Goal: Task Accomplishment & Management: Manage account settings

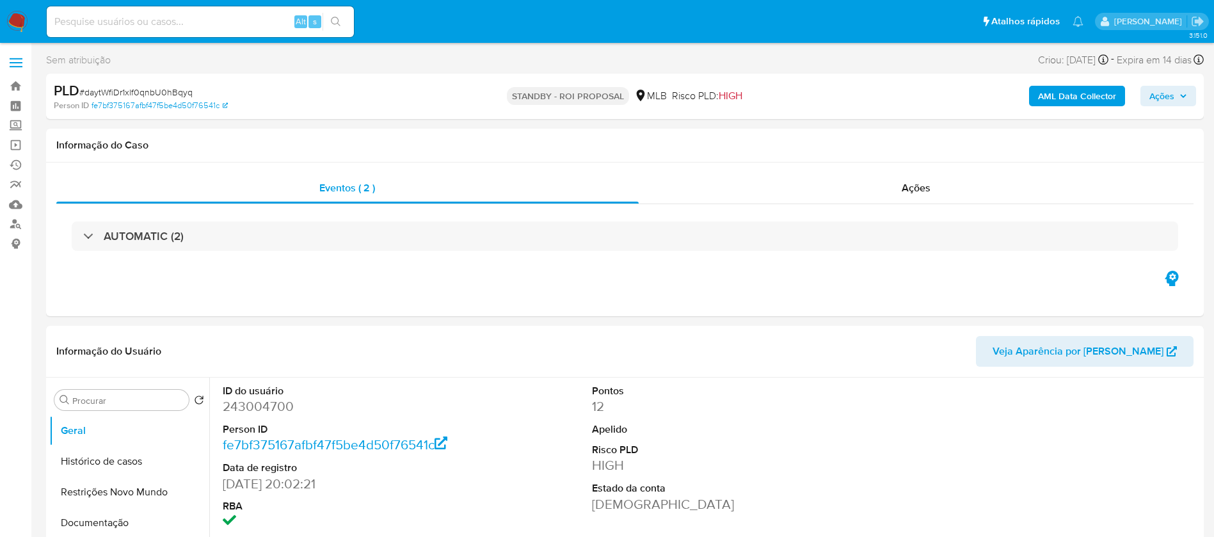
select select "10"
drag, startPoint x: 0, startPoint y: 0, endPoint x: 134, endPoint y: 407, distance: 428.6
click at [139, 410] on div "Procurar Retornar ao pedido padrão Geral Histórico de casos Restrições Novo Mun…" at bounding box center [129, 542] width 160 height 326
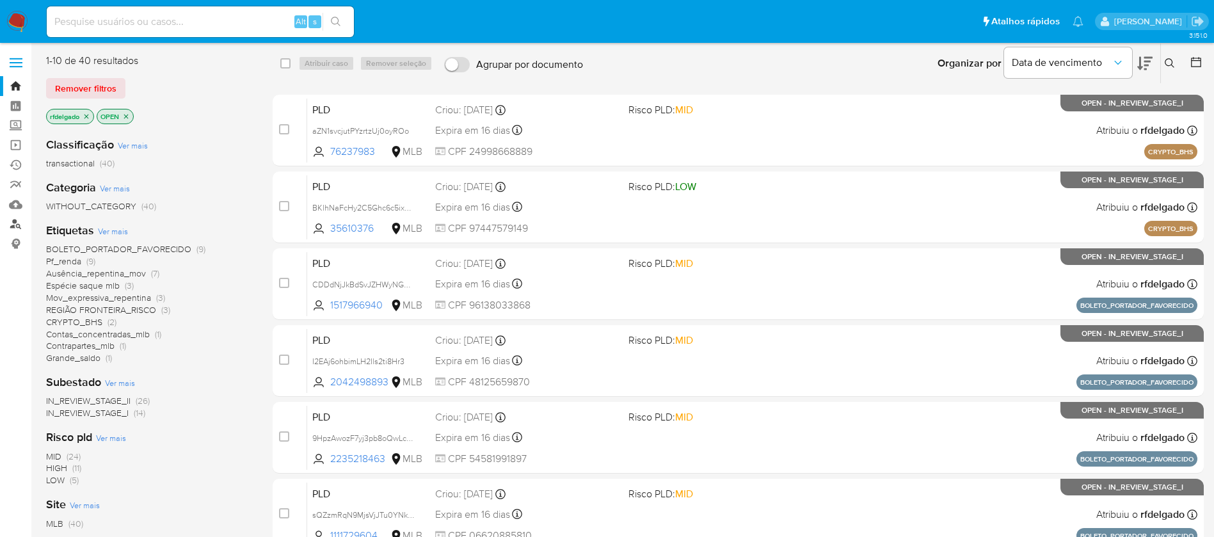
click at [17, 219] on link "Localizador de pessoas" at bounding box center [76, 224] width 152 height 20
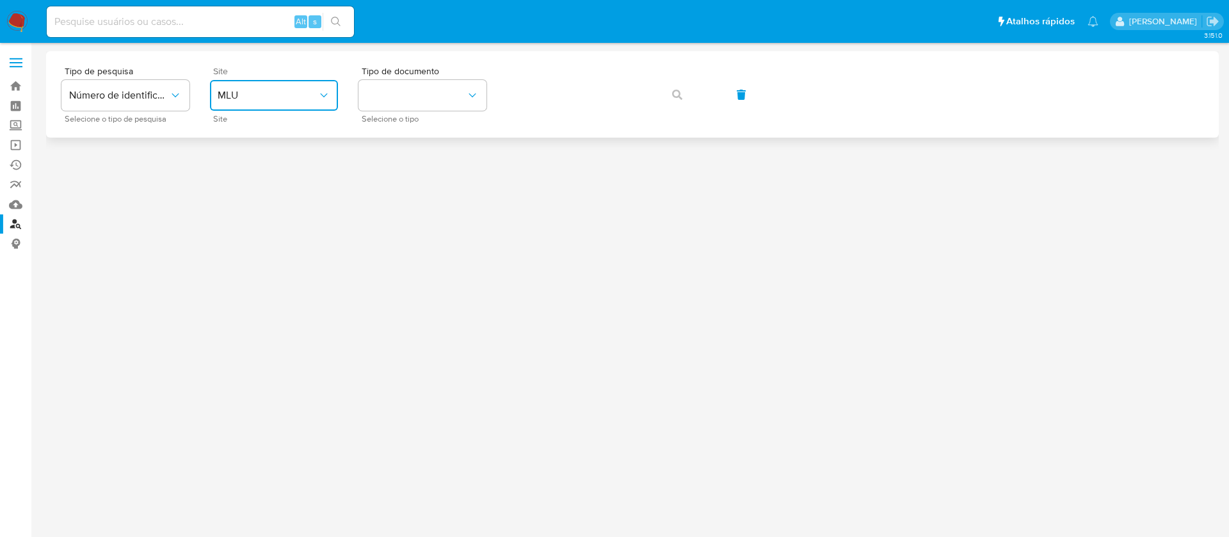
click at [301, 83] on button "MLU" at bounding box center [274, 95] width 128 height 31
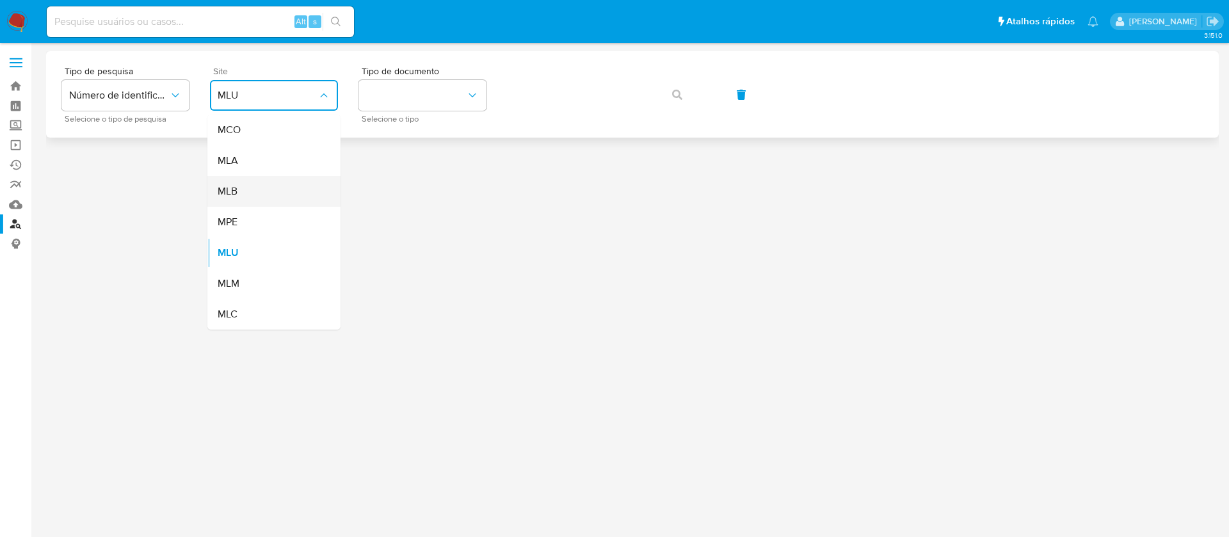
click at [283, 189] on div "MLB" at bounding box center [270, 191] width 105 height 31
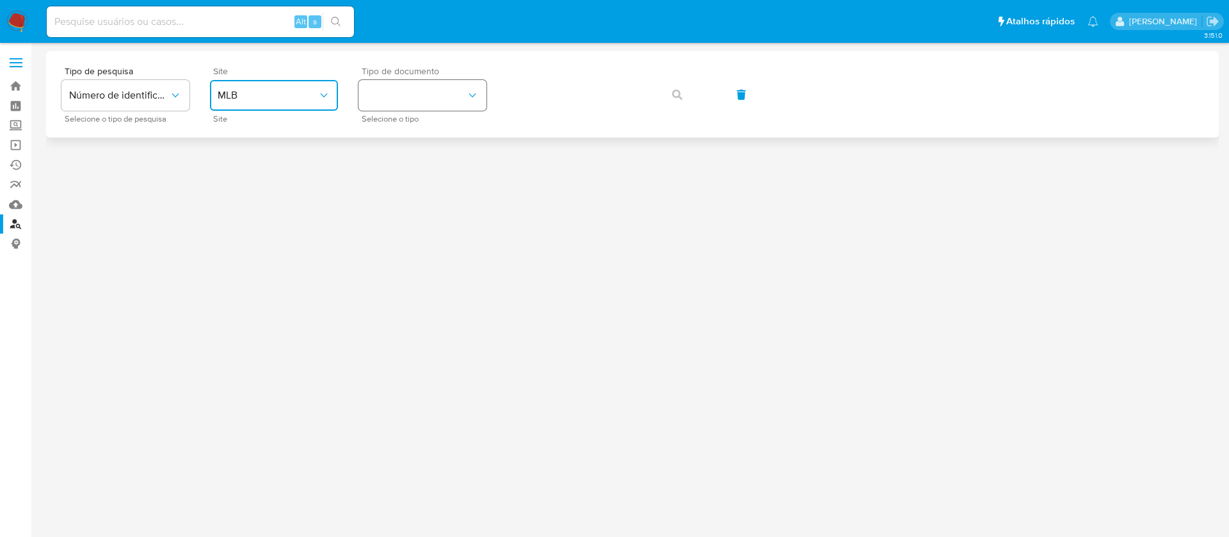
click at [438, 88] on button "identificationType" at bounding box center [422, 95] width 128 height 31
click at [433, 183] on div "CPF CPF" at bounding box center [418, 180] width 105 height 44
click at [678, 95] on icon "button" at bounding box center [677, 95] width 10 height 10
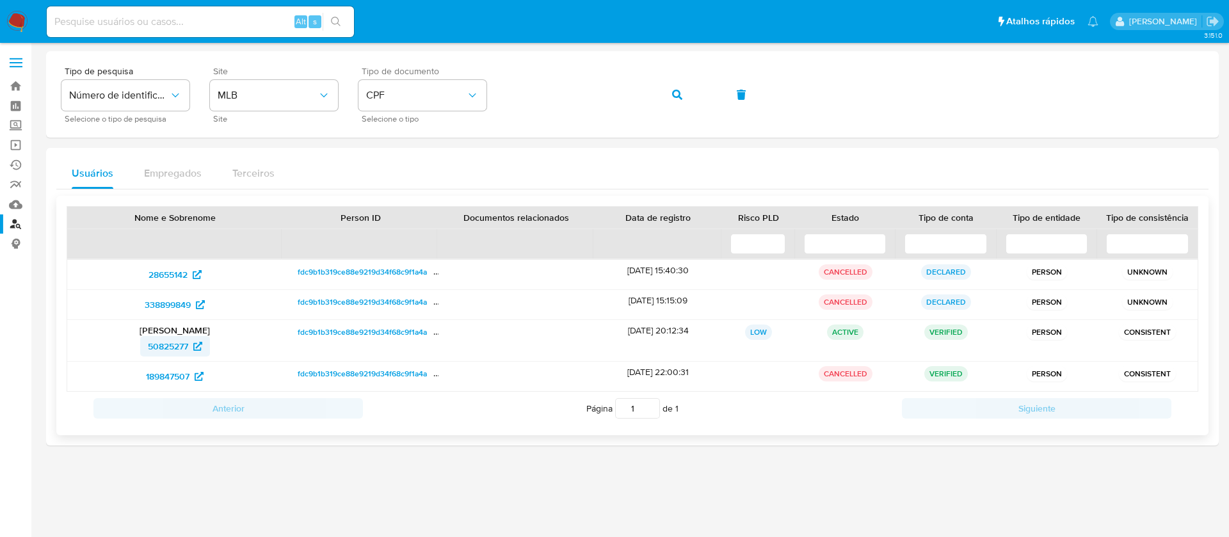
click at [200, 342] on icon at bounding box center [197, 346] width 9 height 9
click at [199, 345] on icon at bounding box center [197, 346] width 9 height 9
click at [202, 349] on icon at bounding box center [197, 346] width 9 height 9
click at [267, 17] on input at bounding box center [200, 21] width 307 height 17
paste input "mh9je4dg39WdPrjSmnrv7LJQ"
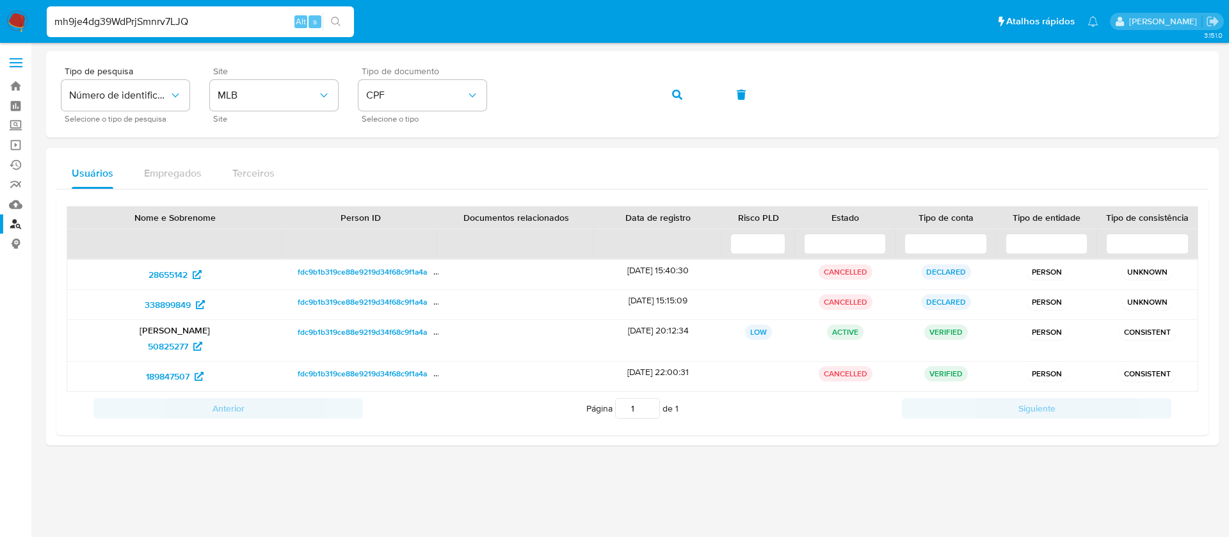
type input "mh9je4dg39WdPrjSmnrv7LJQ"
click at [337, 20] on icon "search-icon" at bounding box center [336, 22] width 10 height 10
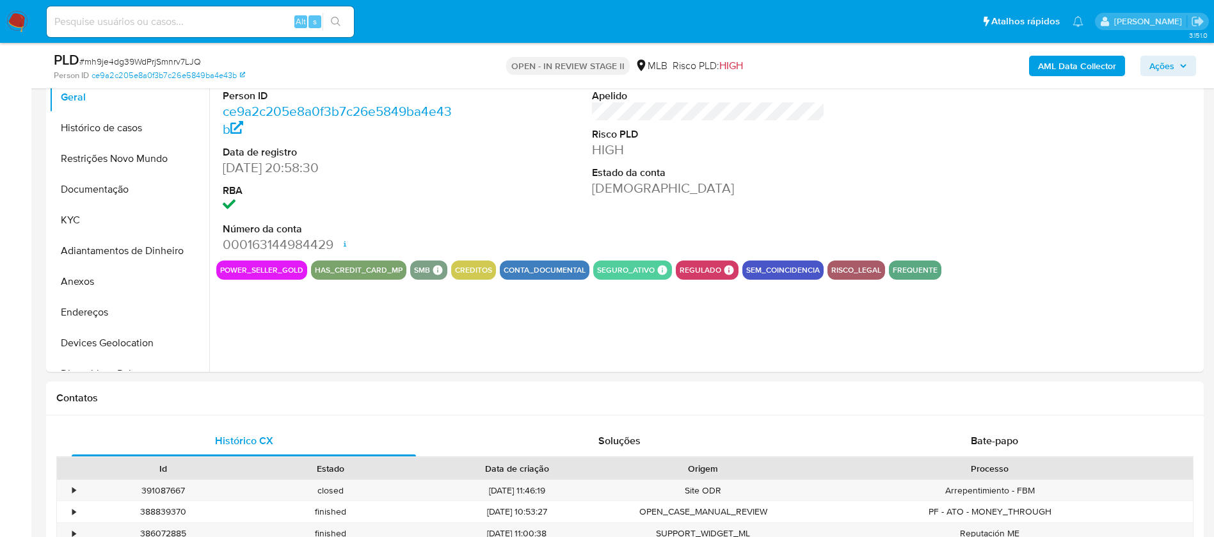
scroll to position [192, 0]
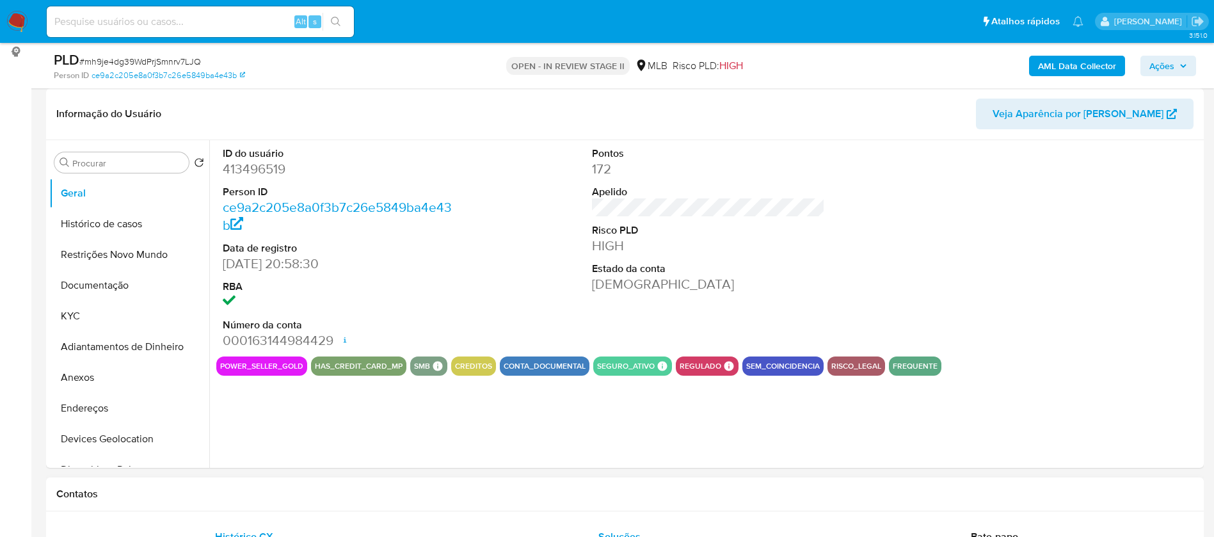
select select "10"
click at [79, 319] on button "KYC" at bounding box center [124, 316] width 150 height 31
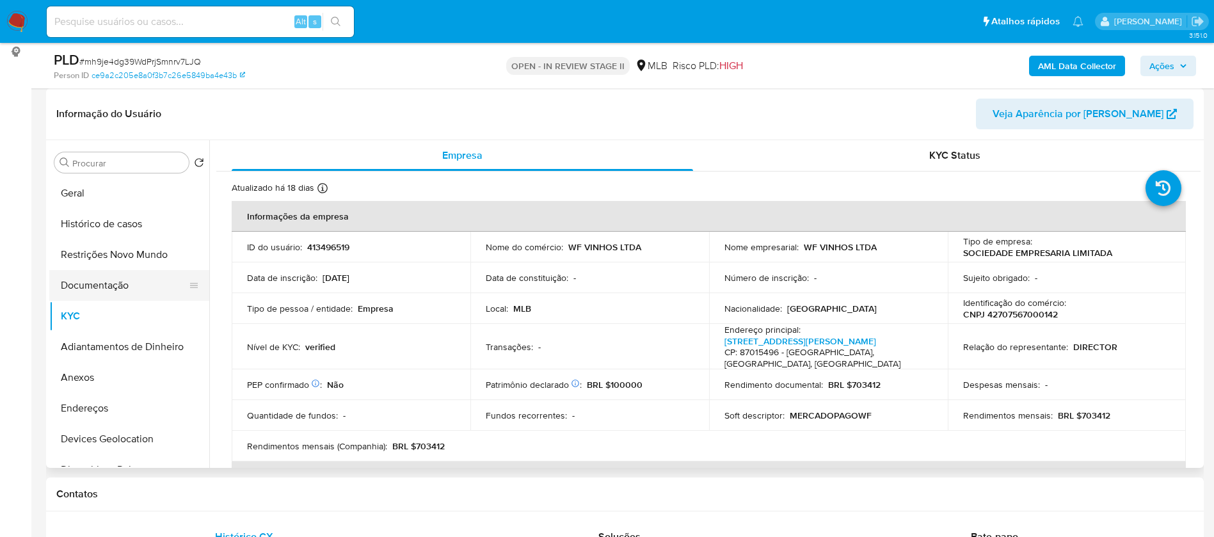
click at [116, 277] on button "Documentação" at bounding box center [124, 285] width 150 height 31
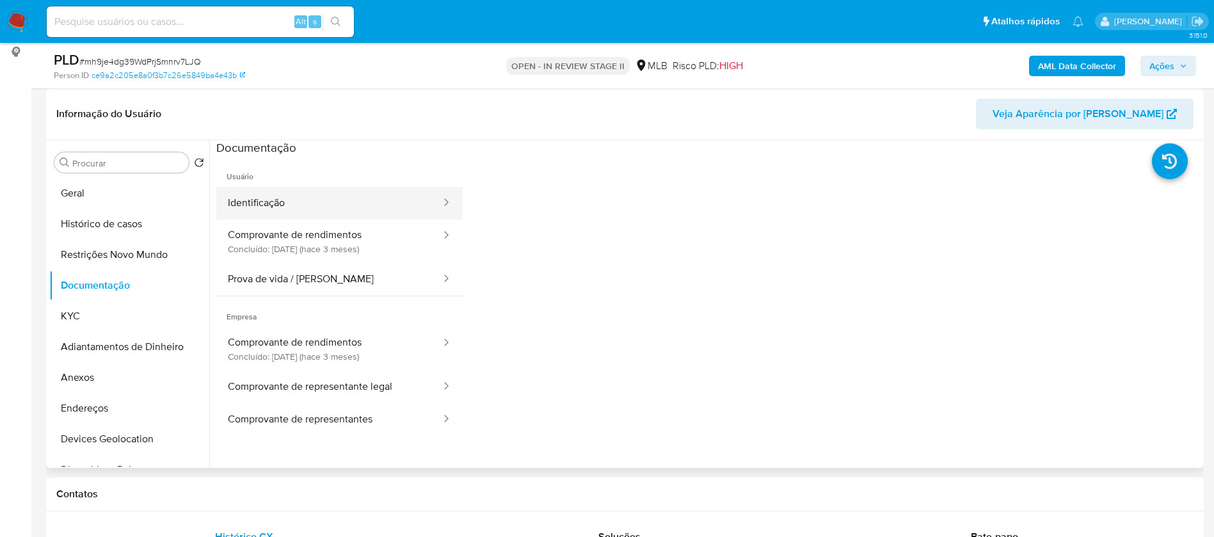
click at [330, 203] on button "Identificação" at bounding box center [329, 203] width 226 height 33
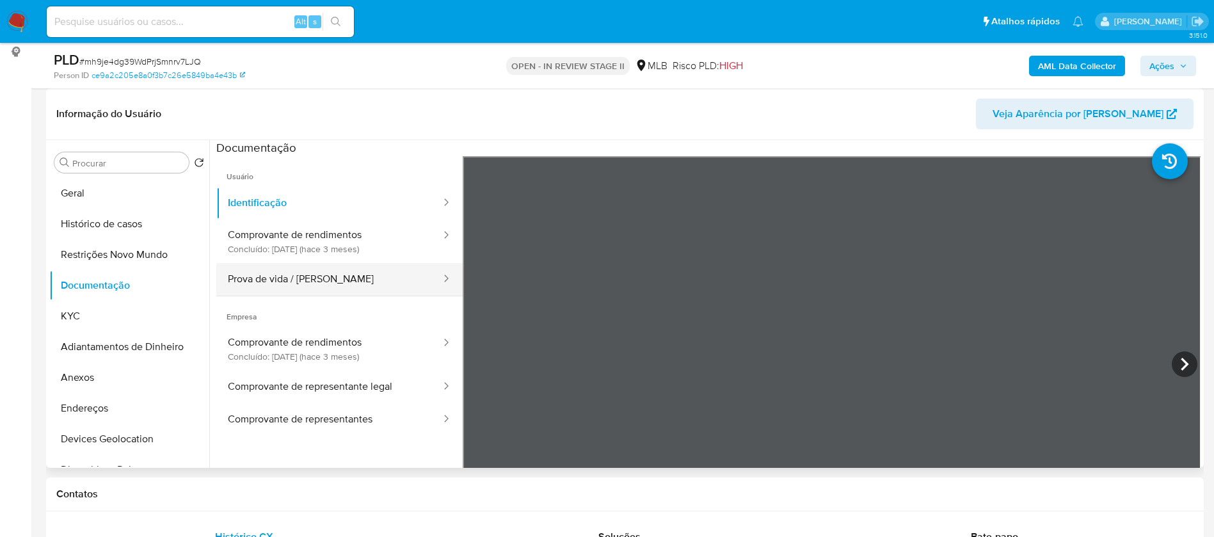
click at [357, 286] on button "Prova de vida / Selfie" at bounding box center [329, 279] width 226 height 33
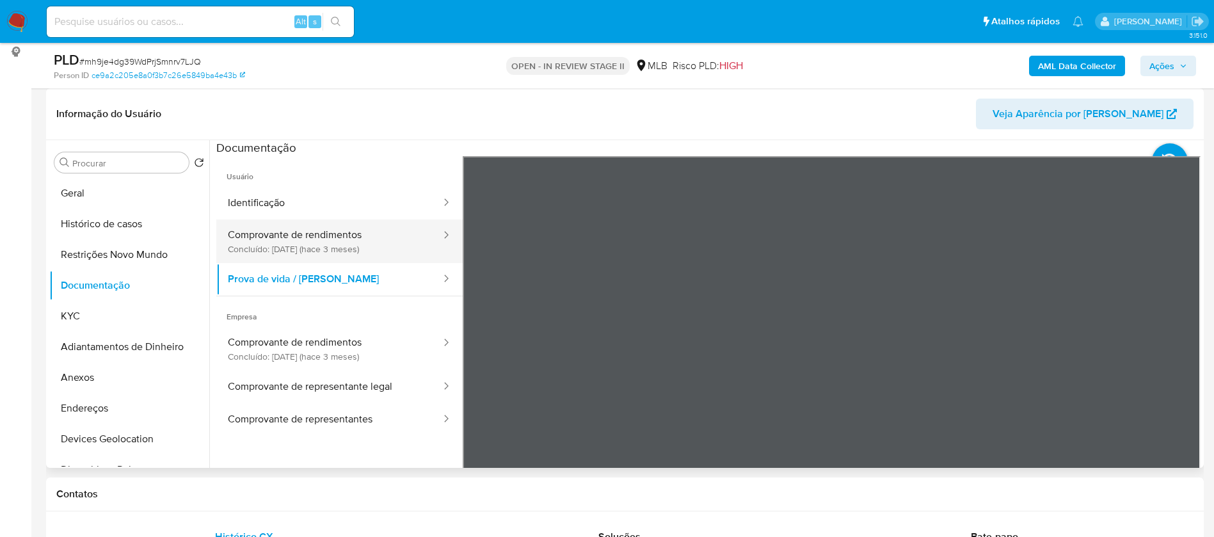
click at [333, 231] on button "Comprovante de rendimentos Concluído: 16/05/2025 (hace 3 meses)" at bounding box center [329, 241] width 226 height 44
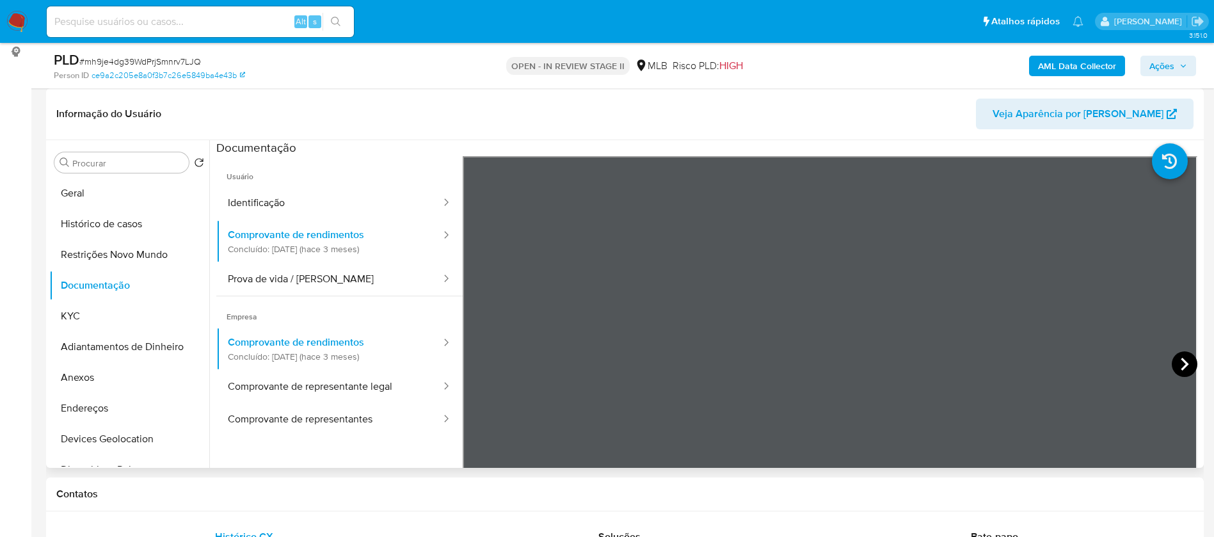
click at [1176, 358] on icon at bounding box center [1185, 364] width 26 height 26
click at [109, 310] on button "KYC" at bounding box center [124, 316] width 150 height 31
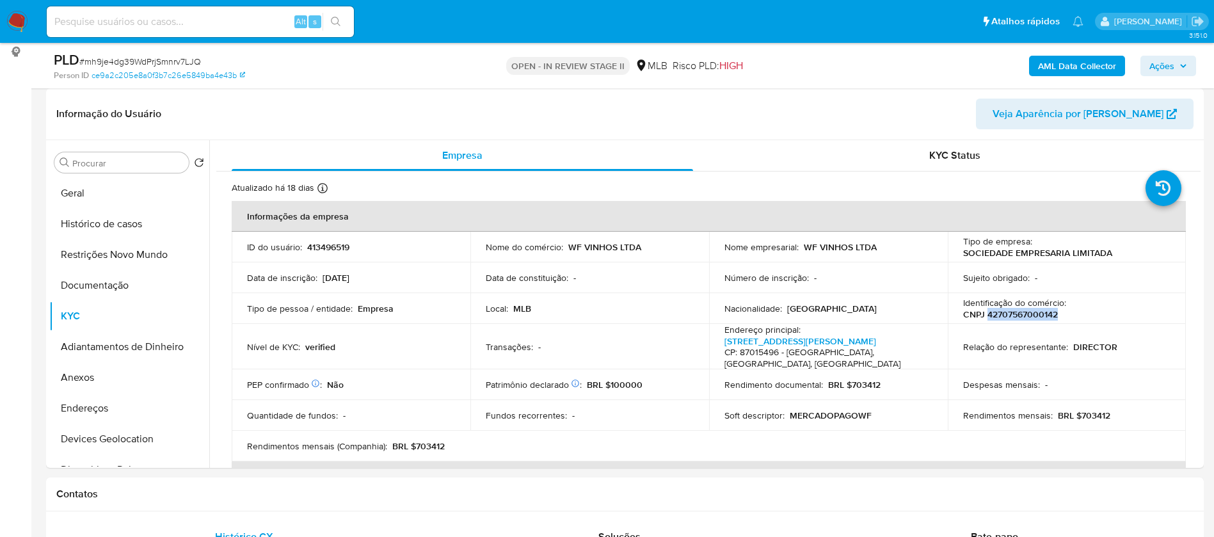
drag, startPoint x: 1059, startPoint y: 316, endPoint x: 985, endPoint y: 317, distance: 74.2
click at [985, 317] on div "Identificação do comércio : CNPJ 42707567000142" at bounding box center [1067, 308] width 208 height 23
copy p "42707567000142"
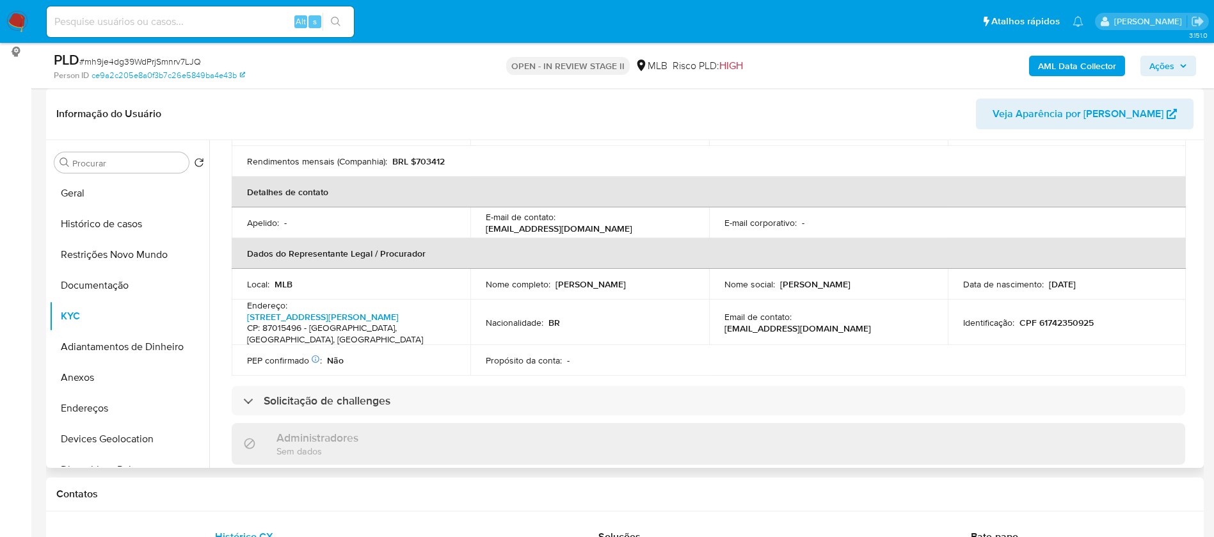
scroll to position [288, 0]
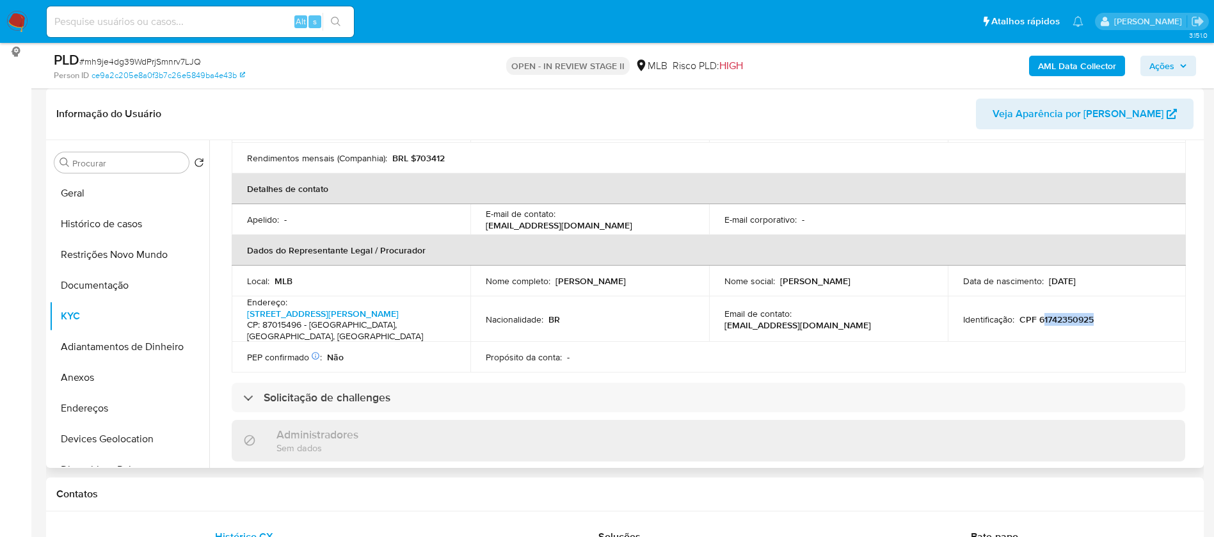
drag, startPoint x: 1092, startPoint y: 299, endPoint x: 1033, endPoint y: 299, distance: 58.2
click at [1038, 314] on div "Identificação : CPF 61742350925" at bounding box center [1067, 320] width 208 height 12
copy p "1742350925"
click at [1049, 310] on td "Identificação : CPF 61742350925" at bounding box center [1067, 318] width 239 height 45
drag, startPoint x: 1035, startPoint y: 301, endPoint x: 1090, endPoint y: 300, distance: 55.7
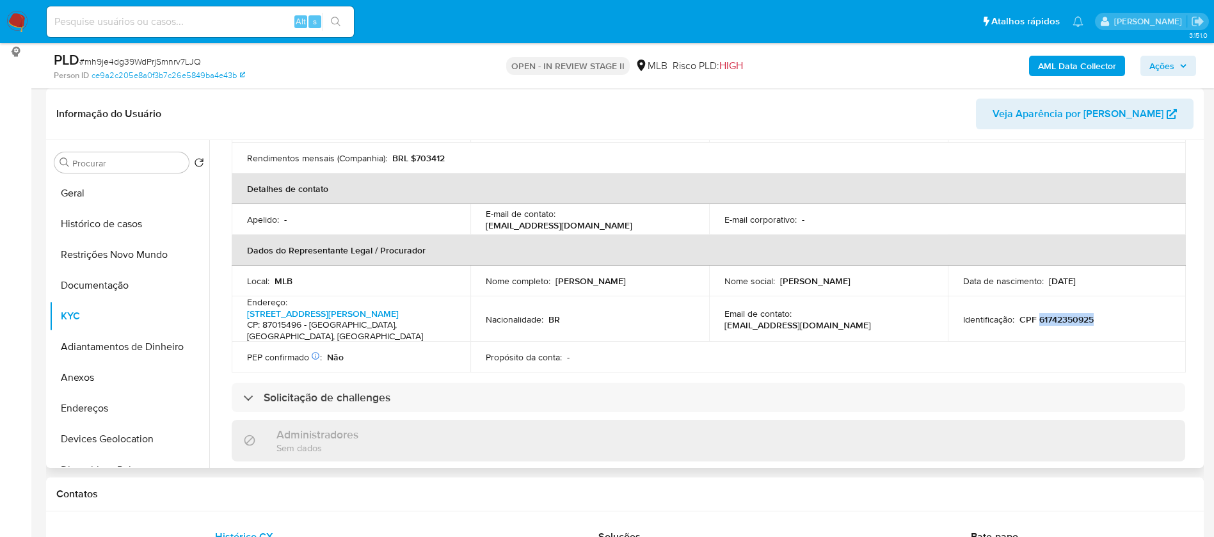
click at [1090, 314] on p "CPF 61742350925" at bounding box center [1056, 320] width 74 height 12
copy p "61742350925"
drag, startPoint x: 664, startPoint y: 273, endPoint x: 553, endPoint y: 269, distance: 111.4
click at [553, 275] on div "Nome completo : Maria Aparecida da Silva" at bounding box center [590, 281] width 208 height 12
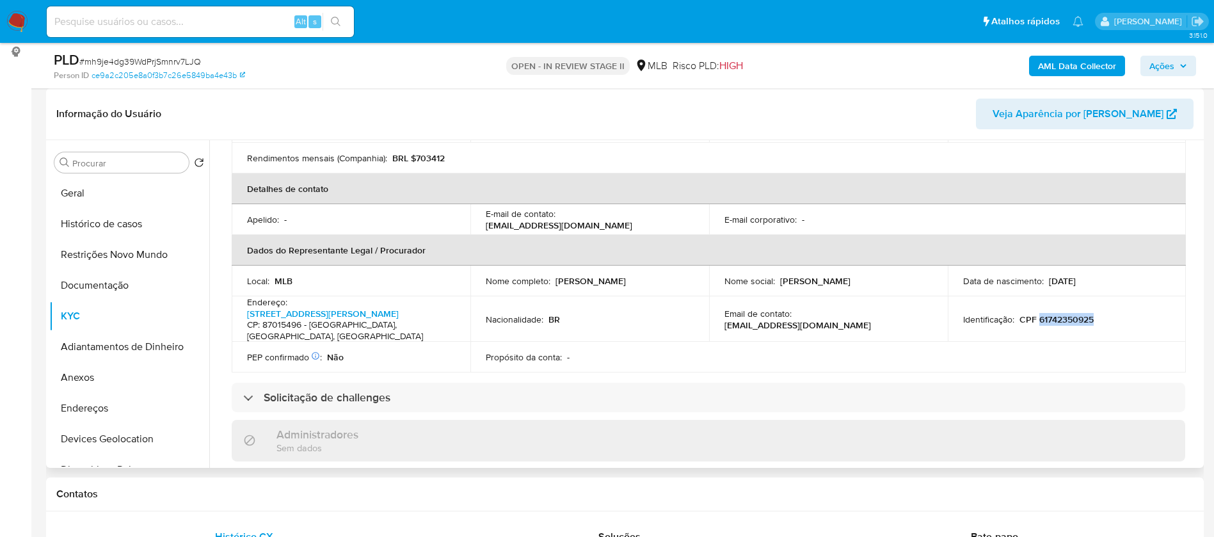
copy p "Maria Aparecida da Silva"
drag, startPoint x: 1101, startPoint y: 302, endPoint x: 1015, endPoint y: 299, distance: 85.1
click at [1015, 314] on div "Identificação : CPF 61742350925" at bounding box center [1067, 320] width 208 height 12
copy p "CPF 61742350925"
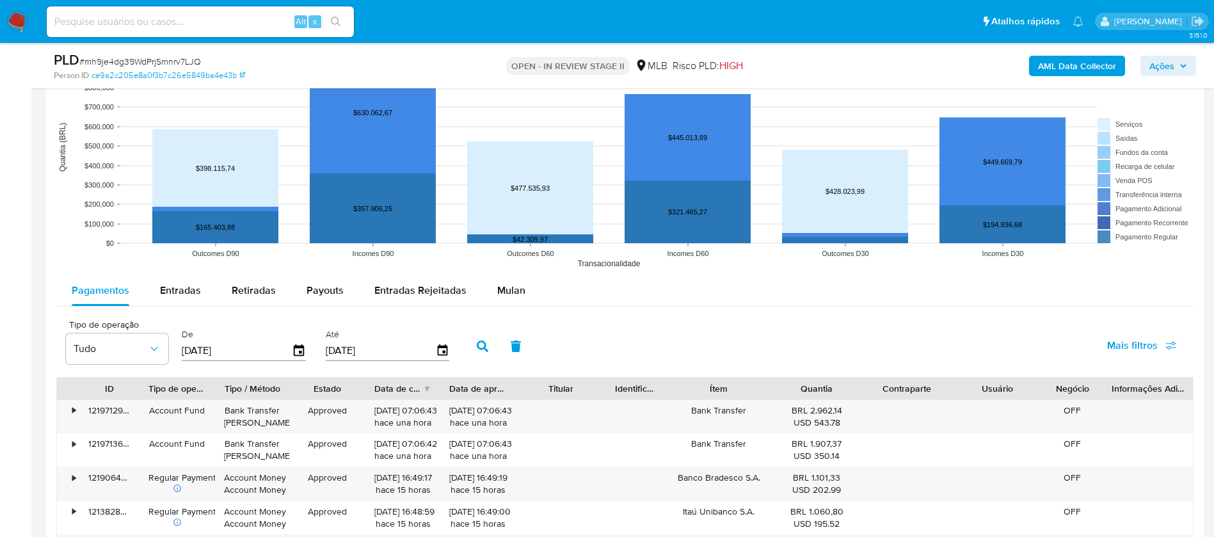
scroll to position [1344, 0]
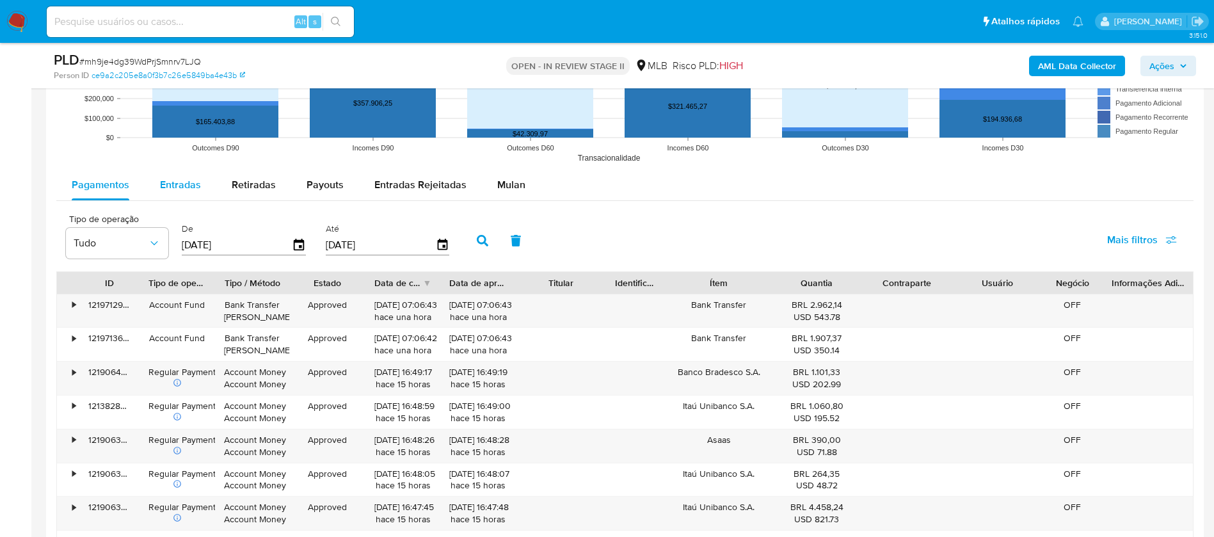
click at [162, 184] on span "Entradas" at bounding box center [180, 184] width 41 height 15
select select "10"
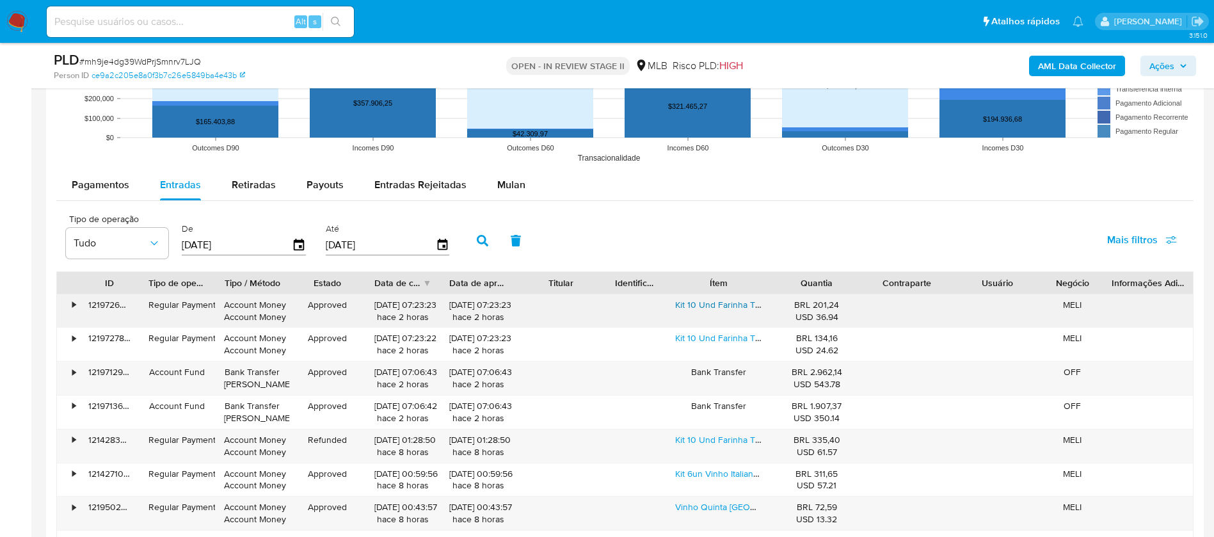
click at [703, 308] on link "Kit 10 Und Farinha Tipo 1 Globo Superiore De Trigo 1 Kg 300w" at bounding box center [798, 304] width 246 height 13
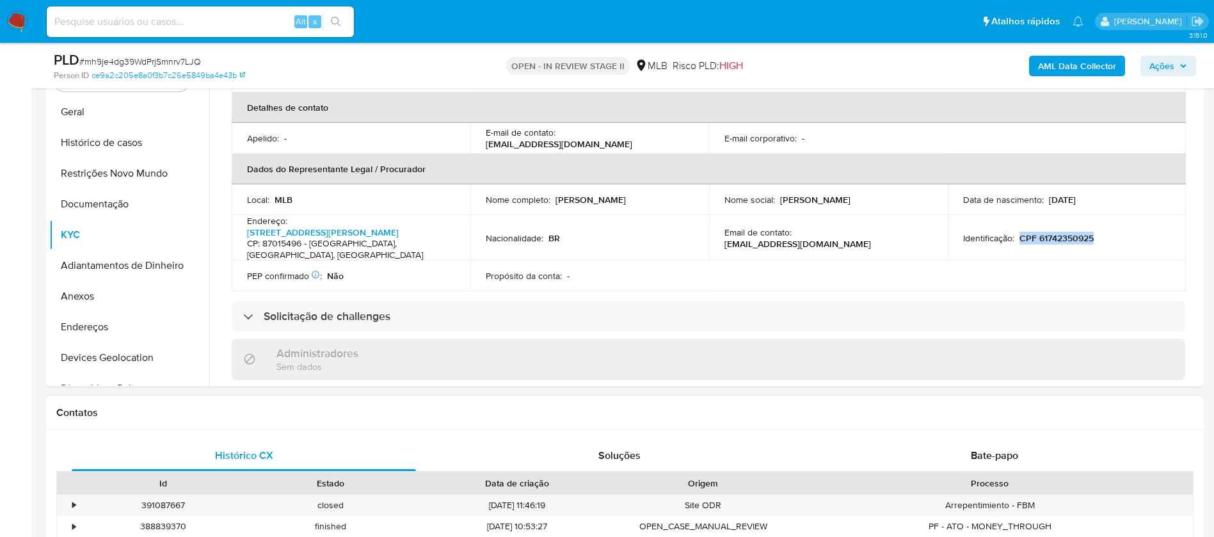
scroll to position [96, 0]
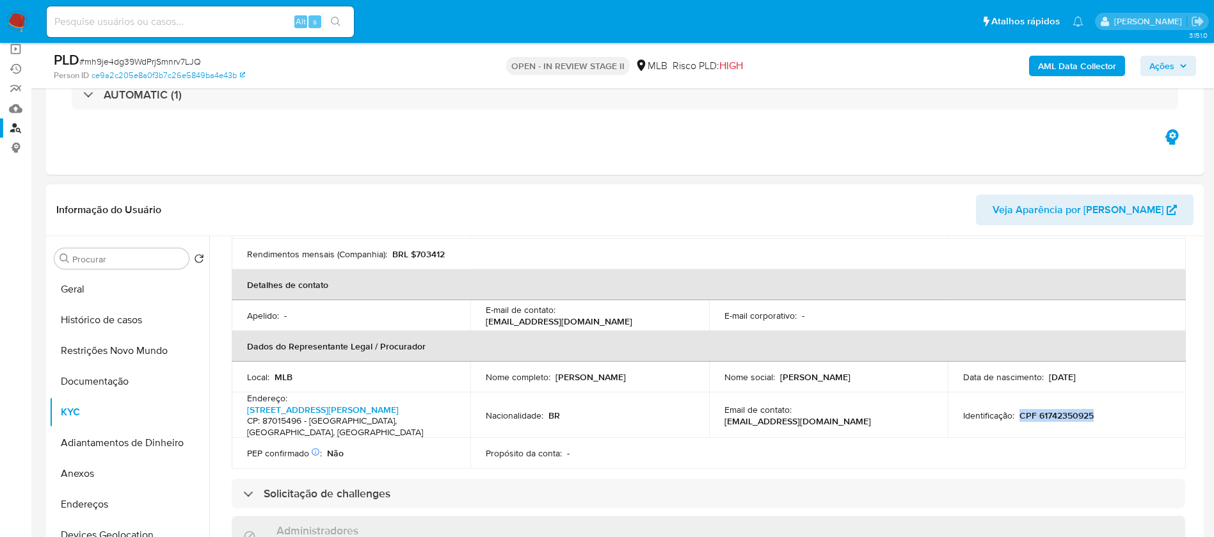
click at [1081, 410] on p "CPF 61742350925" at bounding box center [1056, 416] width 74 height 12
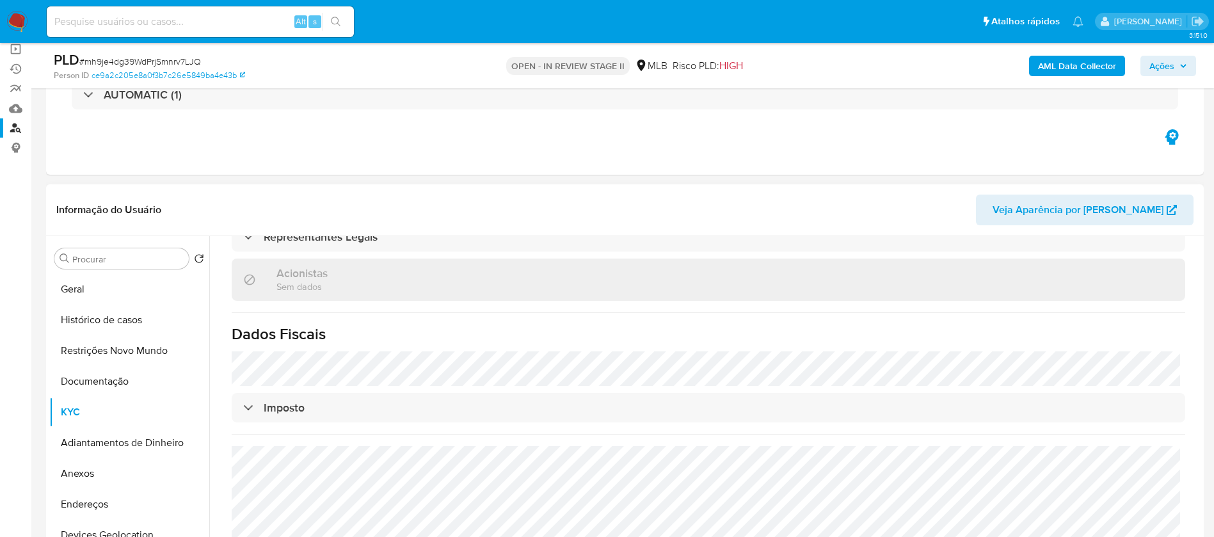
scroll to position [740, 0]
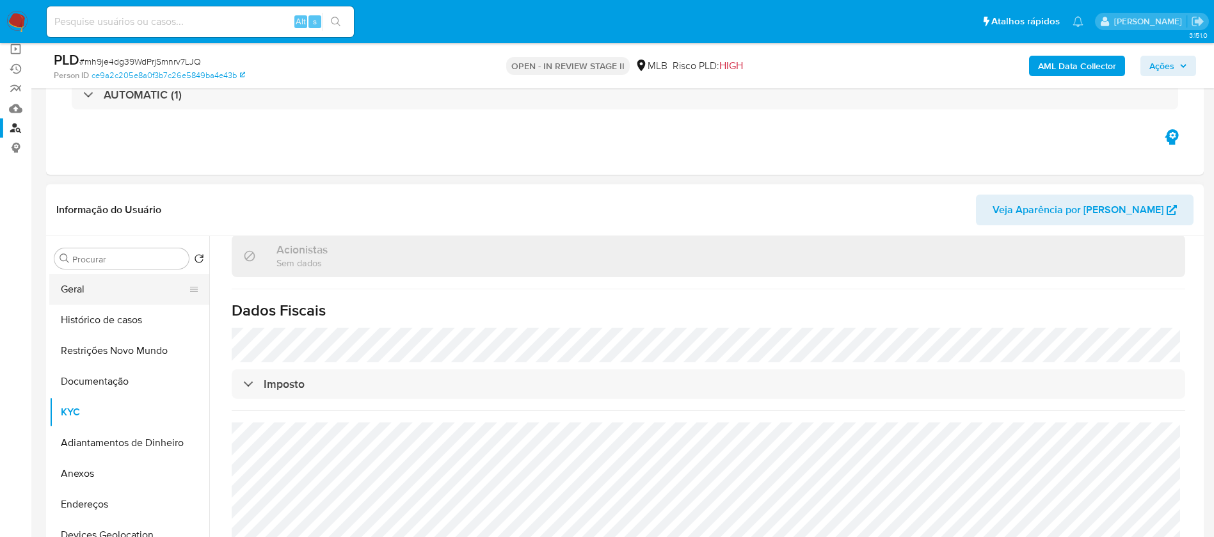
click at [58, 296] on button "Geral" at bounding box center [124, 289] width 150 height 31
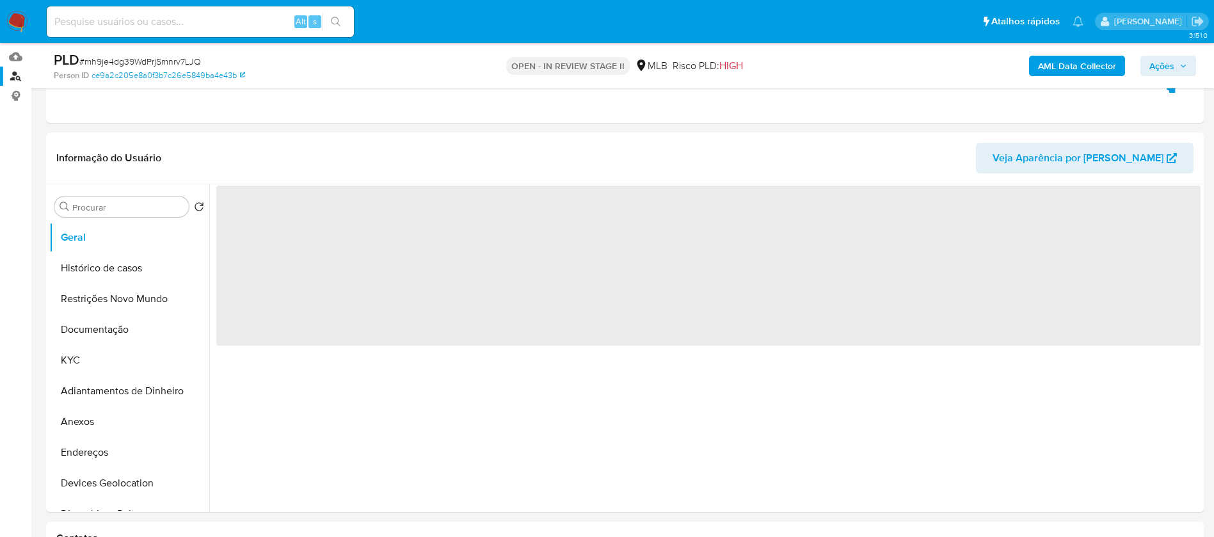
scroll to position [192, 0]
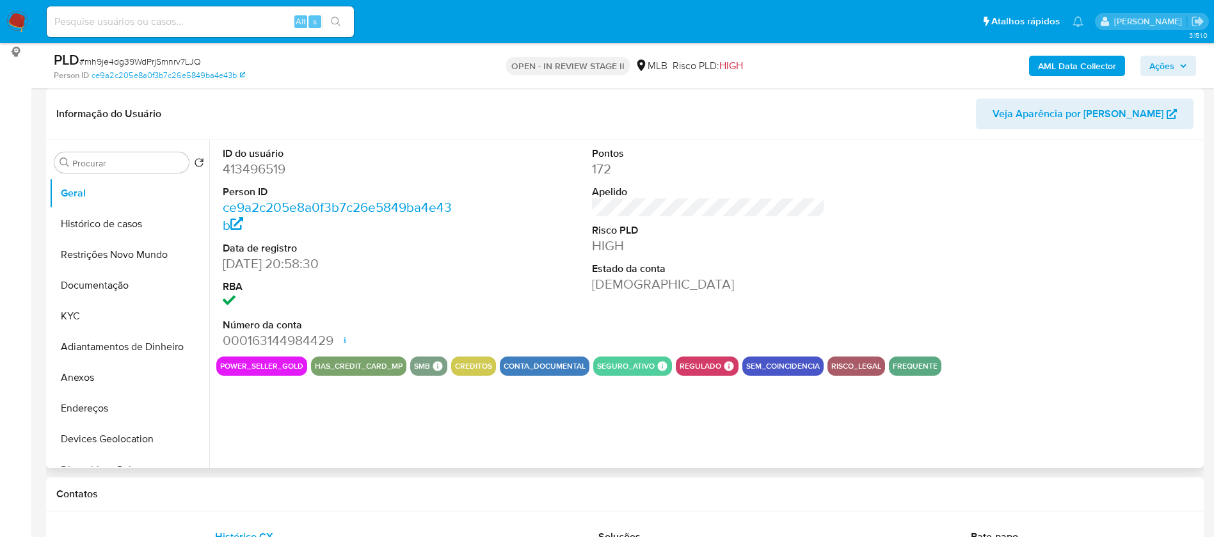
click at [266, 166] on dd "413496519" at bounding box center [340, 169] width 234 height 18
copy dd "413496519"
drag, startPoint x: 561, startPoint y: 287, endPoint x: 562, endPoint y: 315, distance: 27.6
click at [561, 286] on div "ID do usuário 413496519 Person ID ce9a2c205e8a0f3b7c26e5849ba4e43b Data de regi…" at bounding box center [708, 248] width 984 height 216
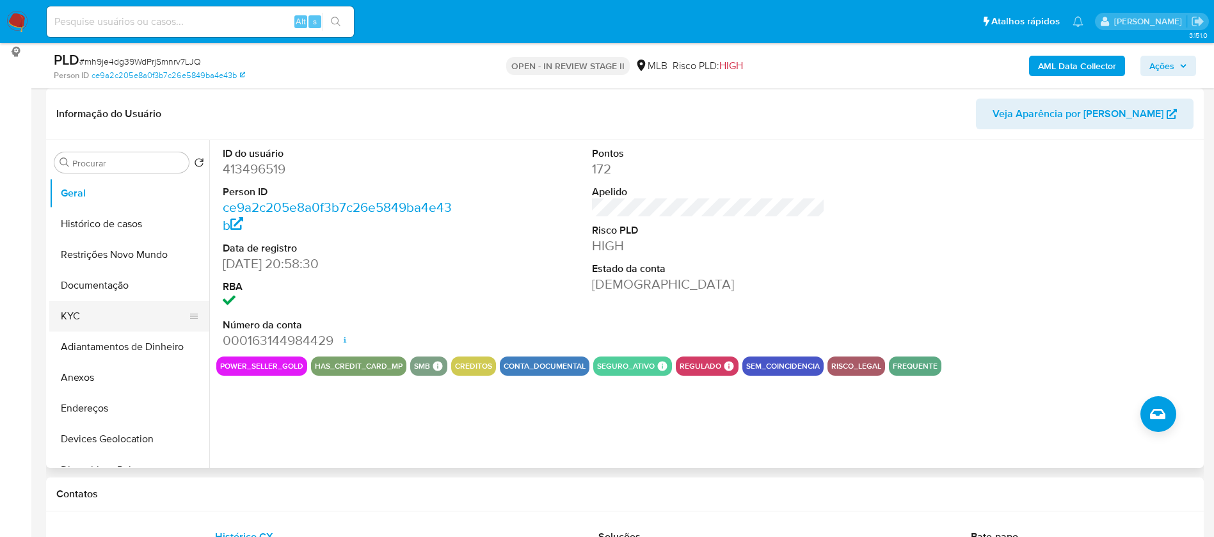
click at [83, 311] on button "KYC" at bounding box center [124, 316] width 150 height 31
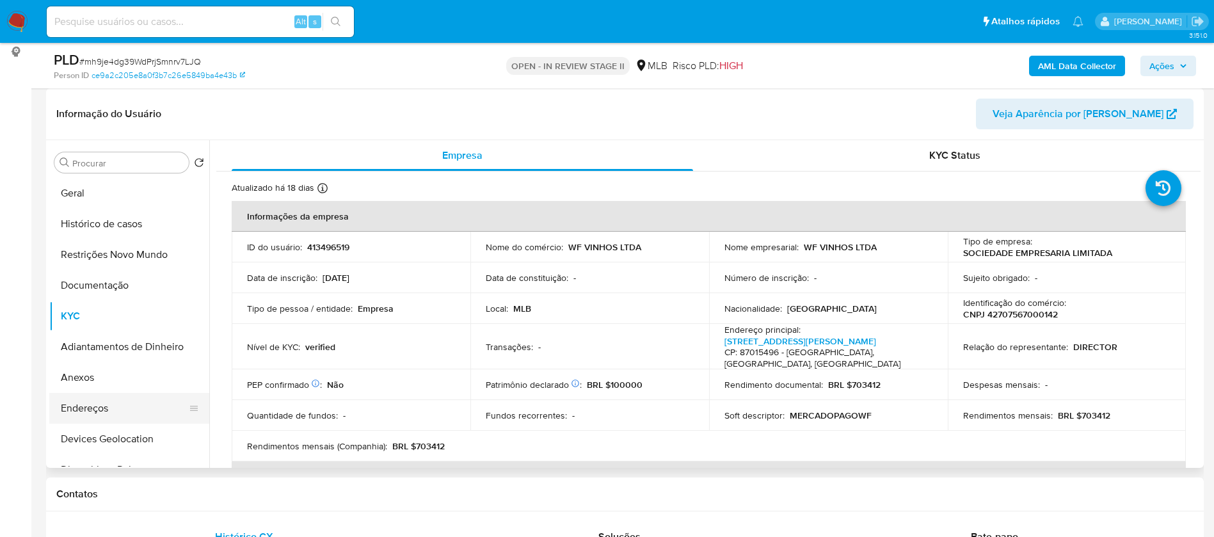
click at [122, 413] on button "Endereços" at bounding box center [124, 408] width 150 height 31
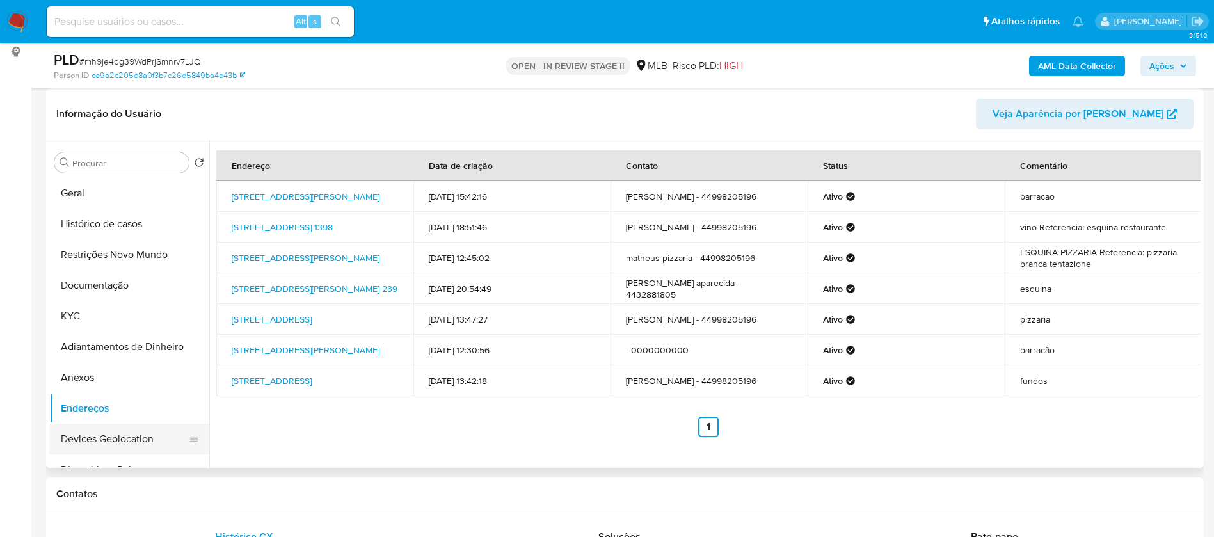
click at [148, 442] on button "Devices Geolocation" at bounding box center [124, 439] width 150 height 31
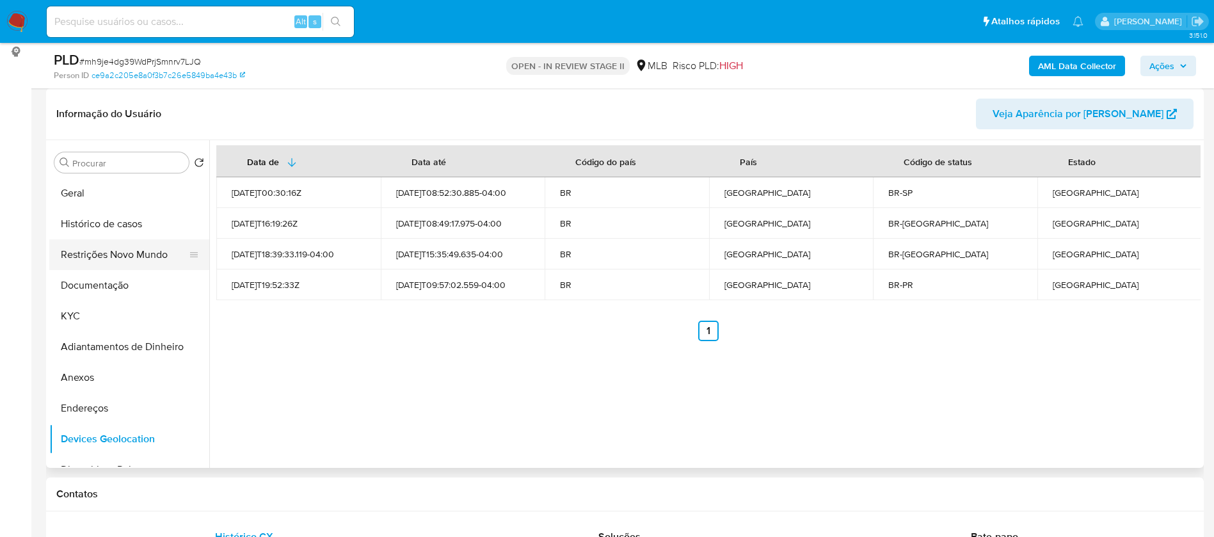
click at [137, 248] on button "Restrições Novo Mundo" at bounding box center [124, 254] width 150 height 31
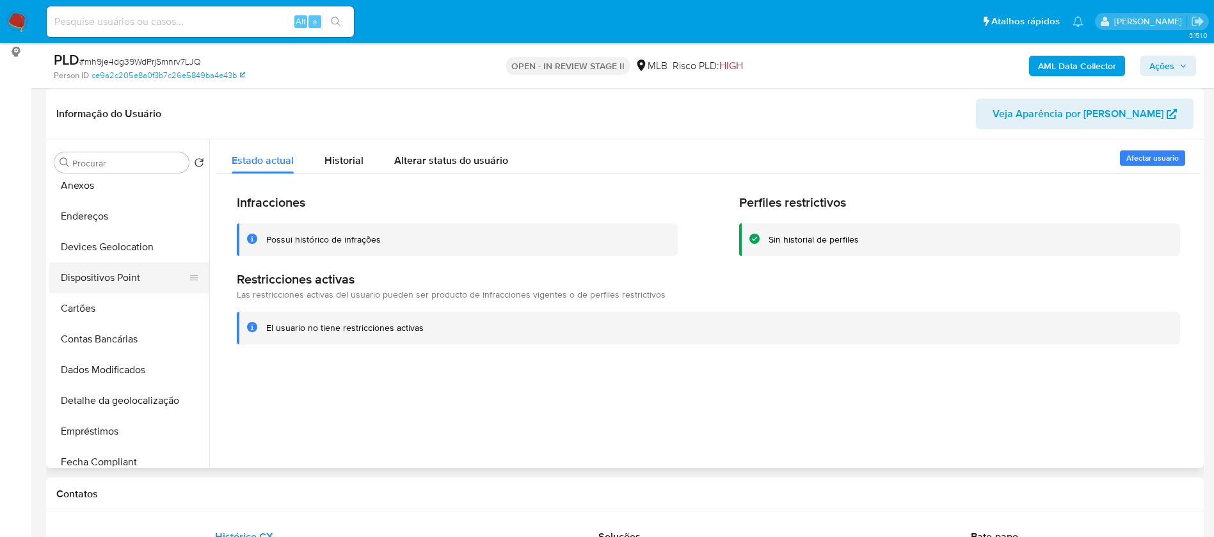
click at [138, 267] on button "Dispositivos Point" at bounding box center [124, 277] width 150 height 31
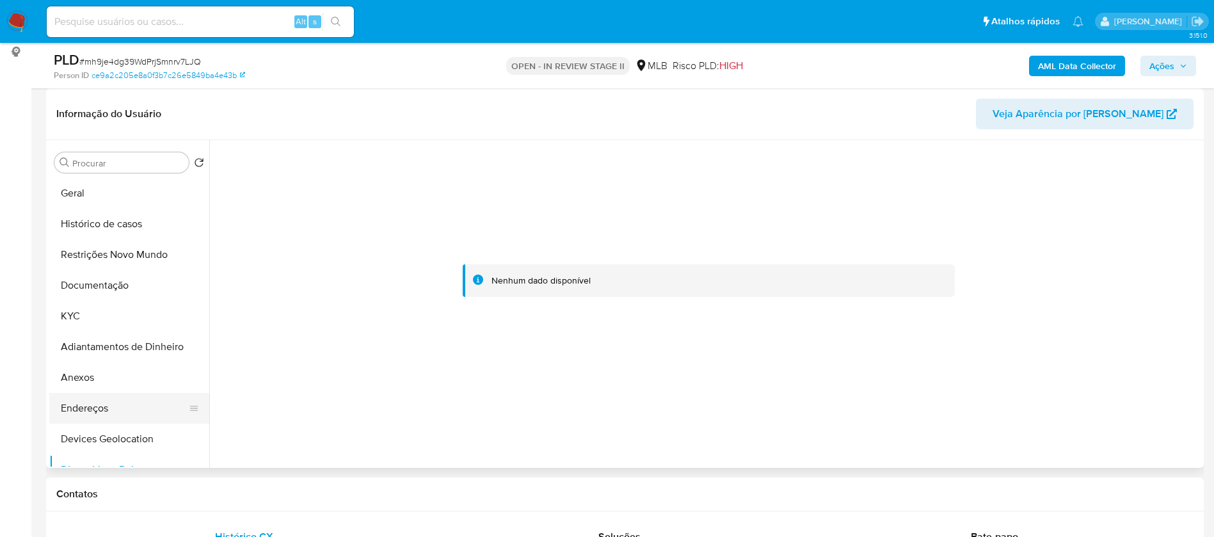
click at [79, 405] on button "Endereços" at bounding box center [124, 408] width 150 height 31
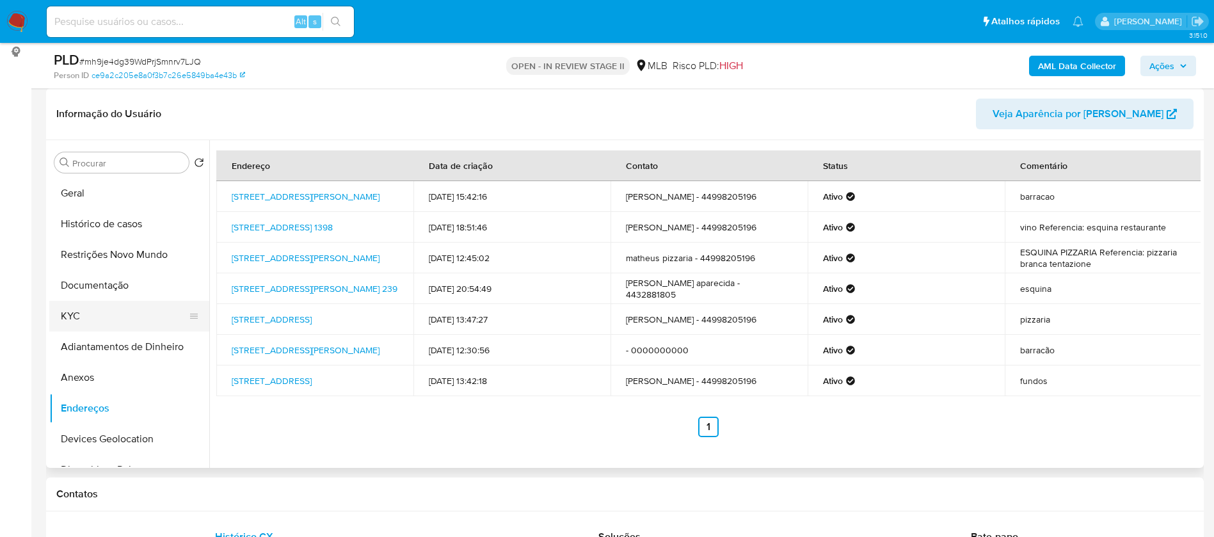
click at [118, 303] on button "KYC" at bounding box center [124, 316] width 150 height 31
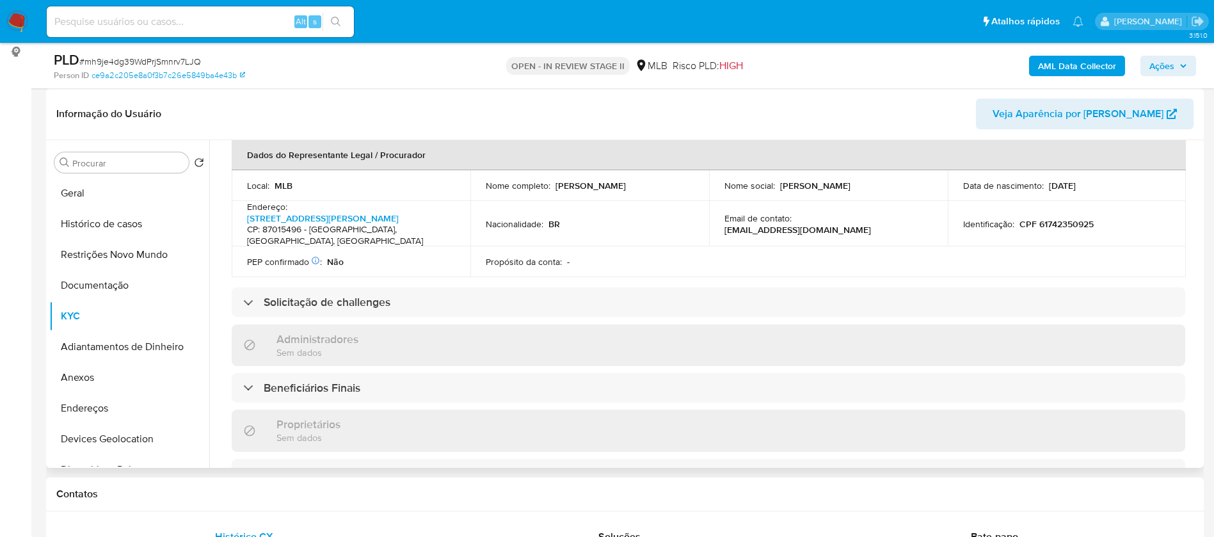
scroll to position [384, 0]
click at [348, 211] on link "Rua João Vercesi 186, Zona 06" at bounding box center [323, 217] width 152 height 13
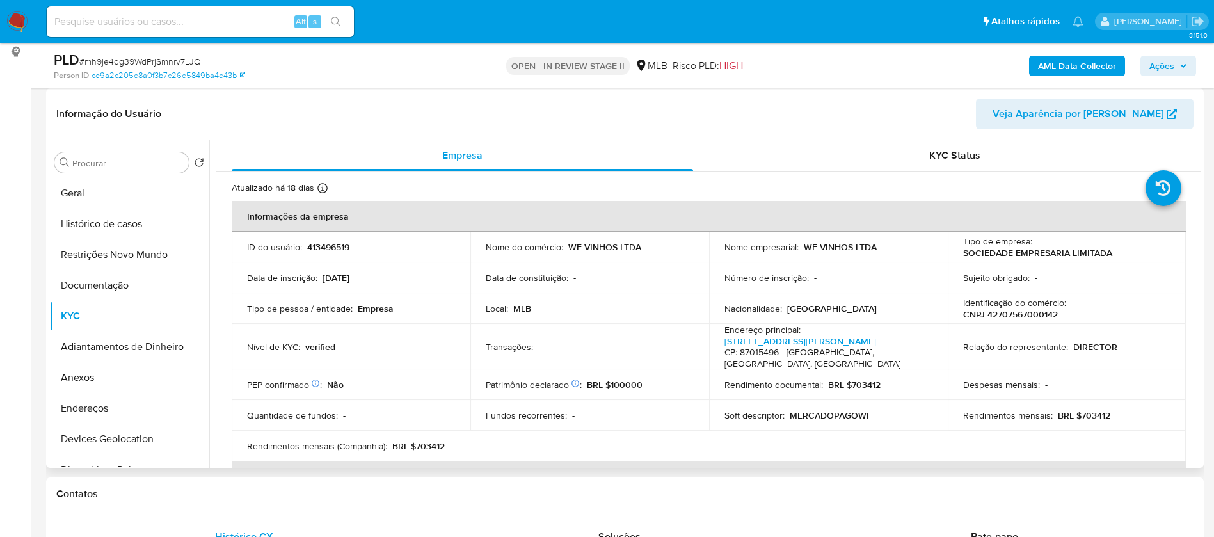
click at [336, 247] on p "413496519" at bounding box center [328, 247] width 42 height 12
click at [336, 246] on p "413496519" at bounding box center [328, 247] width 42 height 12
copy p "413496519"
click at [119, 381] on button "Anexos" at bounding box center [124, 377] width 150 height 31
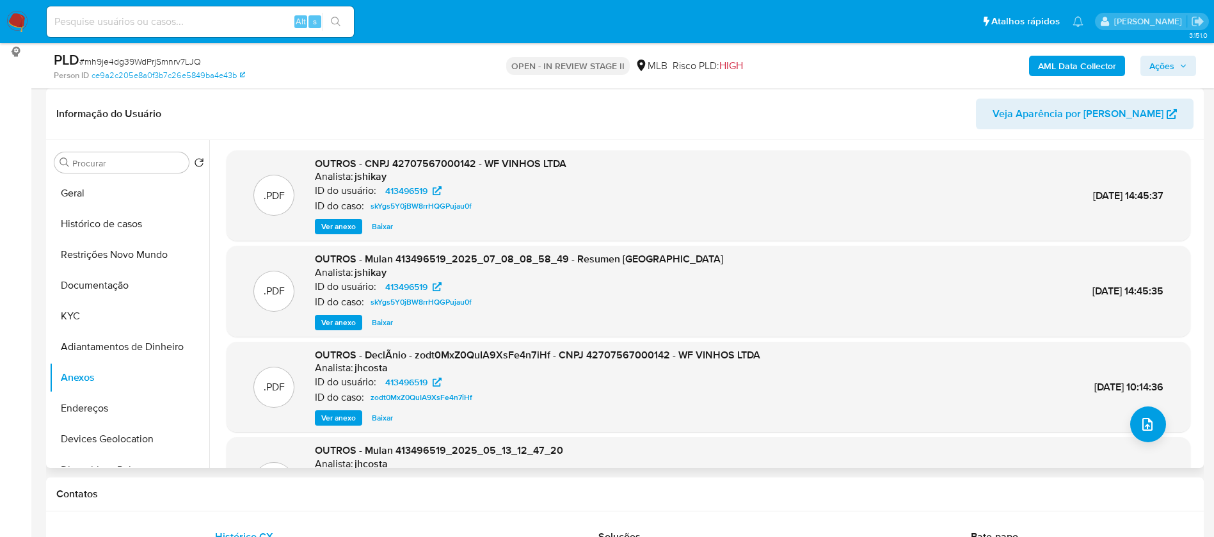
click at [347, 415] on span "Ver anexo" at bounding box center [338, 417] width 35 height 13
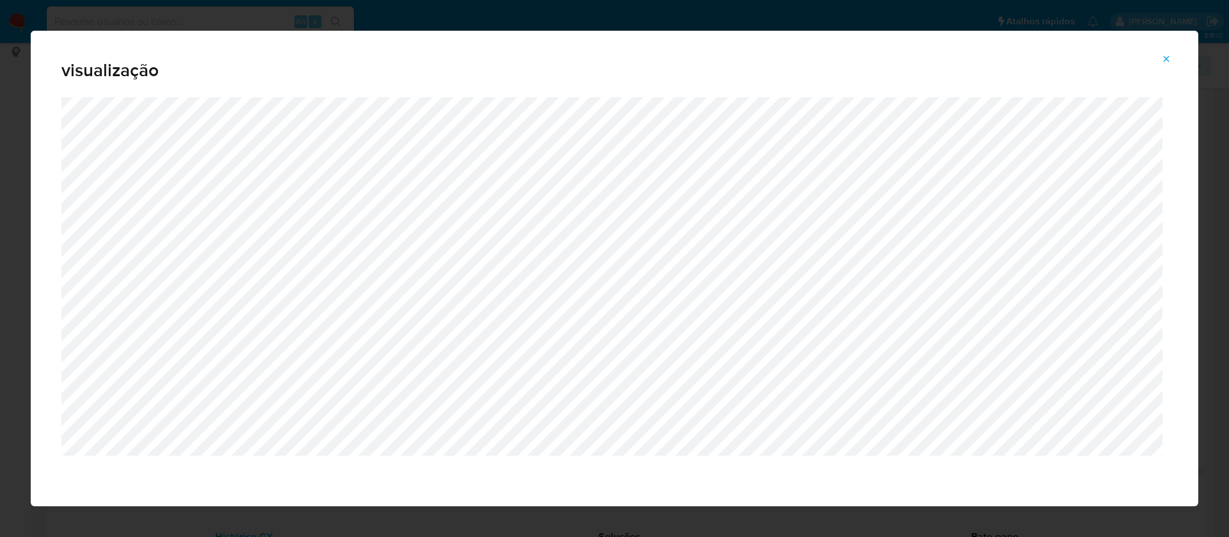
click at [1169, 52] on span "Attachment preview" at bounding box center [1166, 59] width 10 height 18
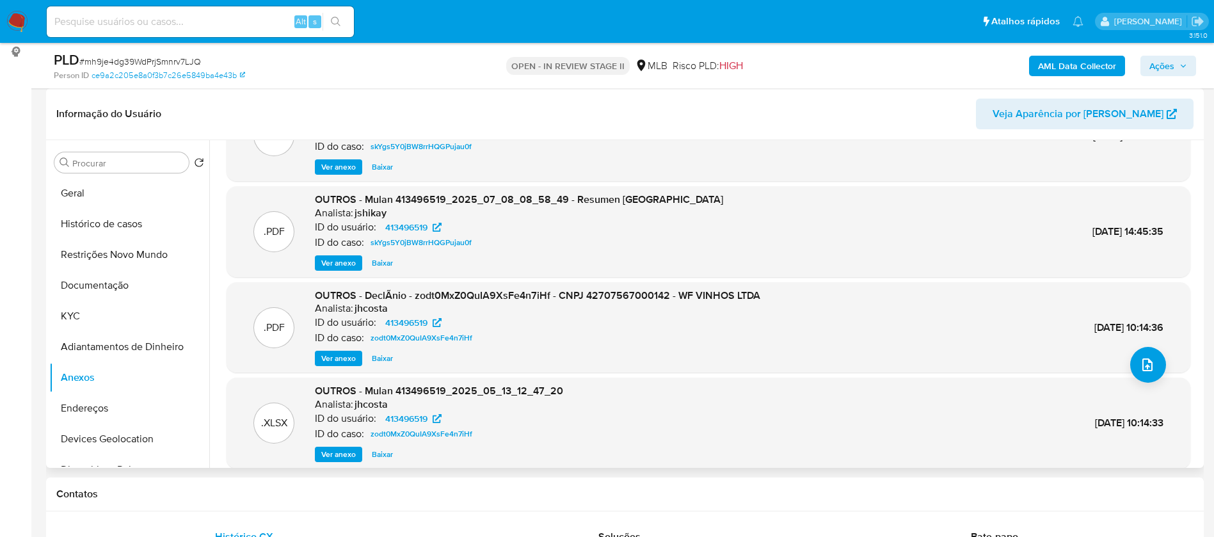
scroll to position [107, 0]
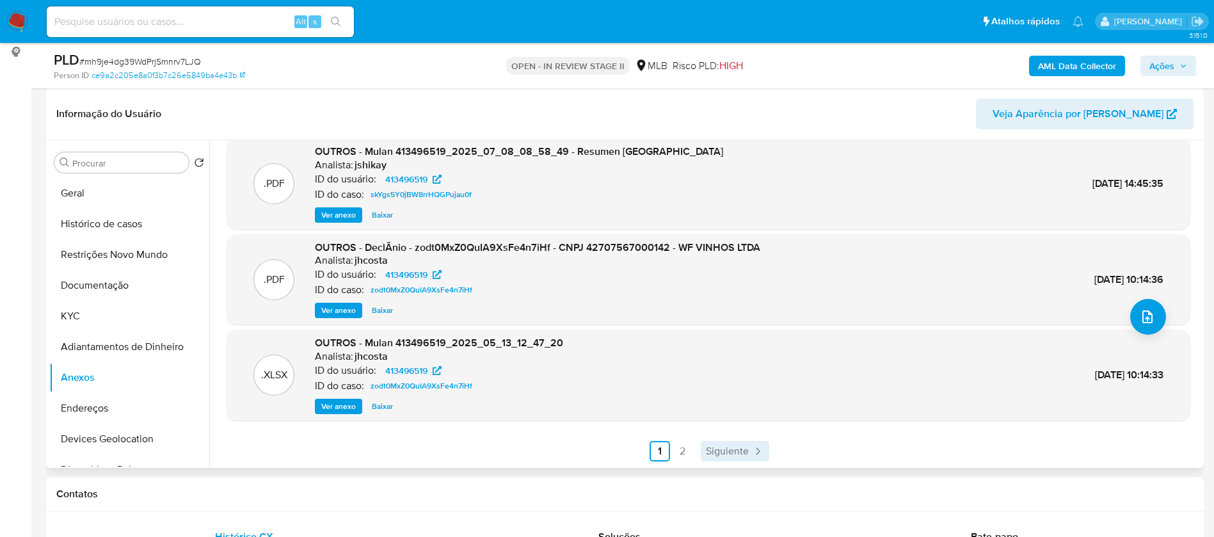
click at [736, 449] on span "Siguiente" at bounding box center [727, 451] width 43 height 10
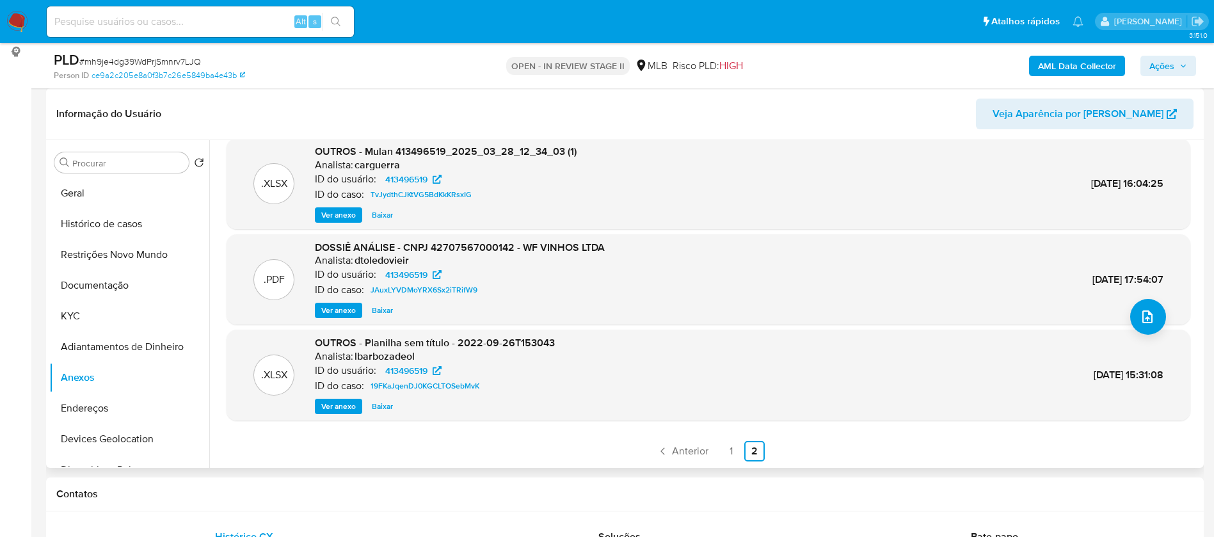
click at [335, 308] on span "Ver anexo" at bounding box center [338, 310] width 35 height 13
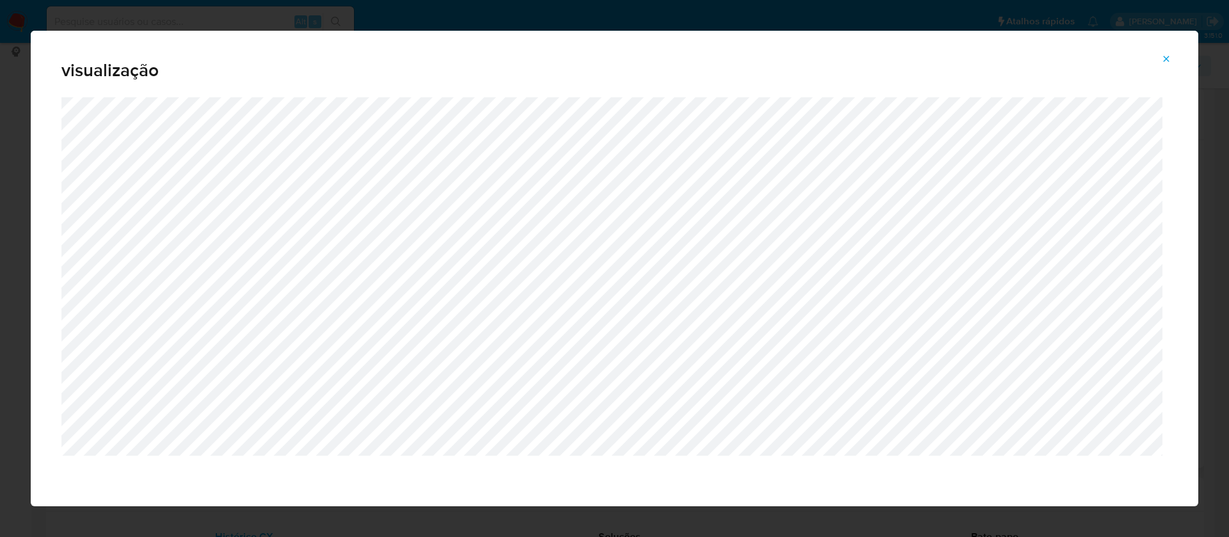
click at [1164, 57] on icon "Attachment preview" at bounding box center [1166, 59] width 10 height 10
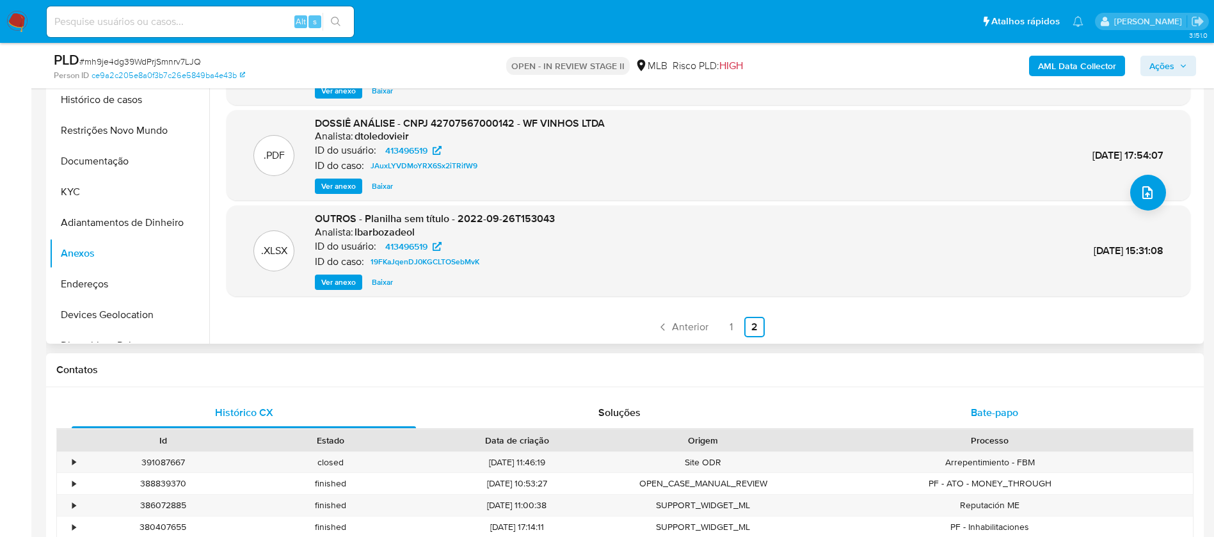
scroll to position [384, 0]
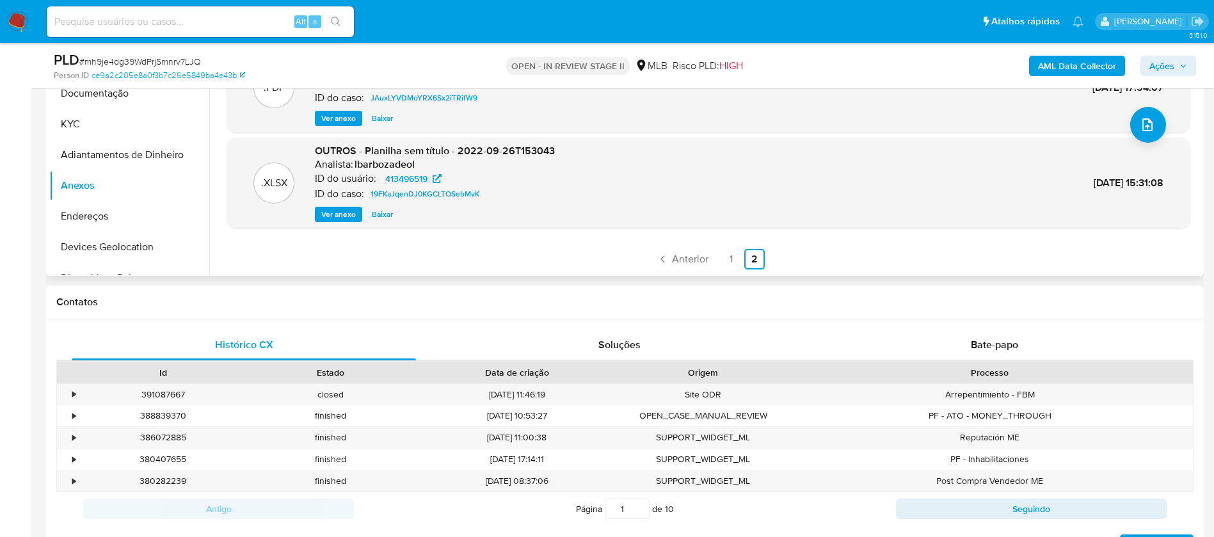
click at [731, 253] on link "1" at bounding box center [731, 259] width 20 height 20
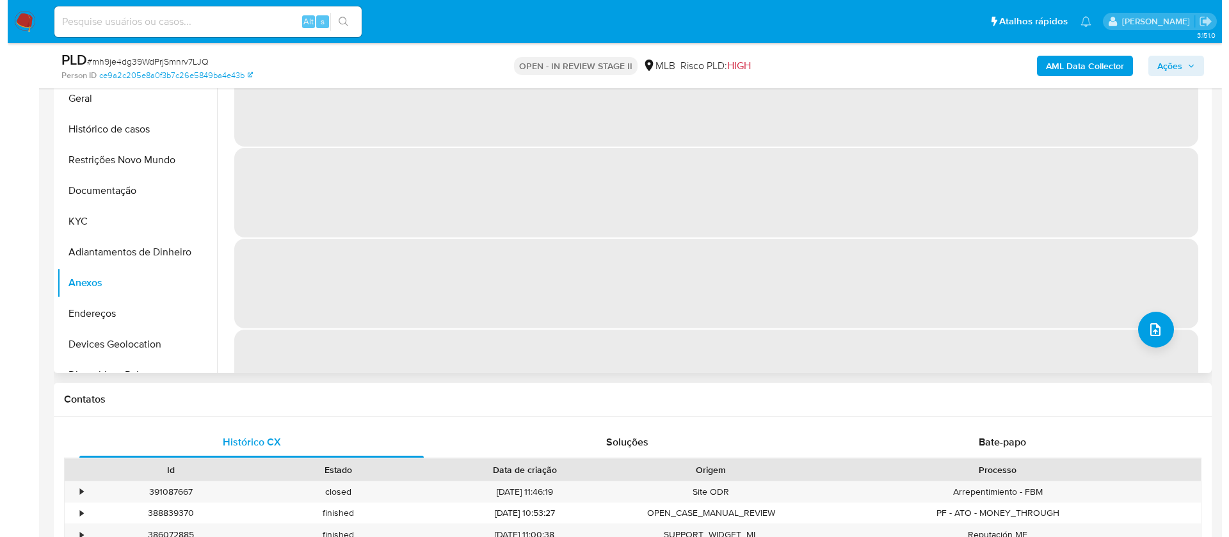
scroll to position [192, 0]
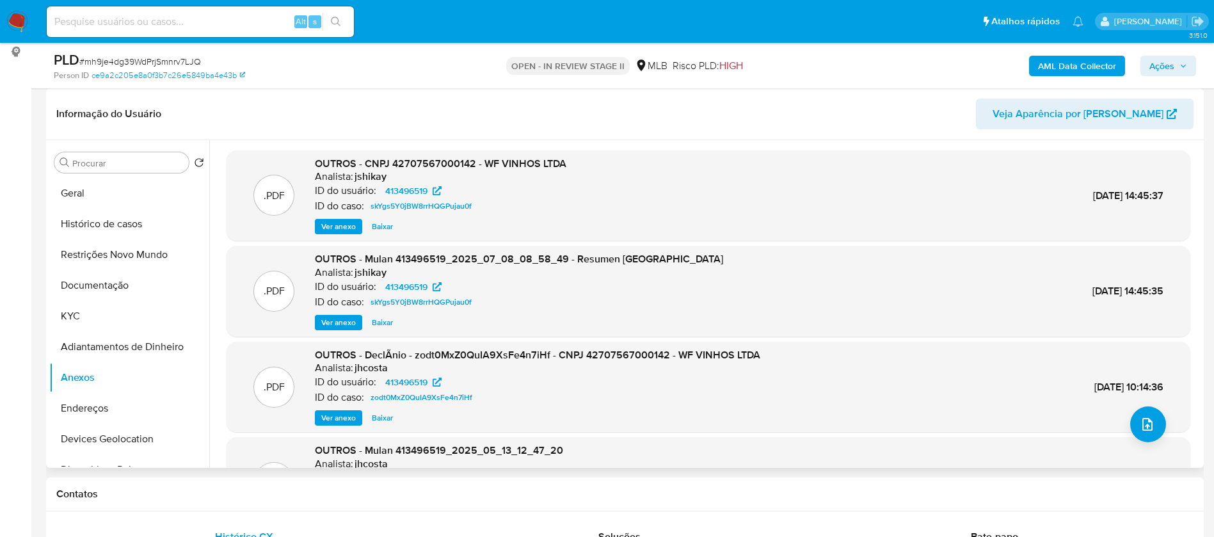
click at [324, 223] on span "Ver anexo" at bounding box center [338, 226] width 35 height 13
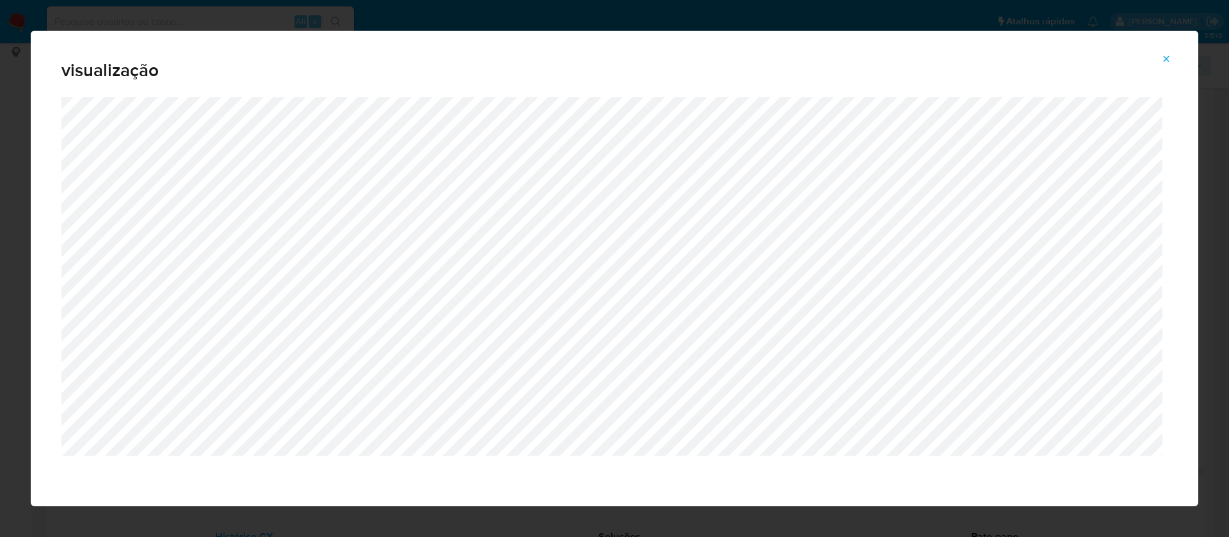
click at [1166, 54] on icon "Attachment preview" at bounding box center [1166, 59] width 10 height 10
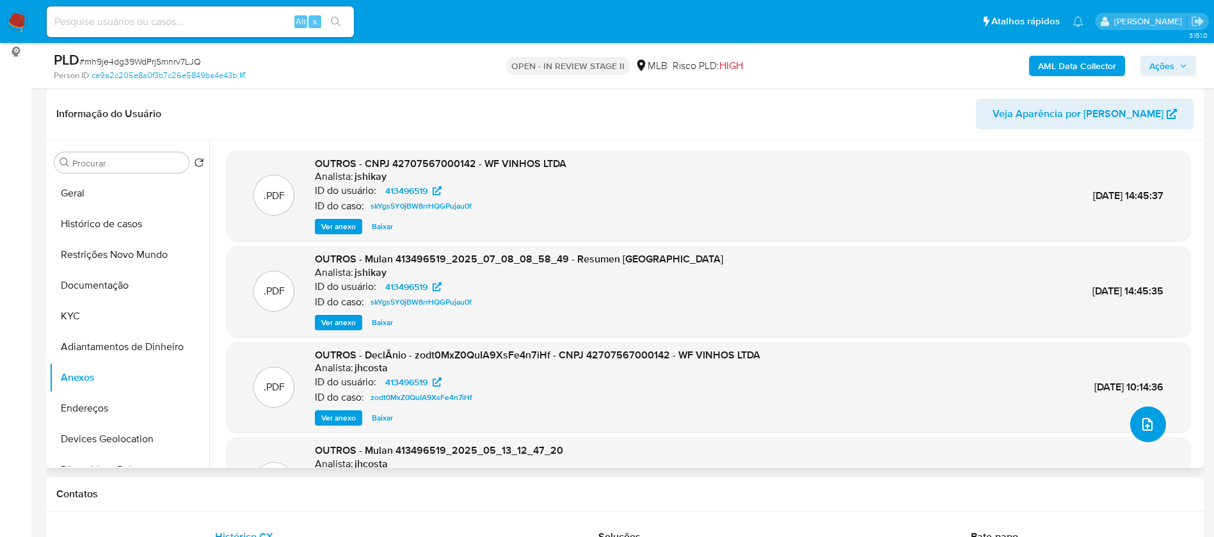
click at [1148, 419] on icon "upload-file" at bounding box center [1147, 424] width 15 height 15
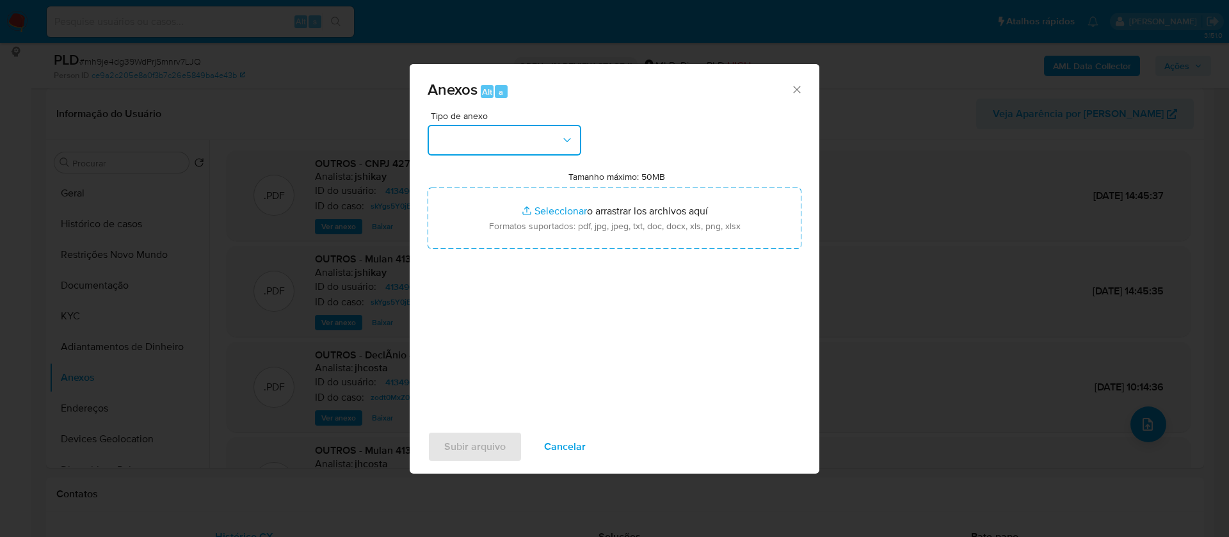
click at [555, 141] on button "button" at bounding box center [504, 140] width 154 height 31
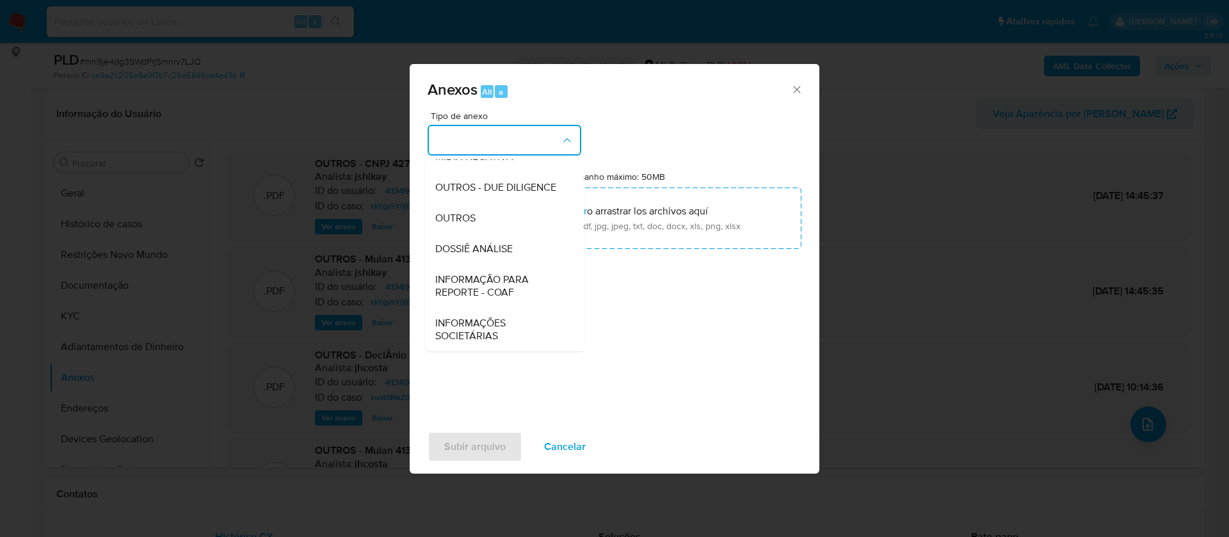
click at [514, 253] on div "DOSSIÊ ANÁLISE" at bounding box center [500, 249] width 131 height 31
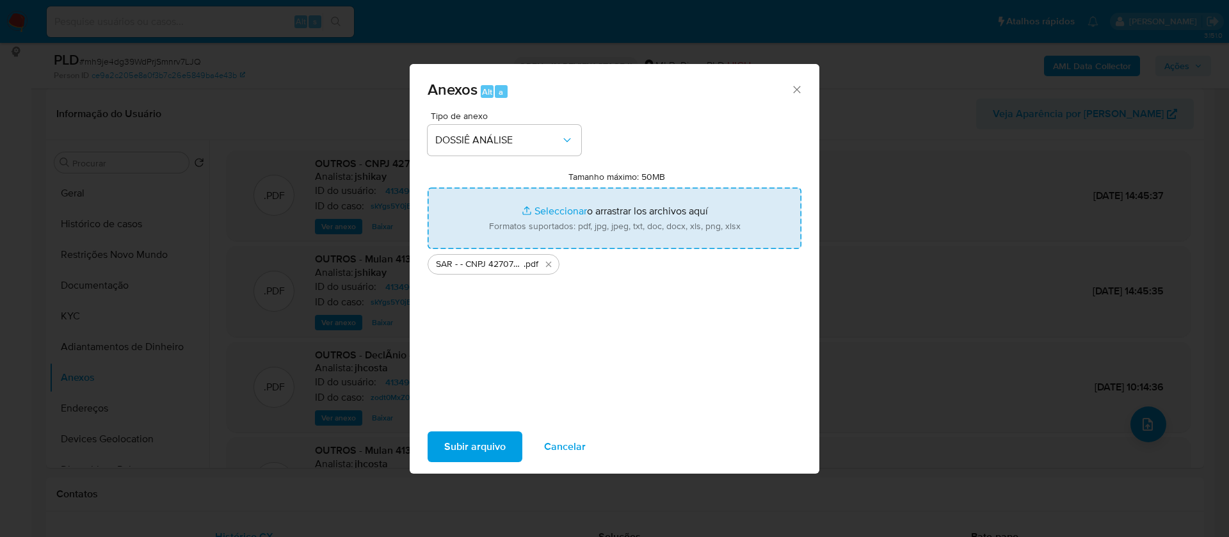
type input "C:\fakepath\Mulan 413496519_2025_08_11_11_44_51.xlsx"
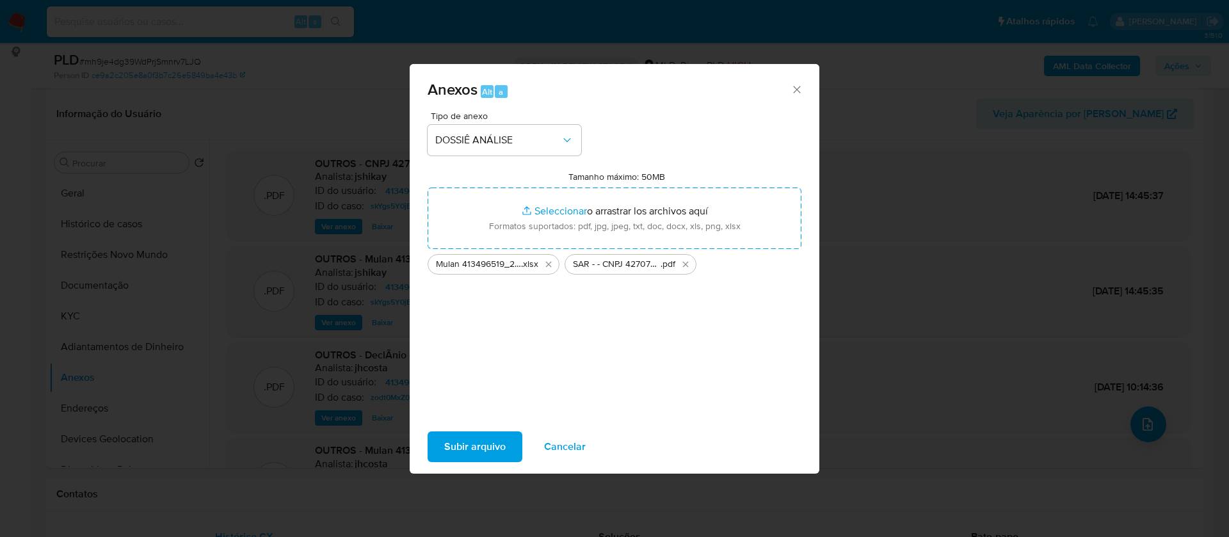
click at [490, 442] on span "Subir arquivo" at bounding box center [474, 447] width 61 height 28
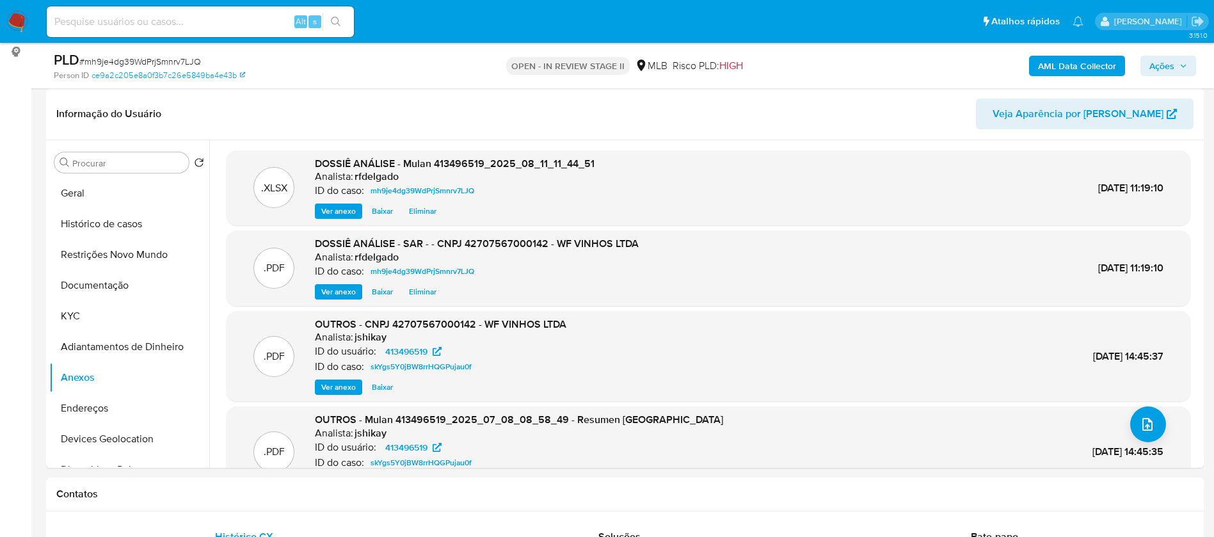
click at [1182, 70] on span "Ações" at bounding box center [1168, 66] width 38 height 18
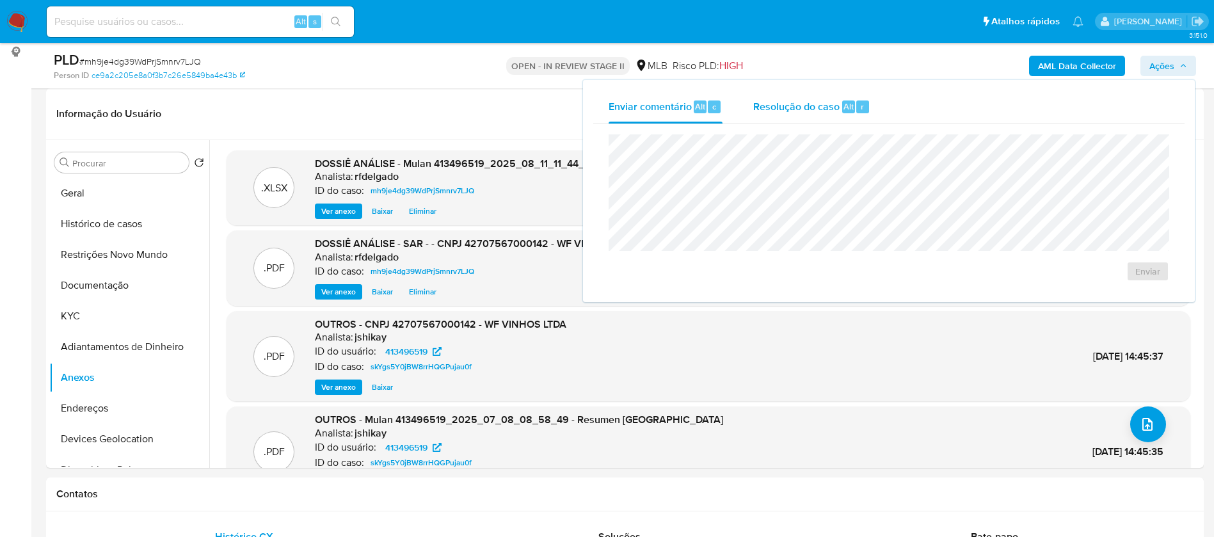
click at [779, 107] on span "Resolução do caso" at bounding box center [796, 106] width 86 height 15
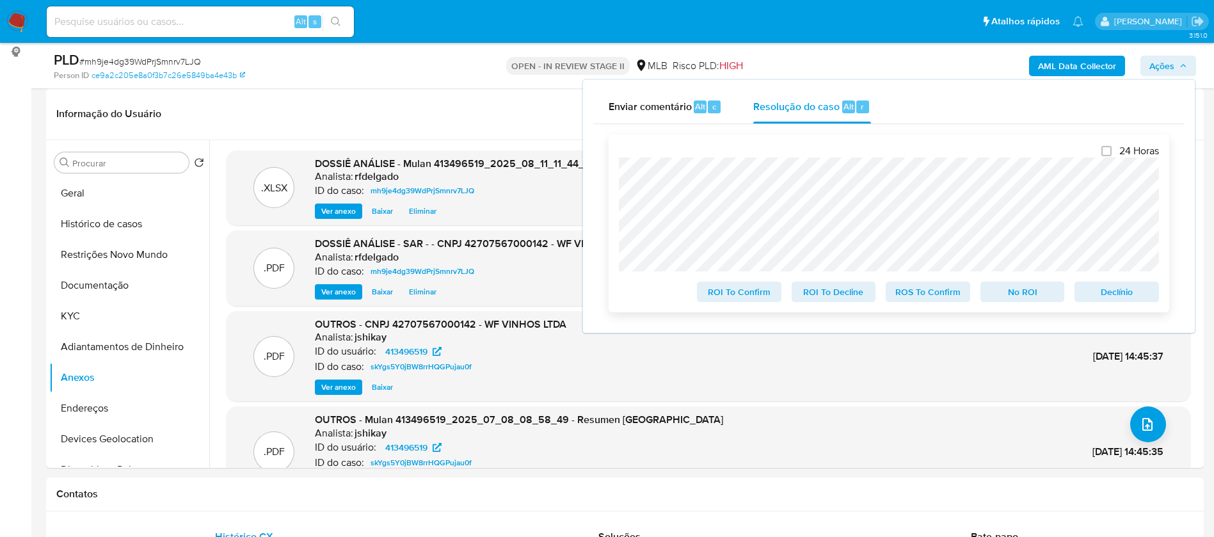
drag, startPoint x: 1011, startPoint y: 301, endPoint x: 996, endPoint y: 288, distance: 19.5
click at [1012, 301] on span "No ROI" at bounding box center [1022, 292] width 67 height 18
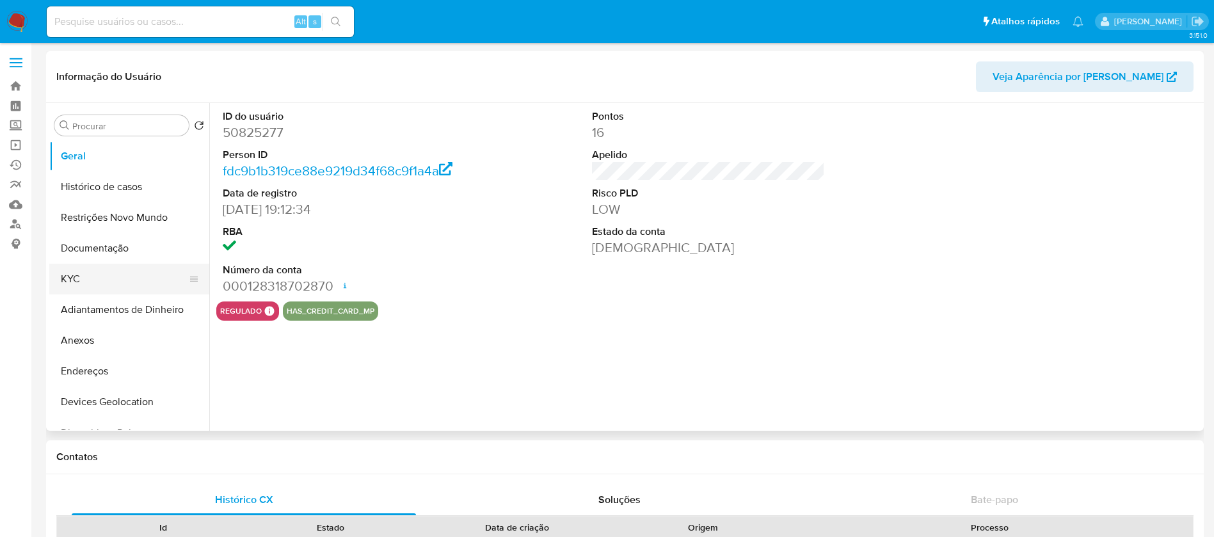
click at [112, 274] on button "KYC" at bounding box center [124, 279] width 150 height 31
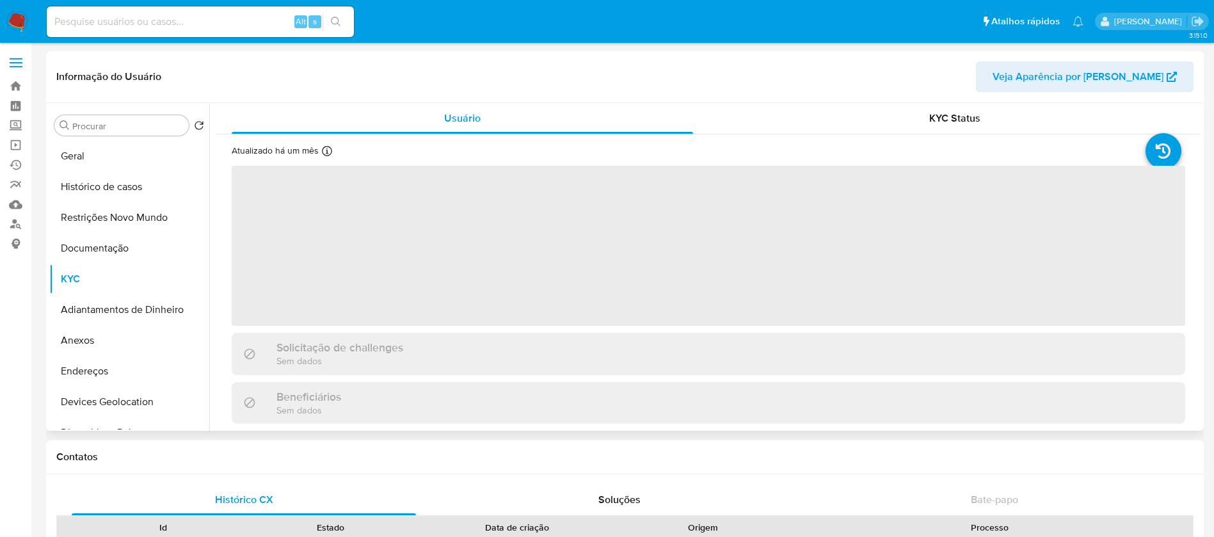
select select "10"
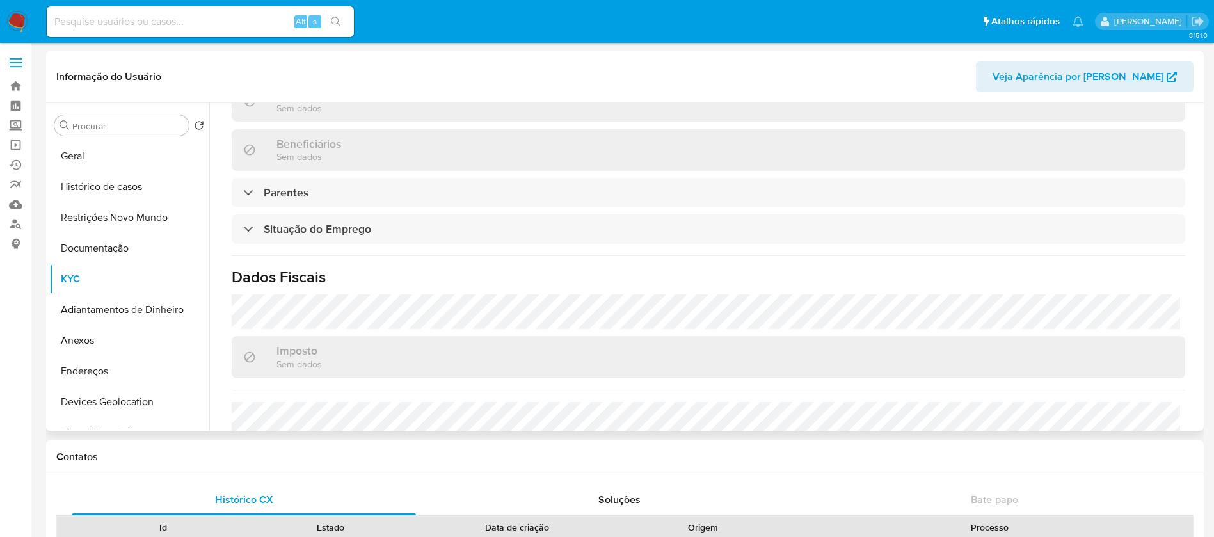
scroll to position [545, 0]
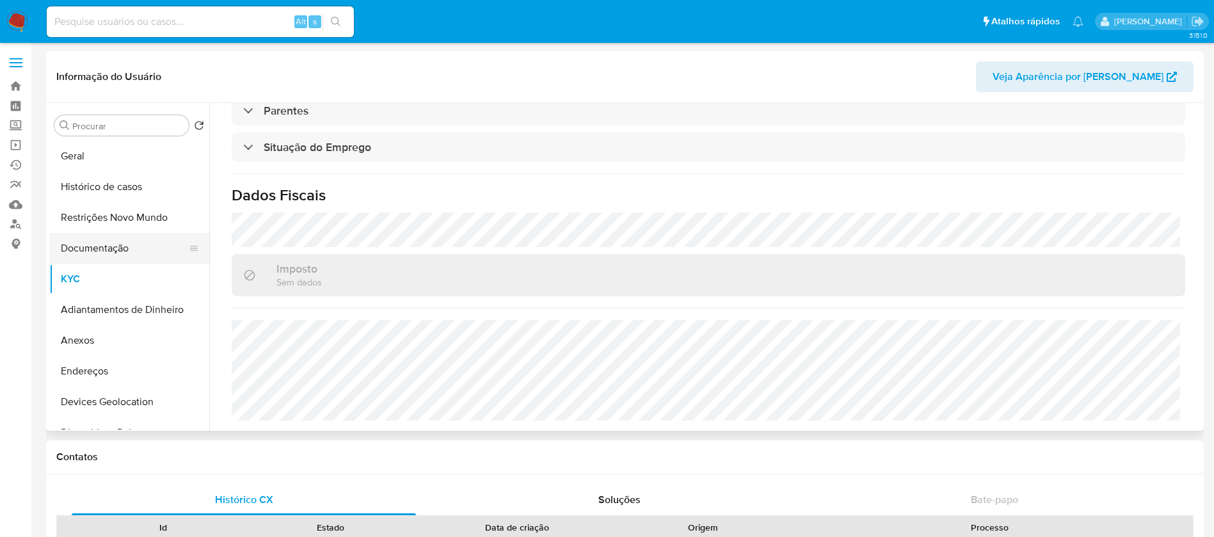
click at [145, 253] on button "Documentação" at bounding box center [124, 248] width 150 height 31
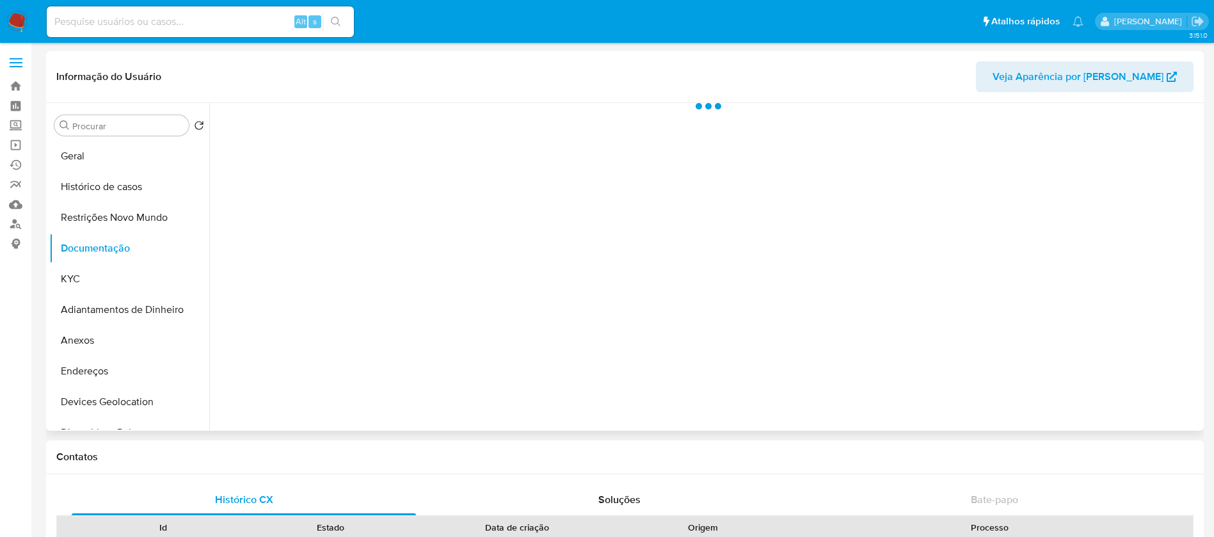
scroll to position [0, 0]
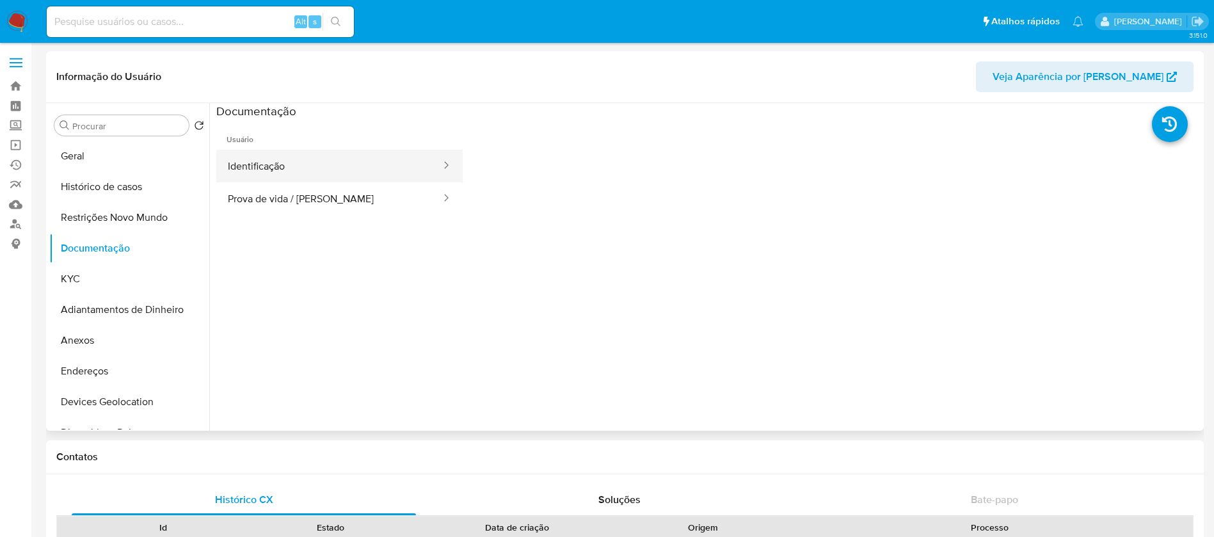
click at [317, 164] on button "Identificação" at bounding box center [329, 166] width 226 height 33
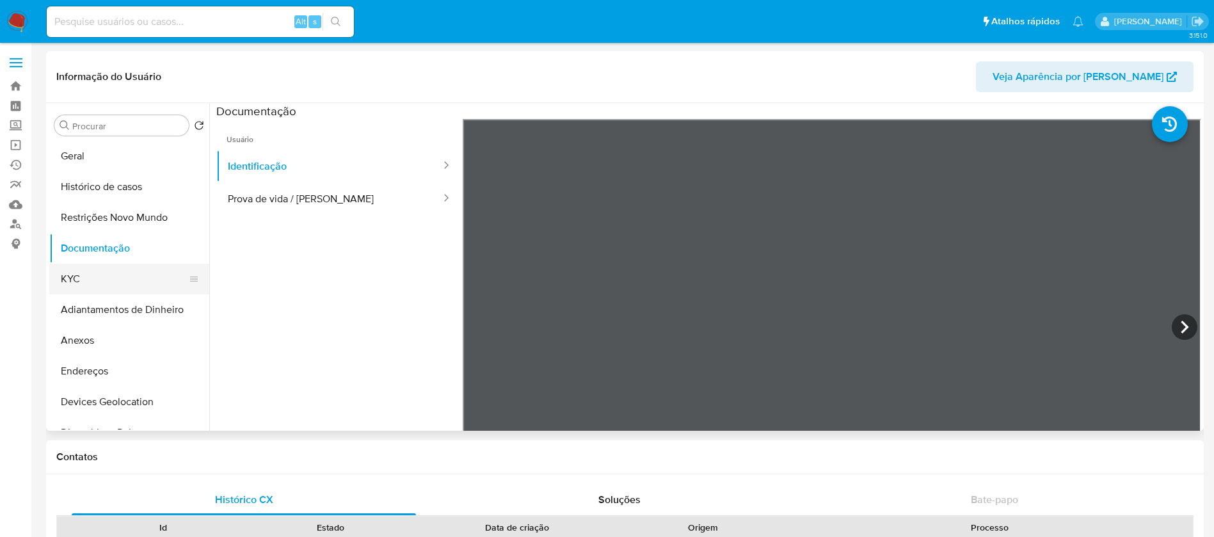
click at [108, 276] on button "KYC" at bounding box center [124, 279] width 150 height 31
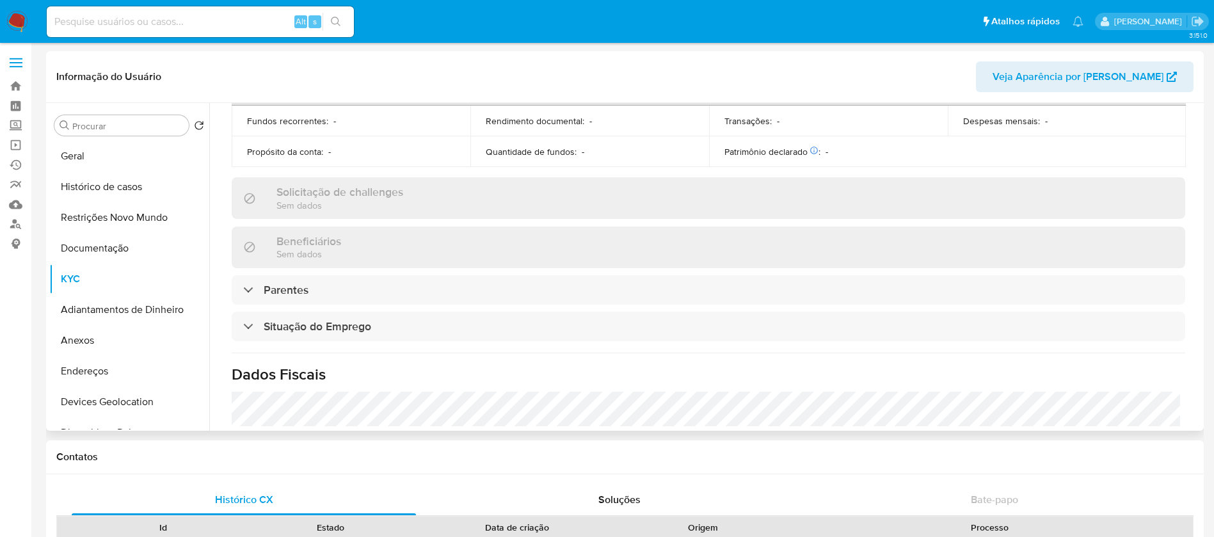
scroll to position [384, 0]
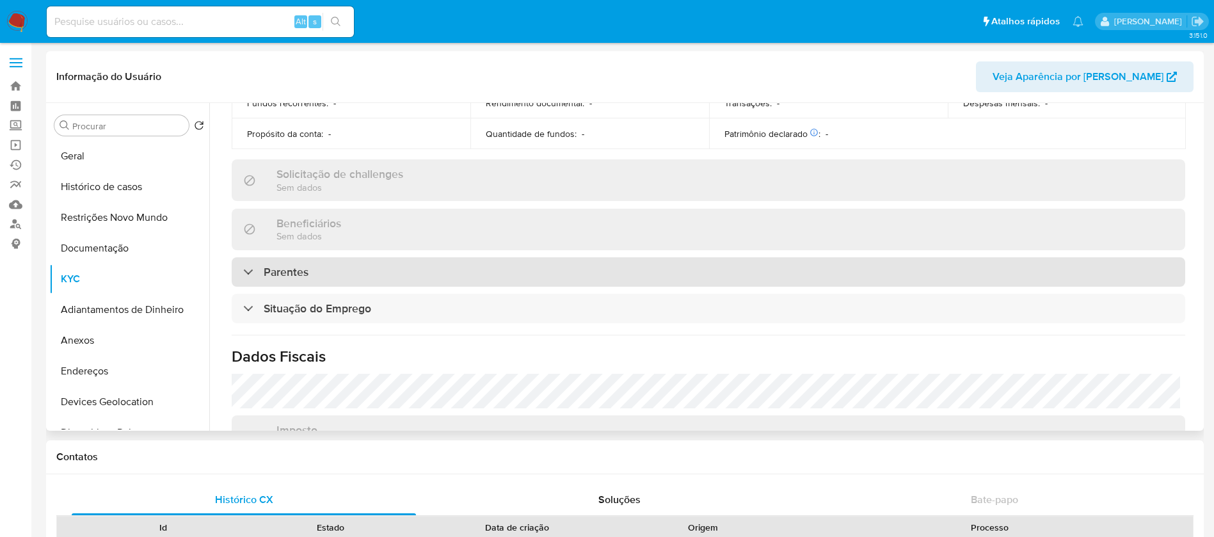
click at [593, 268] on div "Parentes" at bounding box center [708, 271] width 953 height 29
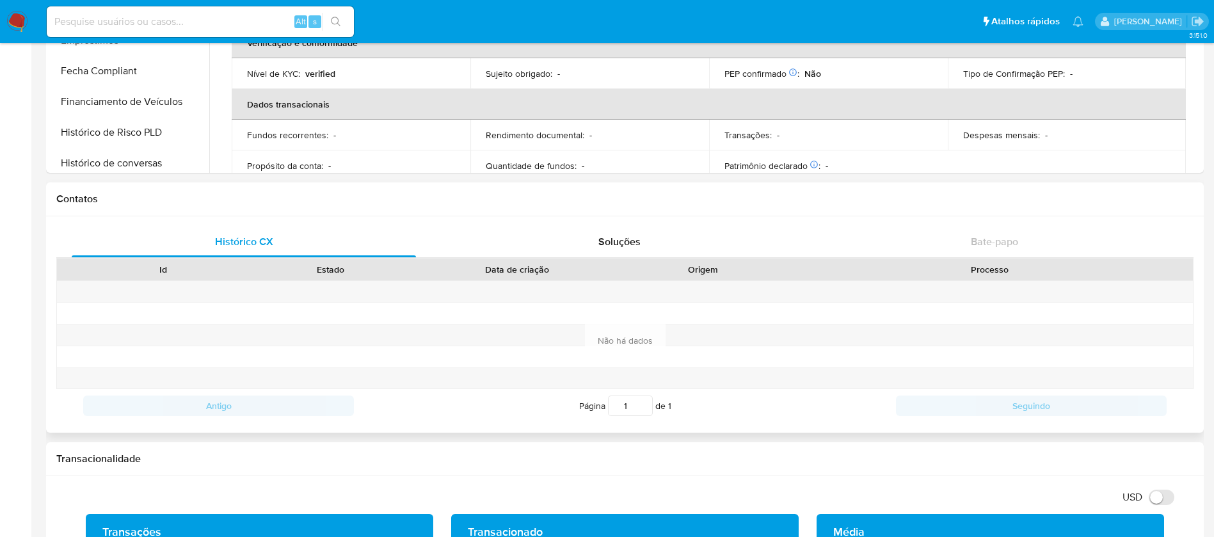
scroll to position [288, 0]
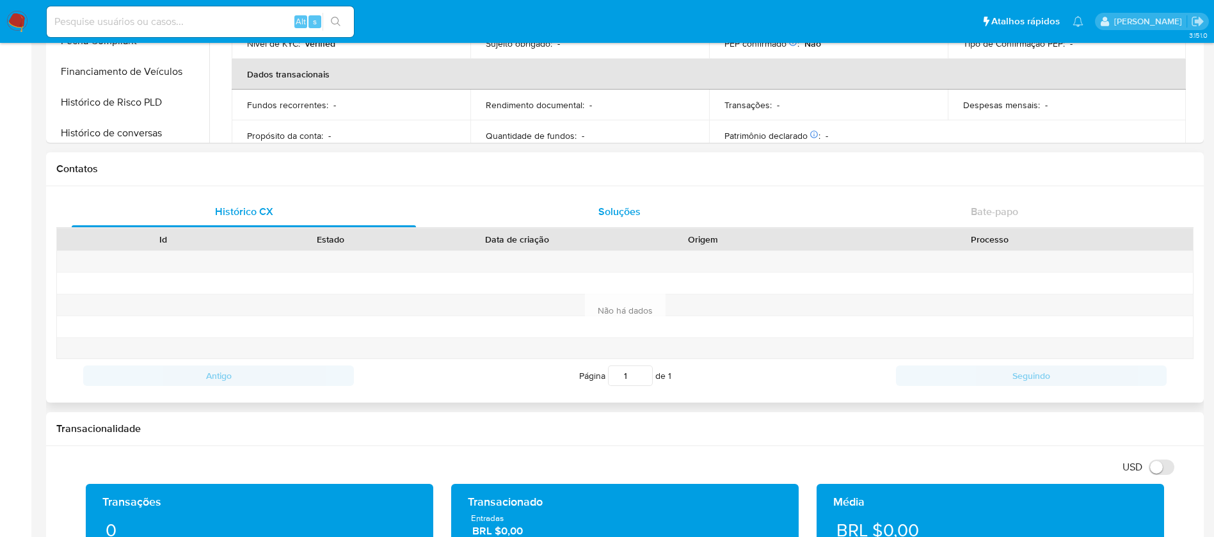
click at [601, 209] on span "Soluções" at bounding box center [619, 211] width 42 height 15
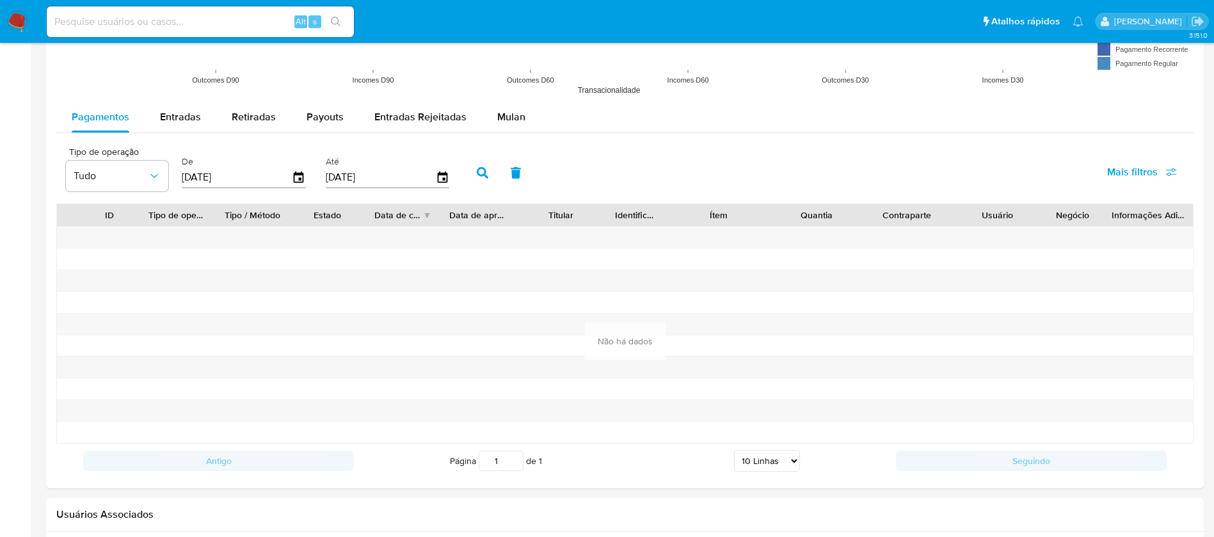
scroll to position [1423, 0]
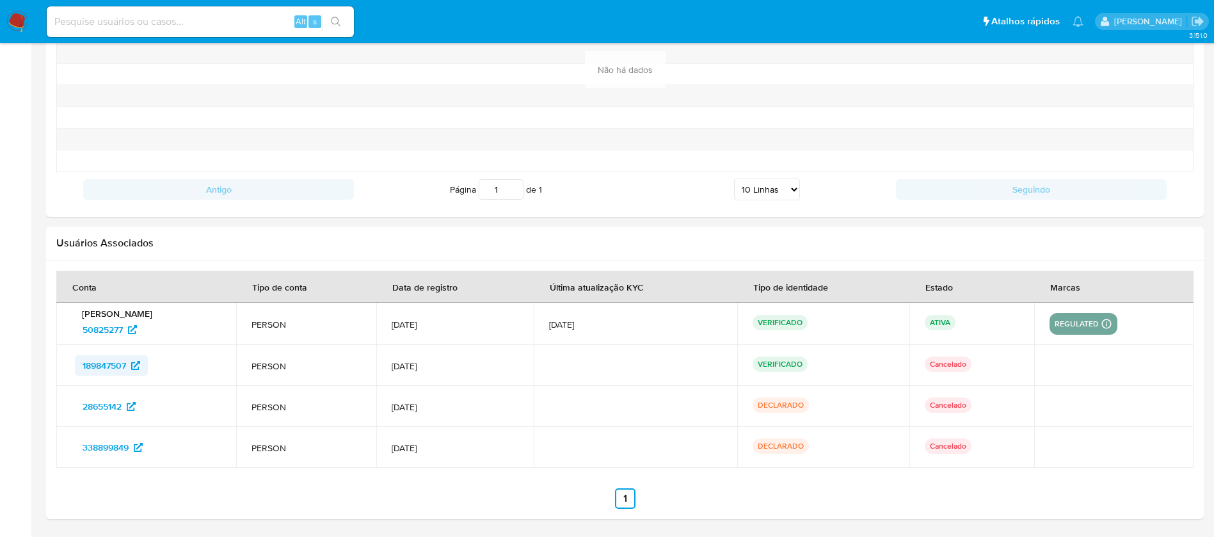
click at [136, 365] on icon at bounding box center [135, 365] width 9 height 9
click at [136, 404] on icon at bounding box center [131, 406] width 9 height 9
click at [136, 448] on icon at bounding box center [138, 447] width 9 height 9
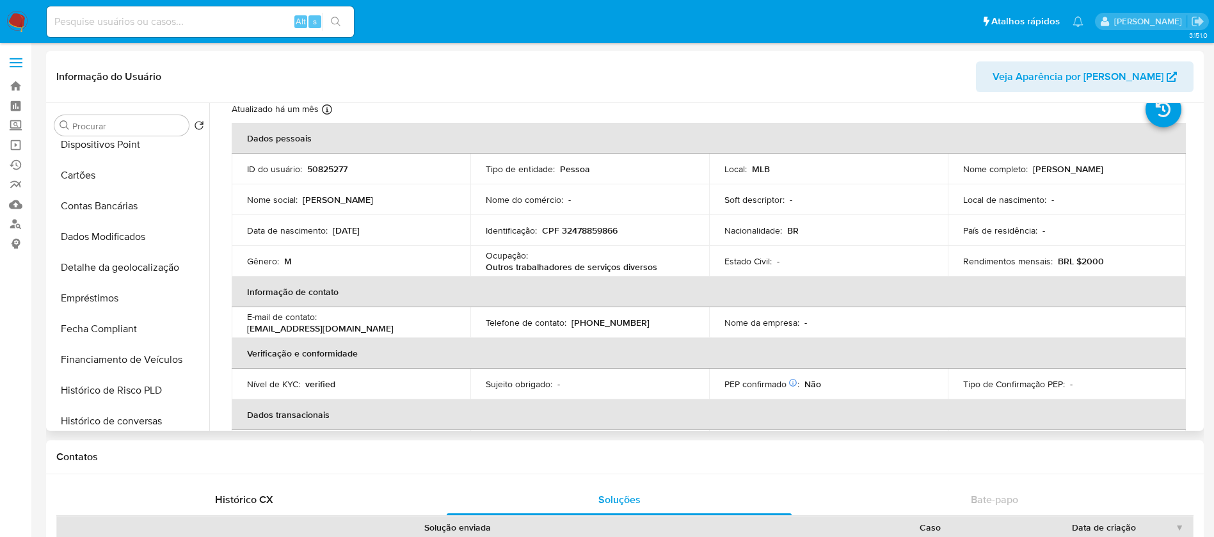
scroll to position [0, 0]
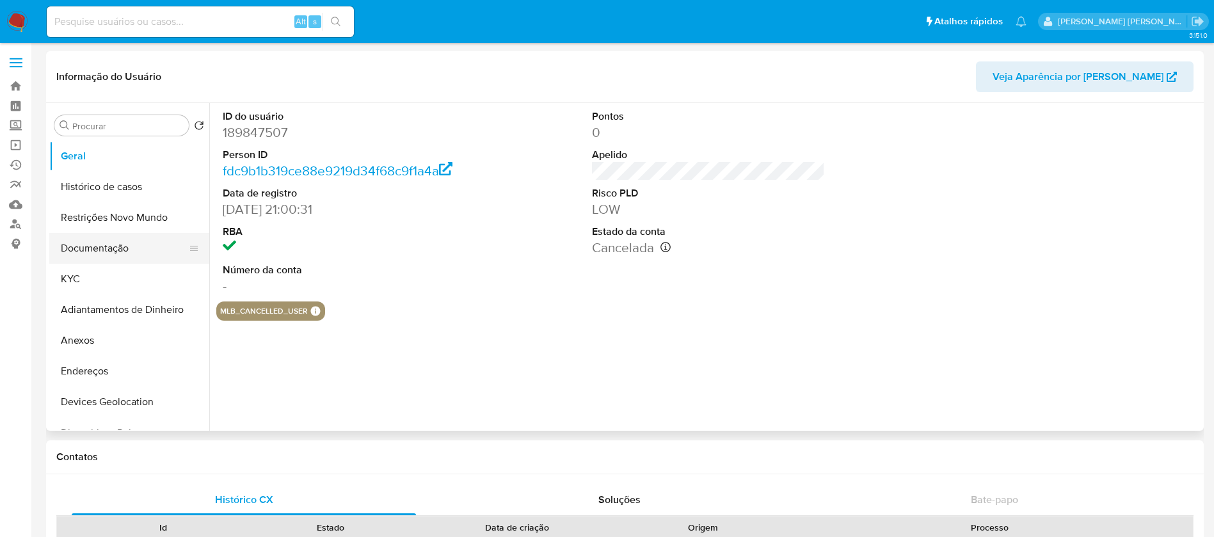
click at [101, 249] on button "Documentação" at bounding box center [124, 248] width 150 height 31
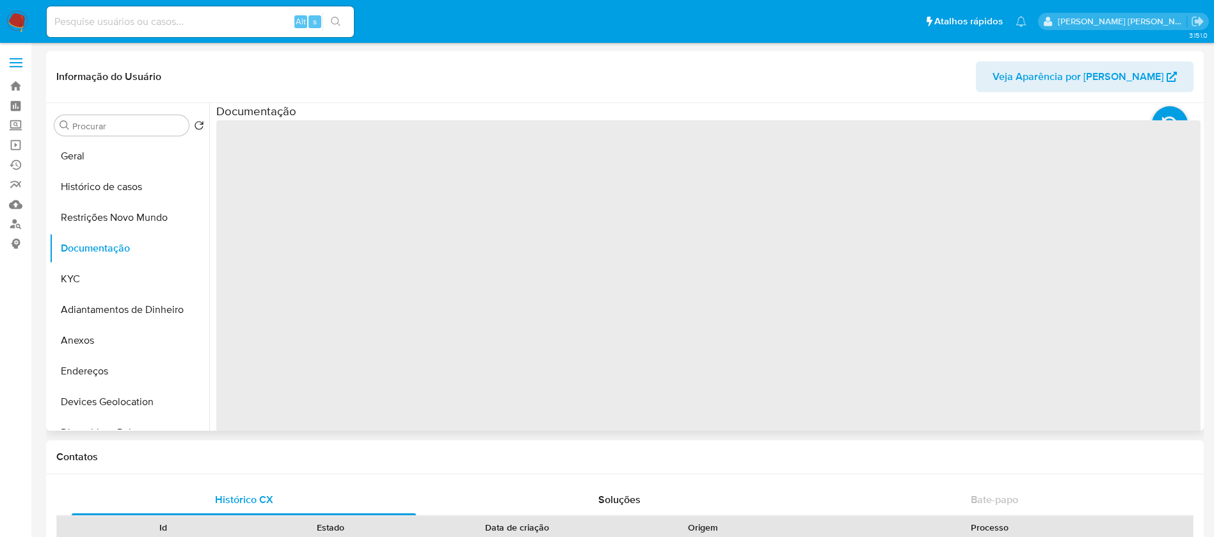
select select "10"
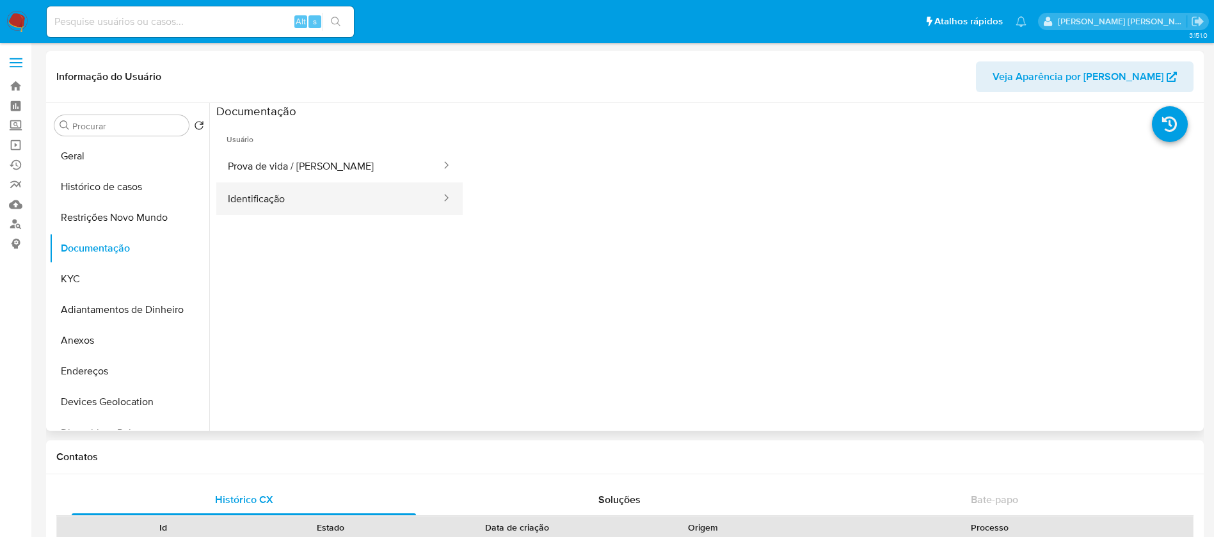
click at [321, 202] on button "Identificação" at bounding box center [329, 198] width 226 height 33
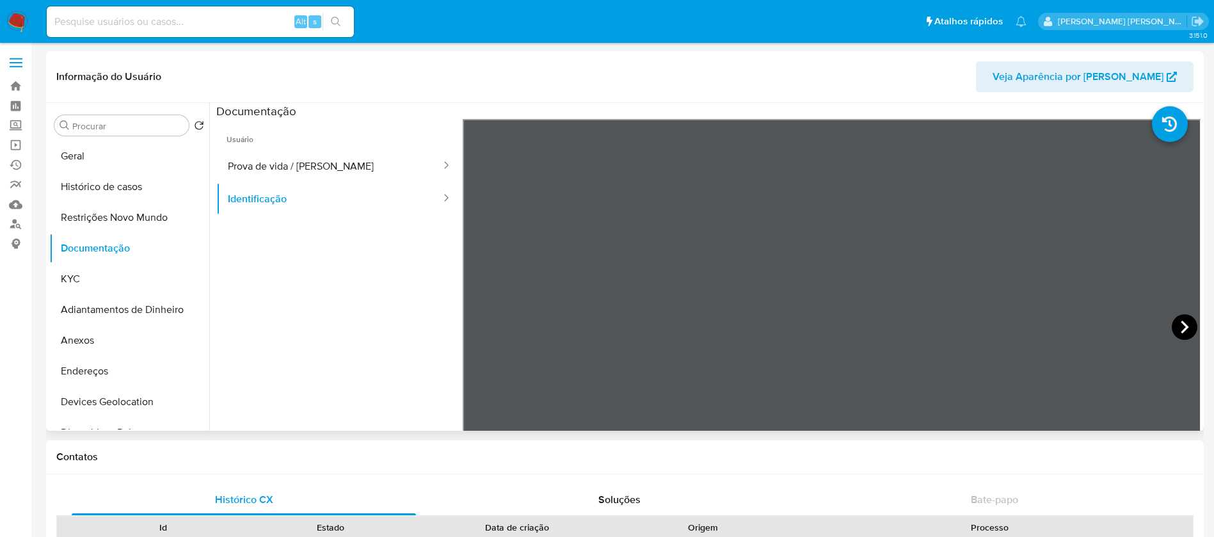
click at [1175, 331] on icon at bounding box center [1185, 327] width 26 height 26
click at [303, 164] on button "Prova de vida / Selfie" at bounding box center [329, 166] width 226 height 33
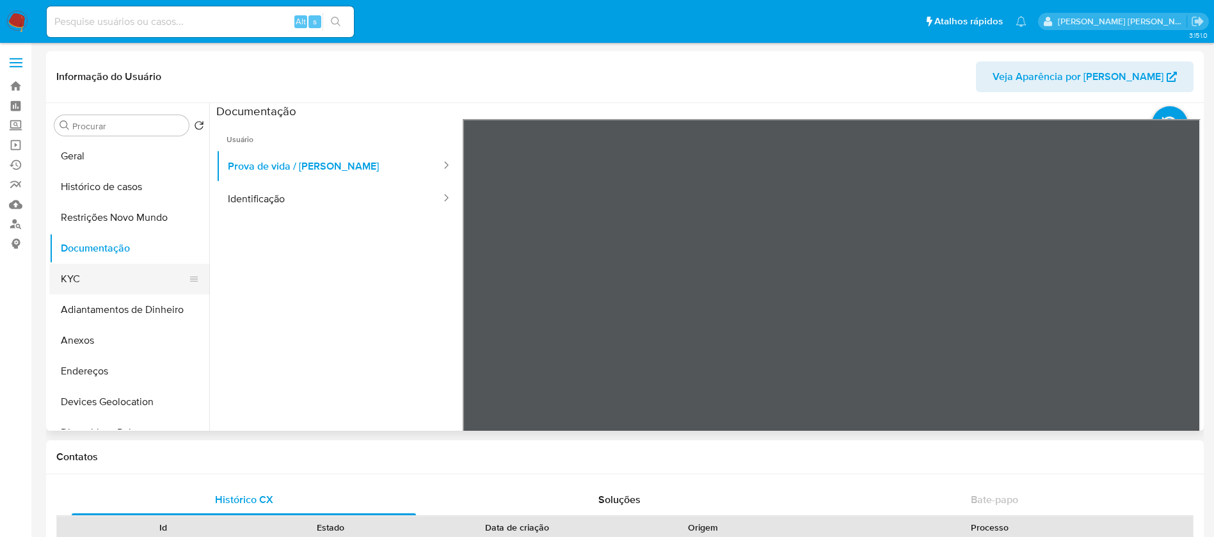
click at [115, 265] on button "KYC" at bounding box center [124, 279] width 150 height 31
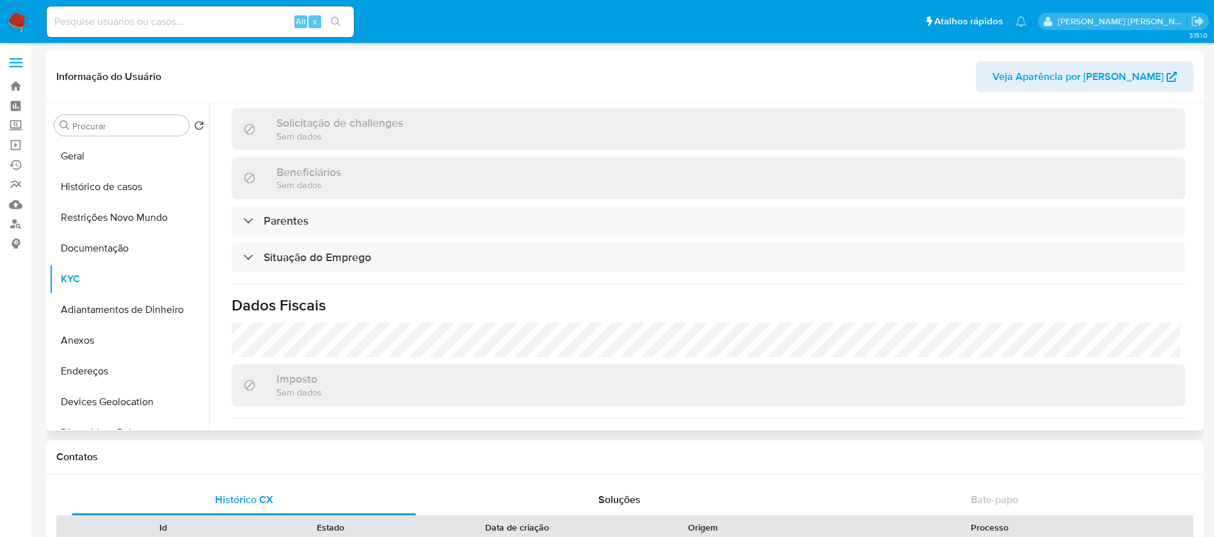
scroll to position [480, 0]
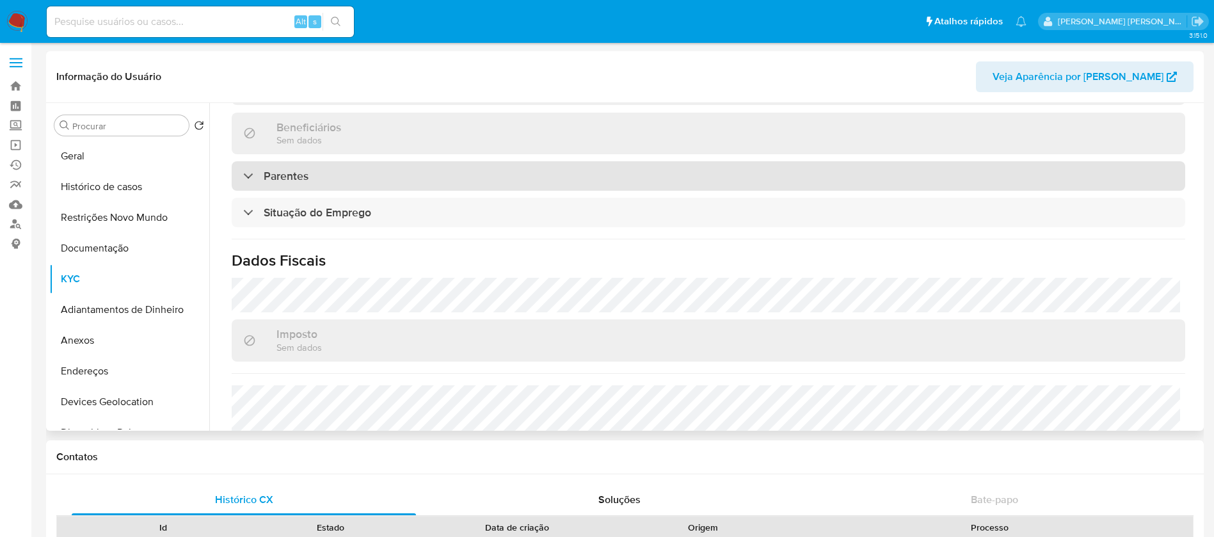
click at [312, 175] on div "Parentes" at bounding box center [708, 175] width 953 height 29
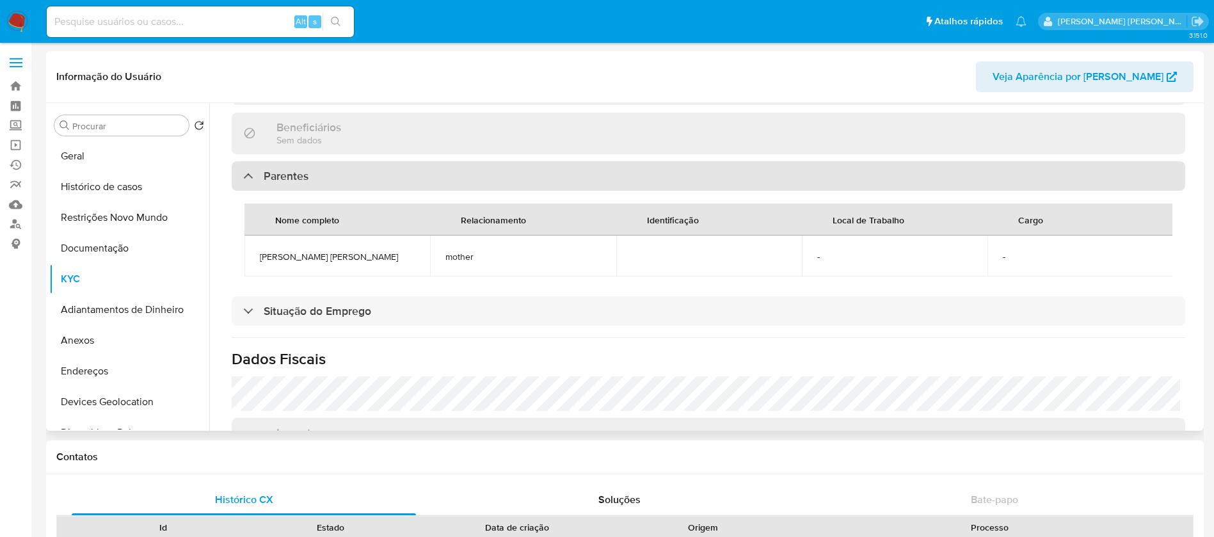
click at [312, 175] on div "Parentes" at bounding box center [708, 175] width 953 height 29
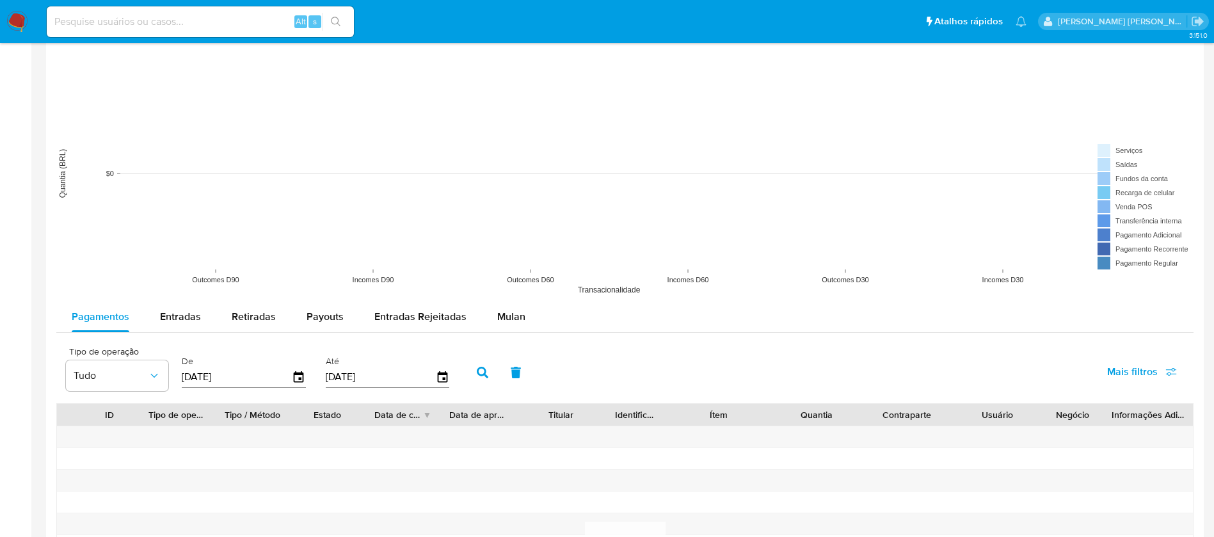
scroll to position [960, 0]
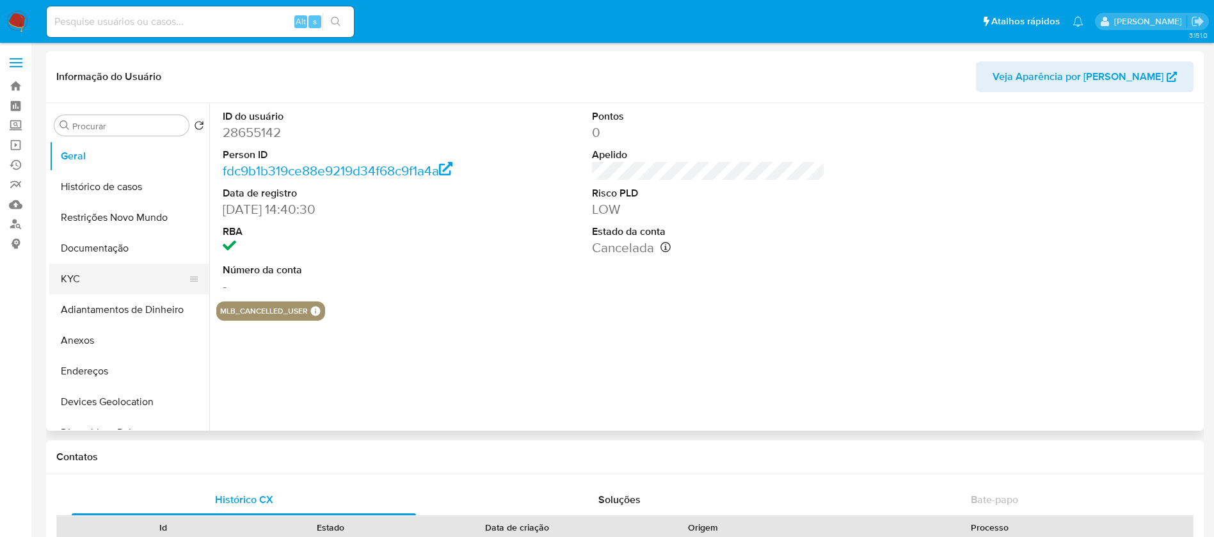
select select "10"
click at [116, 282] on button "KYC" at bounding box center [124, 279] width 150 height 31
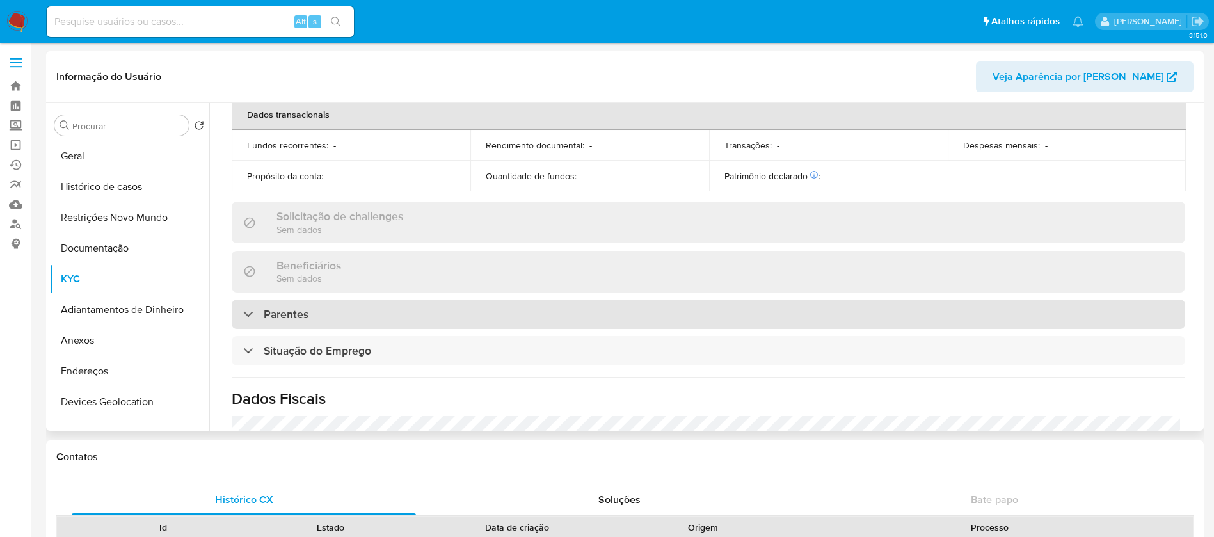
scroll to position [384, 0]
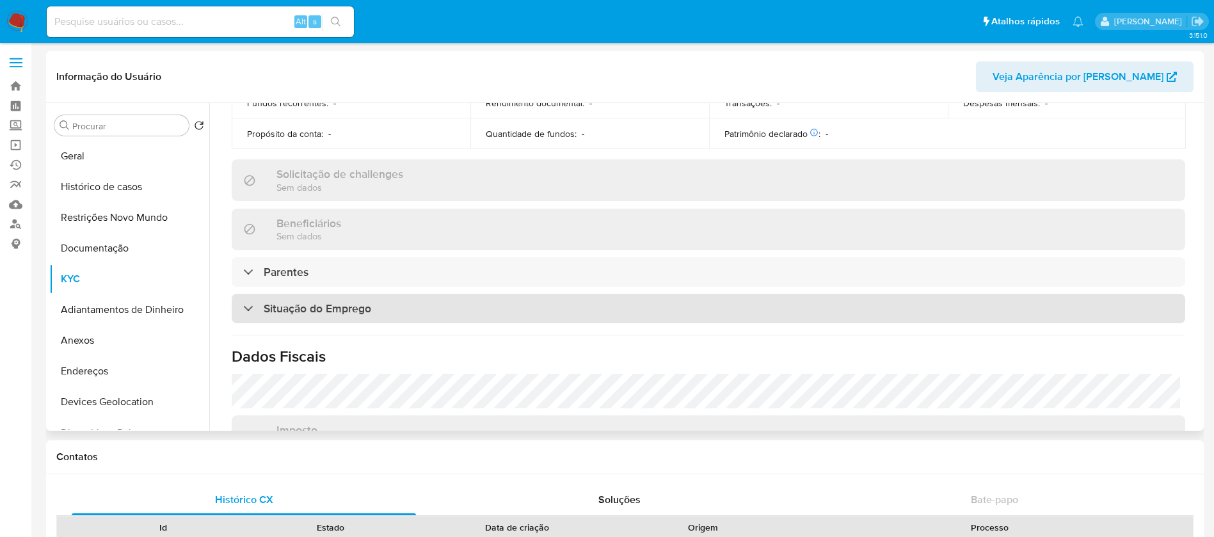
click at [346, 308] on h3 "Situação do Emprego" at bounding box center [317, 308] width 107 height 14
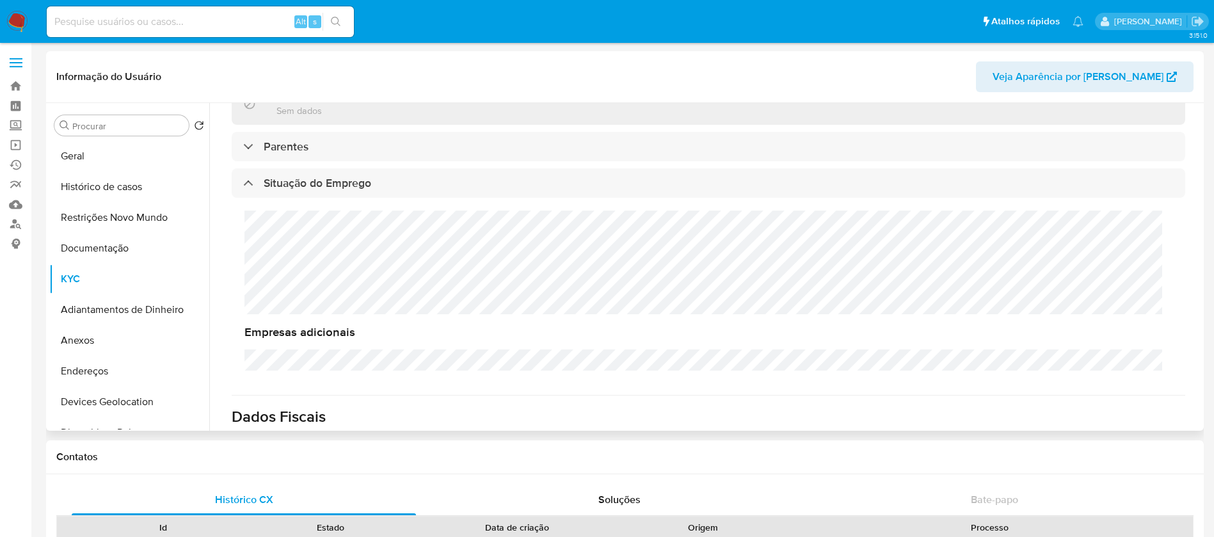
scroll to position [480, 0]
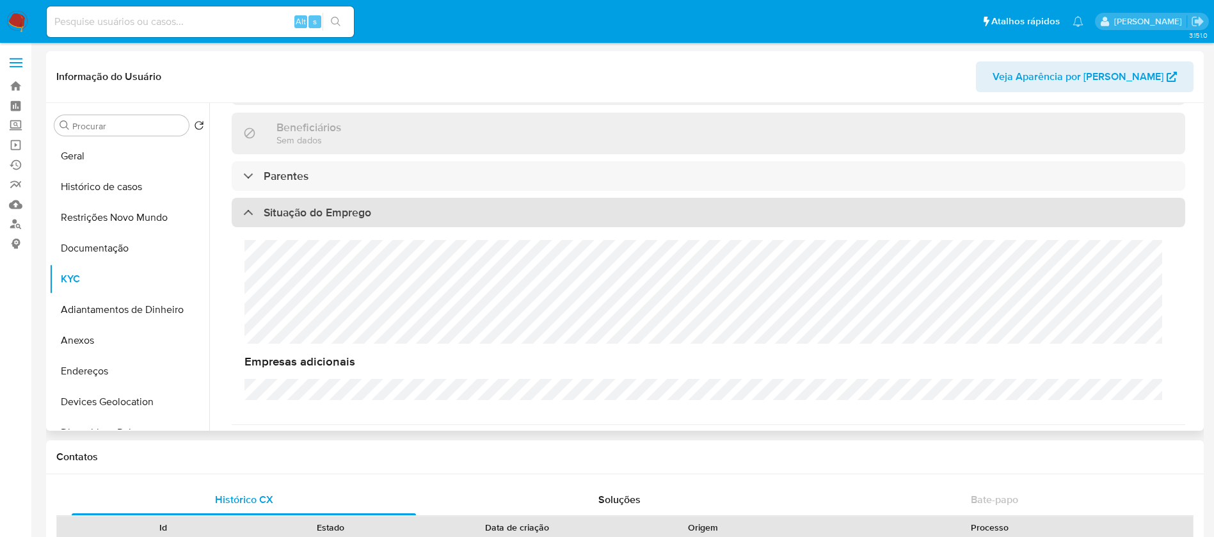
click at [345, 214] on h3 "Situação do Emprego" at bounding box center [317, 212] width 107 height 14
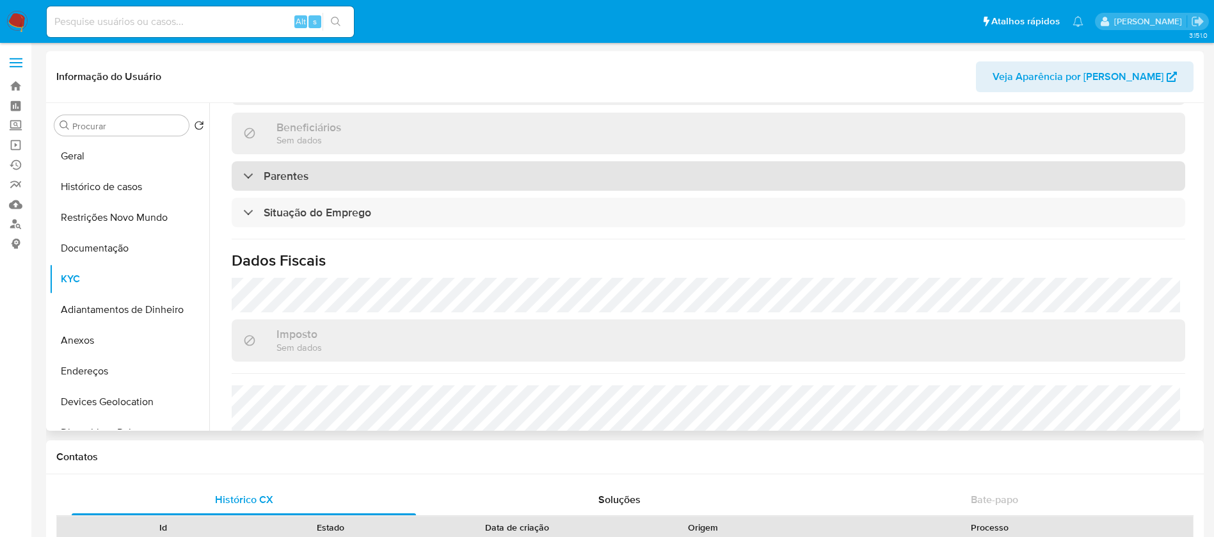
click at [352, 180] on div "Parentes" at bounding box center [708, 175] width 953 height 29
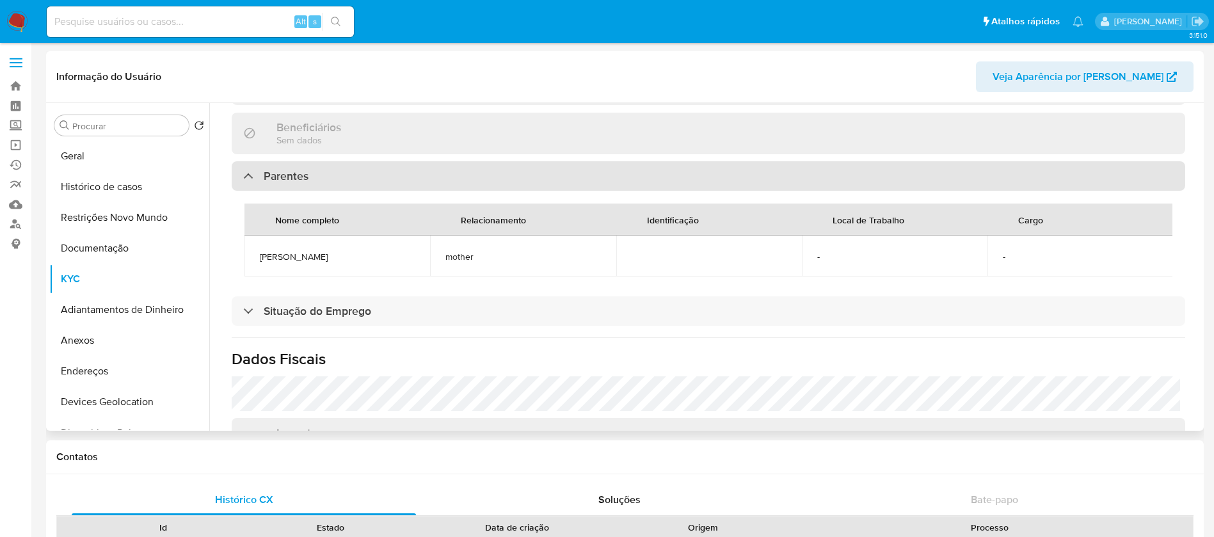
click at [352, 180] on div "Parentes" at bounding box center [708, 175] width 953 height 29
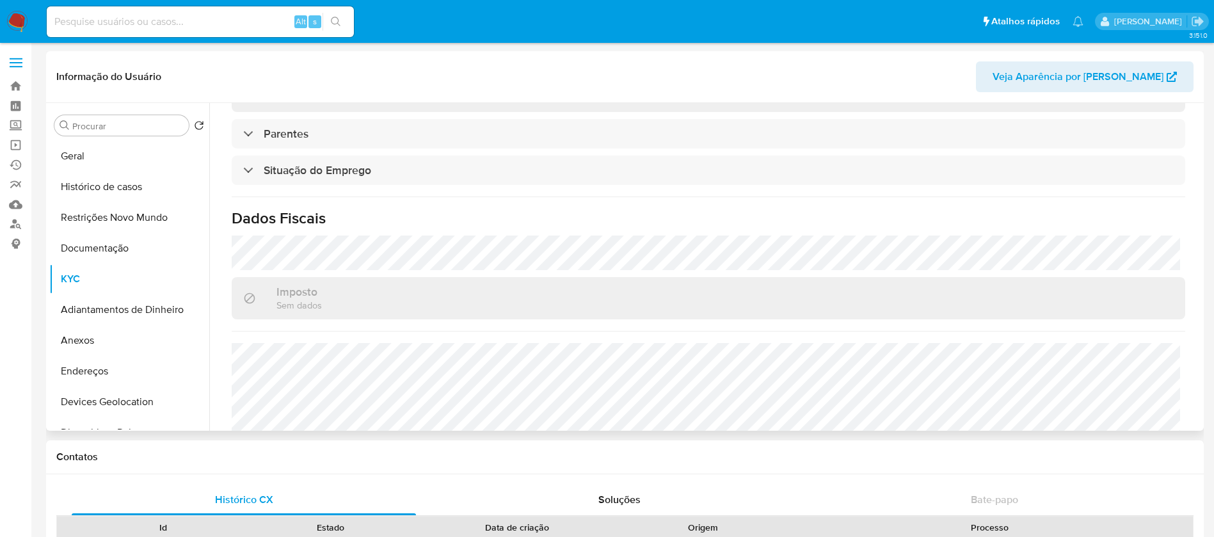
scroll to position [545, 0]
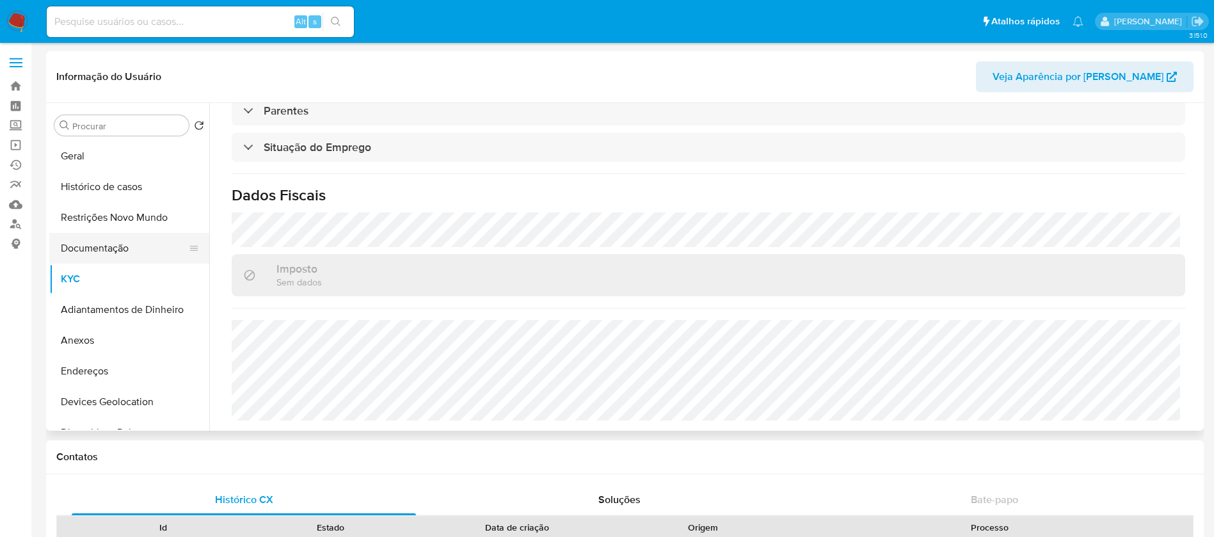
click at [97, 245] on button "Documentação" at bounding box center [124, 248] width 150 height 31
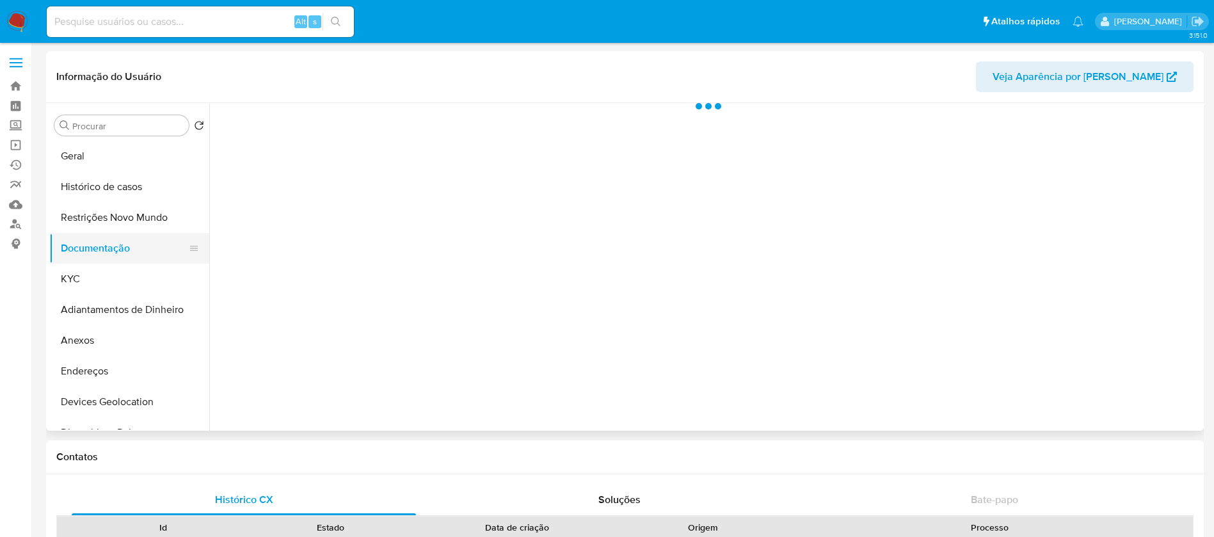
scroll to position [0, 0]
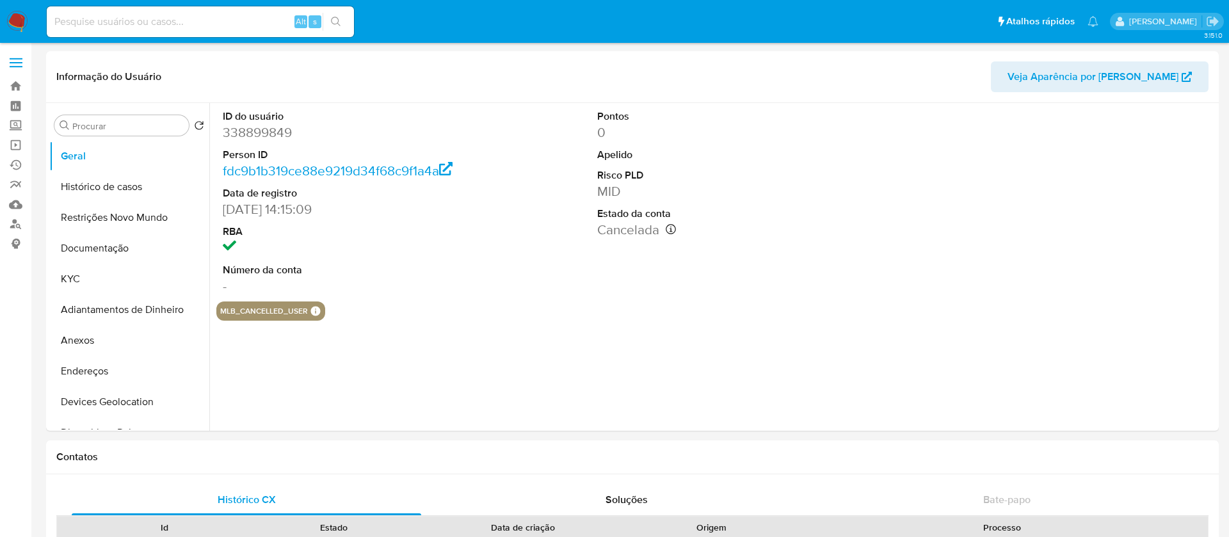
select select "10"
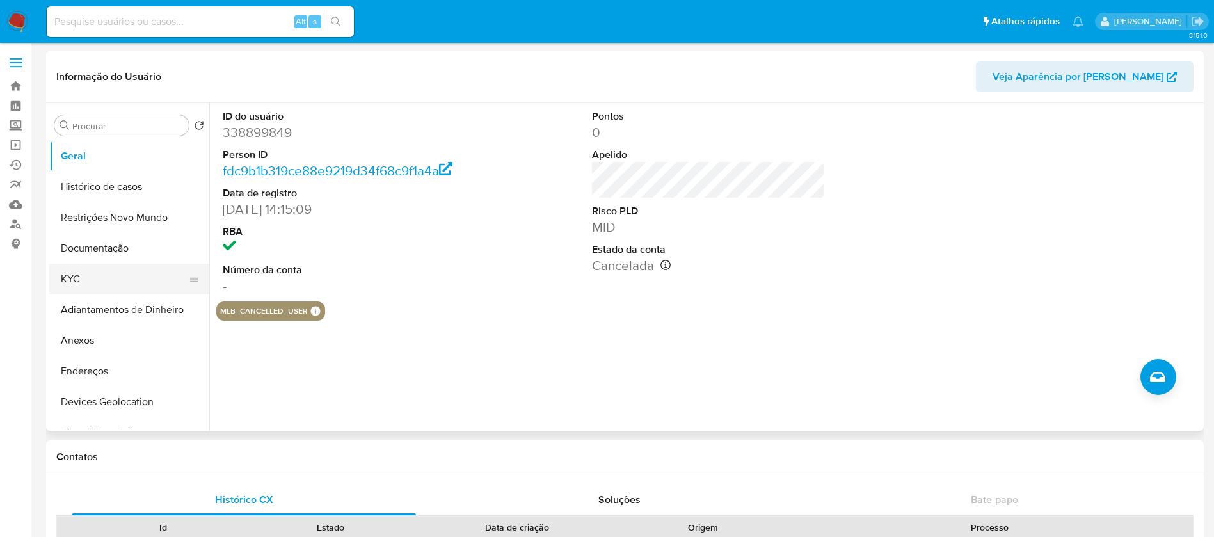
click at [84, 280] on button "KYC" at bounding box center [124, 279] width 150 height 31
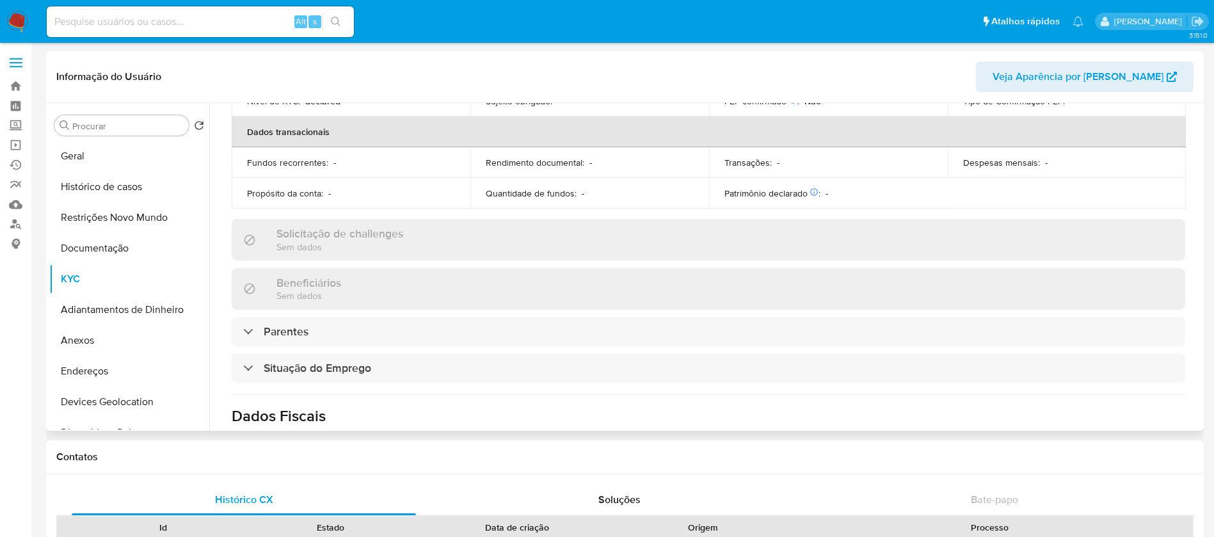
scroll to position [384, 0]
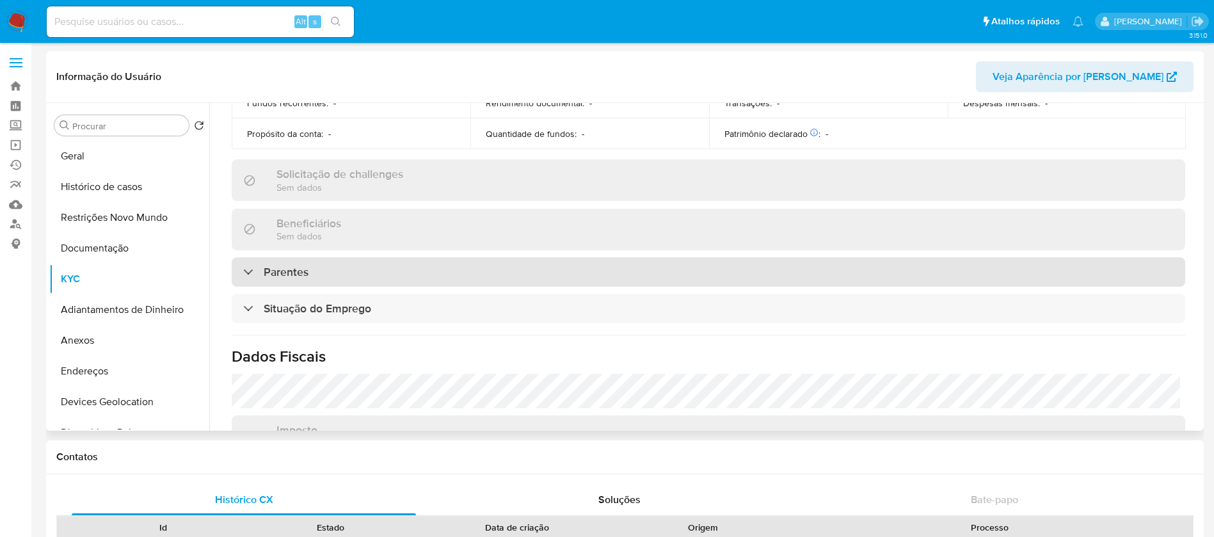
click at [374, 270] on div "Parentes" at bounding box center [708, 271] width 953 height 29
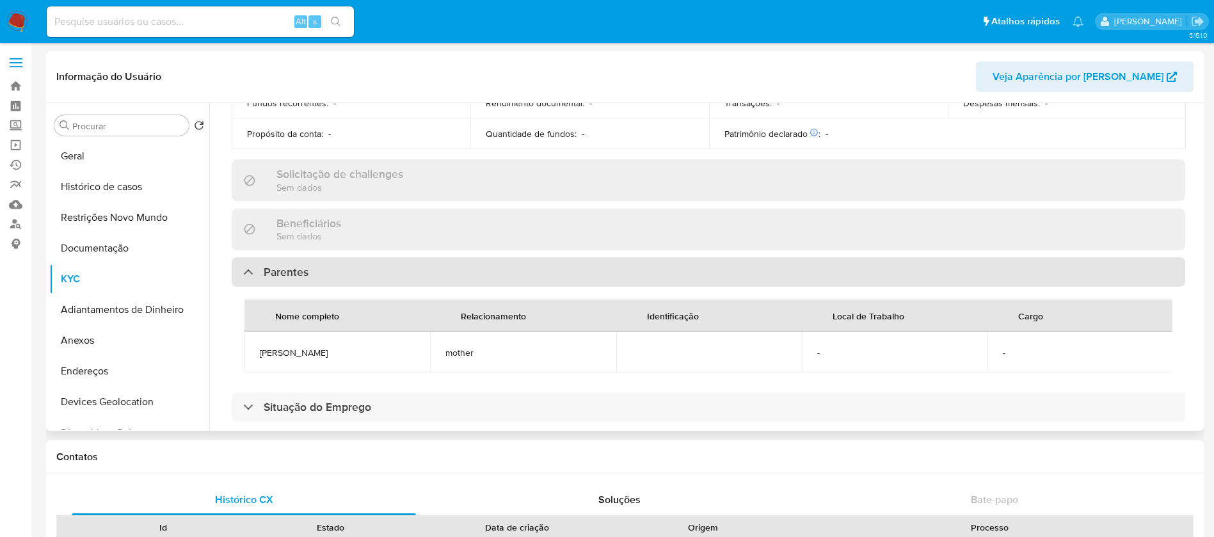
click at [374, 270] on div "Parentes" at bounding box center [708, 271] width 953 height 29
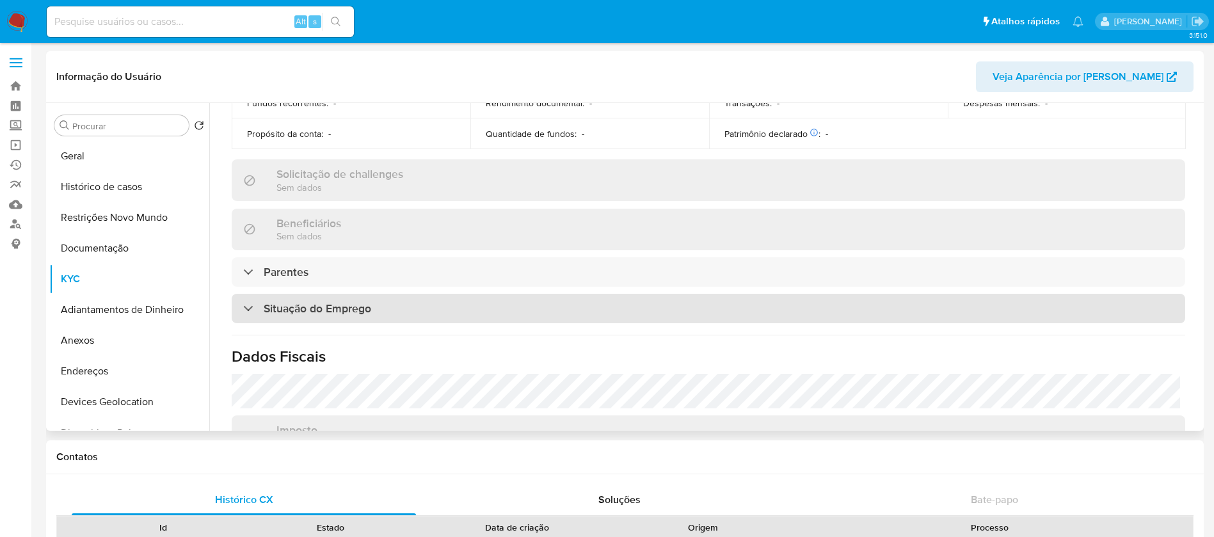
click at [395, 298] on div "Situação do Emprego" at bounding box center [708, 308] width 953 height 29
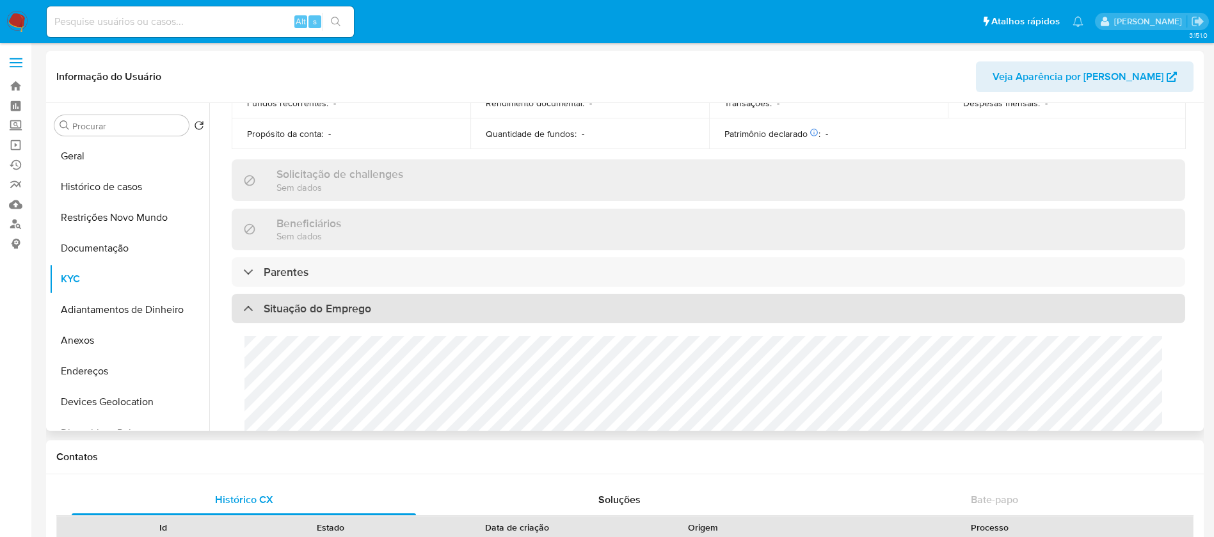
click at [395, 298] on div "Situação do Emprego" at bounding box center [708, 308] width 953 height 29
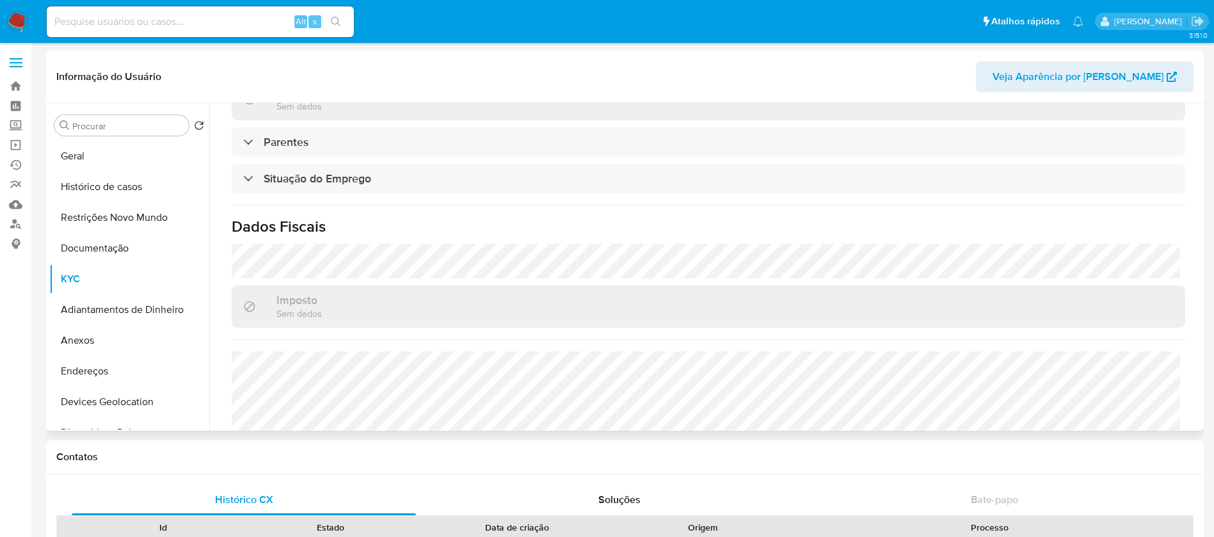
scroll to position [545, 0]
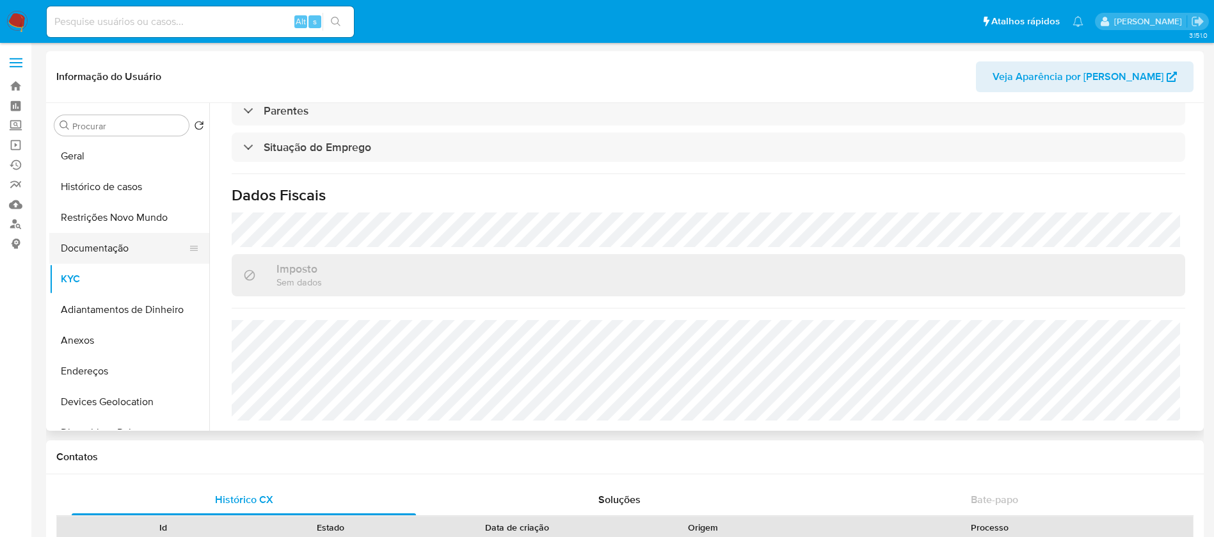
click at [124, 246] on button "Documentação" at bounding box center [124, 248] width 150 height 31
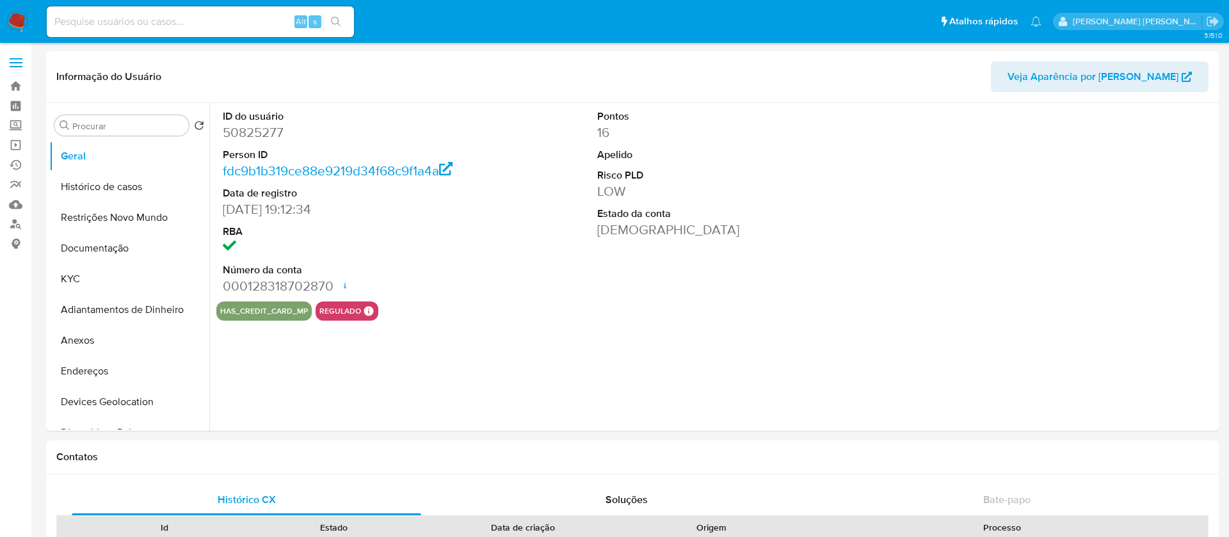
select select "10"
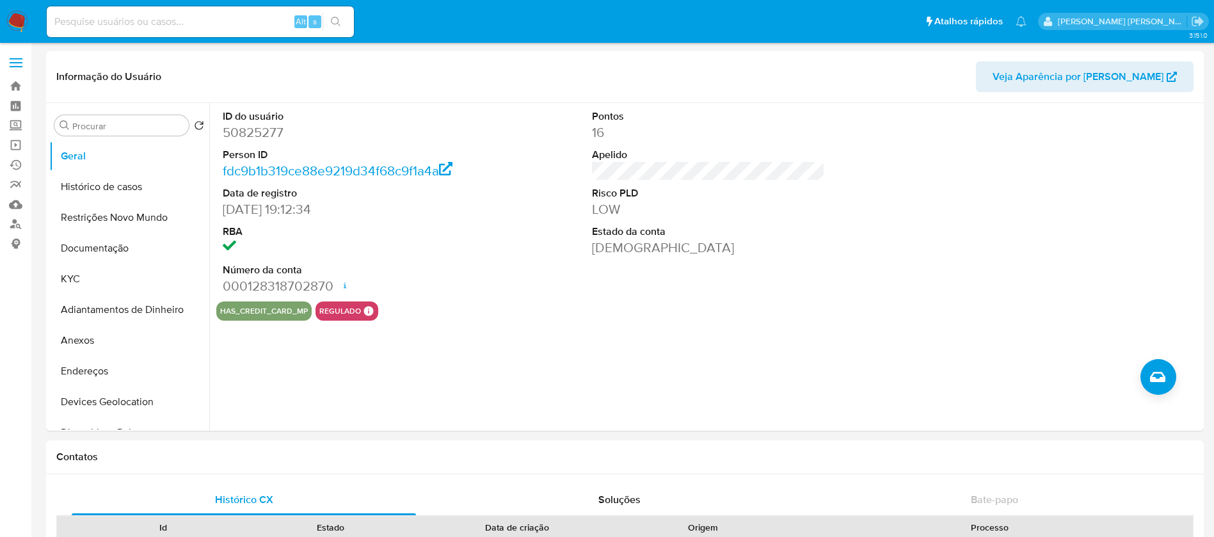
click at [259, 28] on input at bounding box center [200, 21] width 307 height 17
paste input "71768744"
type input "71768744"
click at [343, 13] on button "search-icon" at bounding box center [335, 22] width 26 height 18
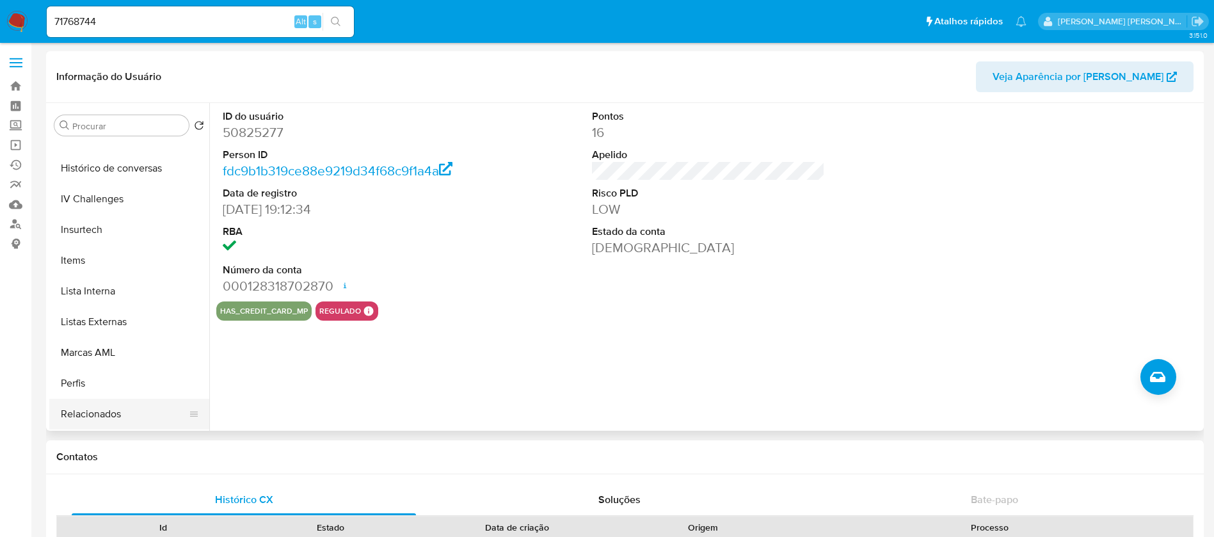
click at [118, 415] on button "Relacionados" at bounding box center [124, 414] width 150 height 31
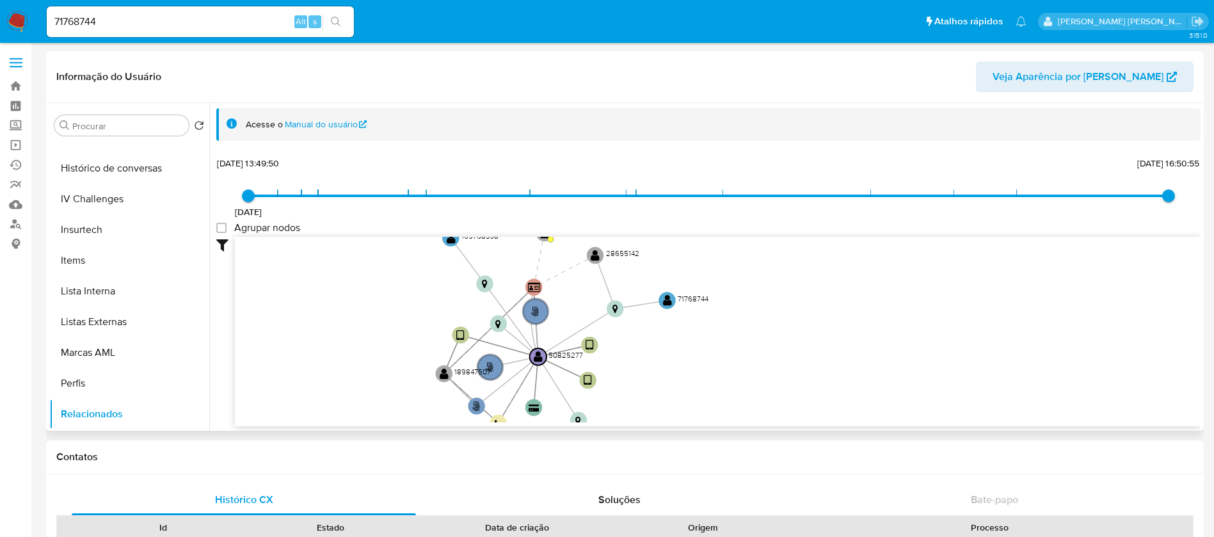
drag, startPoint x: 876, startPoint y: 331, endPoint x: 677, endPoint y: 330, distance: 199.0
click at [677, 340] on icon "phone-69c7e582ae52dbc240e40aafeaf3b3a1  user-50825277  50825277 person-fdc9b1…" at bounding box center [718, 330] width 966 height 186
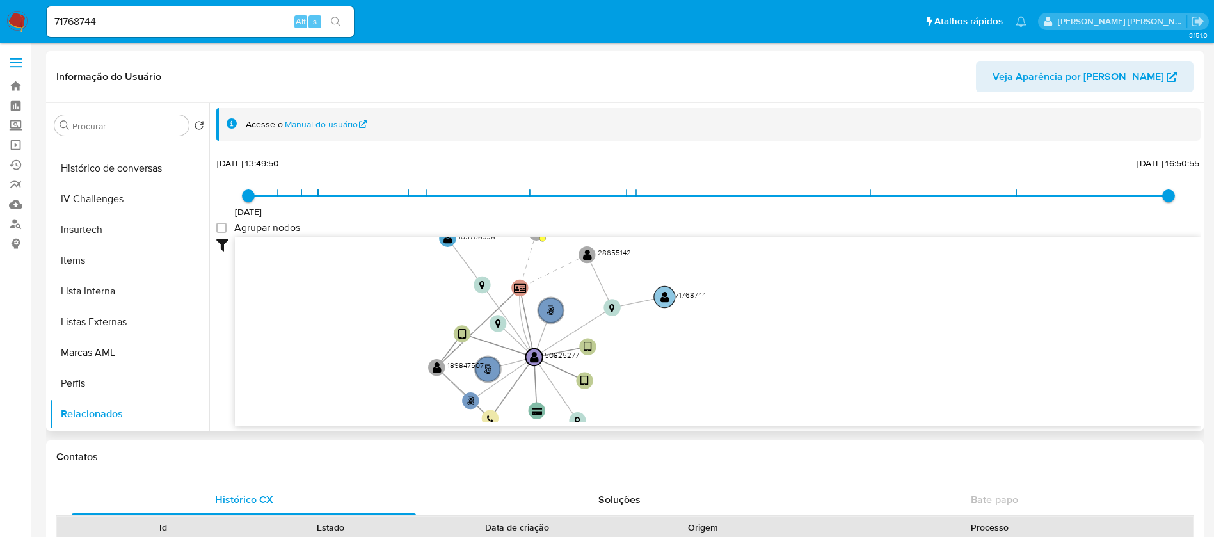
click at [664, 298] on text "" at bounding box center [664, 297] width 9 height 12
click at [692, 290] on text "71768744" at bounding box center [688, 292] width 31 height 11
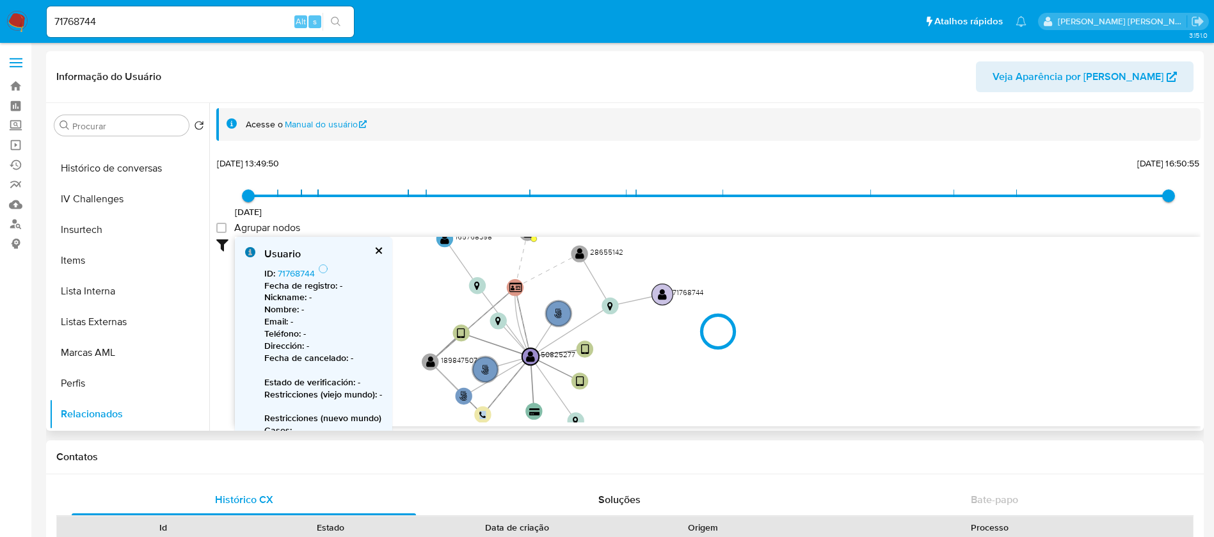
click at [692, 290] on div at bounding box center [718, 331] width 966 height 189
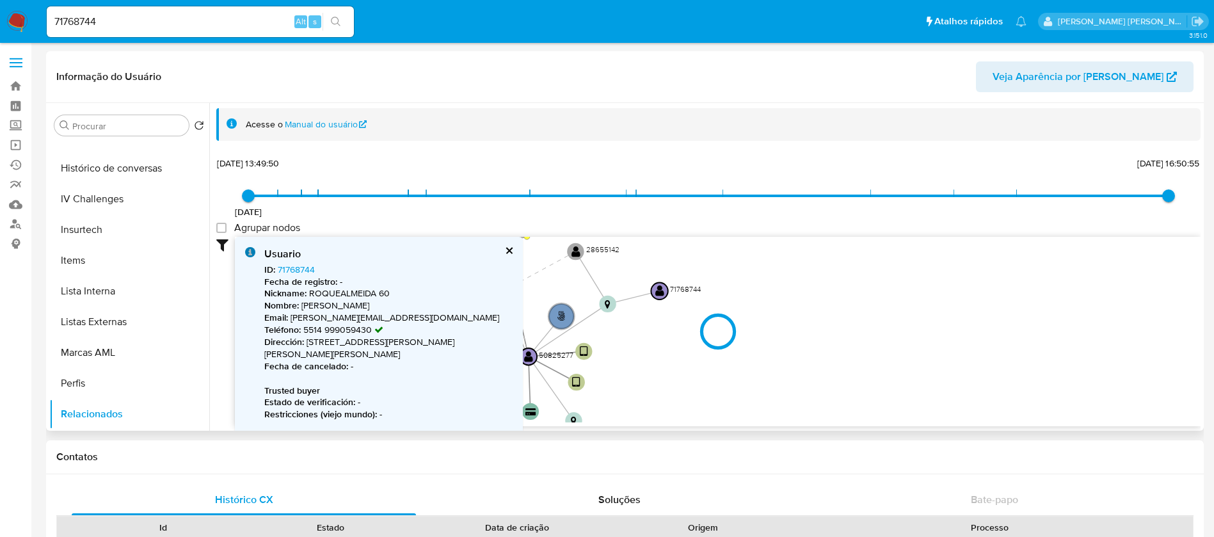
type input "1522886048000"
type input "1754426315000"
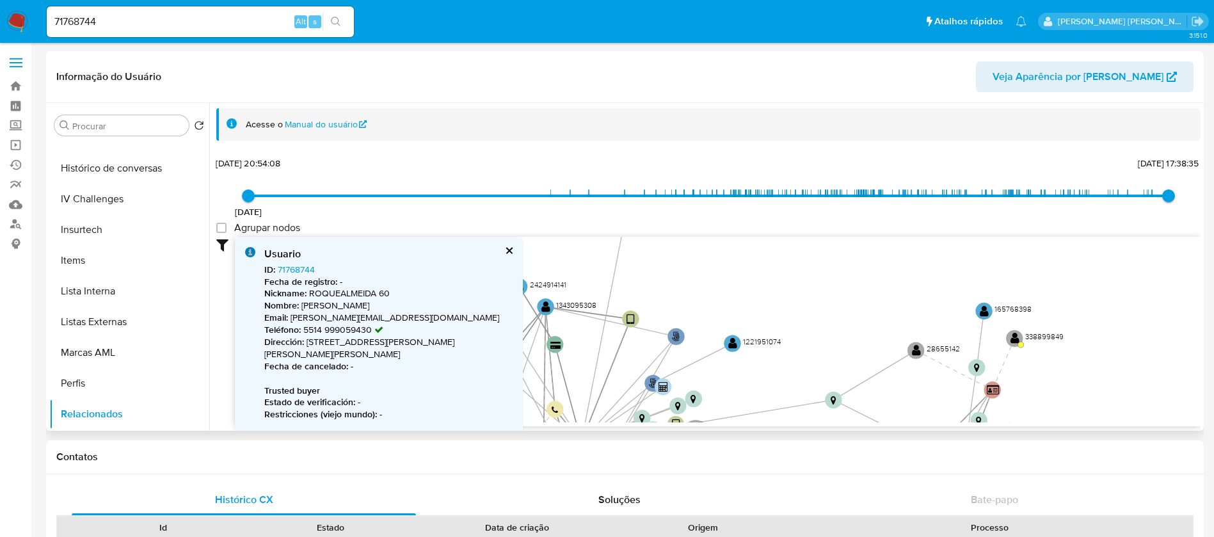
click at [509, 248] on button "cerrar" at bounding box center [508, 250] width 8 height 8
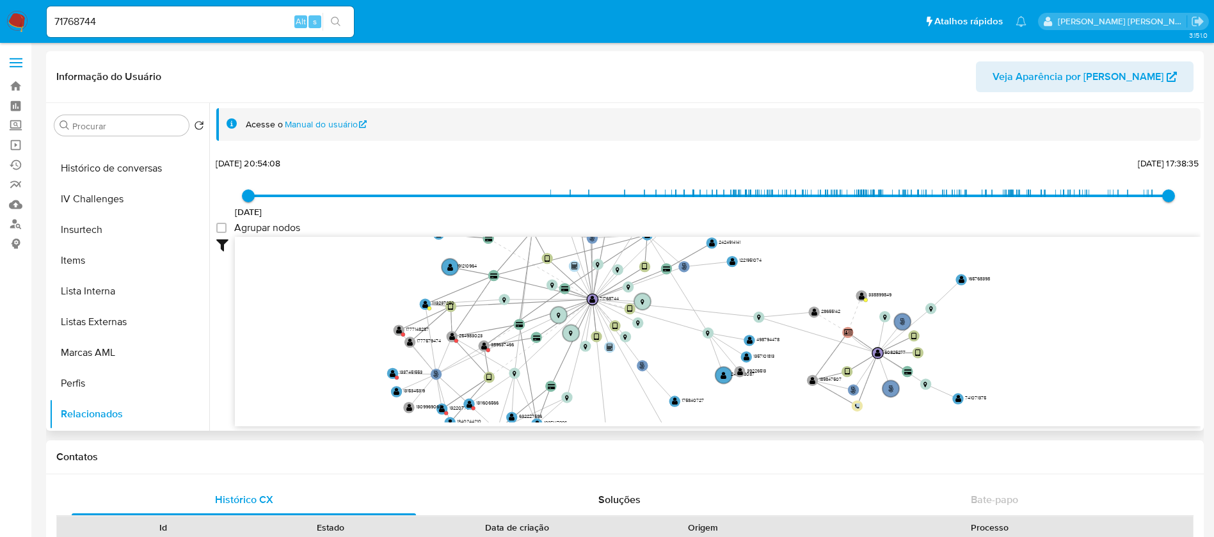
drag, startPoint x: 704, startPoint y: 381, endPoint x: 775, endPoint y: 238, distance: 159.1
click at [776, 239] on icon "phone-69c7e582ae52dbc240e40aafeaf3b3a1  user-50825277  50825277 person-fdc9b1…" at bounding box center [718, 330] width 966 height 186
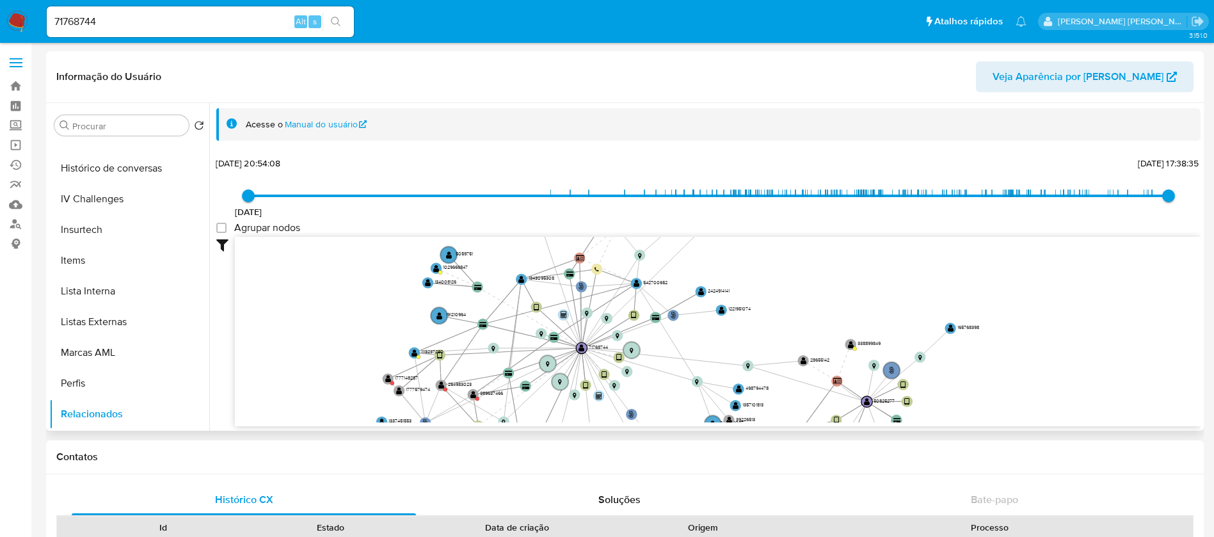
drag, startPoint x: 664, startPoint y: 314, endPoint x: 658, endPoint y: 347, distance: 34.5
click at [658, 347] on icon "phone-69c7e582ae52dbc240e40aafeaf3b3a1  user-50825277  50825277 person-fdc9b1…" at bounding box center [718, 330] width 966 height 186
click at [699, 292] on text "" at bounding box center [701, 292] width 6 height 8
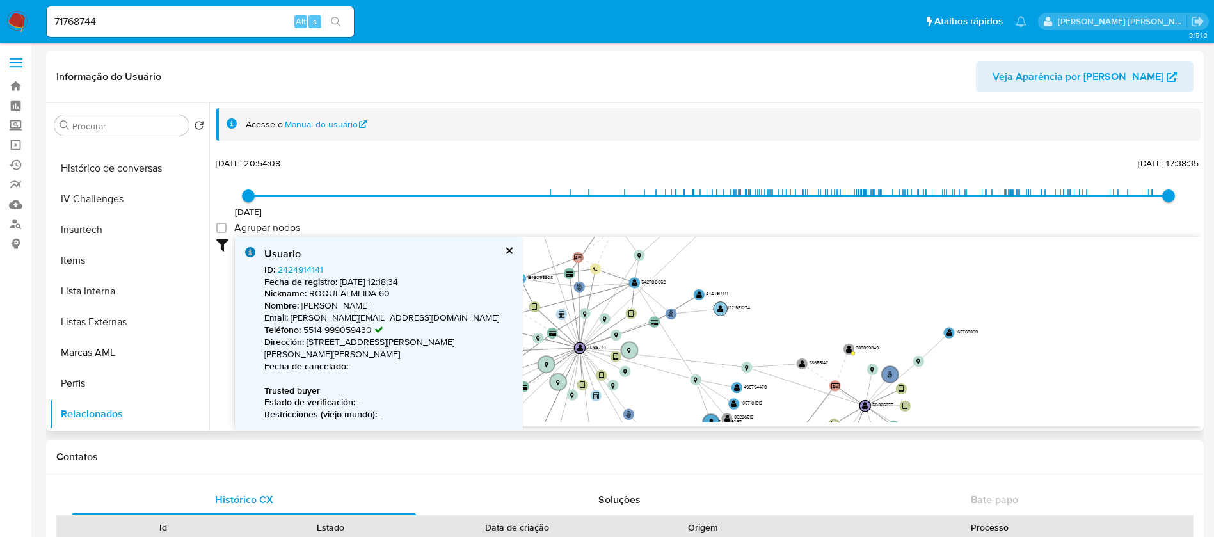
click at [723, 311] on text "" at bounding box center [720, 309] width 6 height 8
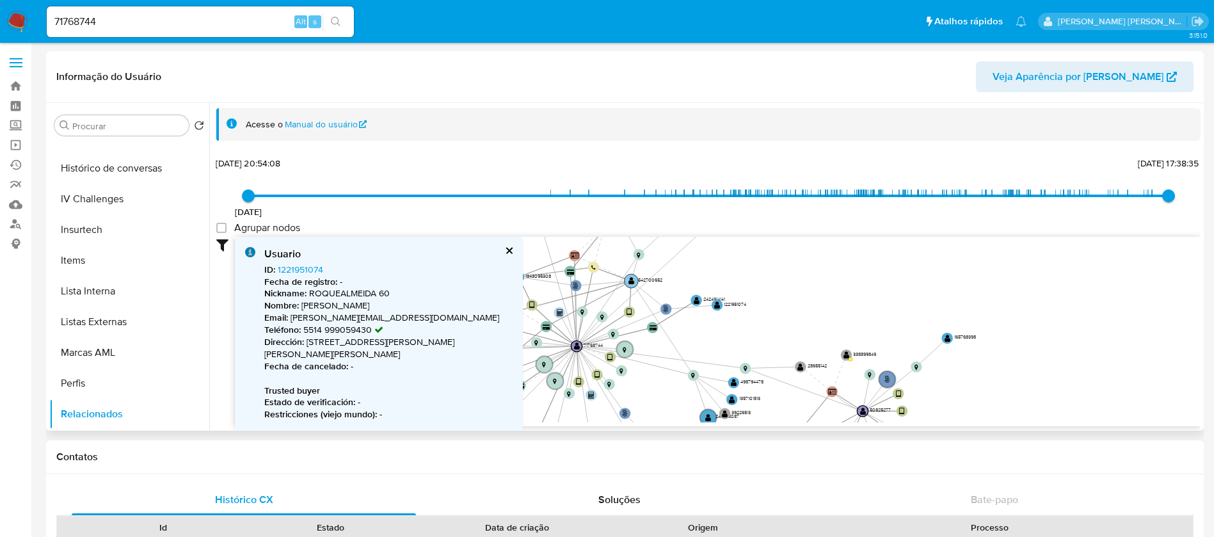
click at [631, 282] on text "" at bounding box center [631, 281] width 6 height 8
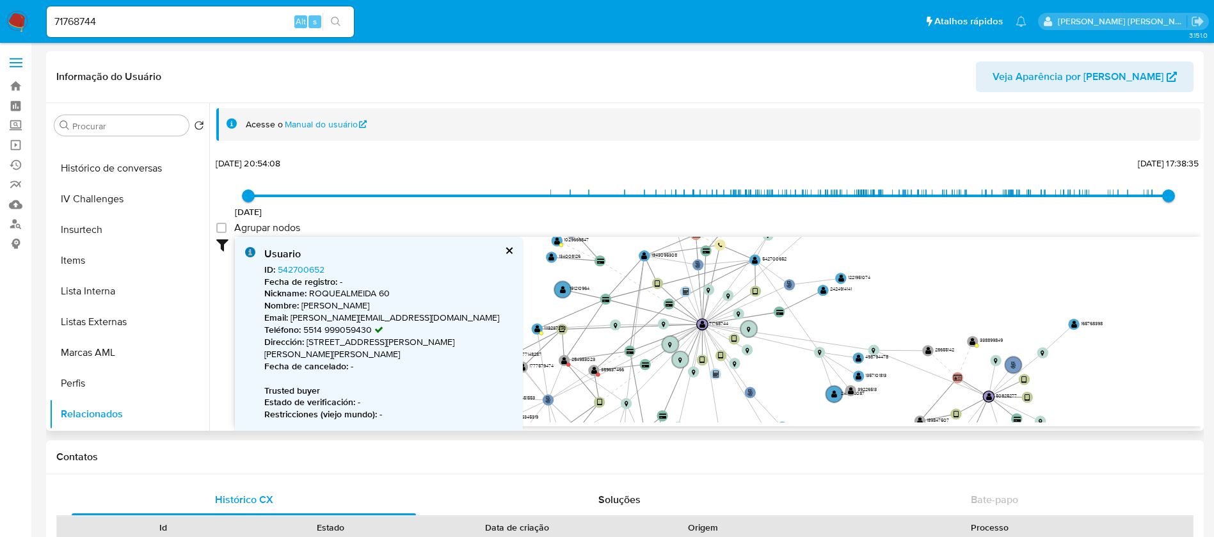
drag, startPoint x: 738, startPoint y: 322, endPoint x: 866, endPoint y: 302, distance: 130.1
click at [866, 302] on icon "phone-69c7e582ae52dbc240e40aafeaf3b3a1  user-50825277  50825277 person-fdc9b1…" at bounding box center [718, 330] width 966 height 186
click at [644, 255] on text "" at bounding box center [645, 255] width 6 height 8
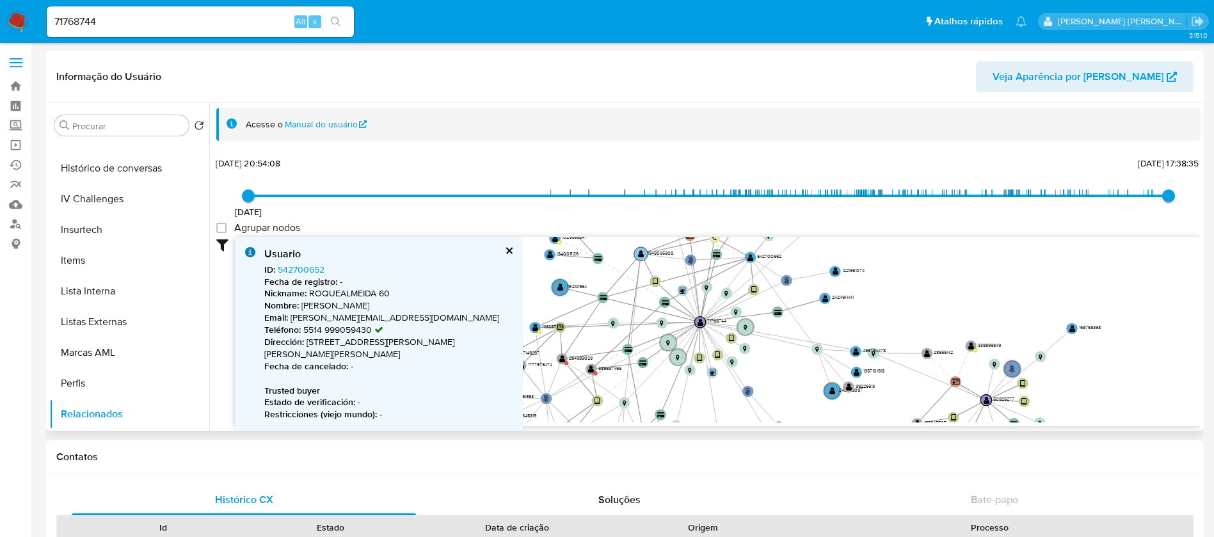
click at [639, 254] on text "" at bounding box center [641, 254] width 6 height 8
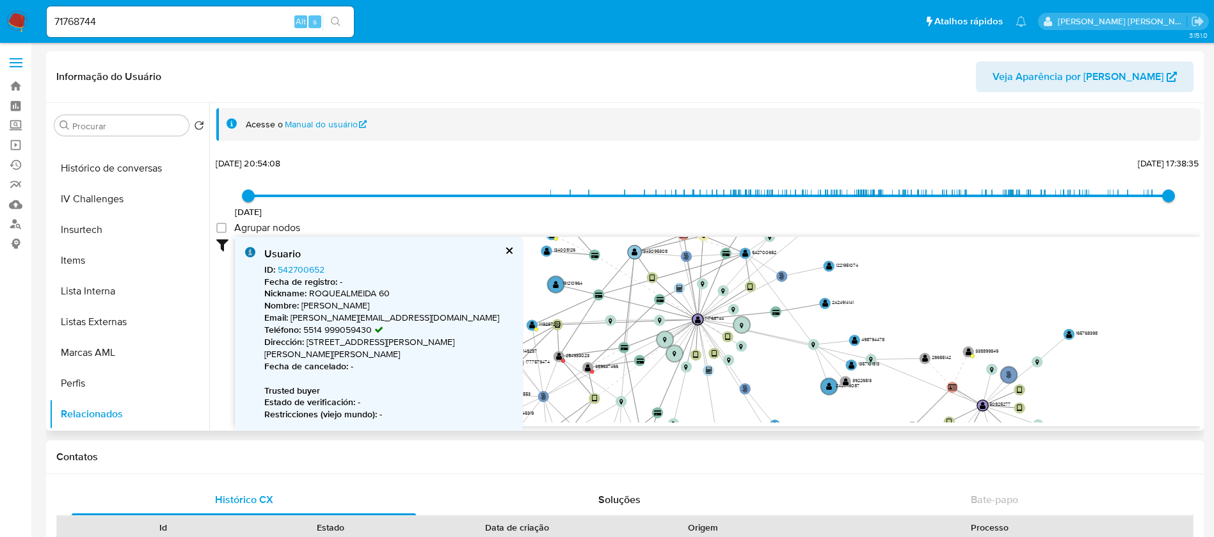
click at [635, 251] on text "" at bounding box center [635, 252] width 6 height 8
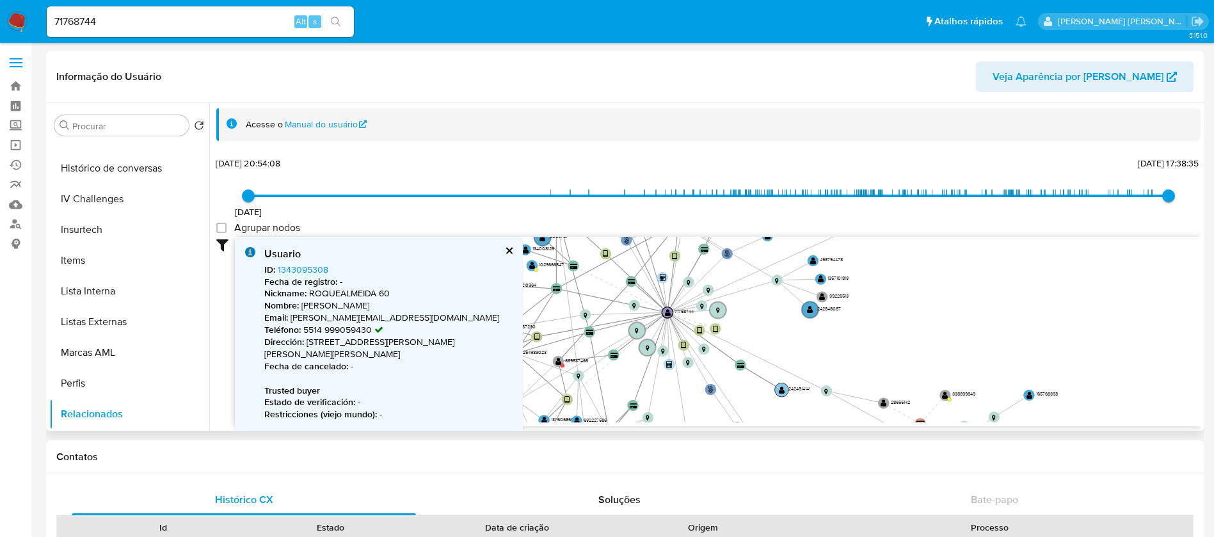
click at [783, 386] on text "" at bounding box center [782, 390] width 6 height 8
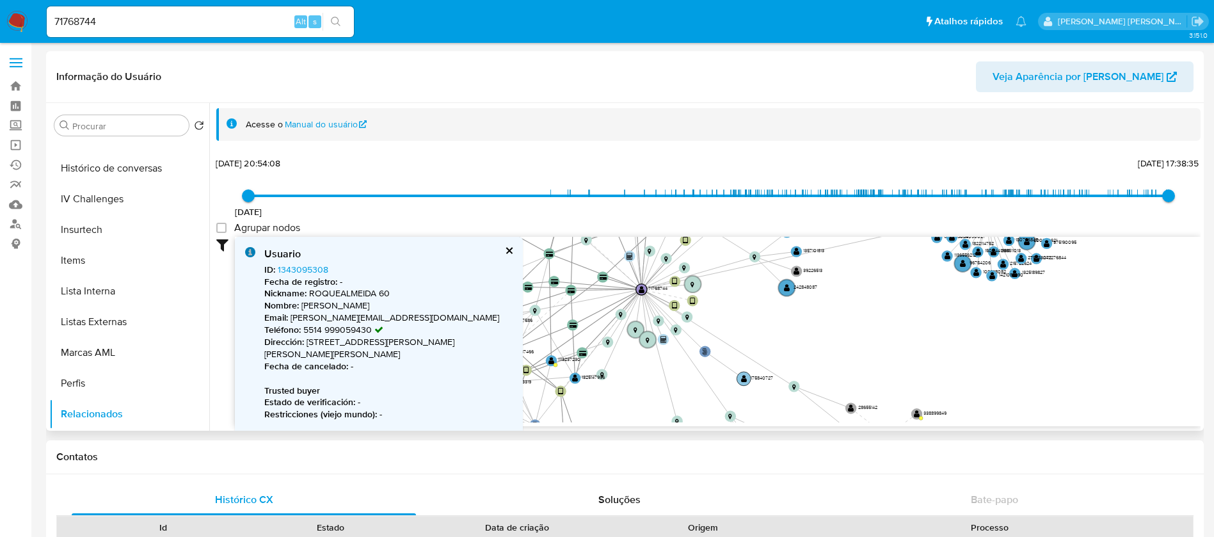
click at [747, 379] on circle at bounding box center [743, 379] width 14 height 14
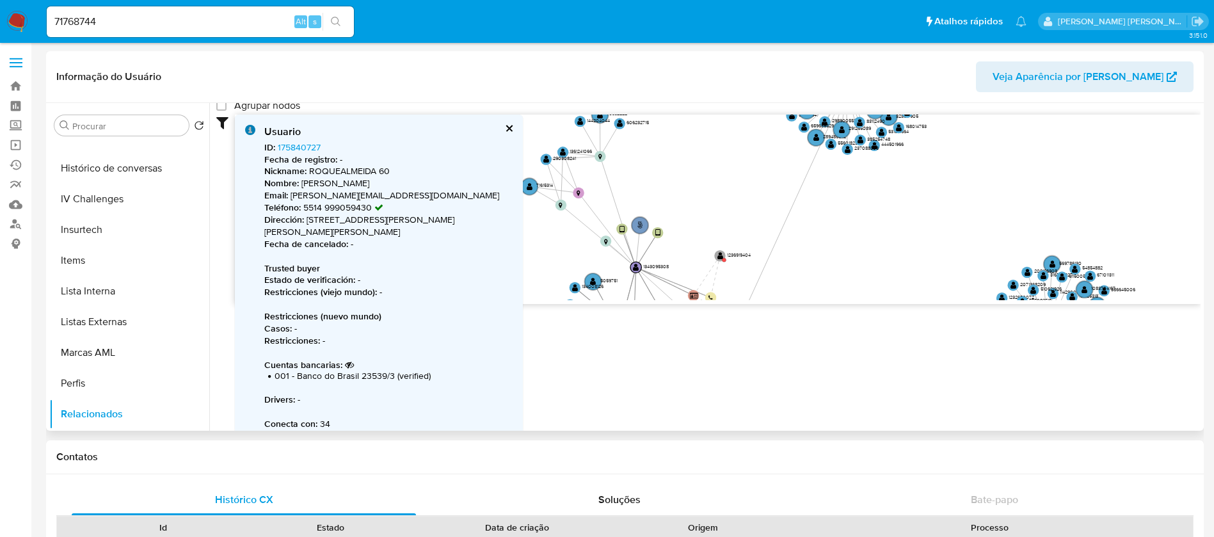
scroll to position [132, 0]
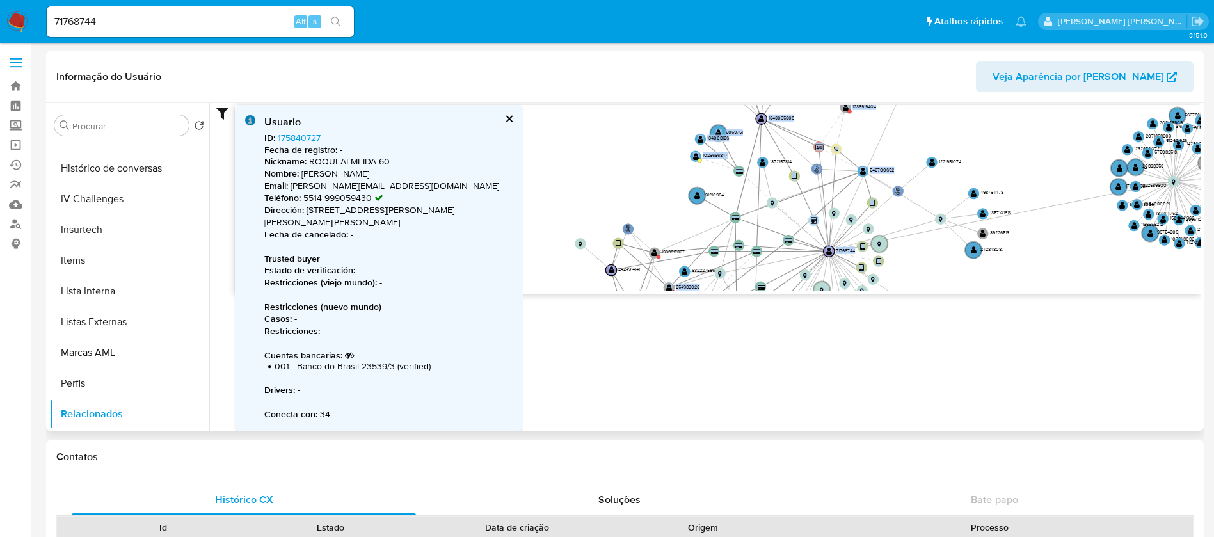
drag, startPoint x: 790, startPoint y: 331, endPoint x: 946, endPoint y: 290, distance: 161.4
click at [946, 290] on div "phone-69c7e582ae52dbc240e40aafeaf3b3a1  user-50825277  50825277 person-fdc9b1…" at bounding box center [718, 199] width 966 height 189
click at [863, 174] on text "" at bounding box center [863, 171] width 6 height 8
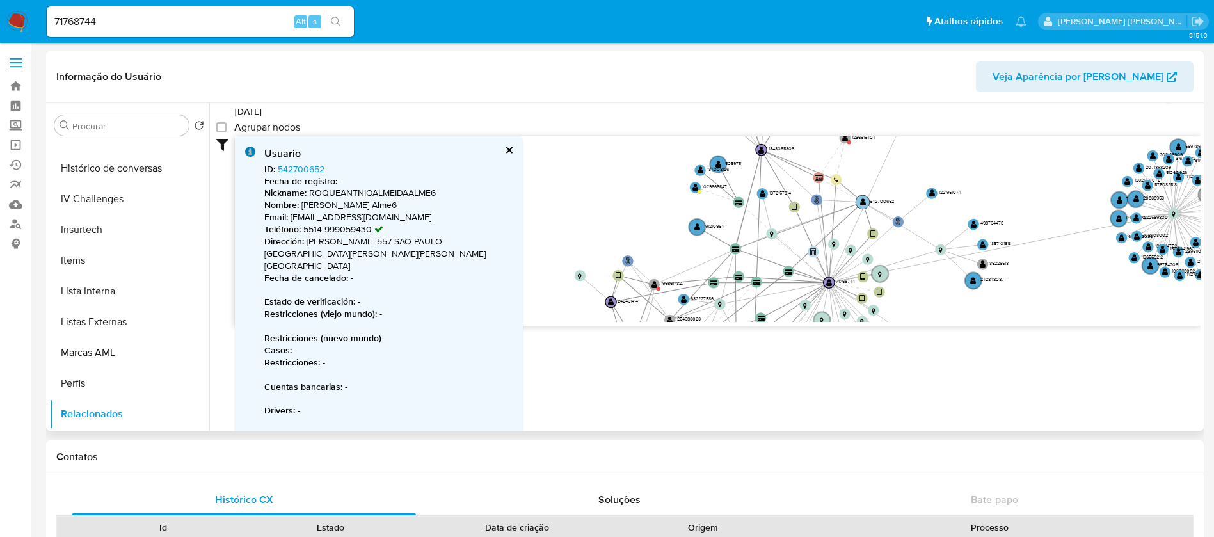
scroll to position [109, 0]
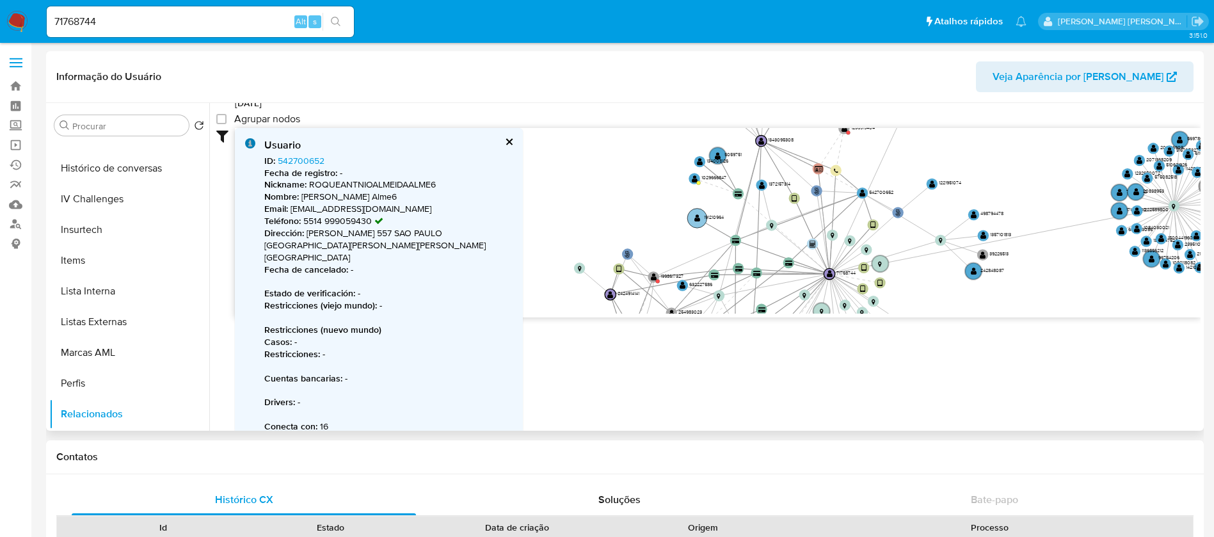
click at [694, 218] on text "" at bounding box center [697, 218] width 6 height 8
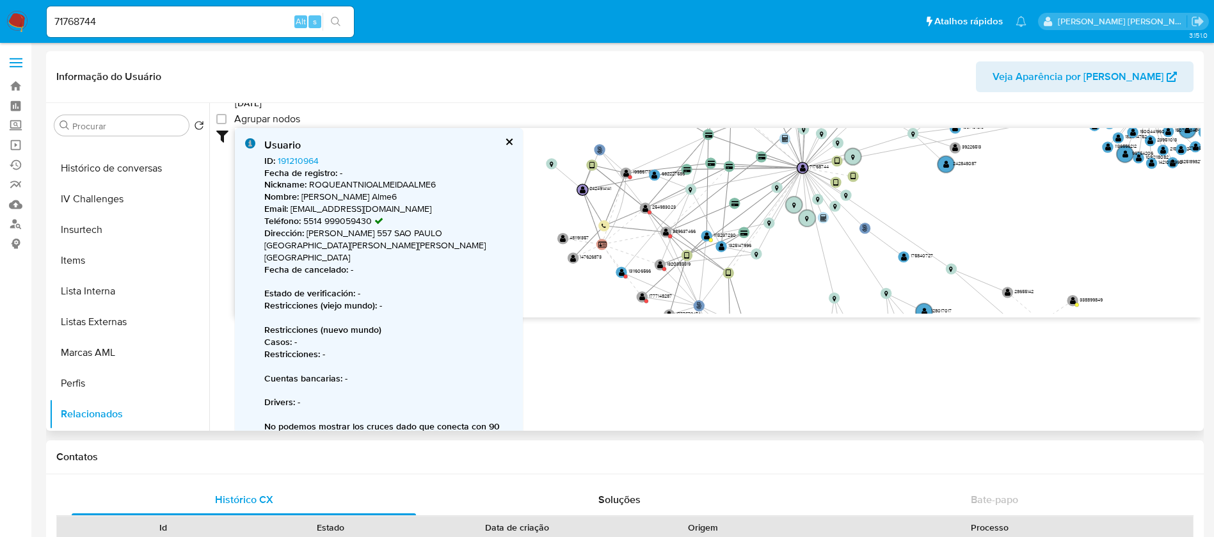
drag, startPoint x: 729, startPoint y: 289, endPoint x: 701, endPoint y: 184, distance: 108.5
click at [701, 184] on icon "phone-69c7e582ae52dbc240e40aafeaf3b3a1  user-50825277  50825277 person-fdc9b1…" at bounding box center [718, 221] width 966 height 186
click at [706, 236] on text "" at bounding box center [707, 236] width 6 height 8
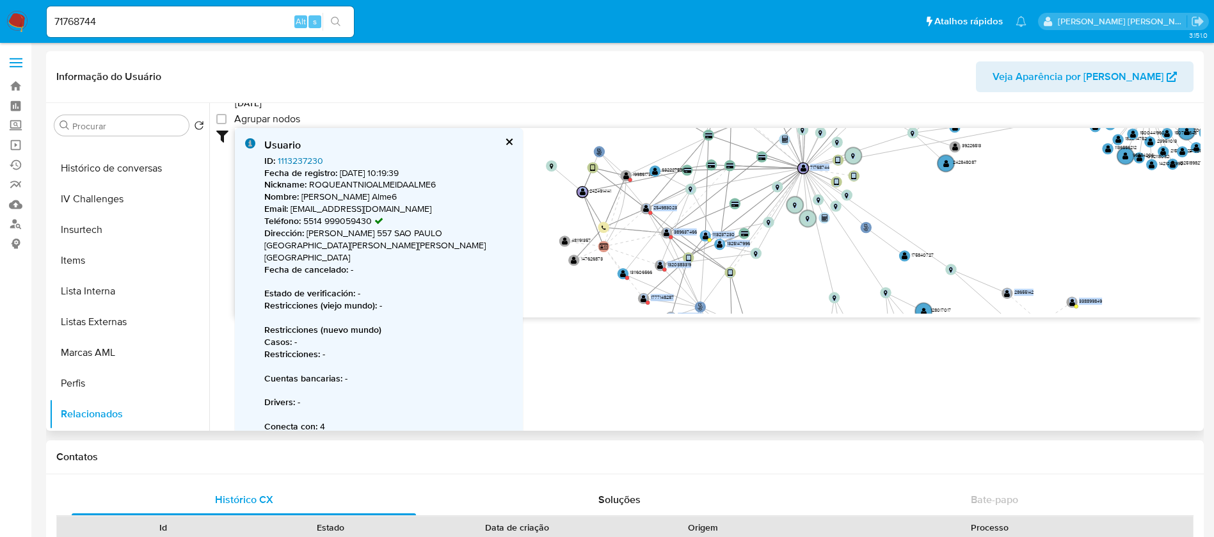
click at [310, 159] on link "1113237230" at bounding box center [300, 160] width 45 height 13
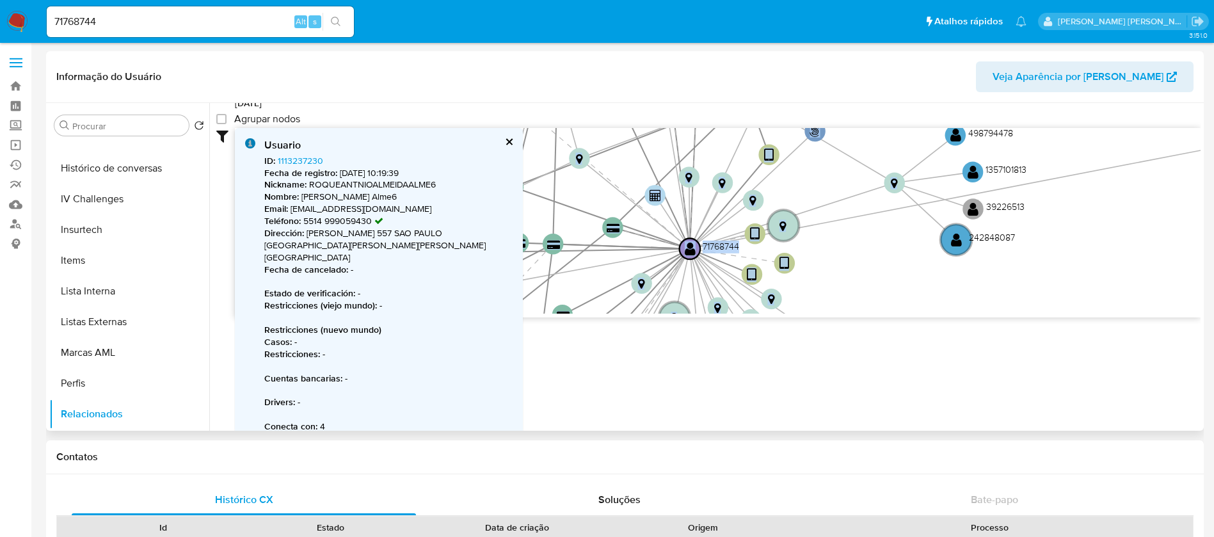
drag, startPoint x: 776, startPoint y: 200, endPoint x: 626, endPoint y: 306, distance: 183.7
click at [626, 306] on icon "phone-69c7e582ae52dbc240e40aafeaf3b3a1  user-50825277  50825277 person-fdc9b1…" at bounding box center [718, 221] width 966 height 186
click at [507, 138] on button "cerrar" at bounding box center [508, 142] width 8 height 8
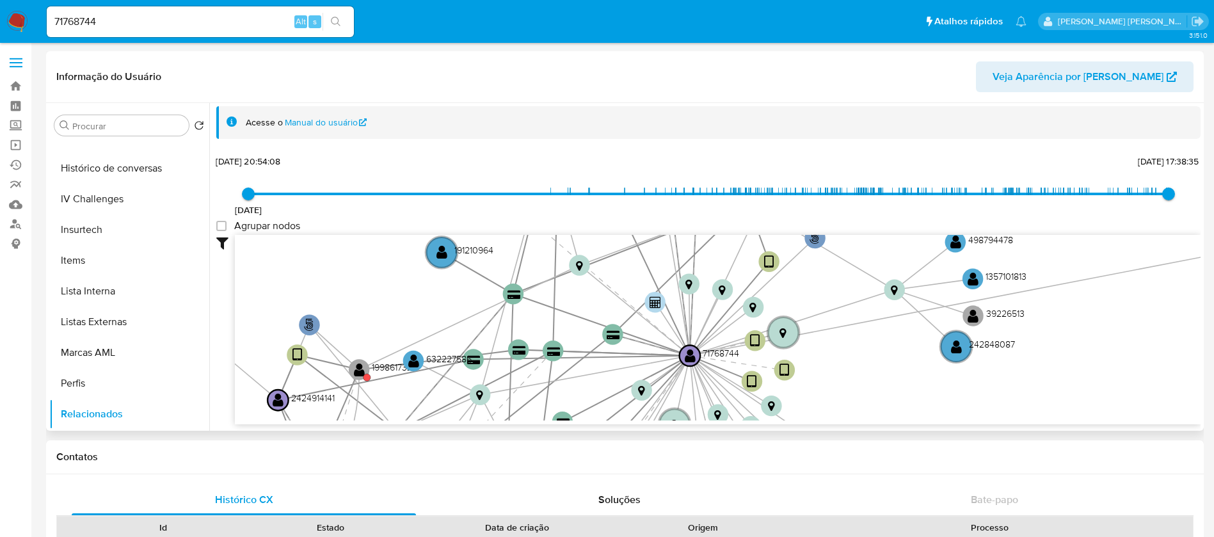
scroll to position [2, 0]
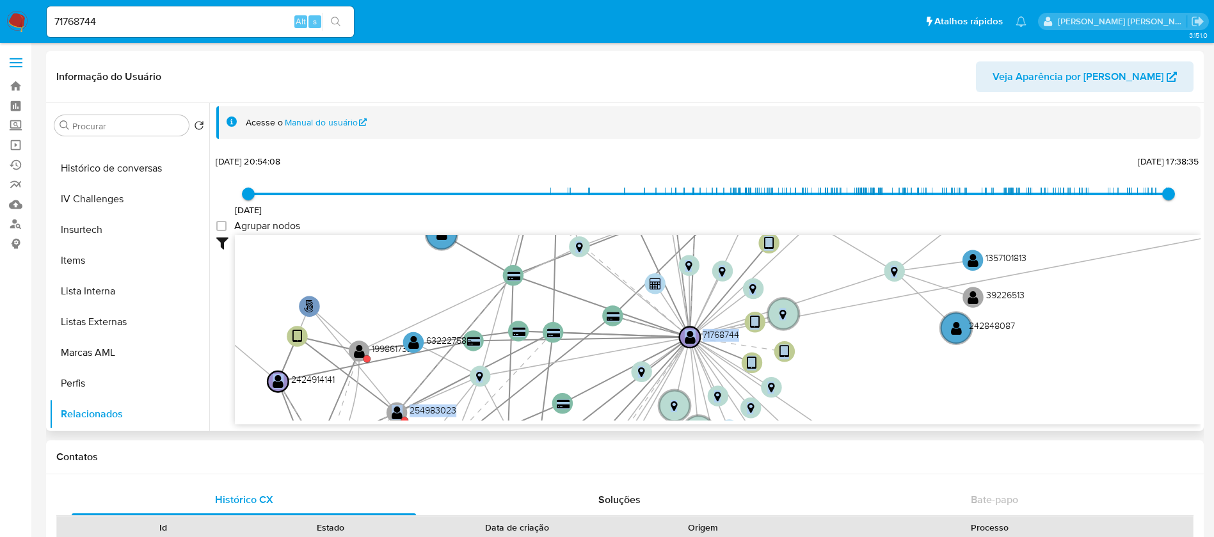
drag, startPoint x: 848, startPoint y: 351, endPoint x: 848, endPoint y: 333, distance: 18.6
click at [848, 333] on icon "phone-69c7e582ae52dbc240e40aafeaf3b3a1  user-50825277  50825277 person-fdc9b1…" at bounding box center [718, 328] width 966 height 186
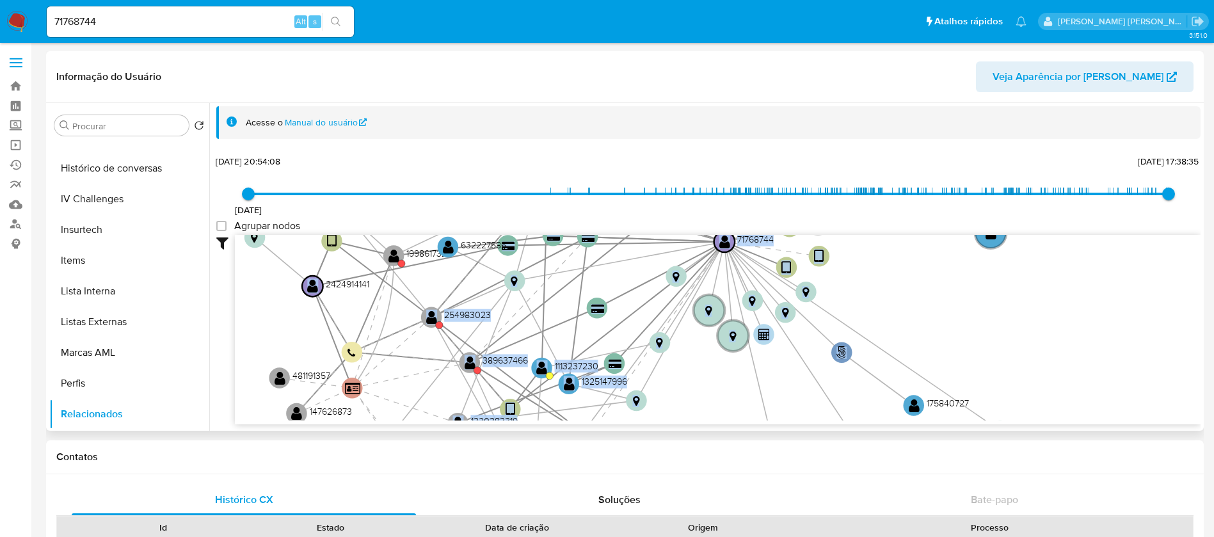
drag, startPoint x: 829, startPoint y: 381, endPoint x: 863, endPoint y: 286, distance: 101.4
click at [863, 286] on icon "phone-69c7e582ae52dbc240e40aafeaf3b3a1  user-50825277  50825277 person-fdc9b1…" at bounding box center [718, 328] width 966 height 186
click at [914, 406] on text "" at bounding box center [914, 405] width 11 height 15
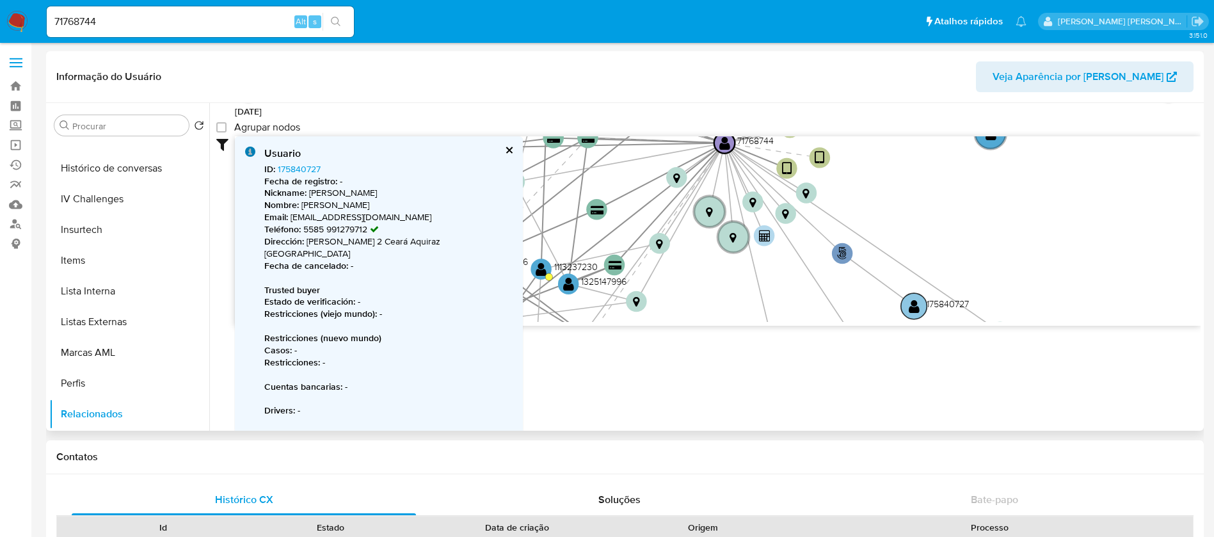
scroll to position [109, 0]
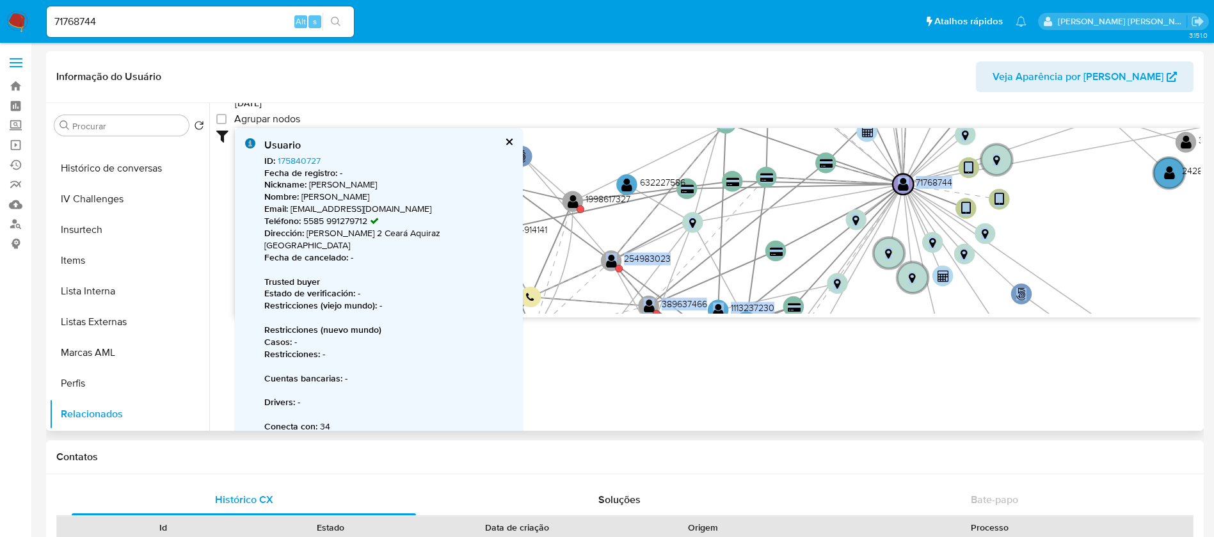
drag, startPoint x: 701, startPoint y: 268, endPoint x: 879, endPoint y: 319, distance: 185.5
click at [879, 318] on div "Acesse o Manual do usuário 04/04/2018 04/04/2018, 20:54:08 05/08/2025, 17:38:35…" at bounding box center [704, 267] width 991 height 328
click at [714, 307] on text "" at bounding box center [718, 310] width 11 height 15
click at [716, 307] on text "" at bounding box center [719, 309] width 11 height 15
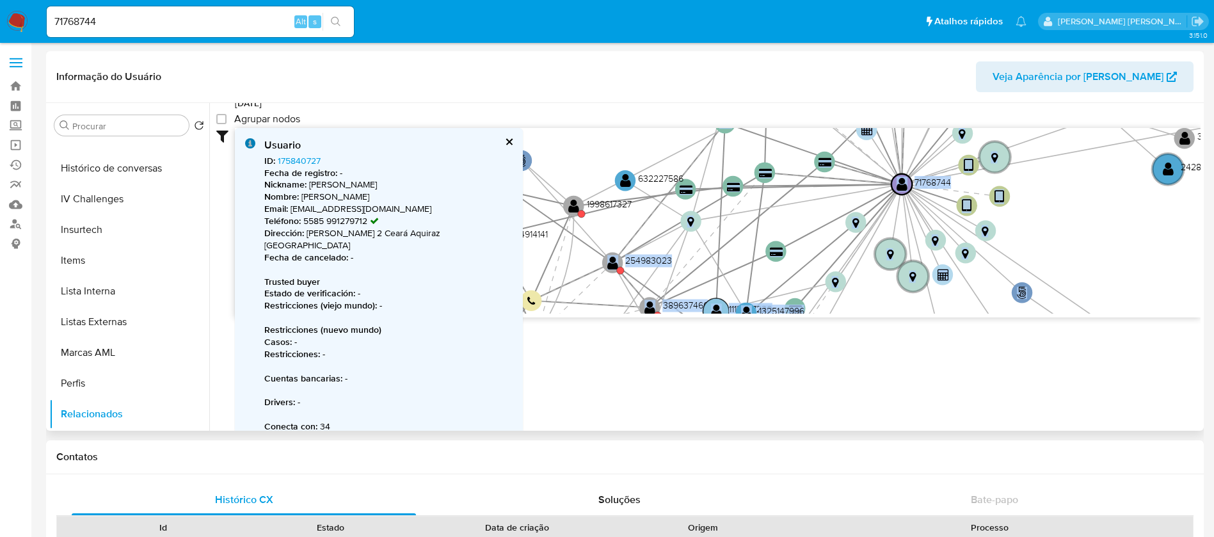
click at [716, 308] on text "" at bounding box center [716, 311] width 11 height 15
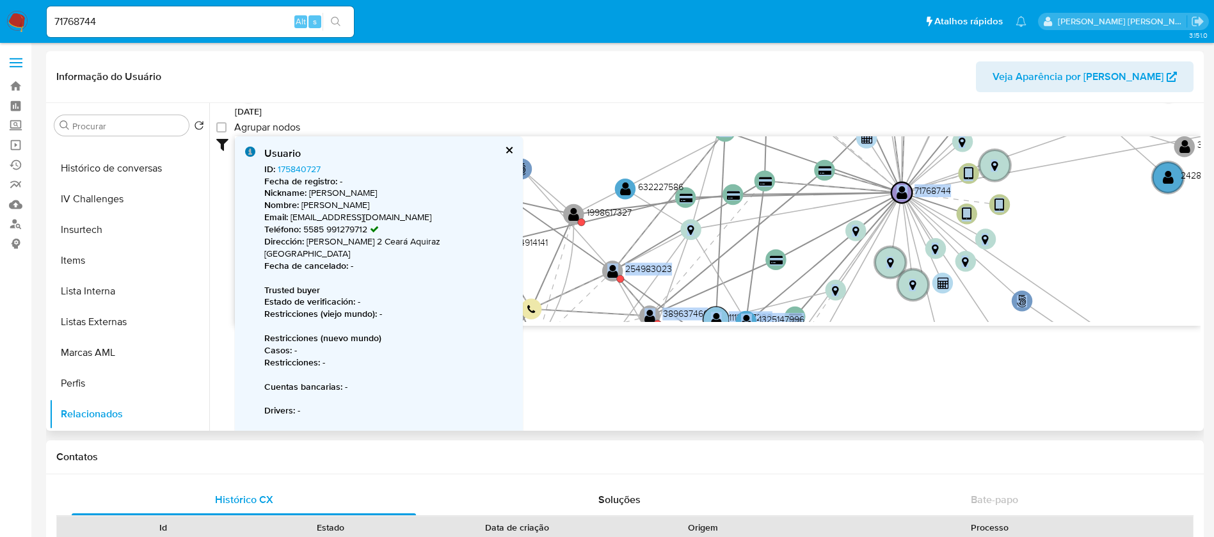
click at [716, 308] on circle at bounding box center [716, 319] width 26 height 26
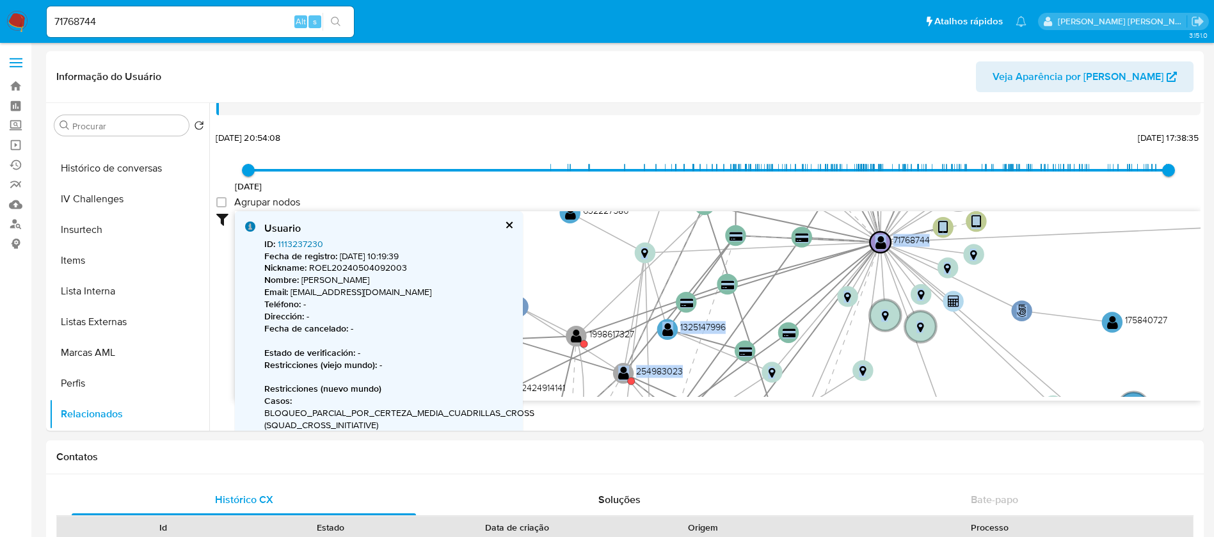
scroll to position [13, 0]
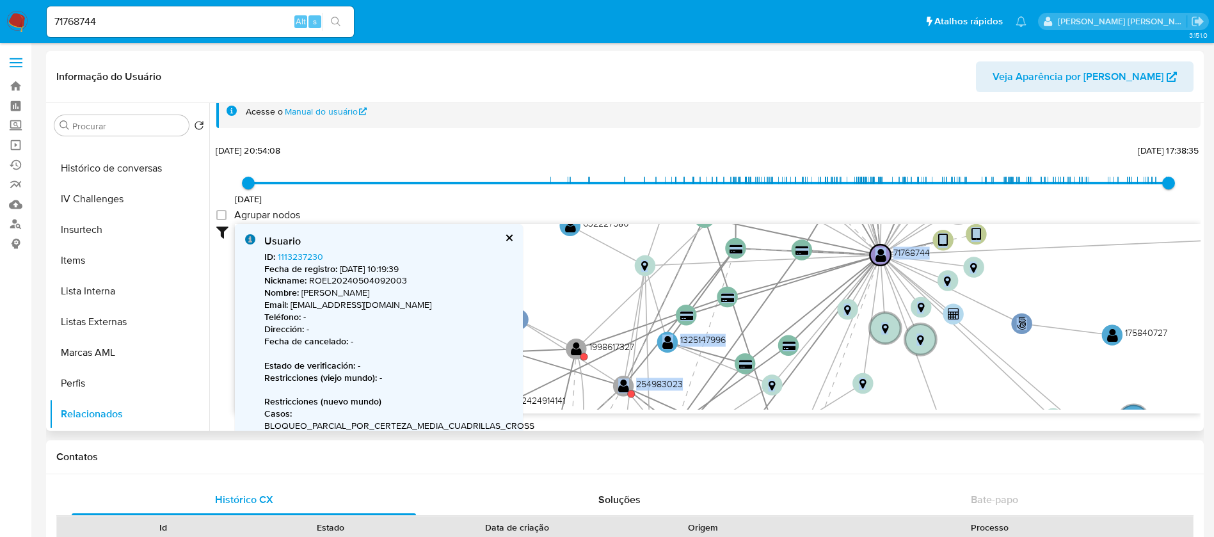
click at [507, 237] on button "cerrar" at bounding box center [508, 238] width 8 height 8
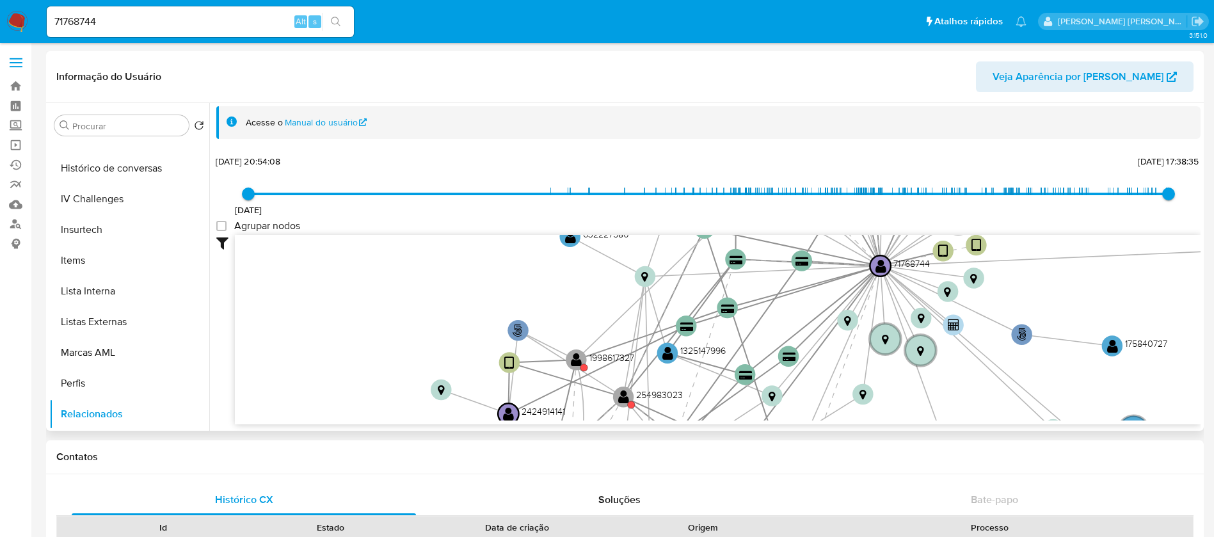
scroll to position [2, 0]
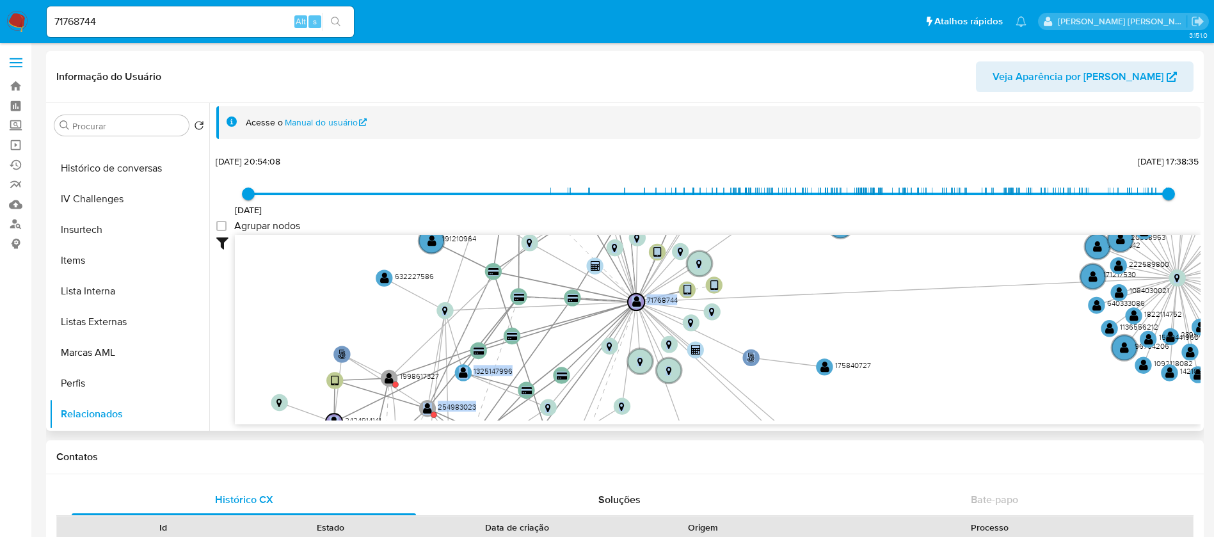
drag, startPoint x: 984, startPoint y: 404, endPoint x: 711, endPoint y: 427, distance: 274.2
click at [711, 427] on div "Acesse o Manual do usuário 04/04/2018 04/04/2018, 20:54:08 05/08/2025, 17:38:35…" at bounding box center [704, 267] width 991 height 328
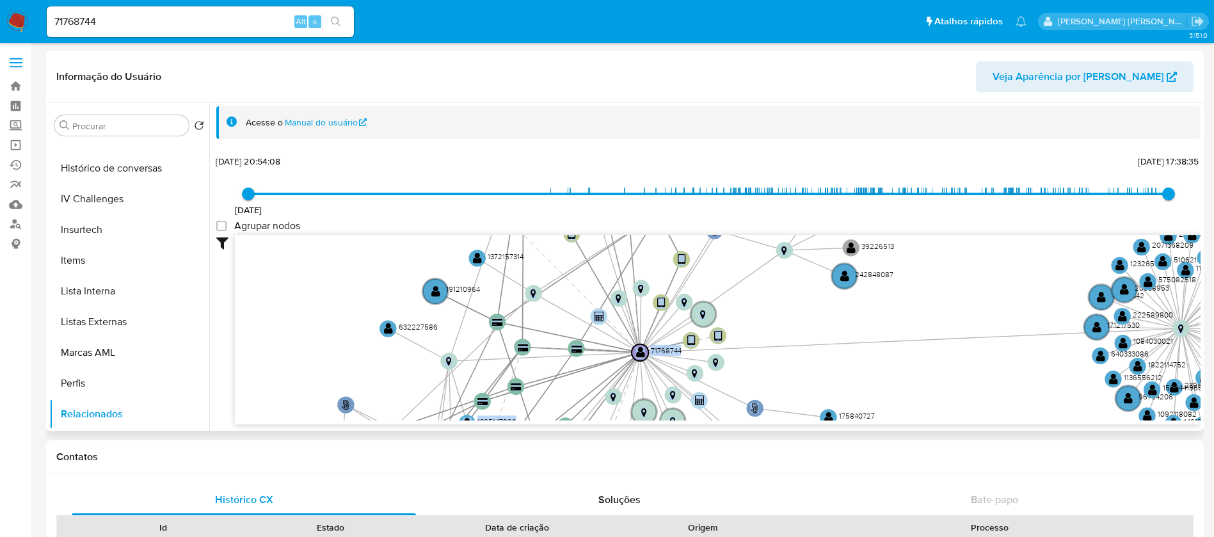
drag, startPoint x: 781, startPoint y: 316, endPoint x: 789, endPoint y: 356, distance: 40.4
click at [789, 356] on icon "phone-69c7e582ae52dbc240e40aafeaf3b3a1  user-50825277  50825277 person-fdc9b1…" at bounding box center [718, 328] width 966 height 186
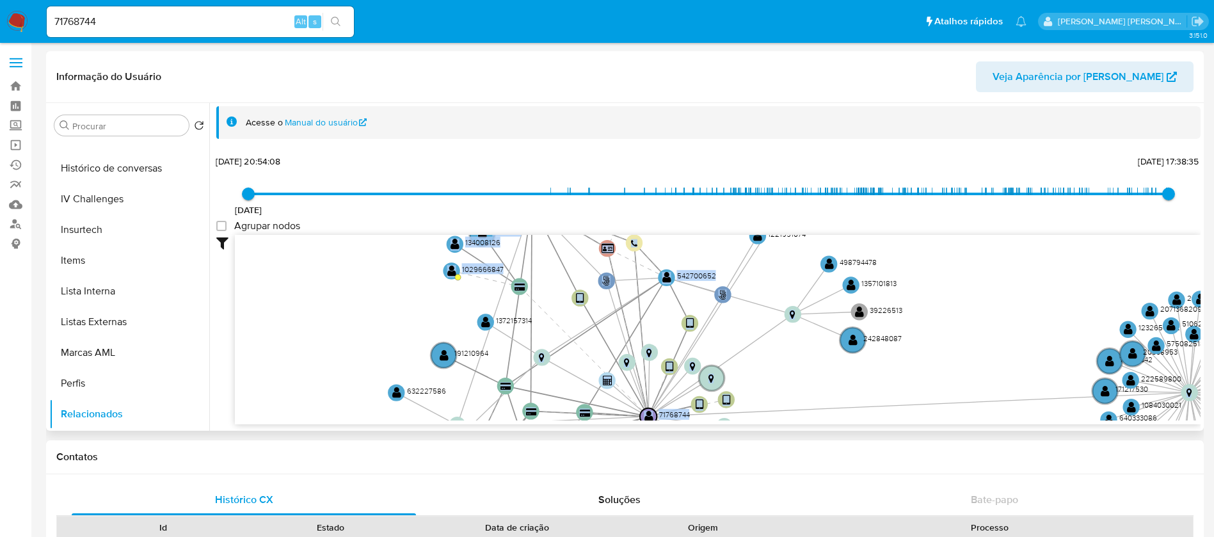
drag, startPoint x: 800, startPoint y: 310, endPoint x: 809, endPoint y: 374, distance: 64.5
click at [809, 374] on icon "phone-69c7e582ae52dbc240e40aafeaf3b3a1  user-50825277  50825277 person-fdc9b1…" at bounding box center [718, 328] width 966 height 186
click at [667, 280] on text "" at bounding box center [666, 278] width 9 height 12
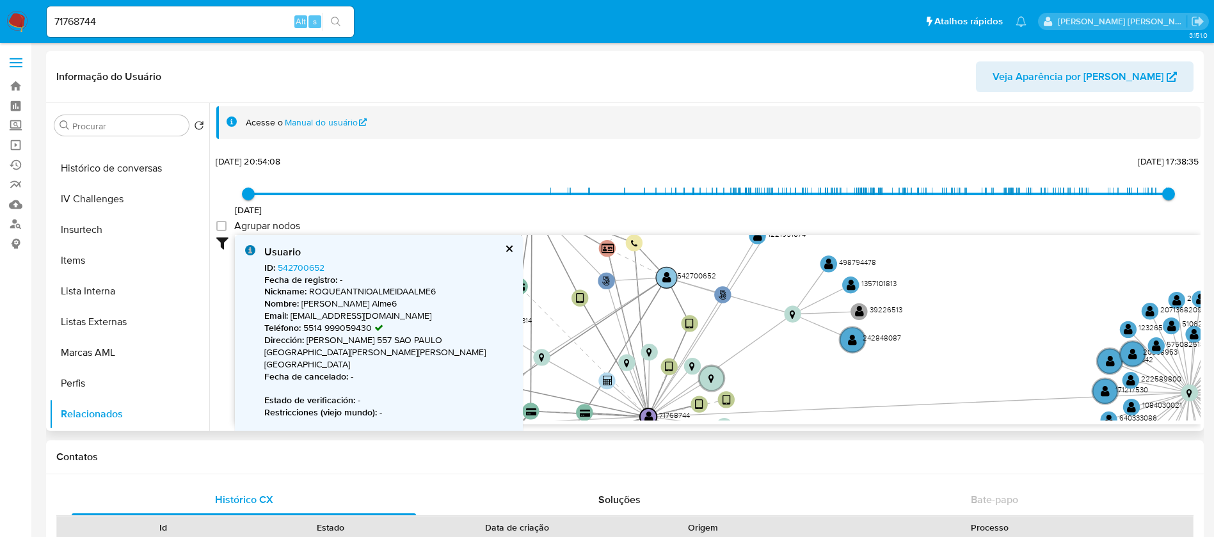
scroll to position [13, 0]
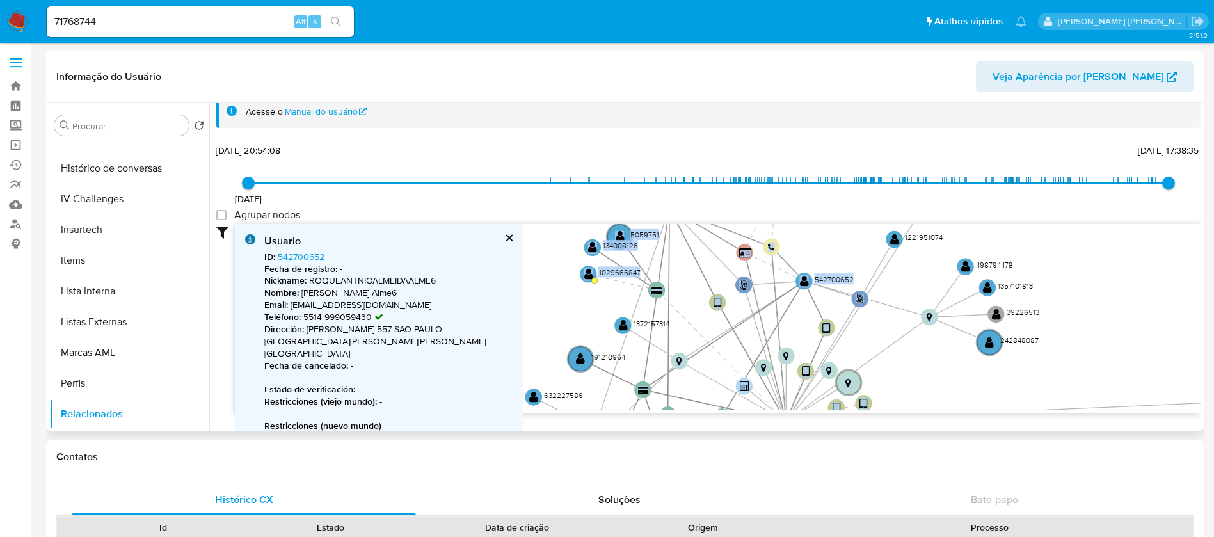
drag, startPoint x: 658, startPoint y: 278, endPoint x: 793, endPoint y: 293, distance: 136.4
click at [795, 293] on icon at bounding box center [763, 349] width 83 height 136
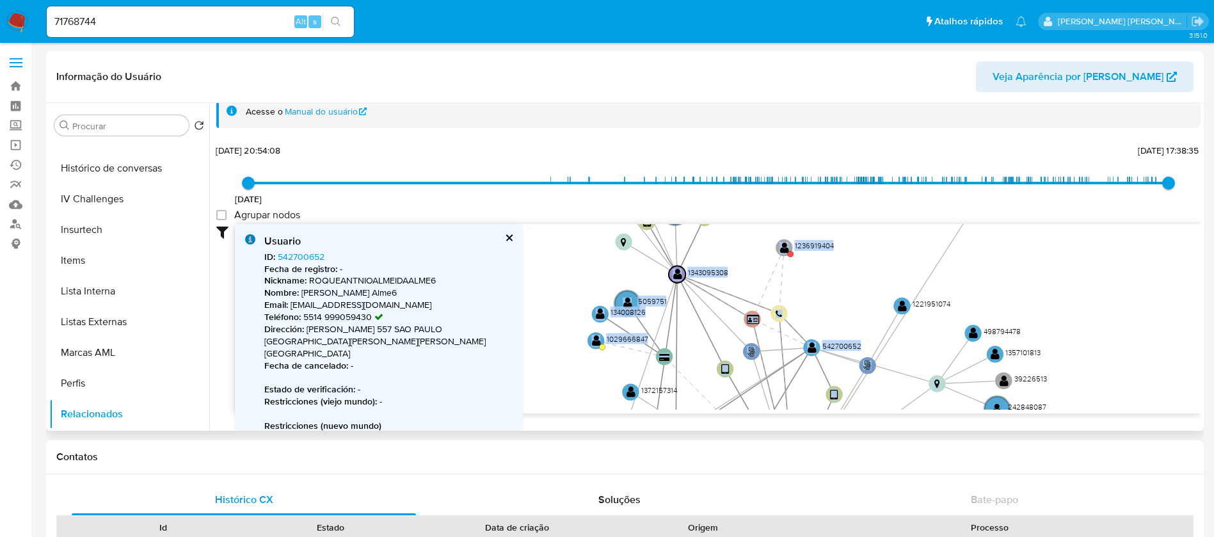
drag, startPoint x: 707, startPoint y: 270, endPoint x: 708, endPoint y: 322, distance: 52.5
click at [715, 338] on icon "phone-69c7e582ae52dbc240e40aafeaf3b3a1  user-50825277  50825277 person-fdc9b1…" at bounding box center [718, 317] width 966 height 186
click at [681, 275] on text "" at bounding box center [677, 276] width 9 height 12
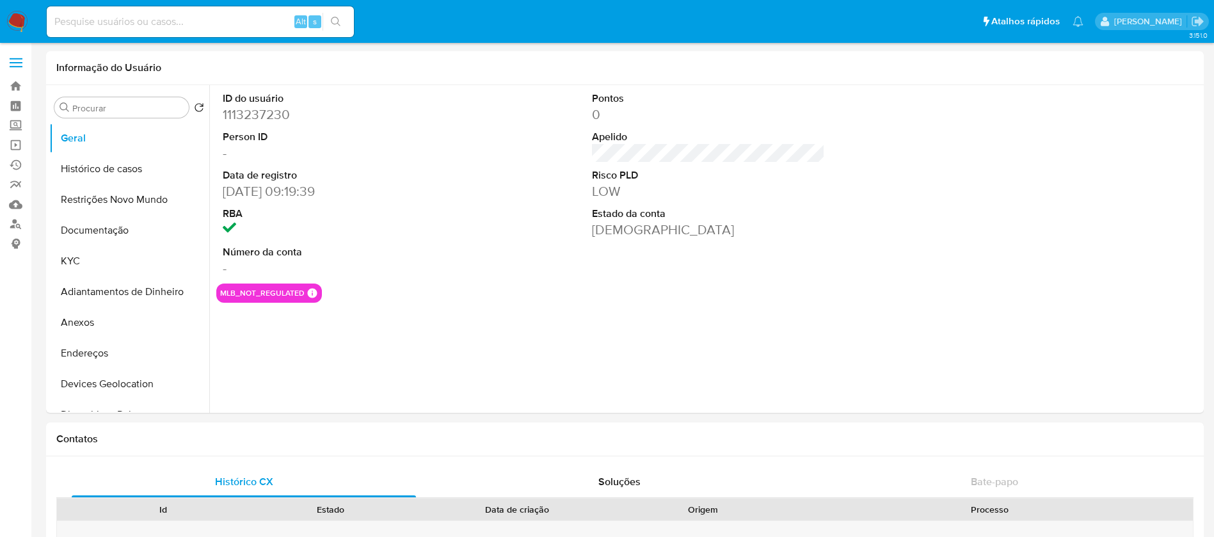
select select "10"
click at [92, 251] on button "KYC" at bounding box center [124, 261] width 150 height 31
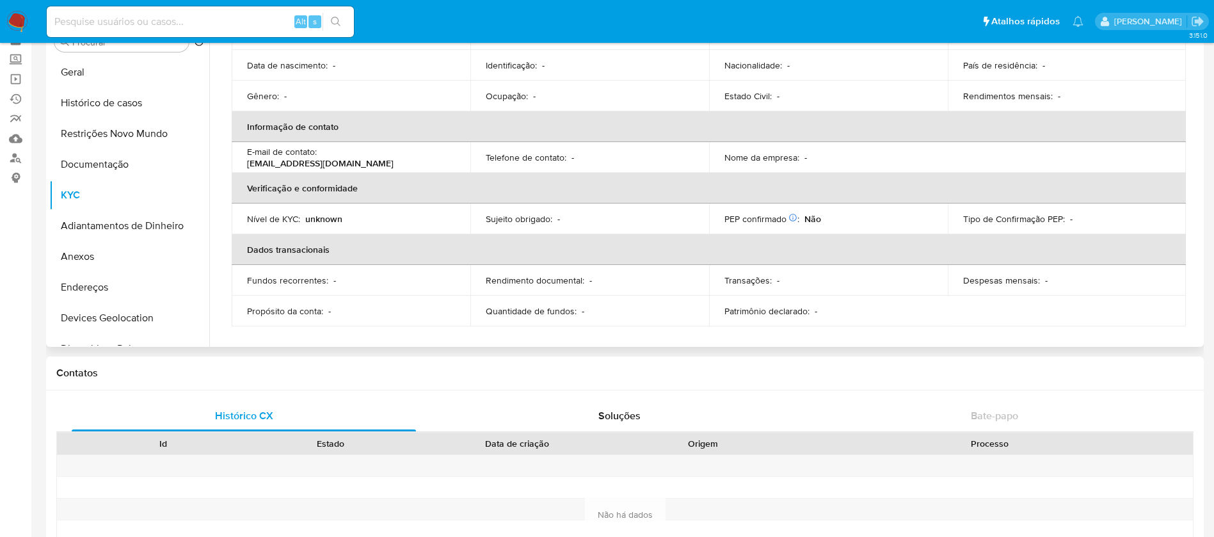
scroll to position [96, 0]
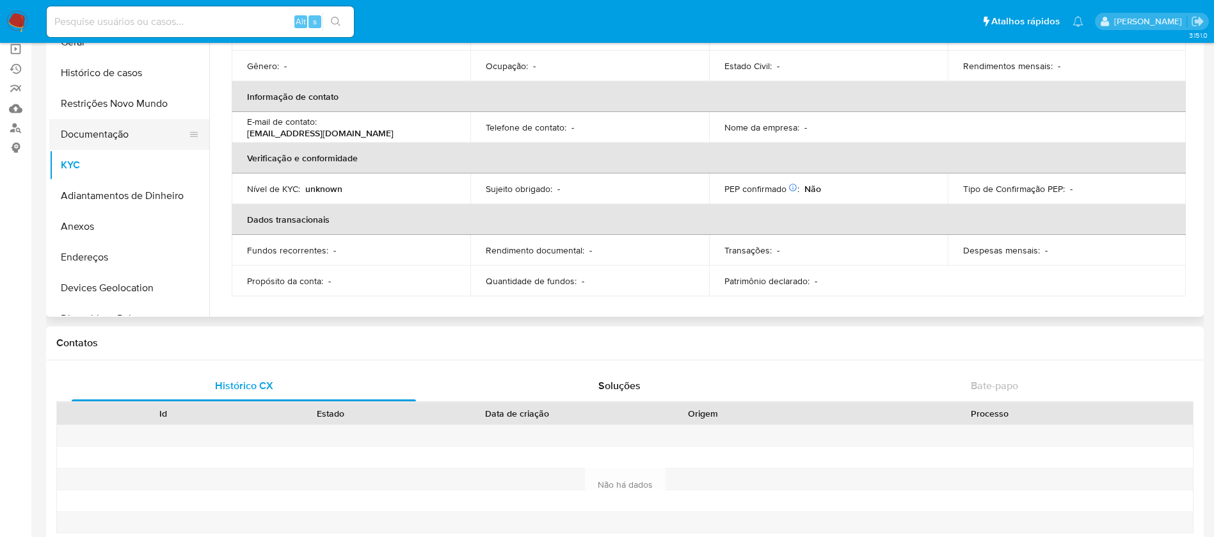
click at [84, 133] on button "Documentação" at bounding box center [124, 134] width 150 height 31
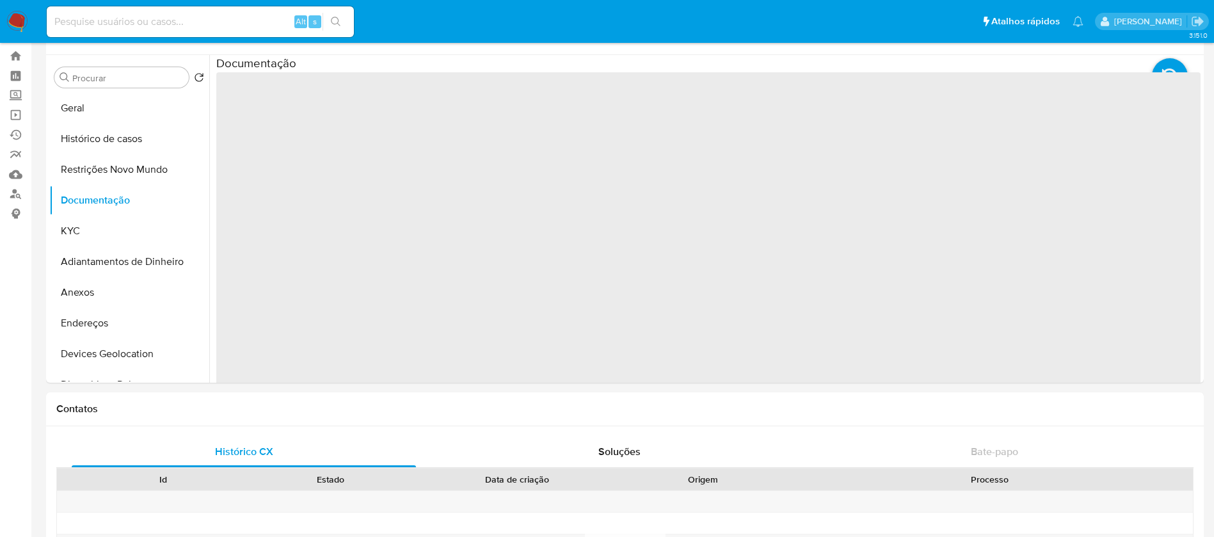
scroll to position [0, 0]
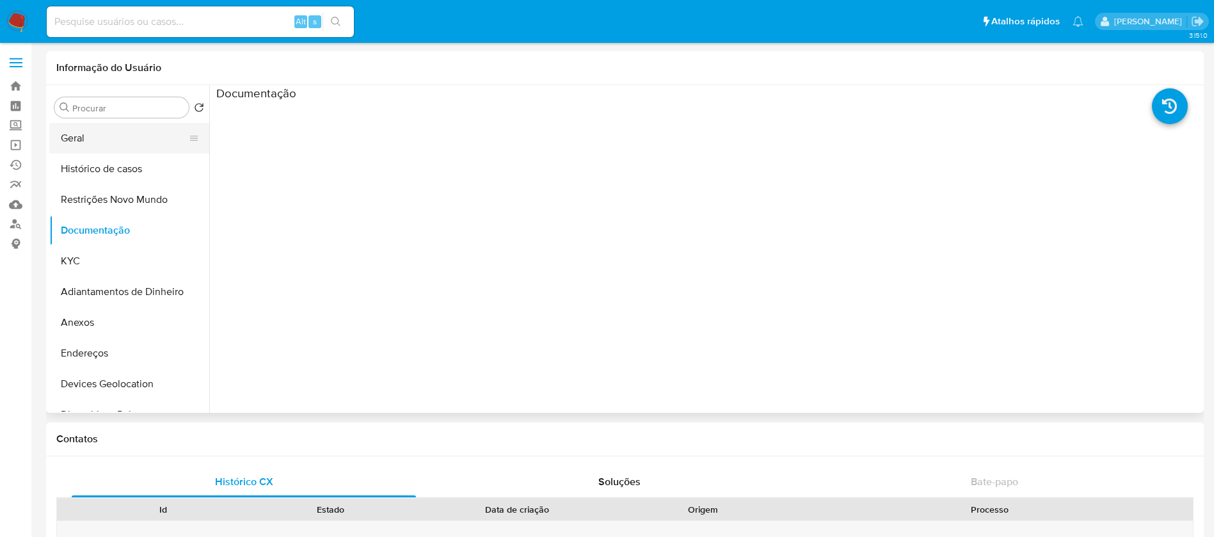
click at [73, 134] on button "Geral" at bounding box center [124, 138] width 150 height 31
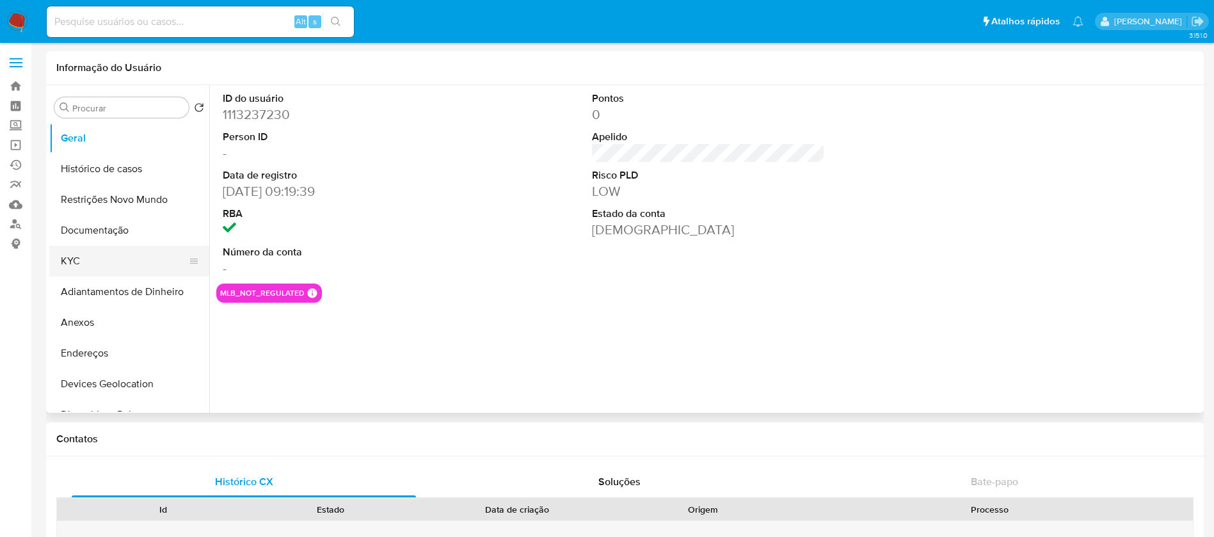
click at [103, 264] on button "KYC" at bounding box center [124, 261] width 150 height 31
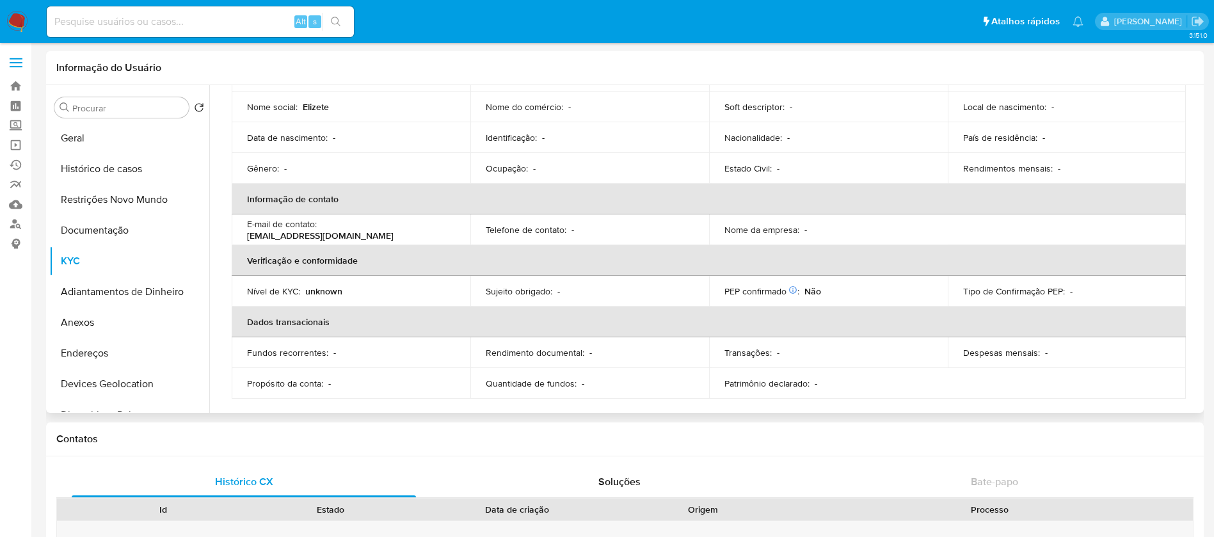
scroll to position [123, 0]
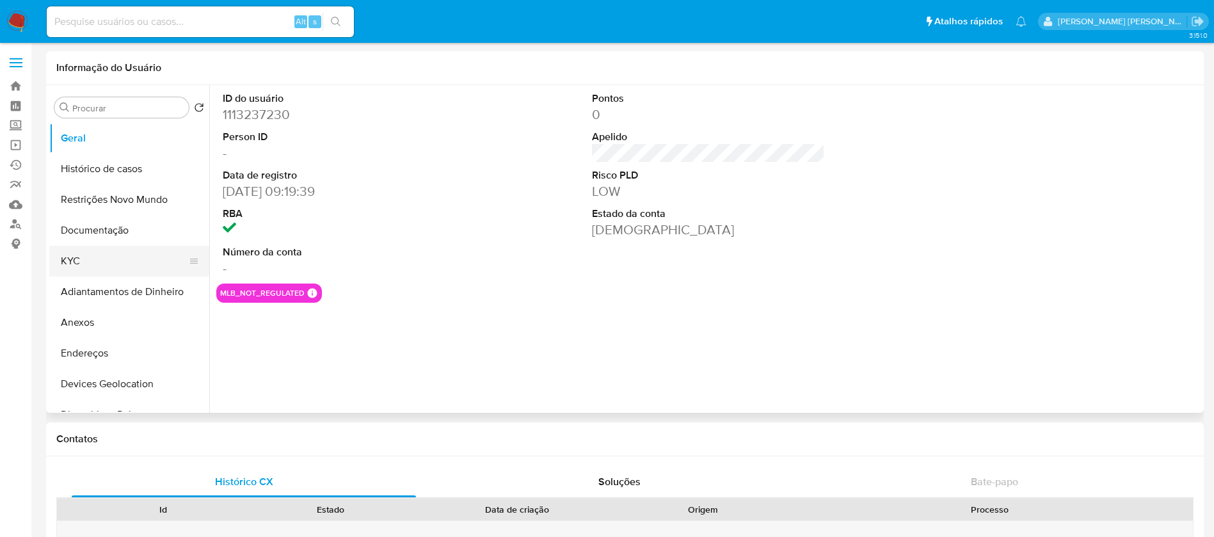
click at [97, 263] on button "KYC" at bounding box center [124, 261] width 150 height 31
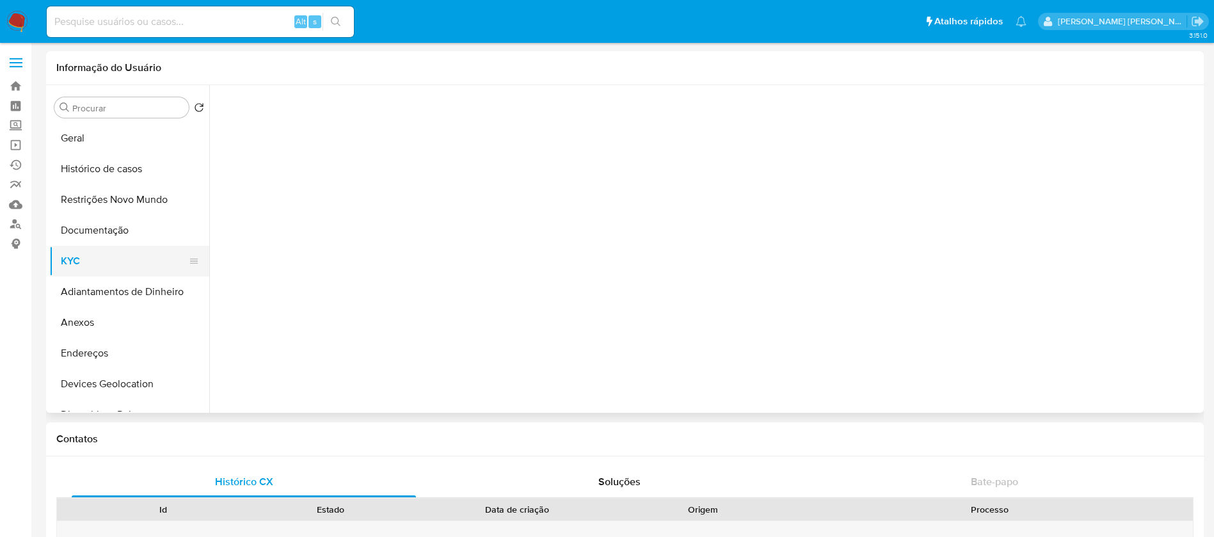
select select "10"
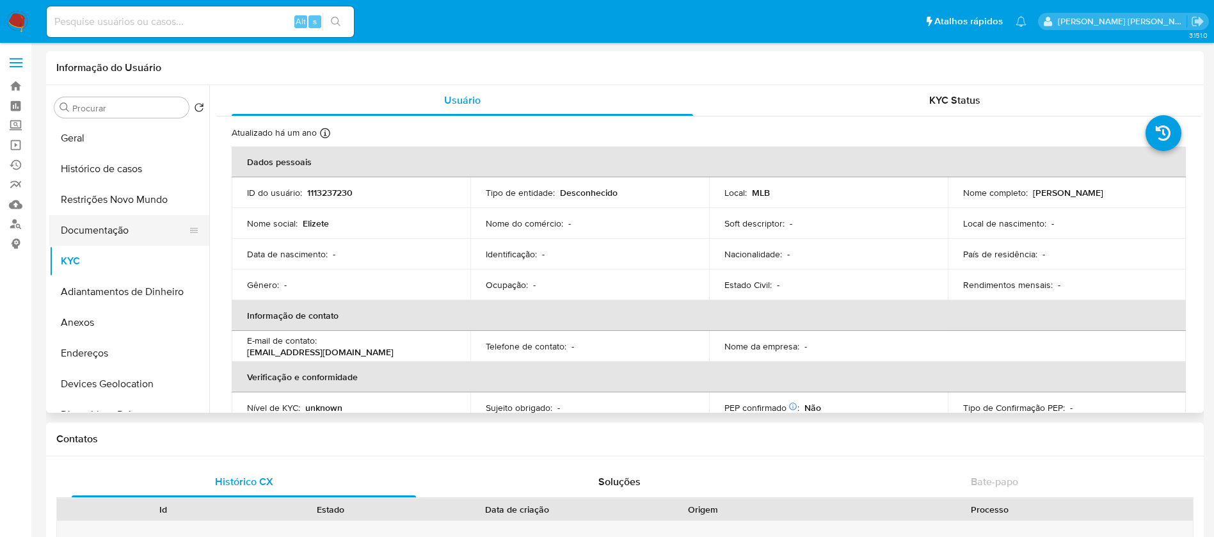
click at [74, 230] on button "Documentação" at bounding box center [124, 230] width 150 height 31
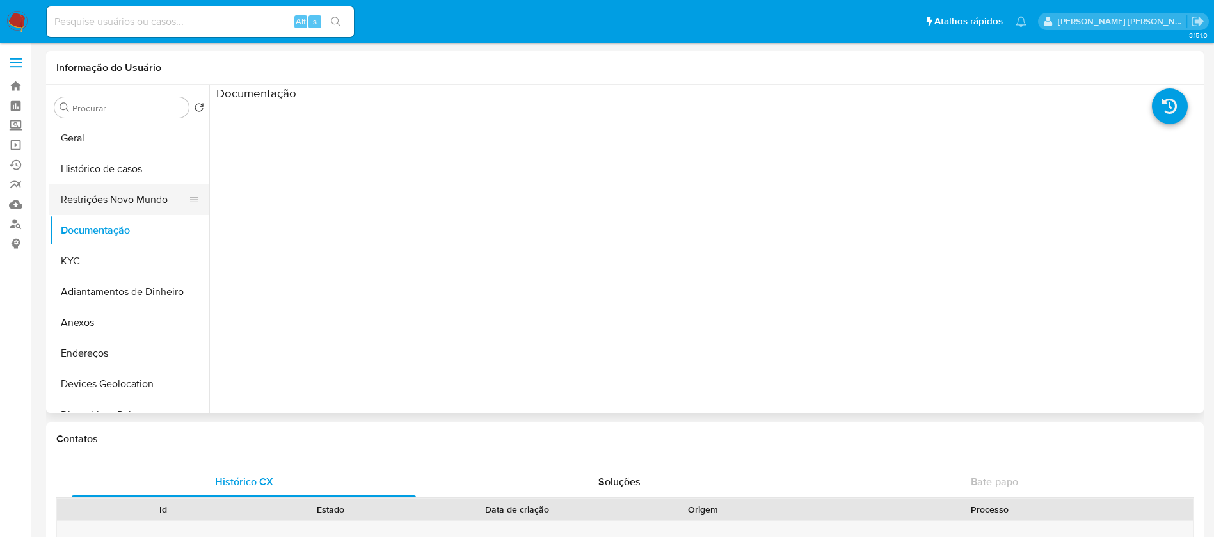
click at [131, 196] on button "Restrições Novo Mundo" at bounding box center [124, 199] width 150 height 31
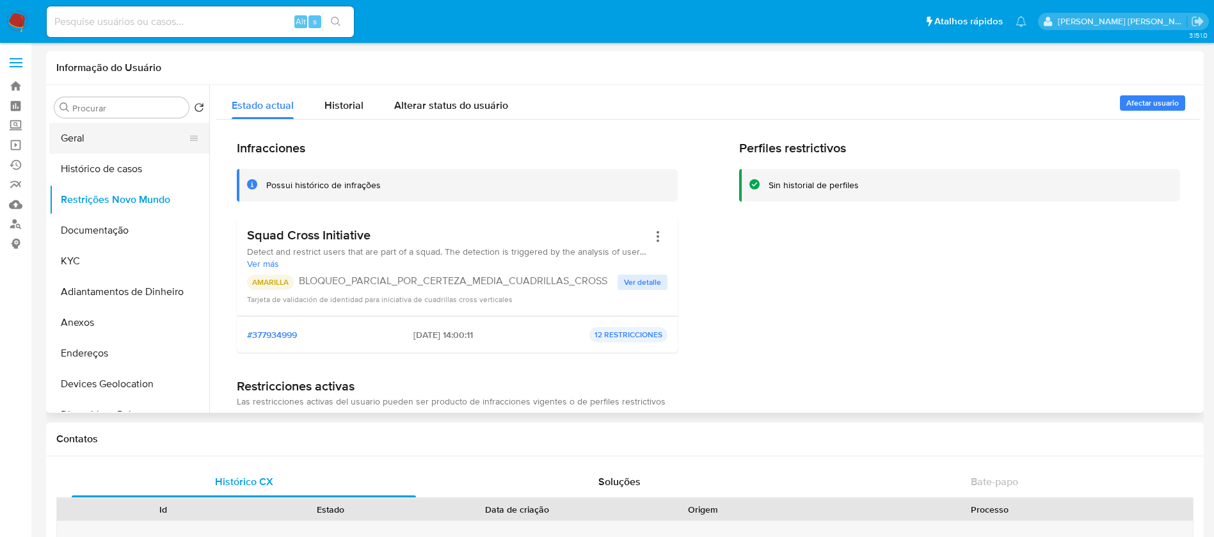
click at [112, 134] on button "Geral" at bounding box center [124, 138] width 150 height 31
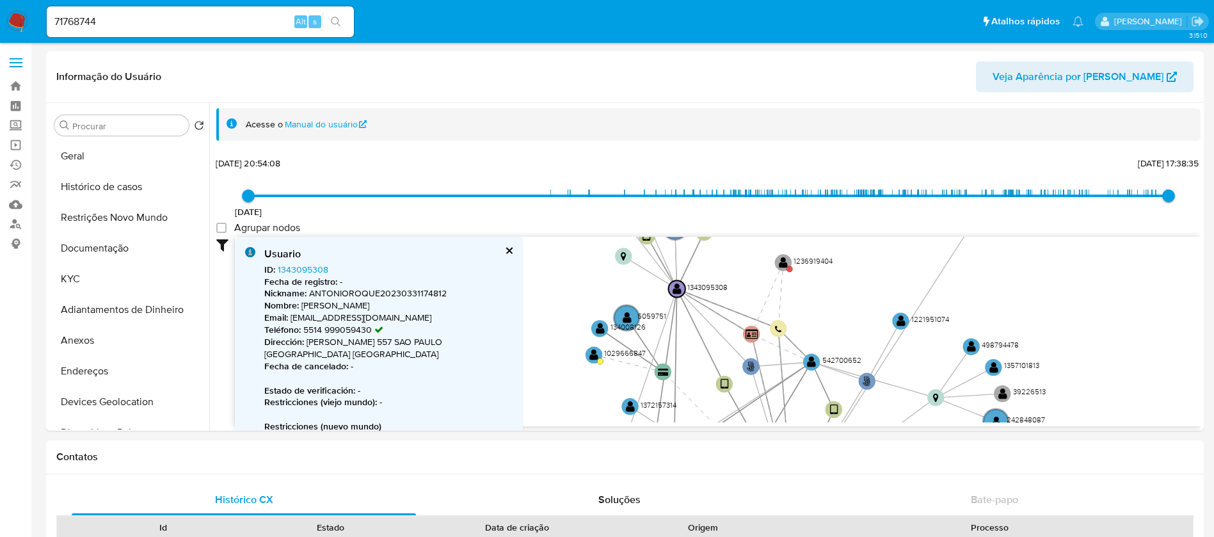
select select "10"
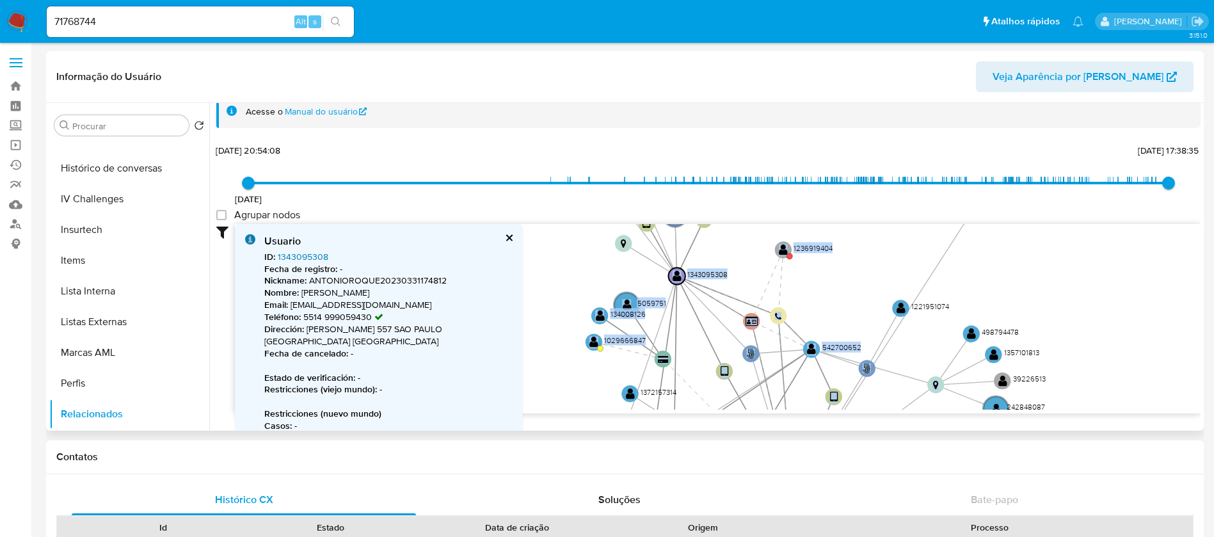
click at [314, 257] on link "1343095308" at bounding box center [303, 256] width 51 height 13
click at [509, 234] on button "cerrar" at bounding box center [508, 238] width 8 height 8
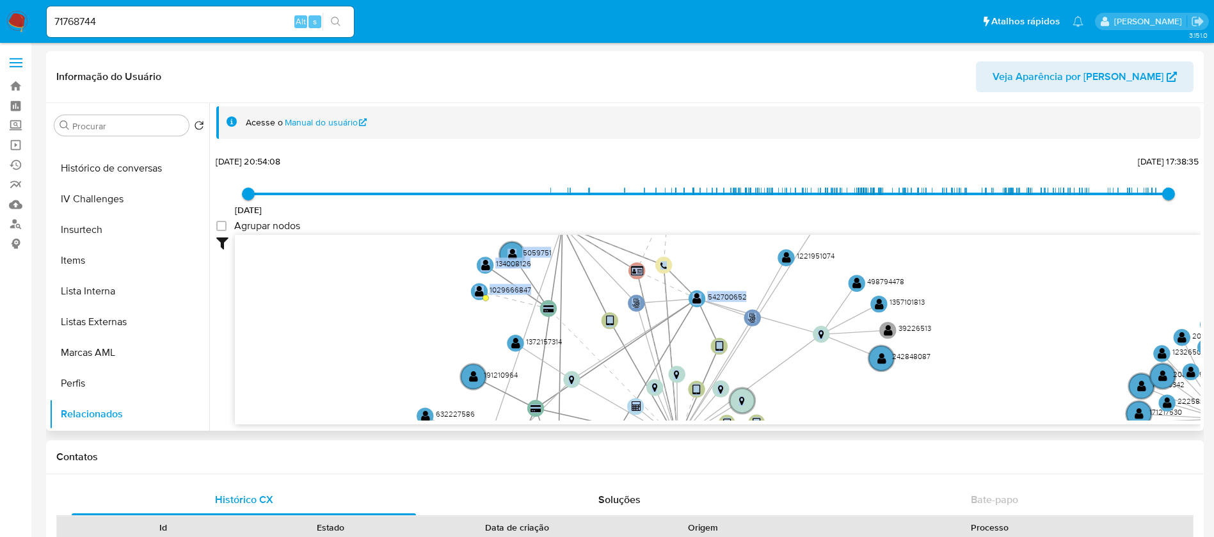
drag, startPoint x: 798, startPoint y: 399, endPoint x: 683, endPoint y: 338, distance: 130.0
click at [683, 338] on icon "phone-69c7e582ae52dbc240e40aafeaf3b3a1  user-50825277  50825277 person-fdc9b1…" at bounding box center [718, 328] width 966 height 186
click at [472, 377] on text "" at bounding box center [473, 376] width 9 height 12
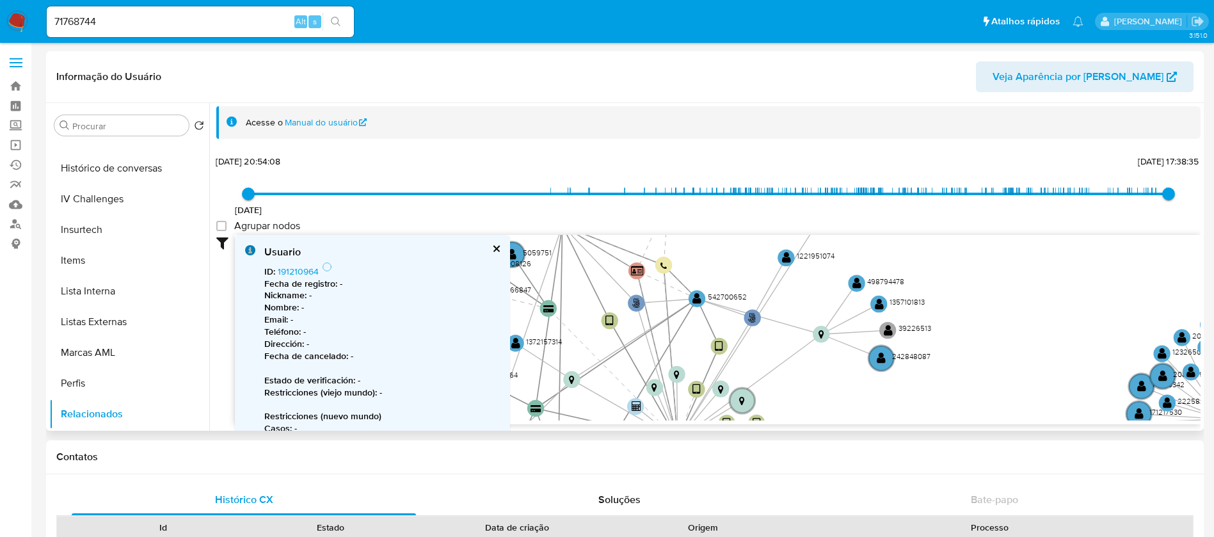
scroll to position [13, 0]
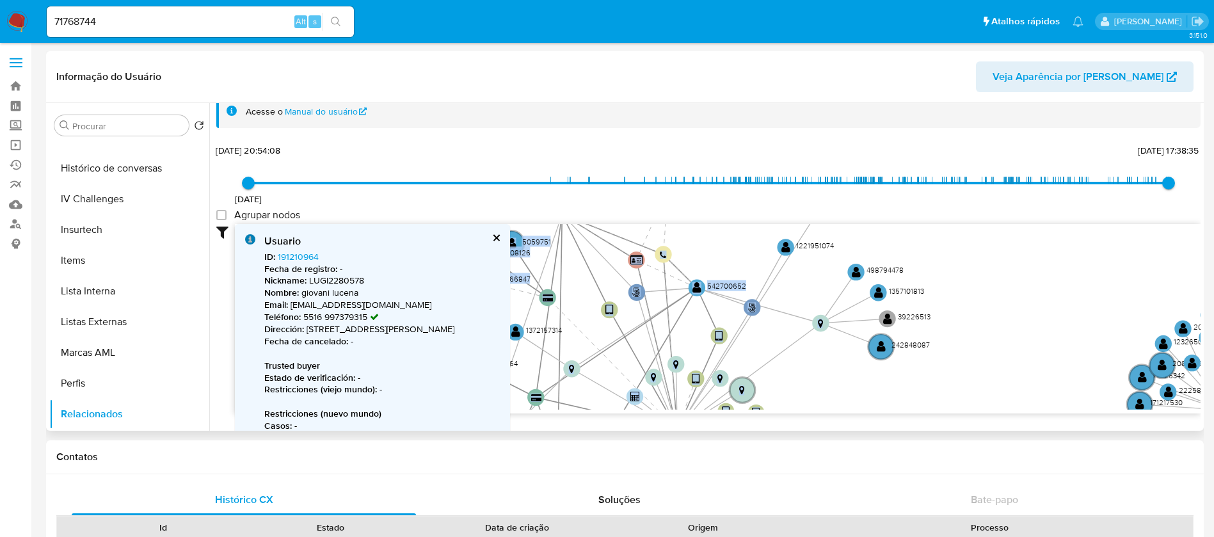
click at [500, 236] on button "cerrar" at bounding box center [495, 238] width 8 height 8
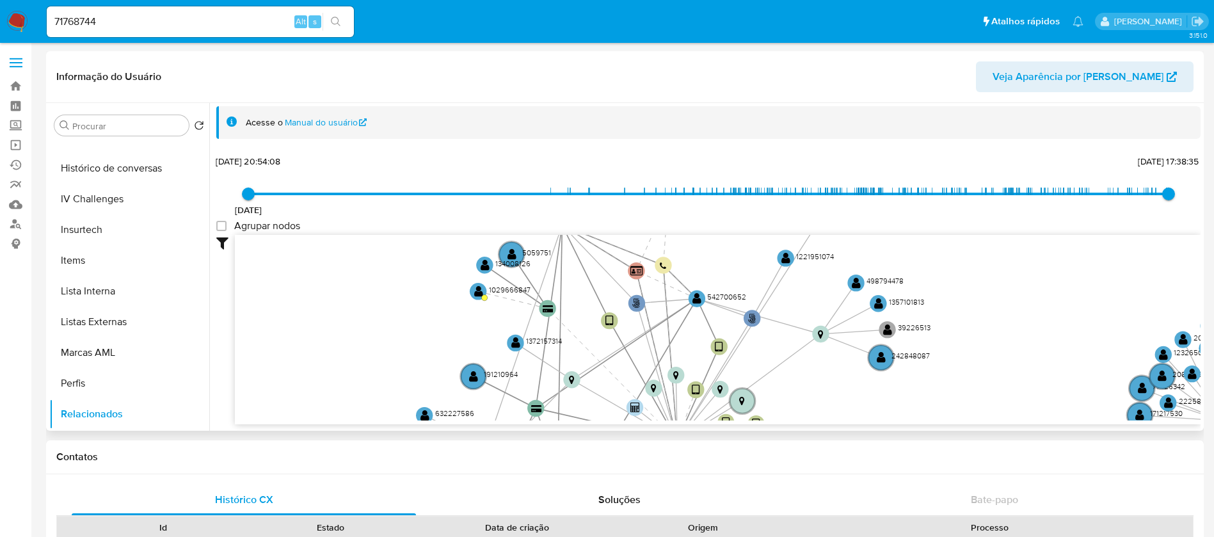
scroll to position [2, 0]
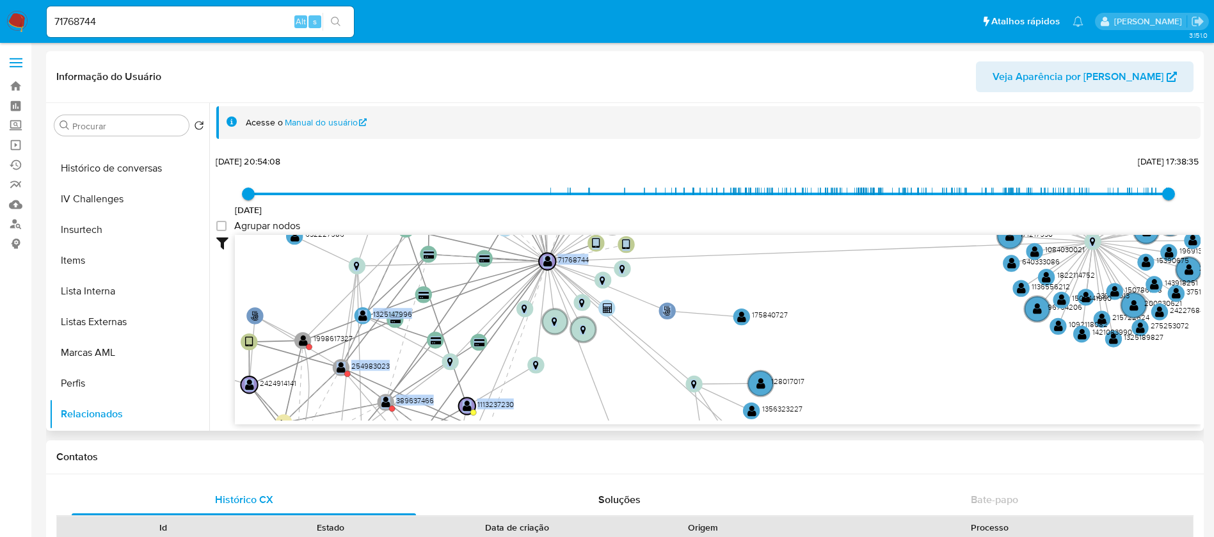
drag, startPoint x: 840, startPoint y: 403, endPoint x: 725, endPoint y: 207, distance: 227.2
click at [725, 207] on div "[DATE] [DATE] 20:54:08 [DATE] 17:38:35 Agrupar nodos Filtros Confianza alta Dev…" at bounding box center [708, 288] width 984 height 272
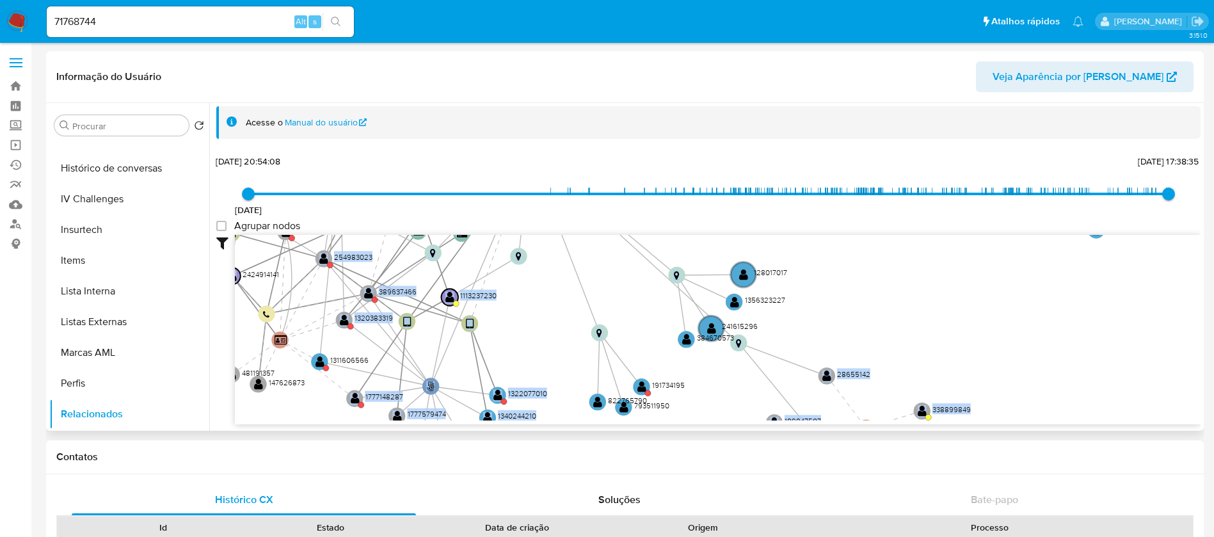
drag, startPoint x: 631, startPoint y: 392, endPoint x: 614, endPoint y: 288, distance: 105.0
click at [614, 288] on icon "phone-69c7e582ae52dbc240e40aafeaf3b3a1  user-50825277  50825277 person-fdc9b1…" at bounding box center [718, 328] width 966 height 186
click at [745, 279] on text "" at bounding box center [743, 276] width 9 height 12
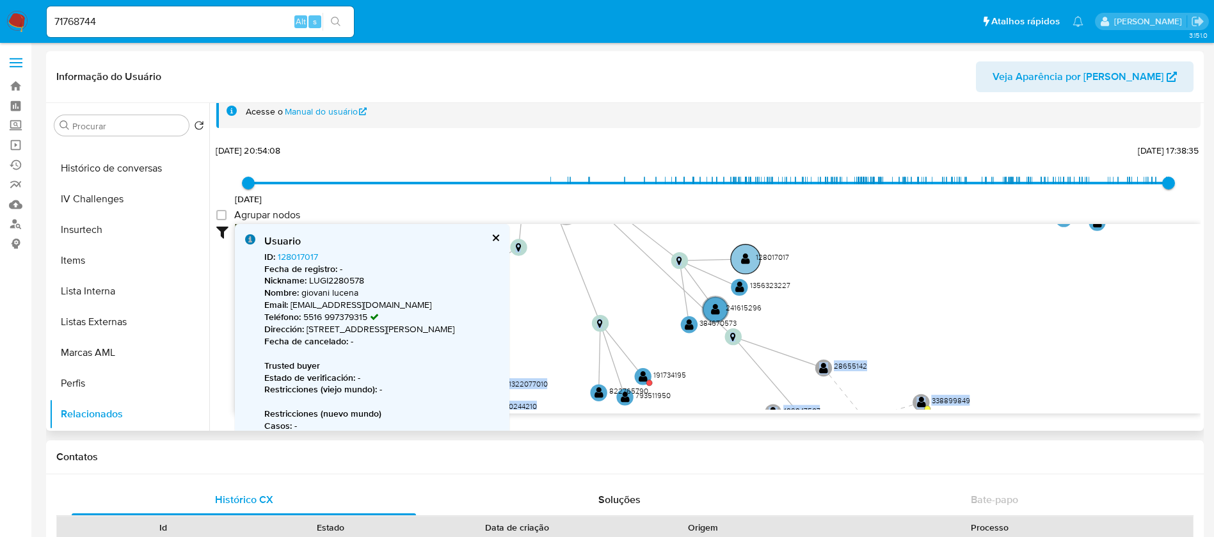
click at [744, 260] on text "" at bounding box center [745, 259] width 9 height 12
click at [742, 282] on text "" at bounding box center [742, 284] width 9 height 12
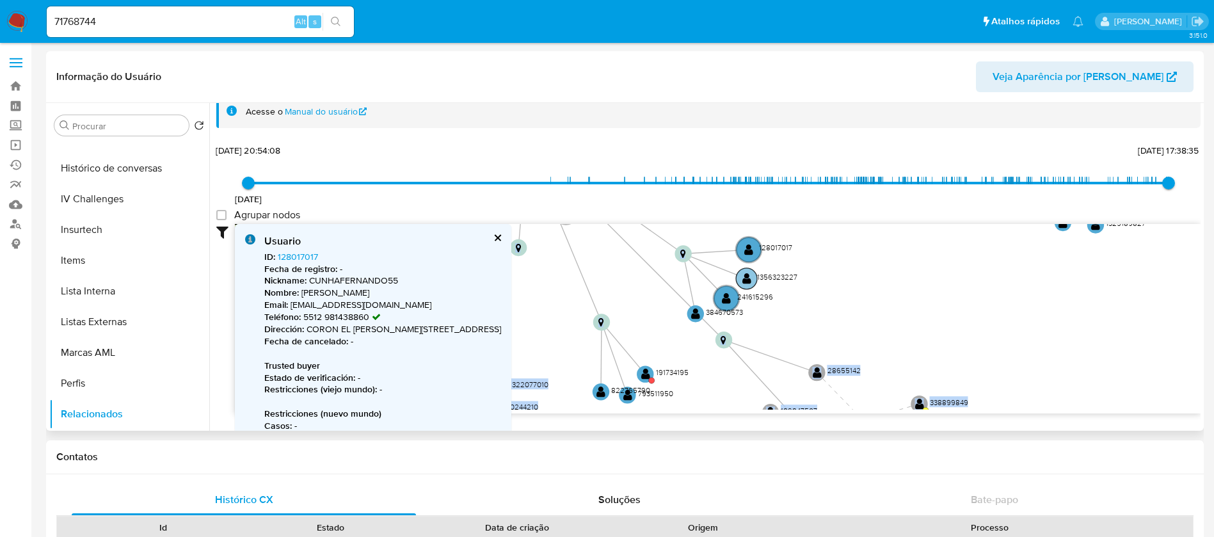
click at [744, 274] on text "" at bounding box center [746, 279] width 9 height 12
click at [726, 296] on text "" at bounding box center [730, 295] width 9 height 12
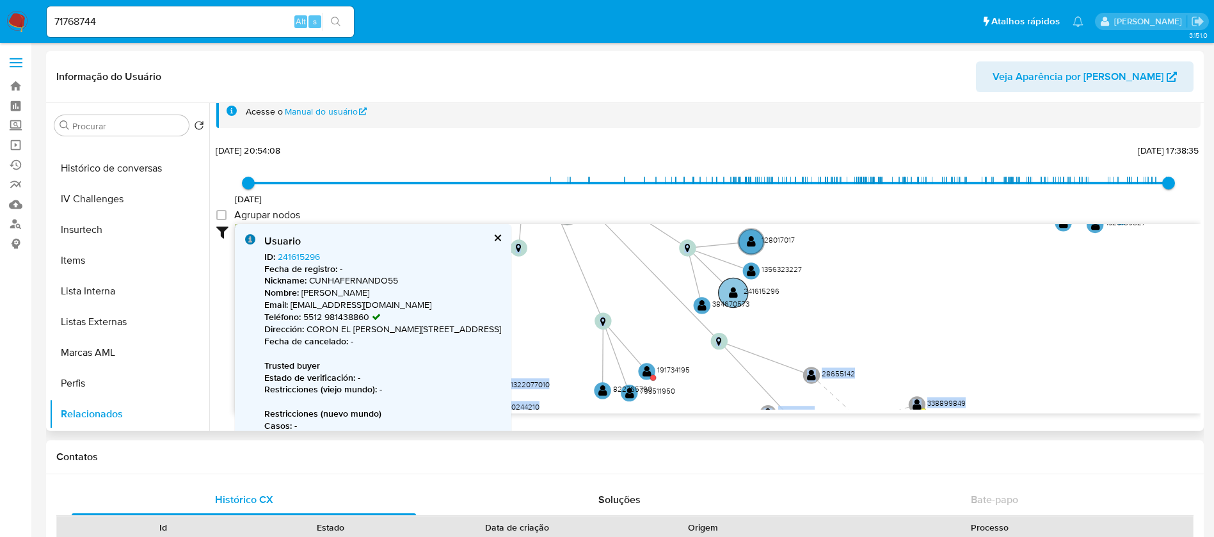
click at [737, 294] on text "" at bounding box center [733, 293] width 9 height 12
click at [292, 253] on link "241615296" at bounding box center [299, 256] width 42 height 13
click at [499, 235] on button "cerrar" at bounding box center [495, 238] width 8 height 8
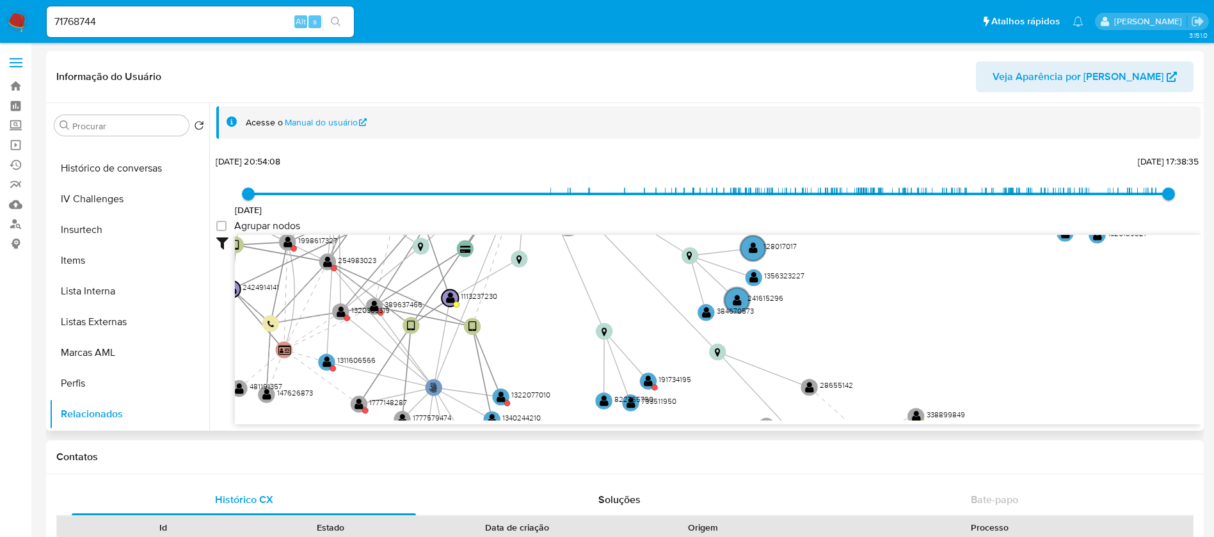
scroll to position [2, 0]
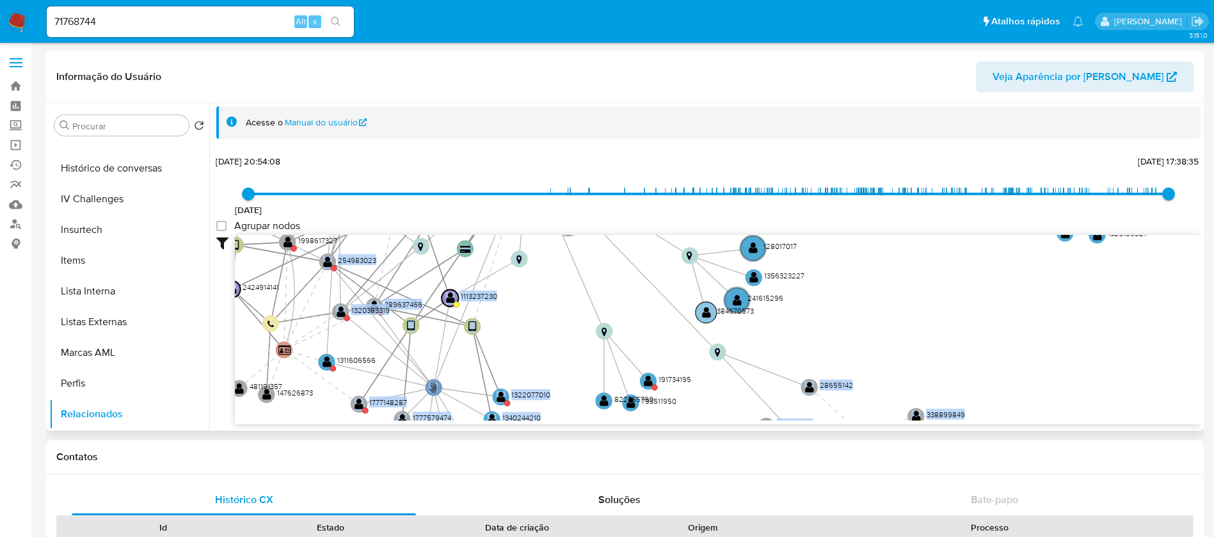
click at [705, 309] on text "" at bounding box center [706, 312] width 9 height 12
click at [705, 309] on text "" at bounding box center [708, 311] width 9 height 12
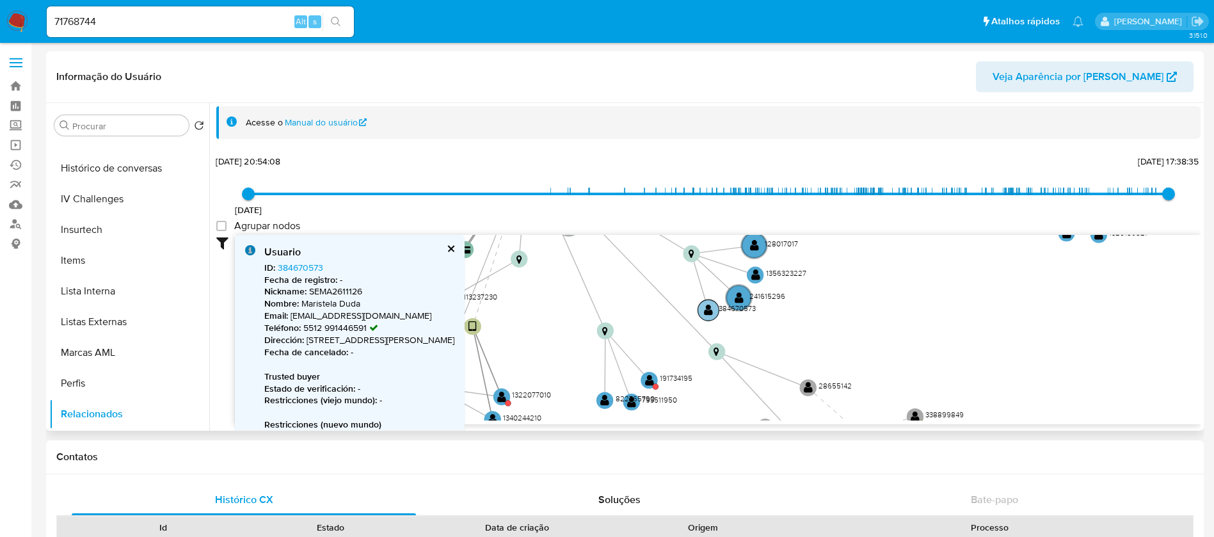
scroll to position [13, 0]
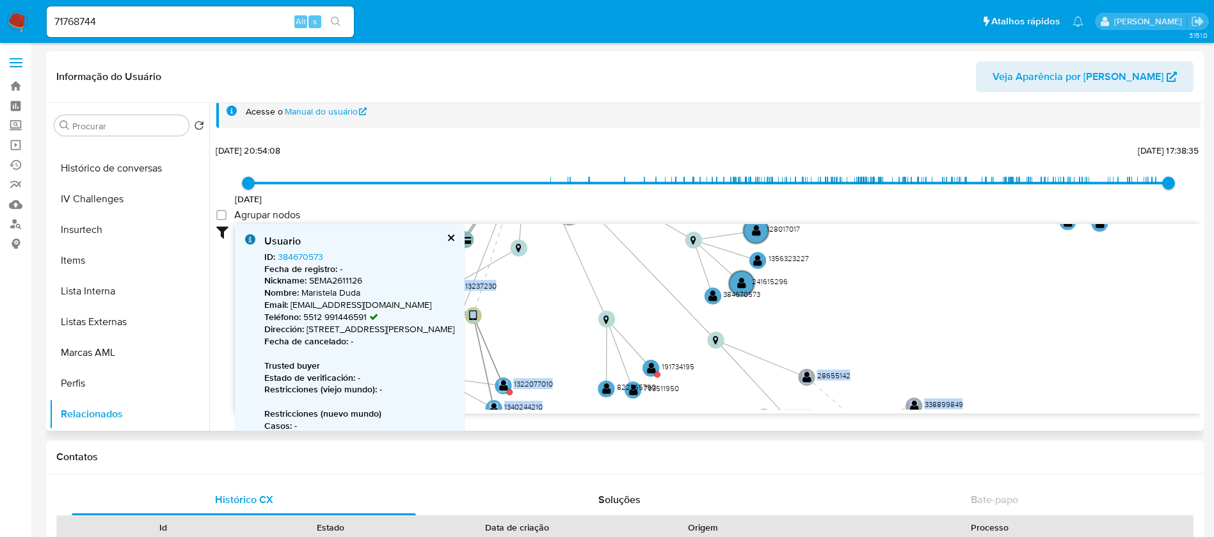
click at [454, 234] on button "cerrar" at bounding box center [450, 238] width 8 height 8
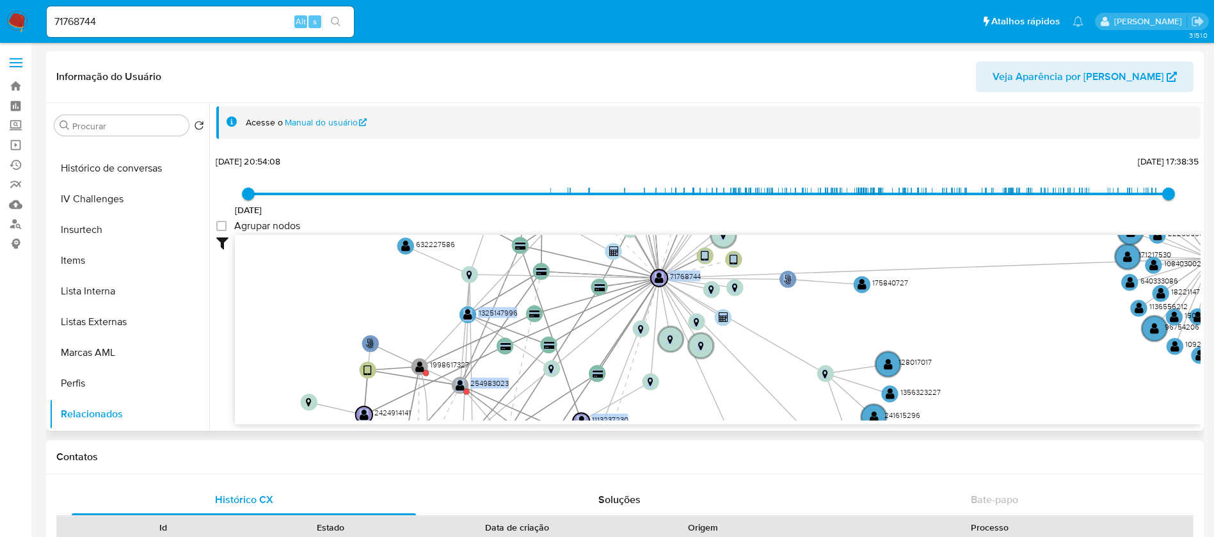
drag, startPoint x: 665, startPoint y: 314, endPoint x: 728, endPoint y: 412, distance: 115.9
click at [728, 412] on icon "phone-69c7e582ae52dbc240e40aafeaf3b3a1  user-50825277  50825277 person-fdc9b1…" at bounding box center [718, 328] width 966 height 186
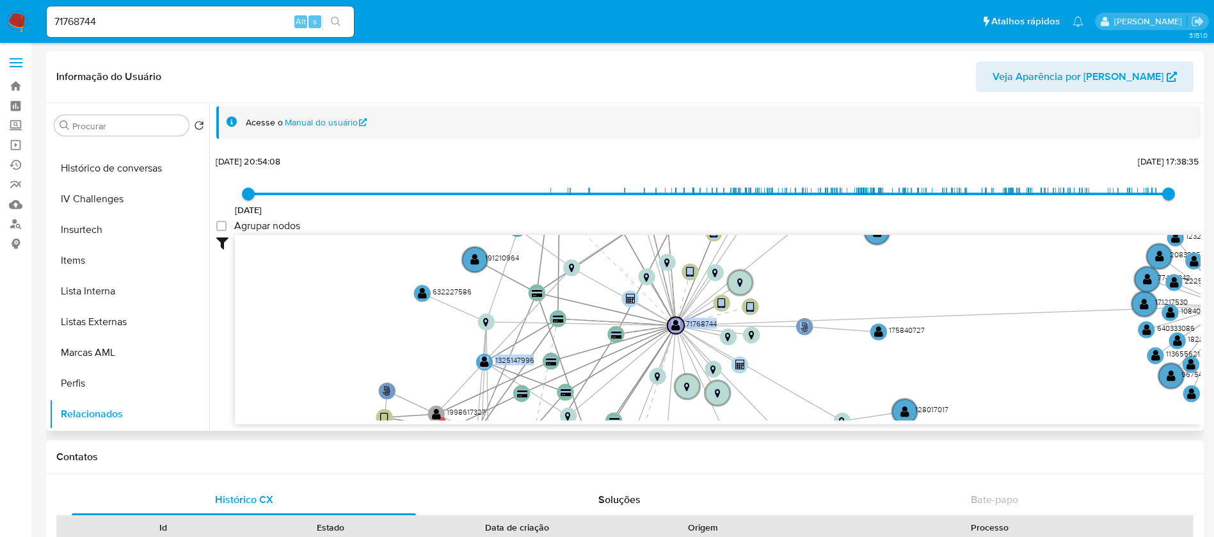
drag, startPoint x: 592, startPoint y: 327, endPoint x: 616, endPoint y: 351, distance: 33.9
click at [616, 351] on icon "phone-69c7e582ae52dbc240e40aafeaf3b3a1  user-50825277  50825277 person-fdc9b1…" at bounding box center [718, 328] width 966 height 186
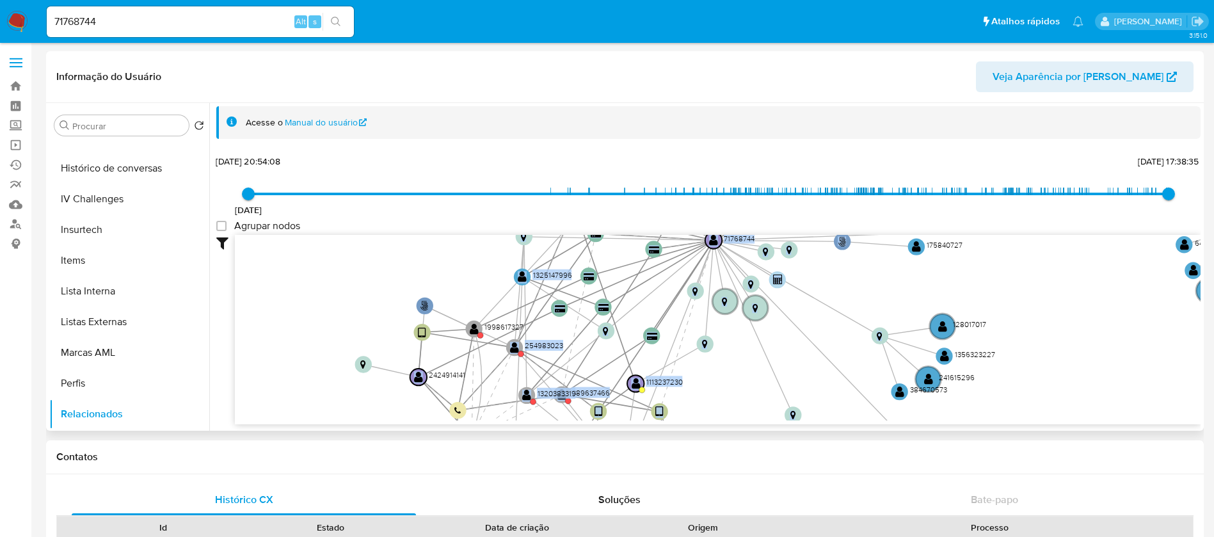
drag, startPoint x: 536, startPoint y: 388, endPoint x: 570, endPoint y: 298, distance: 96.6
click at [570, 298] on icon "phone-69c7e582ae52dbc240e40aafeaf3b3a1  user-50825277  50825277 person-fdc9b1…" at bounding box center [718, 328] width 966 height 186
click at [514, 346] on text "" at bounding box center [514, 346] width 9 height 12
click at [539, 343] on text "254983023" at bounding box center [544, 343] width 38 height 11
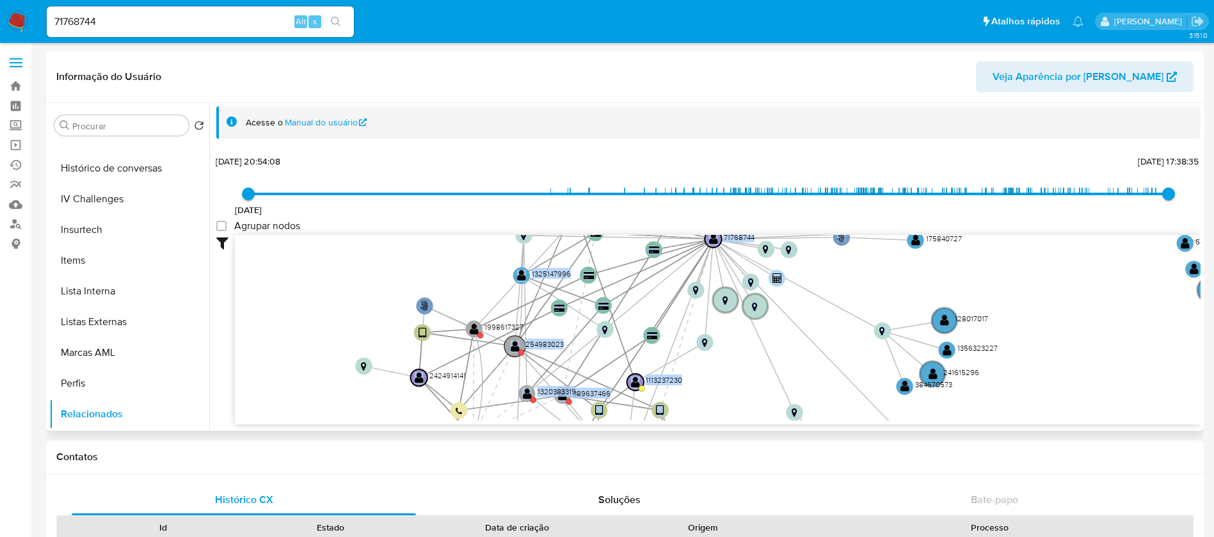
click at [510, 344] on circle at bounding box center [514, 346] width 21 height 21
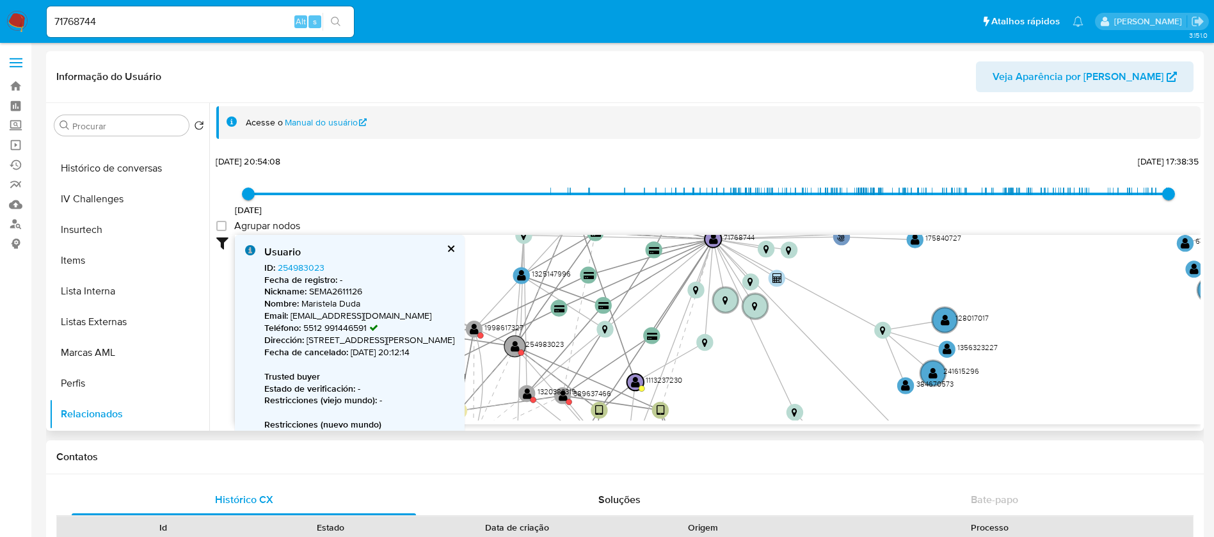
scroll to position [13, 0]
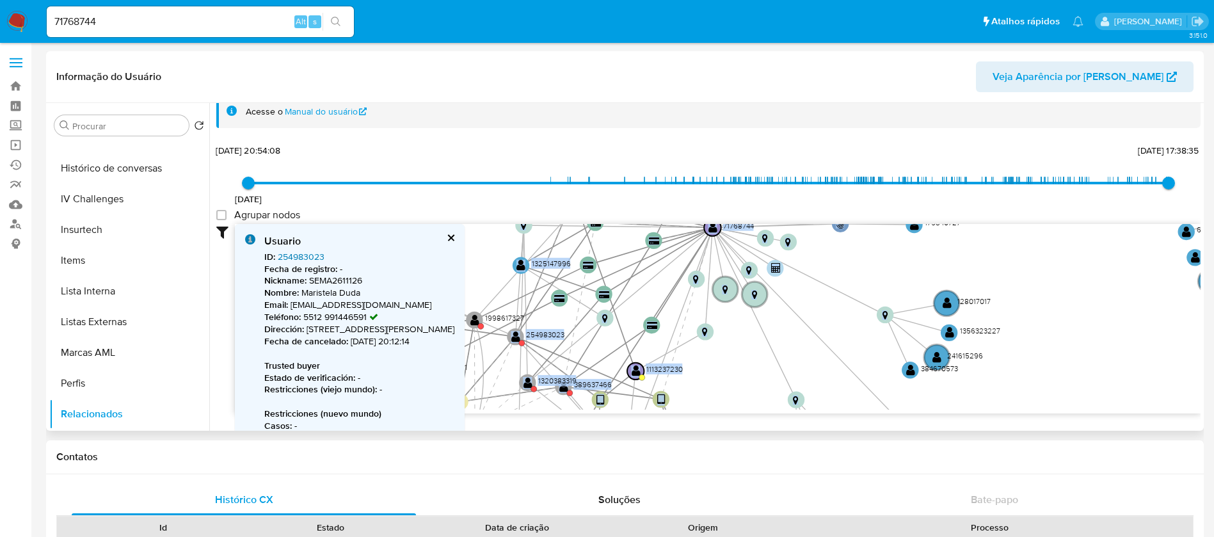
click at [307, 255] on link "254983023" at bounding box center [301, 256] width 47 height 13
click at [454, 234] on button "cerrar" at bounding box center [450, 238] width 8 height 8
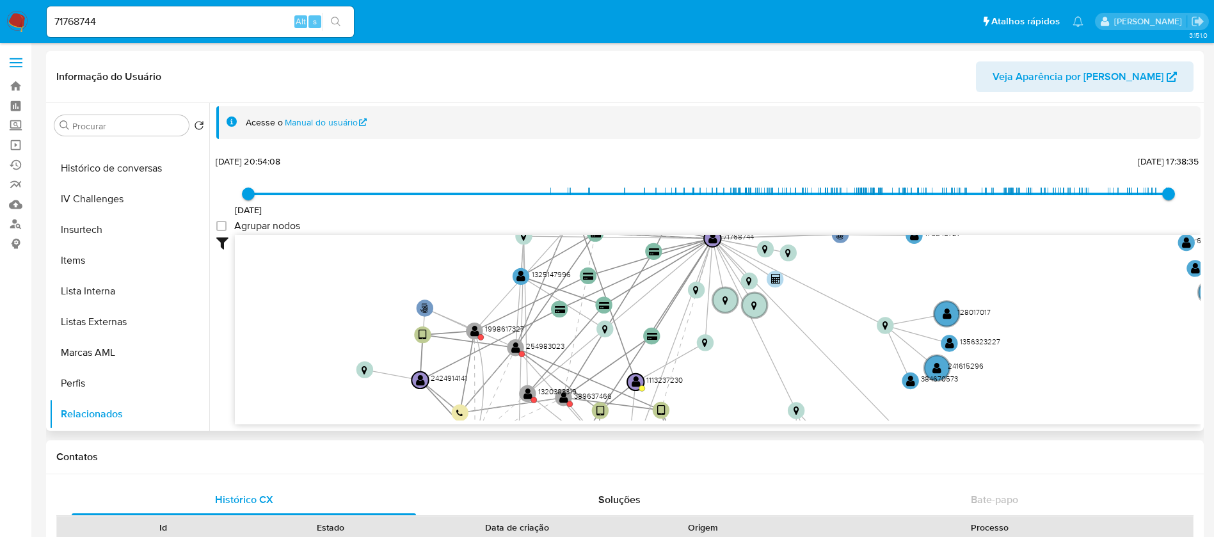
scroll to position [2, 0]
click at [475, 328] on text "" at bounding box center [474, 331] width 9 height 12
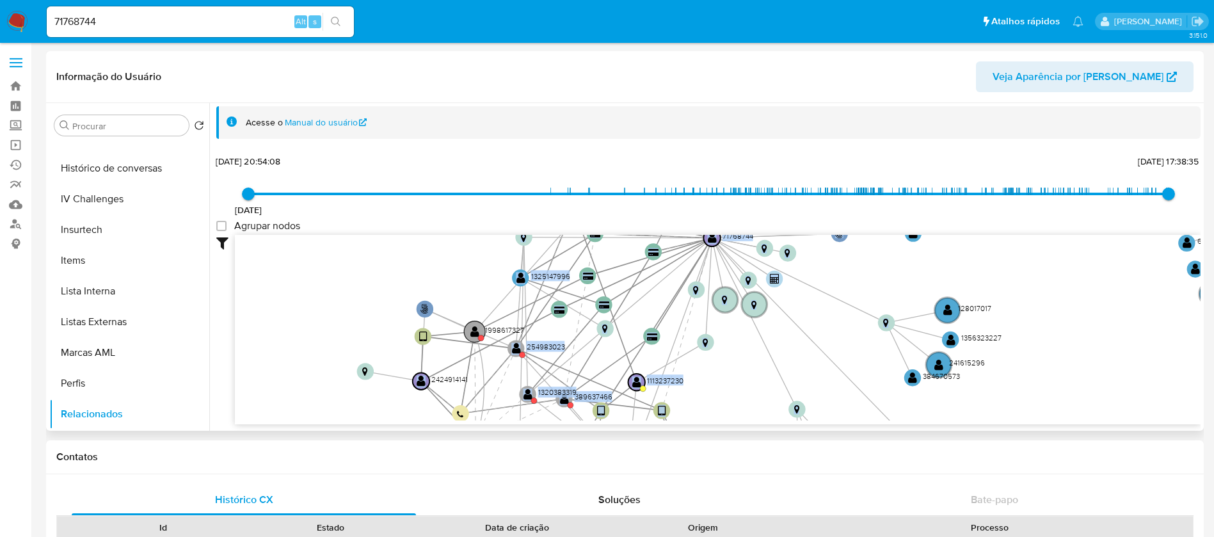
click at [475, 328] on text "" at bounding box center [474, 332] width 9 height 12
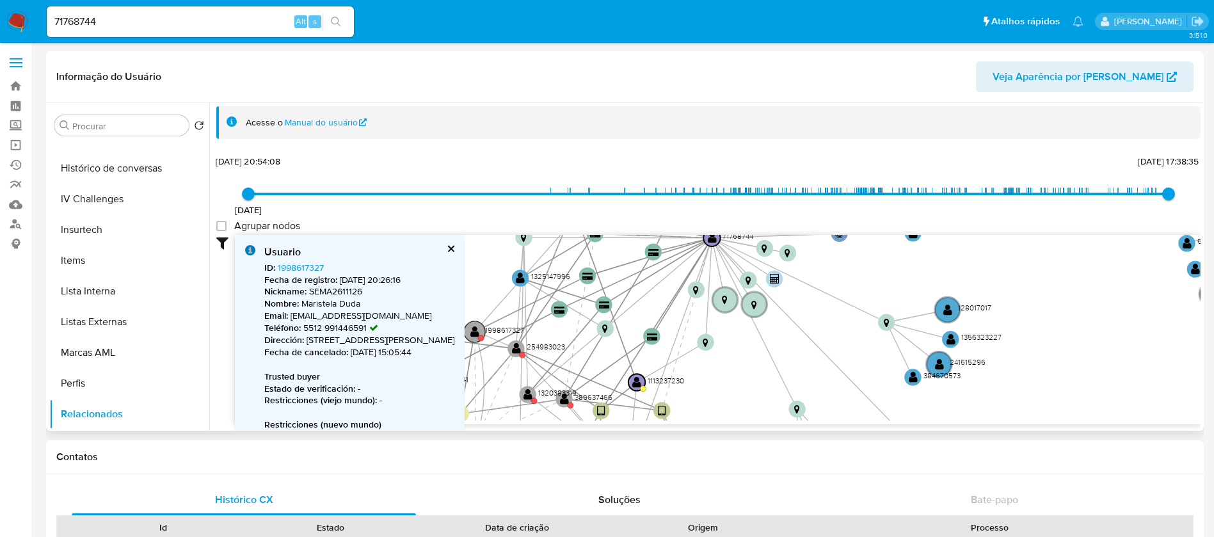
scroll to position [13, 0]
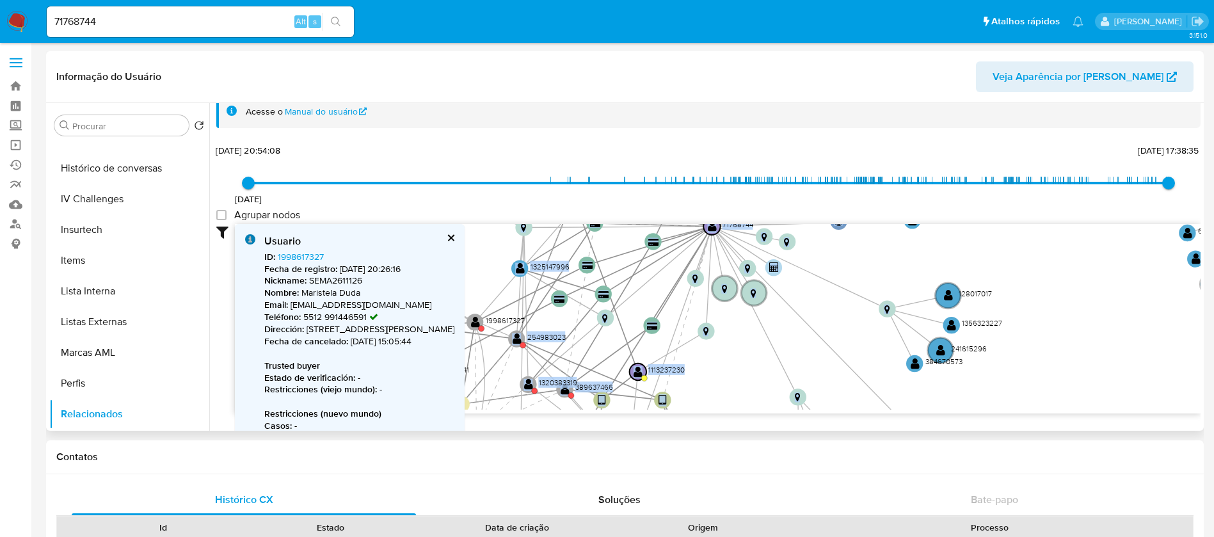
click at [454, 237] on button "cerrar" at bounding box center [450, 238] width 8 height 8
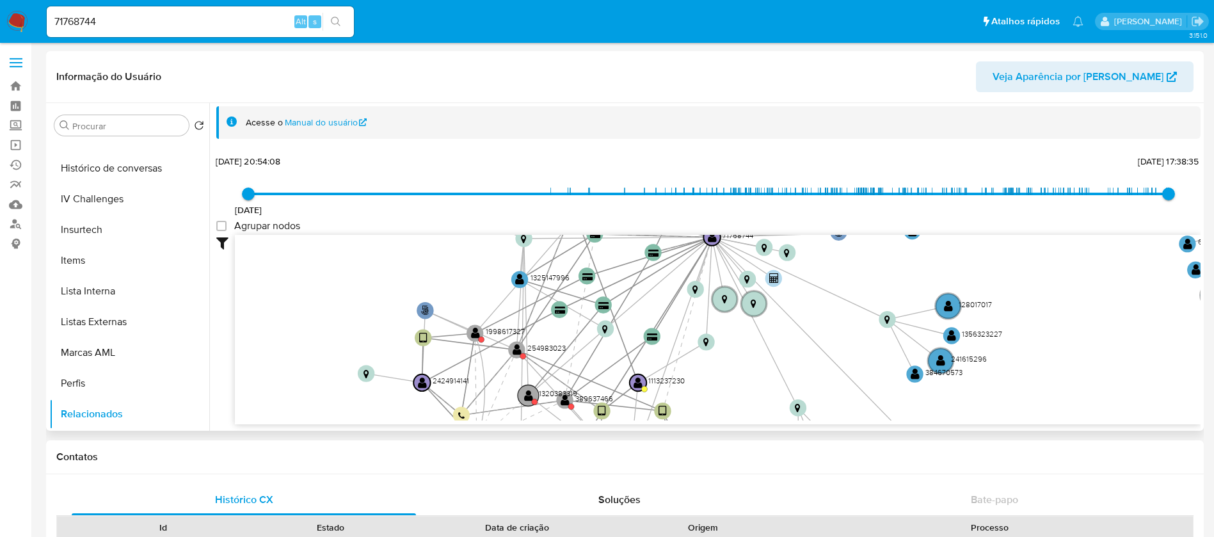
click at [565, 396] on text "1320383319" at bounding box center [558, 393] width 38 height 11
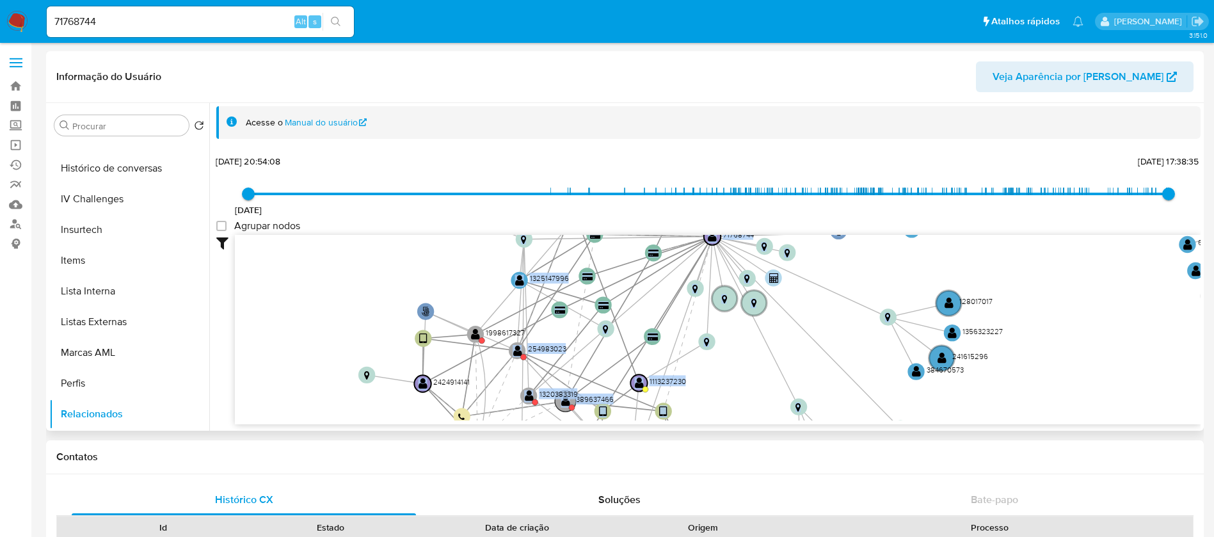
click at [561, 401] on text "" at bounding box center [565, 401] width 9 height 12
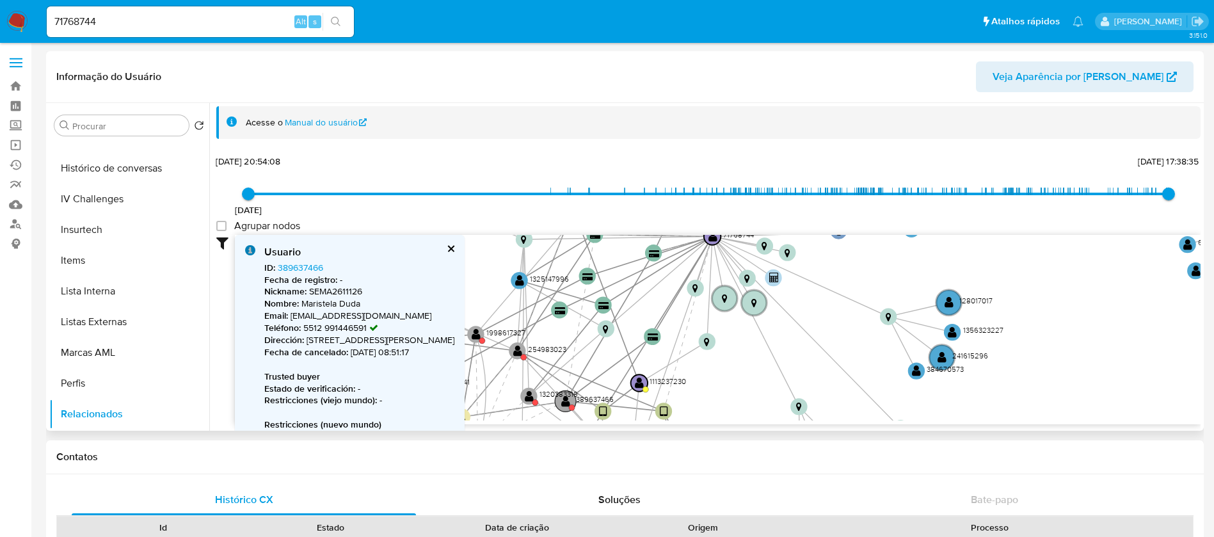
scroll to position [13, 0]
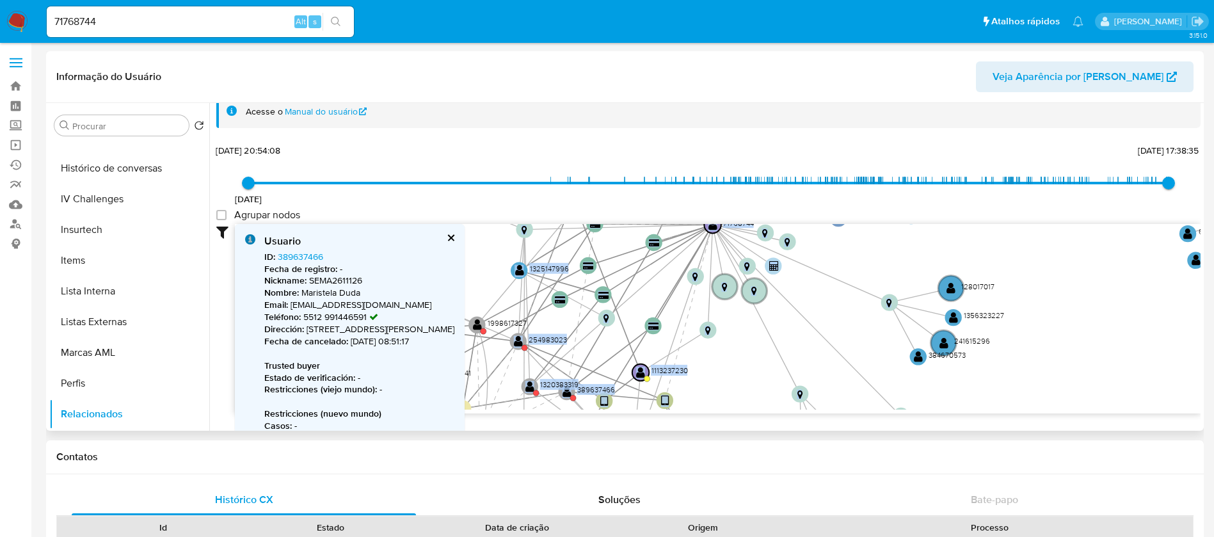
click at [454, 239] on button "cerrar" at bounding box center [450, 238] width 8 height 8
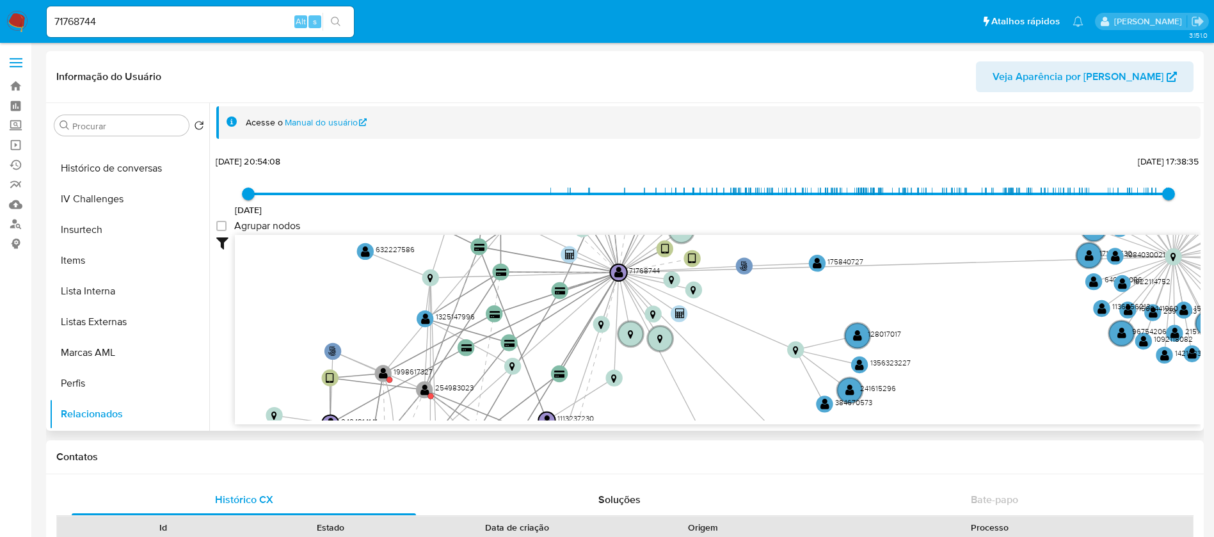
drag, startPoint x: 792, startPoint y: 366, endPoint x: 697, endPoint y: 403, distance: 101.1
click at [697, 403] on icon "phone-69c7e582ae52dbc240e40aafeaf3b3a1  user-50825277  50825277 person-fdc9b1…" at bounding box center [718, 328] width 966 height 186
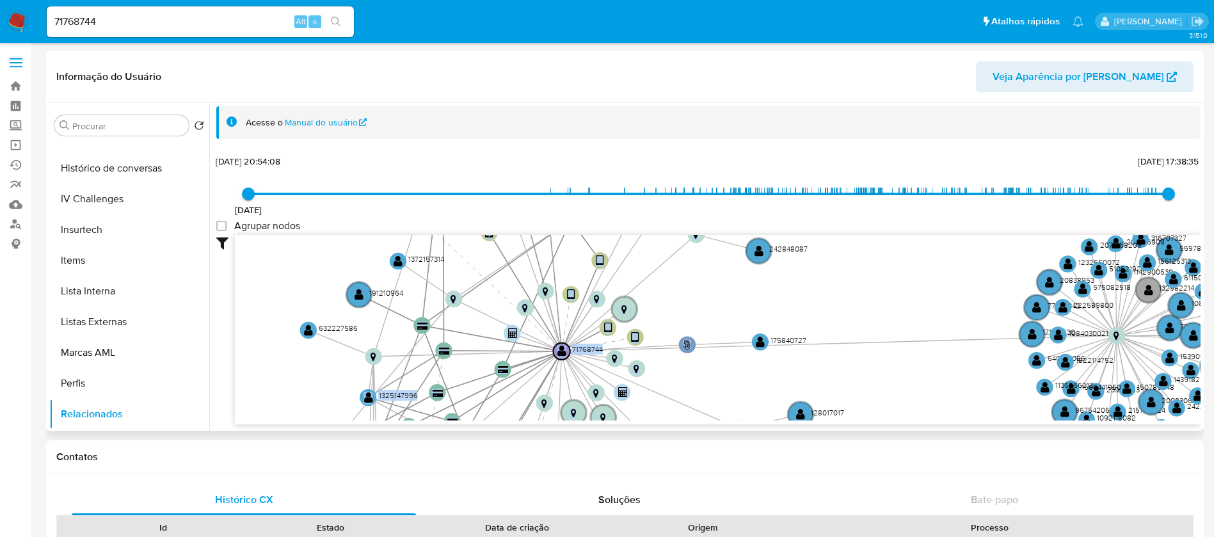
drag, startPoint x: 546, startPoint y: 328, endPoint x: 488, endPoint y: 407, distance: 97.9
click at [488, 407] on icon "phone-69c7e582ae52dbc240e40aafeaf3b3a1  user-50825277  50825277 person-fdc9b1…" at bounding box center [718, 328] width 966 height 186
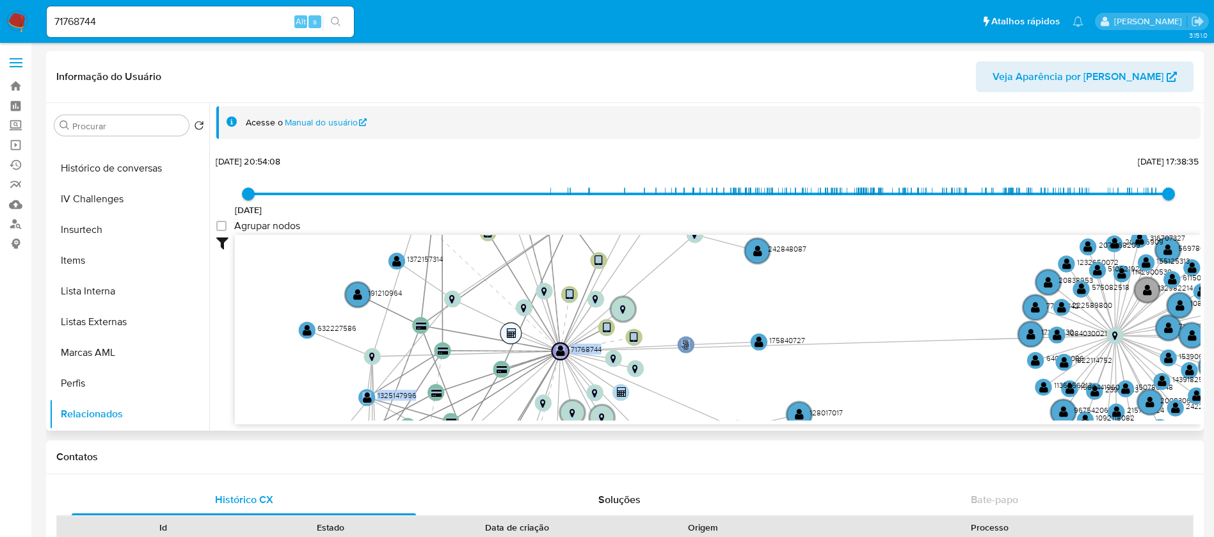
click at [509, 333] on text "" at bounding box center [512, 333] width 10 height 10
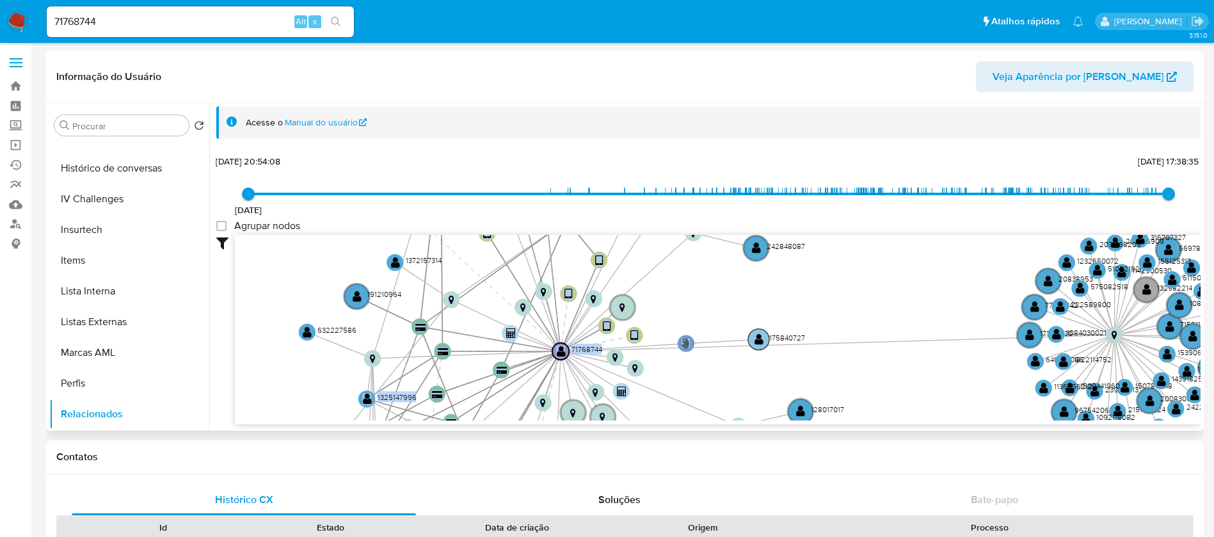
click at [756, 335] on text "" at bounding box center [758, 339] width 9 height 12
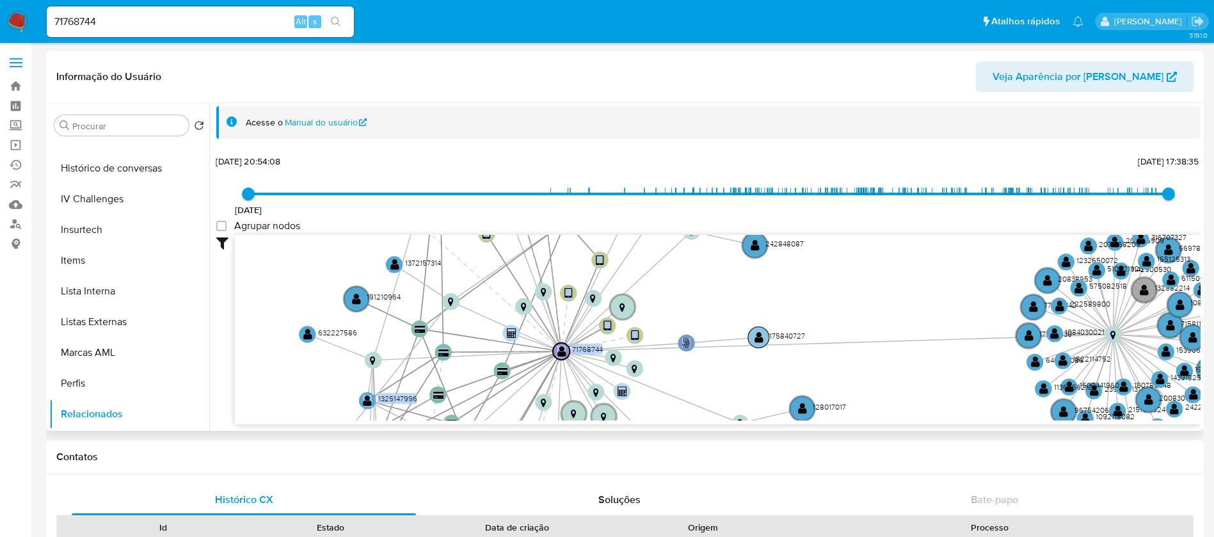
click at [756, 335] on text "" at bounding box center [758, 337] width 9 height 12
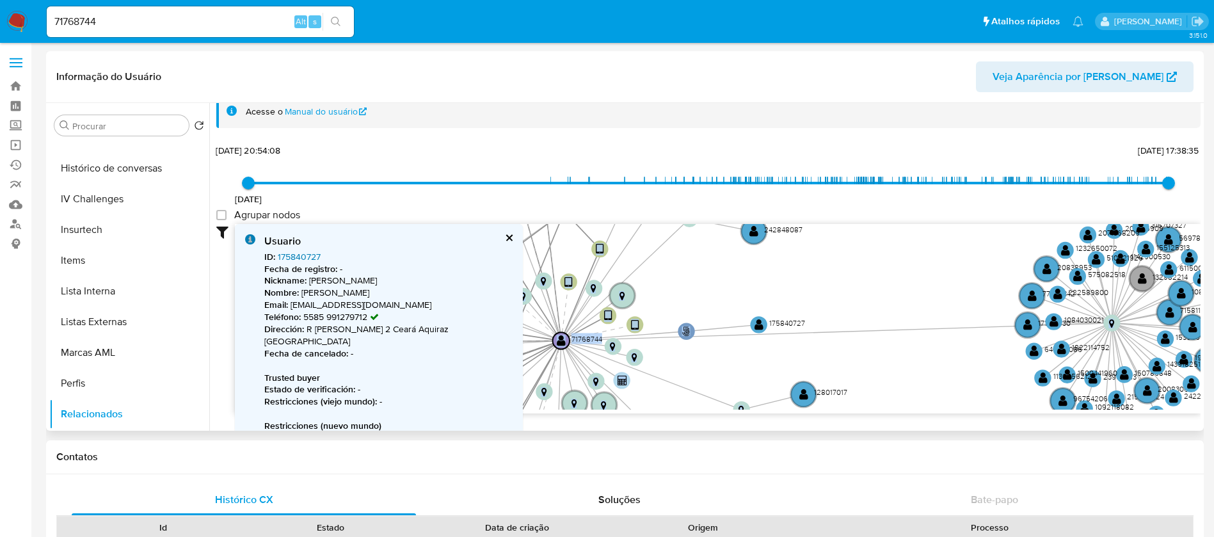
click at [311, 251] on link "175840727" at bounding box center [299, 256] width 43 height 13
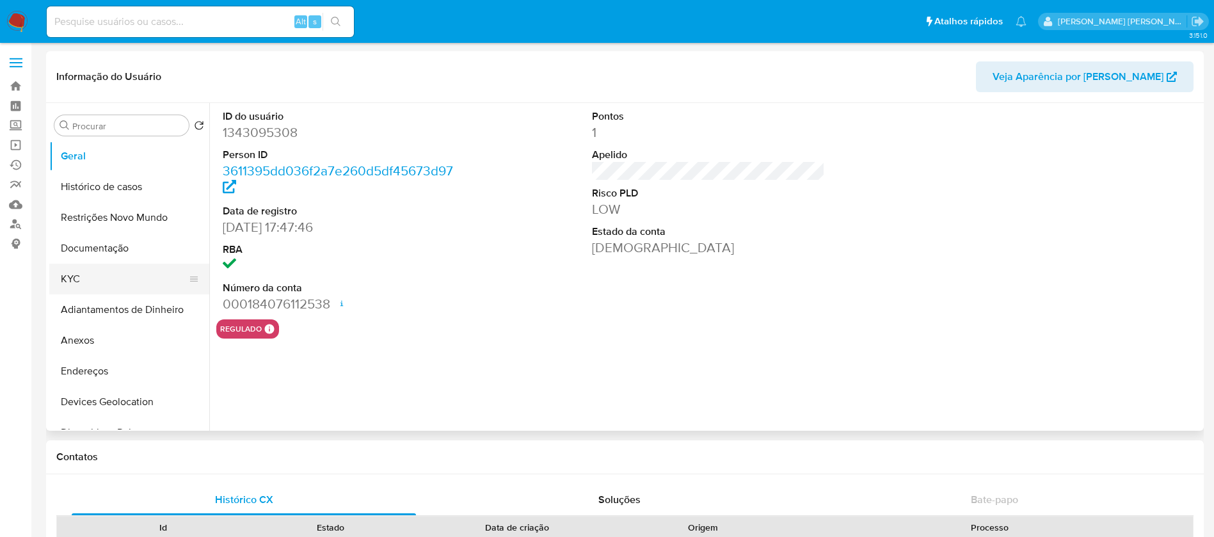
select select "10"
click at [84, 282] on button "KYC" at bounding box center [124, 279] width 150 height 31
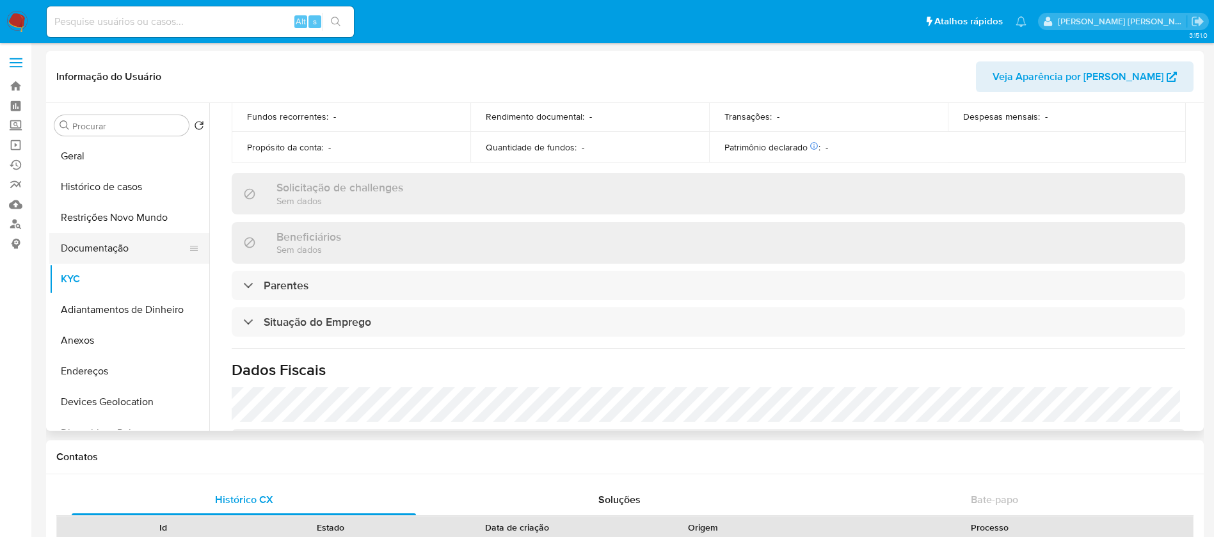
scroll to position [353, 0]
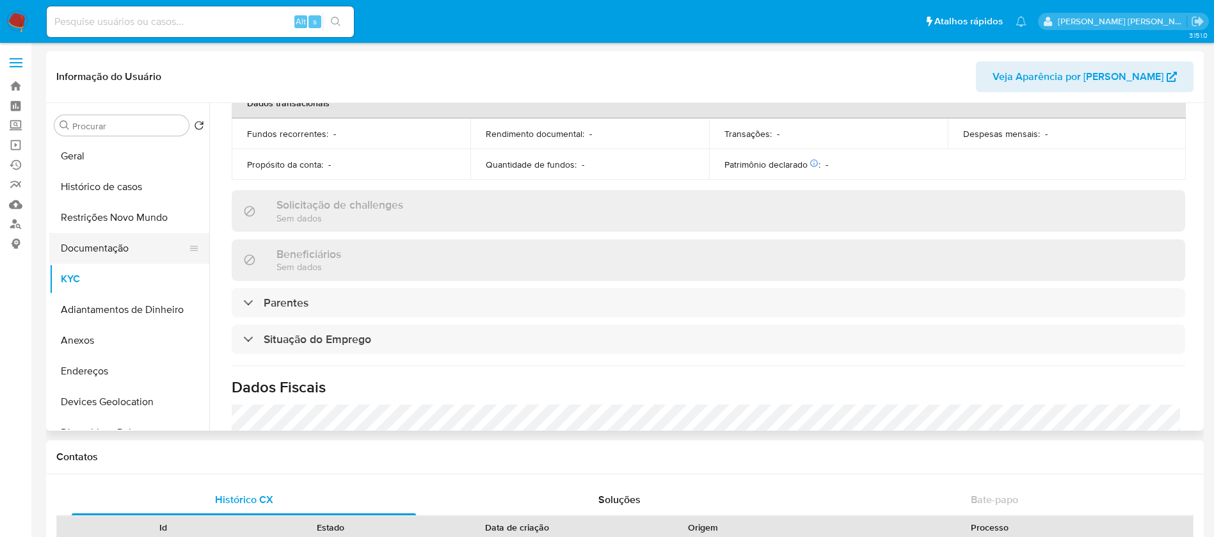
click at [134, 248] on button "Documentação" at bounding box center [124, 248] width 150 height 31
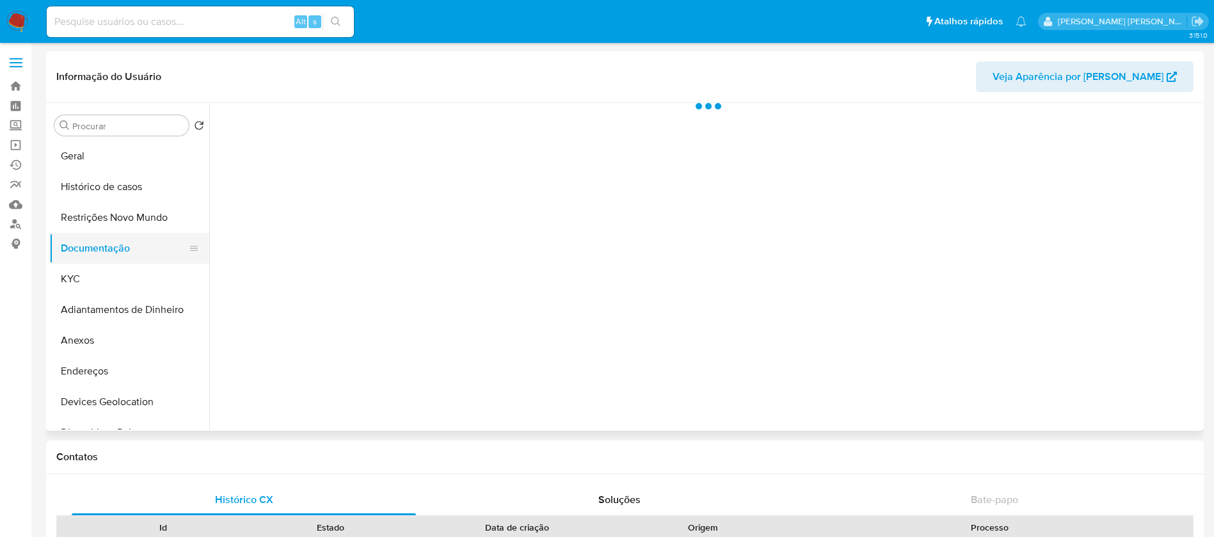
scroll to position [0, 0]
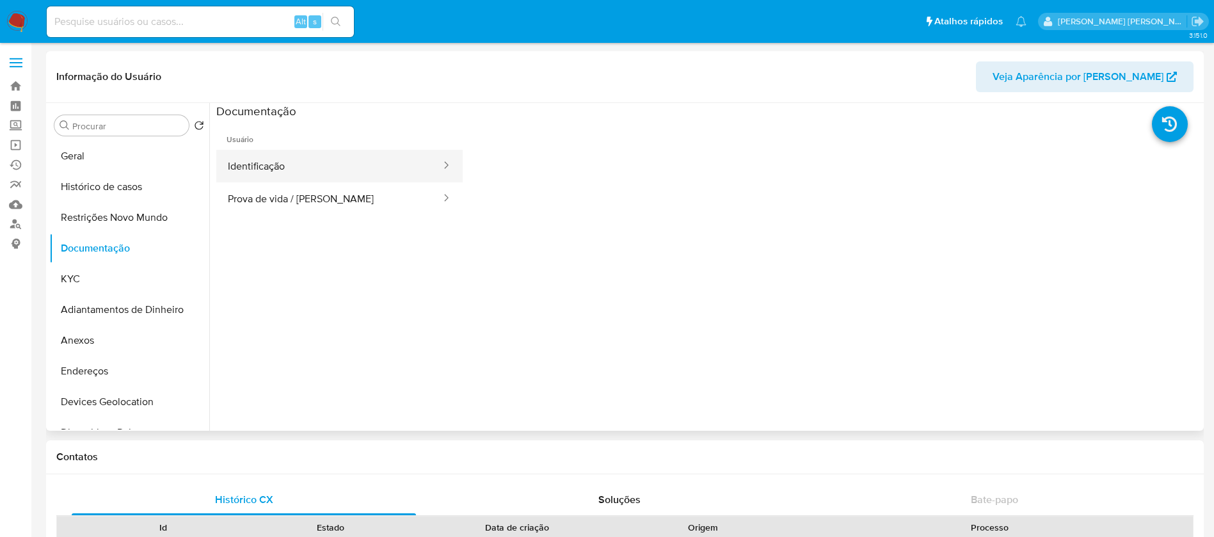
click at [346, 161] on button "Identificação" at bounding box center [329, 166] width 226 height 33
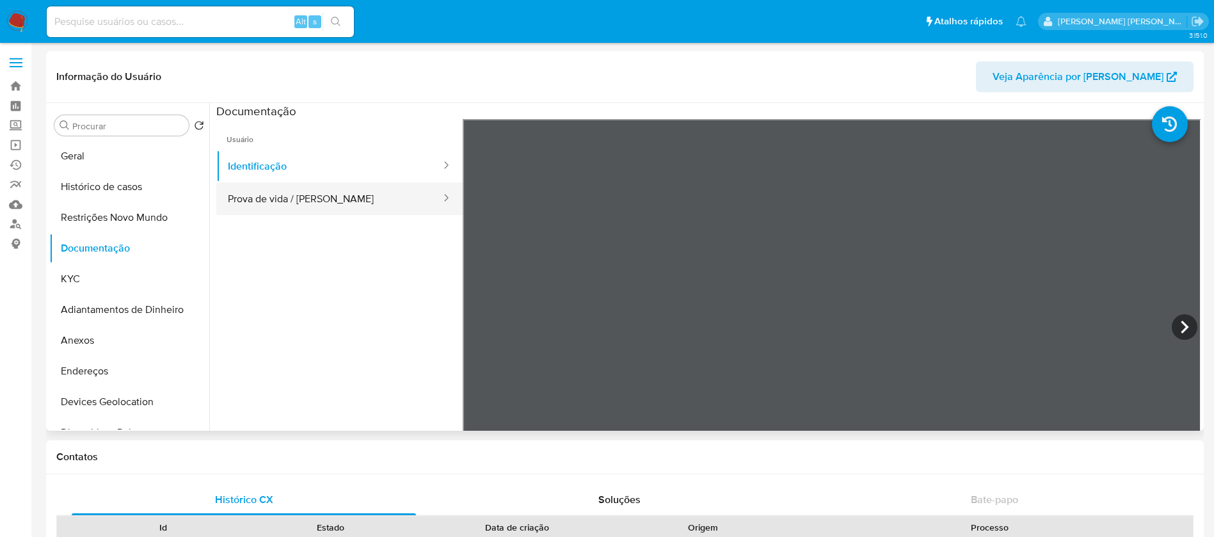
click at [260, 198] on button "Prova de vida / [PERSON_NAME]" at bounding box center [329, 198] width 226 height 33
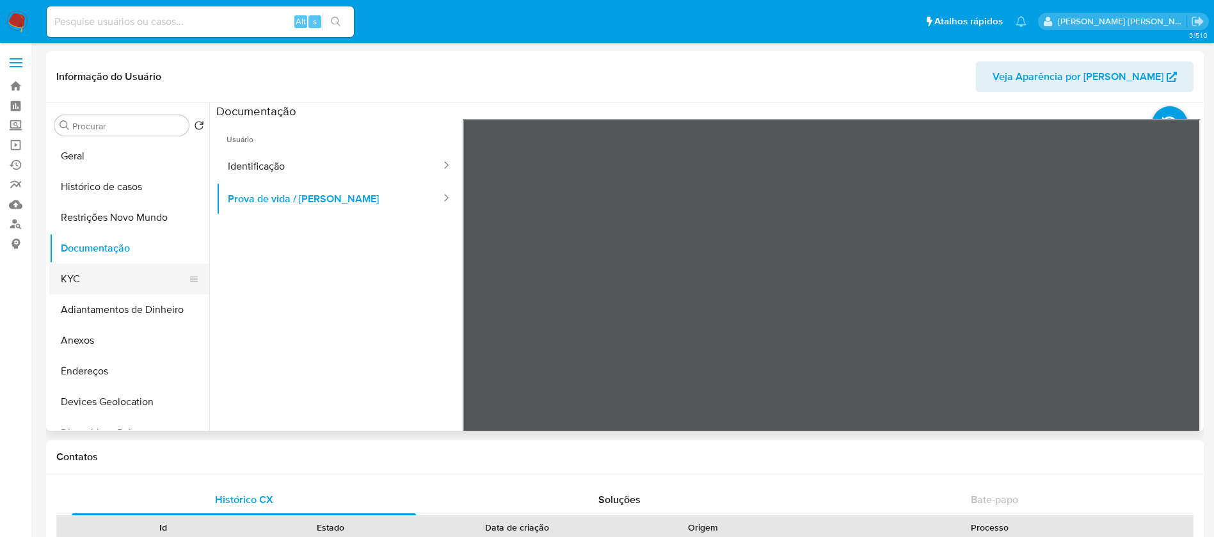
click at [122, 282] on button "KYC" at bounding box center [124, 279] width 150 height 31
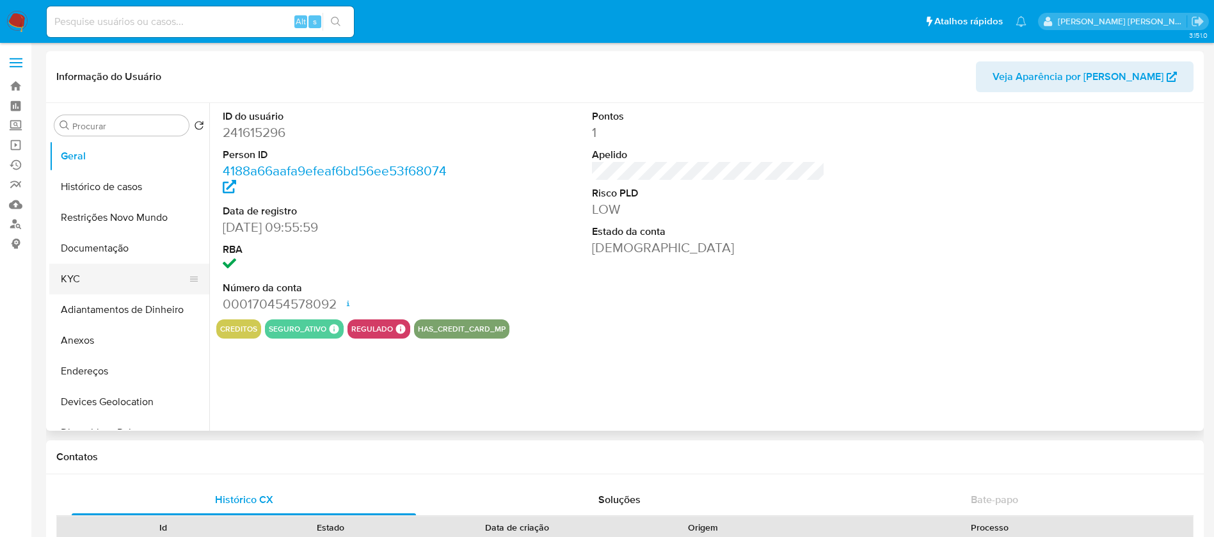
select select "10"
click at [92, 282] on button "KYC" at bounding box center [124, 279] width 150 height 31
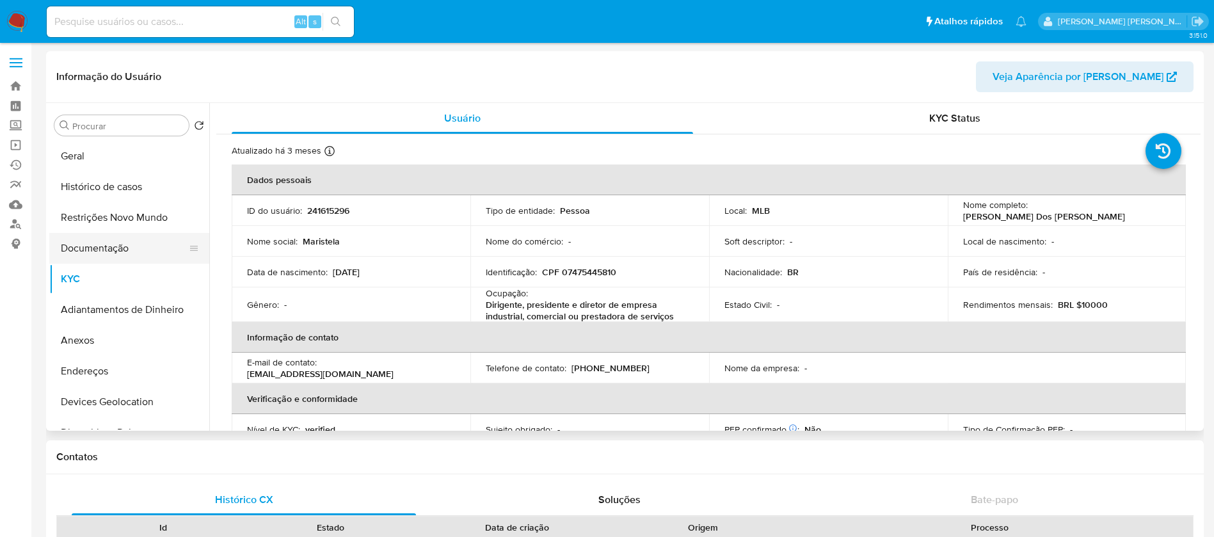
click at [97, 250] on button "Documentação" at bounding box center [124, 248] width 150 height 31
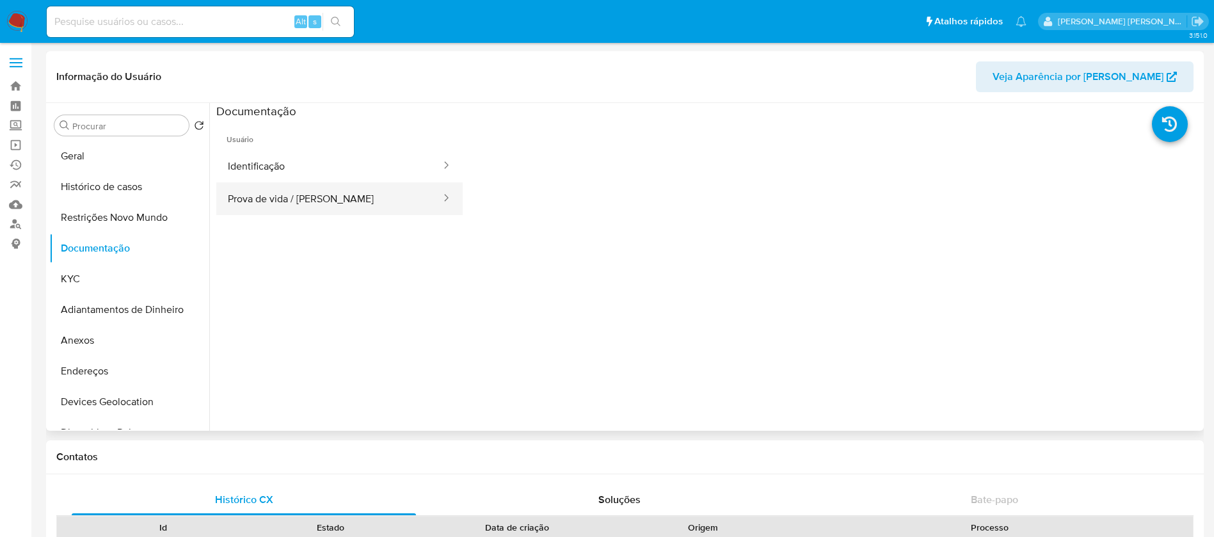
click at [317, 198] on button "Prova de vida / [PERSON_NAME]" at bounding box center [329, 198] width 226 height 33
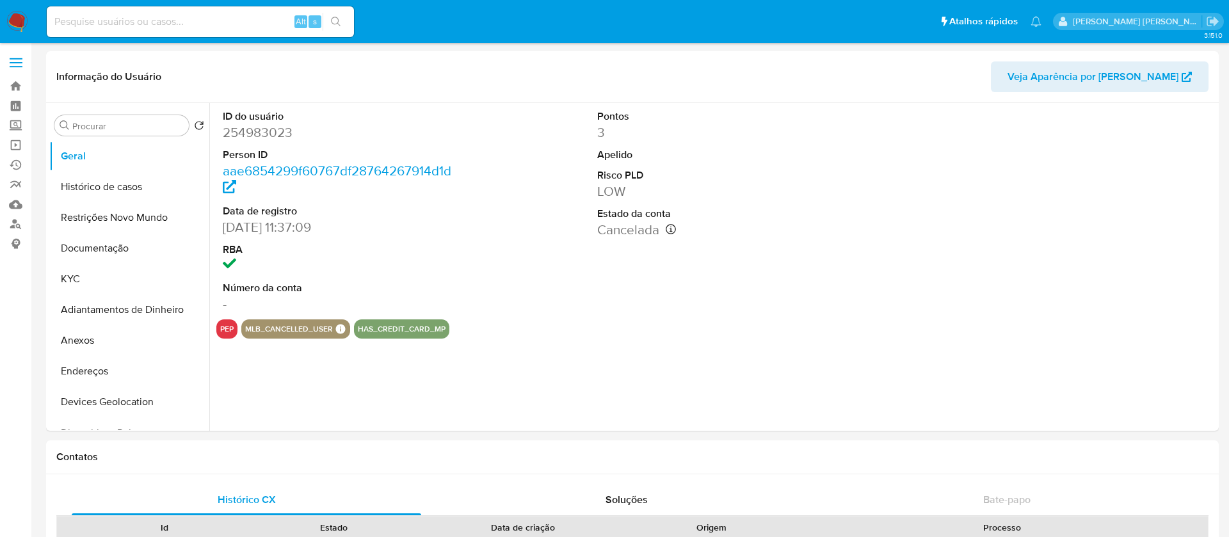
select select "10"
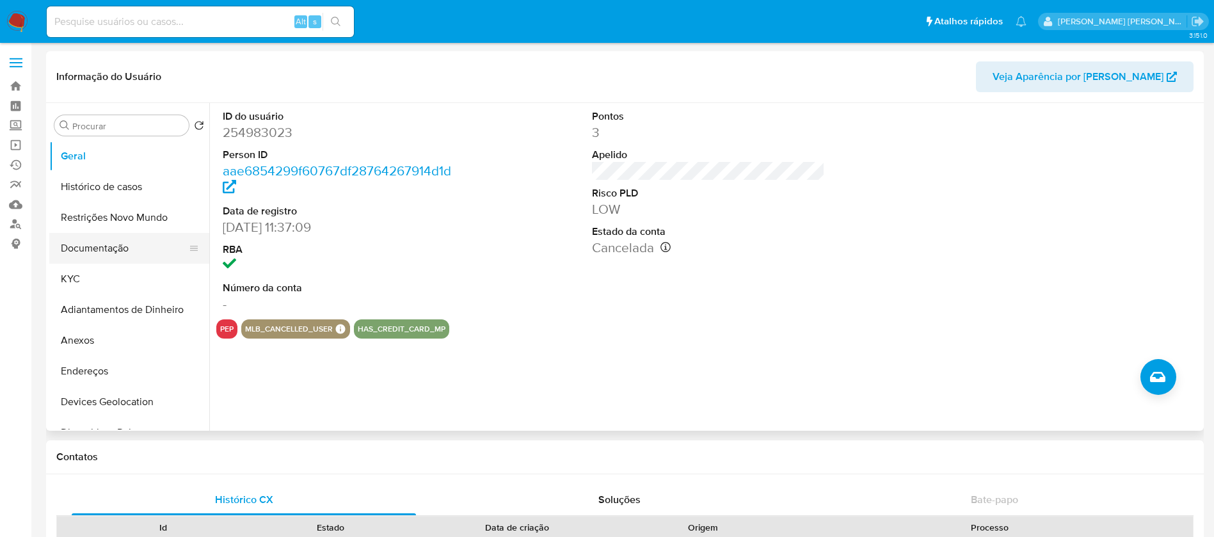
click at [123, 256] on button "Documentação" at bounding box center [124, 248] width 150 height 31
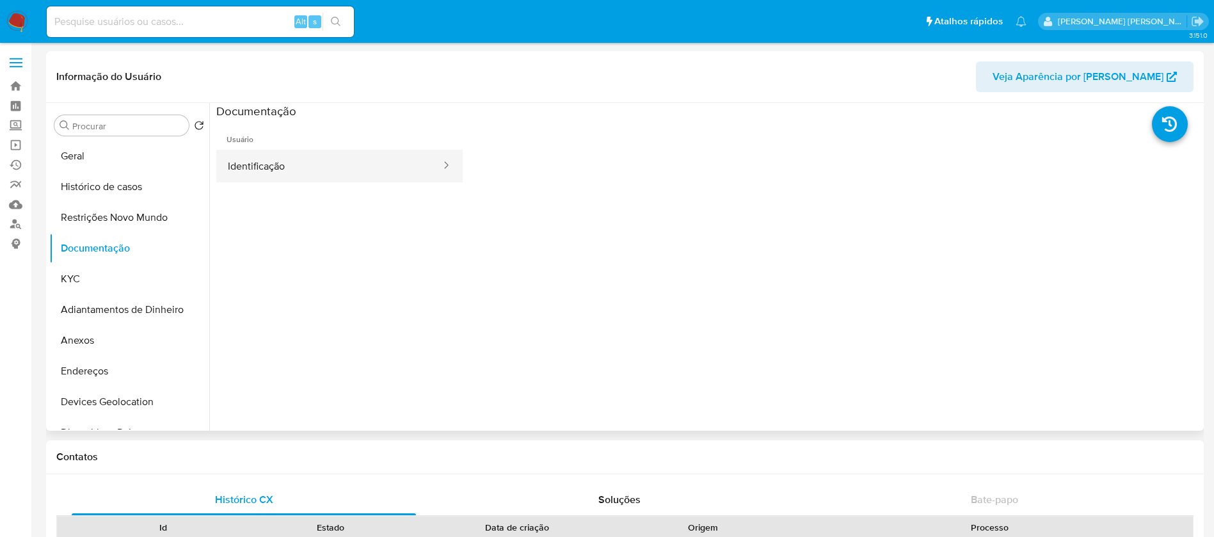
click at [314, 159] on button "Identificação" at bounding box center [329, 166] width 226 height 33
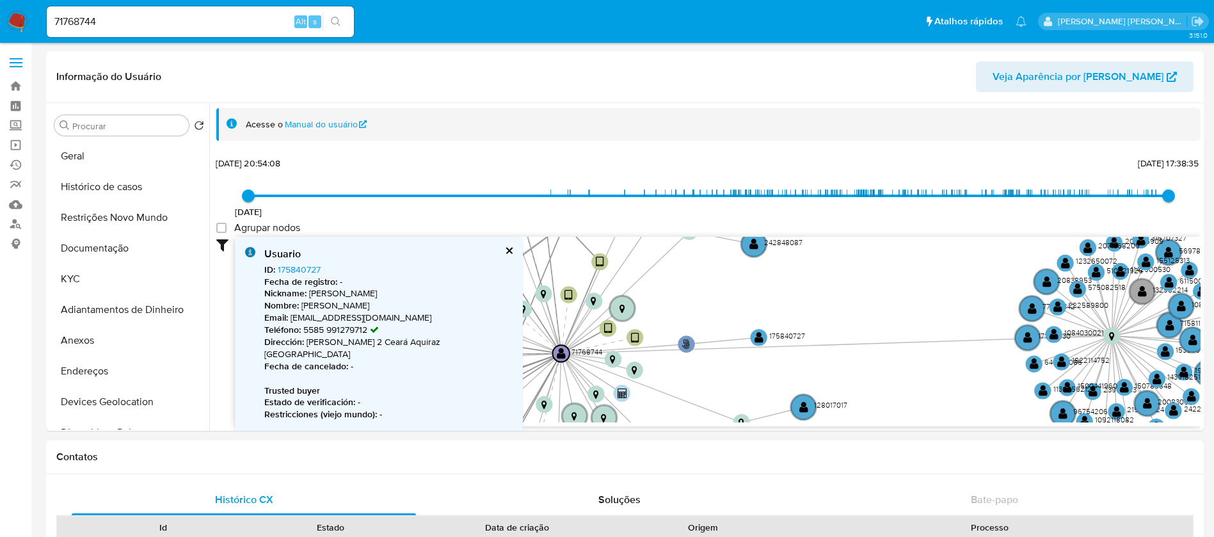
select select "10"
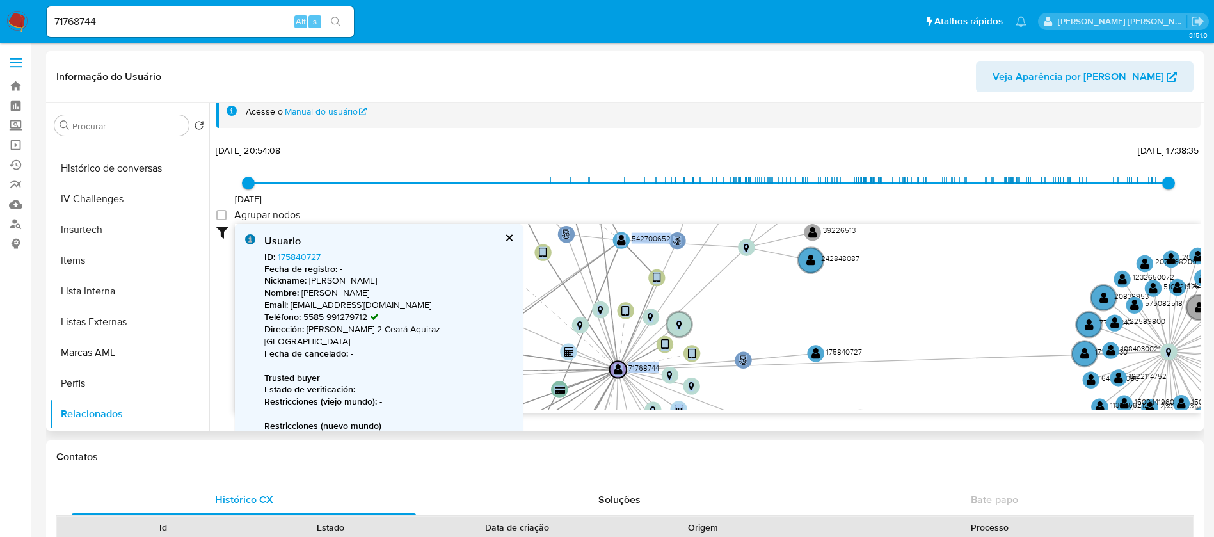
drag, startPoint x: 694, startPoint y: 368, endPoint x: 751, endPoint y: 404, distance: 68.2
click at [752, 406] on icon "phone-69c7e582ae52dbc240e40aafeaf3b3a1  user-50825277  50825277 person-fdc9b1…" at bounding box center [718, 317] width 966 height 186
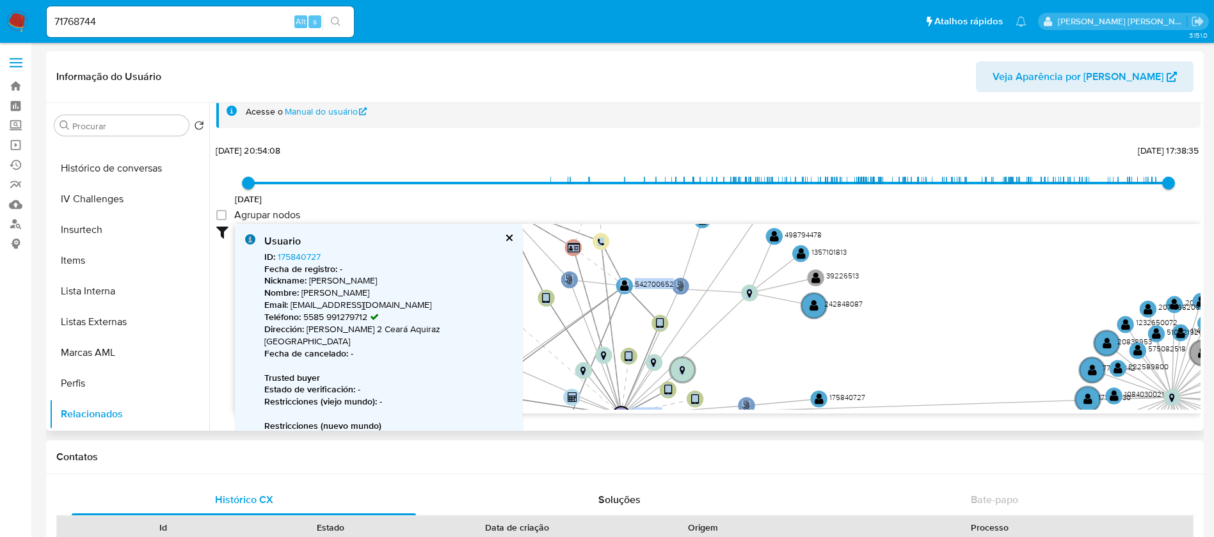
drag, startPoint x: 741, startPoint y: 329, endPoint x: 742, endPoint y: 353, distance: 24.3
click at [742, 353] on icon "phone-69c7e582ae52dbc240e40aafeaf3b3a1  user-50825277  50825277 person-fdc9b1…" at bounding box center [718, 317] width 966 height 186
click at [631, 354] on text "" at bounding box center [629, 357] width 8 height 12
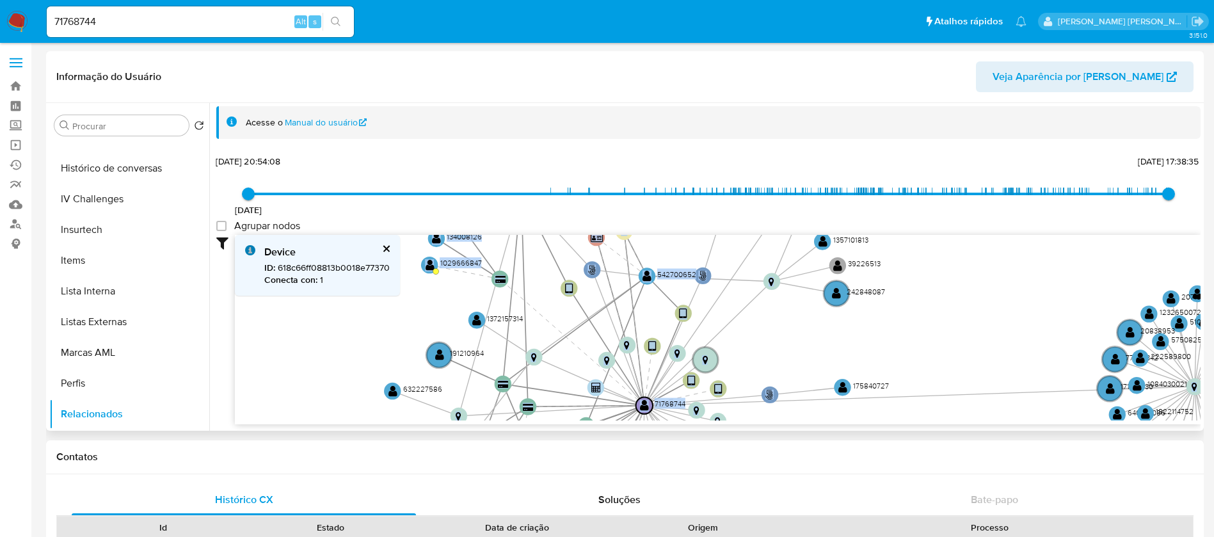
drag, startPoint x: 795, startPoint y: 362, endPoint x: 819, endPoint y: 341, distance: 31.8
click at [819, 341] on icon "phone-69c7e582ae52dbc240e40aafeaf3b3a1  user-50825277  50825277 person-fdc9b1…" at bounding box center [718, 328] width 966 height 186
click at [644, 277] on text "" at bounding box center [646, 276] width 9 height 12
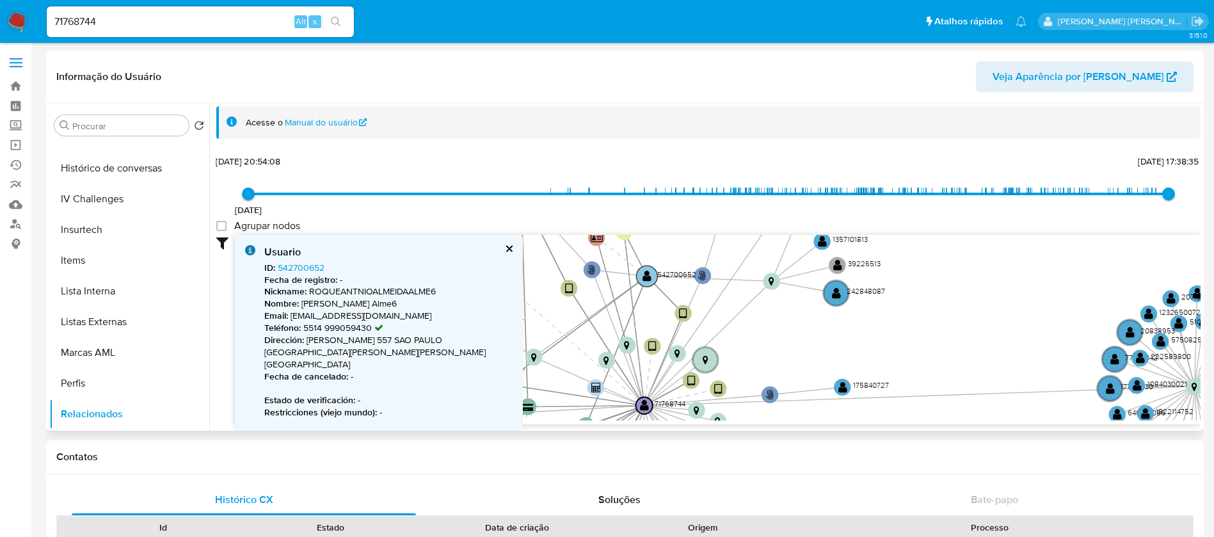
scroll to position [13, 0]
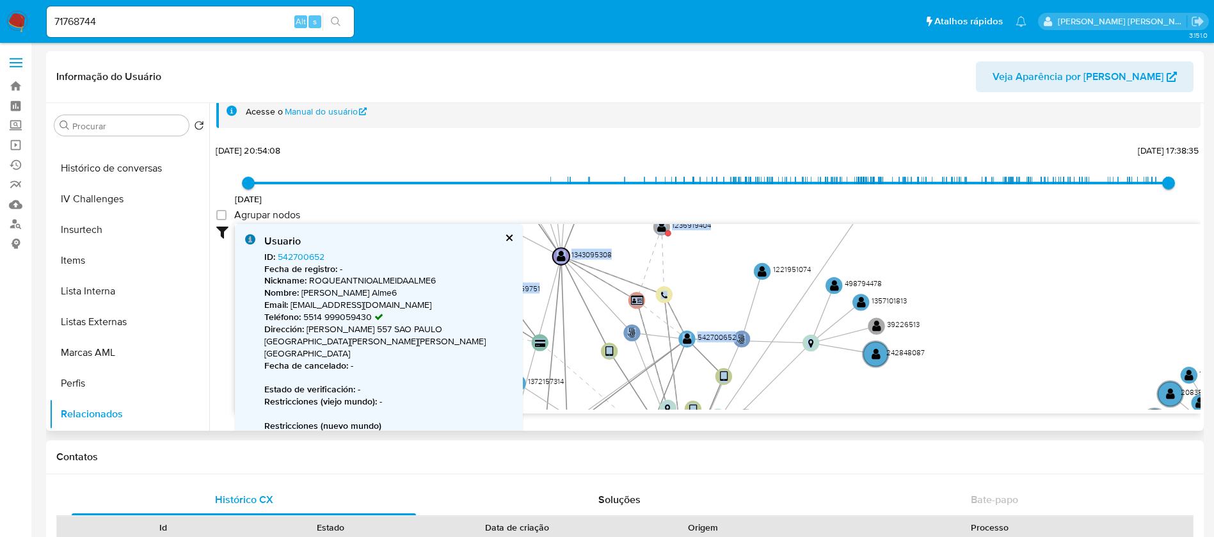
drag, startPoint x: 695, startPoint y: 283, endPoint x: 736, endPoint y: 356, distance: 84.0
click at [736, 356] on icon "phone-69c7e582ae52dbc240e40aafeaf3b3a1  user-50825277  50825277 person-fdc9b1…" at bounding box center [718, 317] width 966 height 186
click at [758, 271] on text "" at bounding box center [762, 272] width 9 height 12
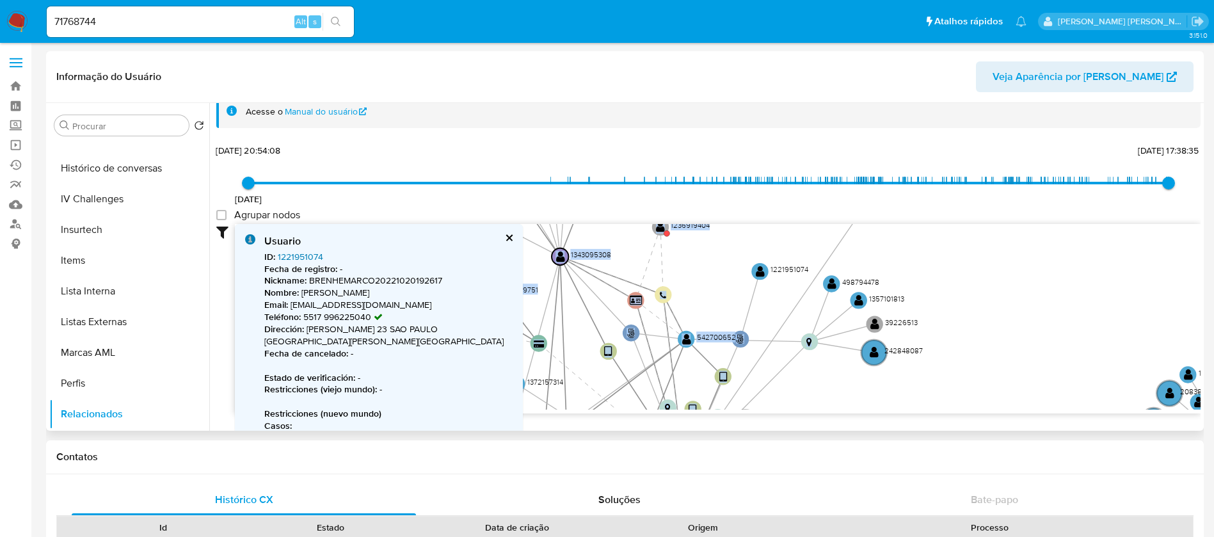
click at [296, 253] on link "1221951074" at bounding box center [300, 256] width 45 height 13
click at [509, 237] on button "cerrar" at bounding box center [508, 238] width 8 height 8
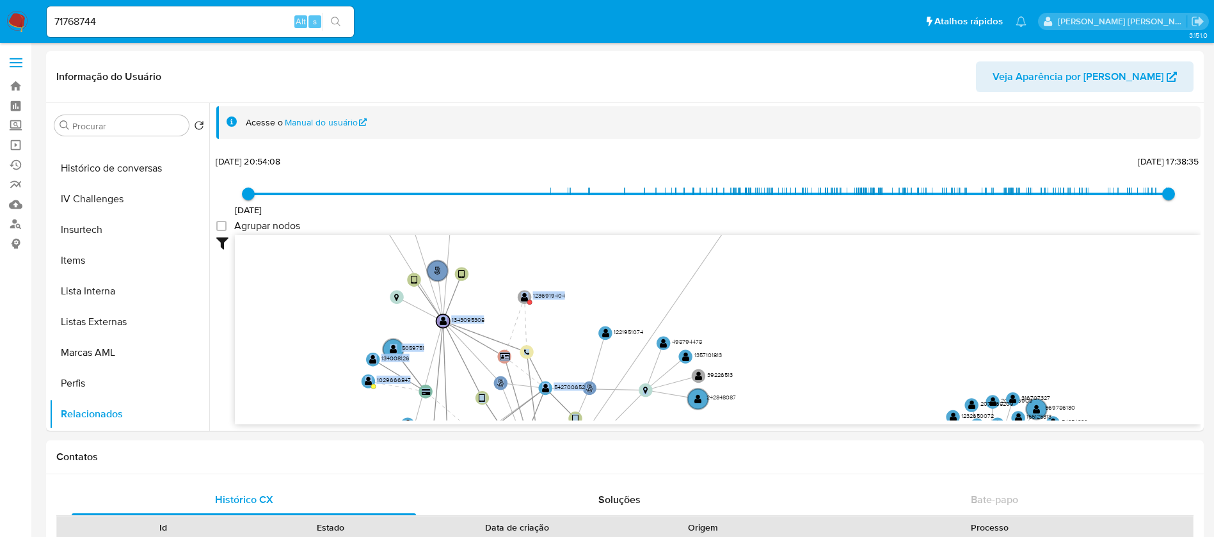
drag, startPoint x: 786, startPoint y: 390, endPoint x: 658, endPoint y: 438, distance: 137.3
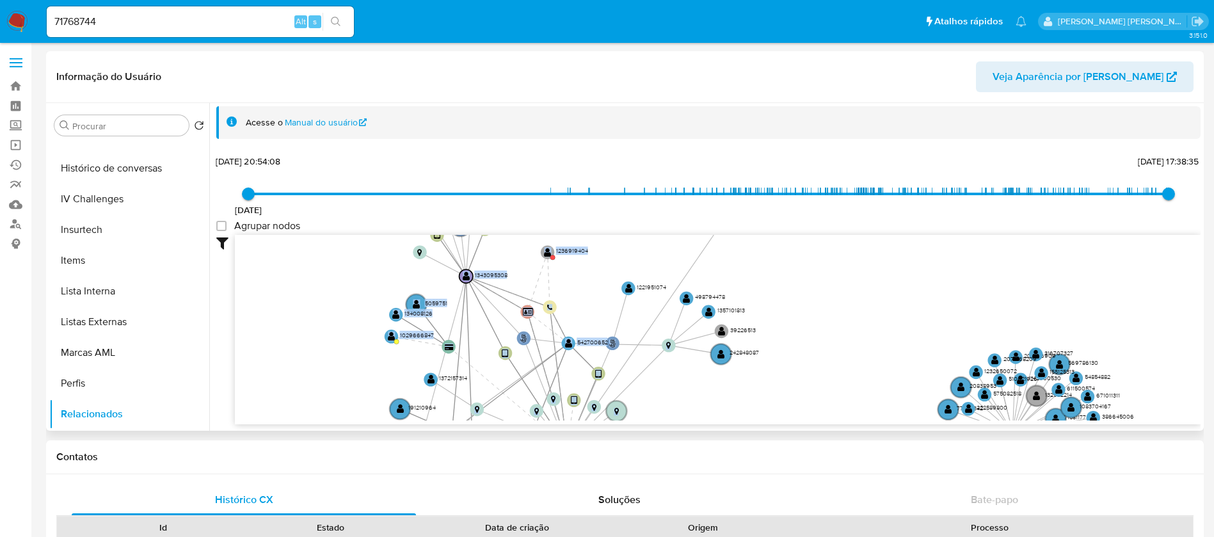
drag, startPoint x: 584, startPoint y: 276, endPoint x: 609, endPoint y: 211, distance: 69.9
click at [609, 211] on div "[DATE] [DATE] 20:54:08 [DATE] 17:38:35 Agrupar nodos Filtros Confianza alta Dev…" at bounding box center [708, 288] width 984 height 272
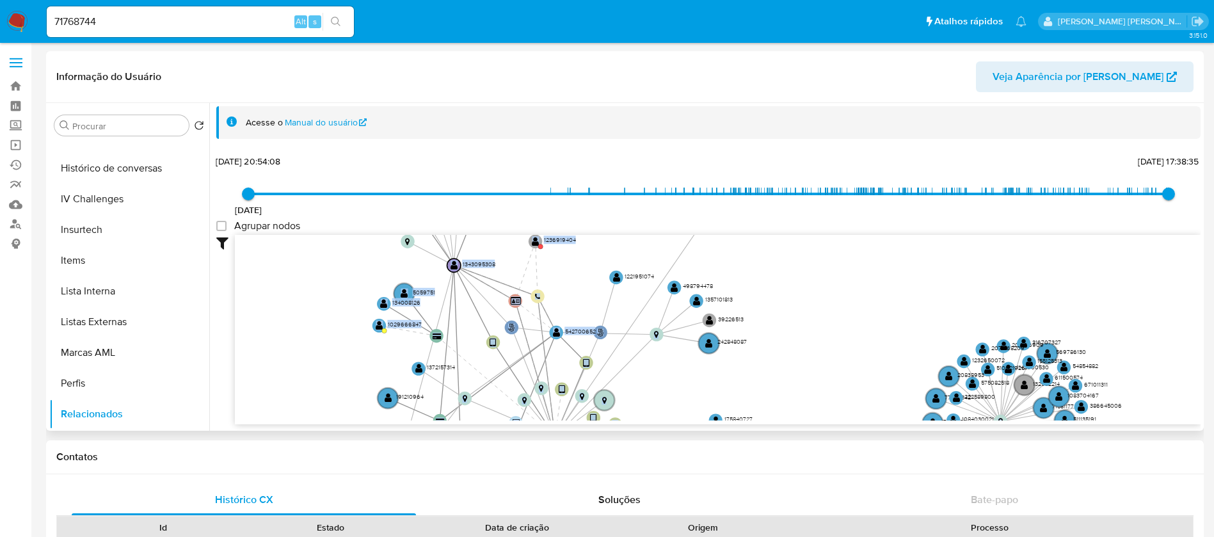
drag, startPoint x: 707, startPoint y: 400, endPoint x: 697, endPoint y: 407, distance: 11.9
click at [697, 407] on icon "phone-69c7e582ae52dbc240e40aafeaf3b3a1  user-50825277  50825277 person-fdc9b1…" at bounding box center [718, 328] width 966 height 186
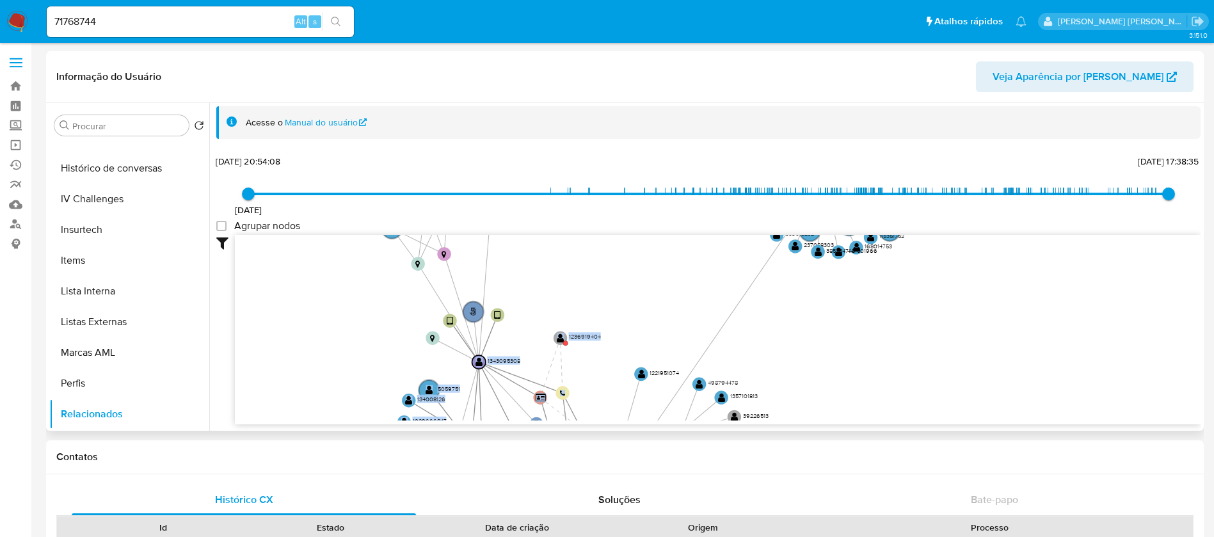
drag, startPoint x: 575, startPoint y: 283, endPoint x: 597, endPoint y: 374, distance: 93.0
click at [597, 374] on icon "phone-69c7e582ae52dbc240e40aafeaf3b3a1  user-50825277  50825277 person-fdc9b1…" at bounding box center [718, 328] width 966 height 186
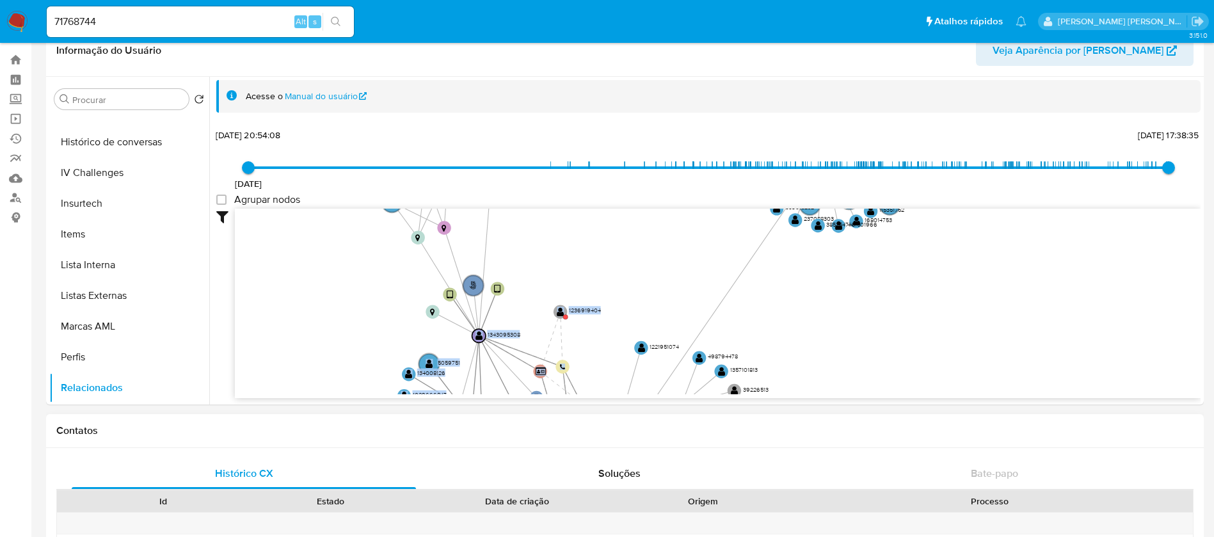
scroll to position [0, 0]
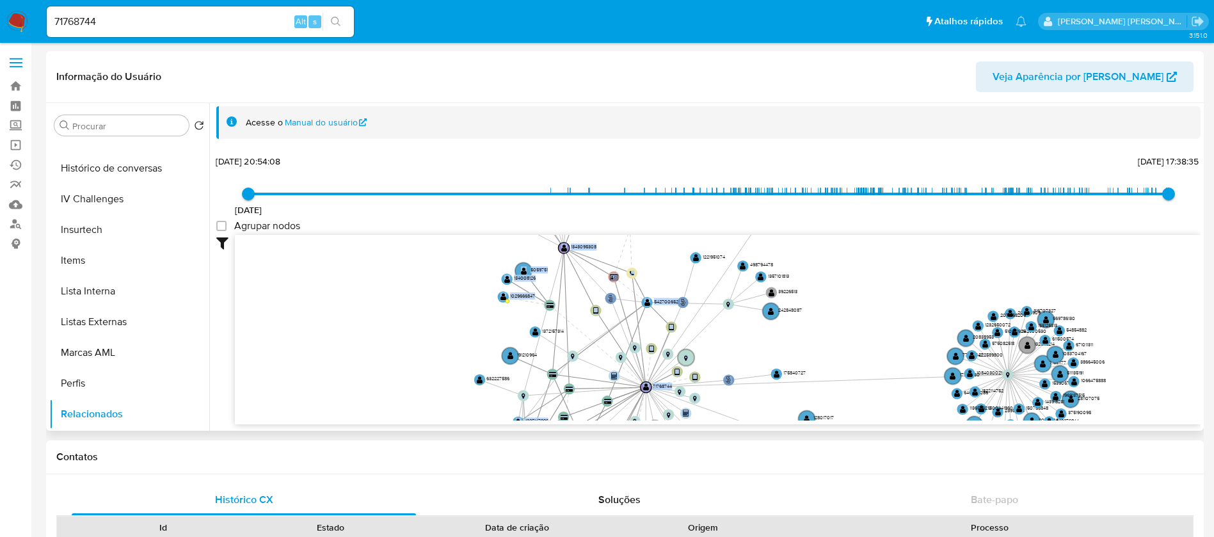
drag, startPoint x: 611, startPoint y: 303, endPoint x: 673, endPoint y: 205, distance: 116.5
click at [673, 205] on div "[DATE] [DATE] 20:54:08 [DATE] 17:38:35 Agrupar nodos Filtros Confianza alta Dev…" at bounding box center [708, 288] width 984 height 272
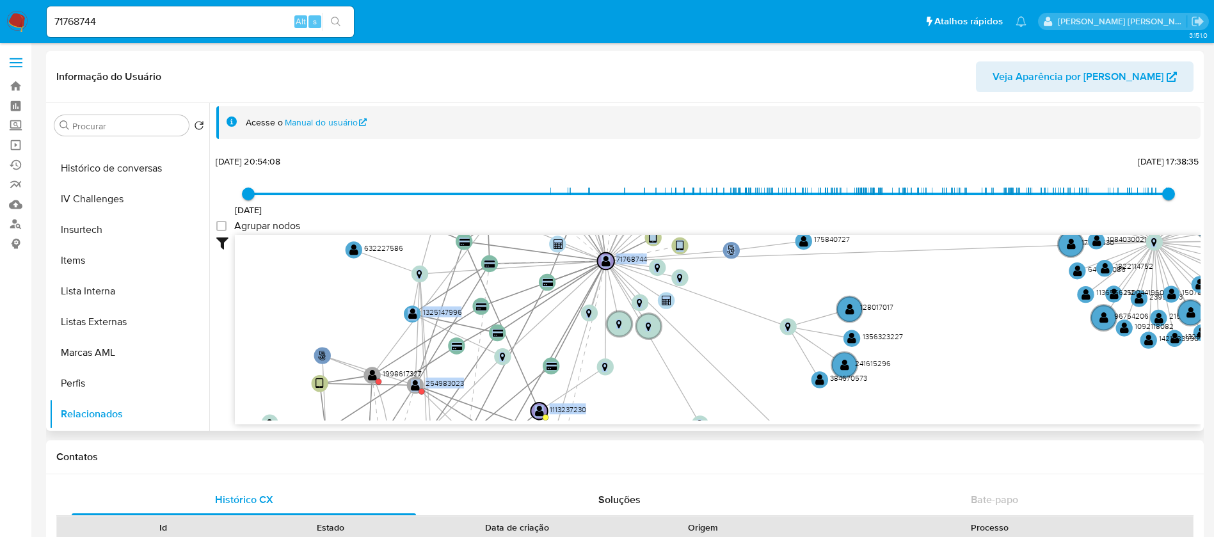
drag, startPoint x: 761, startPoint y: 386, endPoint x: 728, endPoint y: 219, distance: 171.0
click at [728, 219] on div "[DATE] [DATE] 20:54:08 [DATE] 17:38:35 Agrupar nodos Filtros Confianza alta Dev…" at bounding box center [708, 288] width 984 height 272
click at [850, 310] on text "" at bounding box center [849, 309] width 9 height 12
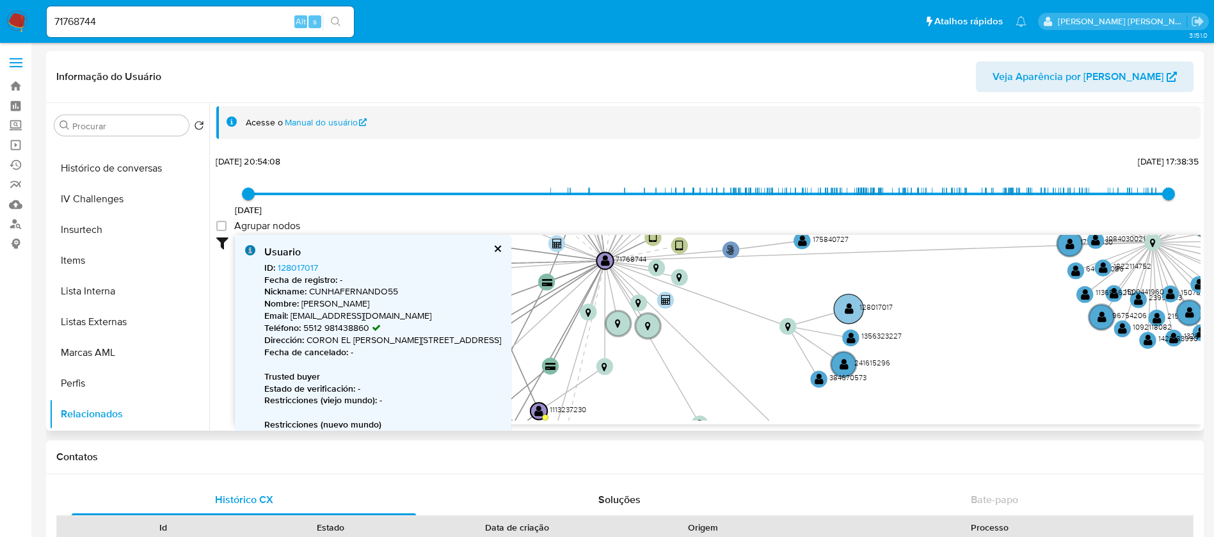
scroll to position [13, 0]
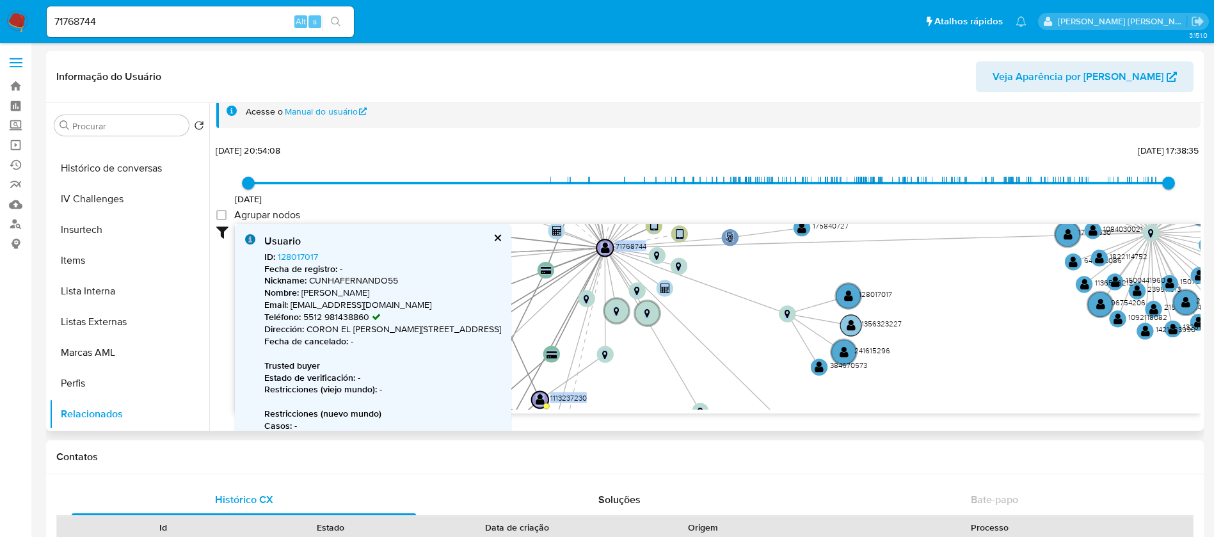
click at [850, 330] on text "" at bounding box center [851, 325] width 9 height 12
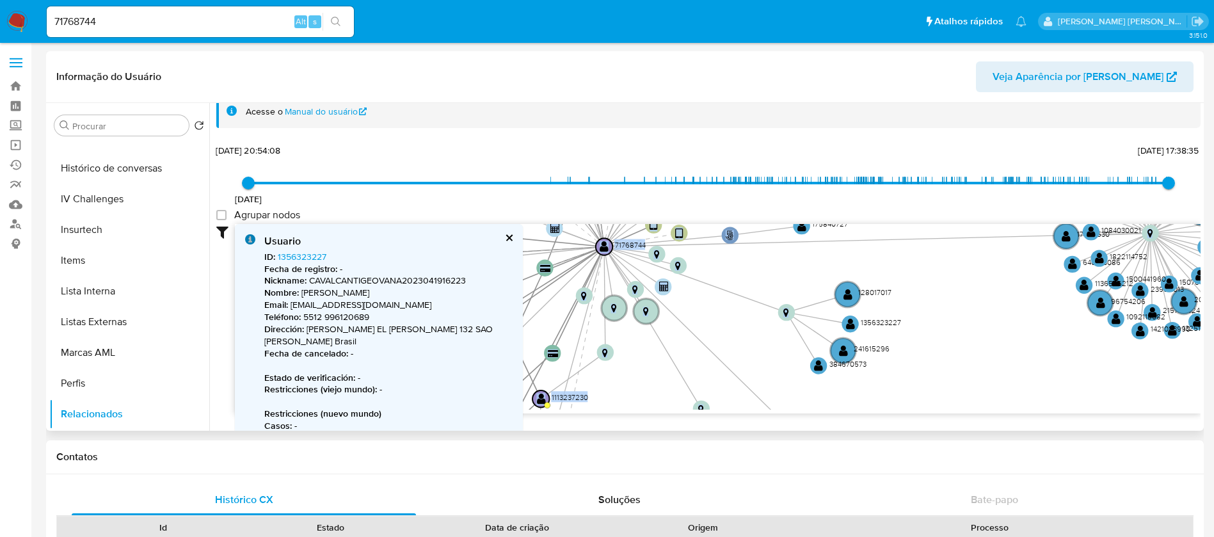
click at [509, 239] on button "cerrar" at bounding box center [508, 238] width 8 height 8
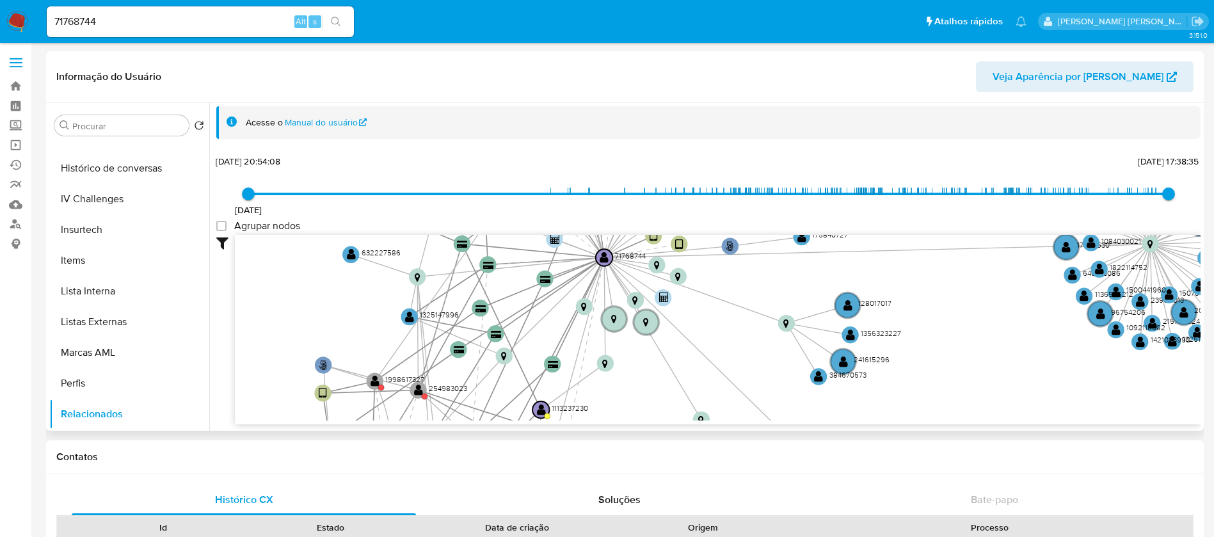
scroll to position [2, 0]
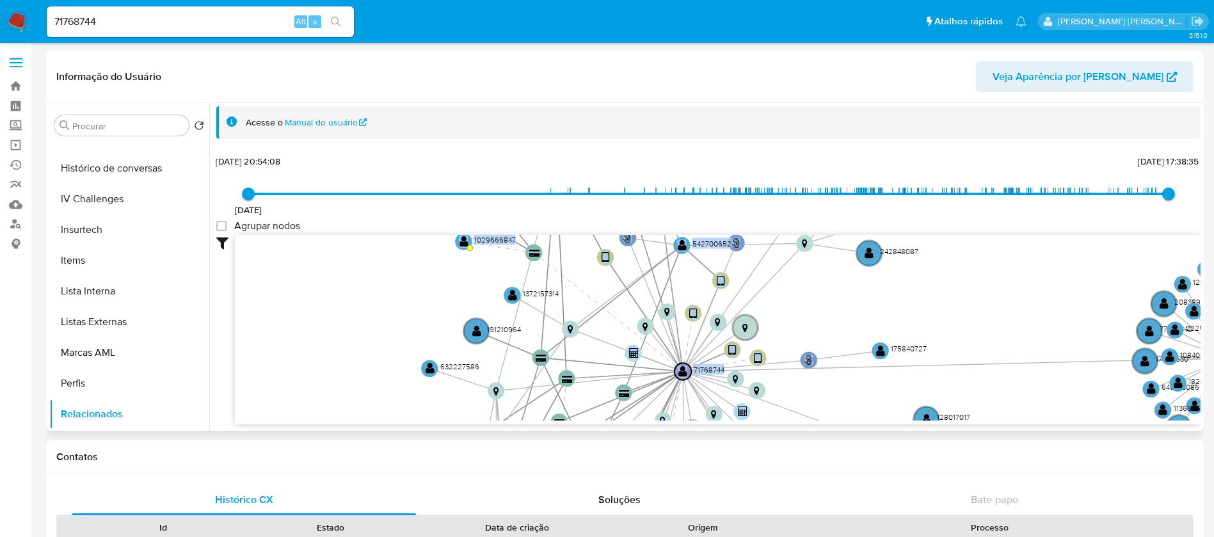
drag, startPoint x: 751, startPoint y: 324, endPoint x: 811, endPoint y: 426, distance: 117.6
click at [811, 426] on div "Acesse o Manual do usuário 04/04/2018 04/04/2018, 20:54:08 05/08/2025, 17:38:35…" at bounding box center [704, 267] width 991 height 328
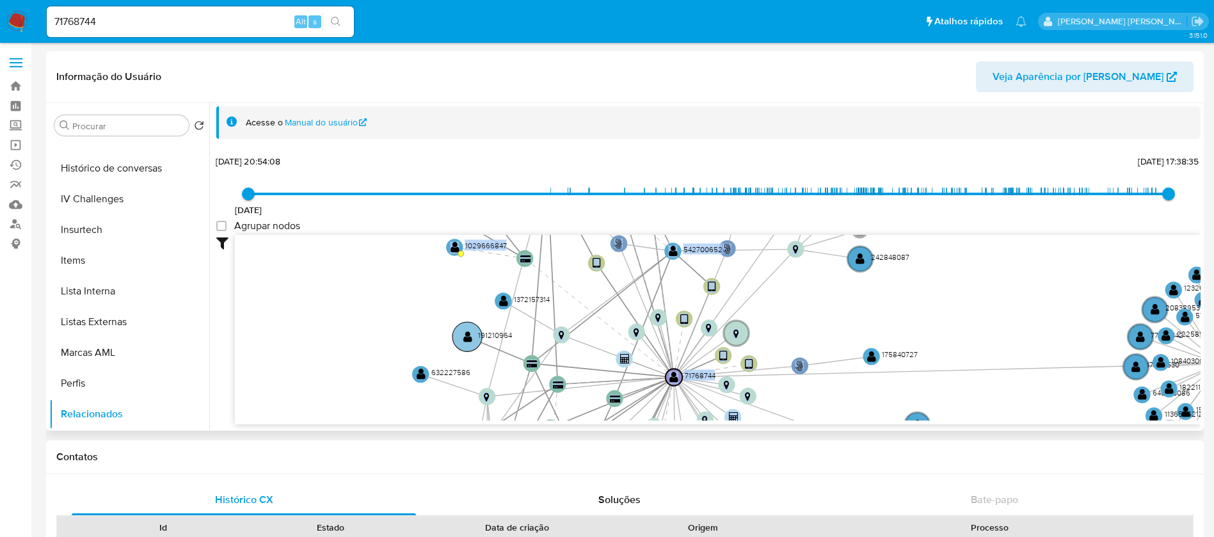
click at [469, 342] on text "" at bounding box center [467, 337] width 9 height 12
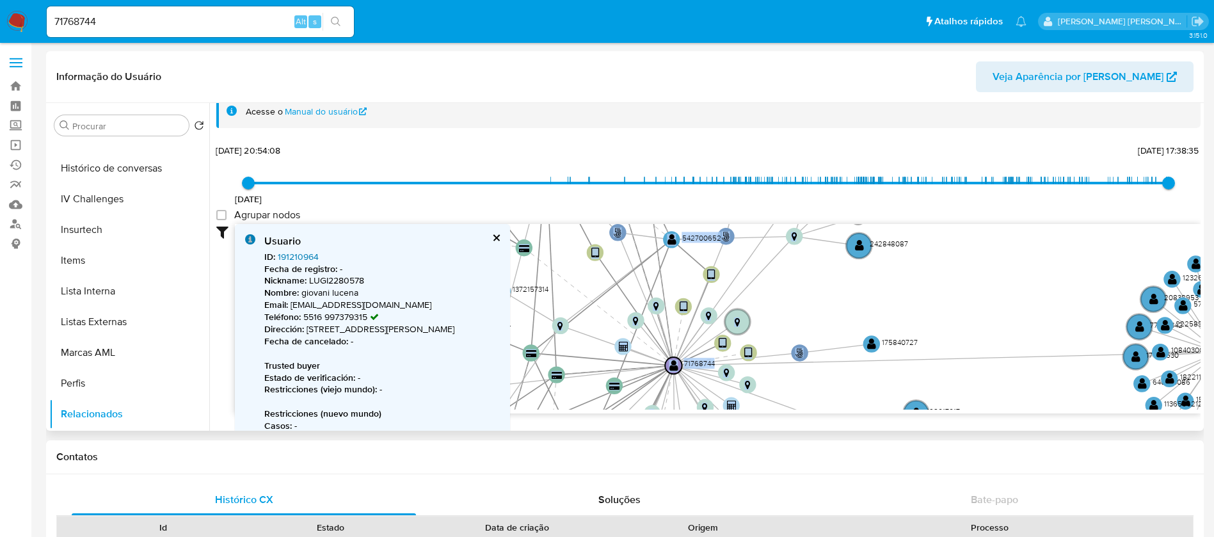
click at [304, 255] on link "191210964" at bounding box center [298, 256] width 41 height 13
click at [500, 237] on button "cerrar" at bounding box center [495, 238] width 8 height 8
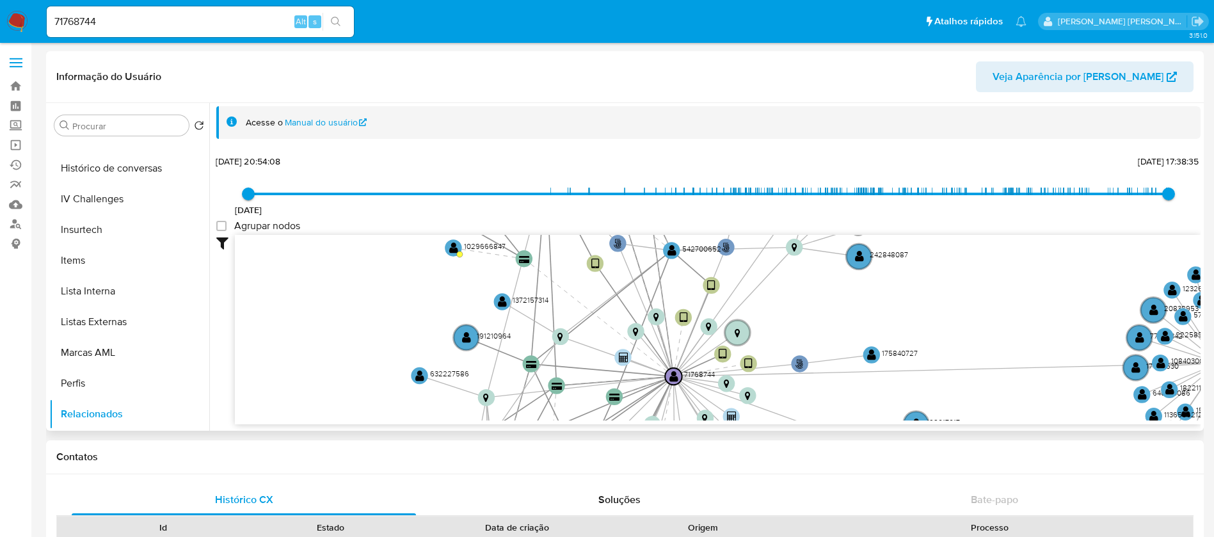
scroll to position [2, 0]
click at [502, 301] on text "" at bounding box center [502, 301] width 9 height 12
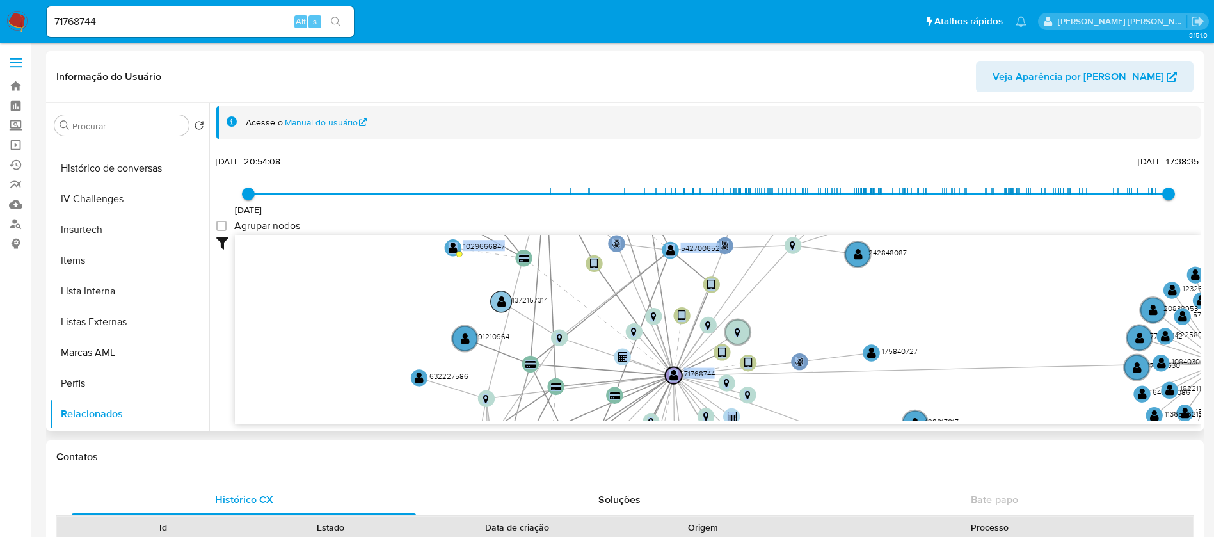
click at [502, 301] on text "" at bounding box center [501, 302] width 9 height 12
click at [527, 300] on text "1372157314" at bounding box center [529, 299] width 36 height 11
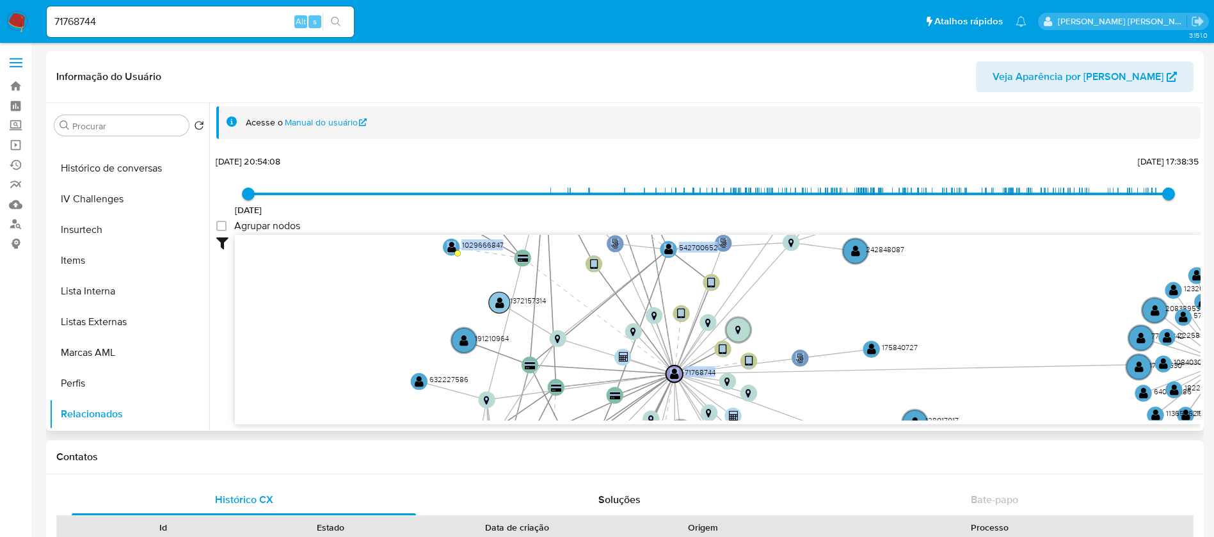
click at [498, 300] on text "" at bounding box center [499, 303] width 9 height 12
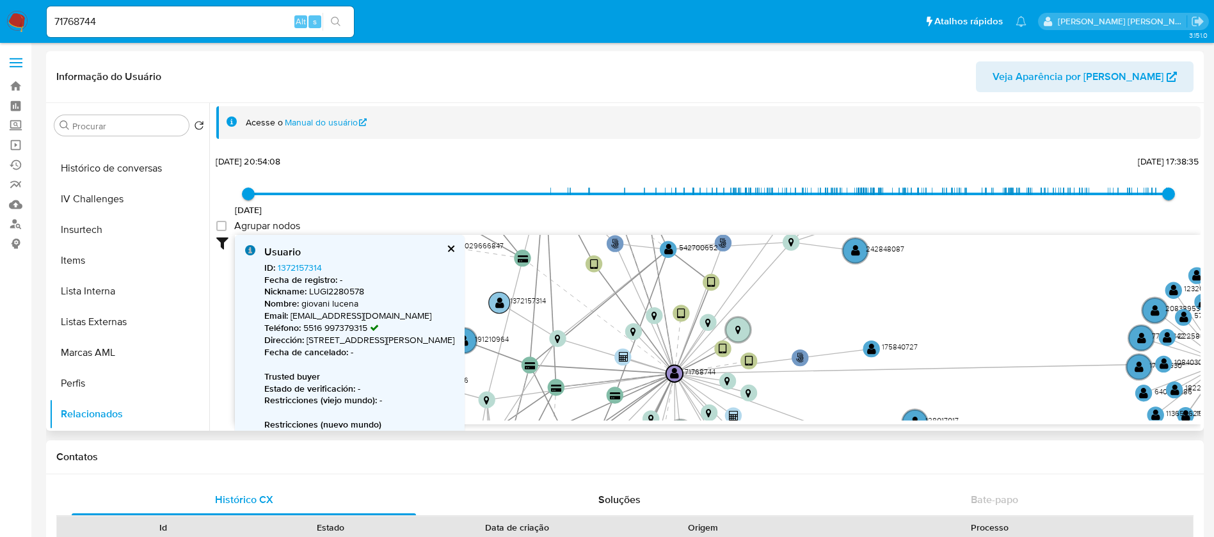
scroll to position [13, 0]
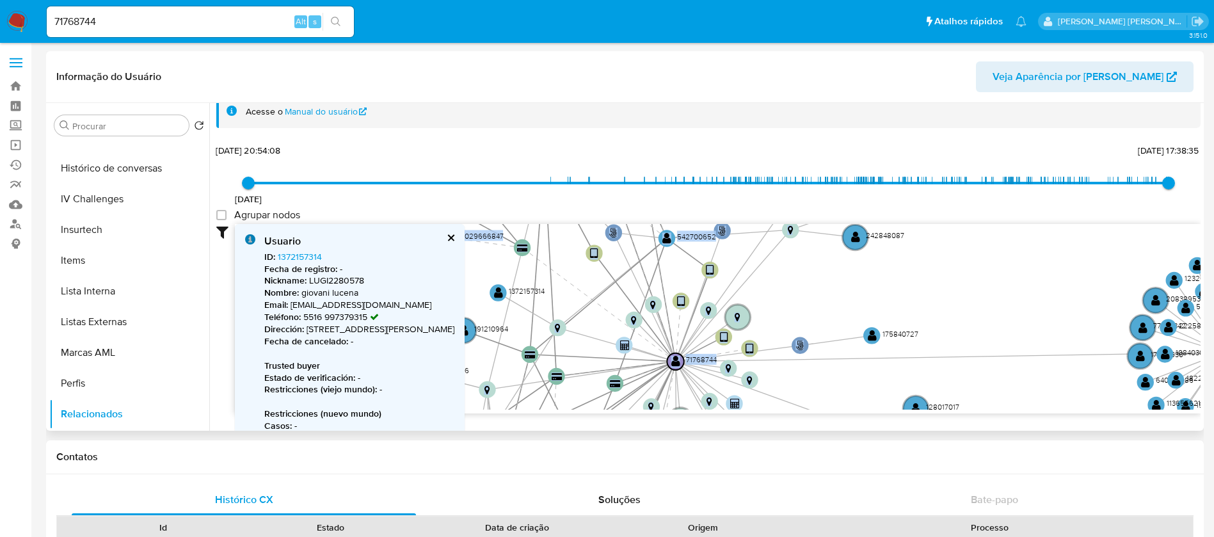
click at [454, 237] on button "cerrar" at bounding box center [450, 238] width 8 height 8
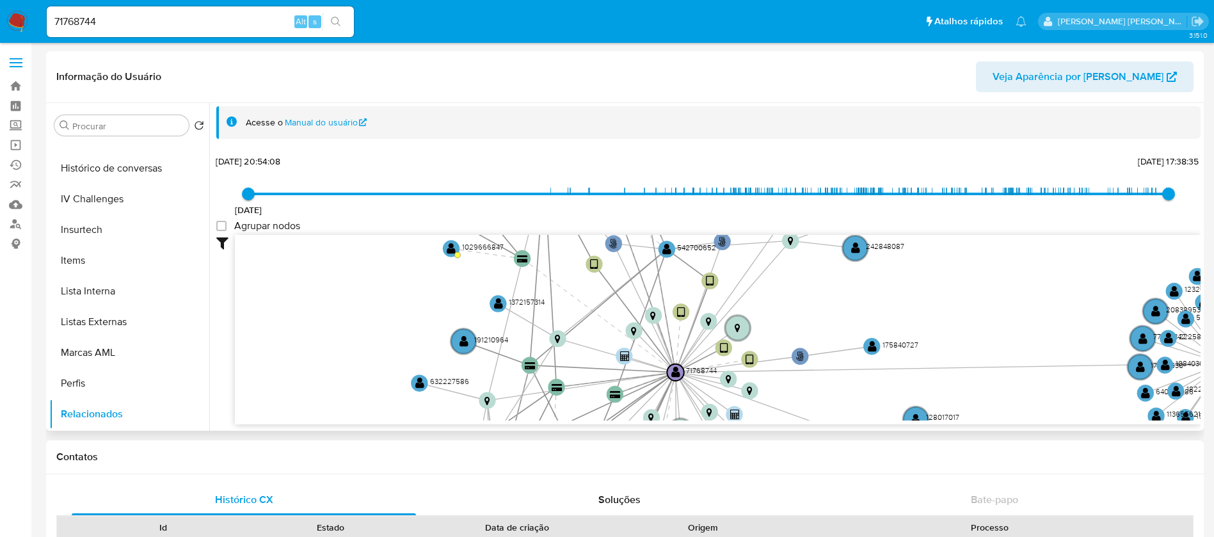
scroll to position [2, 0]
click at [417, 378] on text "" at bounding box center [419, 384] width 9 height 12
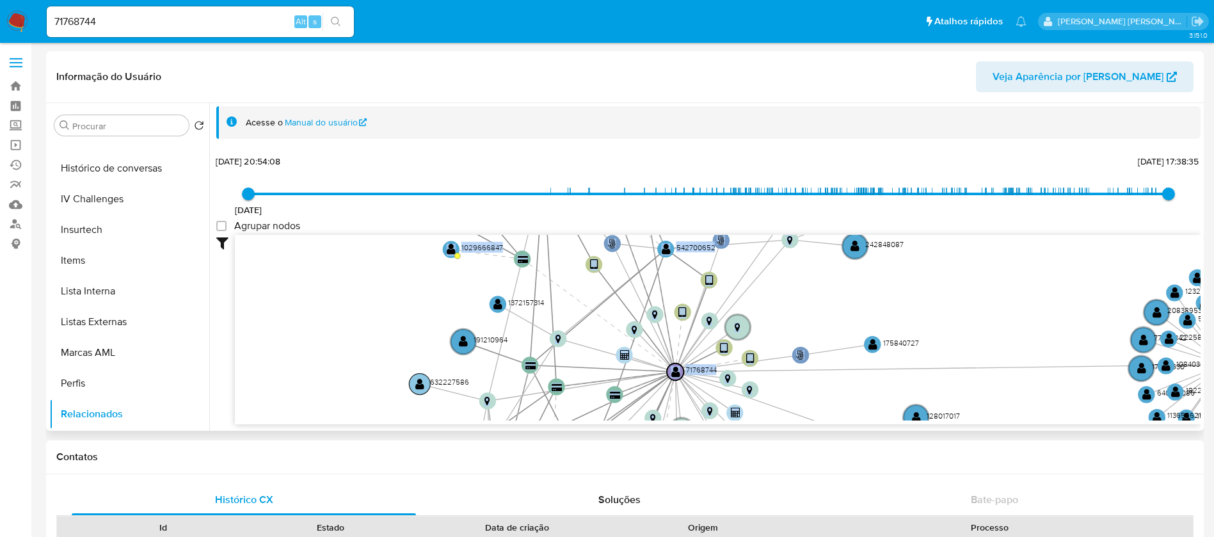
click at [421, 387] on text "" at bounding box center [419, 384] width 9 height 12
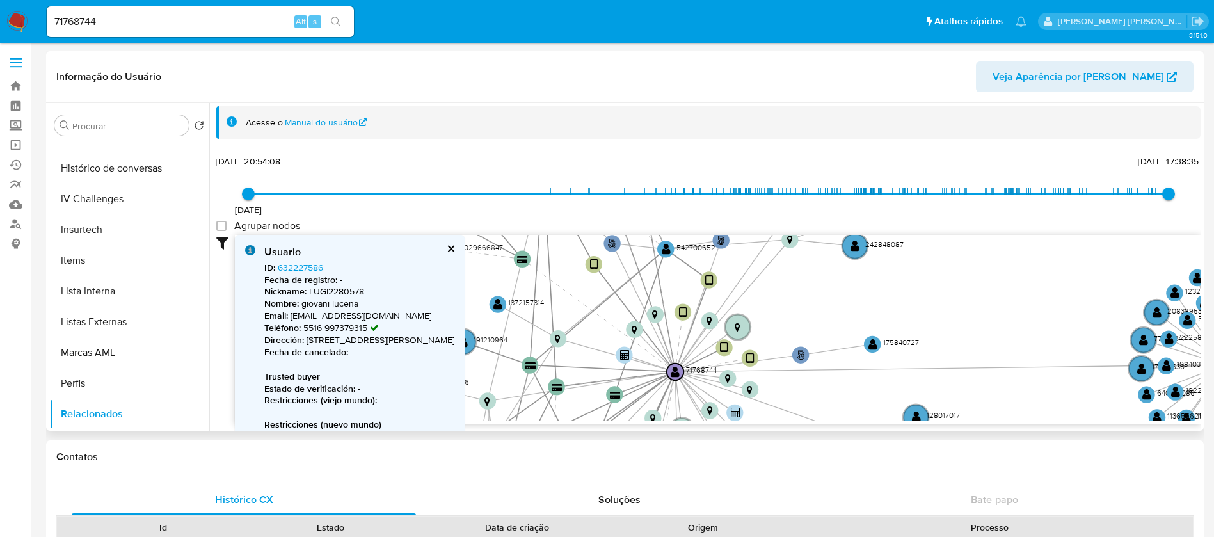
scroll to position [13, 0]
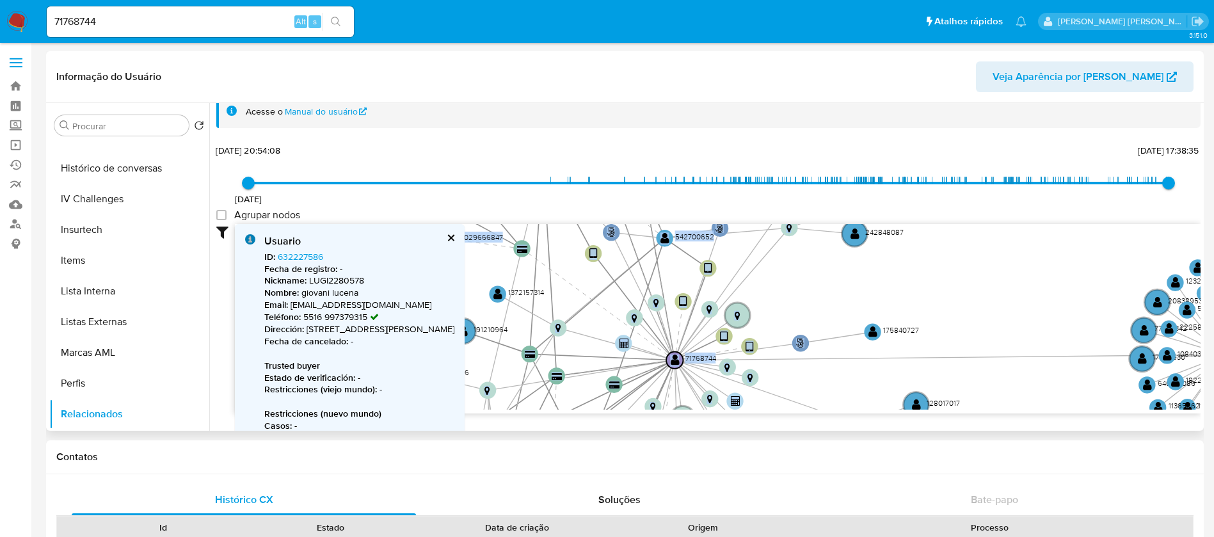
click at [454, 240] on button "cerrar" at bounding box center [450, 238] width 8 height 8
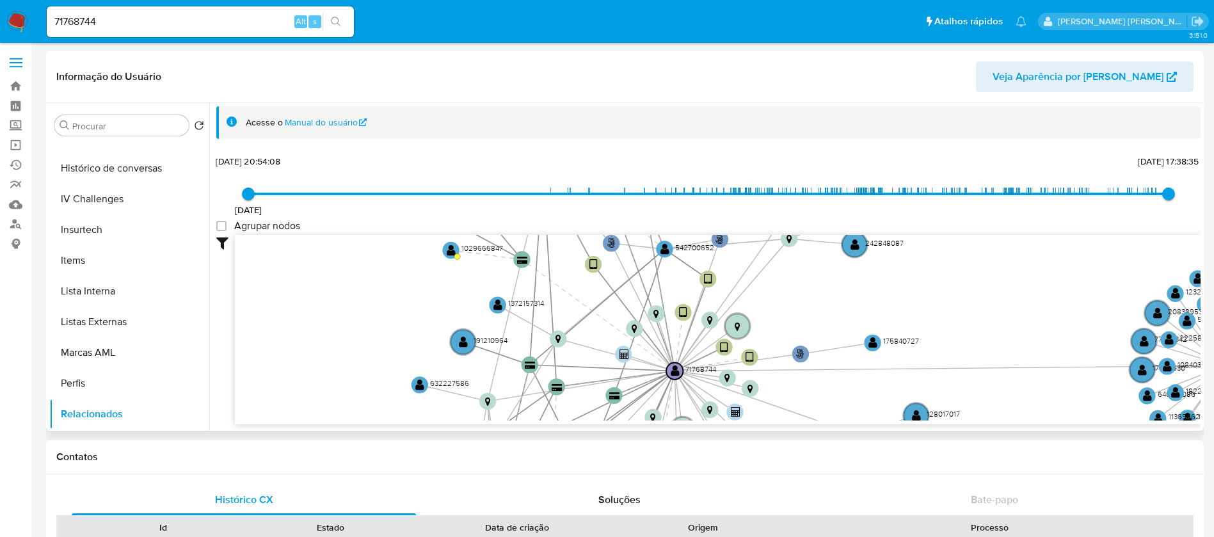
scroll to position [2, 0]
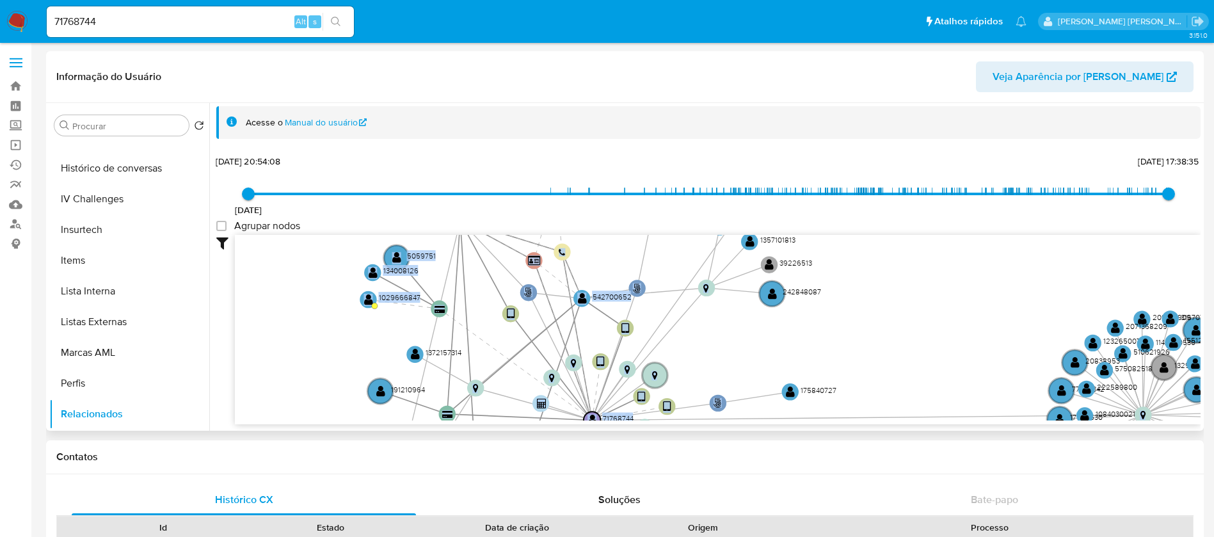
drag, startPoint x: 847, startPoint y: 353, endPoint x: 764, endPoint y: 401, distance: 95.8
click at [764, 401] on icon "phone-69c7e582ae52dbc240e40aafeaf3b3a1  user-50825277  50825277 person-fdc9b1…" at bounding box center [718, 328] width 966 height 186
click at [399, 254] on text "" at bounding box center [396, 258] width 9 height 12
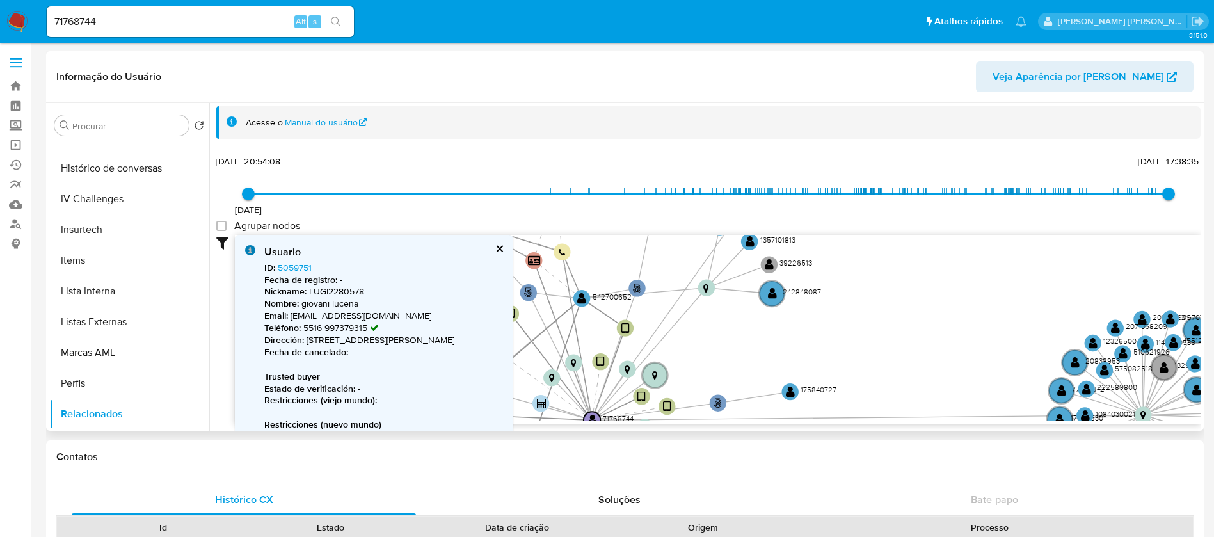
scroll to position [13, 0]
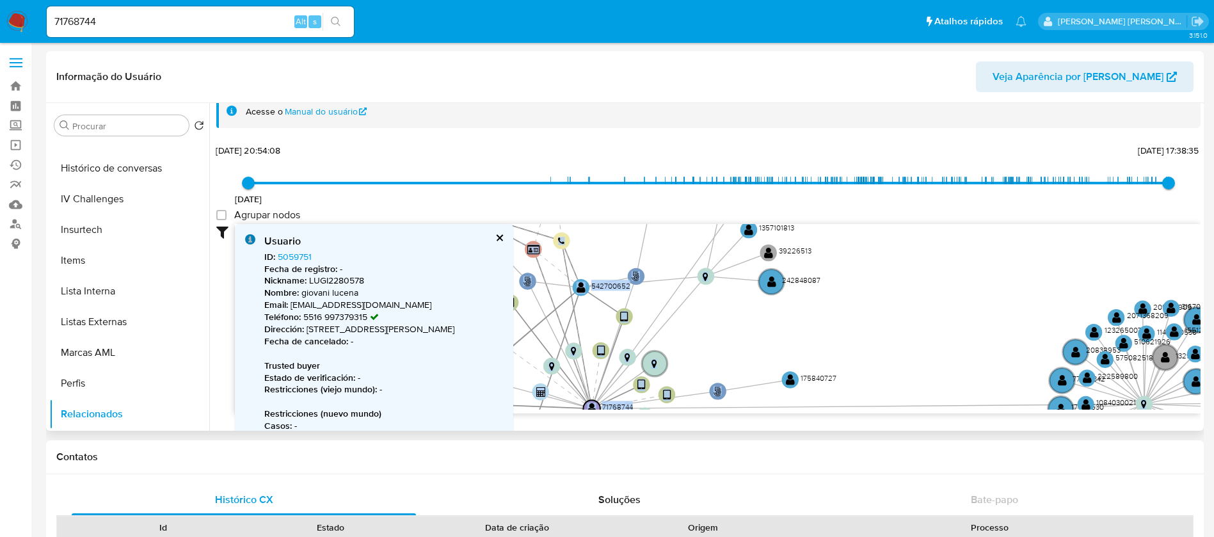
click button "cerrar"
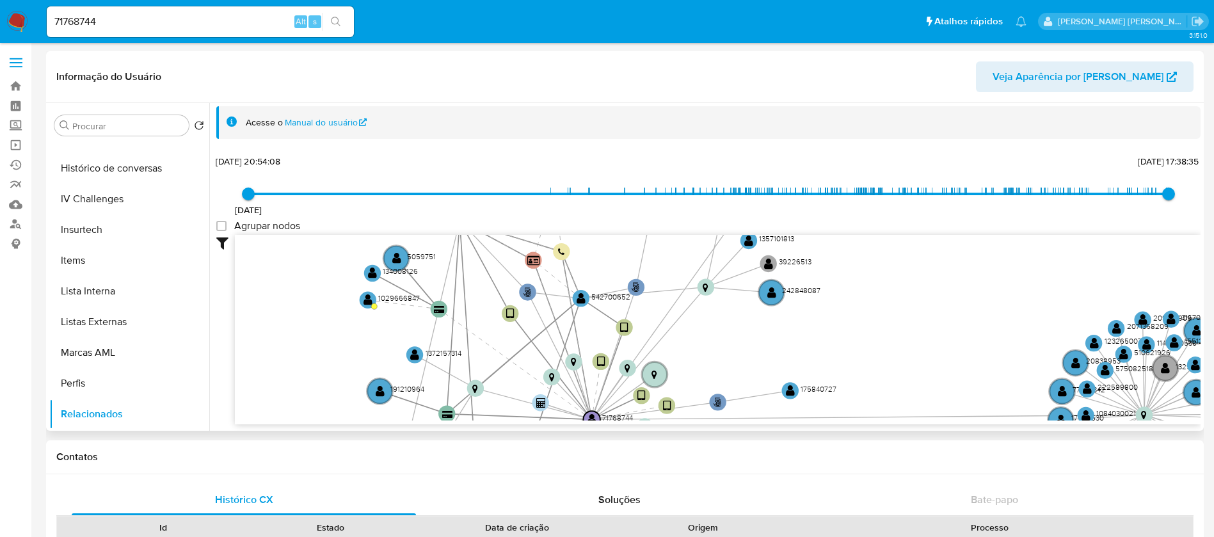
scroll to position [2, 0]
click text ""
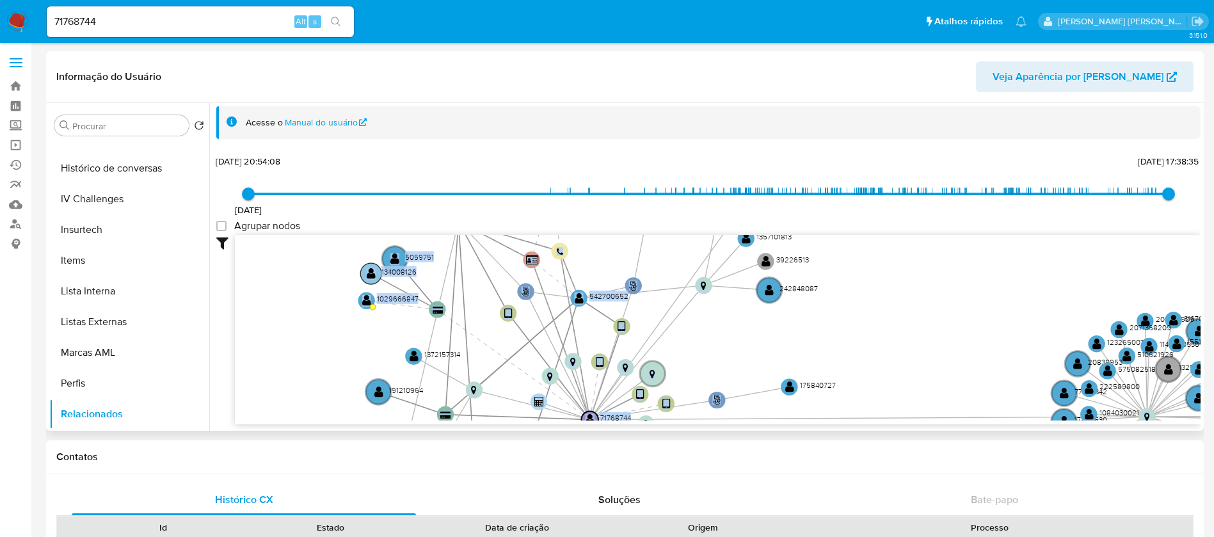
click text ""
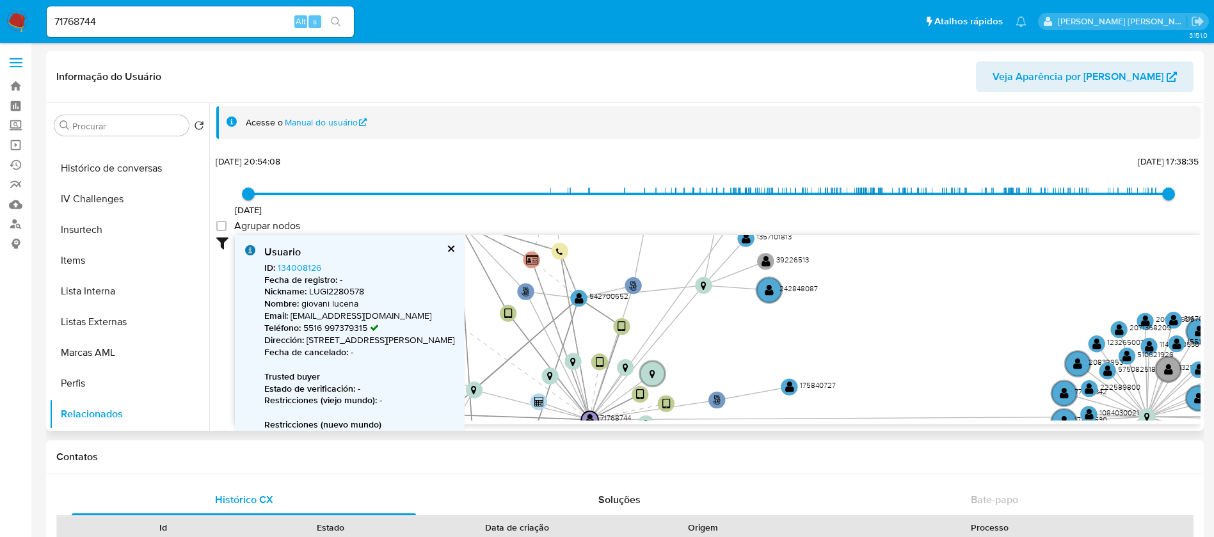
click p "Nickname : LUGI2280578"
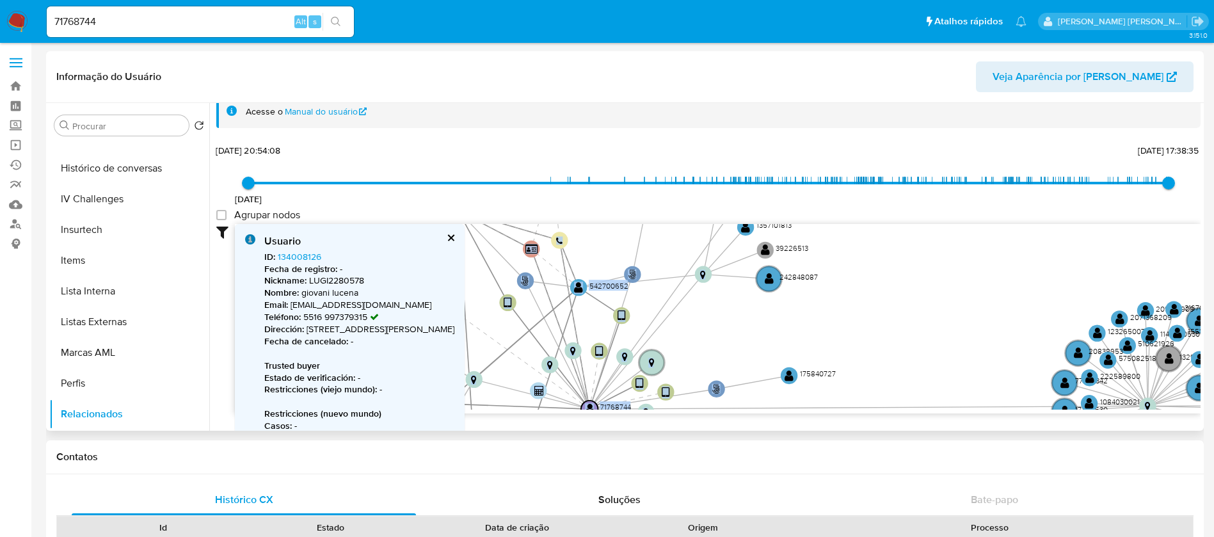
click button "cerrar"
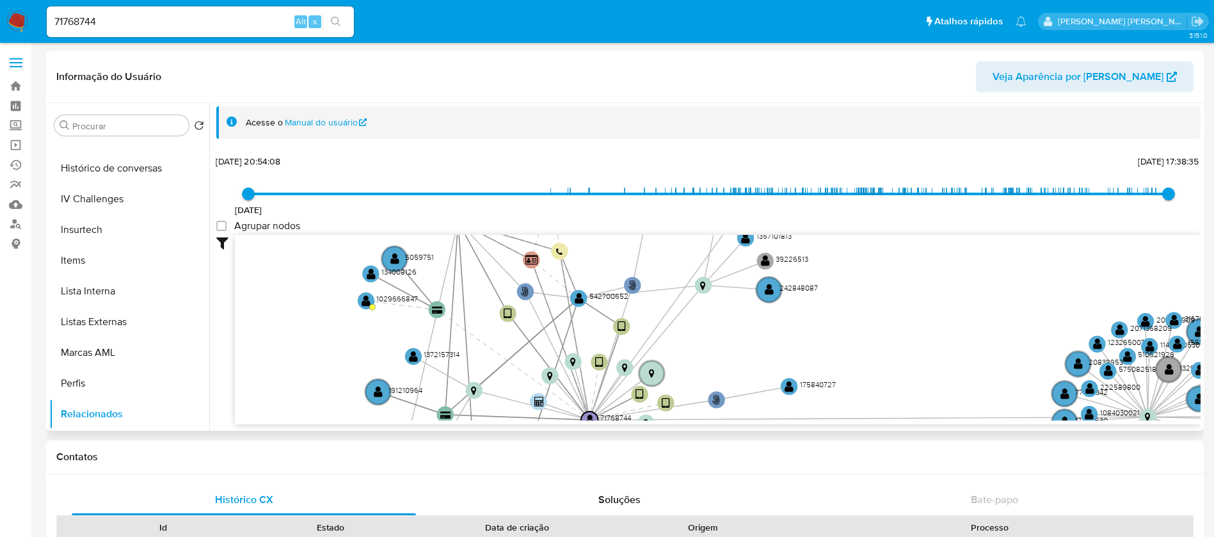
scroll to position [2, 0]
click text ""
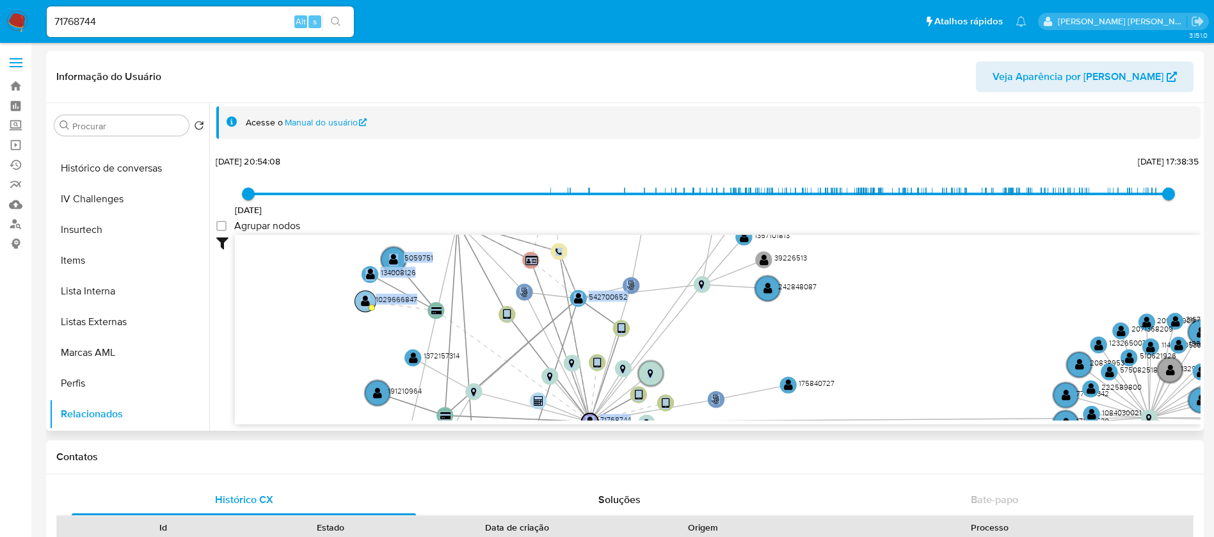
click text ""
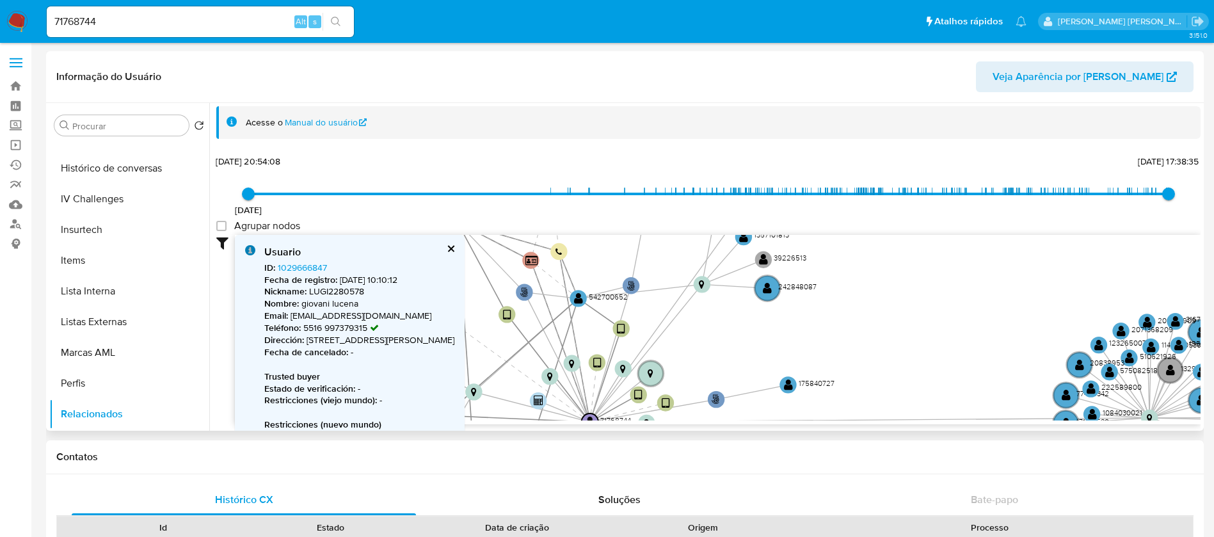
scroll to position [13, 0]
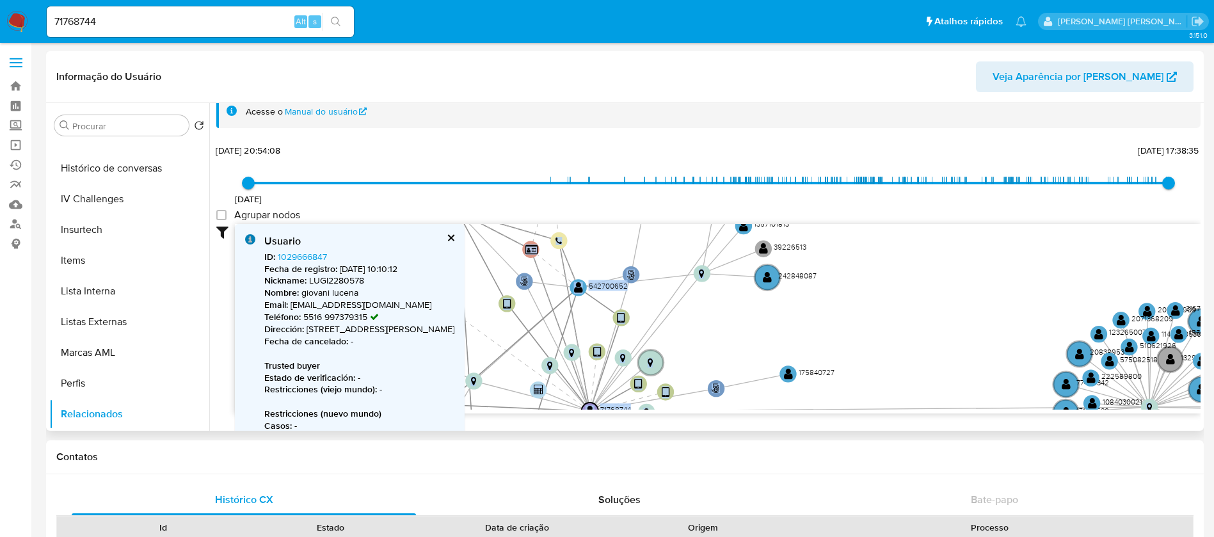
click p "Email : giovane.lucena000@outlook.com"
click button "cerrar"
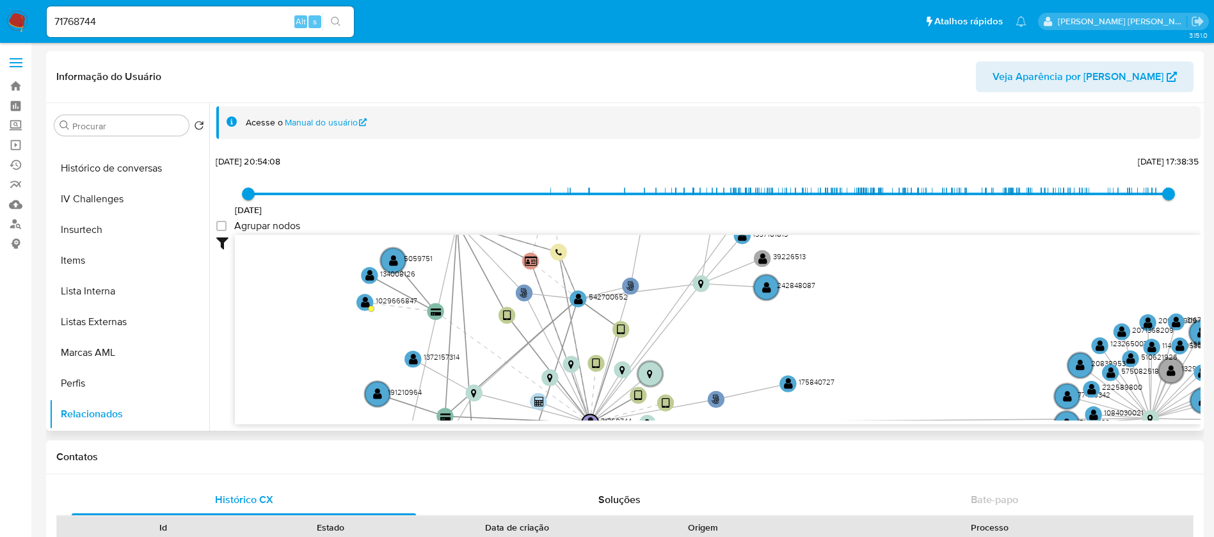
scroll to position [2, 0]
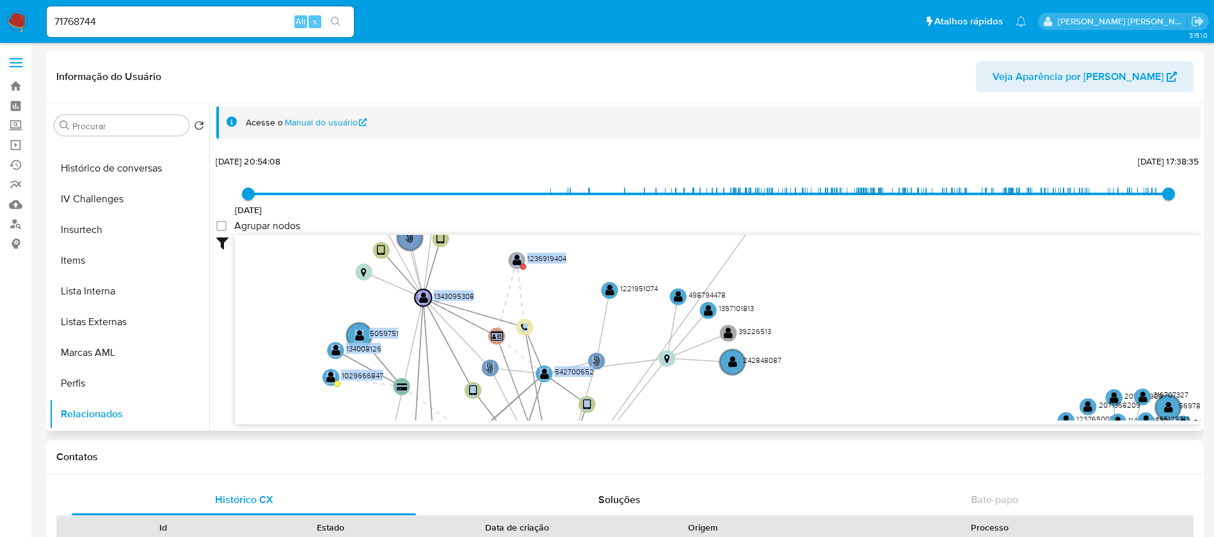
drag, startPoint x: 528, startPoint y: 331, endPoint x: 519, endPoint y: 402, distance: 72.2
click icon "phone-69c7e582ae52dbc240e40aafeaf3b3a1  user-50825277  50825277 person-fdc9b1…"
click text ""
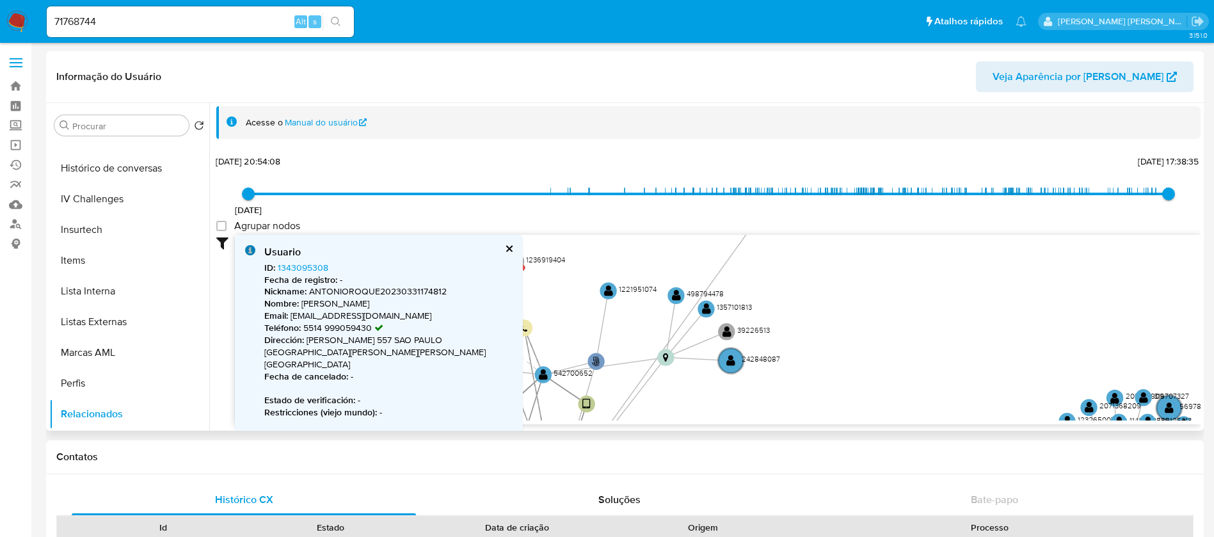
click p "Email : antoniodealmeidaroque@gmail.com"
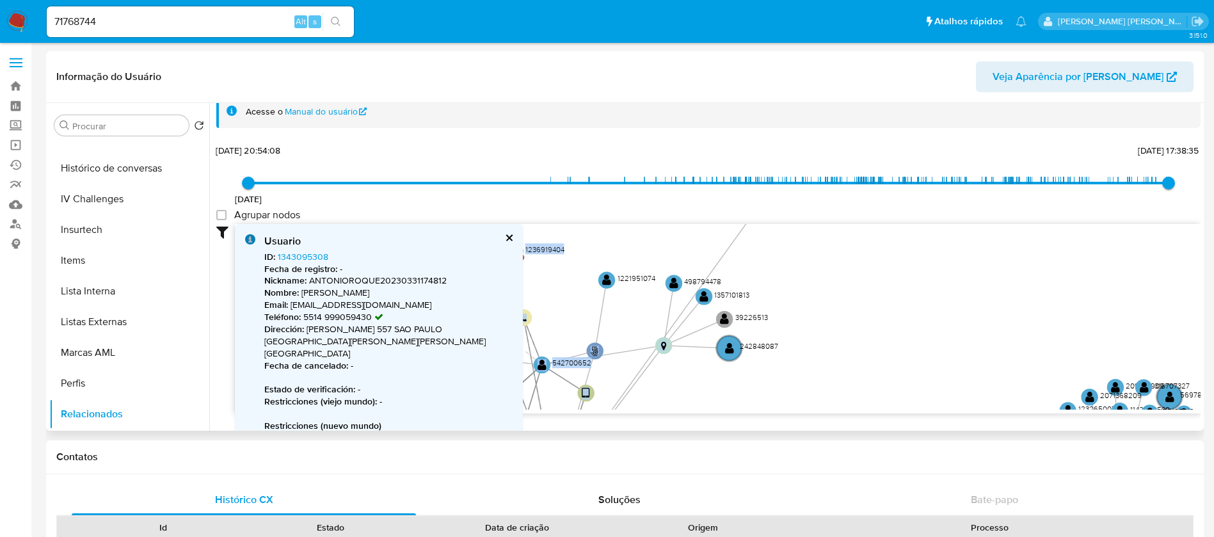
click button "cerrar"
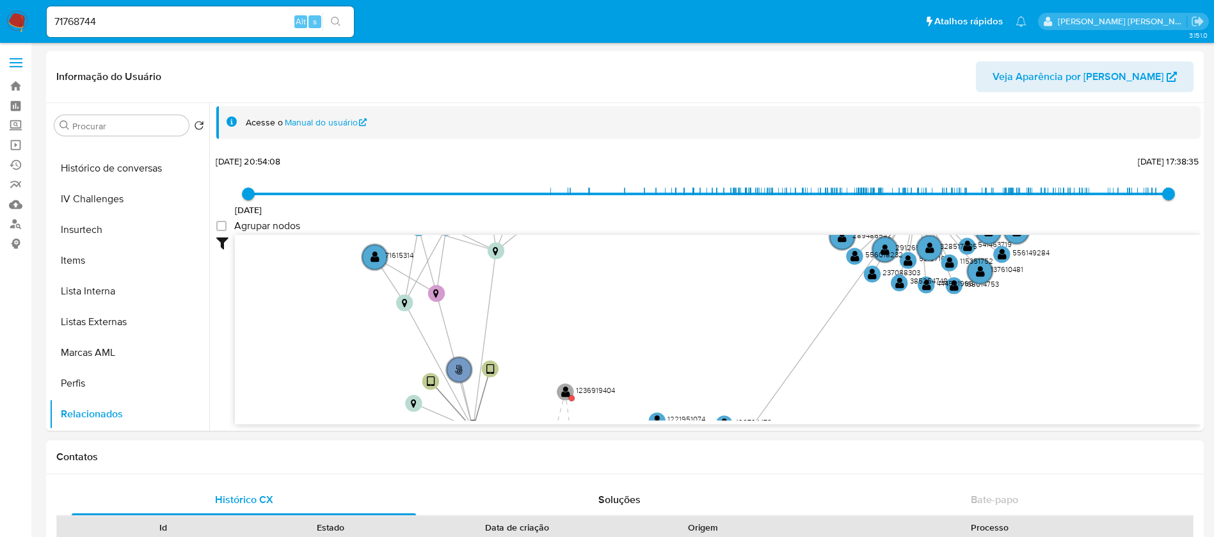
drag, startPoint x: 555, startPoint y: 317, endPoint x: 606, endPoint y: 448, distance: 140.0
click div "Informação do Usuário Veja Aparência por Pessoa Procurar Retornar ao pedido pad…"
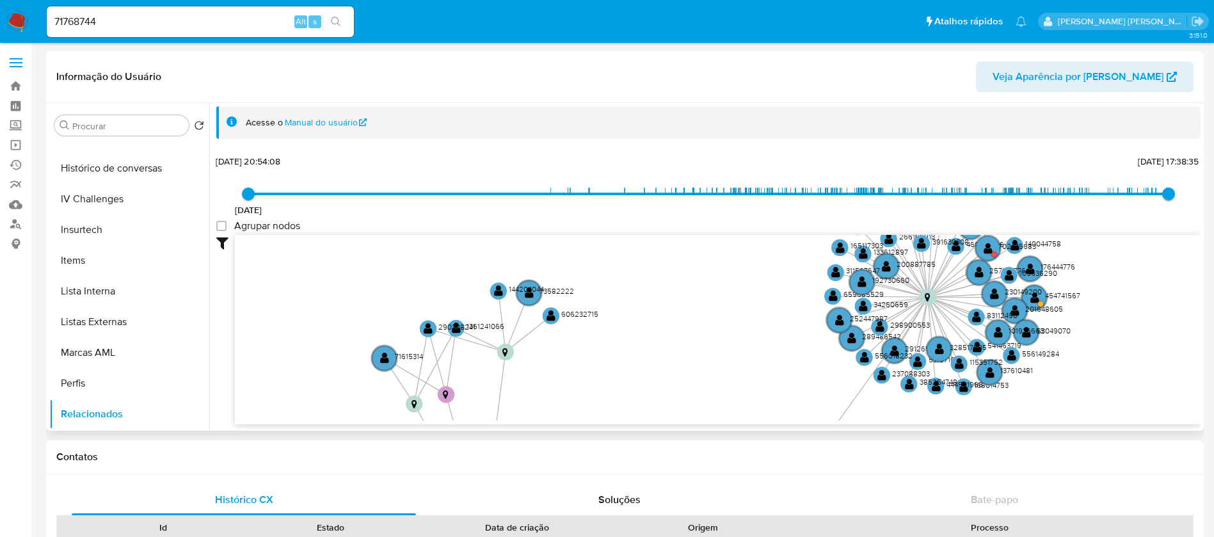
drag, startPoint x: 480, startPoint y: 317, endPoint x: 486, endPoint y: 390, distance: 73.2
click icon "phone-69c7e582ae52dbc240e40aafeaf3b3a1  user-50825277  50825277 person-fdc9b1…"
click text ""
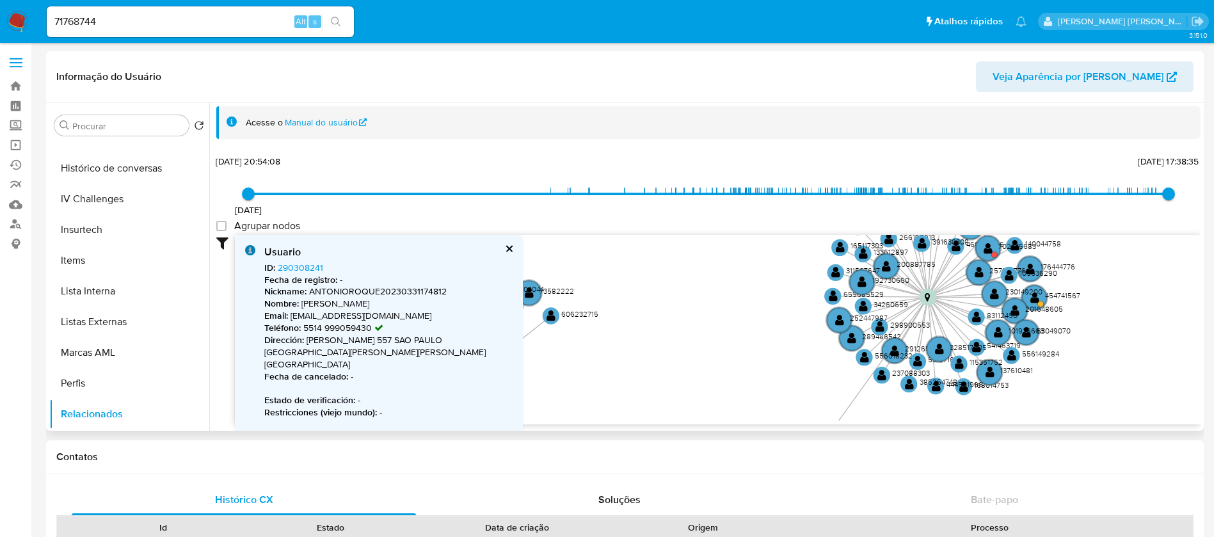
scroll to position [13, 0]
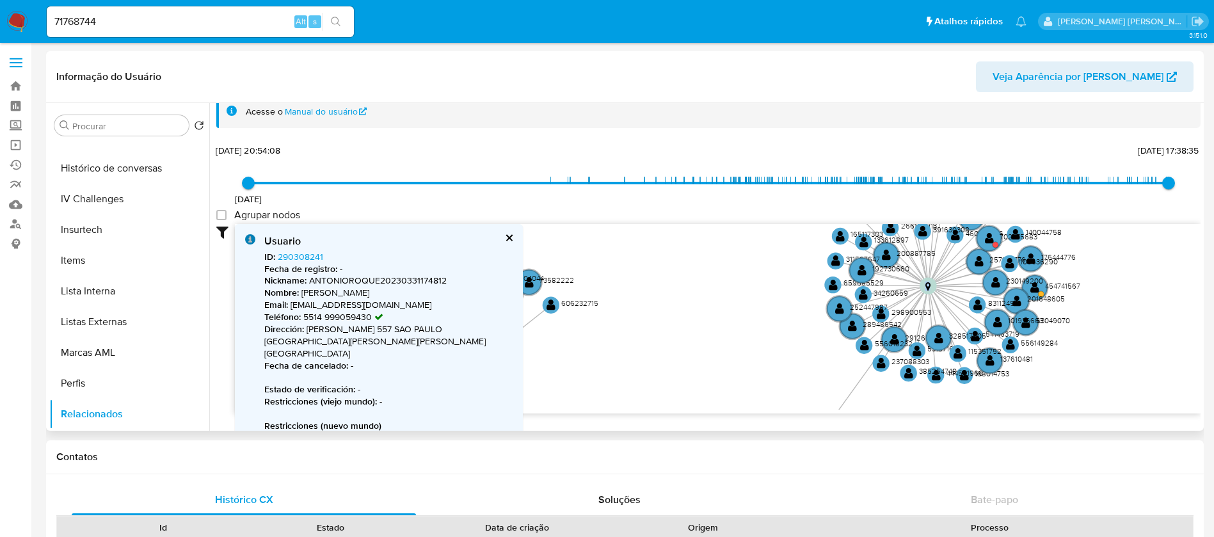
click button "cerrar"
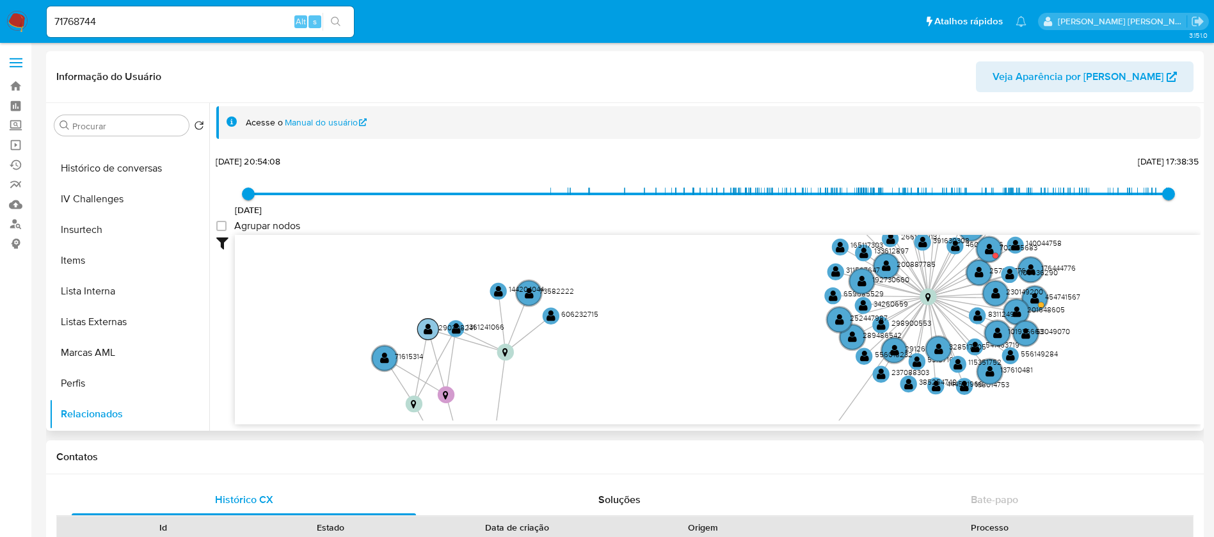
click text "290308241"
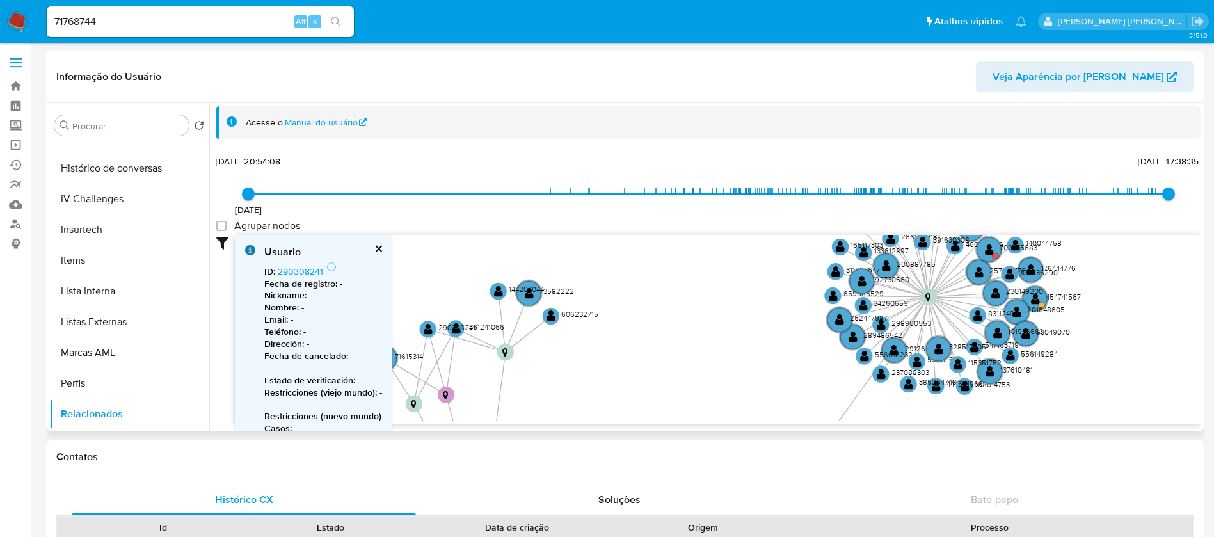
scroll to position [13, 0]
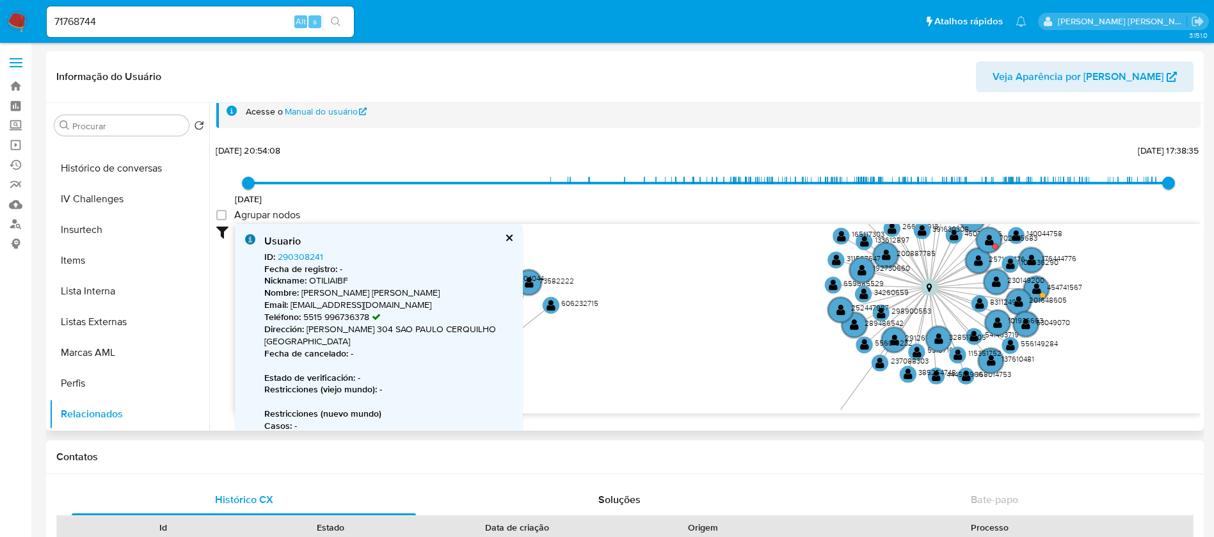
click button "cerrar"
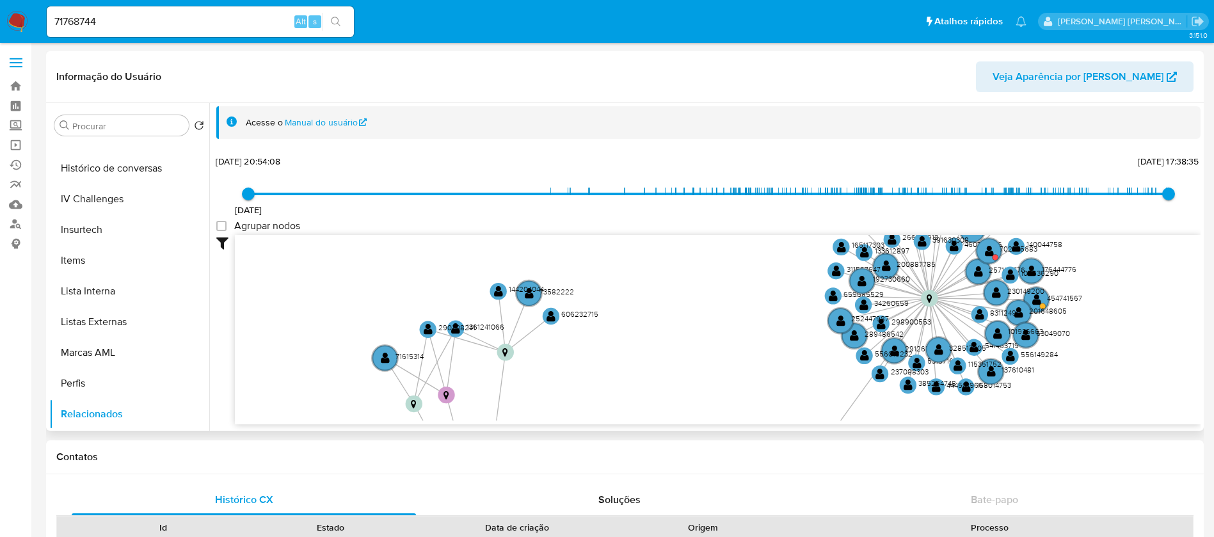
scroll to position [2, 0]
click circle
click text ""
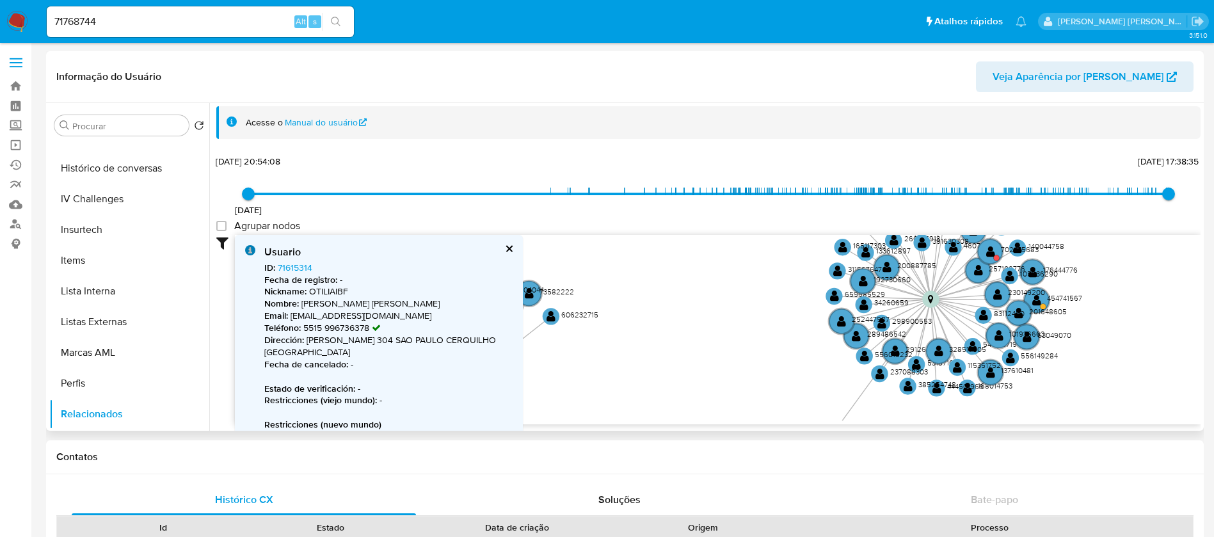
scroll to position [13, 0]
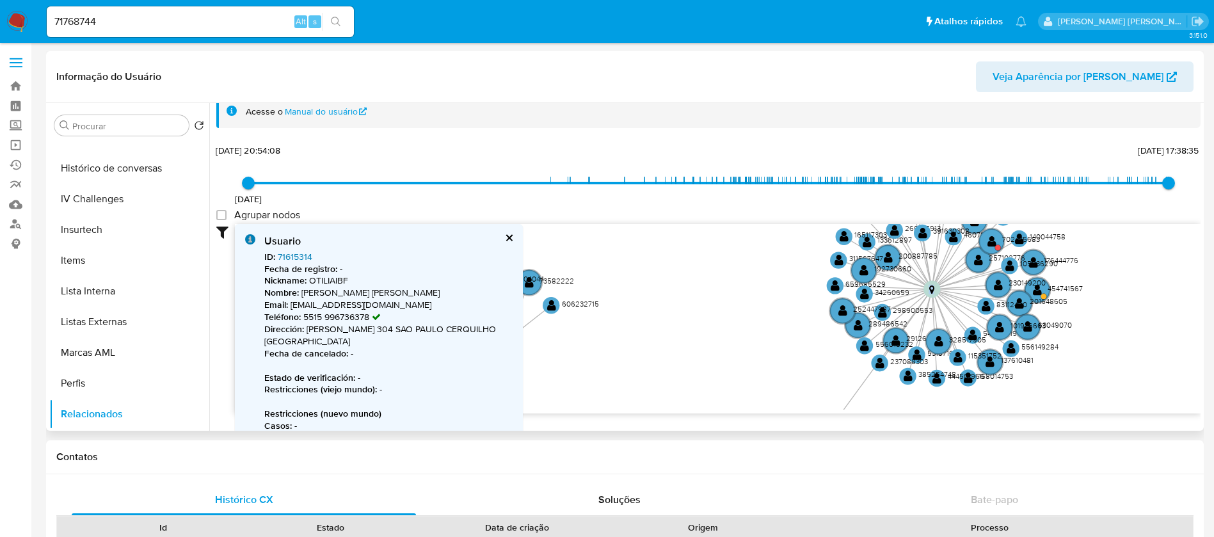
click link "71615314"
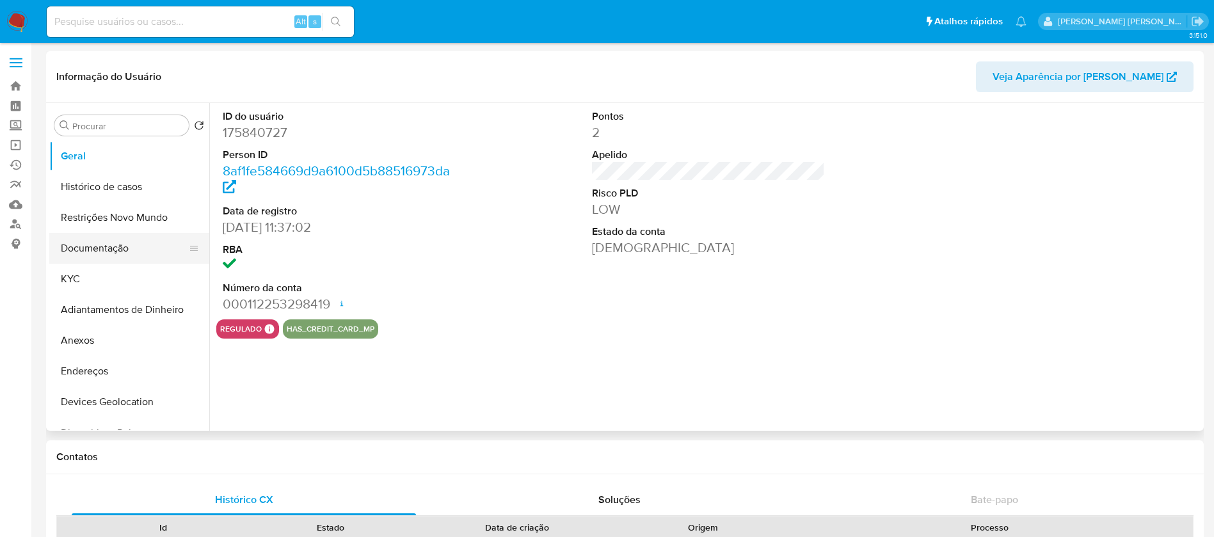
click at [93, 244] on button "Documentação" at bounding box center [124, 248] width 150 height 31
select select "10"
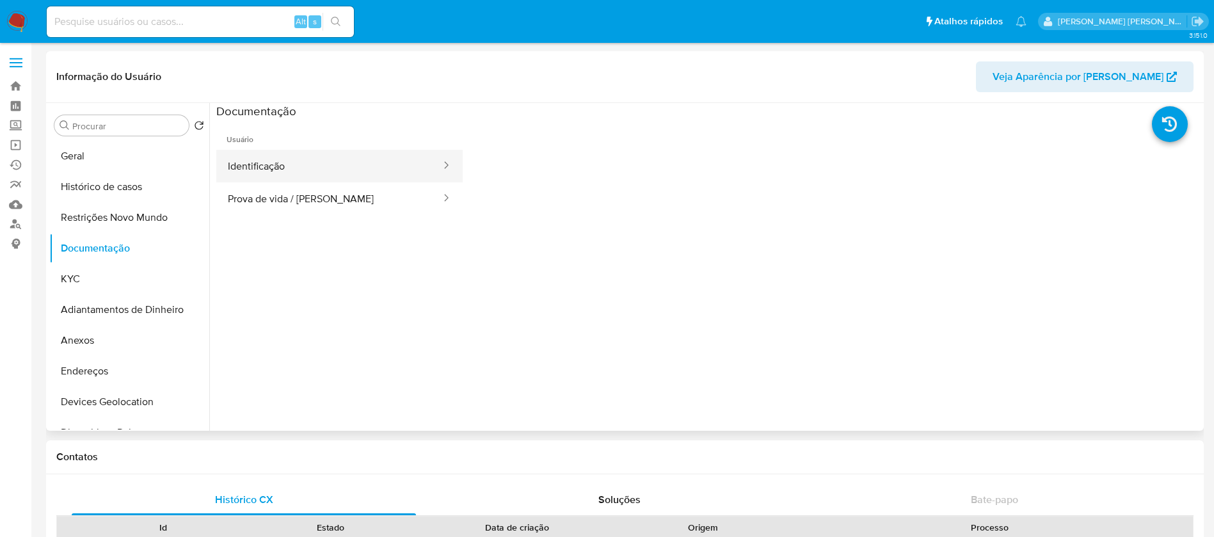
click at [275, 170] on button "Identificação" at bounding box center [329, 166] width 226 height 33
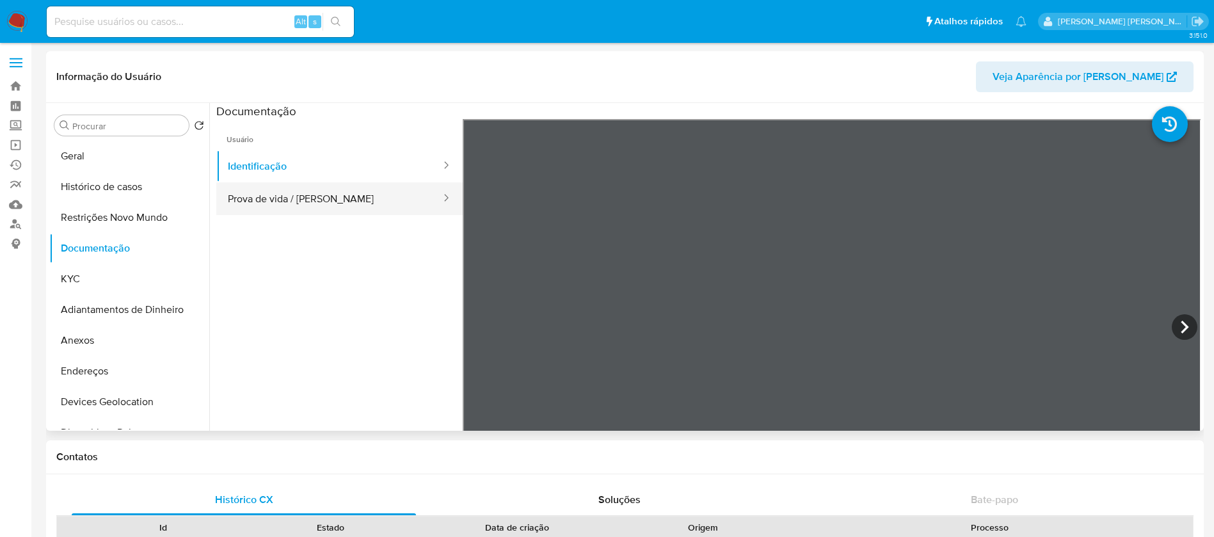
click at [300, 190] on button "Prova de vida / [PERSON_NAME]" at bounding box center [329, 198] width 226 height 33
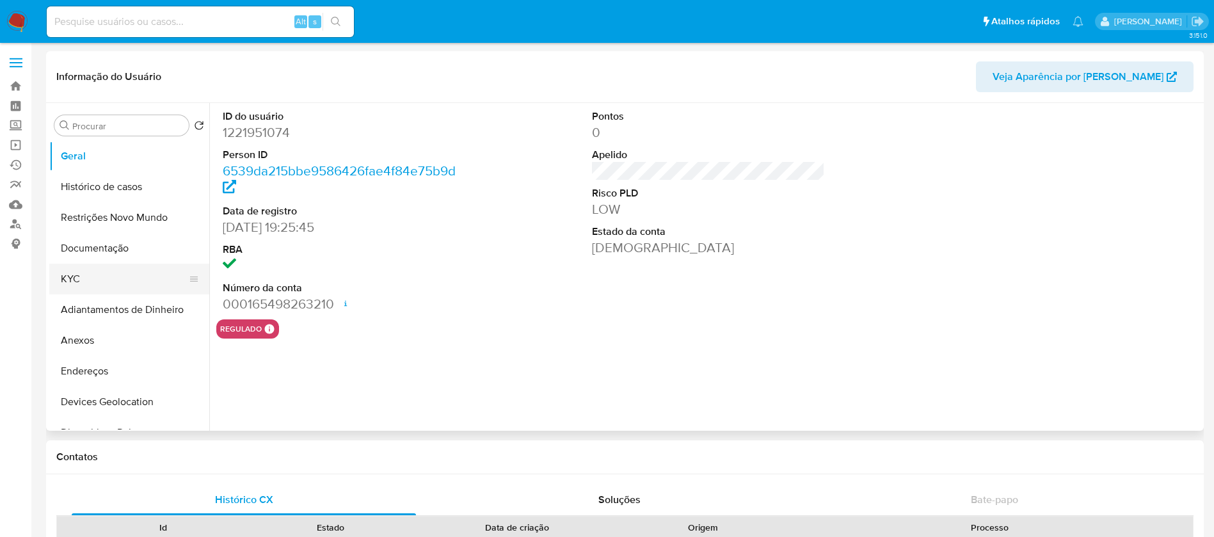
click at [109, 275] on button "KYC" at bounding box center [124, 279] width 150 height 31
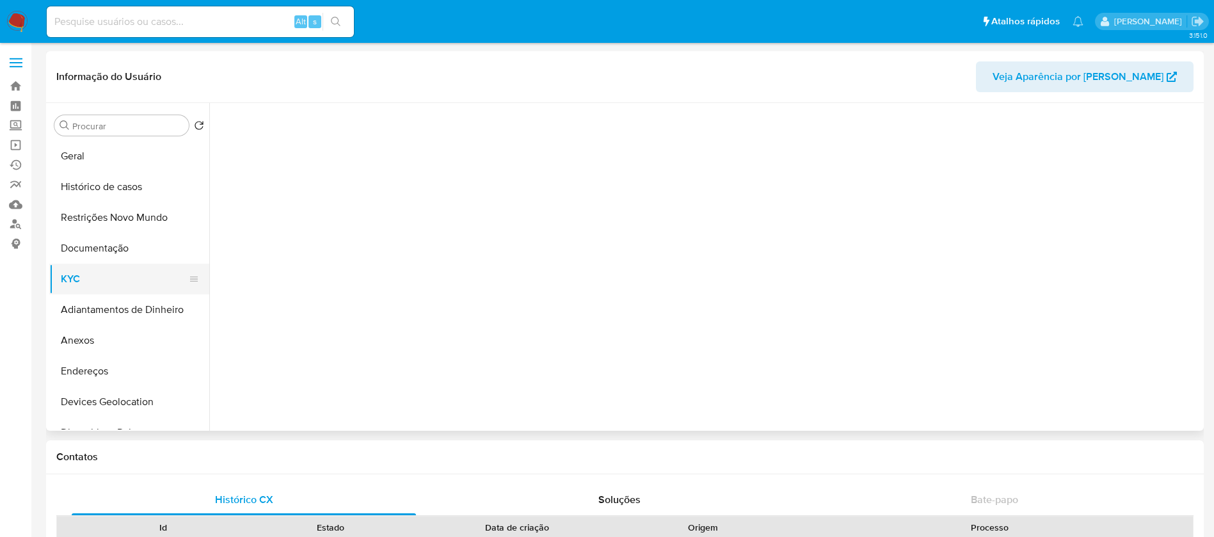
select select "10"
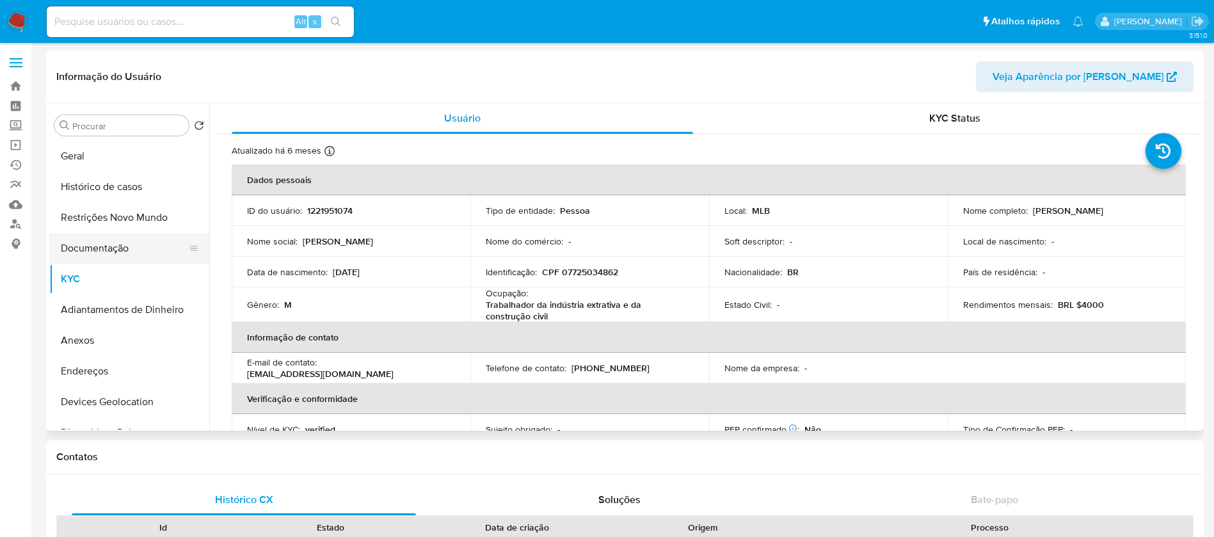
click at [119, 258] on button "Documentação" at bounding box center [124, 248] width 150 height 31
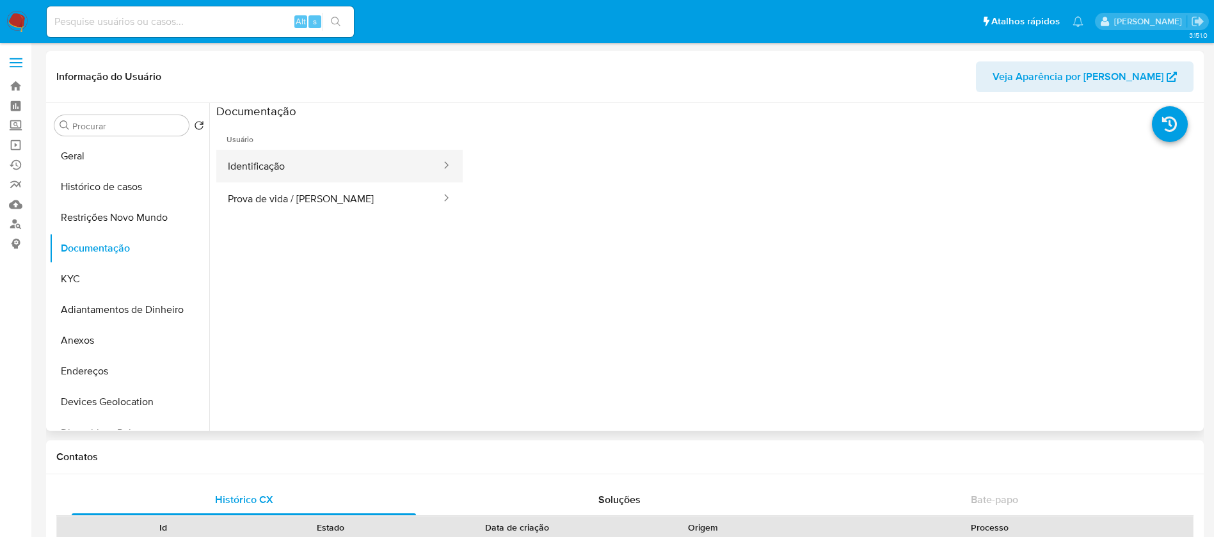
click at [286, 170] on button "Identificação" at bounding box center [329, 166] width 226 height 33
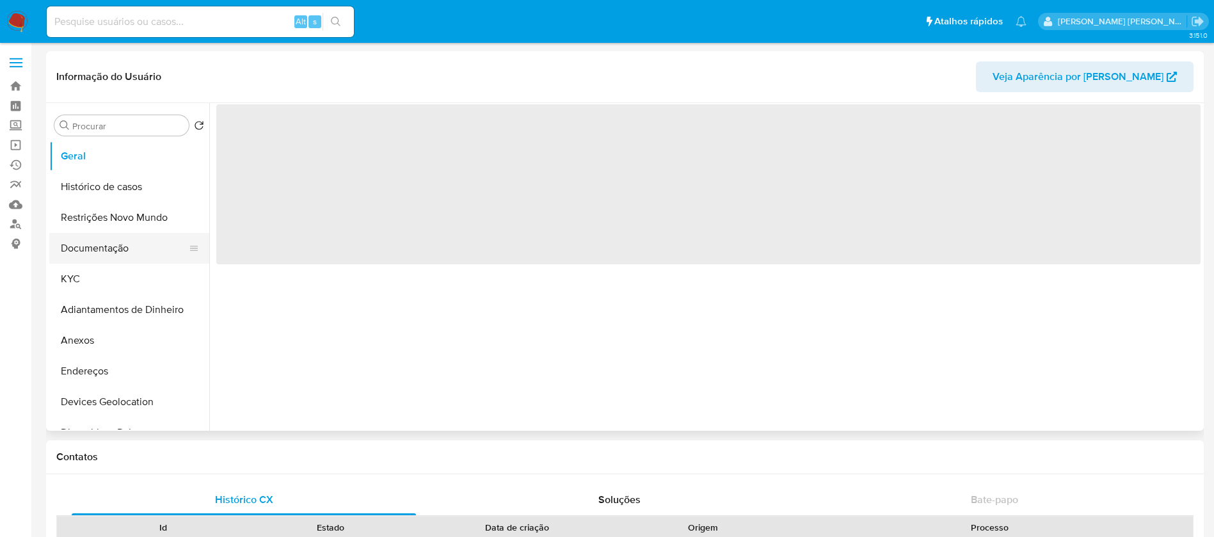
click at [87, 248] on button "Documentação" at bounding box center [124, 248] width 150 height 31
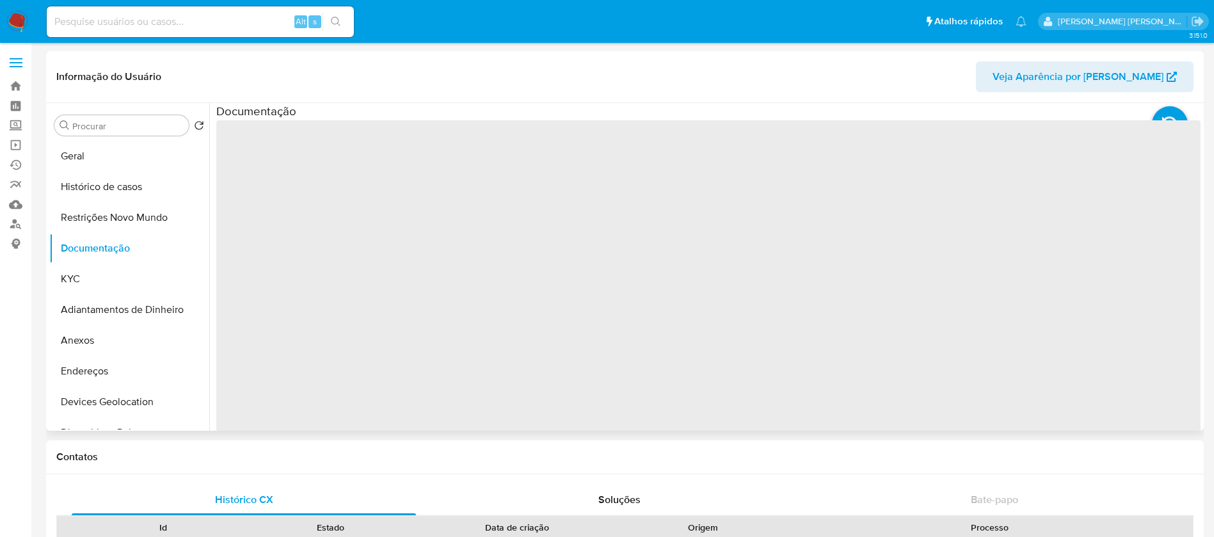
select select "10"
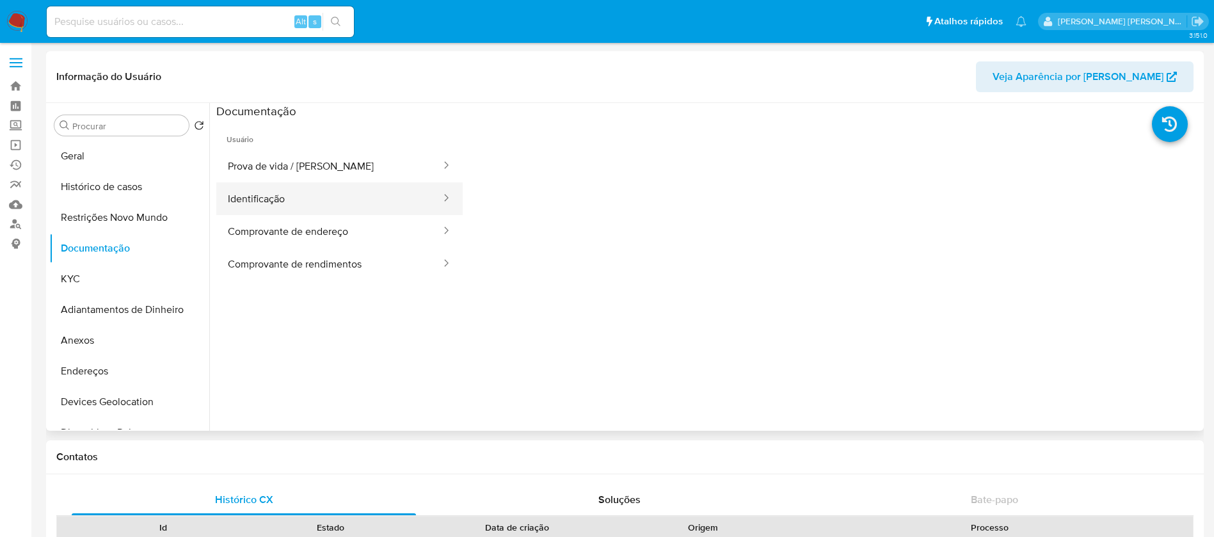
click at [306, 198] on button "Identificação" at bounding box center [329, 198] width 226 height 33
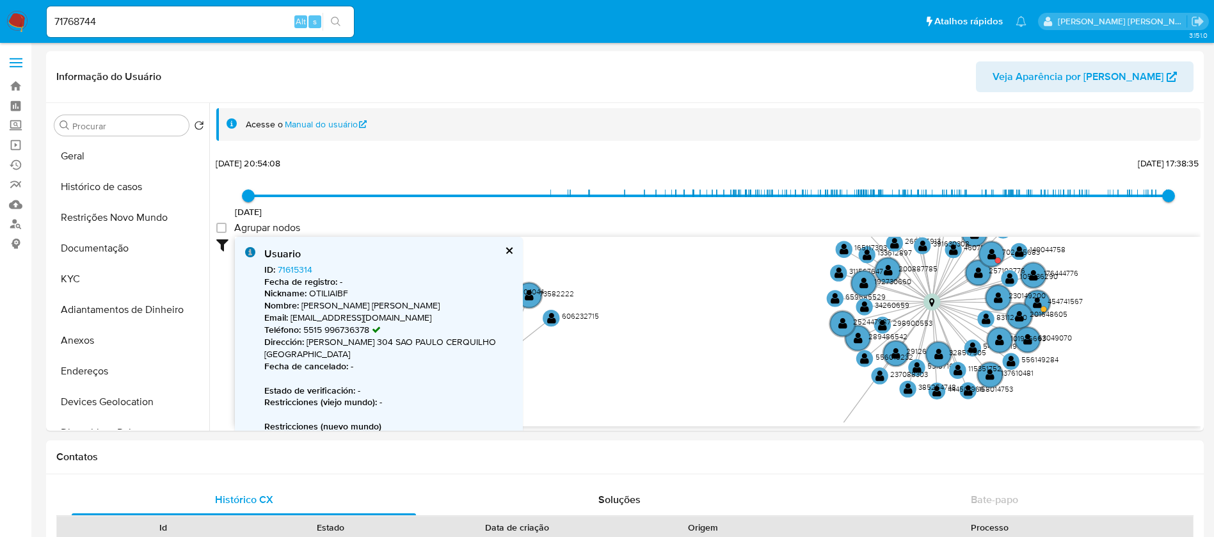
select select "10"
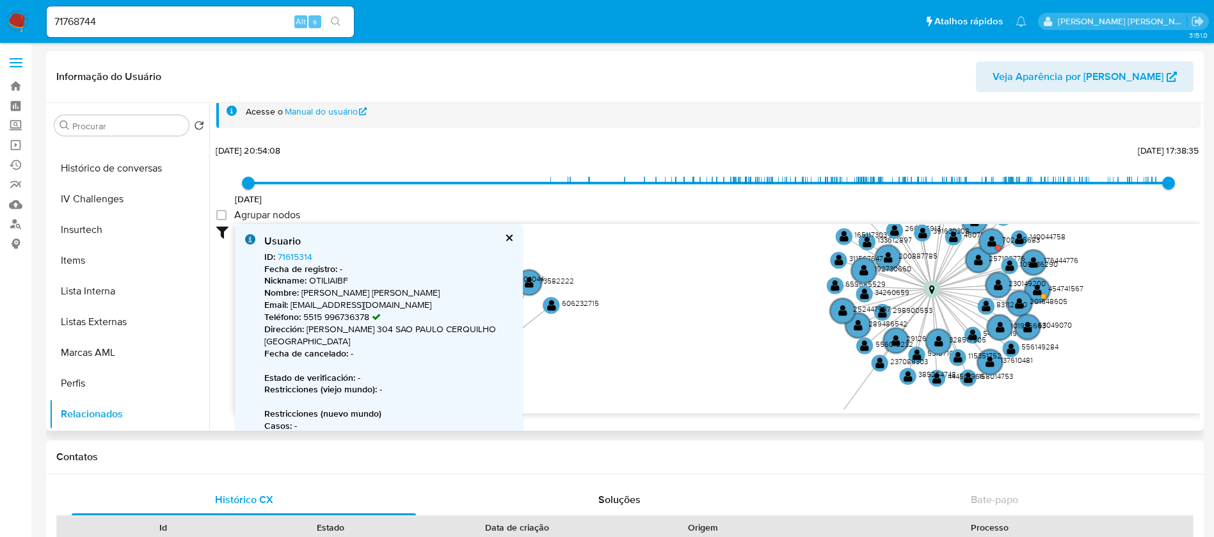
click at [509, 232] on div "Usuario ID : 71615314 Fecha de registro : - Nickname : OTILIAIBF Nombre : [PERS…" at bounding box center [379, 375] width 288 height 303
click at [511, 234] on button "cerrar" at bounding box center [508, 238] width 8 height 8
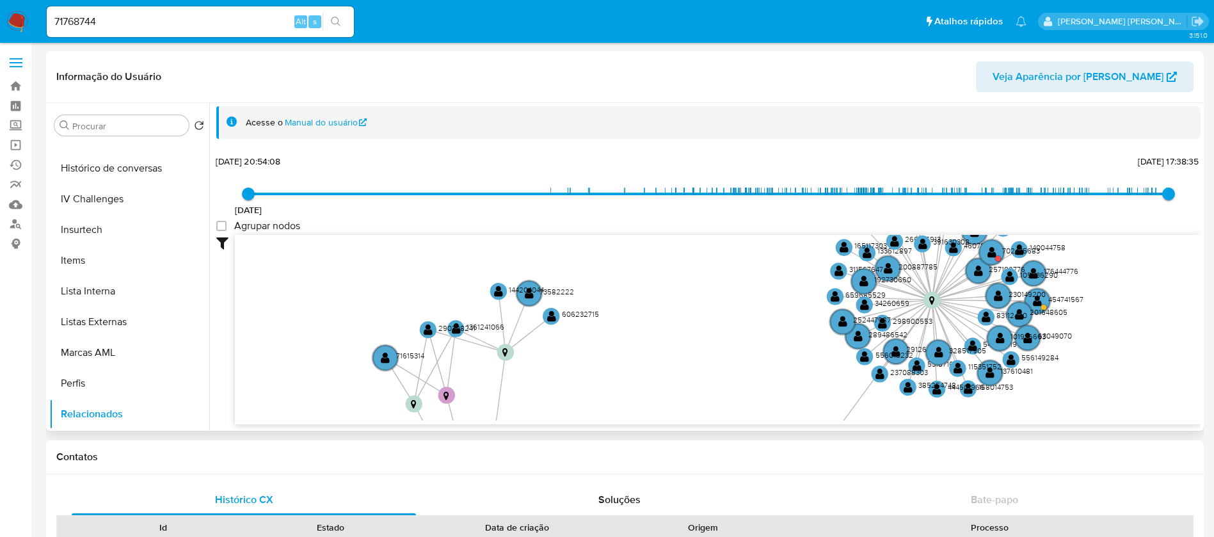
scroll to position [2, 0]
click at [387, 363] on text "" at bounding box center [385, 358] width 9 height 12
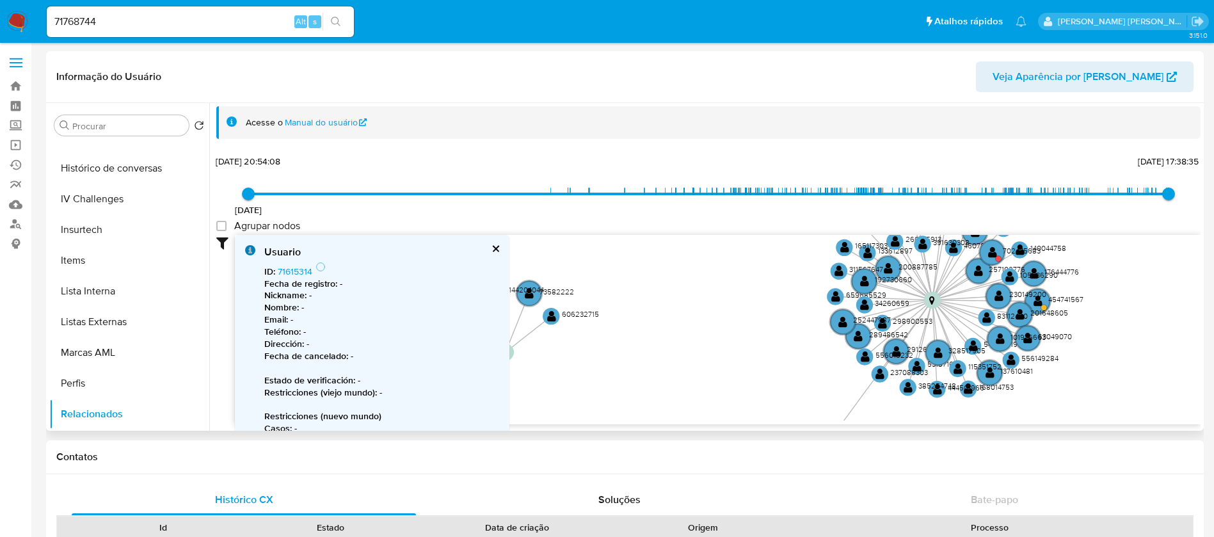
scroll to position [13, 0]
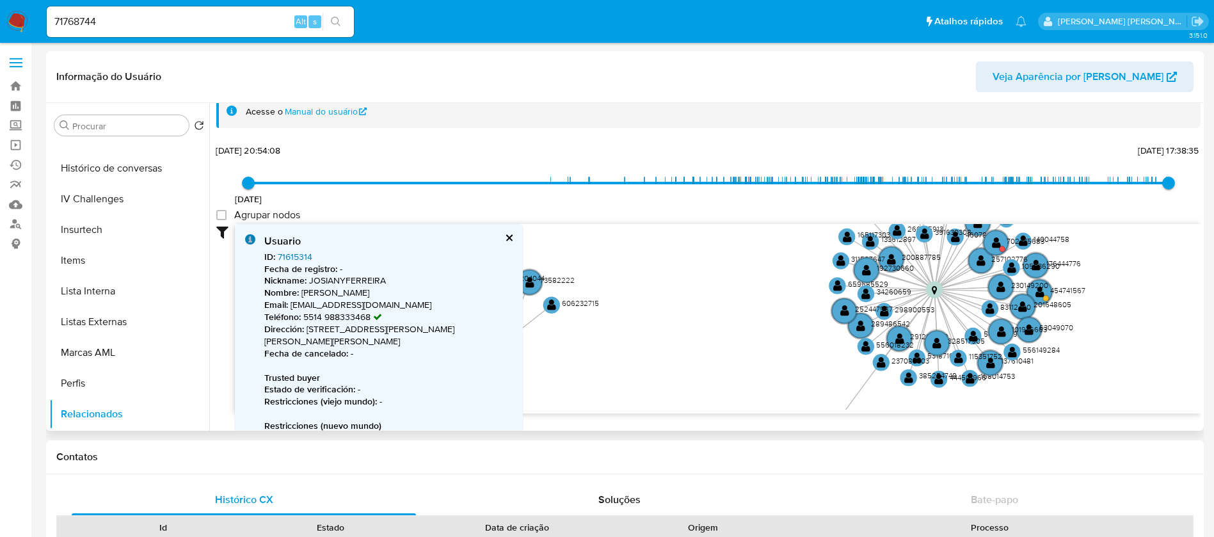
click at [296, 254] on link "71615314" at bounding box center [295, 256] width 35 height 13
click at [509, 231] on div "Usuario ID : 71615314 Fecha de registro : - Nickname : JOSIANYFERREIRA Nombre :…" at bounding box center [379, 381] width 288 height 315
click at [509, 235] on button "cerrar" at bounding box center [508, 238] width 8 height 8
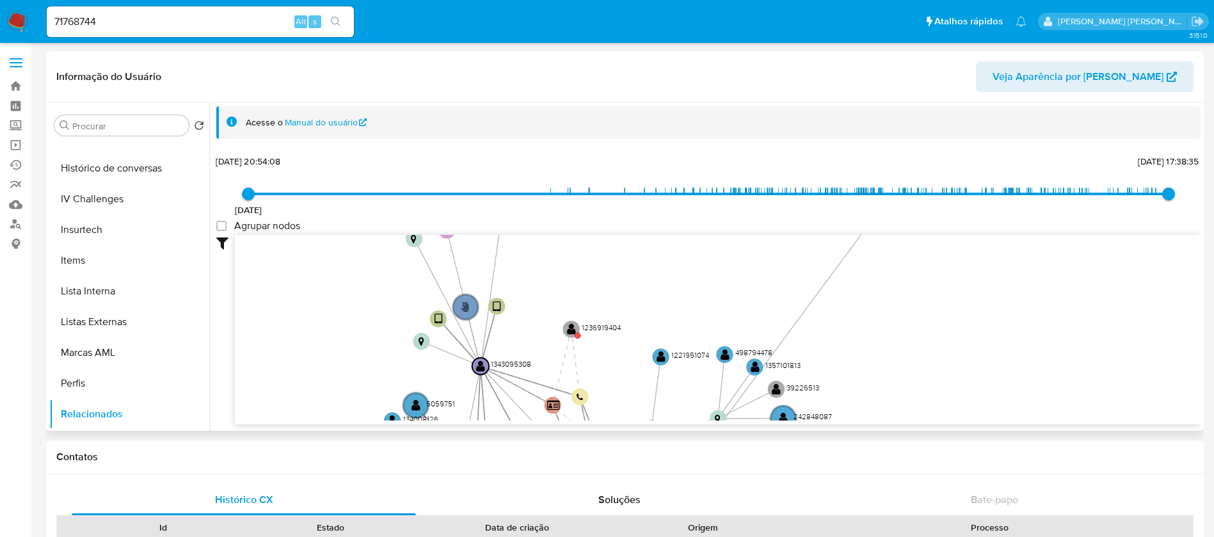
drag, startPoint x: 602, startPoint y: 378, endPoint x: 602, endPoint y: 212, distance: 165.1
click at [602, 212] on div "[DATE] [DATE] 20:54:08 [DATE] 17:38:35 Agrupar nodos Filtros Confianza alta Dev…" at bounding box center [708, 288] width 984 height 272
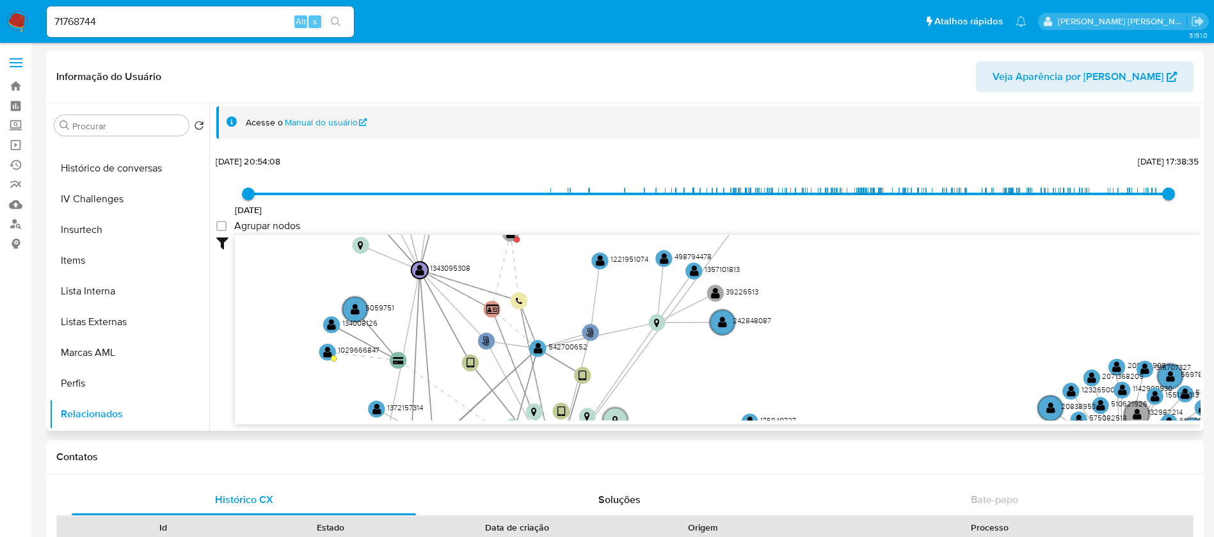
drag, startPoint x: 607, startPoint y: 390, endPoint x: 532, endPoint y: 300, distance: 117.2
click at [532, 300] on icon "phone-69c7e582ae52dbc240e40aafeaf3b3a1  user-50825277  50825277 person-fdc9b1…" at bounding box center [718, 328] width 966 height 186
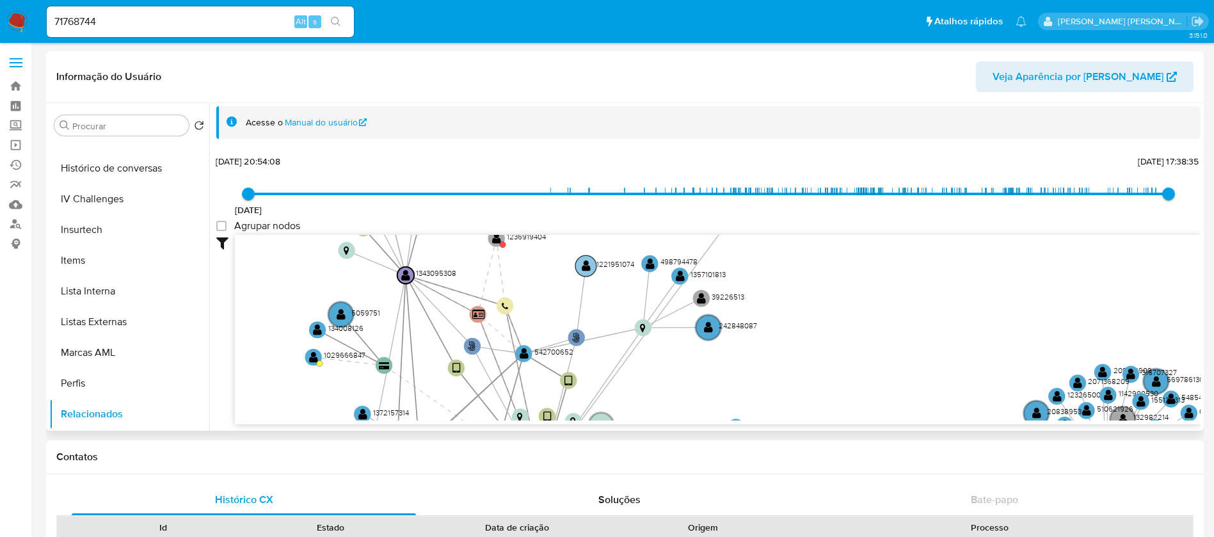
click at [586, 262] on text "" at bounding box center [586, 266] width 9 height 12
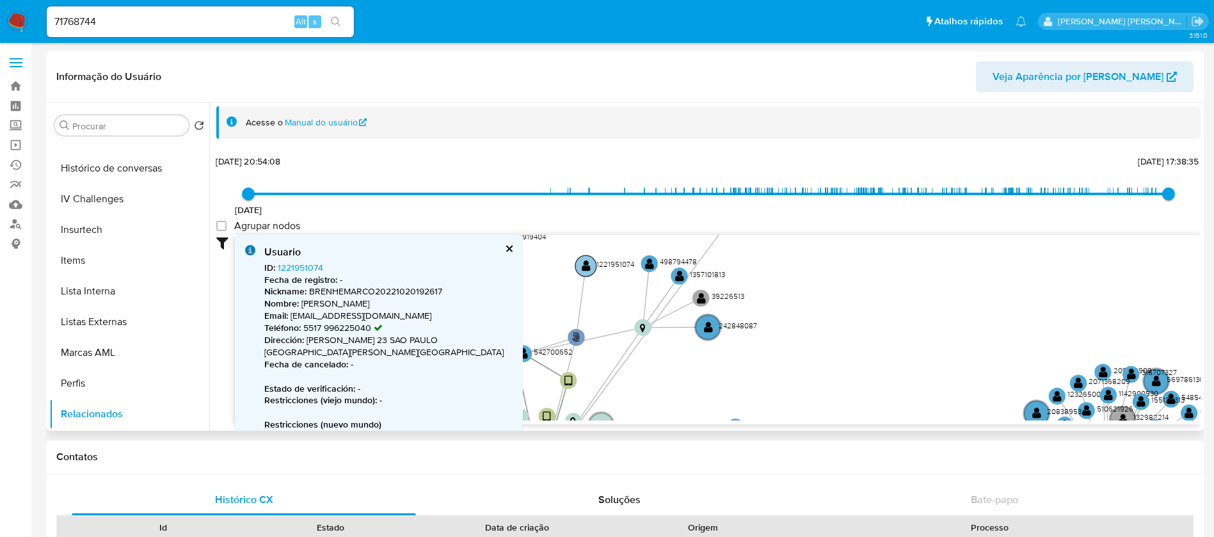
scroll to position [13, 0]
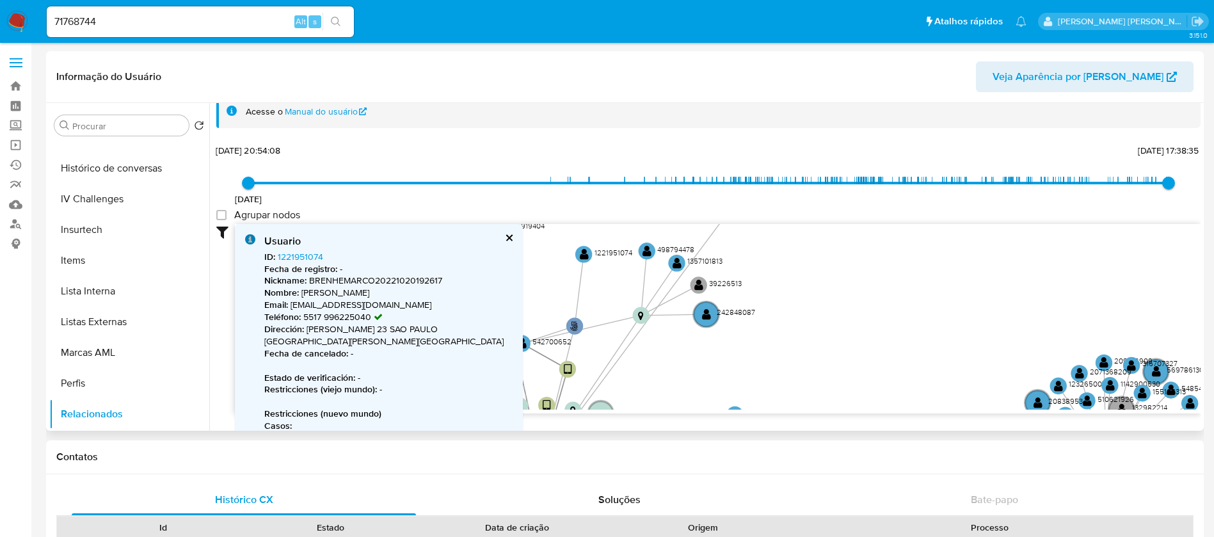
click at [510, 234] on button "cerrar" at bounding box center [508, 238] width 8 height 8
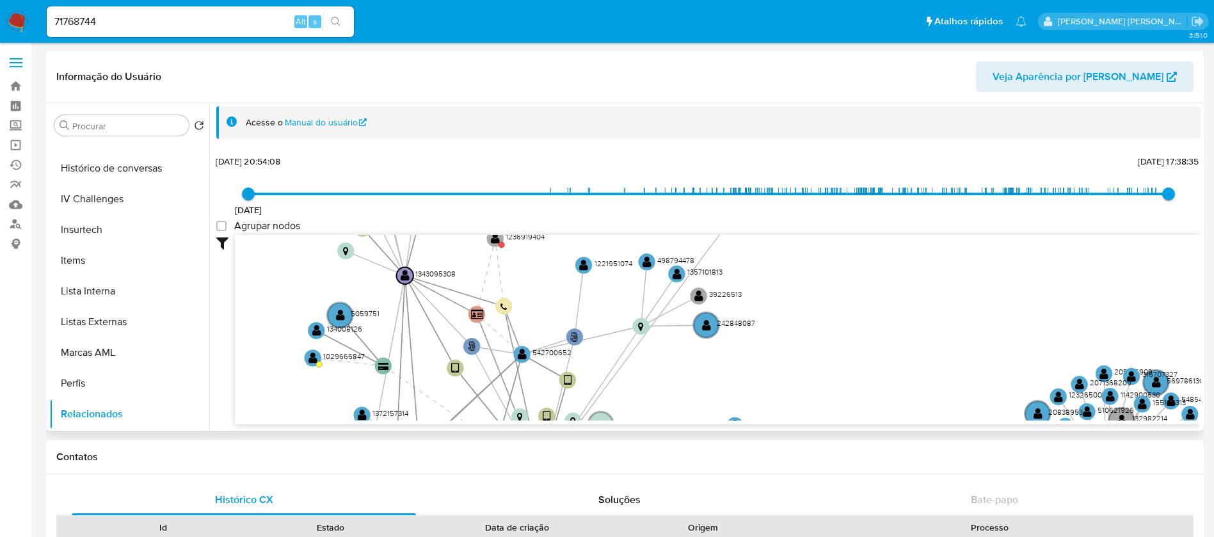
scroll to position [2, 0]
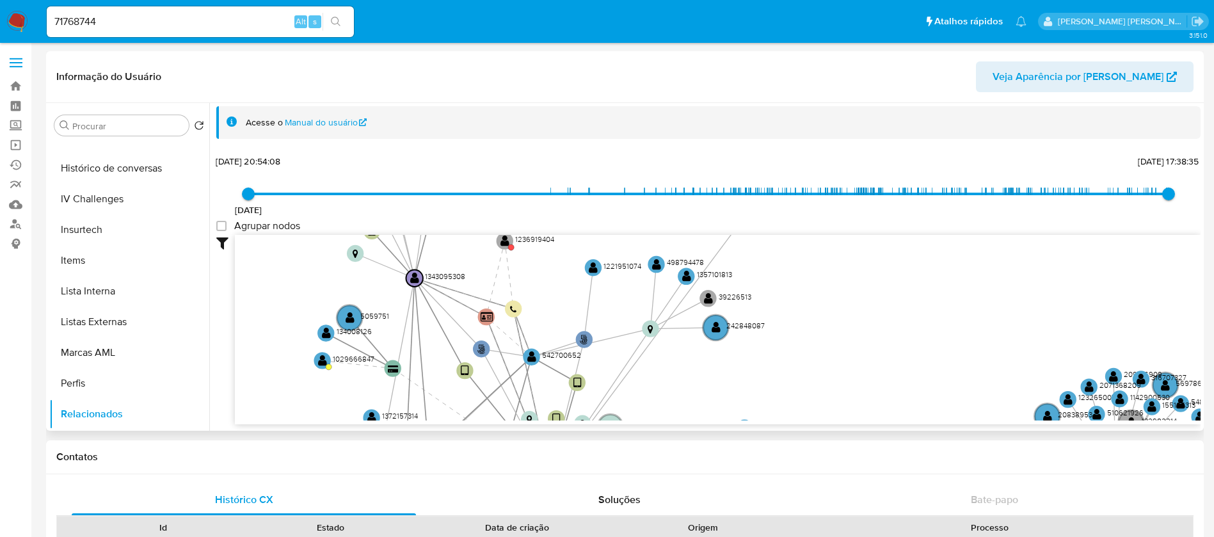
drag, startPoint x: 656, startPoint y: 369, endPoint x: 665, endPoint y: 371, distance: 9.9
click at [665, 371] on icon "phone-69c7e582ae52dbc240e40aafeaf3b3a1  user-50825277  50825277 person-fdc9b1…" at bounding box center [718, 328] width 966 height 186
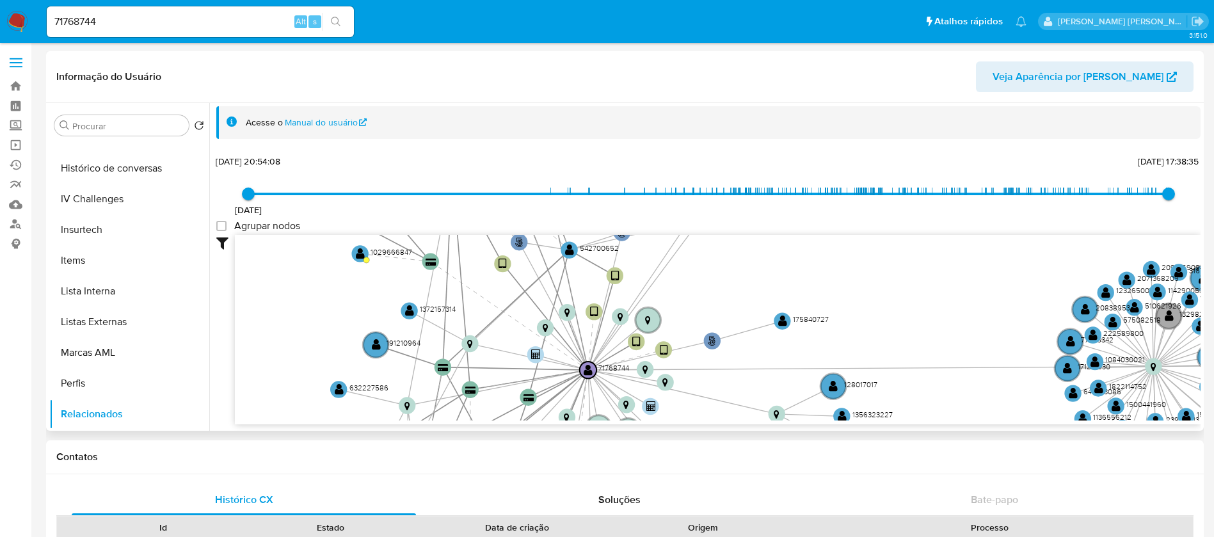
drag, startPoint x: 671, startPoint y: 384, endPoint x: 708, endPoint y: 277, distance: 113.1
click at [708, 277] on icon "phone-69c7e582ae52dbc240e40aafeaf3b3a1  user-50825277  50825277 person-fdc9b1…" at bounding box center [718, 328] width 966 height 186
click at [410, 310] on text "" at bounding box center [409, 311] width 9 height 12
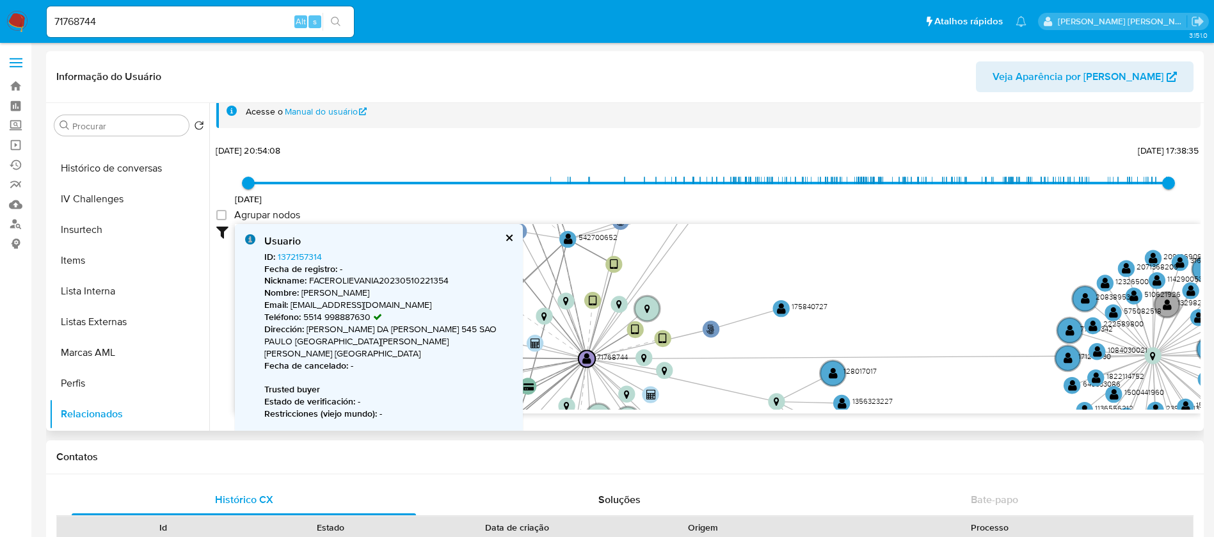
click at [507, 238] on button "cerrar" at bounding box center [508, 238] width 8 height 8
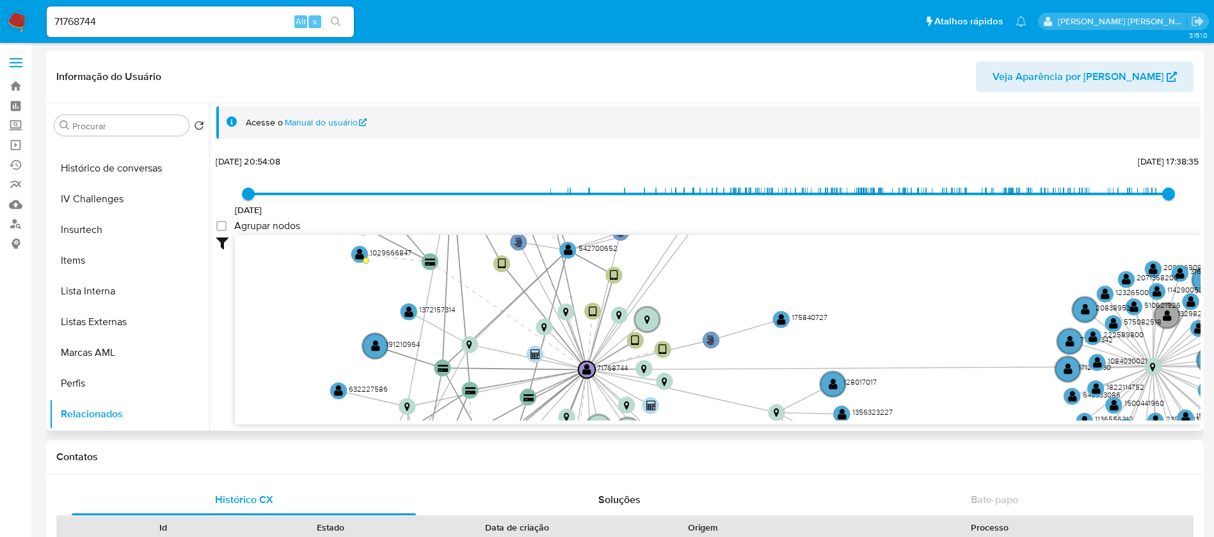
scroll to position [2, 0]
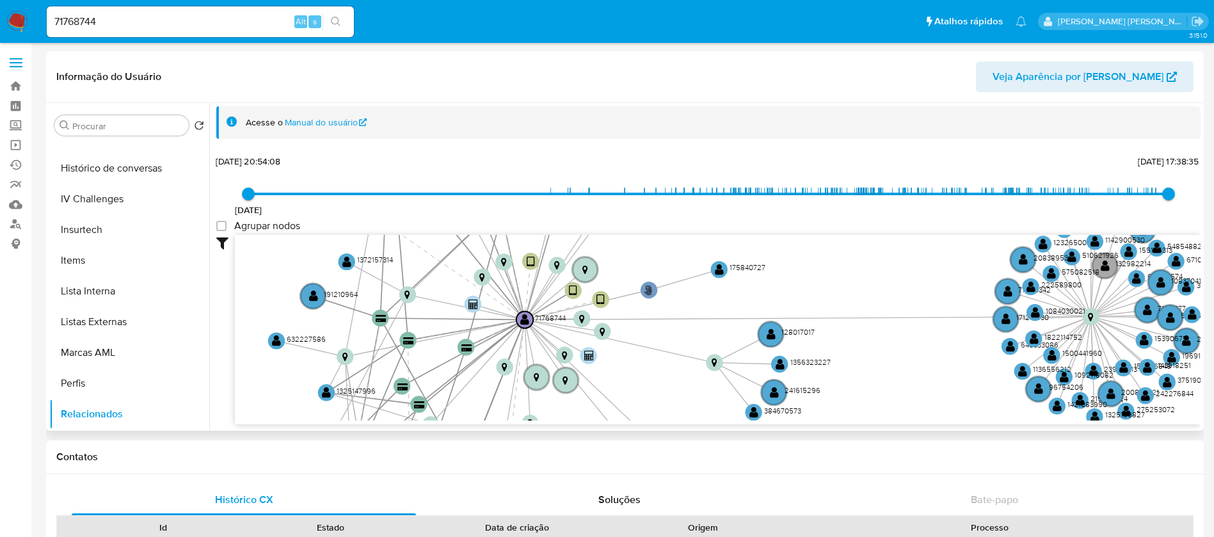
drag, startPoint x: 713, startPoint y: 357, endPoint x: 650, endPoint y: 308, distance: 79.7
click at [650, 308] on icon "phone-69c7e582ae52dbc240e40aafeaf3b3a1  user-50825277  50825277 person-fdc9b1…" at bounding box center [718, 328] width 966 height 186
click at [768, 337] on text "" at bounding box center [770, 334] width 9 height 12
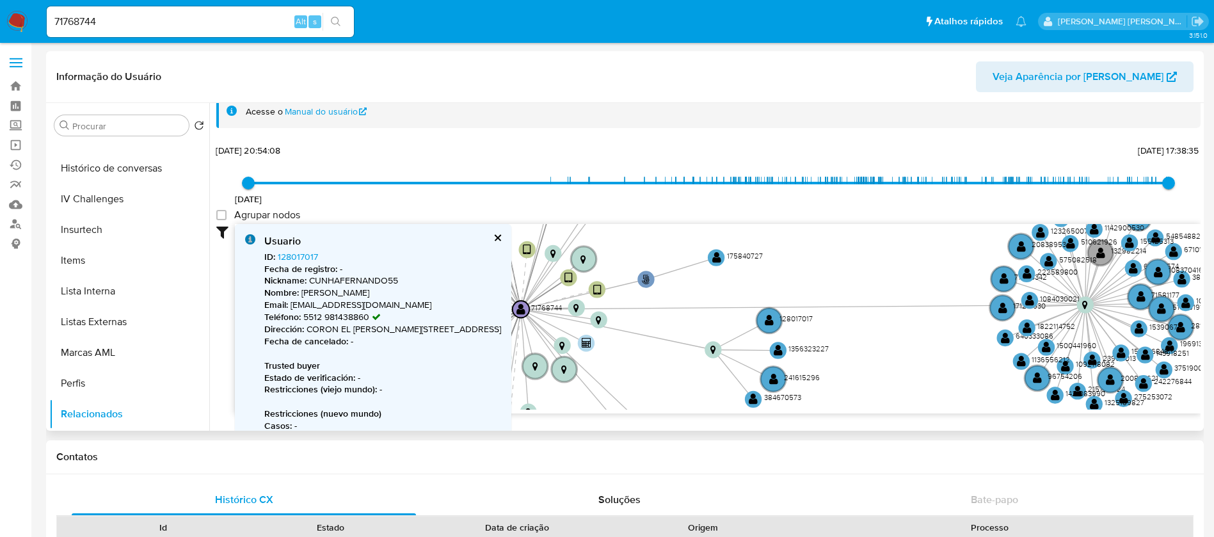
click at [501, 234] on button "cerrar" at bounding box center [497, 238] width 8 height 8
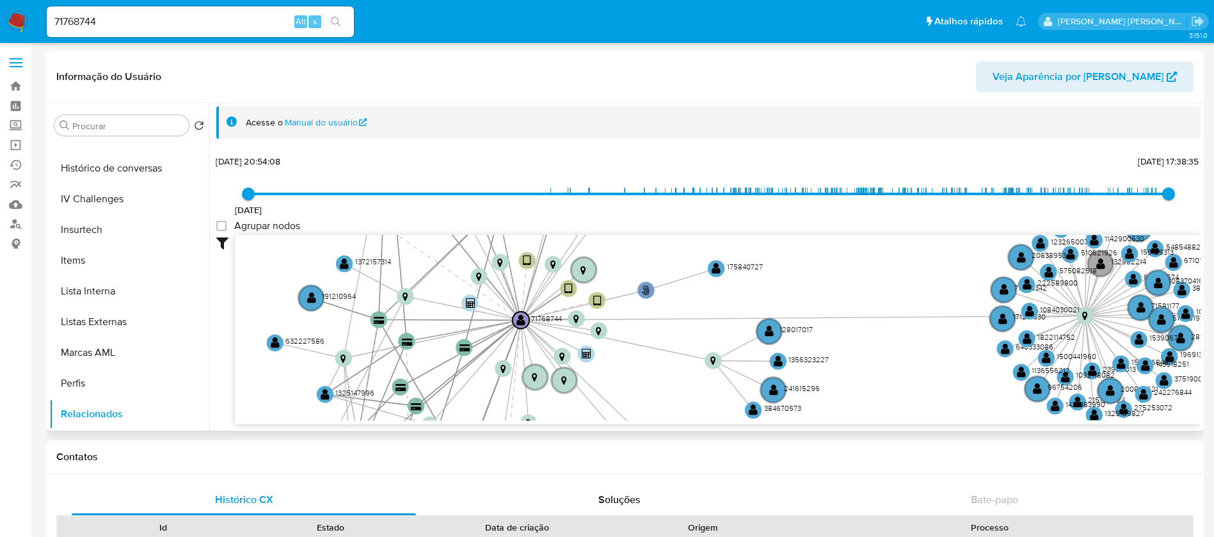
scroll to position [2, 0]
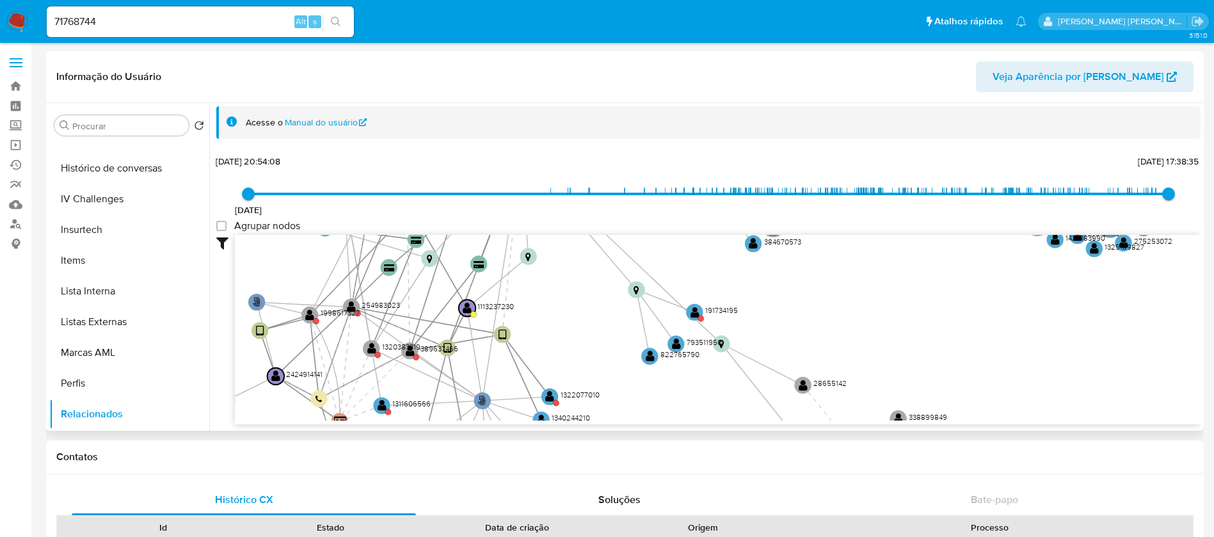
drag, startPoint x: 642, startPoint y: 378, endPoint x: 642, endPoint y: 212, distance: 166.4
click at [642, 212] on div "[DATE] [DATE] 20:54:08 [DATE] 17:38:35 Agrupar nodos Filtros Confianza alta Dev…" at bounding box center [708, 288] width 984 height 272
click at [651, 354] on text "" at bounding box center [650, 355] width 9 height 12
click at [651, 354] on text "" at bounding box center [650, 356] width 9 height 12
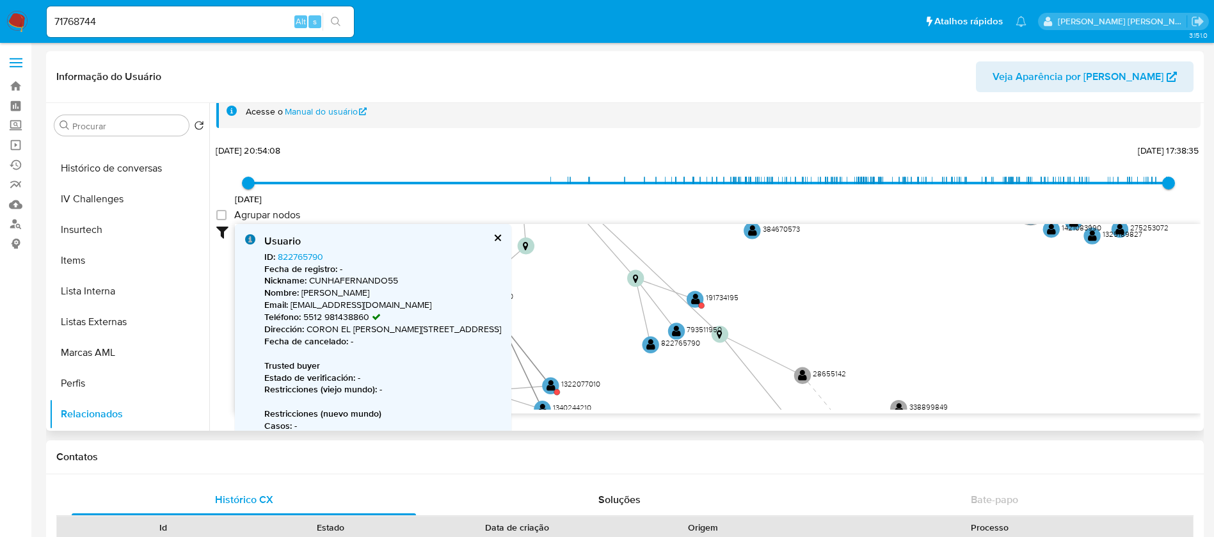
click at [508, 231] on div "Usuario ID : 822765790 Fecha de registro : - Nickname : CUNHAFERNANDO55 Nombre …" at bounding box center [373, 375] width 276 height 303
click at [501, 237] on button "cerrar" at bounding box center [497, 238] width 8 height 8
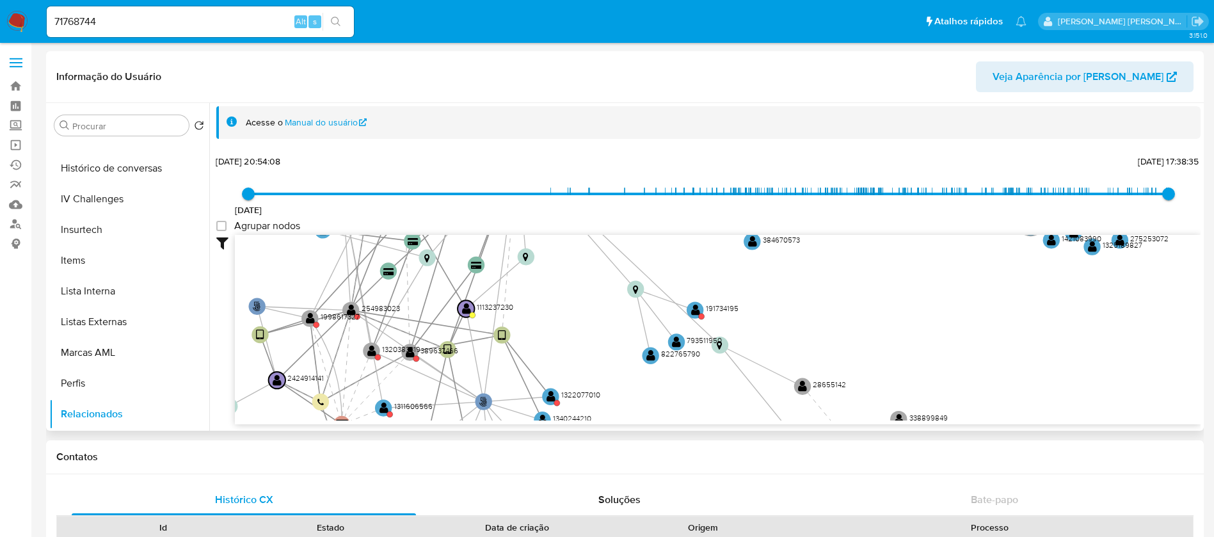
scroll to position [2, 0]
click at [680, 340] on text "" at bounding box center [676, 341] width 9 height 12
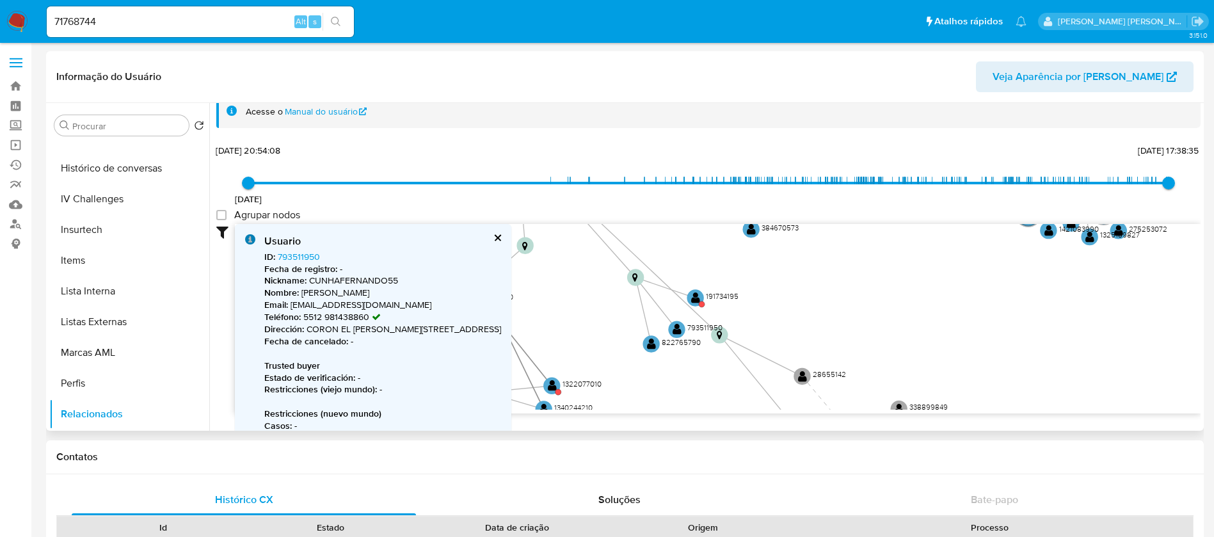
click at [501, 235] on button "cerrar" at bounding box center [497, 238] width 8 height 8
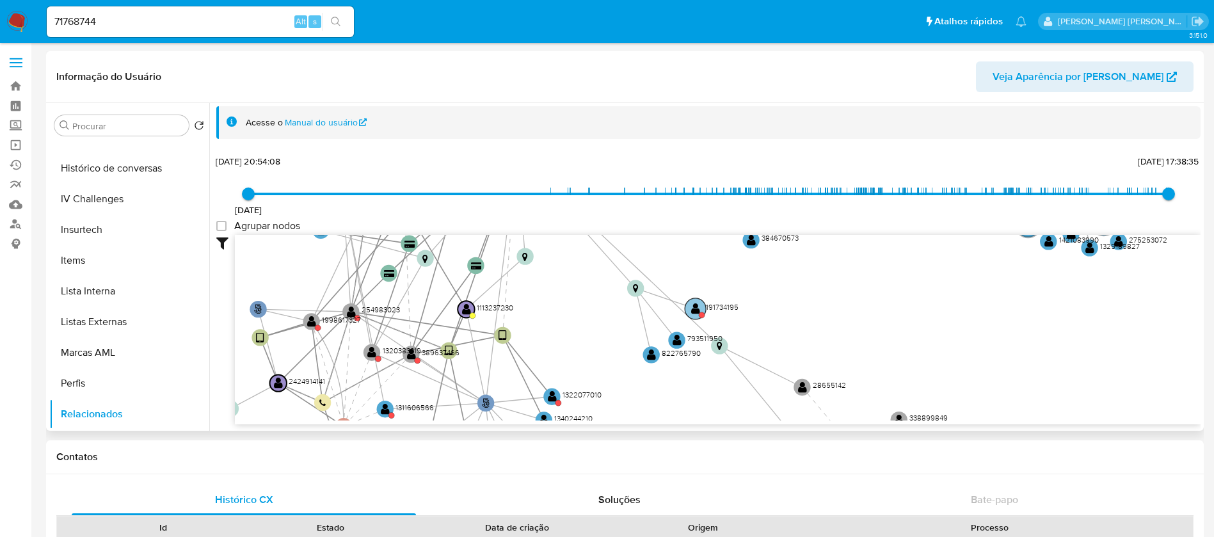
click at [688, 304] on circle at bounding box center [695, 308] width 21 height 21
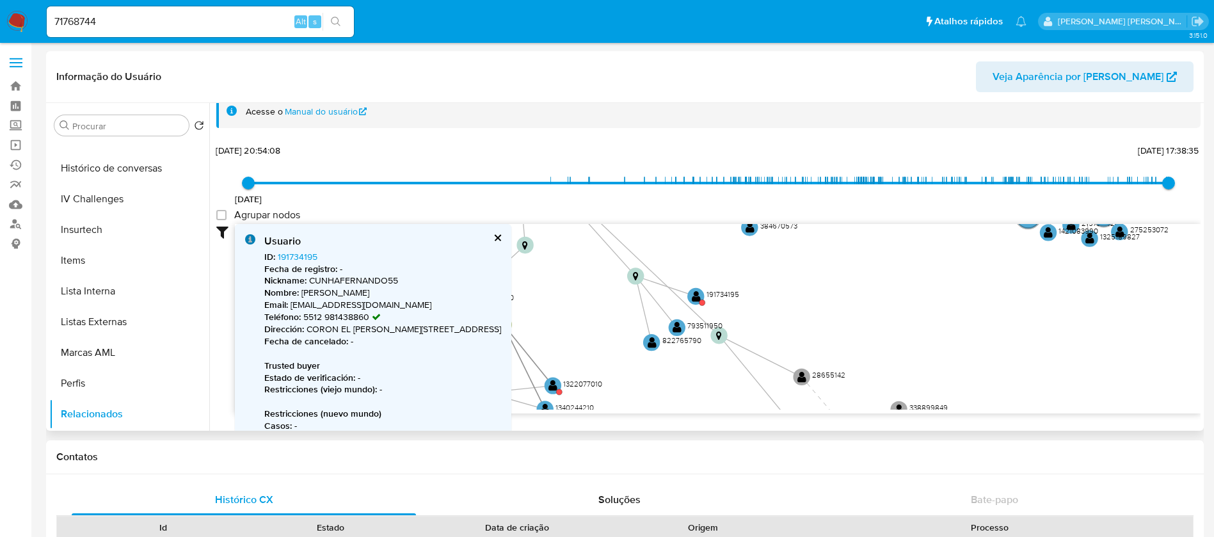
click at [501, 240] on button "cerrar" at bounding box center [497, 238] width 8 height 8
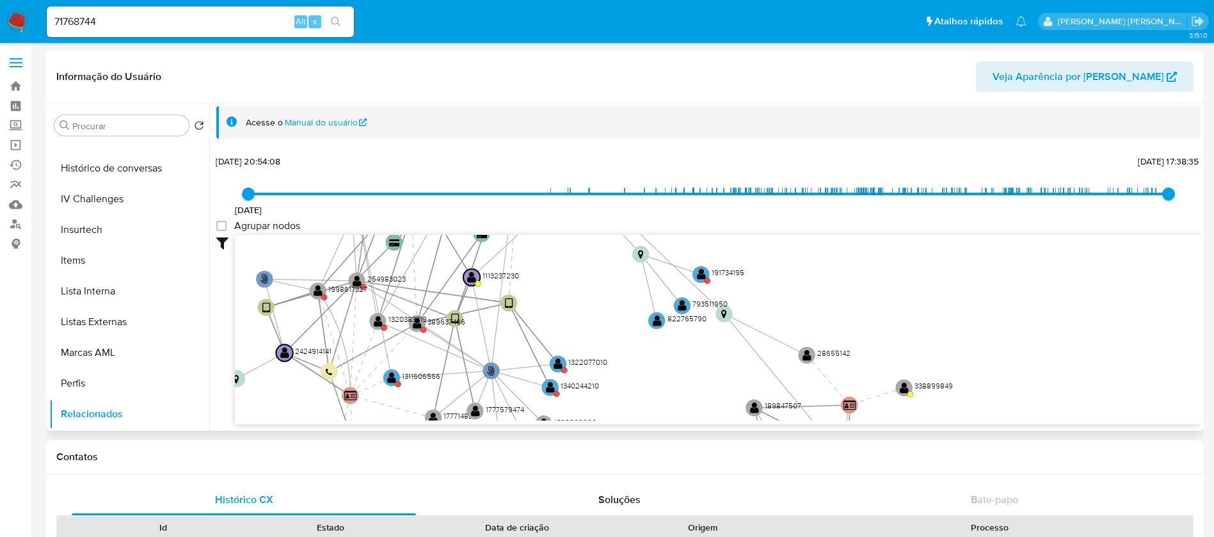
drag, startPoint x: 557, startPoint y: 321, endPoint x: 546, endPoint y: 284, distance: 38.2
click at [546, 284] on icon "phone-69c7e582ae52dbc240e40aafeaf3b3a1  user-50825277  50825277 person-fdc9b1…" at bounding box center [718, 328] width 966 height 186
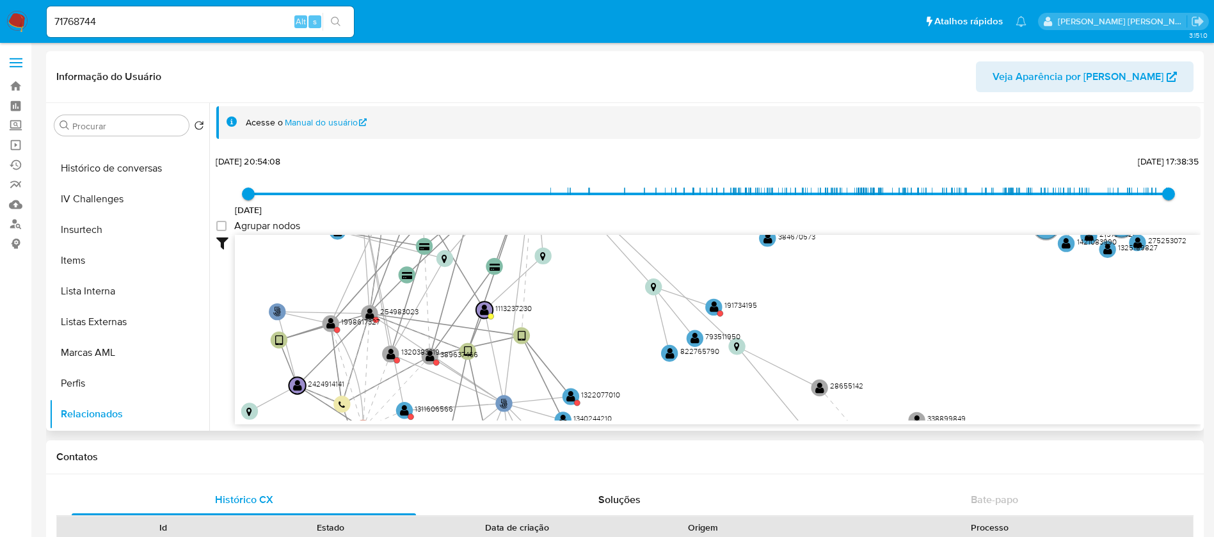
drag, startPoint x: 547, startPoint y: 286, endPoint x: 560, endPoint y: 319, distance: 35.1
click at [560, 319] on icon "phone-69c7e582ae52dbc240e40aafeaf3b3a1  user-50825277  50825277 person-fdc9b1…" at bounding box center [718, 328] width 966 height 186
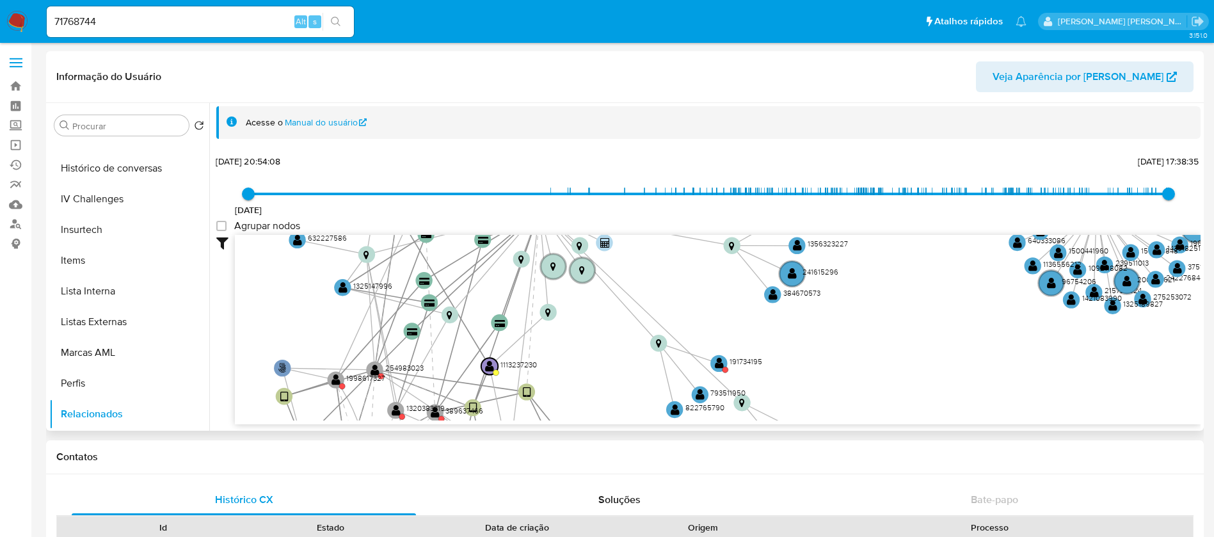
drag, startPoint x: 569, startPoint y: 308, endPoint x: 575, endPoint y: 364, distance: 55.9
click at [575, 364] on icon "phone-69c7e582ae52dbc240e40aafeaf3b3a1  user-50825277  50825277 person-fdc9b1…" at bounding box center [718, 328] width 966 height 186
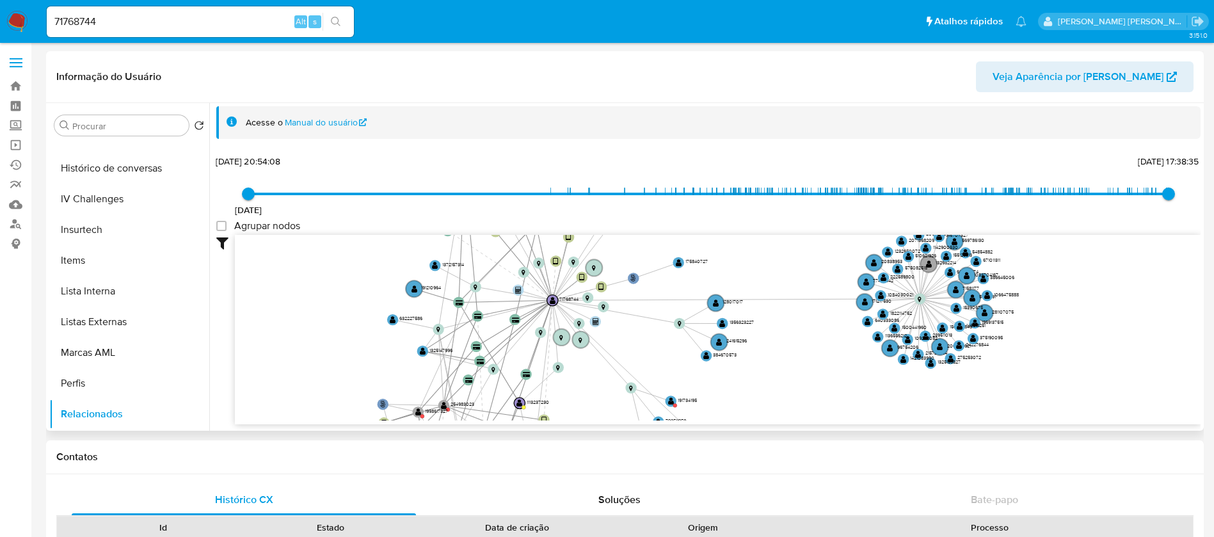
drag, startPoint x: 536, startPoint y: 330, endPoint x: 568, endPoint y: 378, distance: 57.7
click at [568, 378] on icon "phone-69c7e582ae52dbc240e40aafeaf3b3a1  user-50825277  50825277 person-fdc9b1…" at bounding box center [718, 328] width 966 height 186
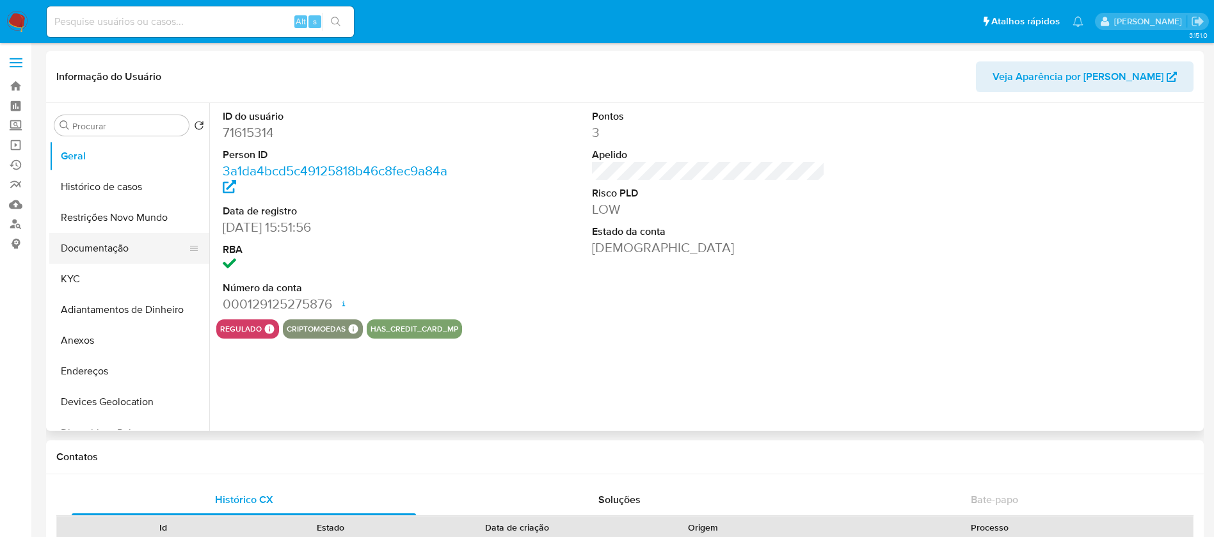
click at [106, 250] on button "Documentação" at bounding box center [124, 248] width 150 height 31
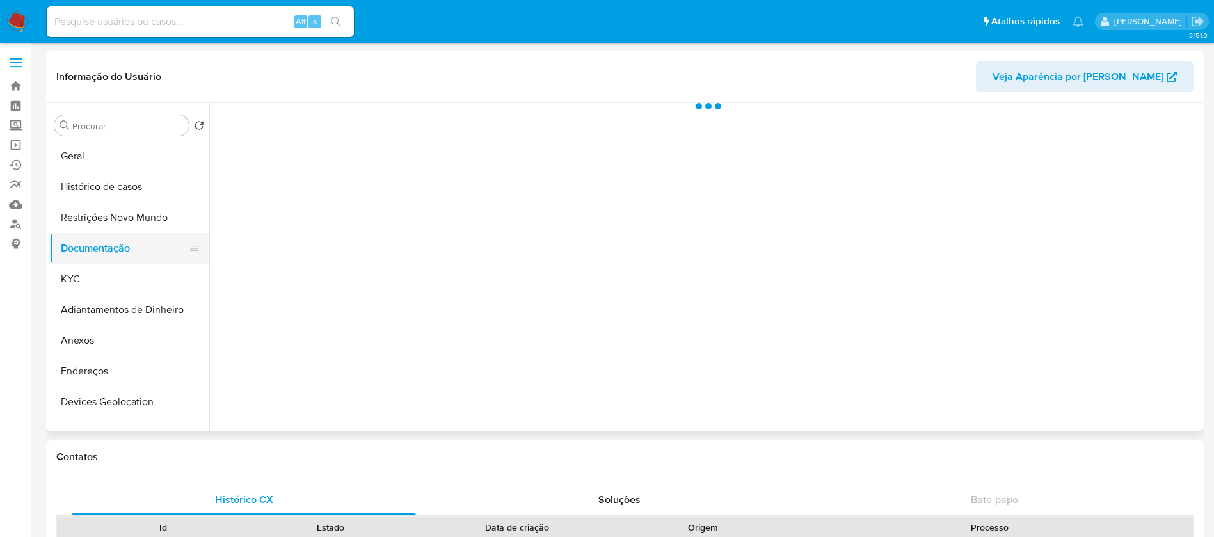
select select "10"
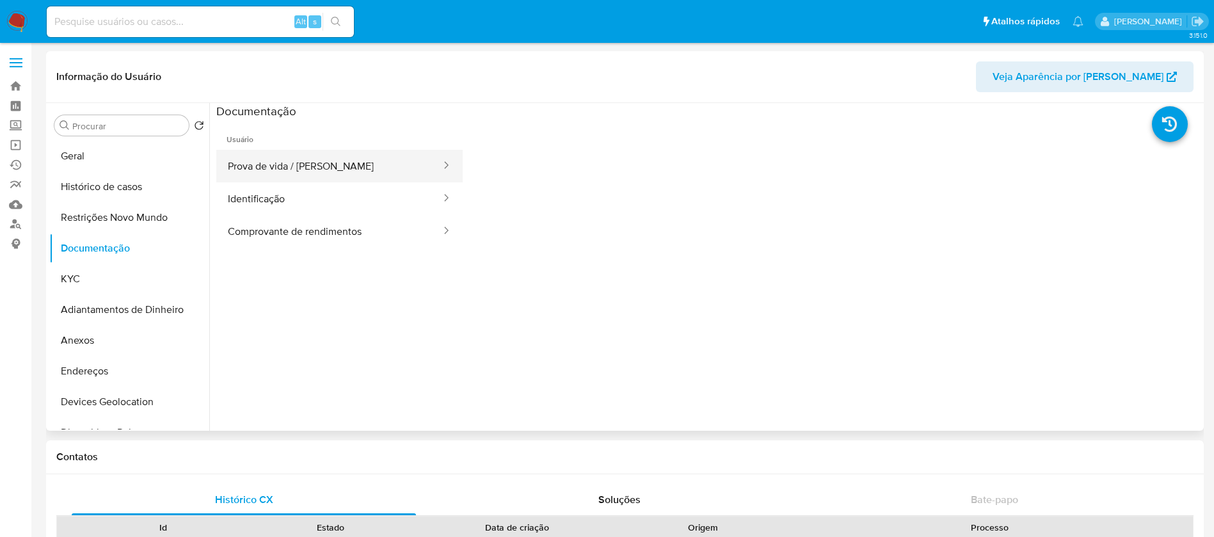
click at [320, 171] on button "Prova de vida / [PERSON_NAME]" at bounding box center [329, 166] width 226 height 33
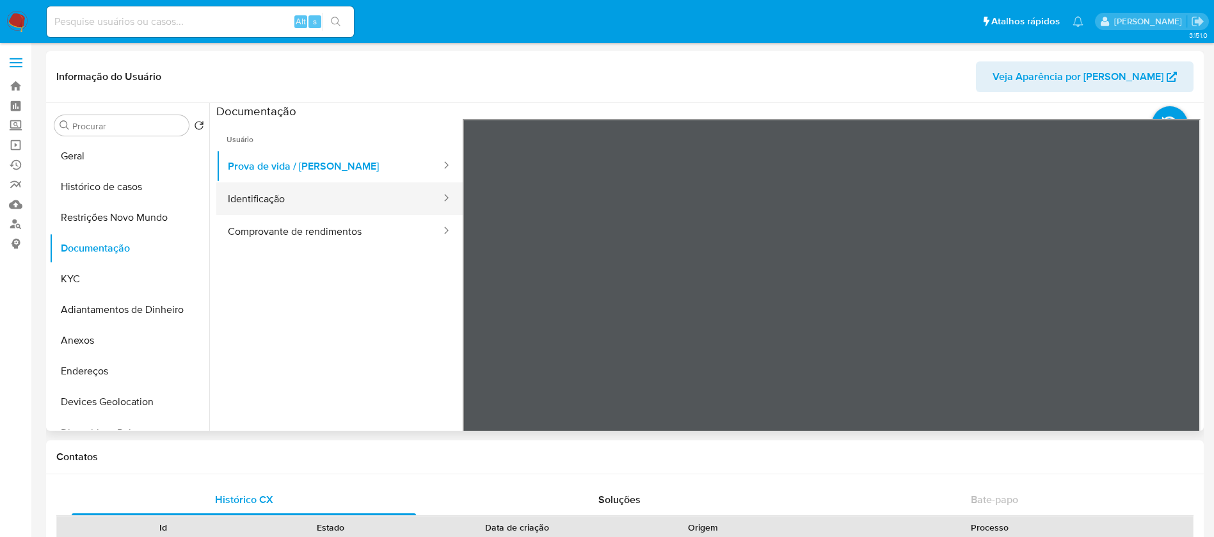
click at [303, 204] on button "Identificação" at bounding box center [329, 198] width 226 height 33
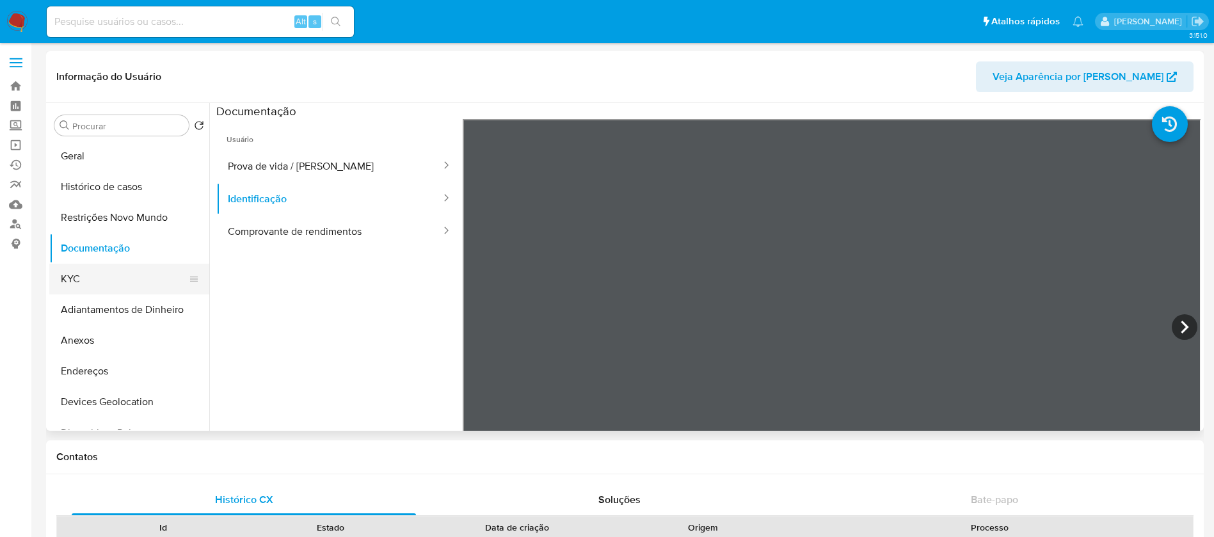
click at [107, 276] on button "KYC" at bounding box center [124, 279] width 150 height 31
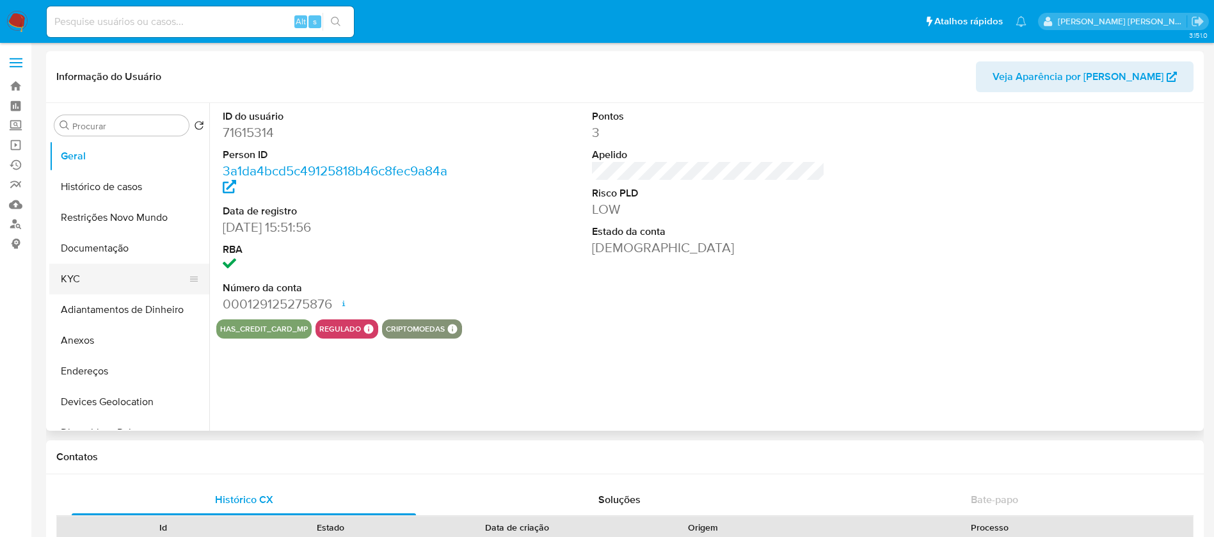
click at [83, 275] on button "KYC" at bounding box center [124, 279] width 150 height 31
select select "10"
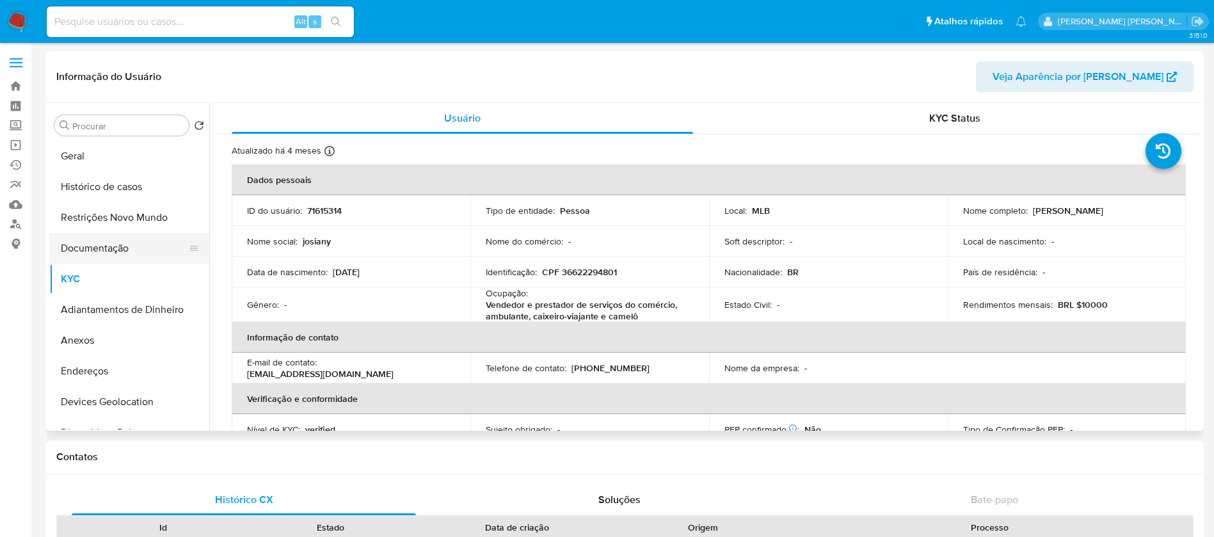
click at [100, 252] on button "Documentação" at bounding box center [124, 248] width 150 height 31
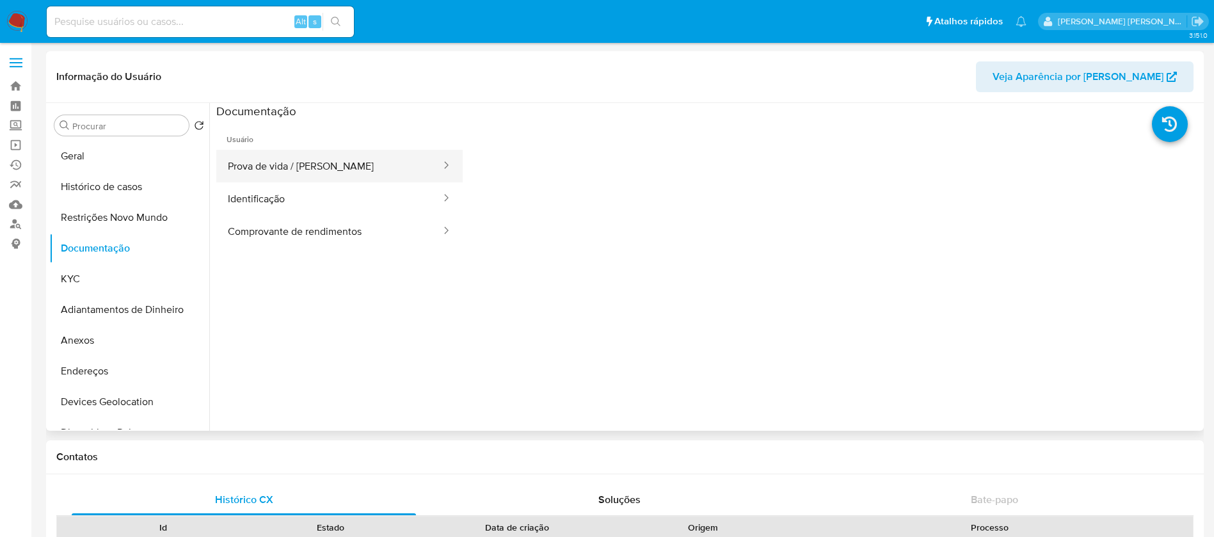
click at [280, 154] on button "Prova de vida / [PERSON_NAME]" at bounding box center [329, 166] width 226 height 33
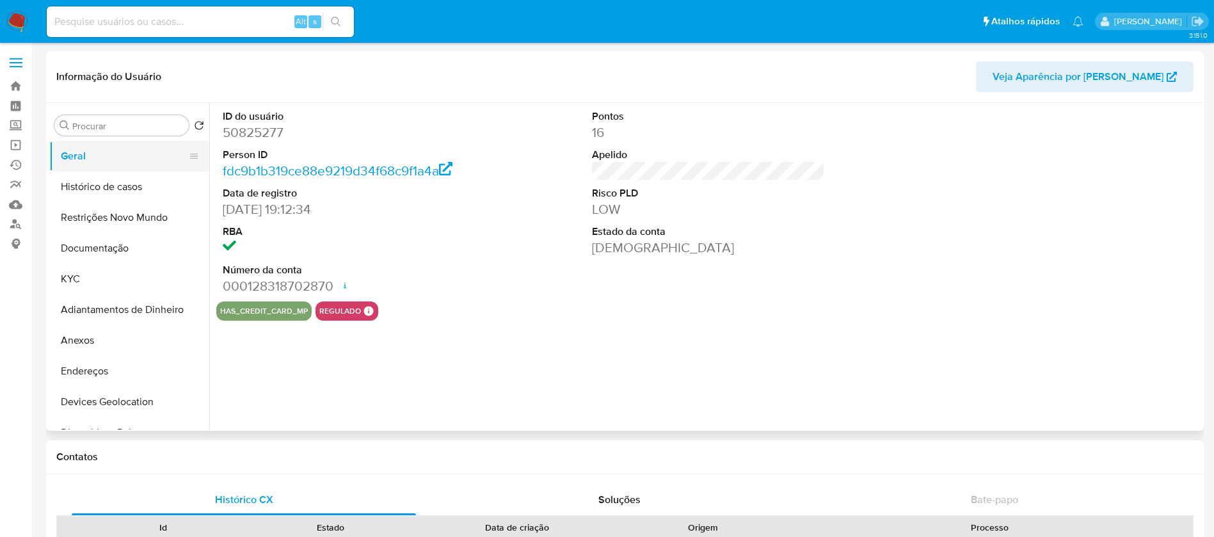
select select "10"
click at [122, 186] on button "Histórico de casos" at bounding box center [124, 186] width 150 height 31
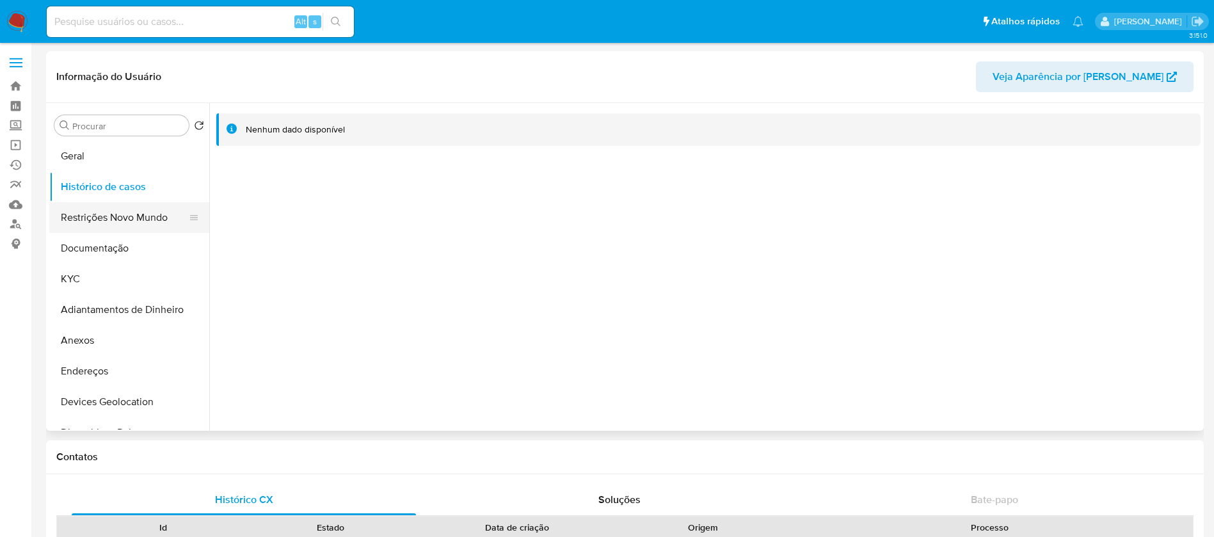
click at [121, 219] on button "Restrições Novo Mundo" at bounding box center [124, 217] width 150 height 31
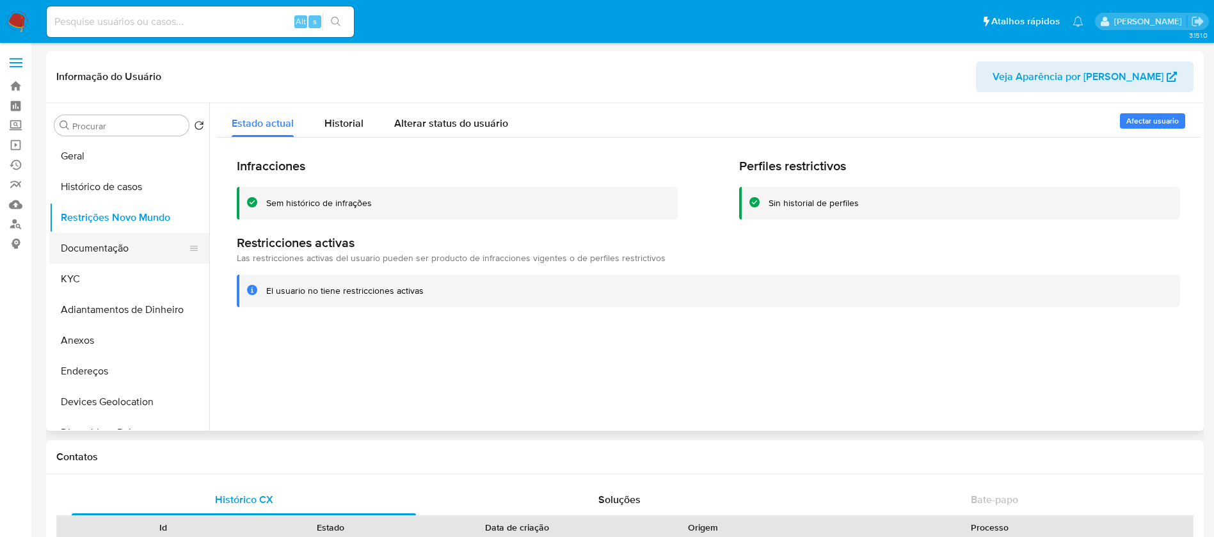
click at [120, 258] on button "Documentação" at bounding box center [124, 248] width 150 height 31
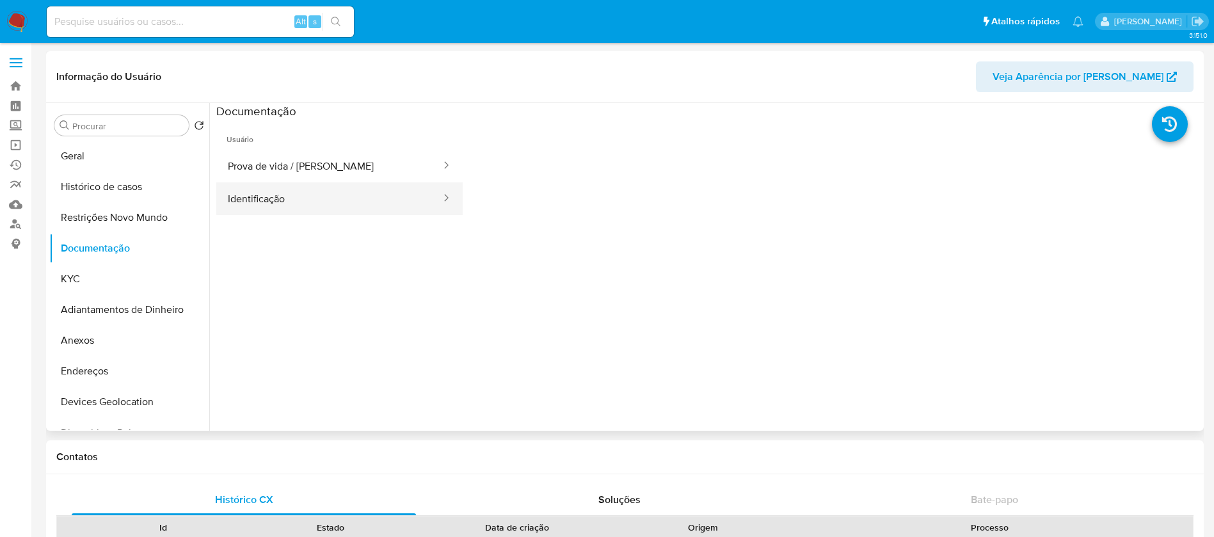
click at [285, 198] on button "Identificação" at bounding box center [329, 198] width 226 height 33
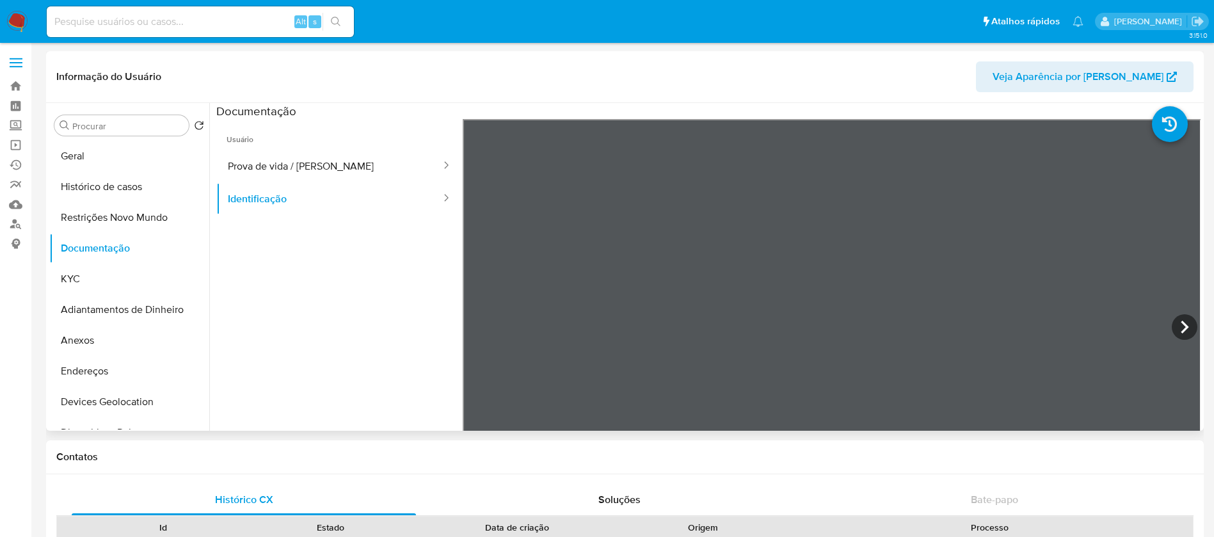
click at [674, 96] on div "Informação do Usuário Veja Aparência por Pessoa Procurar Retornar ao pedido pad…" at bounding box center [625, 240] width 1158 height 379
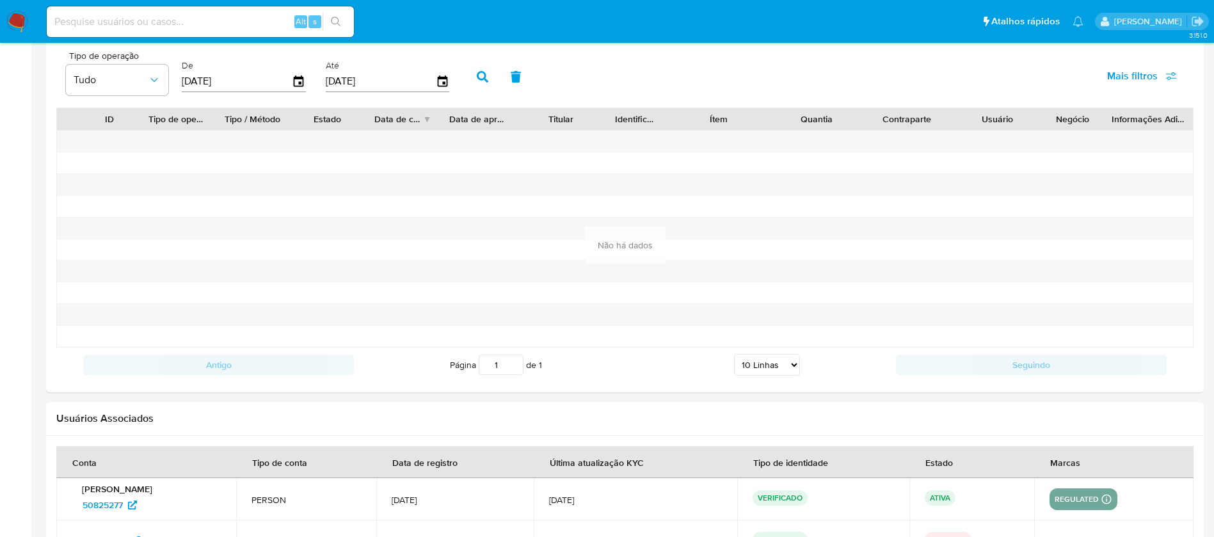
scroll to position [1423, 0]
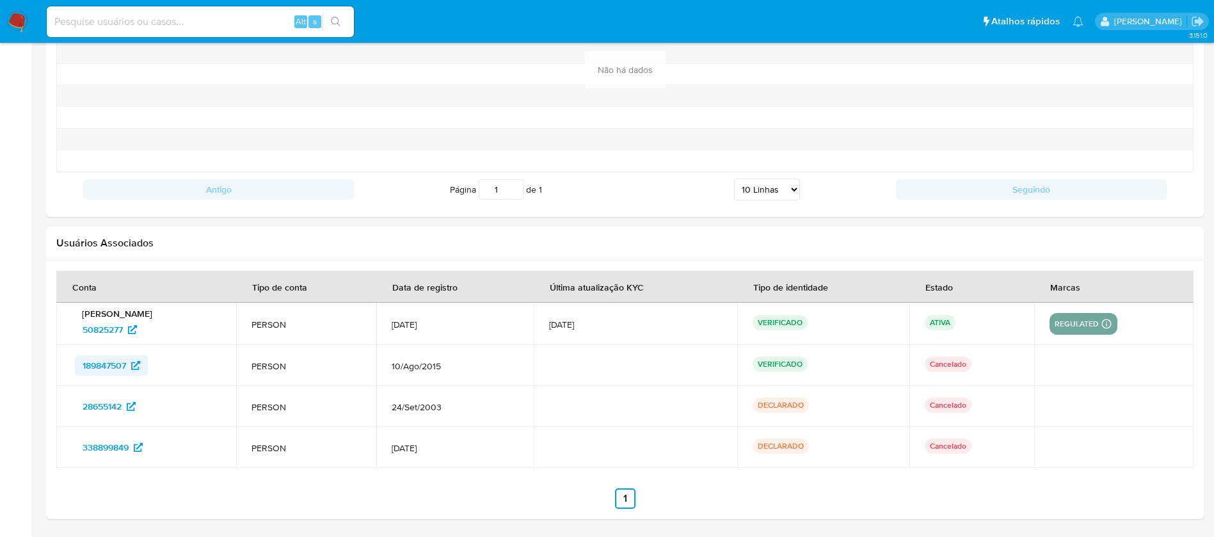
click at [134, 360] on span "189847507" at bounding box center [112, 365] width 58 height 20
click at [131, 402] on icon at bounding box center [131, 406] width 9 height 9
click at [136, 449] on icon at bounding box center [138, 447] width 9 height 9
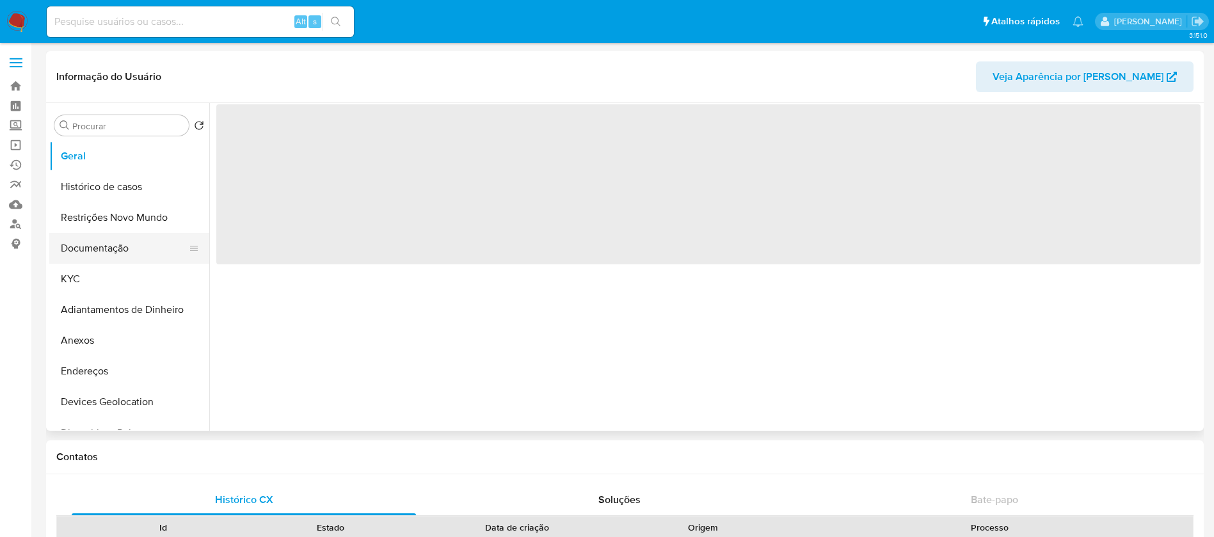
click at [116, 246] on button "Documentação" at bounding box center [124, 248] width 150 height 31
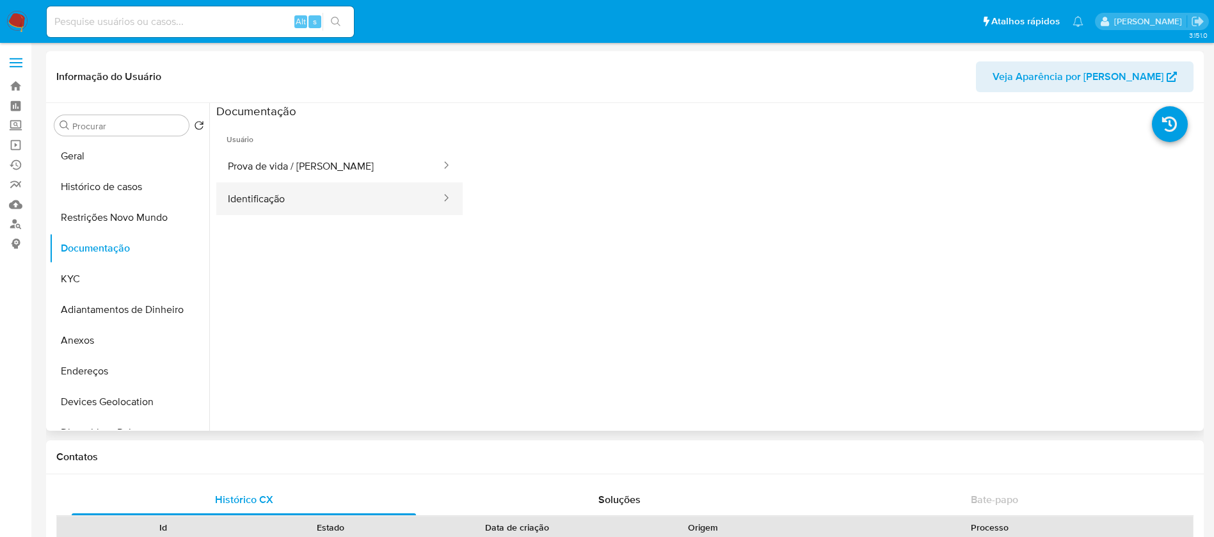
click at [322, 193] on button "Identificação" at bounding box center [329, 198] width 226 height 33
select select "10"
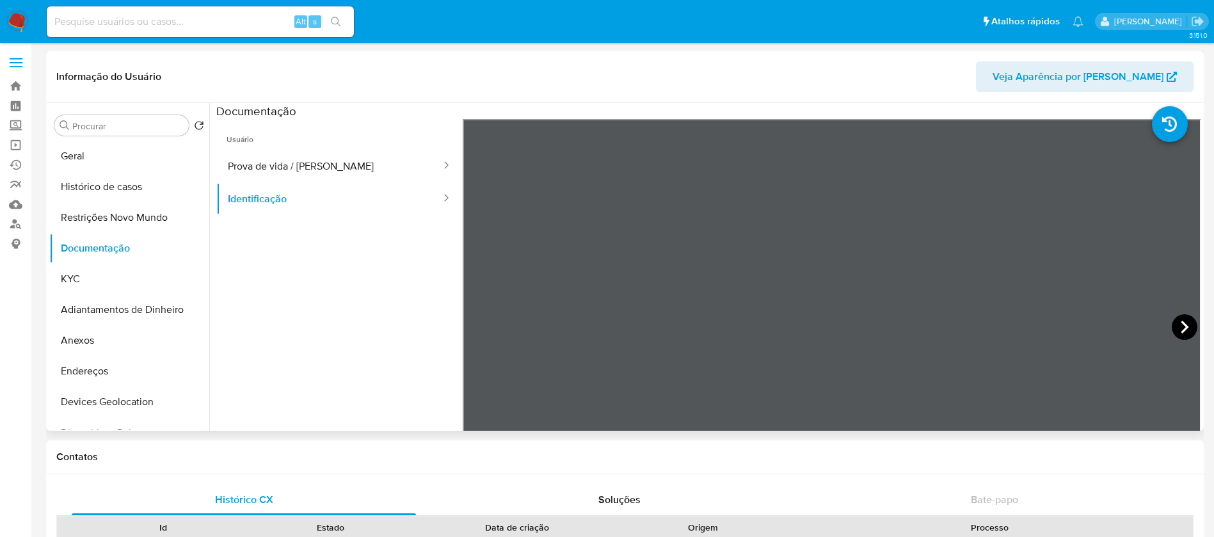
click at [1181, 322] on icon at bounding box center [1185, 327] width 26 height 26
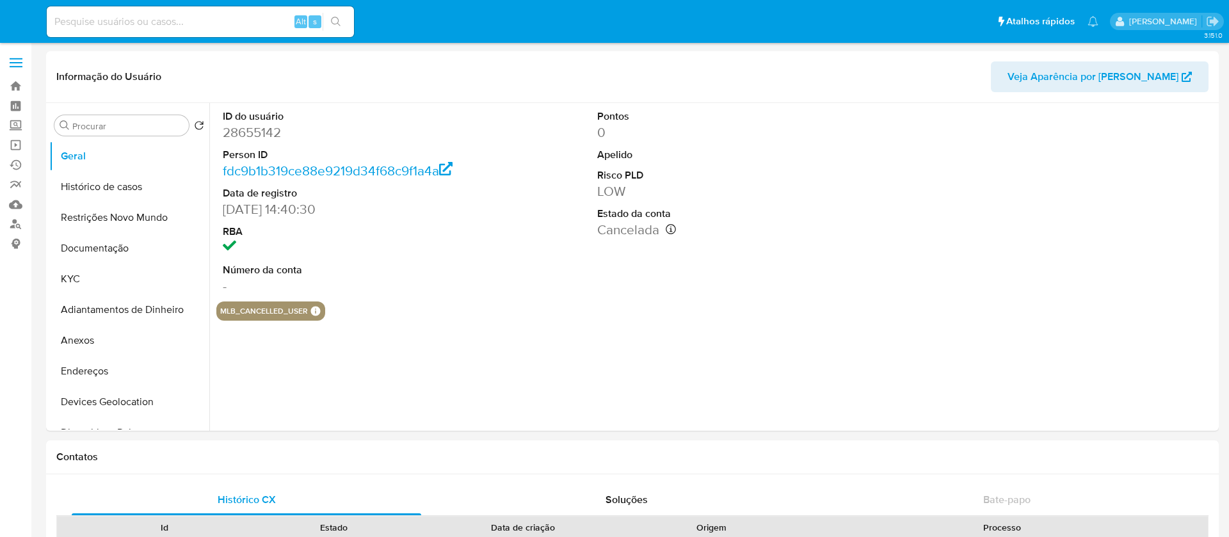
select select "10"
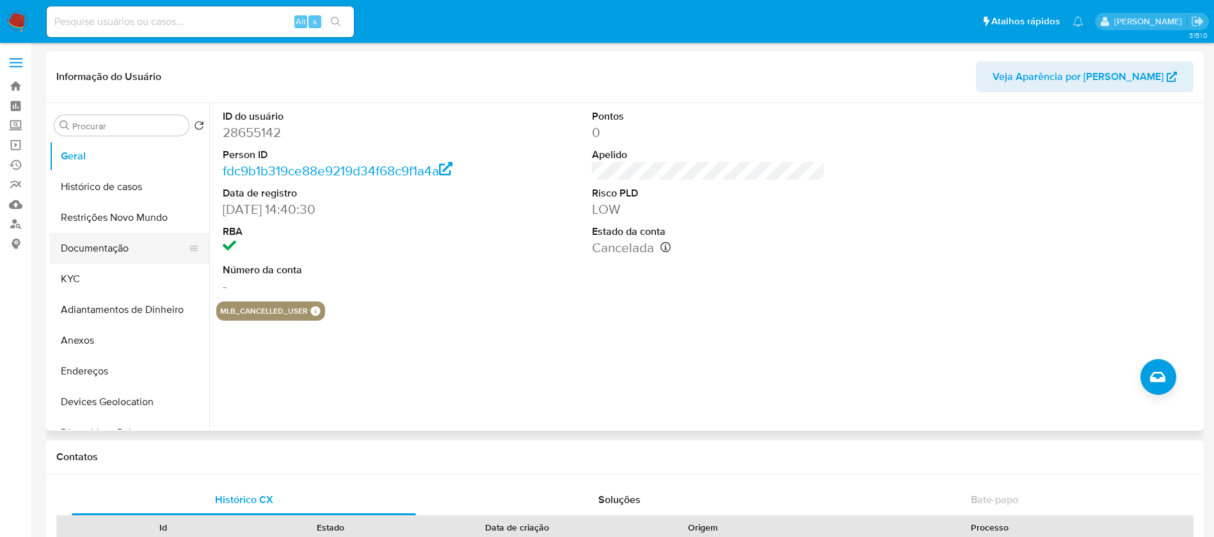
click at [104, 248] on button "Documentação" at bounding box center [124, 248] width 150 height 31
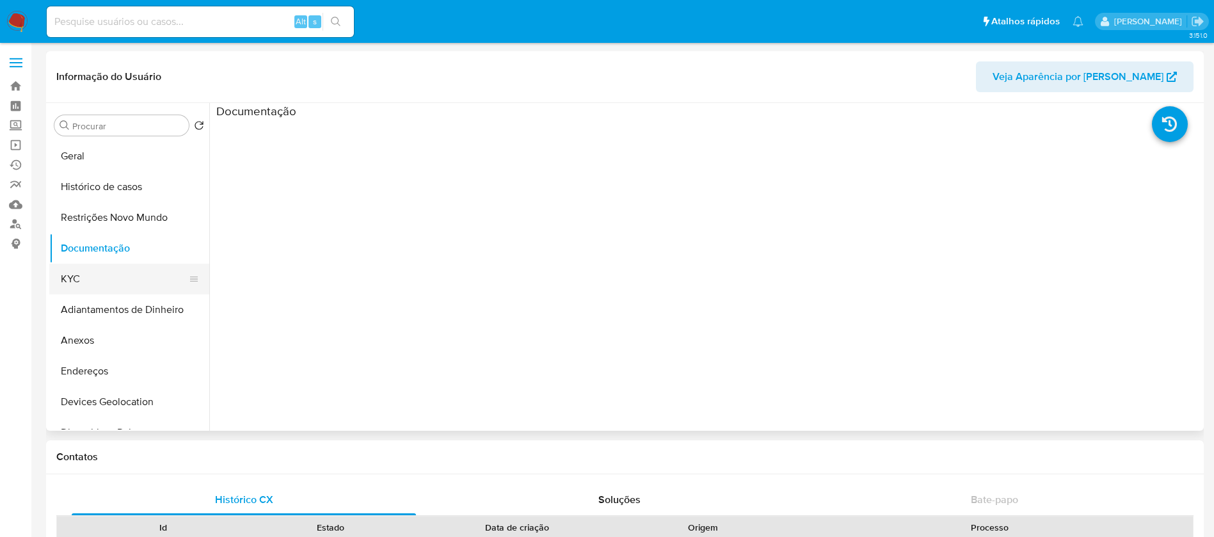
click at [119, 275] on button "KYC" at bounding box center [124, 279] width 150 height 31
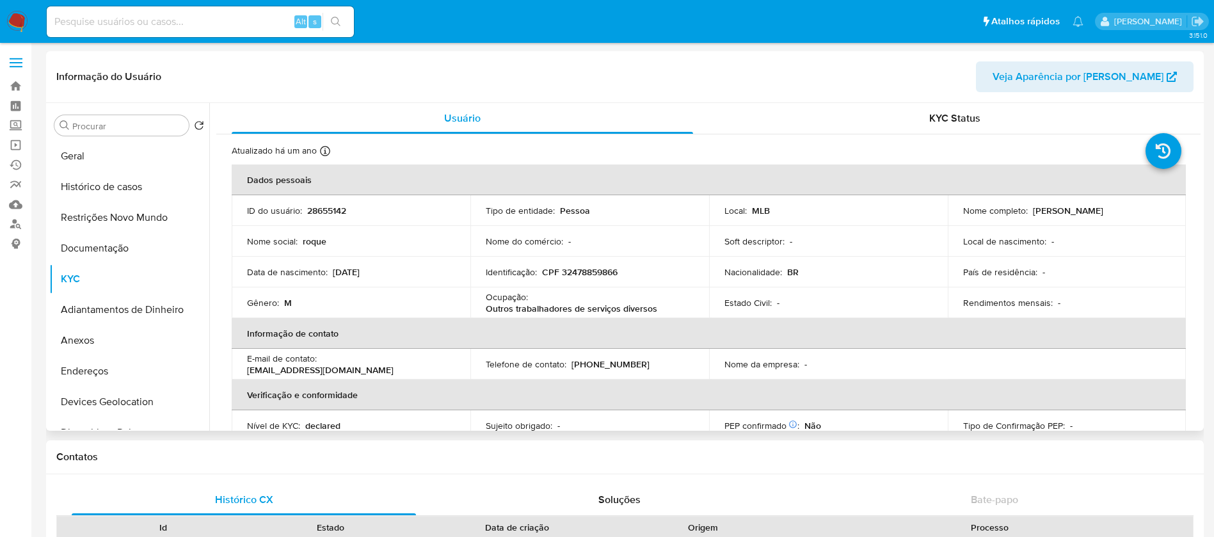
scroll to position [96, 0]
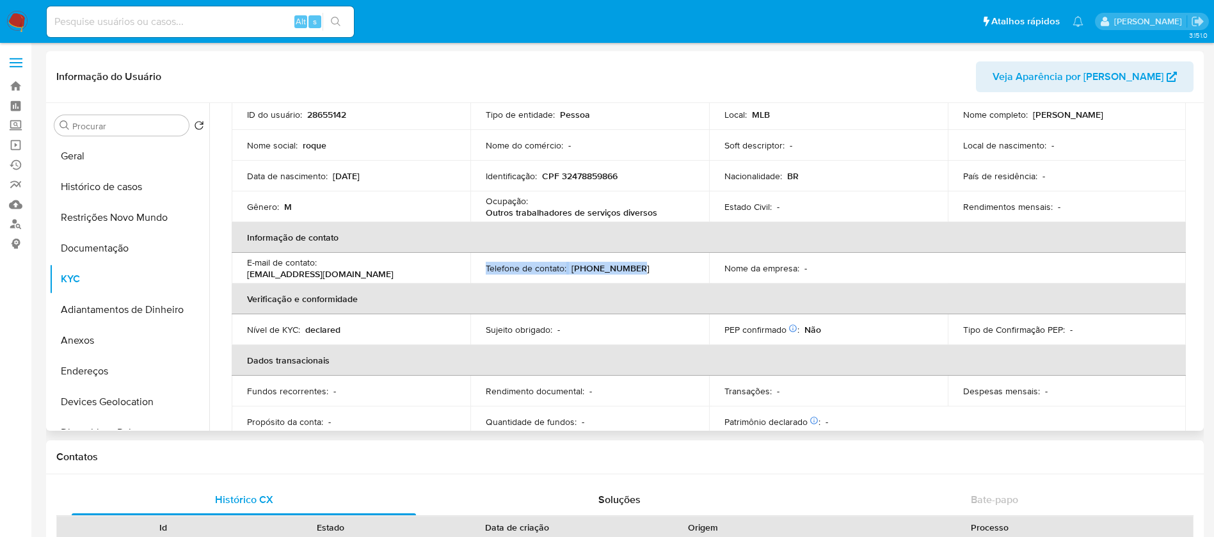
drag, startPoint x: 638, startPoint y: 266, endPoint x: 483, endPoint y: 267, distance: 154.8
click at [483, 267] on td "Telefone de contato : (11) 33742729" at bounding box center [589, 268] width 239 height 31
copy div "Telefone de contato : (11) 33742729"
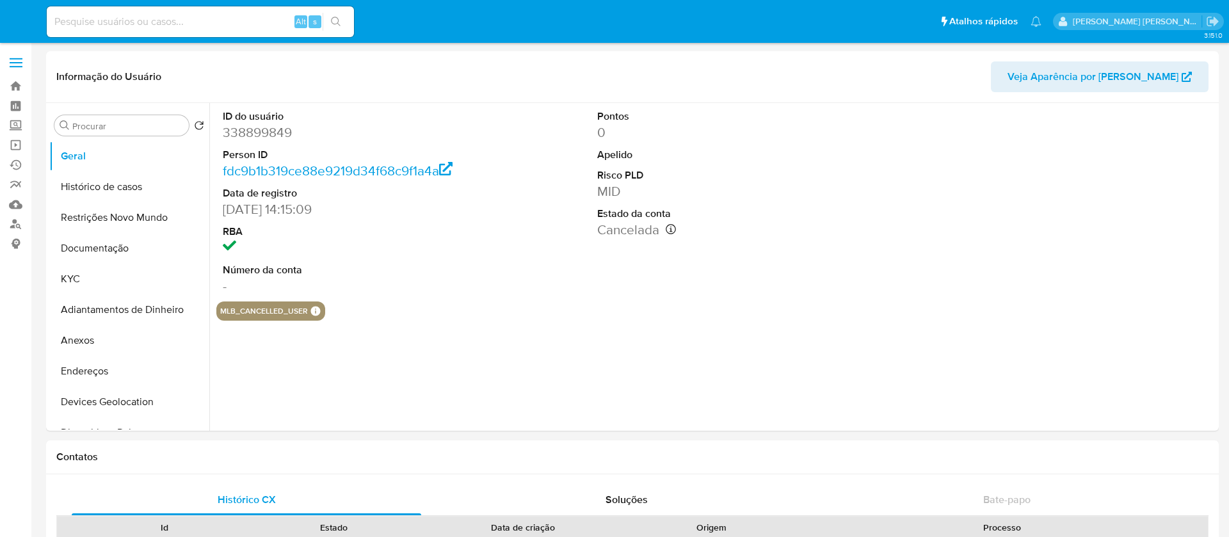
select select "10"
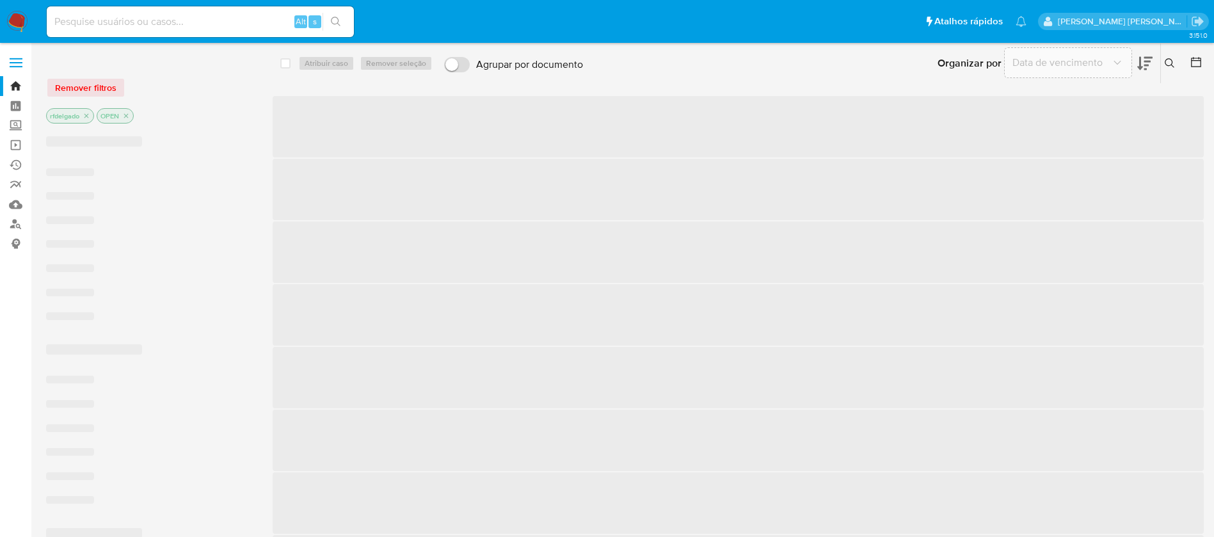
click at [217, 23] on input at bounding box center [200, 21] width 307 height 17
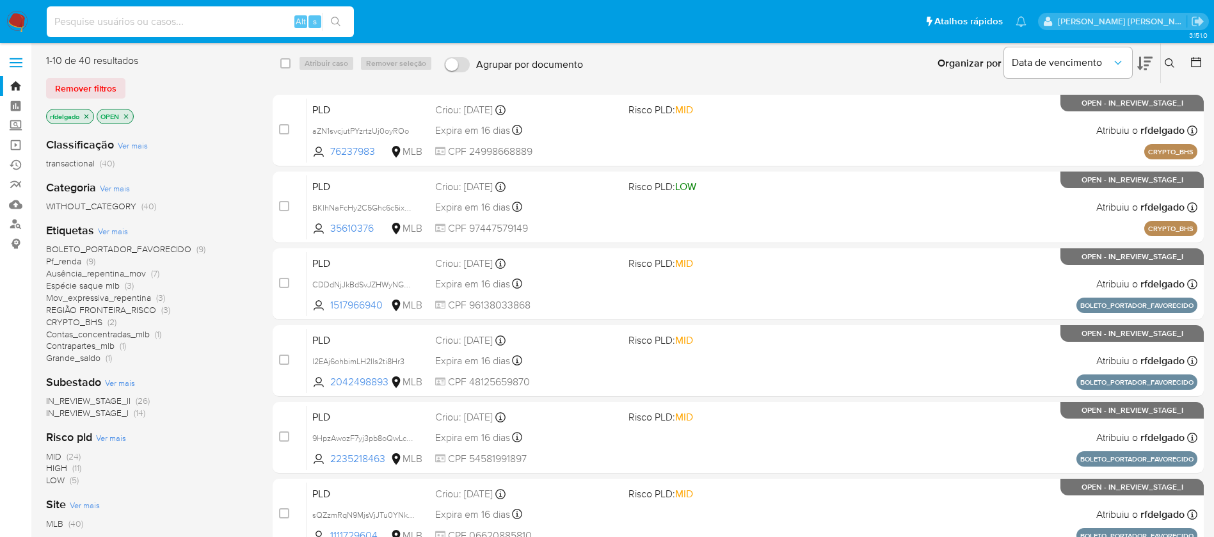
paste input "1488469168"
type input "1488469168"
click at [338, 15] on button "search-icon" at bounding box center [335, 22] width 26 height 18
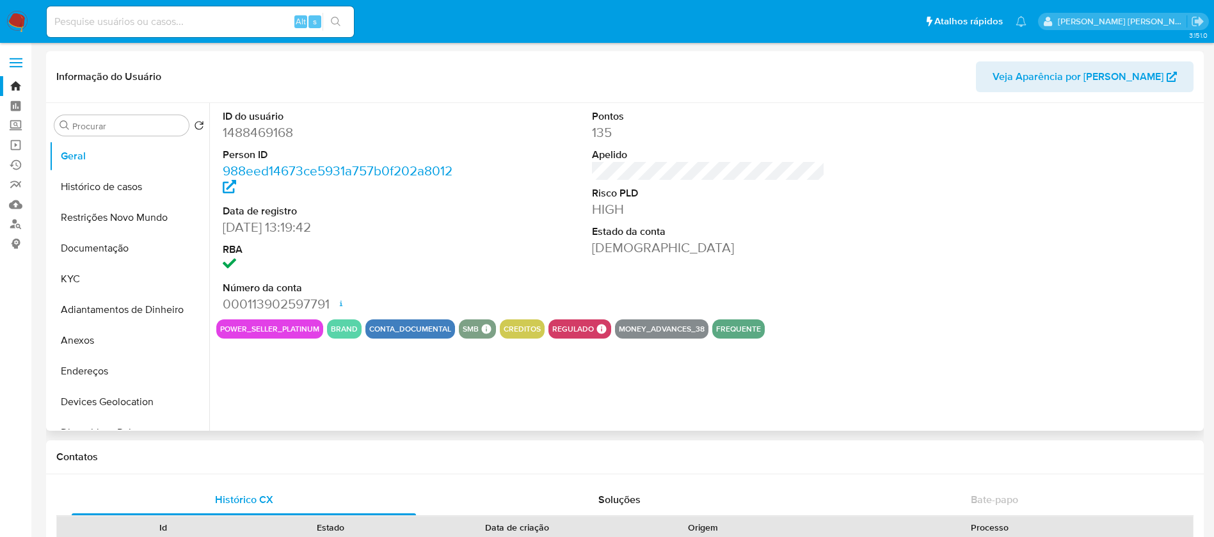
select select "10"
click at [109, 274] on button "KYC" at bounding box center [124, 279] width 150 height 31
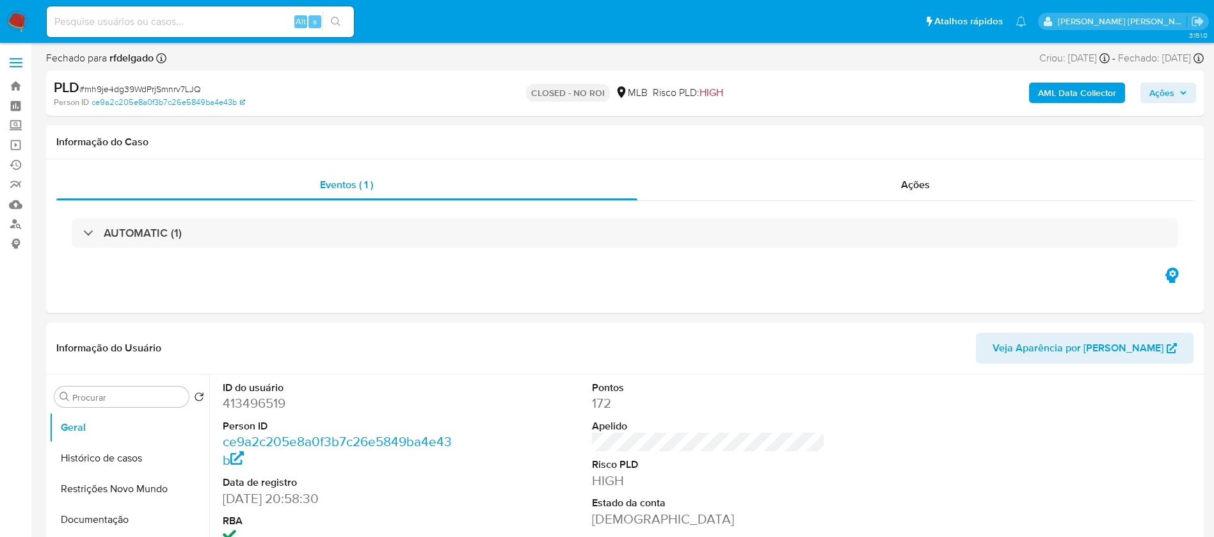
select select "10"
click at [24, 20] on img at bounding box center [17, 22] width 22 height 22
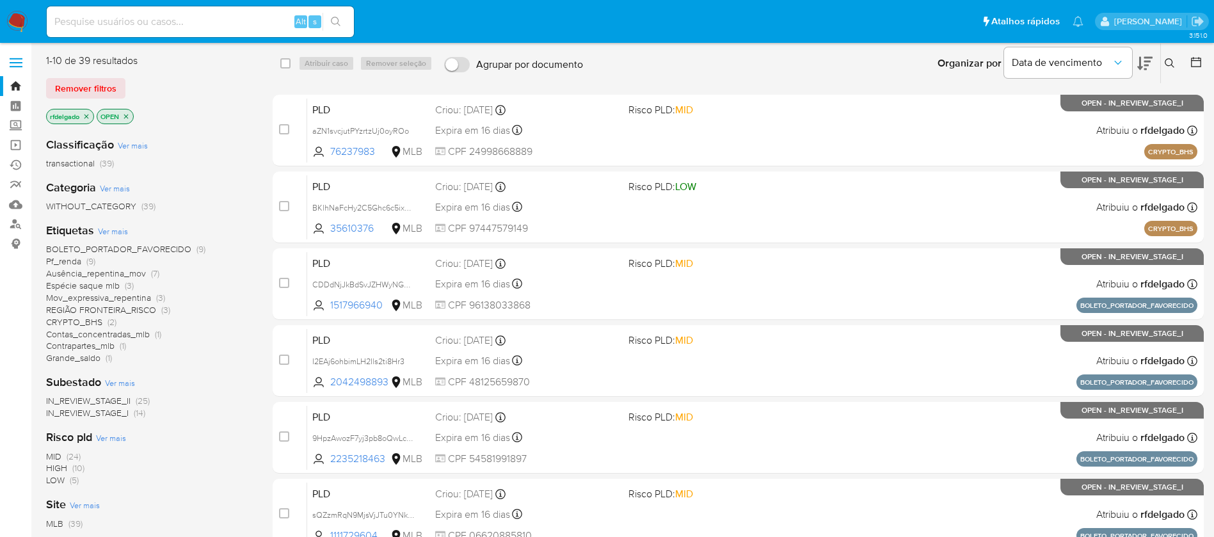
click at [72, 260] on span "Pf_renda" at bounding box center [63, 261] width 35 height 13
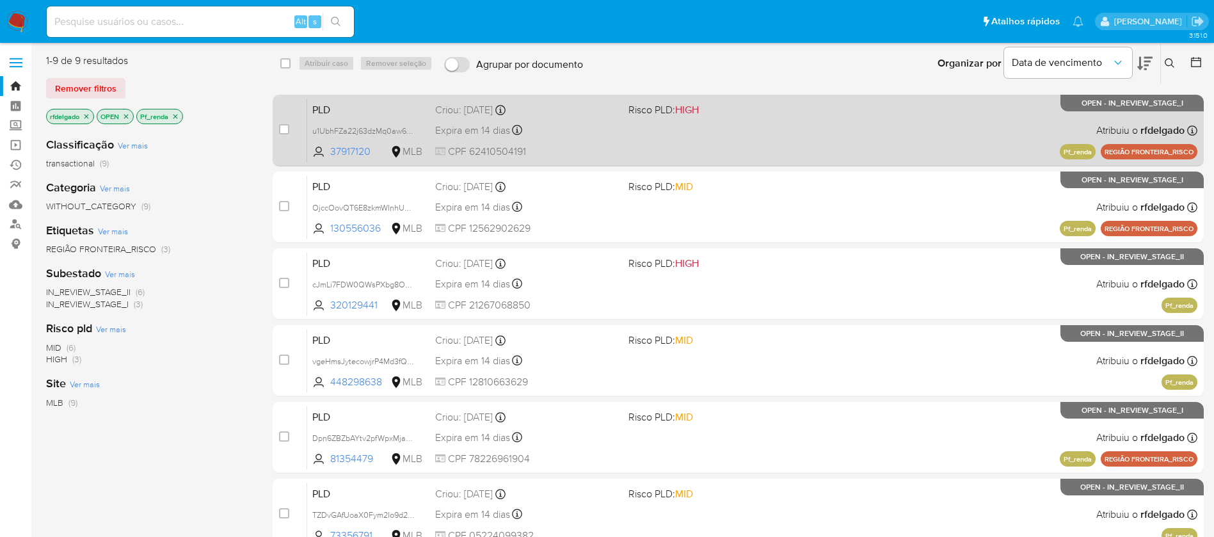
click at [769, 135] on div "PLD u1UbhFZa22j63dzMq0aw6rhE 37917120 MLB Risco PLD: HIGH Criou: [DATE] Criou: …" at bounding box center [752, 130] width 890 height 65
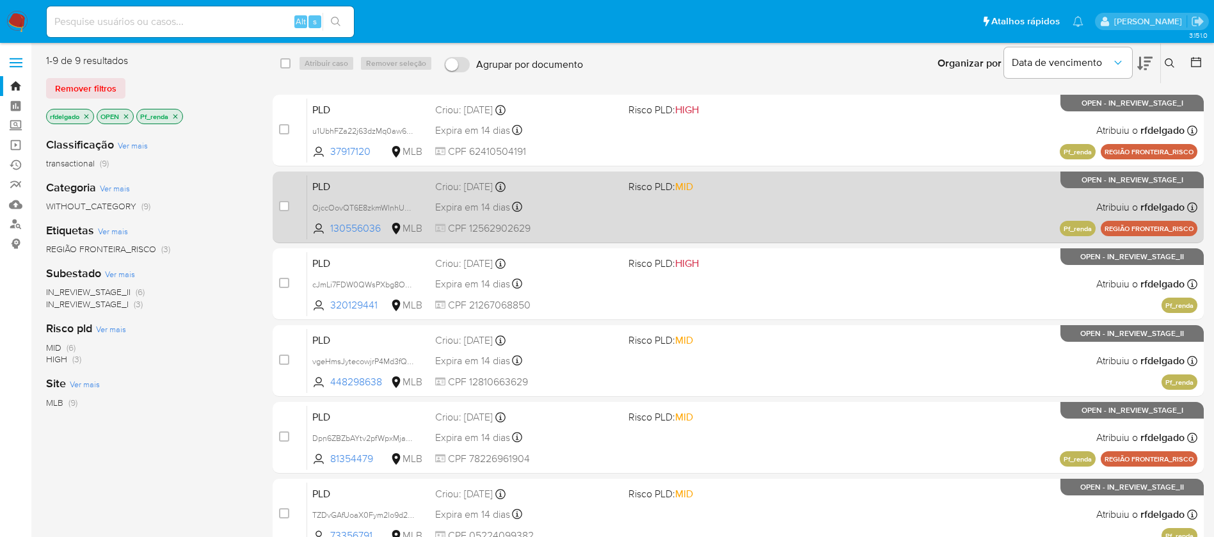
click at [726, 212] on div "PLD OjccOovQT6E8zkmWInhUoU6D 130556036 MLB Risco PLD: MID Criou: 12/07/2025 Cri…" at bounding box center [752, 207] width 890 height 65
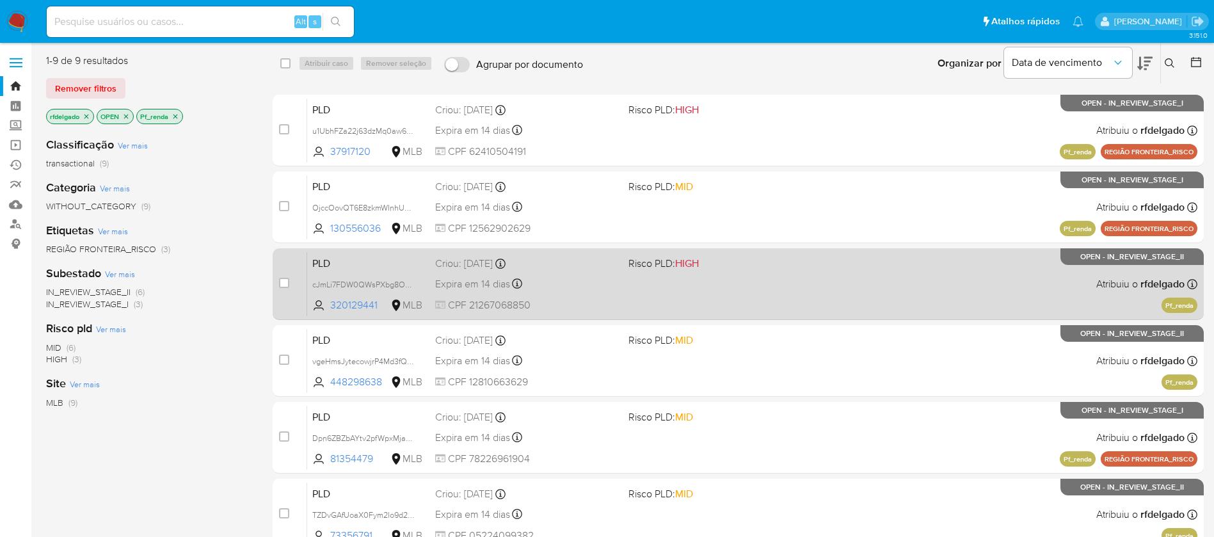
click at [894, 302] on div "PLD cJmLi7FDW0QWsPXbg8O26cG9 320129441 MLB Risco PLD: HIGH Criou: 12/07/2025 Cr…" at bounding box center [752, 283] width 890 height 65
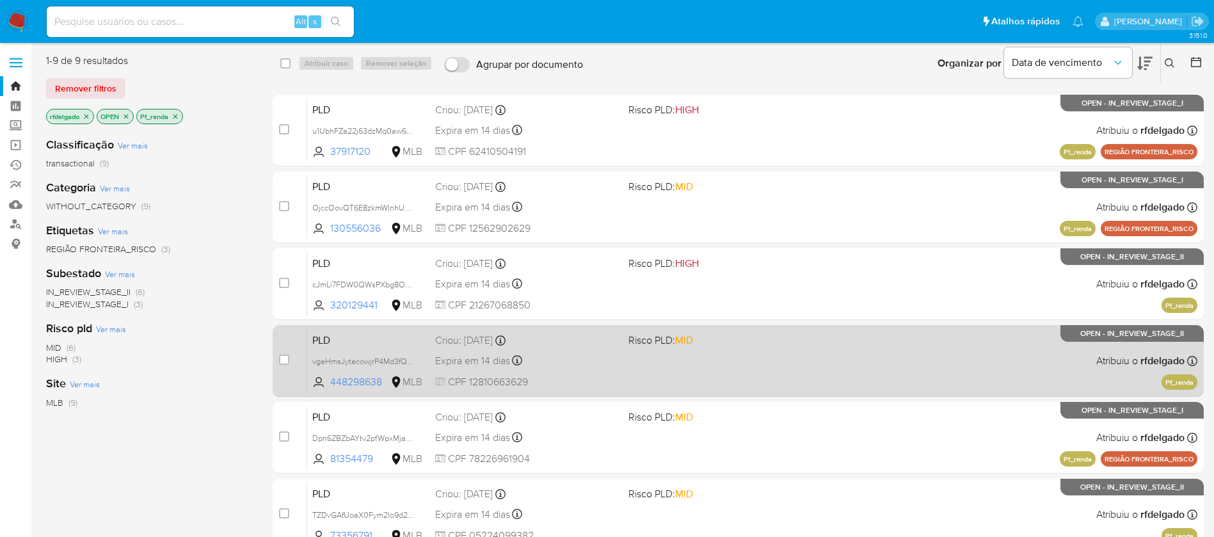
click at [805, 357] on div "PLD vgeHmsJytecowjrP4Md3fQAy 448298638 MLB Risco PLD: MID Criou: 12/07/2025 Cri…" at bounding box center [752, 360] width 890 height 65
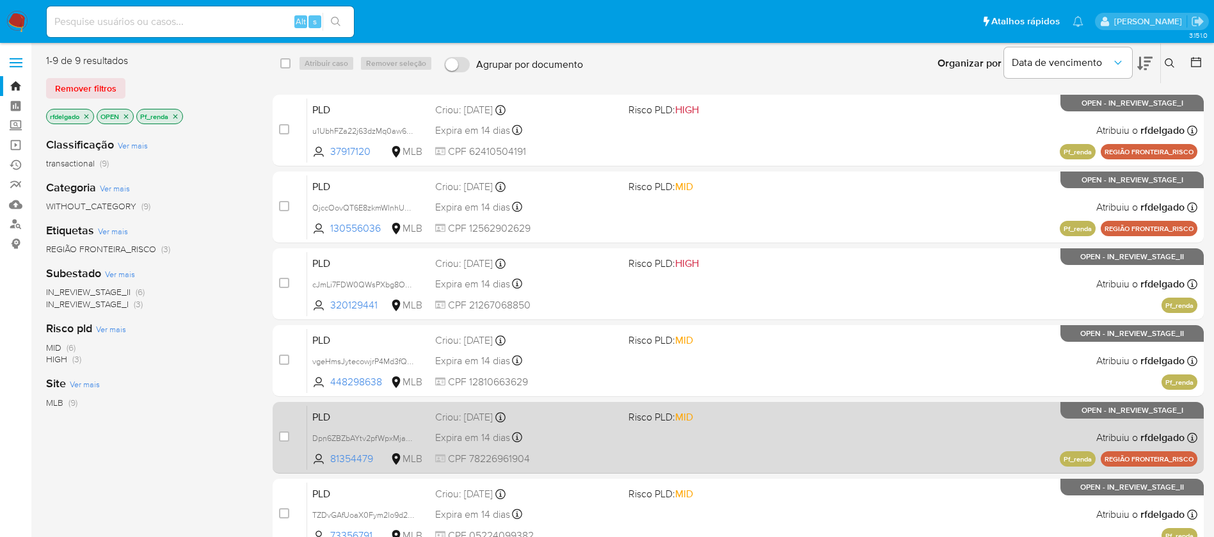
click at [870, 429] on div "PLD Dpn6ZBZbAYtv2pfWpxMjaMgj 81354479 MLB Risco PLD: MID Criou: 12/07/2025 Crio…" at bounding box center [752, 437] width 890 height 65
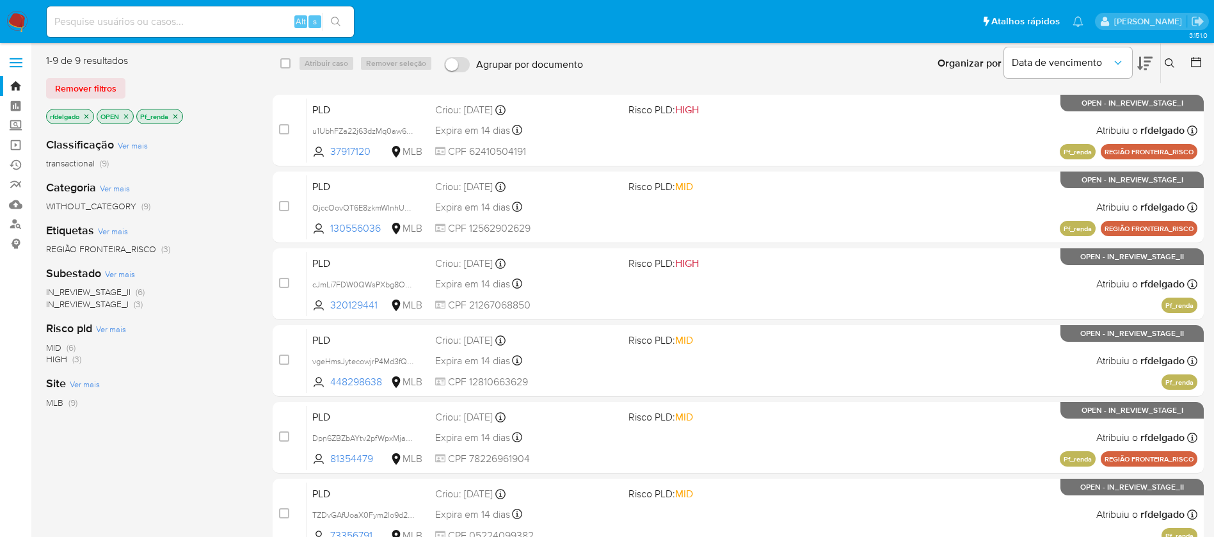
click at [15, 10] on nav "Pausado Ver notificaciones Alt s Atalhos rápidos Presiona las siguientes teclas…" at bounding box center [607, 21] width 1214 height 43
click at [15, 17] on img at bounding box center [17, 22] width 22 height 22
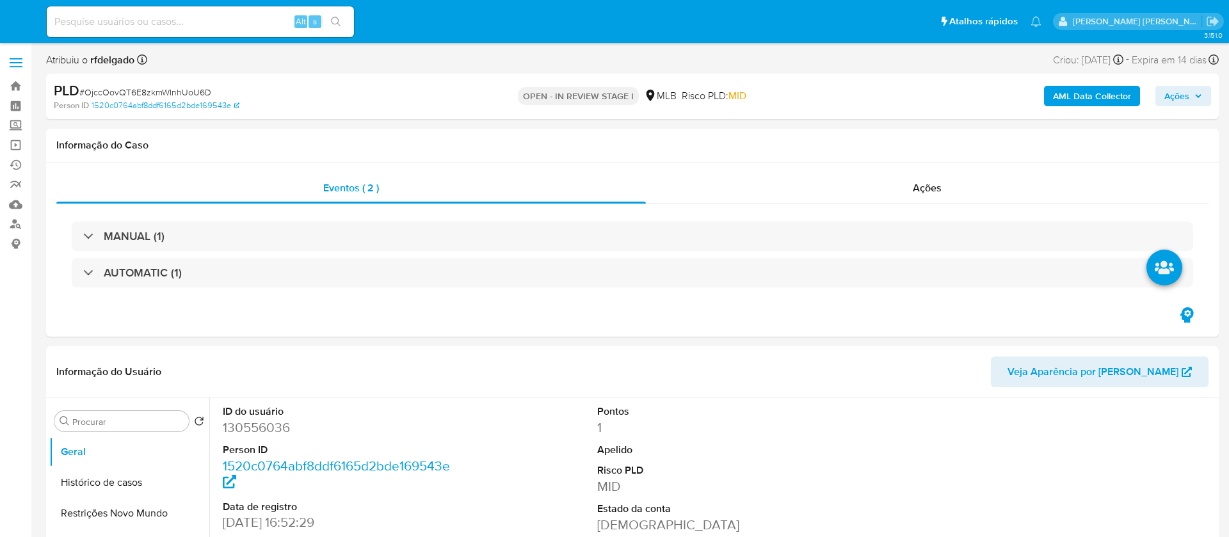
select select "10"
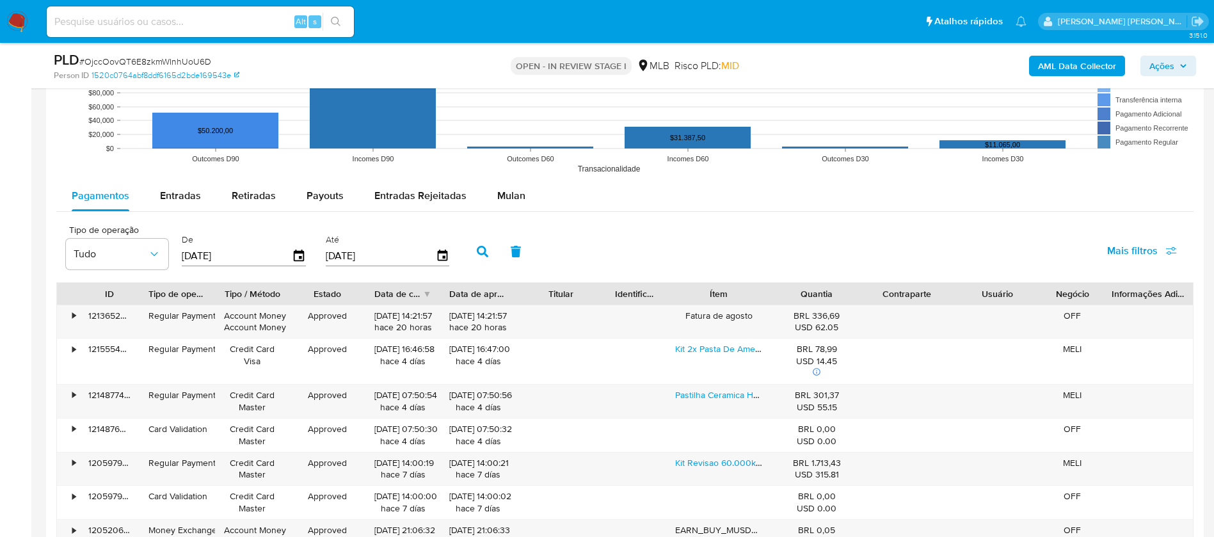
scroll to position [1344, 0]
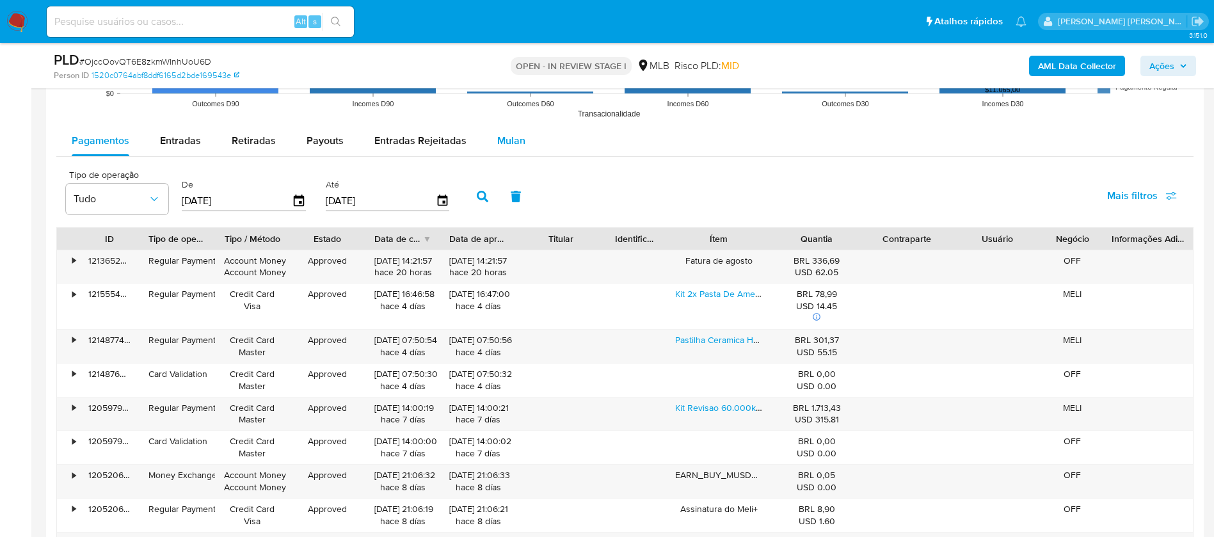
click at [507, 136] on span "Mulan" at bounding box center [511, 140] width 28 height 15
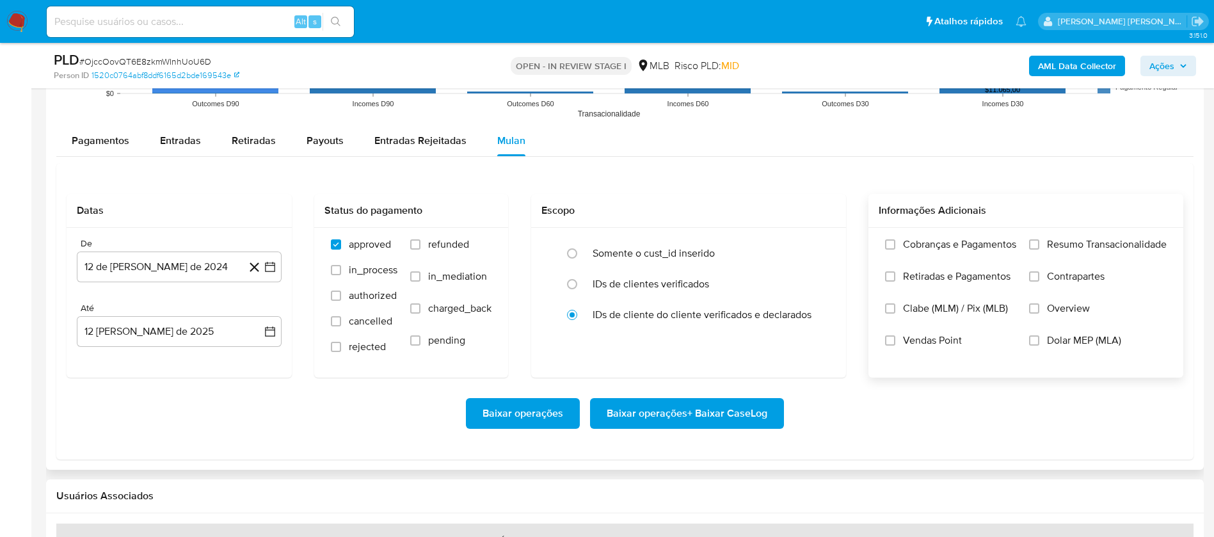
click at [1066, 245] on span "Resumo Transacionalidade" at bounding box center [1107, 244] width 120 height 13
click at [1039, 245] on input "Resumo Transacionalidade" at bounding box center [1034, 244] width 10 height 10
click at [944, 345] on span "Vendas Point" at bounding box center [932, 340] width 59 height 13
click at [895, 345] on input "Vendas Point" at bounding box center [890, 340] width 10 height 10
click at [188, 269] on button "12 de [PERSON_NAME] de 2024" at bounding box center [179, 266] width 205 height 31
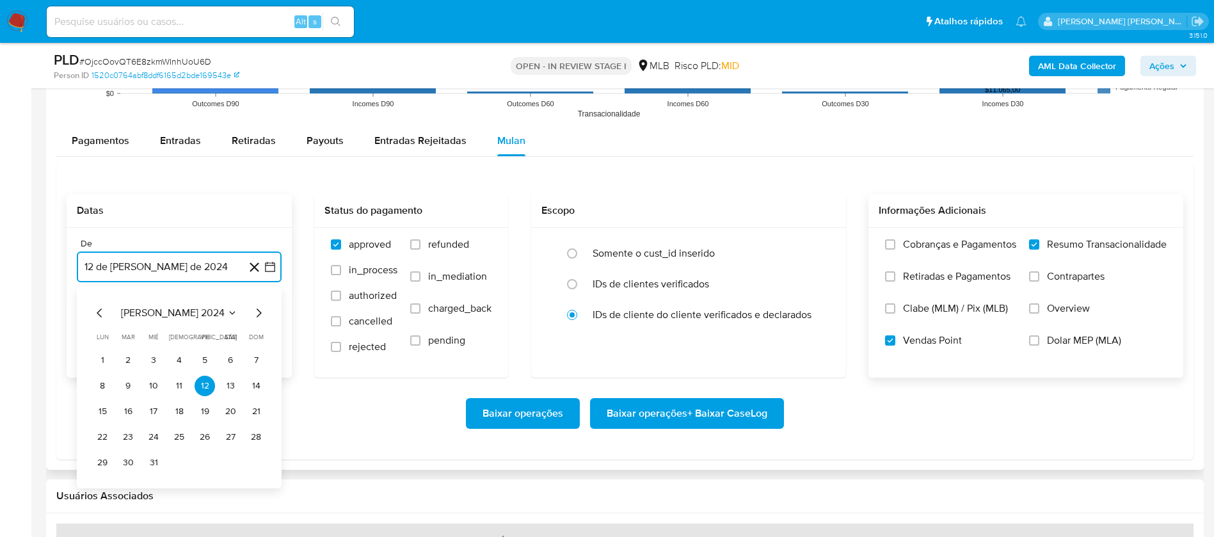
click at [191, 308] on span "[PERSON_NAME] 2024" at bounding box center [173, 312] width 104 height 13
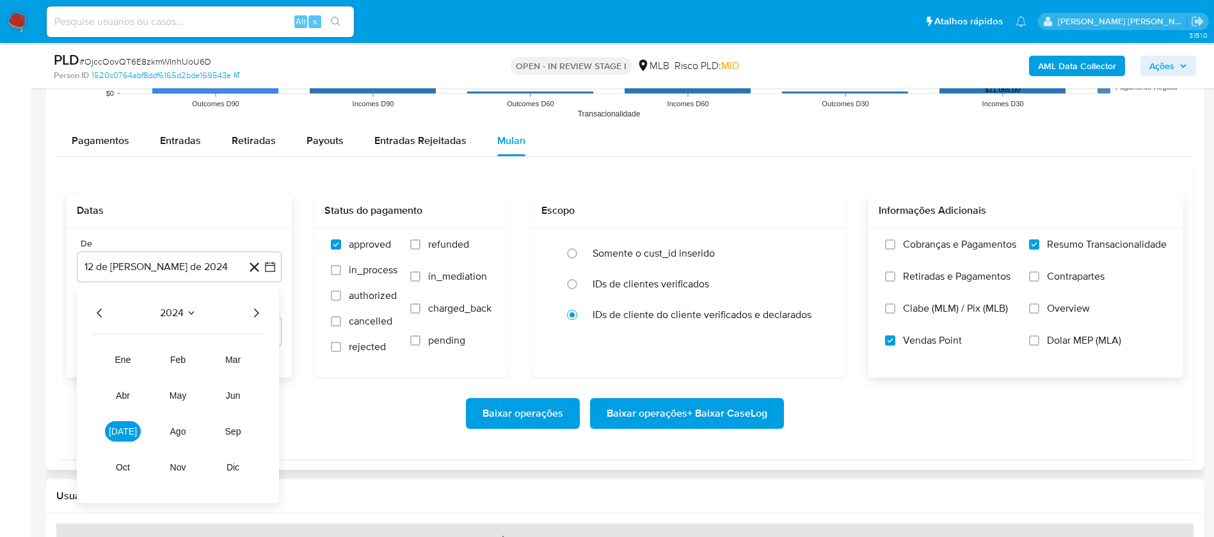
click at [253, 312] on icon "Año siguiente" at bounding box center [255, 312] width 15 height 15
click at [235, 397] on span "jun" at bounding box center [233, 395] width 15 height 10
click at [255, 358] on button "1" at bounding box center [256, 360] width 20 height 20
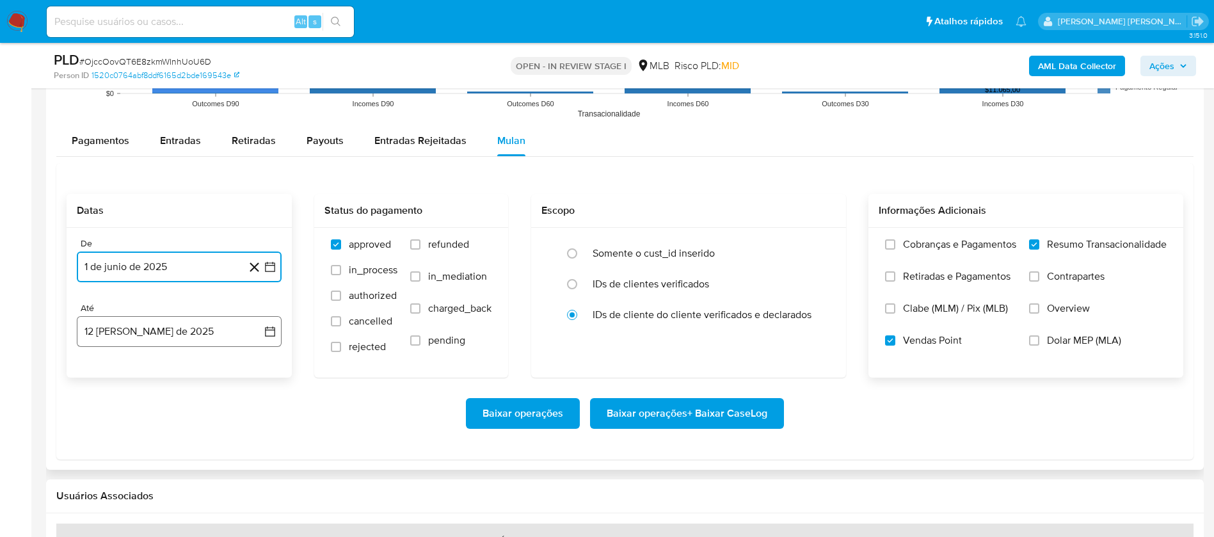
click at [184, 327] on button "12 [PERSON_NAME] de 2025" at bounding box center [179, 331] width 205 height 31
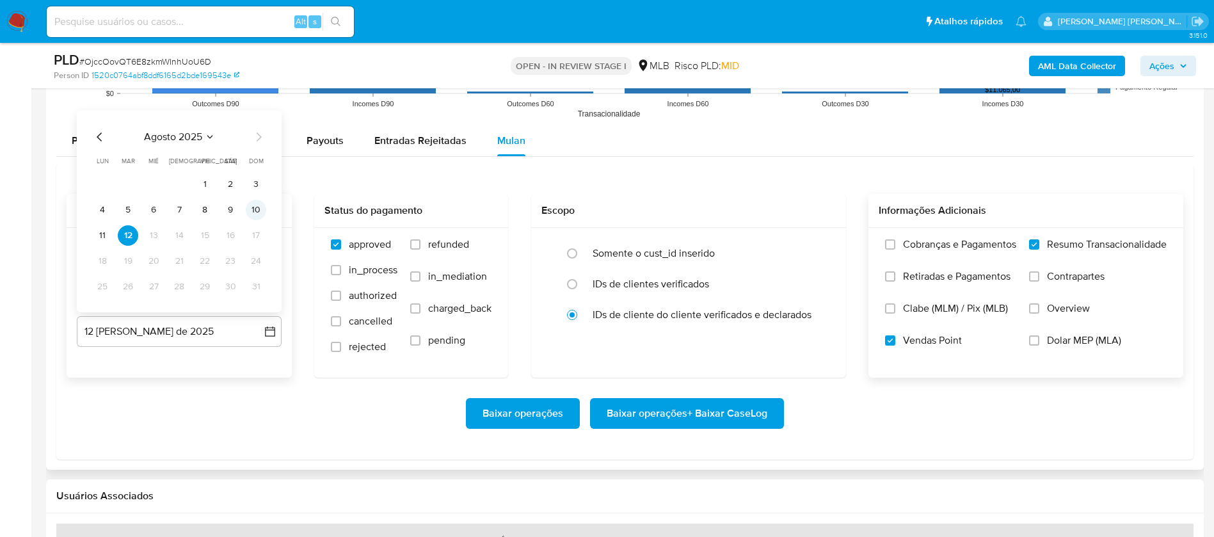
click at [257, 214] on button "10" at bounding box center [256, 210] width 20 height 20
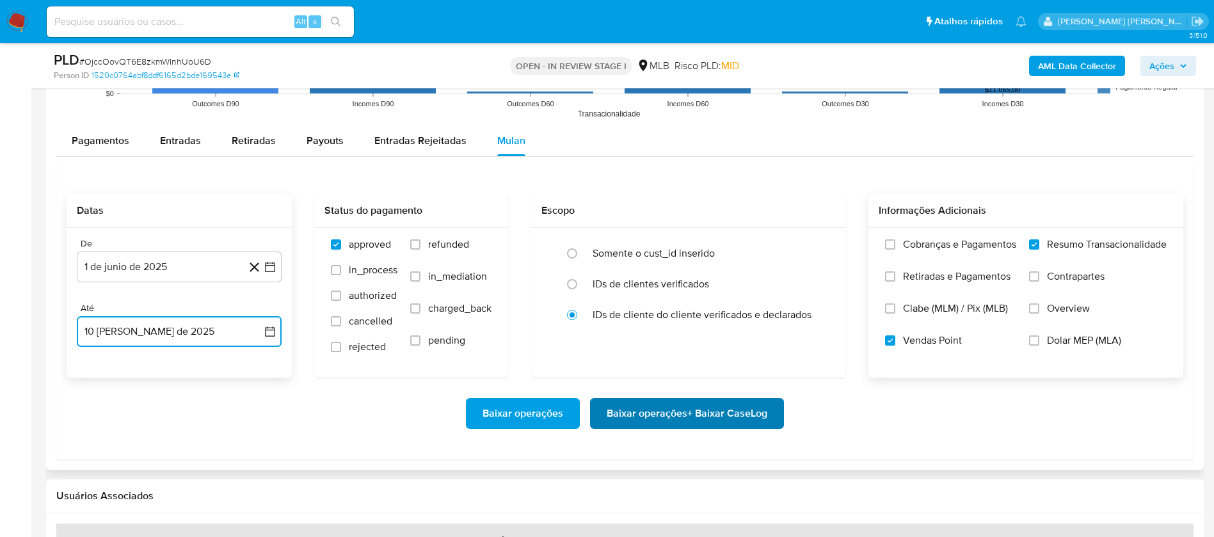
click at [630, 400] on span "Baixar operações + Baixar CaseLog" at bounding box center [687, 413] width 161 height 28
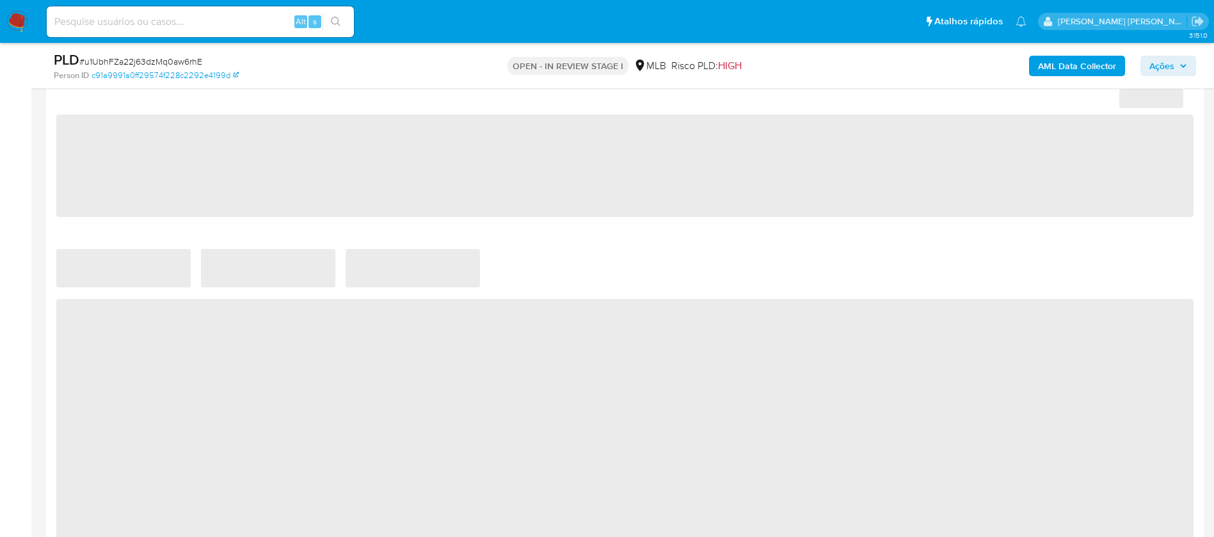
scroll to position [988, 0]
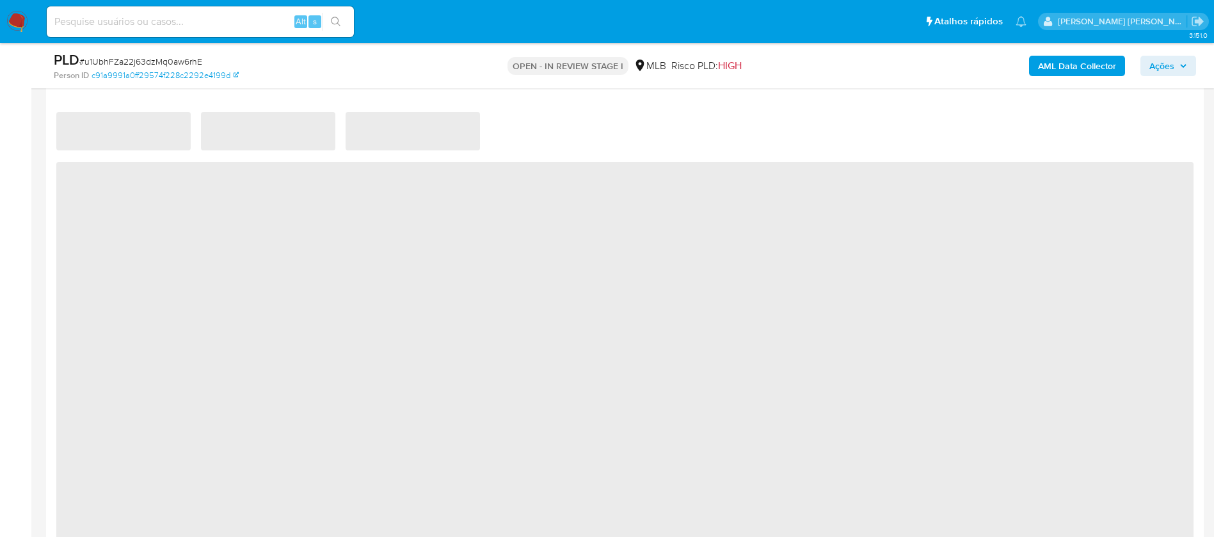
select select "10"
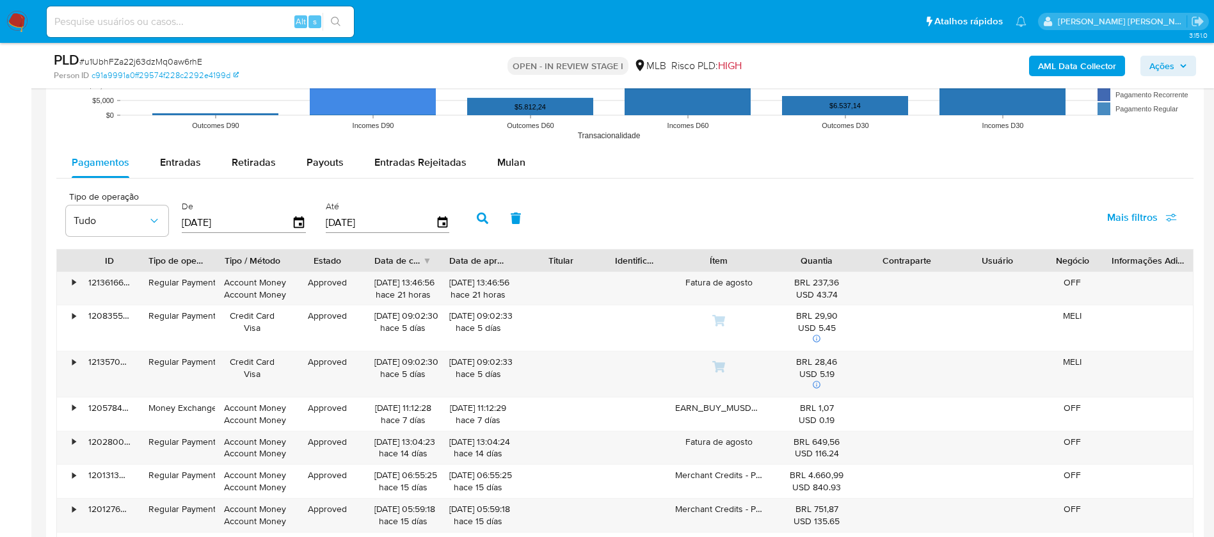
scroll to position [1084, 0]
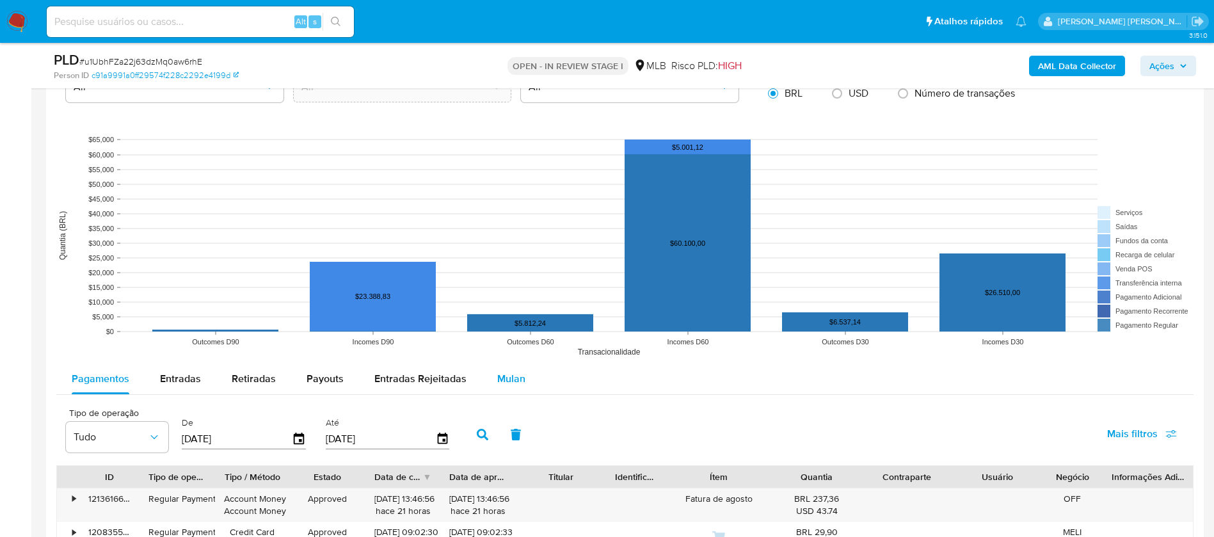
click at [509, 374] on span "Mulan" at bounding box center [511, 378] width 28 height 15
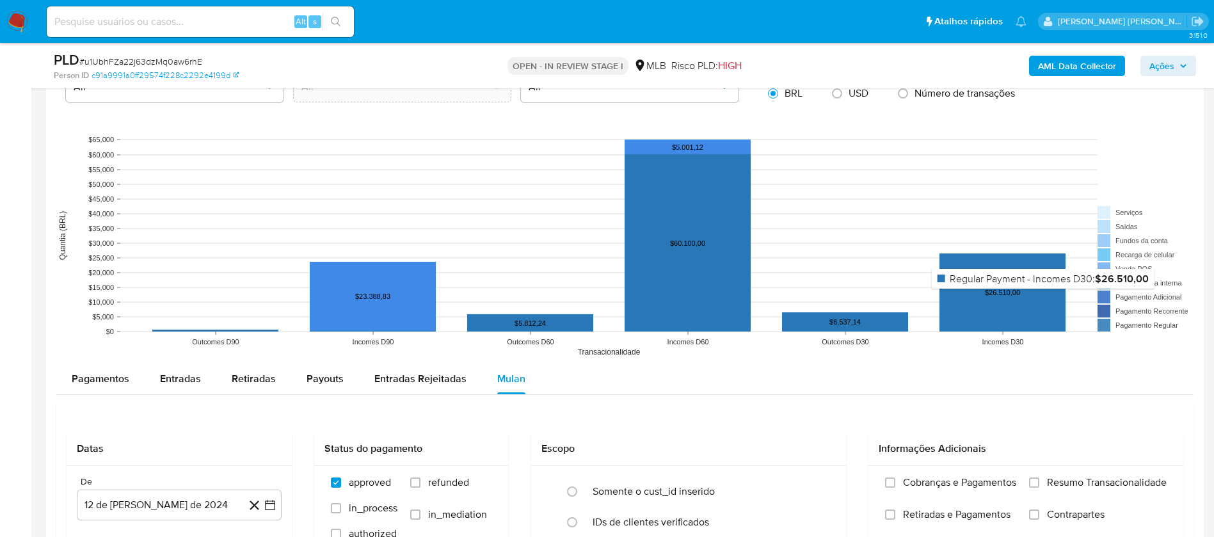
scroll to position [1276, 0]
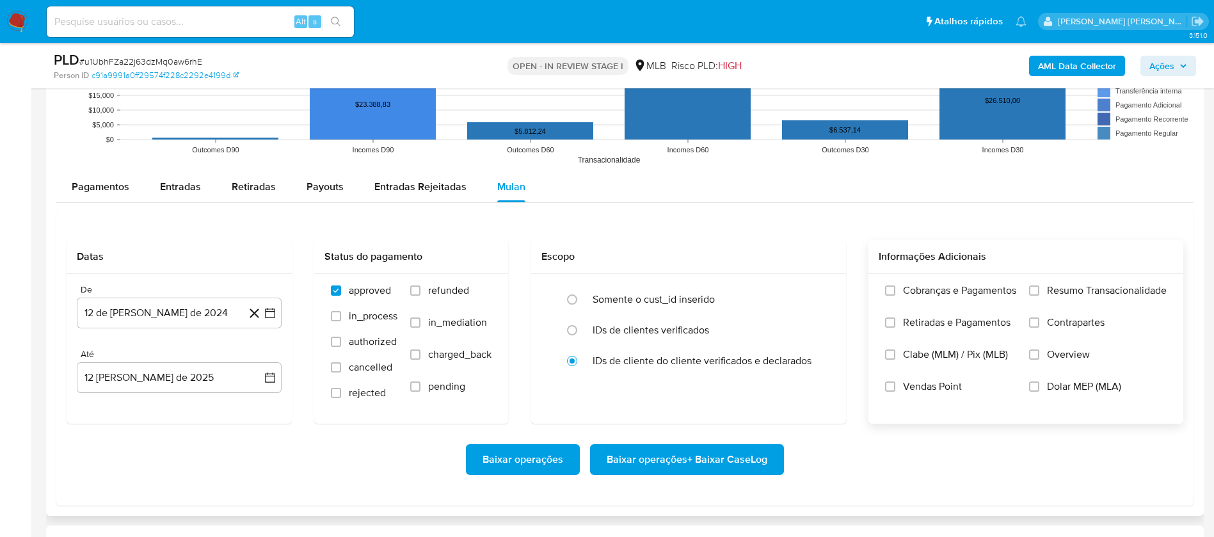
click at [1060, 289] on span "Resumo Transacionalidade" at bounding box center [1107, 290] width 120 height 13
click at [1039, 289] on input "Resumo Transacionalidade" at bounding box center [1034, 290] width 10 height 10
click at [946, 380] on span "Vendas Point" at bounding box center [932, 386] width 59 height 13
click at [895, 381] on input "Vendas Point" at bounding box center [890, 386] width 10 height 10
click at [200, 314] on button "12 de [PERSON_NAME] de 2024" at bounding box center [179, 313] width 205 height 31
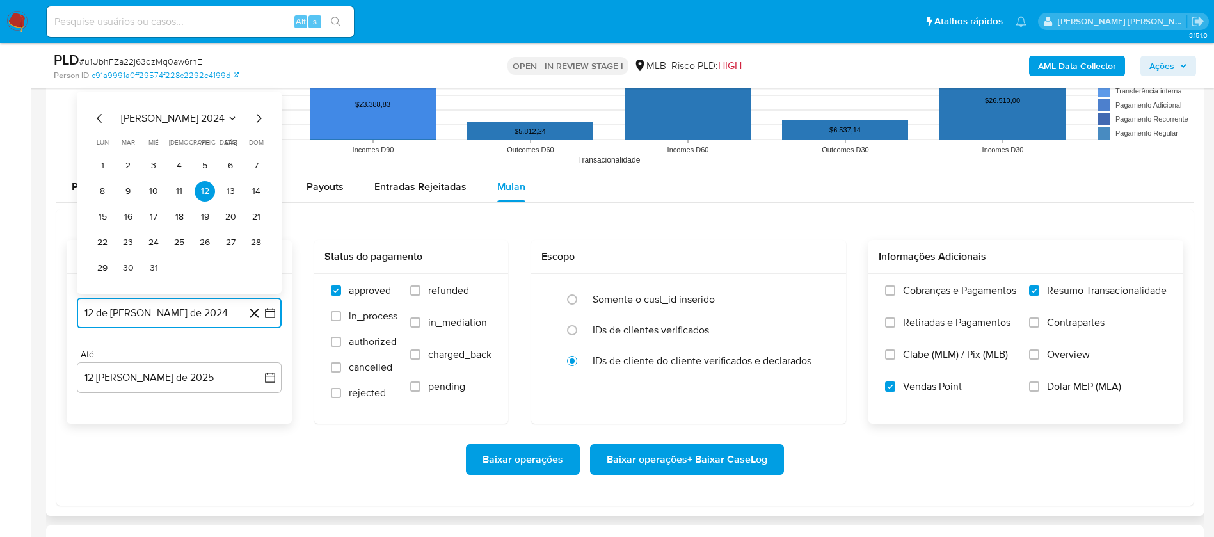
click at [167, 116] on span "[PERSON_NAME] 2024" at bounding box center [173, 118] width 104 height 13
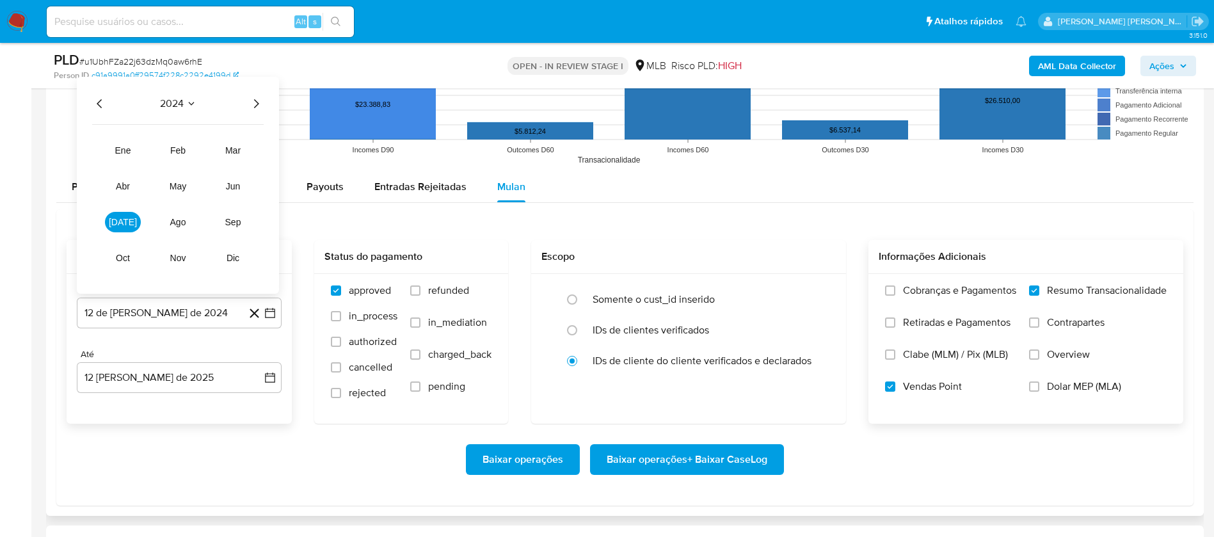
click at [257, 102] on icon "Año siguiente" at bounding box center [256, 103] width 5 height 9
click at [237, 187] on span "jun" at bounding box center [233, 186] width 15 height 10
click at [253, 136] on button "1" at bounding box center [256, 140] width 20 height 20
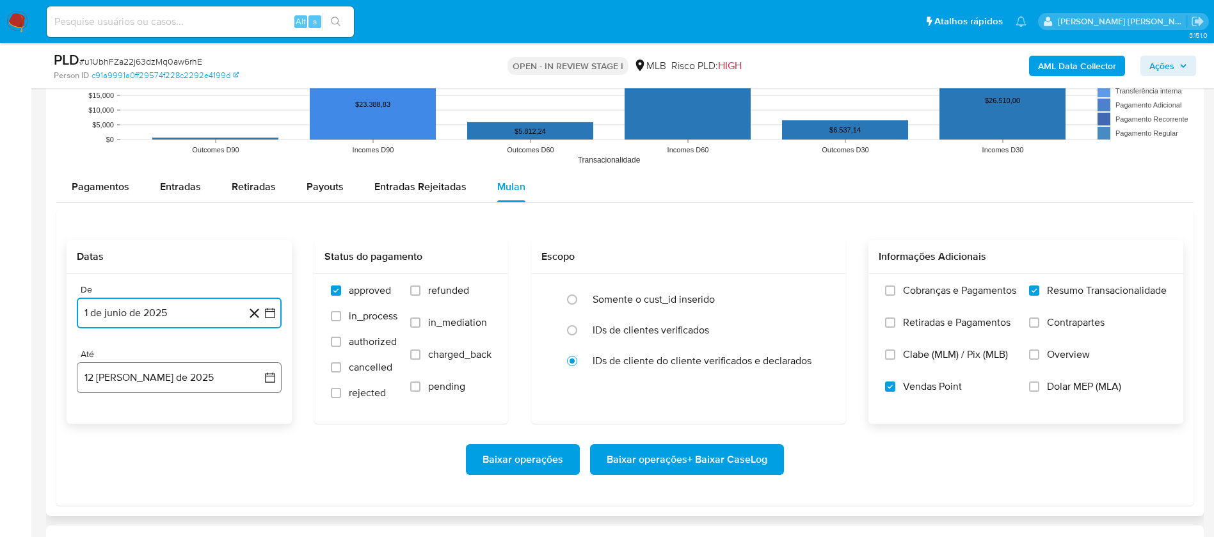
click at [188, 381] on button "12 [PERSON_NAME] de 2025" at bounding box center [179, 377] width 205 height 31
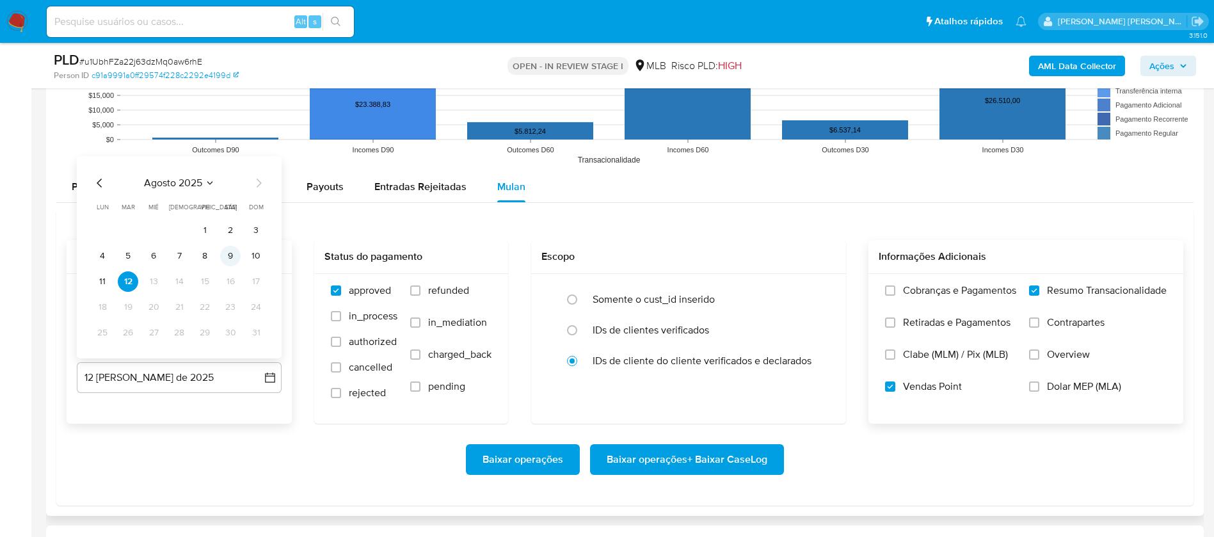
click at [232, 256] on button "9" at bounding box center [230, 256] width 20 height 20
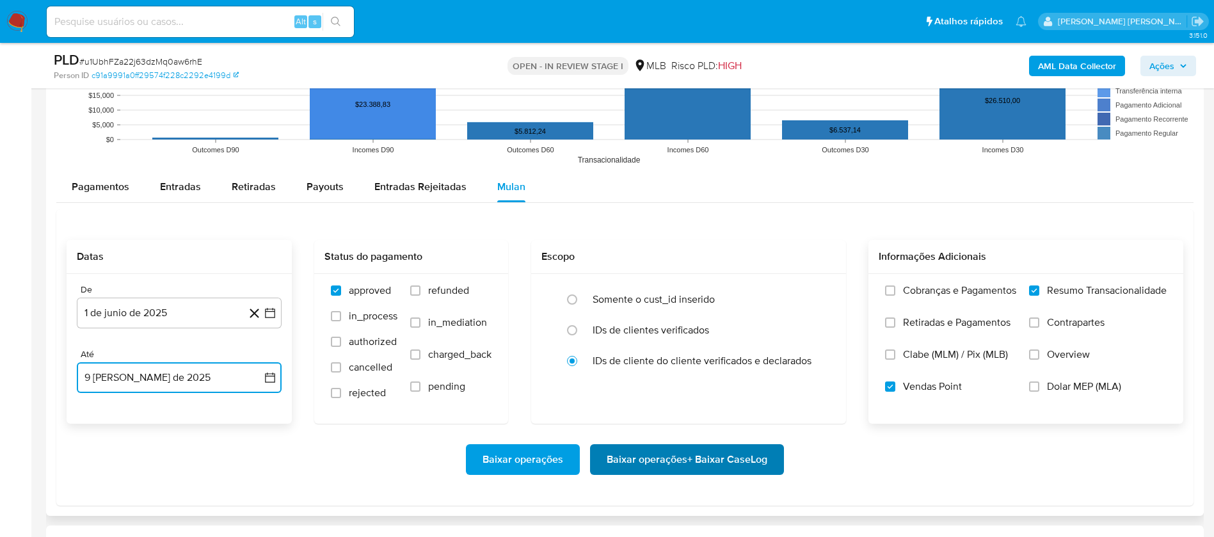
click at [669, 471] on span "Baixar operações + Baixar CaseLog" at bounding box center [687, 459] width 161 height 28
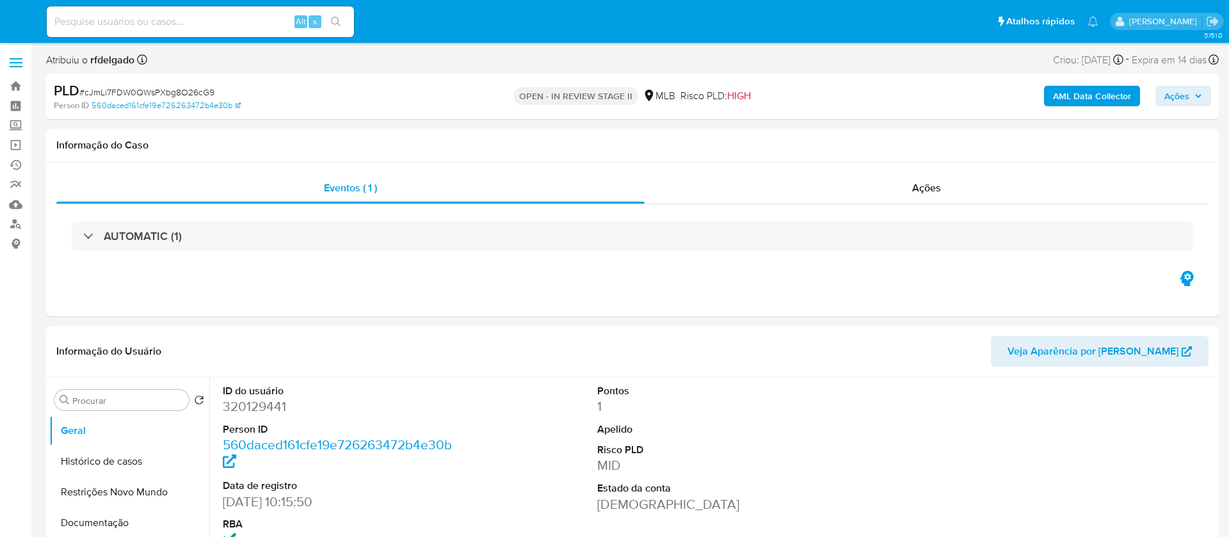
select select "10"
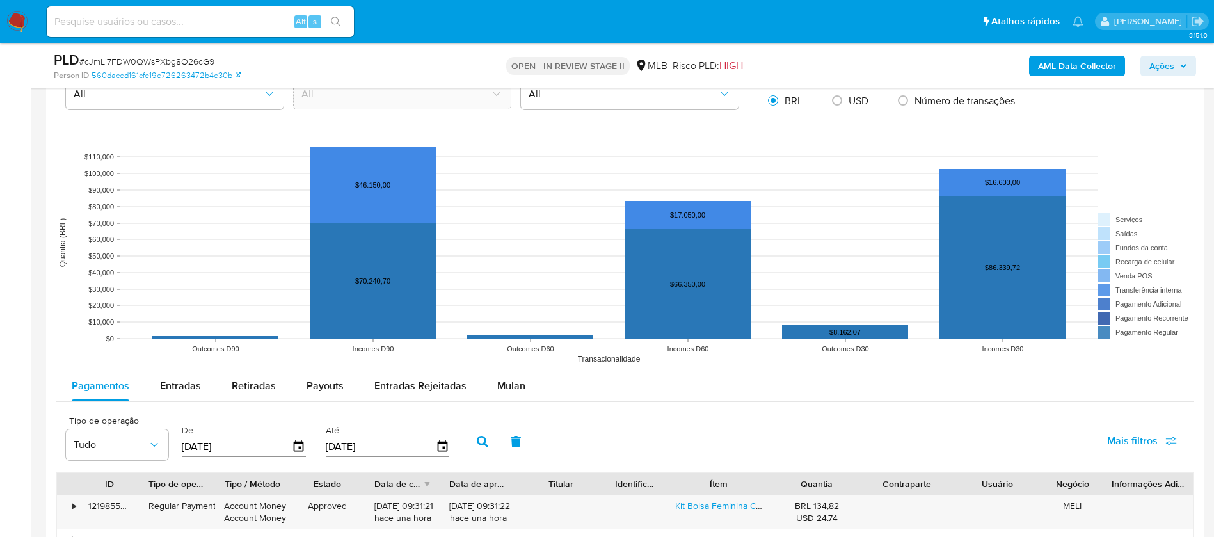
scroll to position [1248, 0]
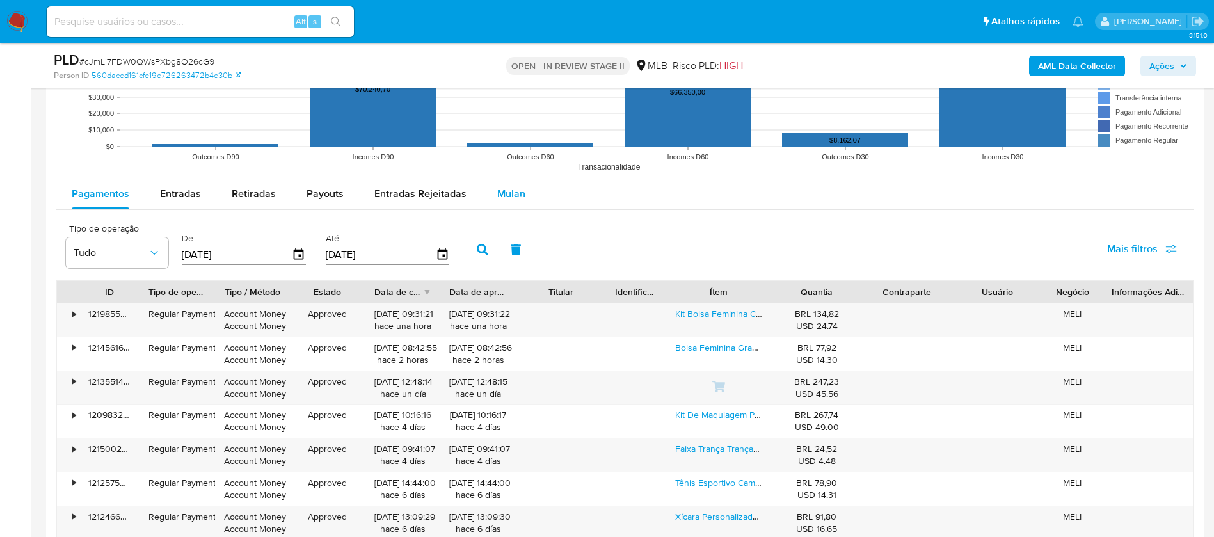
click at [516, 186] on span "Mulan" at bounding box center [511, 193] width 28 height 15
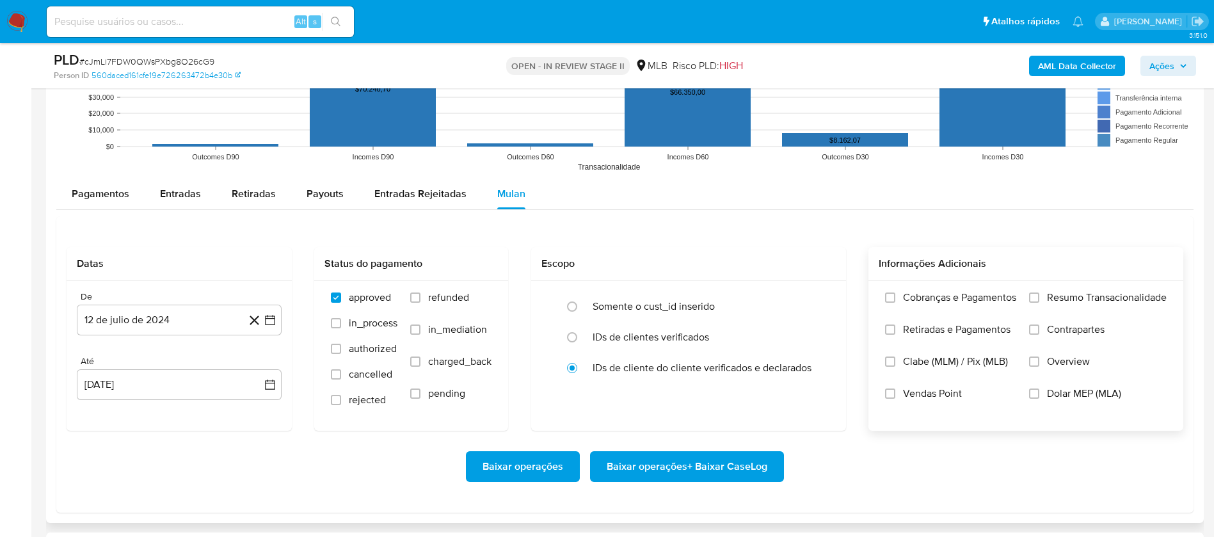
click at [1063, 301] on span "Resumo Transacionalidade" at bounding box center [1107, 297] width 120 height 13
click at [1039, 301] on input "Resumo Transacionalidade" at bounding box center [1034, 297] width 10 height 10
click at [953, 391] on span "Vendas Point" at bounding box center [932, 393] width 59 height 13
click at [895, 391] on input "Vendas Point" at bounding box center [890, 393] width 10 height 10
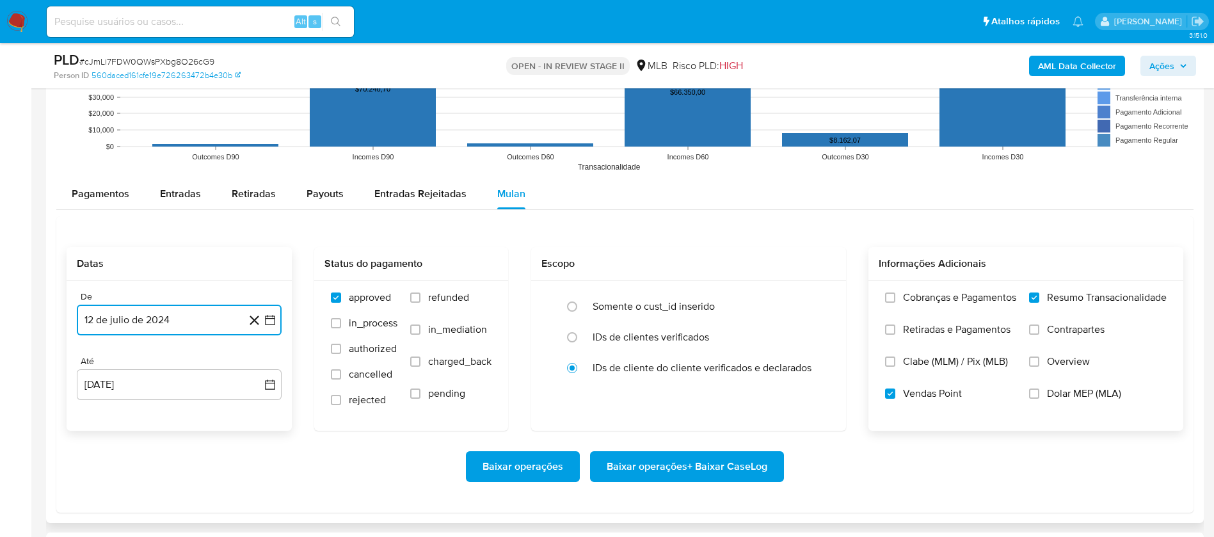
click at [151, 324] on button "12 de julio de 2024" at bounding box center [179, 320] width 205 height 31
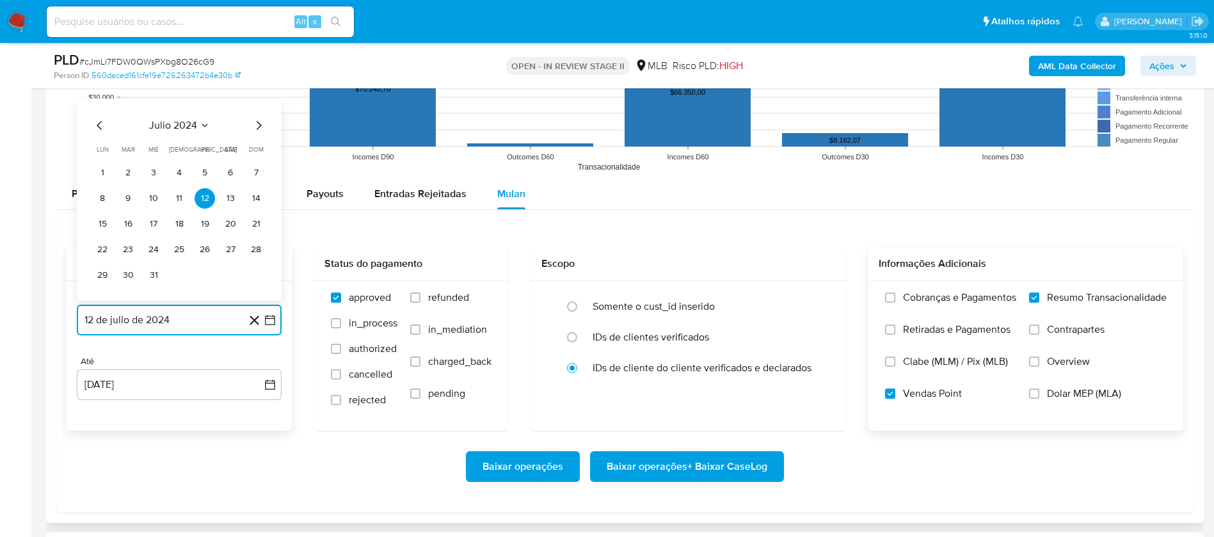
click at [186, 125] on span "julio 2024" at bounding box center [173, 125] width 48 height 13
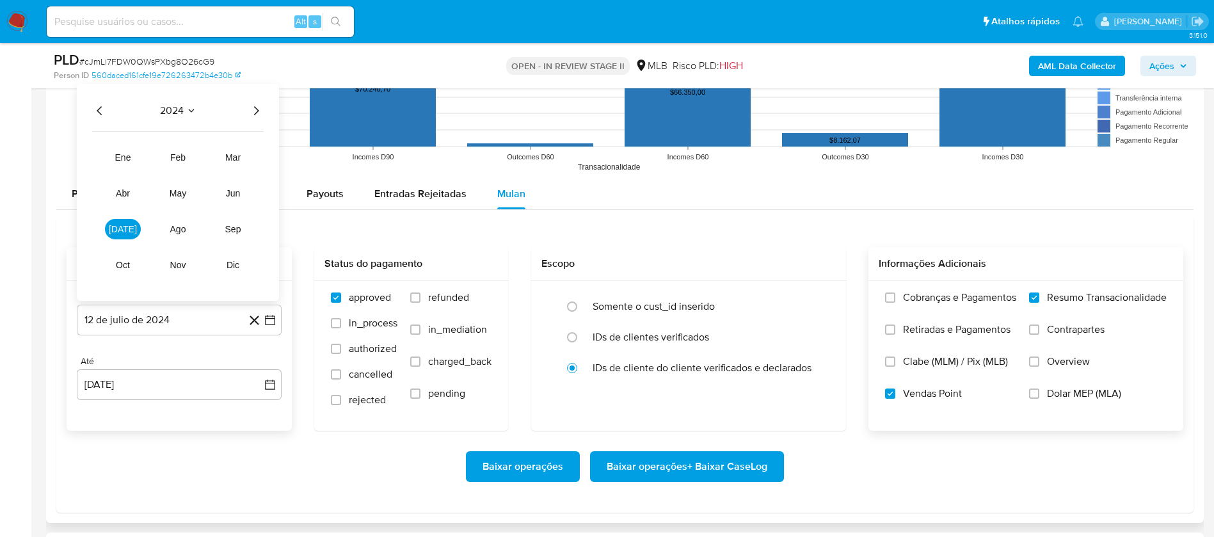
click at [258, 107] on icon "Año siguiente" at bounding box center [255, 110] width 15 height 15
click at [237, 189] on span "jun" at bounding box center [233, 193] width 15 height 10
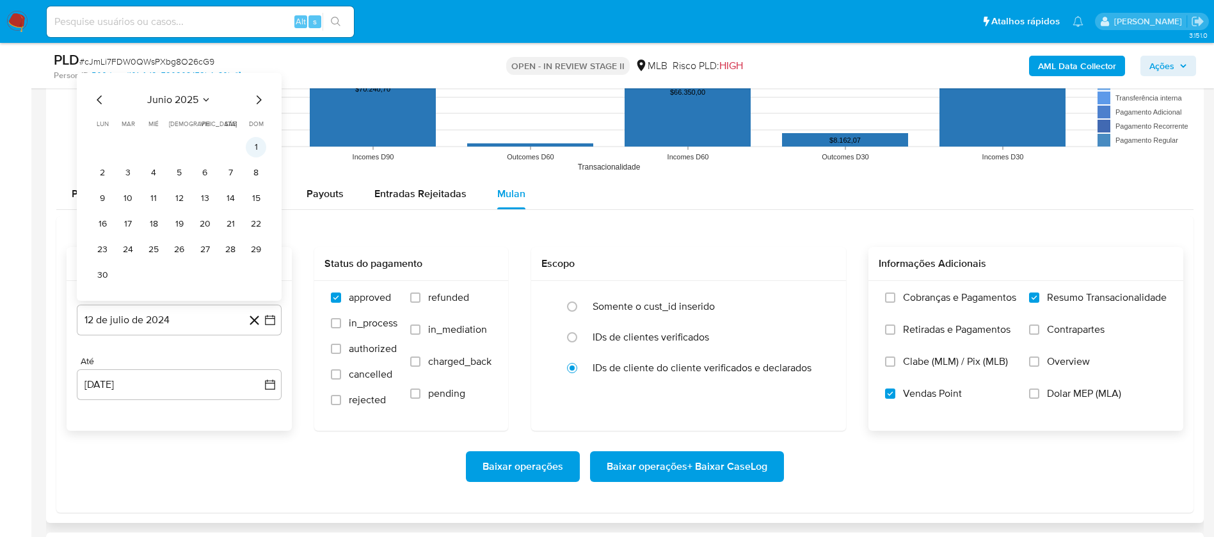
click at [257, 149] on button "1" at bounding box center [256, 147] width 20 height 20
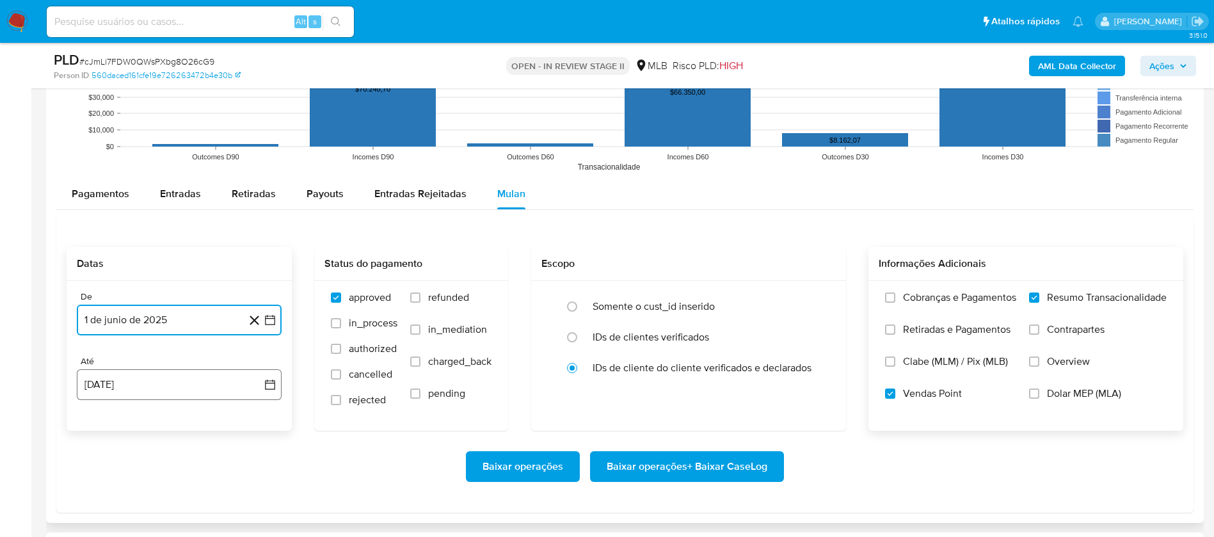
click at [157, 385] on button "12 [PERSON_NAME] de 2025" at bounding box center [179, 384] width 205 height 31
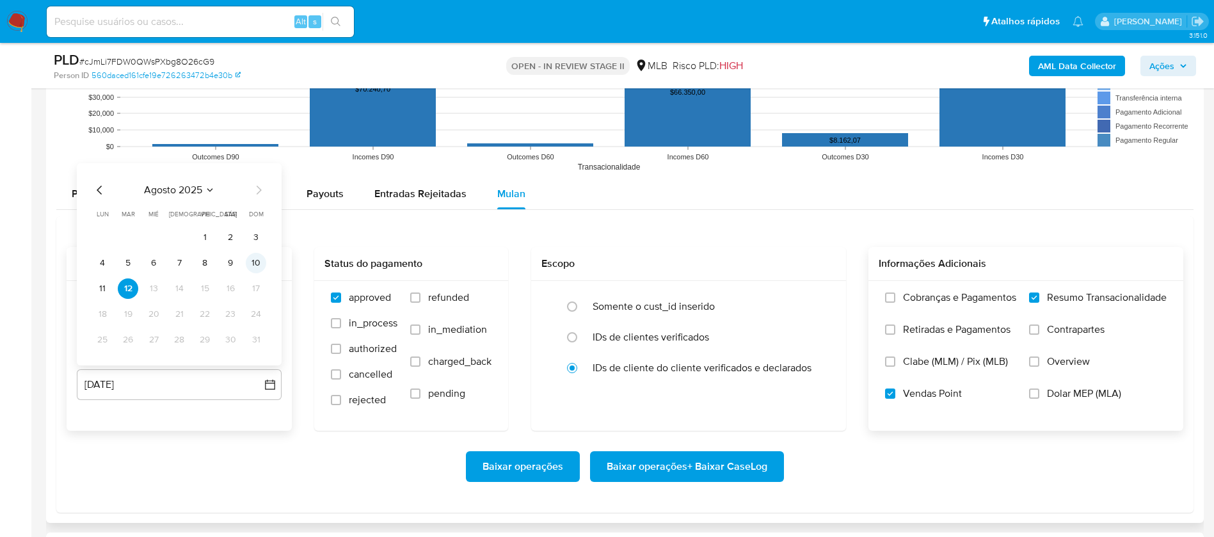
click at [247, 262] on button "10" at bounding box center [256, 263] width 20 height 20
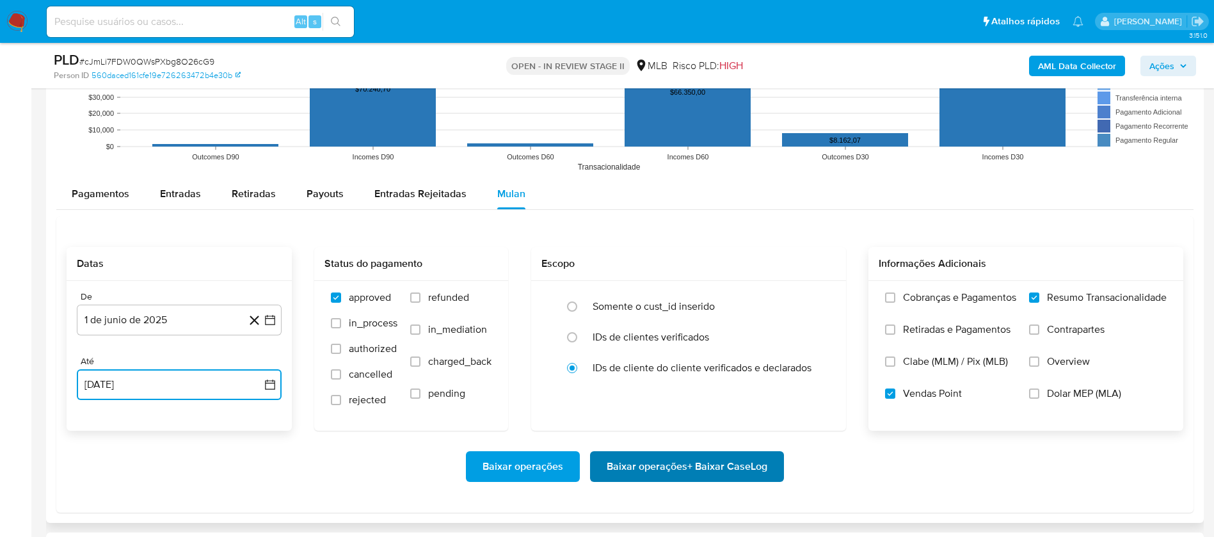
click at [678, 475] on span "Baixar operações + Baixar CaseLog" at bounding box center [687, 466] width 161 height 28
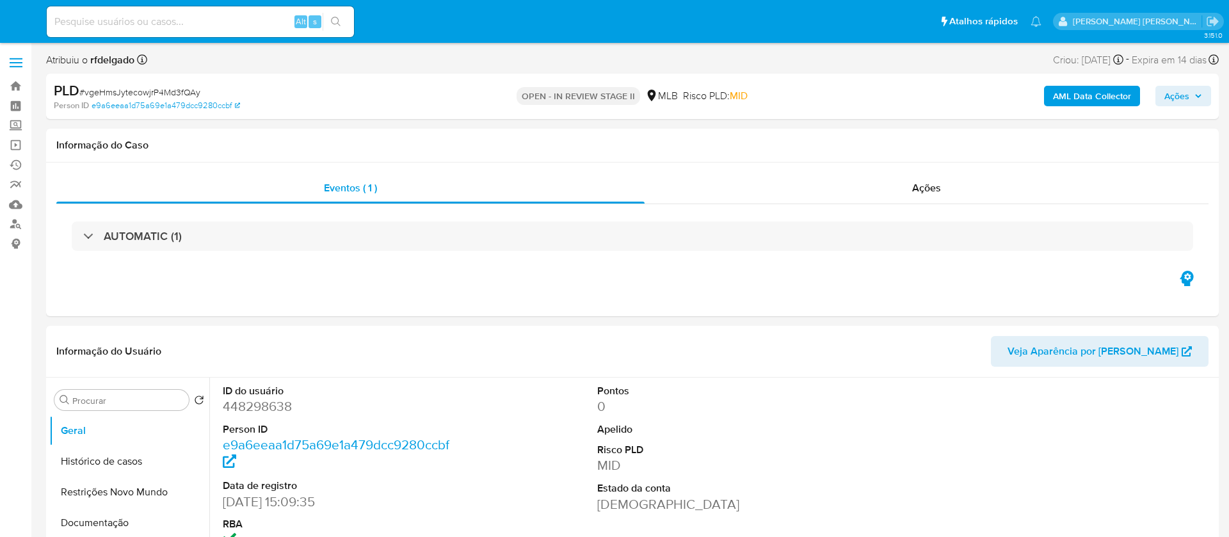
select select "10"
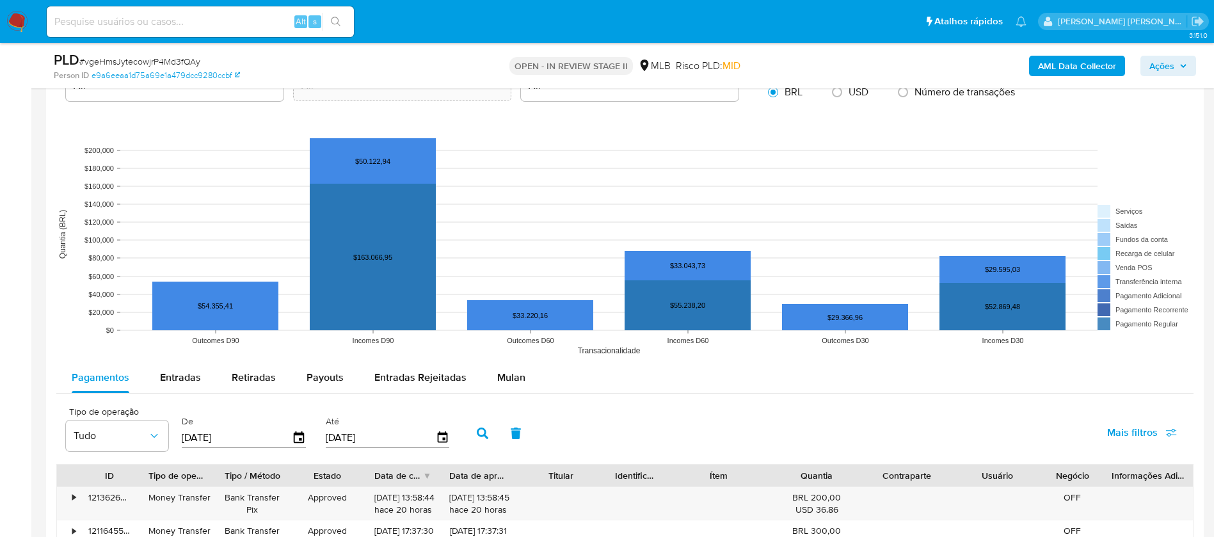
scroll to position [1152, 0]
click at [497, 367] on div "Mulan" at bounding box center [511, 377] width 28 height 31
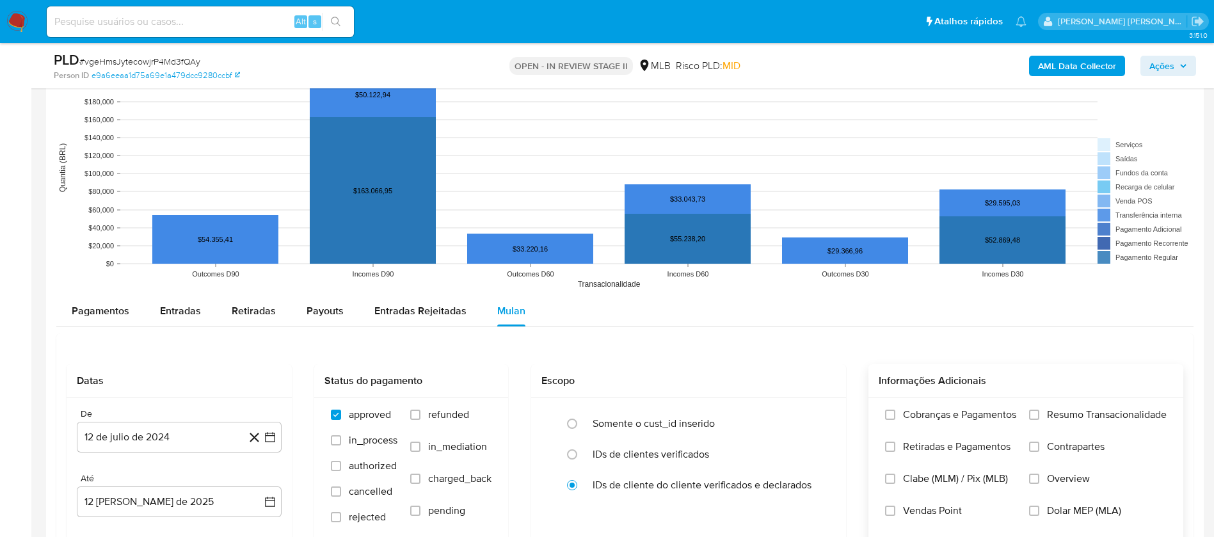
scroll to position [1248, 0]
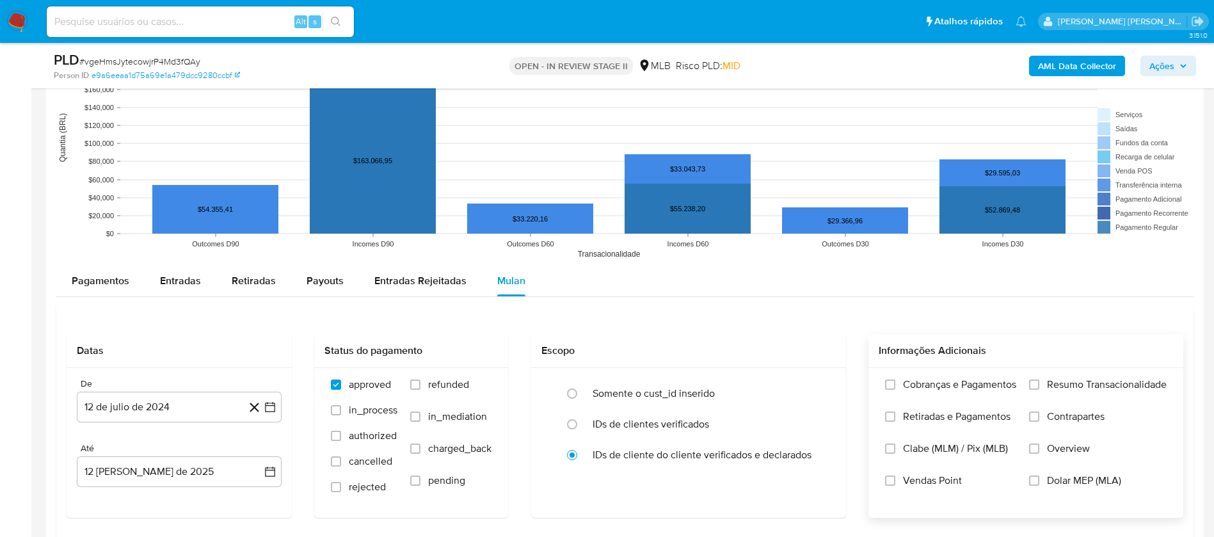
click at [1062, 379] on span "Resumo Transacionalidade" at bounding box center [1107, 384] width 120 height 13
click at [1039, 379] on input "Resumo Transacionalidade" at bounding box center [1034, 384] width 10 height 10
click at [925, 483] on span "Vendas Point" at bounding box center [932, 480] width 59 height 13
click at [895, 483] on input "Vendas Point" at bounding box center [890, 480] width 10 height 10
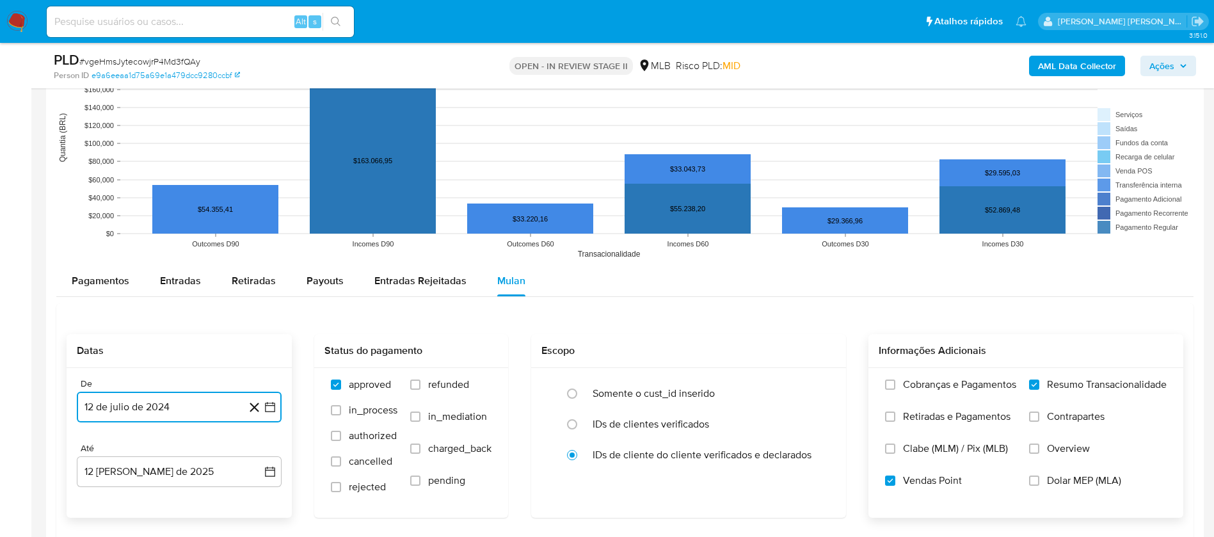
click at [143, 399] on button "12 de julio de 2024" at bounding box center [179, 407] width 205 height 31
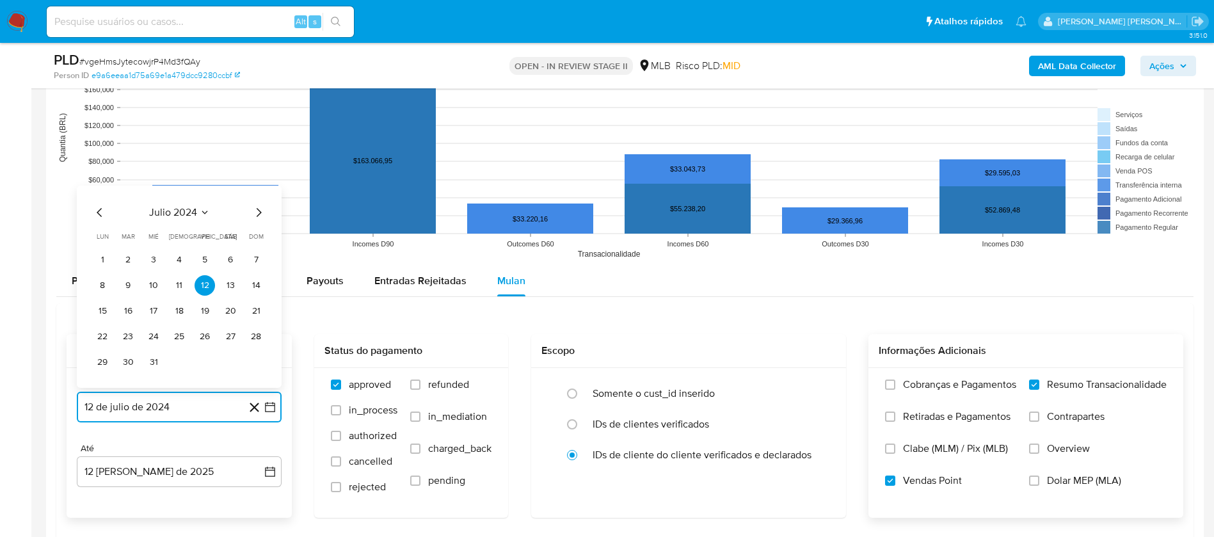
click at [187, 203] on div "julio 2024 julio 2024 lun lunes mar martes mié miércoles jue jueves vie viernes…" at bounding box center [179, 287] width 205 height 202
click at [193, 211] on span "julio 2024" at bounding box center [173, 212] width 48 height 13
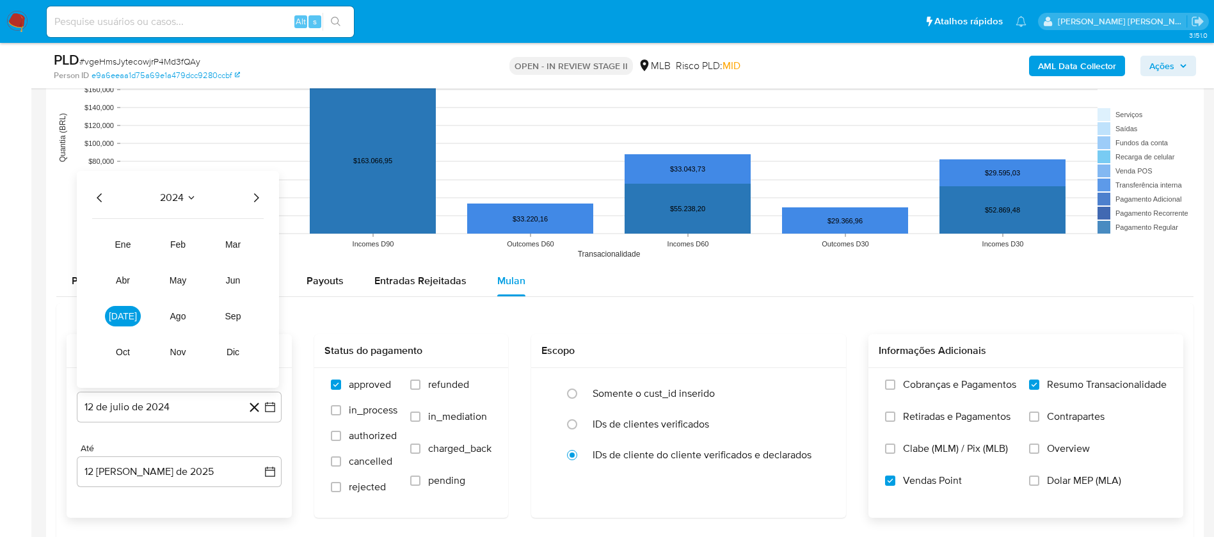
click at [253, 196] on icon "Año siguiente" at bounding box center [255, 197] width 15 height 15
click at [237, 270] on button "jun" at bounding box center [233, 280] width 36 height 20
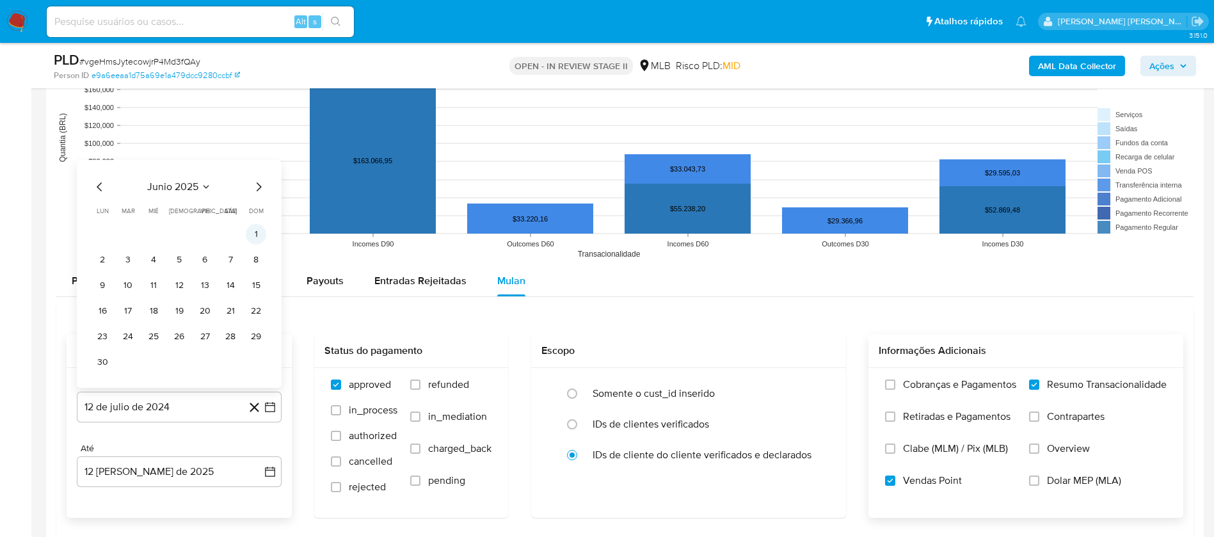
click at [250, 230] on button "1" at bounding box center [256, 234] width 20 height 20
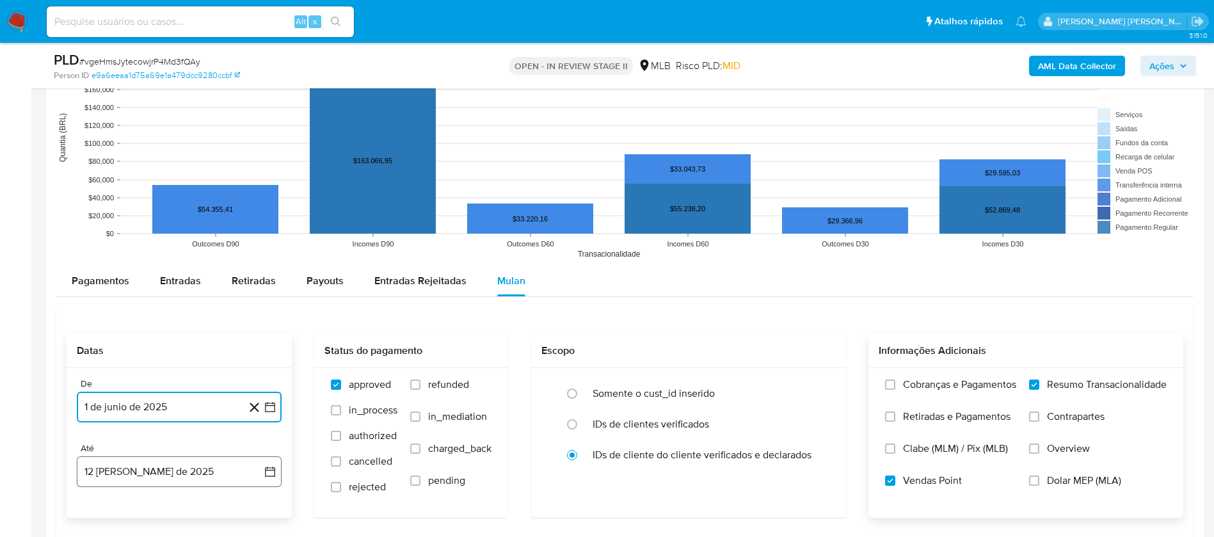
click at [170, 469] on button "12 de agosto de 2025" at bounding box center [179, 471] width 205 height 31
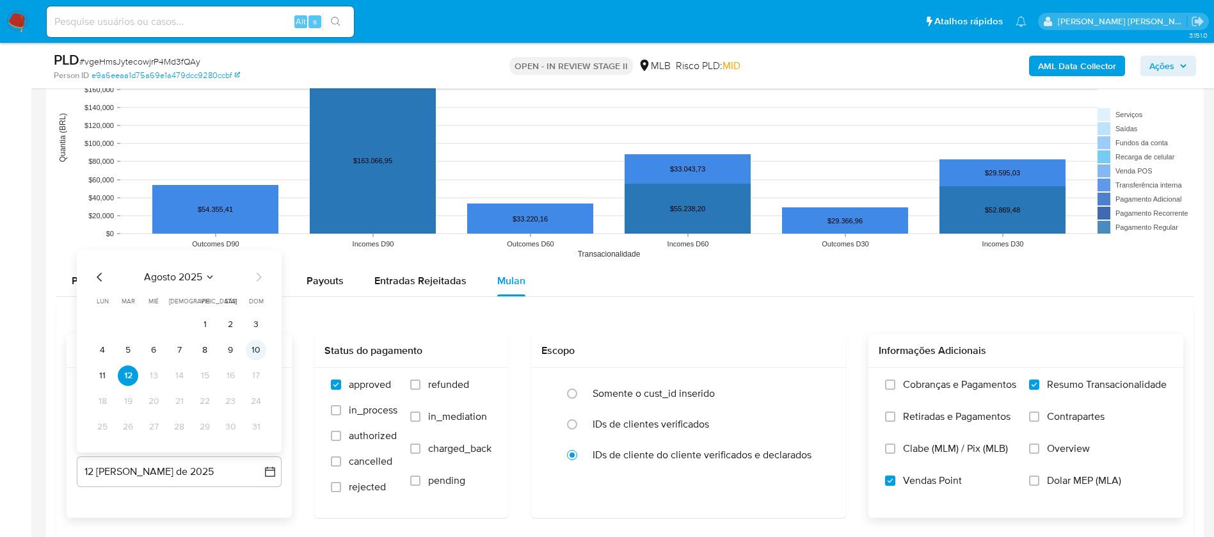
click at [252, 353] on button "10" at bounding box center [256, 350] width 20 height 20
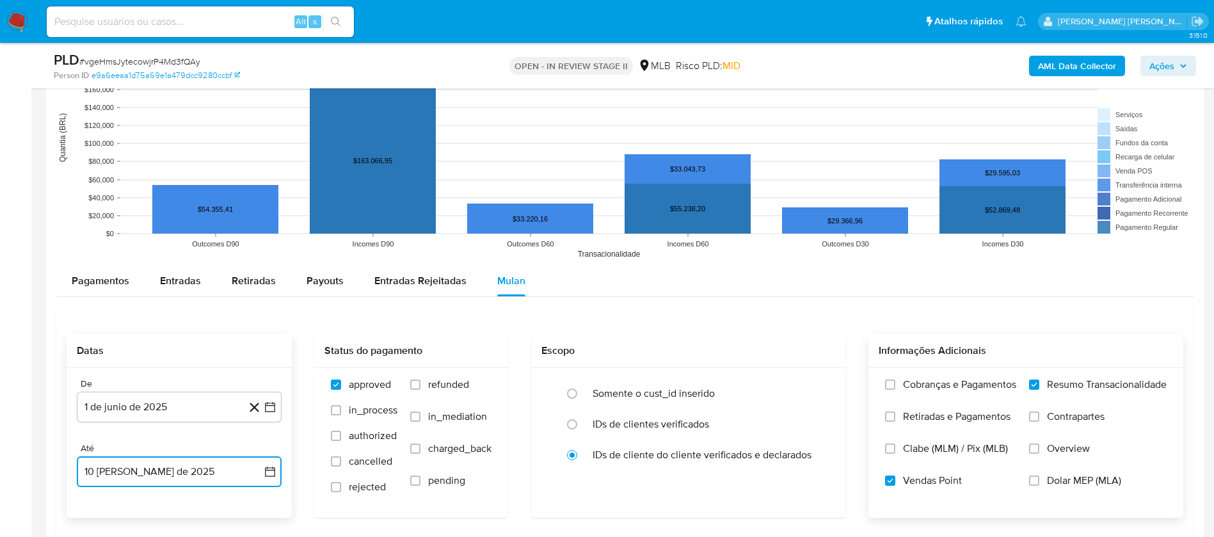
scroll to position [1440, 0]
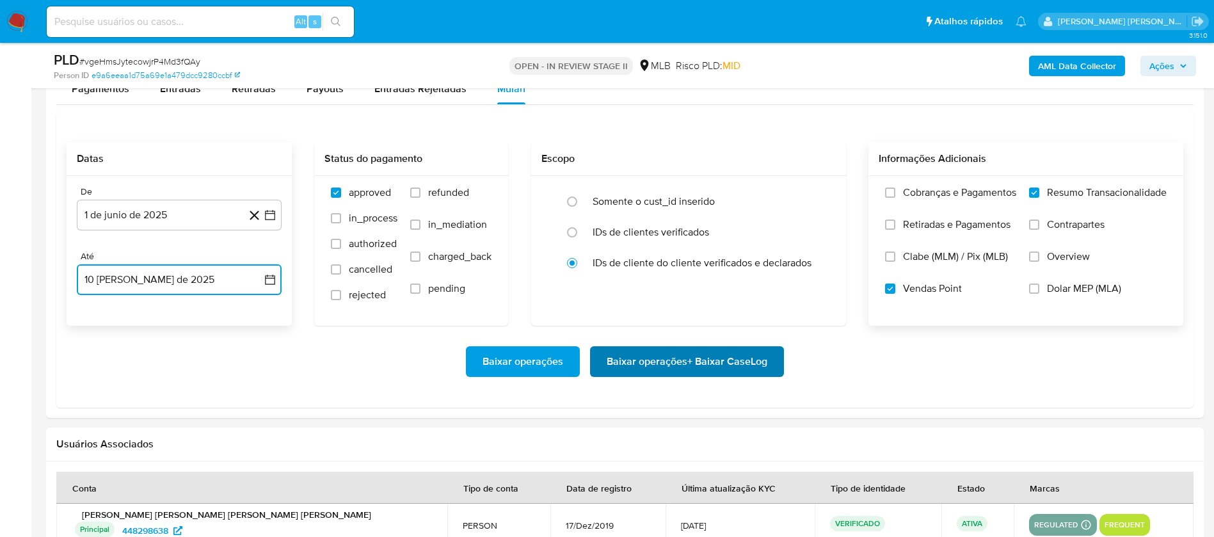
click at [637, 361] on span "Baixar operações + Baixar CaseLog" at bounding box center [687, 361] width 161 height 28
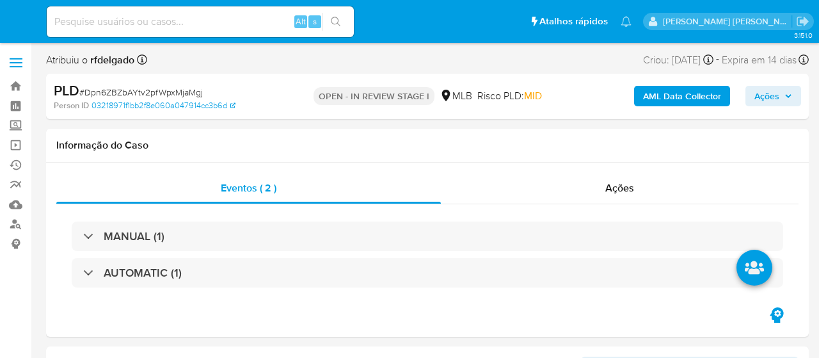
select select "10"
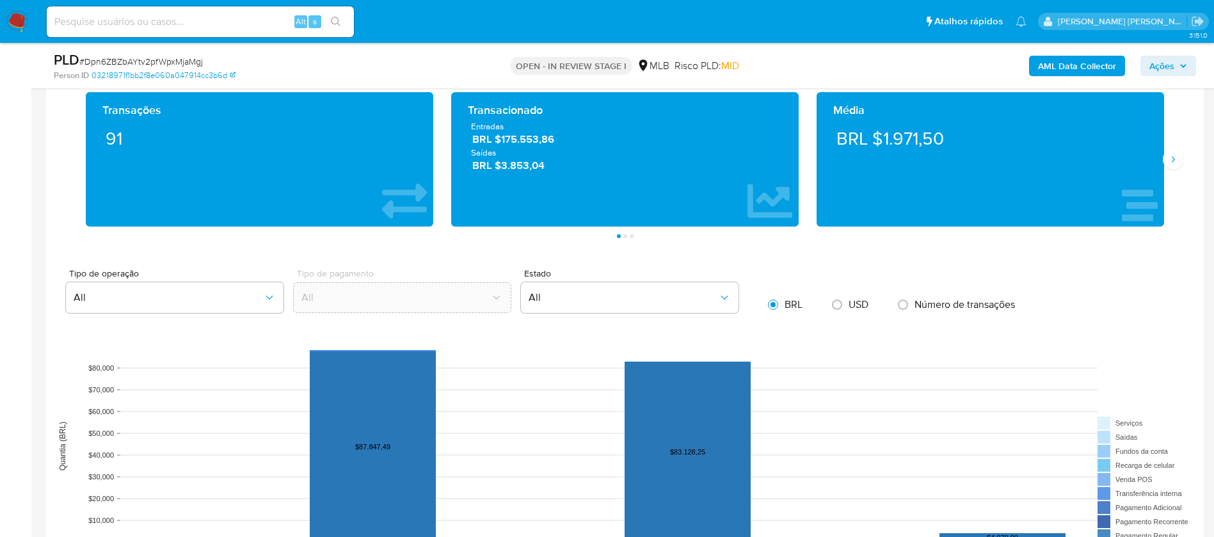
scroll to position [1248, 0]
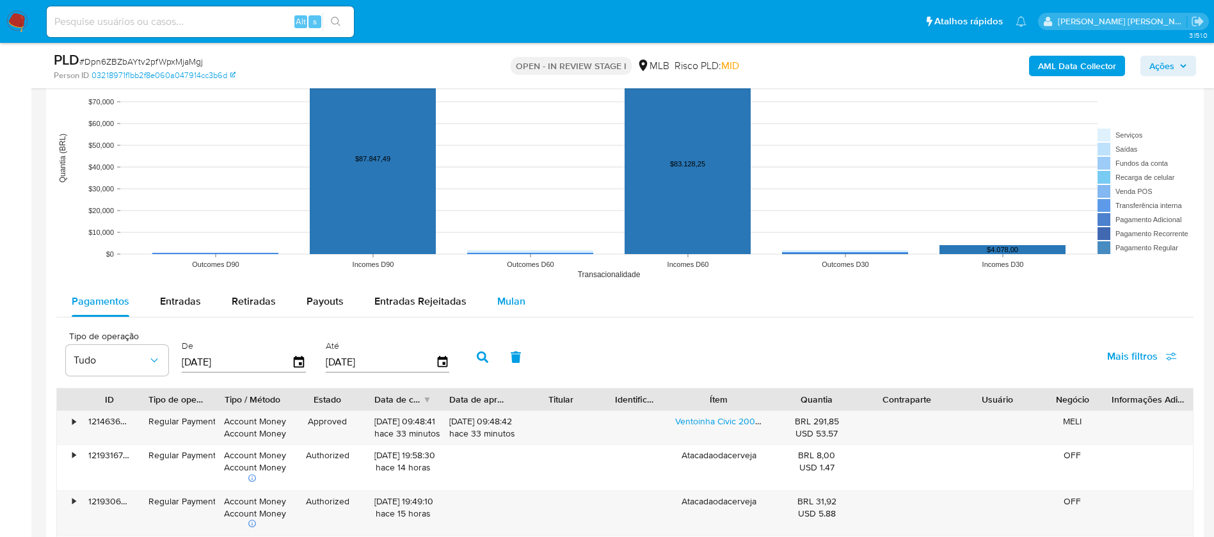
click at [508, 298] on span "Mulan" at bounding box center [511, 301] width 28 height 15
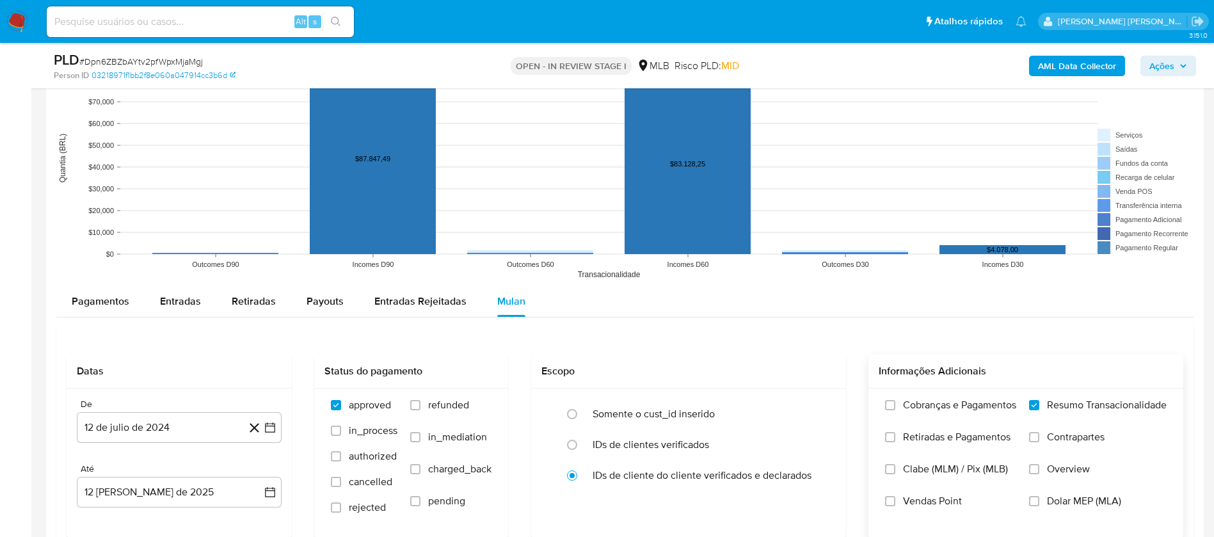
click at [818, 357] on span "Vendas Point" at bounding box center [932, 501] width 59 height 13
click at [818, 357] on input "Vendas Point" at bounding box center [890, 501] width 10 height 10
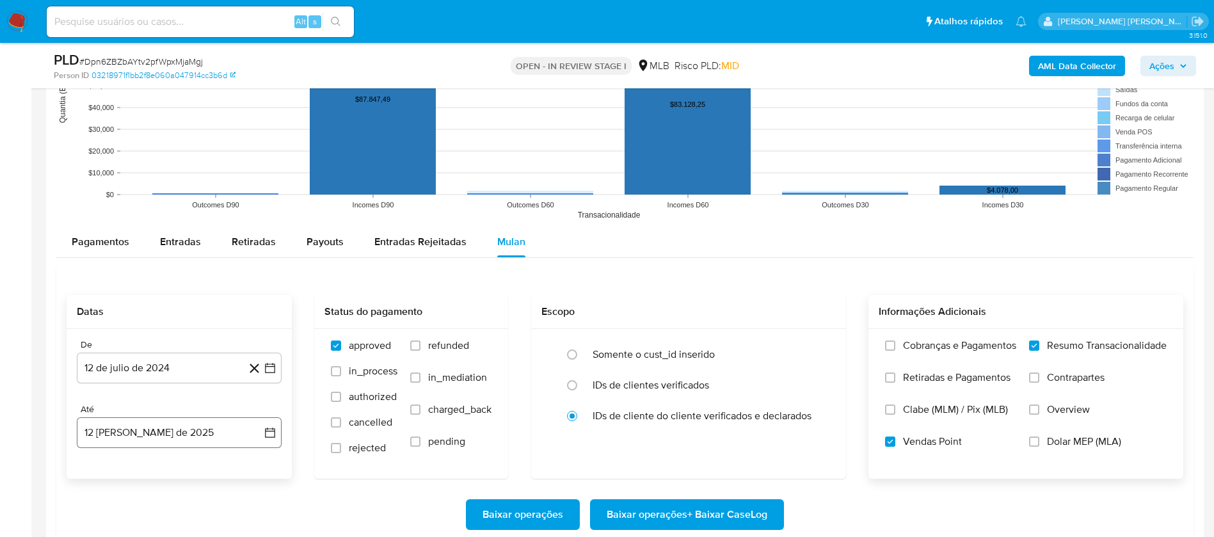
scroll to position [1440, 0]
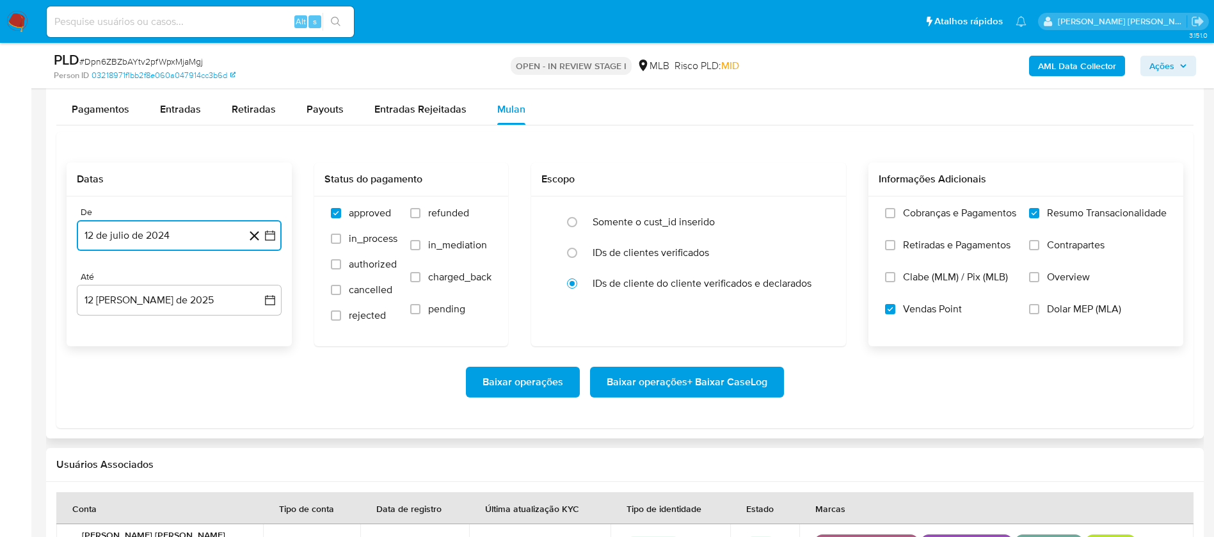
click at [179, 237] on button "12 de julio de 2024" at bounding box center [179, 235] width 205 height 31
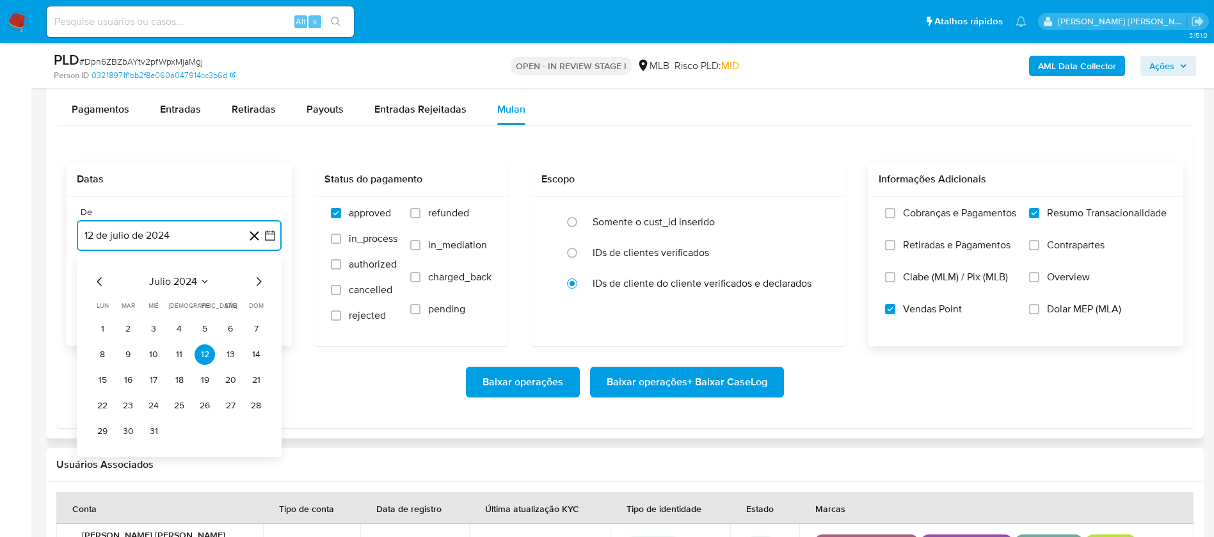
click at [187, 280] on span "julio 2024" at bounding box center [173, 281] width 48 height 13
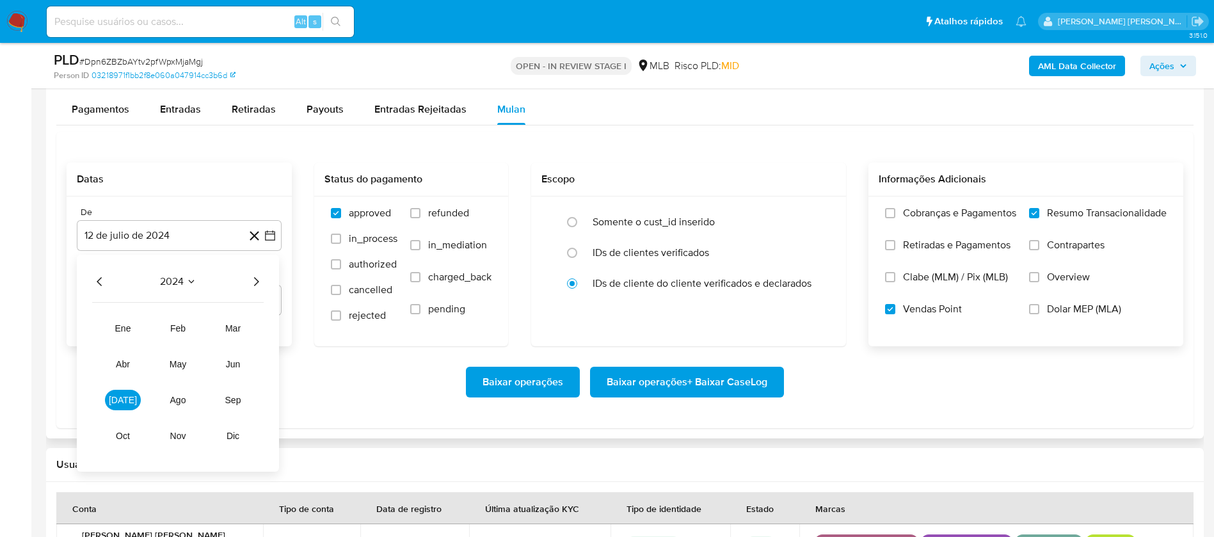
click at [258, 278] on icon "Año siguiente" at bounding box center [255, 281] width 15 height 15
click at [243, 357] on button "jun" at bounding box center [233, 364] width 36 height 20
click at [253, 331] on button "1" at bounding box center [256, 329] width 20 height 20
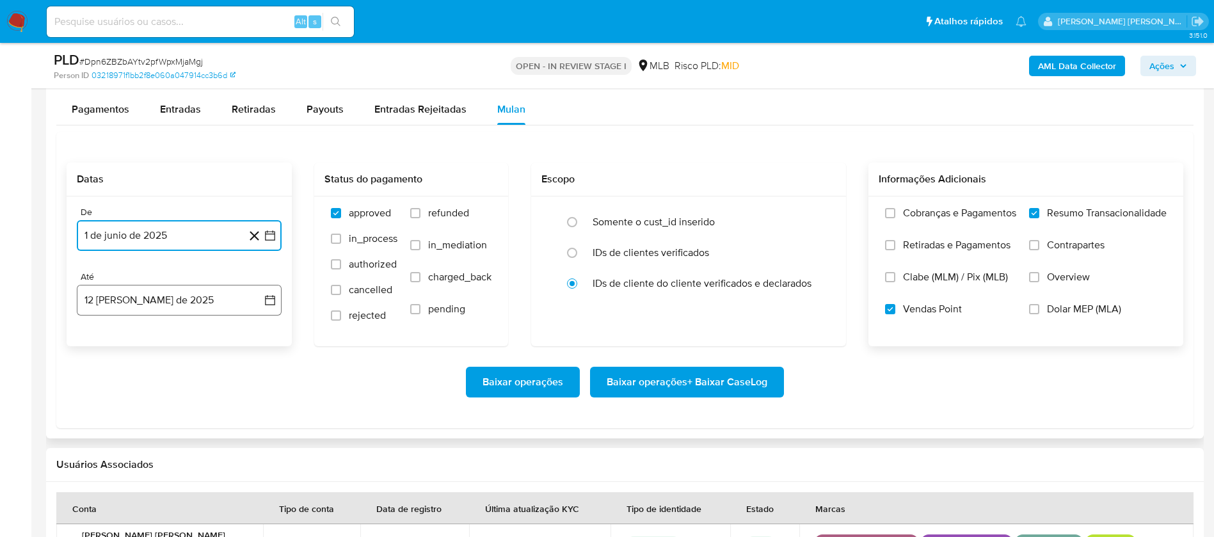
click at [201, 298] on button "12 de agosto de 2025" at bounding box center [179, 300] width 205 height 31
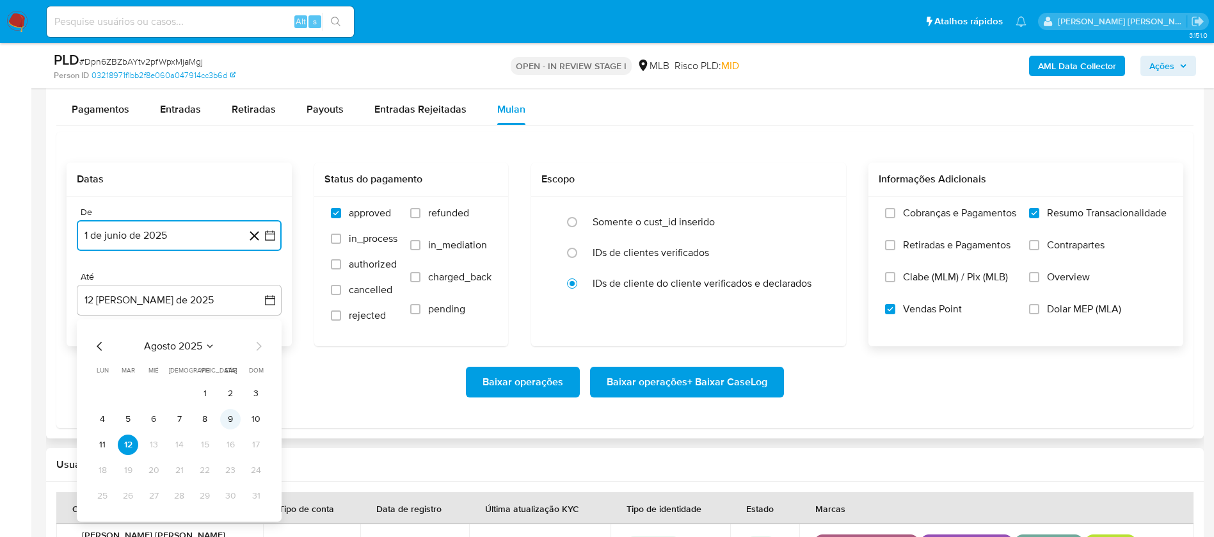
click at [228, 357] on button "9" at bounding box center [230, 419] width 20 height 20
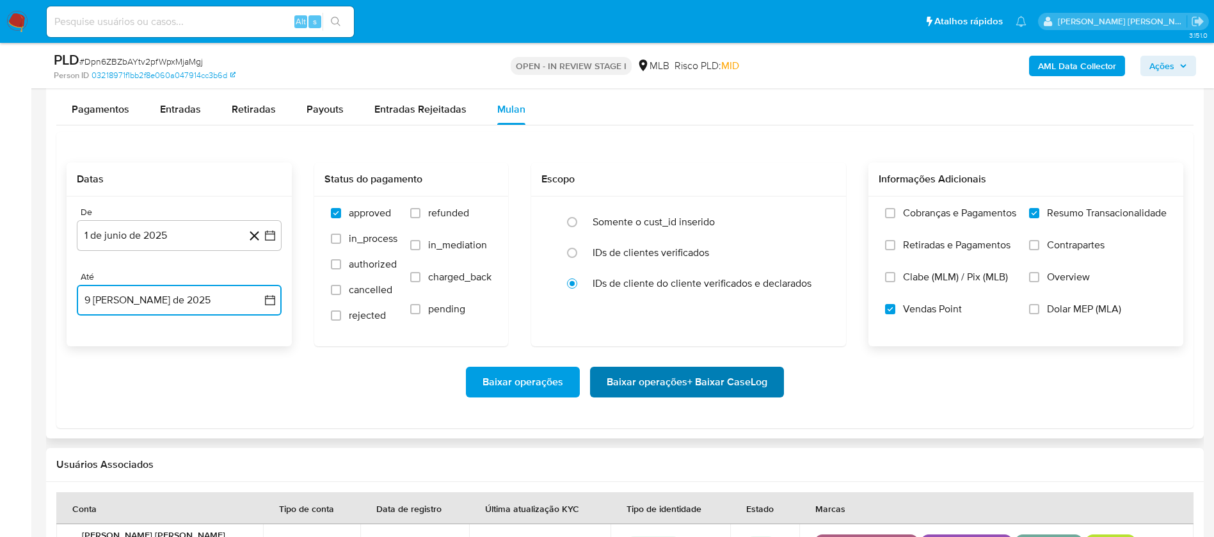
click at [659, 357] on span "Baixar operações + Baixar CaseLog" at bounding box center [687, 382] width 161 height 28
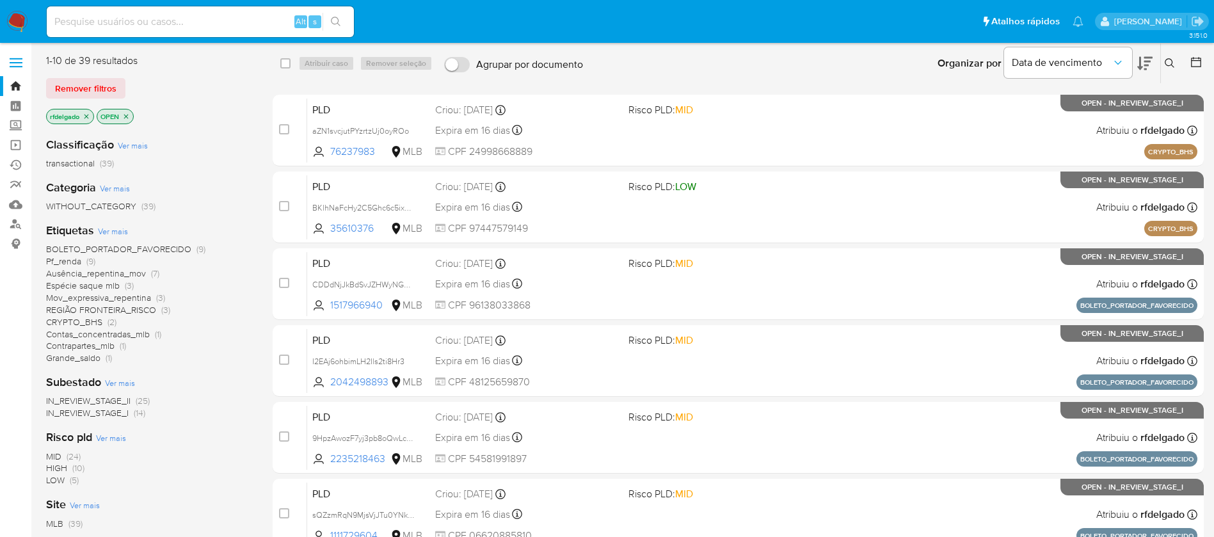
click at [28, 17] on nav "Pausado Ver notificaciones Alt s Atalhos rápidos Presiona las siguientes teclas…" at bounding box center [607, 21] width 1214 height 43
click at [22, 14] on img at bounding box center [17, 22] width 22 height 22
click at [193, 20] on input at bounding box center [200, 21] width 307 height 17
paste input "MMEJeuZelWlOiWpfYPOBg4Fu"
type input "MMEJeuZelWlOiWpfYPOBg4Fu"
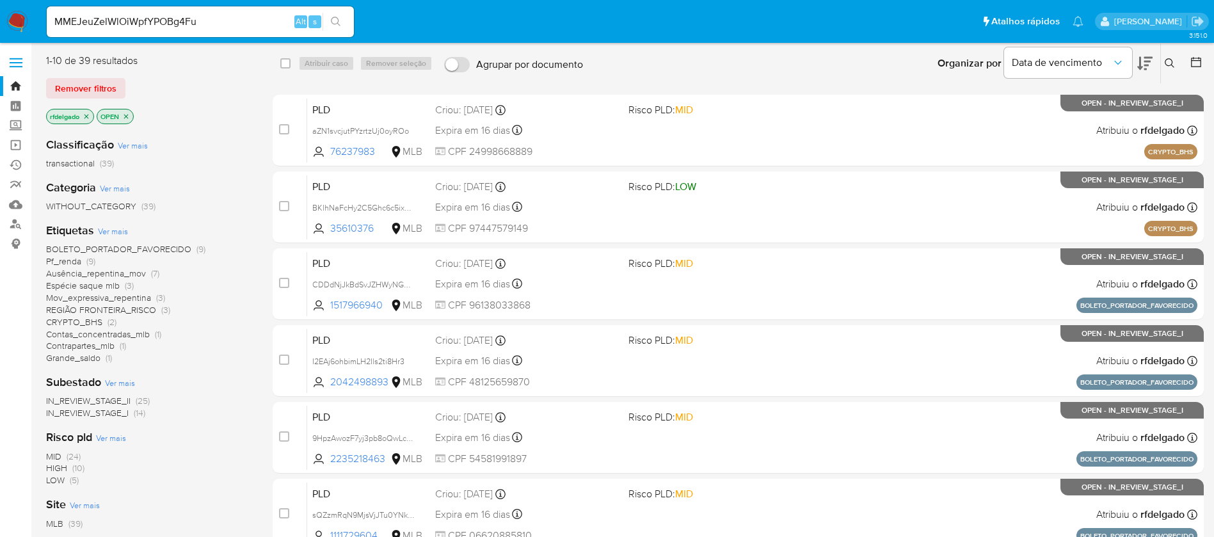
click at [327, 22] on button "search-icon" at bounding box center [335, 22] width 26 height 18
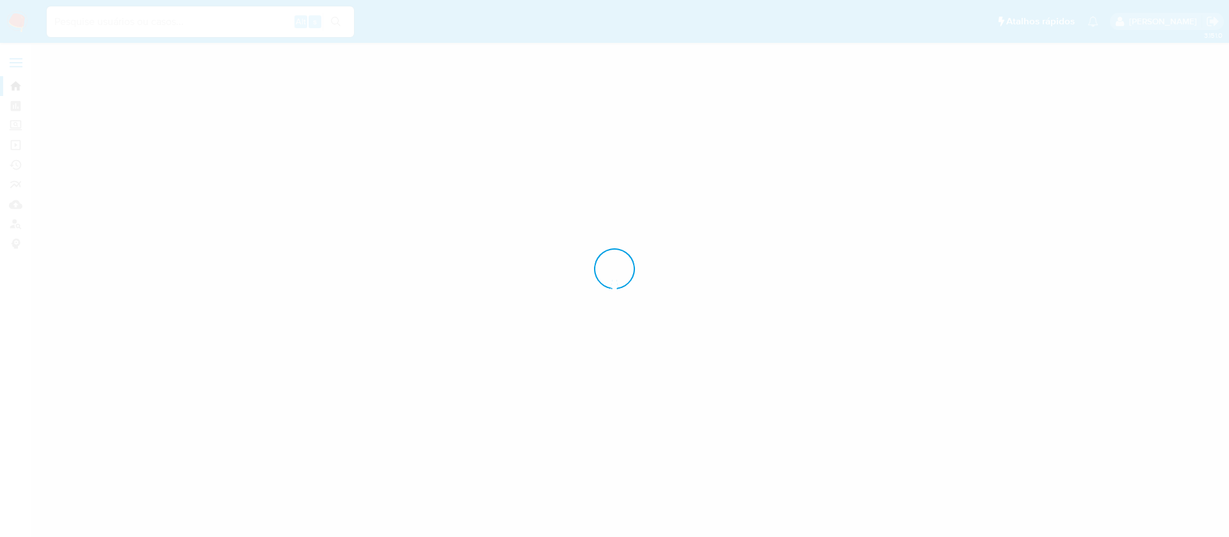
drag, startPoint x: 354, startPoint y: 51, endPoint x: 337, endPoint y: 44, distance: 18.1
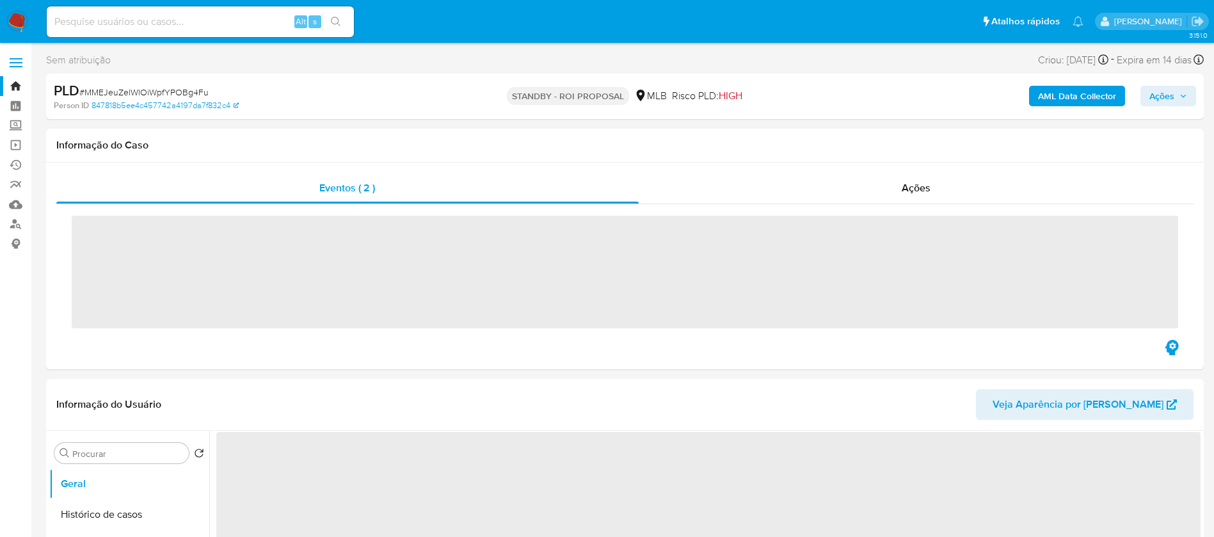
drag, startPoint x: 337, startPoint y: 44, endPoint x: 37, endPoint y: 175, distance: 327.5
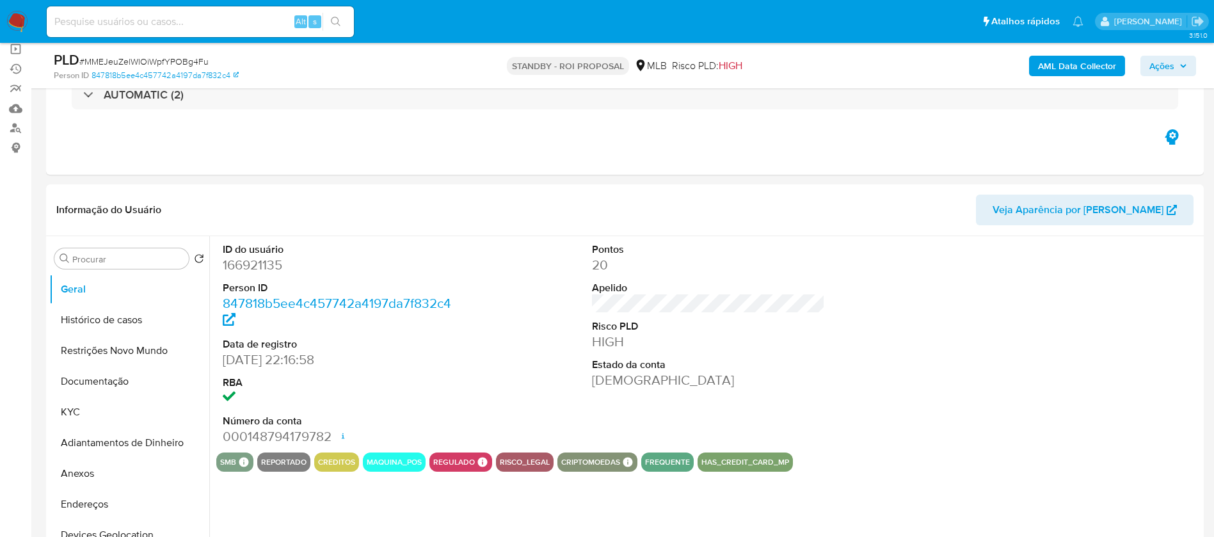
scroll to position [192, 0]
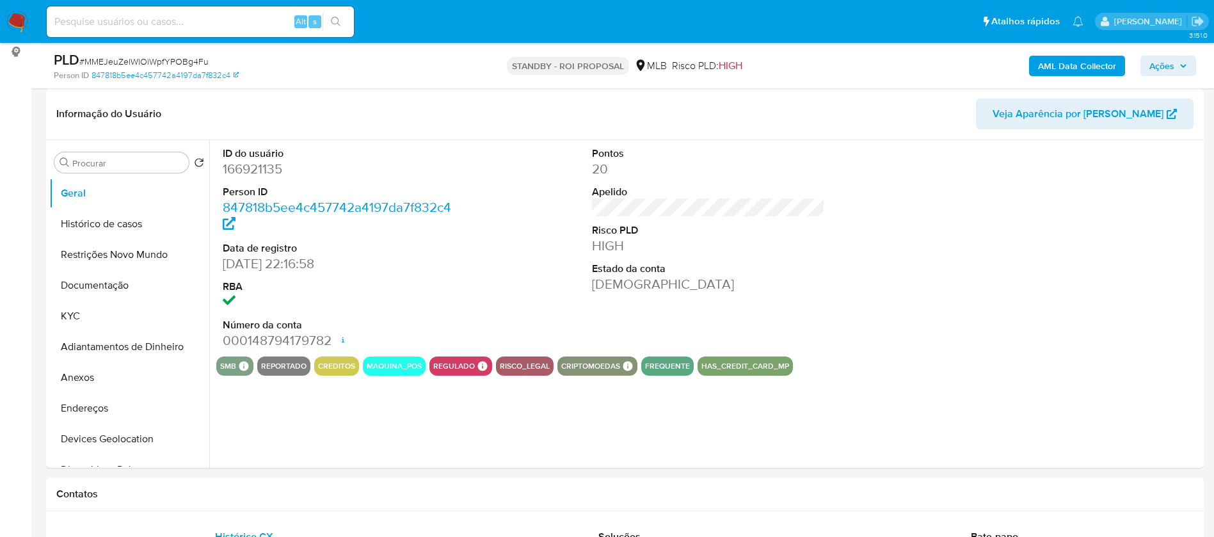
select select "10"
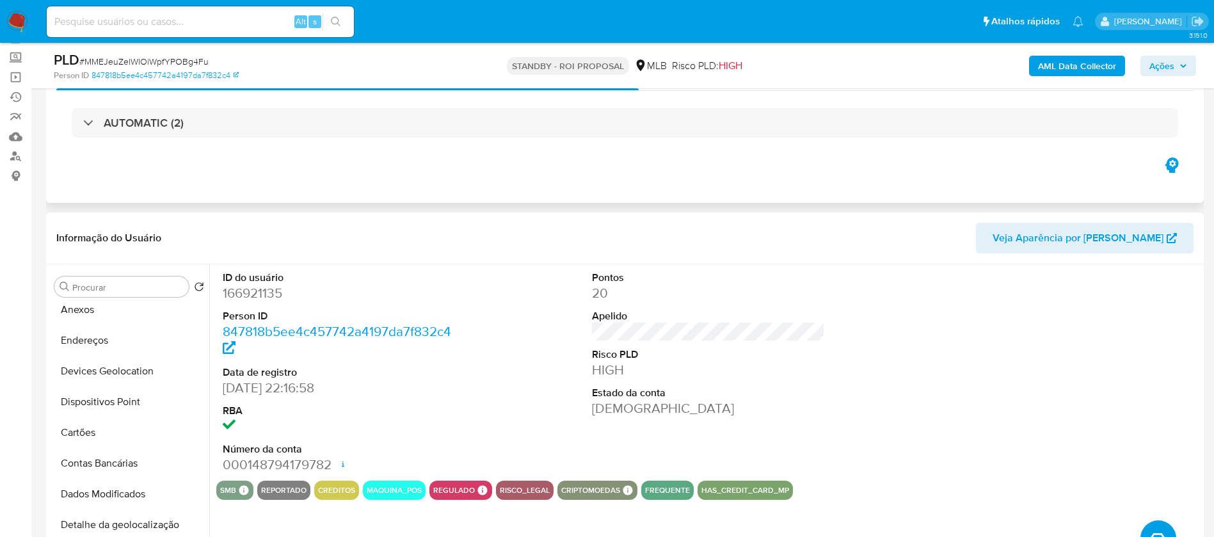
scroll to position [0, 0]
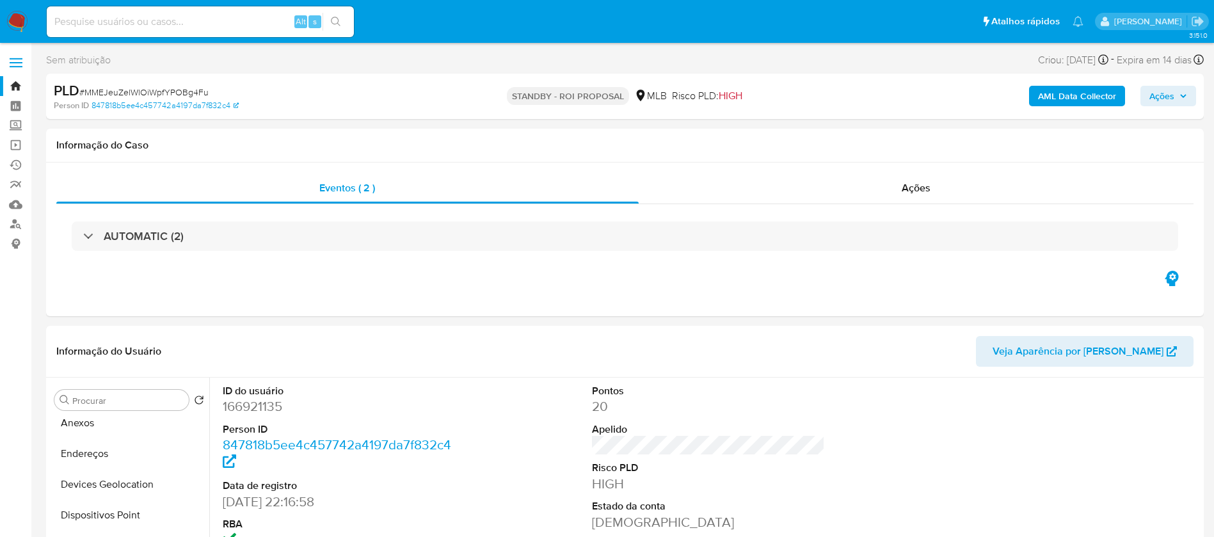
click at [1064, 96] on b "AML Data Collector" at bounding box center [1077, 96] width 78 height 20
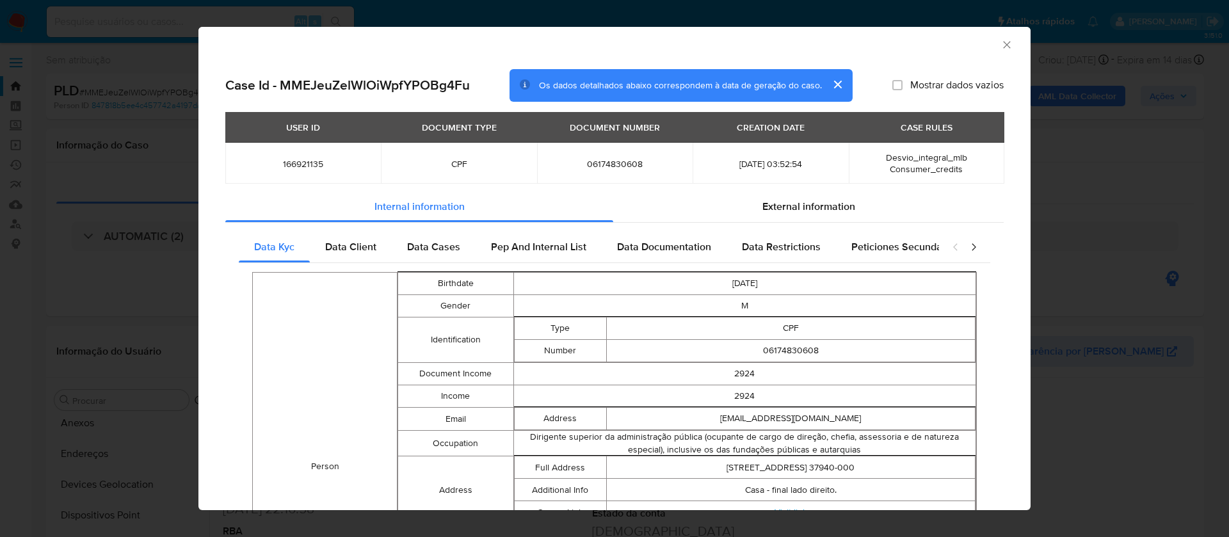
click at [1000, 48] on icon "Fechar a janela" at bounding box center [1006, 44] width 13 height 13
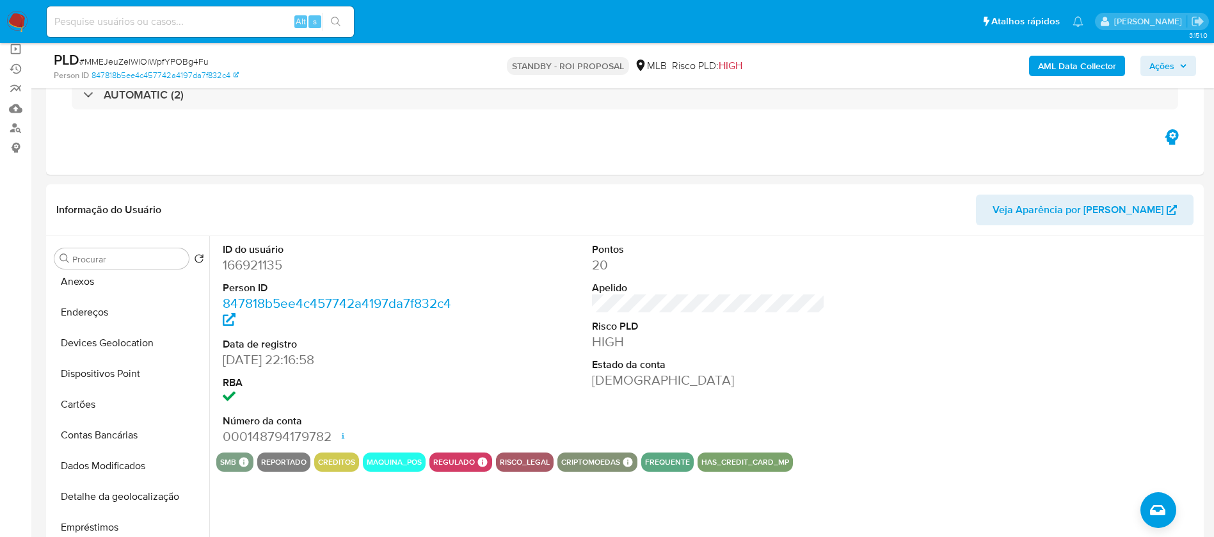
scroll to position [192, 0]
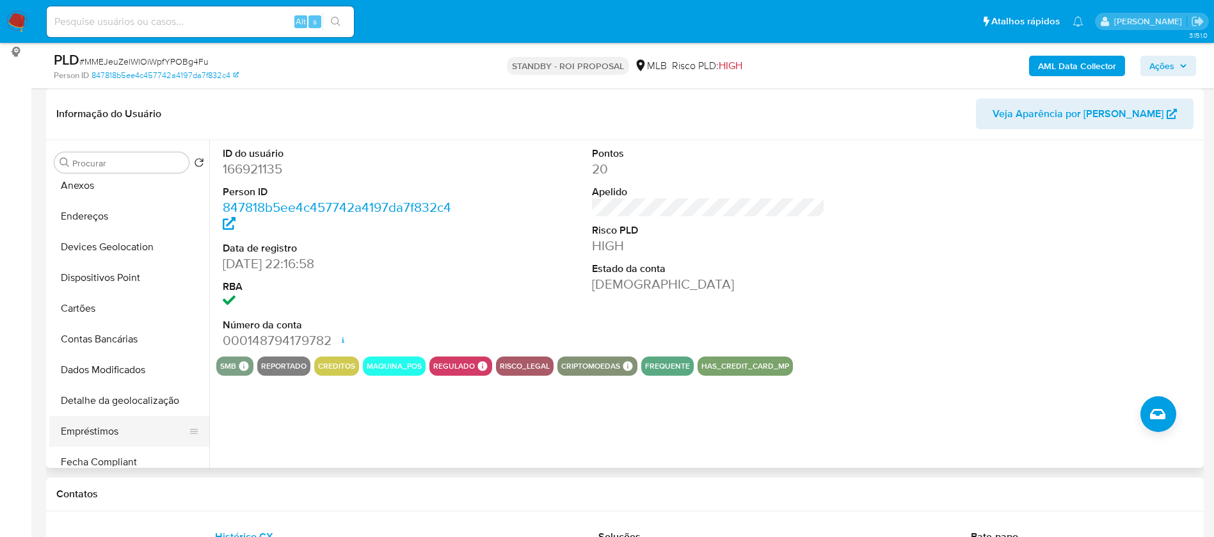
click at [109, 431] on button "Empréstimos" at bounding box center [124, 431] width 150 height 31
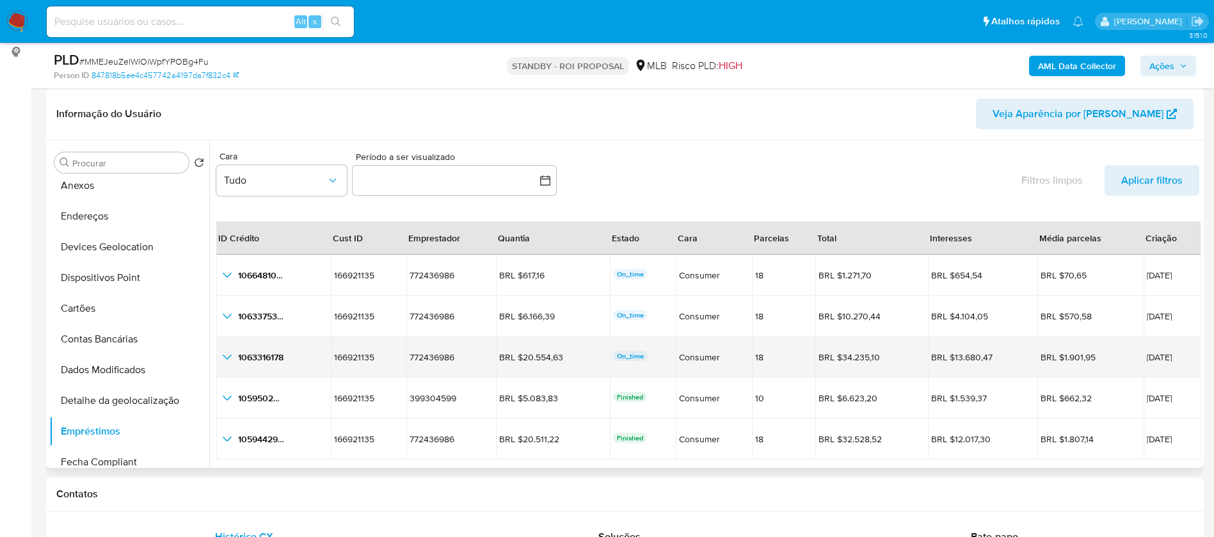
scroll to position [29, 0]
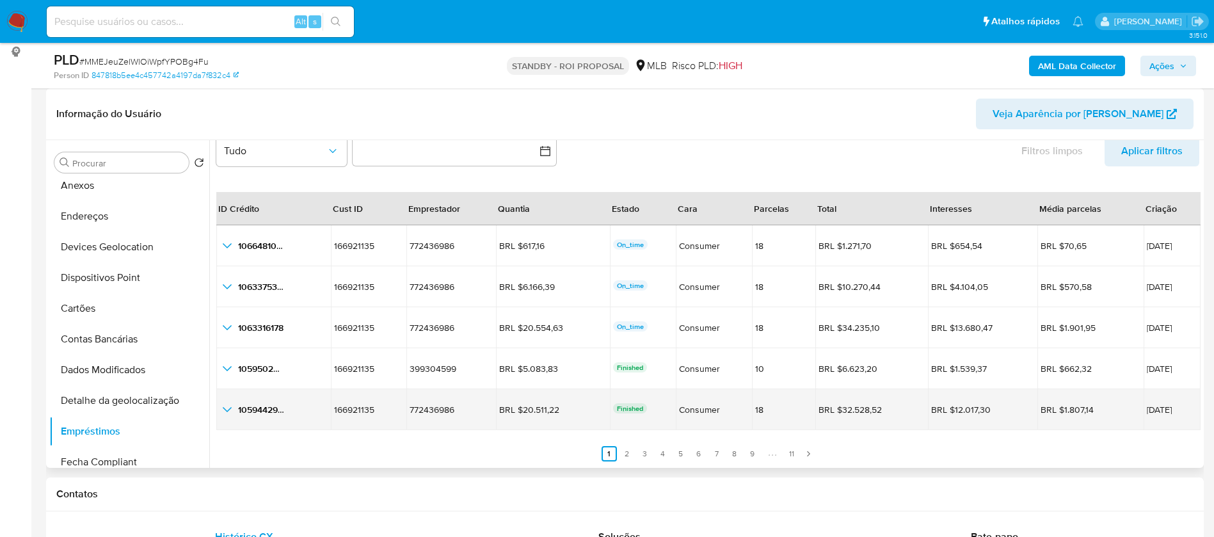
click at [227, 406] on icon "button_show_hidden_detail_by_id_4" at bounding box center [226, 409] width 15 height 15
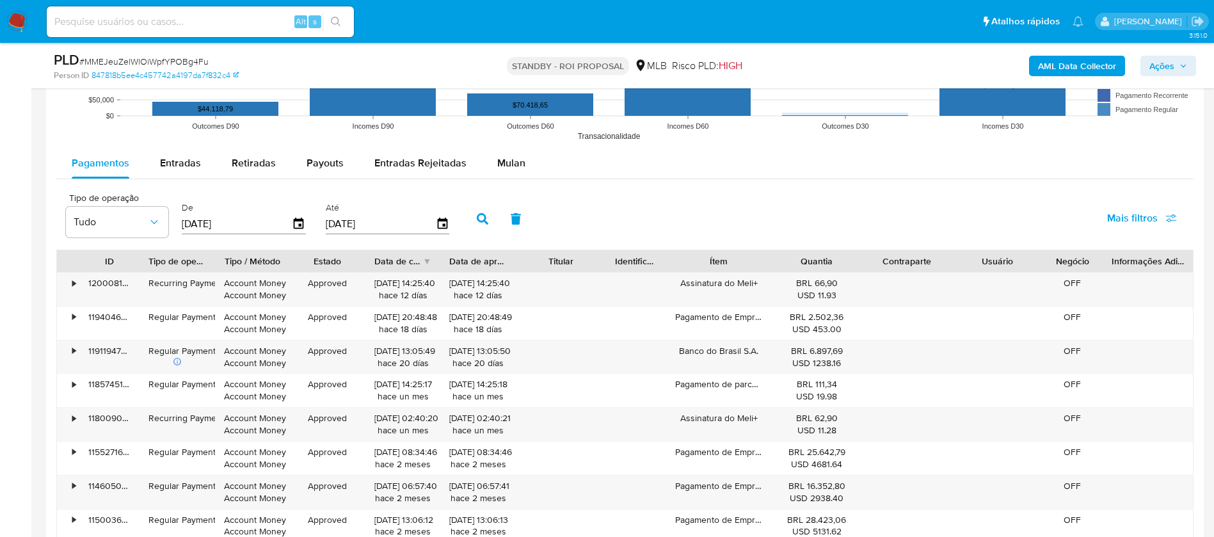
scroll to position [1563, 0]
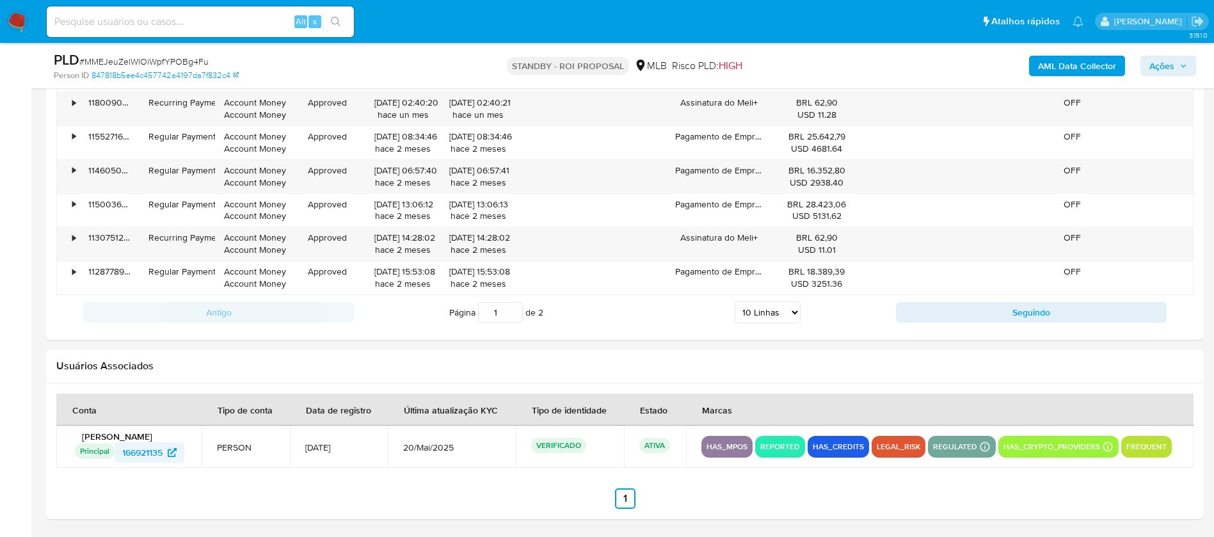
click at [175, 452] on icon at bounding box center [172, 452] width 9 height 9
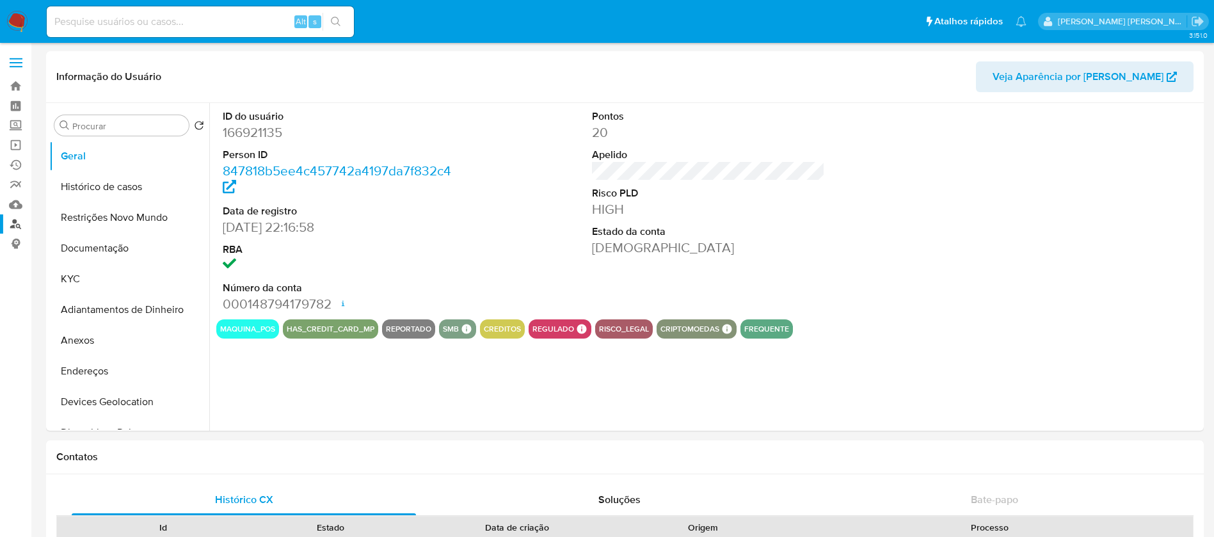
select select "10"
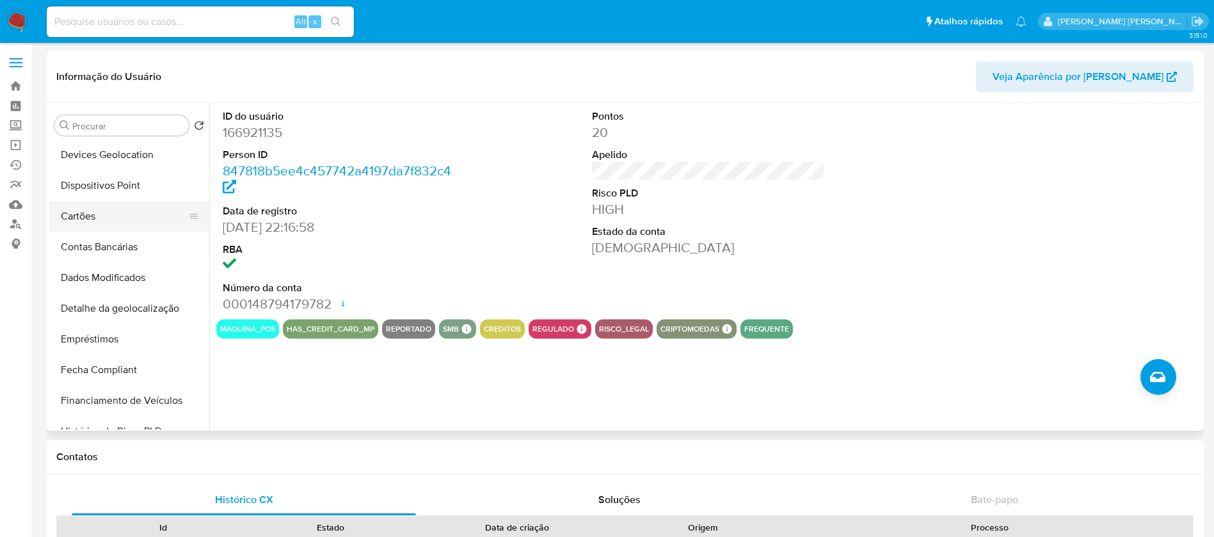
scroll to position [288, 0]
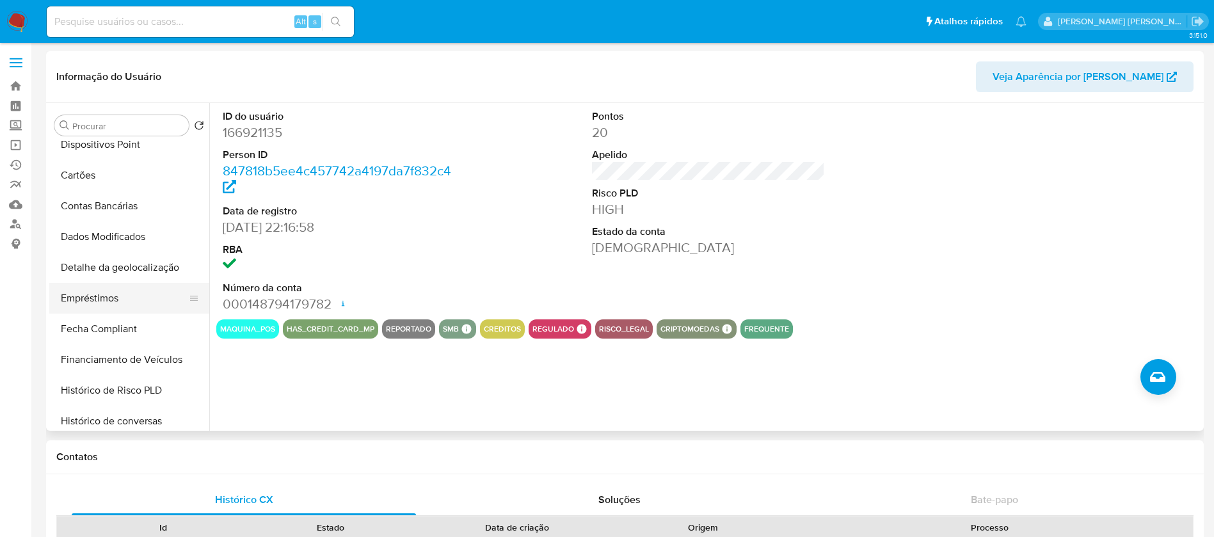
click at [124, 294] on button "Empréstimos" at bounding box center [124, 298] width 150 height 31
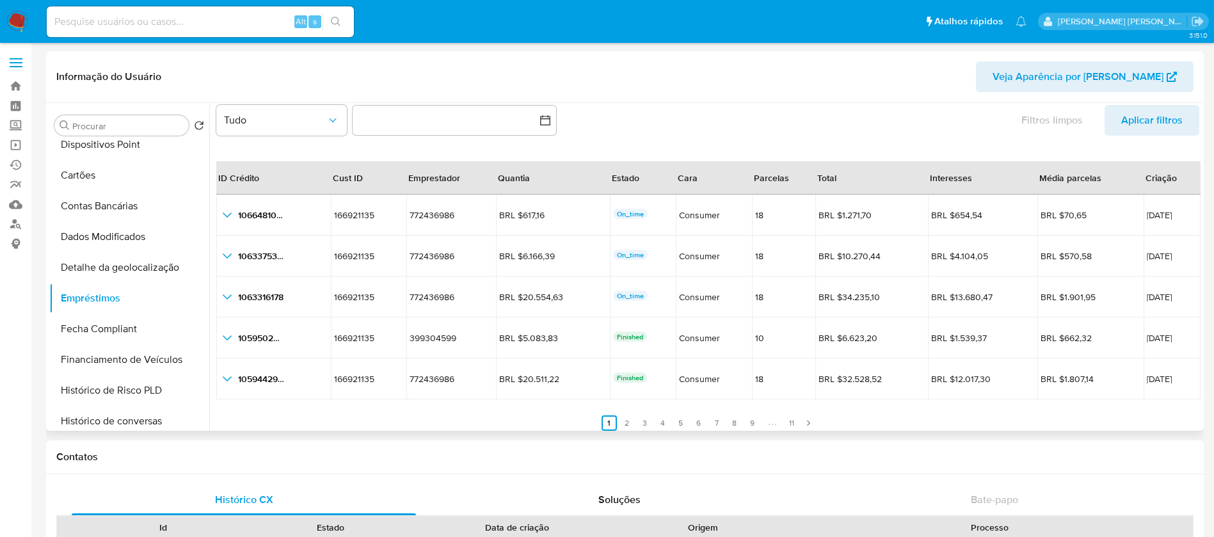
scroll to position [29, 0]
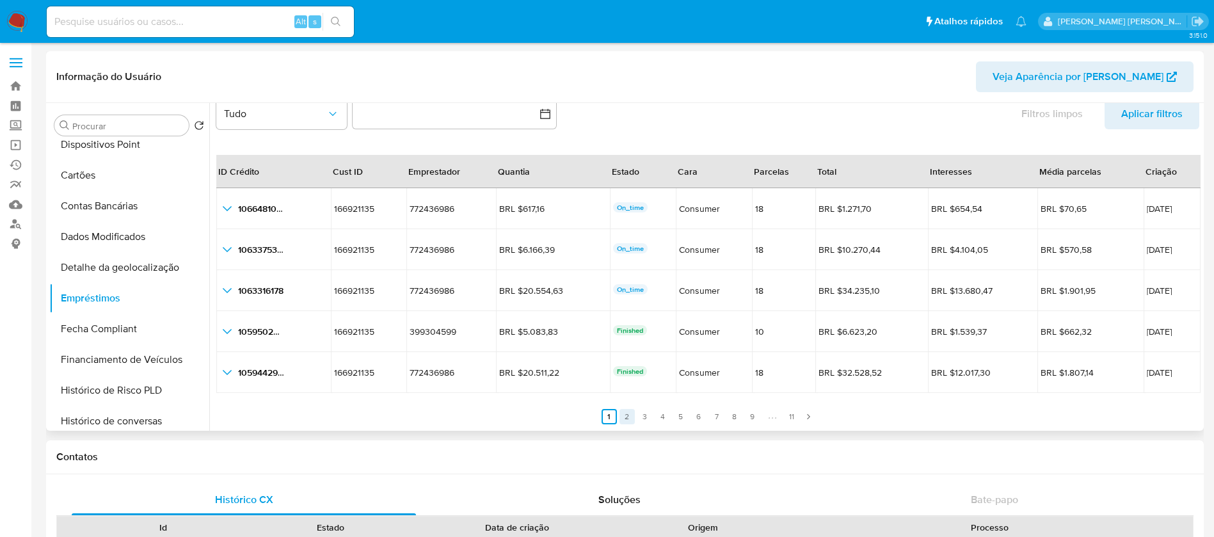
click at [627, 411] on link "2" at bounding box center [626, 416] width 15 height 15
click at [611, 415] on link "1" at bounding box center [616, 416] width 15 height 15
click at [627, 414] on link "2" at bounding box center [626, 416] width 15 height 15
click at [614, 410] on link "1" at bounding box center [616, 416] width 15 height 15
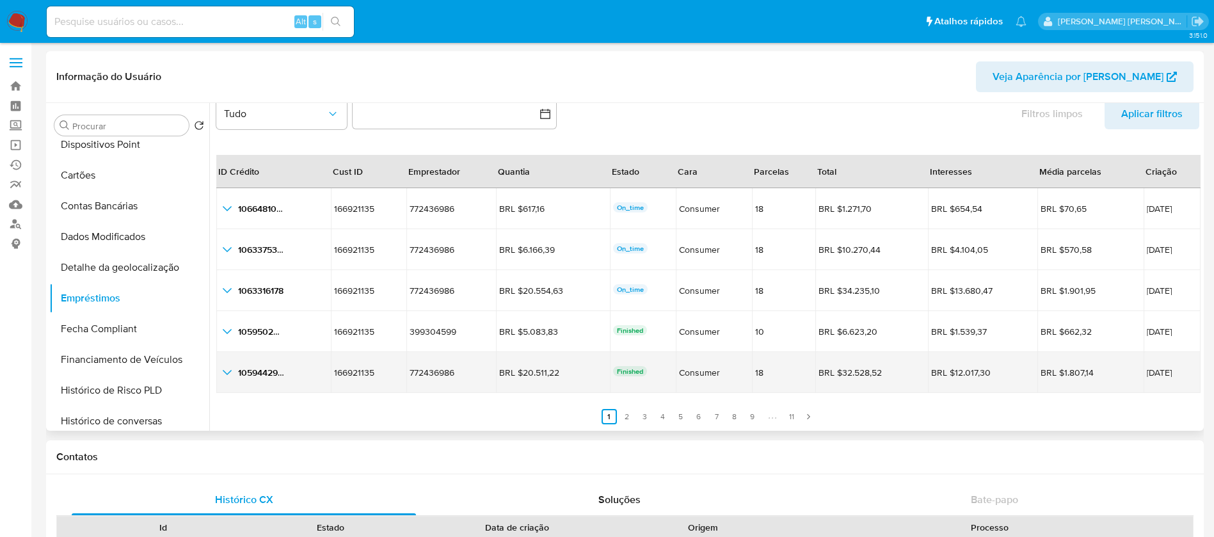
click at [223, 371] on icon "button_show_hidden_detail_by_id_4" at bounding box center [226, 372] width 15 height 15
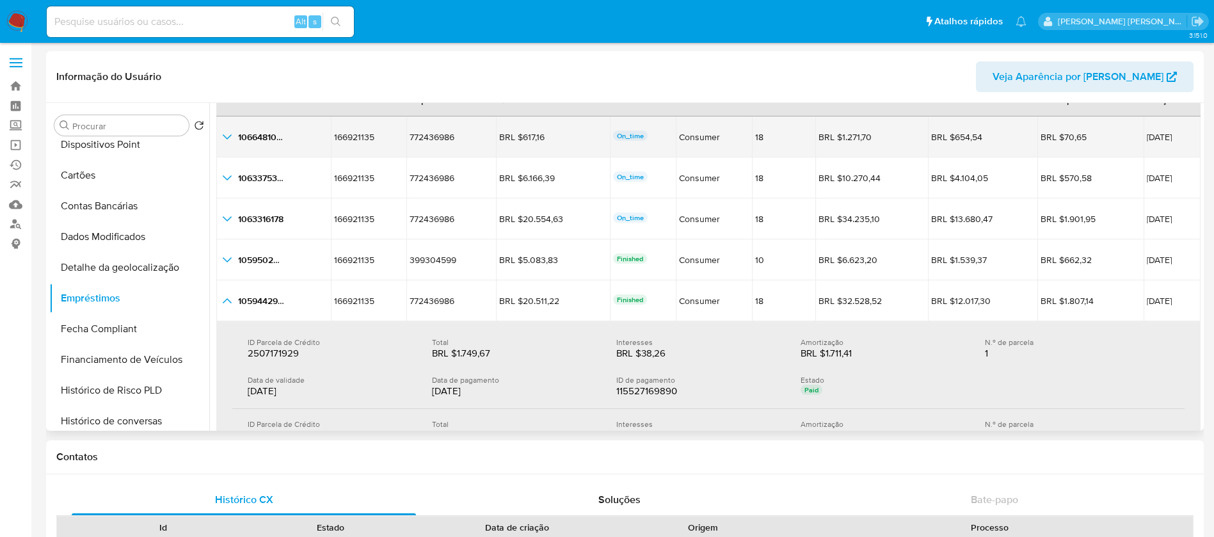
scroll to position [197, 0]
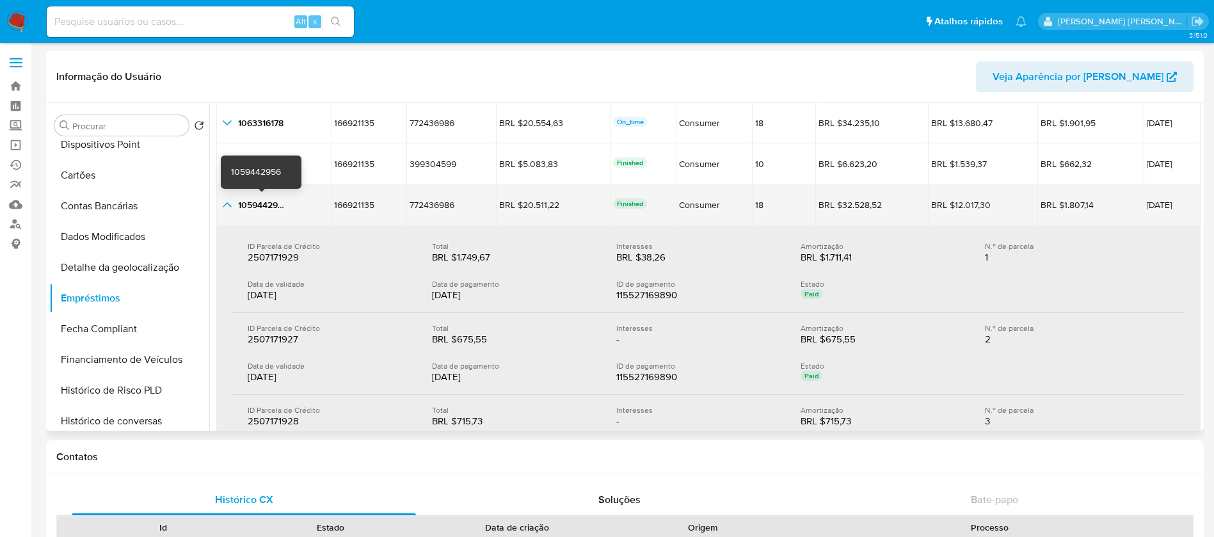
click at [251, 200] on span "1059442956" at bounding box center [263, 204] width 50 height 13
drag, startPoint x: 1157, startPoint y: 203, endPoint x: 1111, endPoint y: 204, distance: 45.4
click at [1143, 204] on td "[DATE]" at bounding box center [1171, 204] width 57 height 41
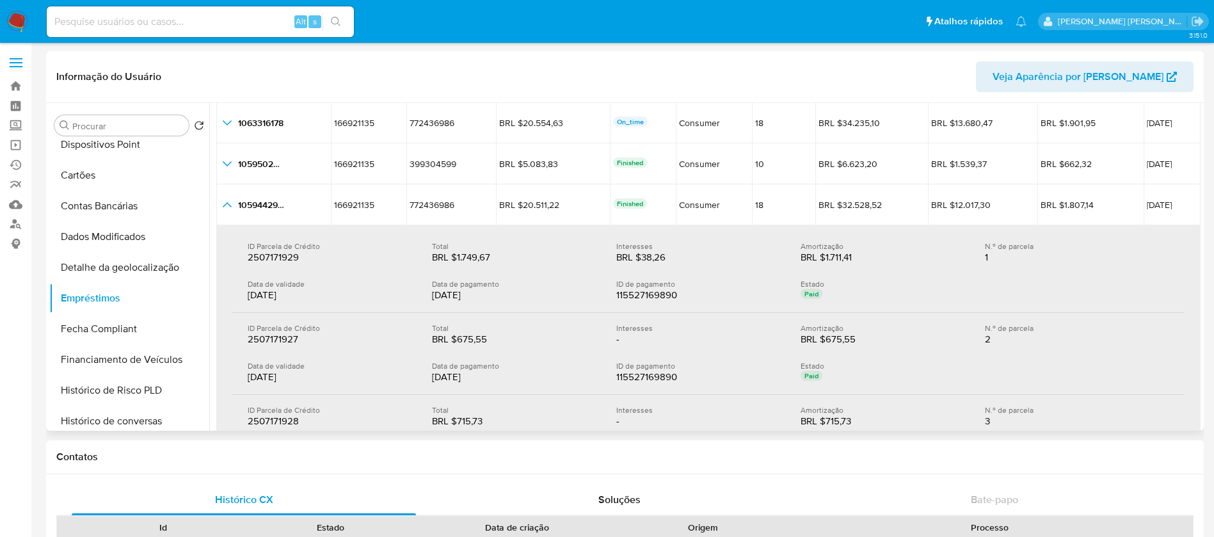
scroll to position [485, 0]
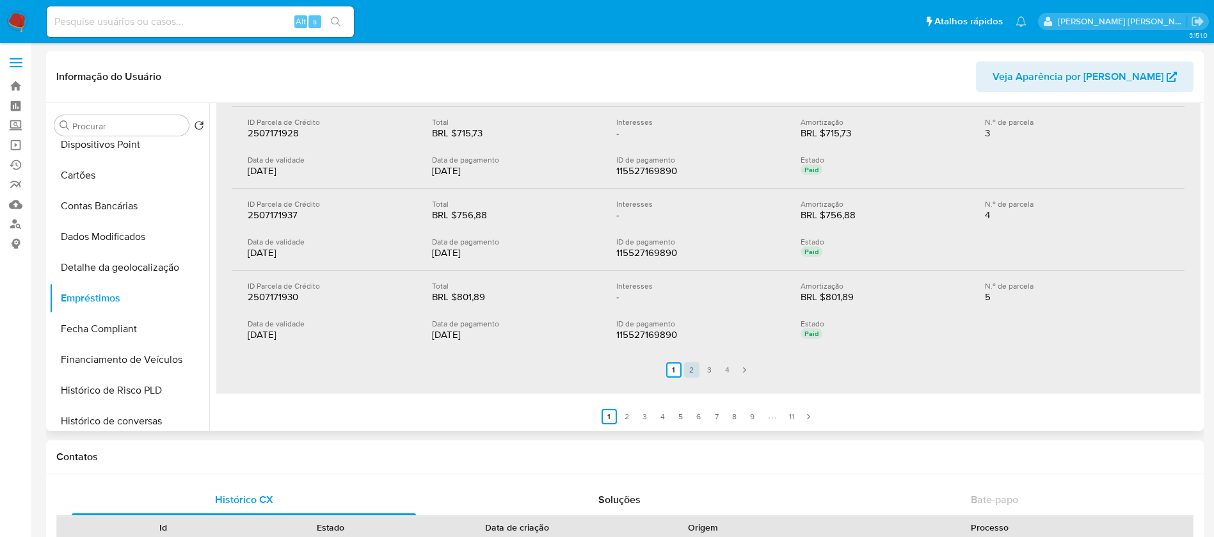
click at [690, 368] on link "2" at bounding box center [691, 369] width 15 height 15
click at [710, 372] on link "3" at bounding box center [717, 369] width 15 height 15
click at [734, 369] on link "4" at bounding box center [735, 369] width 15 height 15
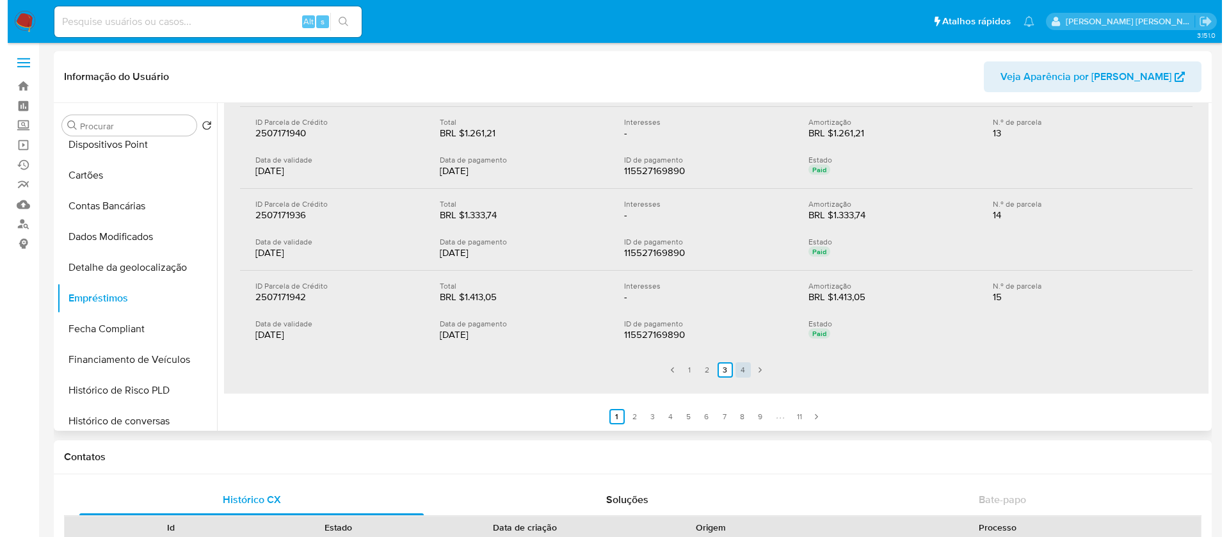
scroll to position [321, 0]
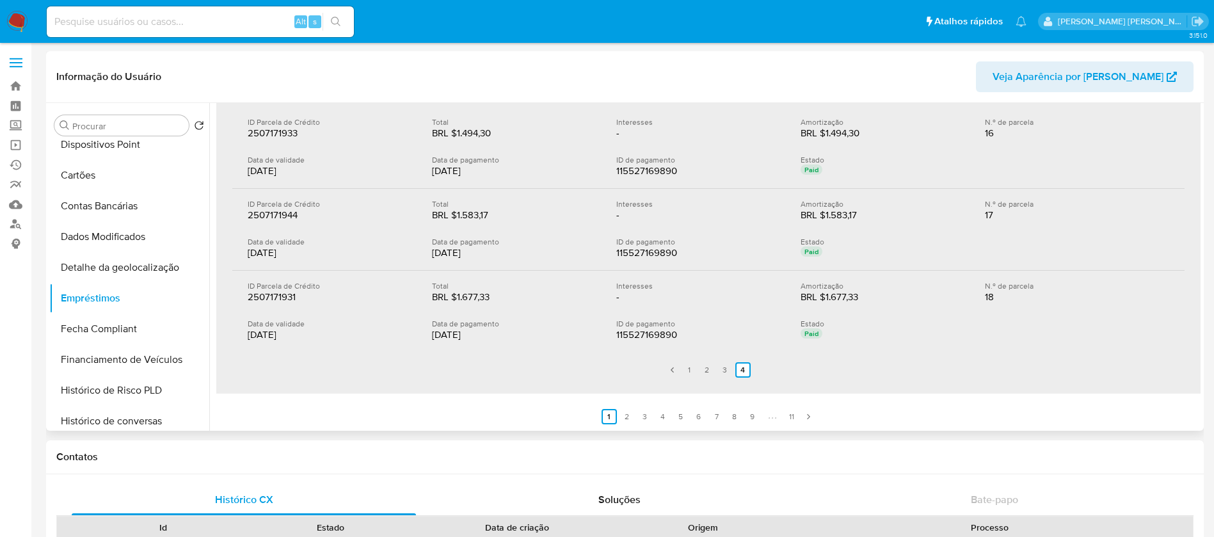
drag, startPoint x: 299, startPoint y: 332, endPoint x: 248, endPoint y: 335, distance: 51.3
click at [248, 335] on div "18/06/2025" at bounding box center [330, 334] width 164 height 13
click at [220, 18] on input at bounding box center [200, 21] width 307 height 17
paste input "u1UbhFZa22j63dzMq0aw6rhE"
type input "u1UbhFZa22j63dzMq0aw6rhE"
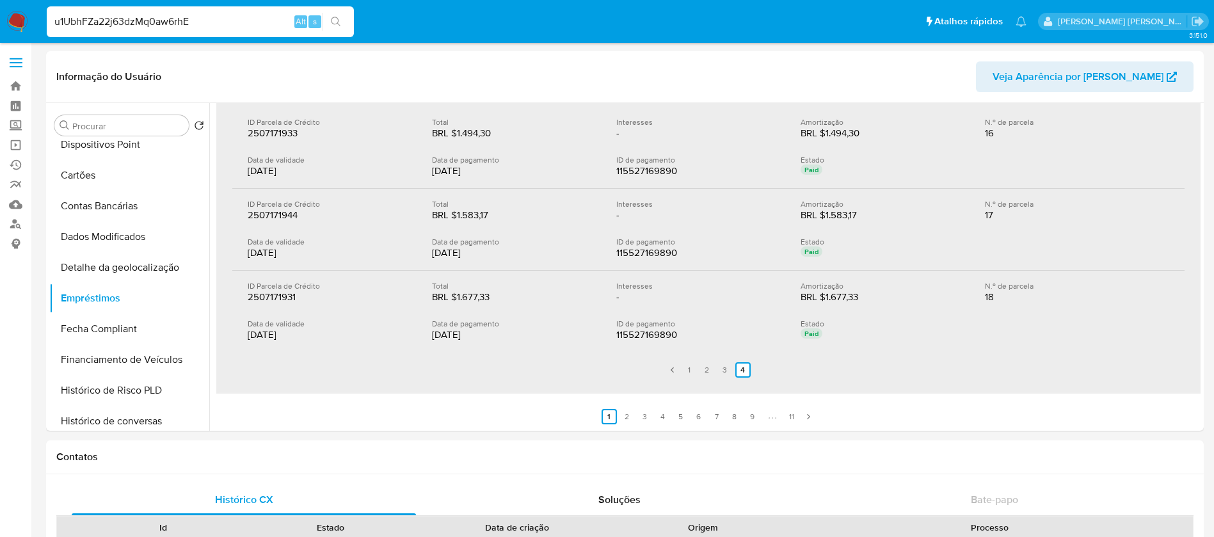
click at [337, 17] on icon "search-icon" at bounding box center [336, 22] width 10 height 10
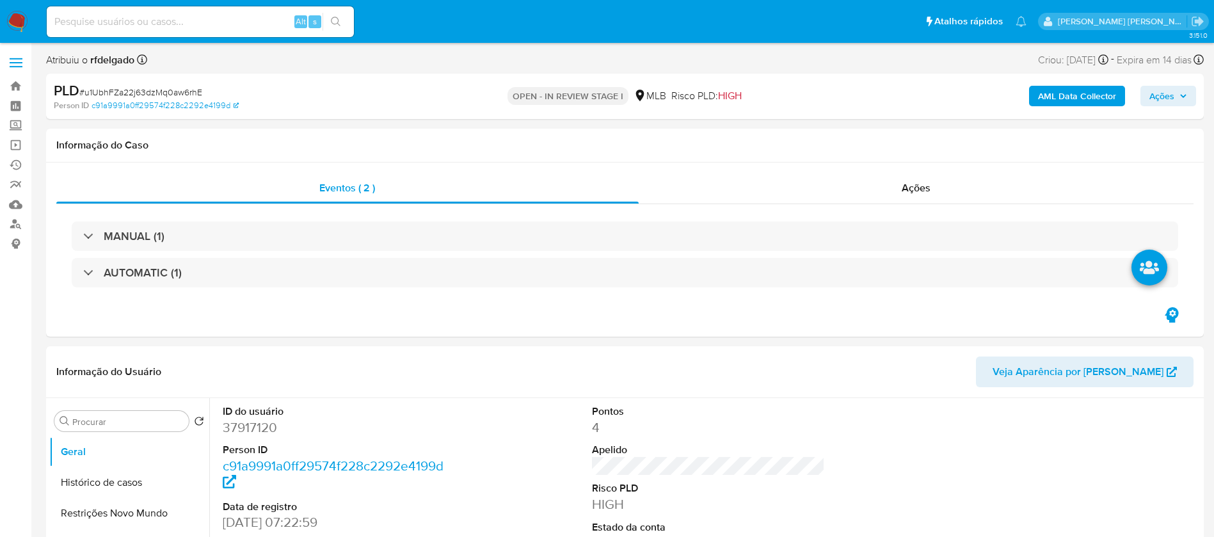
select select "10"
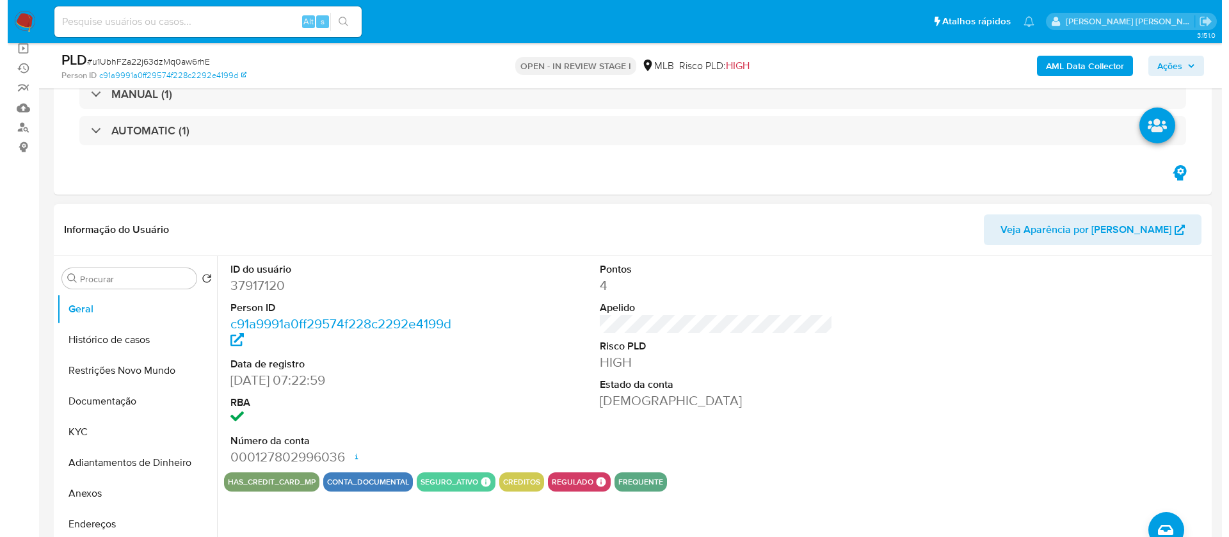
scroll to position [192, 0]
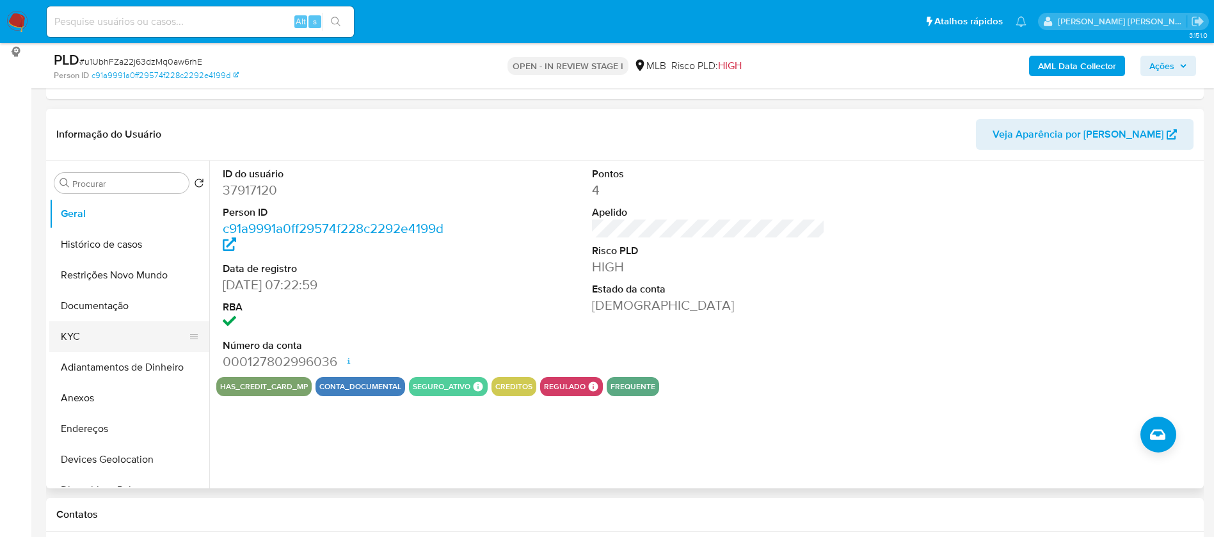
click at [76, 348] on button "KYC" at bounding box center [124, 336] width 150 height 31
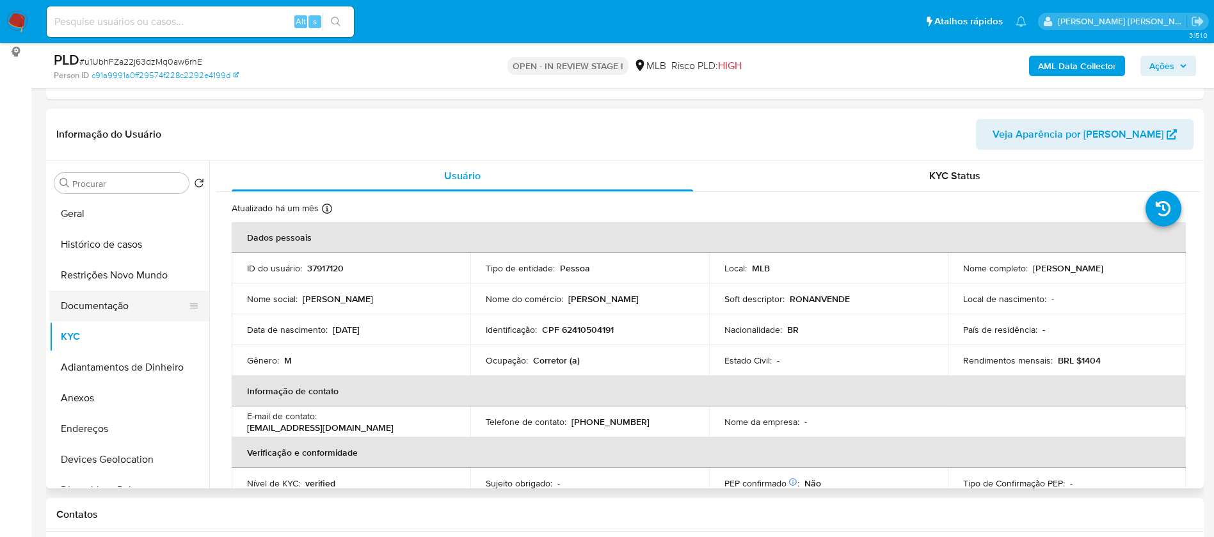
click at [94, 307] on button "Documentação" at bounding box center [124, 305] width 150 height 31
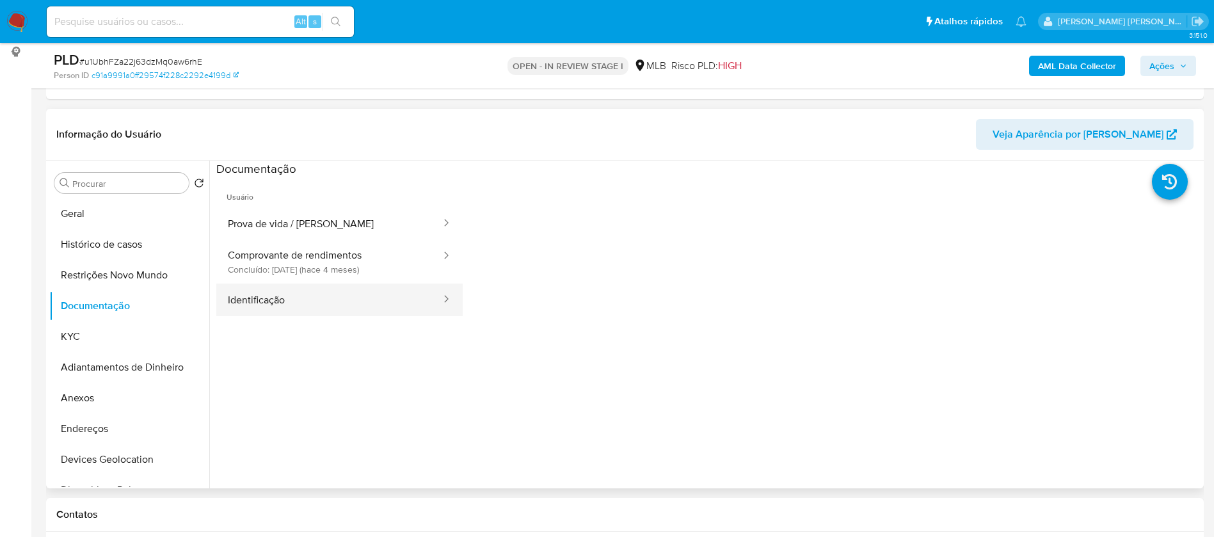
click at [300, 308] on button "Identificação" at bounding box center [329, 299] width 226 height 33
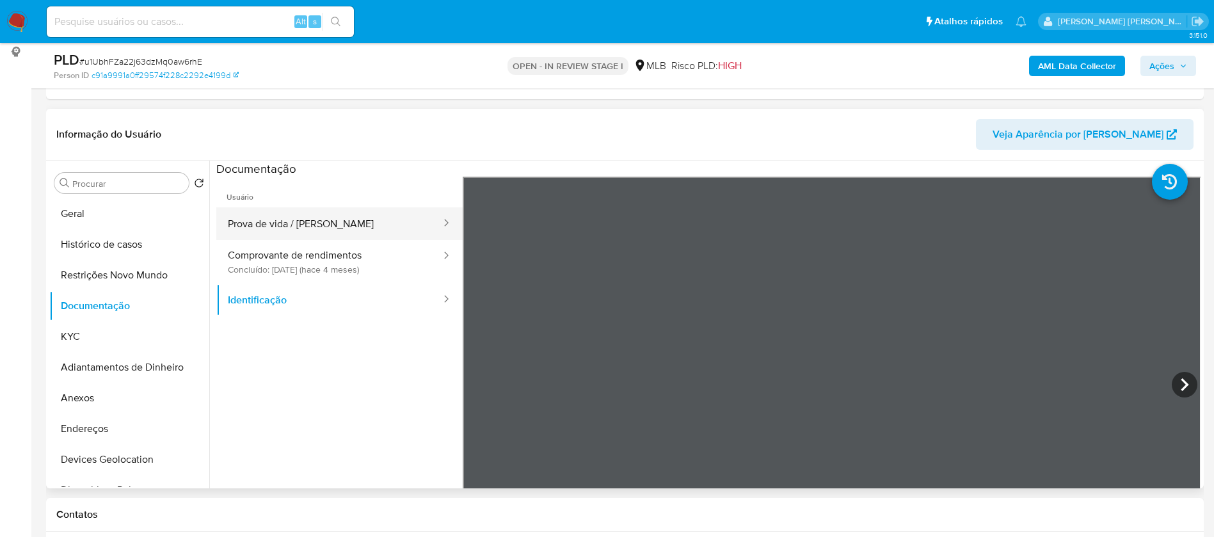
click at [356, 219] on button "Prova de vida / [PERSON_NAME]" at bounding box center [329, 223] width 226 height 33
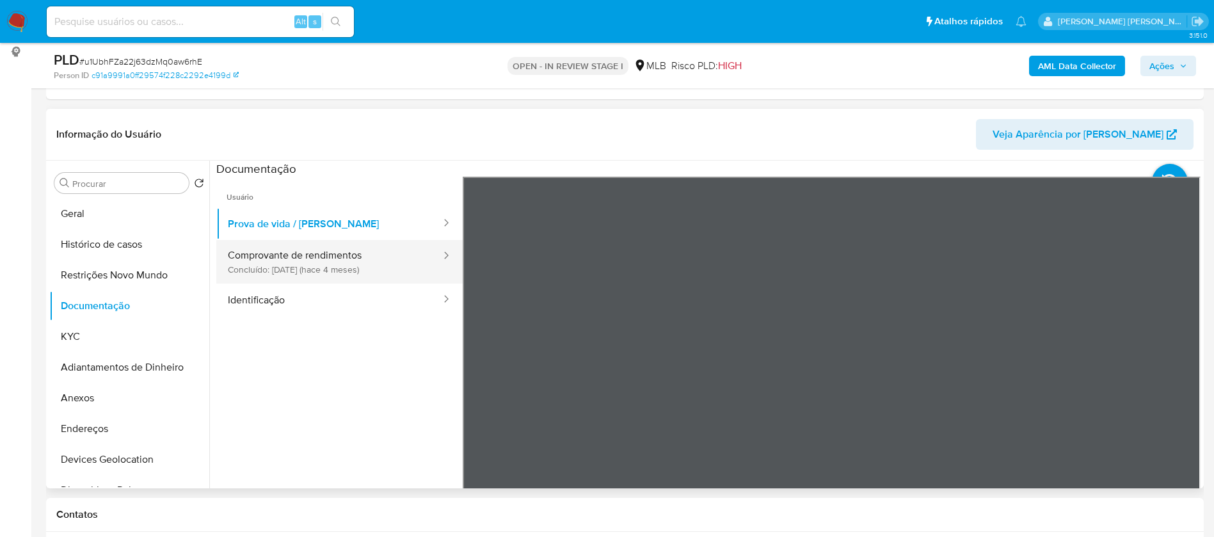
click at [356, 261] on button "Comprovante de rendimentos Concluído: 18/04/2025 (hace 4 meses)" at bounding box center [329, 262] width 226 height 44
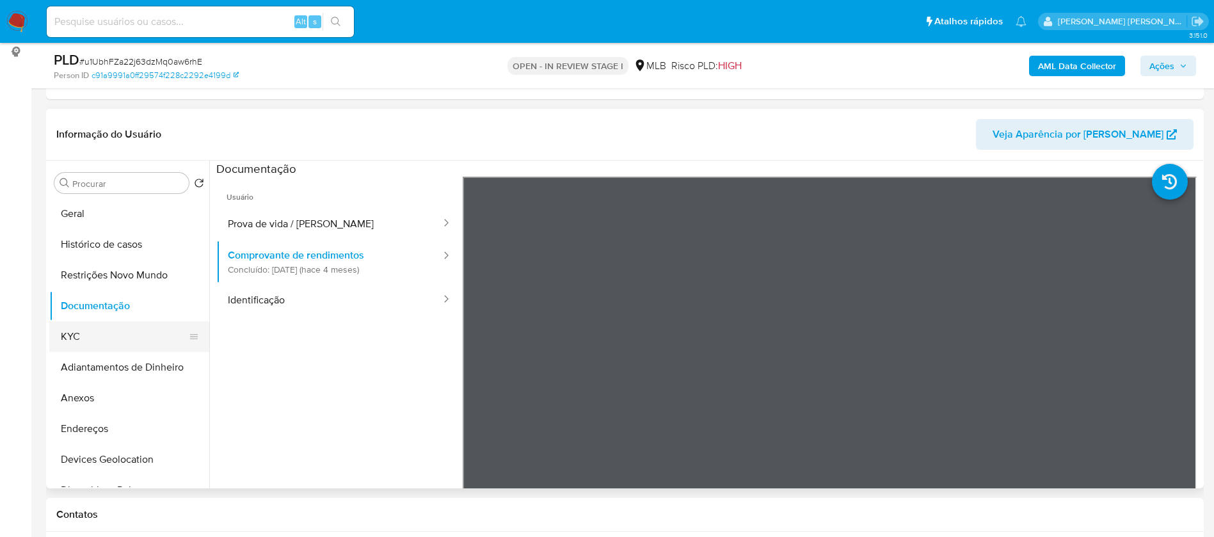
click at [122, 338] on button "KYC" at bounding box center [124, 336] width 150 height 31
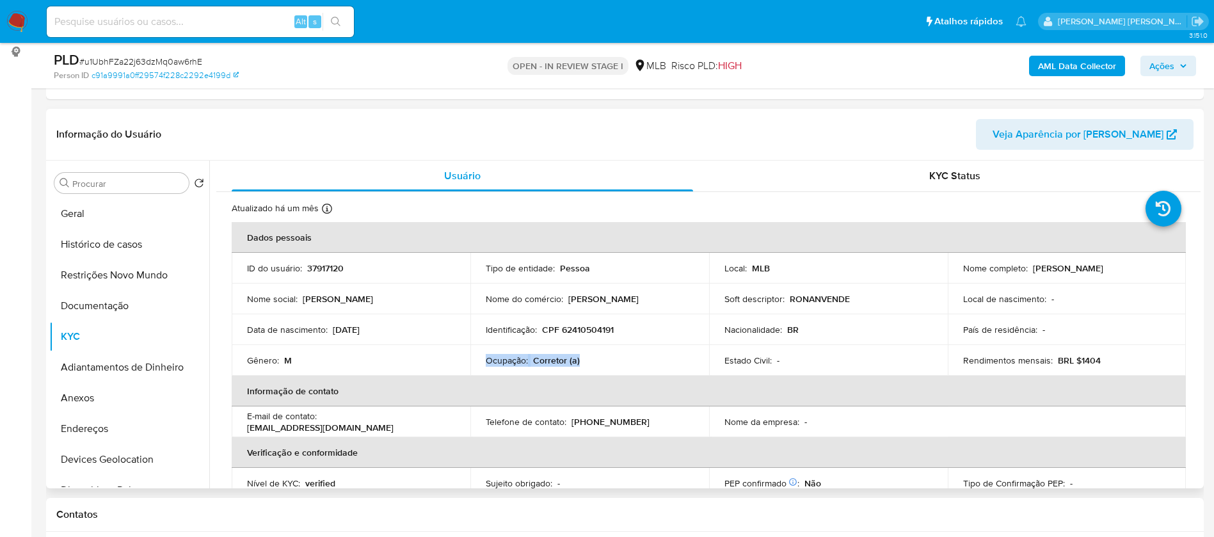
drag, startPoint x: 567, startPoint y: 360, endPoint x: 486, endPoint y: 361, distance: 81.3
click at [486, 361] on div "Ocupação : Corretor (a)" at bounding box center [590, 360] width 208 height 12
click at [1090, 72] on b "AML Data Collector" at bounding box center [1077, 66] width 78 height 20
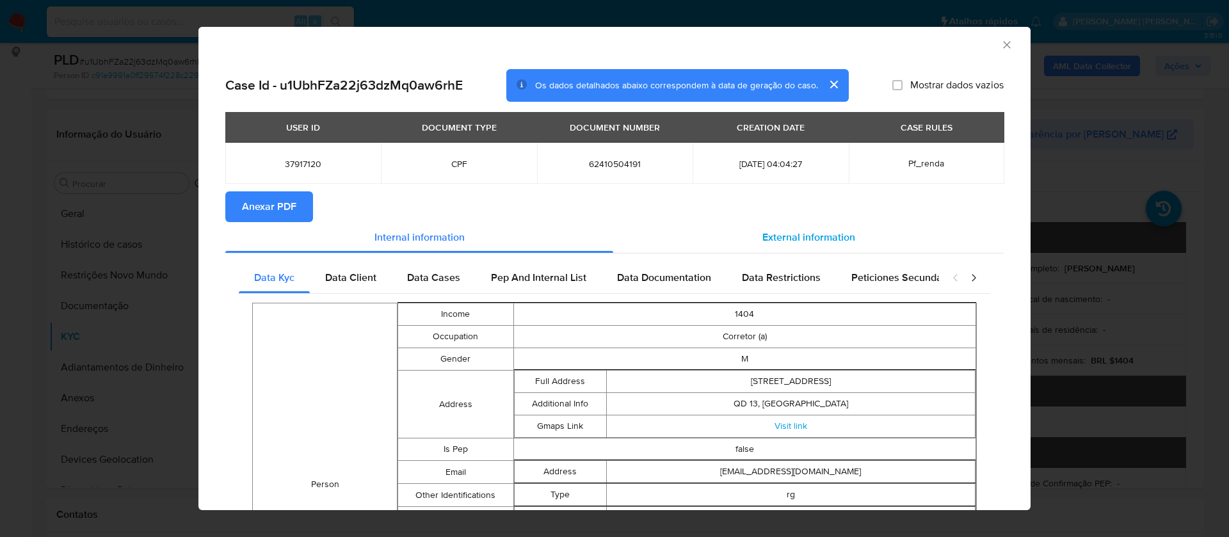
click at [811, 227] on div "External information" at bounding box center [808, 237] width 390 height 31
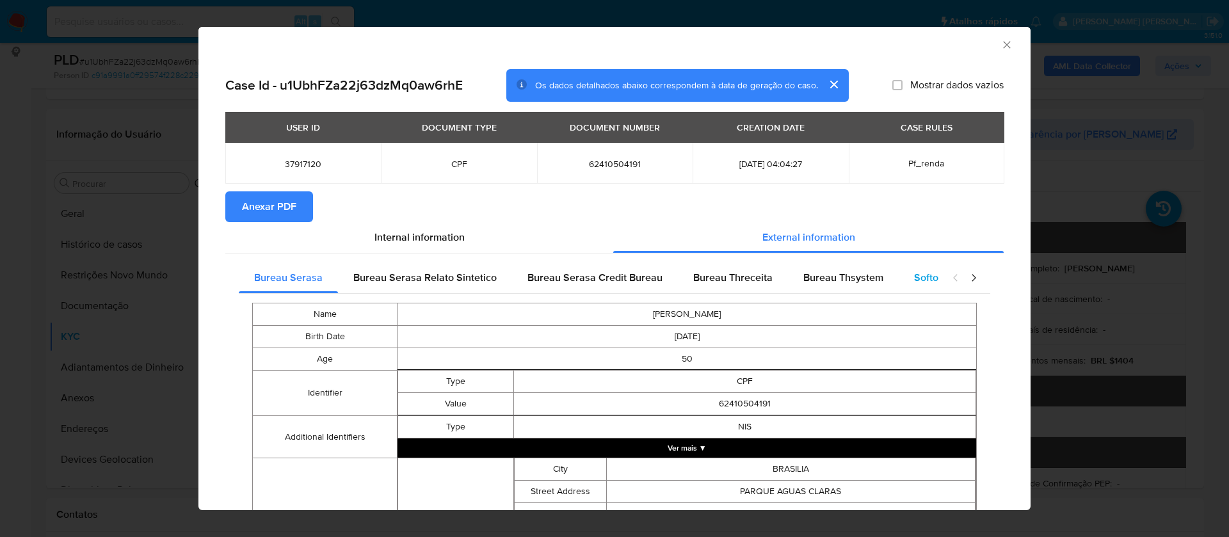
click at [921, 271] on span "Softon" at bounding box center [929, 277] width 30 height 15
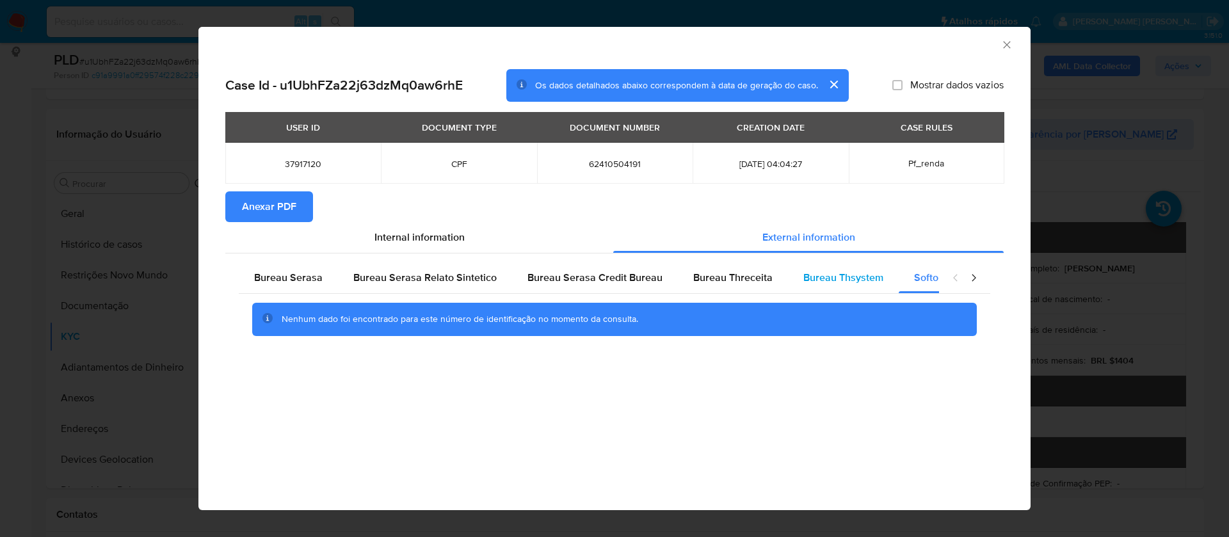
click at [848, 275] on span "Bureau Thsystem" at bounding box center [843, 277] width 80 height 15
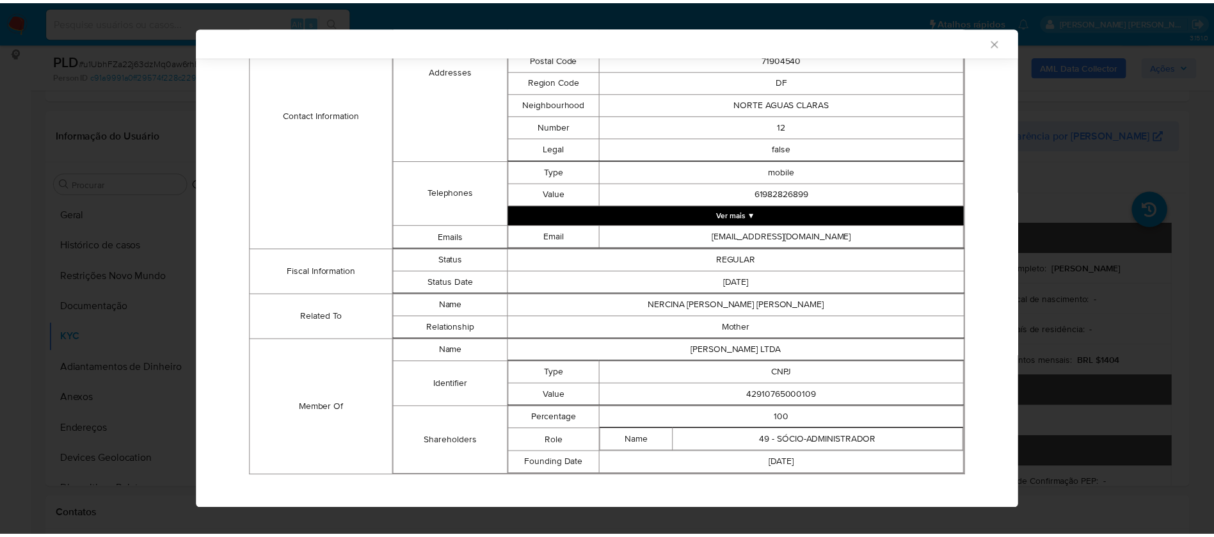
scroll to position [489, 0]
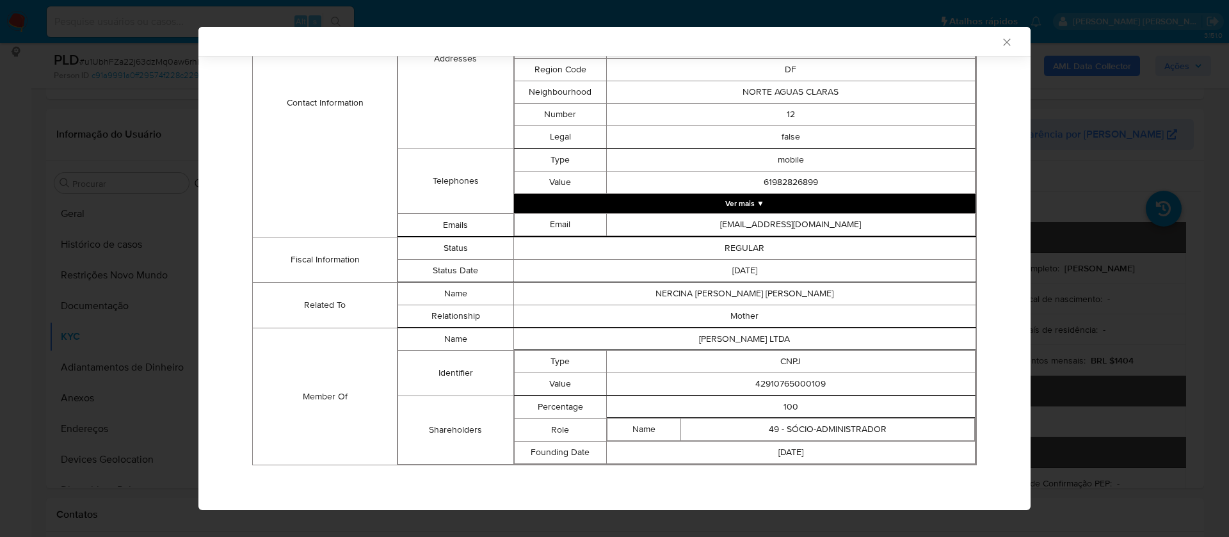
click at [781, 381] on td "42910765000109" at bounding box center [790, 384] width 369 height 22
copy td "42910765000109"
click at [772, 340] on td "RONAN PEREIRA GONCALVES LTDA" at bounding box center [744, 339] width 462 height 22
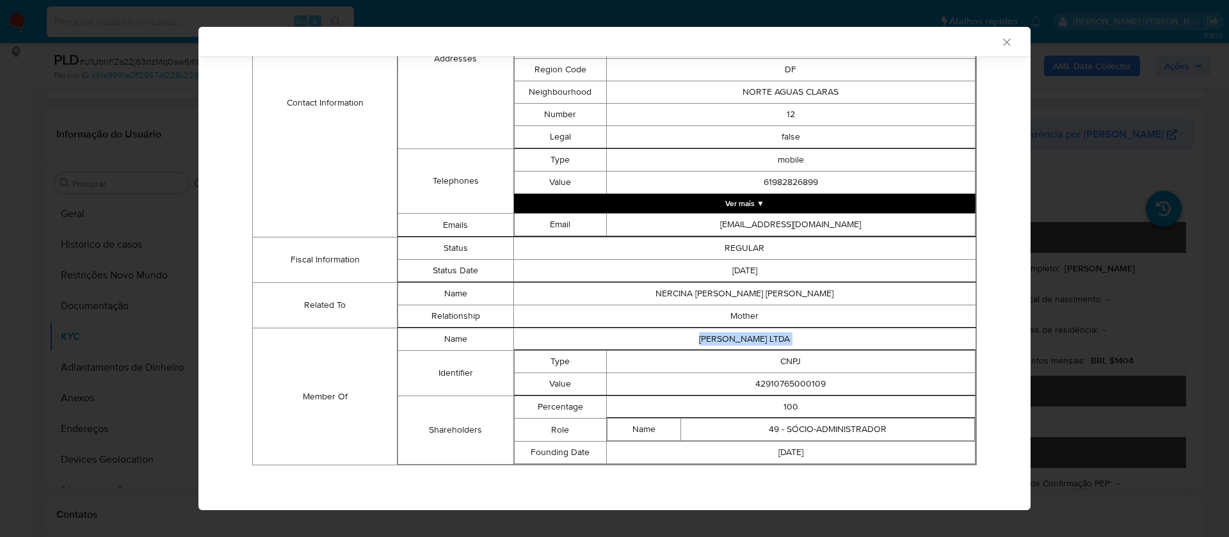
click at [772, 340] on td "RONAN PEREIRA GONCALVES LTDA" at bounding box center [744, 339] width 462 height 22
copy td "RONAN PEREIRA GONCALVES LTDA"
click at [794, 386] on td "42910765000109" at bounding box center [790, 384] width 369 height 22
click at [792, 385] on td "42910765000109" at bounding box center [790, 384] width 369 height 22
copy td "42910765000109"
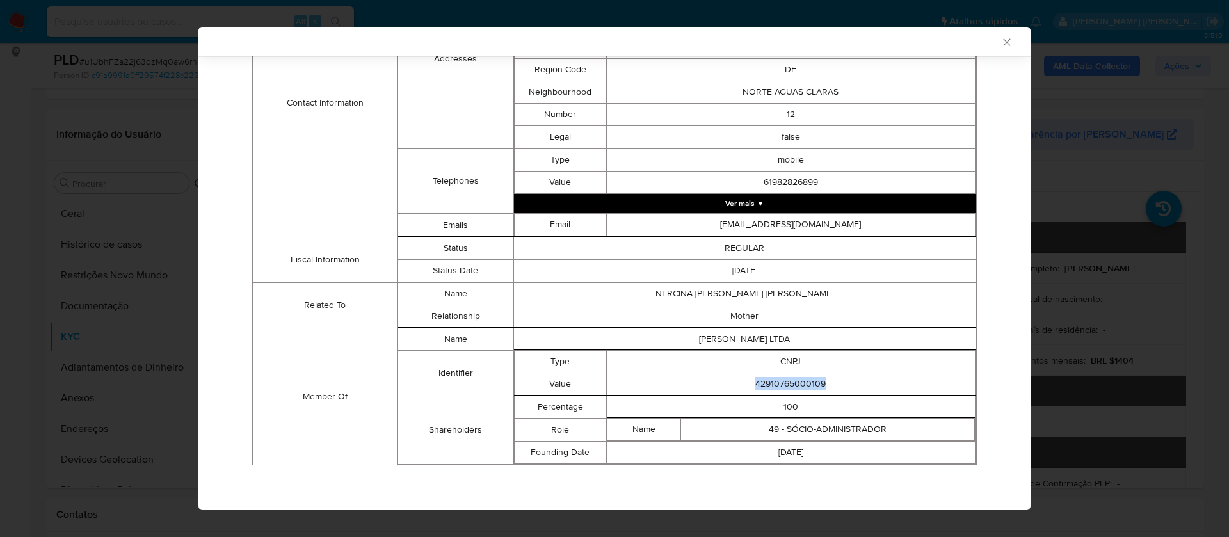
click at [1000, 43] on icon "Fechar a janela" at bounding box center [1006, 42] width 13 height 13
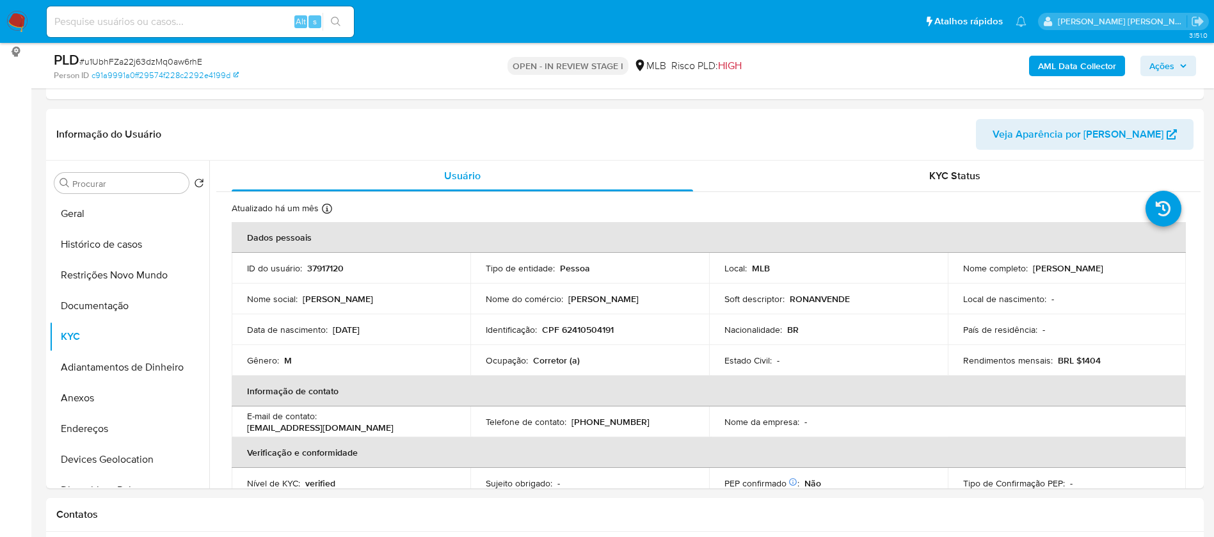
click at [1048, 60] on b "AML Data Collector" at bounding box center [1077, 66] width 78 height 20
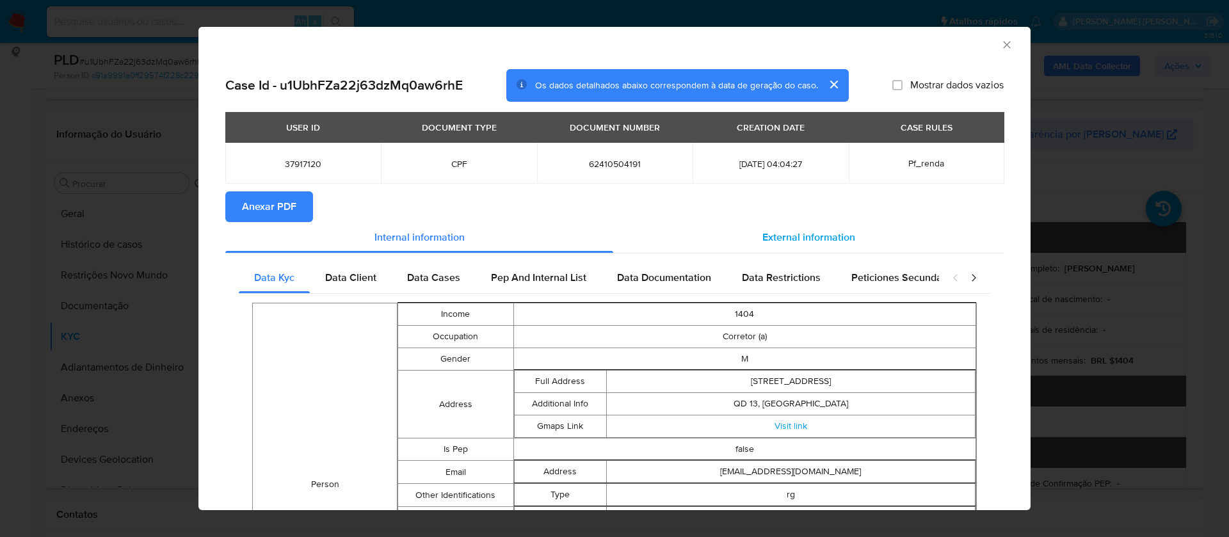
click at [816, 236] on span "External information" at bounding box center [808, 237] width 93 height 15
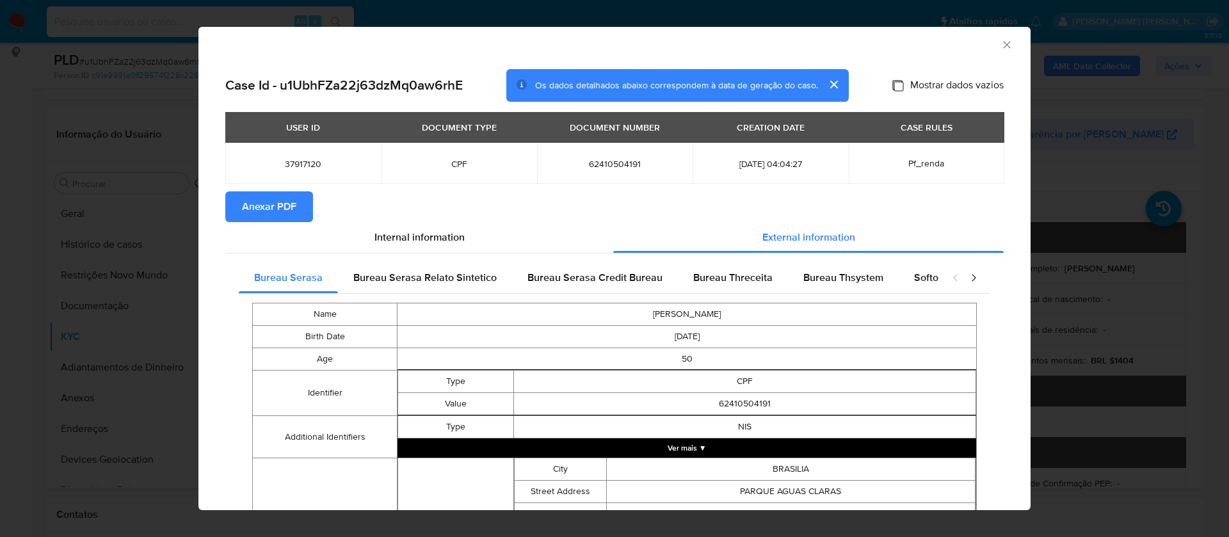
click at [892, 80] on input "Mostrar dados vazios" at bounding box center [897, 85] width 10 height 10
checkbox input "true"
click at [271, 199] on span "Anexar PDF" at bounding box center [269, 207] width 54 height 28
drag, startPoint x: 993, startPoint y: 44, endPoint x: 1034, endPoint y: 80, distance: 54.8
click at [1000, 42] on icon "Fechar a janela" at bounding box center [1006, 44] width 13 height 13
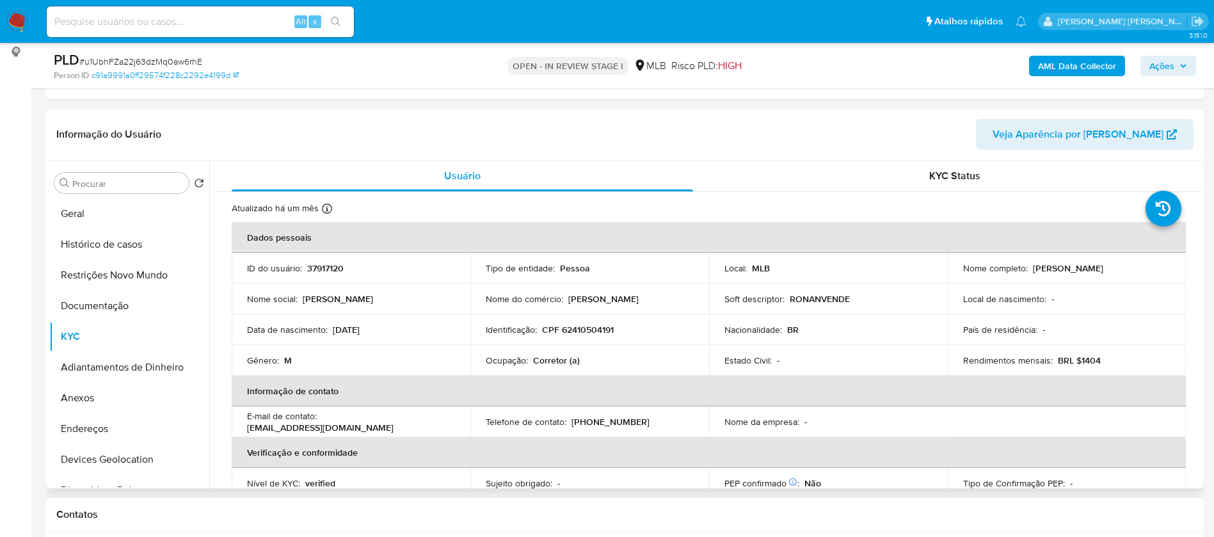
drag, startPoint x: 1134, startPoint y: 268, endPoint x: 1028, endPoint y: 268, distance: 105.6
click at [1028, 268] on div "Nome completo : Ronan Pereira Goncalves" at bounding box center [1067, 268] width 208 height 12
copy p "Ronan Pereira Goncalves"
click at [604, 331] on p "CPF 62410504191" at bounding box center [578, 330] width 72 height 12
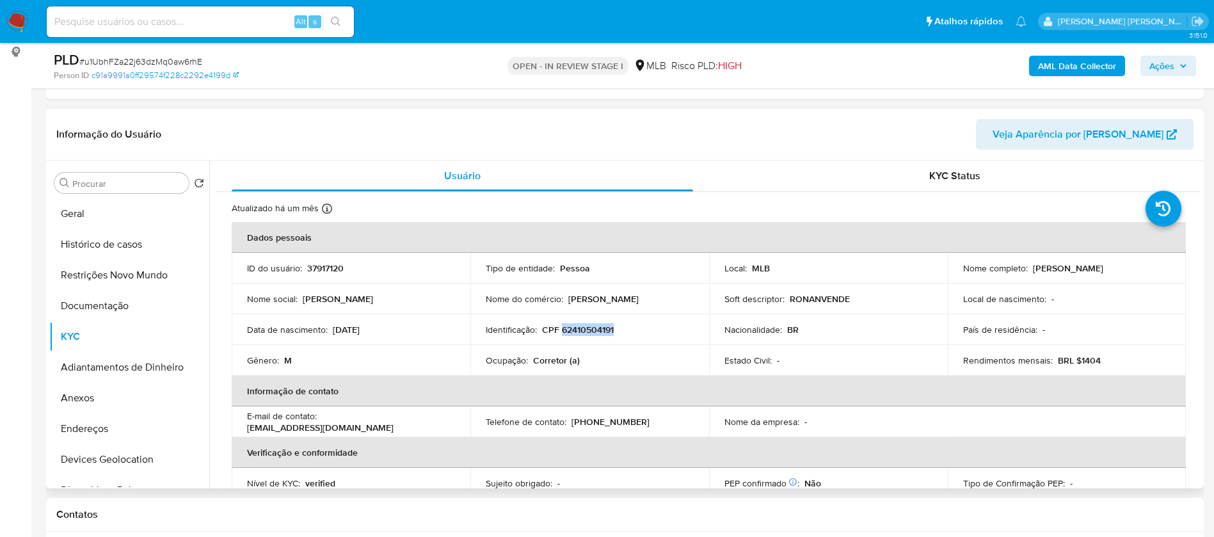
copy p "62410504191"
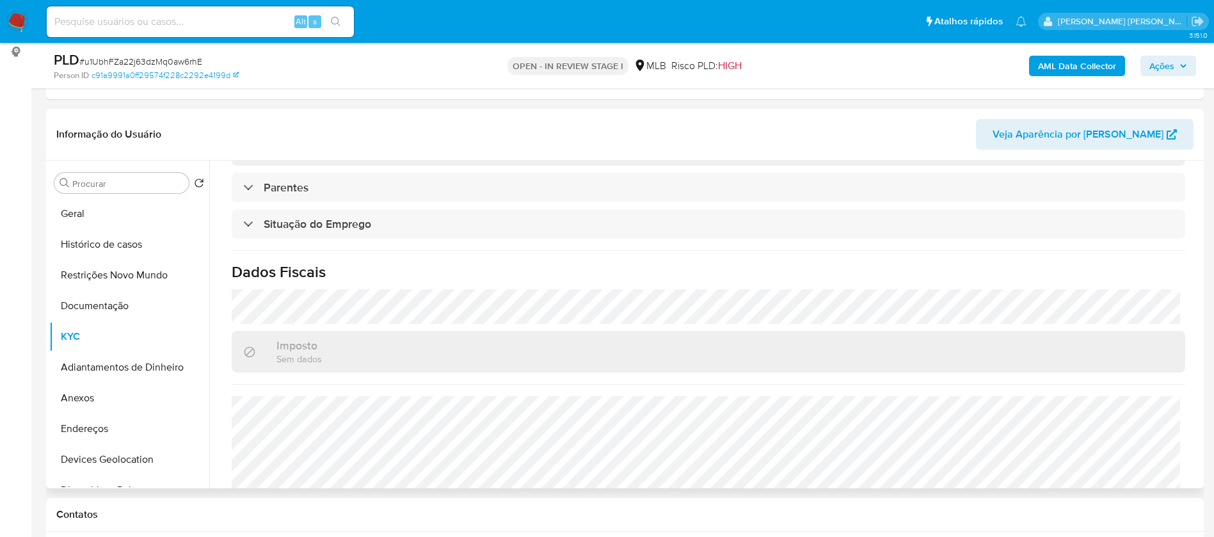
scroll to position [533, 0]
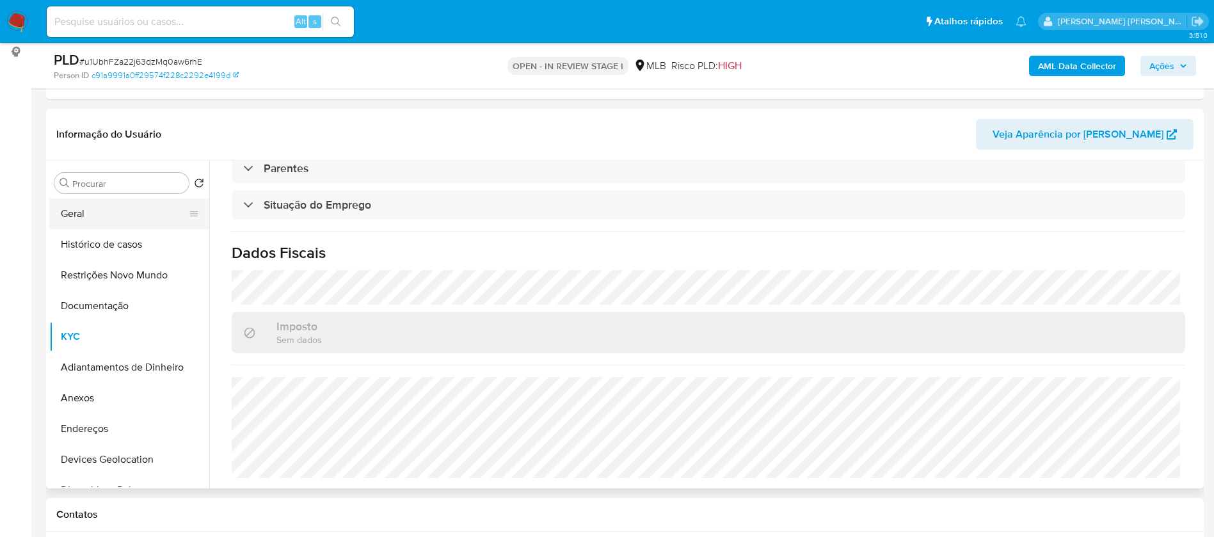
click at [122, 213] on button "Geral" at bounding box center [124, 213] width 150 height 31
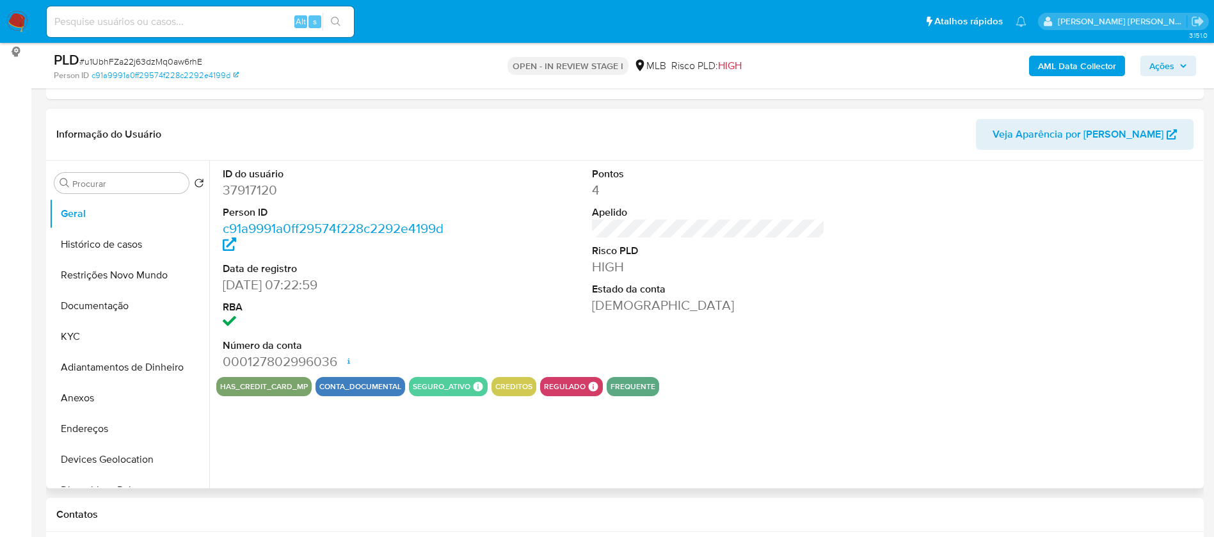
click at [267, 187] on dd "37917120" at bounding box center [340, 190] width 234 height 18
copy dd "37917120"
click at [683, 315] on div "Pontos 4 Apelido Risco PLD HIGH Estado da conta Ativa" at bounding box center [708, 269] width 246 height 216
click at [86, 336] on button "KYC" at bounding box center [124, 336] width 150 height 31
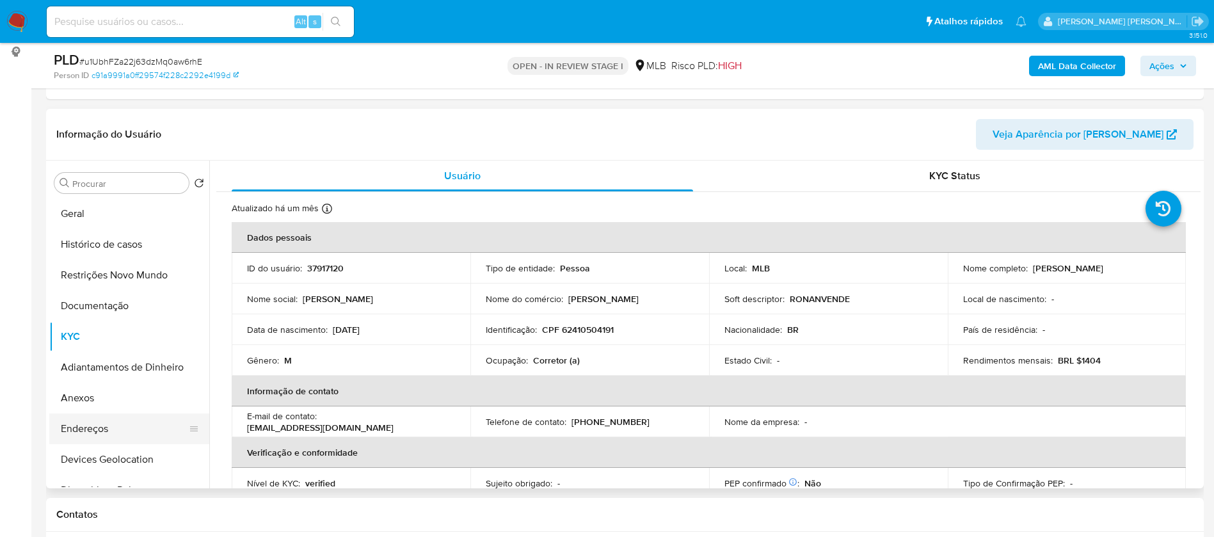
click at [120, 429] on button "Endereços" at bounding box center [124, 428] width 150 height 31
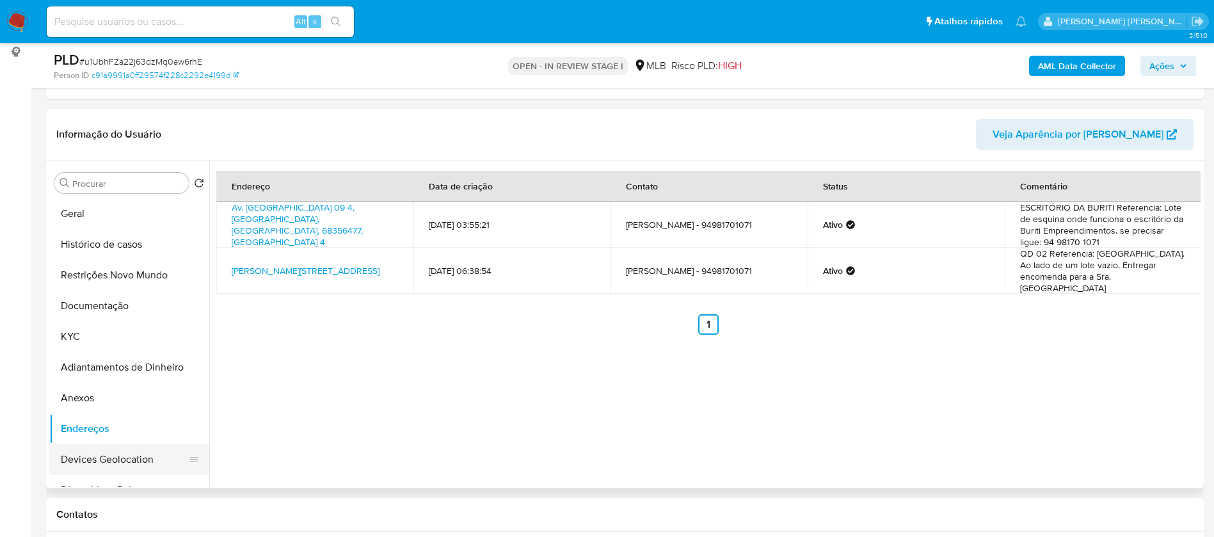
click at [117, 461] on button "Devices Geolocation" at bounding box center [124, 459] width 150 height 31
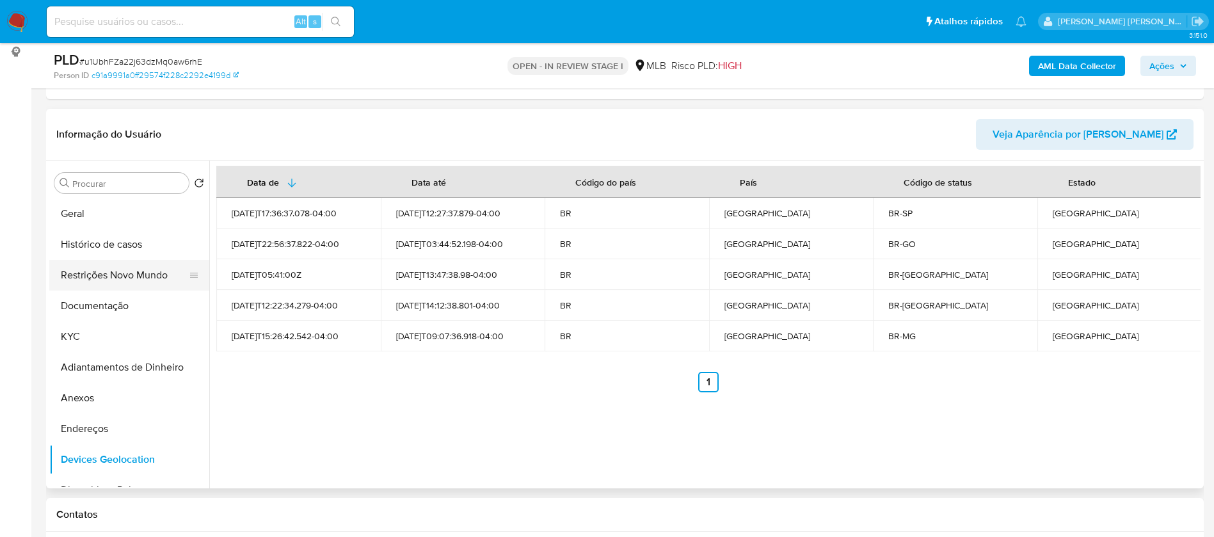
click at [100, 273] on button "Restrições Novo Mundo" at bounding box center [124, 275] width 150 height 31
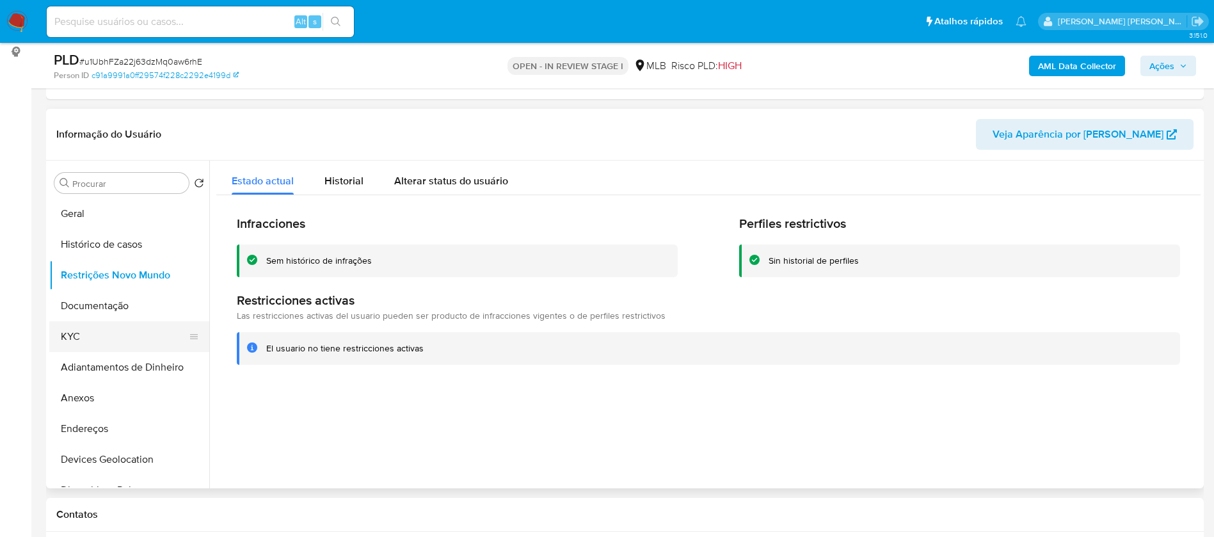
scroll to position [96, 0]
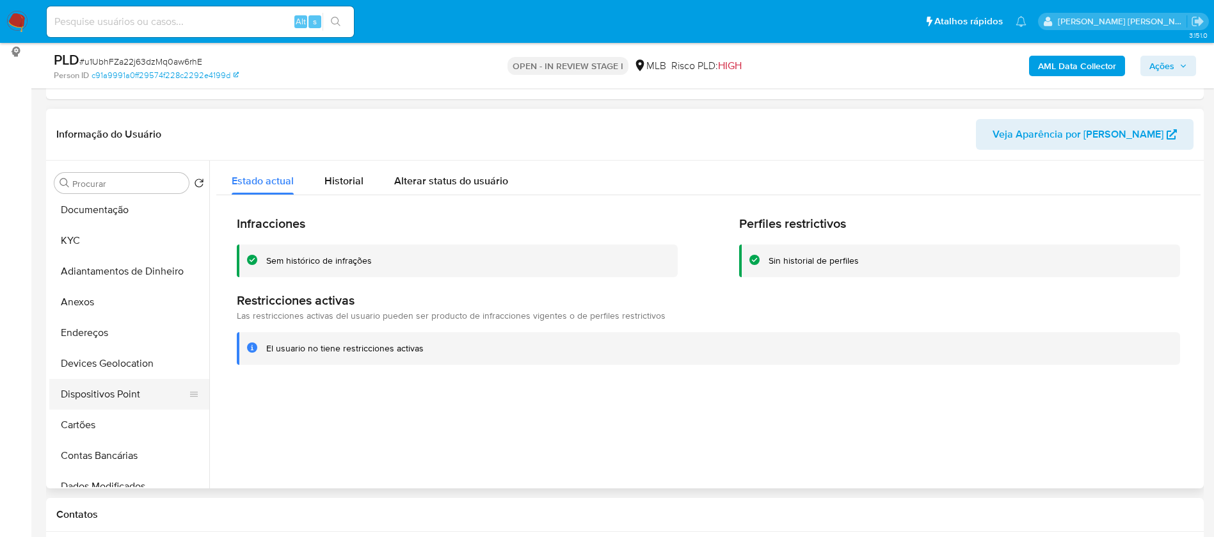
click at [107, 407] on button "Dispositivos Point" at bounding box center [124, 394] width 150 height 31
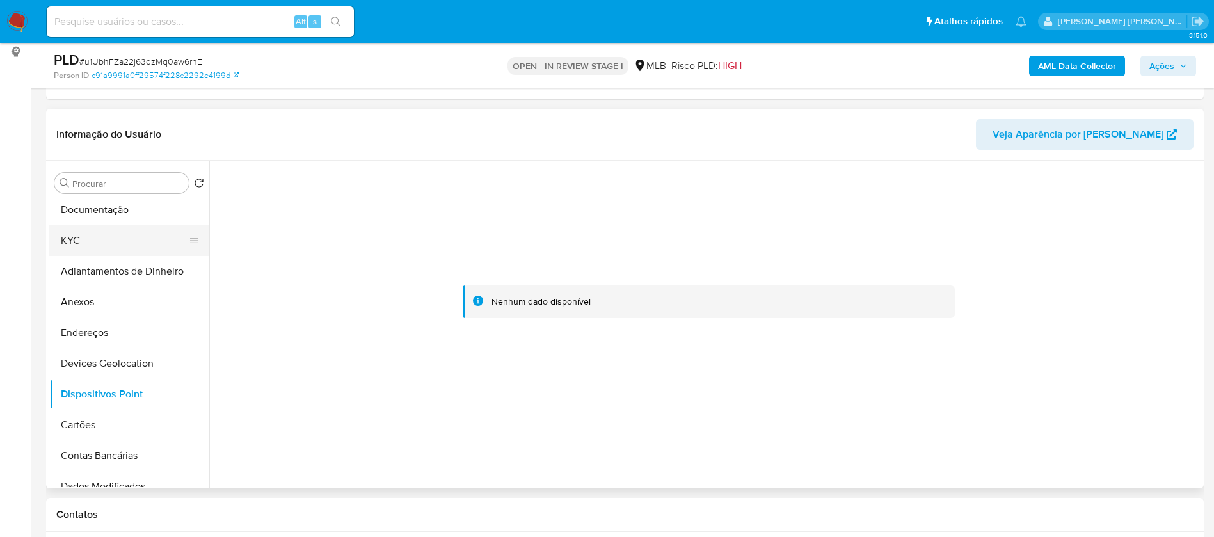
click at [76, 239] on button "KYC" at bounding box center [124, 240] width 150 height 31
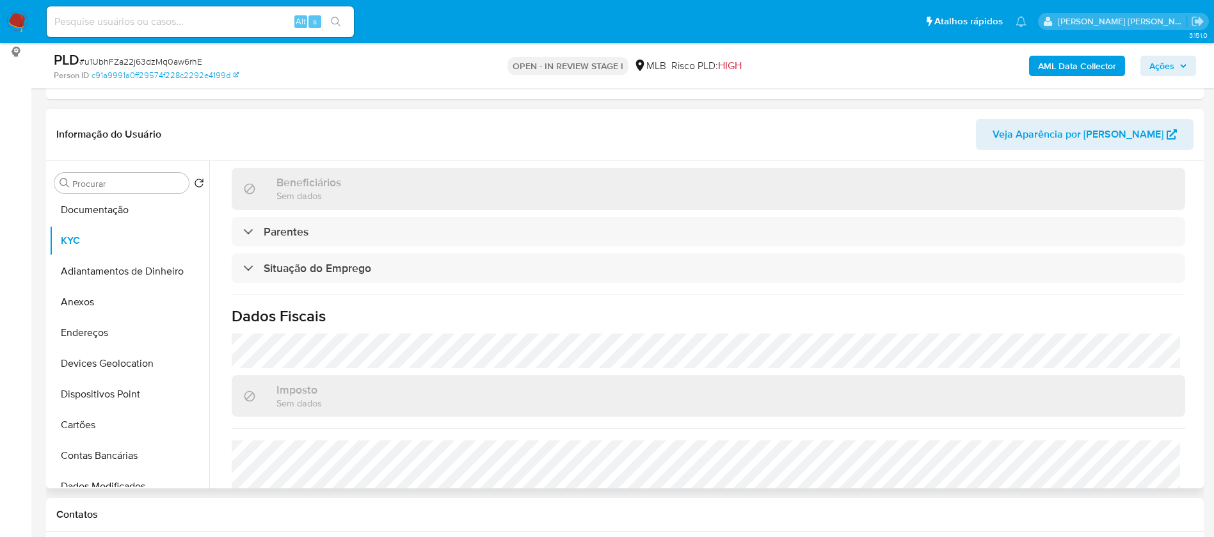
scroll to position [533, 0]
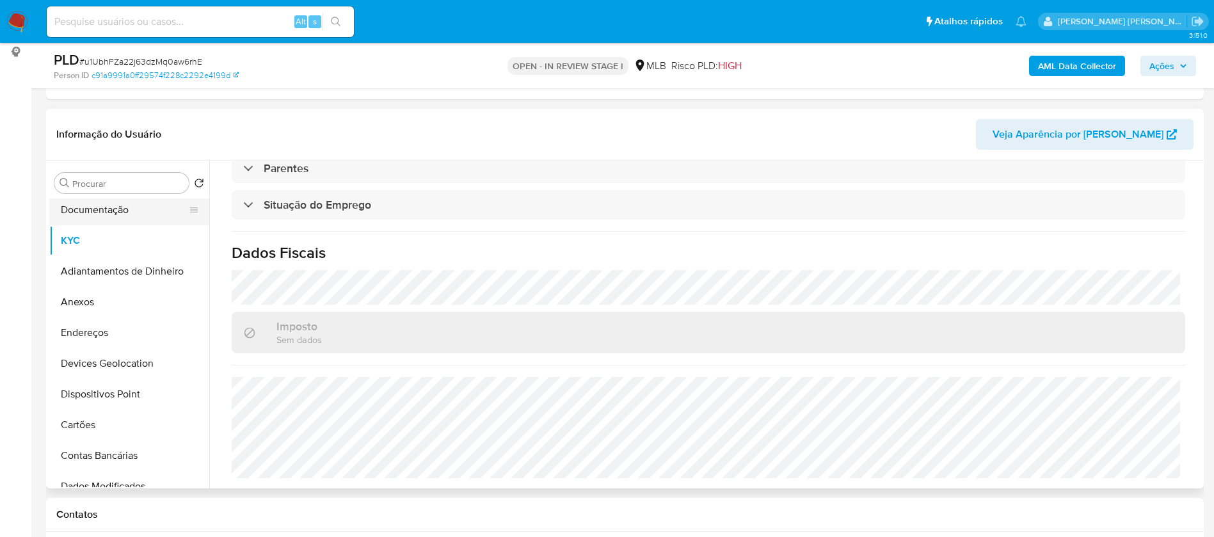
click at [126, 214] on button "Documentação" at bounding box center [124, 210] width 150 height 31
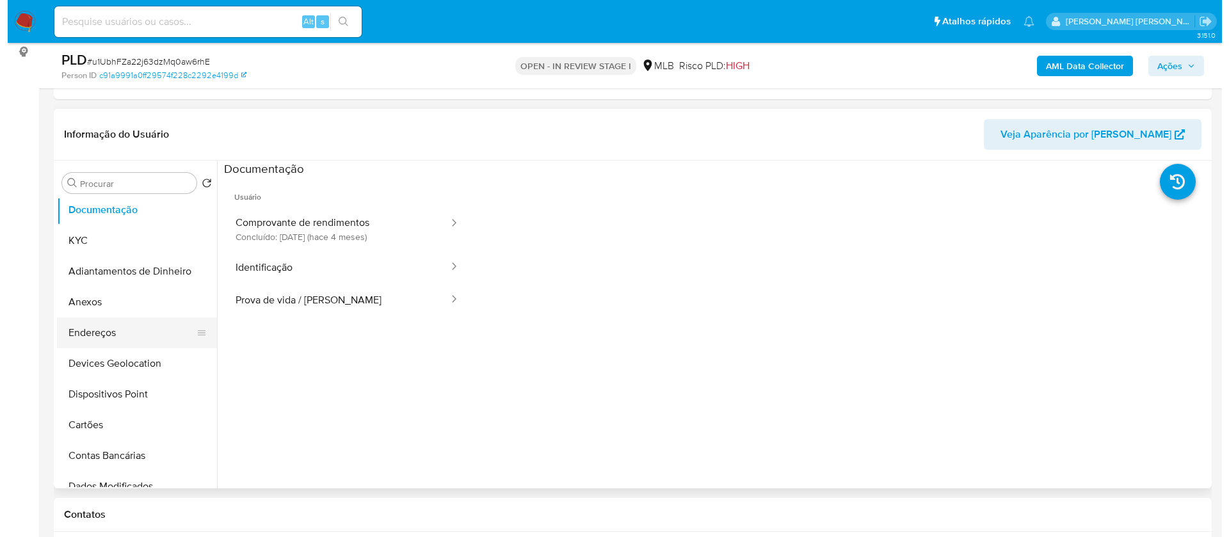
scroll to position [0, 0]
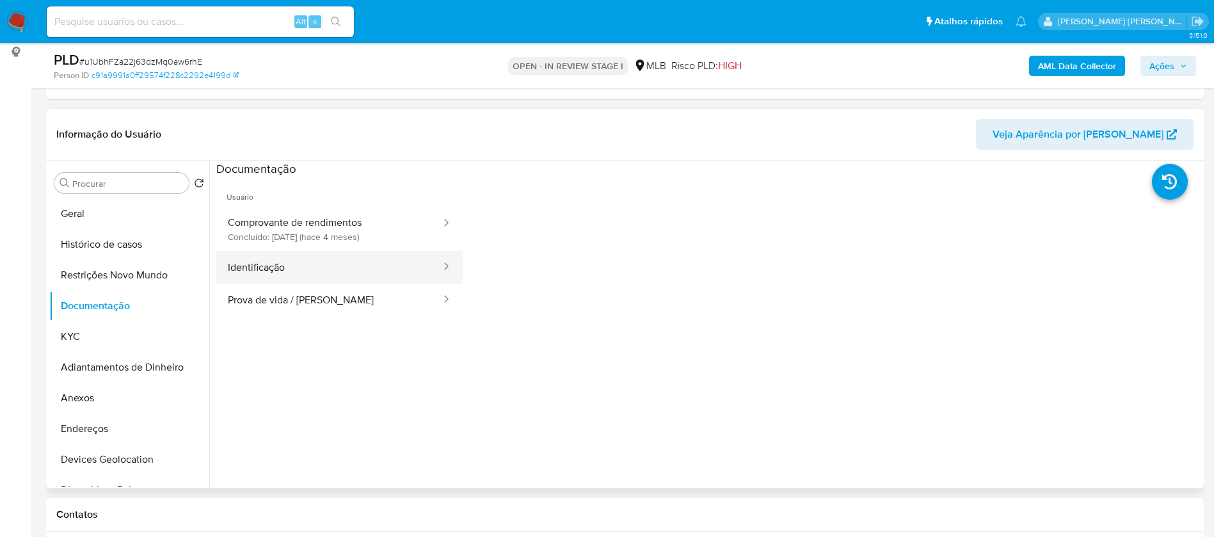
click at [326, 255] on button "Identificação" at bounding box center [329, 267] width 226 height 33
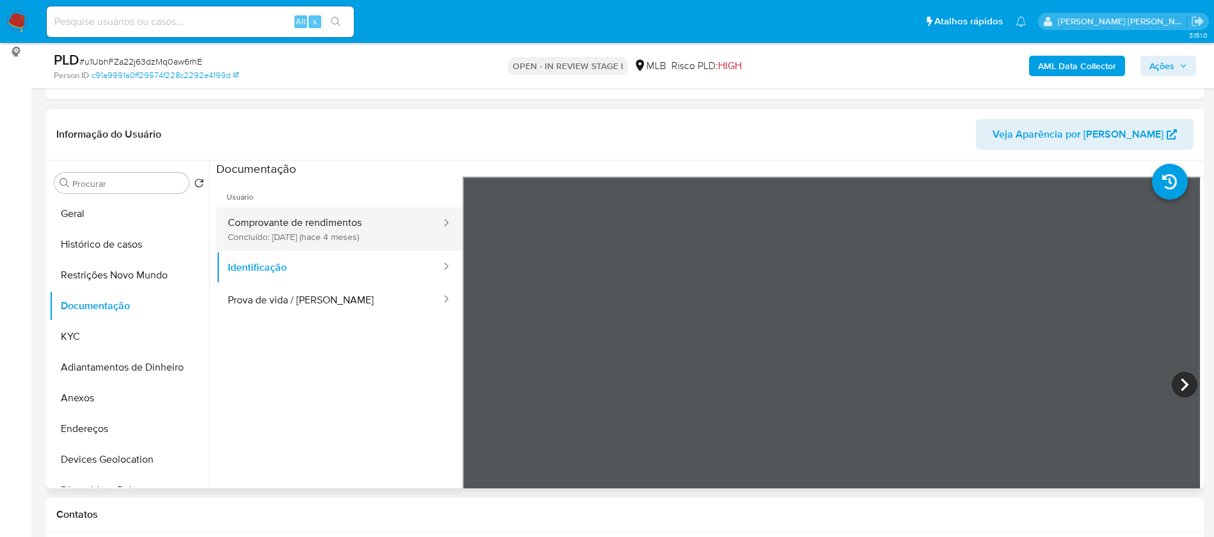
click at [367, 223] on button "Comprovante de rendimentos Concluído: 18/04/2025 (hace 4 meses)" at bounding box center [329, 229] width 226 height 44
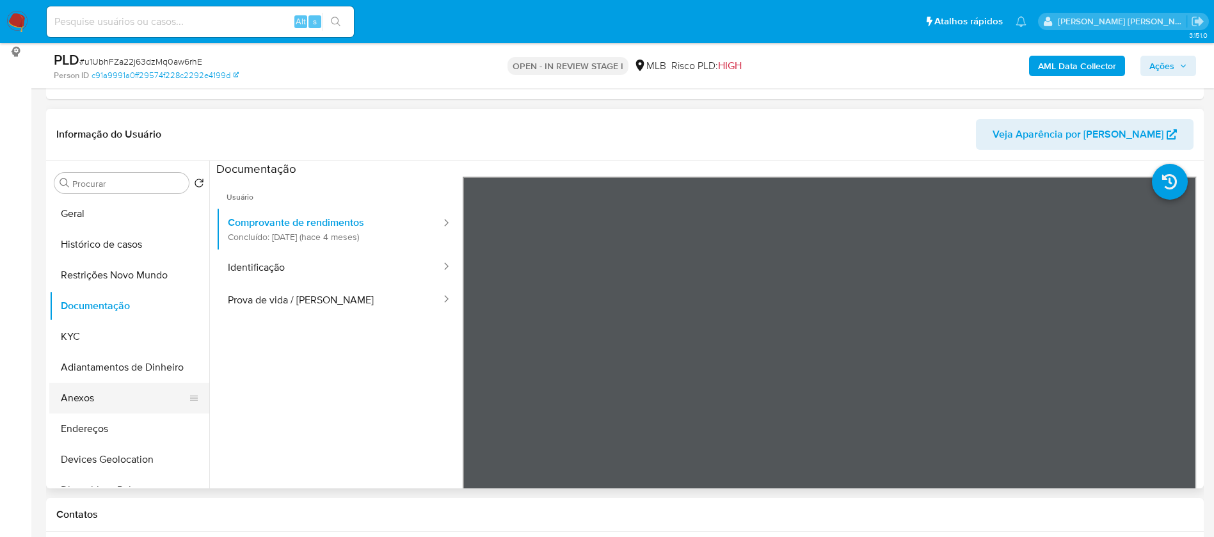
click at [96, 389] on button "Anexos" at bounding box center [124, 398] width 150 height 31
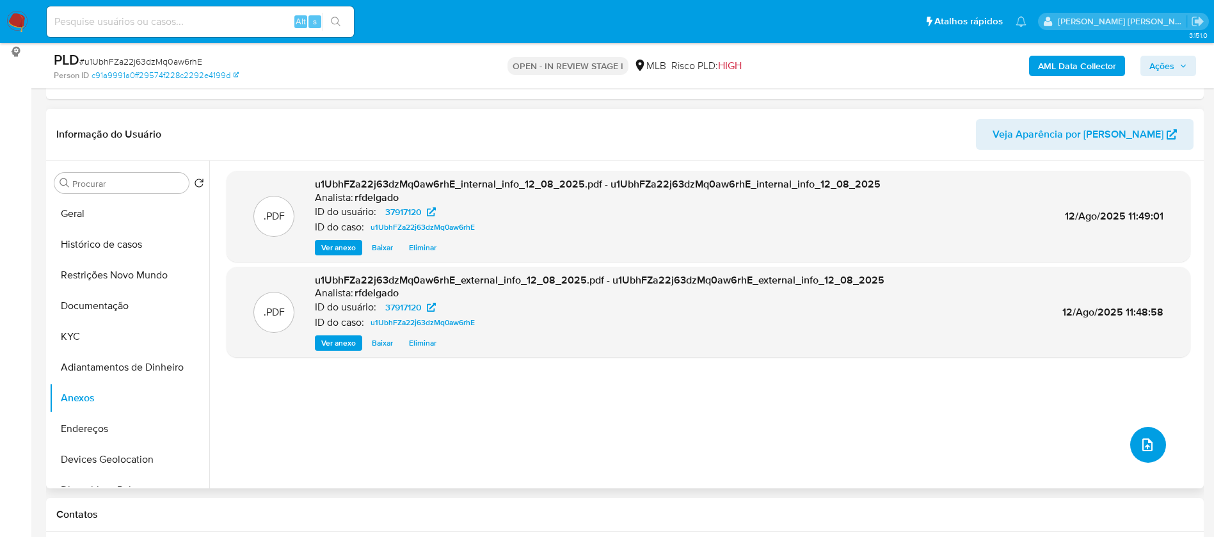
click at [1140, 449] on icon "upload-file" at bounding box center [1147, 444] width 15 height 15
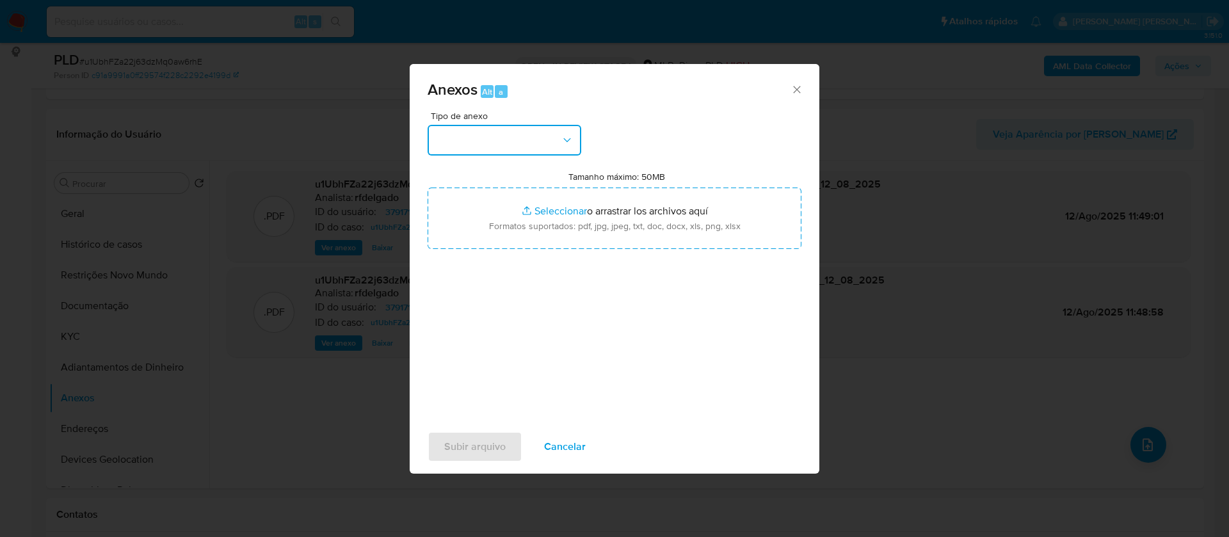
click at [548, 129] on button "button" at bounding box center [504, 140] width 154 height 31
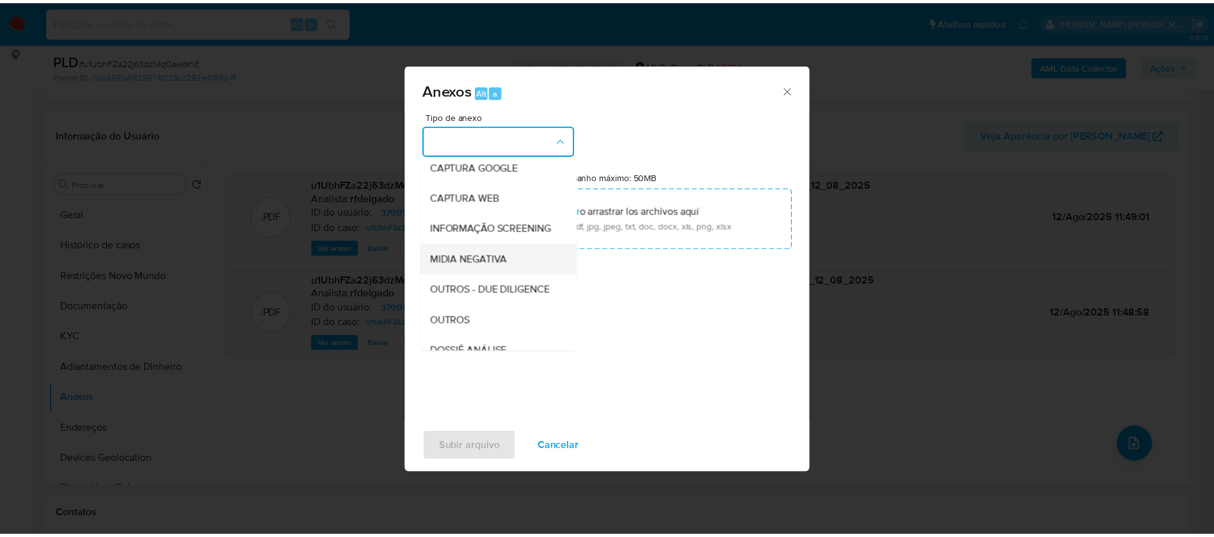
scroll to position [96, 0]
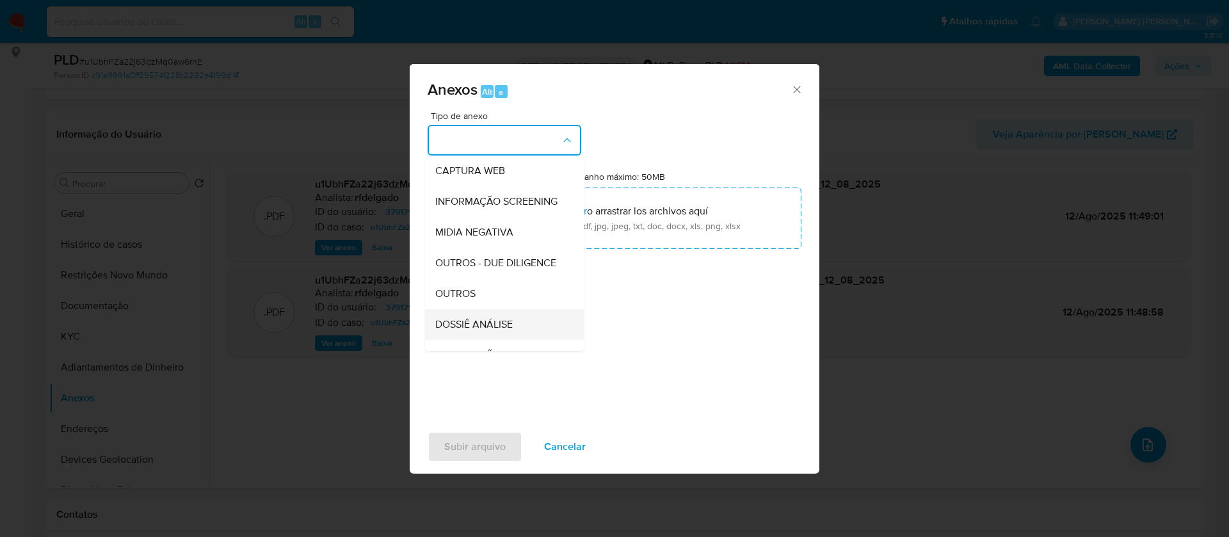
click at [503, 340] on div "DOSSIÊ ANÁLISE" at bounding box center [500, 324] width 131 height 31
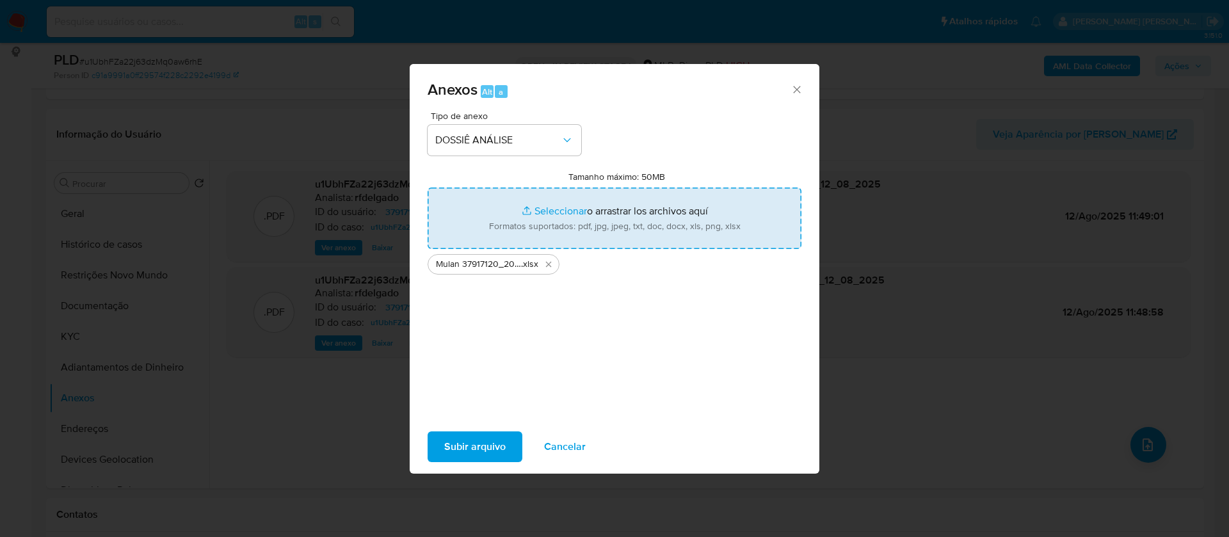
type input "C:\fakepath\SAR - - CPF 62410504191 - RONAN PEREIRA GONÇALVES.pdf"
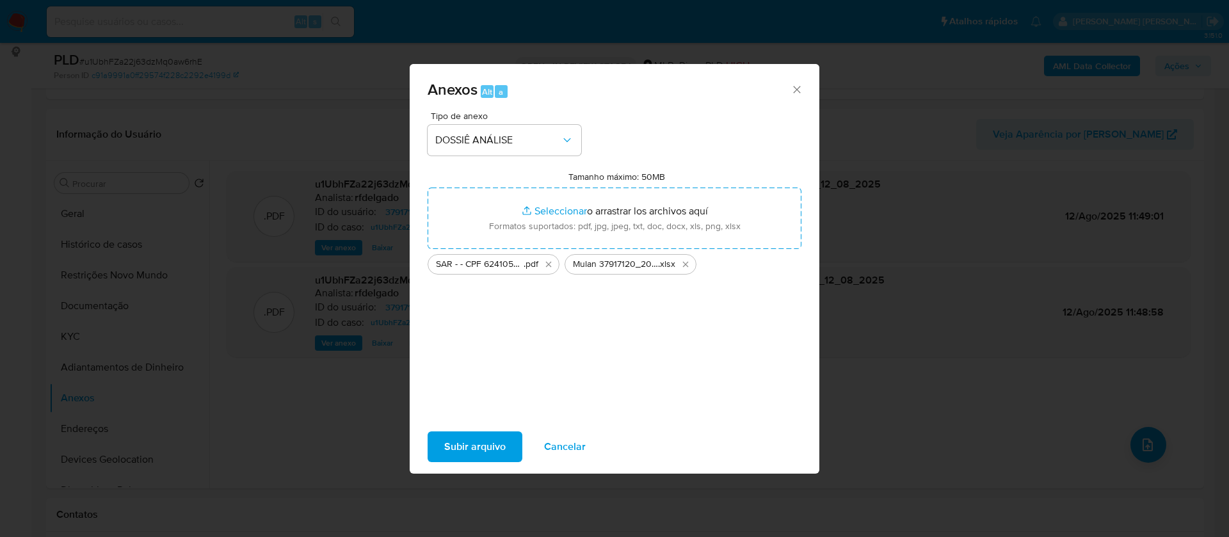
click at [478, 450] on span "Subir arquivo" at bounding box center [474, 447] width 61 height 28
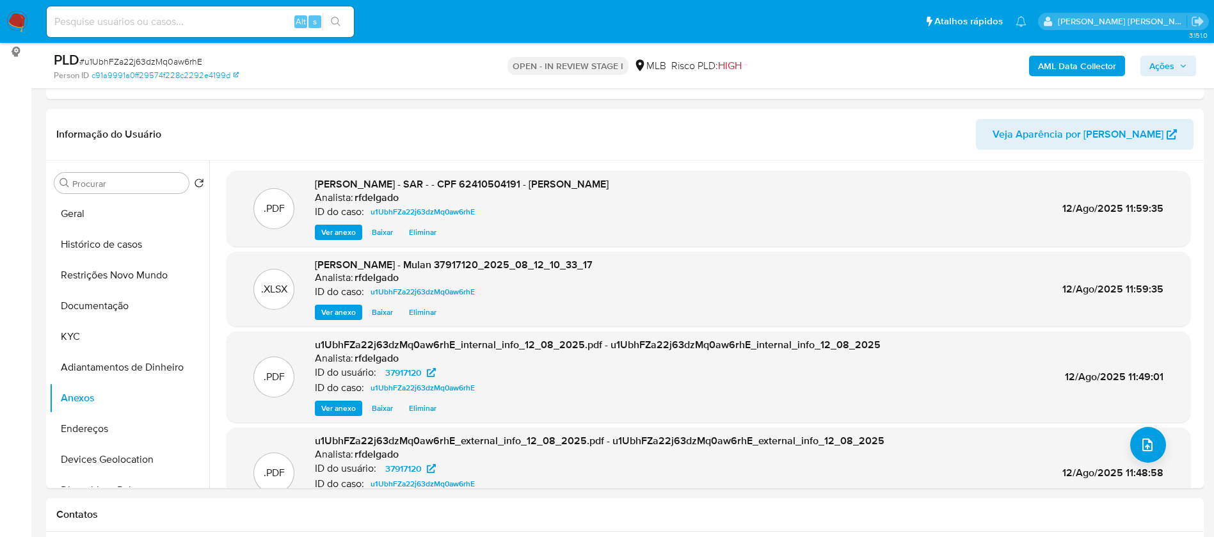
click at [1170, 61] on span "Ações" at bounding box center [1161, 66] width 25 height 20
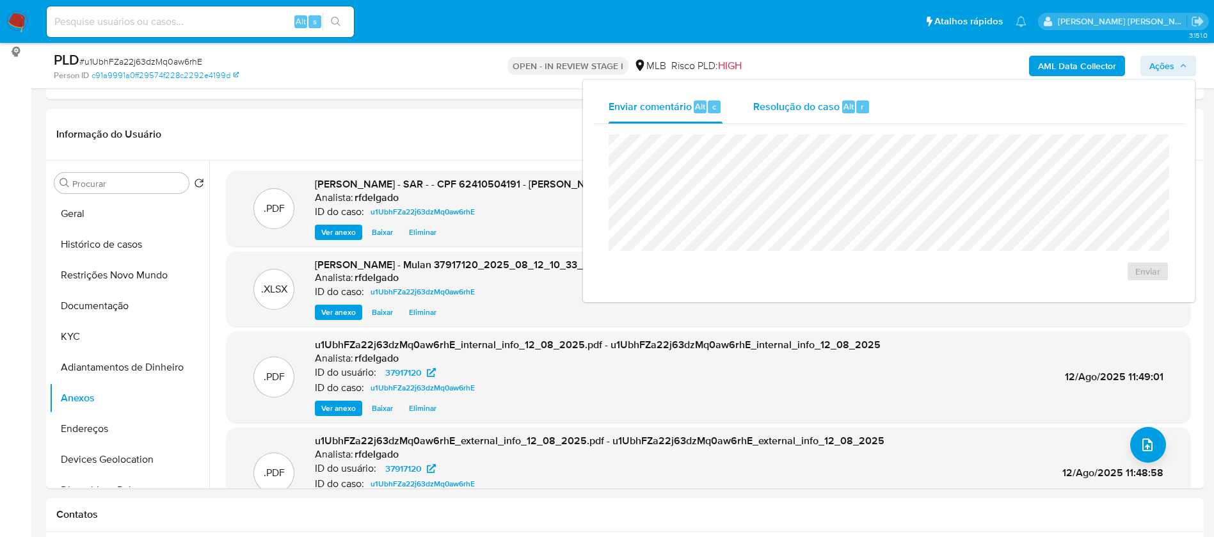
click at [767, 106] on span "Resolução do caso" at bounding box center [796, 106] width 86 height 15
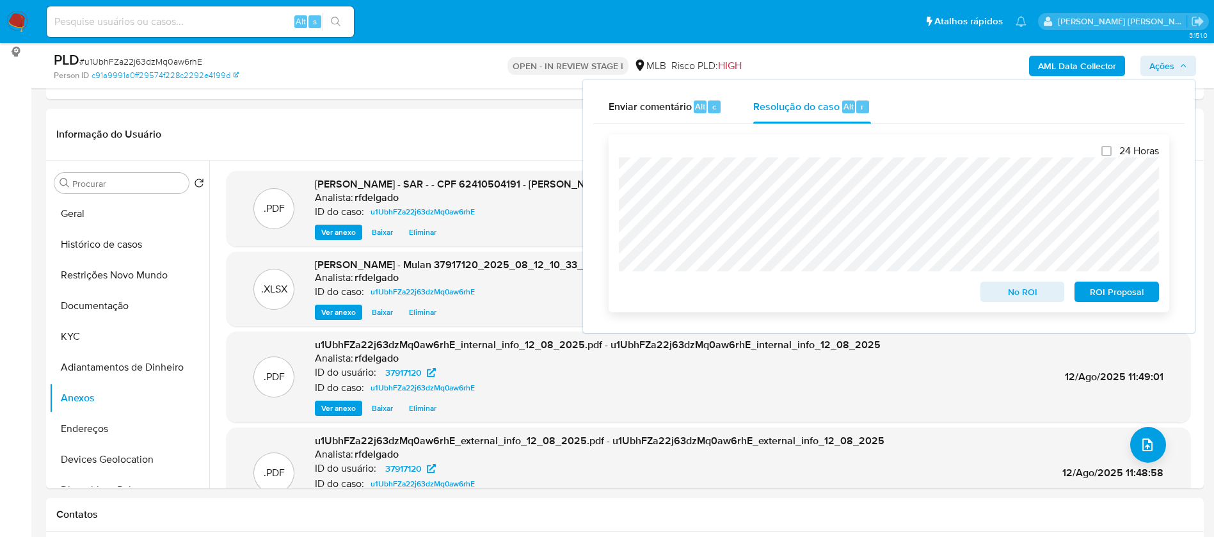
click at [1149, 292] on span "ROI Proposal" at bounding box center [1116, 292] width 67 height 18
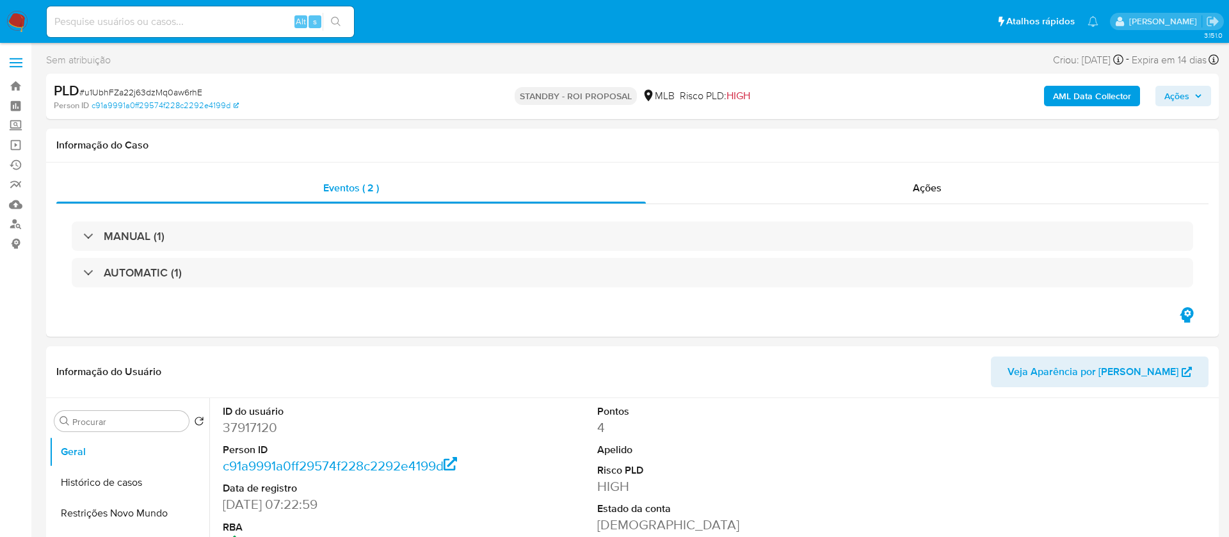
select select "10"
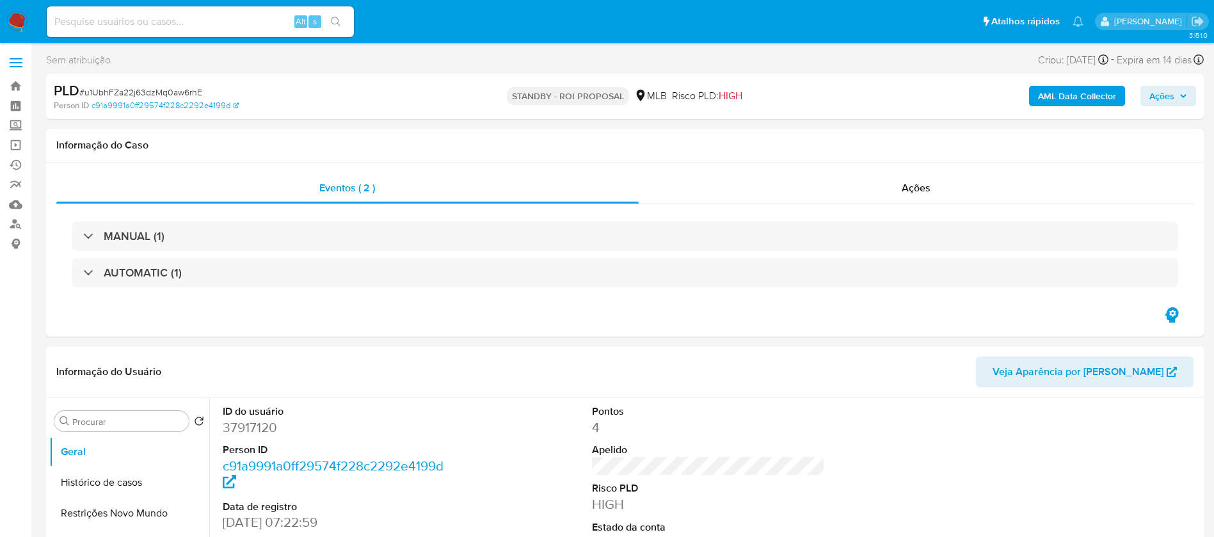
click at [257, 19] on input at bounding box center [200, 21] width 307 height 17
paste input "OjccOovQT6E8zkmWInhUoU6D"
type input "OjccOovQT6E8zkmWInhUoU6D"
click at [338, 29] on button "search-icon" at bounding box center [335, 22] width 26 height 18
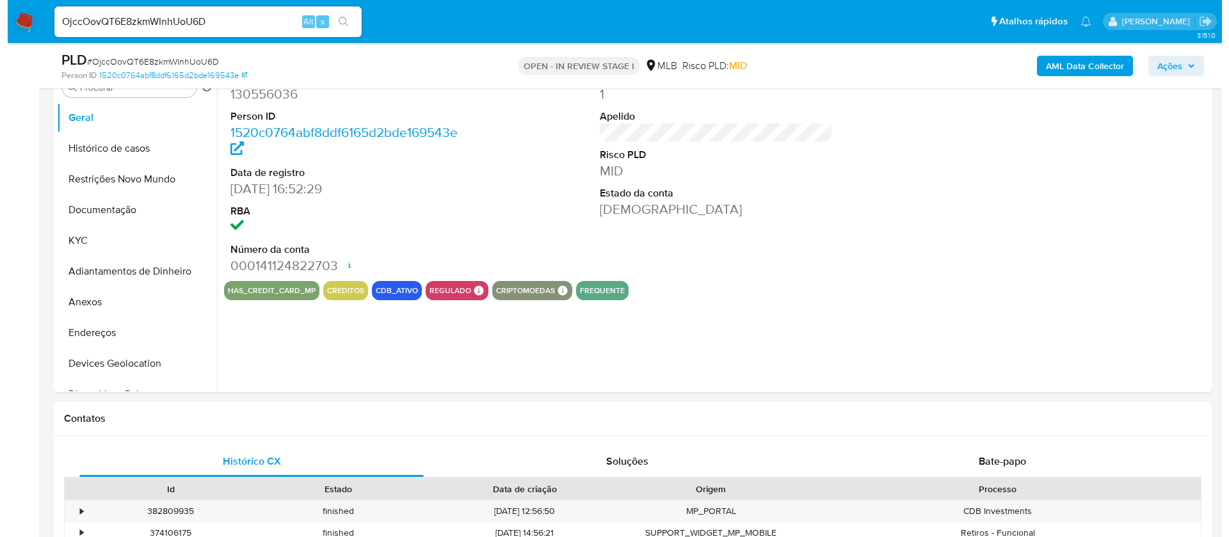
scroll to position [192, 0]
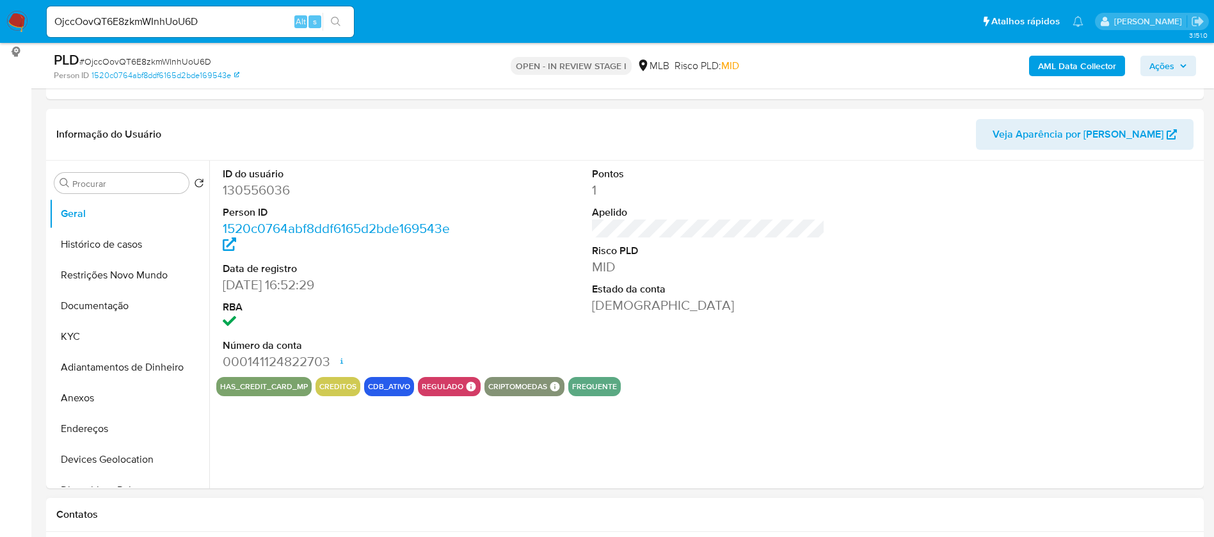
select select "10"
click at [81, 342] on button "KYC" at bounding box center [124, 336] width 150 height 31
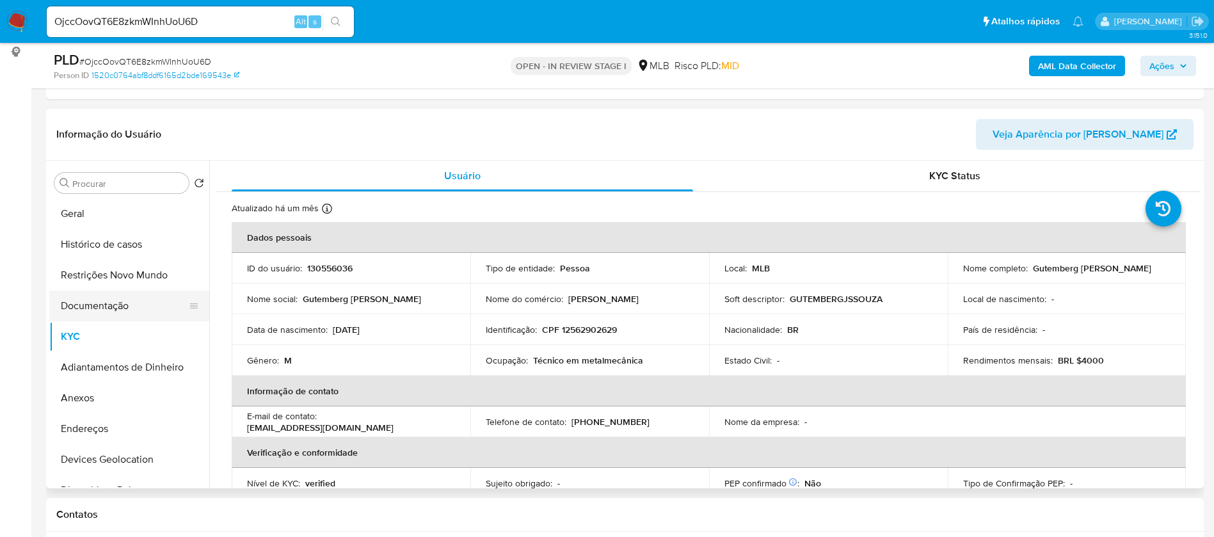
click at [120, 315] on button "Documentação" at bounding box center [124, 305] width 150 height 31
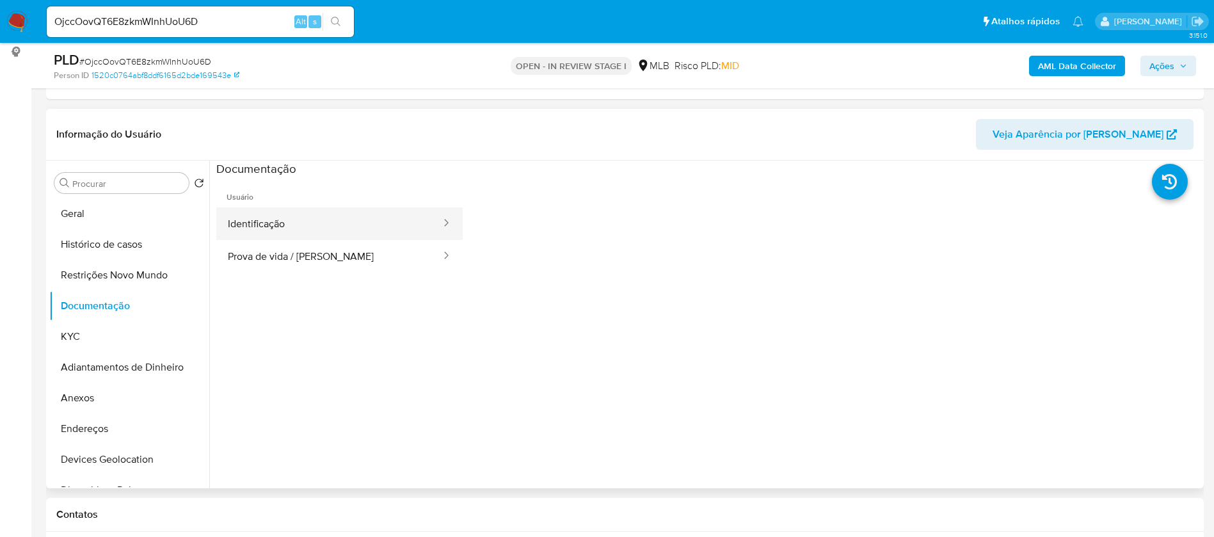
click at [331, 218] on button "Identificação" at bounding box center [329, 223] width 226 height 33
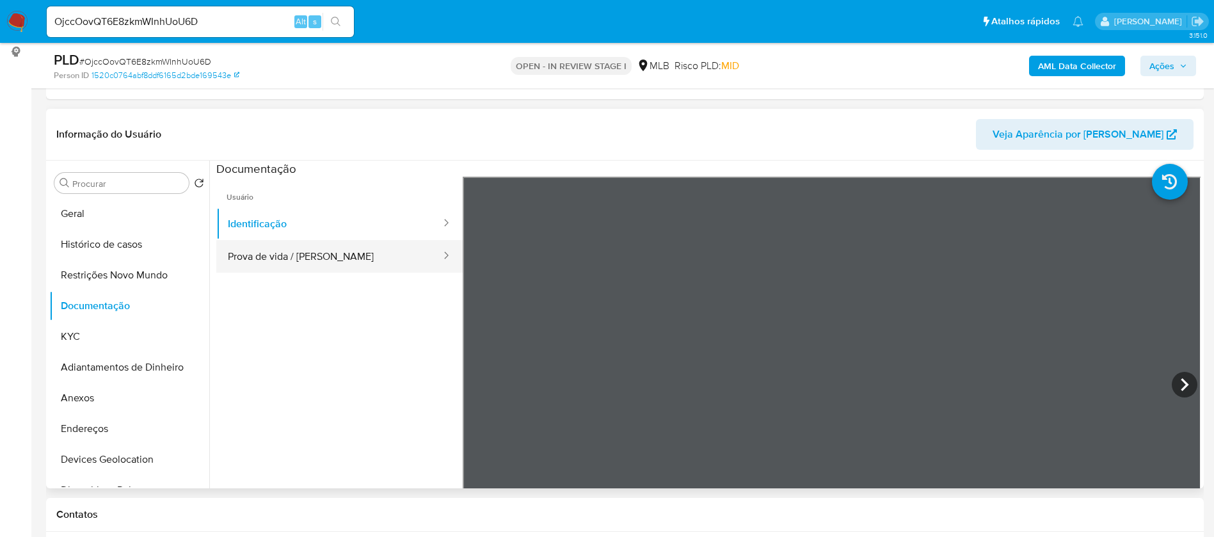
click at [346, 264] on button "Prova de vida / Selfie" at bounding box center [329, 256] width 226 height 33
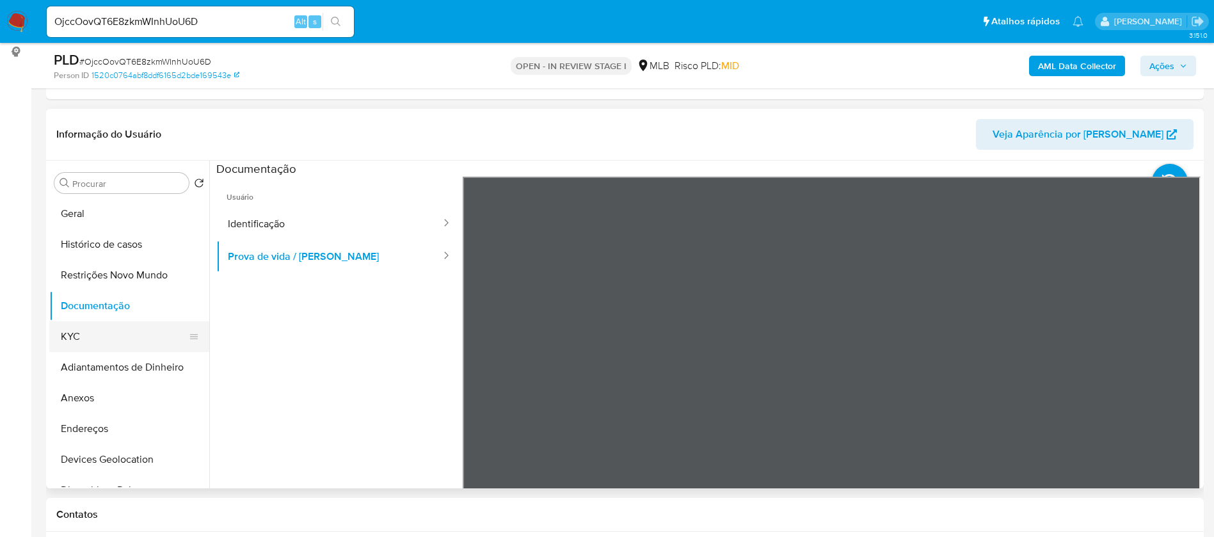
click at [120, 328] on button "KYC" at bounding box center [124, 336] width 150 height 31
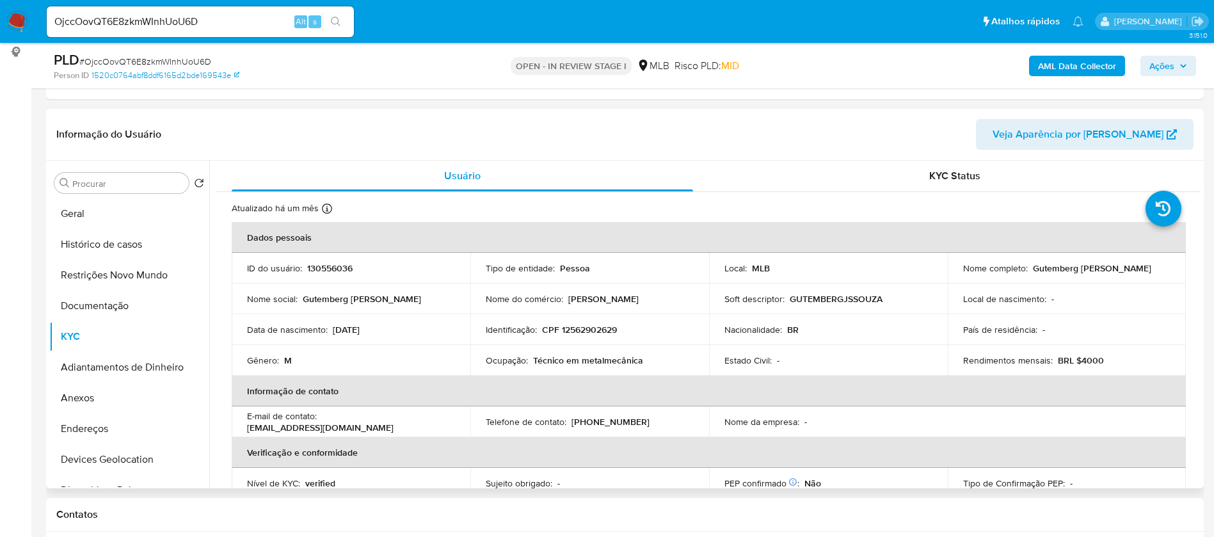
click at [614, 360] on p "Técnico em metalmecânica" at bounding box center [588, 360] width 110 height 12
copy div "Ocupação : Técnico em metalmecânica"
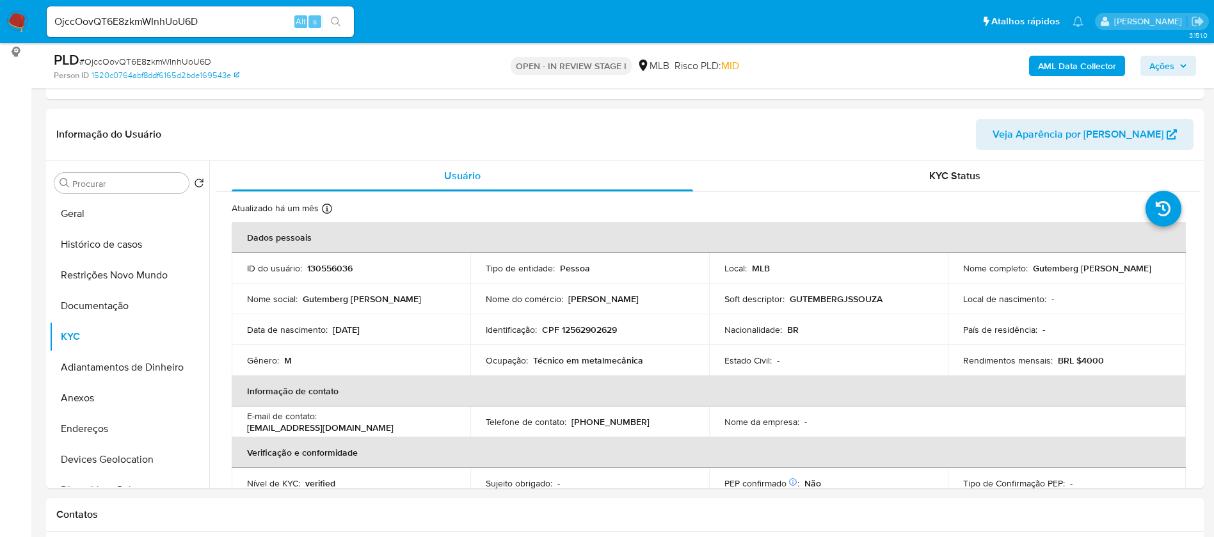
click at [1067, 66] on b "AML Data Collector" at bounding box center [1077, 66] width 78 height 20
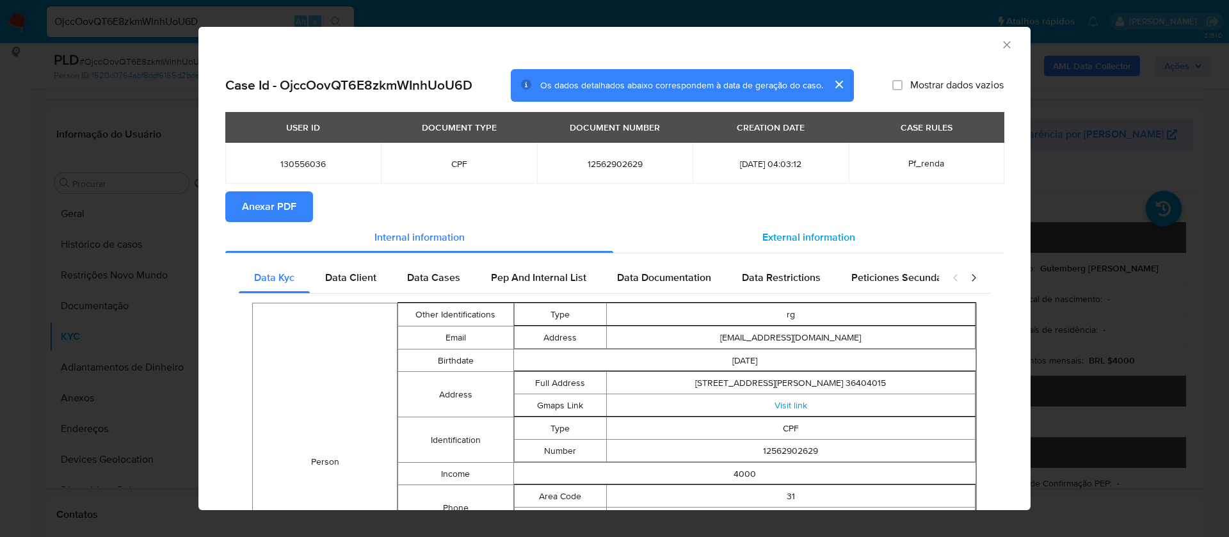
click at [803, 233] on span "External information" at bounding box center [808, 237] width 93 height 15
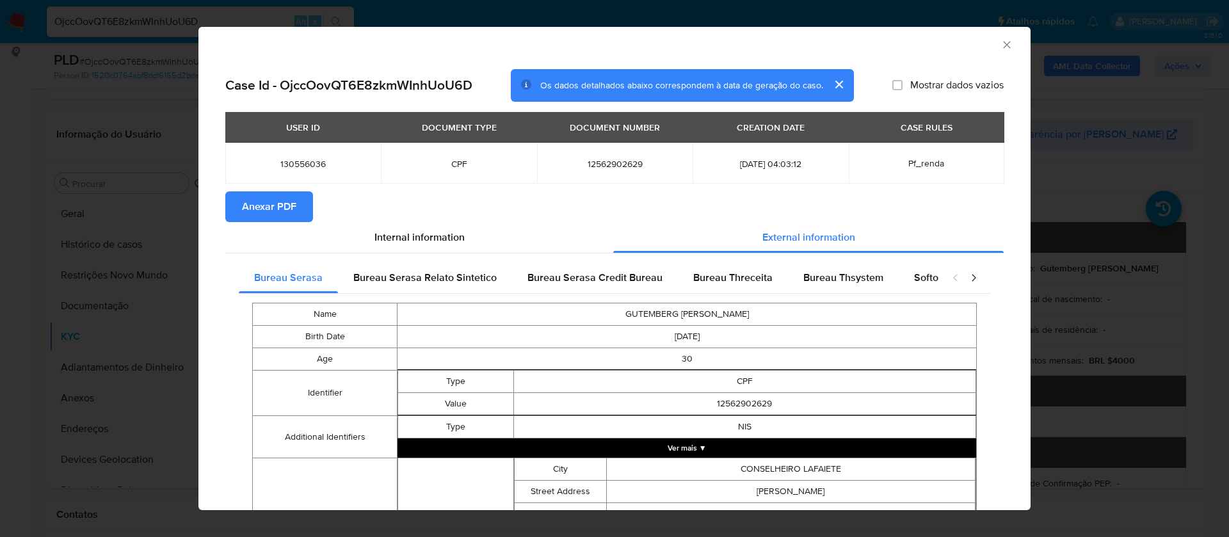
click at [928, 86] on span "Mostrar dados vazios" at bounding box center [956, 85] width 93 height 13
click at [902, 86] on input "Mostrar dados vazios" at bounding box center [897, 85] width 10 height 10
checkbox input "true"
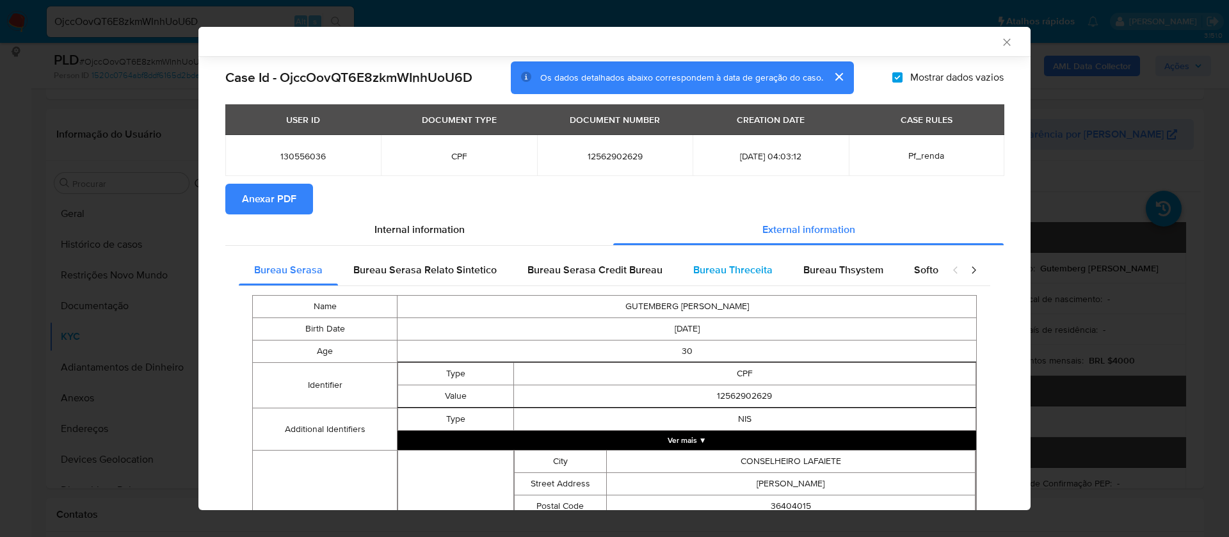
scroll to position [0, 0]
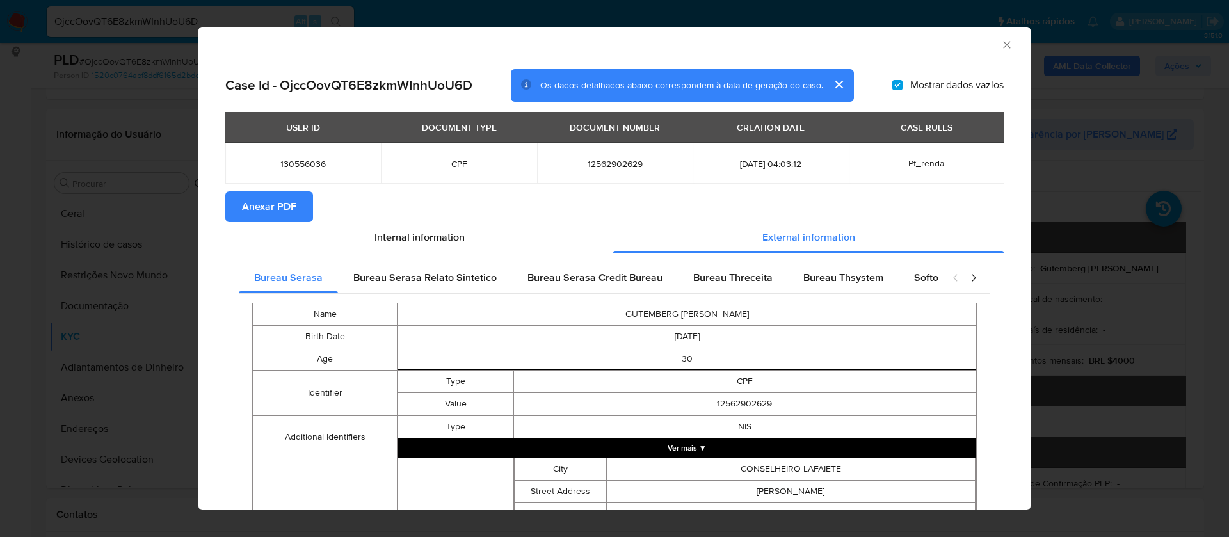
click at [251, 198] on span "Anexar PDF" at bounding box center [269, 207] width 54 height 28
click at [1000, 47] on icon "Fechar a janela" at bounding box center [1006, 44] width 13 height 13
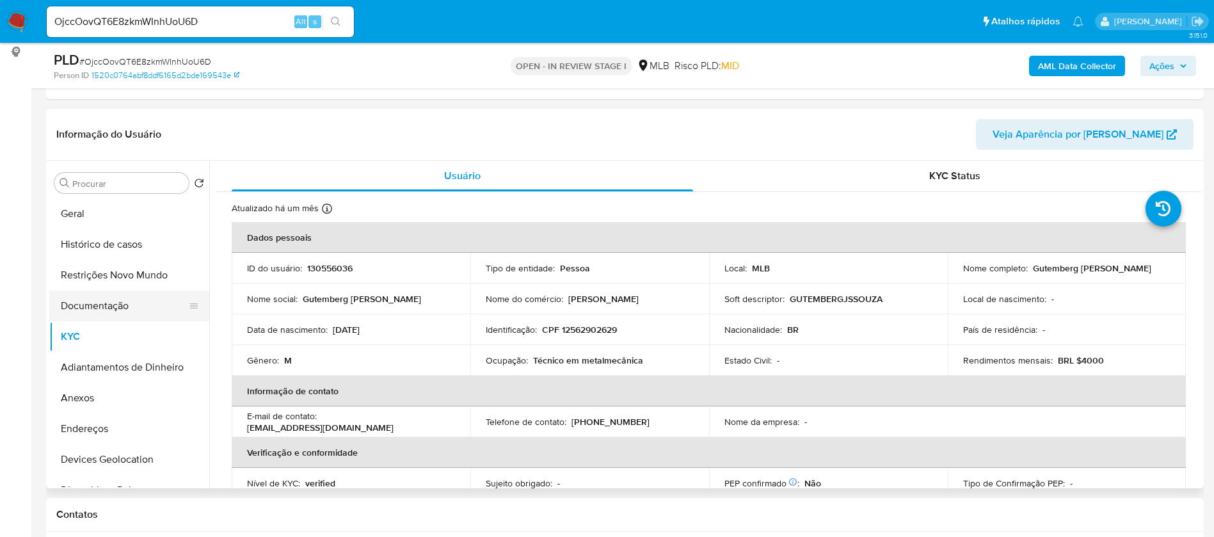
click at [93, 303] on button "Documentação" at bounding box center [124, 305] width 150 height 31
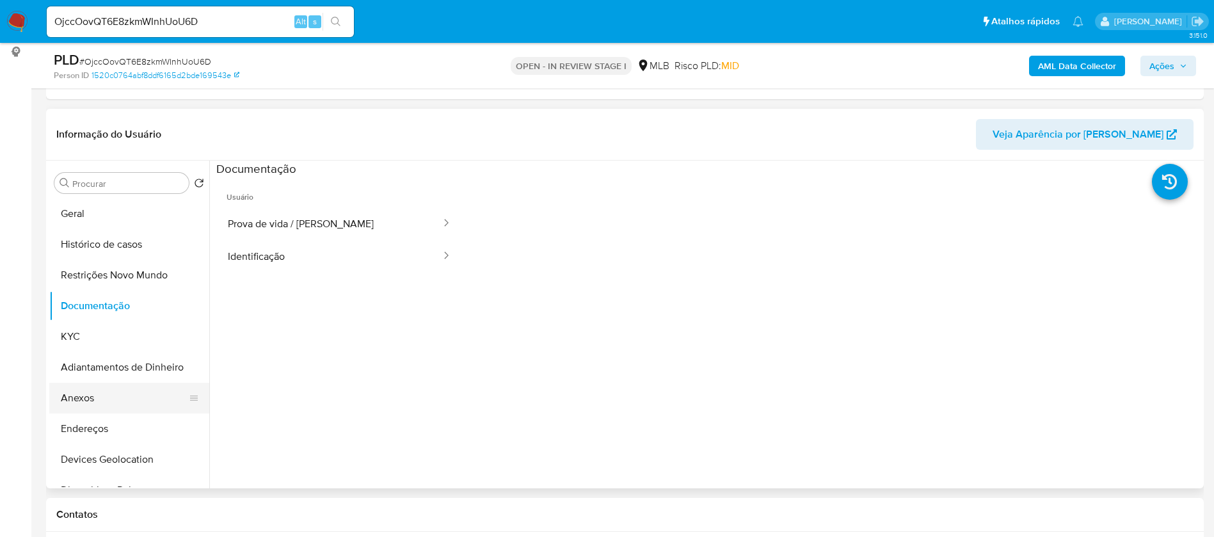
click at [102, 409] on button "Anexos" at bounding box center [124, 398] width 150 height 31
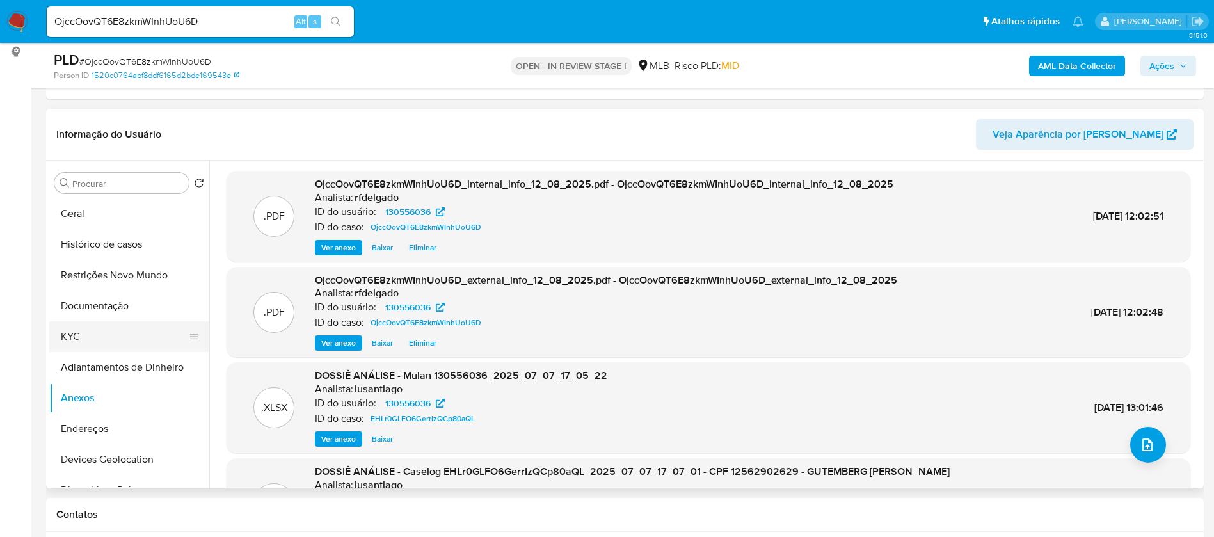
drag, startPoint x: 108, startPoint y: 332, endPoint x: 136, endPoint y: 321, distance: 29.8
click at [107, 331] on button "KYC" at bounding box center [124, 336] width 150 height 31
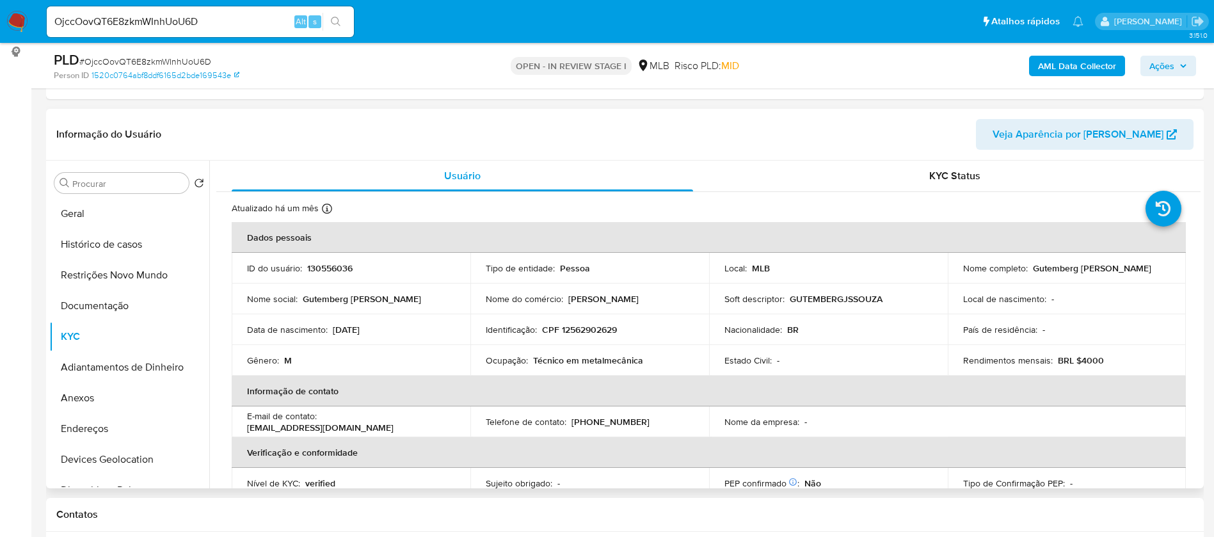
drag, startPoint x: 1158, startPoint y: 266, endPoint x: 1031, endPoint y: 266, distance: 126.7
click at [1031, 266] on div "Nome completo : Gutemberg Jose Santana Souza" at bounding box center [1067, 268] width 208 height 12
copy p "Gutemberg Jose Santana Souza"
click at [601, 330] on p "CPF 12562902629" at bounding box center [579, 330] width 75 height 12
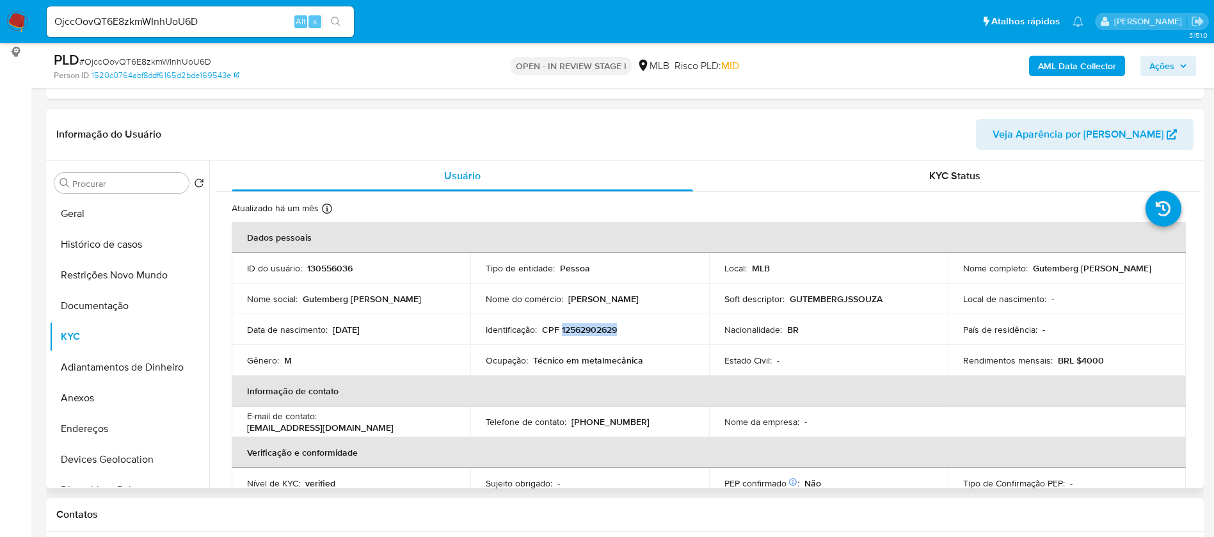
copy p "12562902629"
click at [1062, 67] on b "AML Data Collector" at bounding box center [1077, 66] width 78 height 20
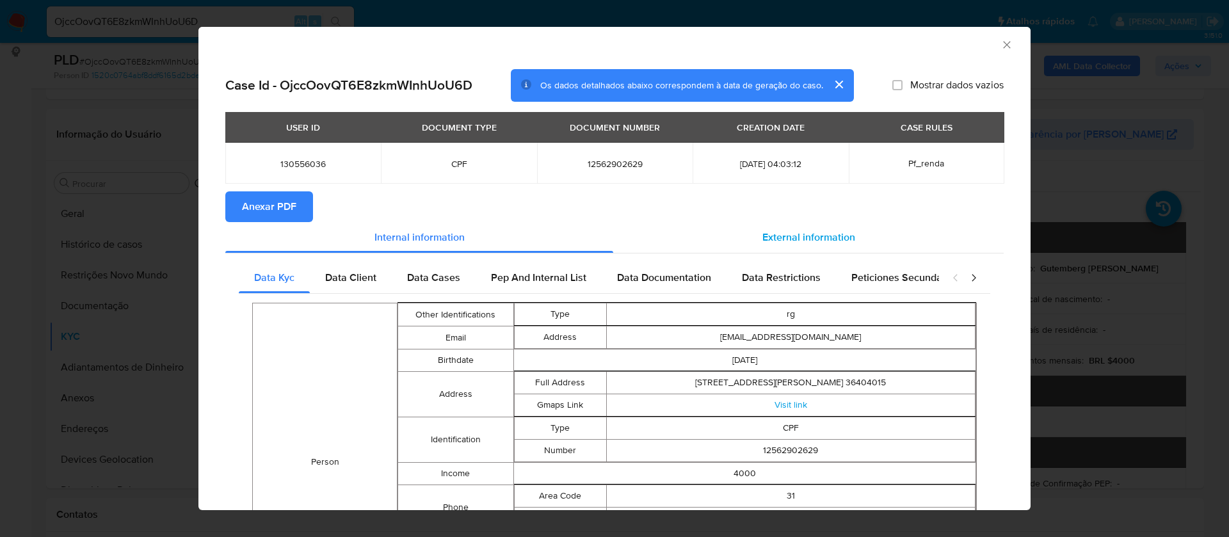
click at [770, 240] on span "External information" at bounding box center [808, 237] width 93 height 15
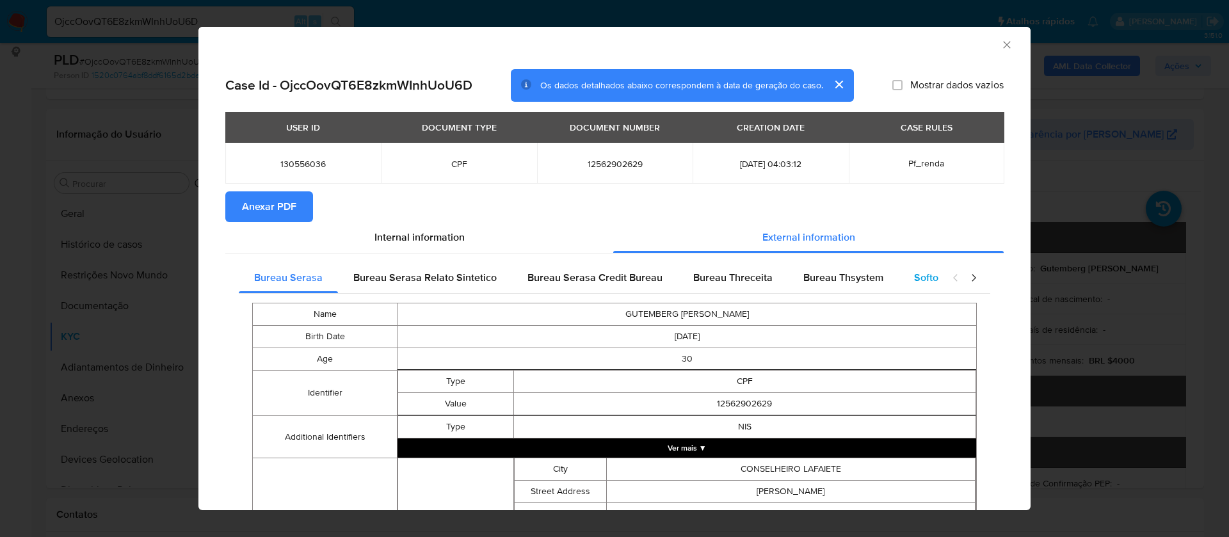
click at [918, 271] on span "Softon" at bounding box center [929, 277] width 30 height 15
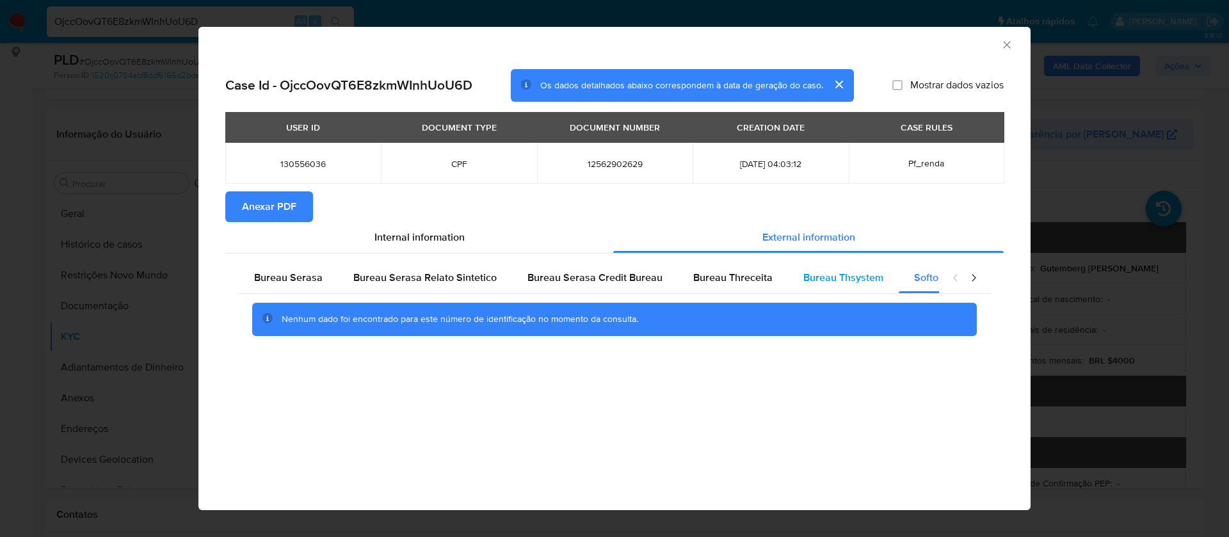
click at [848, 270] on span "Bureau Thsystem" at bounding box center [843, 277] width 80 height 15
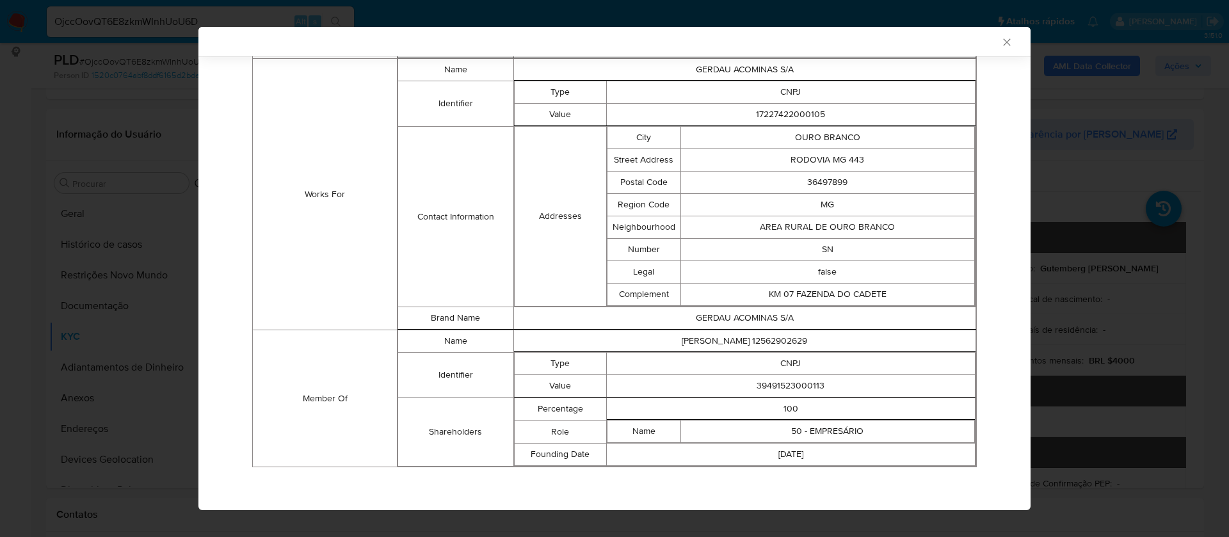
scroll to position [871, 0]
click at [767, 386] on td "39491523000113" at bounding box center [790, 384] width 369 height 22
copy td "39491523000113"
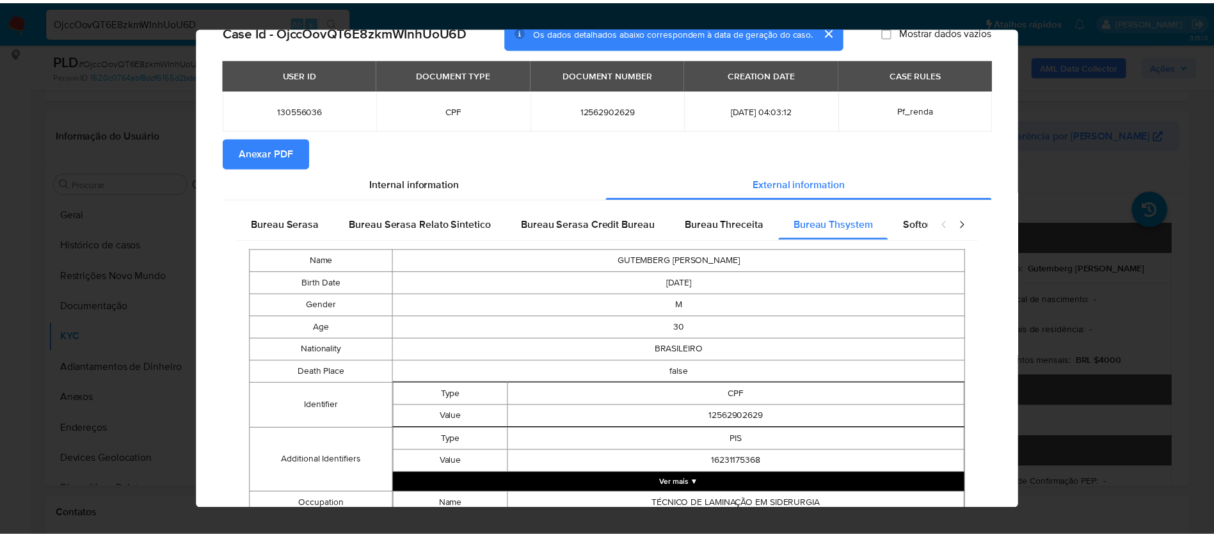
scroll to position [0, 0]
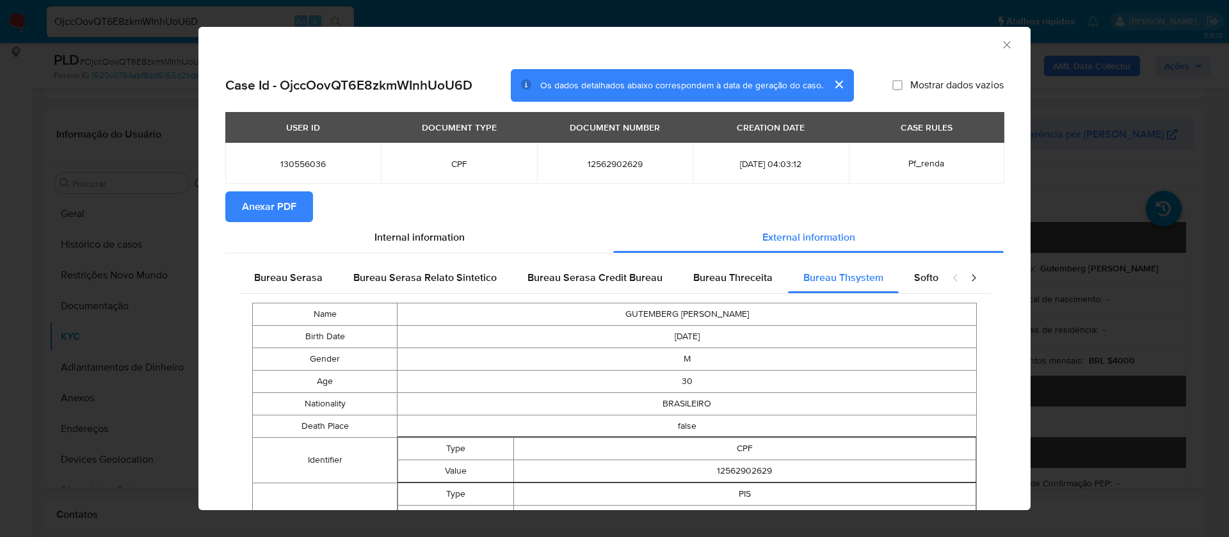
click at [928, 82] on span "Mostrar dados vazios" at bounding box center [956, 85] width 93 height 13
click at [902, 82] on input "Mostrar dados vazios" at bounding box center [897, 85] width 10 height 10
checkbox input "true"
click at [282, 202] on span "Anexar PDF" at bounding box center [269, 207] width 54 height 28
click at [1000, 46] on icon "Fechar a janela" at bounding box center [1006, 44] width 13 height 13
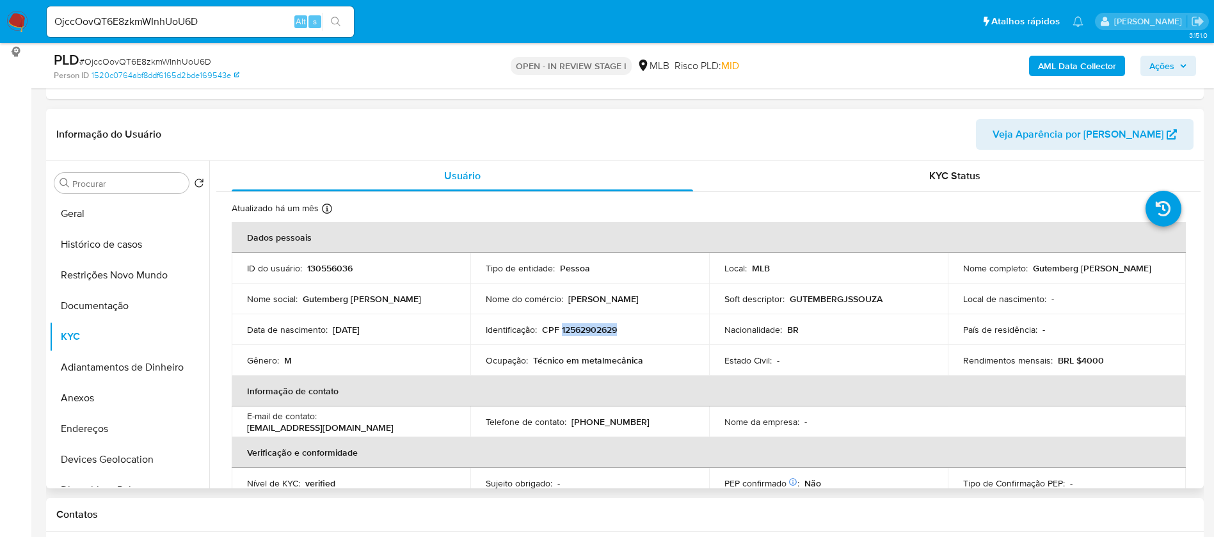
drag, startPoint x: 602, startPoint y: 328, endPoint x: 561, endPoint y: 332, distance: 41.8
click at [561, 332] on div "Identificação : CPF 12562902629" at bounding box center [590, 330] width 208 height 12
copy p "12562902629"
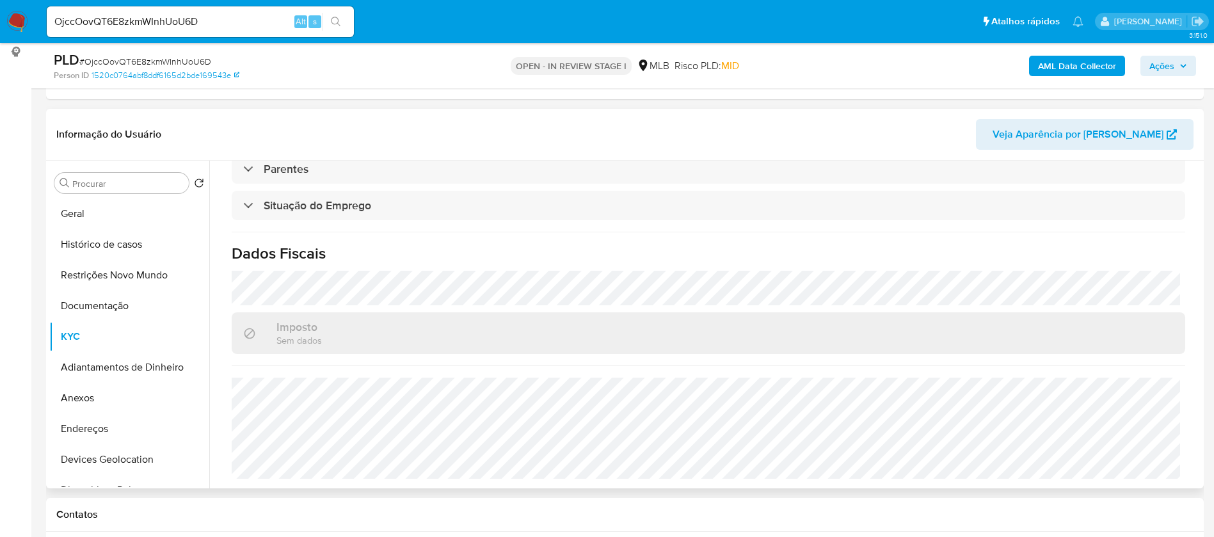
scroll to position [533, 0]
drag, startPoint x: 89, startPoint y: 217, endPoint x: 144, endPoint y: 205, distance: 56.2
click at [89, 216] on button "Geral" at bounding box center [124, 213] width 150 height 31
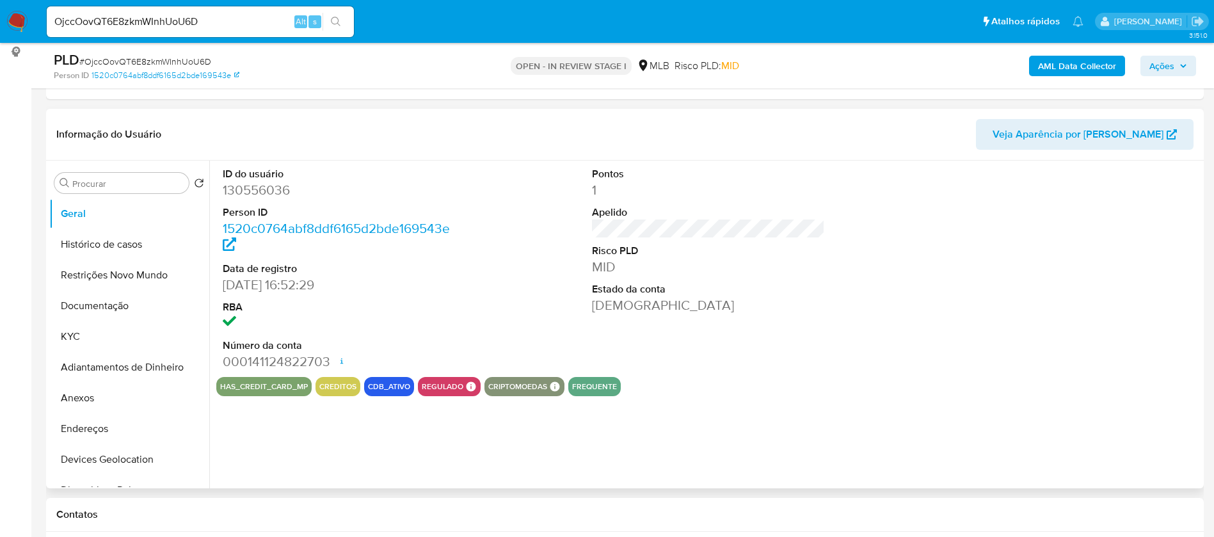
click at [258, 191] on dd "130556036" at bounding box center [340, 190] width 234 height 18
copy dd "130556036"
click at [110, 333] on button "KYC" at bounding box center [124, 336] width 150 height 31
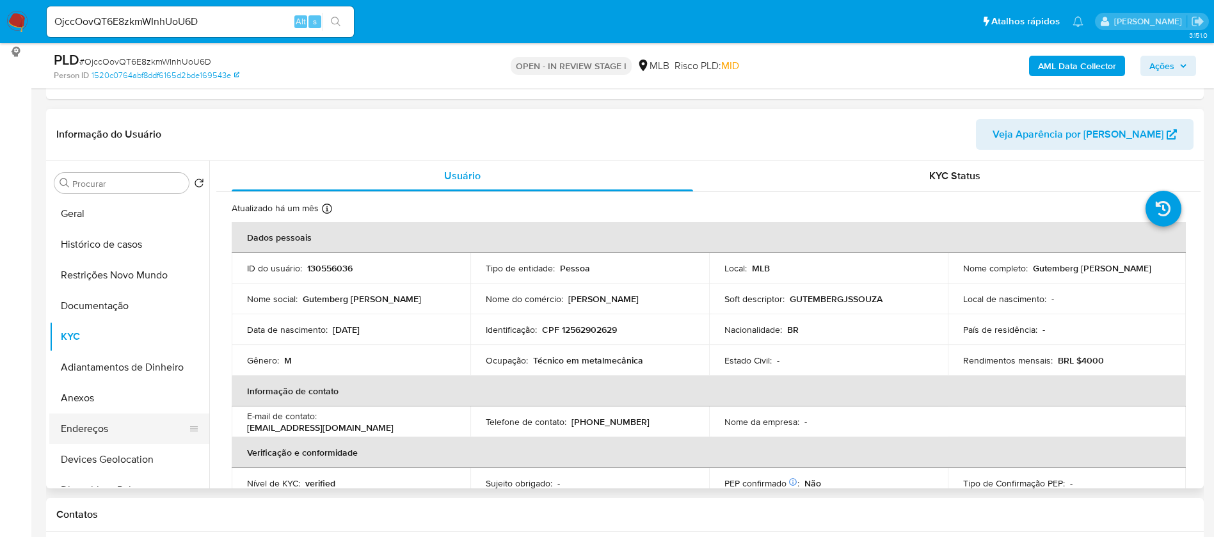
click at [119, 434] on button "Endereços" at bounding box center [124, 428] width 150 height 31
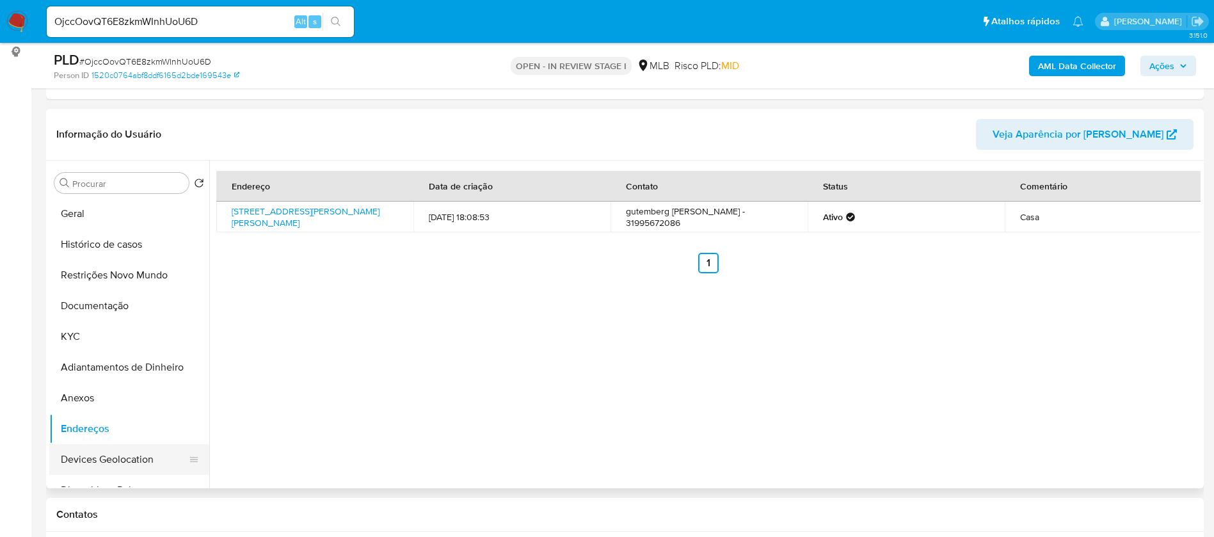
click at [132, 464] on button "Devices Geolocation" at bounding box center [124, 459] width 150 height 31
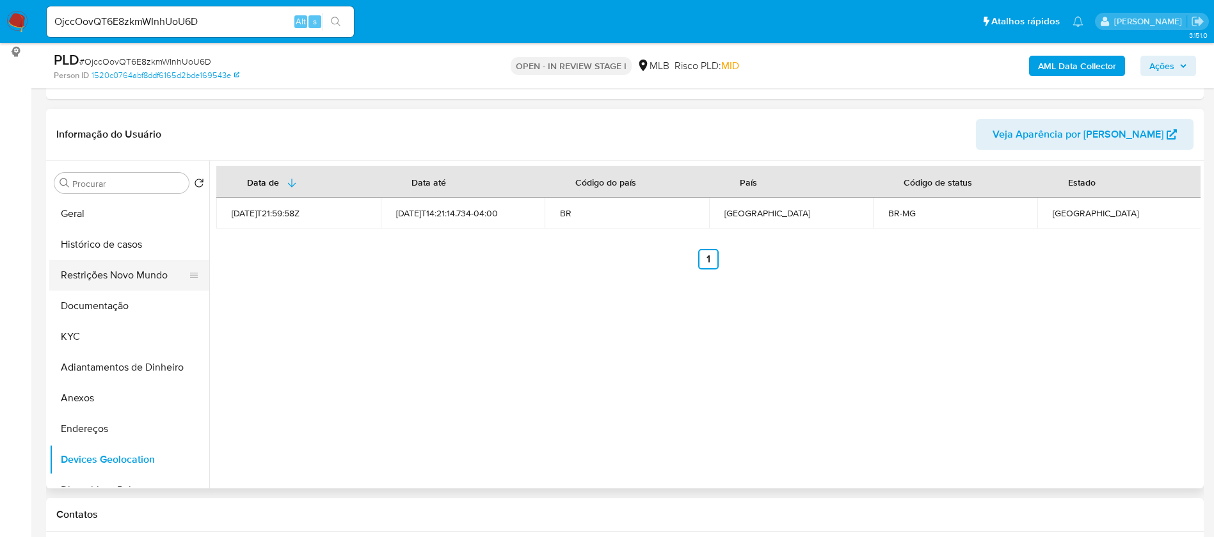
click at [114, 278] on button "Restrições Novo Mundo" at bounding box center [124, 275] width 150 height 31
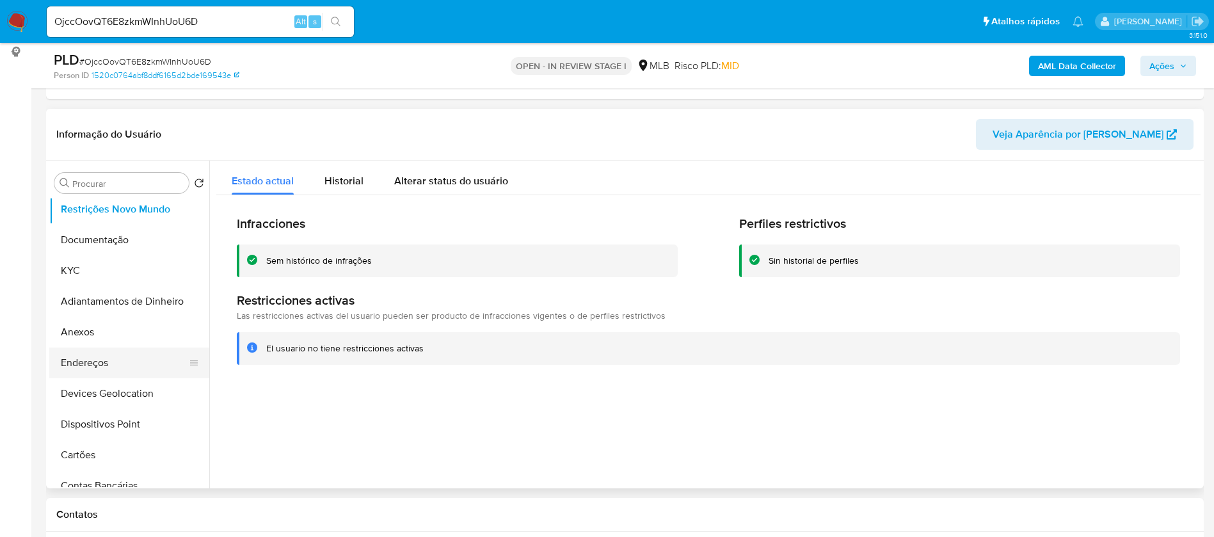
scroll to position [96, 0]
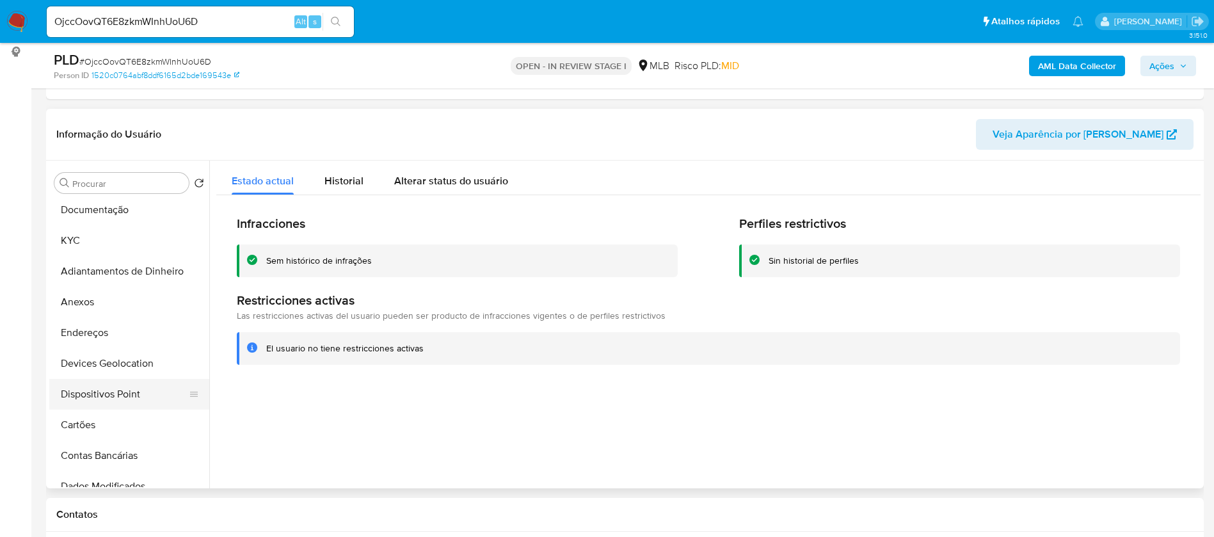
click at [129, 381] on button "Dispositivos Point" at bounding box center [124, 394] width 150 height 31
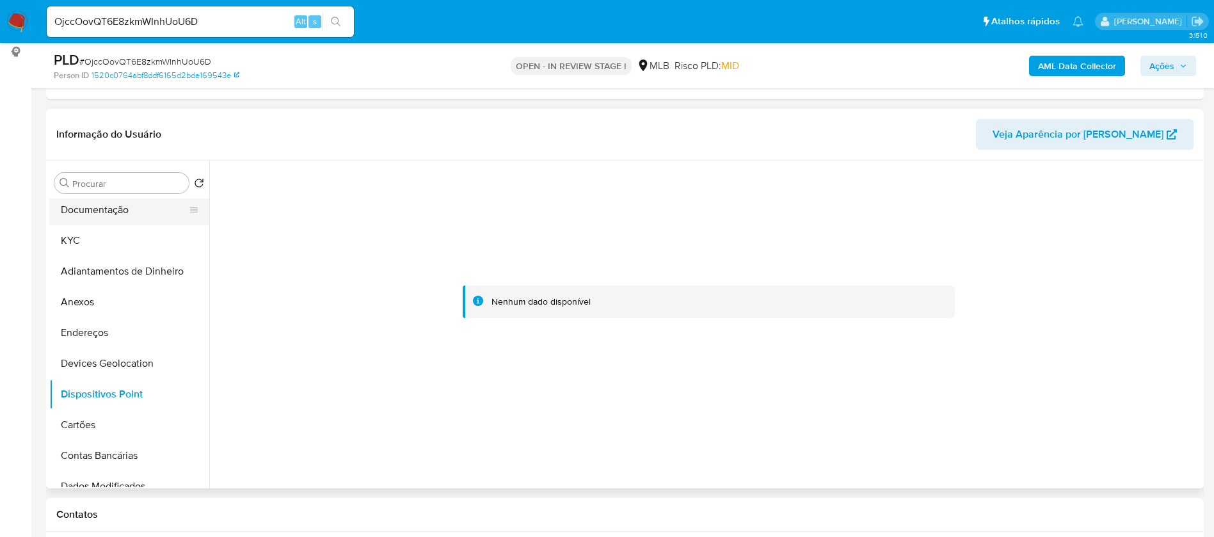
click at [103, 213] on button "Documentação" at bounding box center [124, 210] width 150 height 31
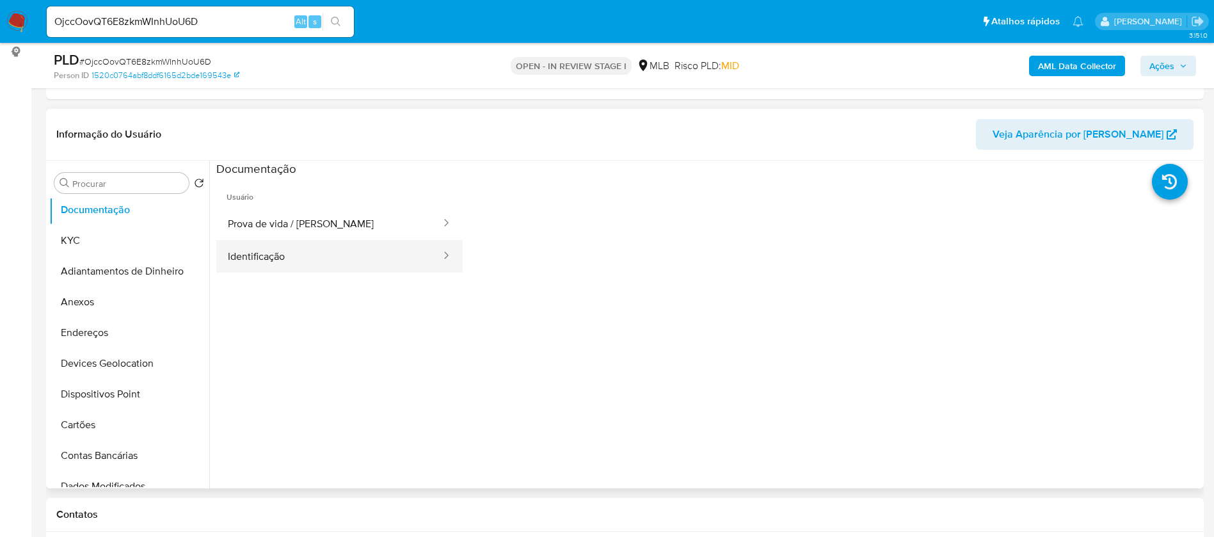
click at [246, 272] on button "Identificação" at bounding box center [329, 256] width 226 height 33
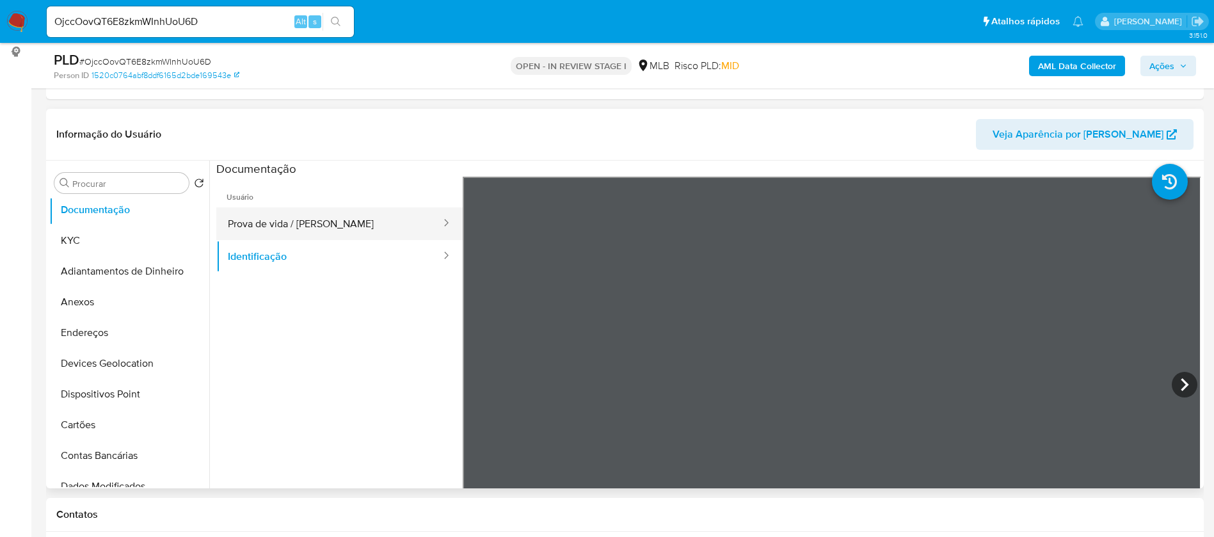
click at [280, 214] on button "Prova de vida / Selfie" at bounding box center [329, 223] width 226 height 33
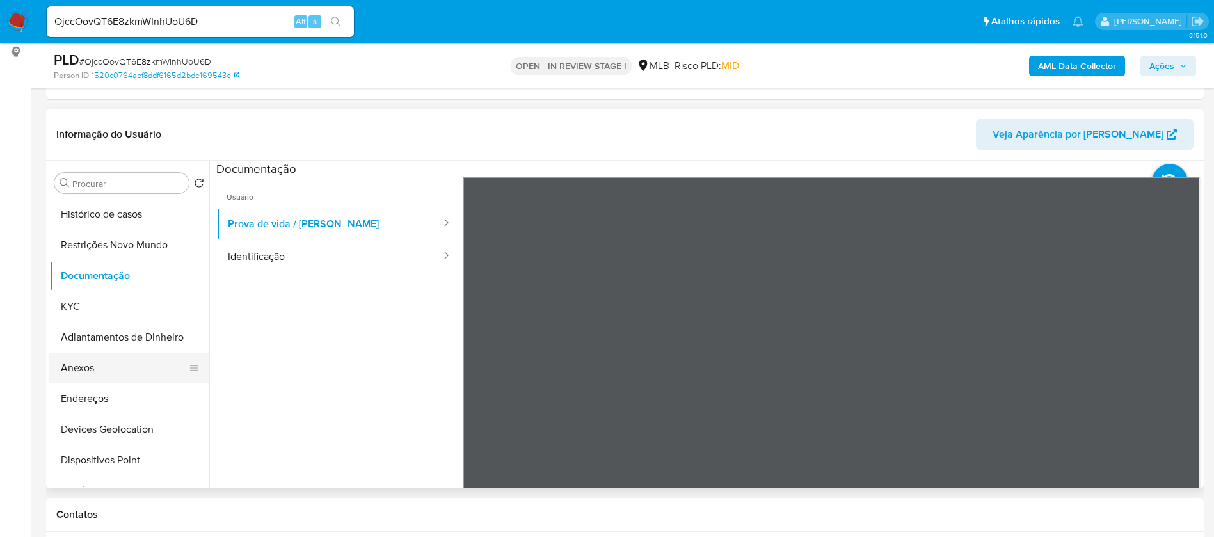
scroll to position [0, 0]
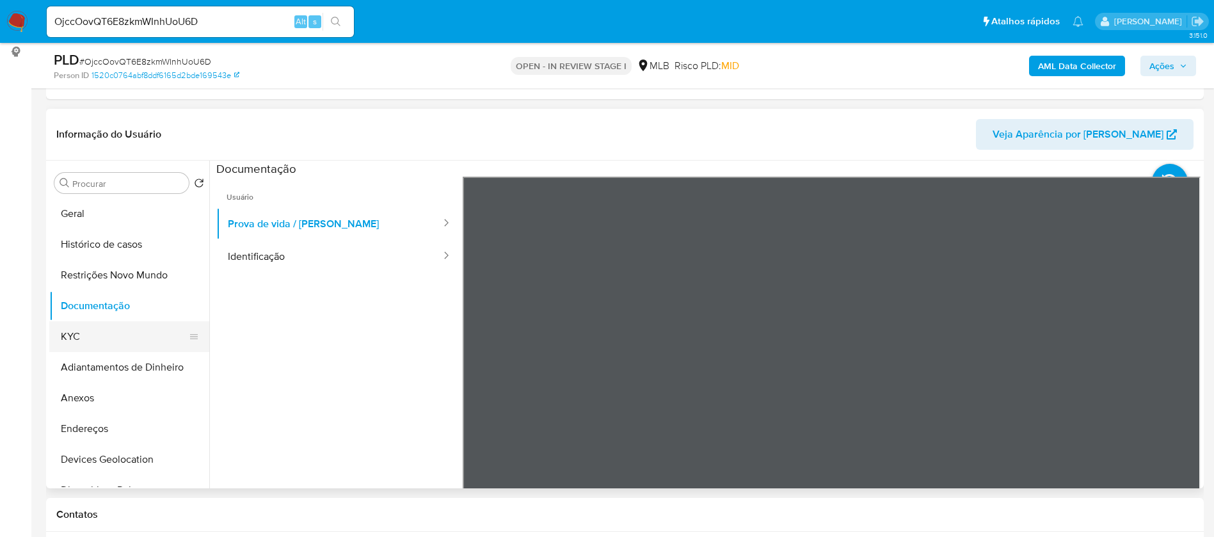
click at [111, 324] on button "KYC" at bounding box center [124, 336] width 150 height 31
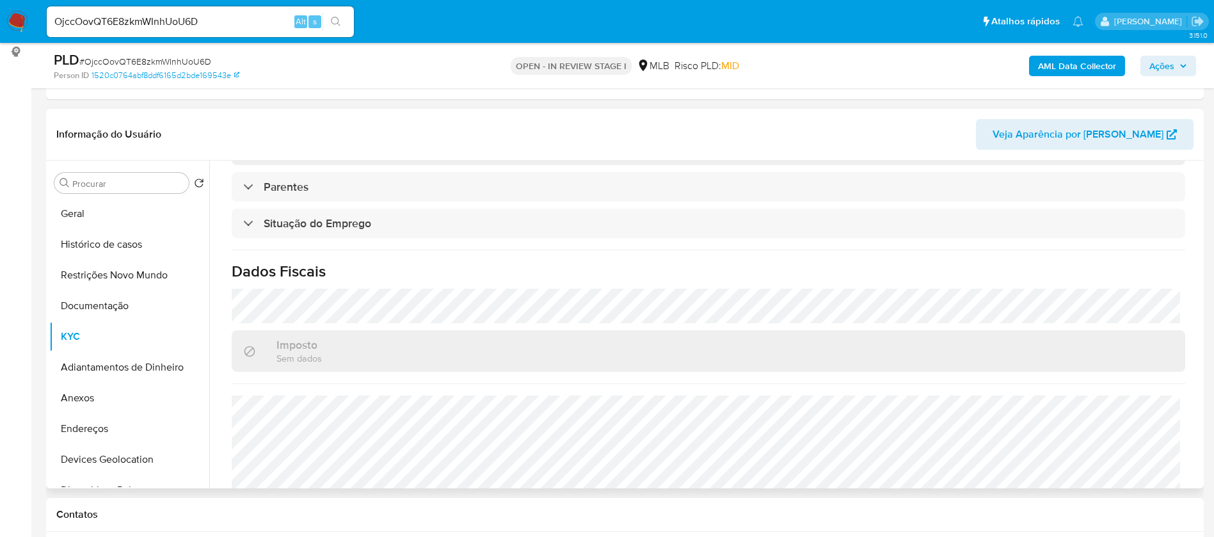
scroll to position [533, 0]
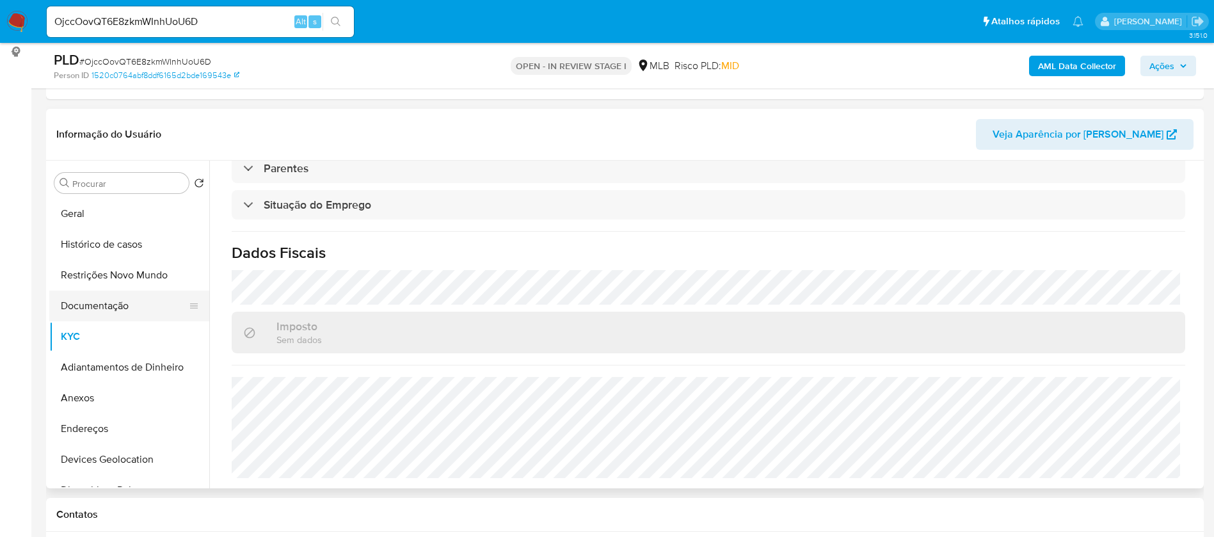
click at [101, 308] on button "Documentação" at bounding box center [124, 305] width 150 height 31
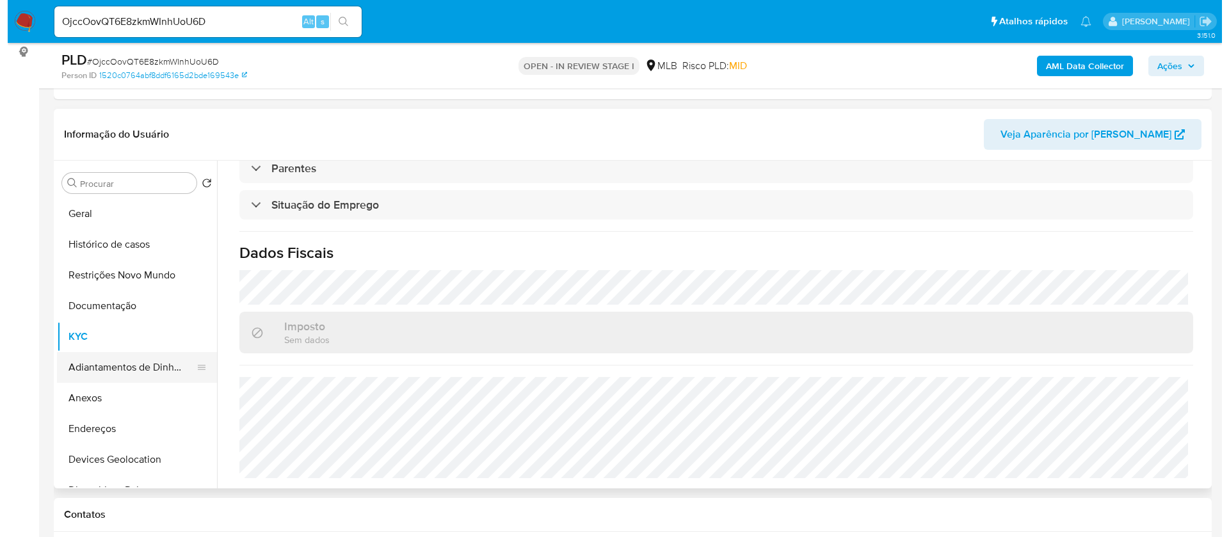
scroll to position [0, 0]
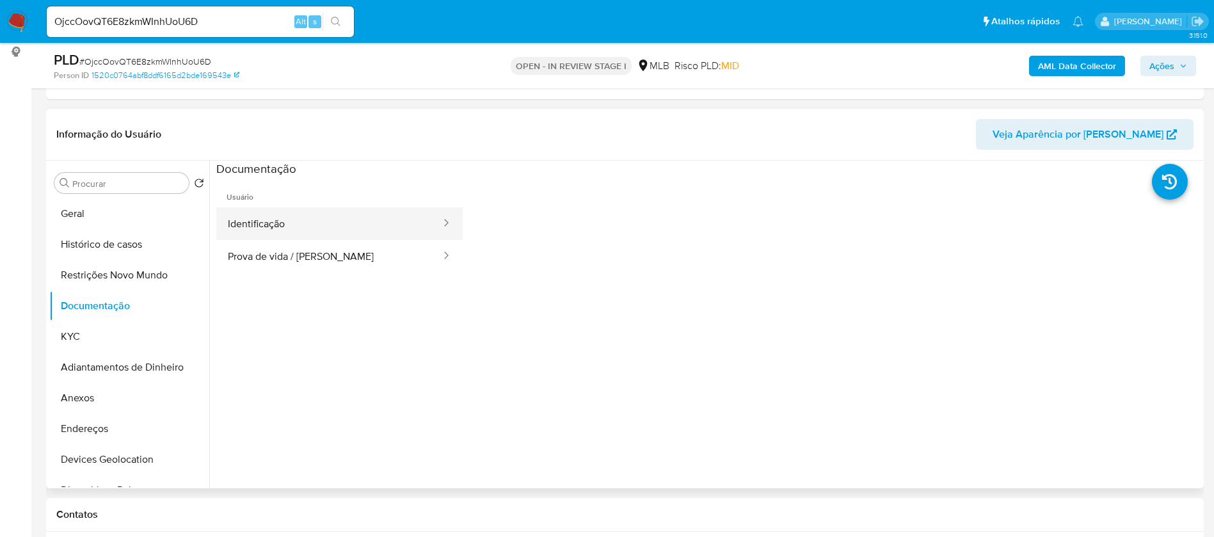
click at [331, 226] on button "Identificação" at bounding box center [329, 223] width 226 height 33
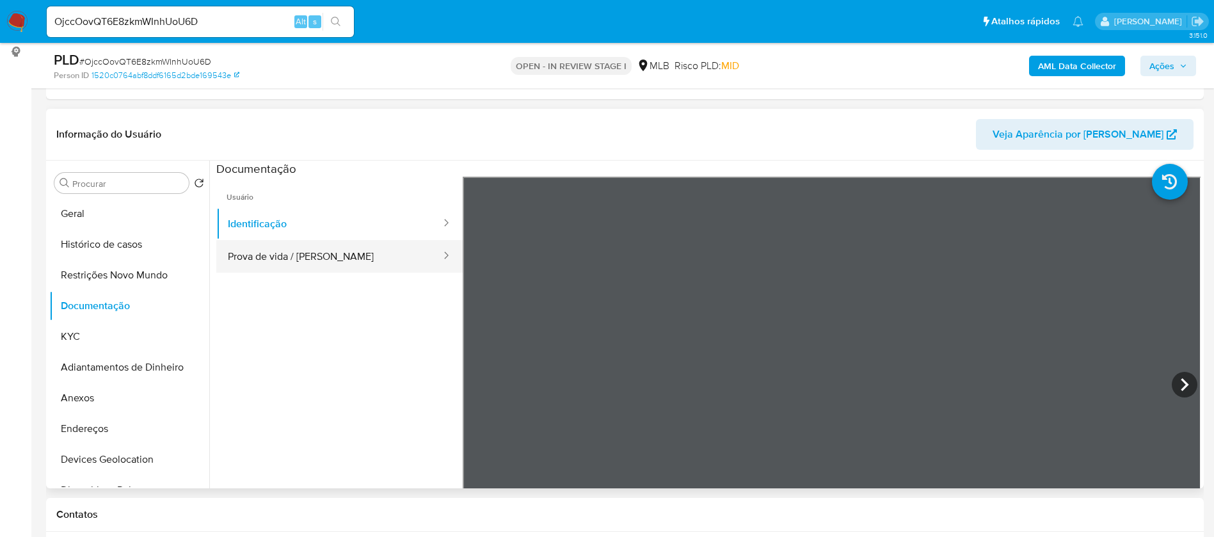
click at [347, 266] on button "Prova de vida / Selfie" at bounding box center [329, 256] width 226 height 33
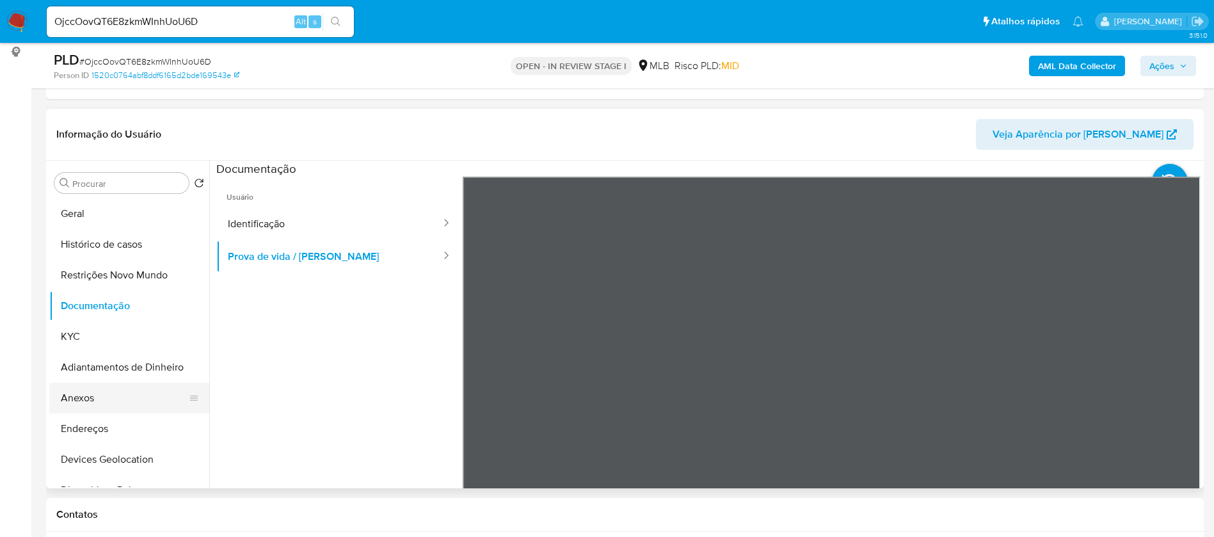
click at [114, 401] on button "Anexos" at bounding box center [124, 398] width 150 height 31
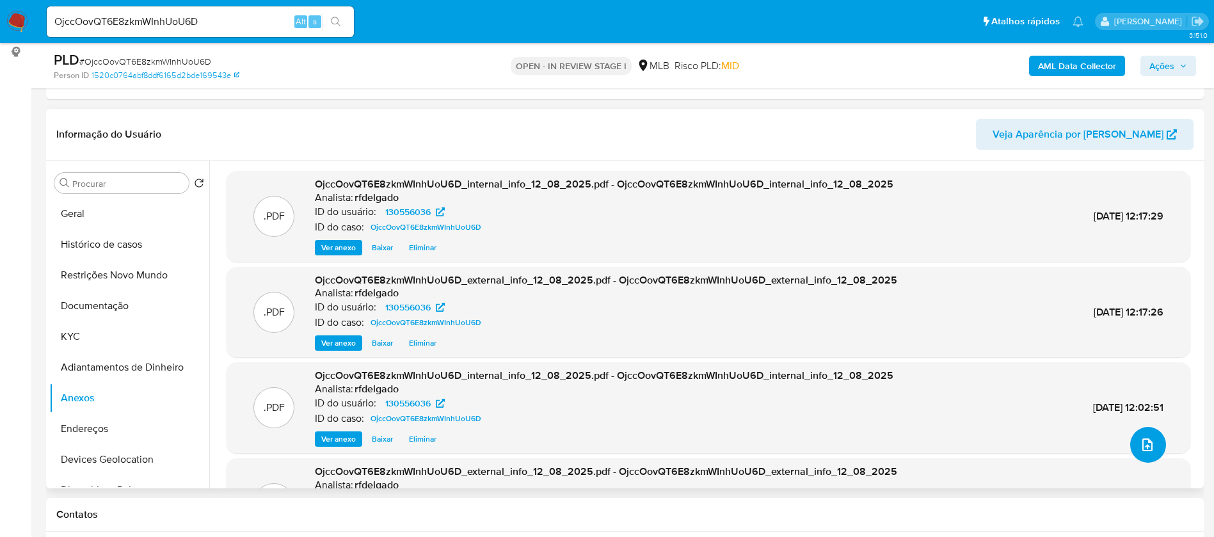
click at [1146, 442] on icon "upload-file" at bounding box center [1147, 444] width 15 height 15
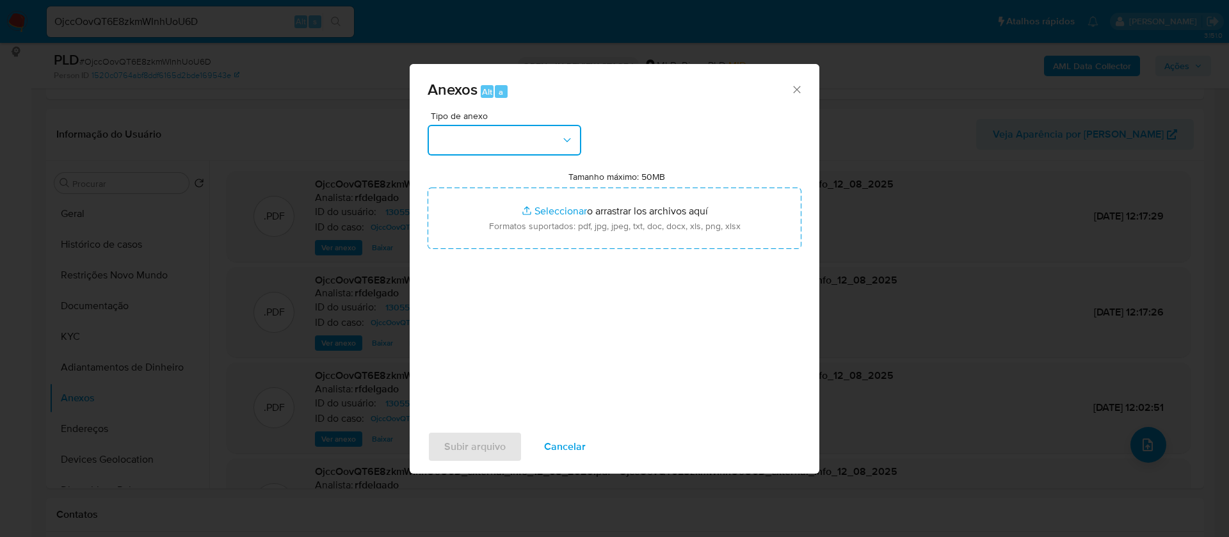
click at [548, 133] on button "button" at bounding box center [504, 140] width 154 height 31
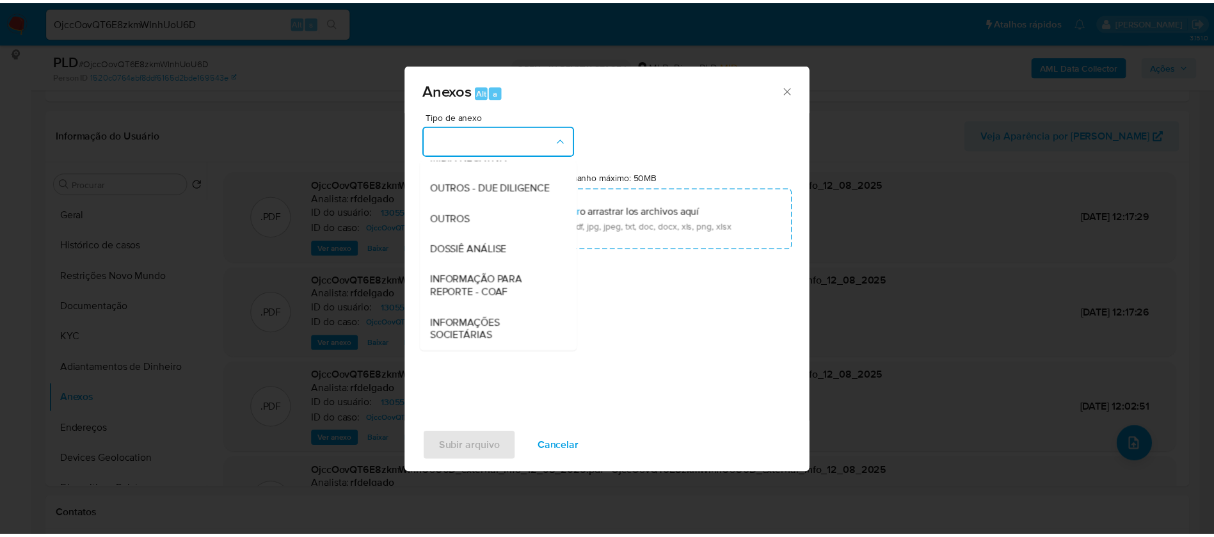
scroll to position [192, 0]
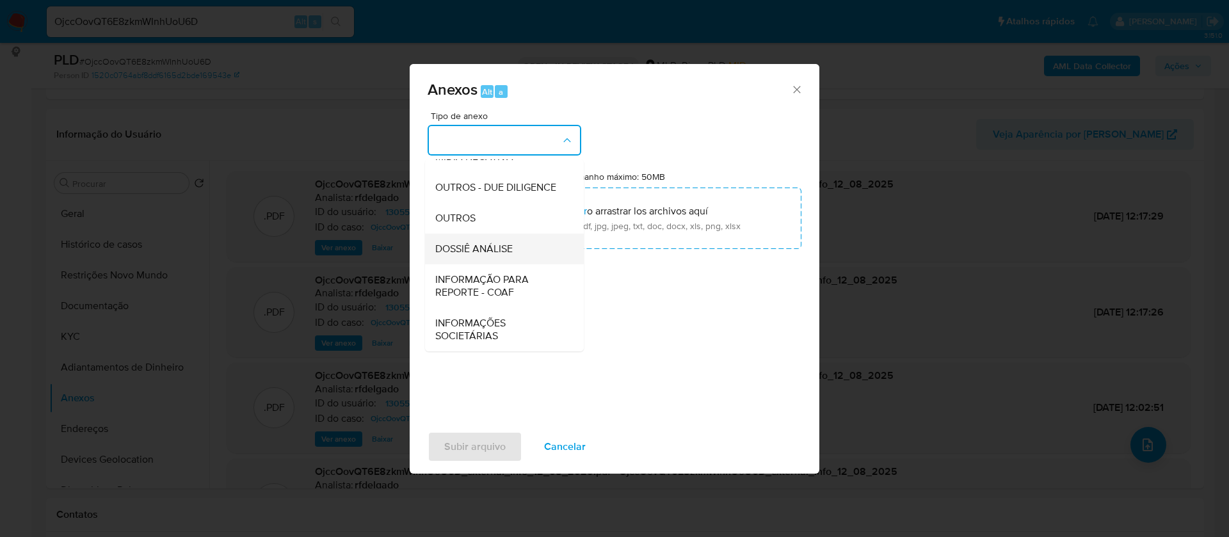
click at [520, 257] on div "DOSSIÊ ANÁLISE" at bounding box center [500, 249] width 131 height 31
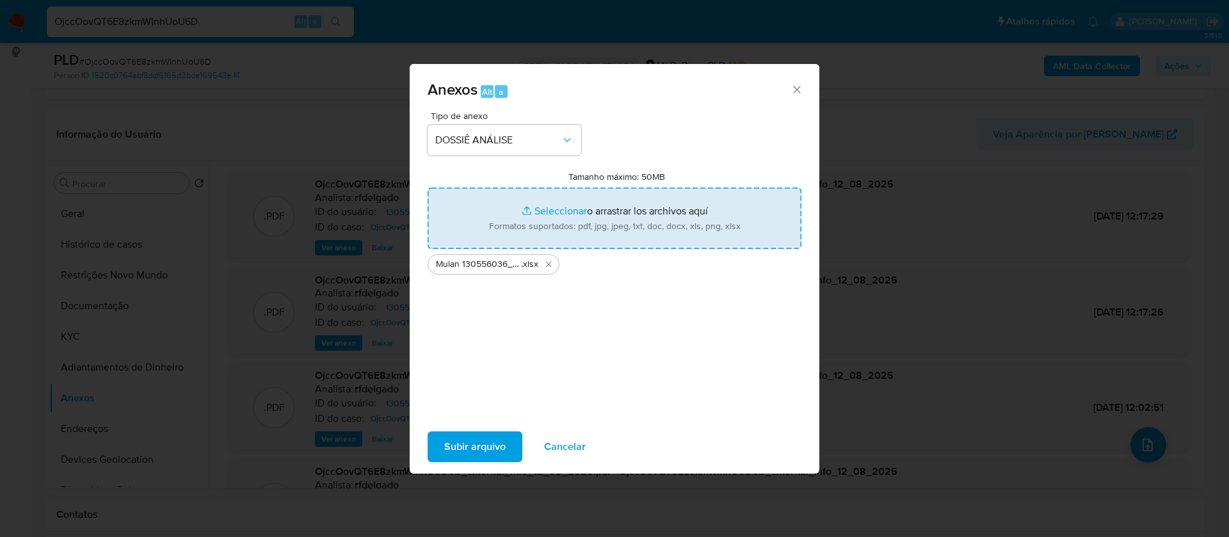
type input "C:\fakepath\SAR - - CPF 12562902629 - GUTEMBERG JOSE SANTANA SOUZA.pdf"
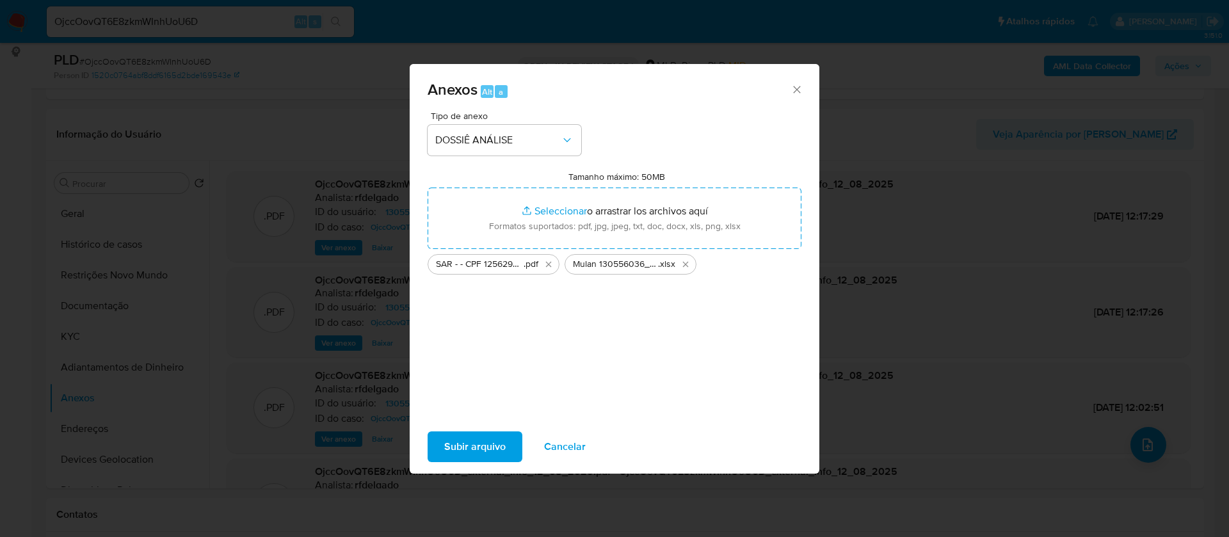
click at [486, 442] on span "Subir arquivo" at bounding box center [474, 447] width 61 height 28
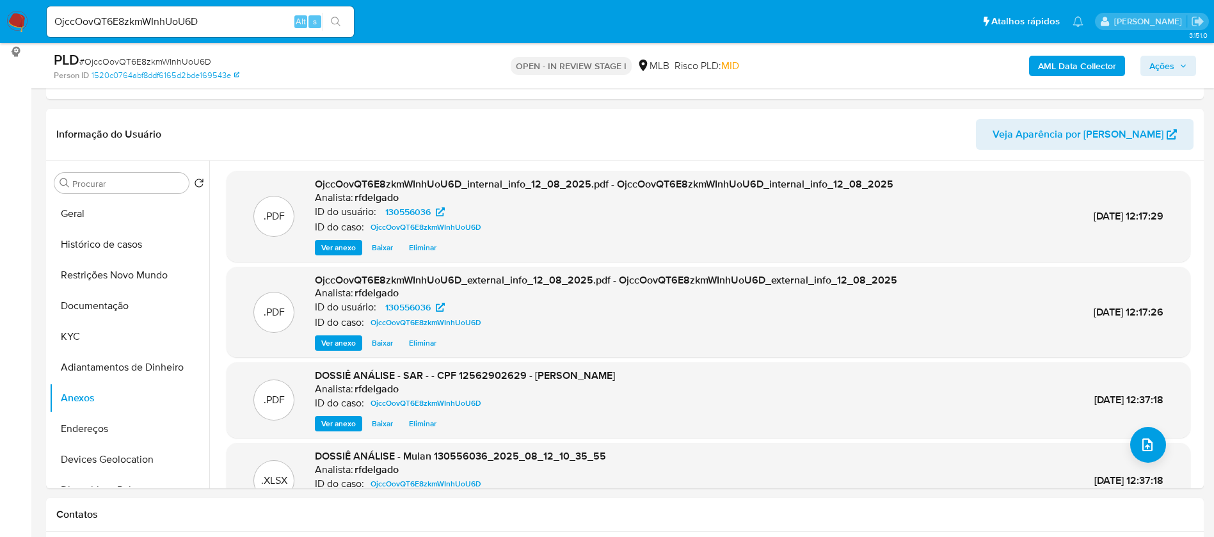
click at [1171, 61] on span "Ações" at bounding box center [1161, 66] width 25 height 20
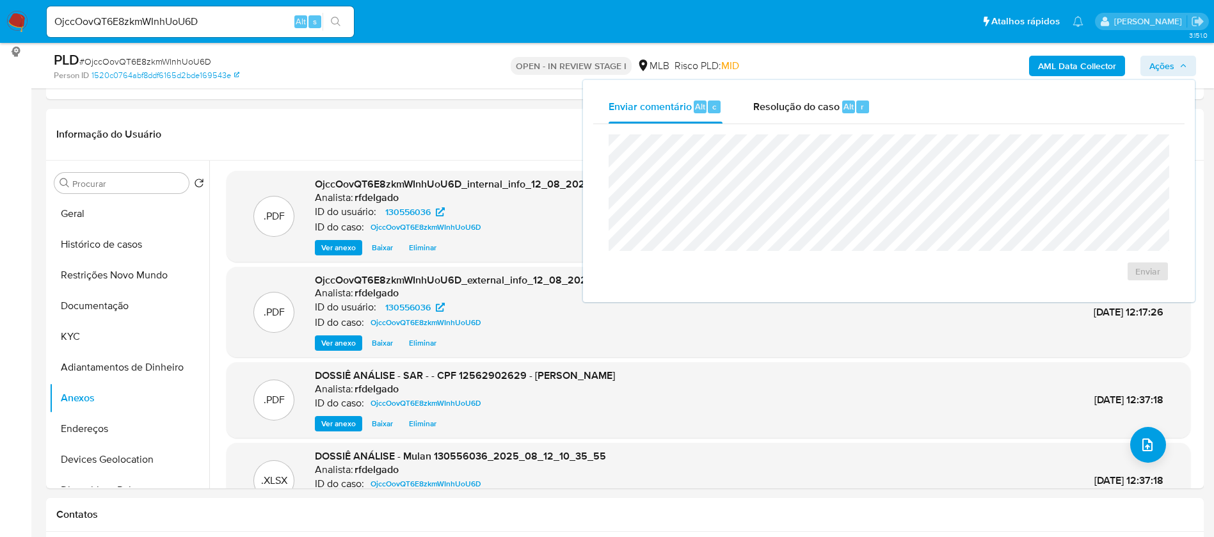
drag, startPoint x: 774, startPoint y: 115, endPoint x: 777, endPoint y: 125, distance: 10.9
click at [774, 113] on div "Resolução do caso Alt r" at bounding box center [811, 106] width 117 height 33
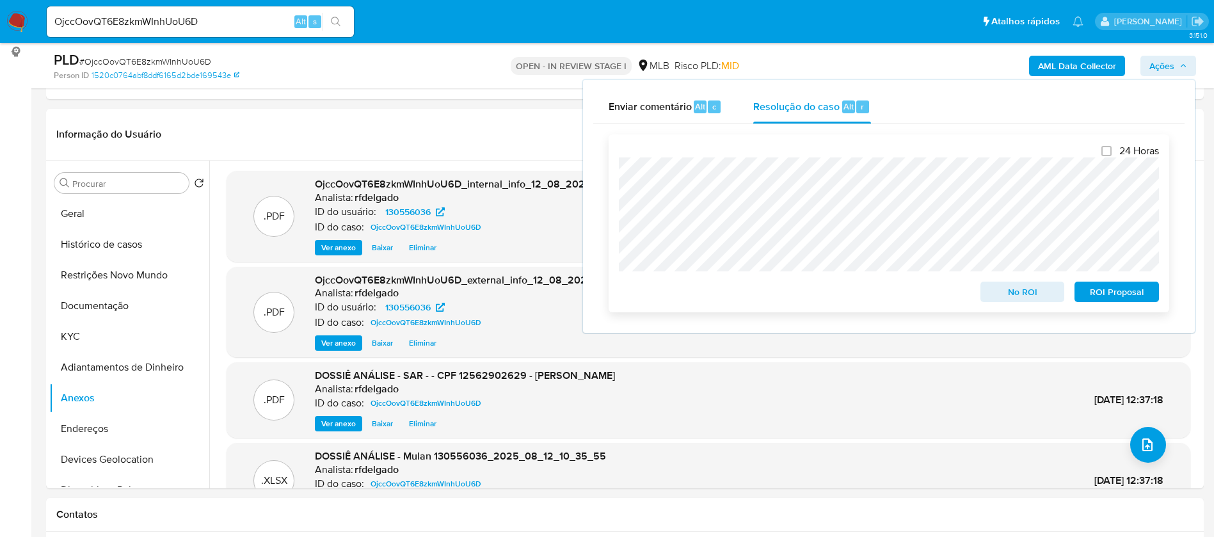
click at [1107, 298] on span "ROI Proposal" at bounding box center [1116, 292] width 67 height 18
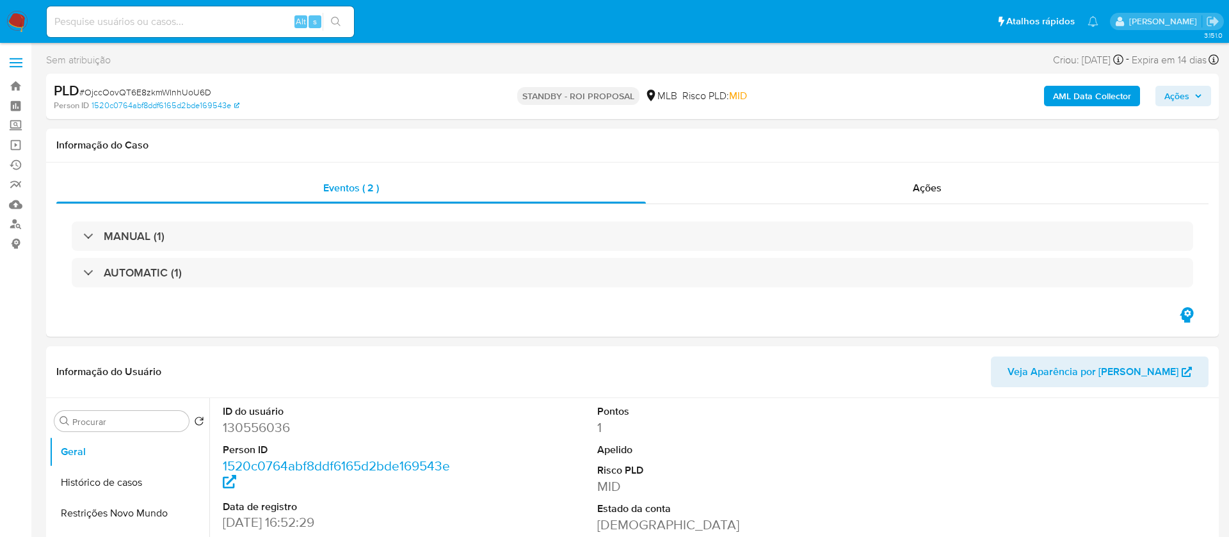
select select "10"
click at [184, 26] on input at bounding box center [200, 21] width 307 height 17
paste input "[URL][DOMAIN_NAME]"
type input "[URL][DOMAIN_NAME]"
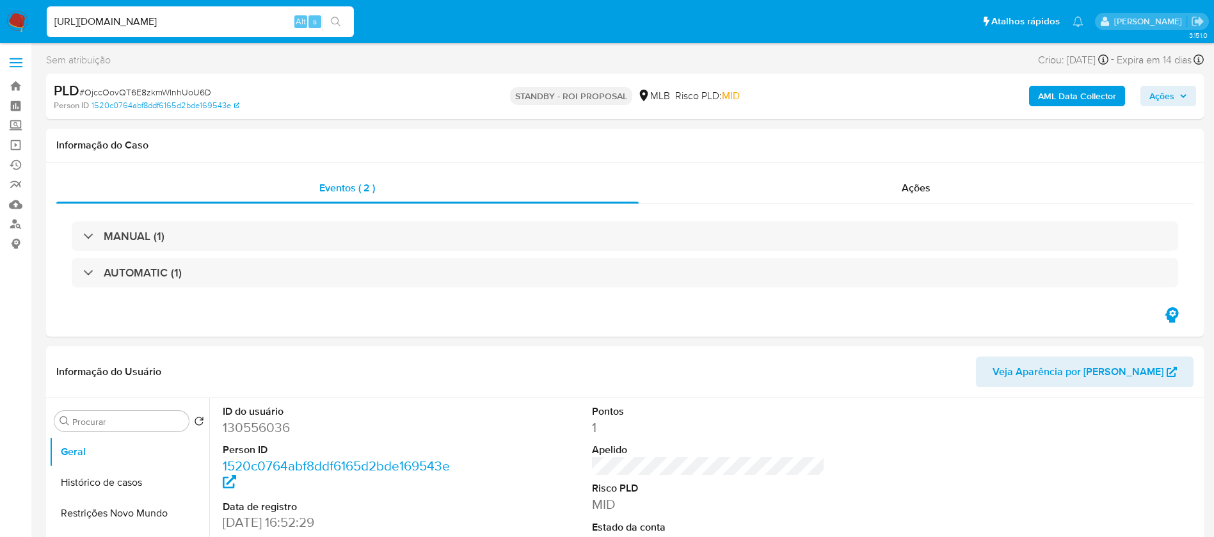
scroll to position [0, 195]
click at [184, 25] on input "[URL][DOMAIN_NAME]" at bounding box center [200, 21] width 307 height 17
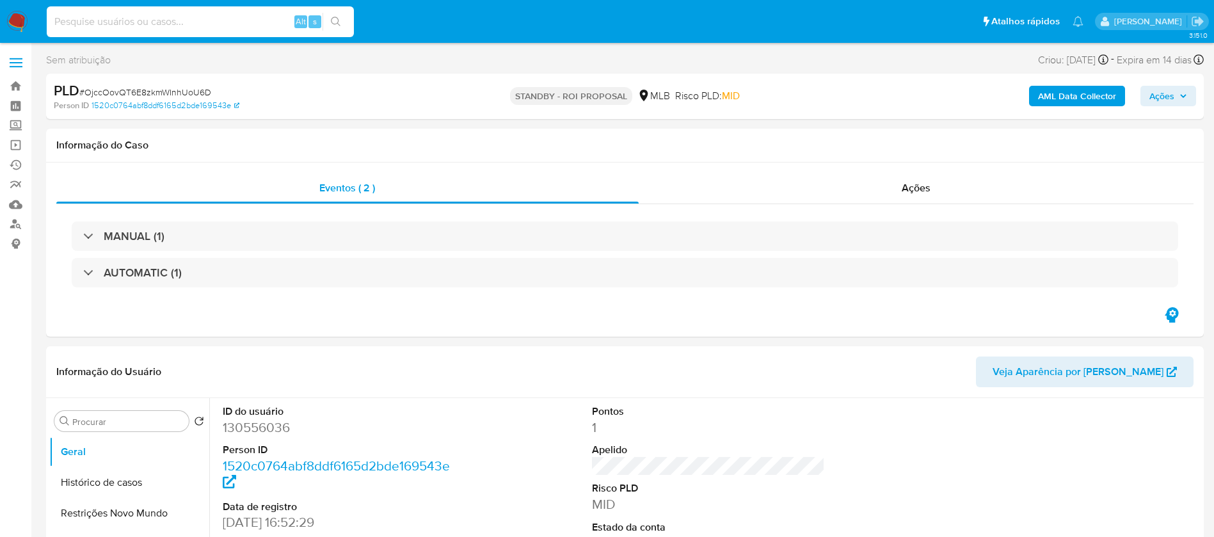
scroll to position [0, 0]
click at [261, 26] on input at bounding box center [200, 21] width 307 height 17
paste input "vgeHmsJytecowjrP4Md3fQAy"
type input "vgeHmsJytecowjrP4Md3fQAy"
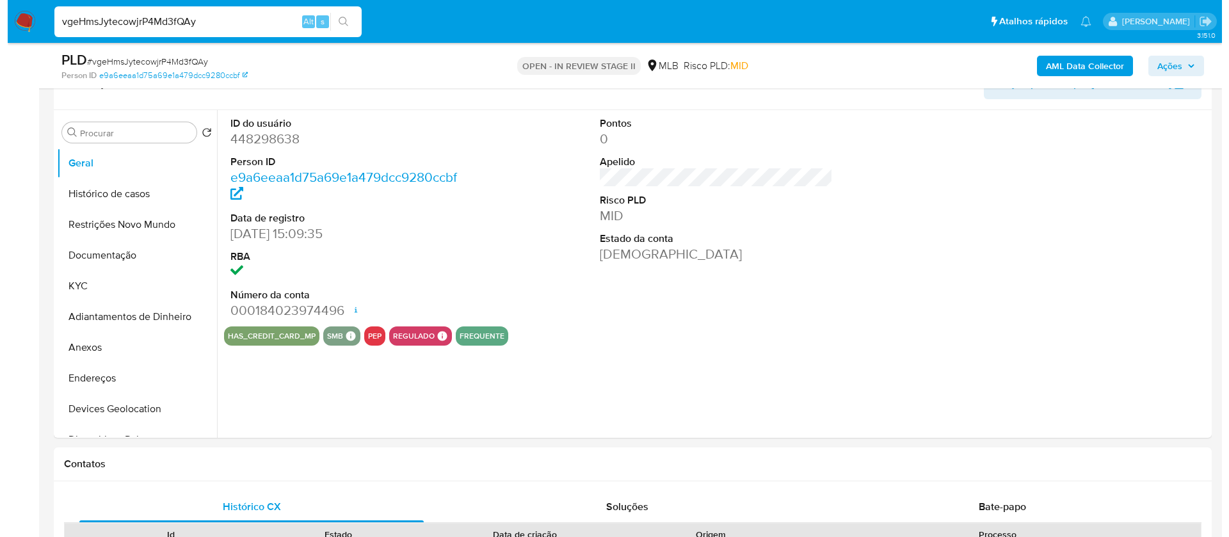
scroll to position [192, 0]
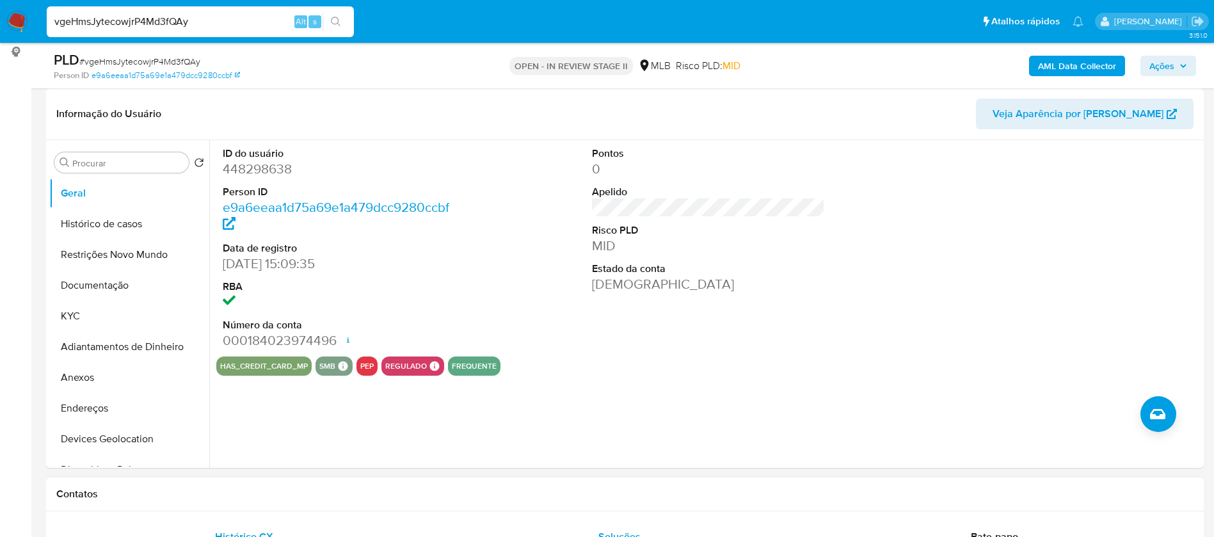
select select "10"
click at [83, 303] on button "KYC" at bounding box center [124, 316] width 150 height 31
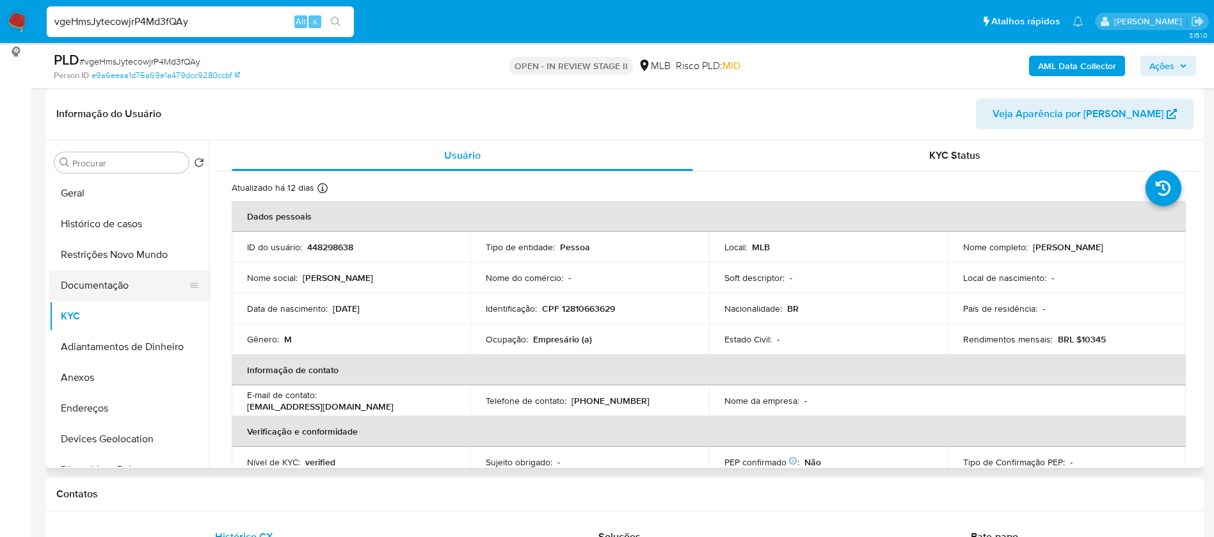
click at [106, 280] on button "Documentação" at bounding box center [124, 285] width 150 height 31
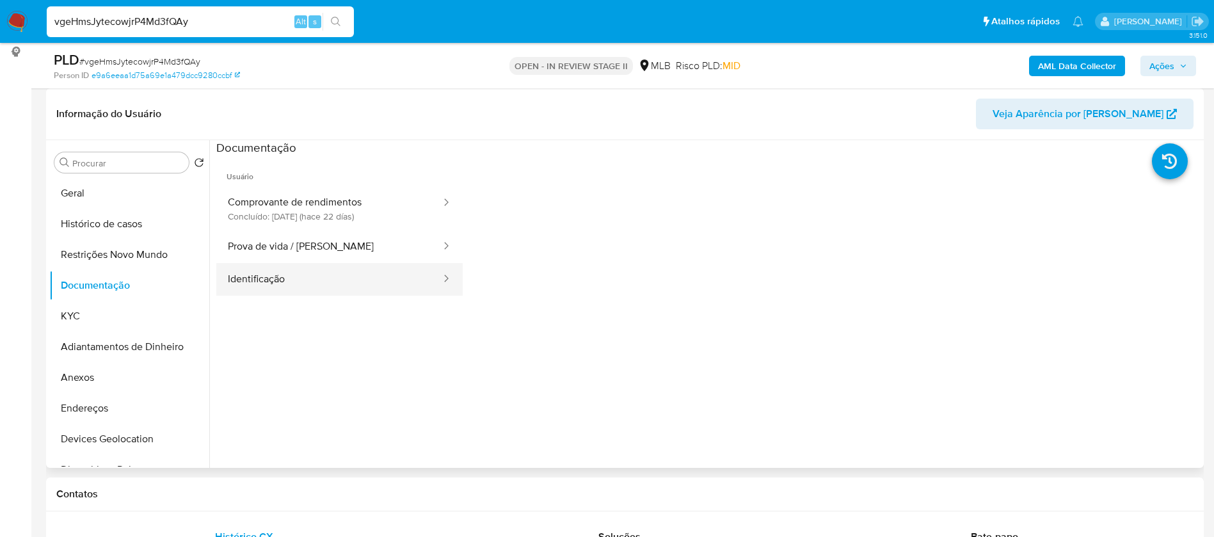
drag, startPoint x: 325, startPoint y: 276, endPoint x: 329, endPoint y: 268, distance: 9.2
click at [324, 277] on button "Identificação" at bounding box center [329, 279] width 226 height 33
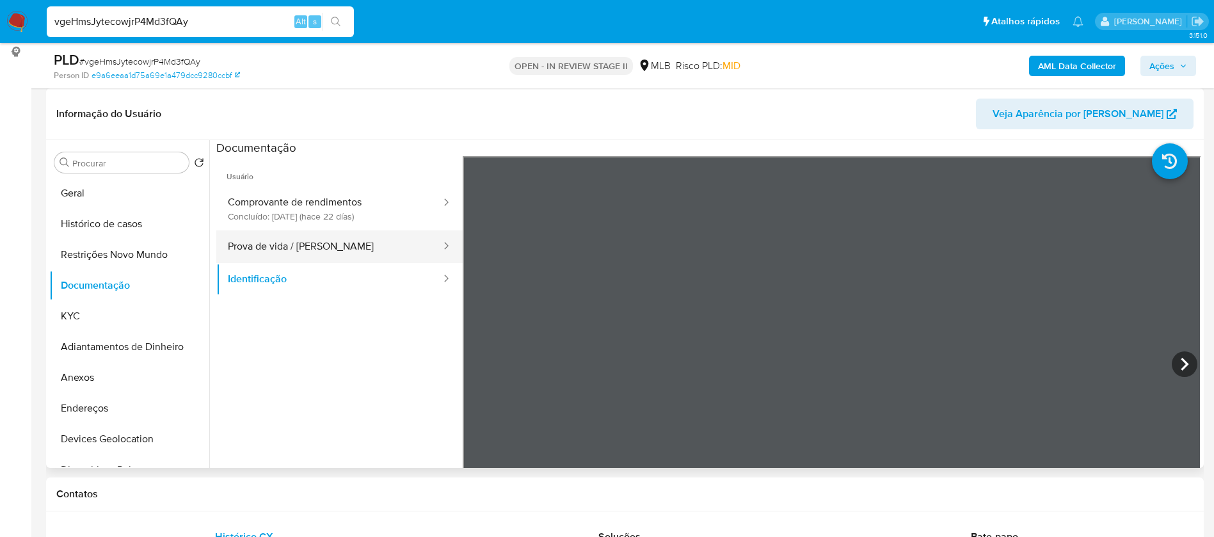
click at [343, 257] on button "Prova de vida / Selfie" at bounding box center [329, 246] width 226 height 33
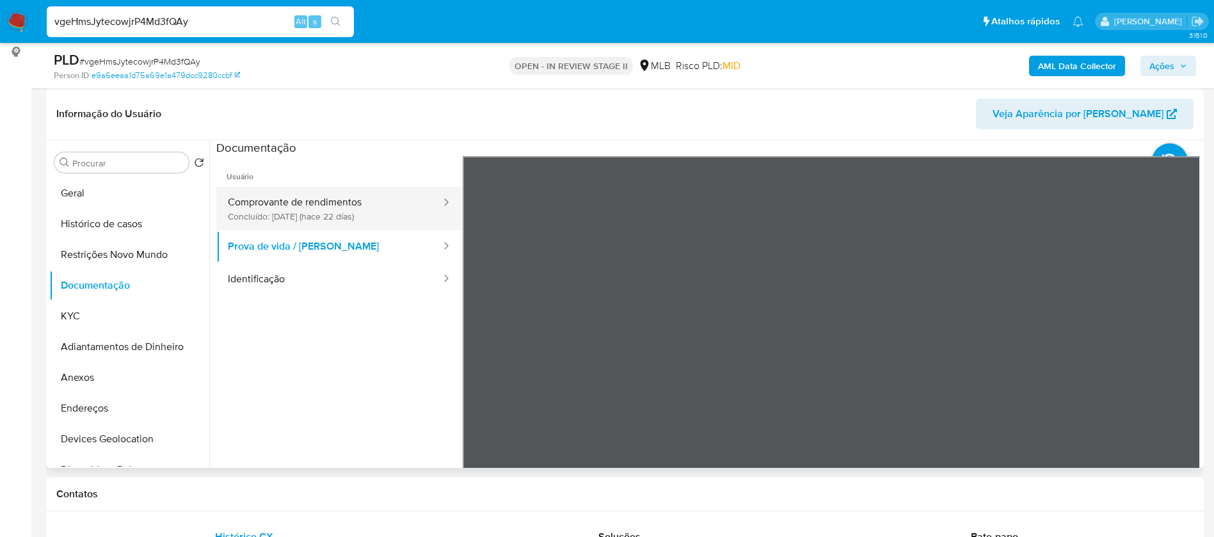
click at [358, 202] on button "Comprovante de rendimentos Concluído: 21/07/2025 (hace 22 días)" at bounding box center [329, 209] width 226 height 44
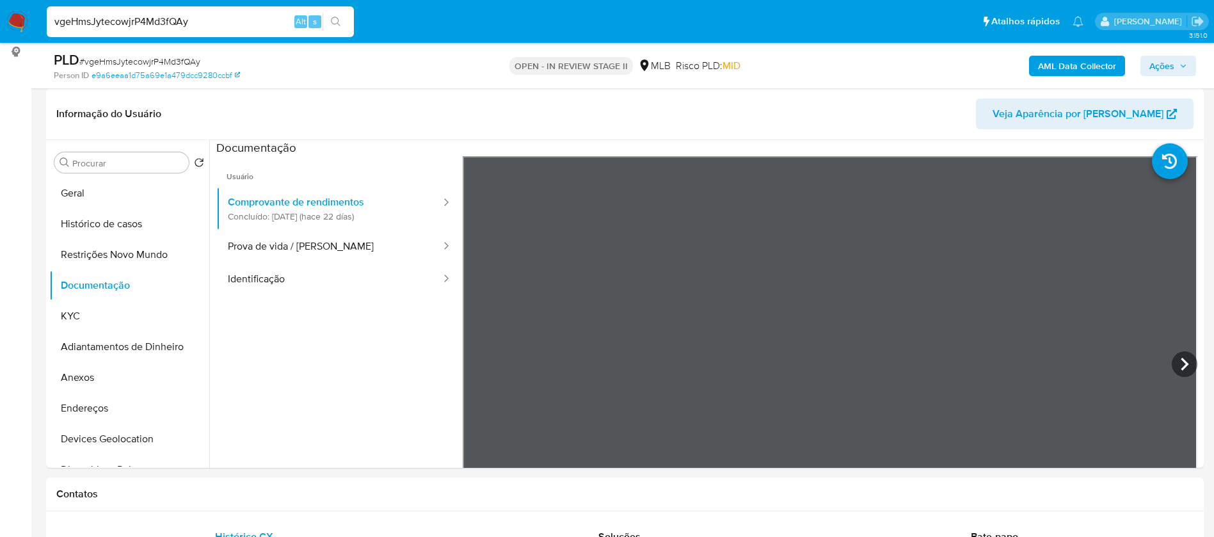
click at [1065, 61] on b "AML Data Collector" at bounding box center [1077, 66] width 78 height 20
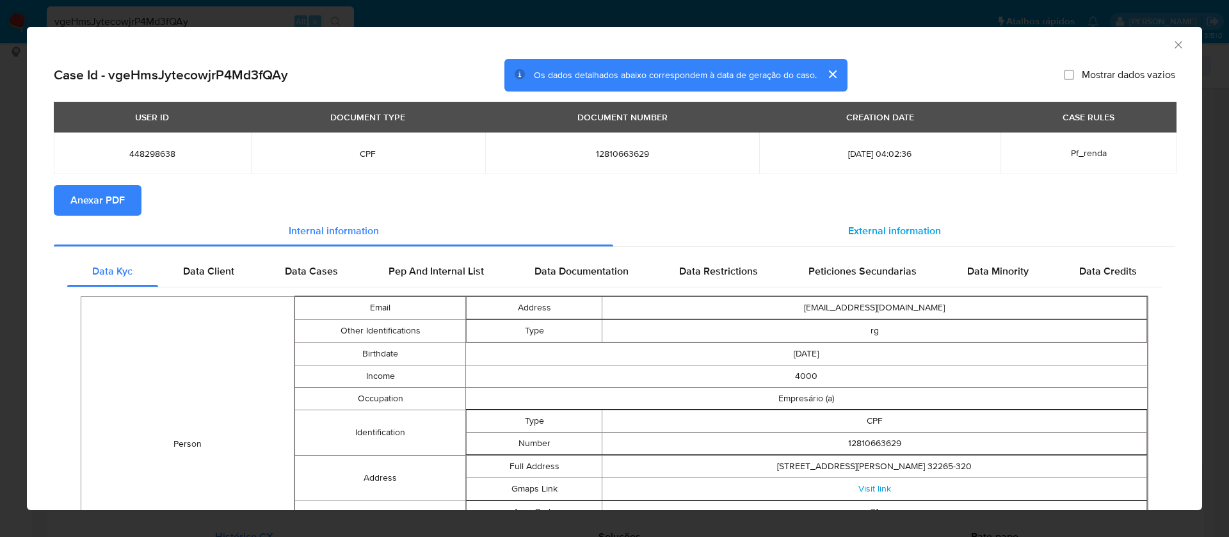
click at [875, 230] on span "External information" at bounding box center [894, 230] width 93 height 15
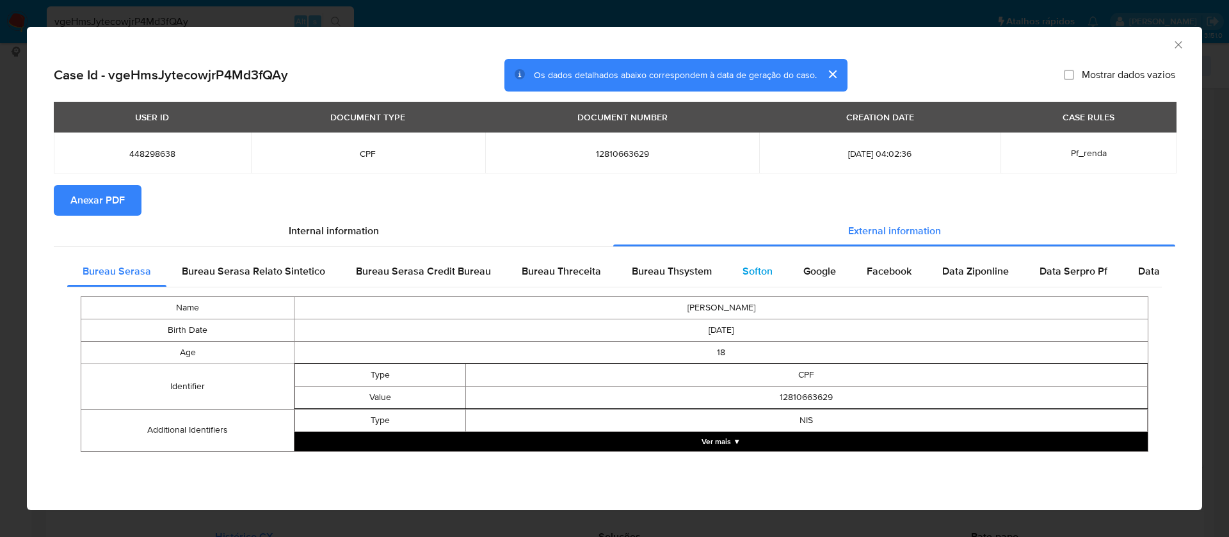
click at [742, 266] on span "Softon" at bounding box center [757, 271] width 30 height 15
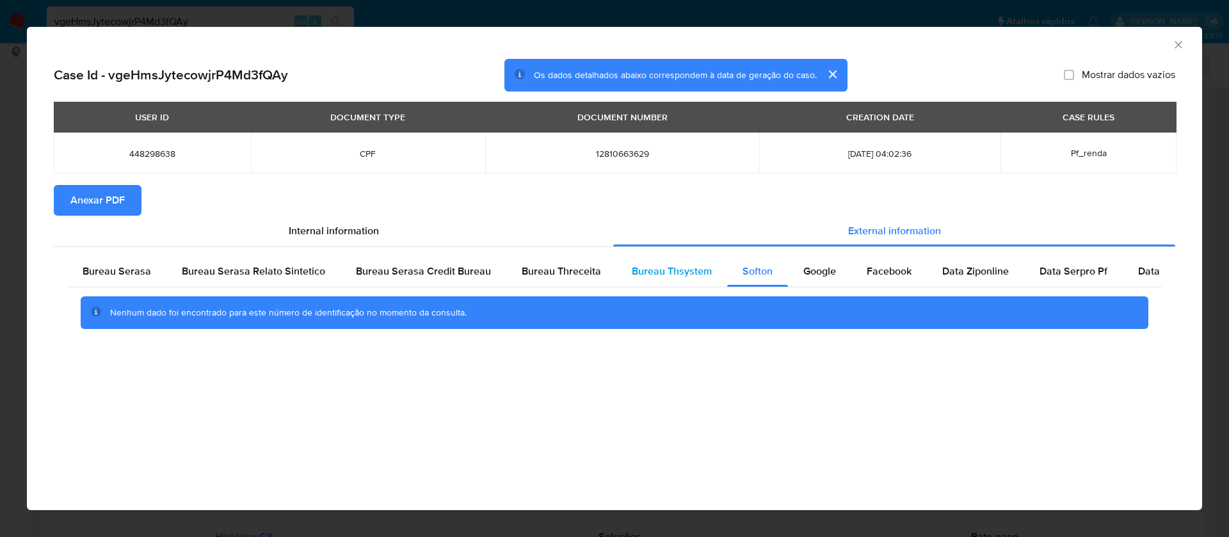
click at [679, 260] on div "Bureau Thsystem" at bounding box center [671, 271] width 111 height 31
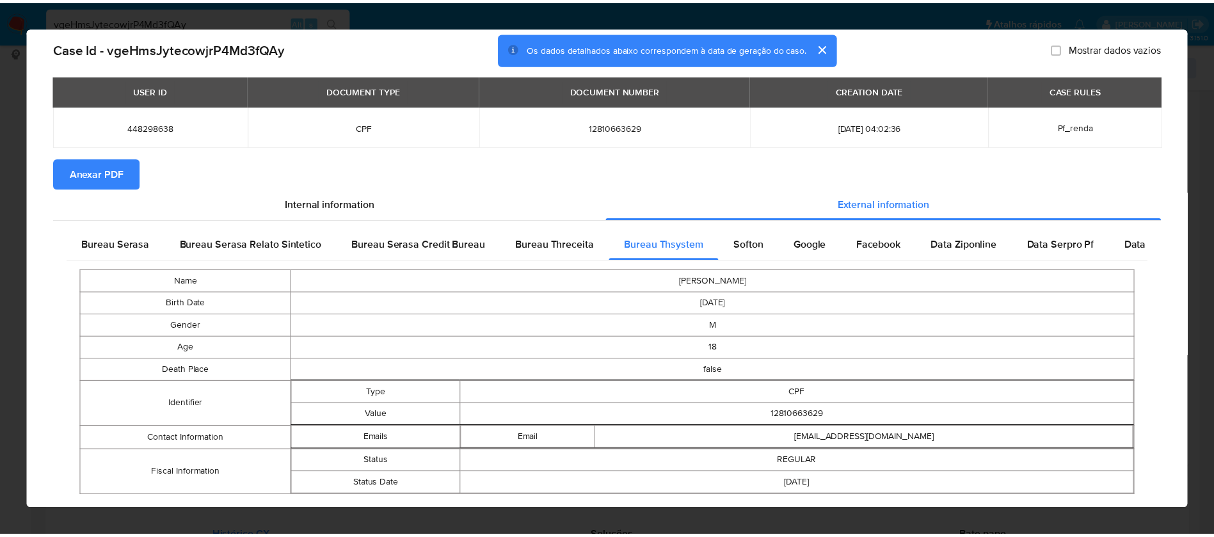
scroll to position [0, 0]
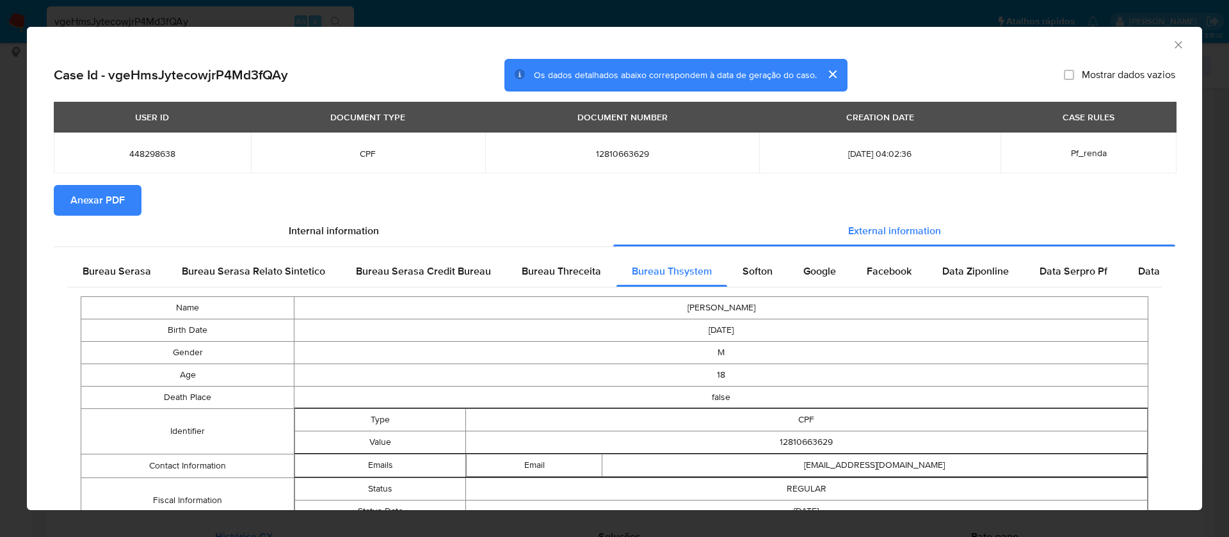
click at [1083, 75] on span "Mostrar dados vazios" at bounding box center [1127, 74] width 93 height 13
click at [1074, 75] on input "Mostrar dados vazios" at bounding box center [1068, 75] width 10 height 10
checkbox input "true"
click at [109, 193] on span "Anexar PDF" at bounding box center [97, 200] width 54 height 28
click at [1172, 50] on icon "Fechar a janela" at bounding box center [1178, 44] width 13 height 13
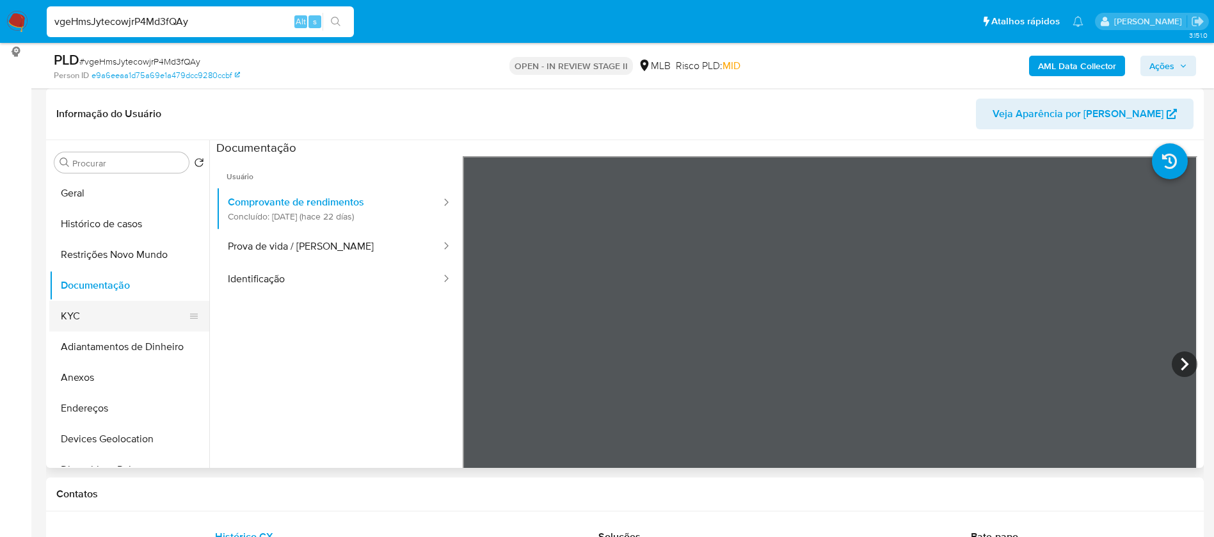
click at [131, 301] on button "KYC" at bounding box center [124, 316] width 150 height 31
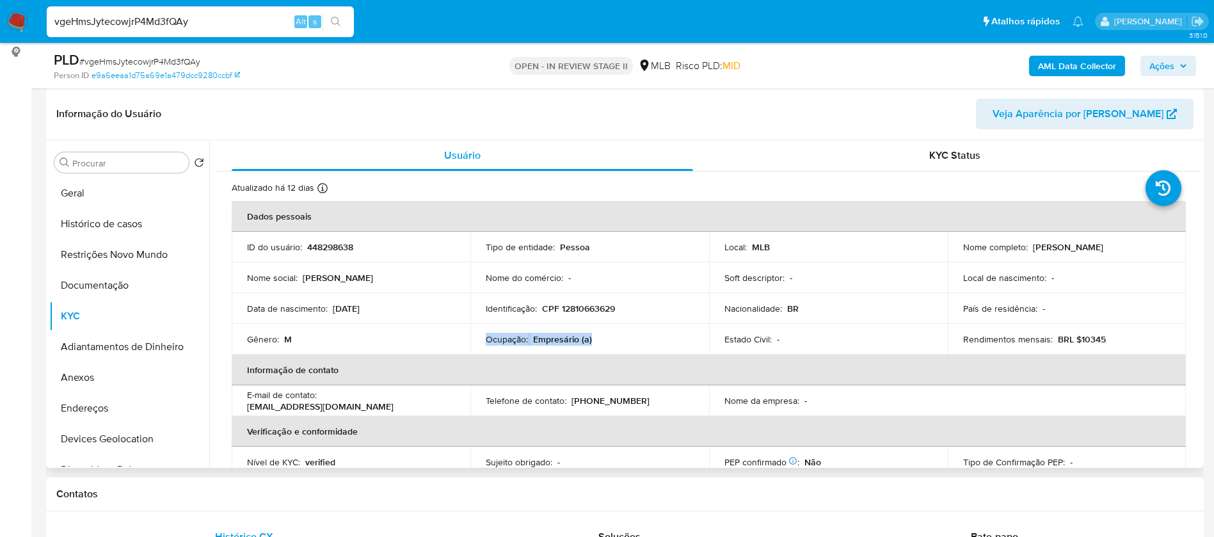
drag, startPoint x: 600, startPoint y: 342, endPoint x: 484, endPoint y: 344, distance: 115.8
click at [486, 344] on div "Ocupação : Empresário (a)" at bounding box center [590, 339] width 208 height 12
copy div "Ocupação : Empresário (a)"
click at [610, 312] on p "CPF 12810663629" at bounding box center [578, 309] width 73 height 12
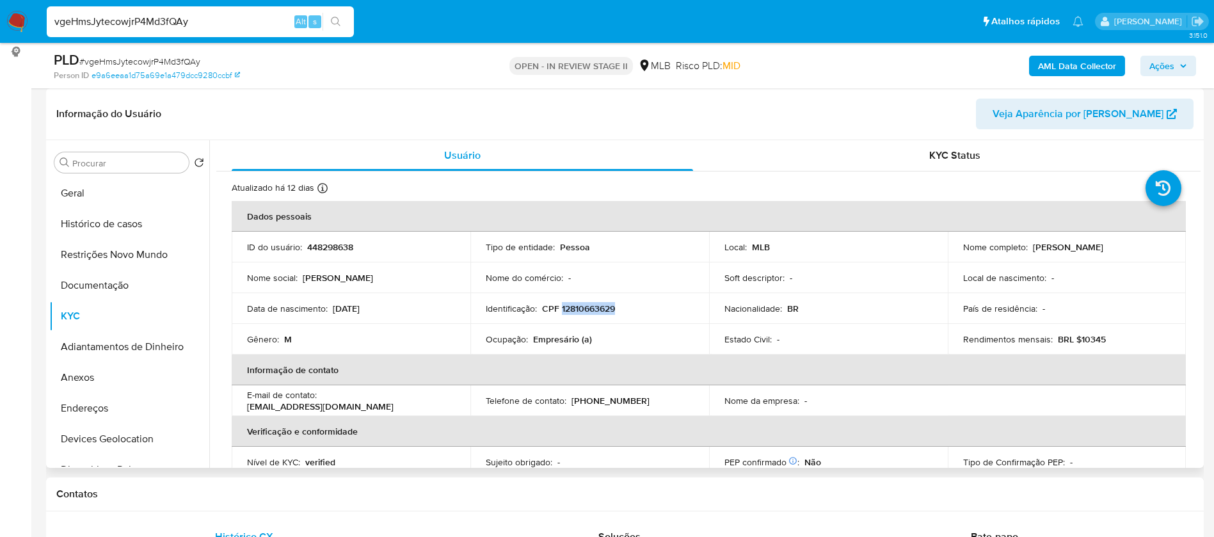
copy p "12810663629"
drag, startPoint x: 957, startPoint y: 250, endPoint x: 1004, endPoint y: 260, distance: 48.6
click at [1004, 260] on td "Nome completo : Igor Alexsander Hendrick Fonseca Rezende Pereira" at bounding box center [1067, 247] width 239 height 31
copy p "[PERSON_NAME]"
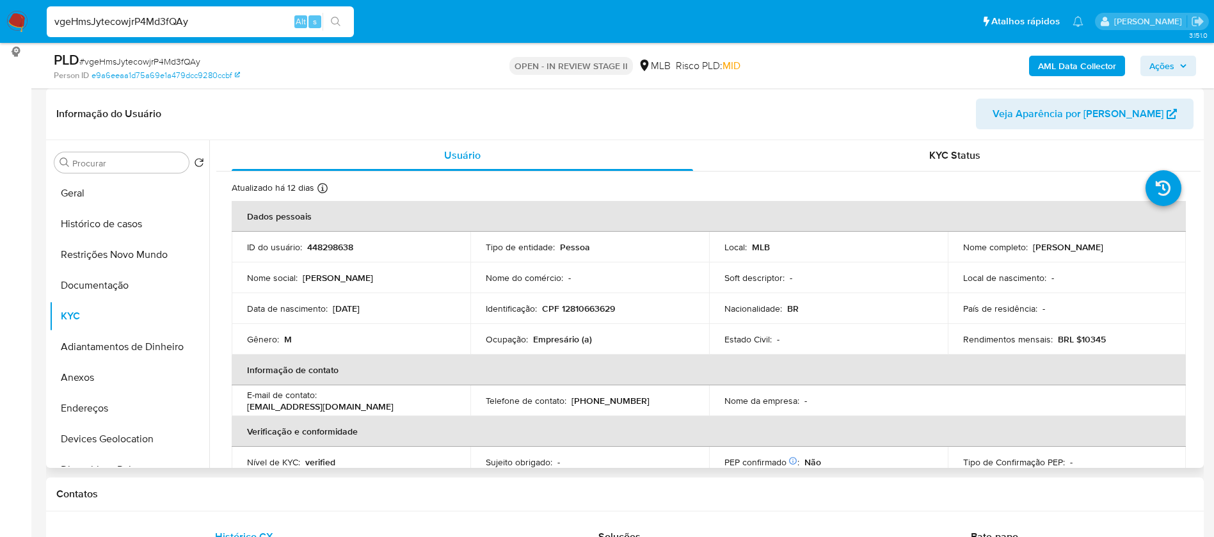
click at [343, 251] on p "448298638" at bounding box center [330, 247] width 46 height 12
copy p "448298638"
click at [134, 189] on button "Geral" at bounding box center [124, 193] width 150 height 31
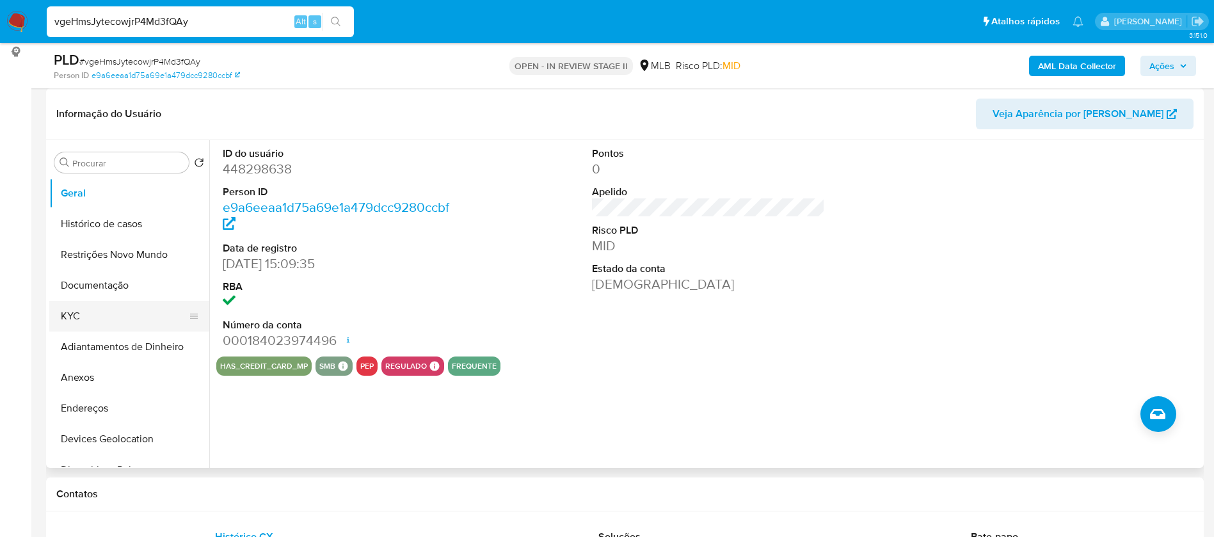
click at [85, 320] on button "KYC" at bounding box center [124, 316] width 150 height 31
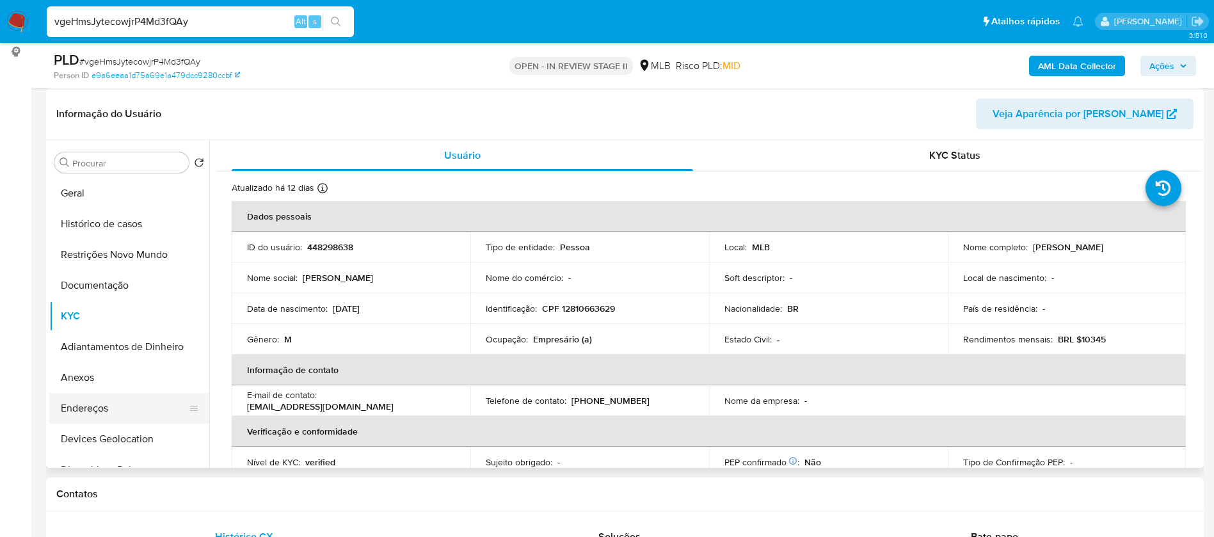
click at [109, 410] on button "Endereços" at bounding box center [124, 408] width 150 height 31
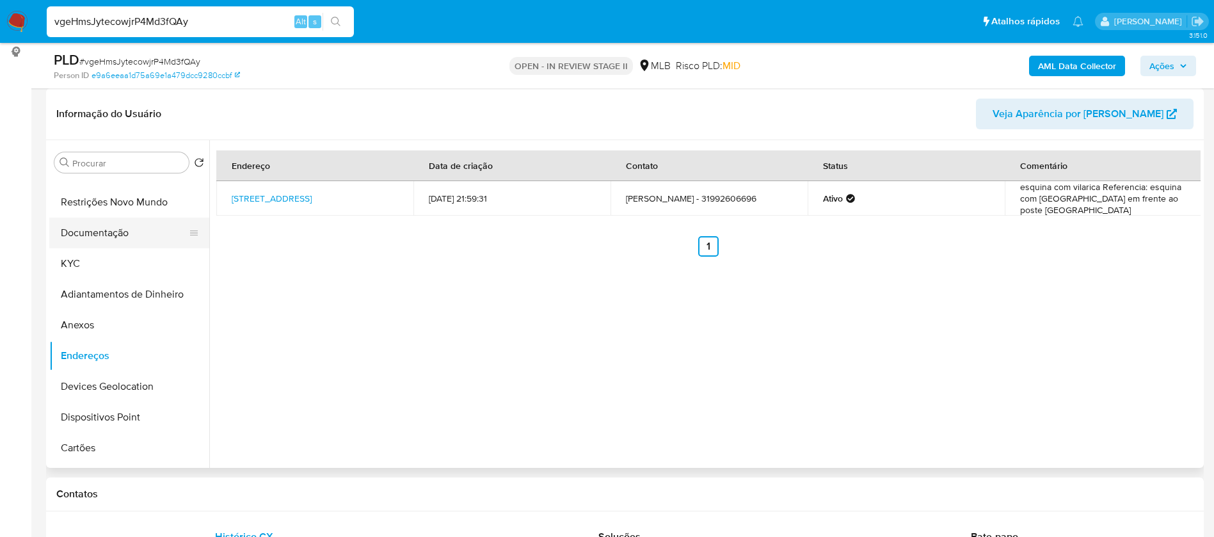
scroll to position [96, 0]
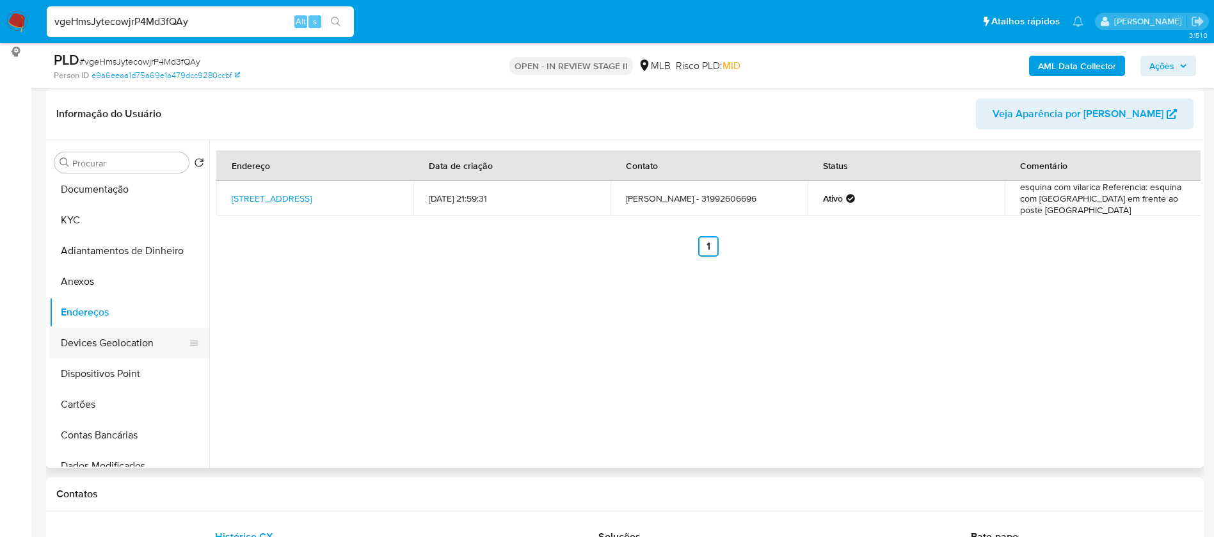
click at [139, 338] on button "Devices Geolocation" at bounding box center [124, 343] width 150 height 31
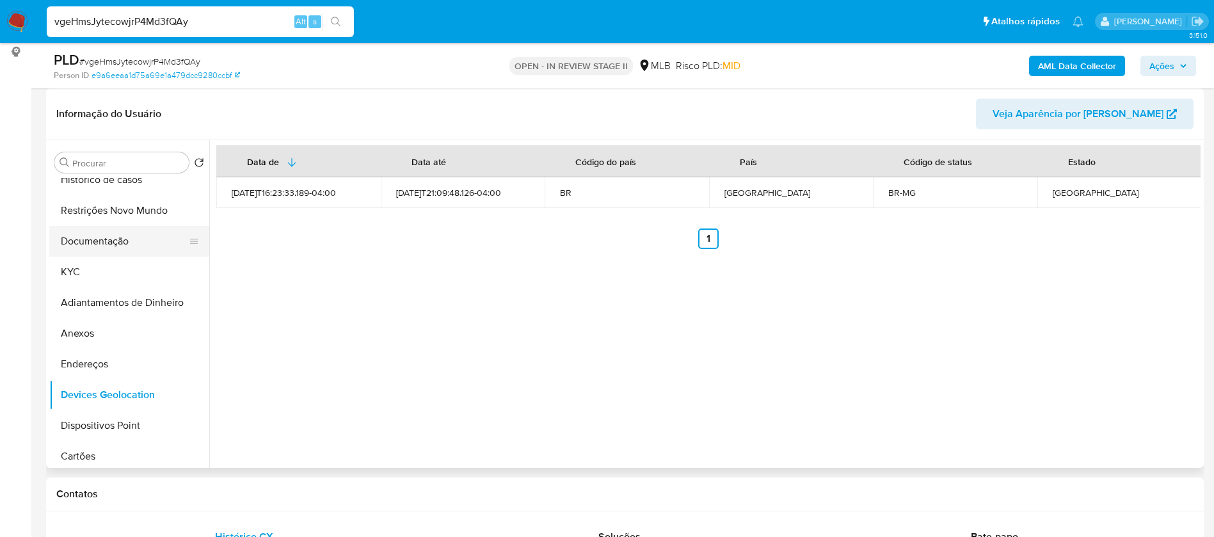
scroll to position [0, 0]
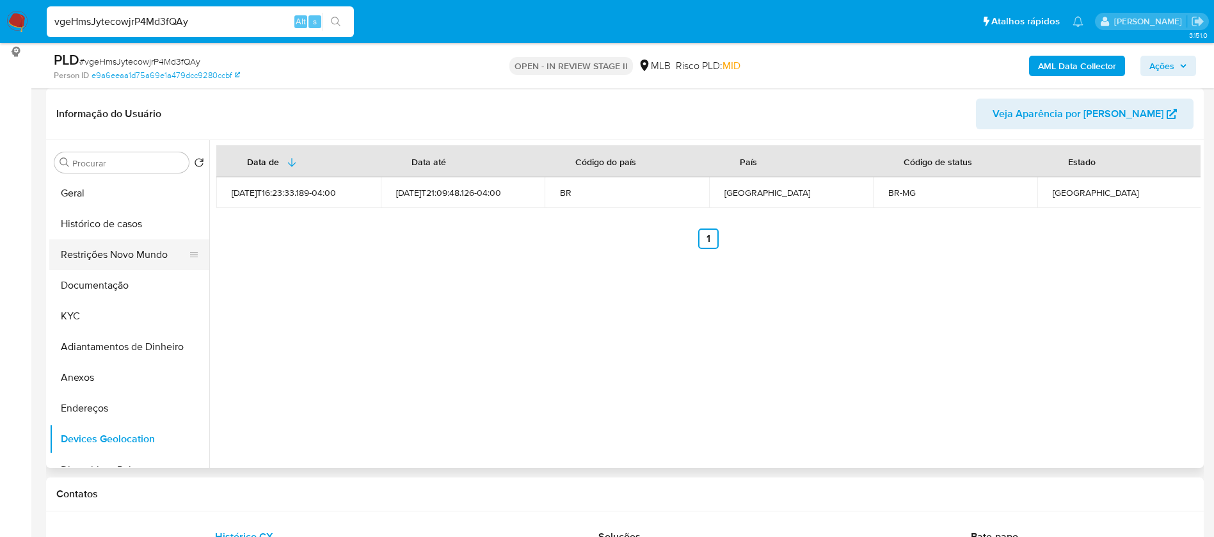
click at [126, 251] on button "Restrições Novo Mundo" at bounding box center [124, 254] width 150 height 31
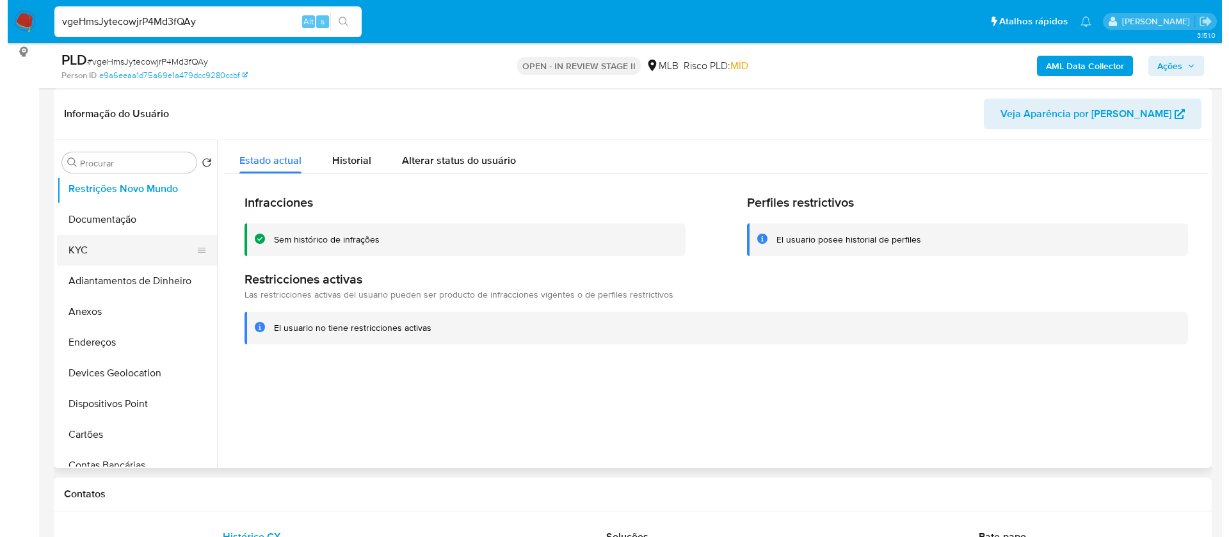
scroll to position [96, 0]
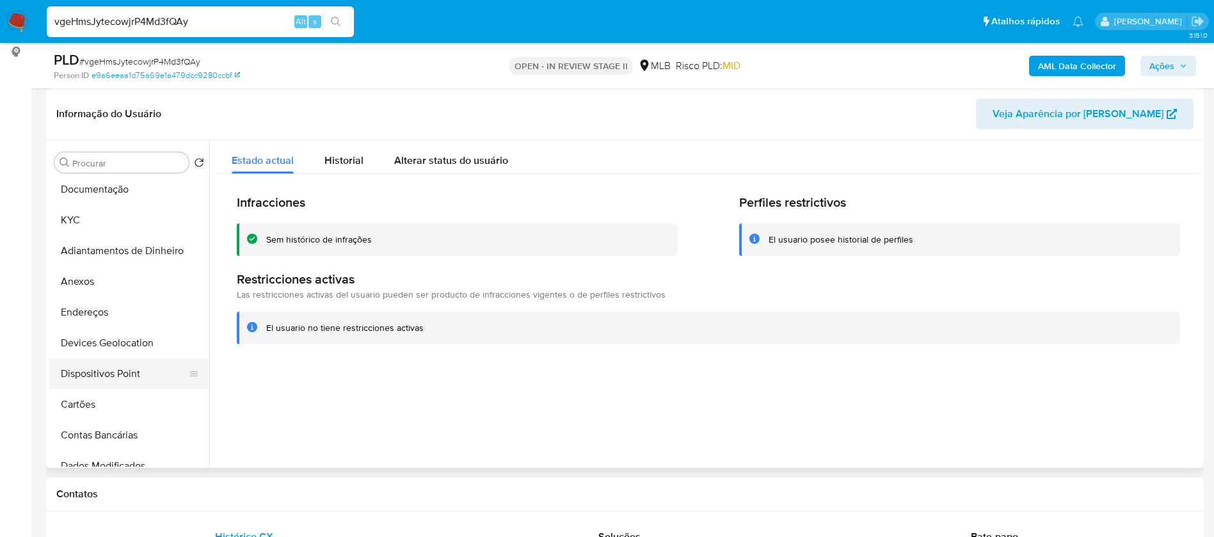
click at [107, 369] on button "Dispositivos Point" at bounding box center [124, 373] width 150 height 31
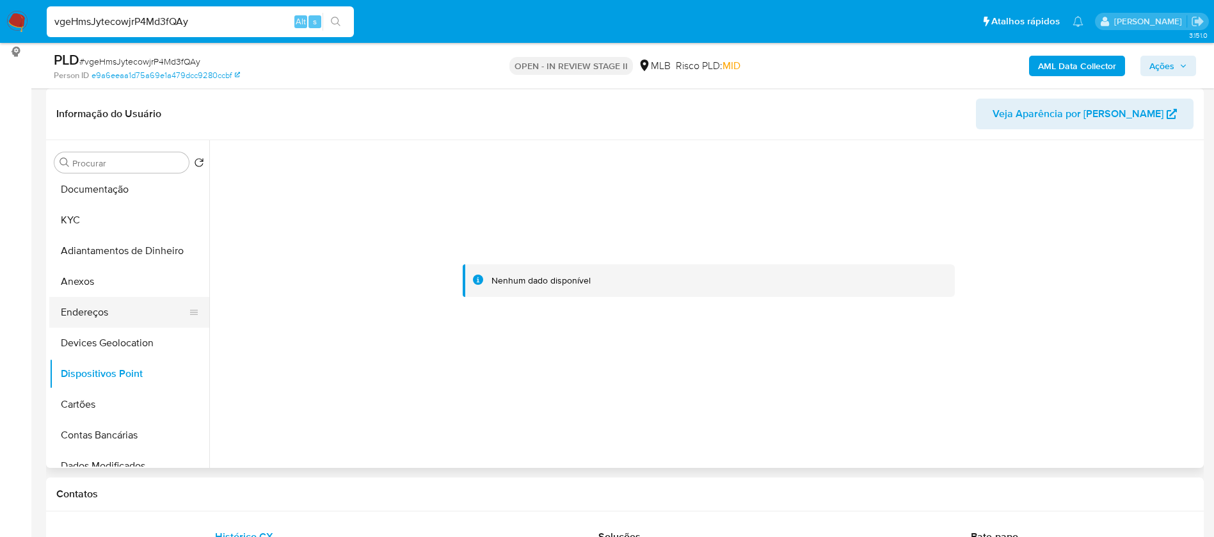
click at [110, 311] on button "Endereços" at bounding box center [124, 312] width 150 height 31
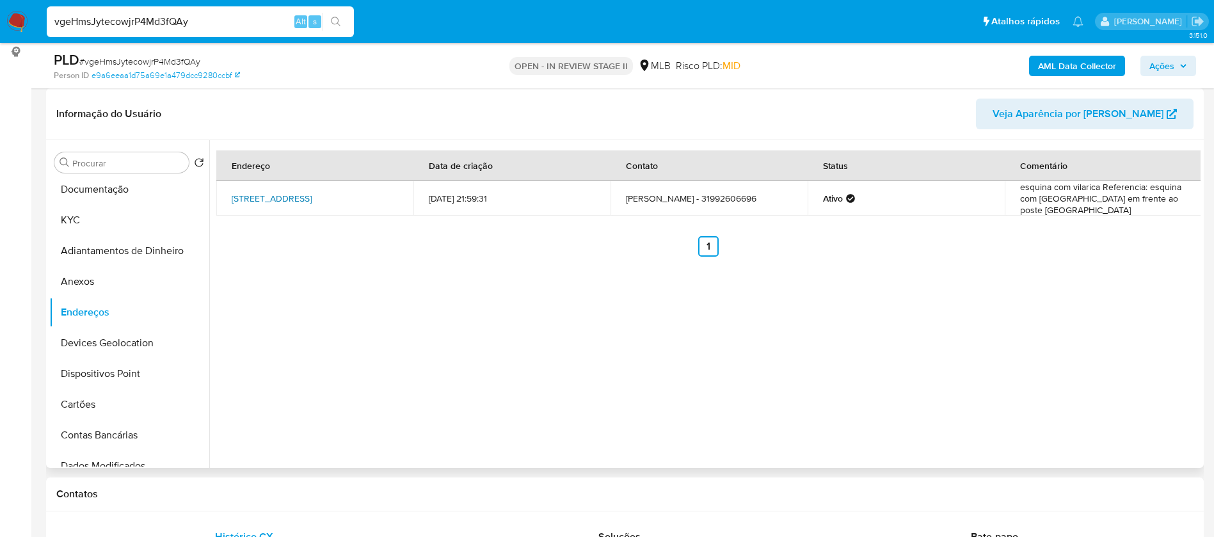
click at [281, 194] on link "Rua V 182, Contagem, Minas Gerais, 32265320, Brasil 182" at bounding box center [272, 198] width 80 height 13
click at [1097, 61] on b "AML Data Collector" at bounding box center [1077, 66] width 78 height 20
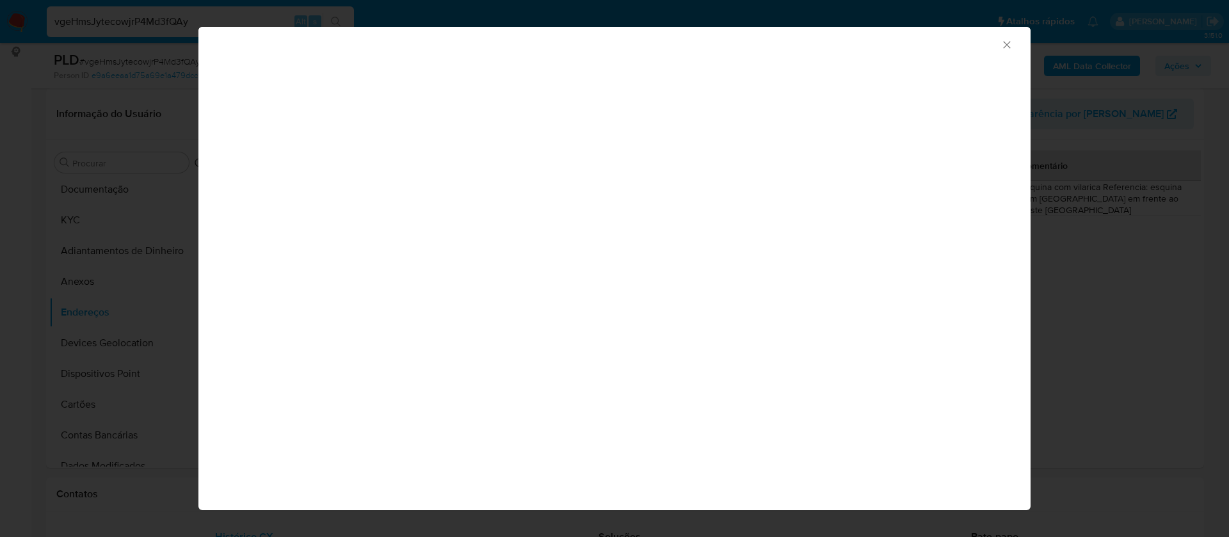
click at [1005, 42] on icon "Fechar a janela" at bounding box center [1006, 44] width 13 height 13
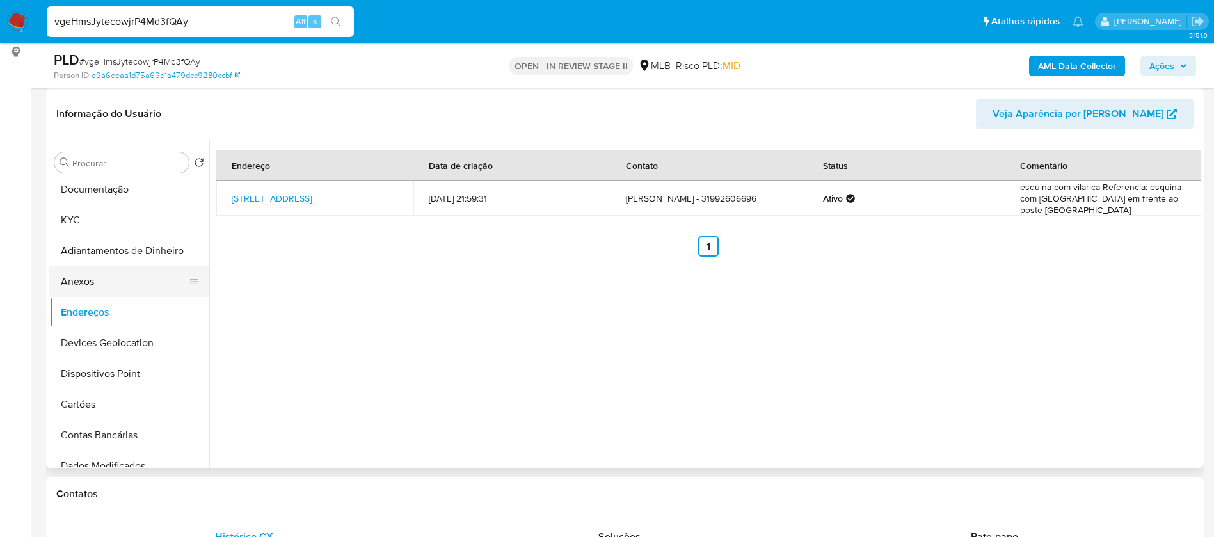
click at [130, 284] on button "Anexos" at bounding box center [124, 281] width 150 height 31
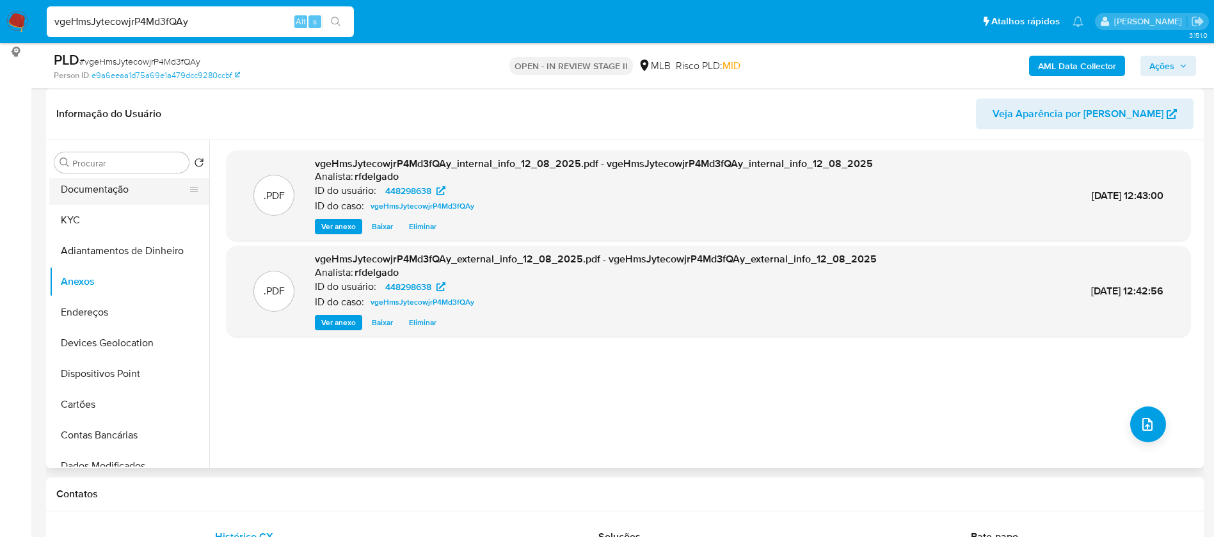
click at [103, 191] on button "Documentação" at bounding box center [124, 189] width 150 height 31
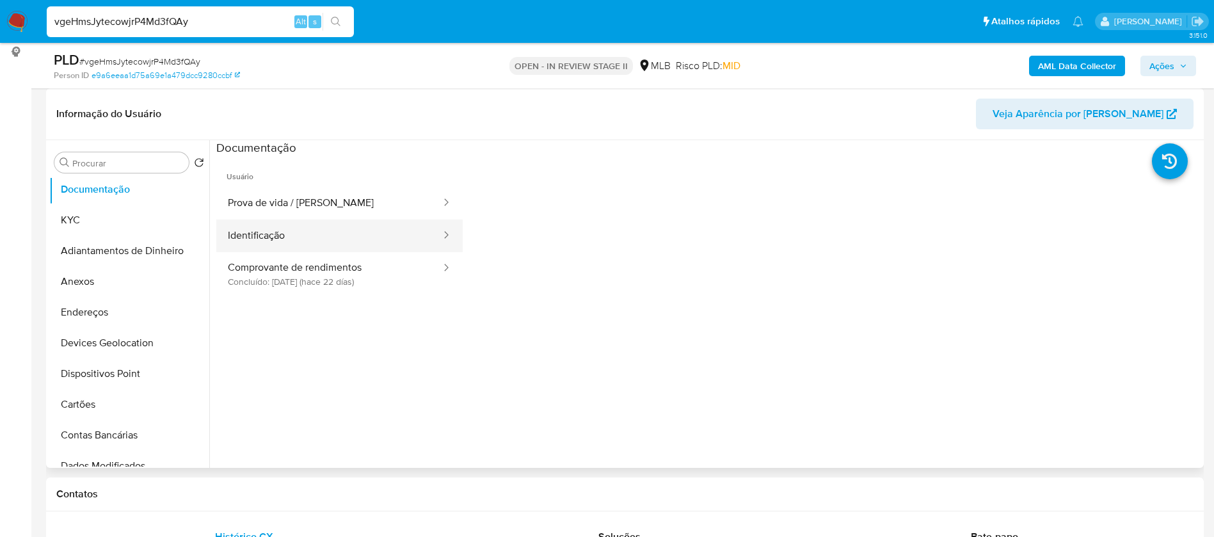
click at [272, 232] on button "Identificação" at bounding box center [329, 235] width 226 height 33
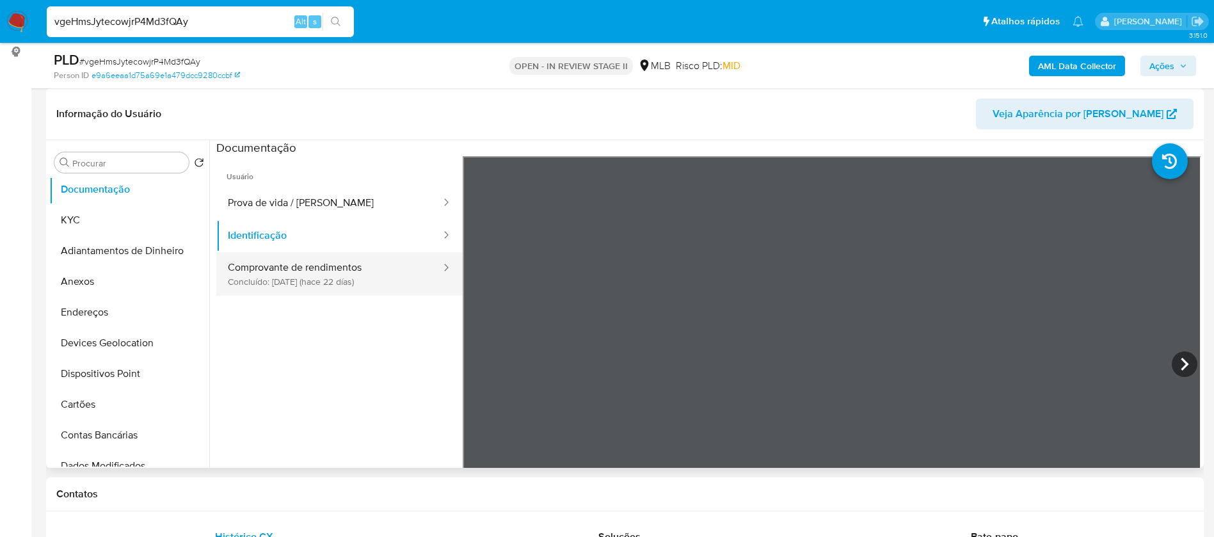
click at [298, 265] on button "Comprovante de rendimentos Concluído: 21/07/2025 (hace 22 días)" at bounding box center [329, 274] width 226 height 44
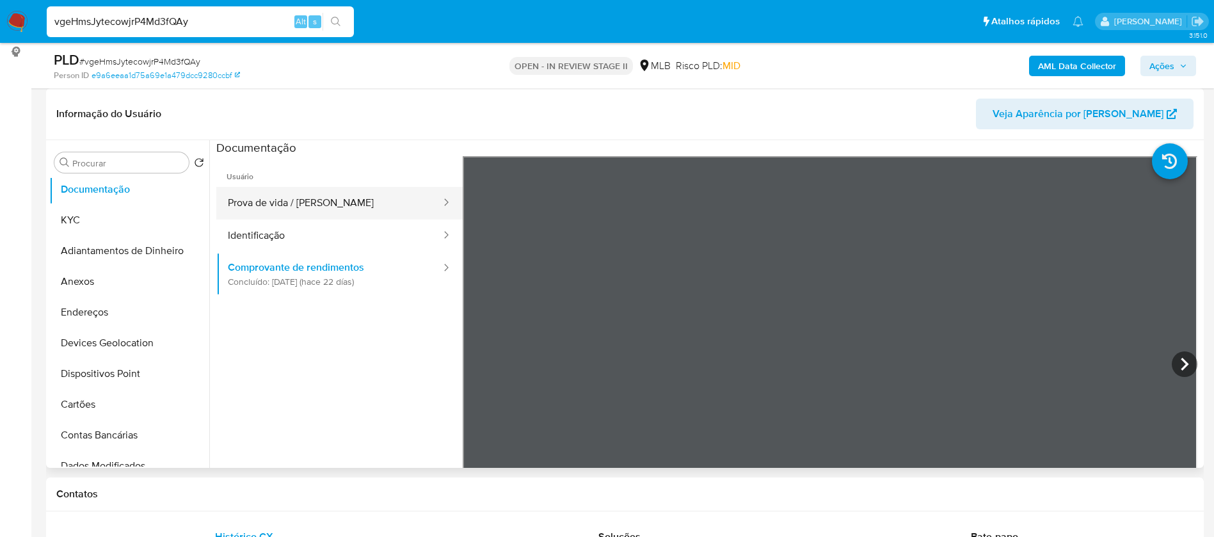
click at [319, 196] on button "Prova de vida / [PERSON_NAME]" at bounding box center [329, 203] width 226 height 33
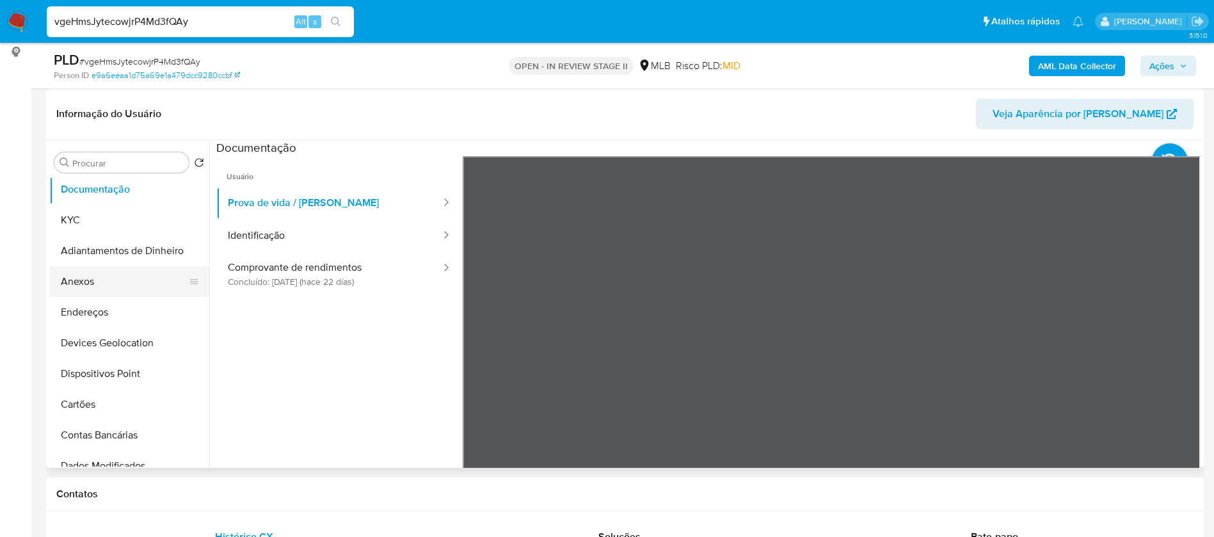
click at [99, 287] on button "Anexos" at bounding box center [124, 281] width 150 height 31
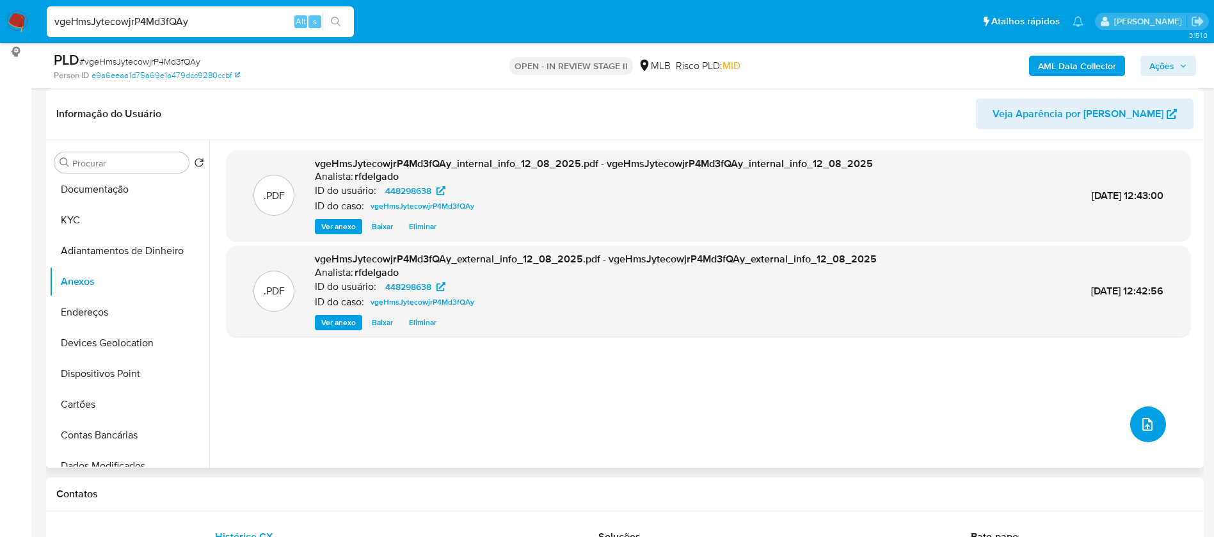
click at [1149, 429] on icon "upload-file" at bounding box center [1147, 424] width 15 height 15
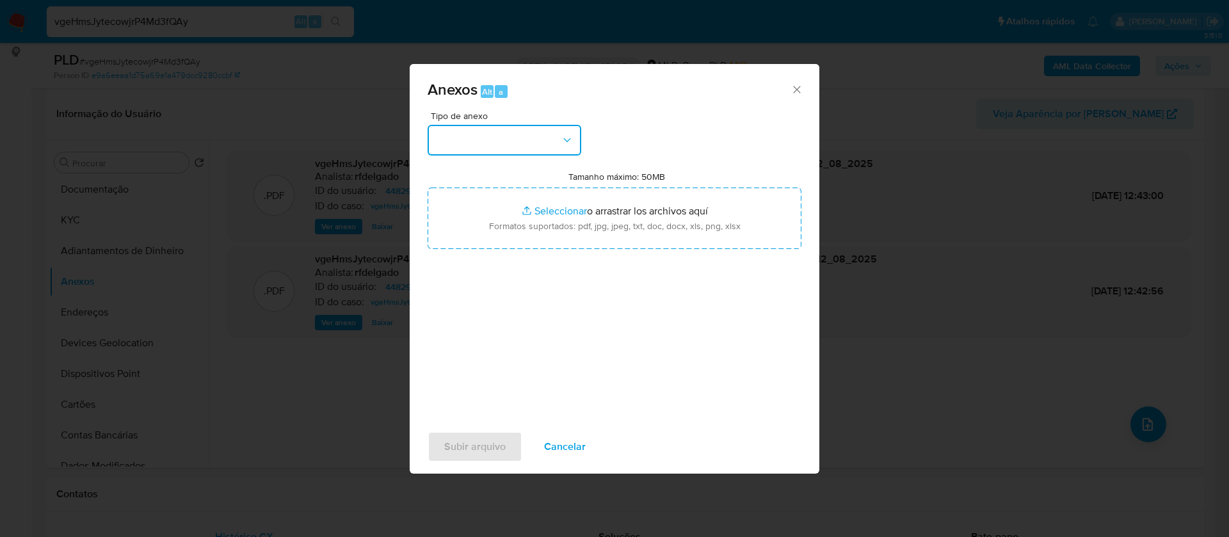
click at [508, 136] on button "button" at bounding box center [504, 140] width 154 height 31
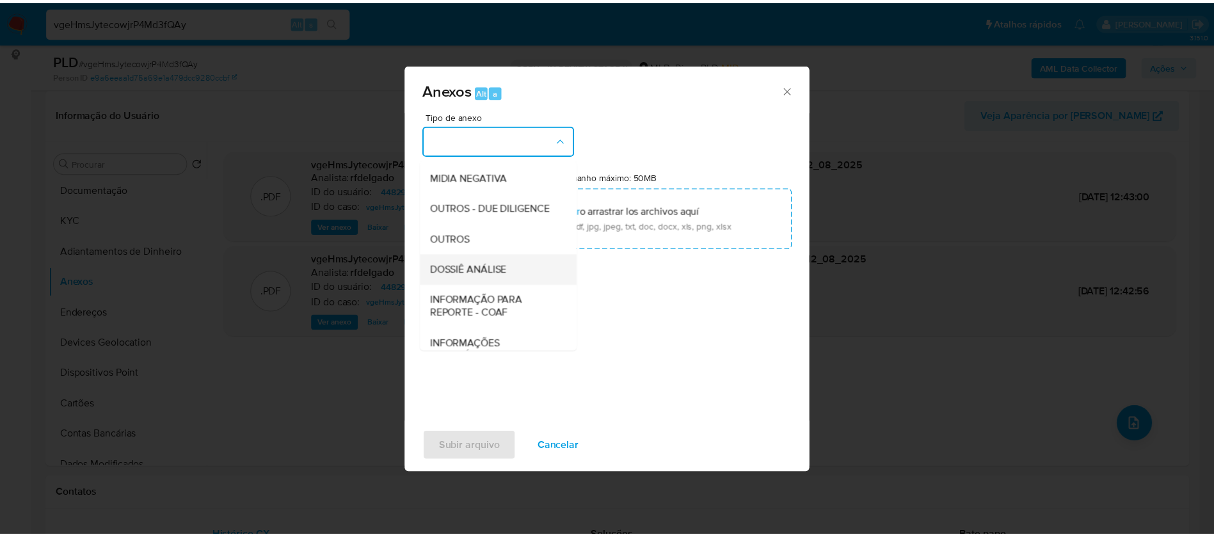
scroll to position [192, 0]
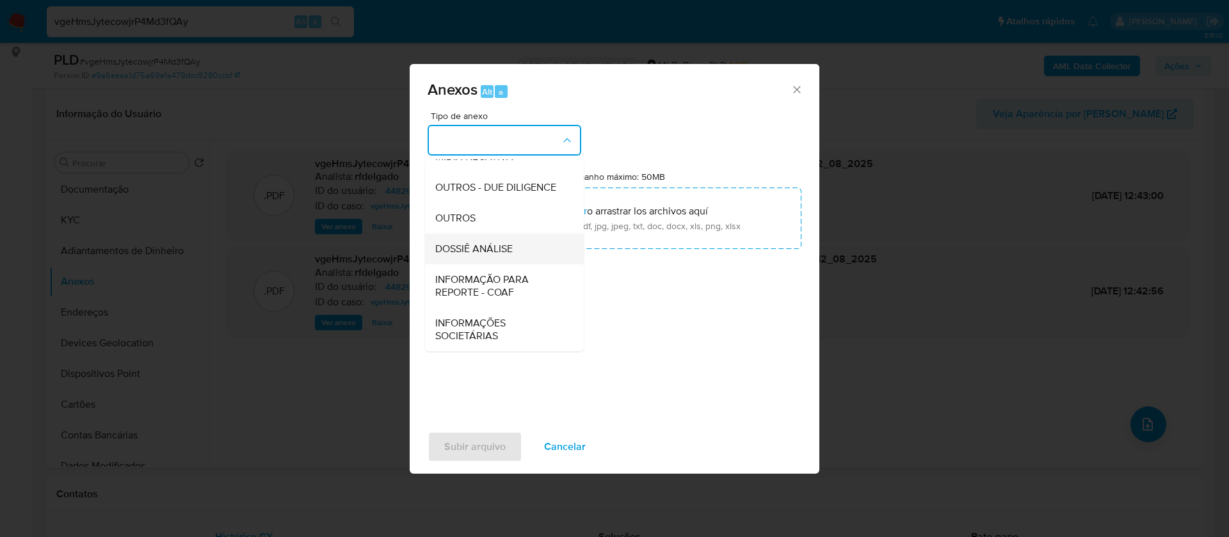
click at [503, 243] on div "DOSSIÊ ANÁLISE" at bounding box center [500, 249] width 131 height 31
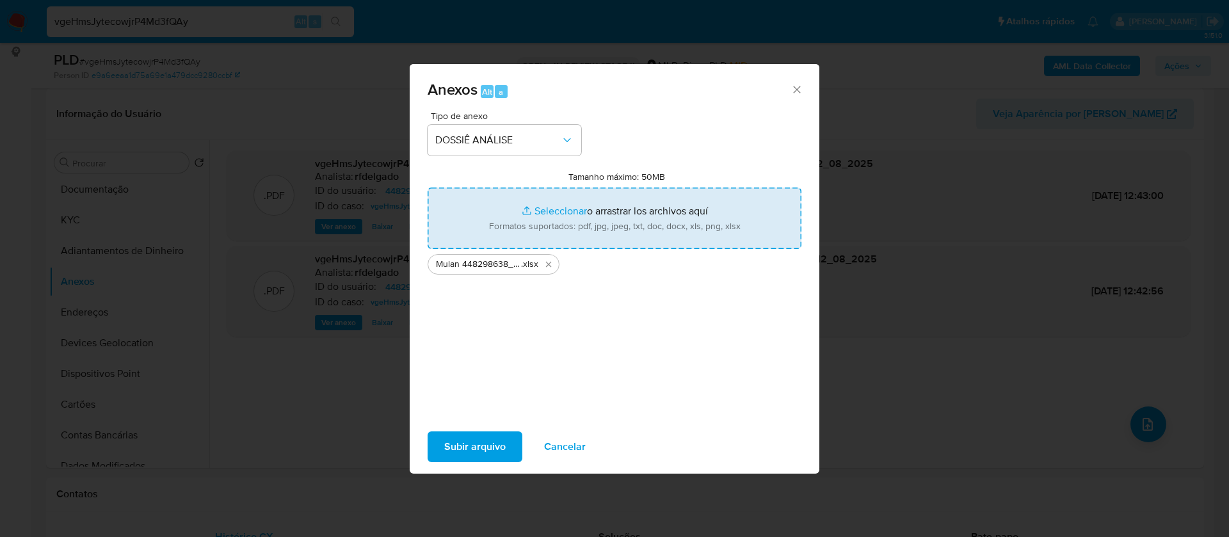
type input "C:\fakepath\SAR - - CPF 12810663629 - IGOR ALEXSANDER HENDRICK FONSECA REZENDE …"
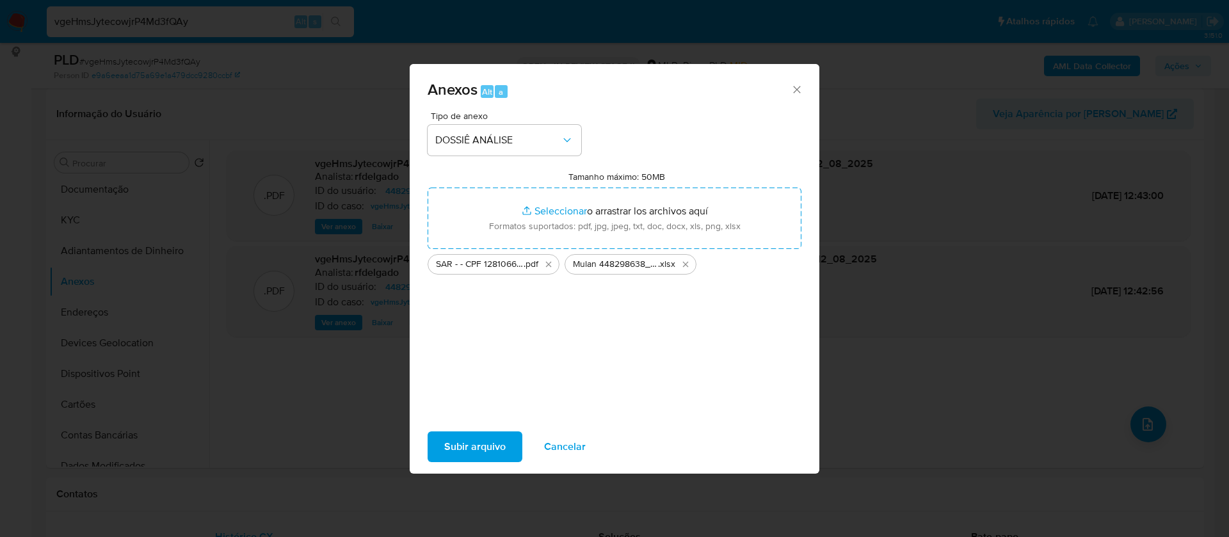
click at [473, 433] on span "Subir arquivo" at bounding box center [474, 447] width 61 height 28
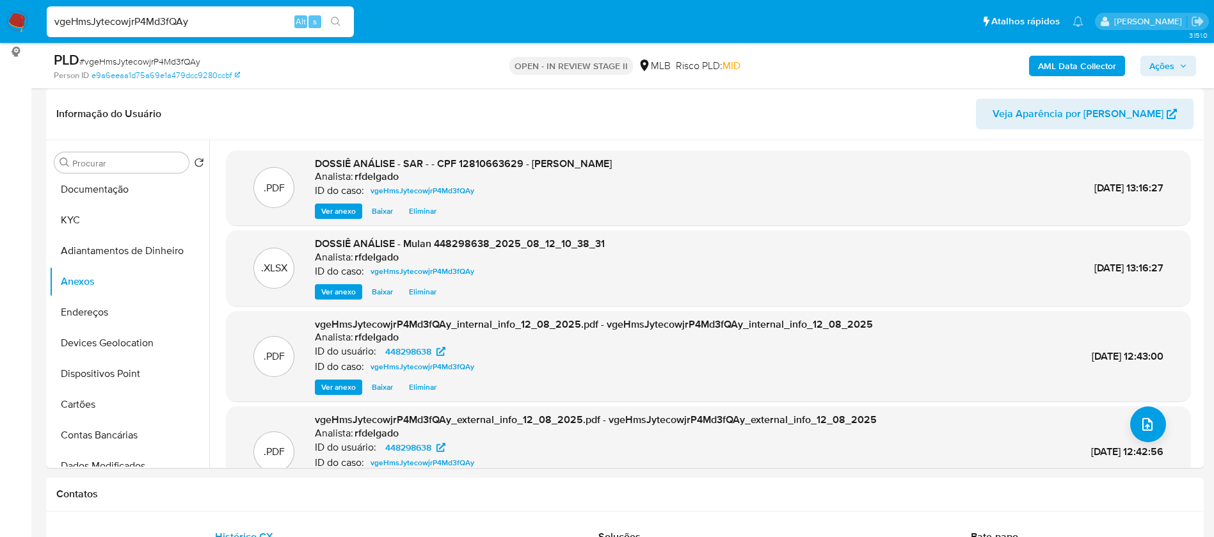
click at [1161, 63] on span "Ações" at bounding box center [1161, 66] width 25 height 20
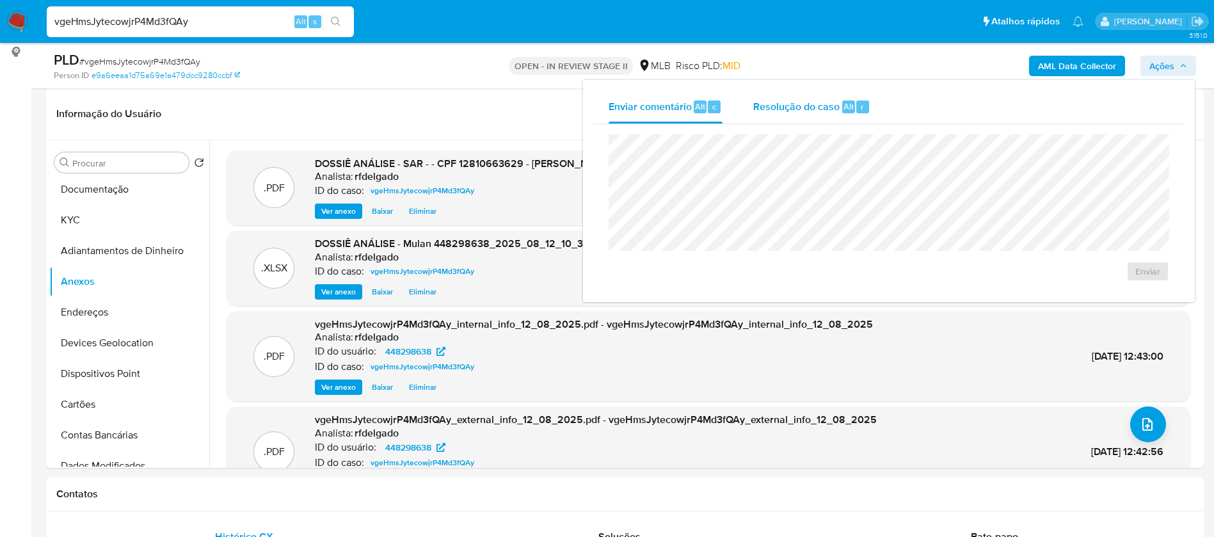
click at [824, 104] on span "Resolução do caso" at bounding box center [796, 106] width 86 height 15
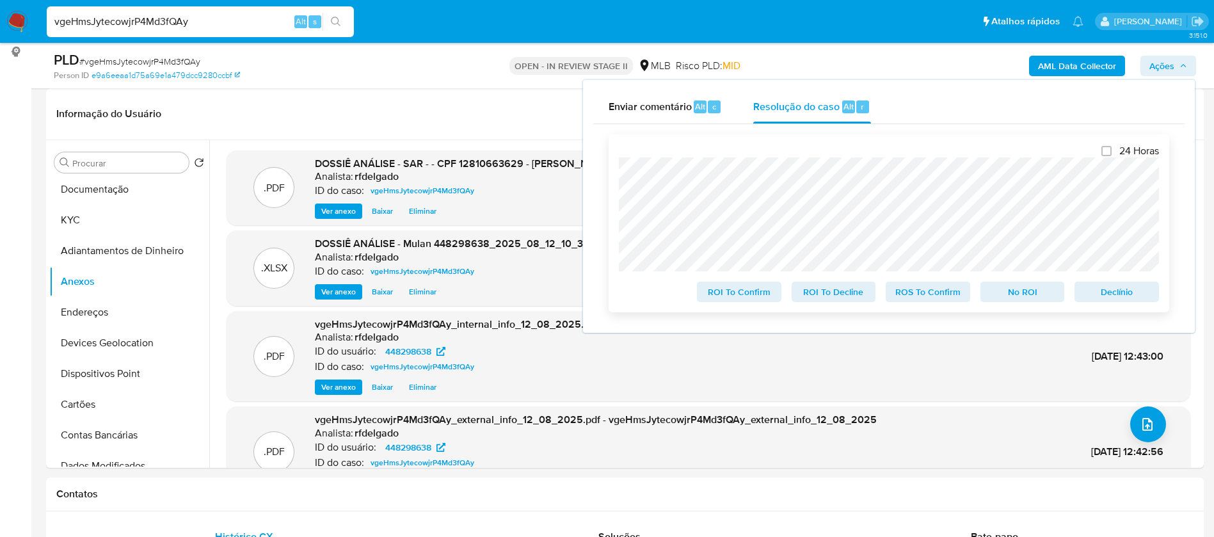
click at [1142, 294] on span "Declínio" at bounding box center [1116, 292] width 67 height 18
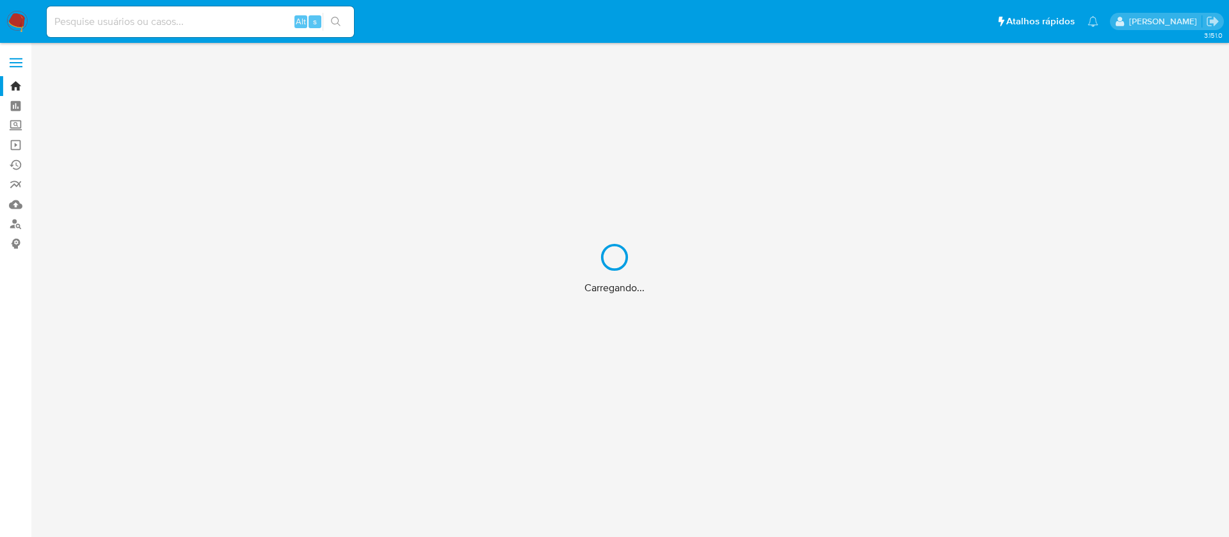
click at [187, 20] on div "Carregando..." at bounding box center [614, 268] width 1229 height 537
click at [205, 19] on div "Carregando..." at bounding box center [614, 268] width 1229 height 537
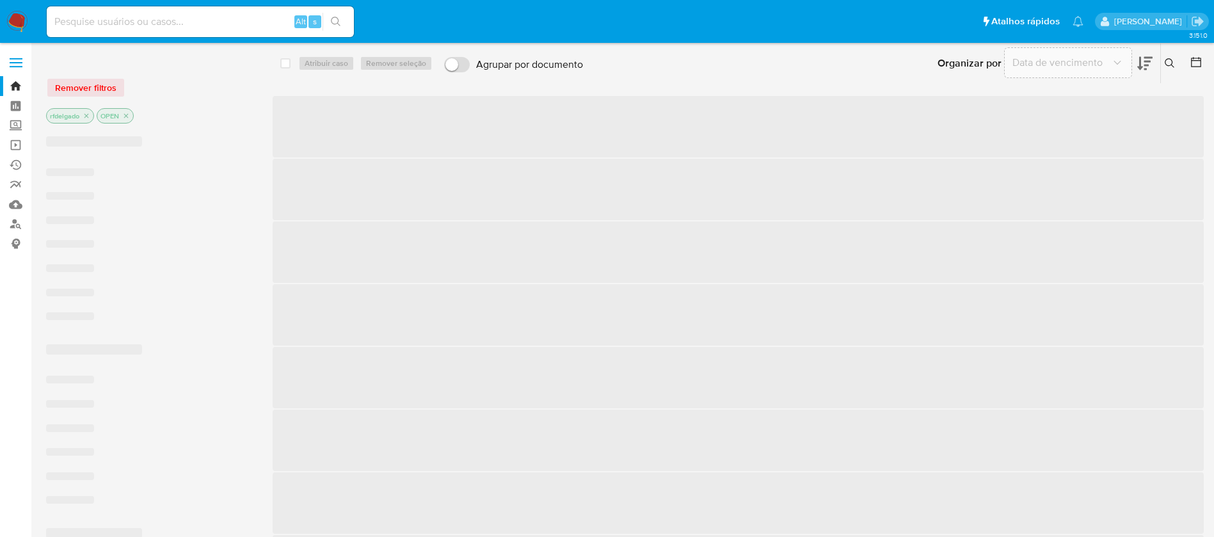
click at [205, 19] on input at bounding box center [200, 21] width 307 height 17
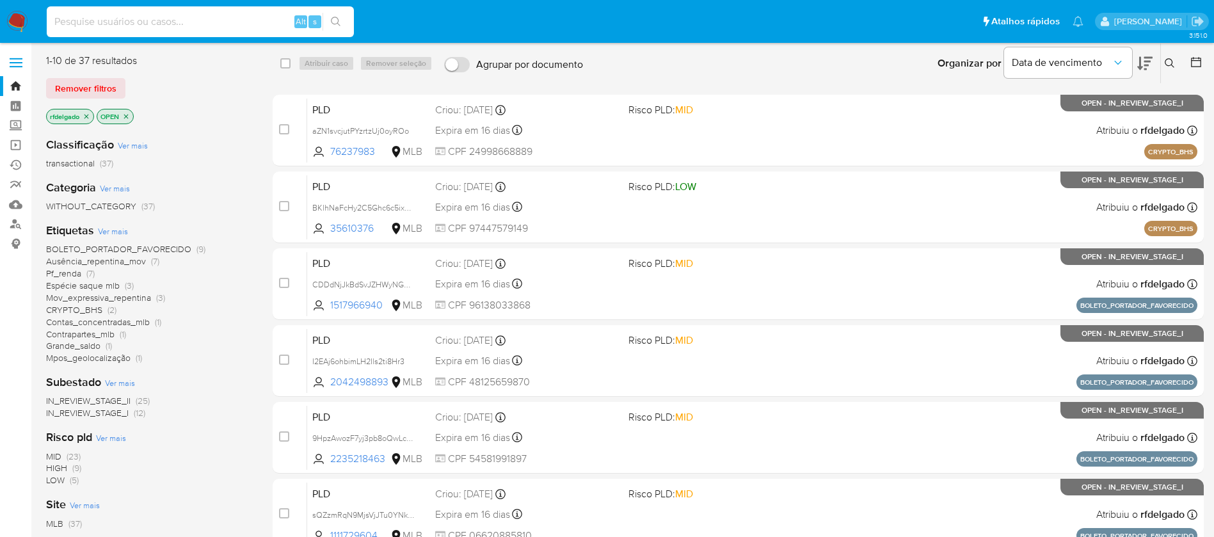
paste input "520874861"
type input "520874861"
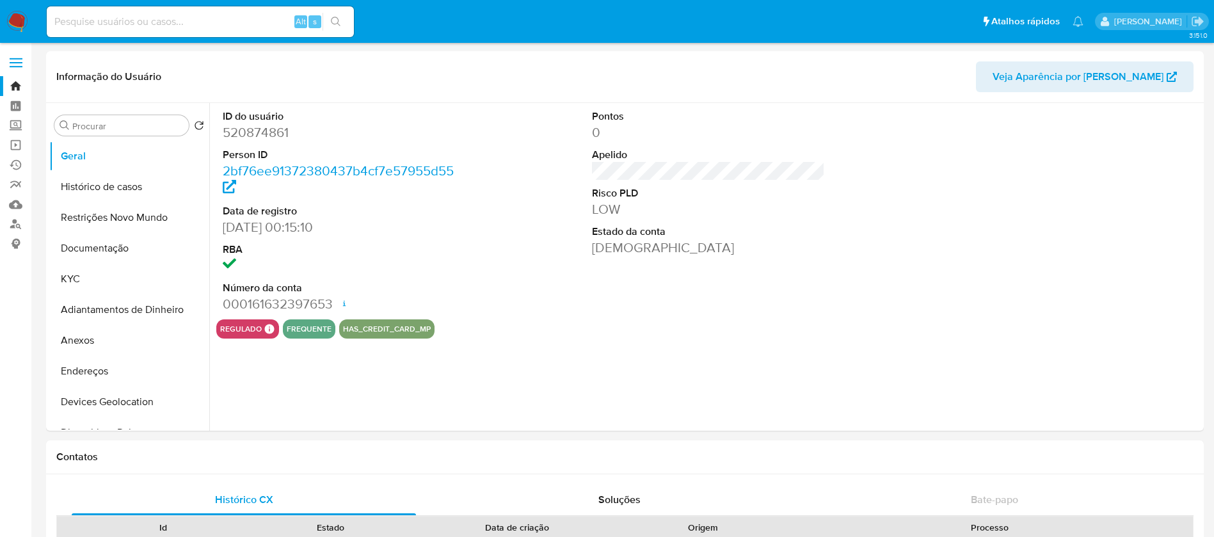
select select "10"
click at [204, 20] on input at bounding box center [200, 21] width 307 height 17
paste input "12810663629"
drag, startPoint x: 207, startPoint y: 17, endPoint x: 0, endPoint y: -19, distance: 209.8
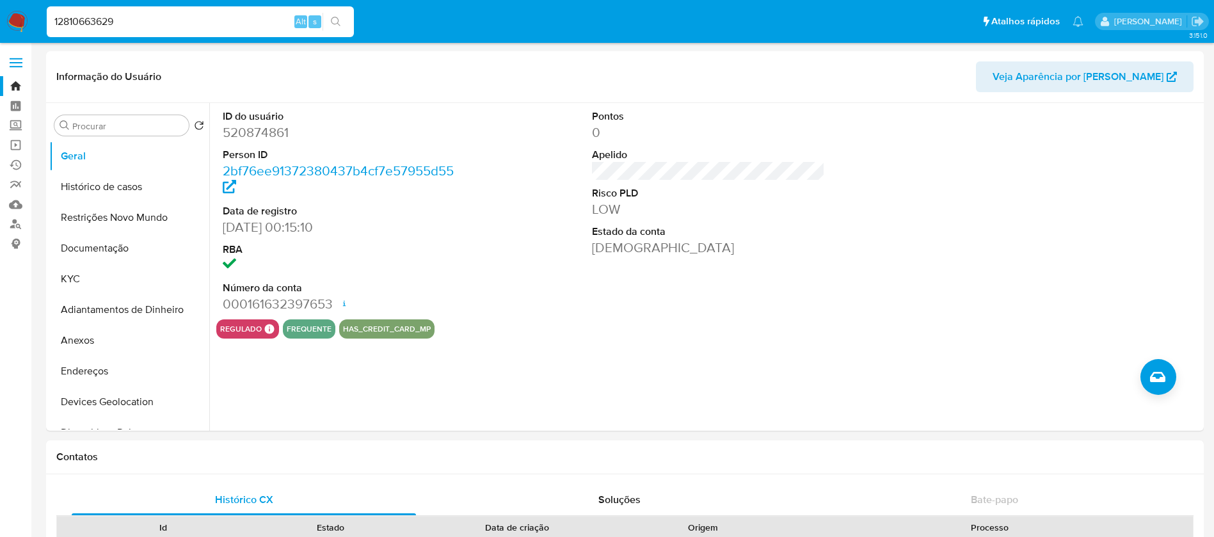
paste input "520874861"
type input "520874861"
click at [109, 285] on button "KYC" at bounding box center [124, 279] width 150 height 31
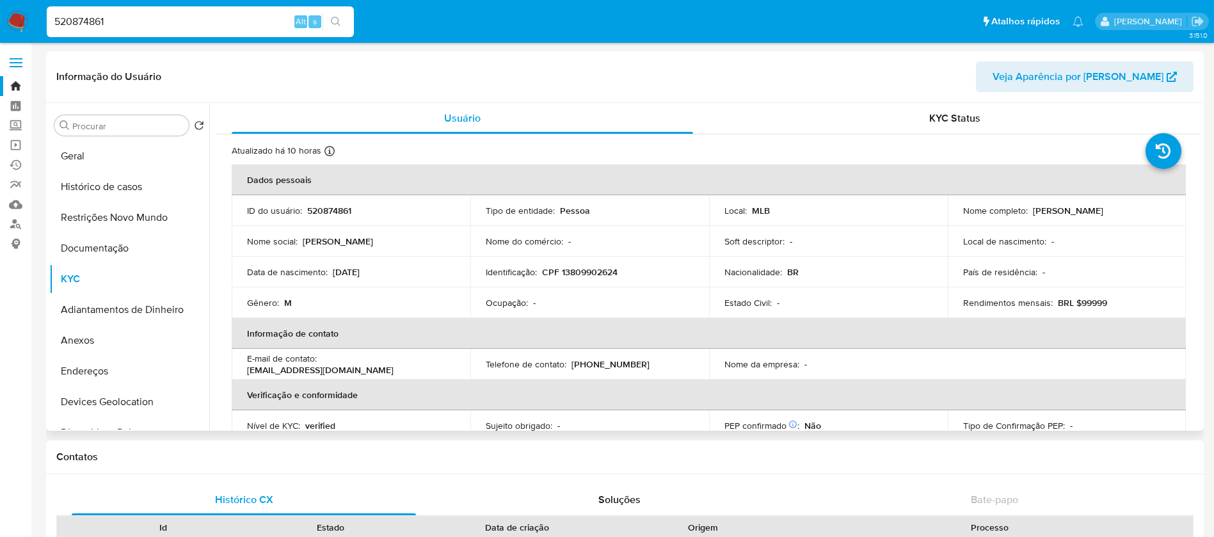
click at [334, 215] on p "520874861" at bounding box center [329, 211] width 44 height 12
click at [598, 272] on p "CPF 13809902624" at bounding box center [580, 272] width 76 height 12
copy p "13809902624"
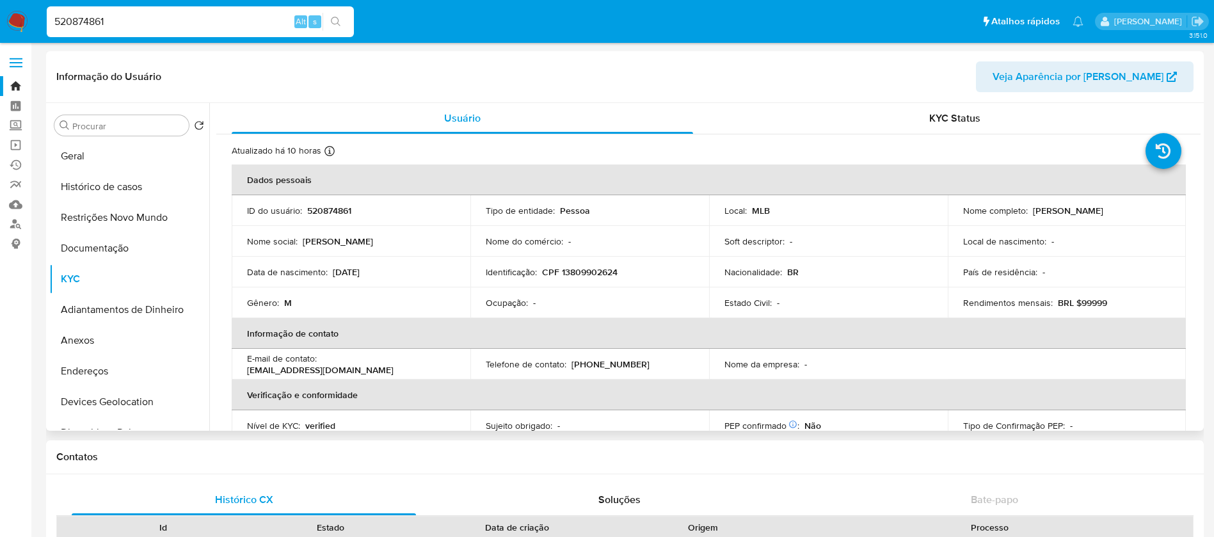
click at [339, 207] on p "520874861" at bounding box center [329, 211] width 44 height 12
copy p "520874861"
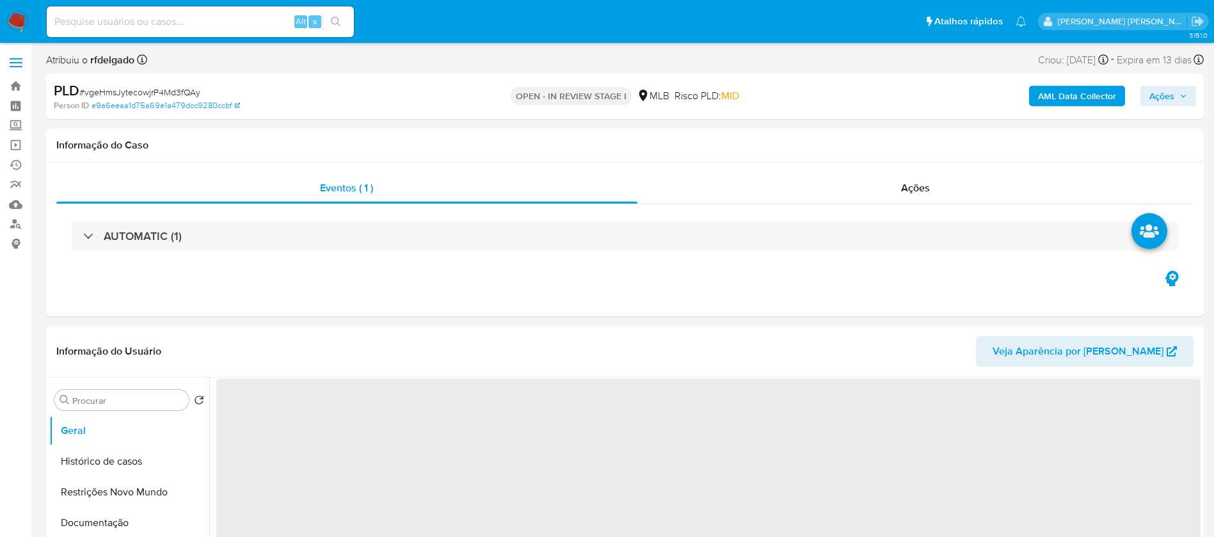
click at [1160, 88] on span "Ações" at bounding box center [1161, 96] width 25 height 20
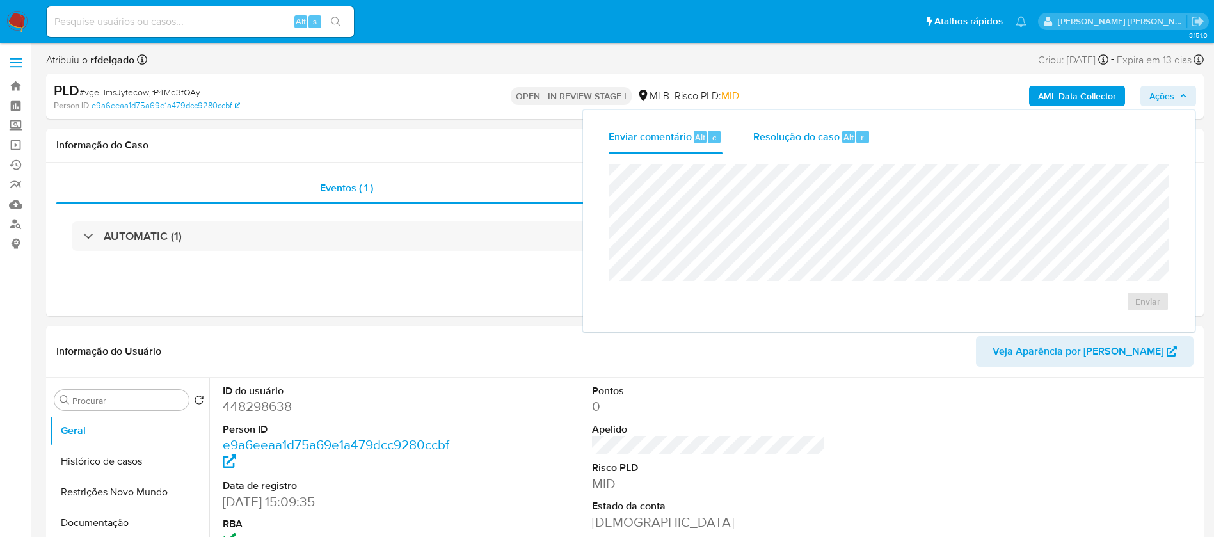
click at [815, 136] on span "Resolução do caso" at bounding box center [796, 136] width 86 height 15
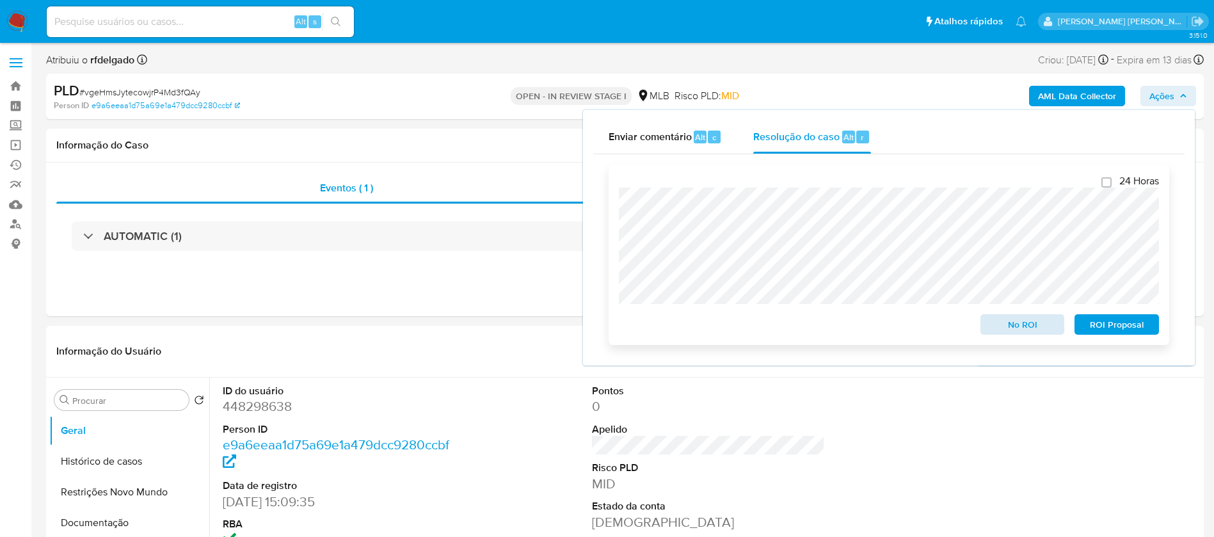
select select "10"
click at [1103, 330] on span "ROI Proposal" at bounding box center [1116, 324] width 67 height 18
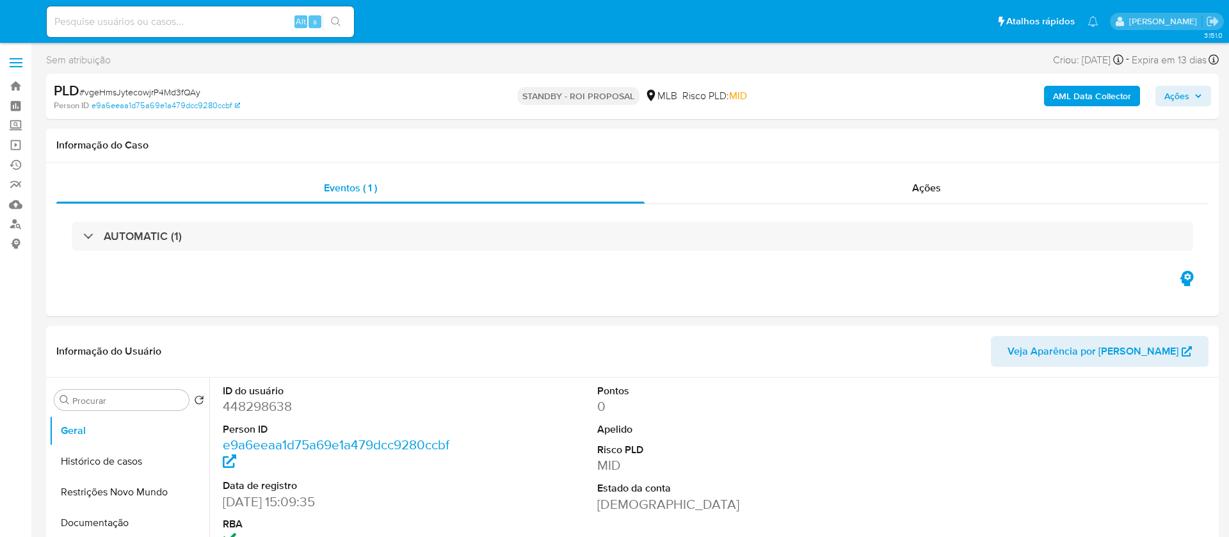
select select "10"
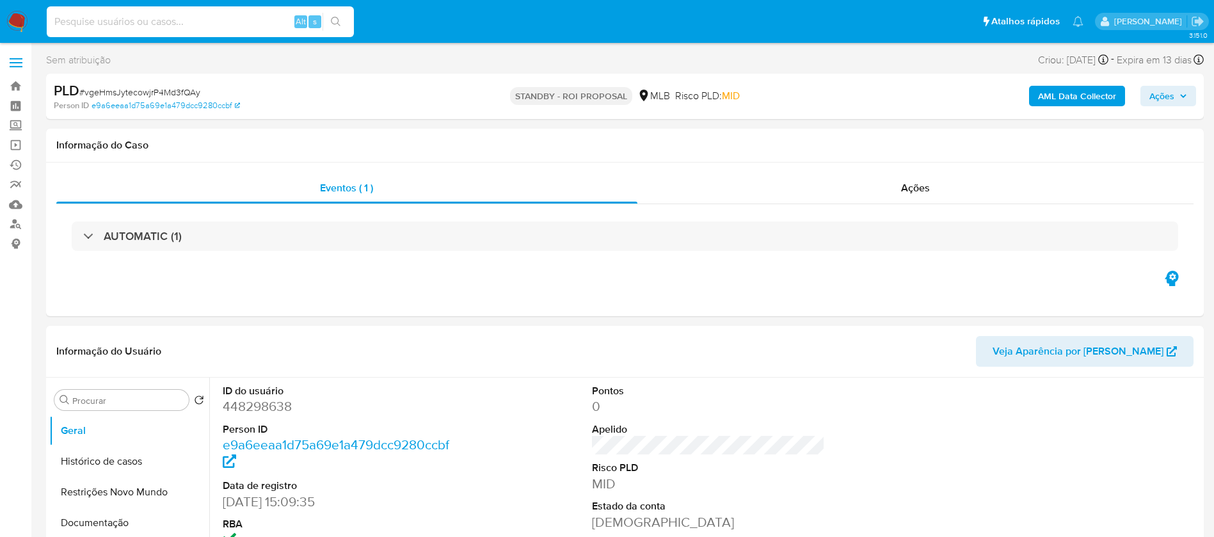
click at [259, 19] on input at bounding box center [200, 21] width 307 height 17
paste input "cJmLi7FDW0QWsPXbg8O26cG9"
type input "cJmLi7FDW0QWsPXbg8O26cG9"
click at [335, 20] on icon "search-icon" at bounding box center [336, 22] width 10 height 10
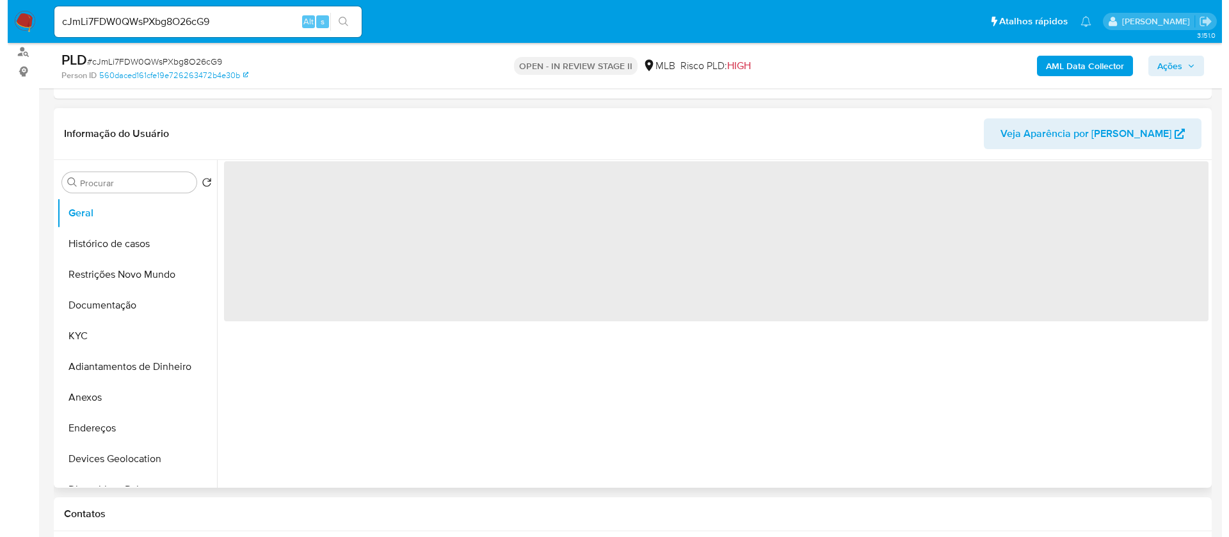
scroll to position [192, 0]
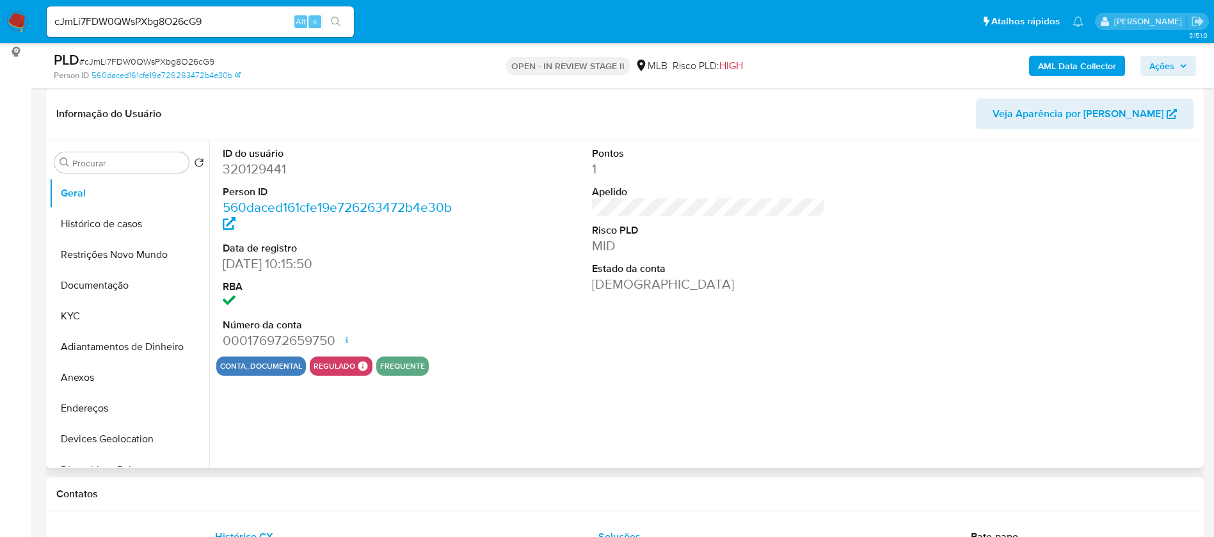
select select "10"
click at [109, 308] on button "KYC" at bounding box center [124, 316] width 150 height 31
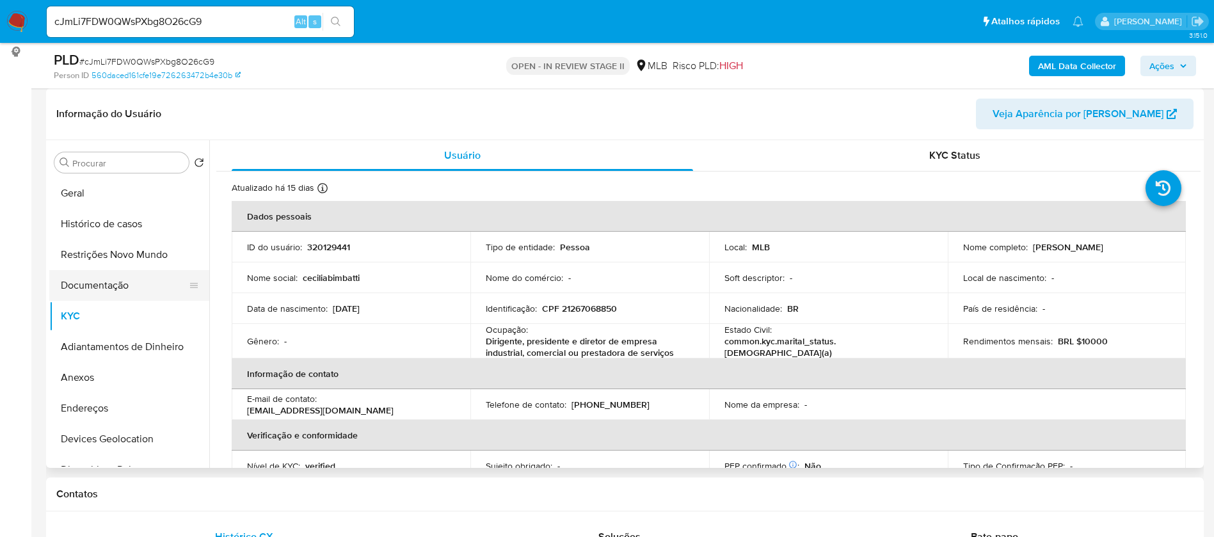
click at [122, 284] on button "Documentação" at bounding box center [124, 285] width 150 height 31
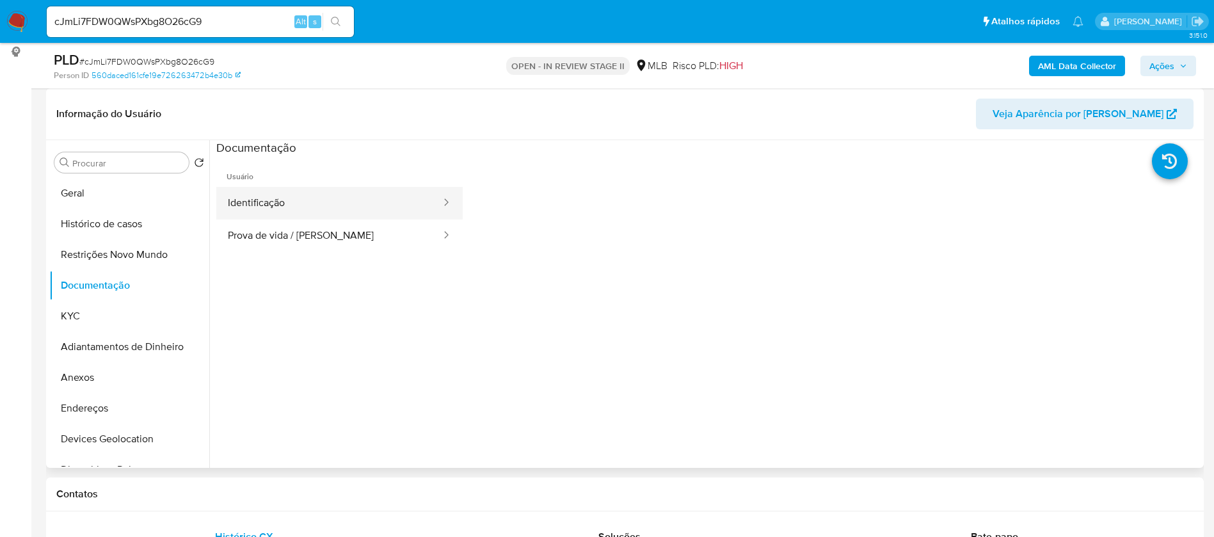
click at [342, 197] on button "Identificação" at bounding box center [329, 203] width 226 height 33
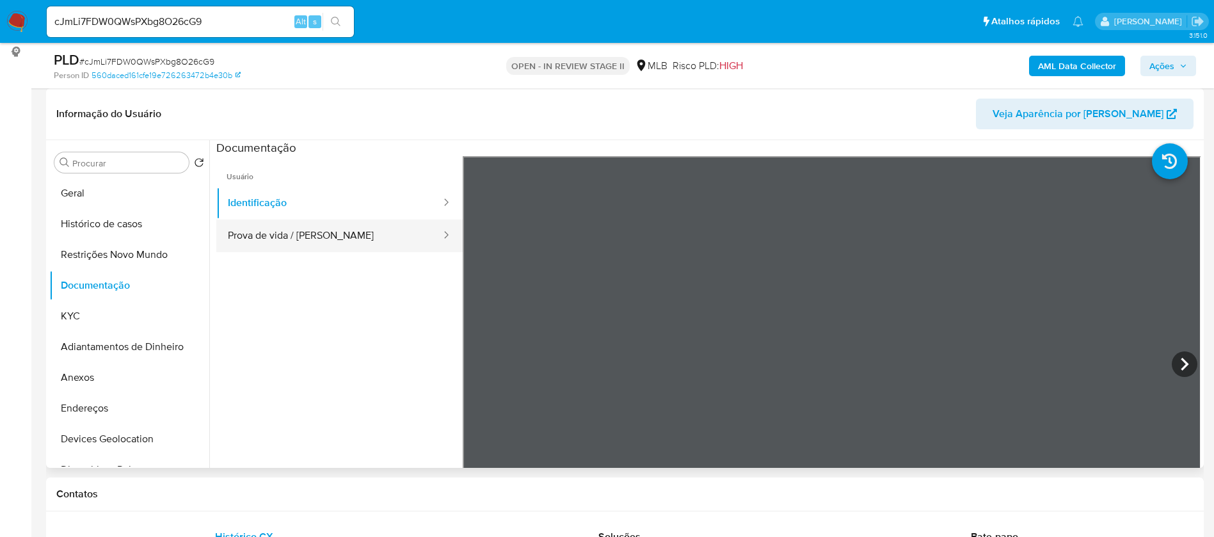
click at [351, 235] on button "Prova de vida / [PERSON_NAME]" at bounding box center [329, 235] width 226 height 33
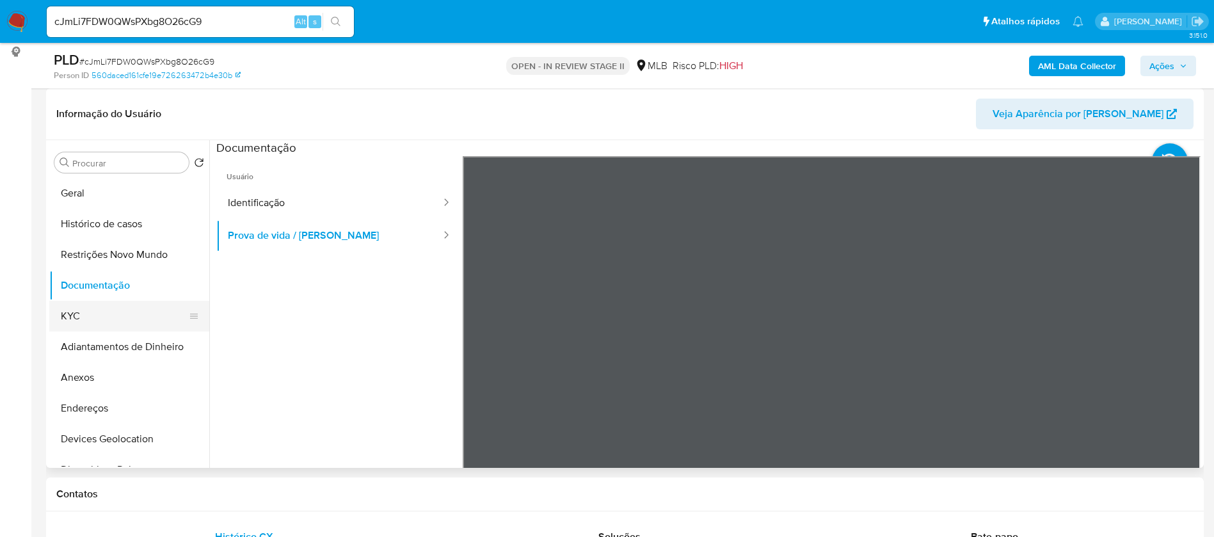
click at [128, 312] on button "KYC" at bounding box center [124, 316] width 150 height 31
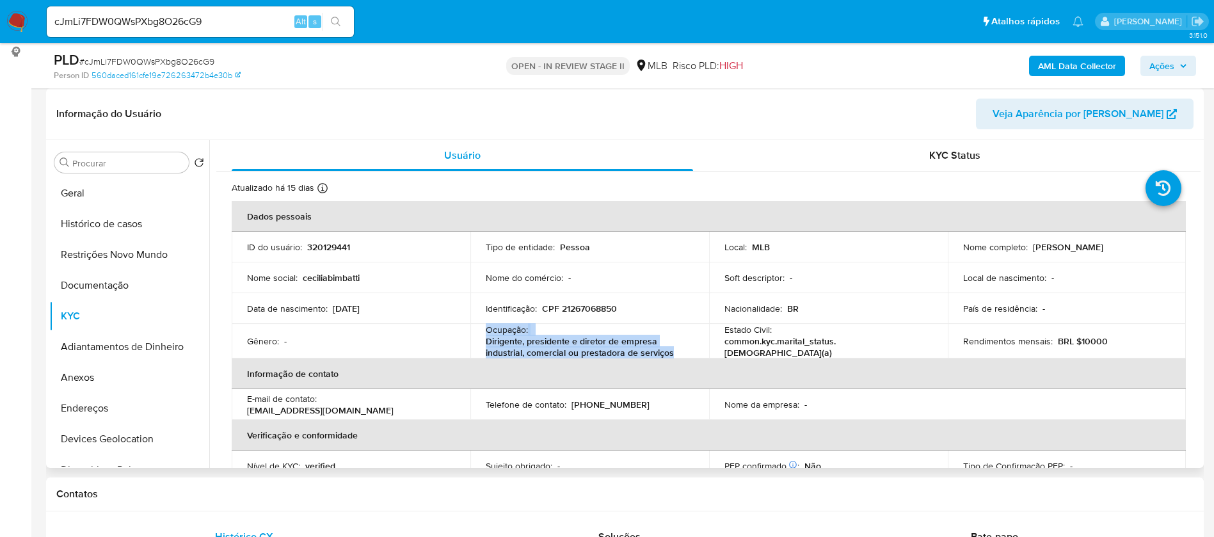
drag, startPoint x: 674, startPoint y: 351, endPoint x: 484, endPoint y: 332, distance: 190.3
click at [486, 332] on div "Ocupação : Dirigente, presidente e diretor de empresa industrial, comercial ou …" at bounding box center [590, 341] width 208 height 35
copy div "Ocupação : Dirigente, presidente e diretor de empresa industrial, comercial ou …"
click at [1067, 62] on b "AML Data Collector" at bounding box center [1077, 66] width 78 height 20
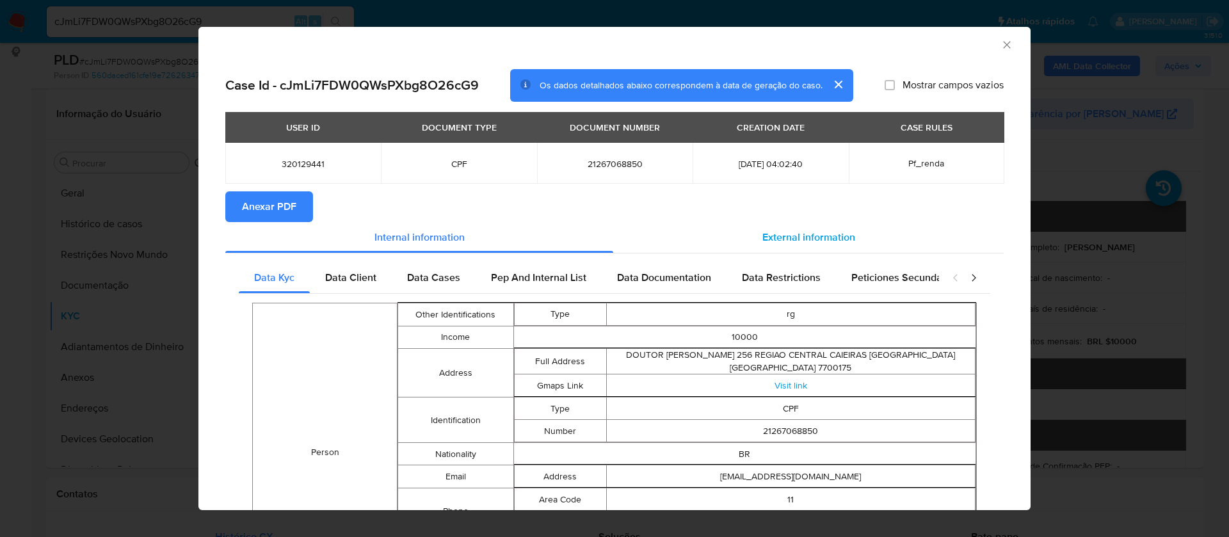
click at [785, 227] on div "External information" at bounding box center [808, 237] width 390 height 31
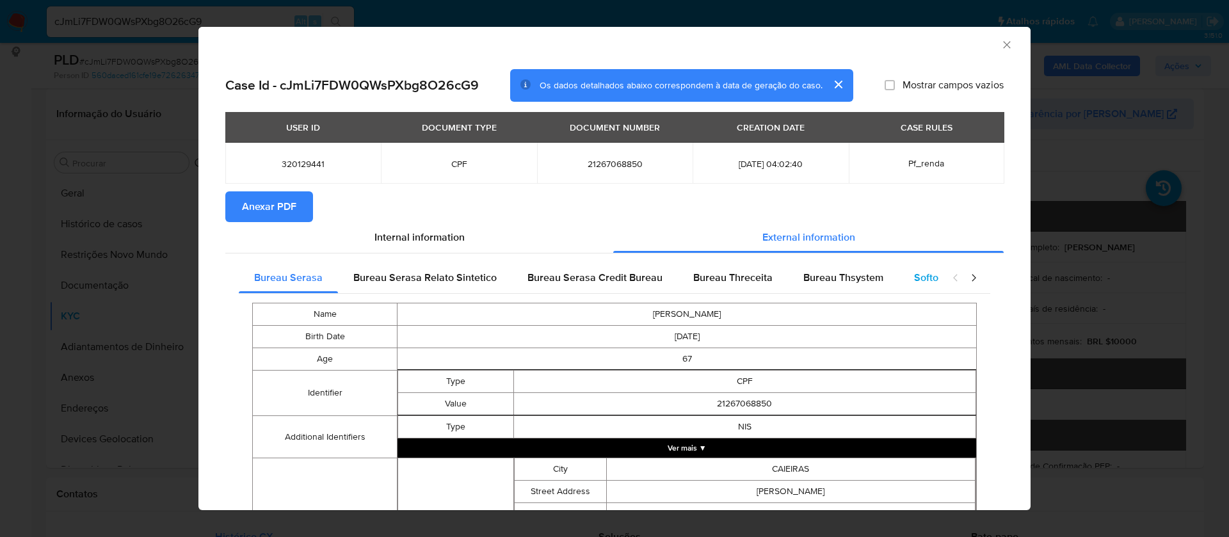
click at [915, 273] on span "Softon" at bounding box center [929, 277] width 30 height 15
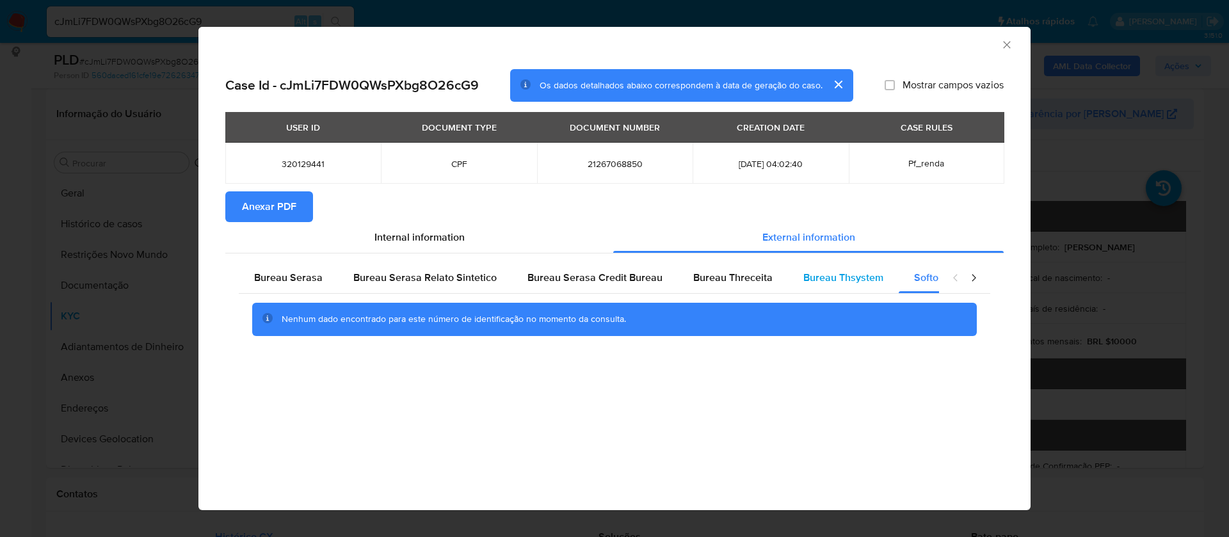
click at [838, 276] on span "Bureau Thsystem" at bounding box center [843, 277] width 80 height 15
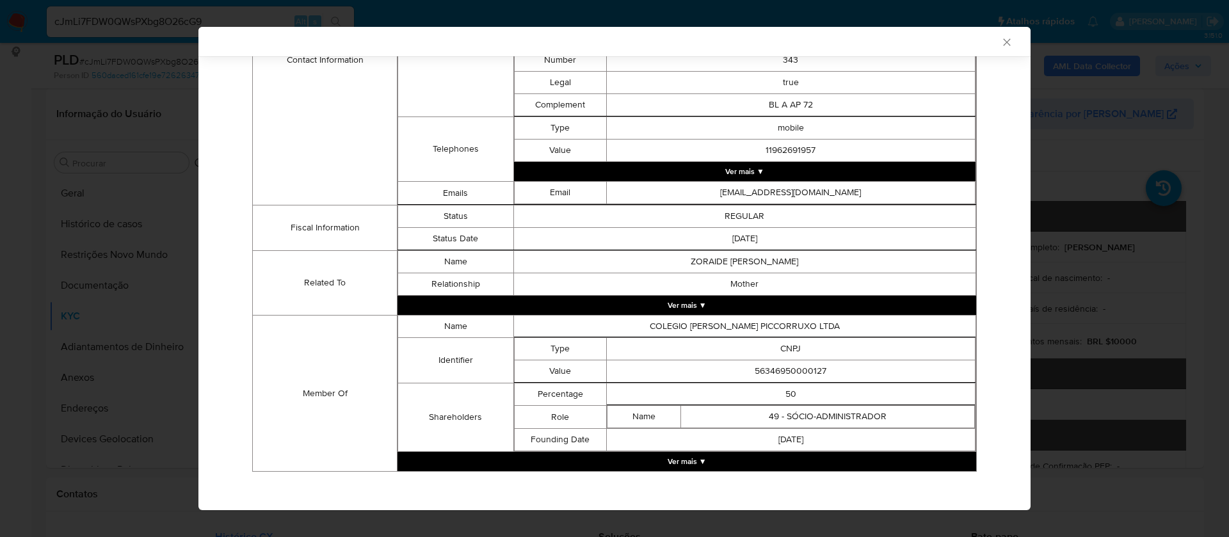
scroll to position [550, 0]
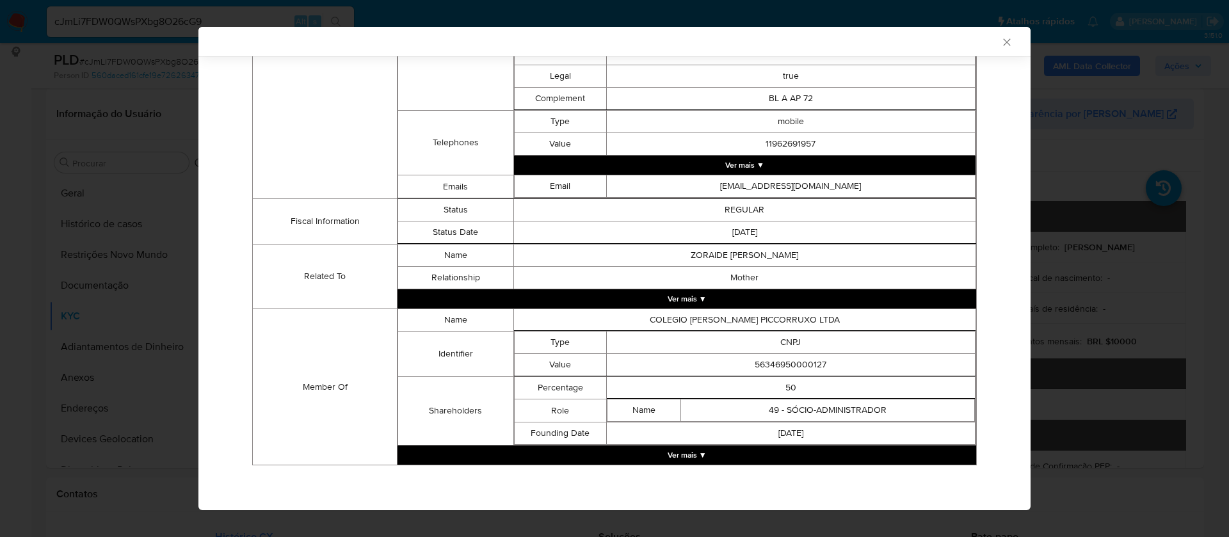
click at [800, 365] on td "56346950000127" at bounding box center [790, 365] width 369 height 22
copy td "56346950000127"
click at [698, 456] on button "Ver mais ▼" at bounding box center [686, 454] width 578 height 19
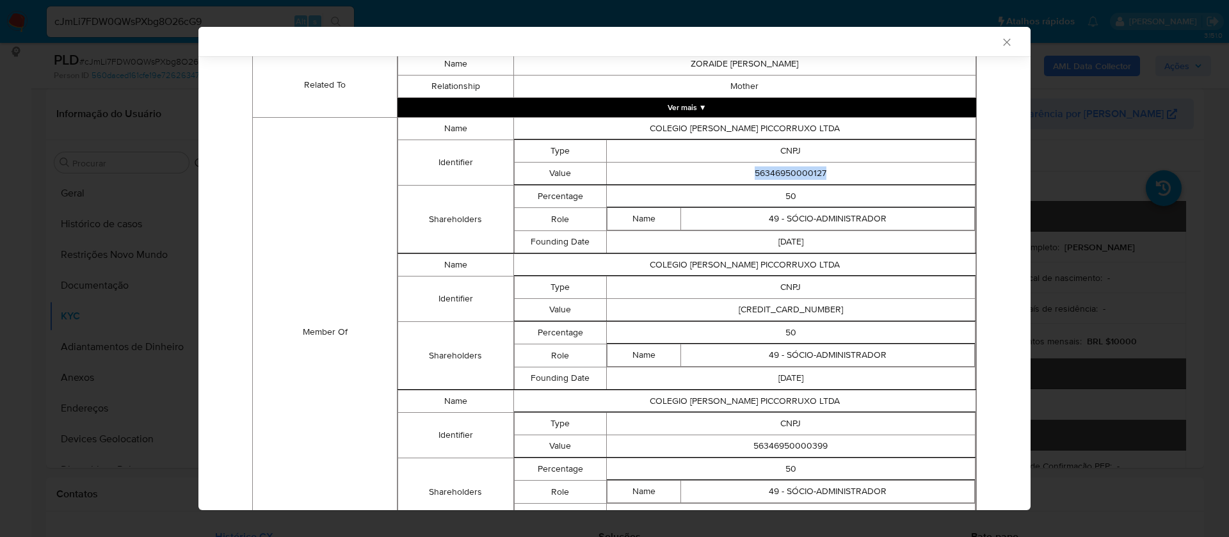
scroll to position [742, 0]
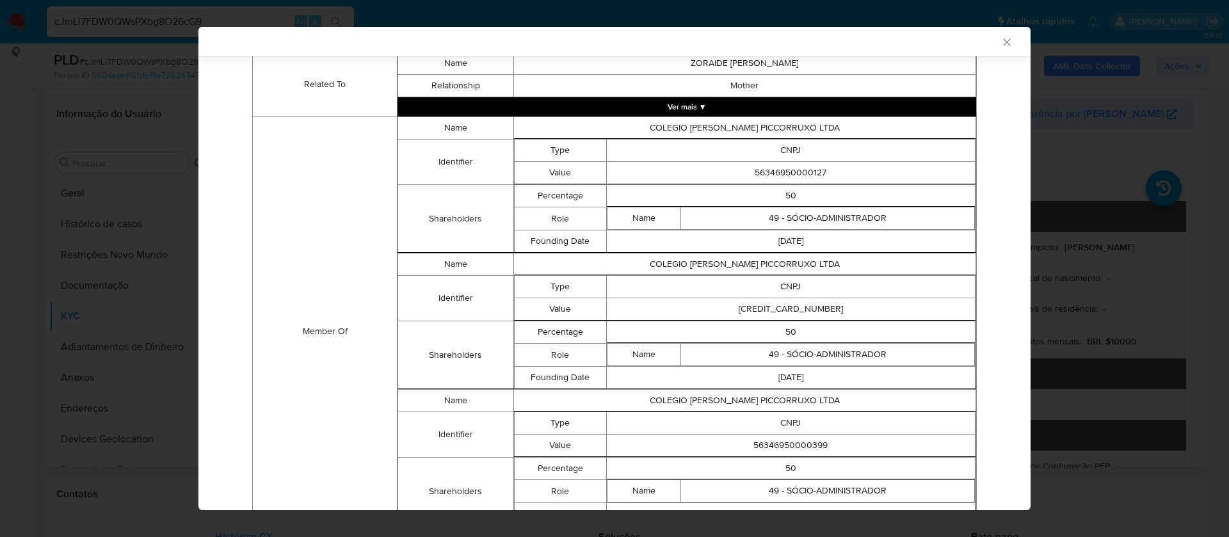
click at [809, 304] on td "[CREDIT_CARD_NUMBER]" at bounding box center [790, 309] width 369 height 22
copy td "56346950000208"
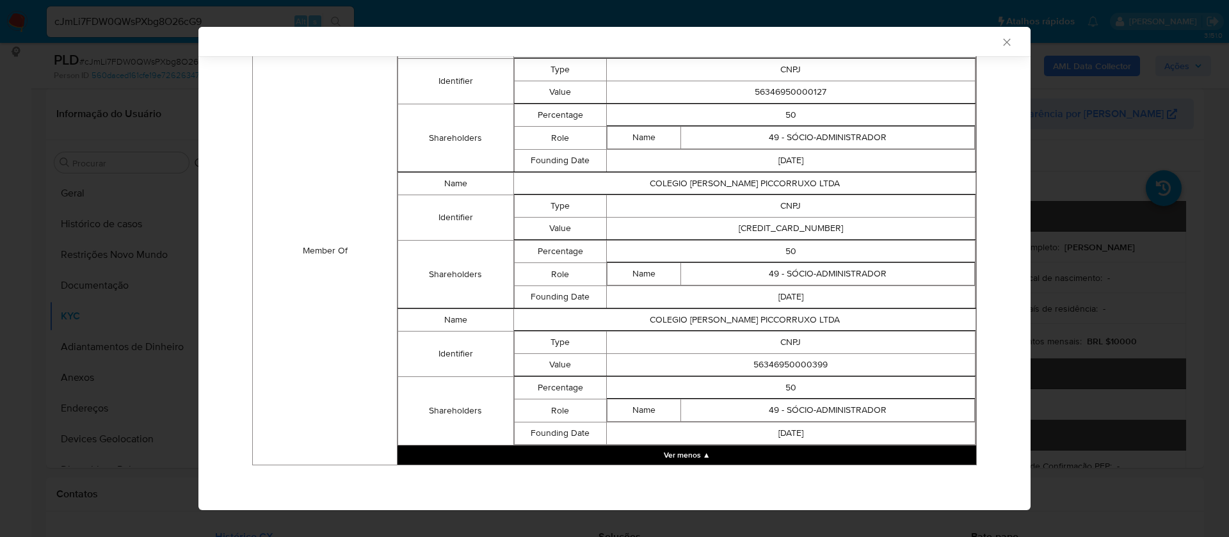
click at [792, 370] on td "56346950000399" at bounding box center [790, 365] width 369 height 22
copy td "56346950000399"
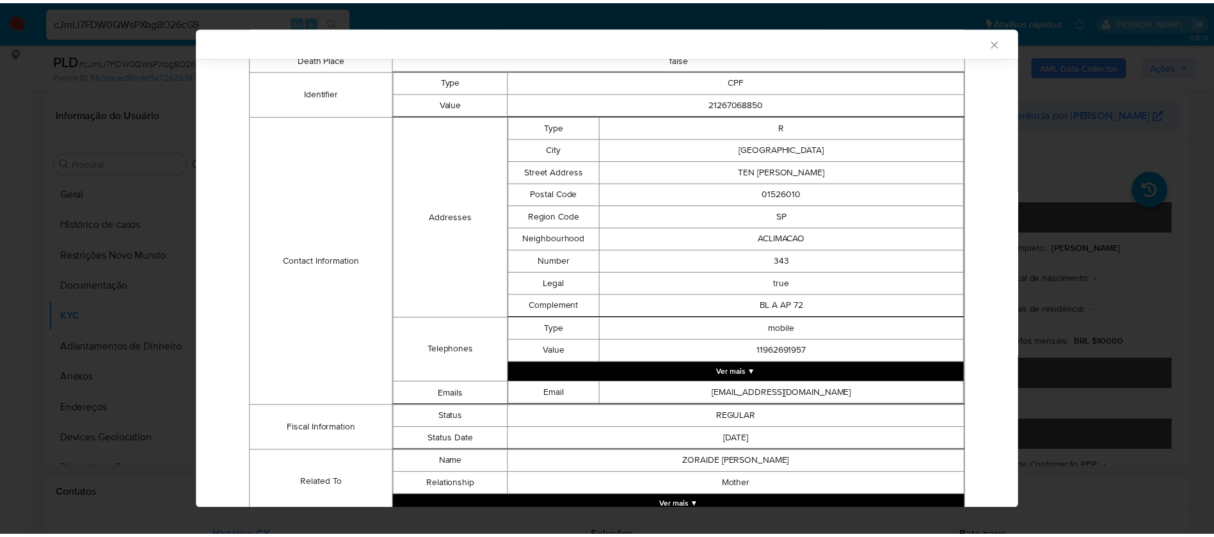
scroll to position [0, 0]
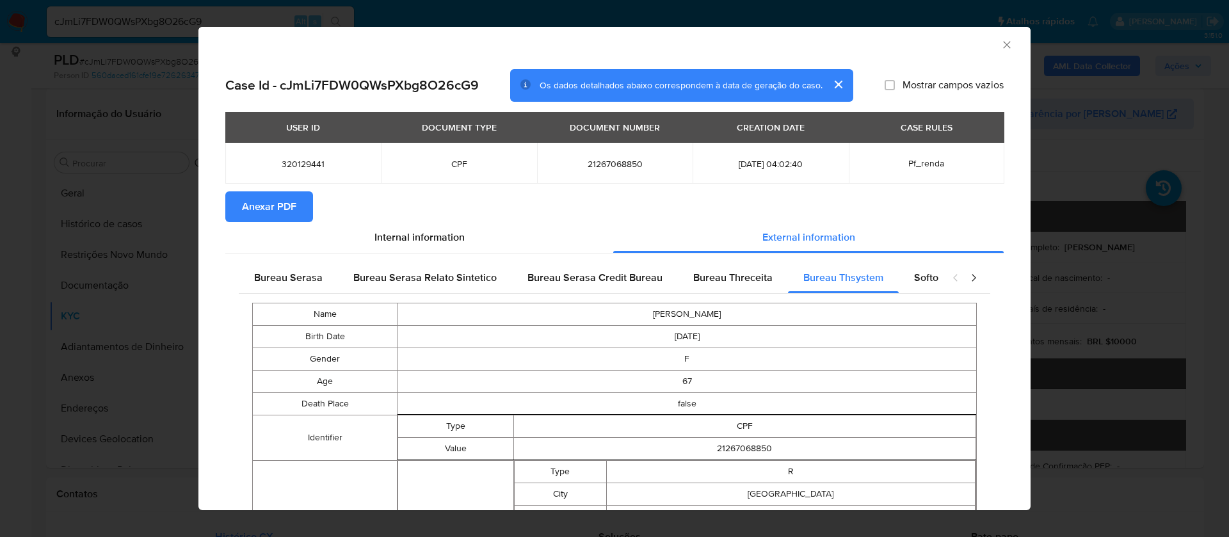
click at [903, 83] on span "Mostrar campos vazios" at bounding box center [952, 85] width 101 height 13
click at [895, 83] on input "Mostrar campos vazios" at bounding box center [889, 85] width 10 height 10
checkbox input "true"
click at [262, 211] on span "Anexar PDF" at bounding box center [269, 207] width 54 height 28
click at [1000, 47] on icon "Fechar a janela" at bounding box center [1006, 44] width 13 height 13
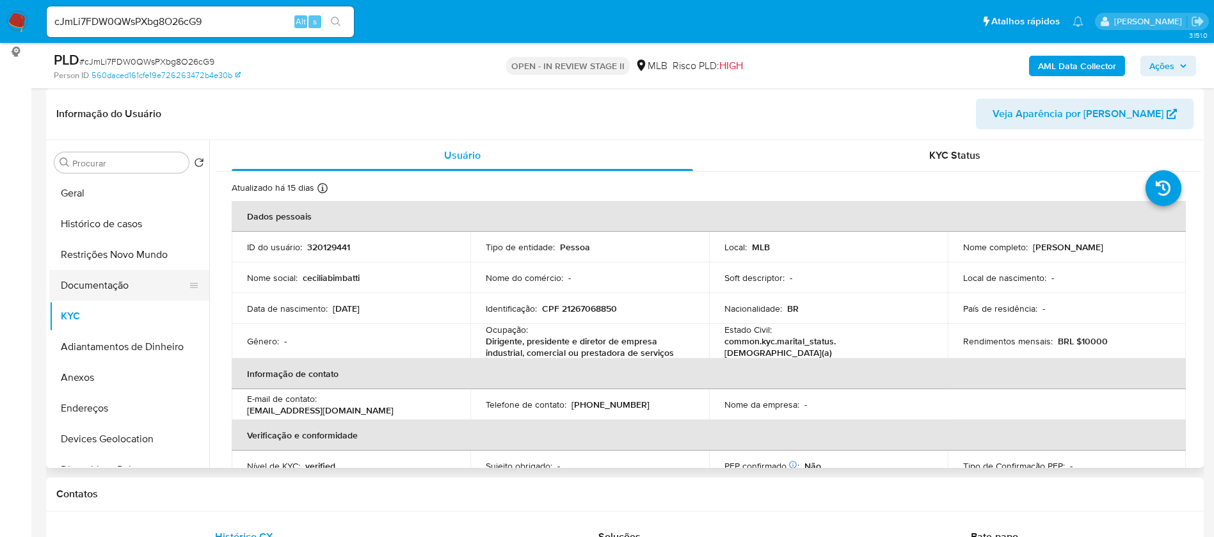
click at [110, 287] on button "Documentação" at bounding box center [124, 285] width 150 height 31
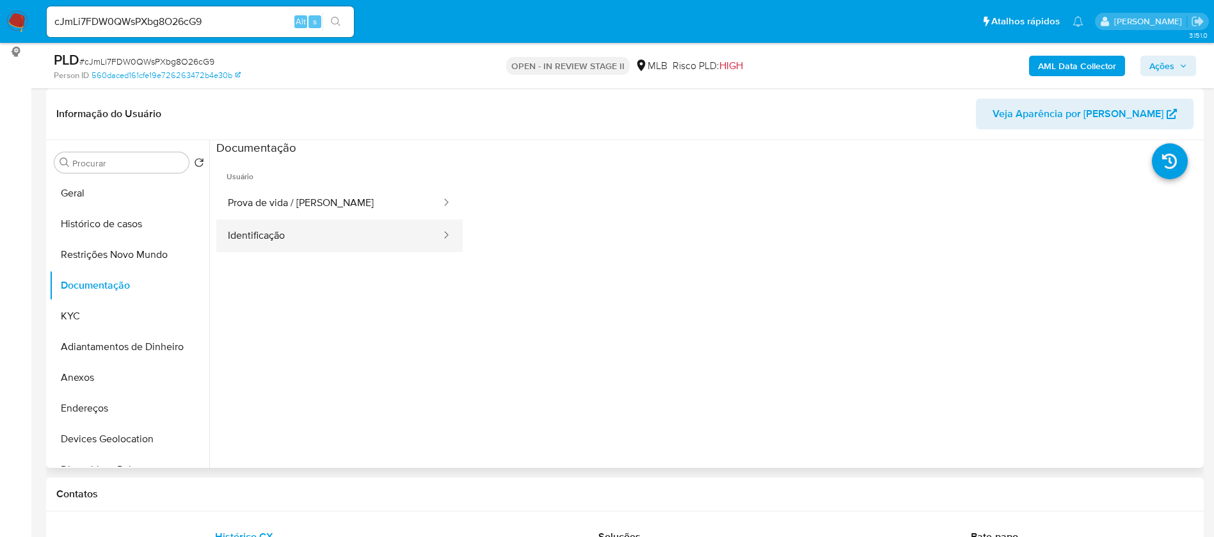
click at [258, 246] on button "Identificação" at bounding box center [329, 235] width 226 height 33
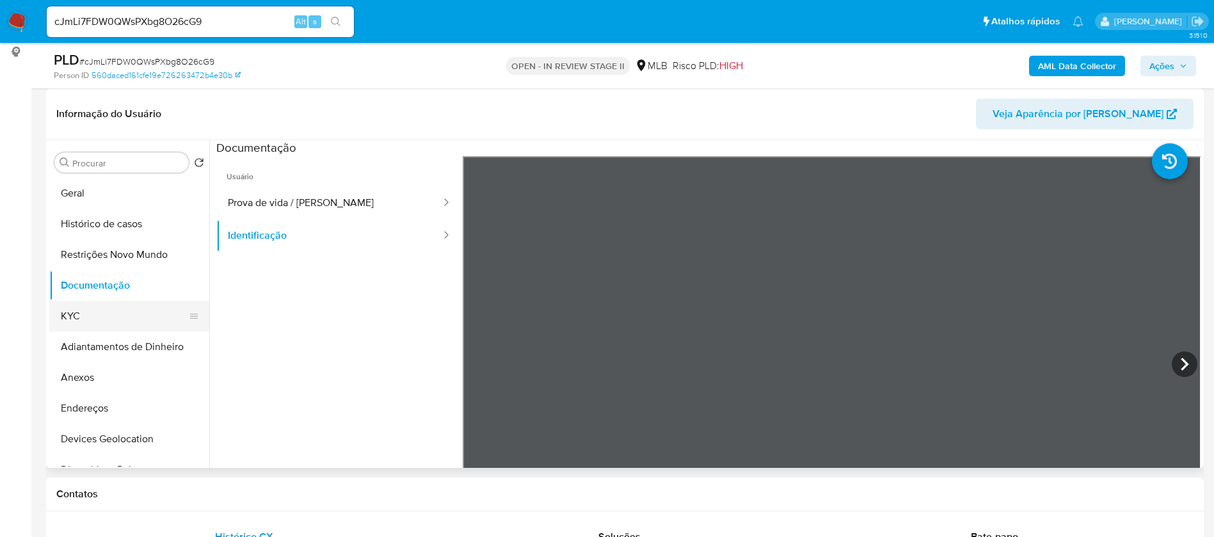
click at [109, 308] on button "KYC" at bounding box center [124, 316] width 150 height 31
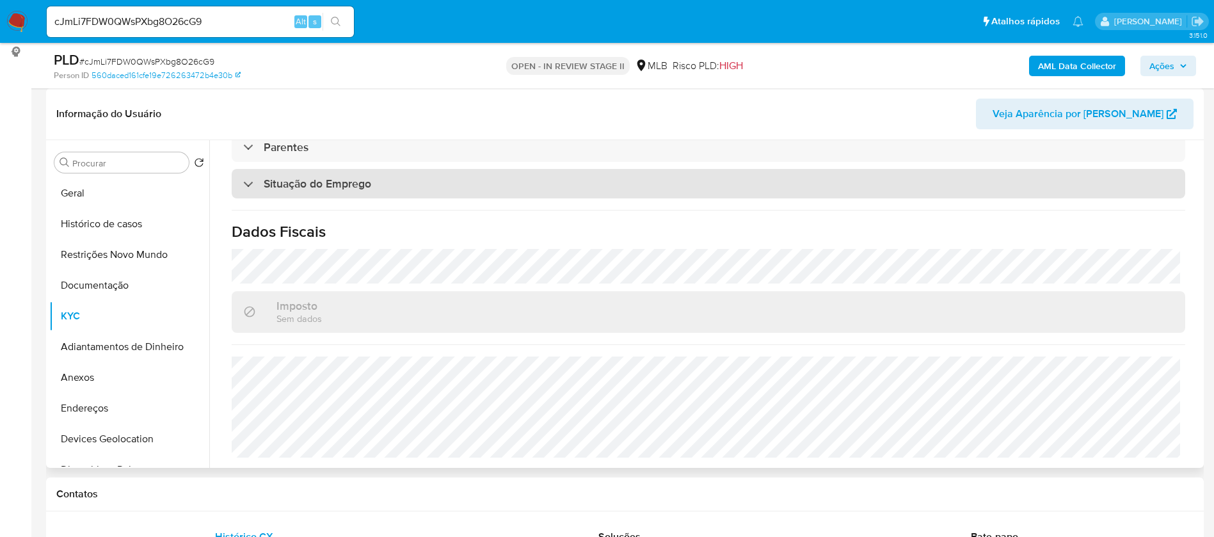
scroll to position [57, 0]
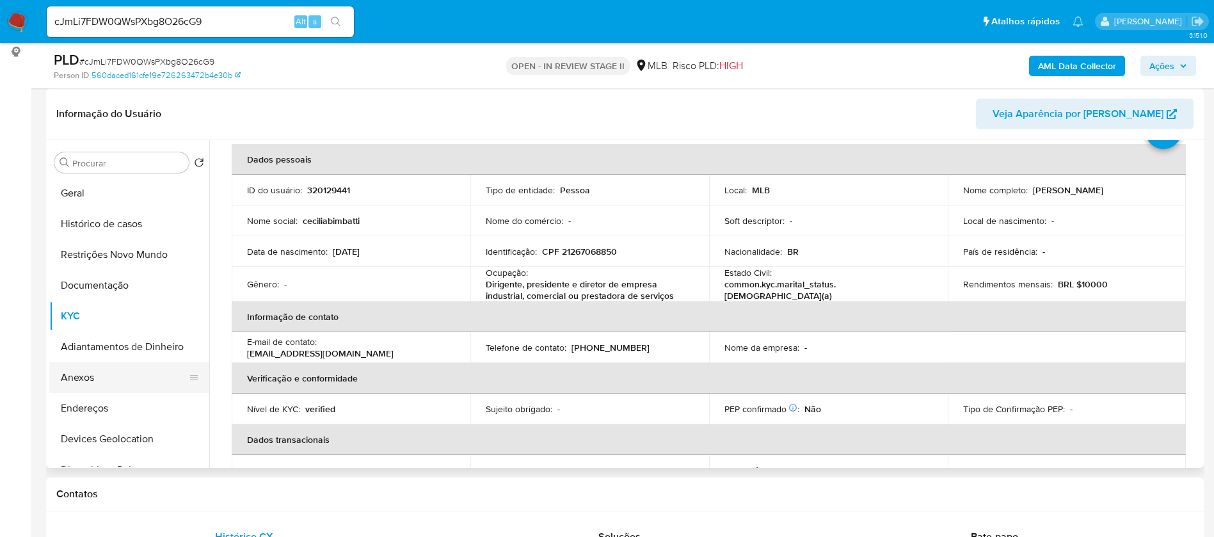
click at [116, 368] on button "Anexos" at bounding box center [124, 377] width 150 height 31
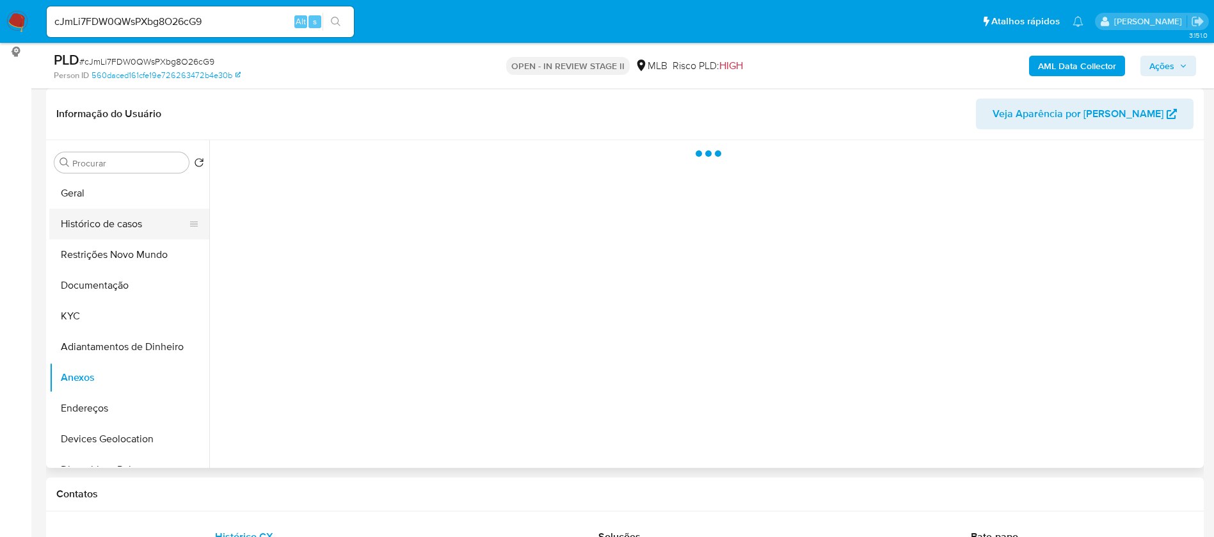
scroll to position [0, 0]
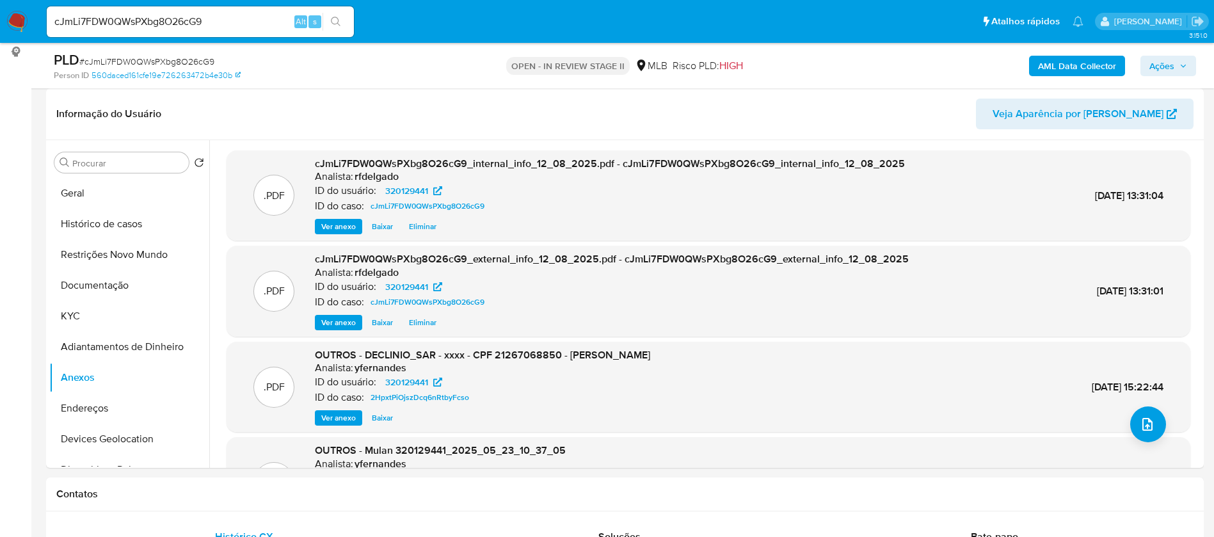
click at [1092, 65] on b "AML Data Collector" at bounding box center [1077, 66] width 78 height 20
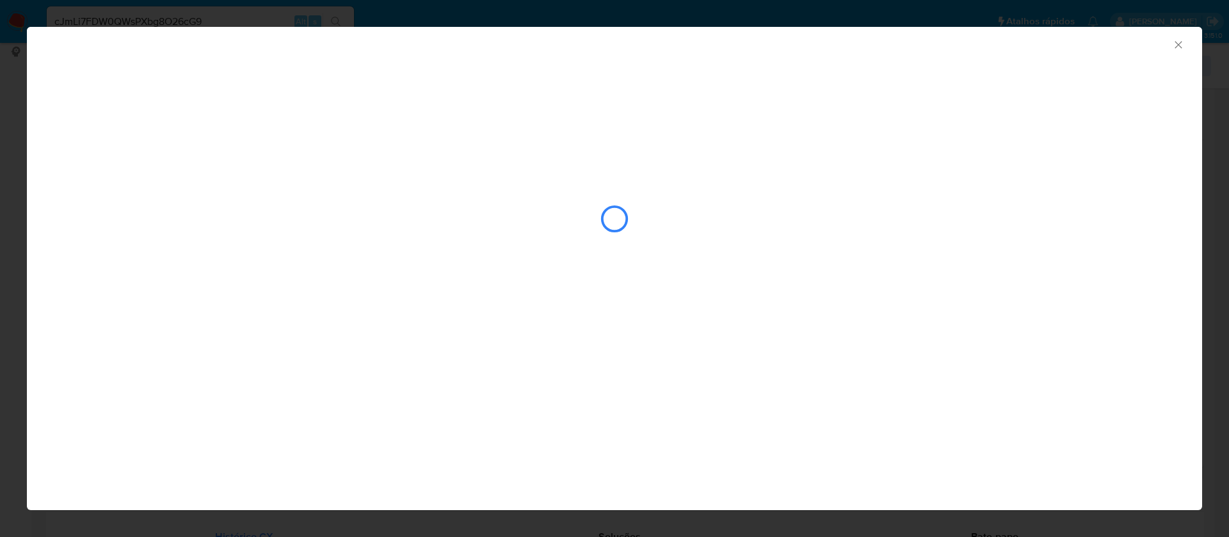
click at [1179, 43] on icon "Fechar a janela" at bounding box center [1178, 44] width 13 height 13
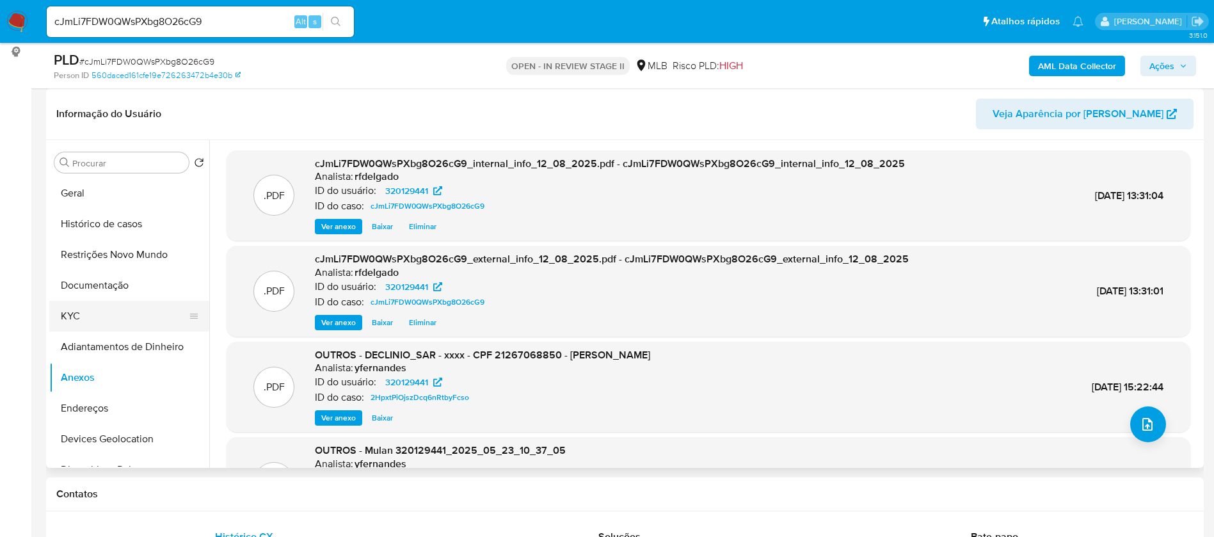
click at [107, 308] on button "KYC" at bounding box center [124, 316] width 150 height 31
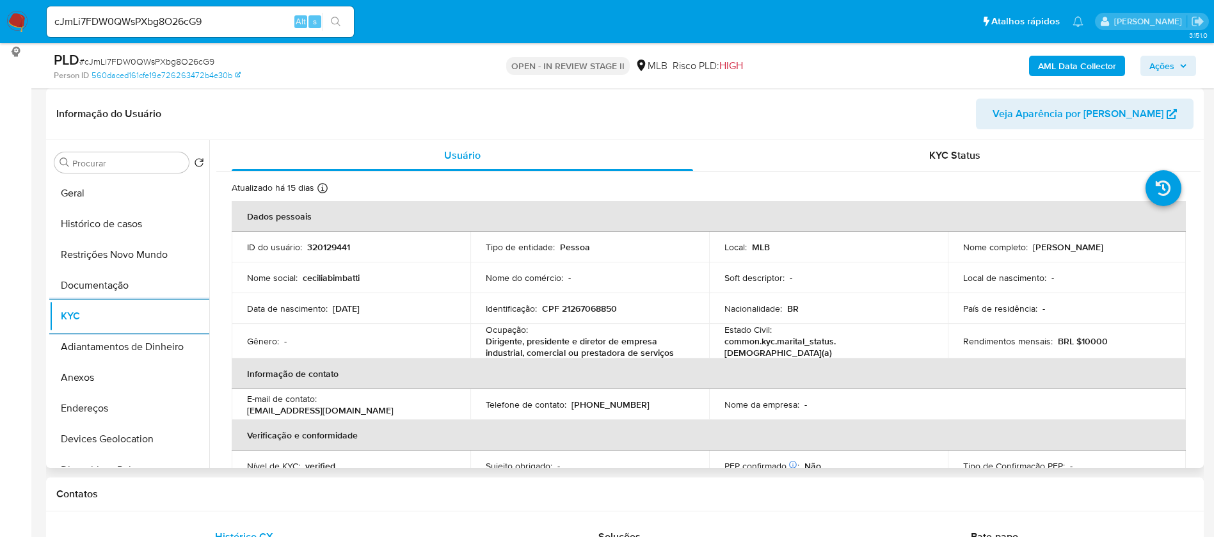
click at [1099, 248] on p "Angela Cecilia Bimbatti" at bounding box center [1068, 247] width 70 height 12
click at [1099, 249] on p "Angela Cecilia Bimbatti" at bounding box center [1068, 247] width 70 height 12
drag, startPoint x: 1127, startPoint y: 246, endPoint x: 1029, endPoint y: 246, distance: 97.9
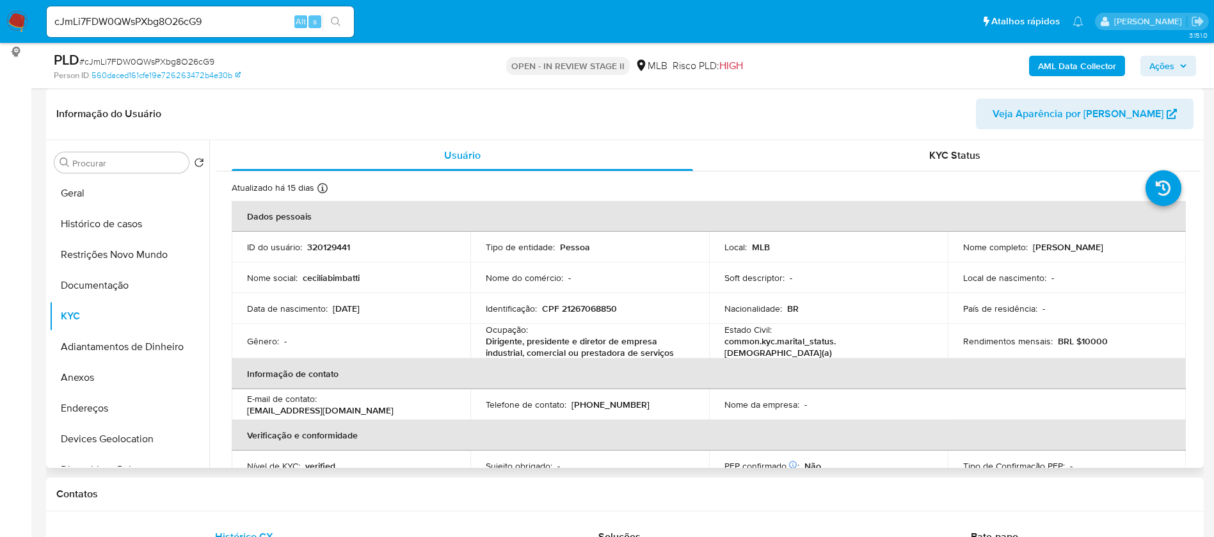
click at [1029, 246] on div "Nome completo : Angela Cecilia Bimbatti" at bounding box center [1067, 247] width 208 height 12
copy p "Angela Cecilia Bimbatti"
click at [330, 245] on p "320129441" at bounding box center [328, 247] width 43 height 12
copy p "320129441"
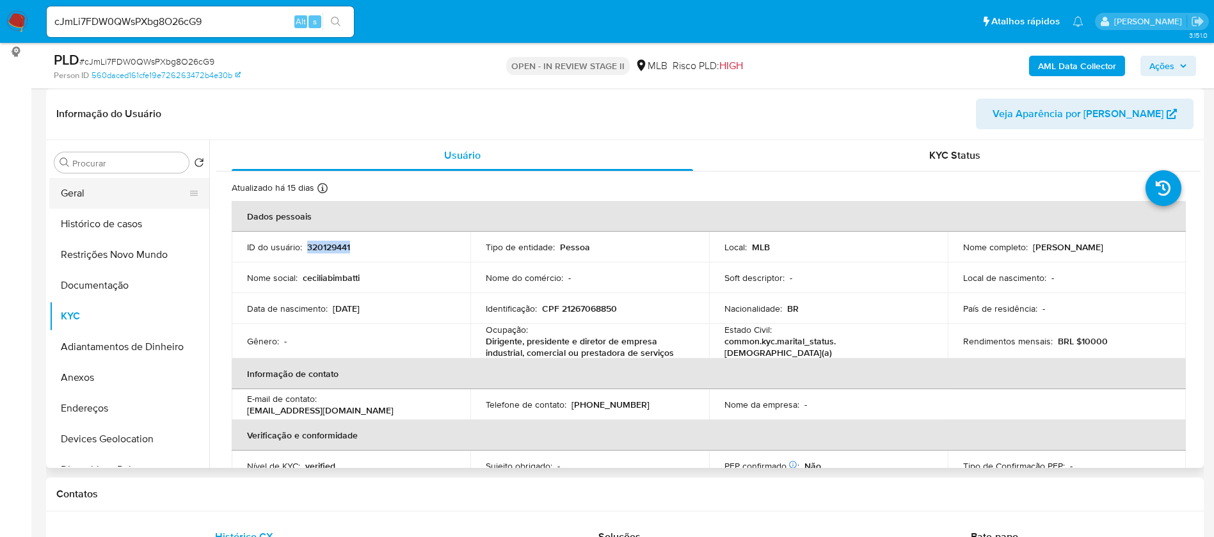
click at [95, 196] on button "Geral" at bounding box center [124, 193] width 150 height 31
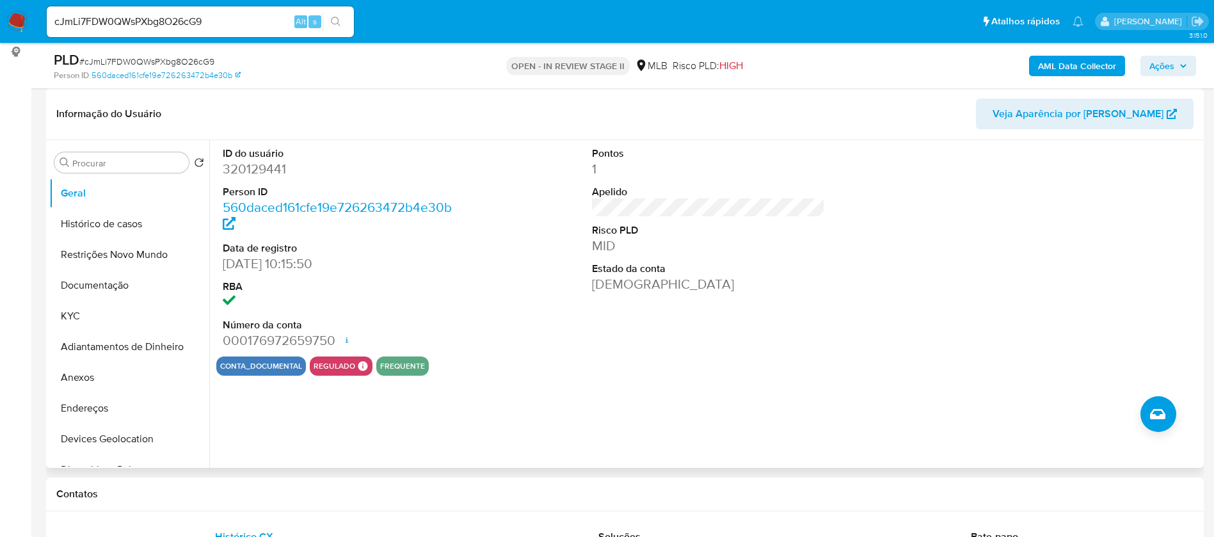
click at [1078, 322] on div at bounding box center [1078, 248] width 246 height 216
click at [54, 319] on button "KYC" at bounding box center [124, 316] width 150 height 31
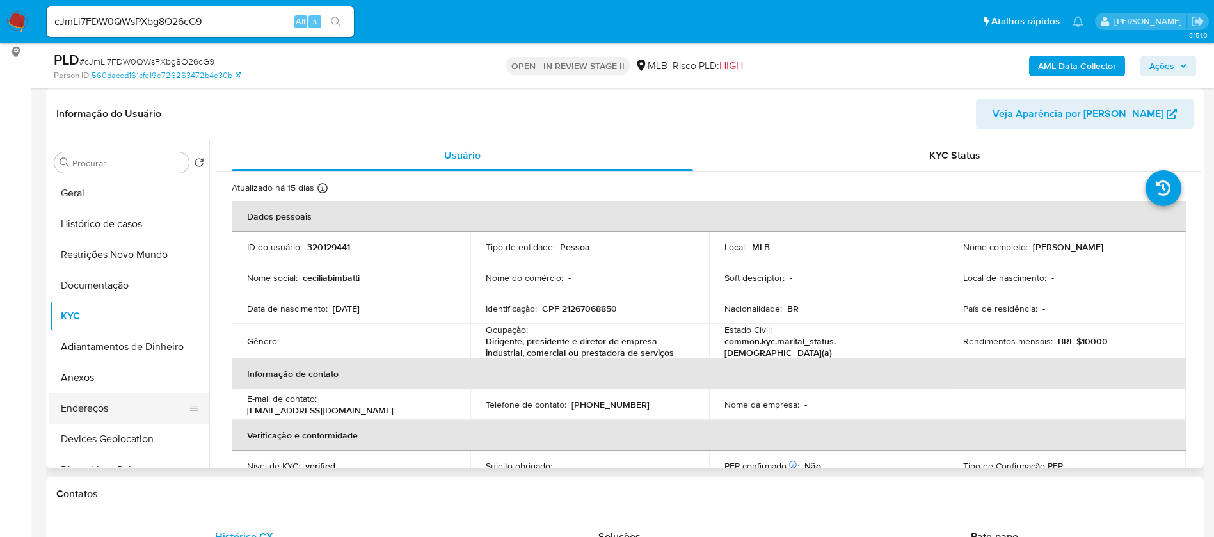
click at [100, 404] on button "Endereços" at bounding box center [124, 408] width 150 height 31
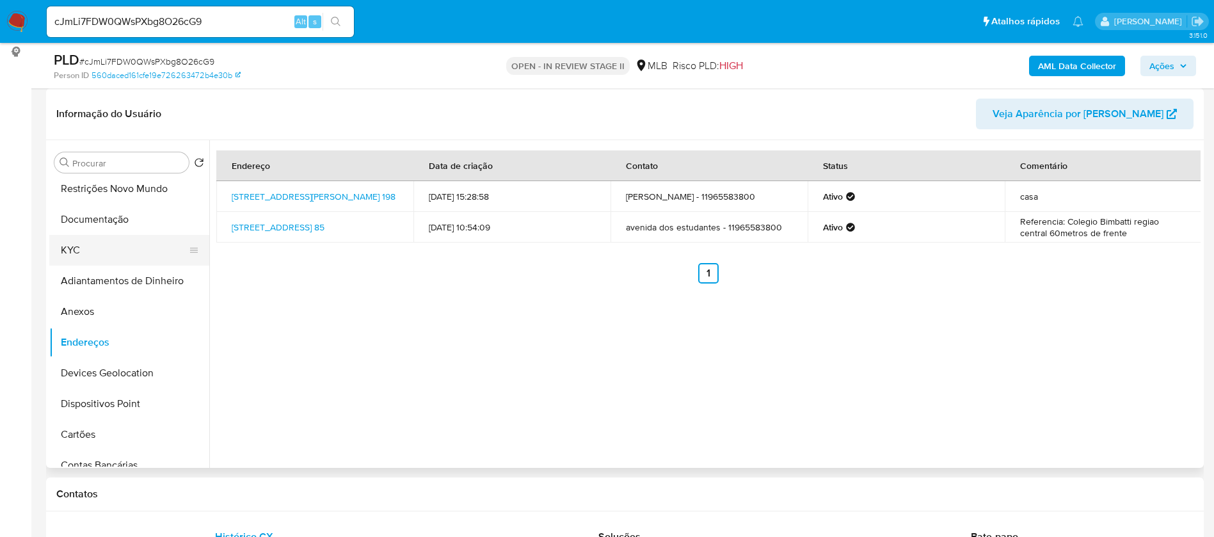
scroll to position [96, 0]
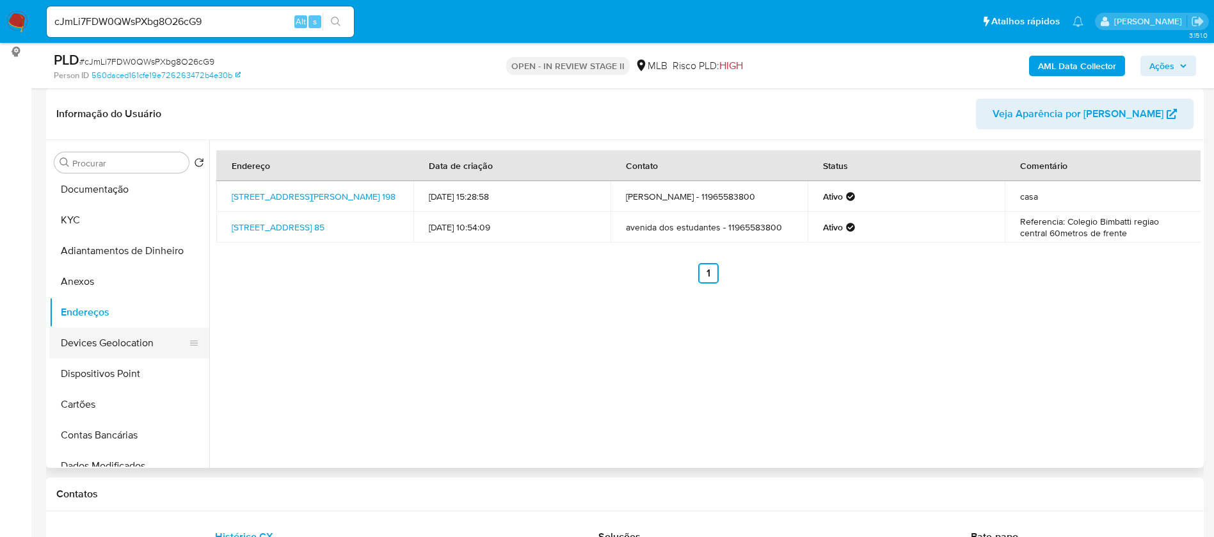
click at [108, 337] on button "Devices Geolocation" at bounding box center [124, 343] width 150 height 31
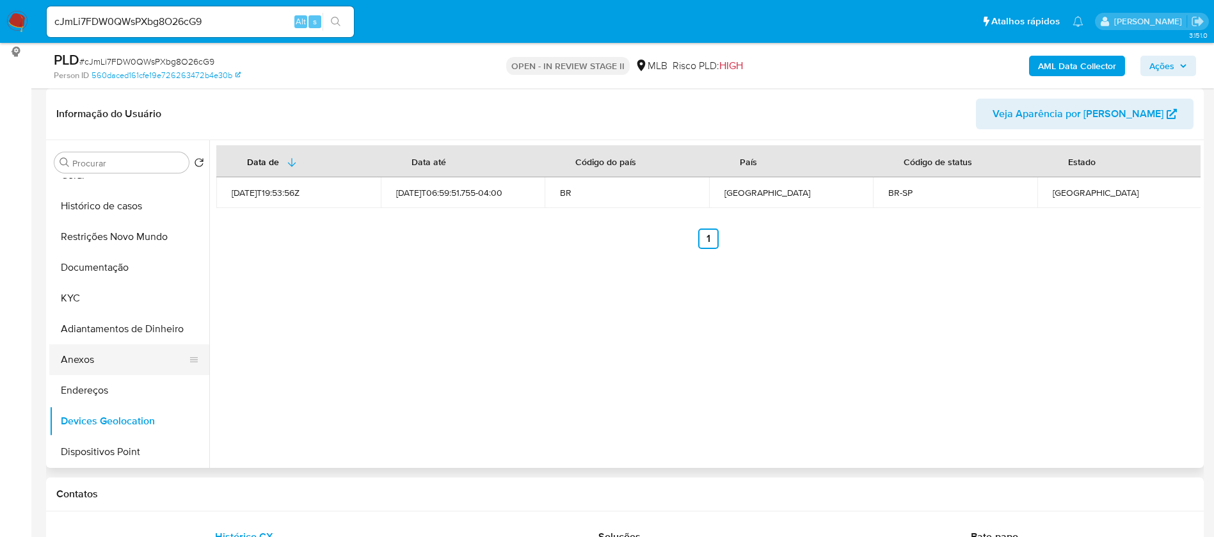
scroll to position [0, 0]
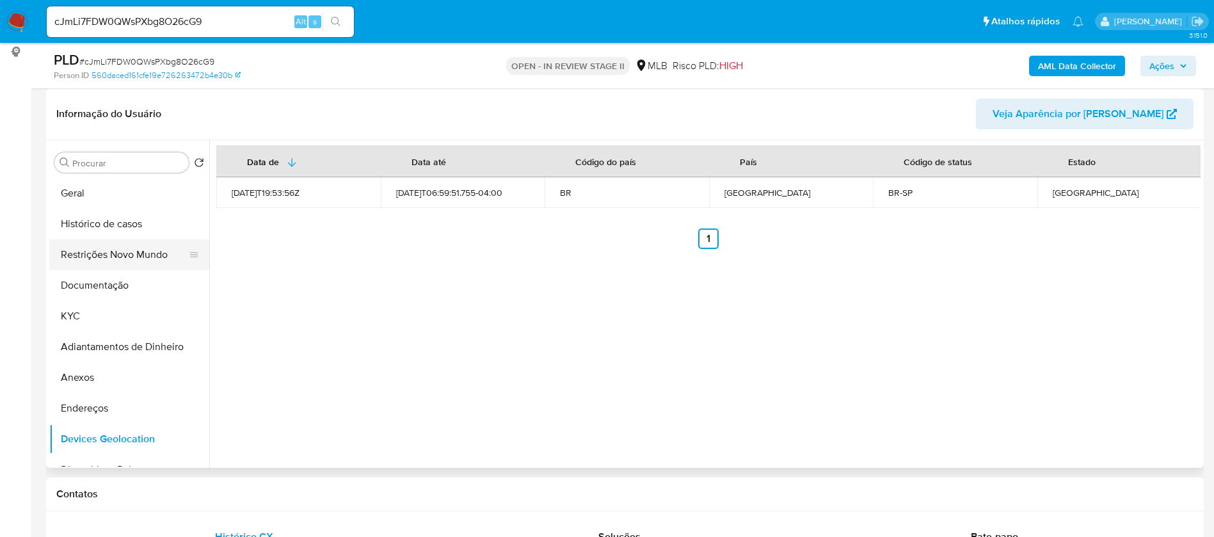
click at [117, 256] on button "Restrições Novo Mundo" at bounding box center [124, 254] width 150 height 31
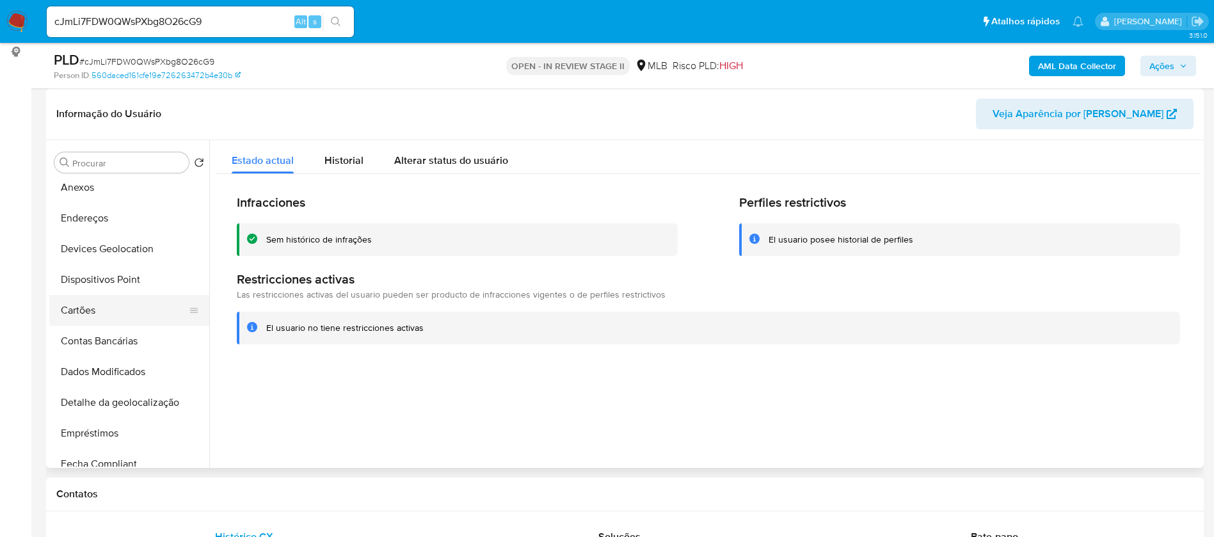
scroll to position [192, 0]
click at [131, 281] on button "Dispositivos Point" at bounding box center [124, 277] width 150 height 31
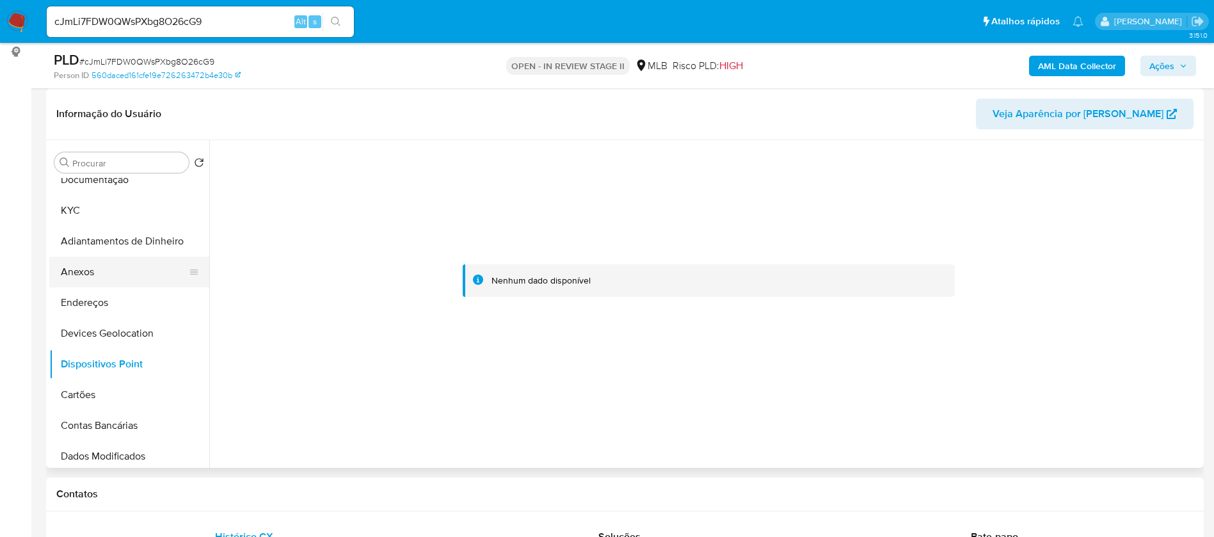
scroll to position [0, 0]
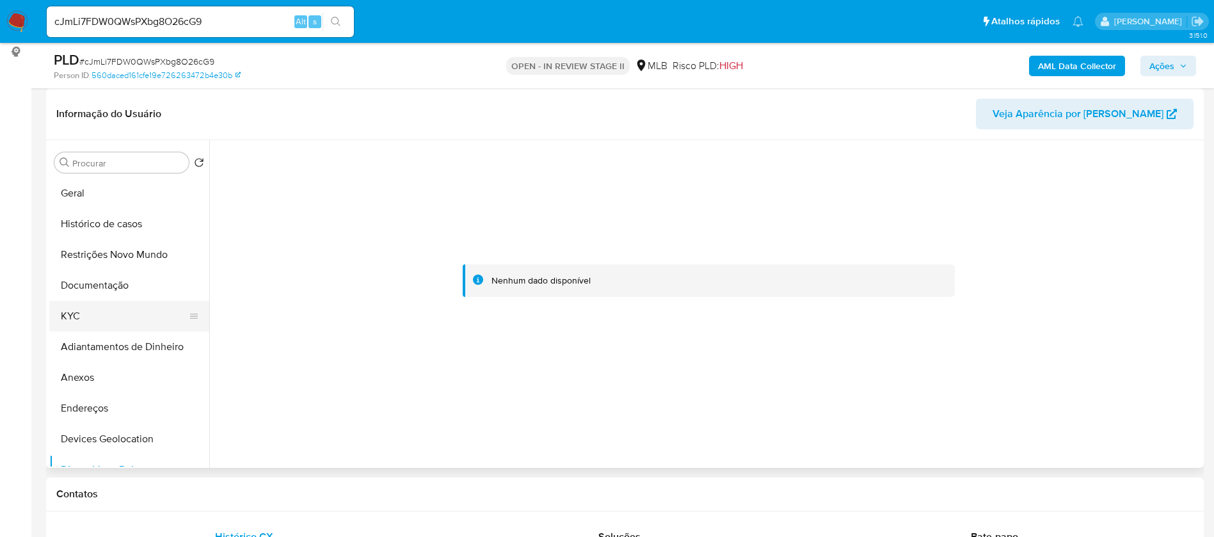
click at [105, 310] on button "KYC" at bounding box center [124, 316] width 150 height 31
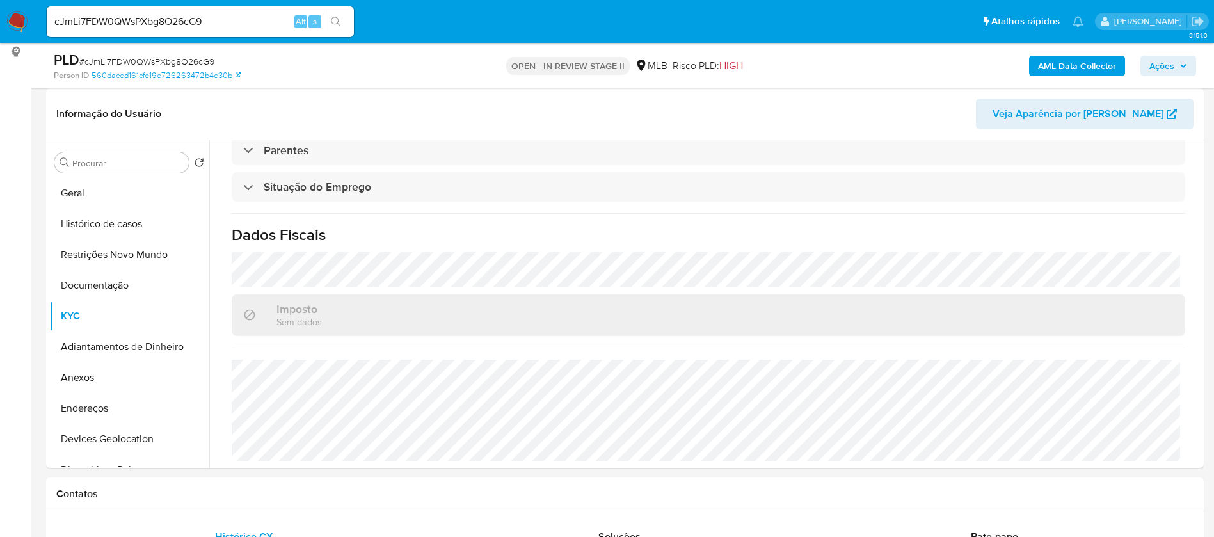
scroll to position [537, 0]
click at [115, 296] on button "Documentação" at bounding box center [124, 285] width 150 height 31
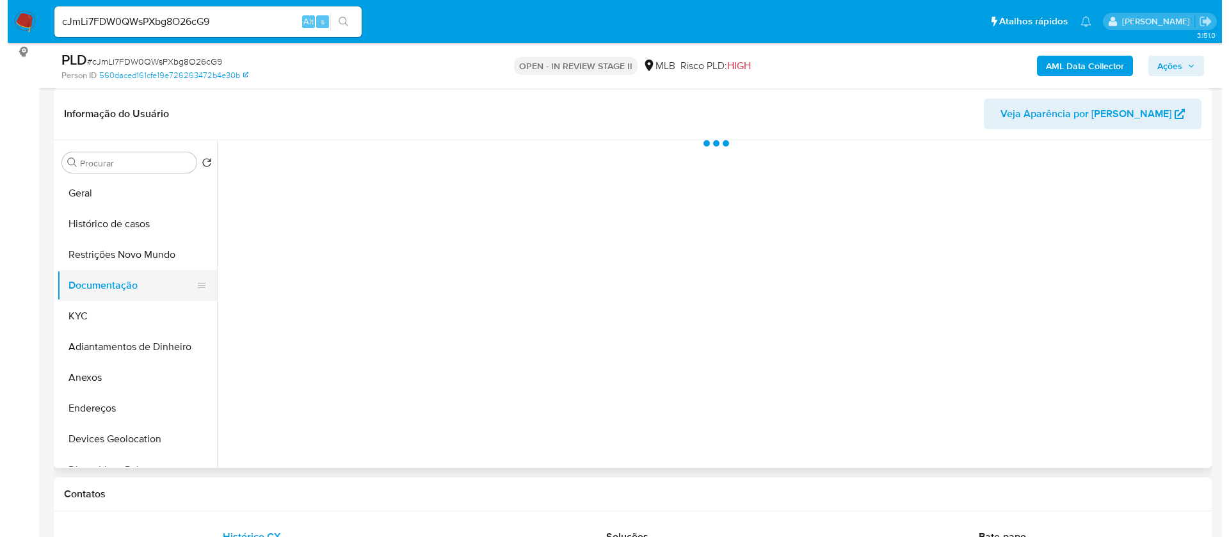
scroll to position [0, 0]
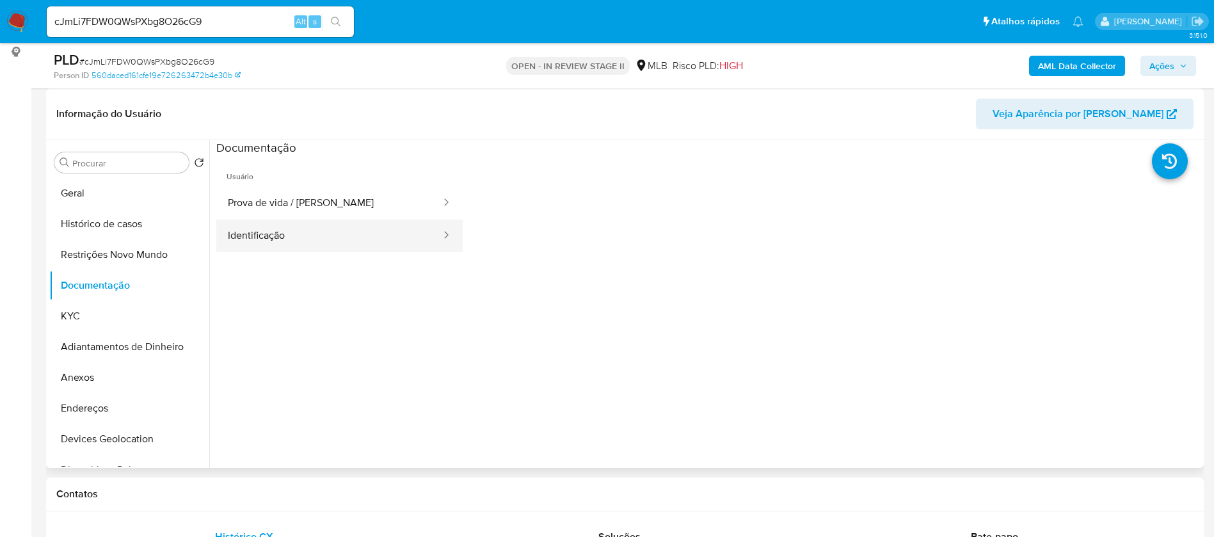
click at [362, 230] on button "Identificação" at bounding box center [329, 235] width 226 height 33
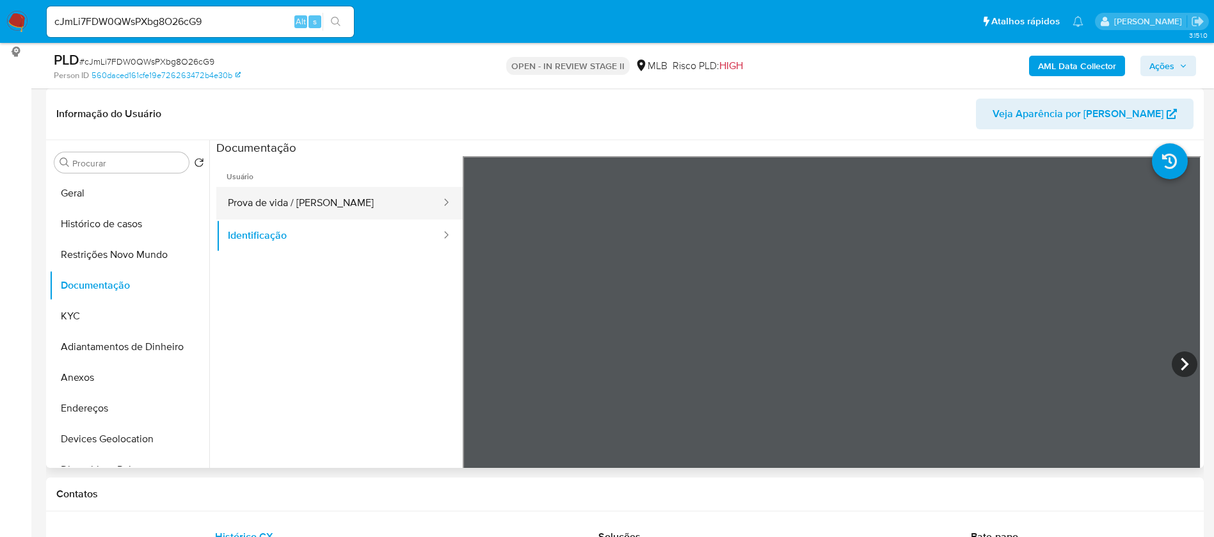
click at [363, 198] on button "Prova de vida / Selfie" at bounding box center [329, 203] width 226 height 33
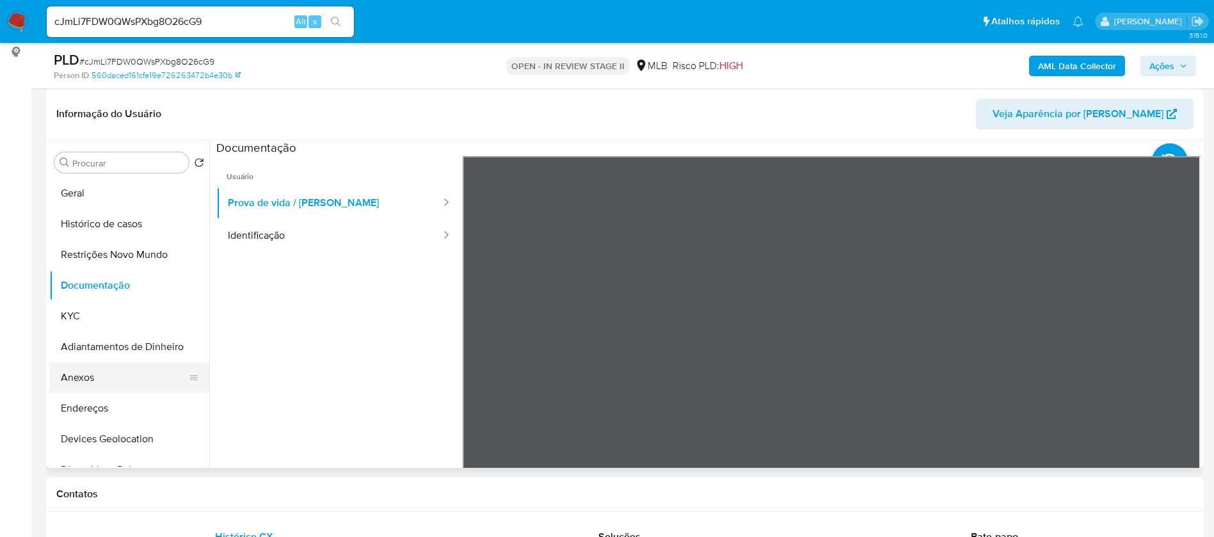
click at [99, 376] on button "Anexos" at bounding box center [124, 377] width 150 height 31
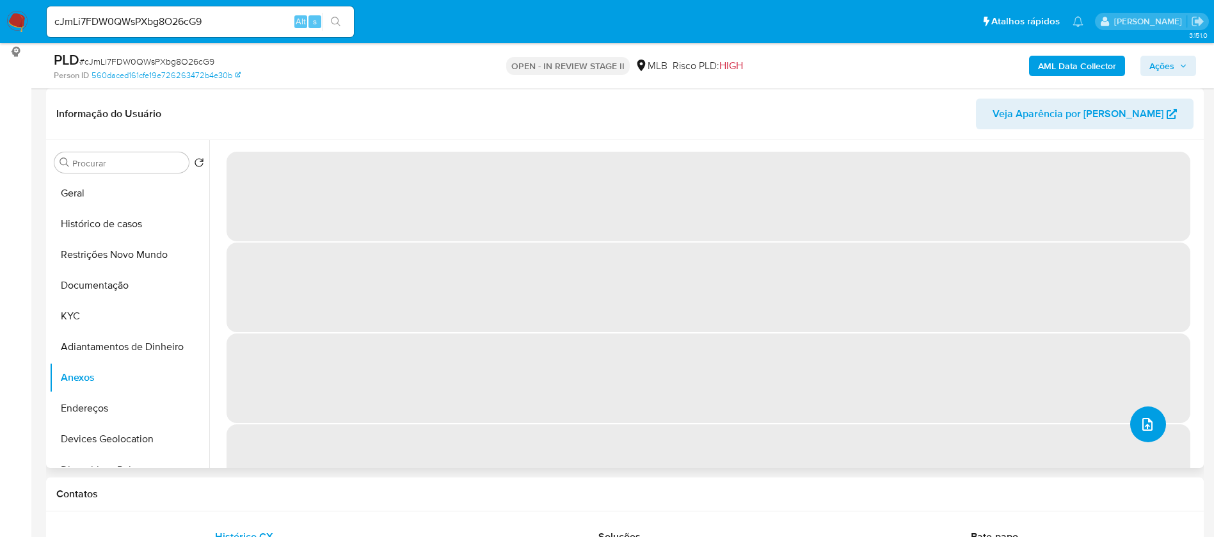
click at [1142, 426] on icon "upload-file" at bounding box center [1147, 424] width 10 height 13
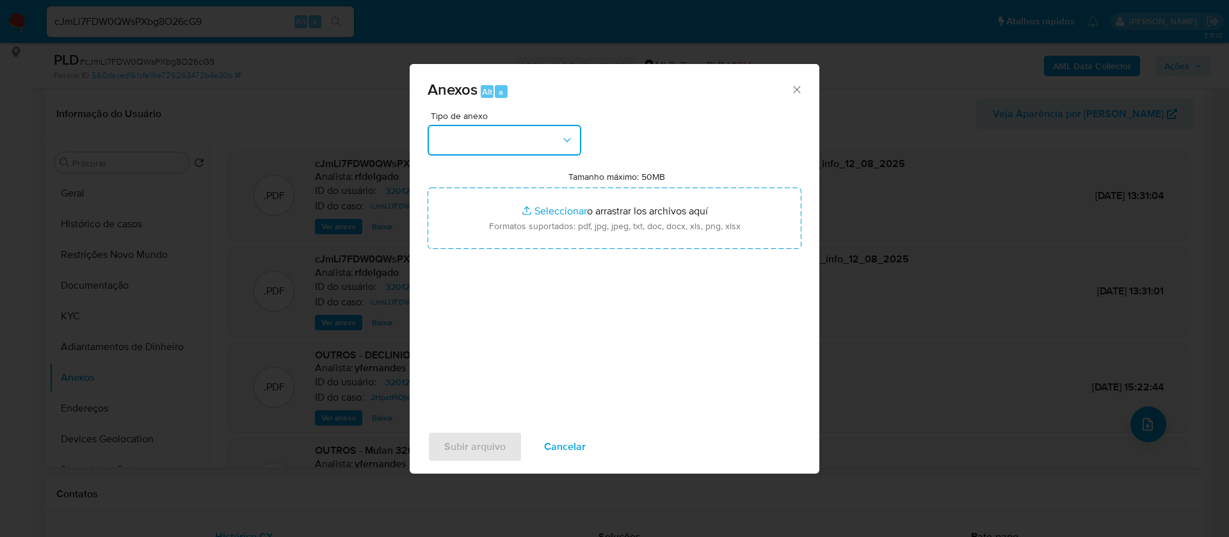
click at [541, 141] on button "button" at bounding box center [504, 140] width 154 height 31
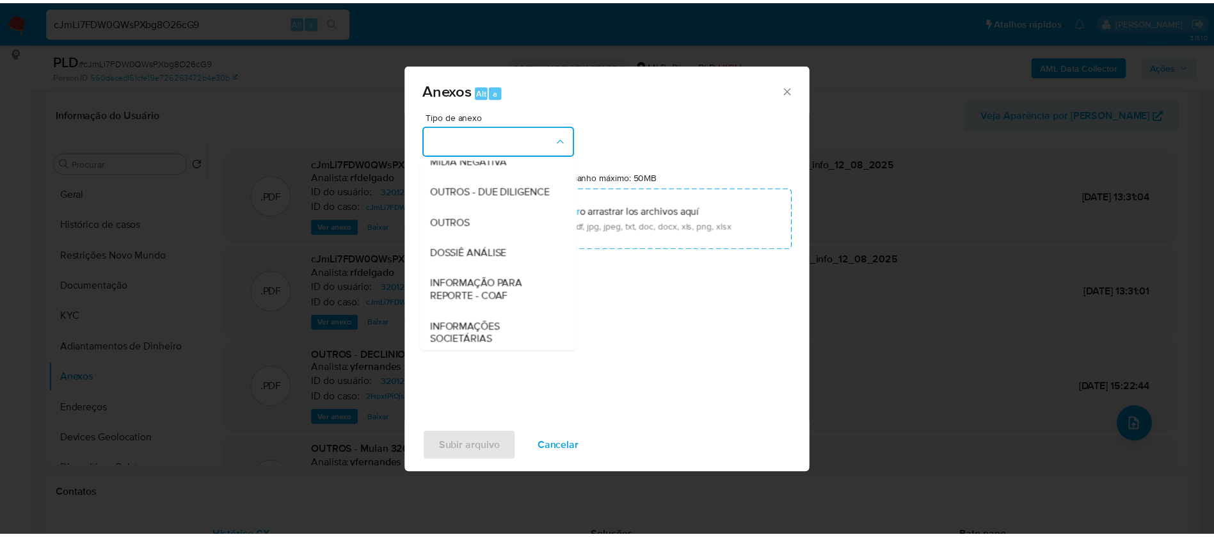
scroll to position [197, 0]
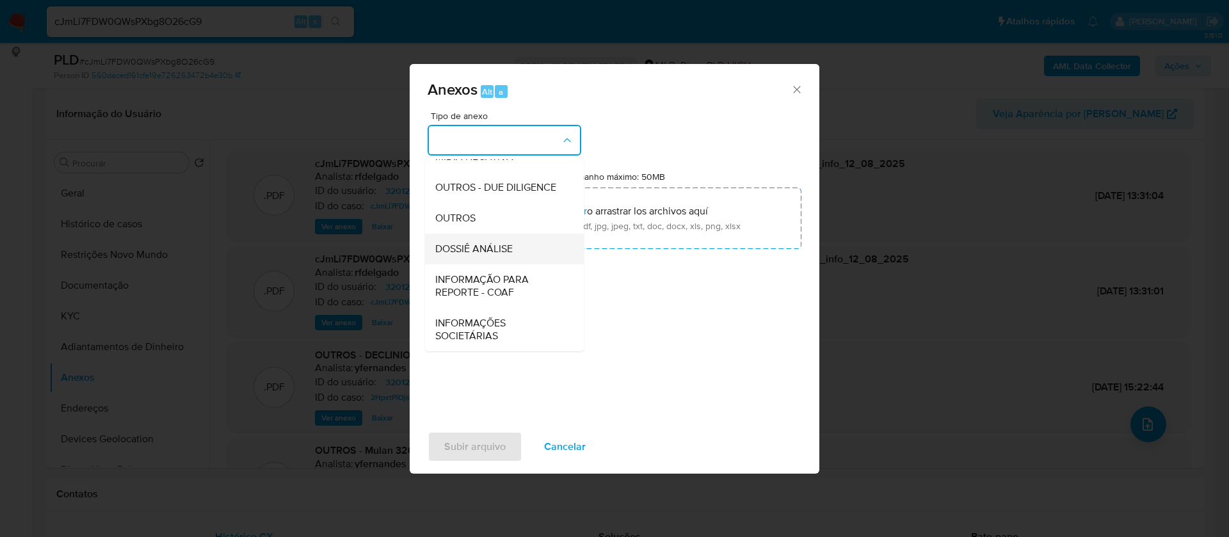
click at [523, 252] on div "DOSSIÊ ANÁLISE" at bounding box center [500, 249] width 131 height 31
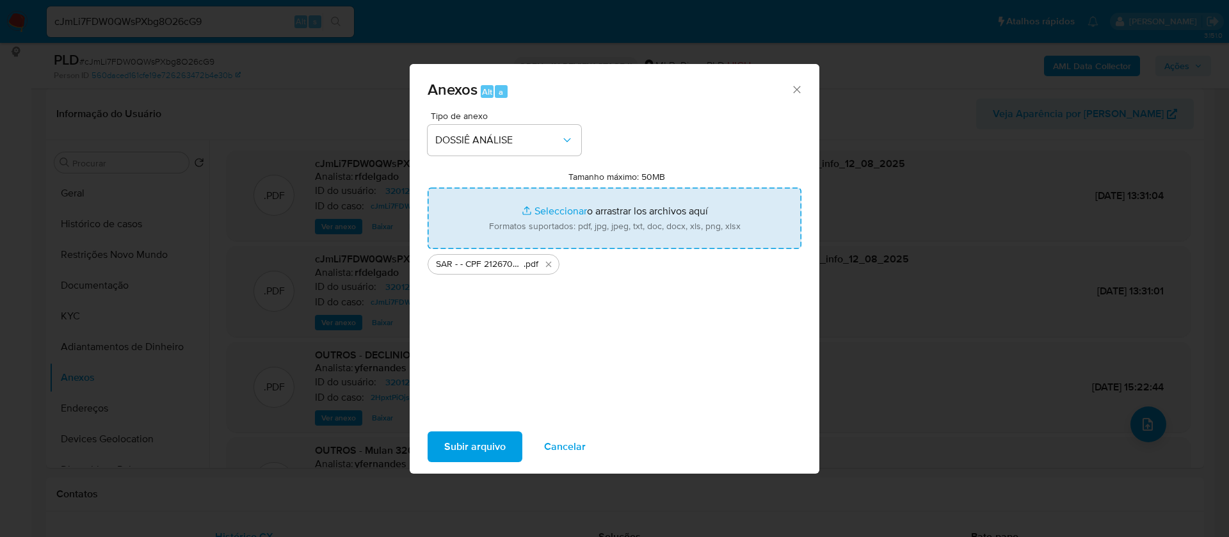
type input "C:\fakepath\Mulan 320129441_2025_08_12_10_43_44.xlsx"
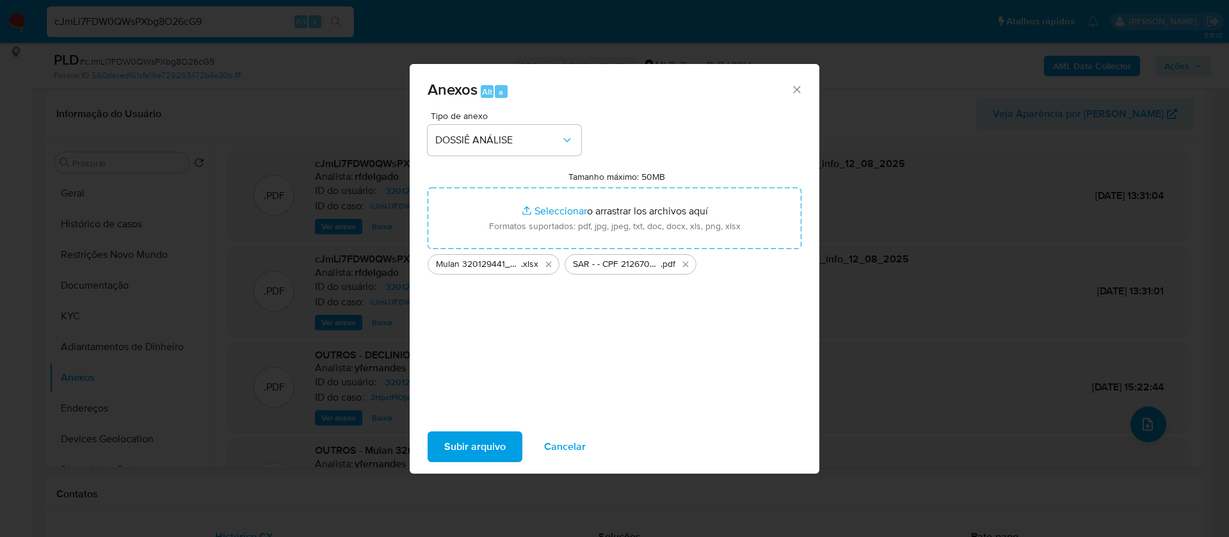
click at [480, 447] on span "Subir arquivo" at bounding box center [474, 447] width 61 height 28
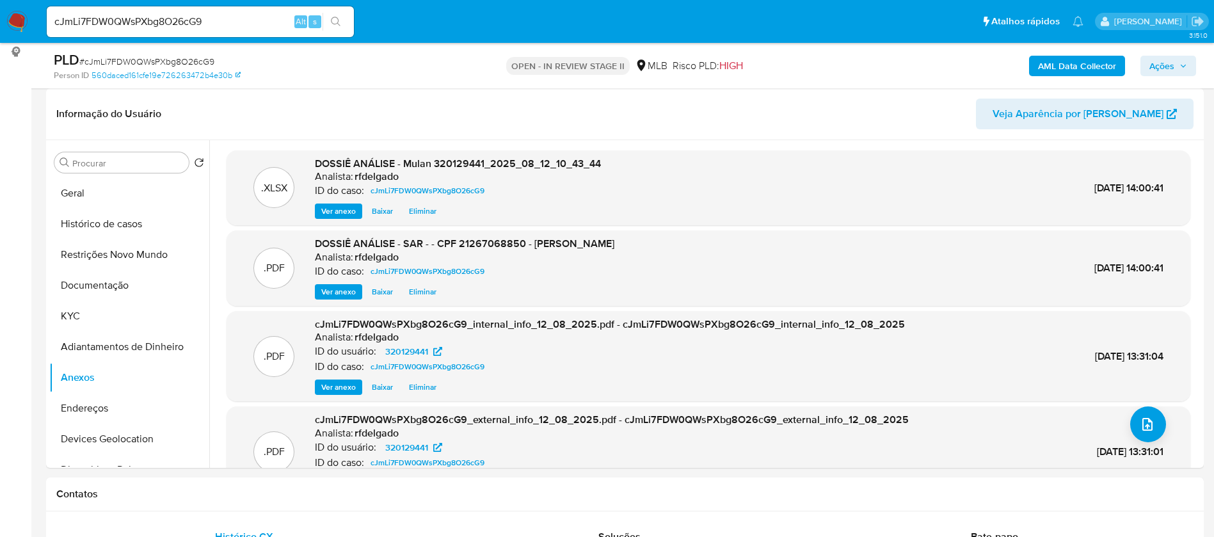
click at [1172, 66] on span "Ações" at bounding box center [1161, 66] width 25 height 20
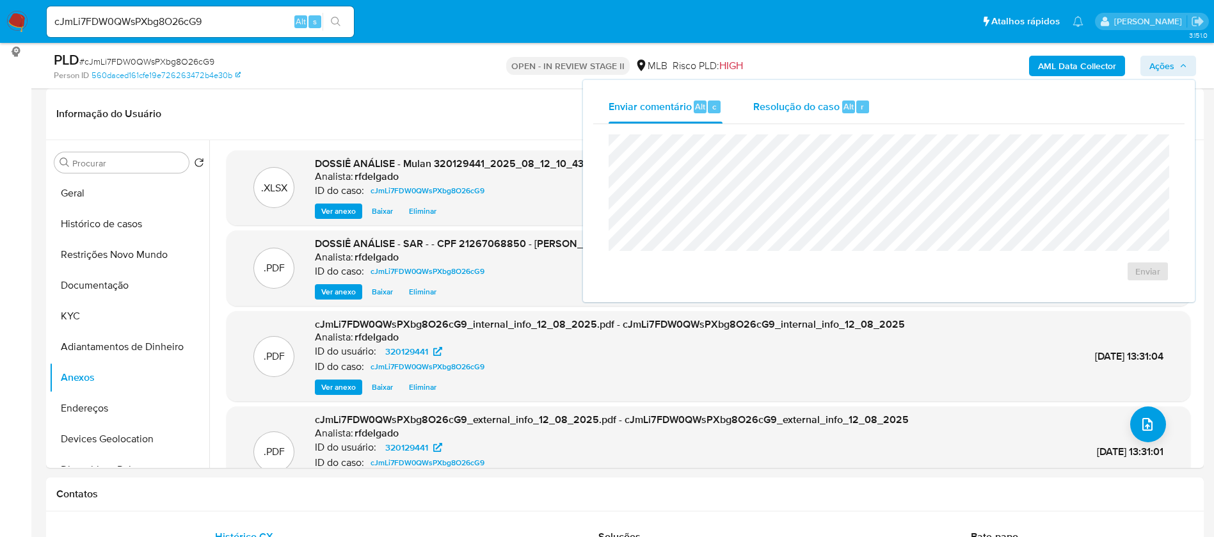
click at [815, 104] on span "Resolução do caso" at bounding box center [796, 106] width 86 height 15
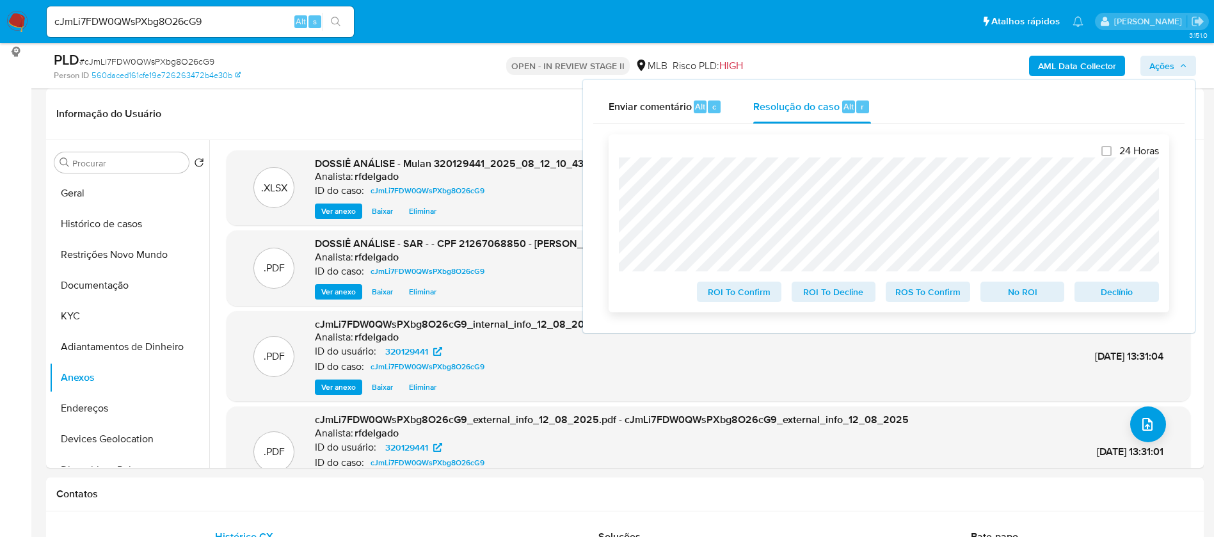
click at [1023, 301] on span "No ROI" at bounding box center [1022, 292] width 67 height 18
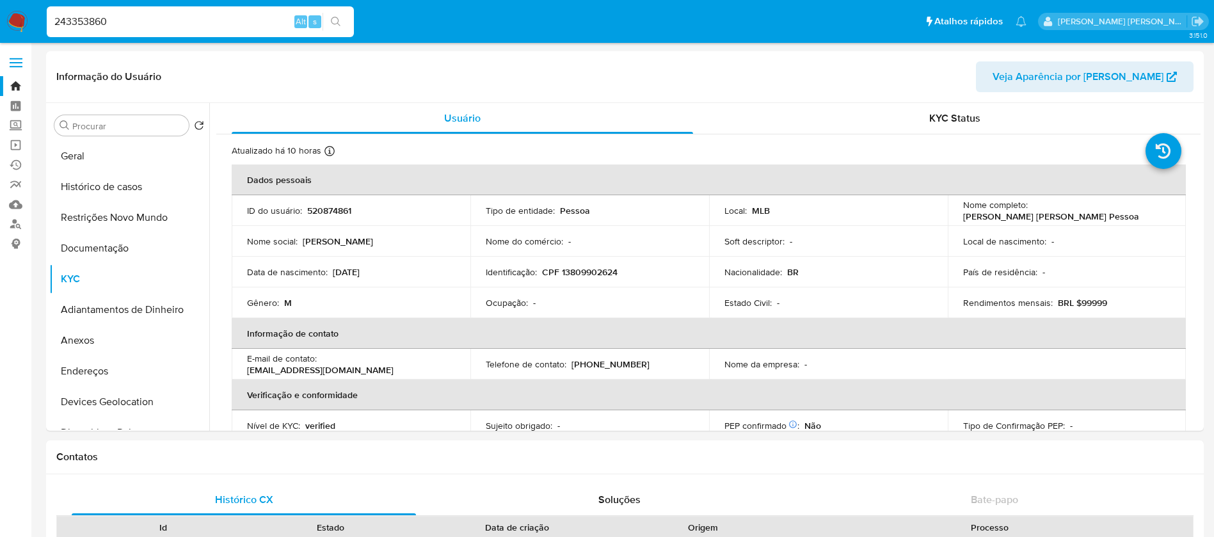
select select "10"
type input "243353860"
click at [338, 24] on icon "search-icon" at bounding box center [336, 22] width 10 height 10
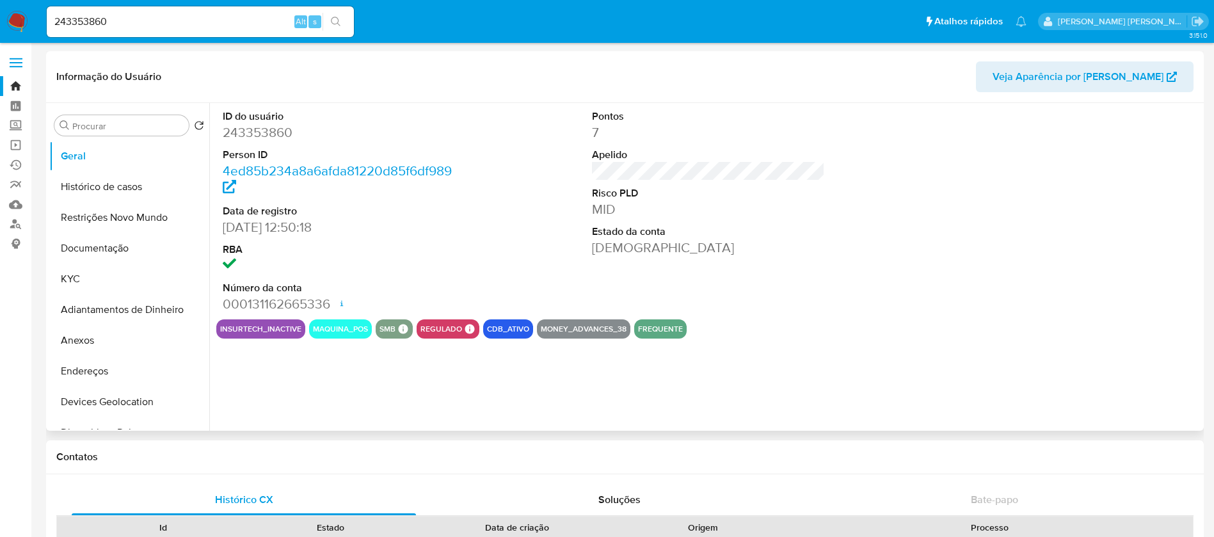
select select "10"
click at [120, 273] on button "KYC" at bounding box center [124, 279] width 150 height 31
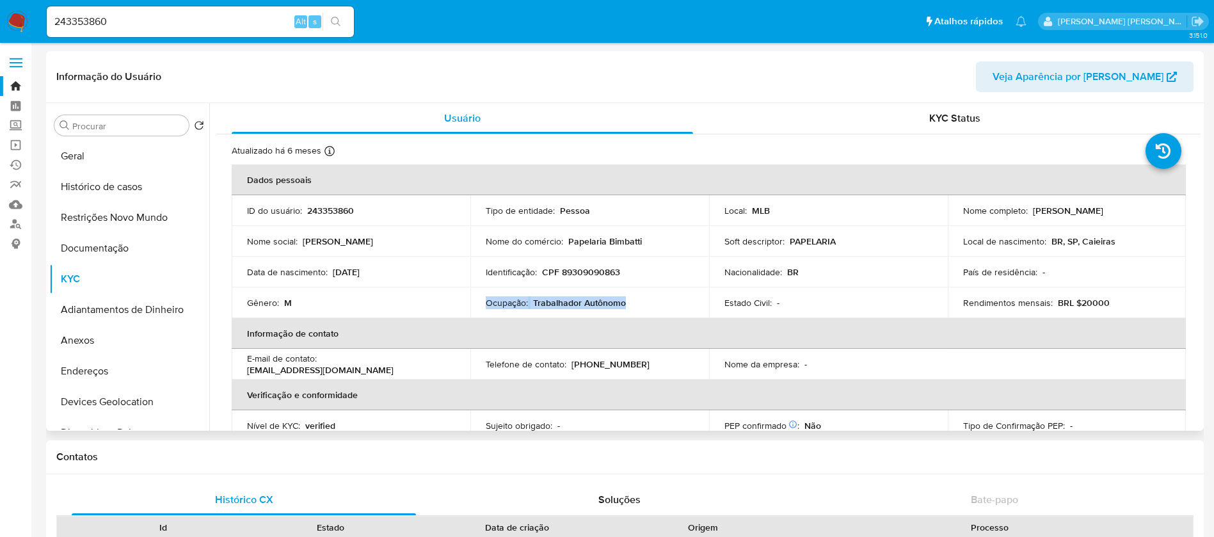
drag, startPoint x: 630, startPoint y: 301, endPoint x: 482, endPoint y: 305, distance: 147.9
click at [482, 305] on td "Ocupação : Trabalhador Autônomo" at bounding box center [589, 302] width 239 height 31
copy div "Ocupação : Trabalhador Autônomo"
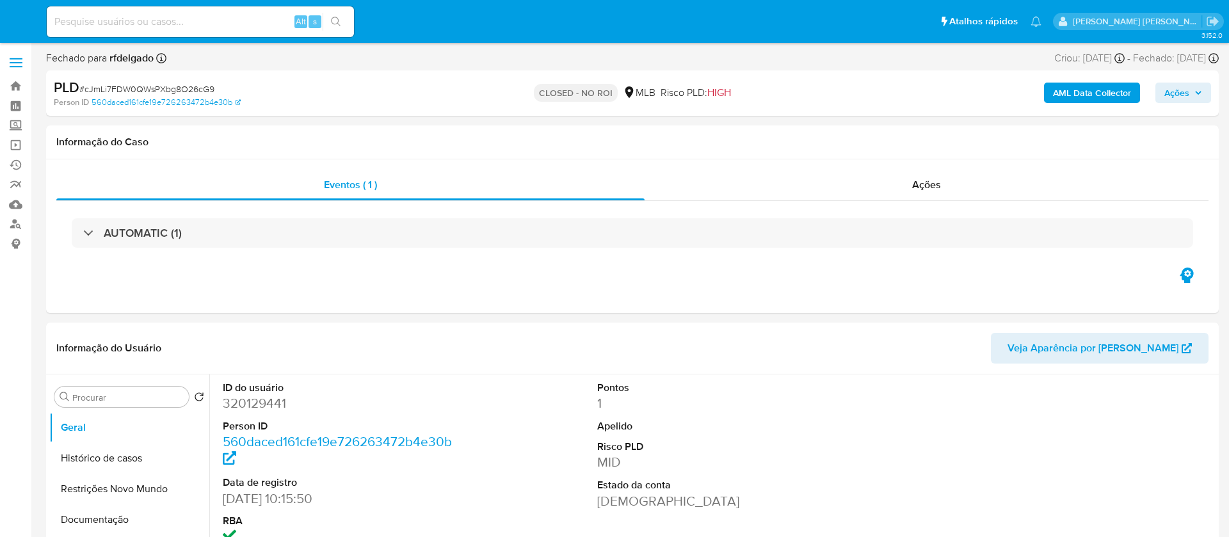
select select "10"
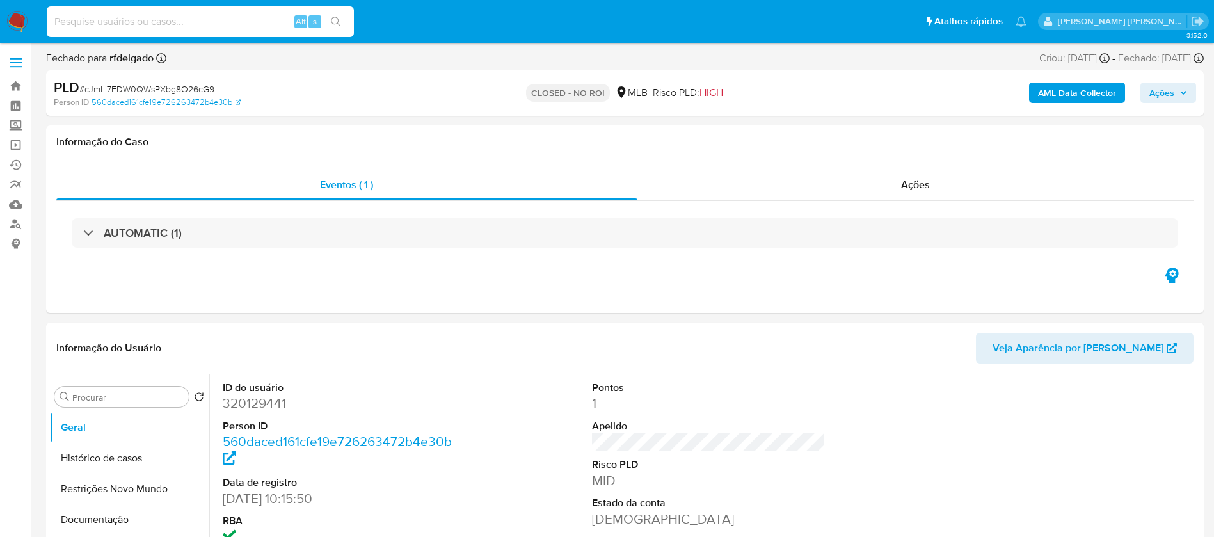
click at [261, 21] on input at bounding box center [200, 21] width 307 height 17
paste input "Dpn6ZBZbAYtv2pfWpxMjaMgj"
type input "Dpn6ZBZbAYtv2pfWpxMjaMgj"
click at [338, 19] on icon "search-icon" at bounding box center [336, 22] width 10 height 10
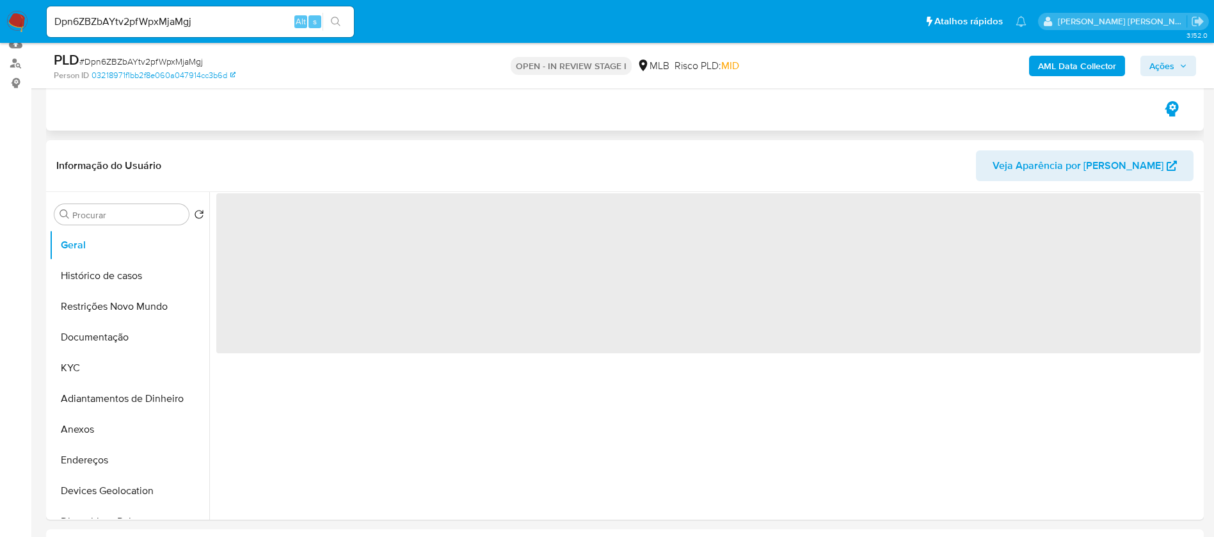
scroll to position [192, 0]
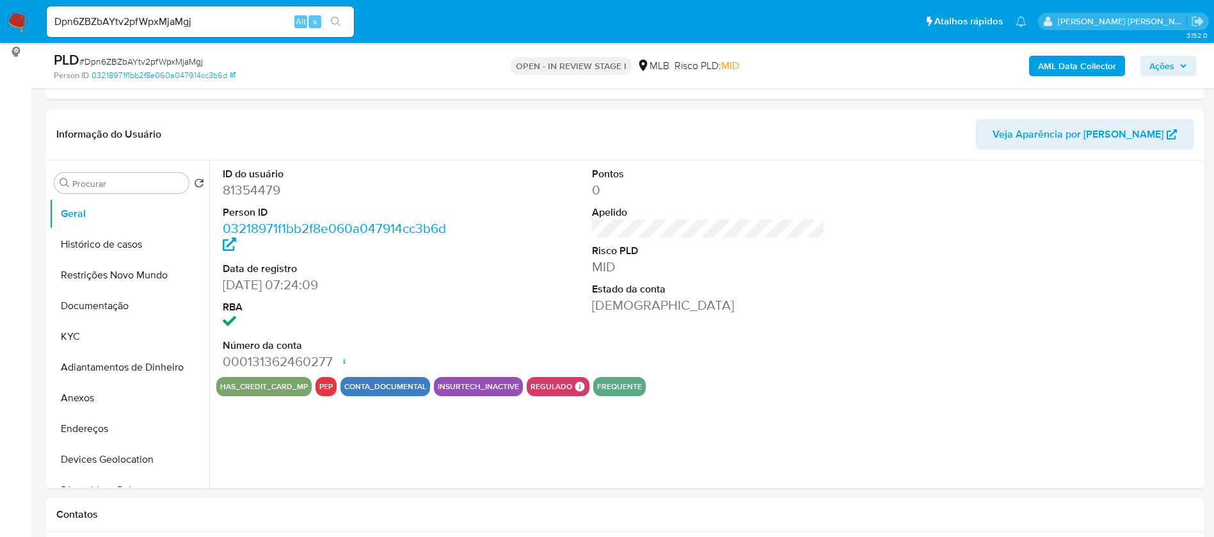
select select "10"
click at [106, 338] on button "KYC" at bounding box center [124, 336] width 150 height 31
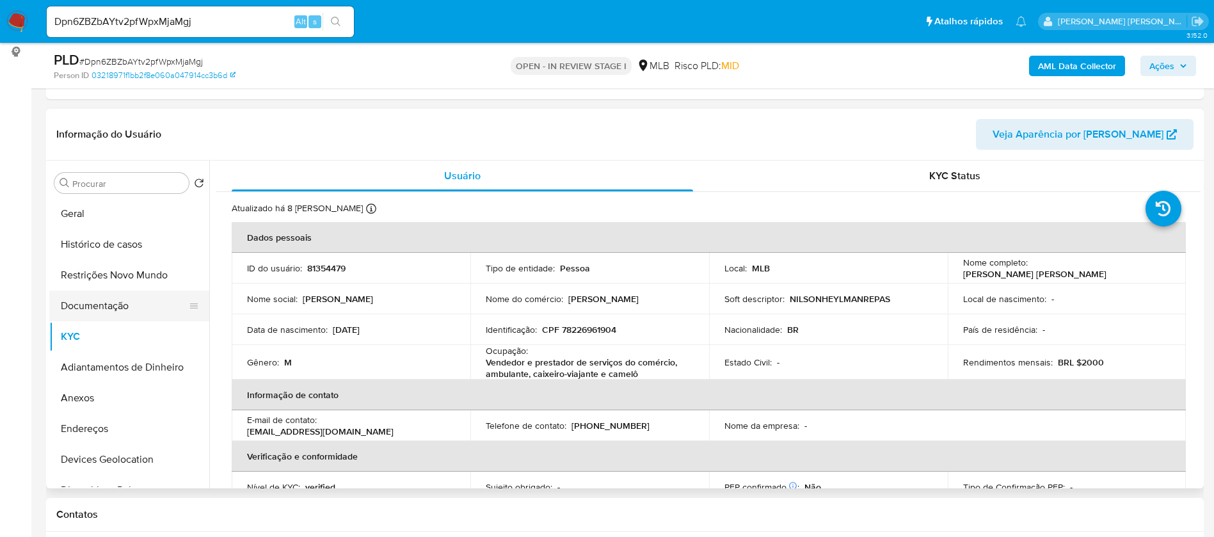
click at [123, 306] on button "Documentação" at bounding box center [124, 305] width 150 height 31
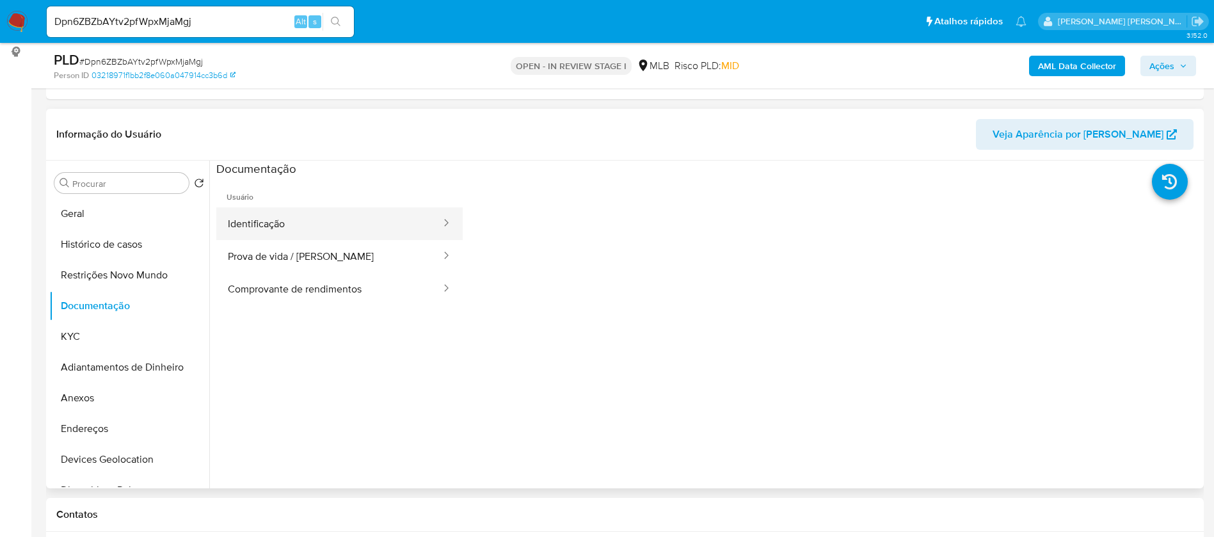
click at [319, 231] on button "Identificação" at bounding box center [329, 223] width 226 height 33
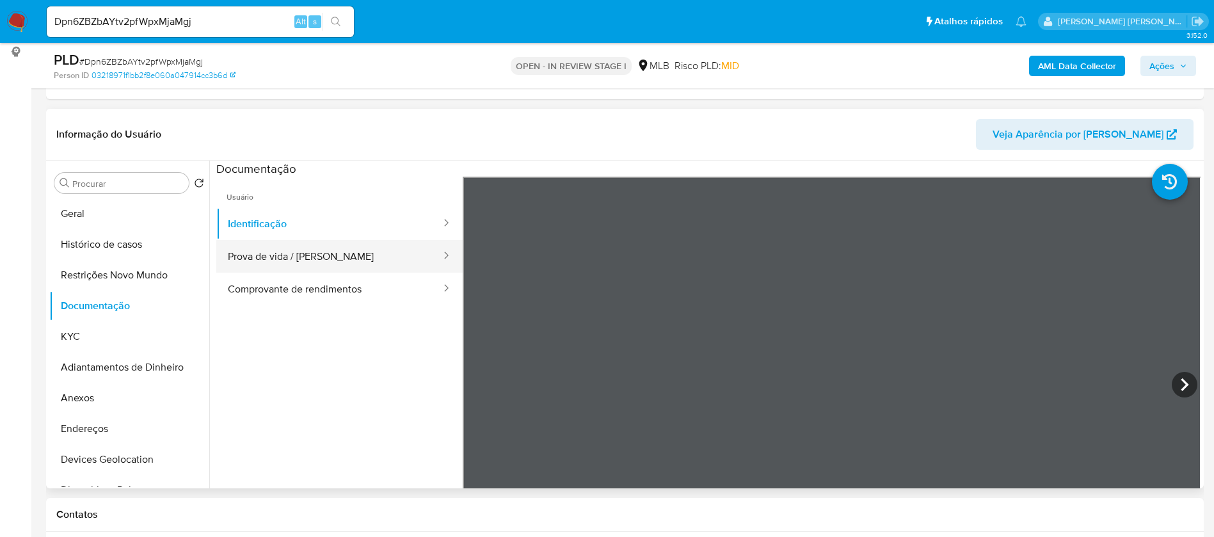
click at [346, 269] on button "Prova de vida / [PERSON_NAME]" at bounding box center [329, 256] width 226 height 33
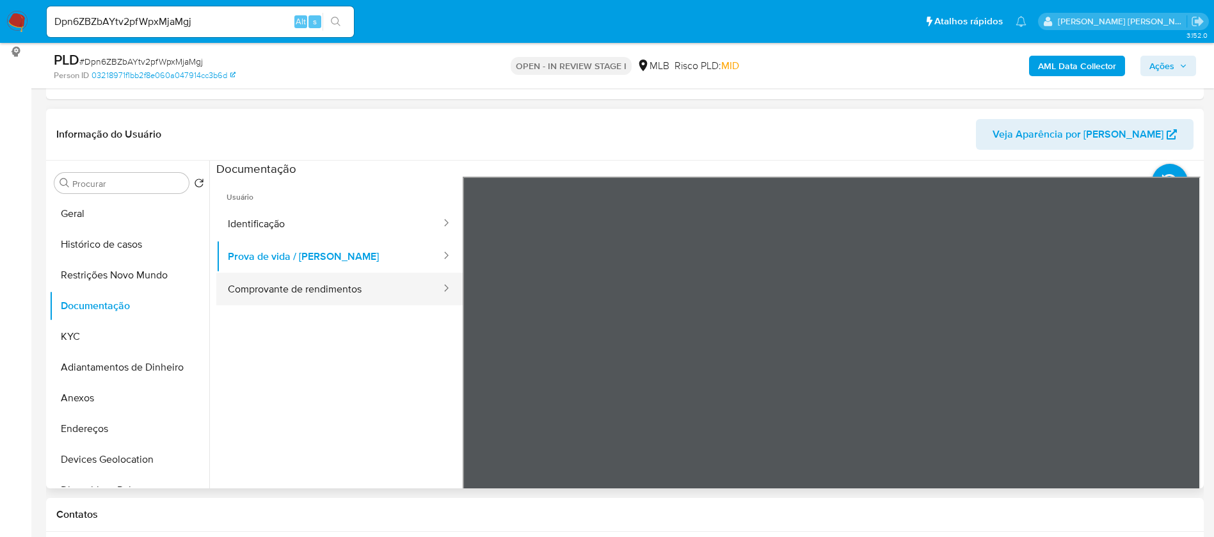
click at [350, 289] on button "Comprovante de rendimentos" at bounding box center [329, 289] width 226 height 33
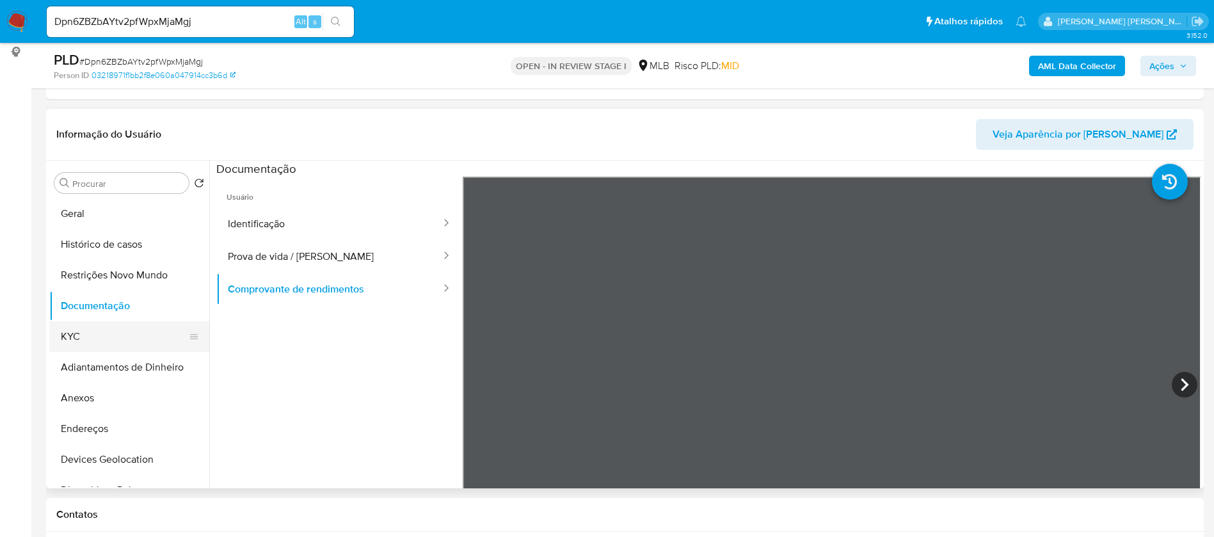
click at [70, 346] on button "KYC" at bounding box center [124, 336] width 150 height 31
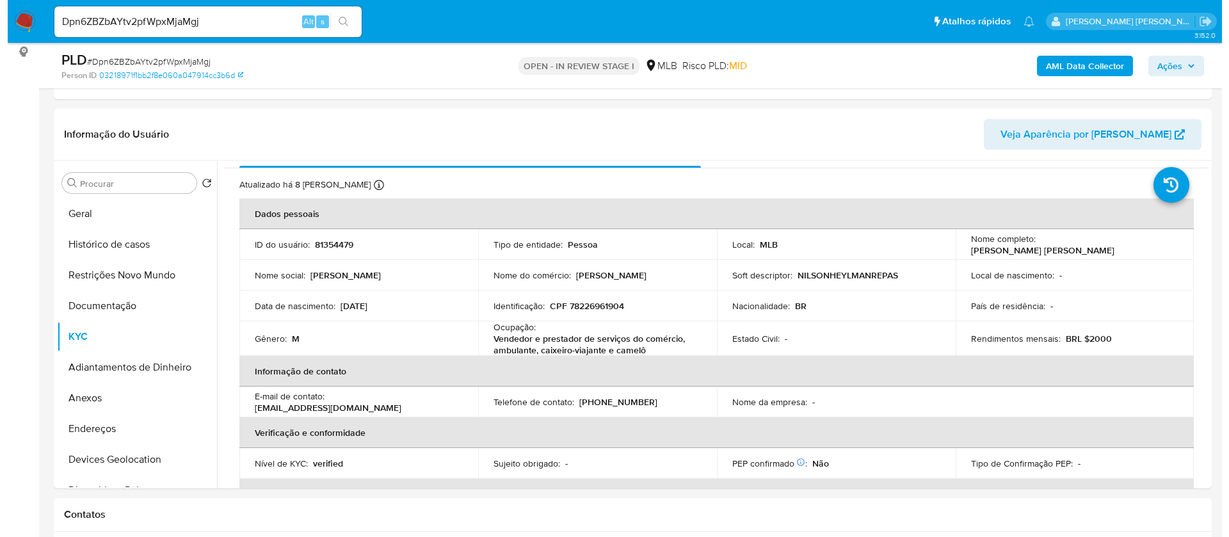
scroll to position [0, 0]
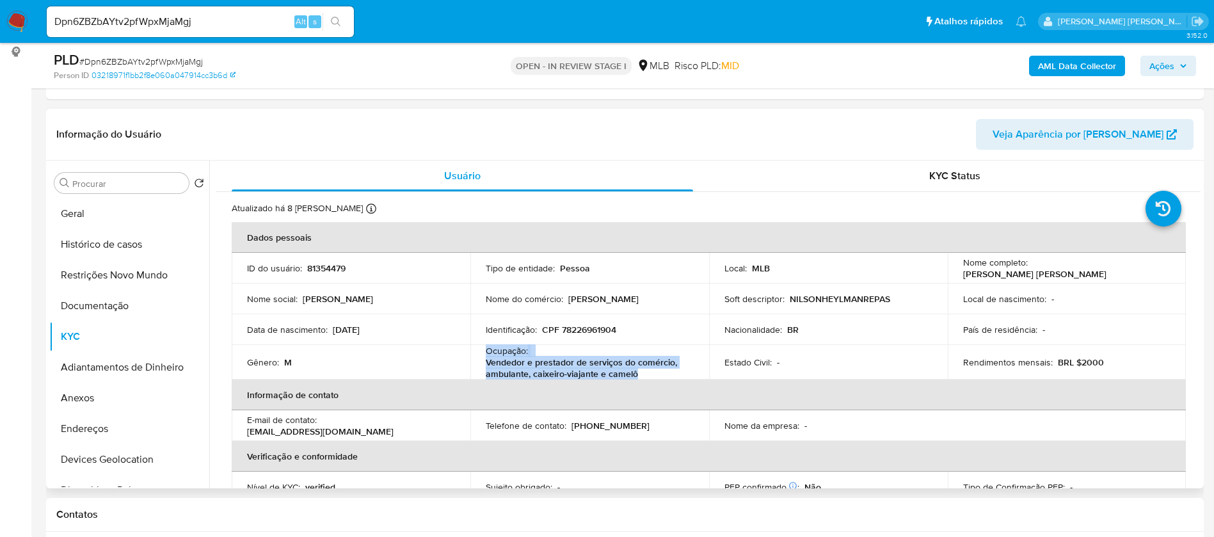
drag, startPoint x: 591, startPoint y: 369, endPoint x: 480, endPoint y: 352, distance: 111.9
click at [480, 352] on td "Ocupação : Vendedor e prestador de serviços do comércio, ambulante, caixeiro-vi…" at bounding box center [589, 362] width 239 height 35
click at [1088, 62] on b "AML Data Collector" at bounding box center [1077, 66] width 78 height 20
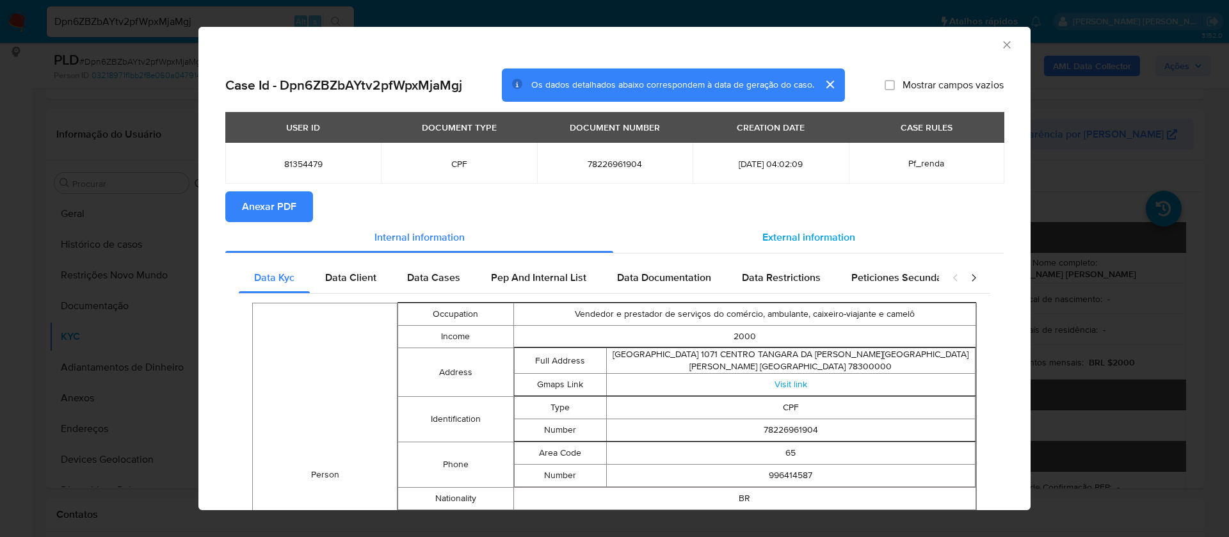
click at [795, 237] on span "External information" at bounding box center [808, 237] width 93 height 15
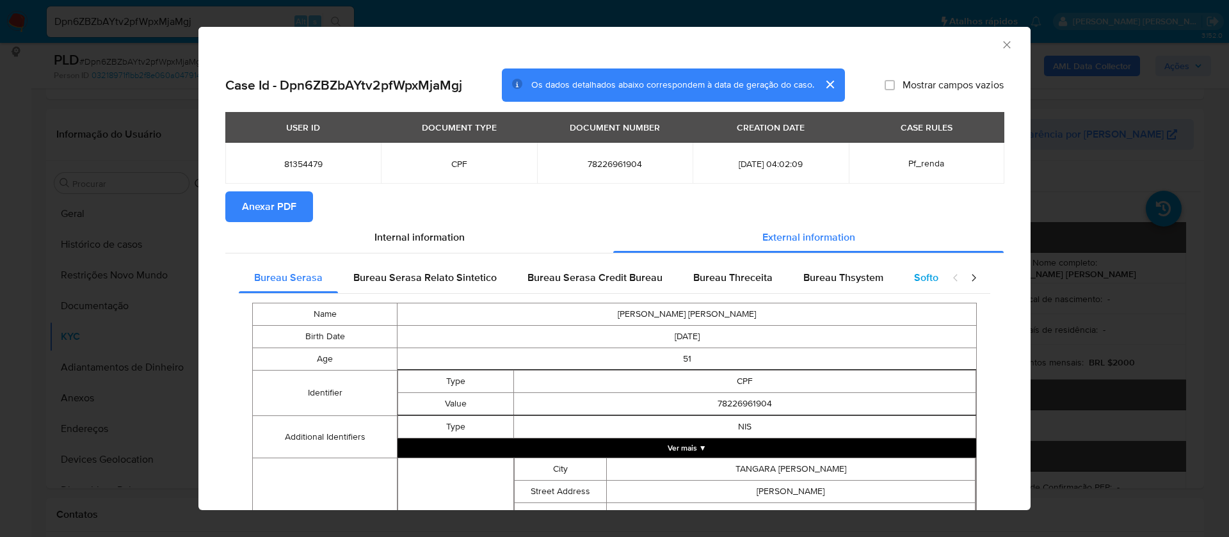
click at [916, 274] on span "Softon" at bounding box center [929, 277] width 30 height 15
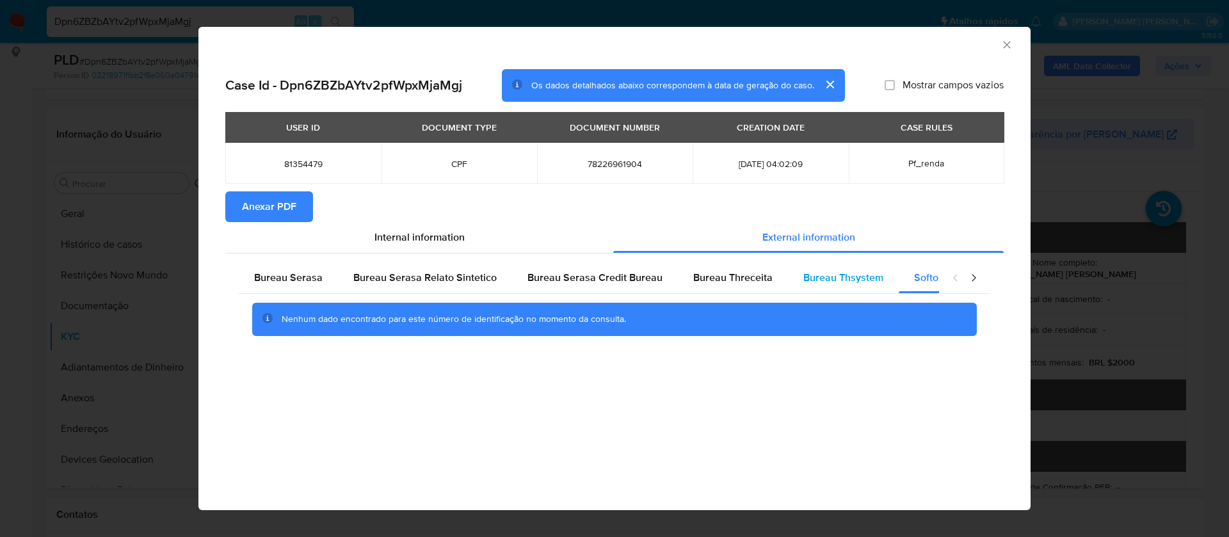
click at [824, 282] on span "Bureau Thsystem" at bounding box center [843, 277] width 80 height 15
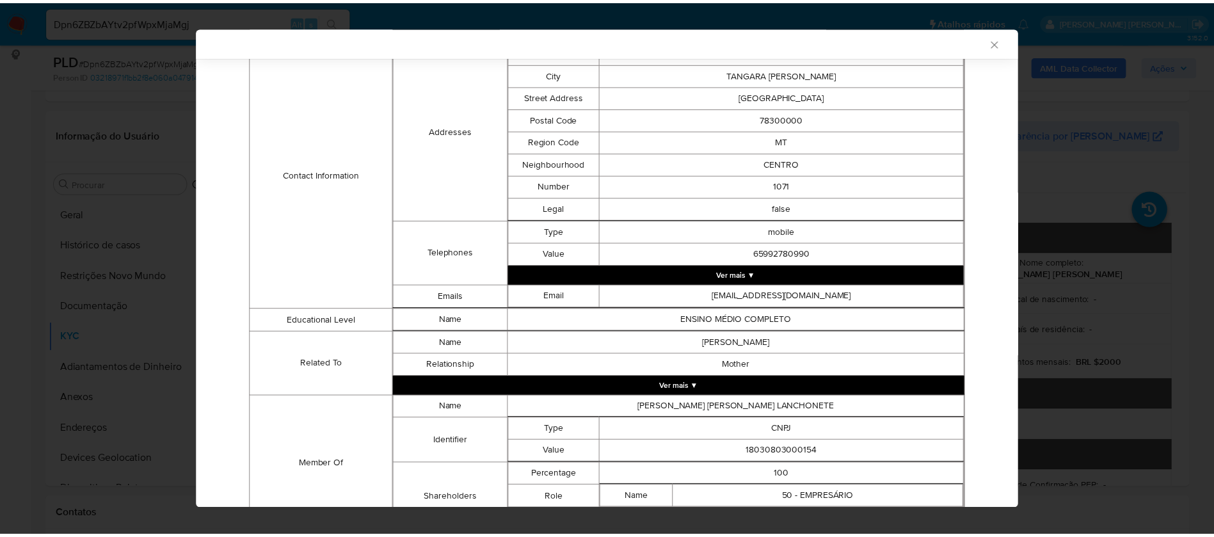
scroll to position [573, 0]
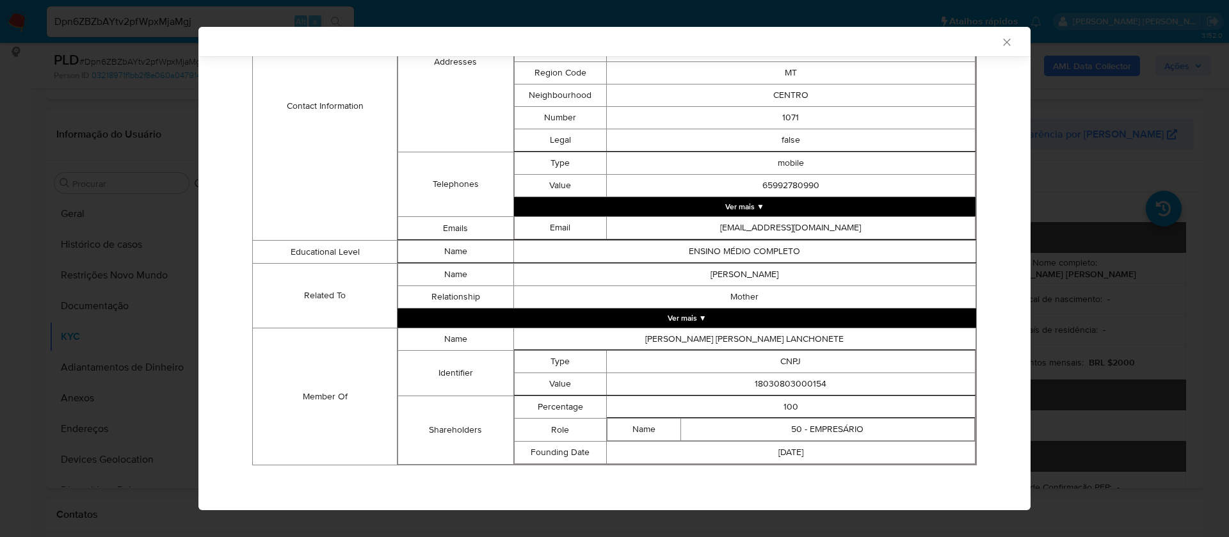
click at [805, 381] on td "18030803000154" at bounding box center [790, 384] width 369 height 22
copy td "18030803000154"
click at [1000, 39] on icon "Fechar a janela" at bounding box center [1006, 42] width 13 height 13
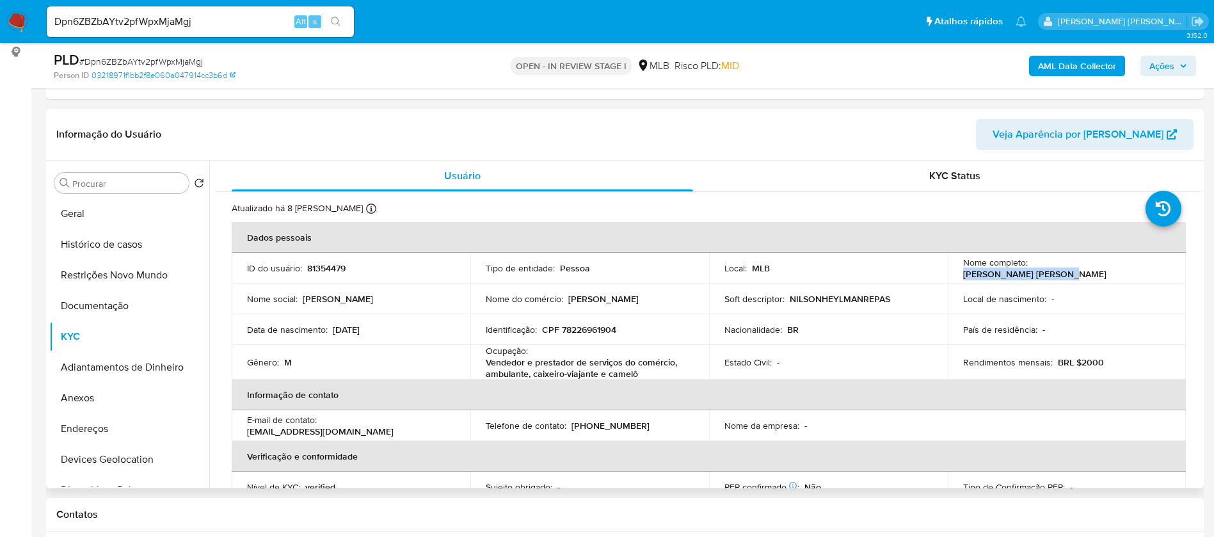
drag, startPoint x: 1133, startPoint y: 265, endPoint x: 1030, endPoint y: 270, distance: 103.1
click at [1030, 270] on div "Nome completo : [PERSON_NAME] [PERSON_NAME]" at bounding box center [1067, 268] width 208 height 23
copy p "[PERSON_NAME] [PERSON_NAME]"
click at [313, 271] on p "81354479" at bounding box center [326, 268] width 38 height 12
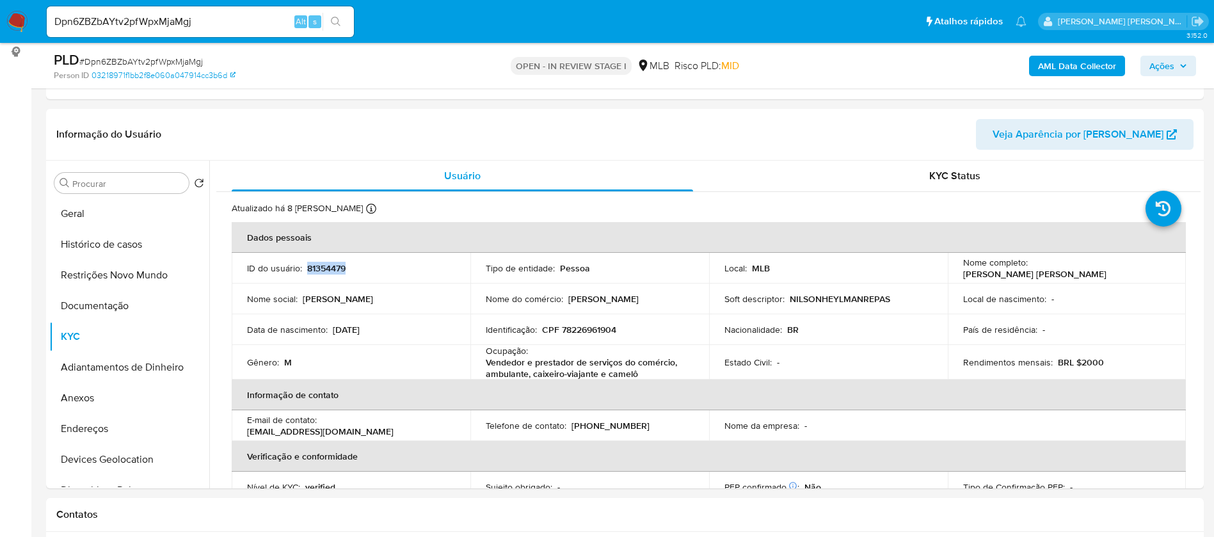
copy p "81354479"
click at [90, 211] on button "Geral" at bounding box center [124, 213] width 150 height 31
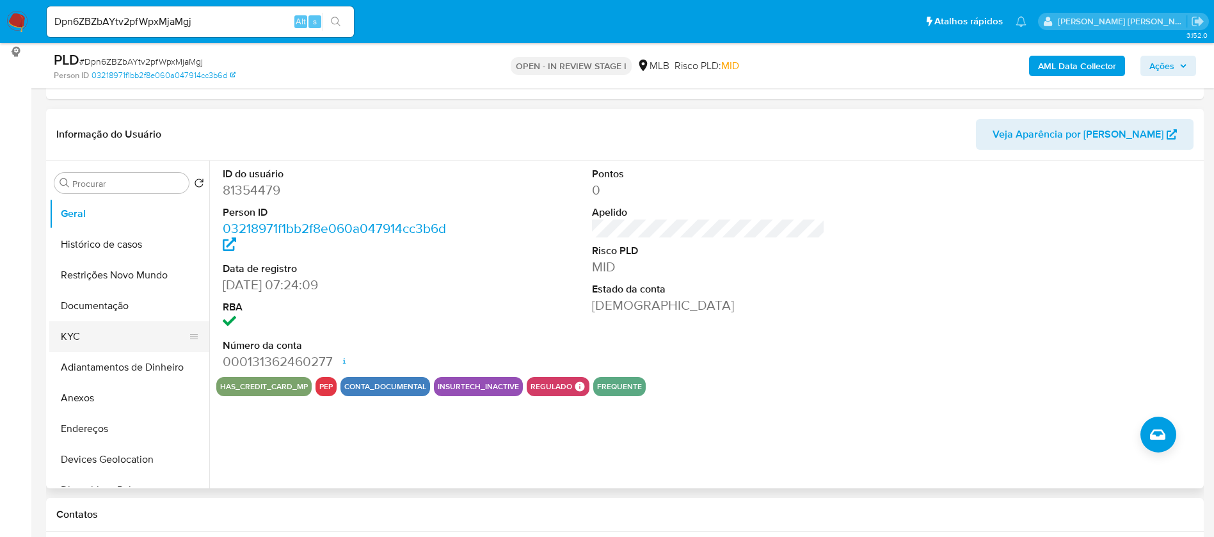
click at [79, 331] on button "KYC" at bounding box center [124, 336] width 150 height 31
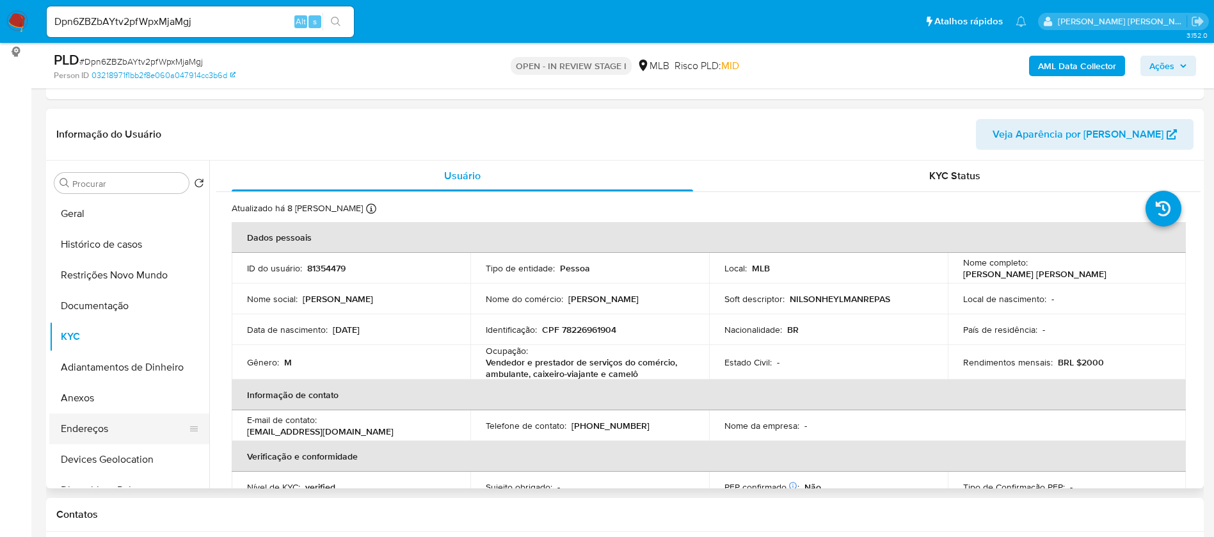
click at [109, 424] on button "Endereços" at bounding box center [124, 428] width 150 height 31
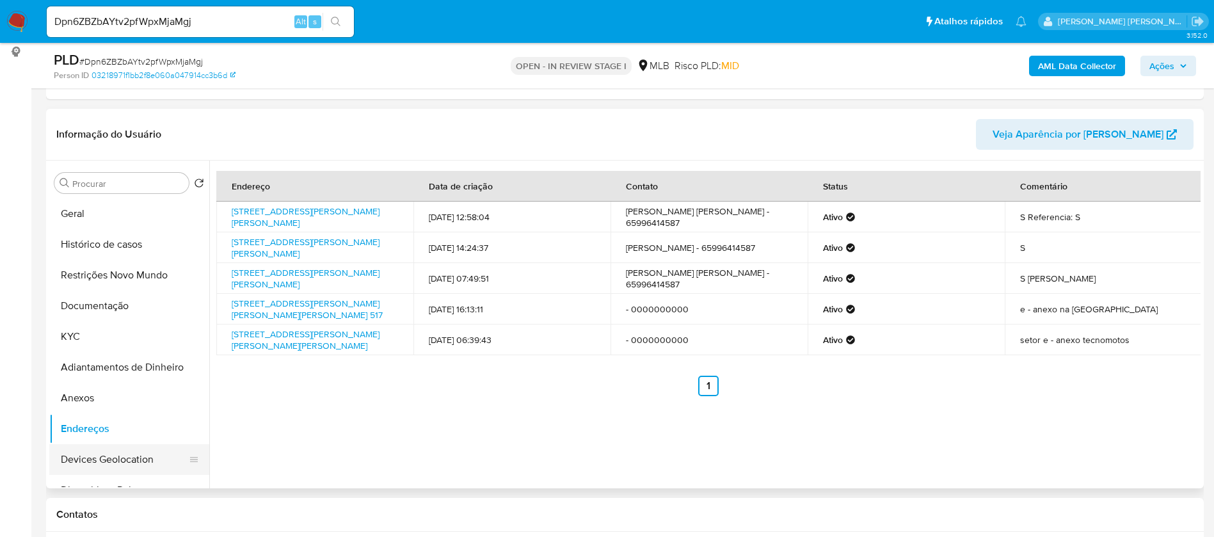
click at [117, 450] on button "Devices Geolocation" at bounding box center [124, 459] width 150 height 31
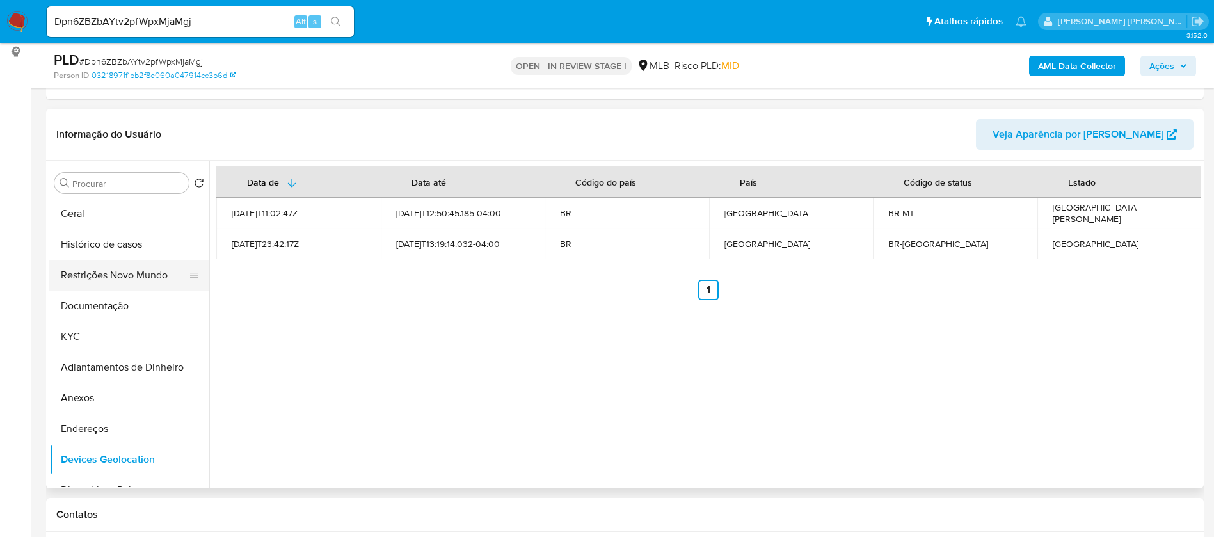
click at [115, 275] on button "Restrições Novo Mundo" at bounding box center [124, 275] width 150 height 31
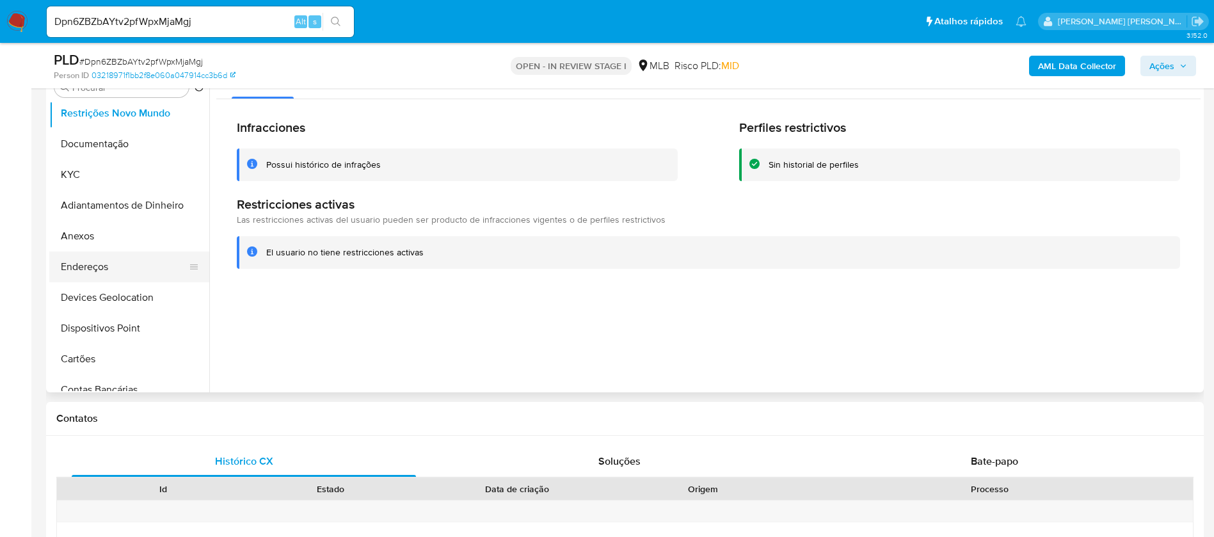
scroll to position [96, 0]
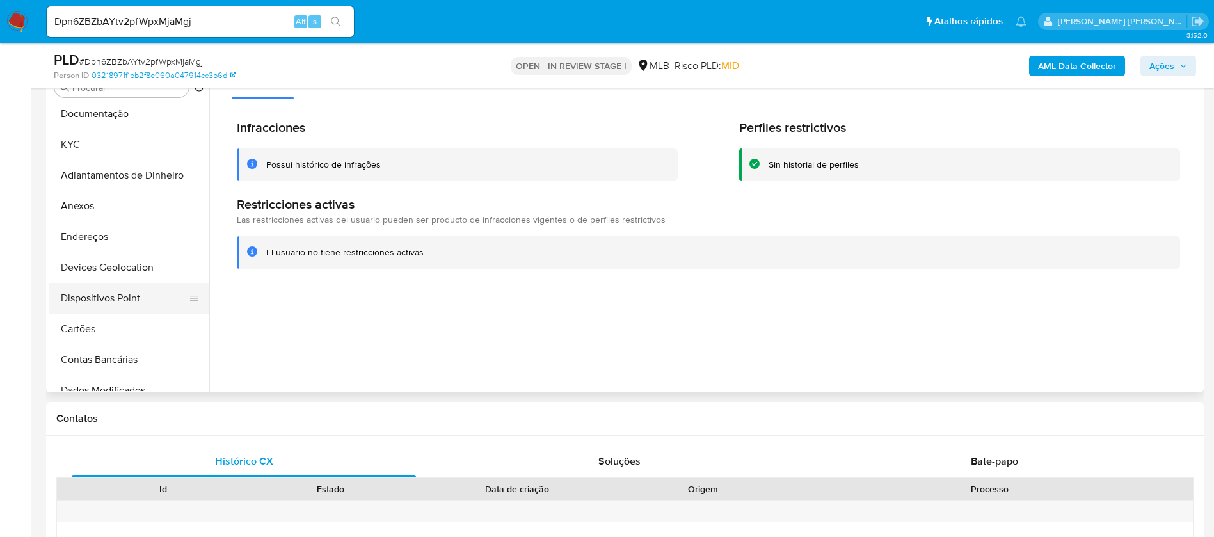
drag, startPoint x: 131, startPoint y: 292, endPoint x: 54, endPoint y: 296, distance: 77.5
click at [131, 293] on button "Dispositivos Point" at bounding box center [124, 298] width 150 height 31
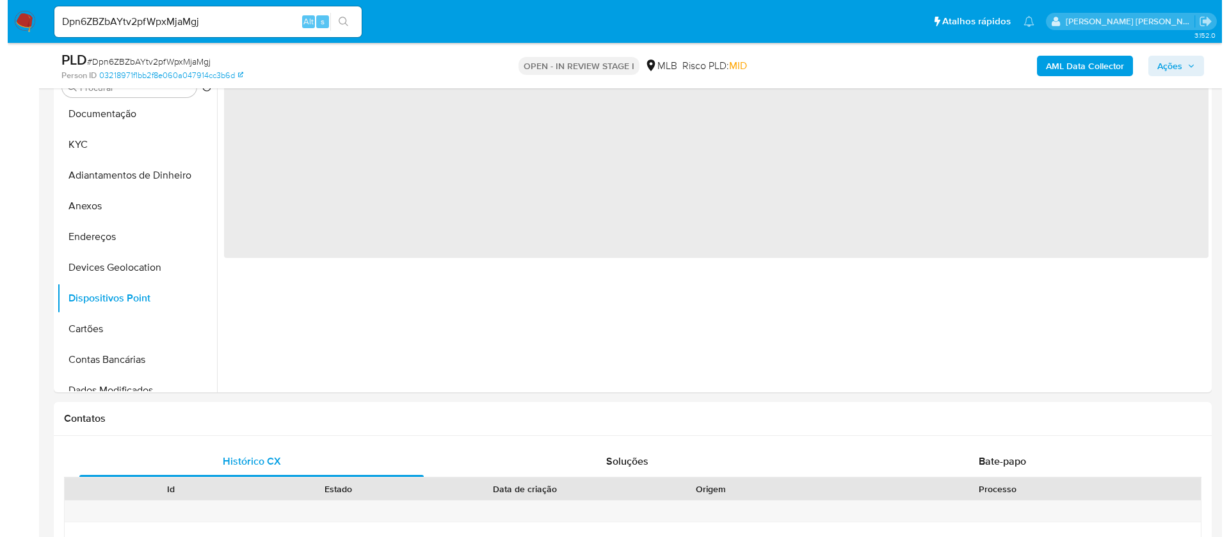
scroll to position [192, 0]
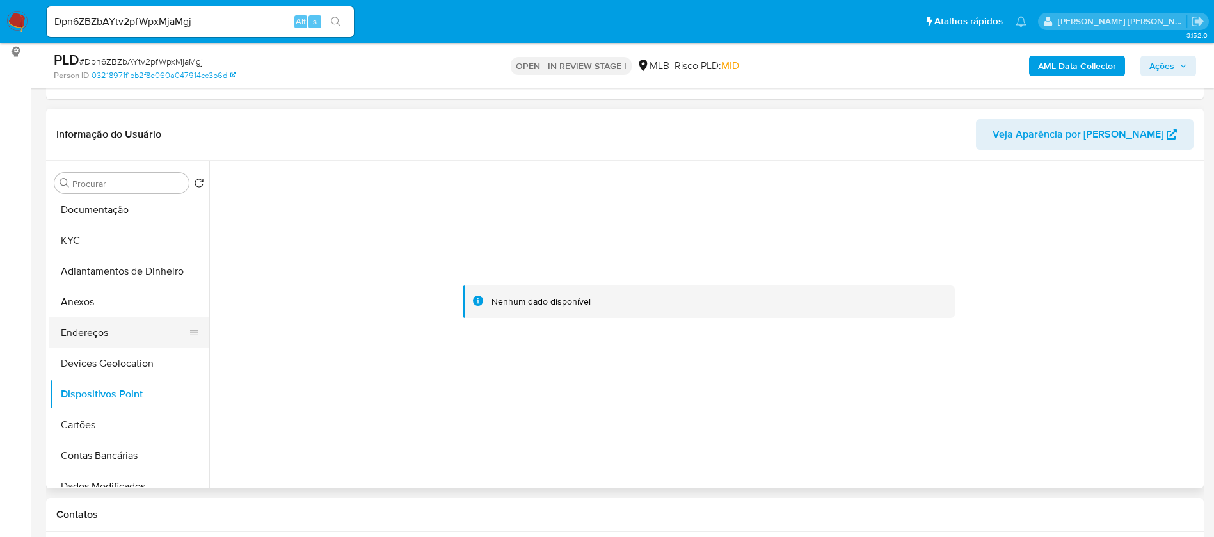
click at [92, 335] on button "Endereços" at bounding box center [124, 332] width 150 height 31
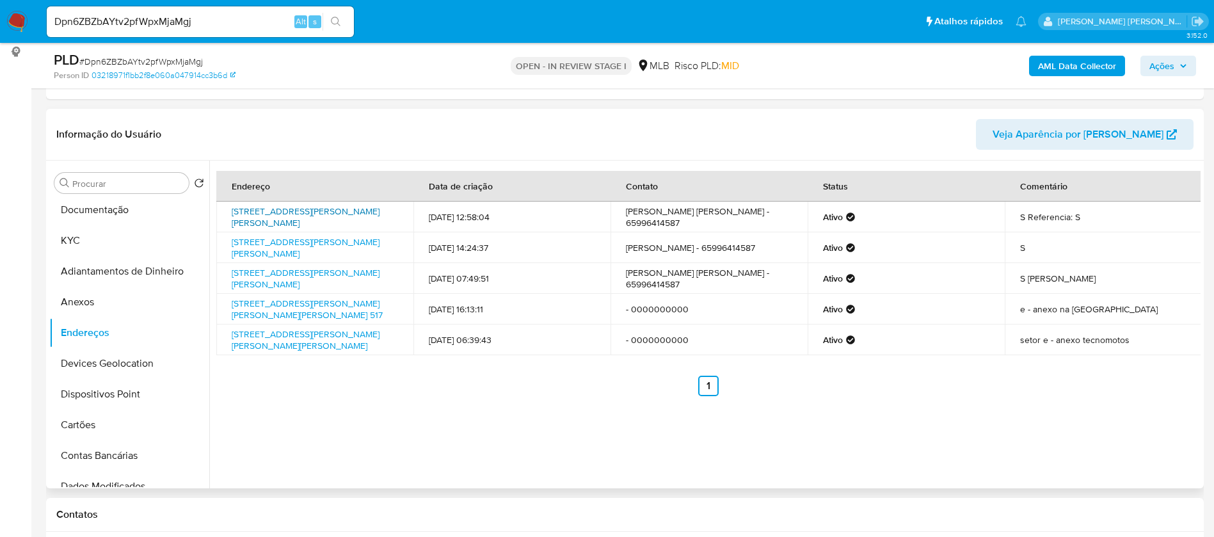
click at [322, 218] on link "[STREET_ADDRESS][PERSON_NAME][PERSON_NAME]" at bounding box center [306, 217] width 148 height 24
click at [92, 298] on button "Anexos" at bounding box center [124, 302] width 150 height 31
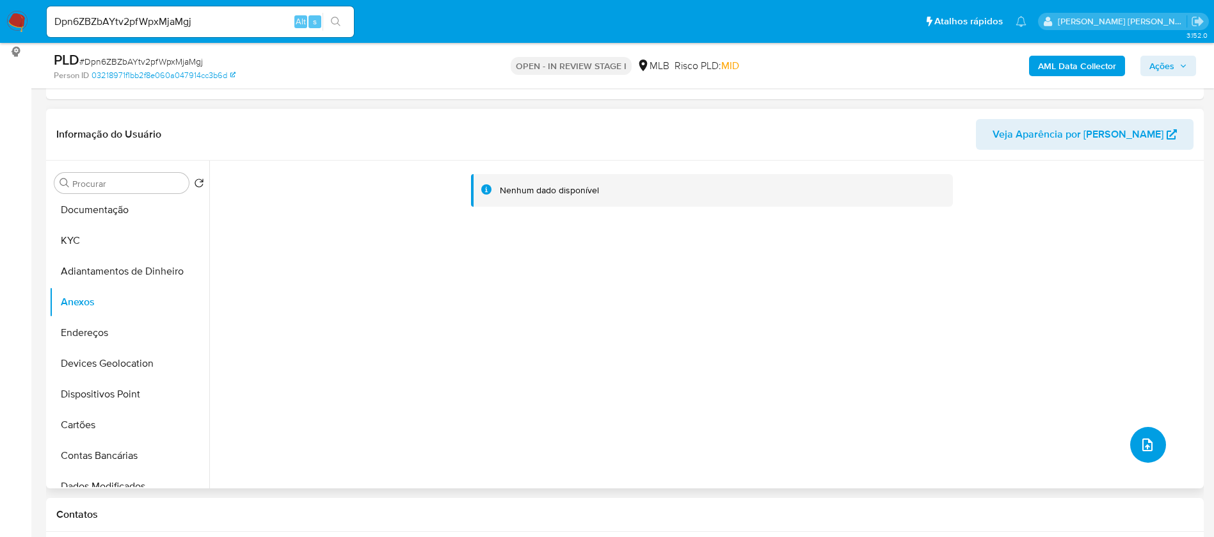
click at [1149, 446] on icon "upload-file" at bounding box center [1147, 444] width 15 height 15
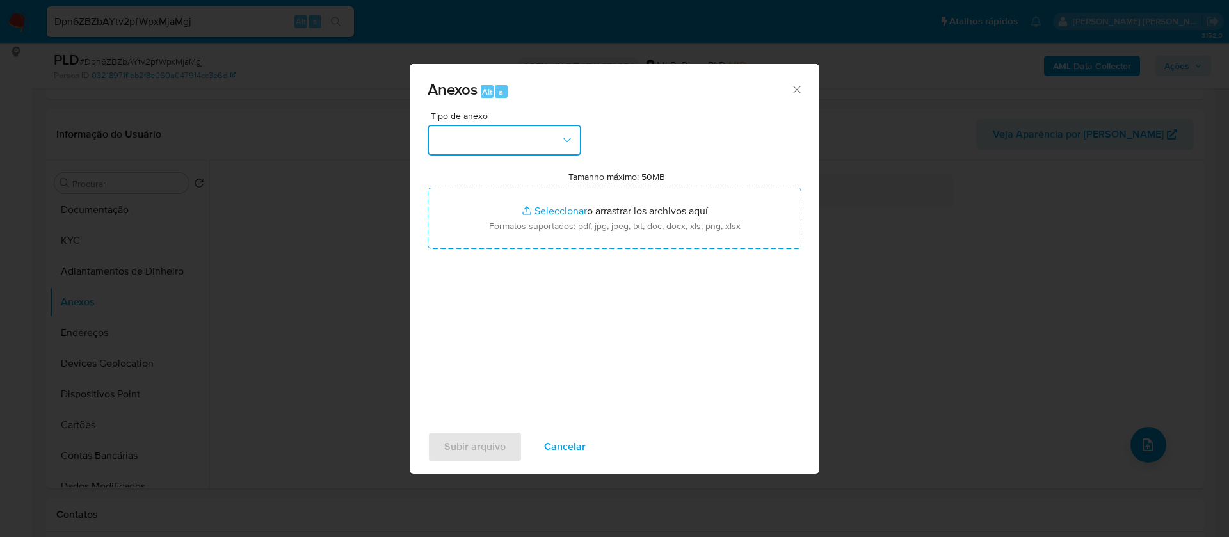
click at [530, 138] on button "button" at bounding box center [504, 140] width 154 height 31
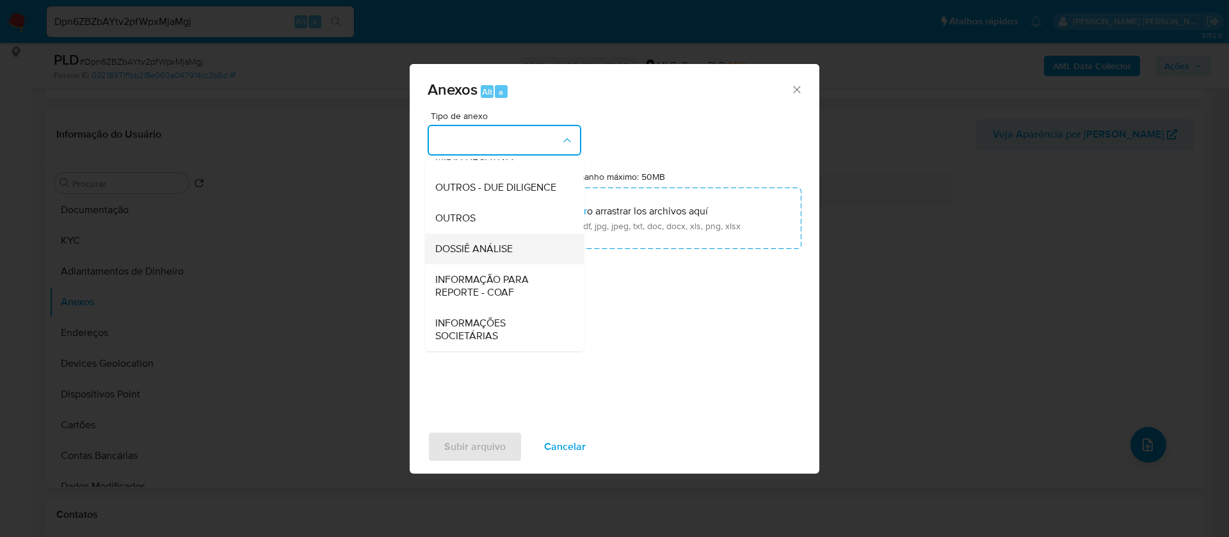
click at [522, 248] on div "DOSSIÊ ANÁLISE" at bounding box center [500, 249] width 131 height 31
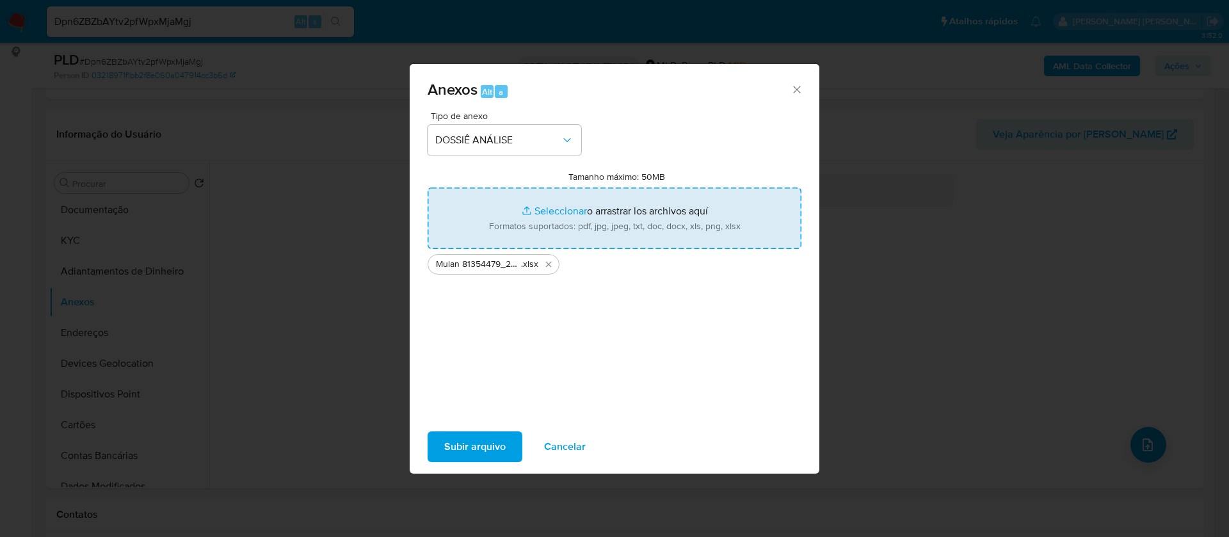
type input "C:\fakepath\SAR - - CPF 78226961904 - [PERSON_NAME] [PERSON_NAME].pdf"
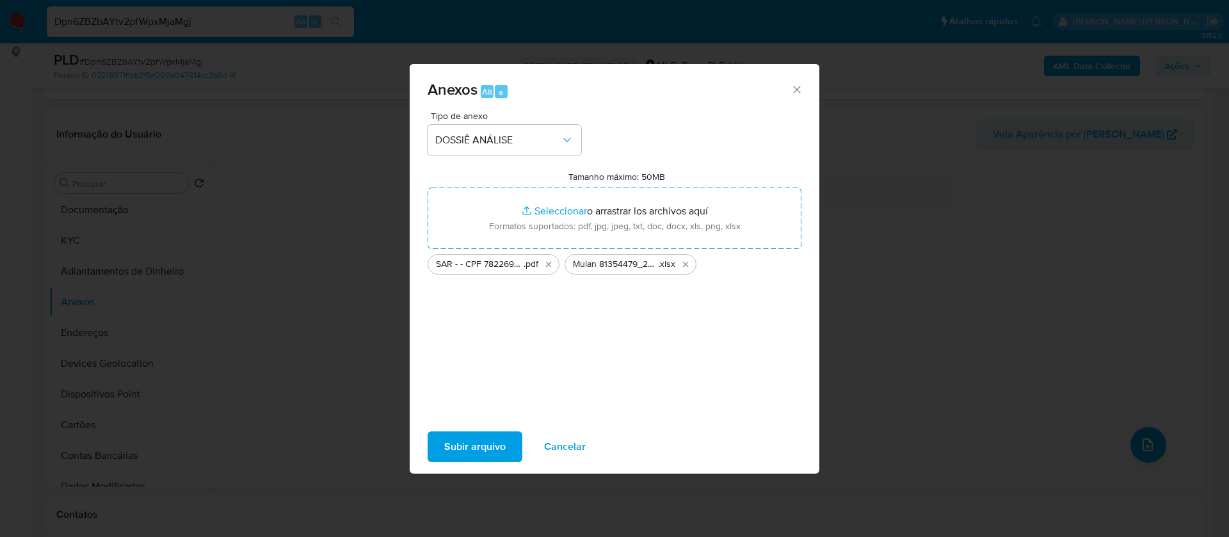
click at [482, 440] on span "Subir arquivo" at bounding box center [474, 447] width 61 height 28
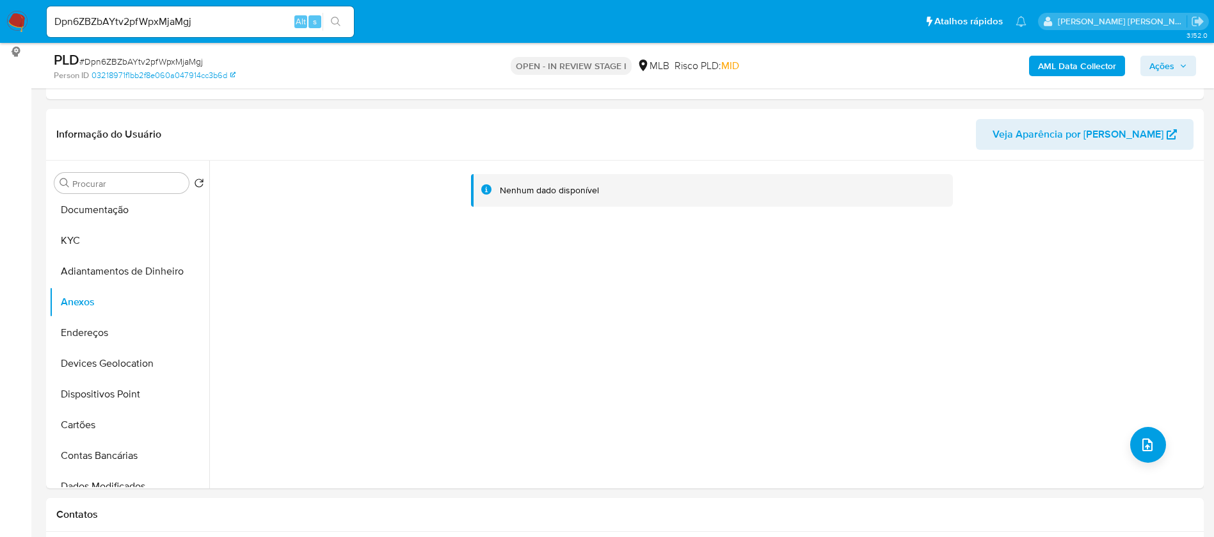
click at [1177, 57] on span "Ações" at bounding box center [1168, 66] width 38 height 18
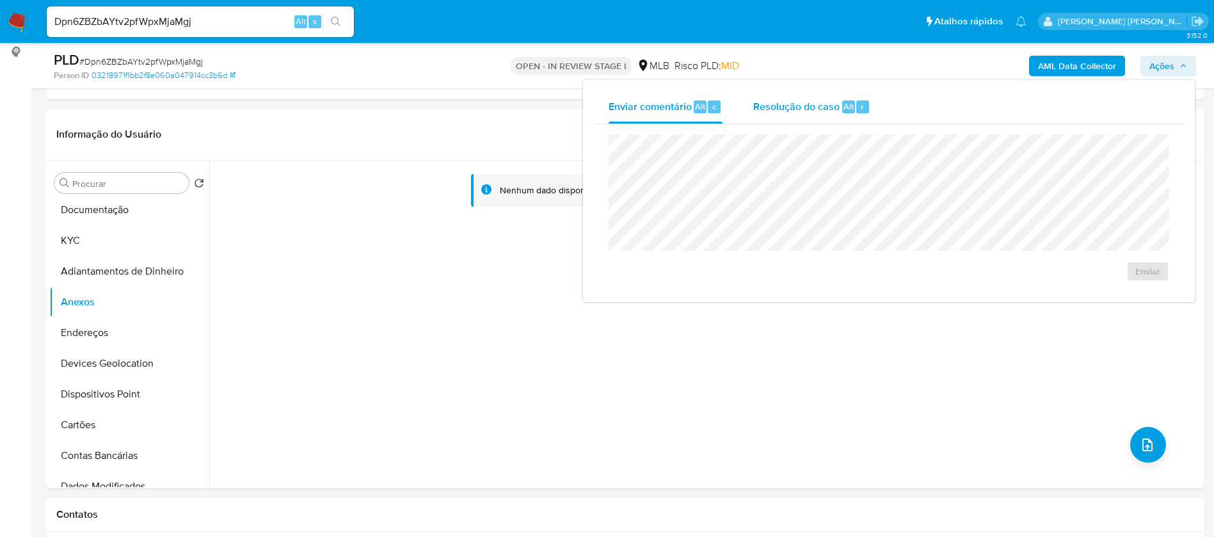
click at [824, 106] on span "Resolução do caso" at bounding box center [796, 106] width 86 height 15
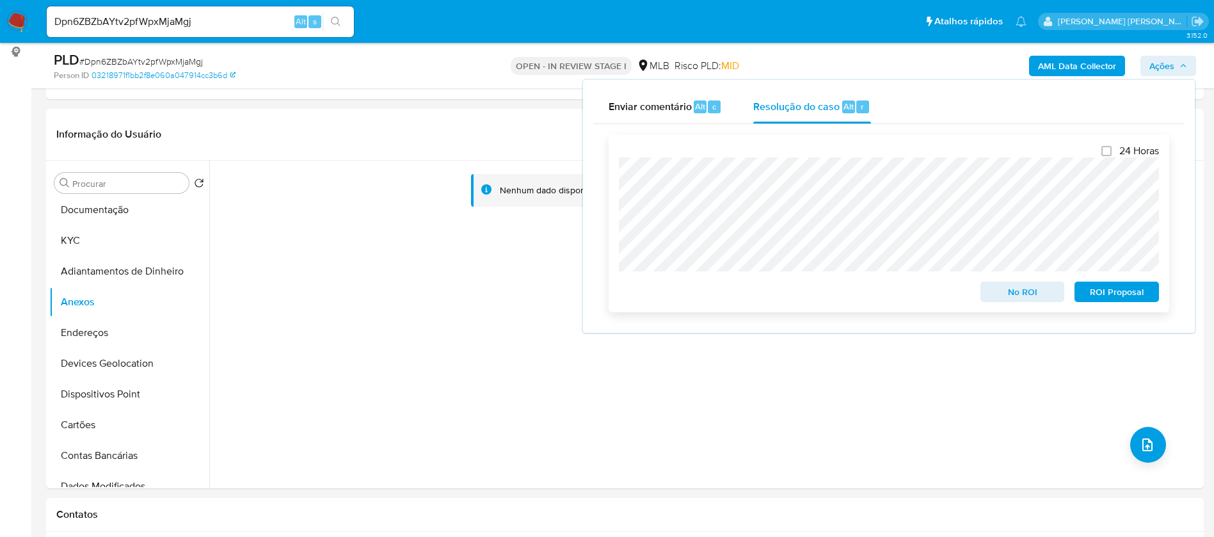
click at [1121, 296] on span "ROI Proposal" at bounding box center [1116, 292] width 67 height 18
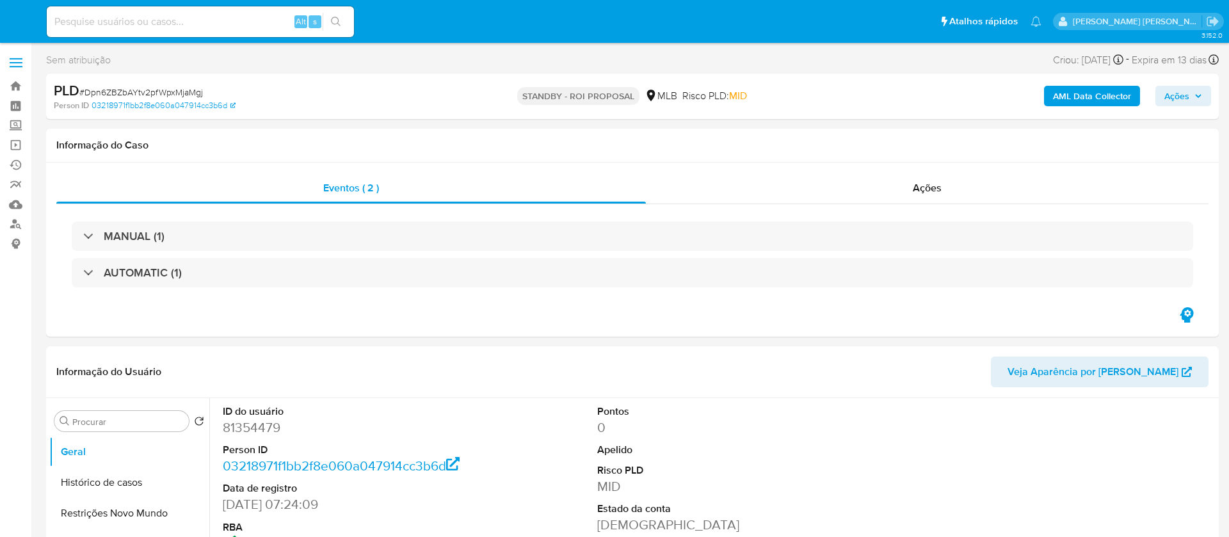
select select "10"
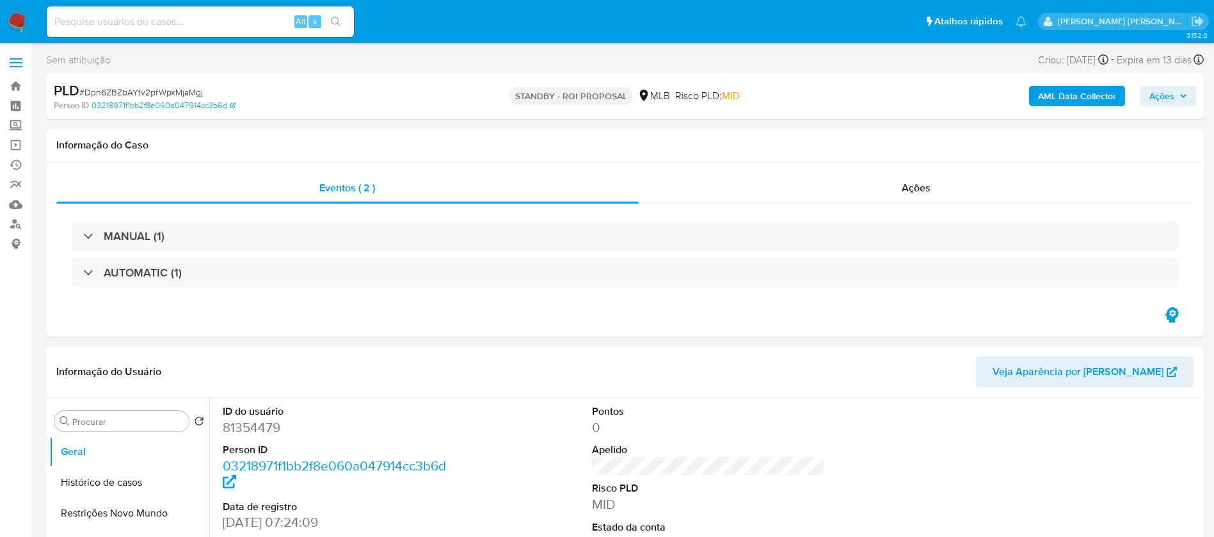
drag, startPoint x: 13, startPoint y: 24, endPoint x: 25, endPoint y: 0, distance: 26.9
click at [14, 24] on img at bounding box center [17, 22] width 22 height 22
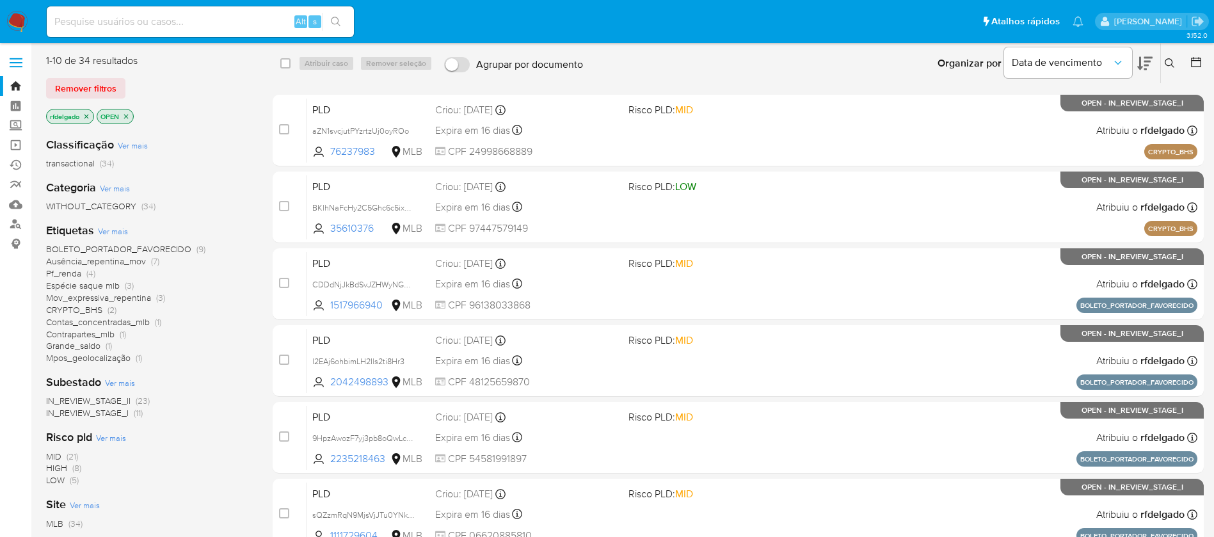
click at [106, 283] on span "Espécie saque mlb" at bounding box center [83, 285] width 74 height 13
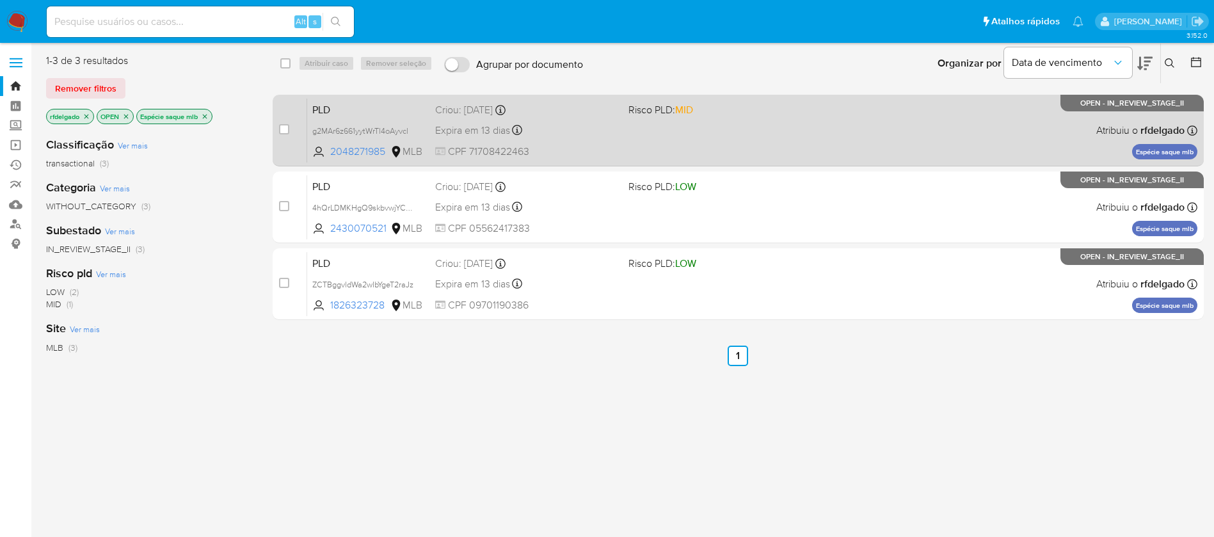
click at [655, 123] on div "PLD g2MAr6z661yytWrTl4oAyvcl 2048271985 MLB Risco PLD: MID Criou: [DATE] Criou:…" at bounding box center [752, 130] width 890 height 65
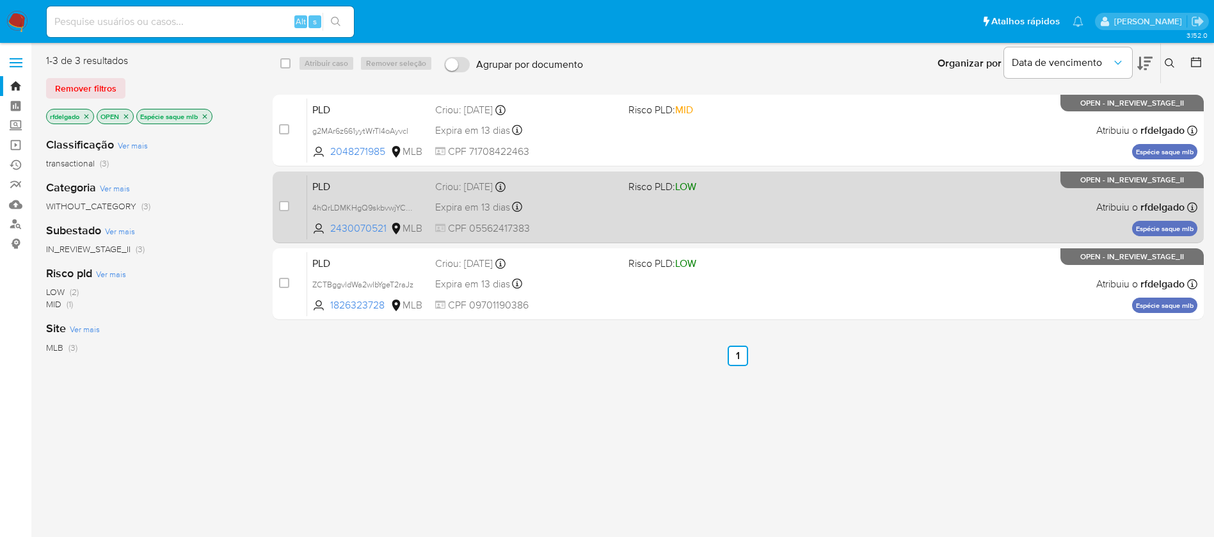
click at [574, 202] on div "Expira em 13 dias Expira em [DATE] 01:08:58" at bounding box center [526, 206] width 183 height 17
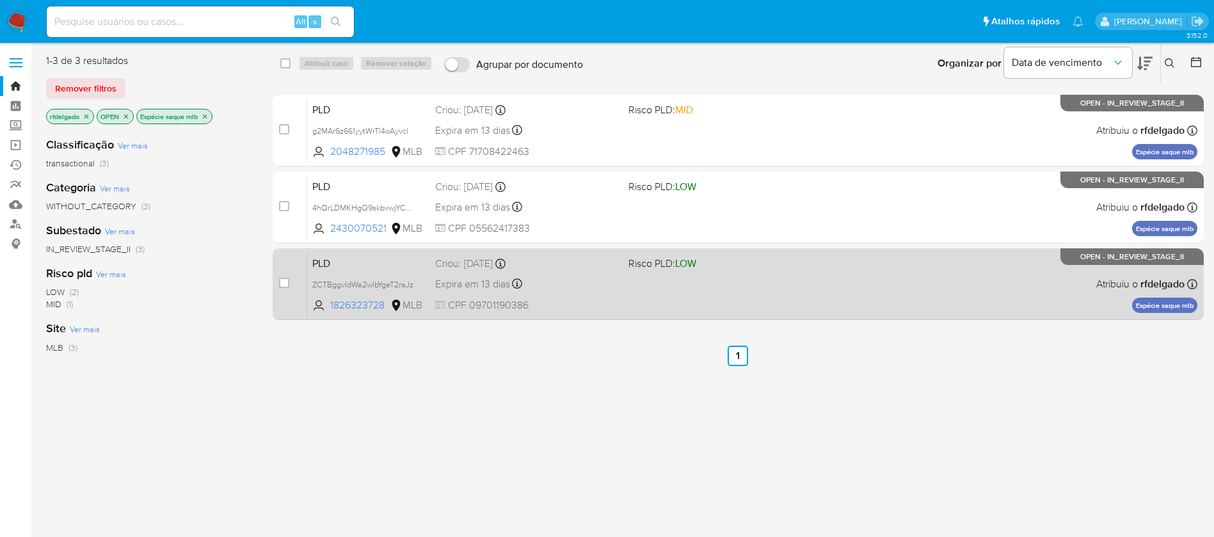
click at [621, 303] on div "PLD ZCTBggvldWa2wIbYgeT2raJz 1826323728 MLB Risco PLD: LOW Criou: [DATE] Criou:…" at bounding box center [752, 283] width 890 height 65
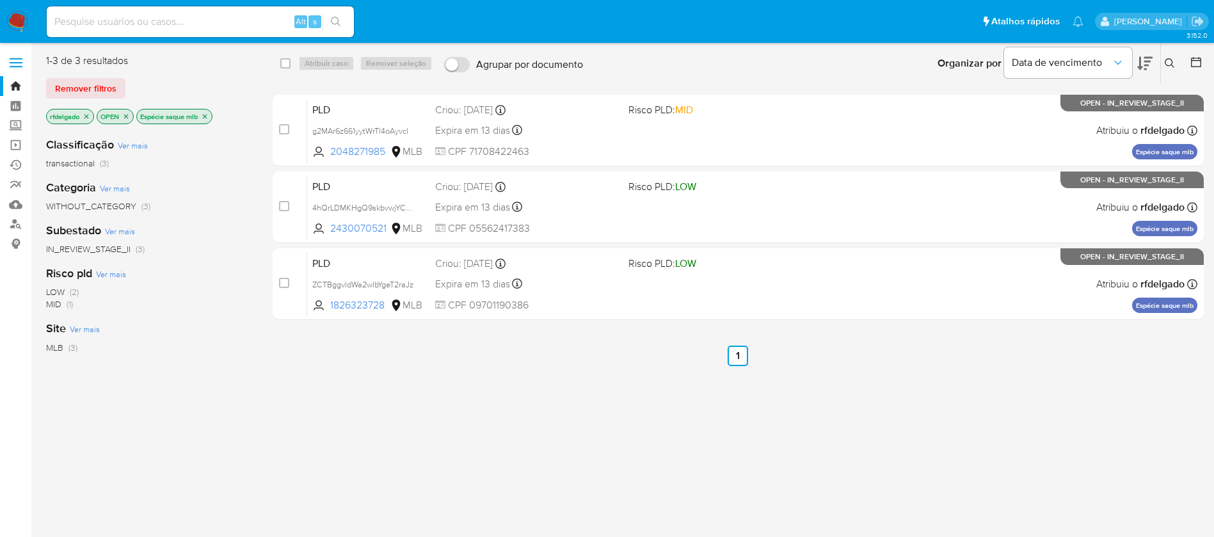
click at [209, 115] on icon "close-filter" at bounding box center [205, 117] width 8 height 8
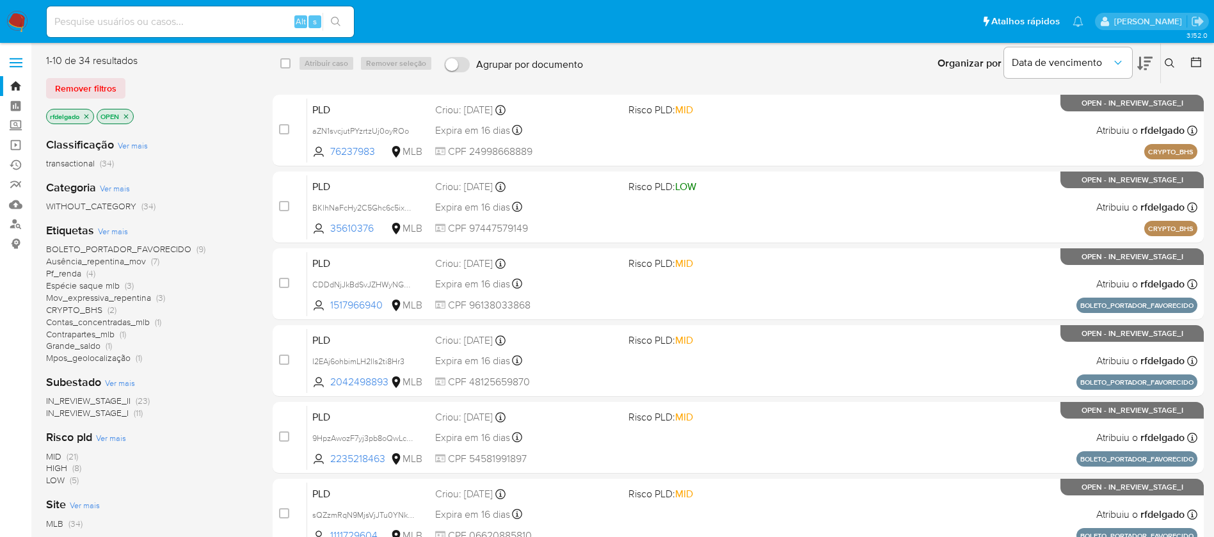
click at [83, 310] on span "CRYPTO_BHS" at bounding box center [74, 309] width 56 height 13
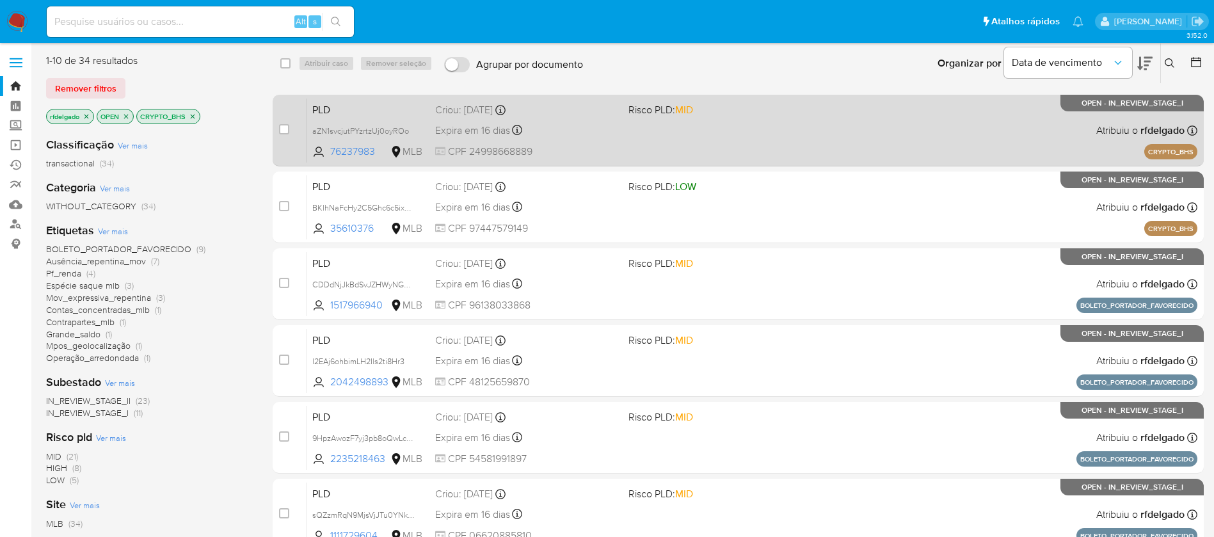
click at [678, 134] on div "PLD aZN1svcjutPYzrtzUj0oyROo 76237983 MLB Risco PLD: MID Criou: 14/07/2025 Crio…" at bounding box center [752, 130] width 890 height 65
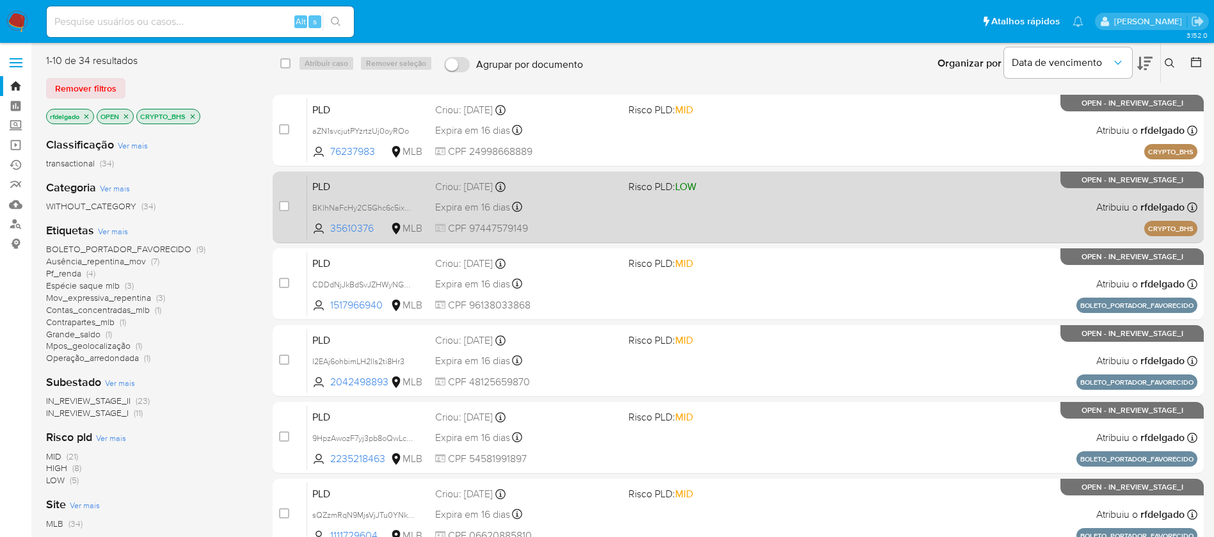
click at [584, 190] on div "Criou: 14/07/2025 Criou: 14/07/2025 16:55:30" at bounding box center [526, 187] width 183 height 14
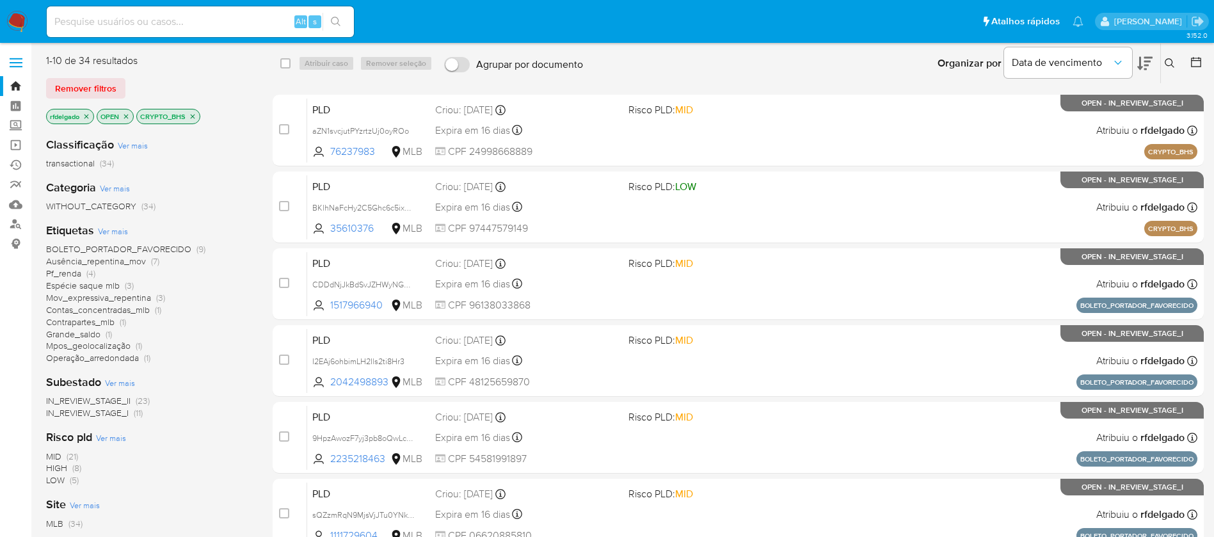
click at [12, 15] on img at bounding box center [17, 22] width 22 height 22
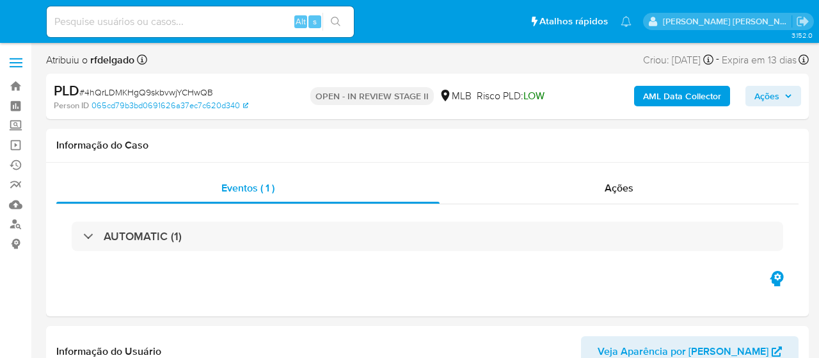
select select "10"
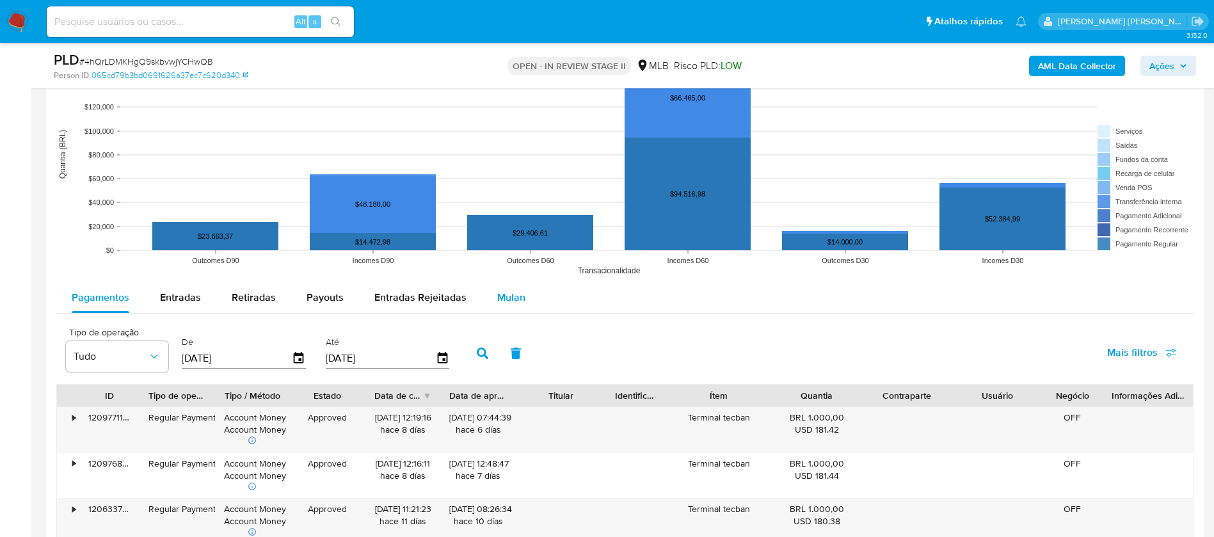
scroll to position [1152, 0]
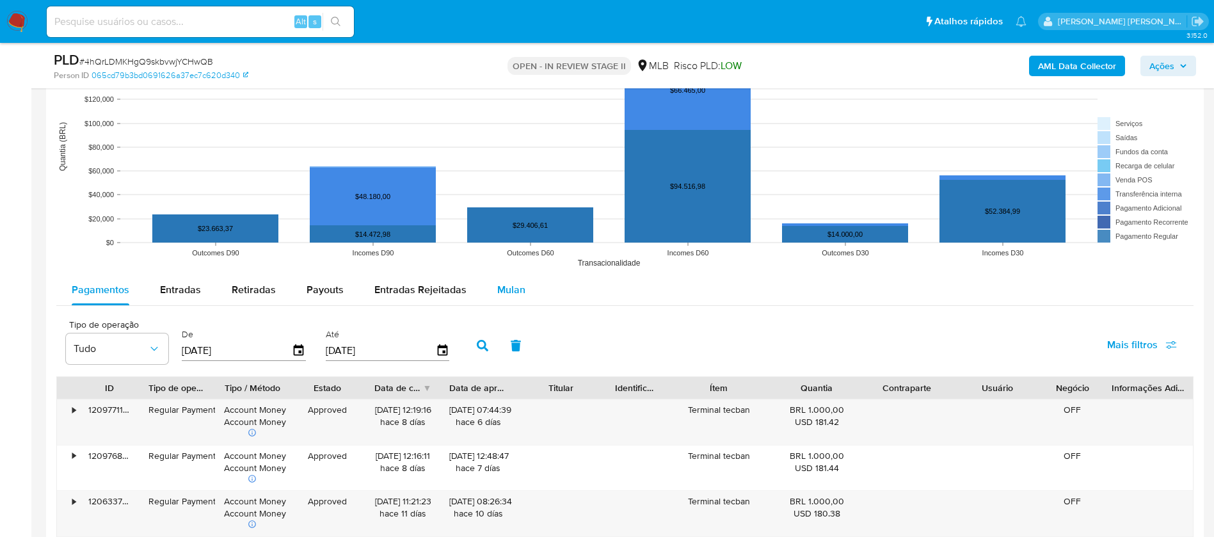
click at [509, 290] on span "Mulan" at bounding box center [511, 289] width 28 height 15
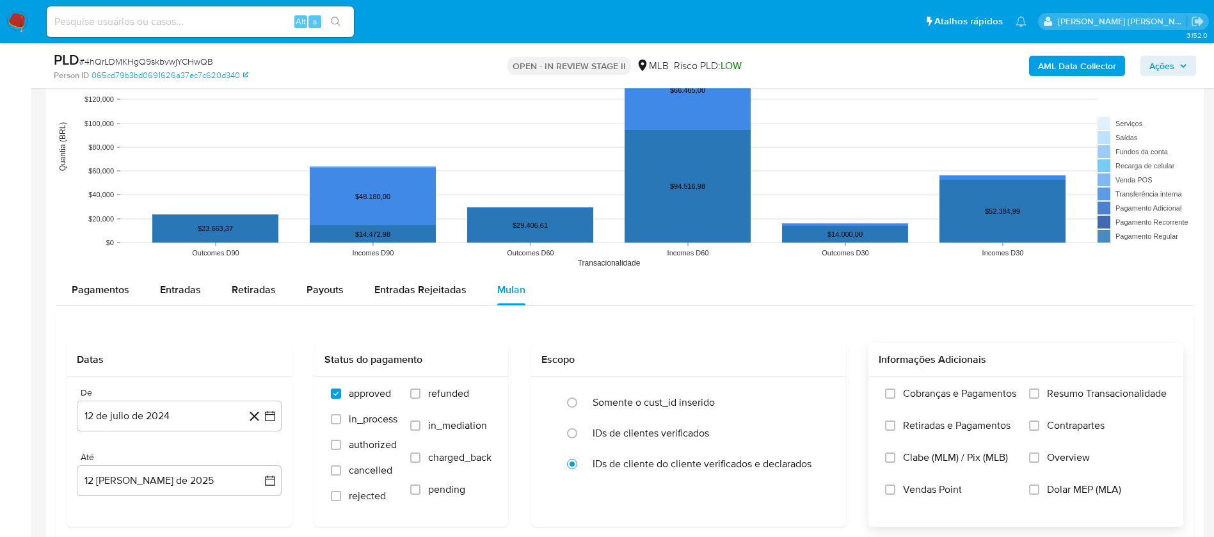
click at [818, 357] on div "Cobranças e Pagamentos Retiradas e Pagamentos [PERSON_NAME] (MLM) / Pix (MLB) V…" at bounding box center [1025, 451] width 315 height 148
click at [818, 357] on span "Resumo Transacionalidade" at bounding box center [1107, 393] width 120 height 13
click at [818, 357] on input "Resumo Transacionalidade" at bounding box center [1034, 393] width 10 height 10
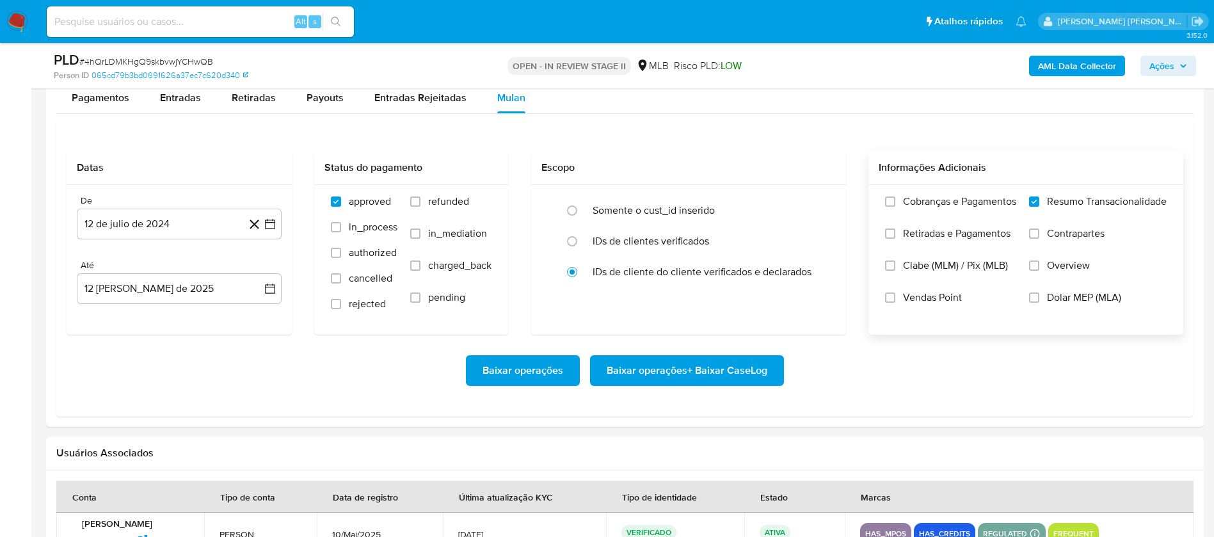
click at [818, 296] on span "Vendas Point" at bounding box center [932, 297] width 59 height 13
click at [818, 296] on input "Vendas Point" at bounding box center [890, 297] width 10 height 10
click at [191, 227] on button "12 de julio de 2024" at bounding box center [179, 224] width 205 height 31
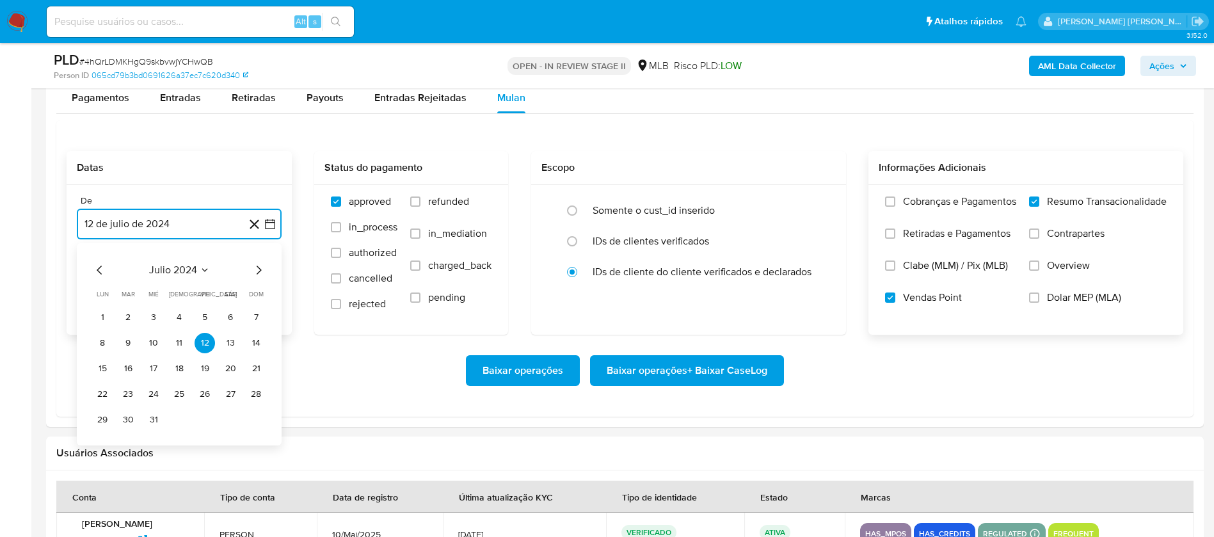
click at [176, 268] on span "julio 2024" at bounding box center [173, 270] width 48 height 13
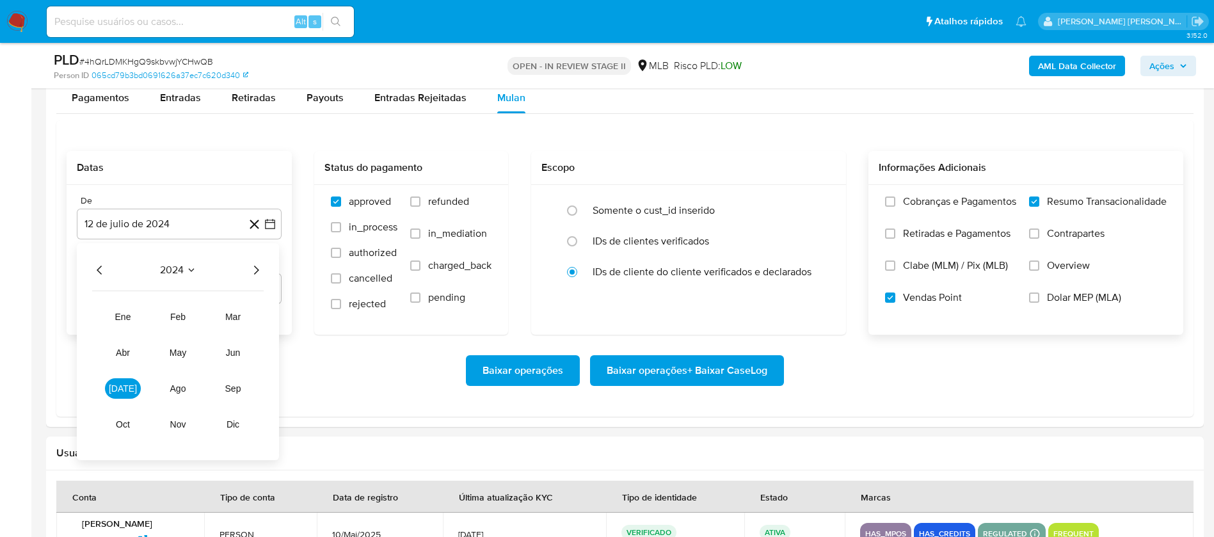
click at [256, 268] on icon "Año siguiente" at bounding box center [255, 269] width 15 height 15
click at [234, 353] on span "jun" at bounding box center [233, 352] width 15 height 10
click at [253, 312] on button "1" at bounding box center [256, 317] width 20 height 20
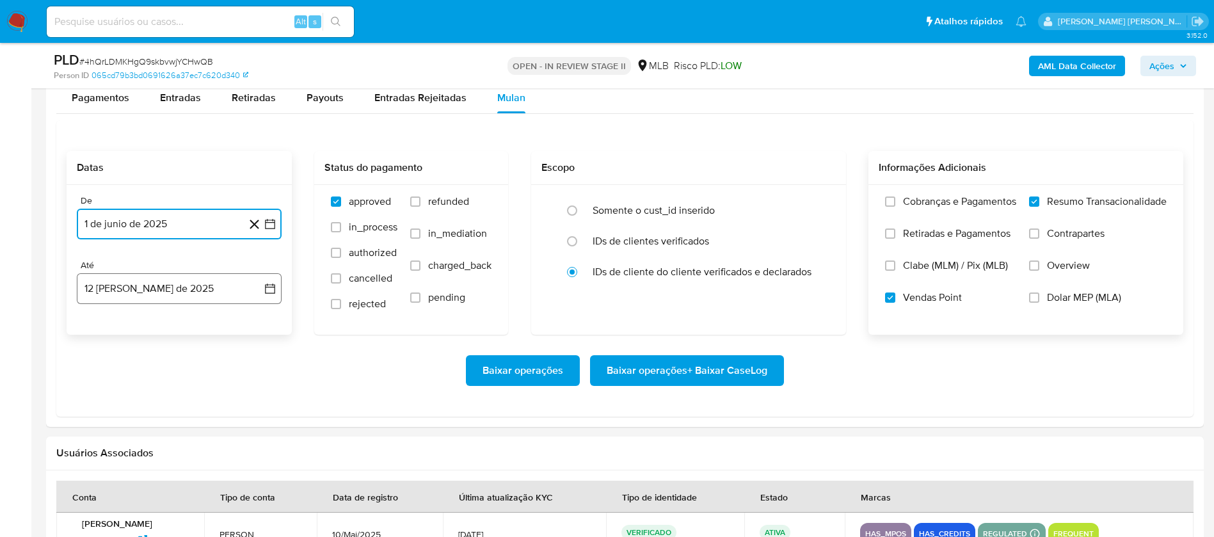
click at [216, 290] on button "12 [PERSON_NAME] de 2025" at bounding box center [179, 288] width 205 height 31
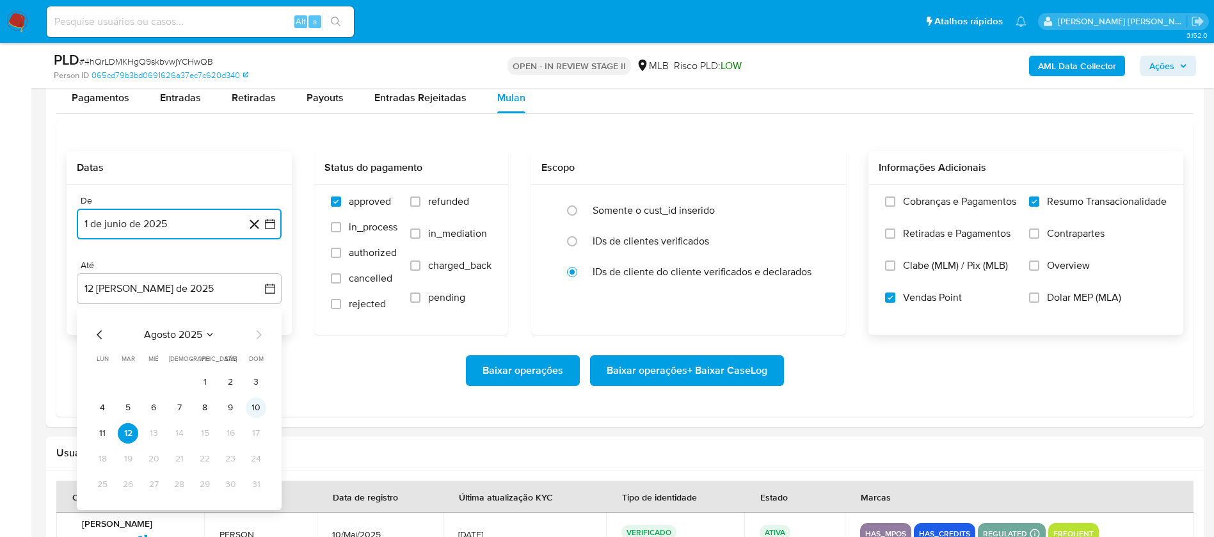
click at [254, 357] on button "10" at bounding box center [256, 407] width 20 height 20
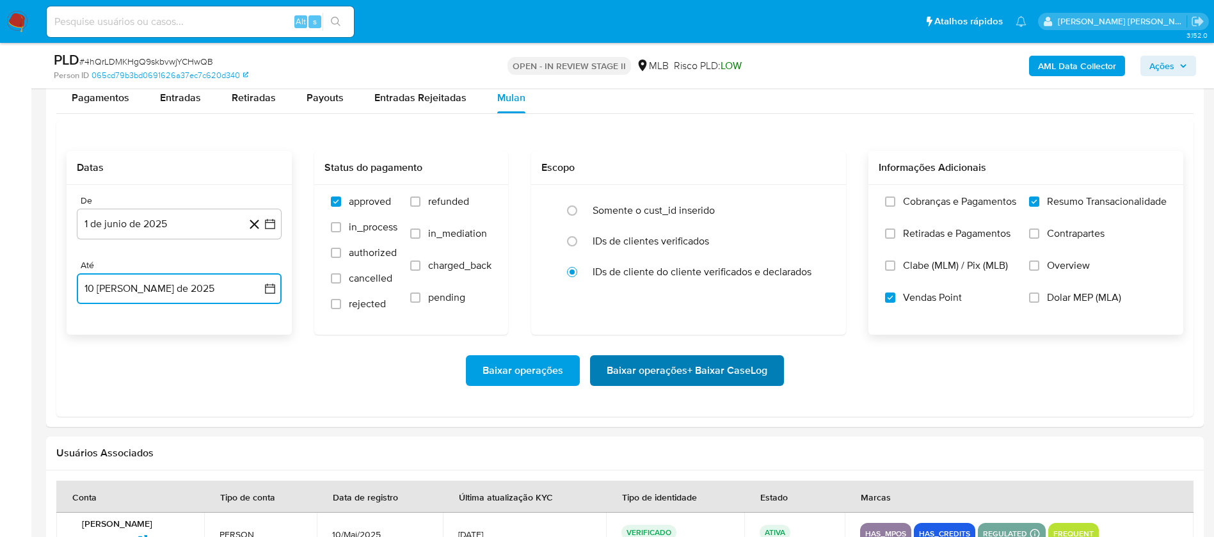
click at [641, 357] on span "Baixar operações + Baixar CaseLog" at bounding box center [687, 370] width 161 height 28
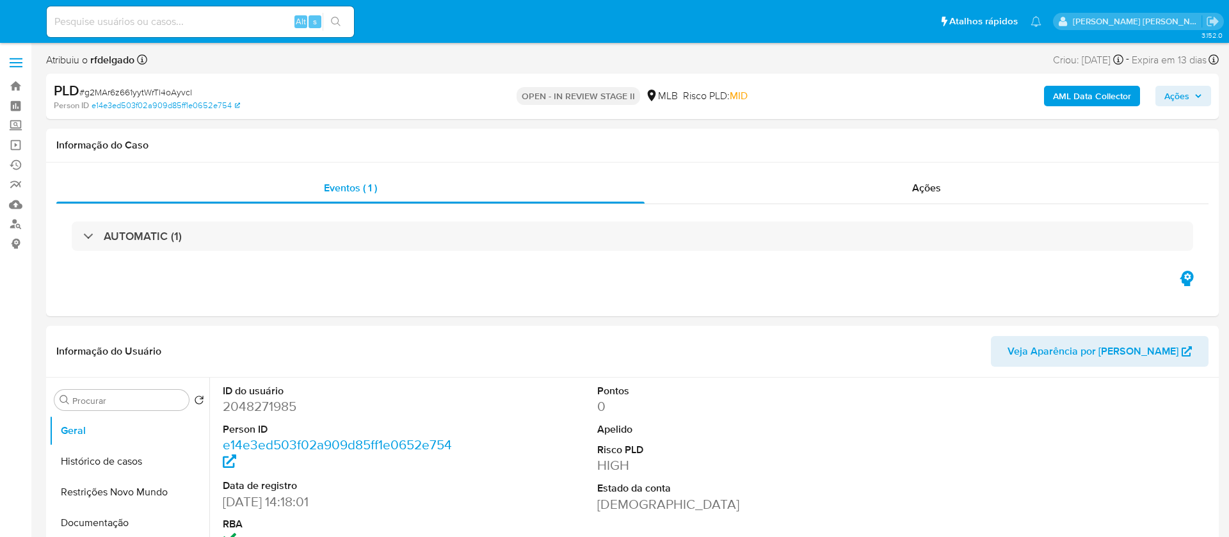
select select "10"
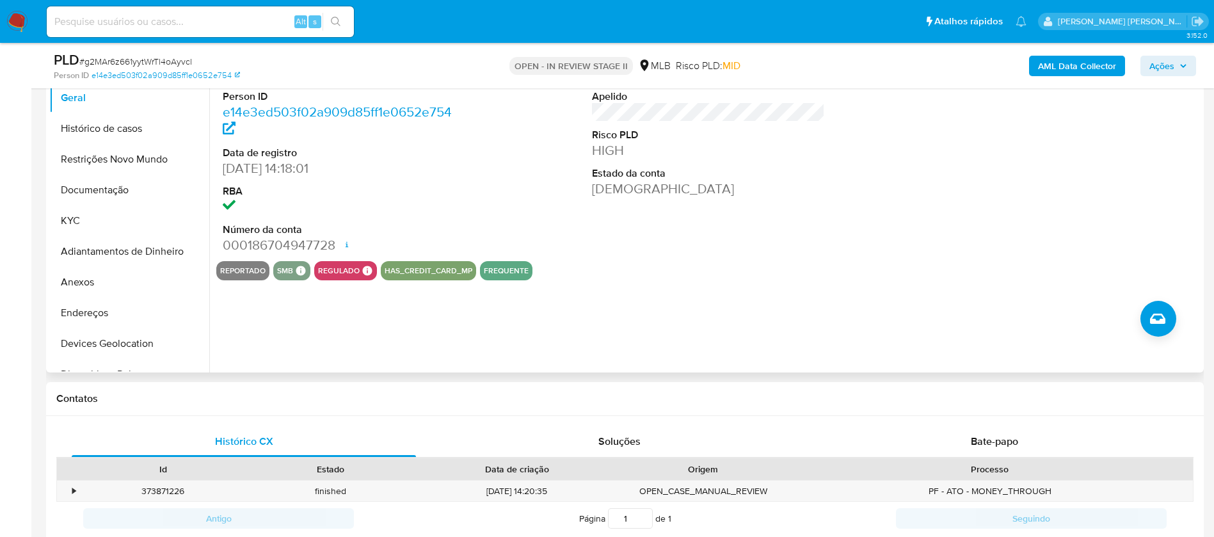
scroll to position [96, 0]
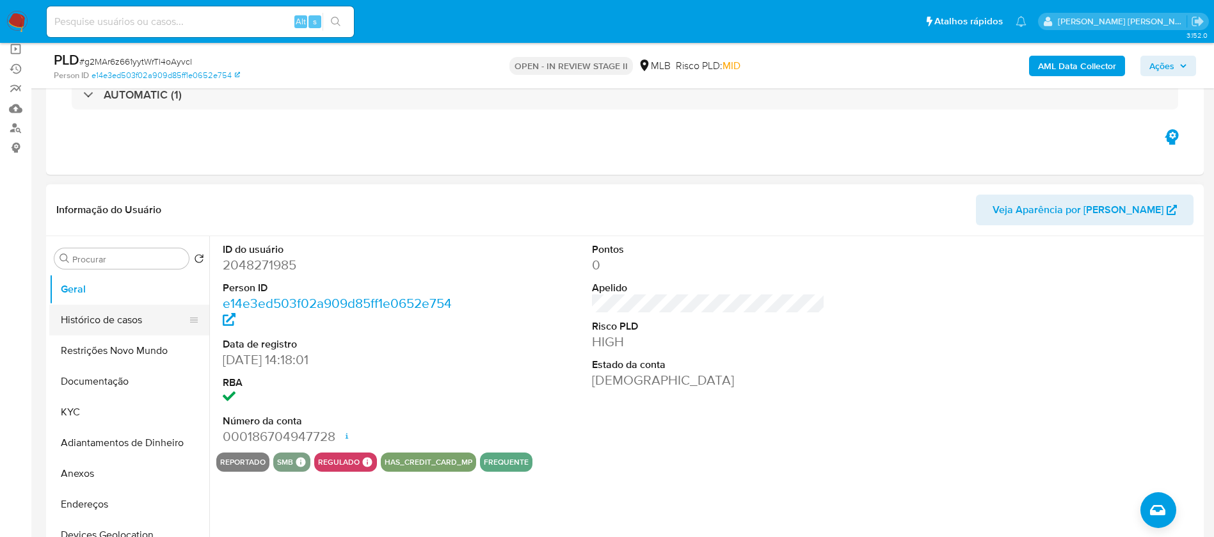
click at [141, 318] on button "Histórico de casos" at bounding box center [124, 320] width 150 height 31
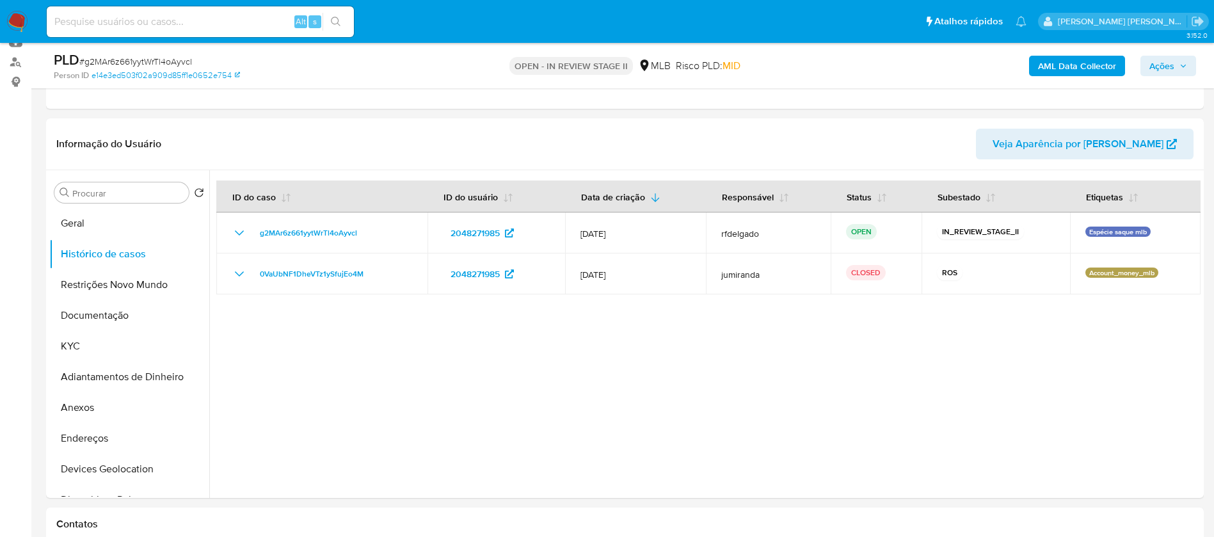
scroll to position [192, 0]
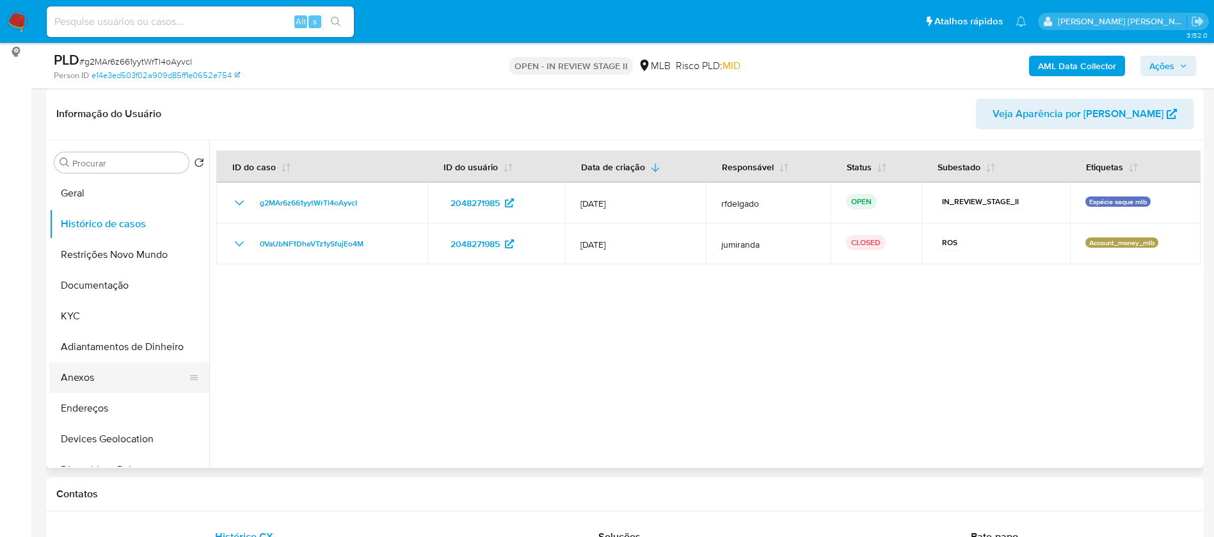
click at [104, 383] on button "Anexos" at bounding box center [124, 377] width 150 height 31
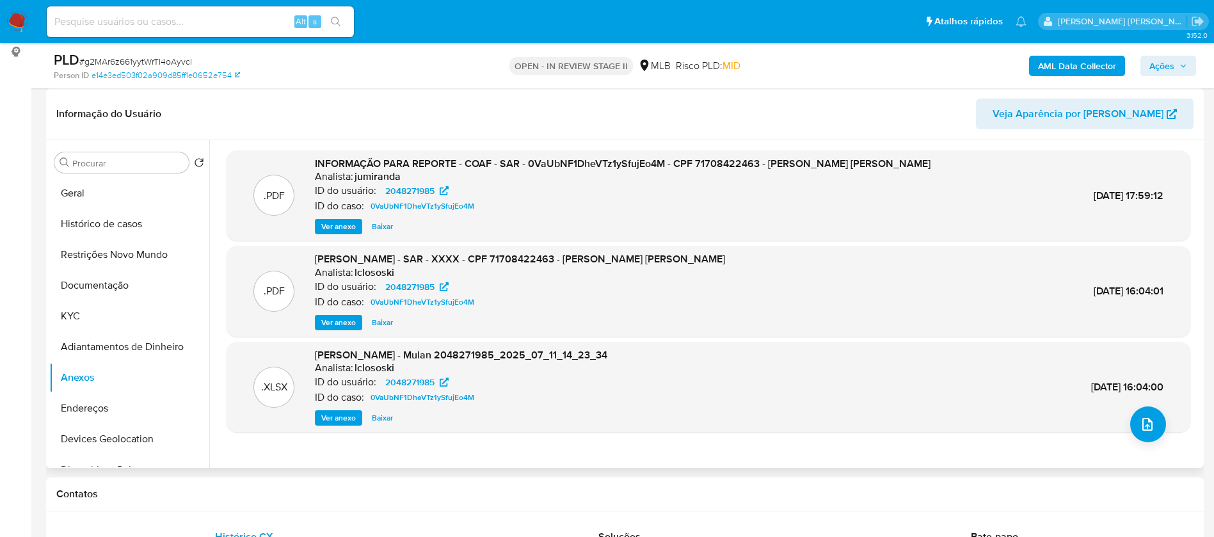
click at [326, 226] on span "Ver anexo" at bounding box center [338, 226] width 35 height 13
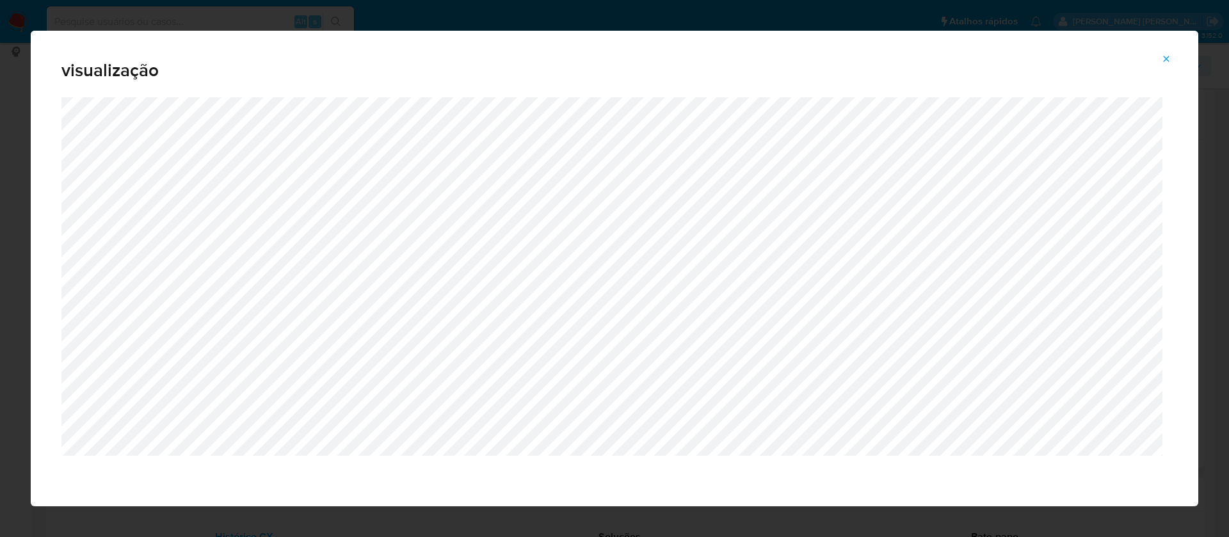
click at [1168, 56] on icon "Attachment preview" at bounding box center [1166, 59] width 6 height 6
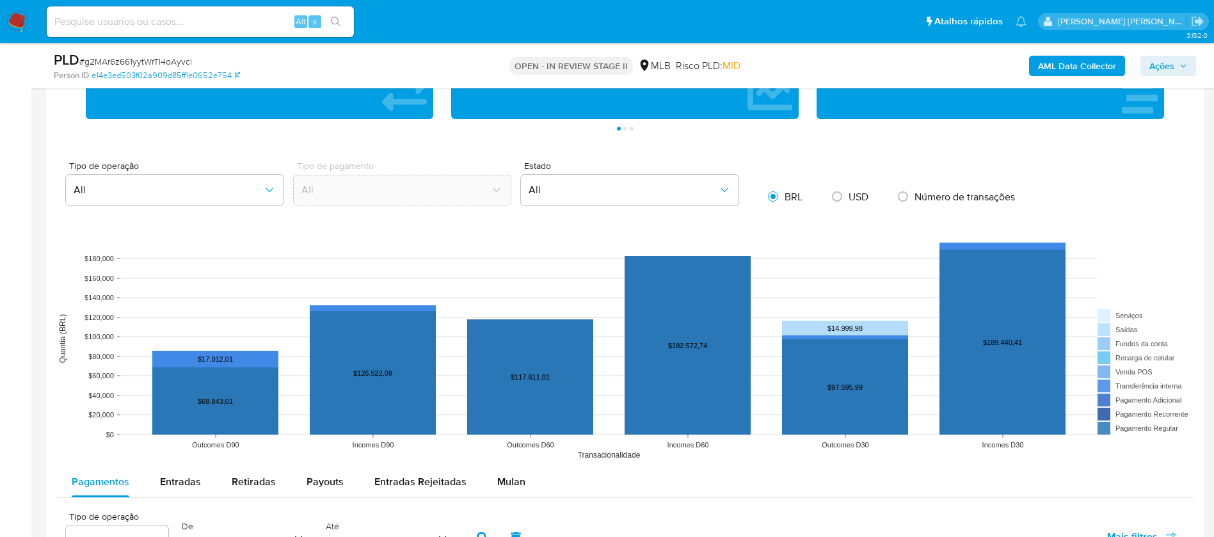
scroll to position [1248, 0]
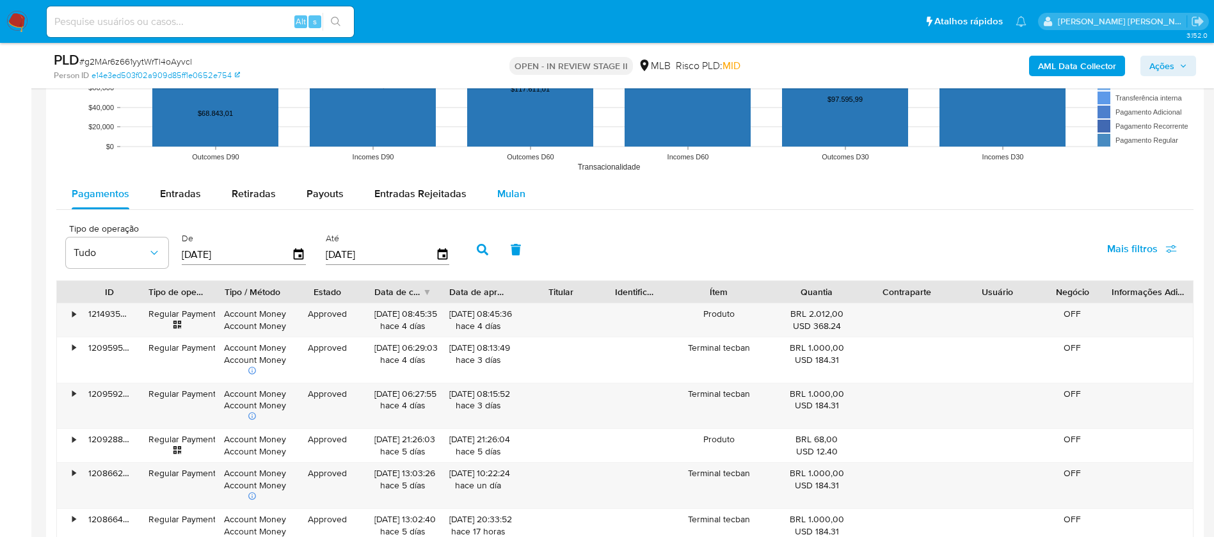
click at [512, 200] on span "Mulan" at bounding box center [511, 193] width 28 height 15
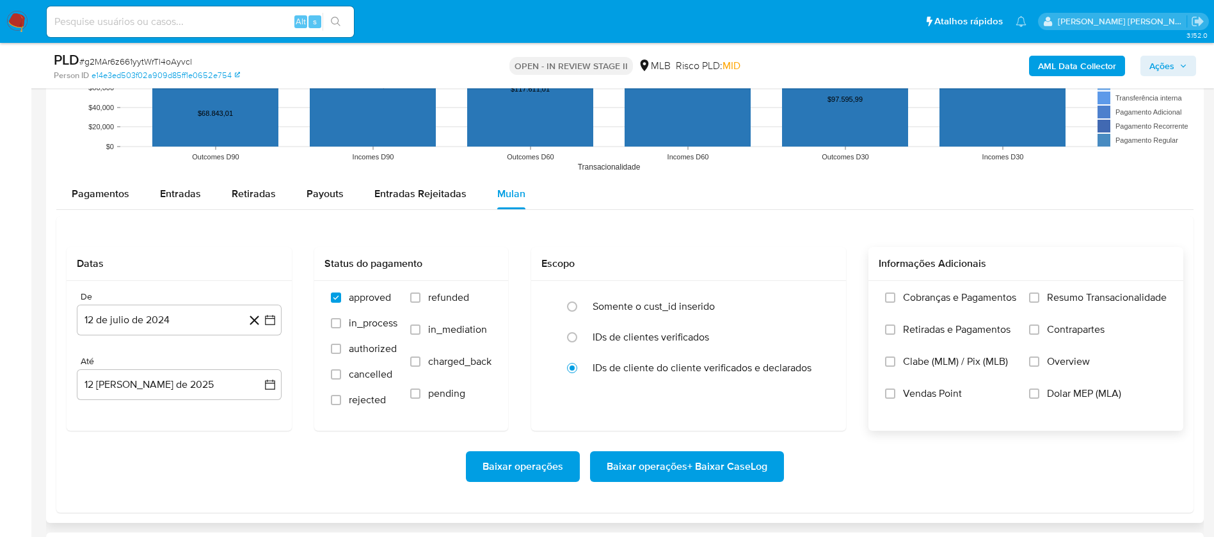
click at [1065, 292] on span "Resumo Transacionalidade" at bounding box center [1107, 297] width 120 height 13
click at [1039, 292] on input "Resumo Transacionalidade" at bounding box center [1034, 297] width 10 height 10
click at [916, 389] on span "Vendas Point" at bounding box center [932, 393] width 59 height 13
click at [895, 389] on input "Vendas Point" at bounding box center [890, 393] width 10 height 10
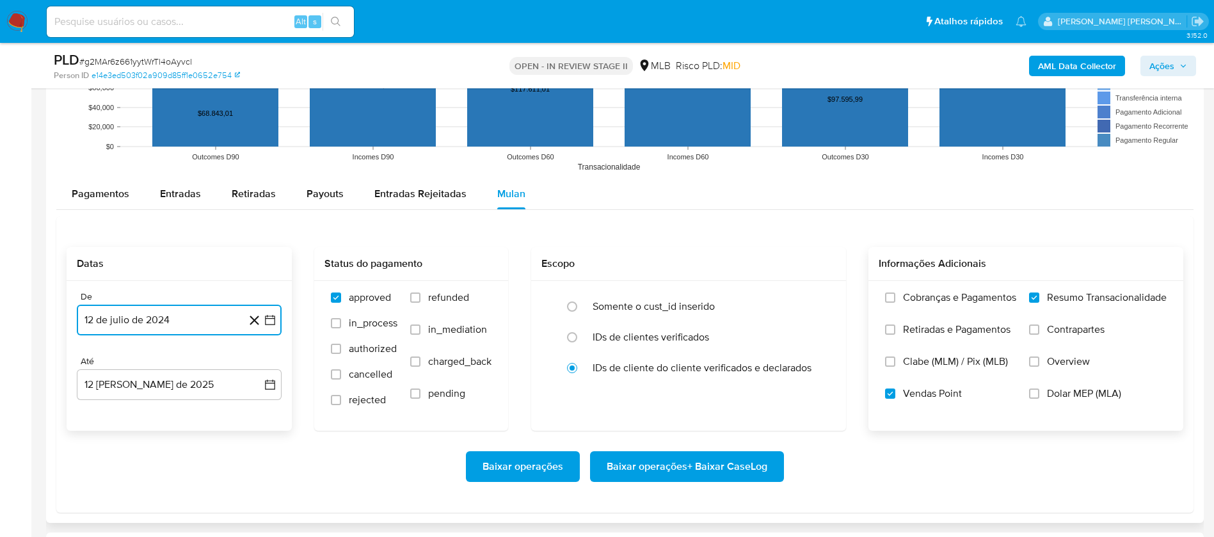
click at [210, 317] on button "12 de julio de 2024" at bounding box center [179, 320] width 205 height 31
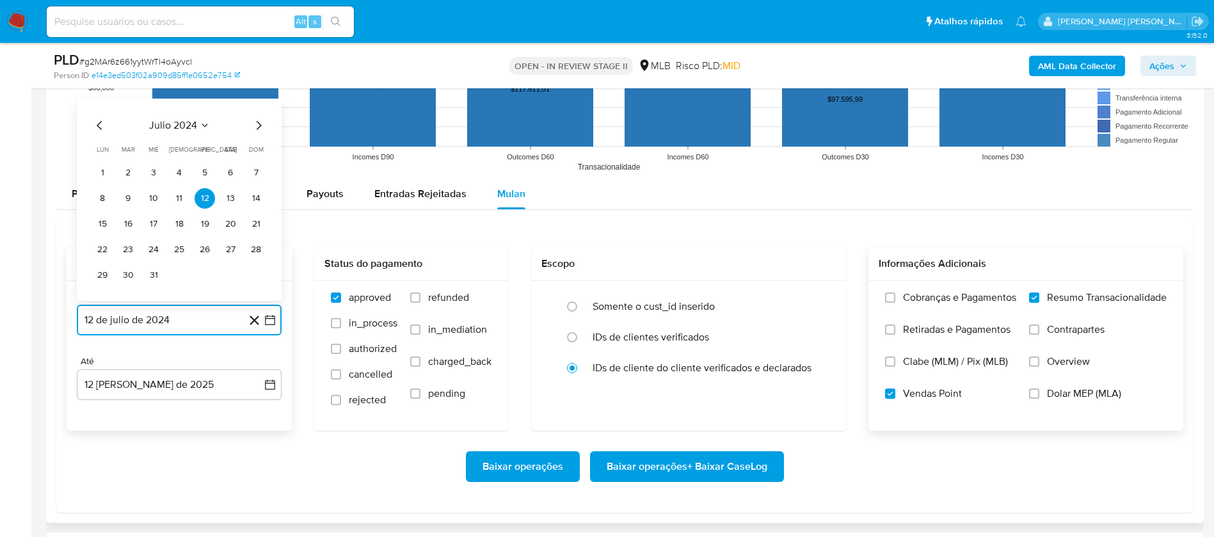
click at [185, 131] on span "julio 2024" at bounding box center [173, 125] width 48 height 13
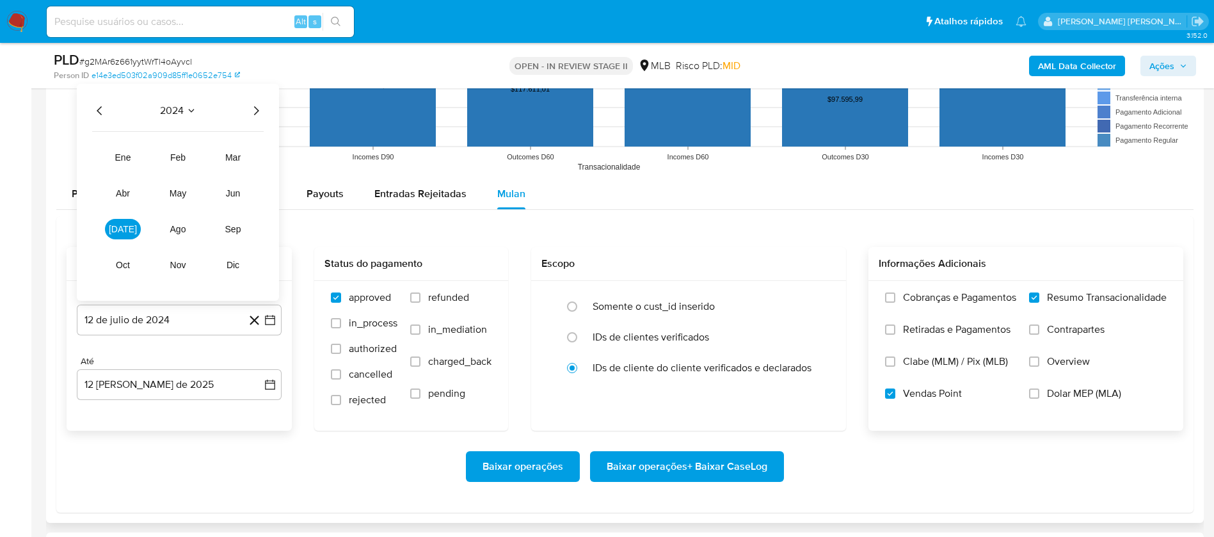
click at [251, 111] on icon "Año siguiente" at bounding box center [255, 110] width 15 height 15
click at [237, 196] on span "jun" at bounding box center [233, 193] width 15 height 10
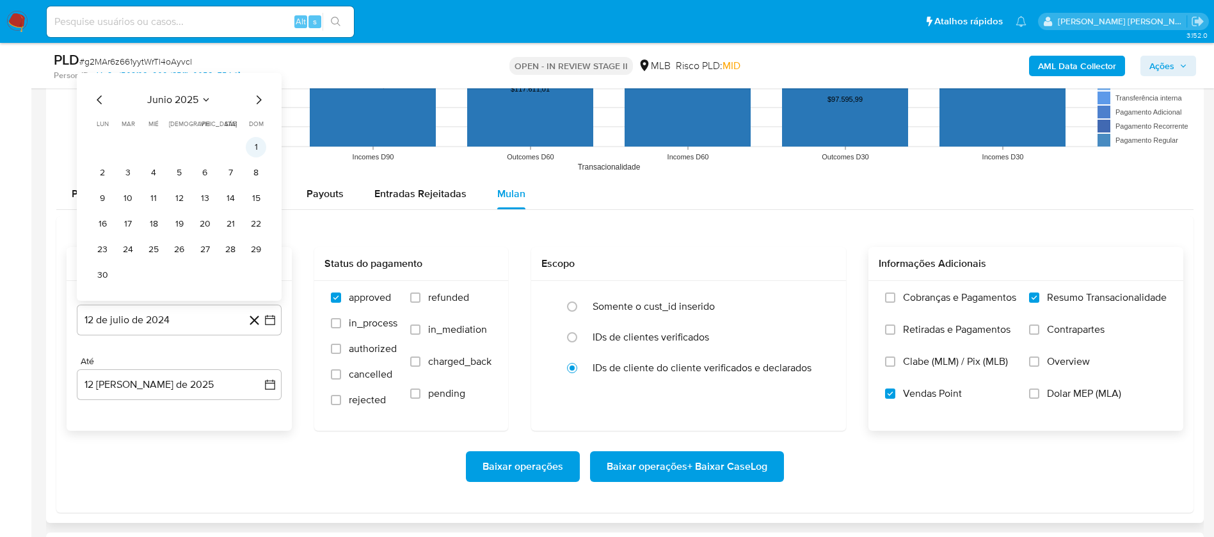
click at [253, 148] on button "1" at bounding box center [256, 147] width 20 height 20
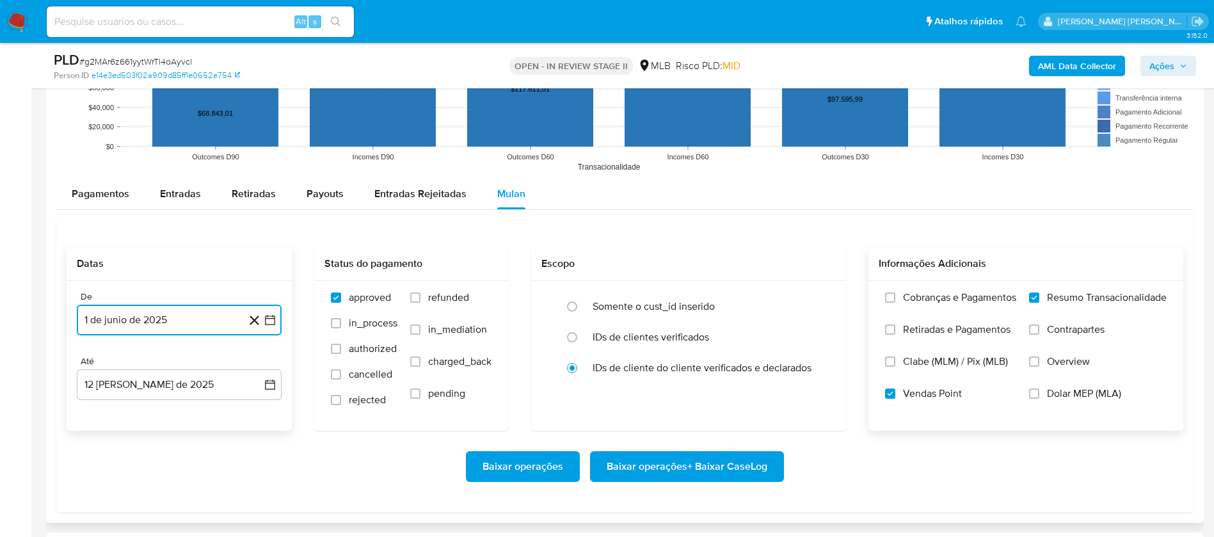
drag, startPoint x: 201, startPoint y: 380, endPoint x: 199, endPoint y: 367, distance: 12.9
click at [202, 380] on button "12 [PERSON_NAME] de 2025" at bounding box center [179, 384] width 205 height 31
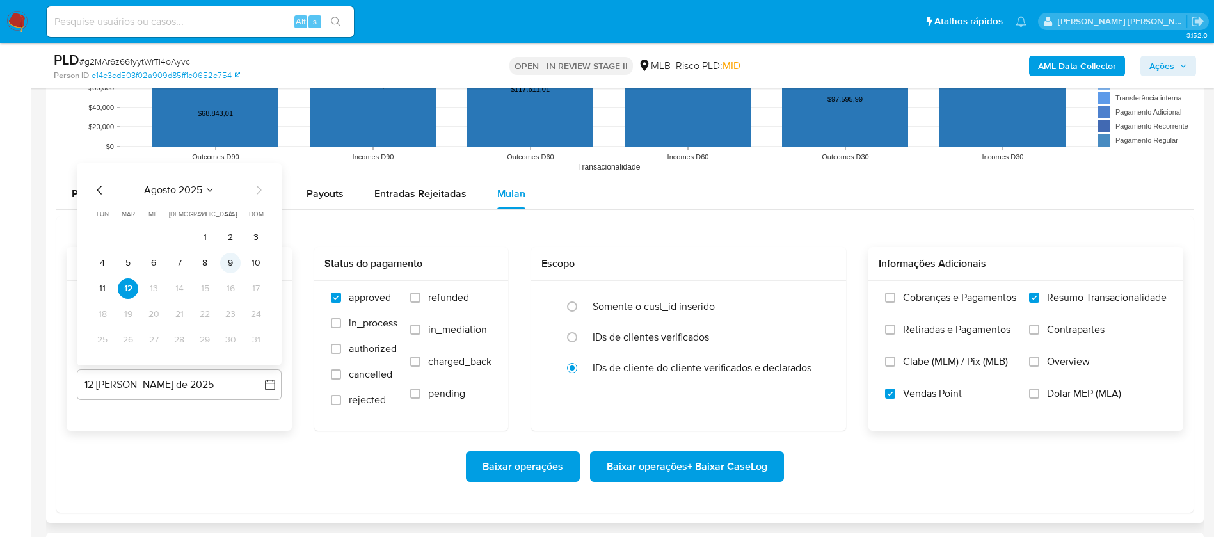
click at [228, 262] on button "9" at bounding box center [230, 263] width 20 height 20
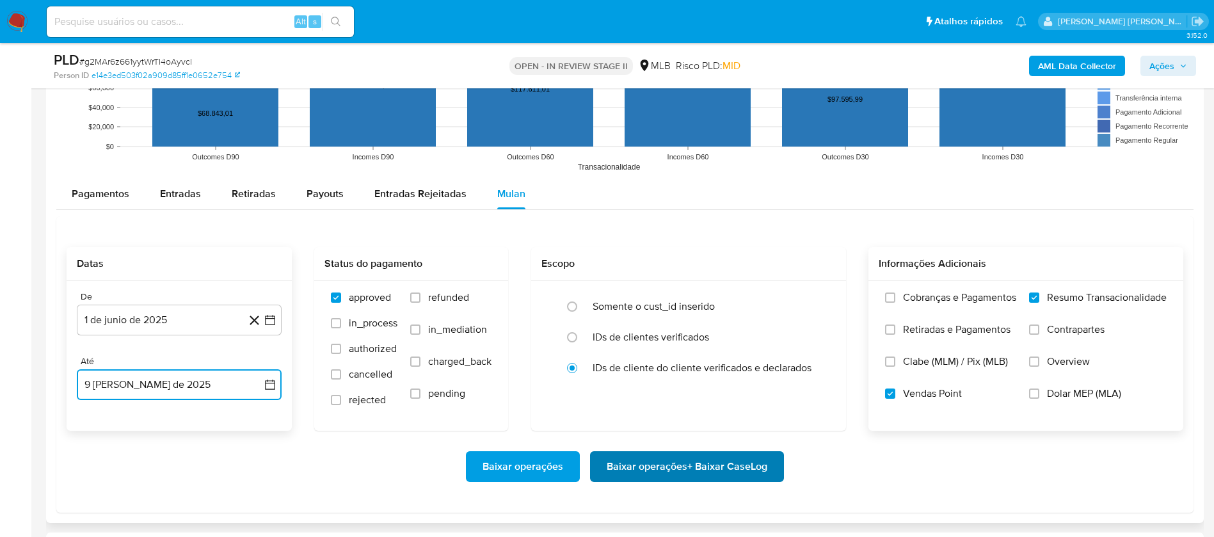
click at [655, 467] on span "Baixar operações + Baixar CaseLog" at bounding box center [687, 466] width 161 height 28
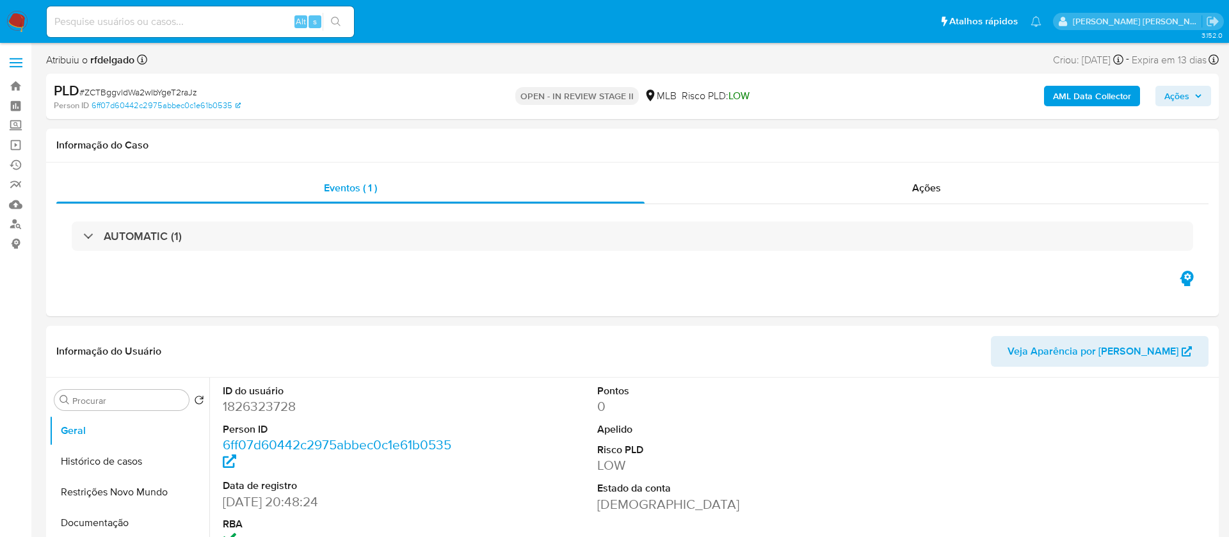
select select "10"
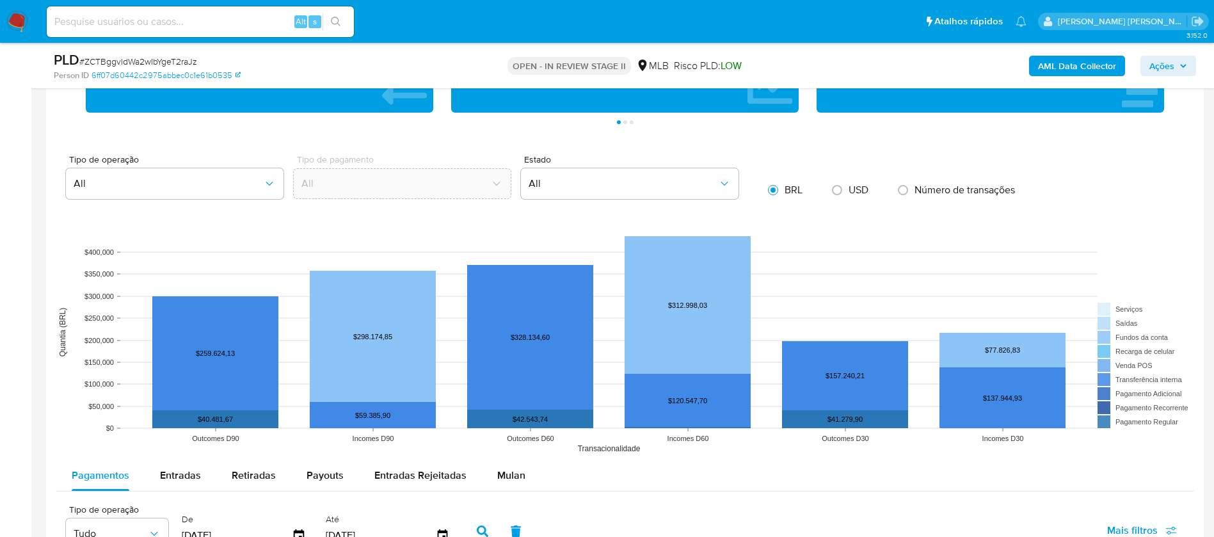
scroll to position [1056, 0]
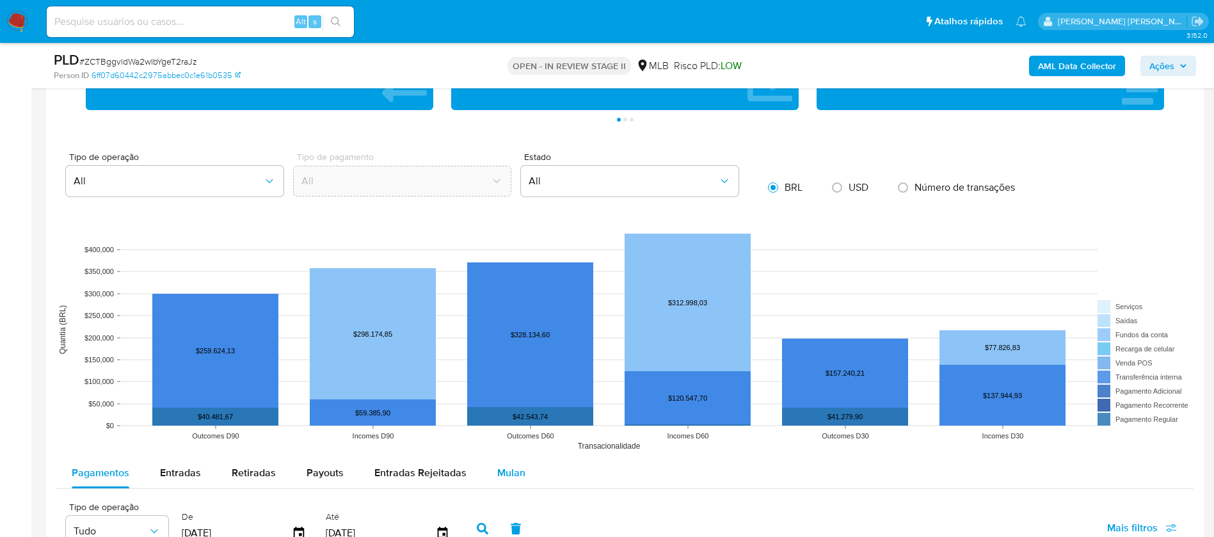
click at [516, 469] on span "Mulan" at bounding box center [511, 472] width 28 height 15
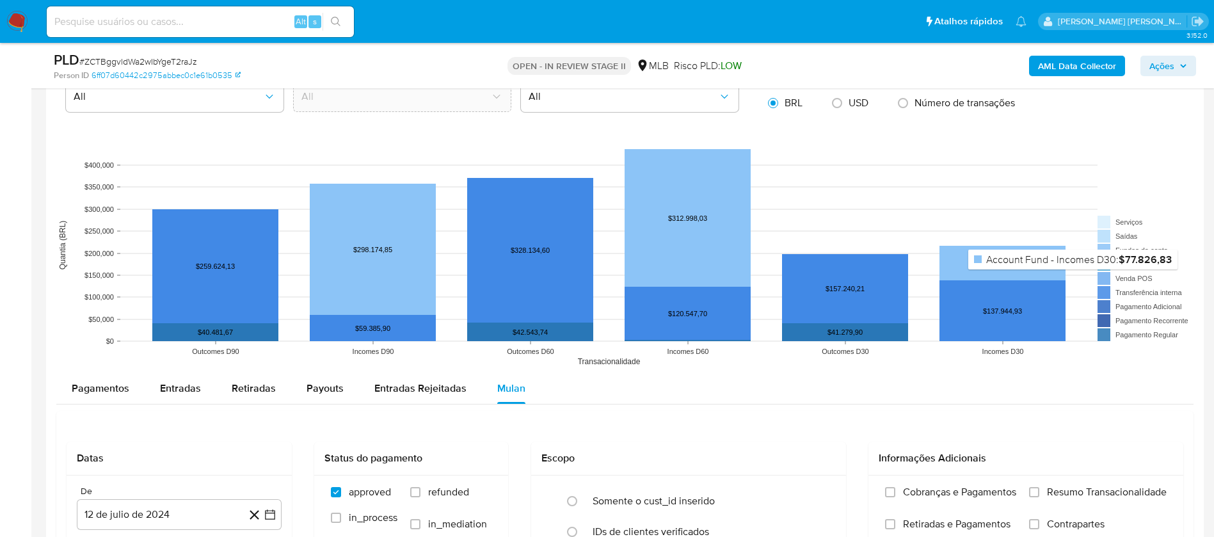
scroll to position [1248, 0]
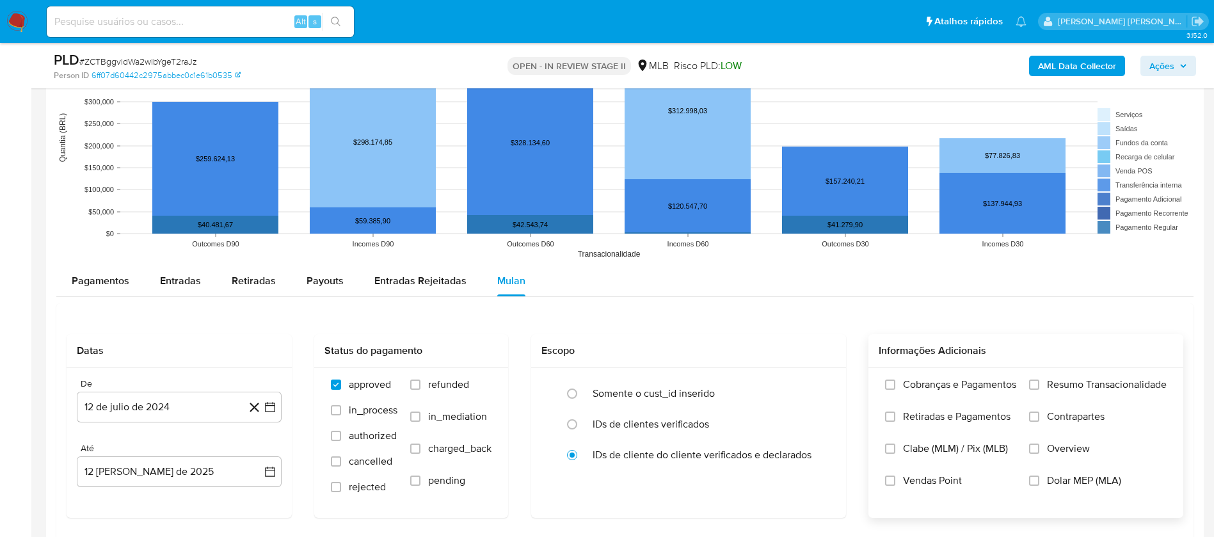
click at [1077, 384] on span "Resumo Transacionalidade" at bounding box center [1107, 384] width 120 height 13
click at [1039, 384] on input "Resumo Transacionalidade" at bounding box center [1034, 384] width 10 height 10
click at [917, 485] on span "Vendas Point" at bounding box center [932, 480] width 59 height 13
click at [895, 485] on input "Vendas Point" at bounding box center [890, 480] width 10 height 10
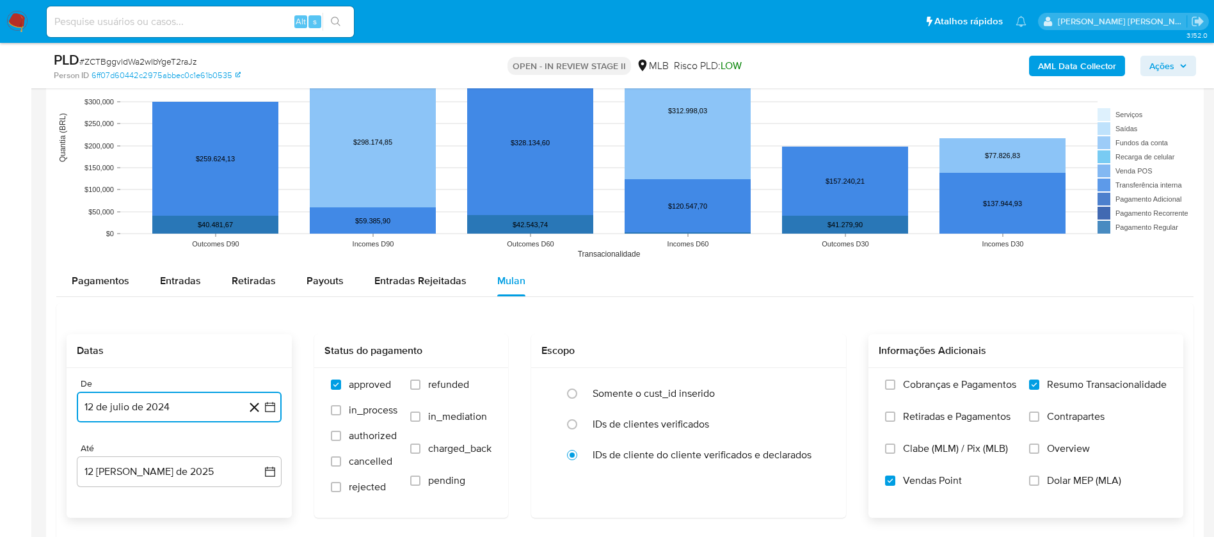
click at [204, 401] on button "12 de julio de 2024" at bounding box center [179, 407] width 205 height 31
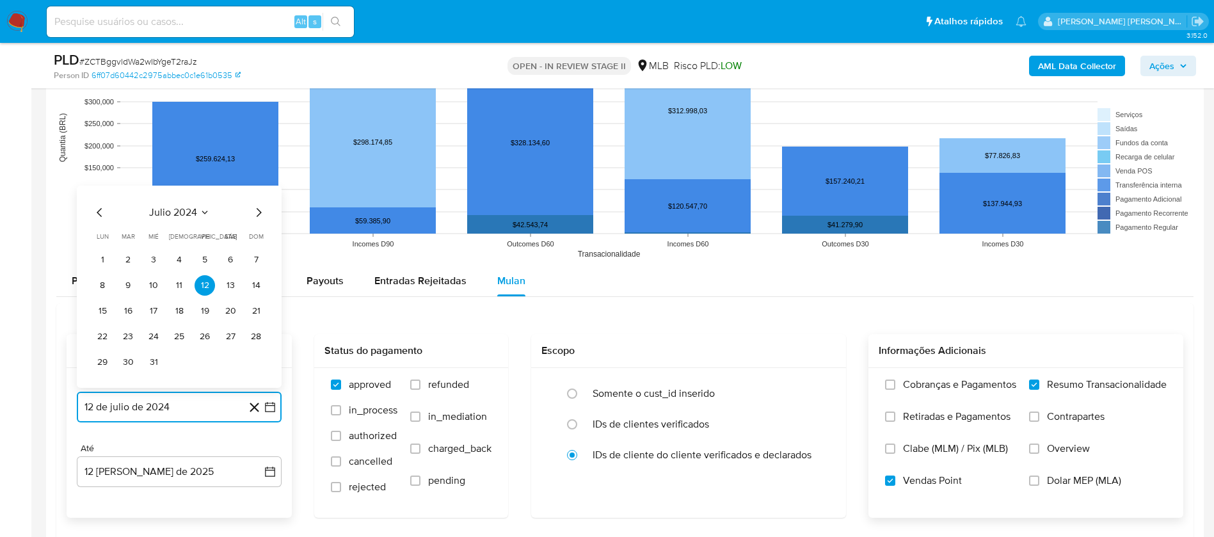
click at [188, 215] on span "julio 2024" at bounding box center [173, 212] width 48 height 13
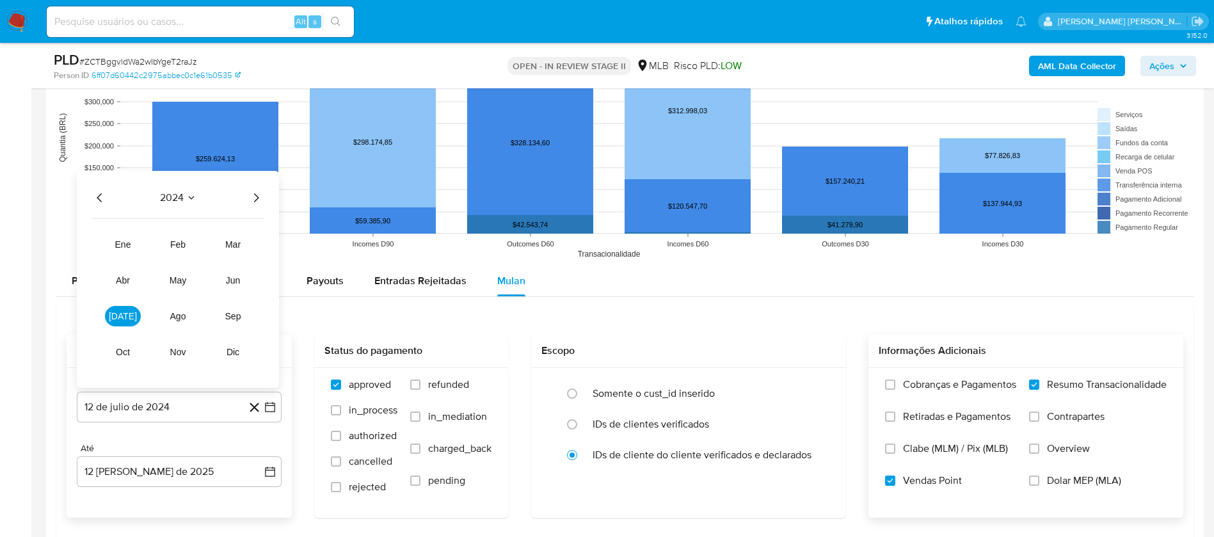
click at [259, 191] on icon "Año siguiente" at bounding box center [255, 197] width 15 height 15
click at [230, 277] on span "jun" at bounding box center [233, 280] width 15 height 10
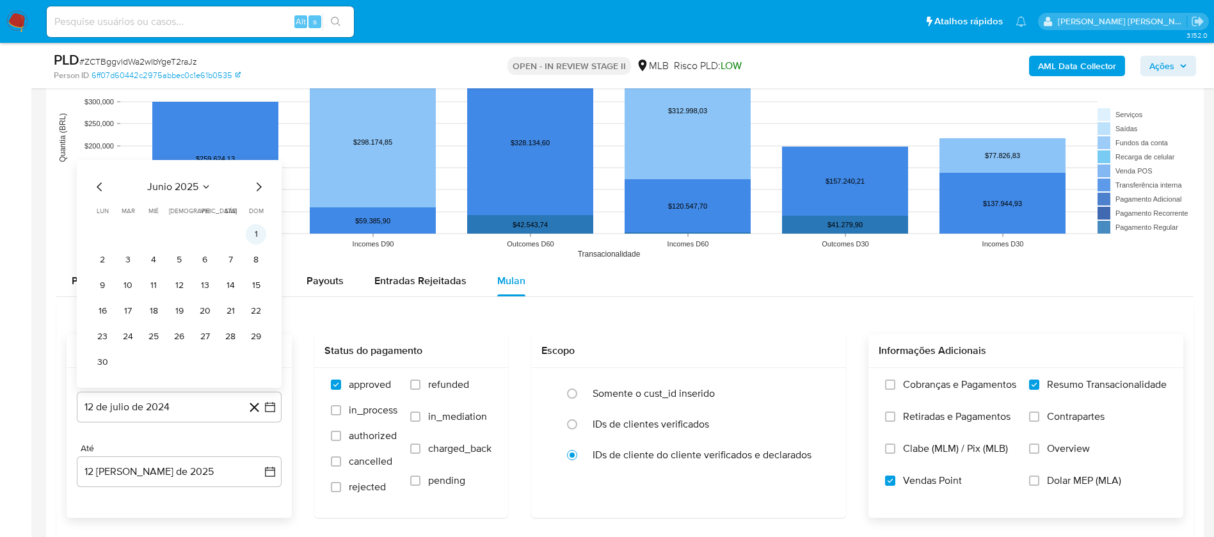
click at [259, 232] on button "1" at bounding box center [256, 234] width 20 height 20
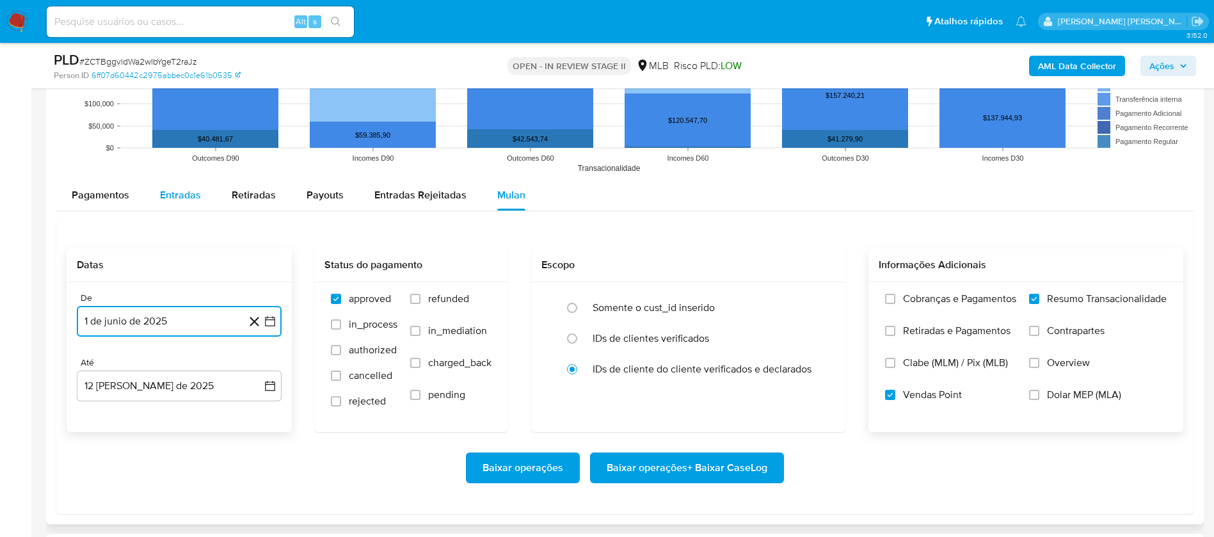
scroll to position [1440, 0]
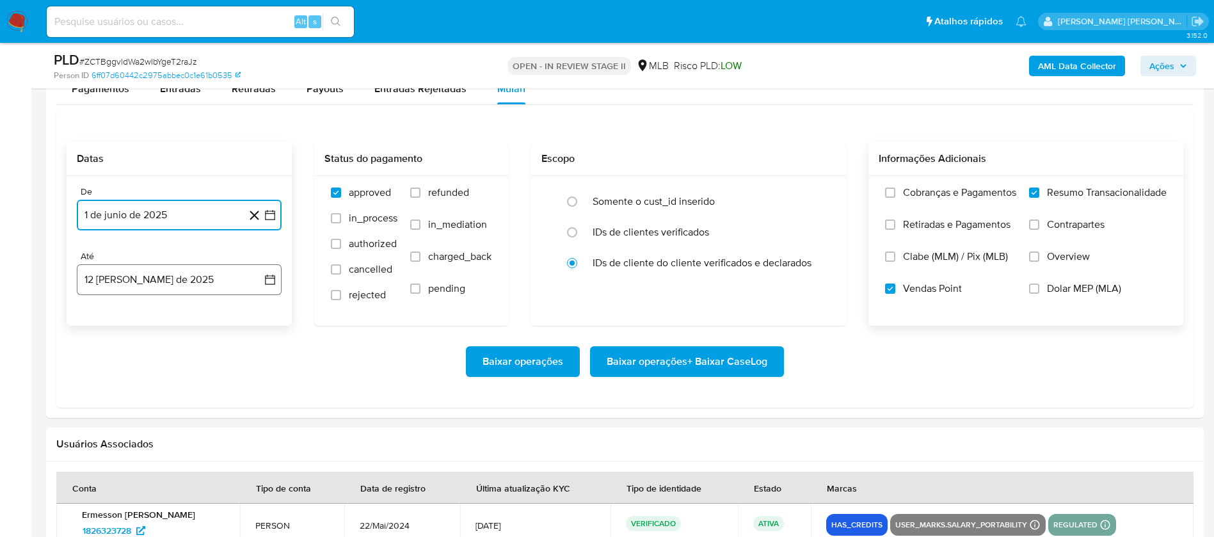
click at [208, 270] on button "12 [PERSON_NAME] de 2025" at bounding box center [179, 279] width 205 height 31
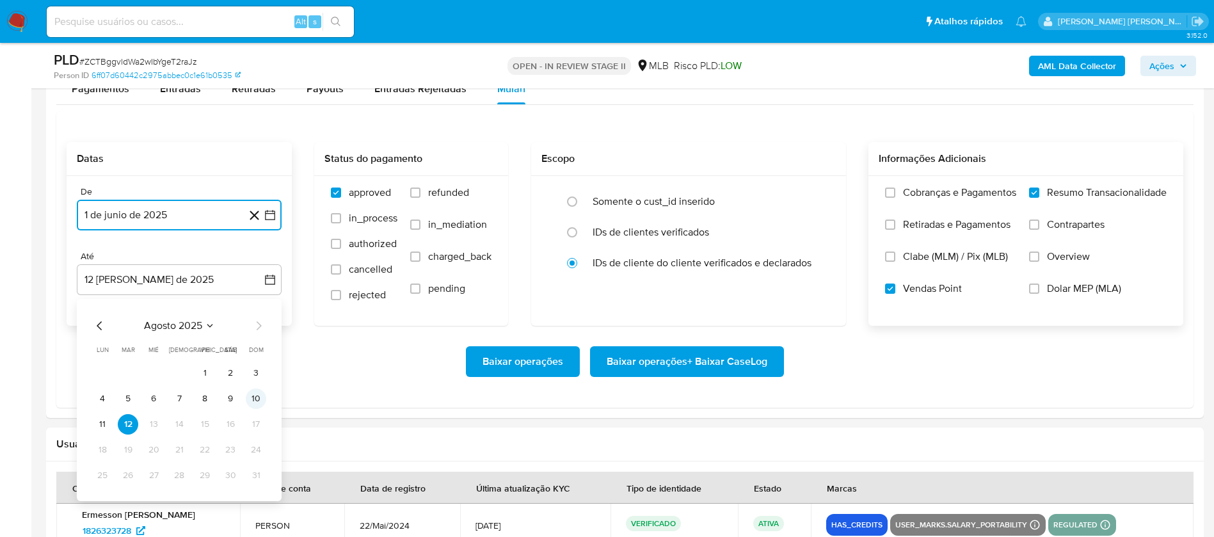
click at [252, 397] on button "10" at bounding box center [256, 398] width 20 height 20
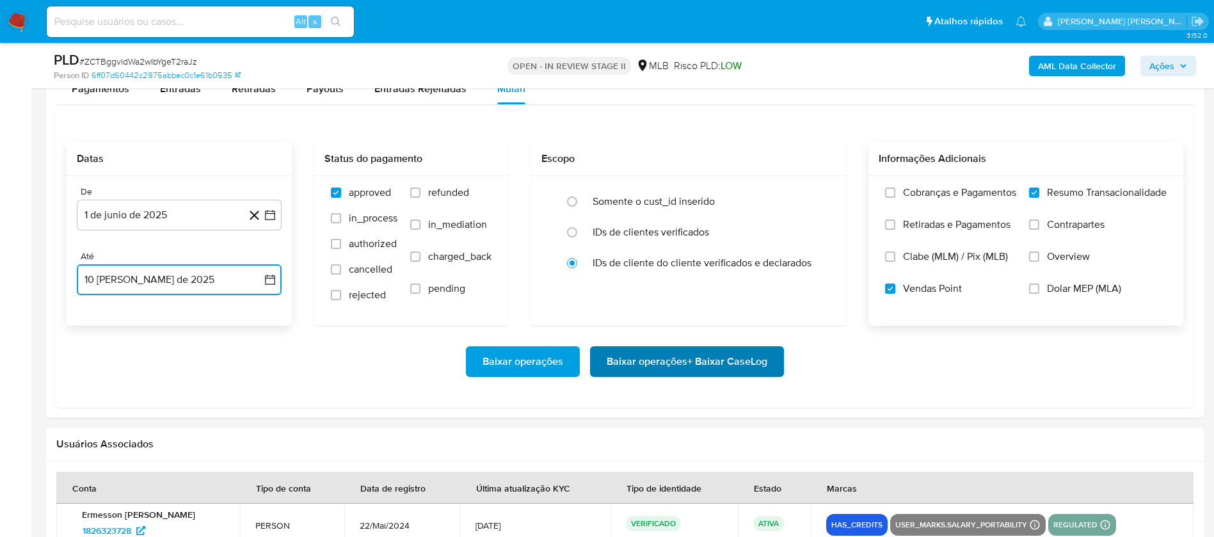
click at [625, 362] on span "Baixar operações + Baixar CaseLog" at bounding box center [687, 361] width 161 height 28
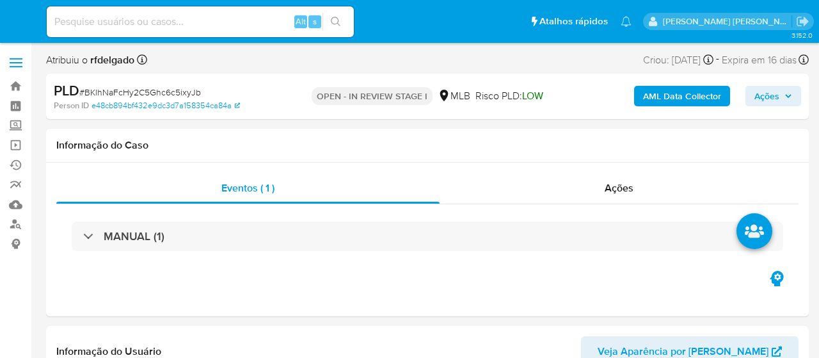
select select "10"
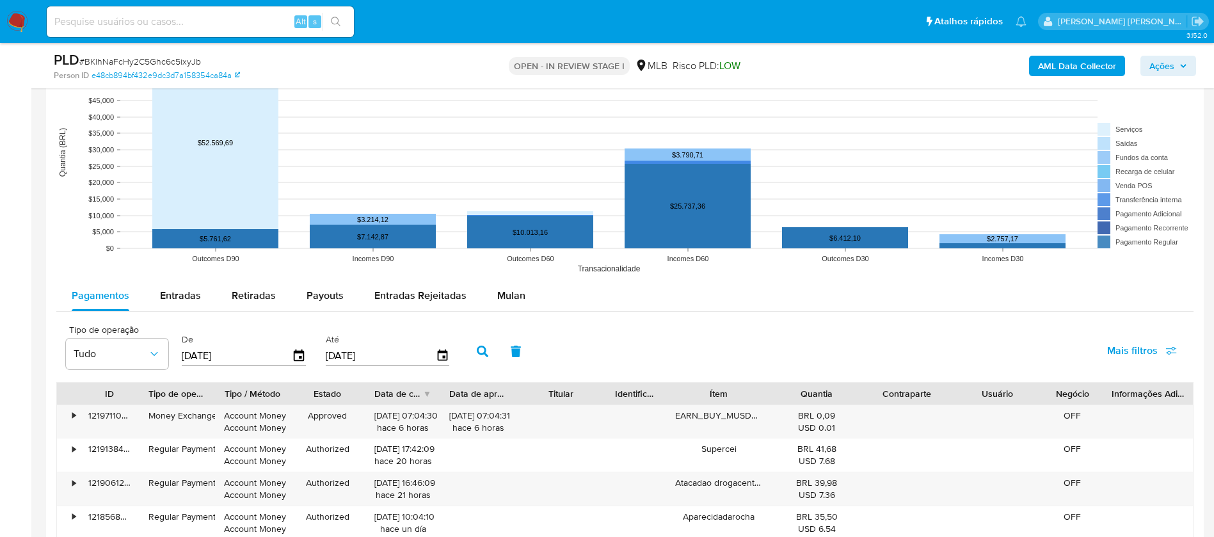
scroll to position [1248, 0]
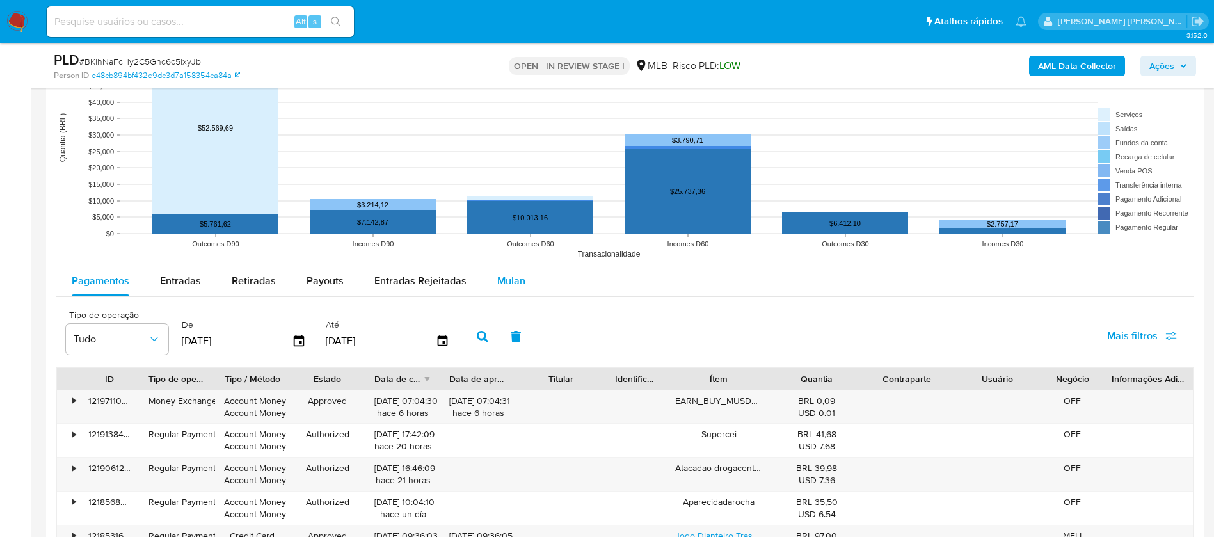
click at [509, 278] on span "Mulan" at bounding box center [511, 280] width 28 height 15
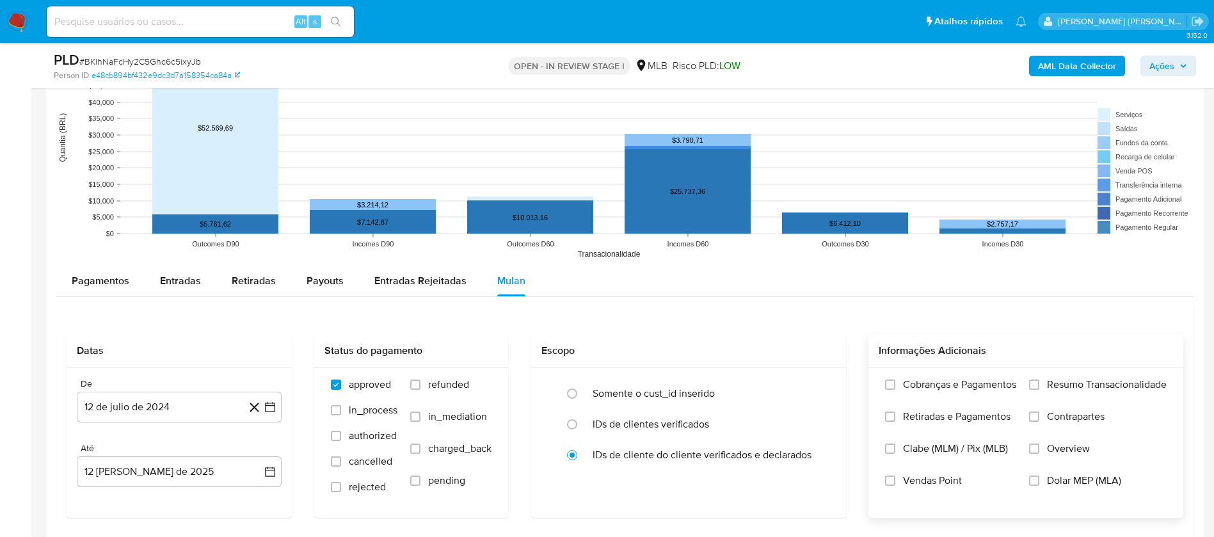
click at [818, 357] on span "Vendas Point" at bounding box center [932, 480] width 59 height 13
click at [818, 357] on input "Vendas Point" at bounding box center [890, 480] width 10 height 10
click at [818, 357] on span "Resumo Transacionalidade" at bounding box center [1107, 384] width 120 height 13
click at [818, 357] on input "Resumo Transacionalidade" at bounding box center [1034, 384] width 10 height 10
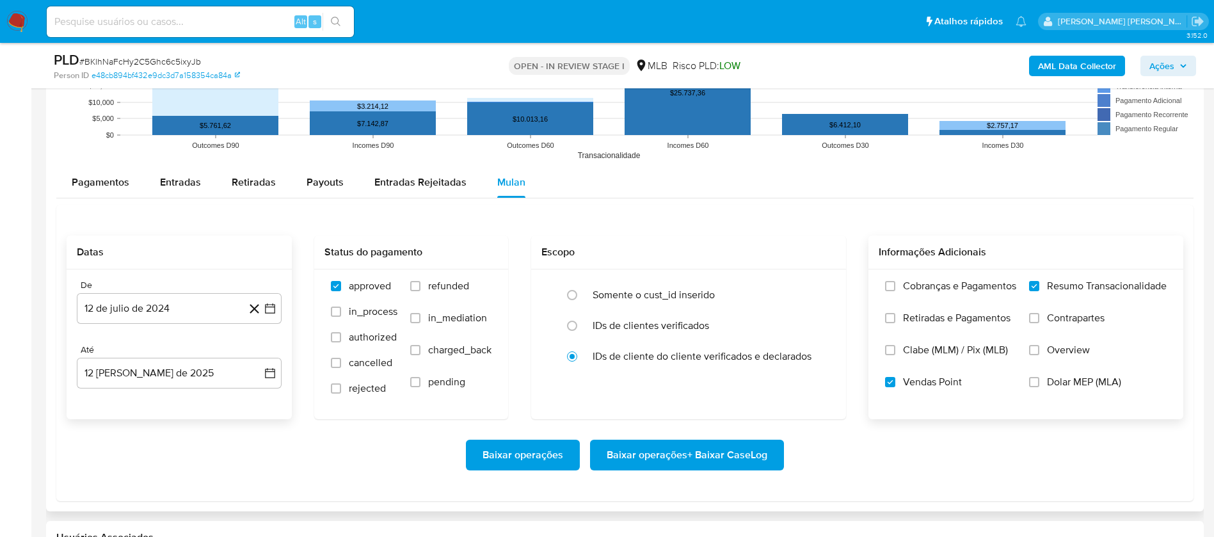
scroll to position [1440, 0]
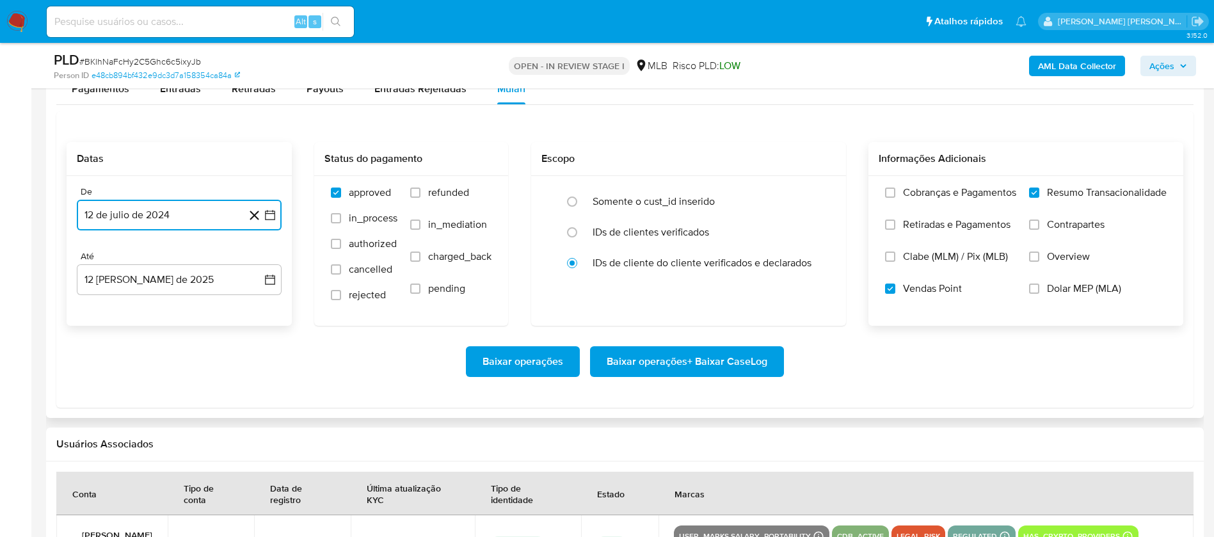
click at [180, 211] on button "12 de julio de 2024" at bounding box center [179, 215] width 205 height 31
click at [183, 257] on span "julio 2024" at bounding box center [173, 261] width 48 height 13
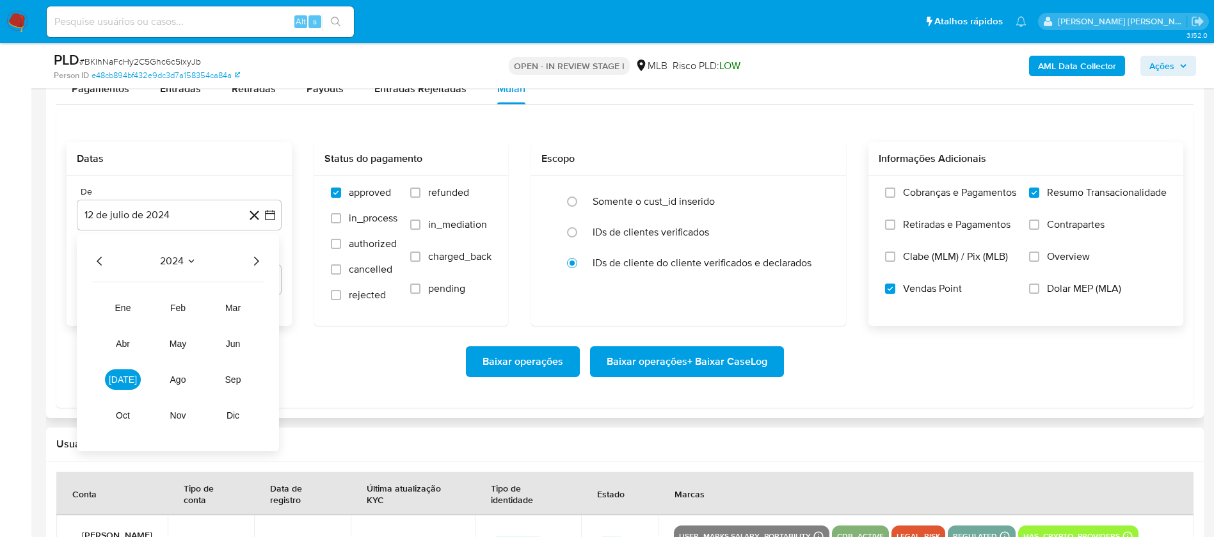
click at [259, 260] on icon "Año siguiente" at bounding box center [255, 260] width 15 height 15
click at [237, 338] on span "jun" at bounding box center [233, 343] width 15 height 10
click at [255, 305] on button "1" at bounding box center [256, 308] width 20 height 20
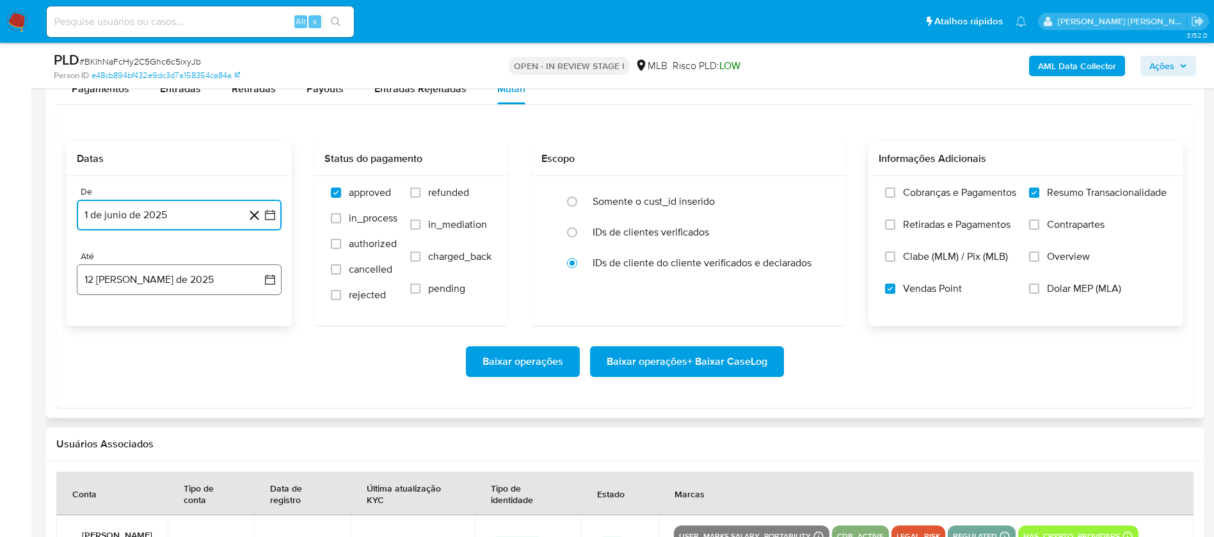
click at [184, 281] on button "12 [PERSON_NAME] de 2025" at bounding box center [179, 279] width 205 height 31
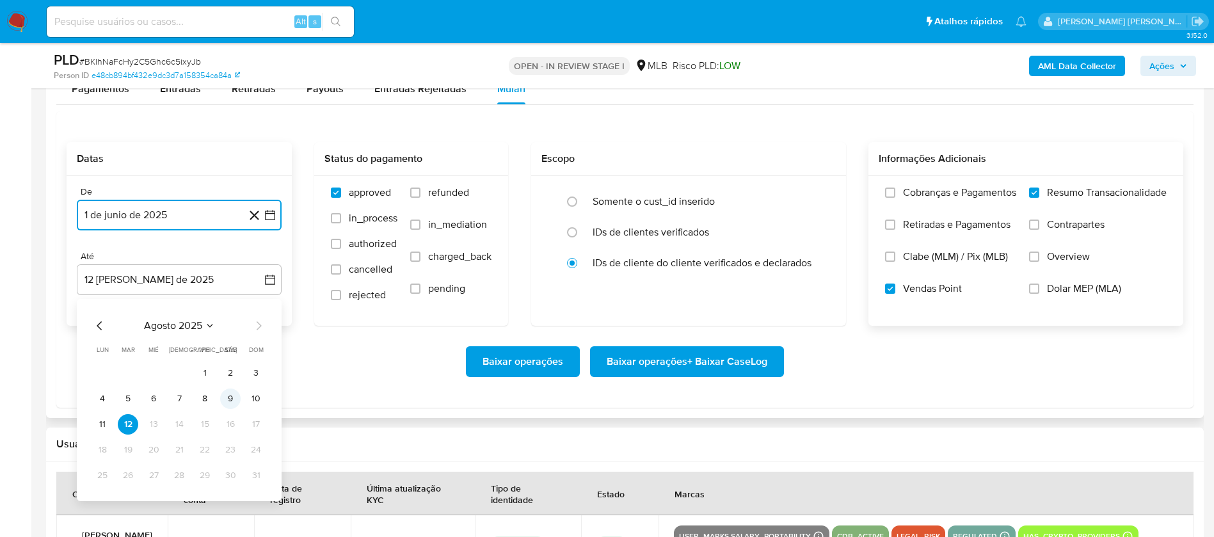
click at [229, 357] on button "9" at bounding box center [230, 398] width 20 height 20
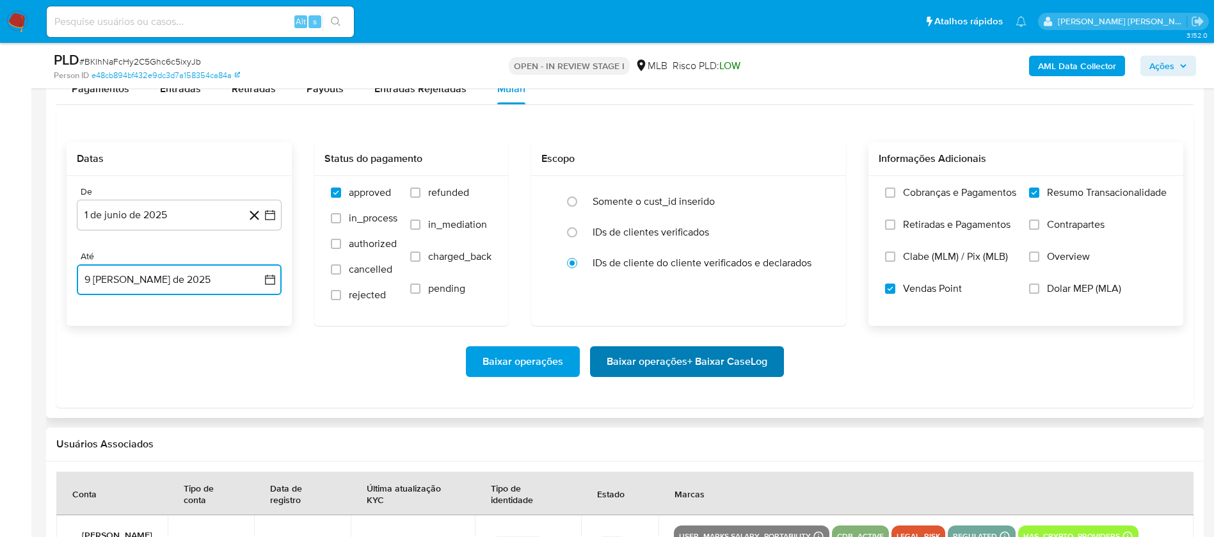
click at [655, 357] on span "Baixar operações + Baixar CaseLog" at bounding box center [687, 361] width 161 height 28
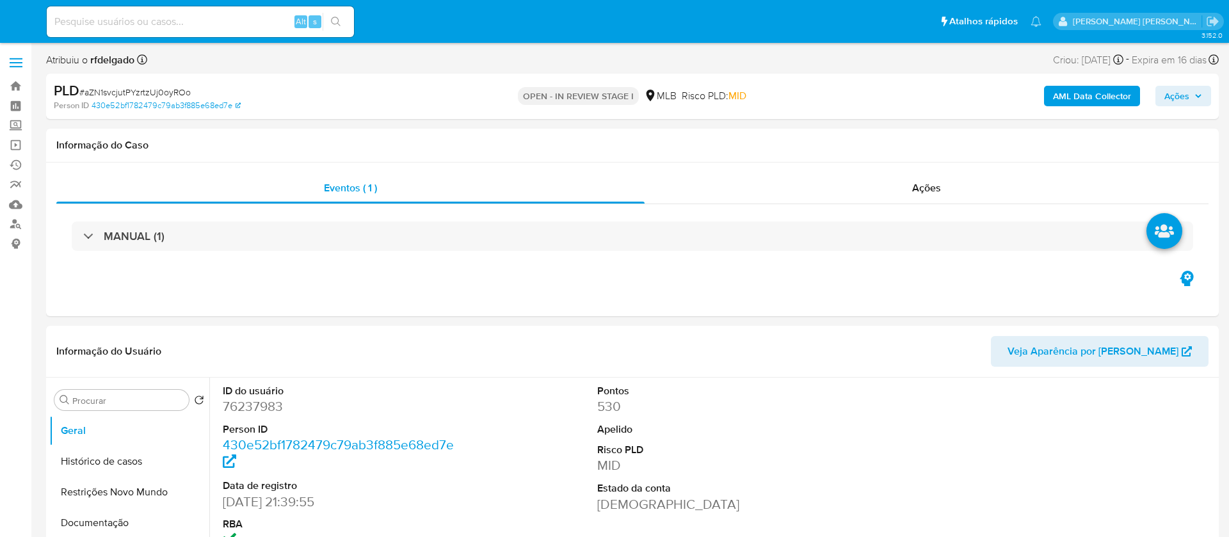
select select "10"
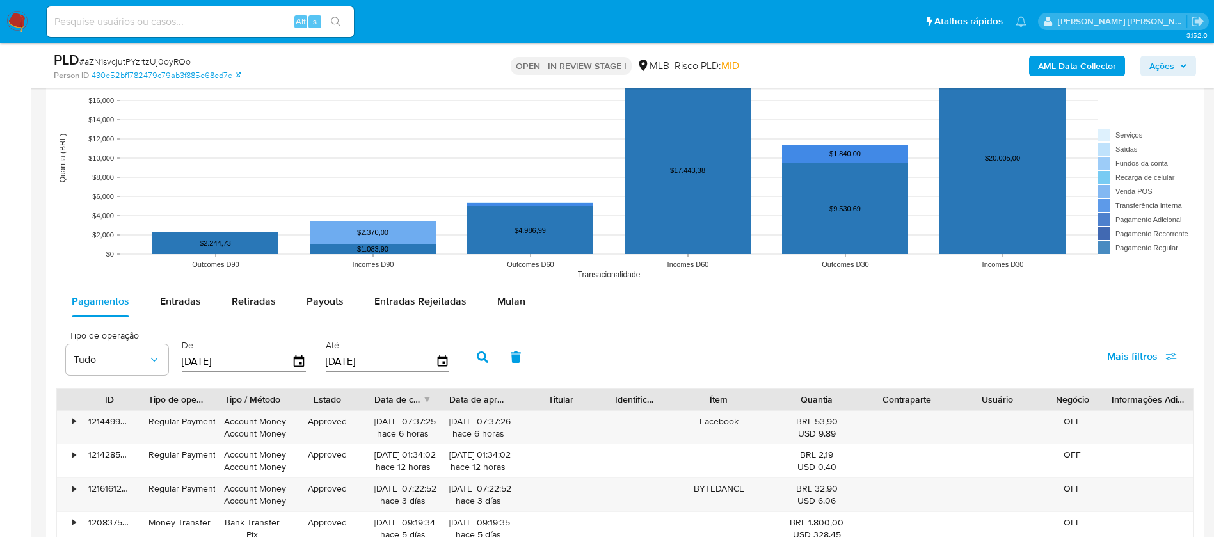
scroll to position [1248, 0]
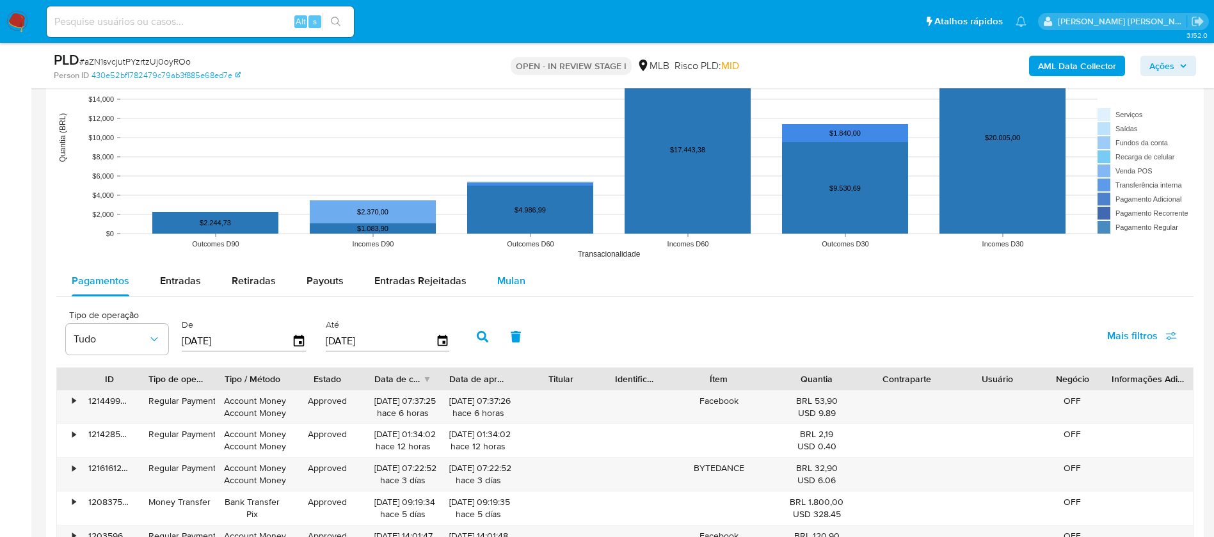
click at [499, 272] on div "Mulan" at bounding box center [511, 281] width 28 height 31
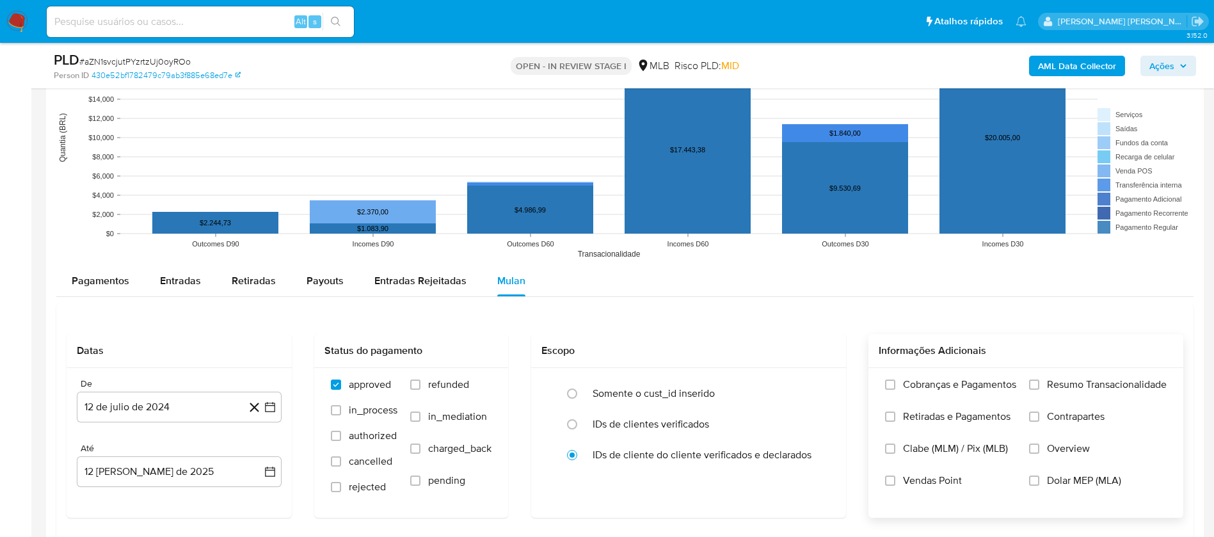
click span "Resumo Transacionalidade"
click input "Resumo Transacionalidade"
click span "Vendas Point"
click input "Vendas Point"
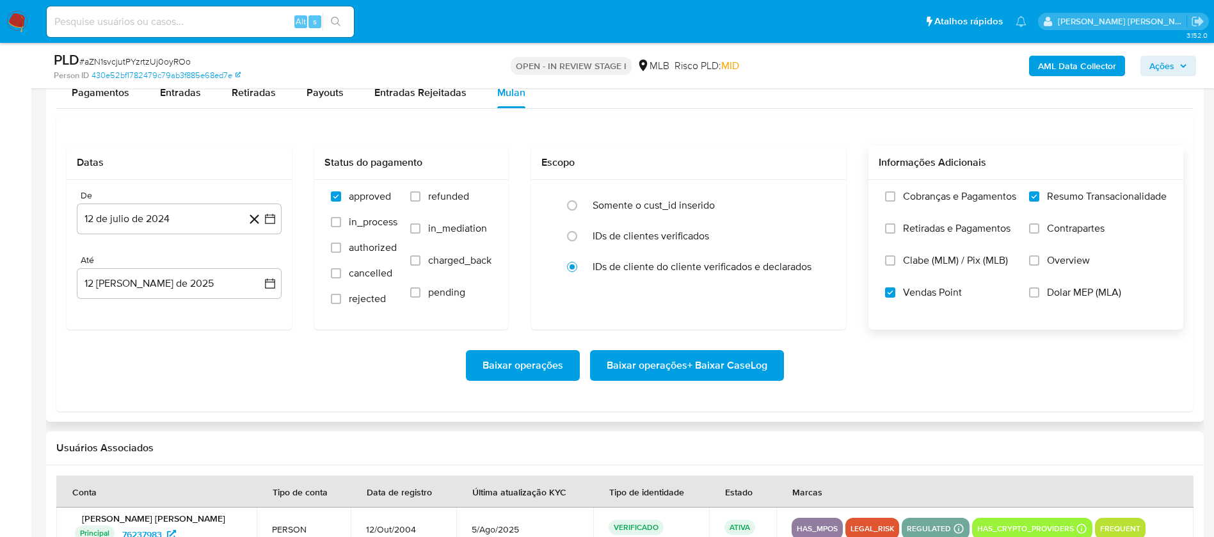
scroll to position [1440, 0]
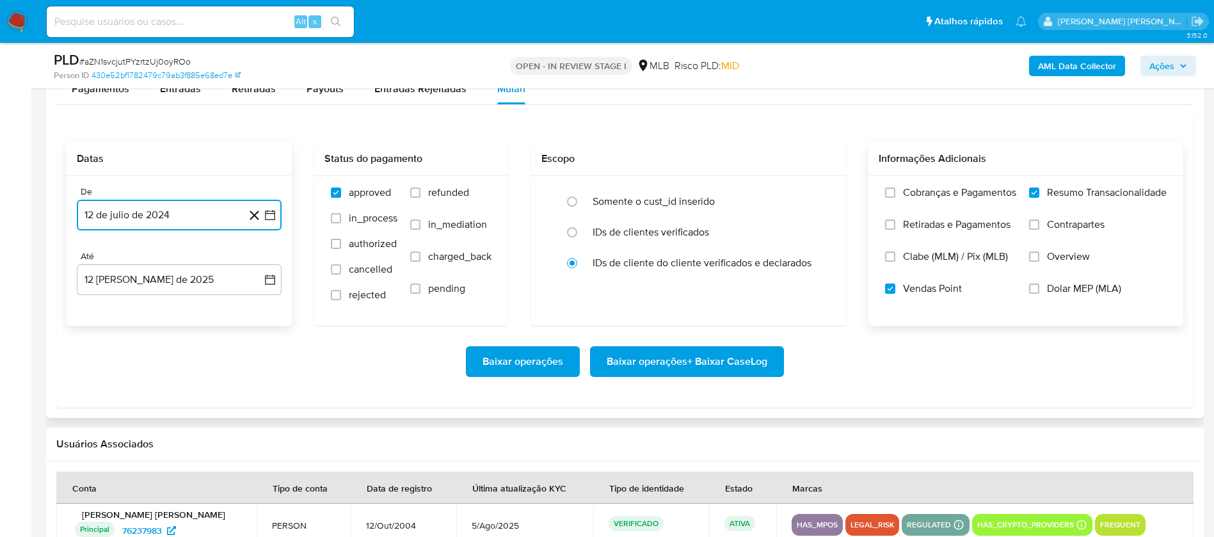
click button "12 de julio de 2024"
click span "julio 2024"
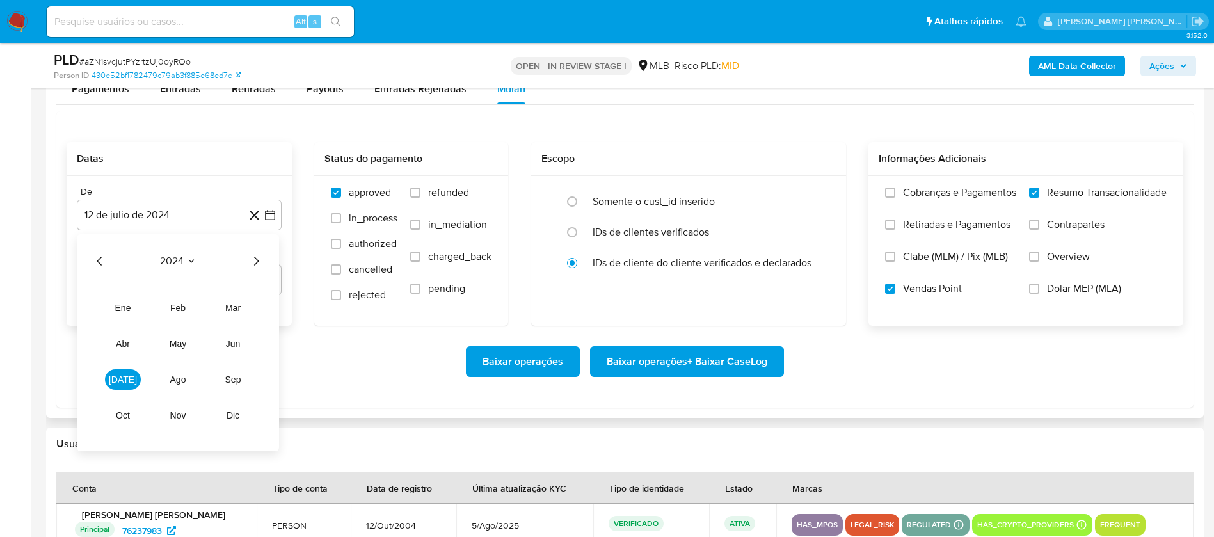
click icon "Año siguiente"
click span "jun"
click button "1"
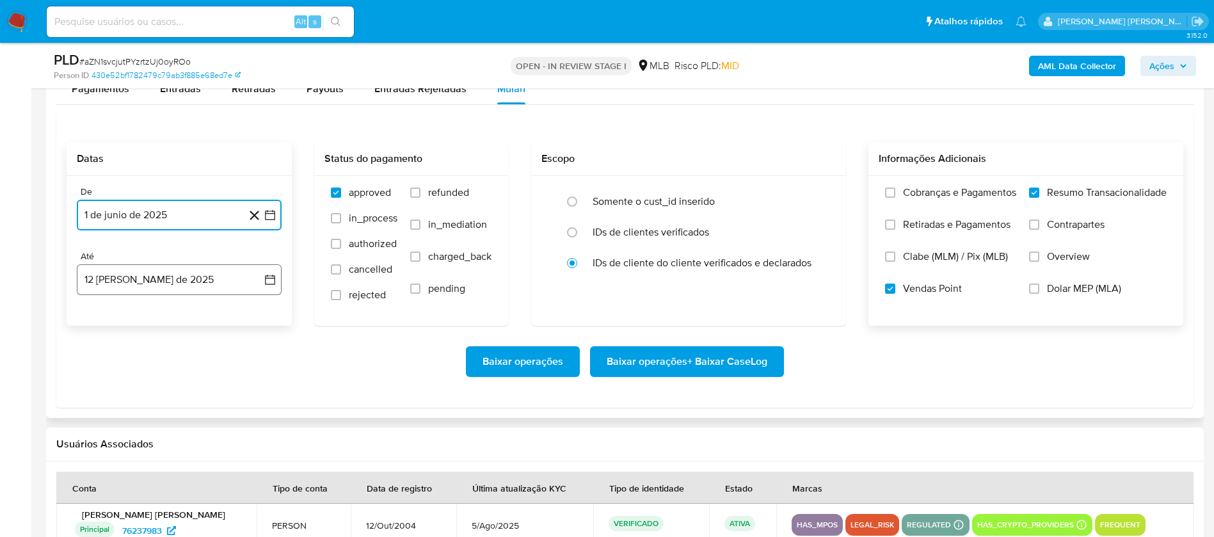
click button "12 de agosto de 2025"
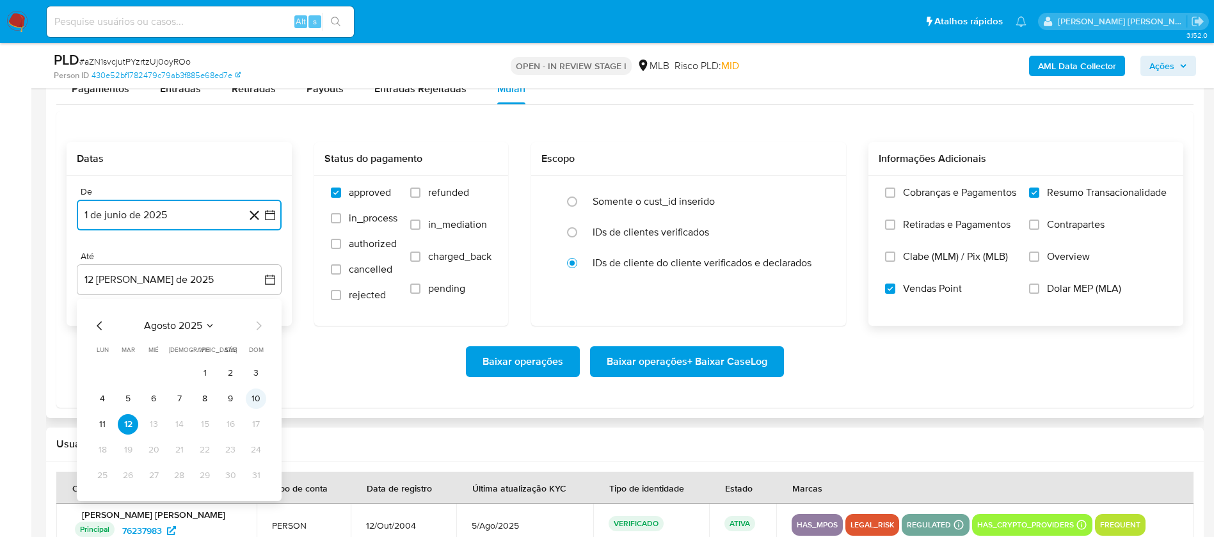
click button "10"
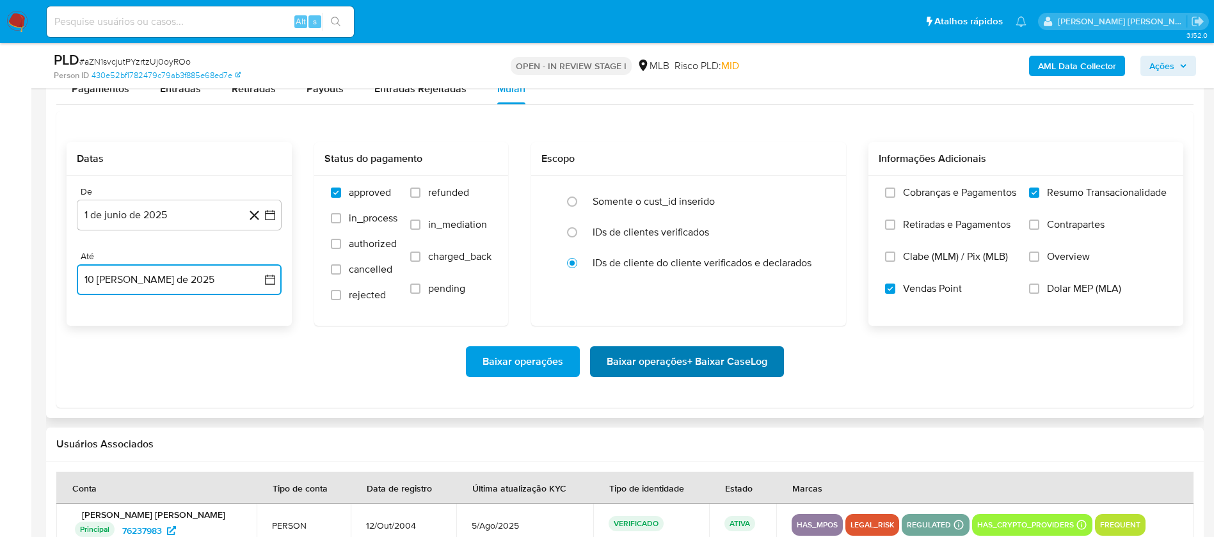
click span "Baixar operações + Baixar CaseLog"
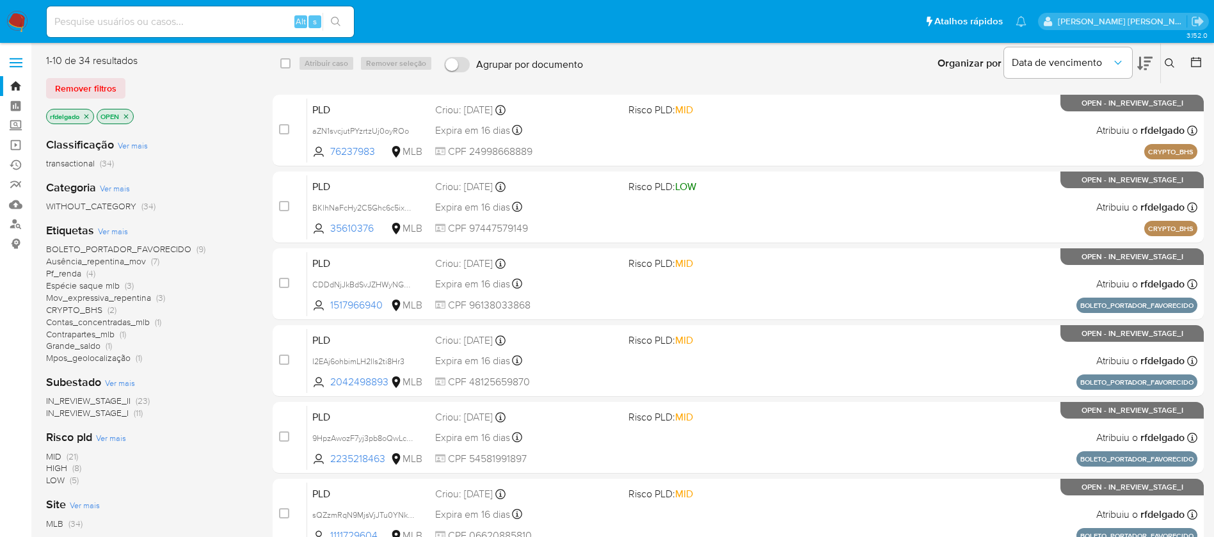
click at [230, 18] on input at bounding box center [200, 21] width 307 height 17
paste input "aZN1svcjutPYzrtzUj0oyROo"
type input "aZN1svcjutPYzrtzUj0oyROo"
click at [335, 20] on icon "search-icon" at bounding box center [336, 22] width 10 height 10
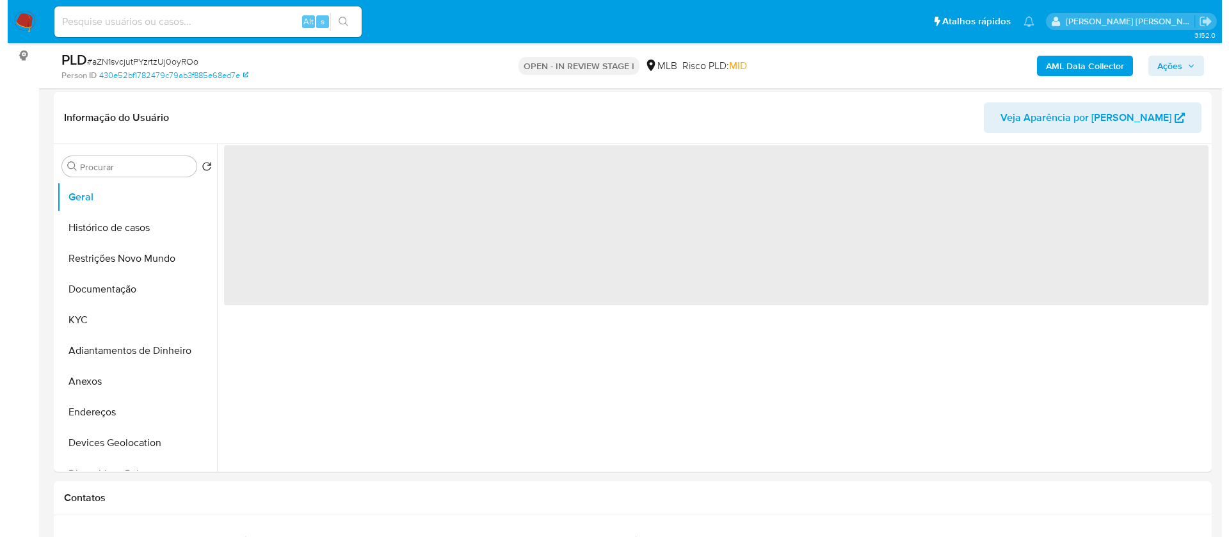
scroll to position [192, 0]
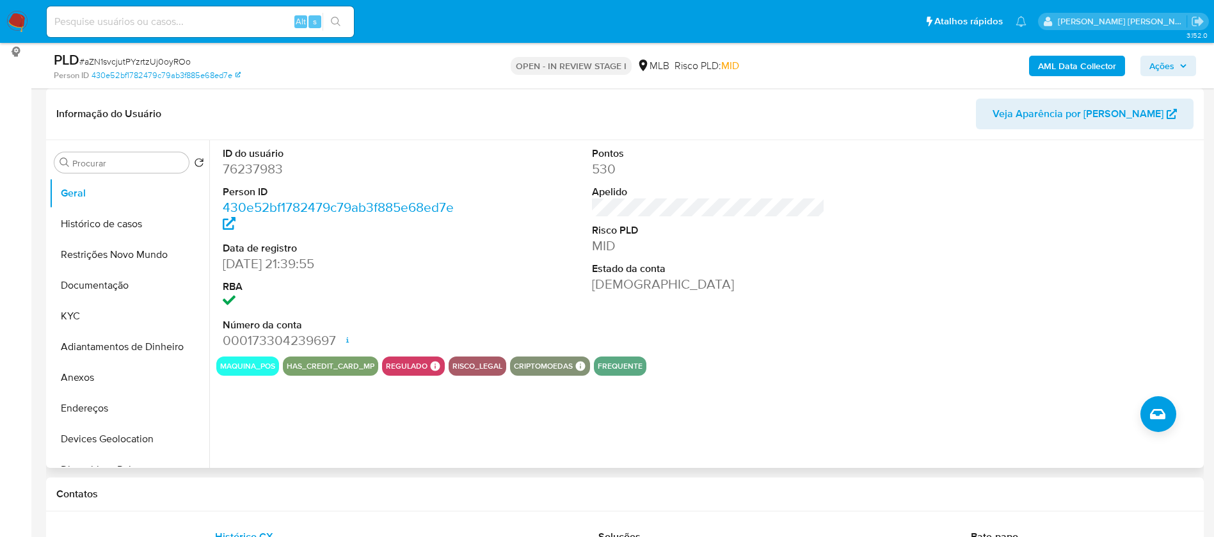
select select "10"
click at [95, 320] on button "KYC" at bounding box center [124, 316] width 150 height 31
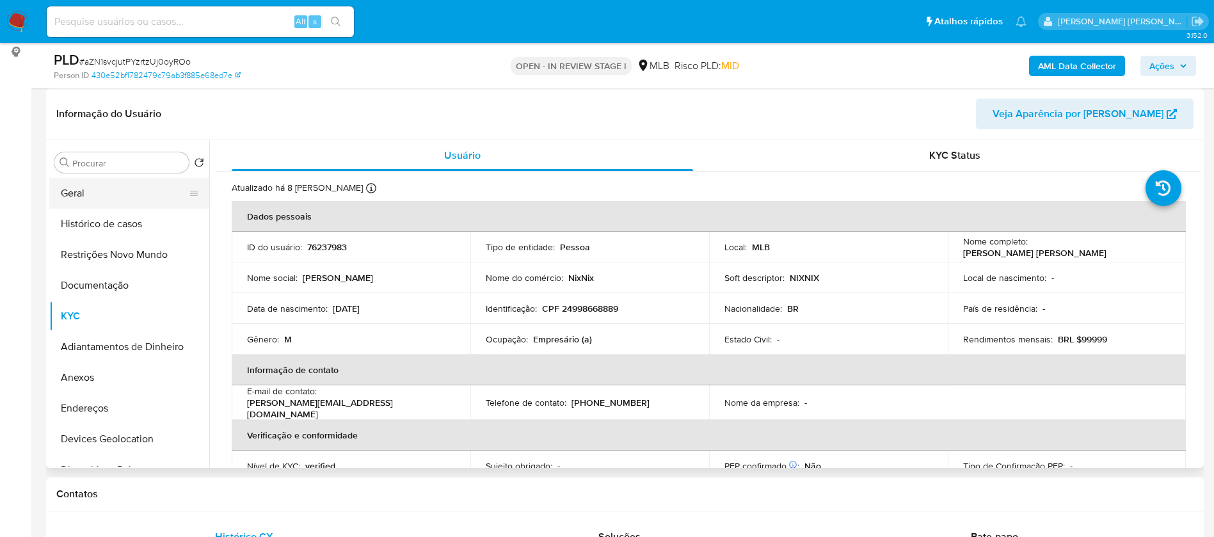
click at [128, 200] on button "Geral" at bounding box center [124, 193] width 150 height 31
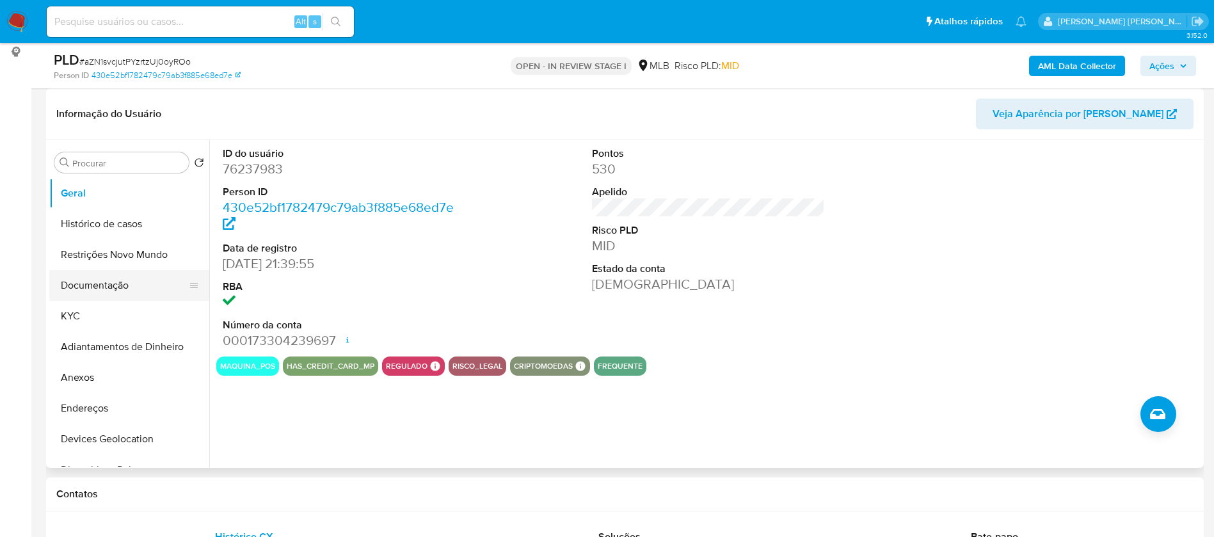
click at [86, 288] on button "Documentação" at bounding box center [124, 285] width 150 height 31
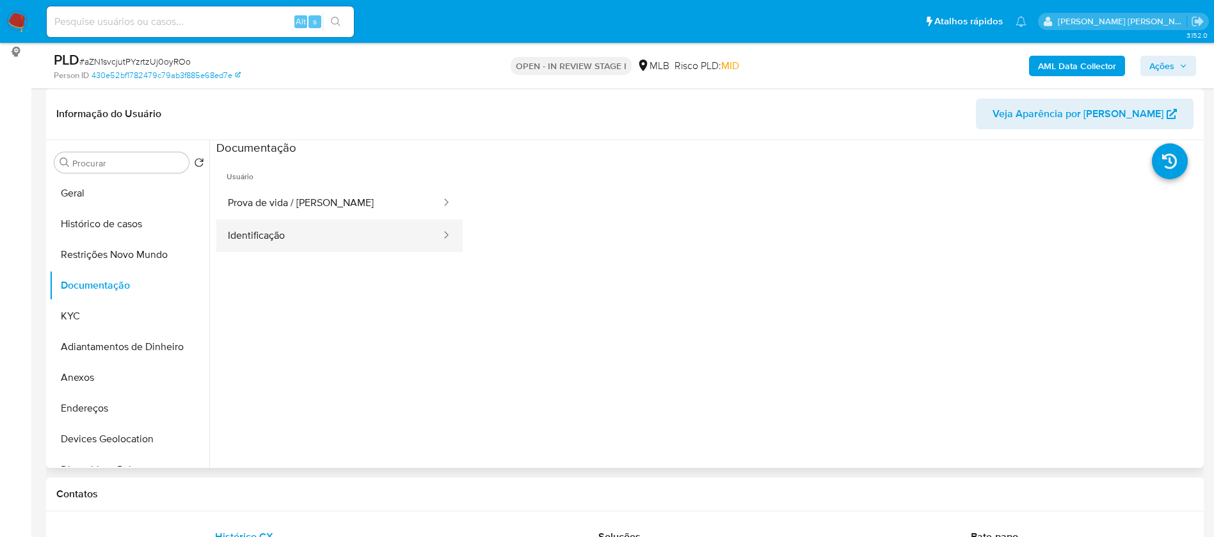
click at [309, 232] on button "Identificação" at bounding box center [329, 235] width 226 height 33
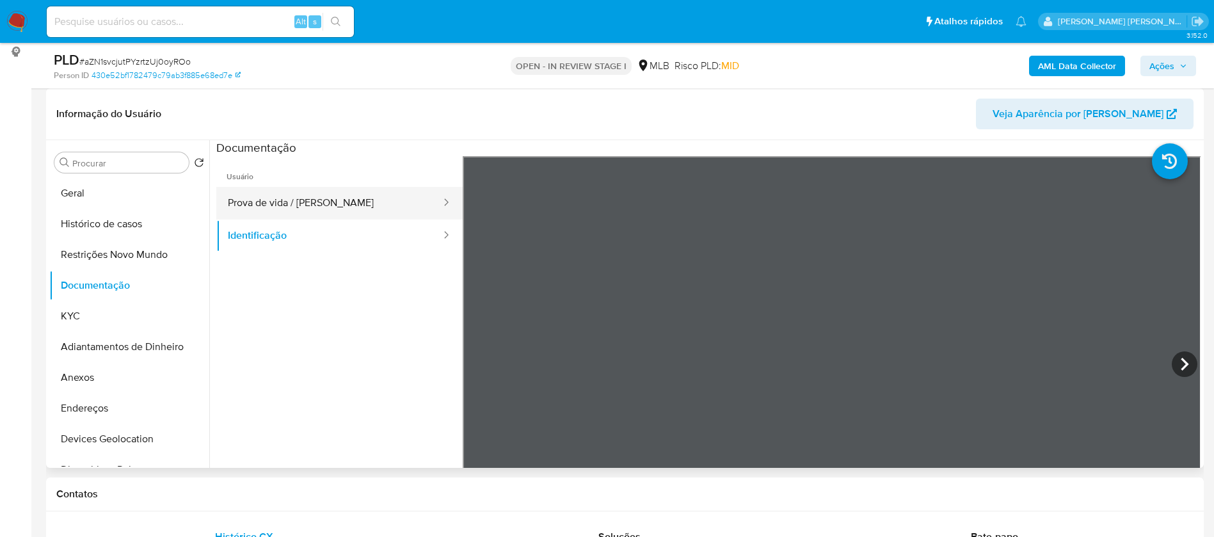
click at [309, 197] on button "Prova de vida / [PERSON_NAME]" at bounding box center [329, 203] width 226 height 33
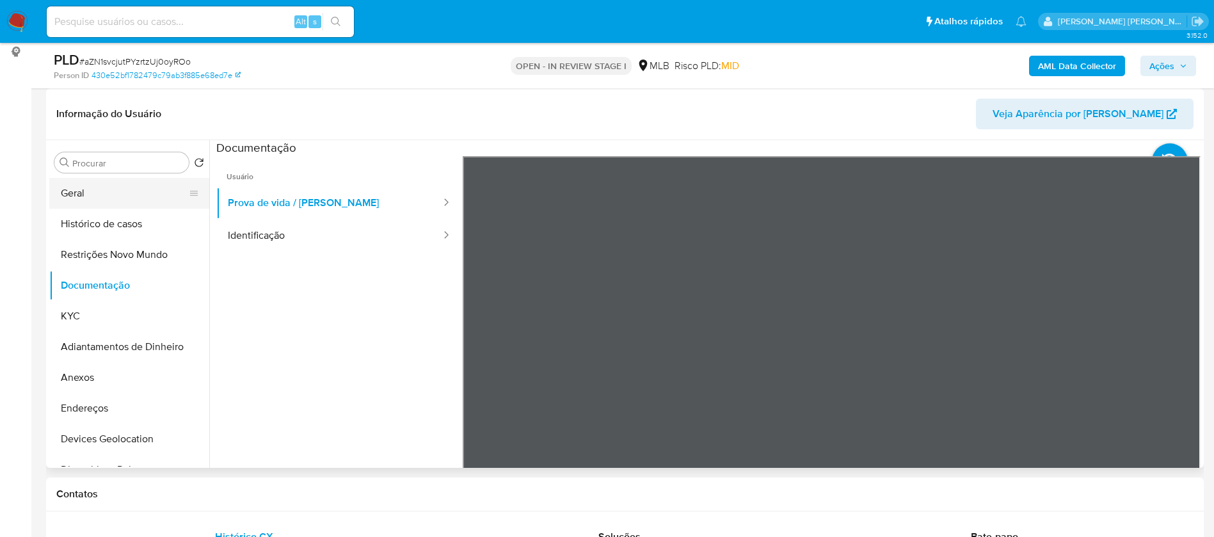
click at [106, 200] on button "Geral" at bounding box center [124, 193] width 150 height 31
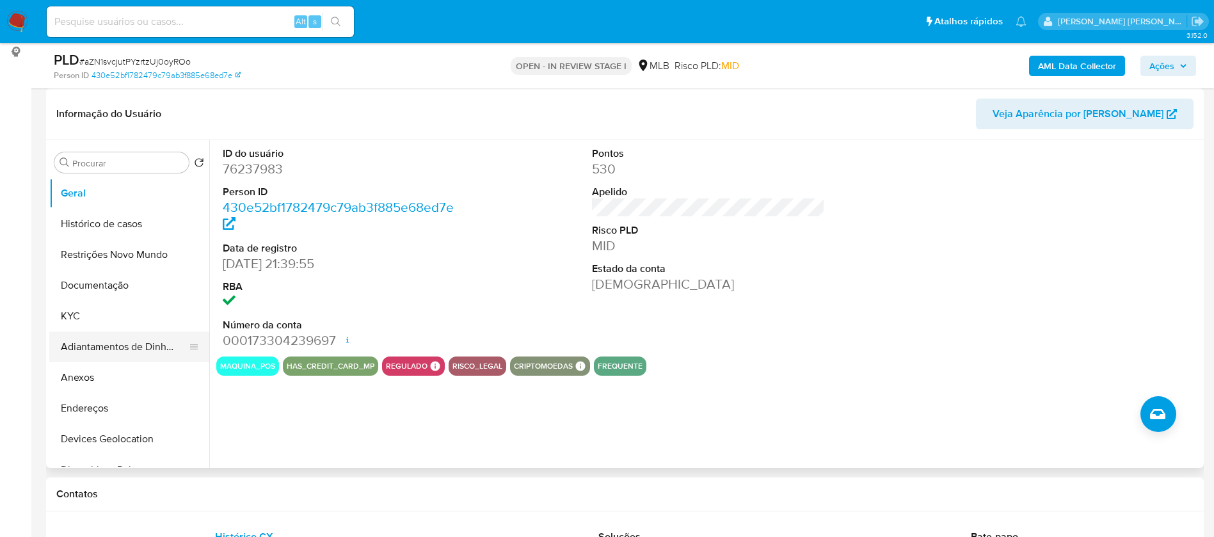
click at [92, 332] on button "Adiantamentos de Dinheiro" at bounding box center [124, 346] width 150 height 31
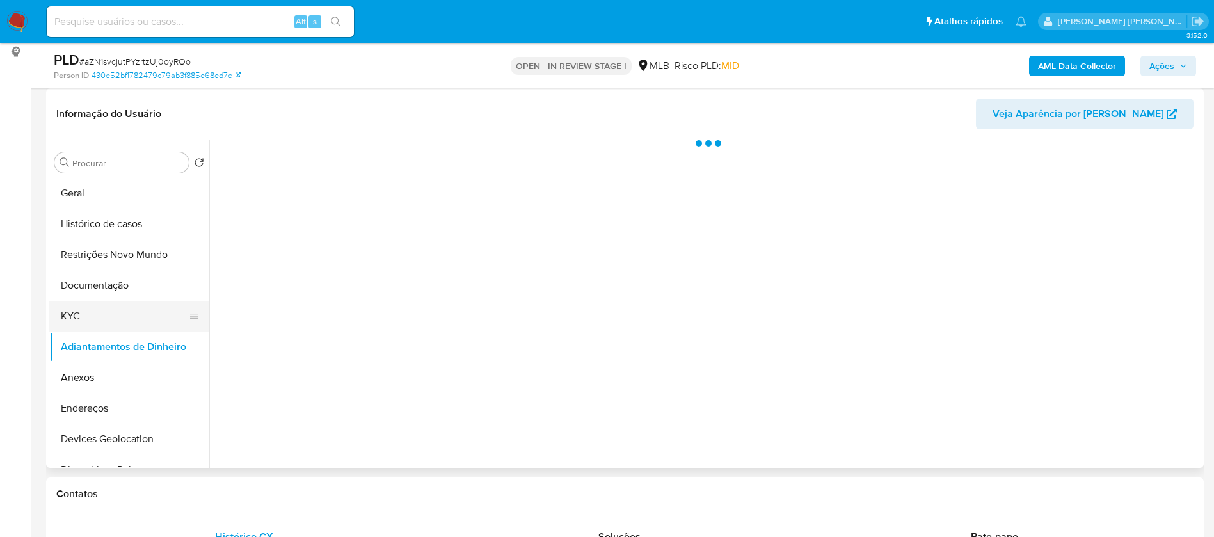
click at [98, 319] on button "KYC" at bounding box center [124, 316] width 150 height 31
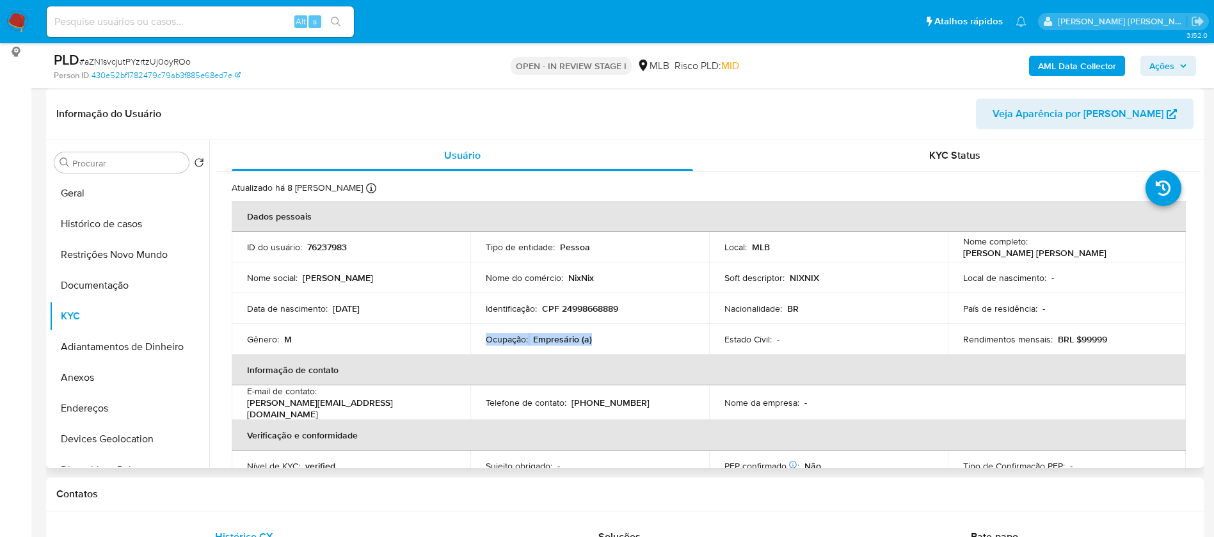
drag, startPoint x: 603, startPoint y: 345, endPoint x: 485, endPoint y: 335, distance: 118.8
click at [485, 335] on td "Ocupação : Empresário (a)" at bounding box center [589, 339] width 239 height 31
copy div "Ocupação : Empresário (a)"
click at [1070, 61] on b "AML Data Collector" at bounding box center [1077, 66] width 78 height 20
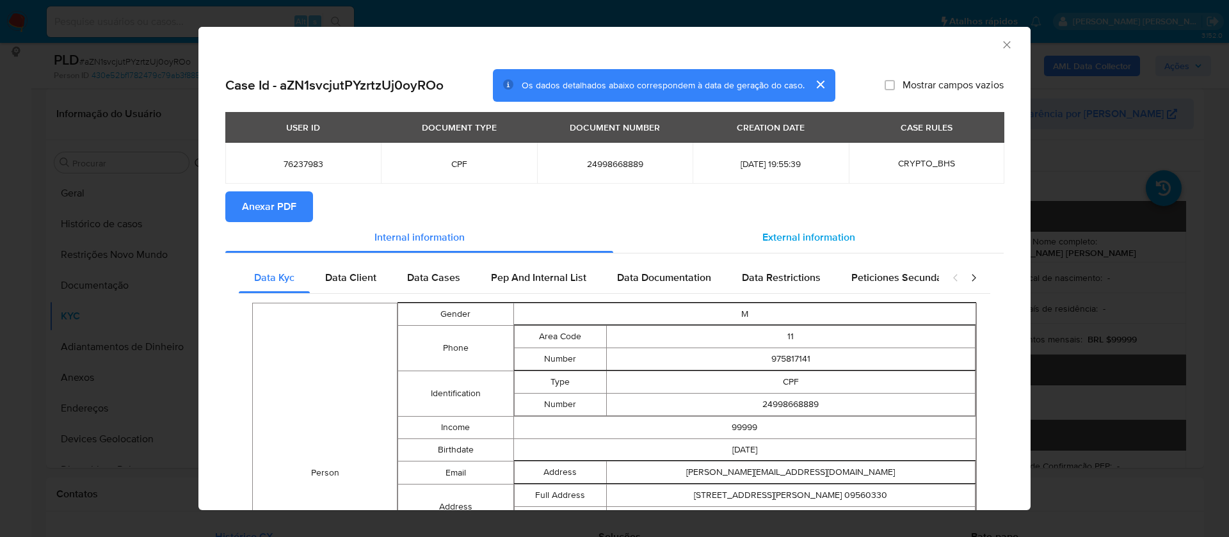
click at [812, 237] on span "External information" at bounding box center [808, 237] width 93 height 15
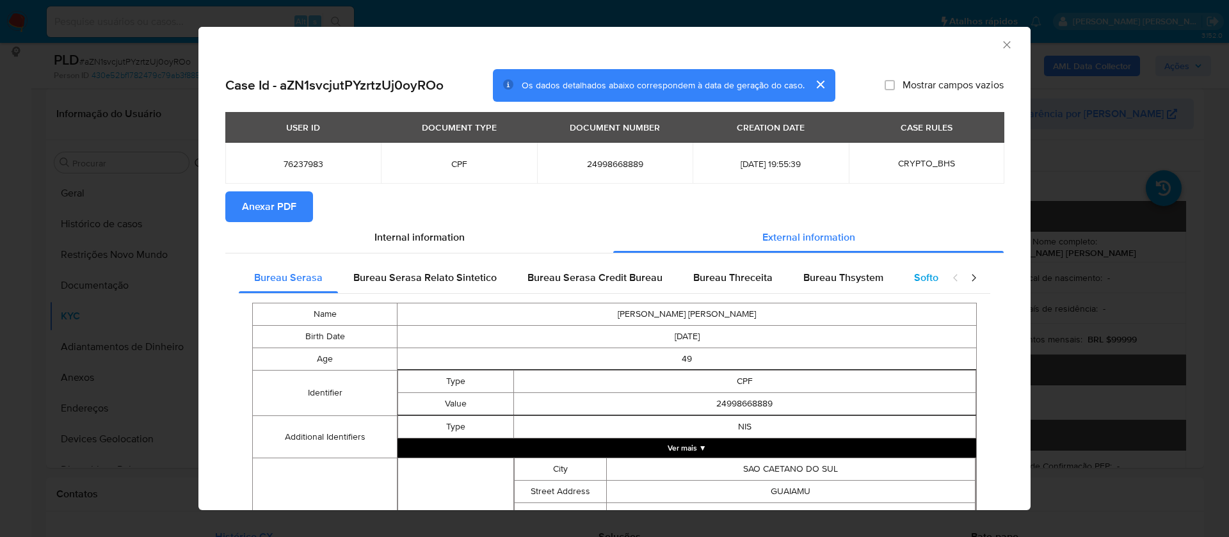
click at [918, 270] on span "Softon" at bounding box center [929, 277] width 30 height 15
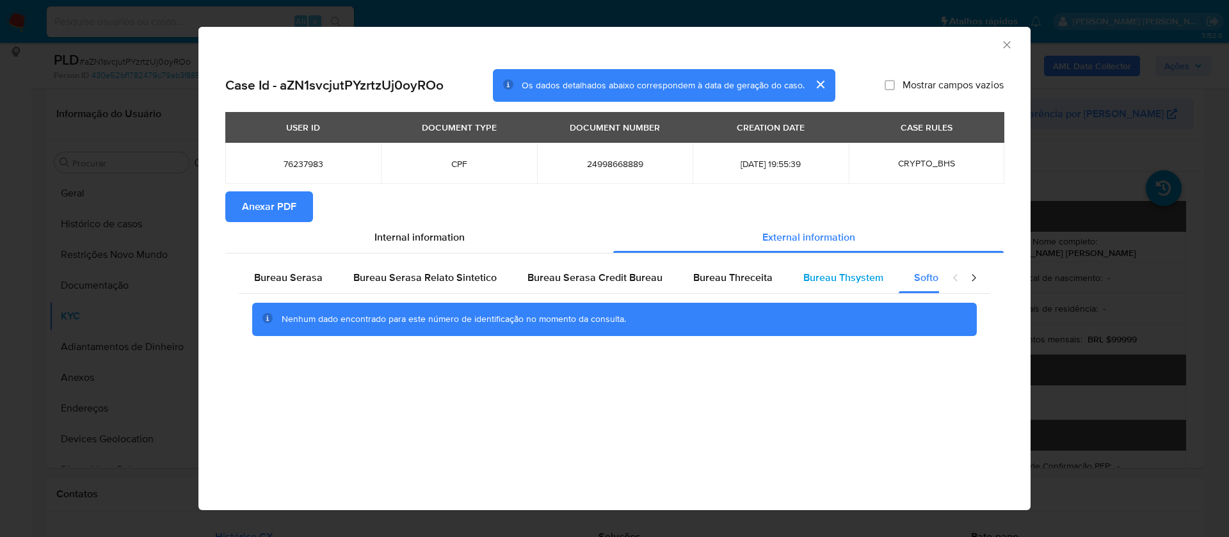
click at [847, 267] on div "Bureau Thsystem" at bounding box center [843, 277] width 111 height 31
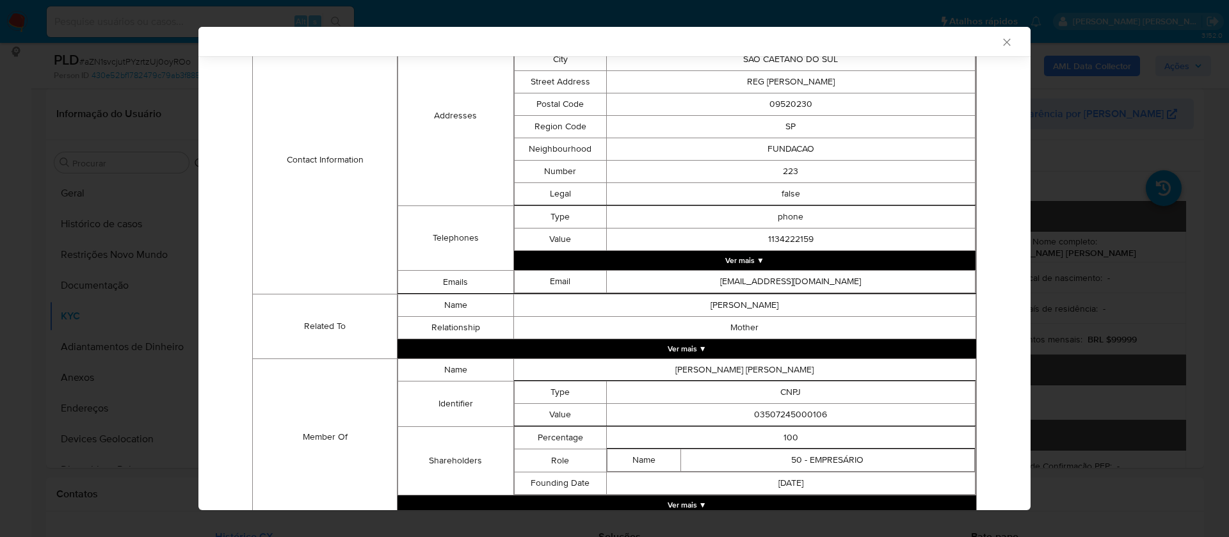
scroll to position [527, 0]
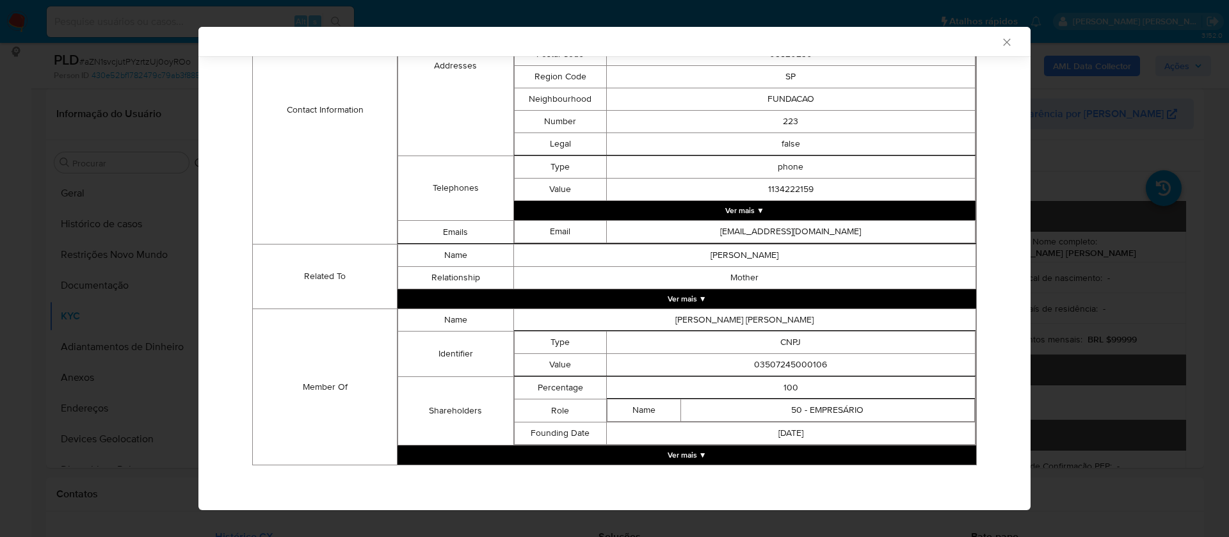
click at [706, 454] on button "Ver mais ▼" at bounding box center [686, 454] width 578 height 19
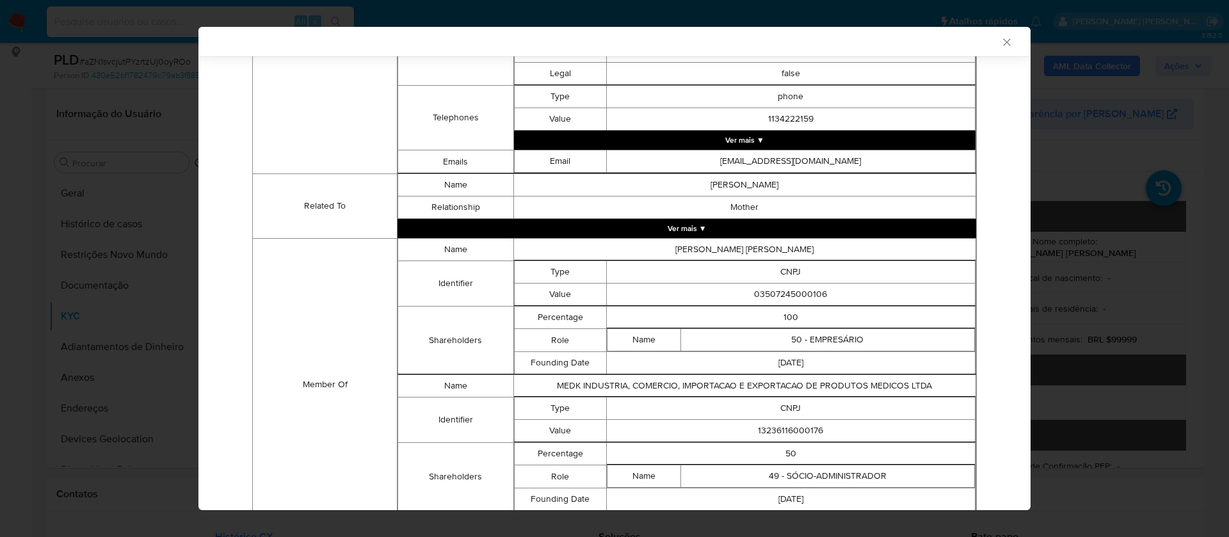
scroll to position [664, 0]
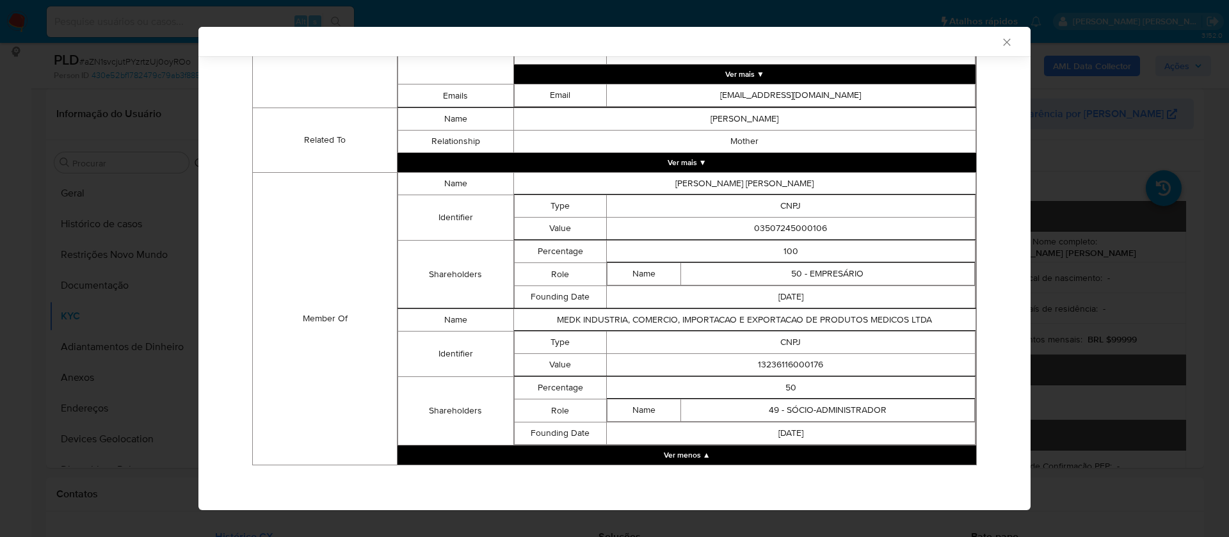
click at [804, 233] on td "03507245000106" at bounding box center [790, 229] width 369 height 22
copy td "03507245000106"
click at [805, 363] on td "13236116000176" at bounding box center [790, 365] width 369 height 22
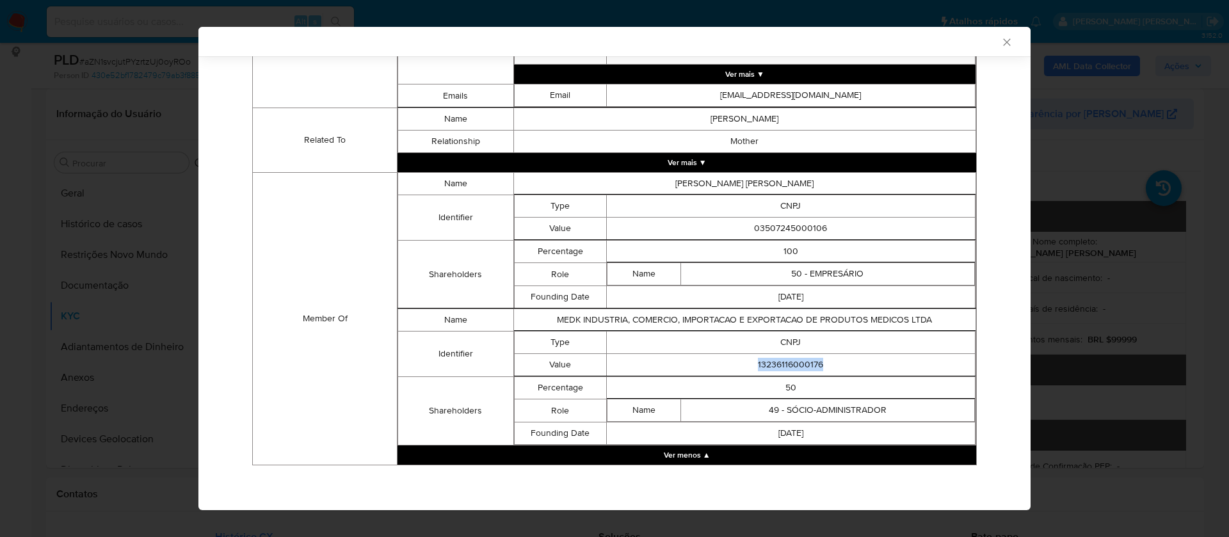
copy td "13236116000176"
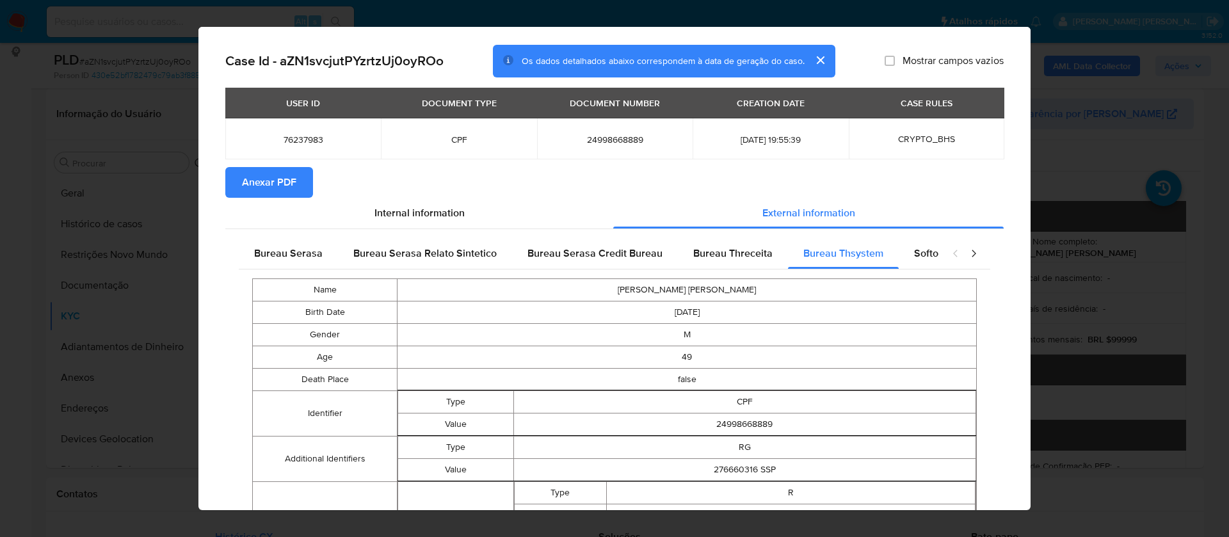
scroll to position [0, 0]
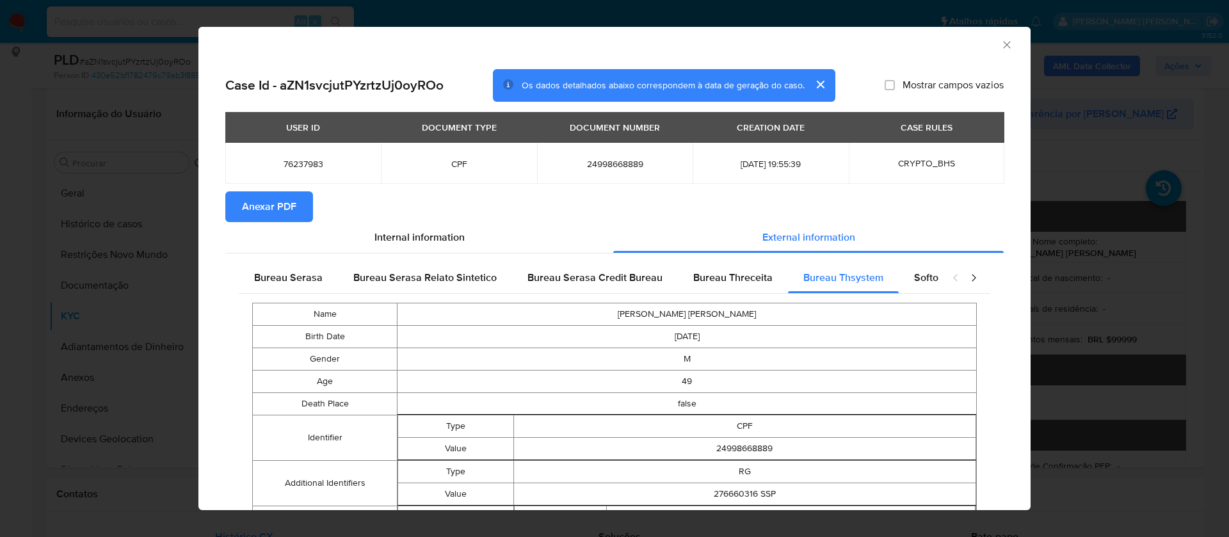
click at [902, 88] on span "Mostrar campos vazios" at bounding box center [952, 85] width 101 height 13
click at [895, 88] on input "Mostrar campos vazios" at bounding box center [889, 85] width 10 height 10
checkbox input "true"
click at [264, 205] on span "Anexar PDF" at bounding box center [269, 207] width 54 height 28
click at [1000, 44] on icon "Fechar a janela" at bounding box center [1006, 44] width 13 height 13
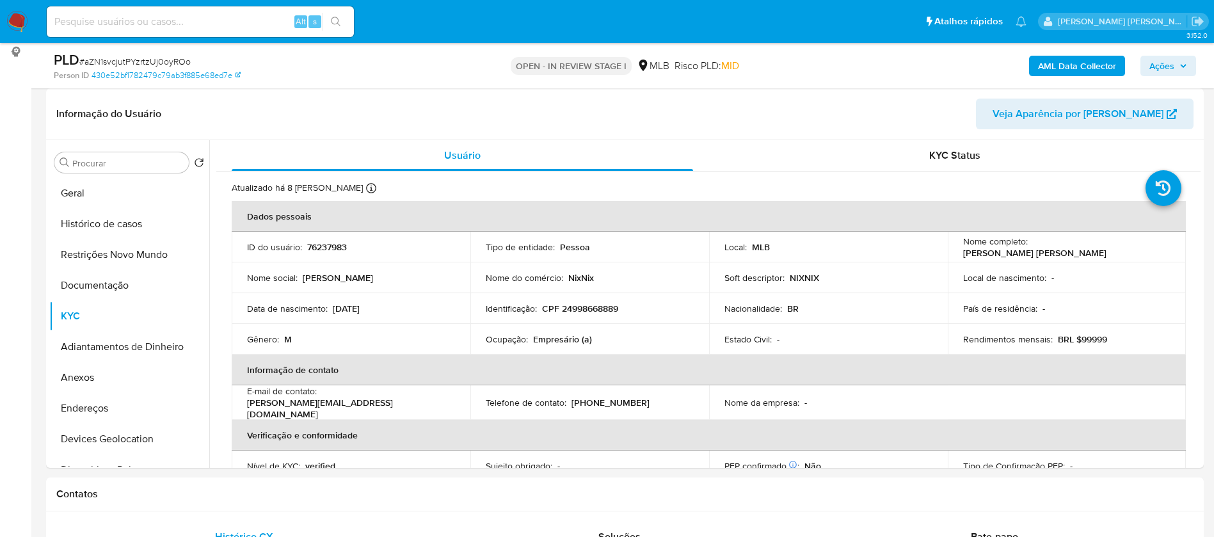
click at [1087, 53] on div "AML Data Collector Ações" at bounding box center [1007, 66] width 378 height 30
click at [1085, 60] on b "AML Data Collector" at bounding box center [1077, 66] width 78 height 20
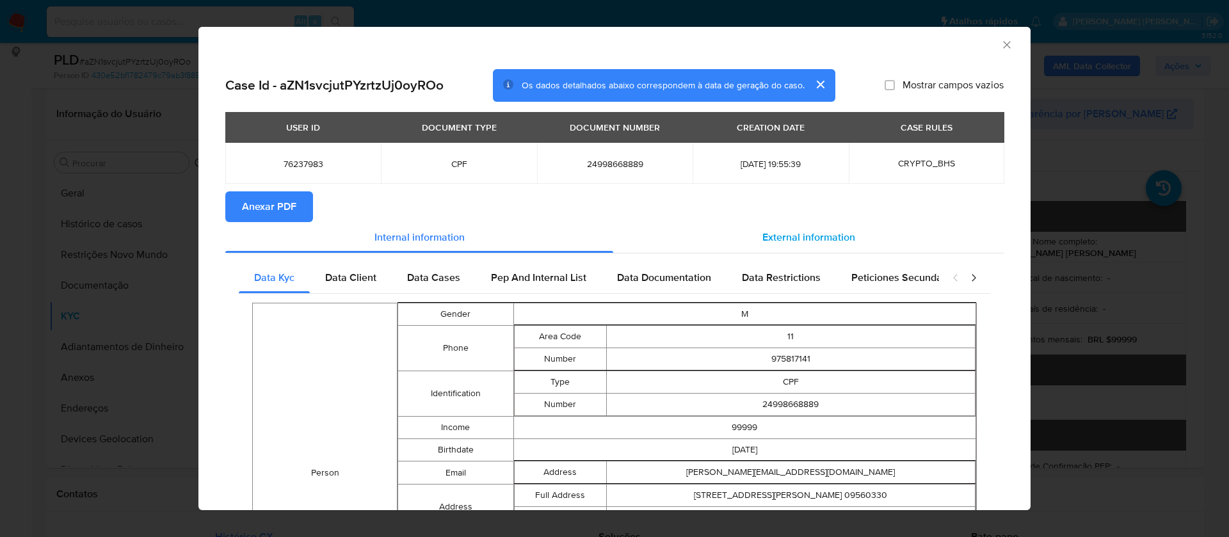
click at [812, 240] on span "External information" at bounding box center [808, 237] width 93 height 15
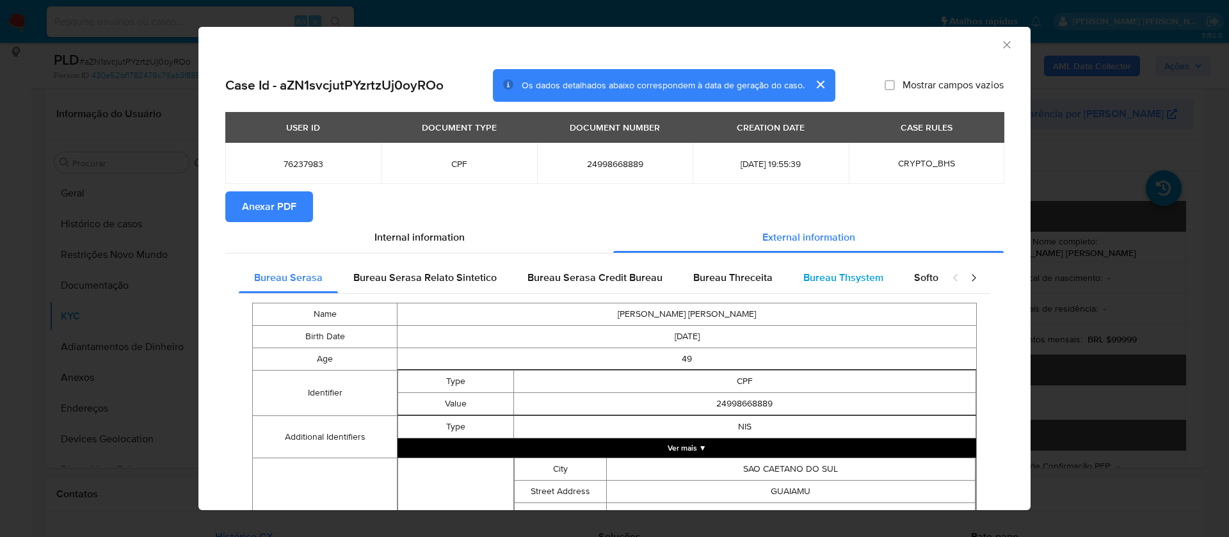
click at [832, 280] on span "Bureau Thsystem" at bounding box center [843, 277] width 80 height 15
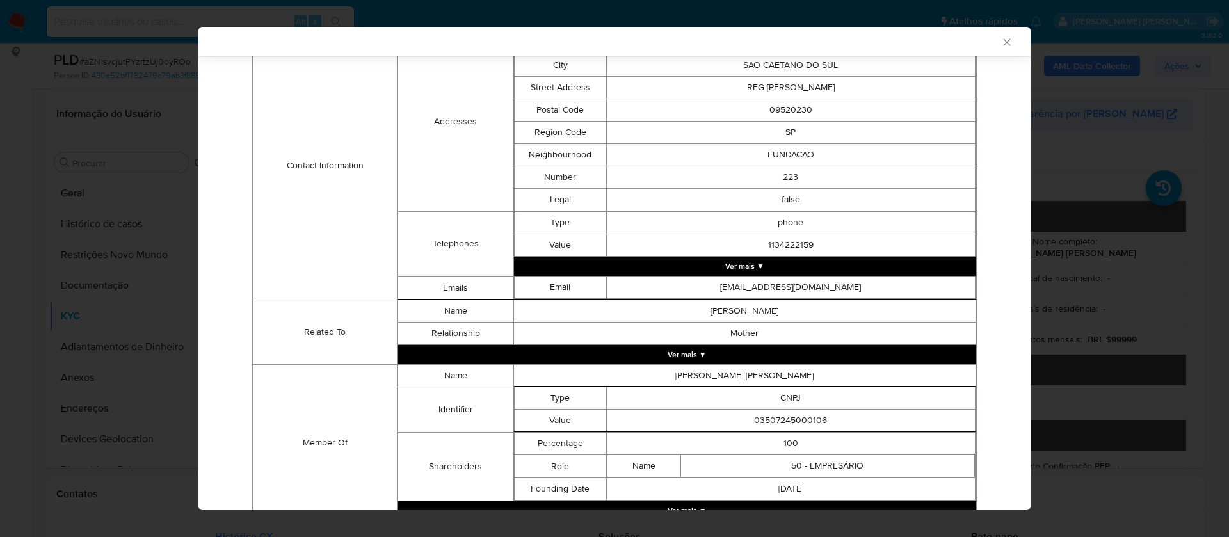
scroll to position [527, 0]
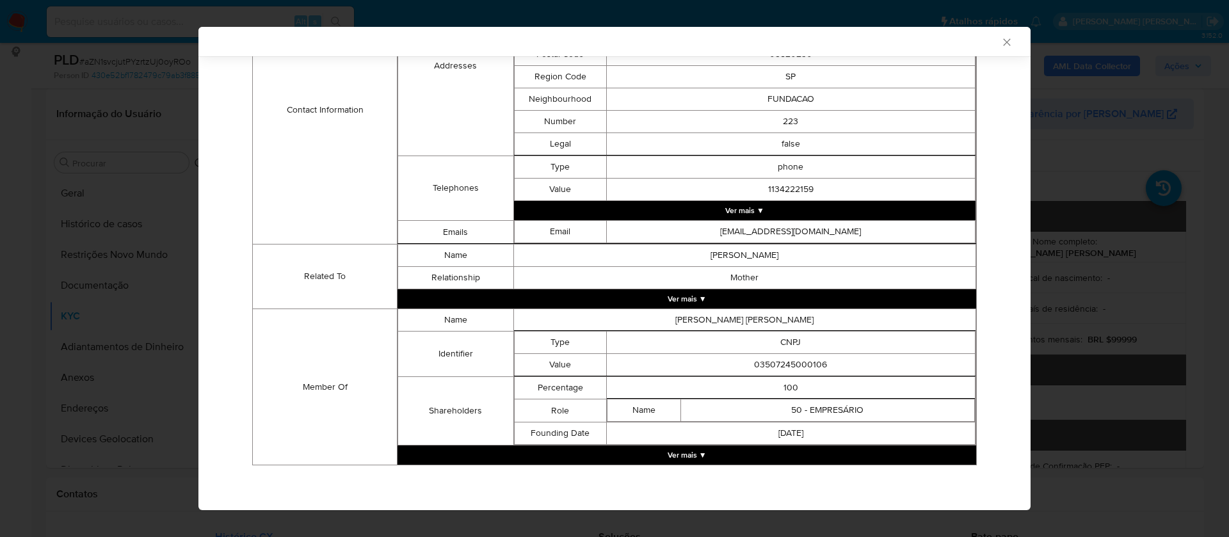
click at [687, 450] on button "Ver mais ▼" at bounding box center [686, 454] width 578 height 19
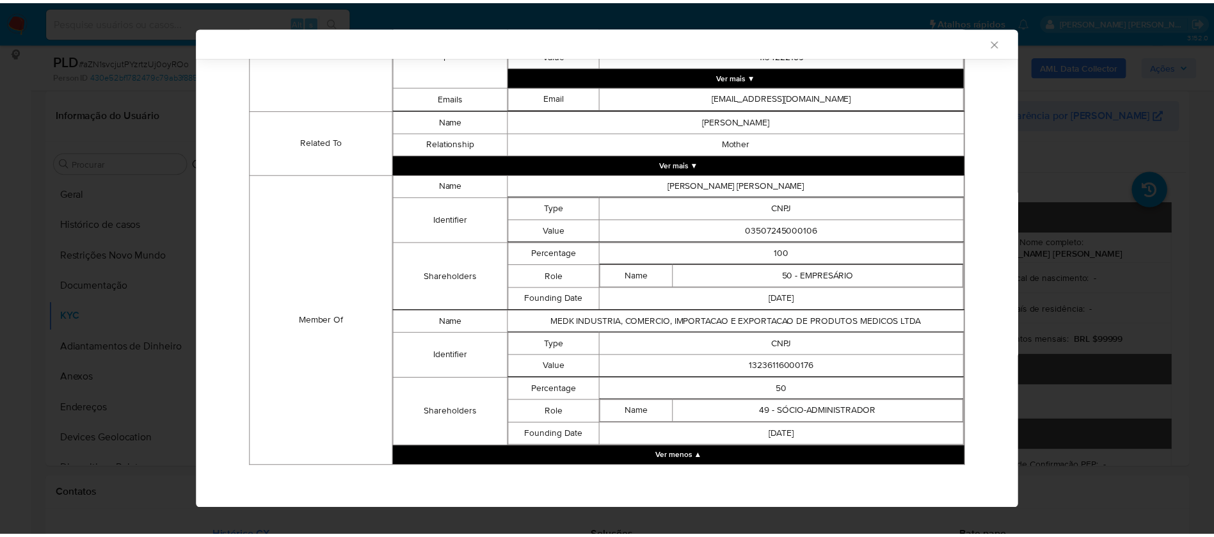
scroll to position [664, 0]
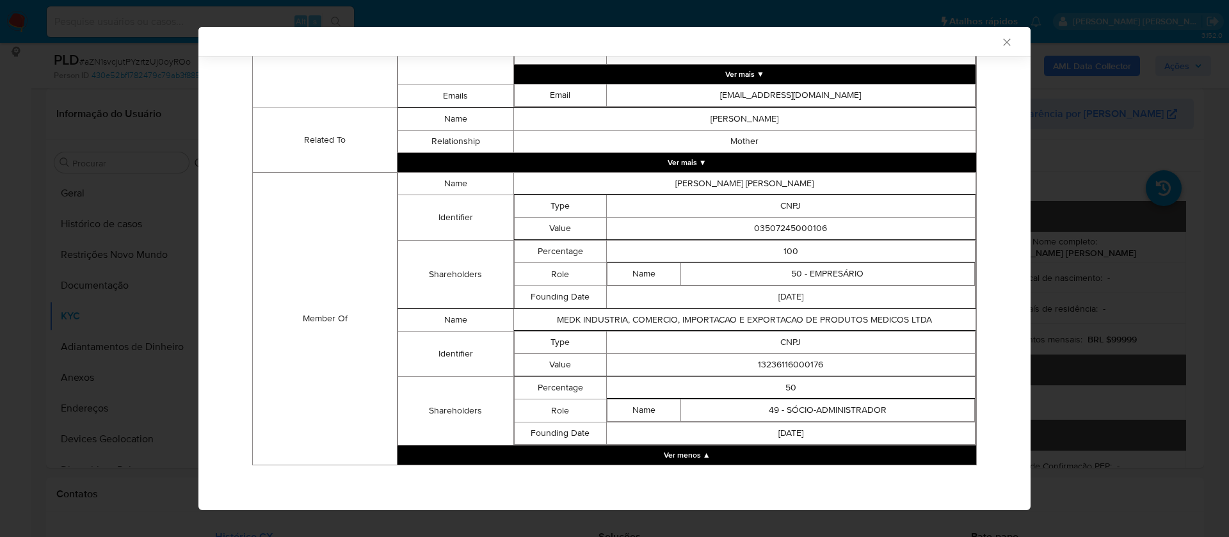
click at [1000, 46] on icon "Fechar a janela" at bounding box center [1006, 42] width 13 height 13
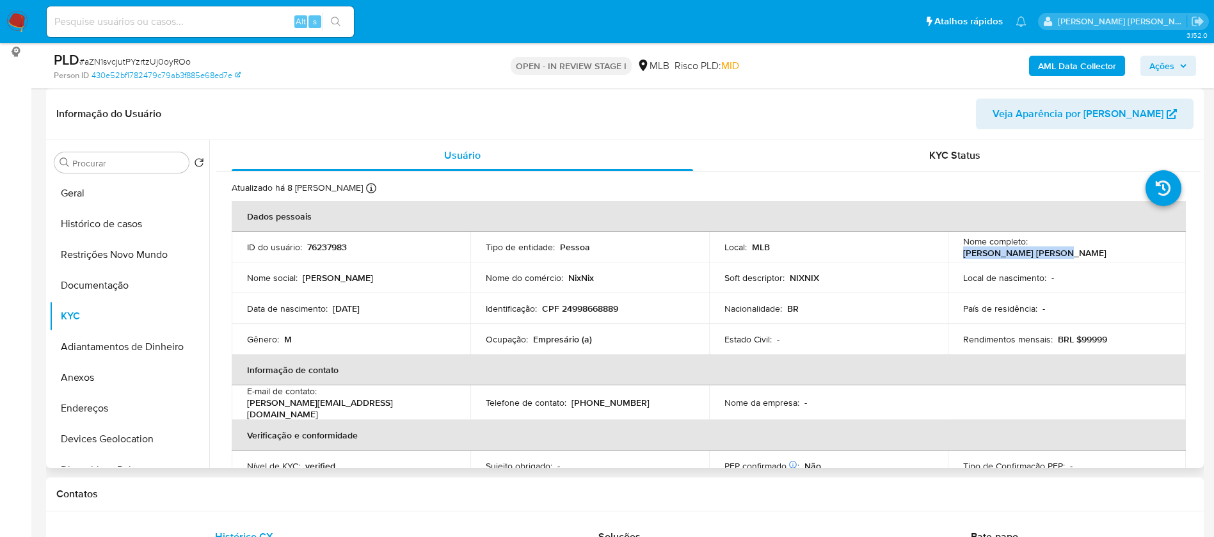
drag, startPoint x: 1122, startPoint y: 248, endPoint x: 1031, endPoint y: 247, distance: 90.9
click at [1031, 247] on div "Nome completo : Sandro Rogerio Montin" at bounding box center [1067, 246] width 208 height 23
copy p "[PERSON_NAME] [PERSON_NAME]"
click at [324, 248] on p "76237983" at bounding box center [327, 247] width 40 height 12
click at [324, 247] on p "76237983" at bounding box center [327, 247] width 40 height 12
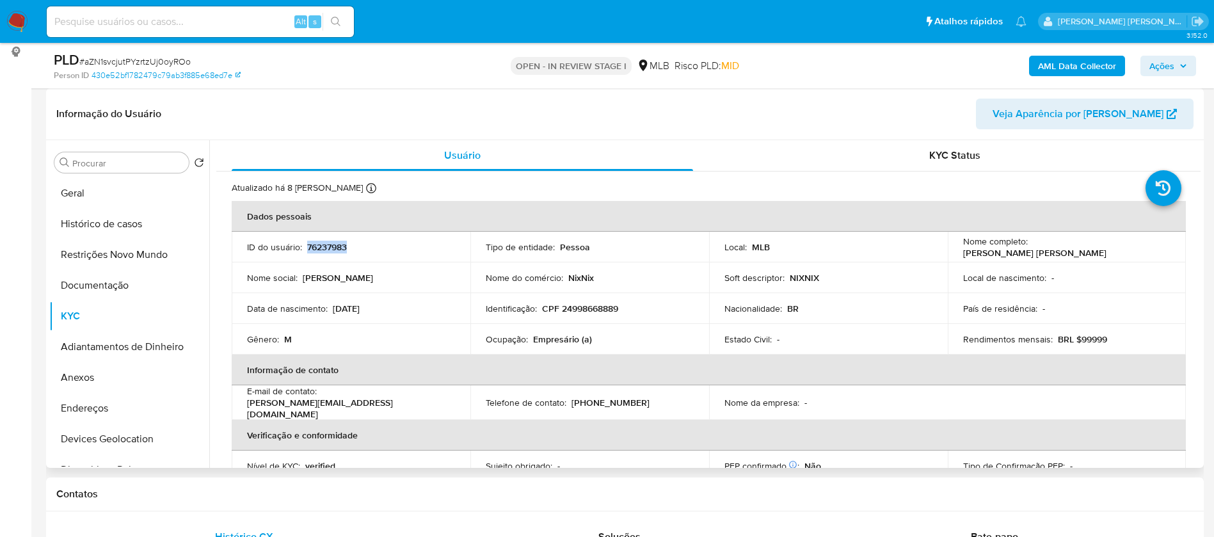
copy p "76237983"
click at [109, 202] on button "Geral" at bounding box center [124, 193] width 150 height 31
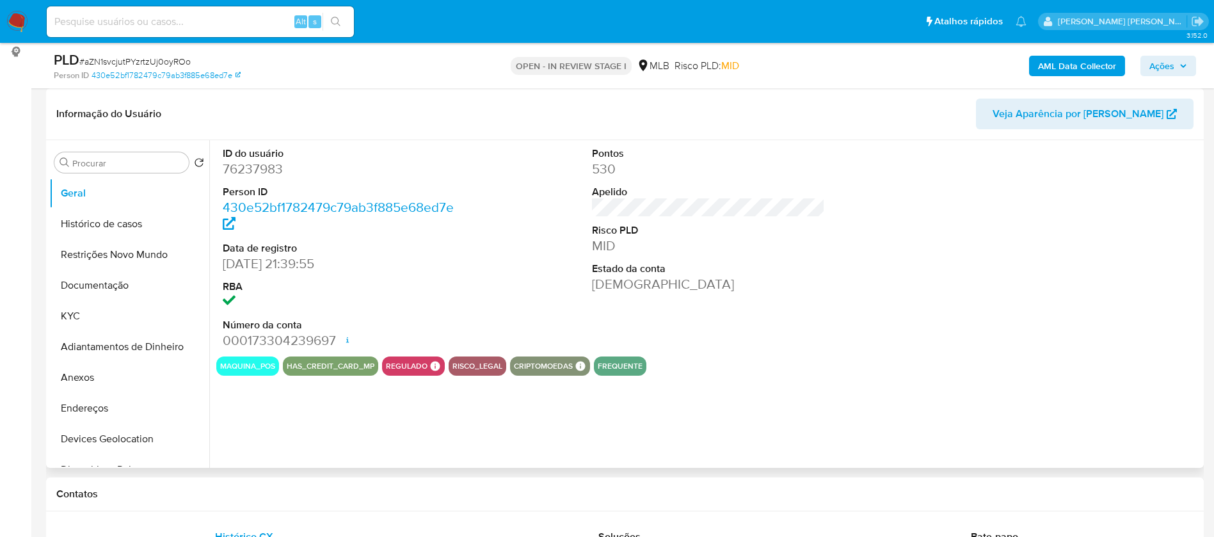
click at [1024, 448] on div "ID do usuário 76237983 Person ID 430e52bf1782479c79ab3f885e68ed7e Data de regis…" at bounding box center [704, 304] width 991 height 328
click at [85, 308] on button "KYC" at bounding box center [124, 316] width 150 height 31
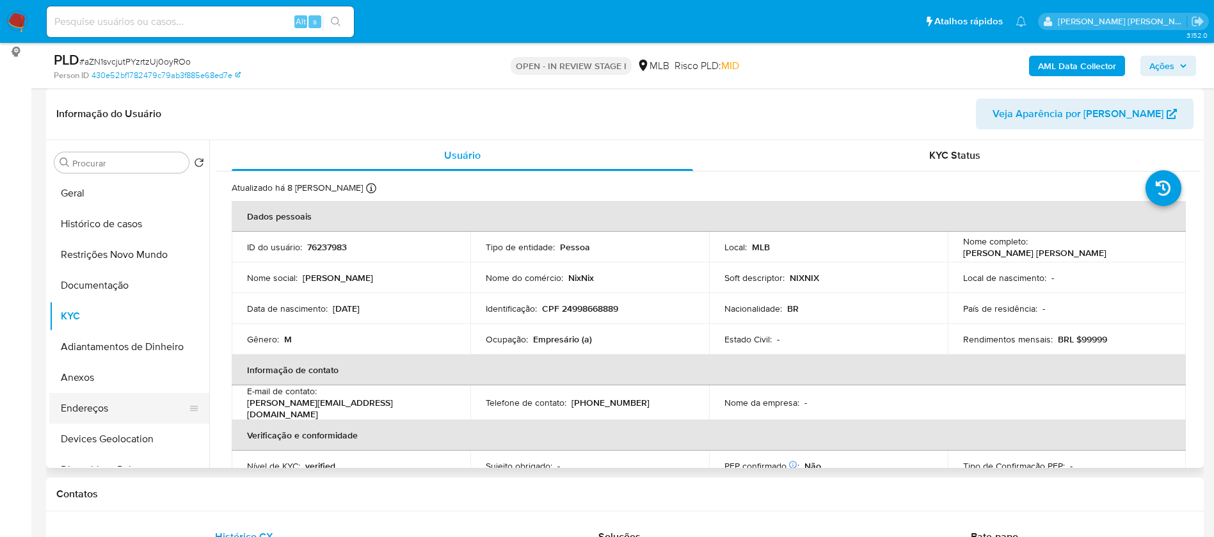
click at [106, 402] on button "Endereços" at bounding box center [124, 408] width 150 height 31
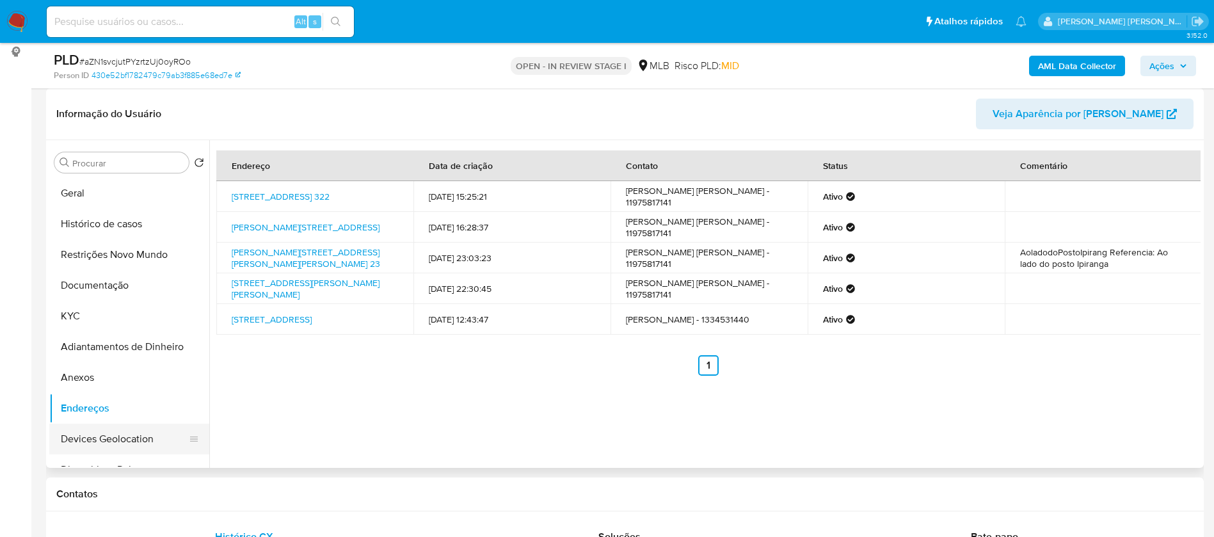
click at [119, 438] on button "Devices Geolocation" at bounding box center [124, 439] width 150 height 31
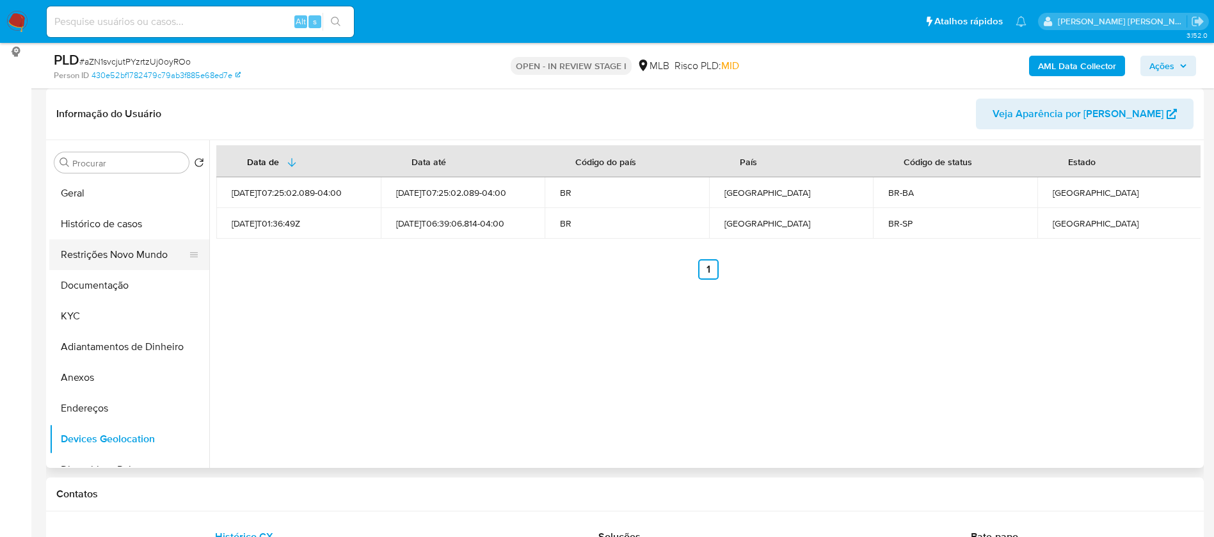
click at [92, 241] on button "Restrições Novo Mundo" at bounding box center [124, 254] width 150 height 31
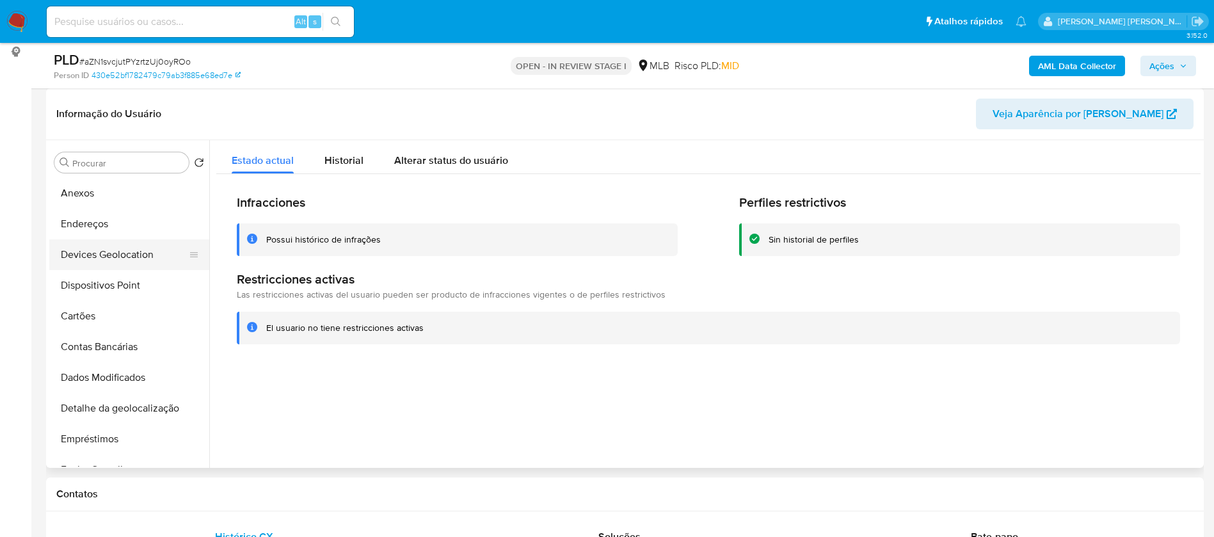
scroll to position [192, 0]
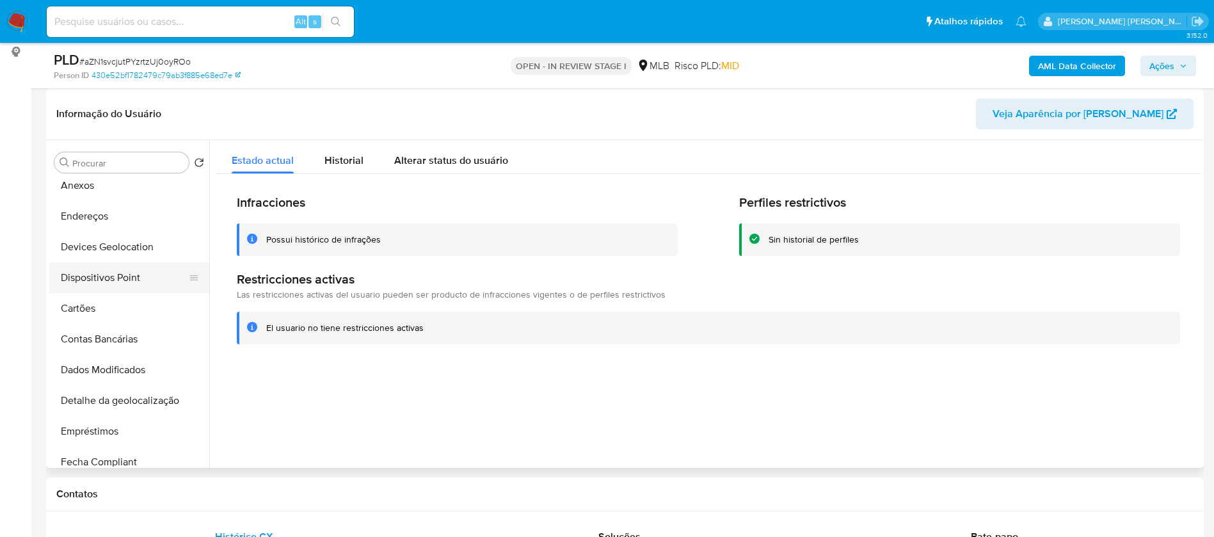
click at [113, 281] on button "Dispositivos Point" at bounding box center [124, 277] width 150 height 31
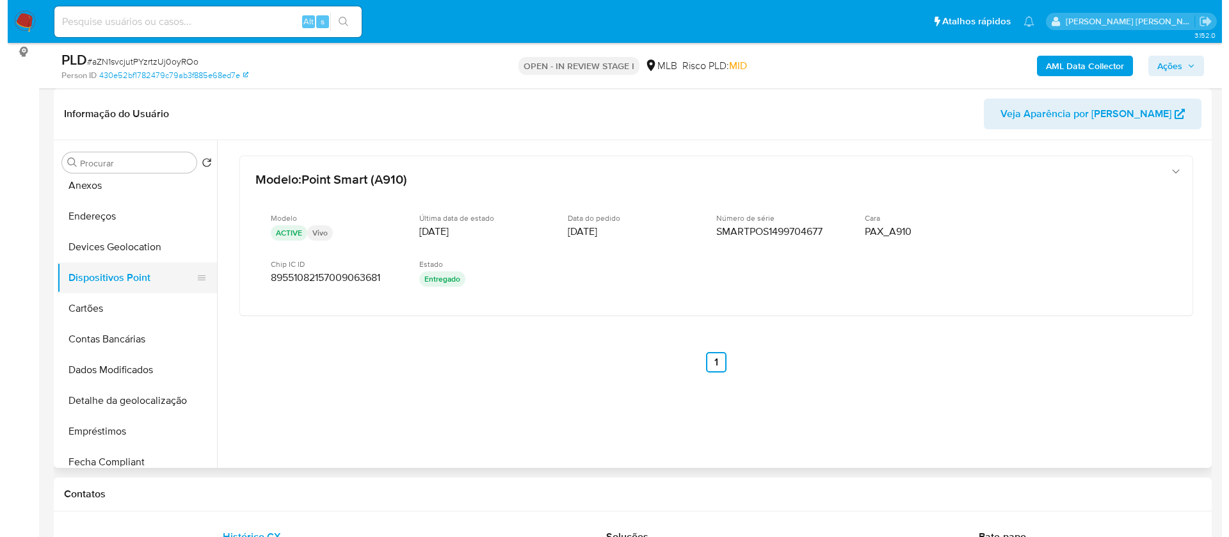
scroll to position [0, 0]
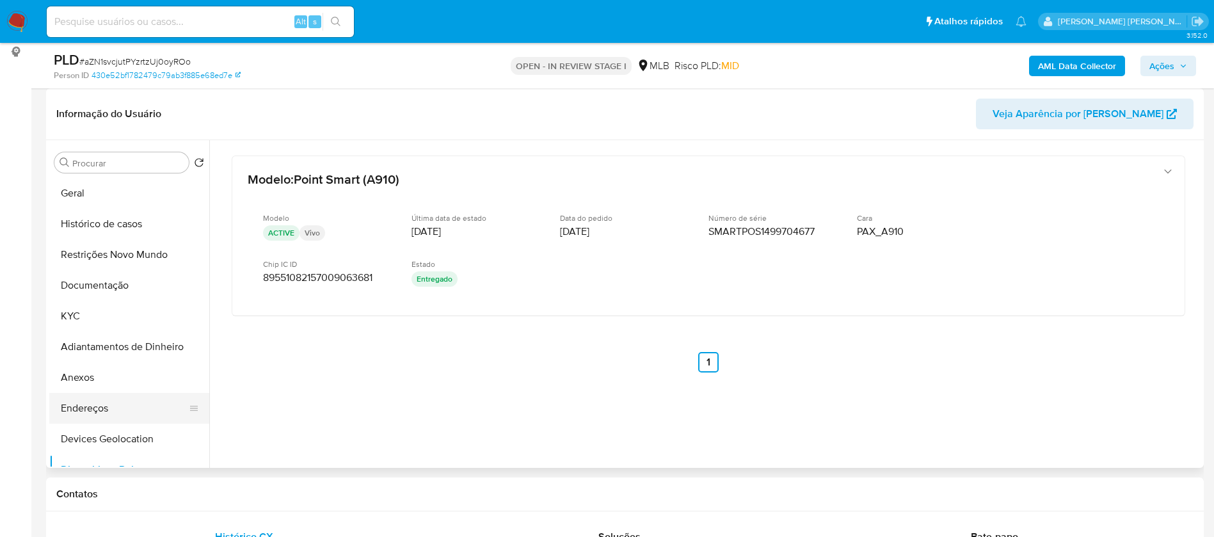
click at [124, 398] on button "Endereços" at bounding box center [124, 408] width 150 height 31
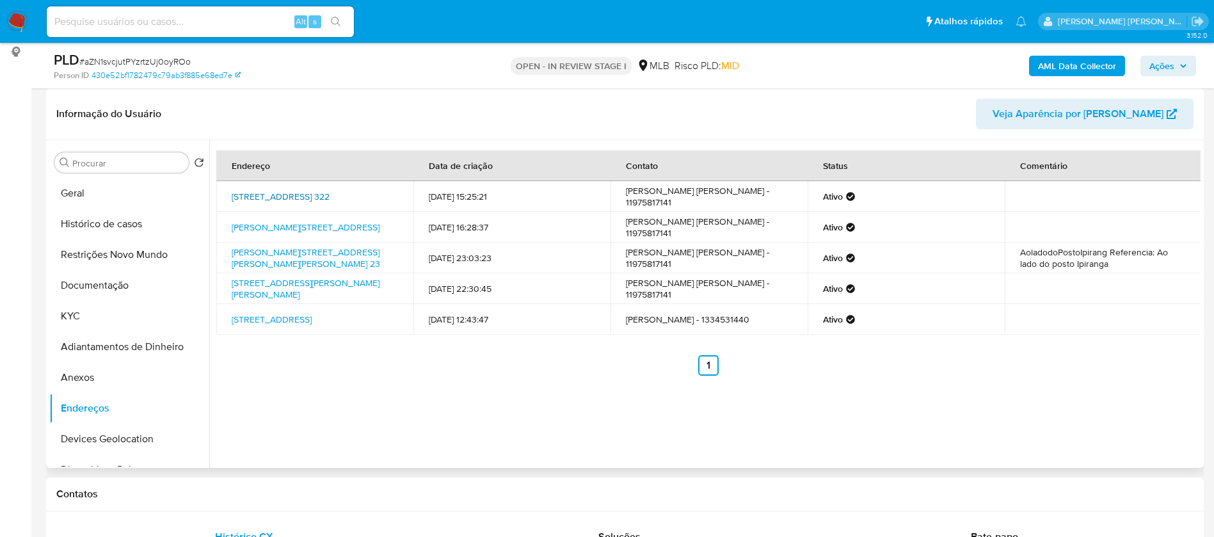
click at [330, 192] on link "Rua Guaiamu 322, São Caetano Do Sul, São Paulo, 09560330, Brasil 322" at bounding box center [281, 196] width 98 height 13
click at [105, 289] on button "Documentação" at bounding box center [124, 285] width 150 height 31
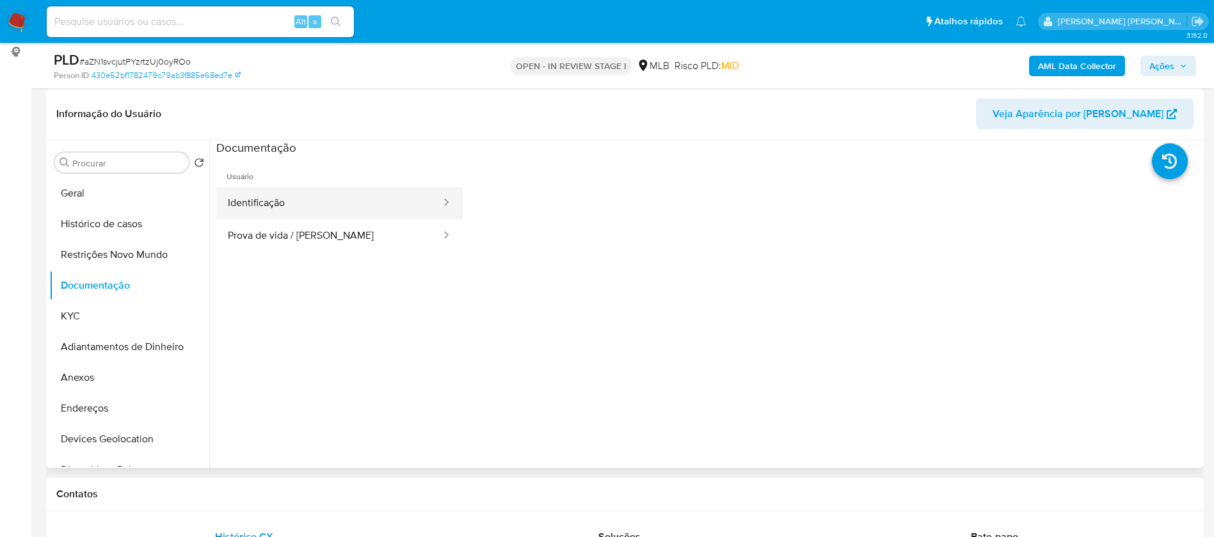
click at [292, 207] on button "Identificação" at bounding box center [329, 203] width 226 height 33
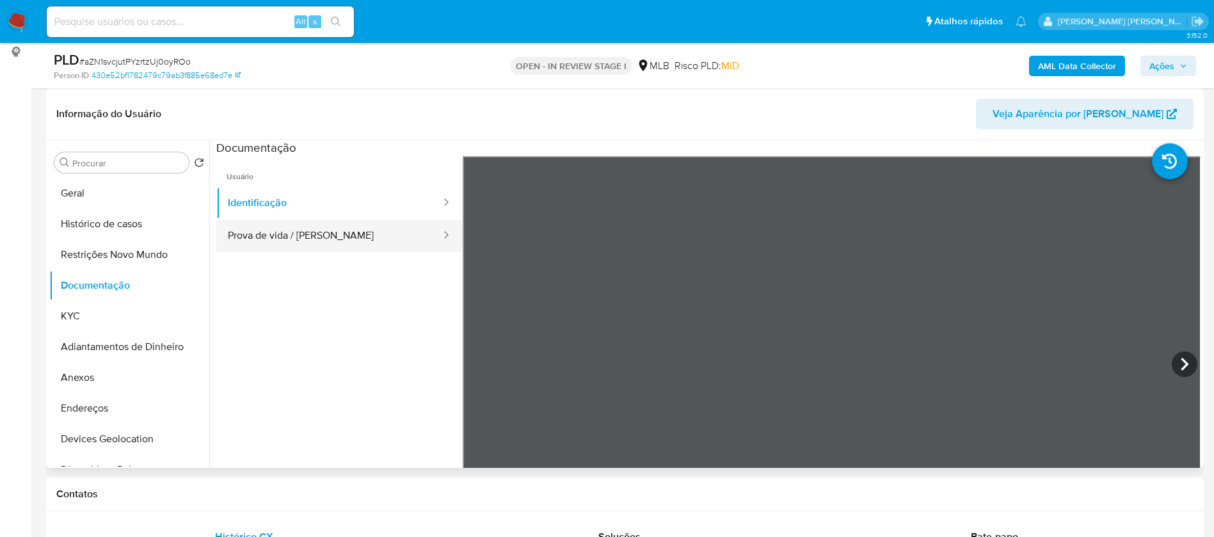
click at [324, 242] on button "Prova de vida / Selfie" at bounding box center [329, 235] width 226 height 33
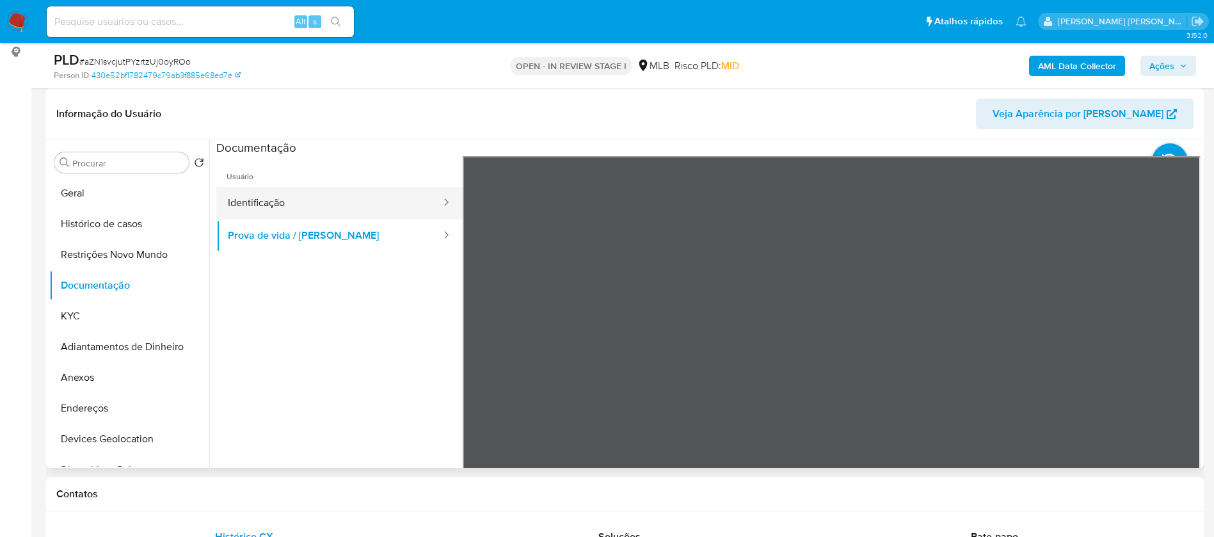
click at [306, 210] on button "Identificação" at bounding box center [329, 203] width 226 height 33
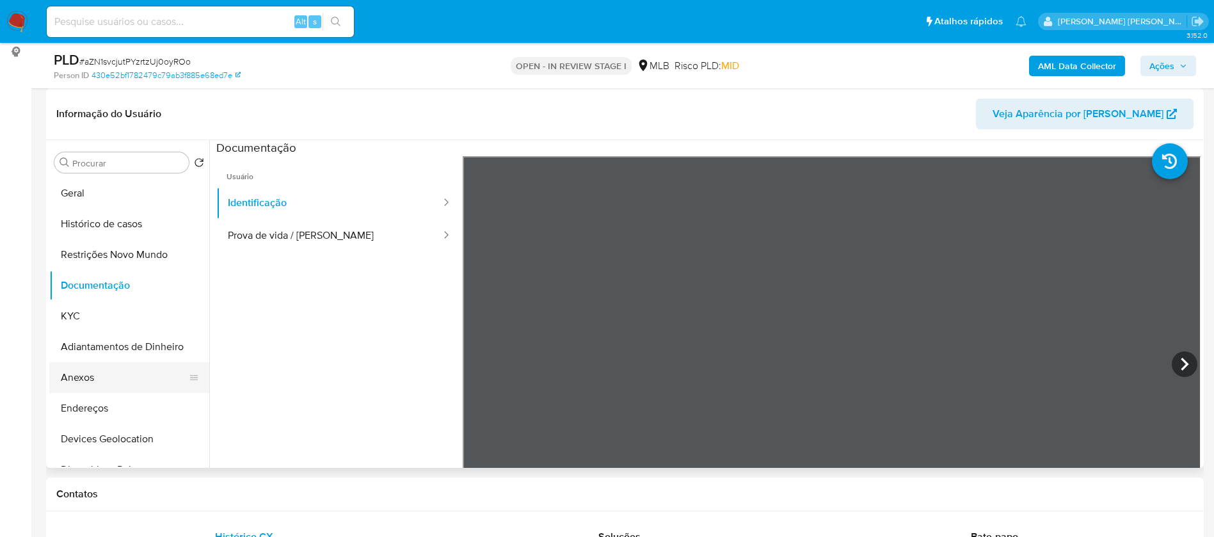
click at [104, 373] on button "Anexos" at bounding box center [124, 377] width 150 height 31
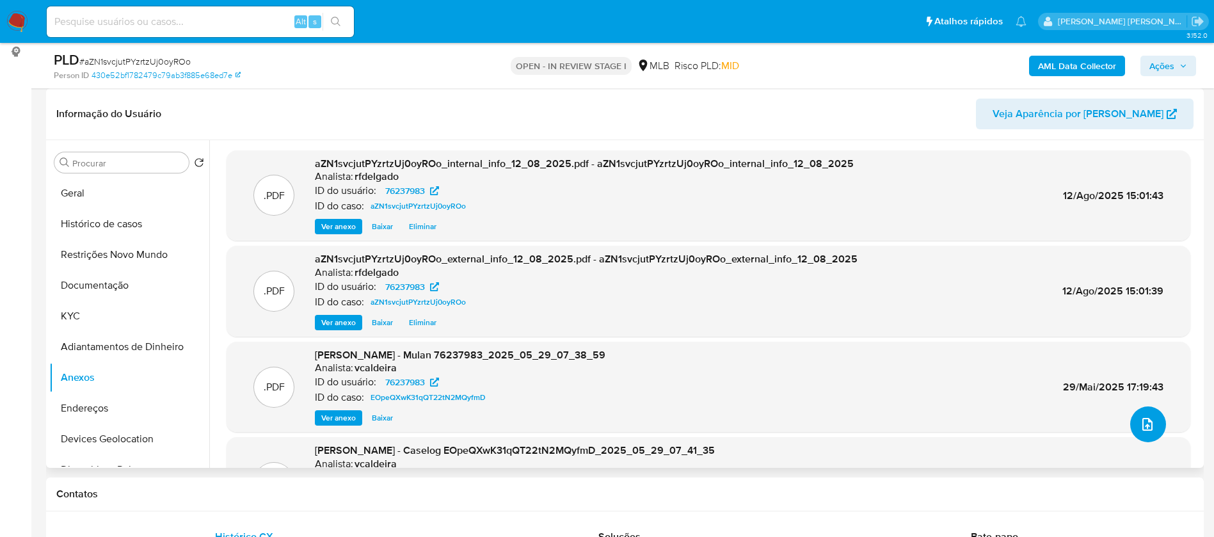
click at [1152, 420] on button "upload-file" at bounding box center [1148, 424] width 36 height 36
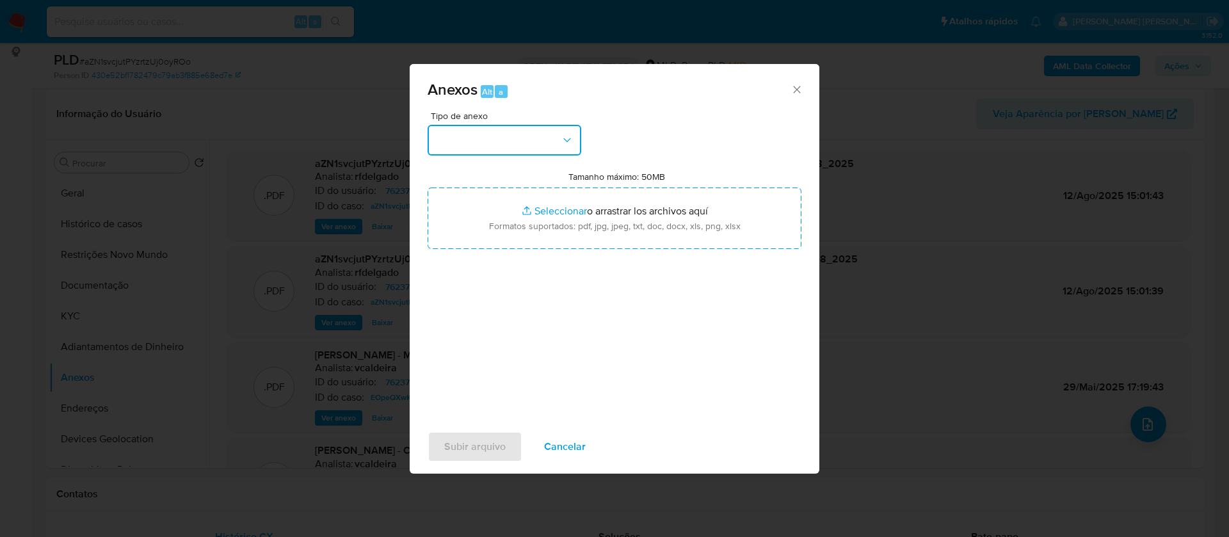
click at [555, 138] on button "button" at bounding box center [504, 140] width 154 height 31
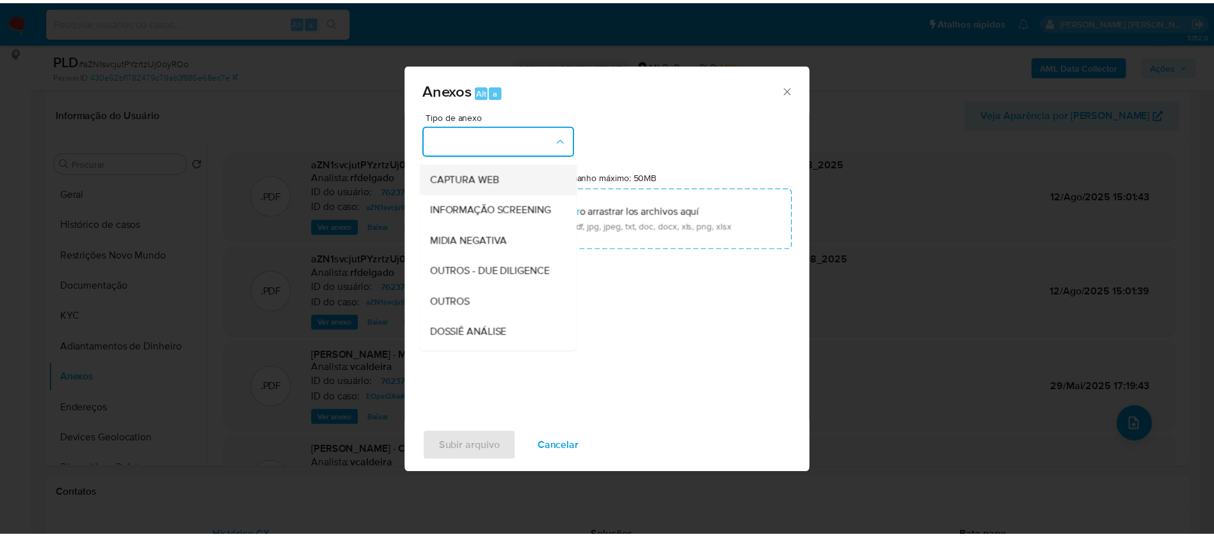
scroll to position [192, 0]
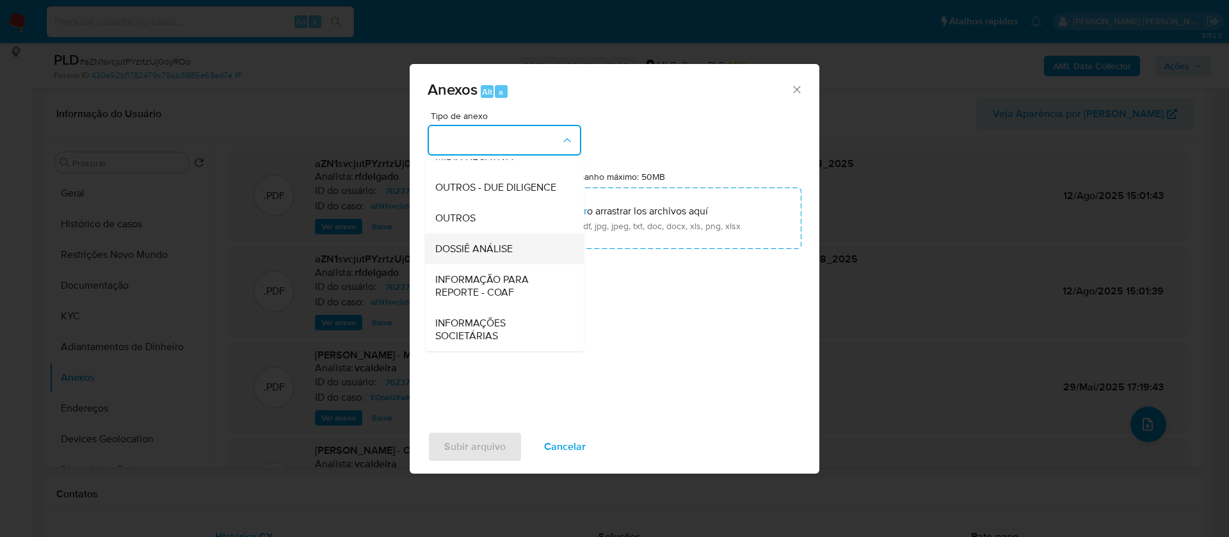
click at [516, 246] on div "DOSSIÊ ANÁLISE" at bounding box center [500, 249] width 131 height 31
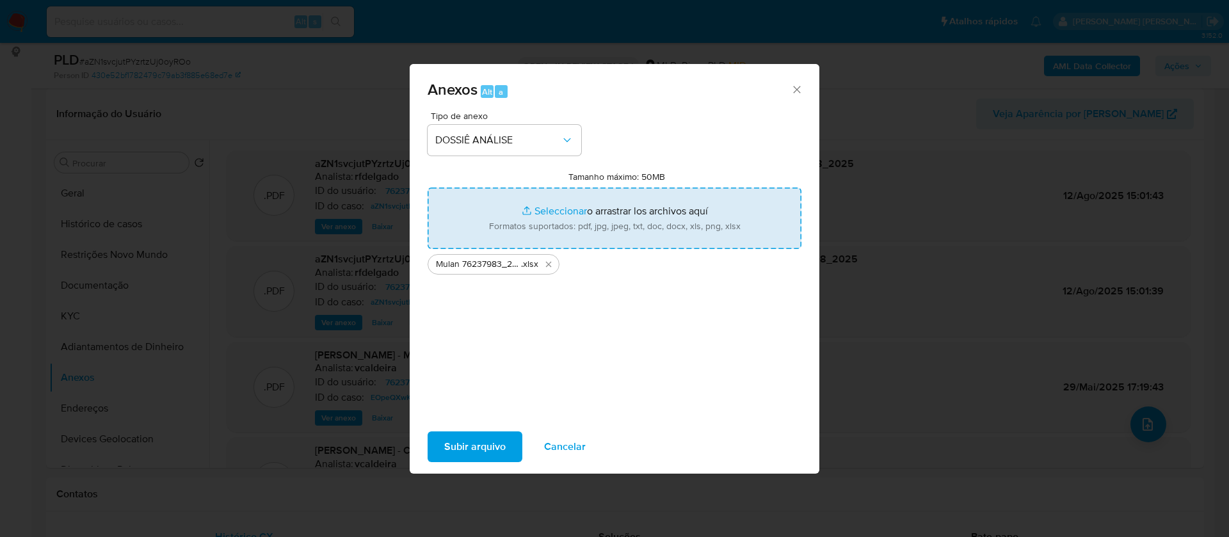
type input "C:\fakepath\SAR - - CPF 24998668889 - SANDRO ROGERIO MONTIN.pdf"
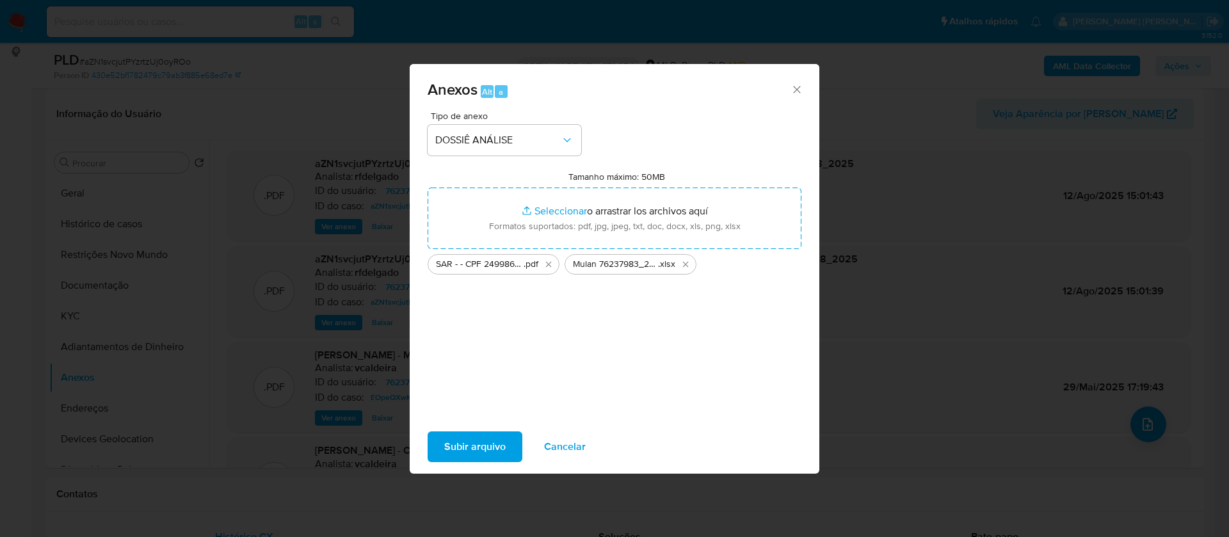
click at [495, 444] on span "Subir arquivo" at bounding box center [474, 447] width 61 height 28
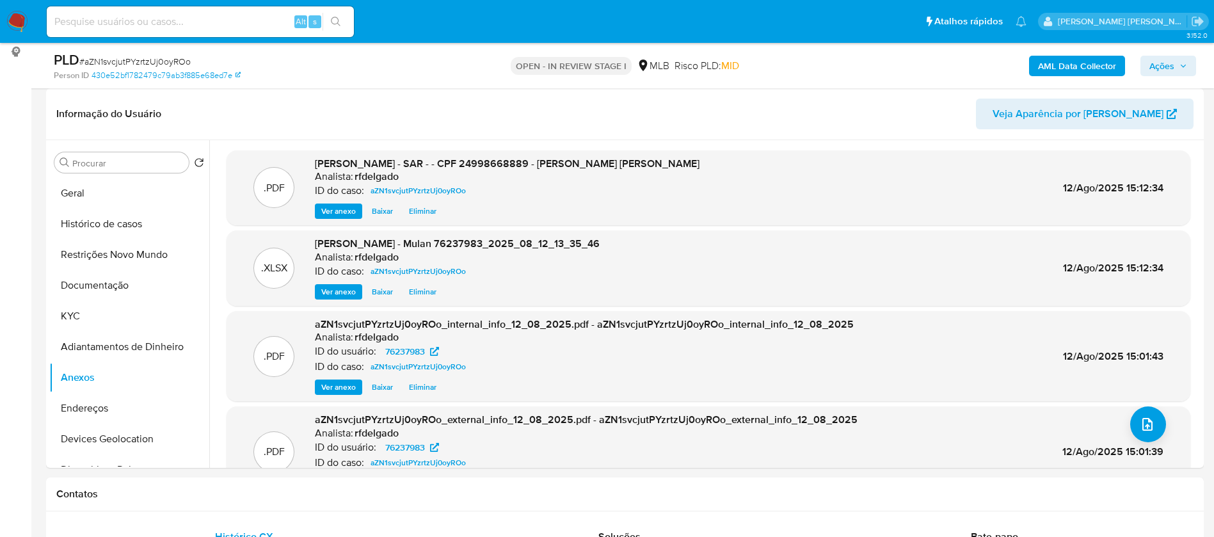
click at [1182, 59] on span "Ações" at bounding box center [1168, 66] width 38 height 18
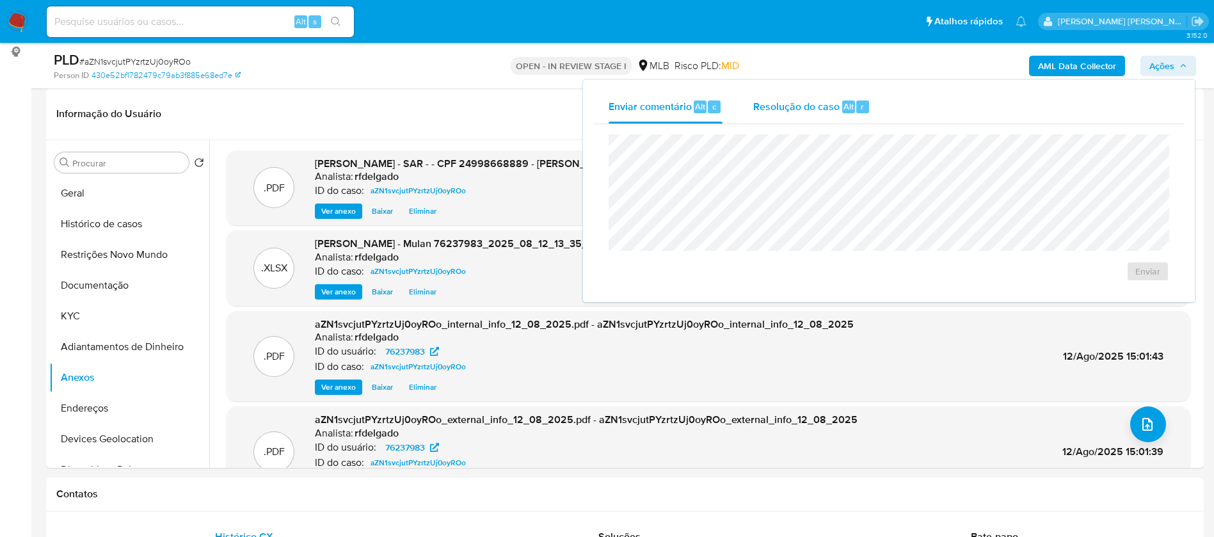
click at [806, 107] on span "Resolução do caso" at bounding box center [796, 106] width 86 height 15
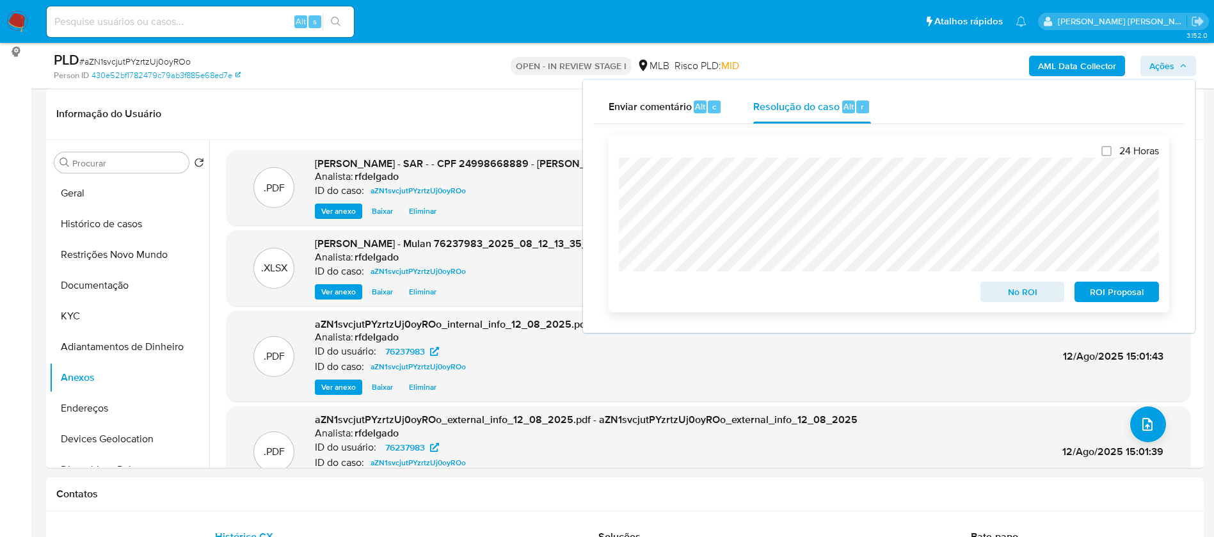
click at [1011, 299] on span "No ROI" at bounding box center [1022, 292] width 67 height 18
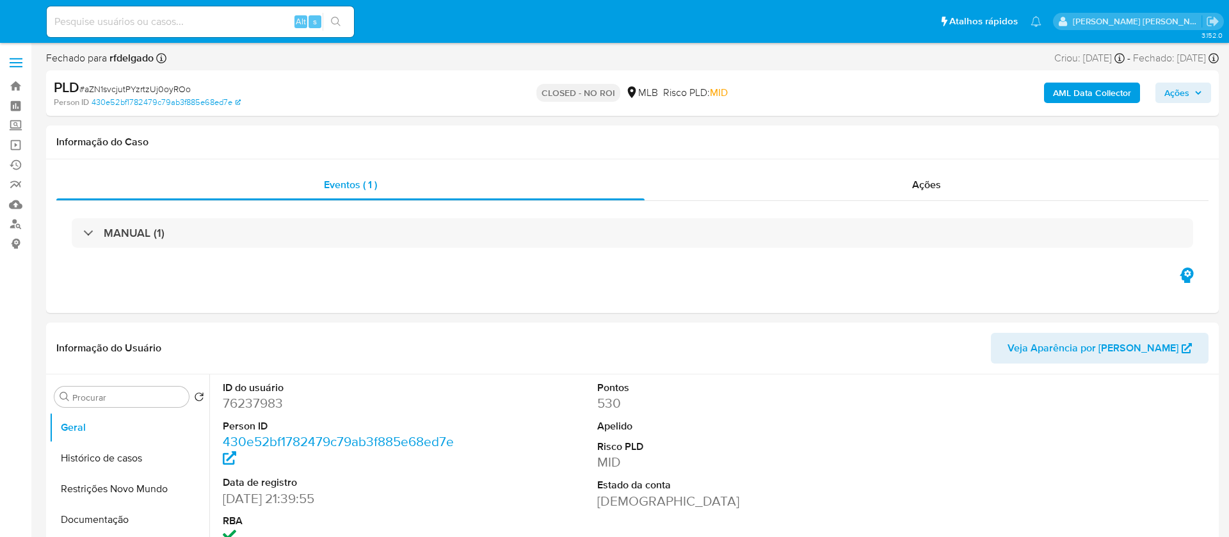
select select "10"
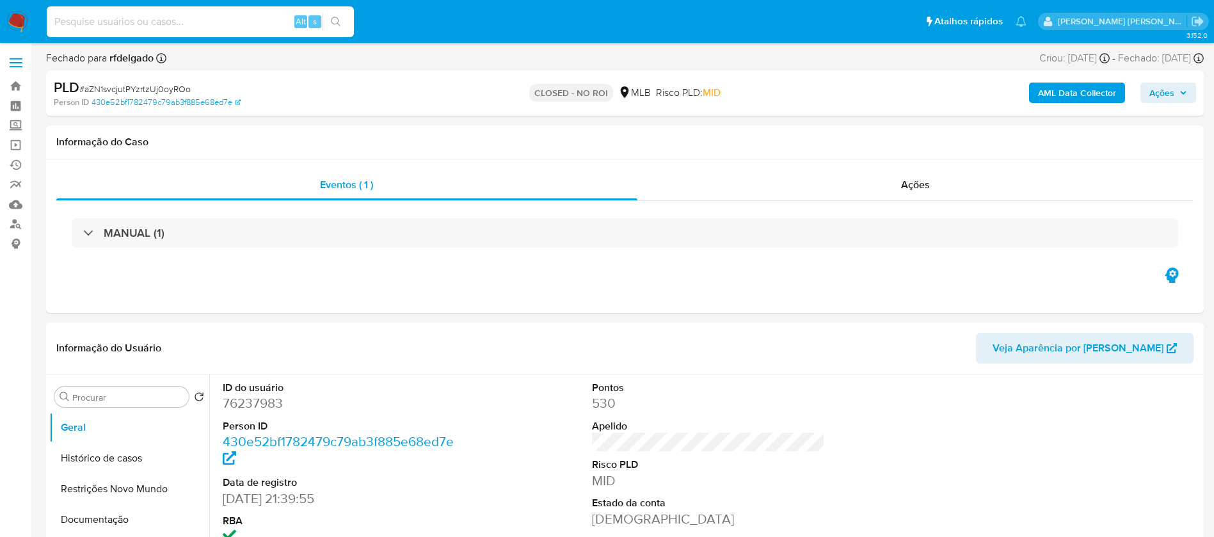
click at [265, 17] on input at bounding box center [200, 21] width 307 height 17
paste input "g2MAr6z661yytWrTl4oAyvcl"
type input "g2MAr6z661yytWrTl4oAyvcl"
click at [335, 19] on icon "search-icon" at bounding box center [336, 22] width 10 height 10
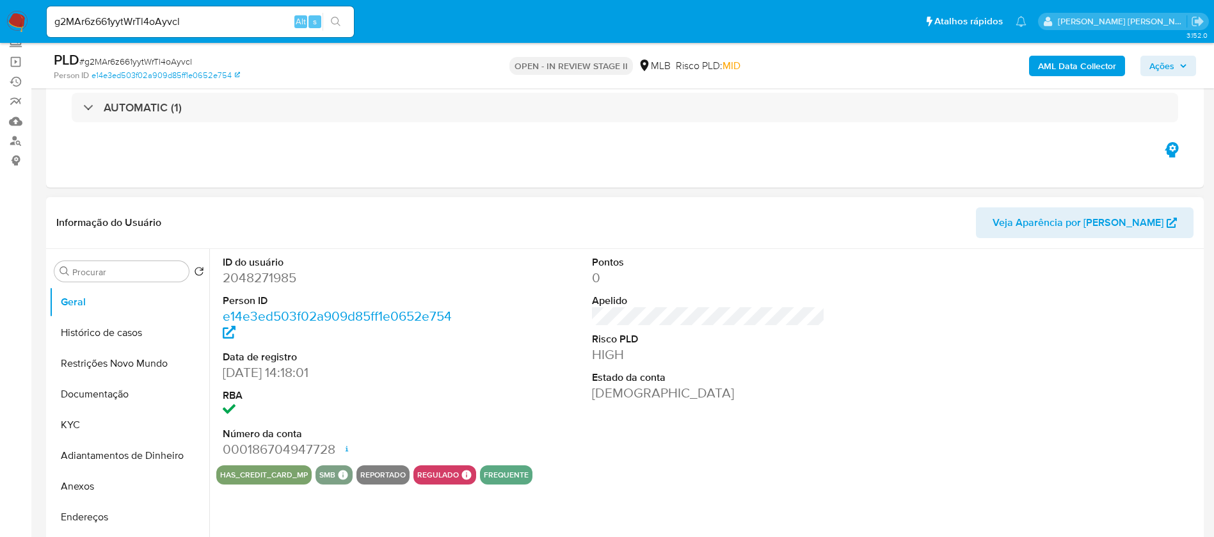
scroll to position [192, 0]
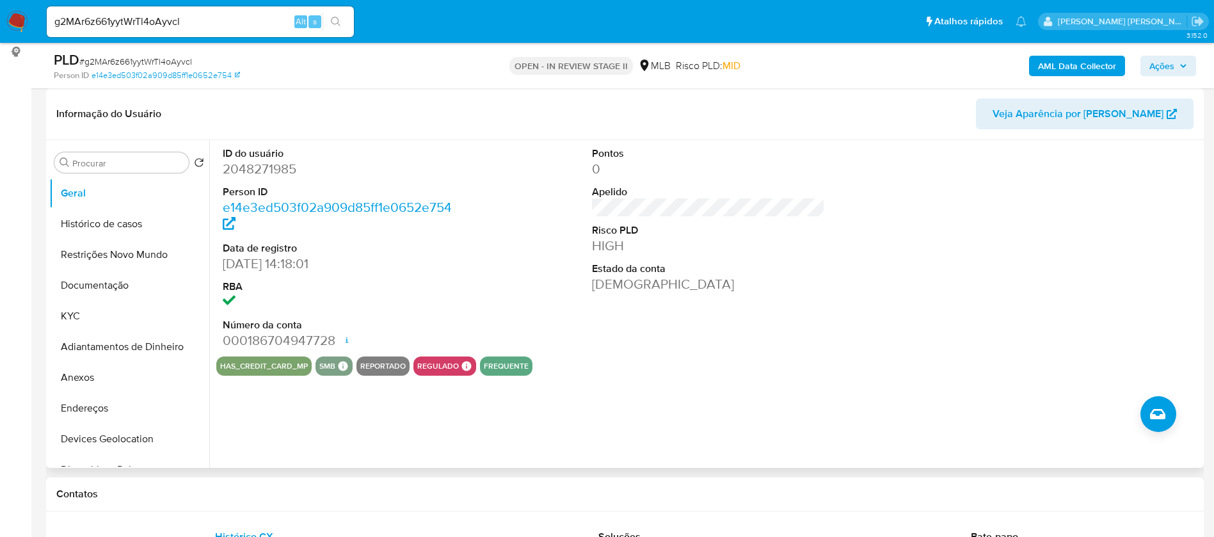
select select "10"
click at [143, 222] on button "Histórico de casos" at bounding box center [124, 224] width 150 height 31
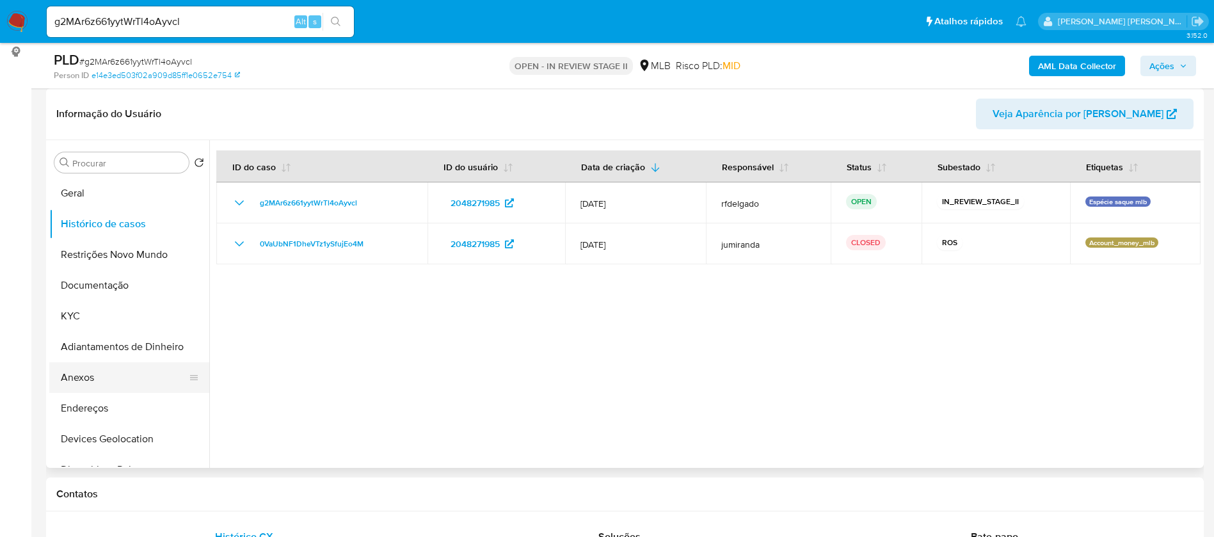
click at [95, 378] on button "Anexos" at bounding box center [124, 377] width 150 height 31
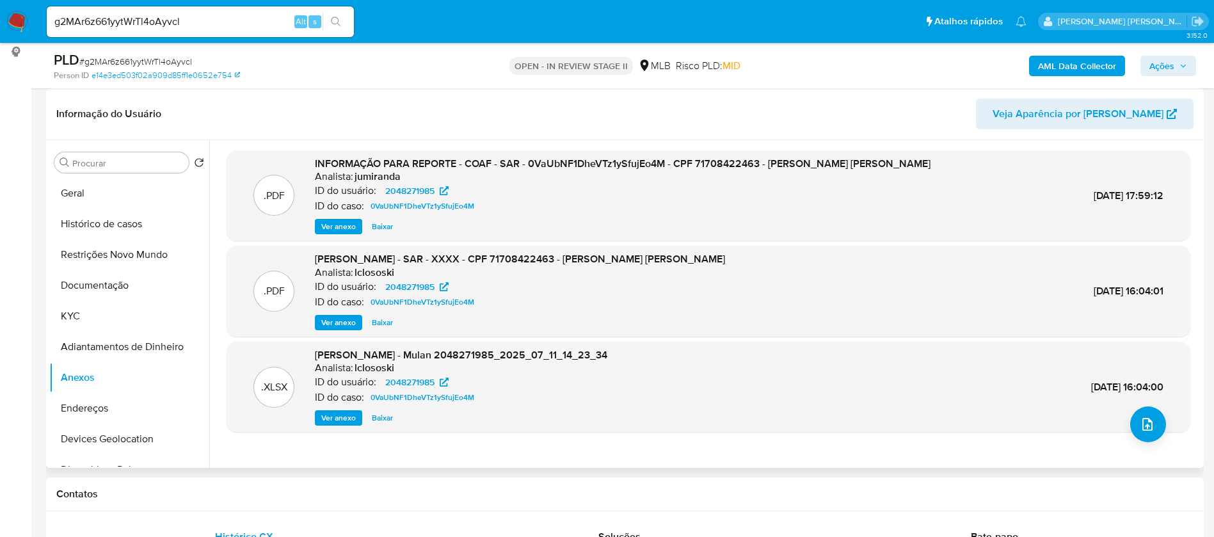
click at [334, 226] on span "Ver anexo" at bounding box center [338, 226] width 35 height 13
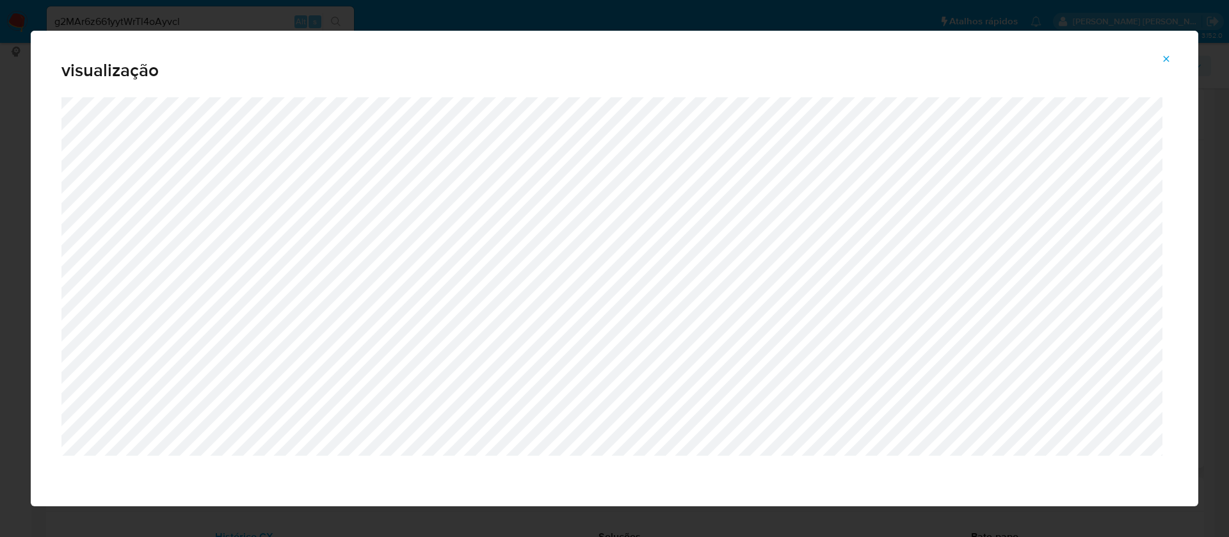
click at [1163, 51] on span "Attachment preview" at bounding box center [1166, 59] width 10 height 18
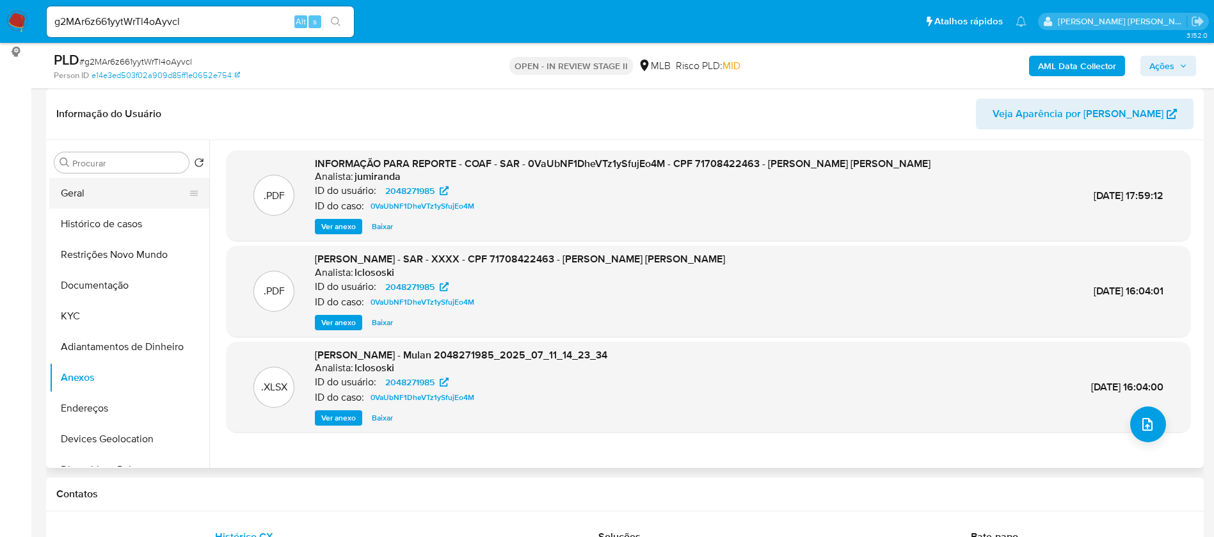
click at [67, 186] on button "Geral" at bounding box center [124, 193] width 150 height 31
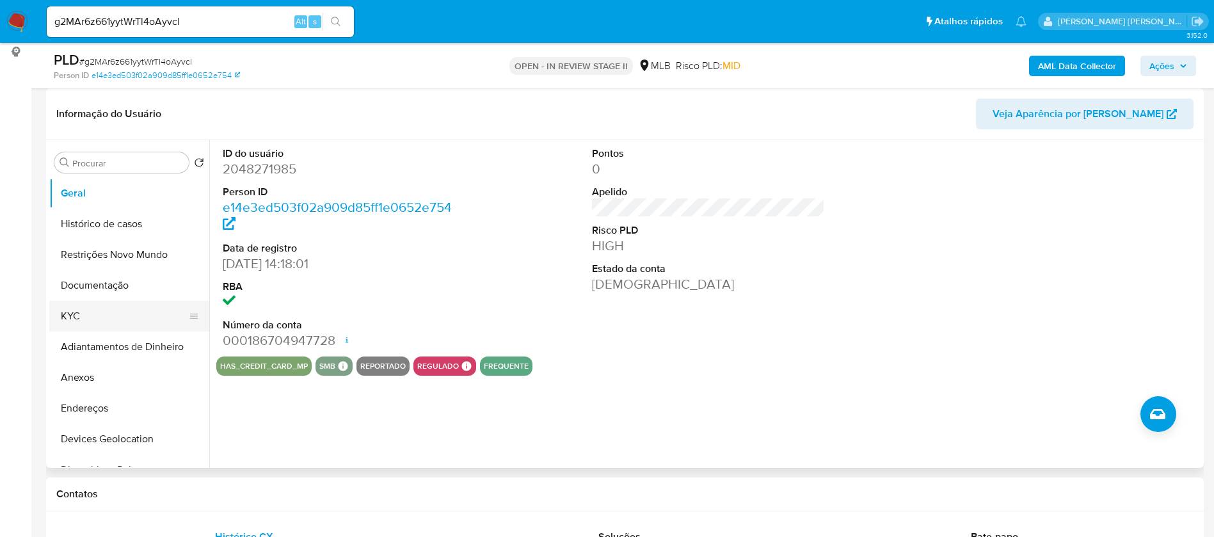
click at [101, 310] on button "KYC" at bounding box center [124, 316] width 150 height 31
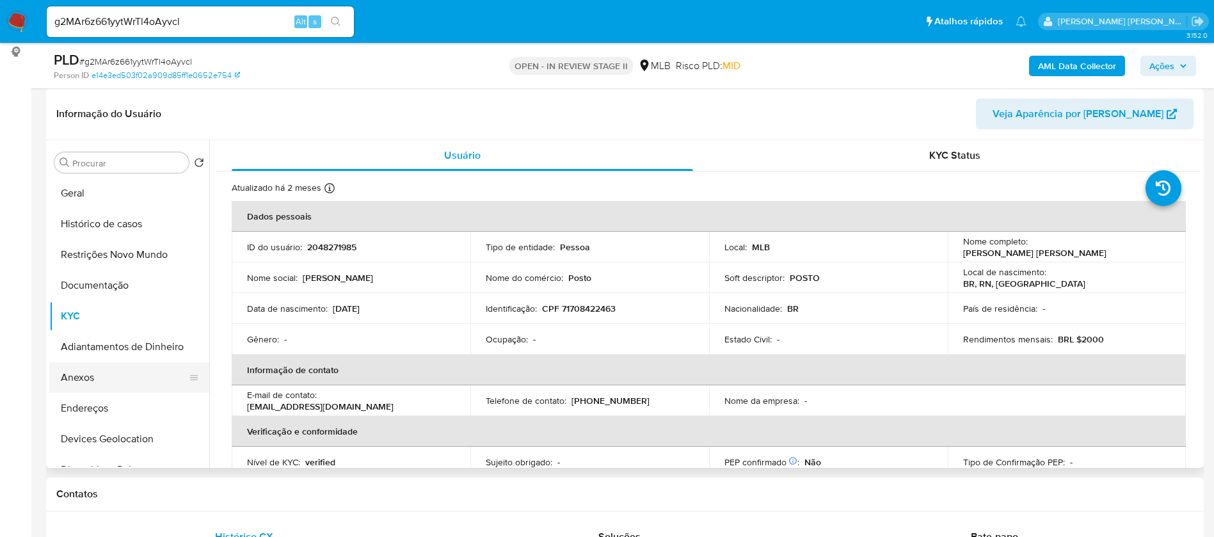
click at [114, 381] on button "Anexos" at bounding box center [124, 377] width 150 height 31
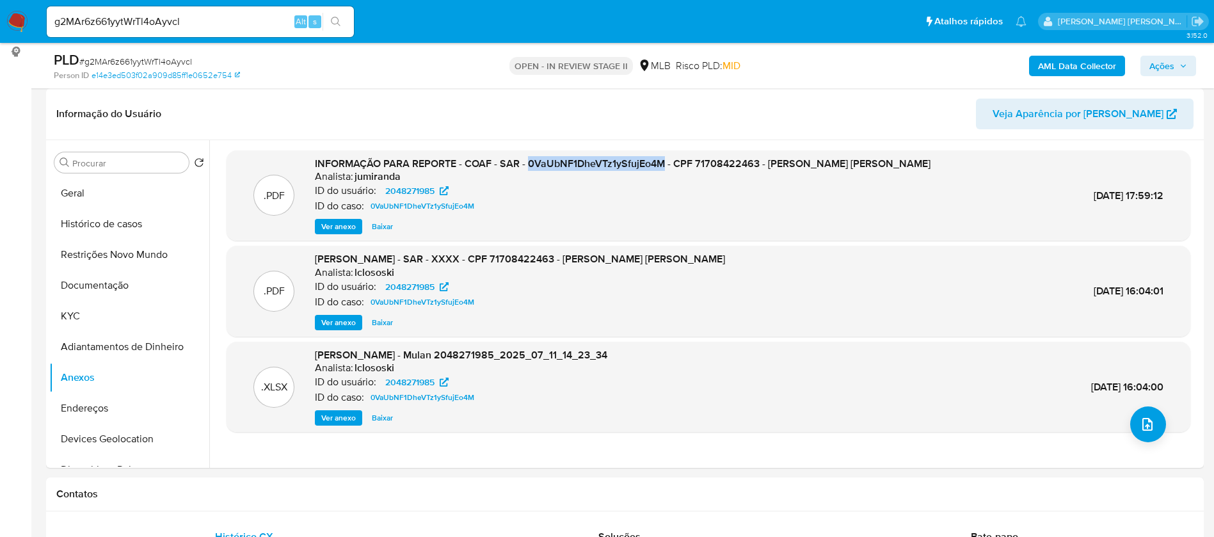
drag, startPoint x: 529, startPoint y: 163, endPoint x: 665, endPoint y: 163, distance: 136.9
click at [665, 163] on span "INFORMAÇÃO PARA REPORTE - COAF - SAR - 0VaUbNF1DheVTz1ySfujEo4M - CPF 717084224…" at bounding box center [623, 163] width 616 height 15
copy span "0VaUbNF1DheVTz1ySfujEo4M"
drag, startPoint x: 1063, startPoint y: 197, endPoint x: 1118, endPoint y: 197, distance: 55.0
click at [1118, 197] on div ".PDF INFORMAÇÃO PARA REPORTE - COAF - SAR - 0VaUbNF1DheVTz1ySfujEo4M - CPF 7170…" at bounding box center [708, 196] width 951 height 78
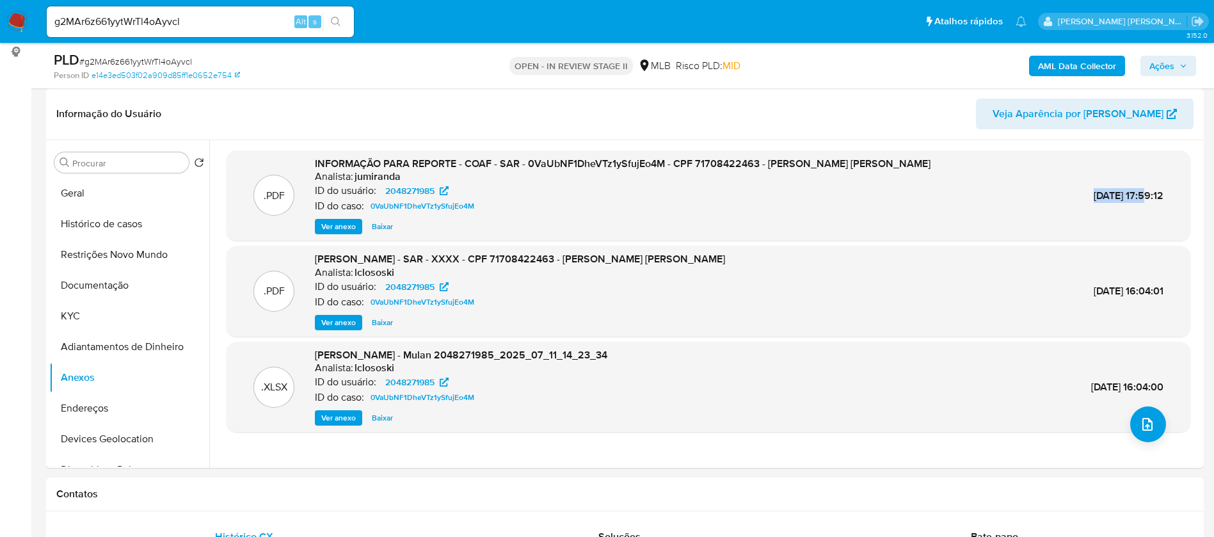
copy span "[DATE]"
click at [511, 134] on div "Informação do Usuário Veja Aparência por [PERSON_NAME]" at bounding box center [625, 114] width 1158 height 52
click at [340, 223] on span "Ver anexo" at bounding box center [338, 226] width 35 height 13
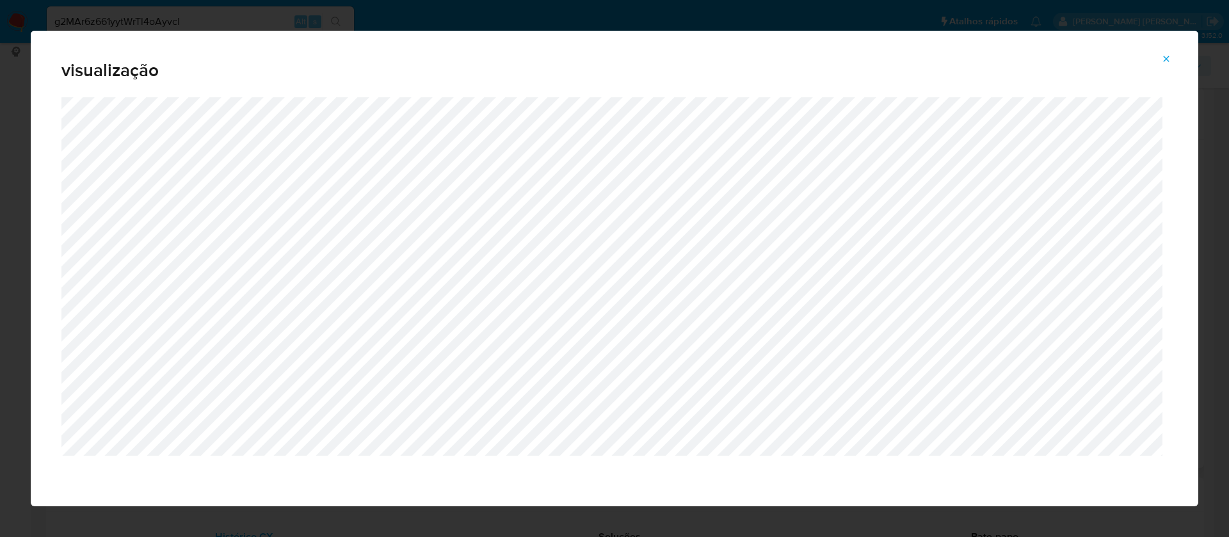
click at [1166, 57] on icon "Attachment preview" at bounding box center [1166, 59] width 10 height 10
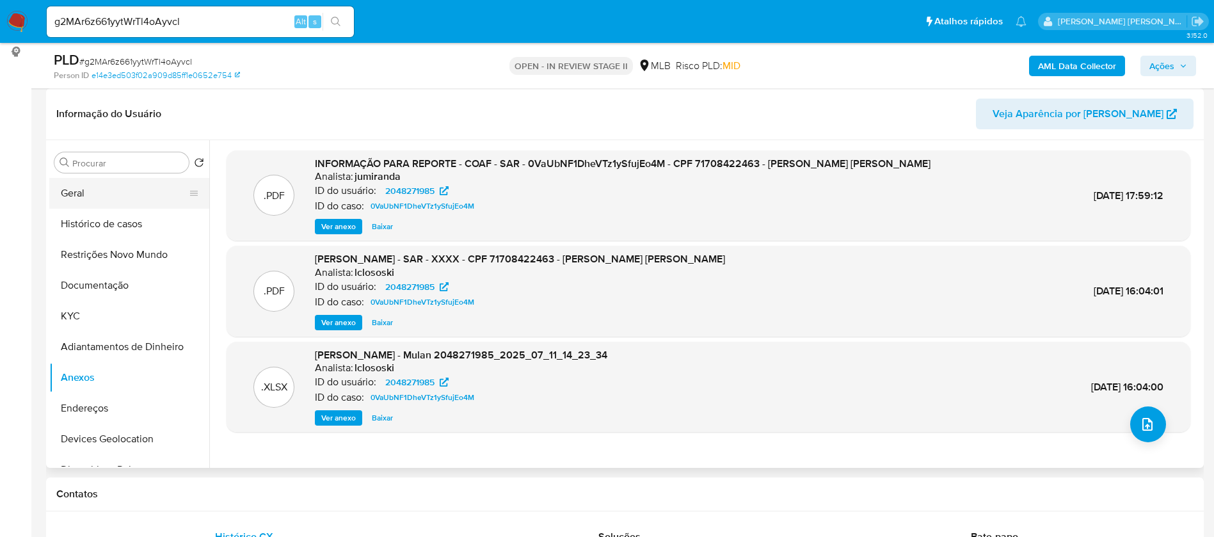
click at [66, 191] on button "Geral" at bounding box center [124, 193] width 150 height 31
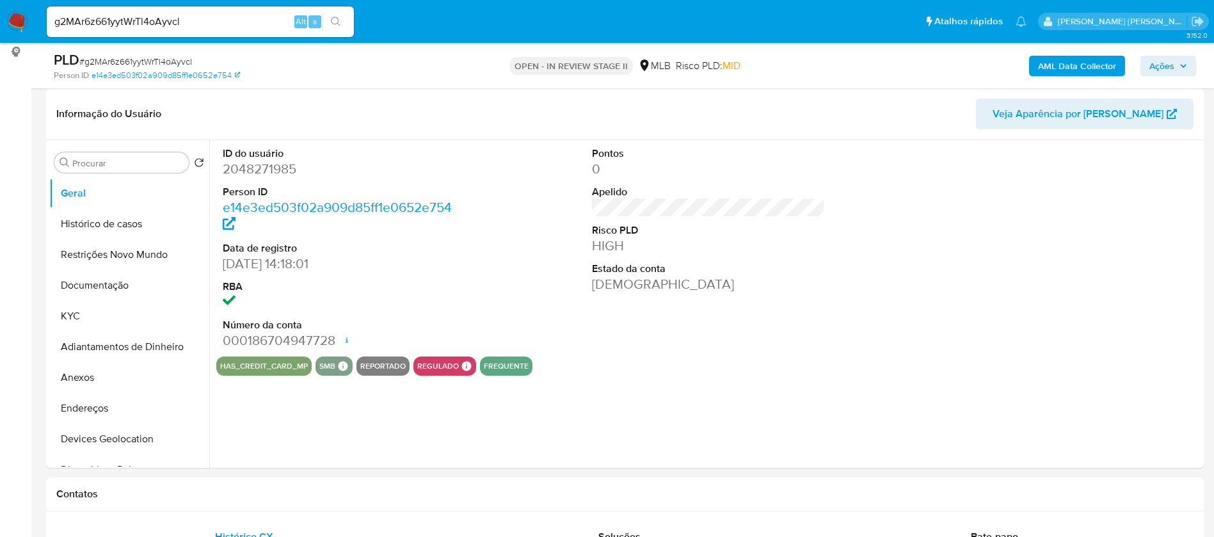
click at [270, 171] on dd "2048271985" at bounding box center [340, 169] width 234 height 18
copy dd "2048271985"
click at [683, 323] on div "Pontos 0 Apelido Risco PLD HIGH Estado da conta [PERSON_NAME]" at bounding box center [708, 248] width 246 height 216
click at [100, 315] on button "KYC" at bounding box center [124, 316] width 150 height 31
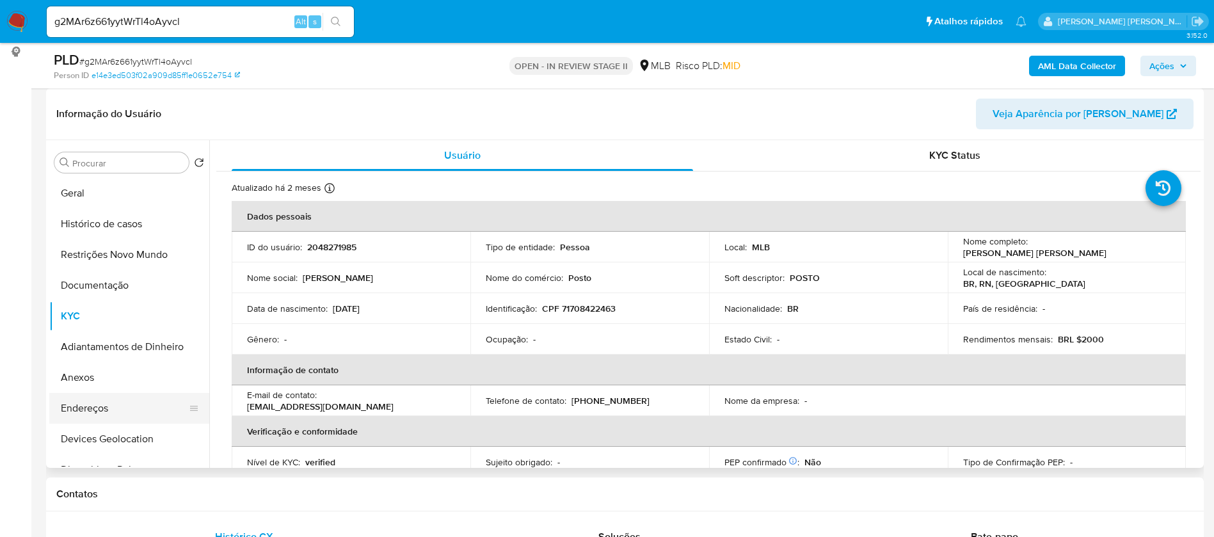
click at [106, 415] on button "Endereços" at bounding box center [124, 408] width 150 height 31
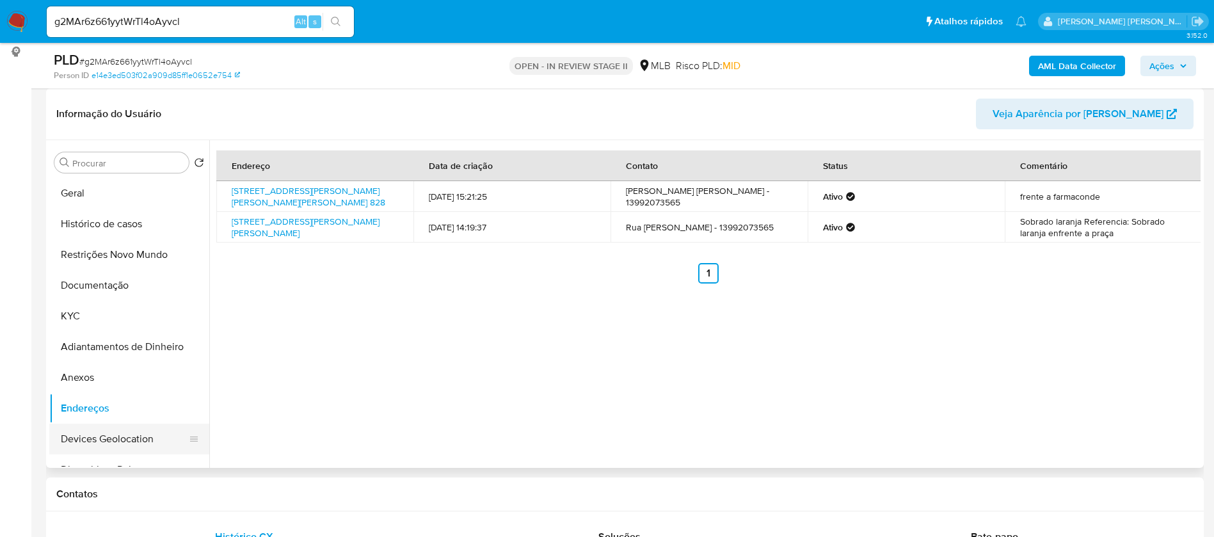
click at [134, 445] on button "Devices Geolocation" at bounding box center [124, 439] width 150 height 31
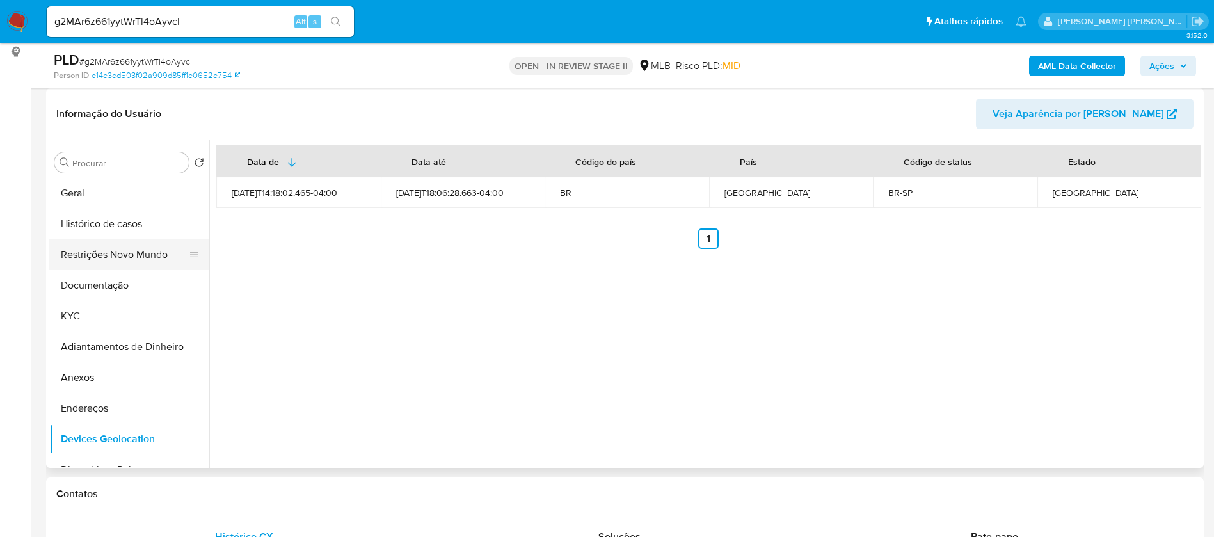
click at [93, 246] on button "Restrições Novo Mundo" at bounding box center [124, 254] width 150 height 31
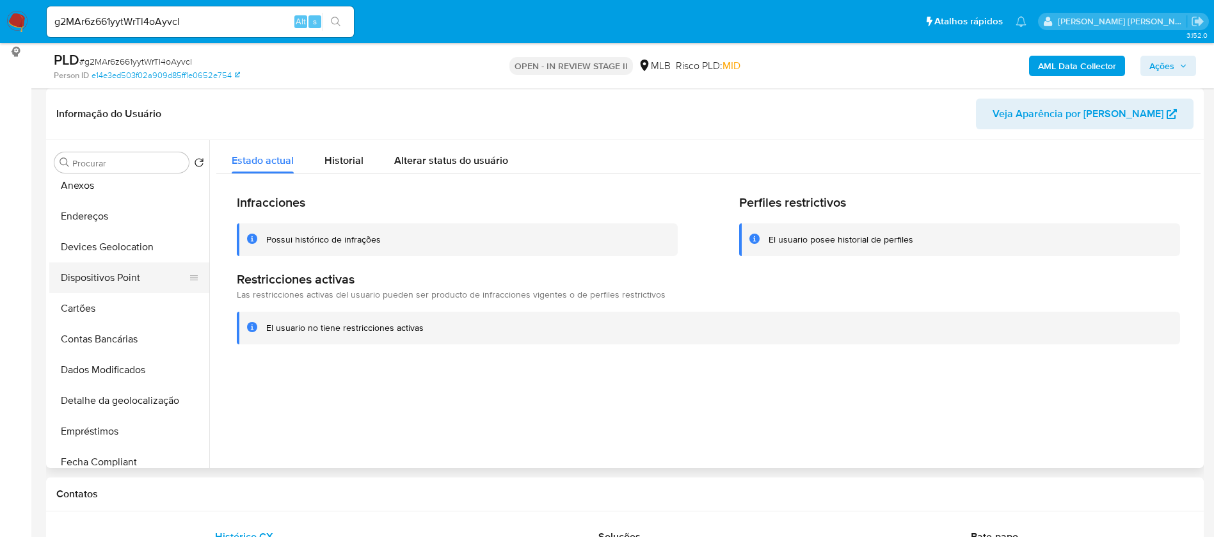
click at [138, 283] on button "Dispositivos Point" at bounding box center [124, 277] width 150 height 31
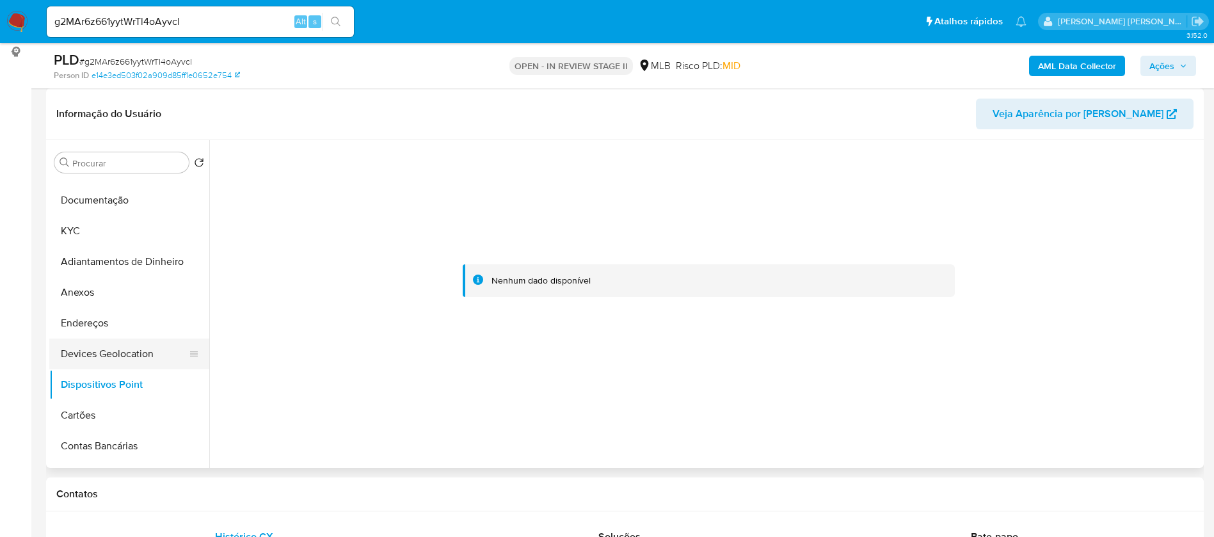
scroll to position [0, 0]
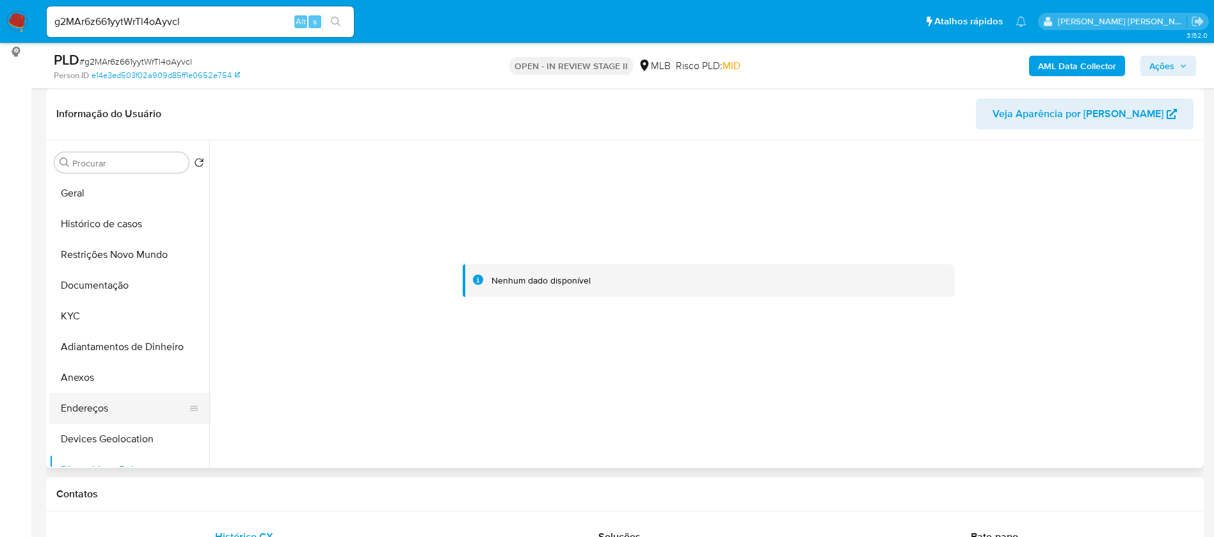
click at [109, 408] on button "Endereços" at bounding box center [124, 408] width 150 height 31
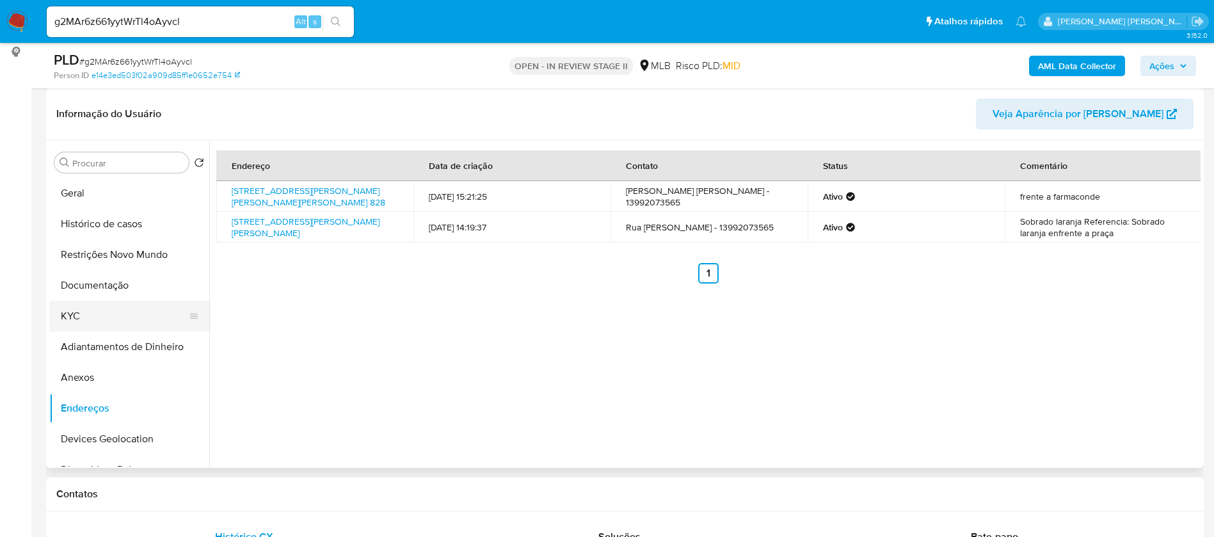
click at [90, 321] on button "KYC" at bounding box center [124, 316] width 150 height 31
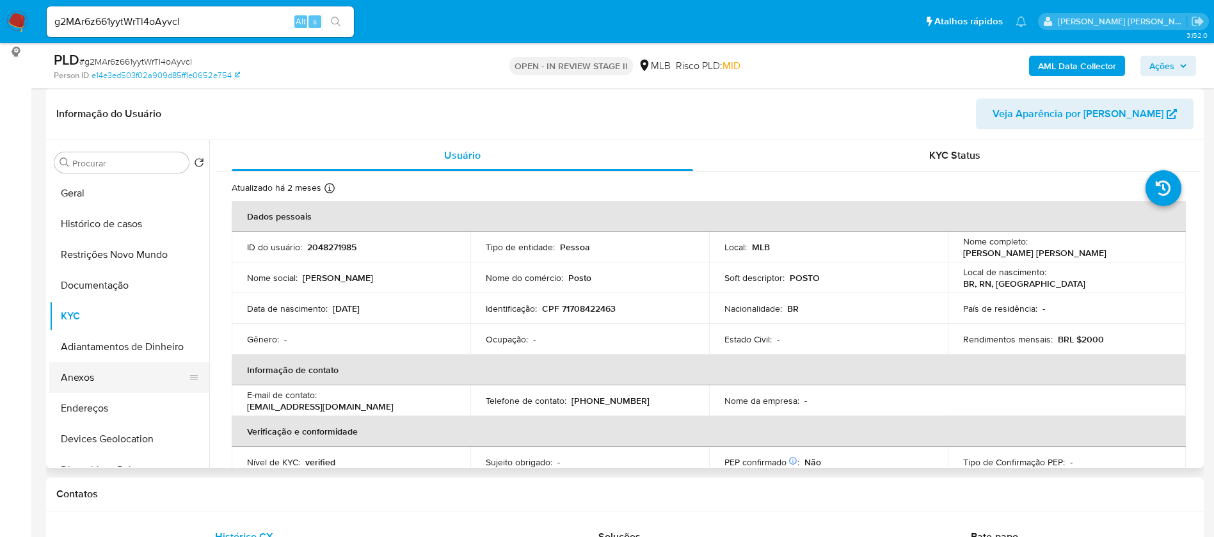
click at [120, 376] on button "Anexos" at bounding box center [124, 377] width 150 height 31
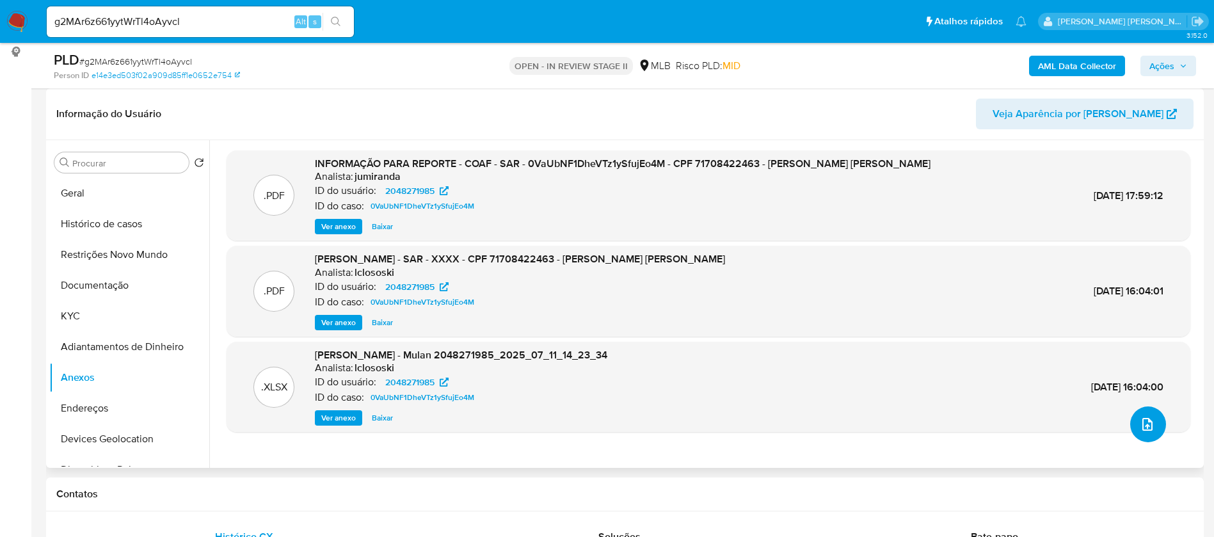
click at [1140, 427] on icon "upload-file" at bounding box center [1147, 424] width 15 height 15
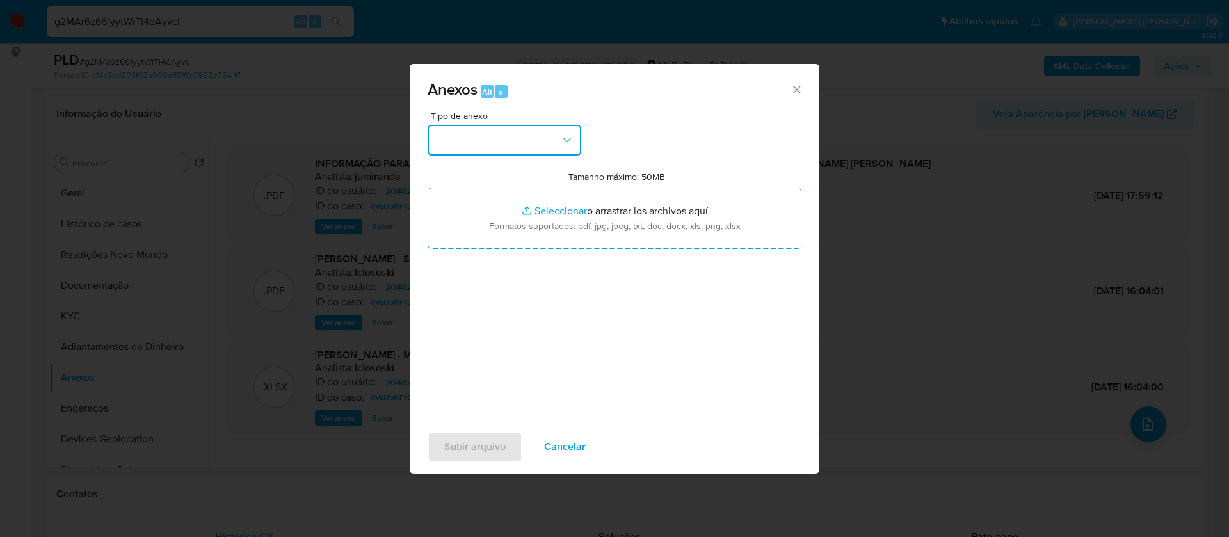
click at [530, 140] on button "button" at bounding box center [504, 140] width 154 height 31
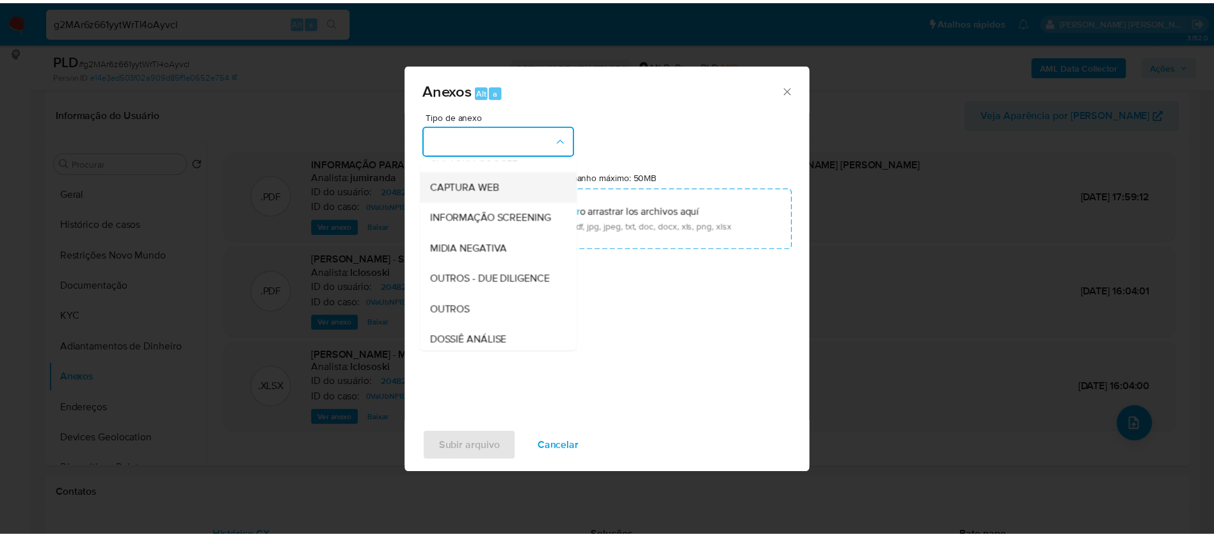
scroll to position [192, 0]
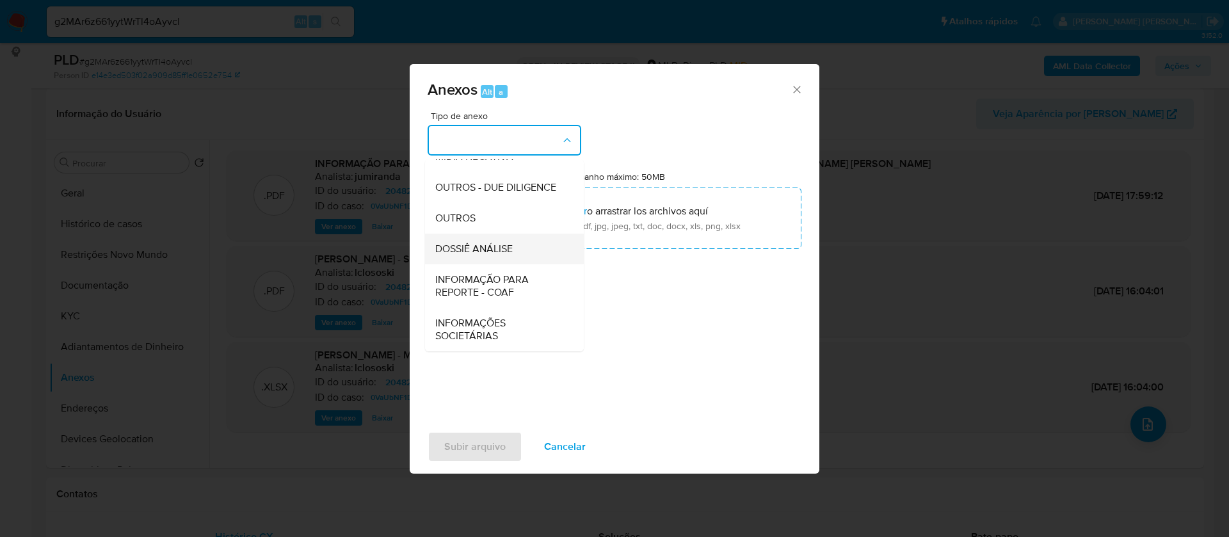
click at [518, 253] on div "DOSSIÊ ANÁLISE" at bounding box center [500, 249] width 131 height 31
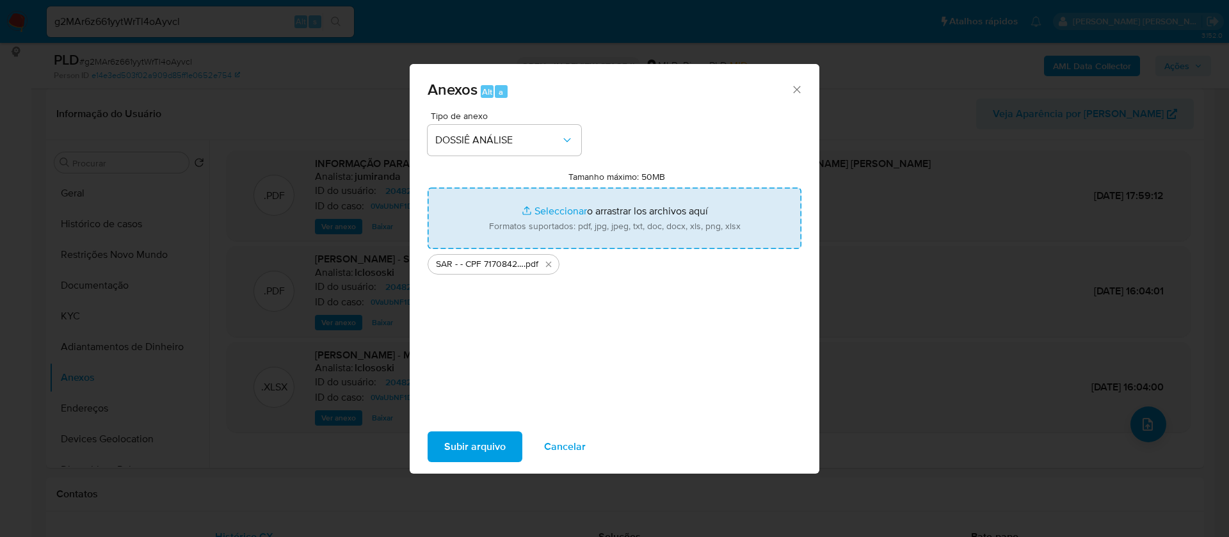
type input "C:\fakepath\Mulan 2048271985_2025_08_12_13_35_43.xlsx"
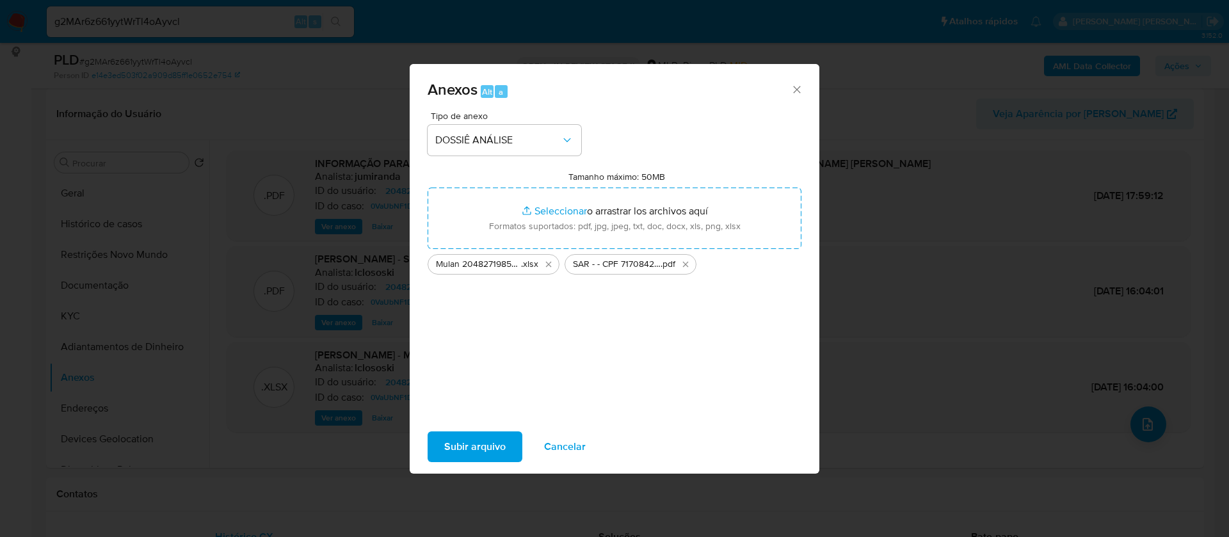
click at [495, 442] on span "Subir arquivo" at bounding box center [474, 447] width 61 height 28
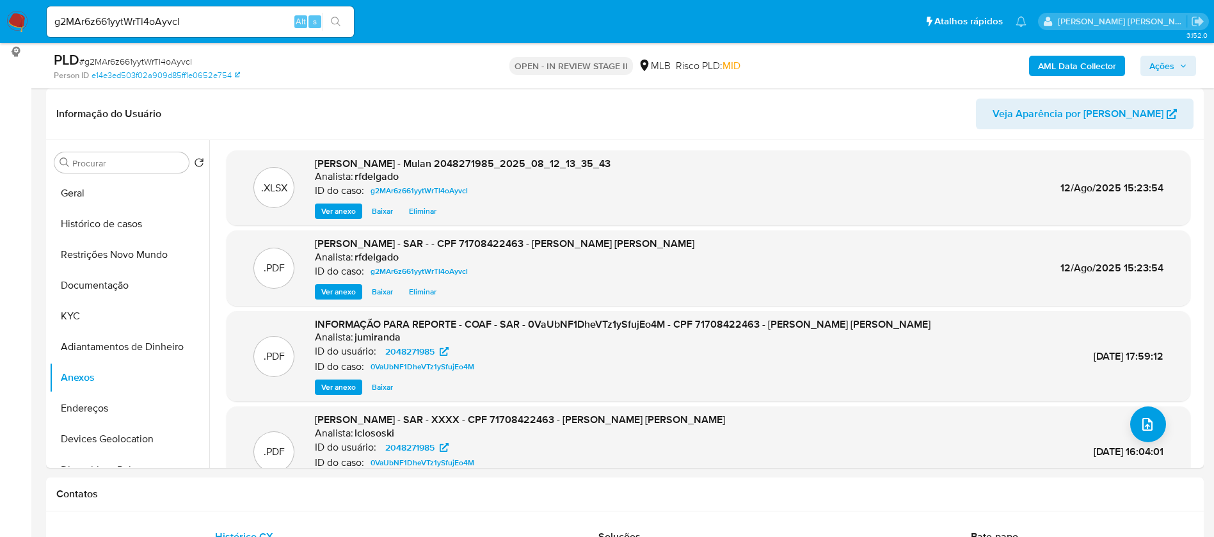
click at [1162, 67] on span "Ações" at bounding box center [1161, 66] width 25 height 20
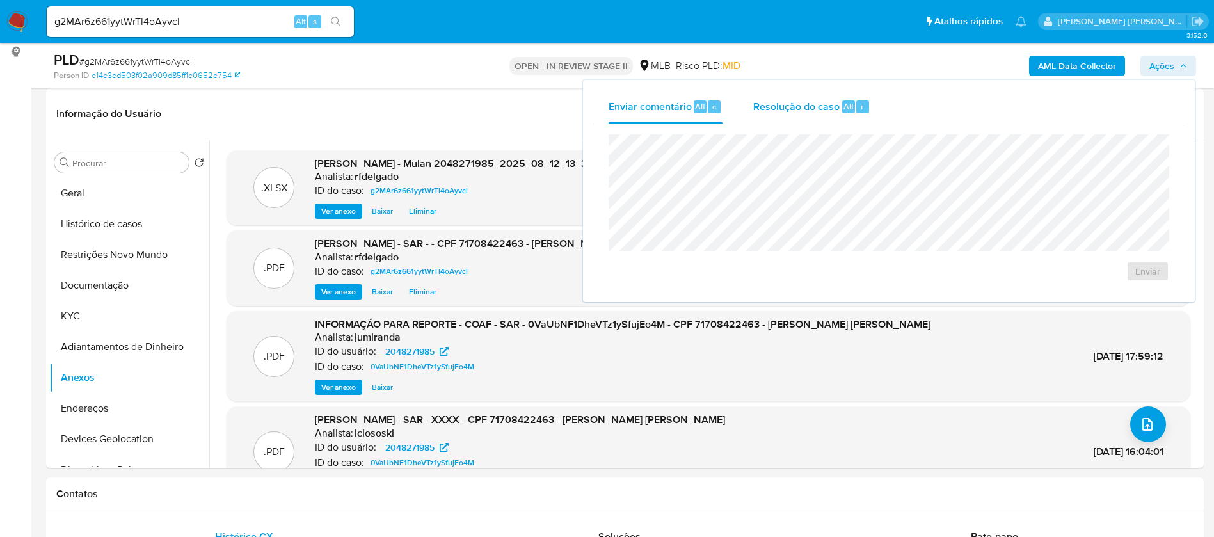
click at [762, 109] on span "Resolução do caso" at bounding box center [796, 106] width 86 height 15
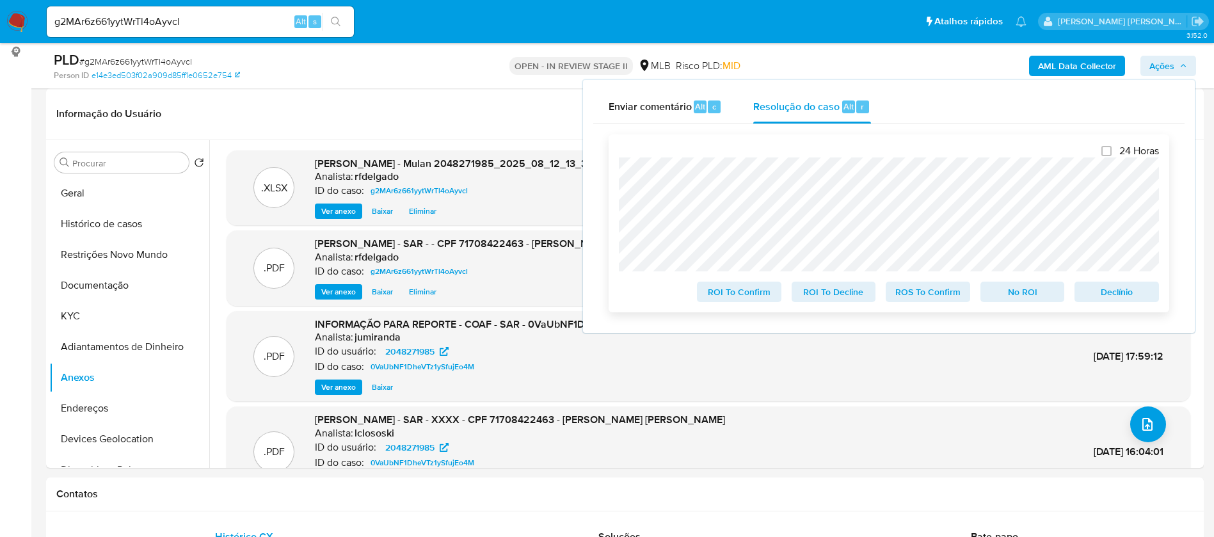
click at [1019, 299] on span "No ROI" at bounding box center [1022, 292] width 67 height 18
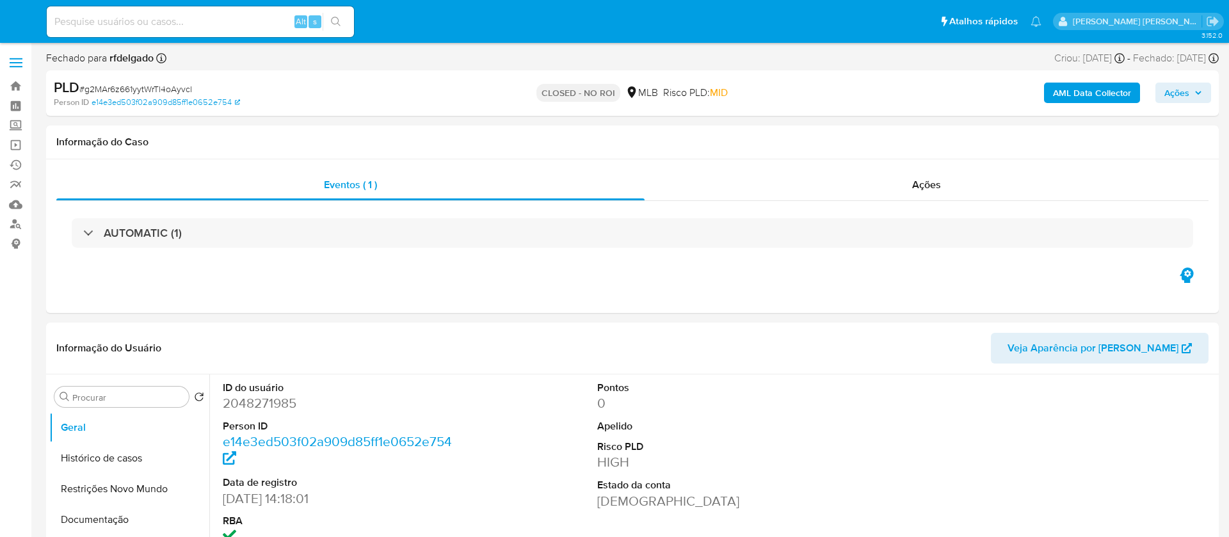
select select "10"
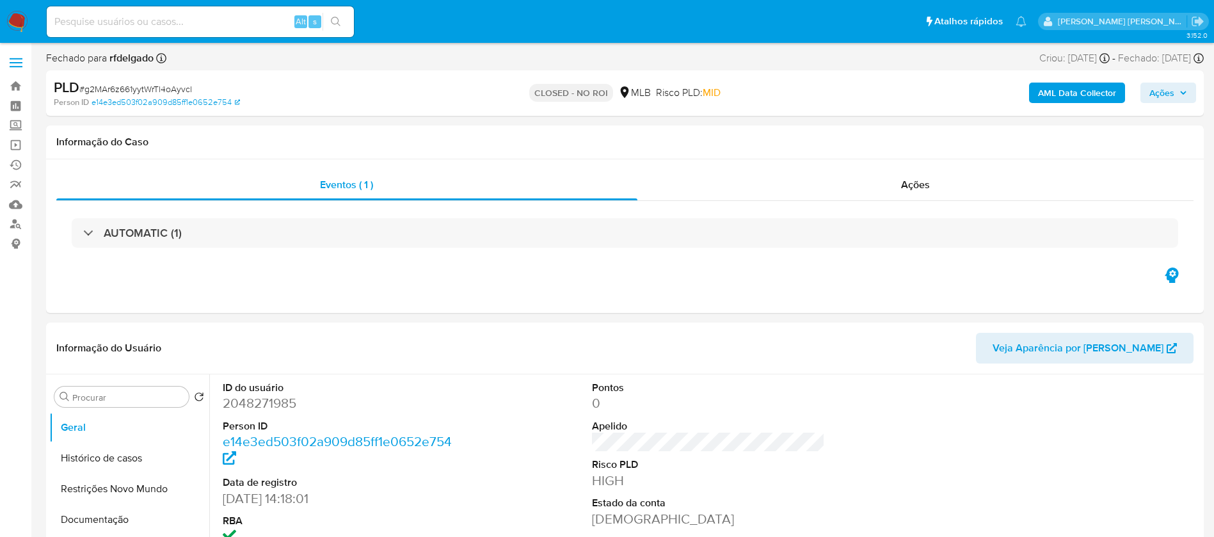
click at [19, 20] on img at bounding box center [17, 22] width 22 height 22
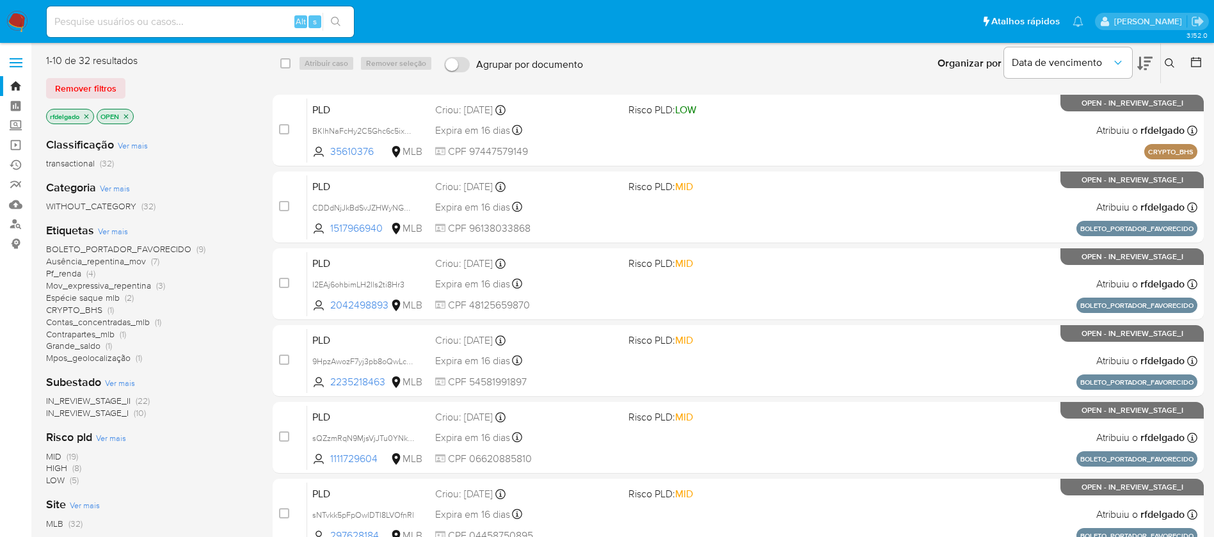
click at [240, 20] on input at bounding box center [200, 21] width 307 height 17
paste input "BKlhNaFcHy2C5Ghc6c5ixyJb"
type input "BKlhNaFcHy2C5Ghc6c5ixyJb"
click at [340, 26] on icon "search-icon" at bounding box center [336, 22] width 10 height 10
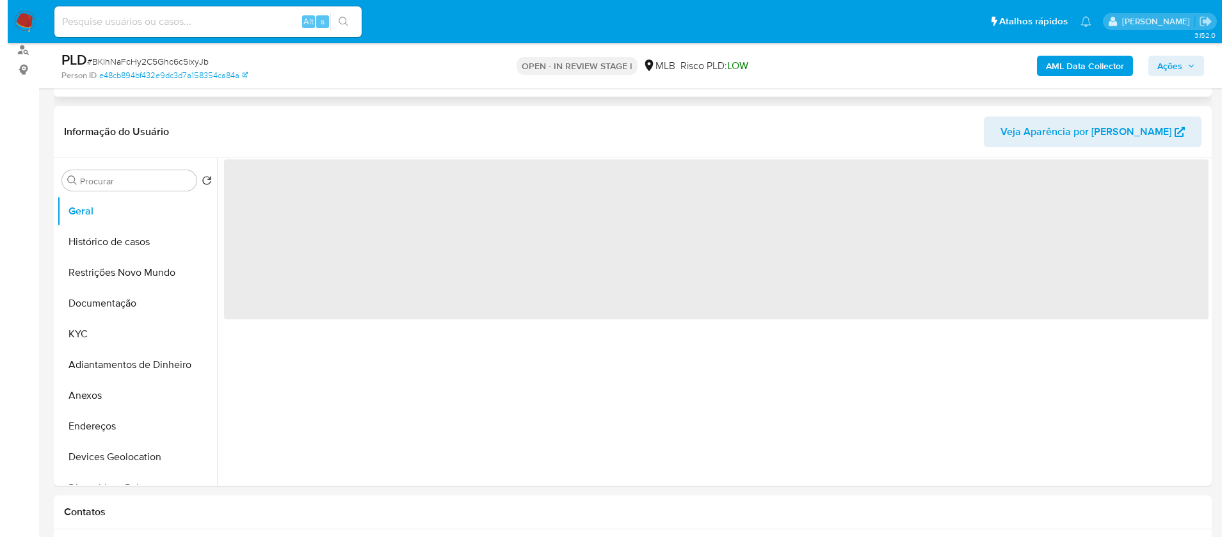
scroll to position [192, 0]
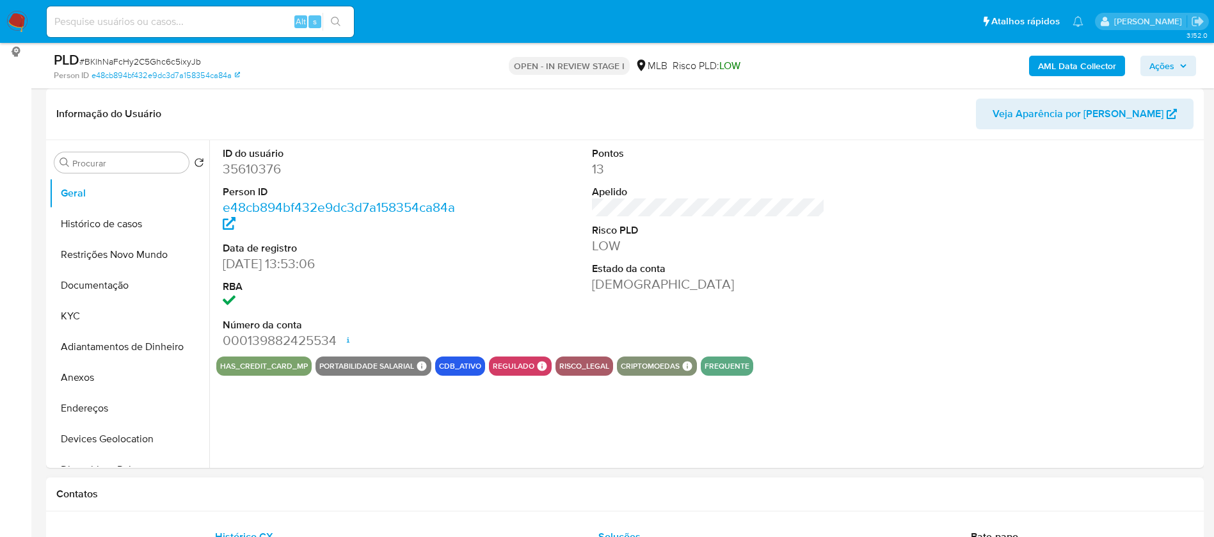
select select "10"
click at [65, 317] on button "KYC" at bounding box center [124, 316] width 150 height 31
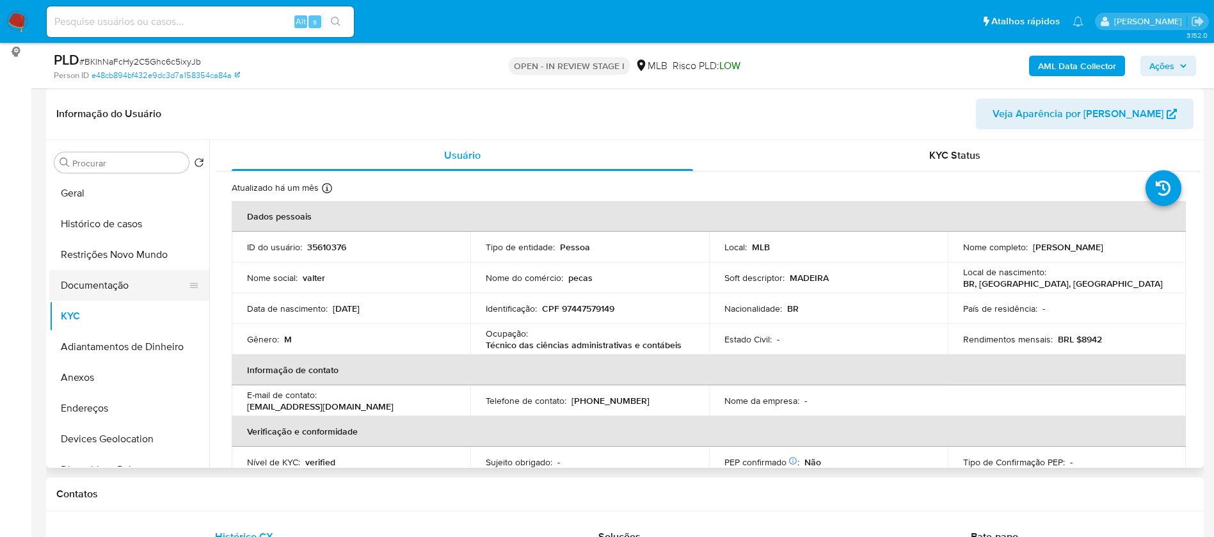
click at [100, 278] on button "Documentação" at bounding box center [124, 285] width 150 height 31
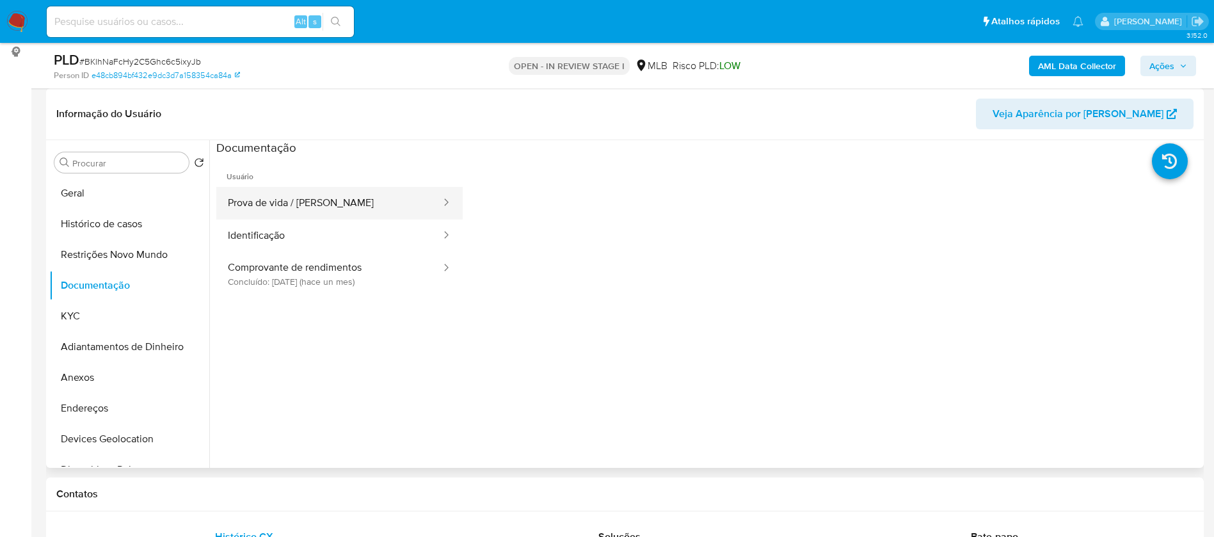
click at [294, 193] on button "Prova de vida / [PERSON_NAME]" at bounding box center [329, 203] width 226 height 33
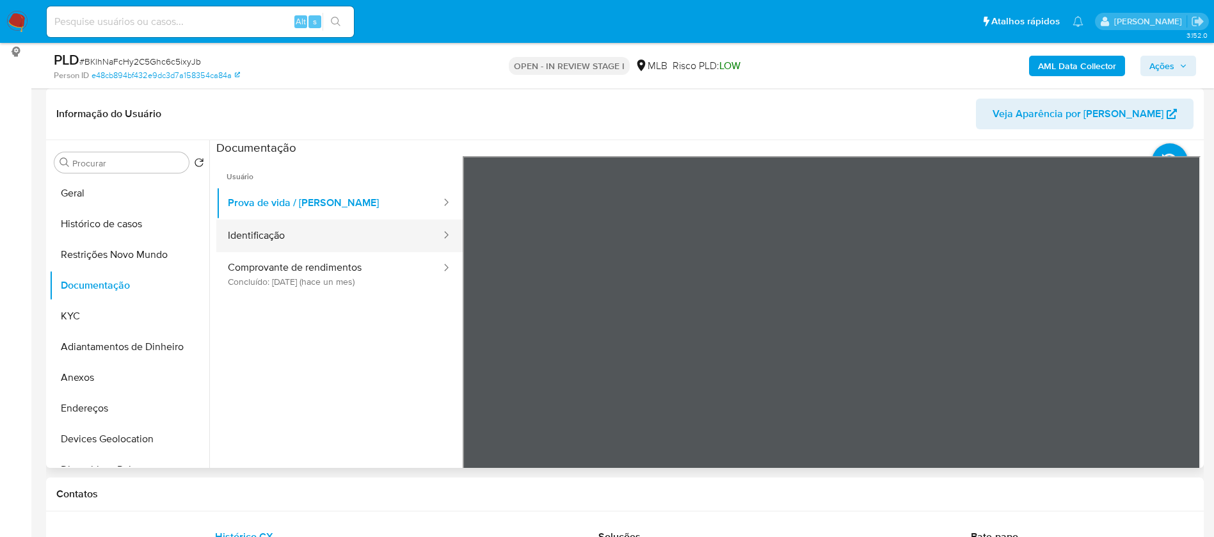
click at [298, 235] on button "Identificação" at bounding box center [329, 235] width 226 height 33
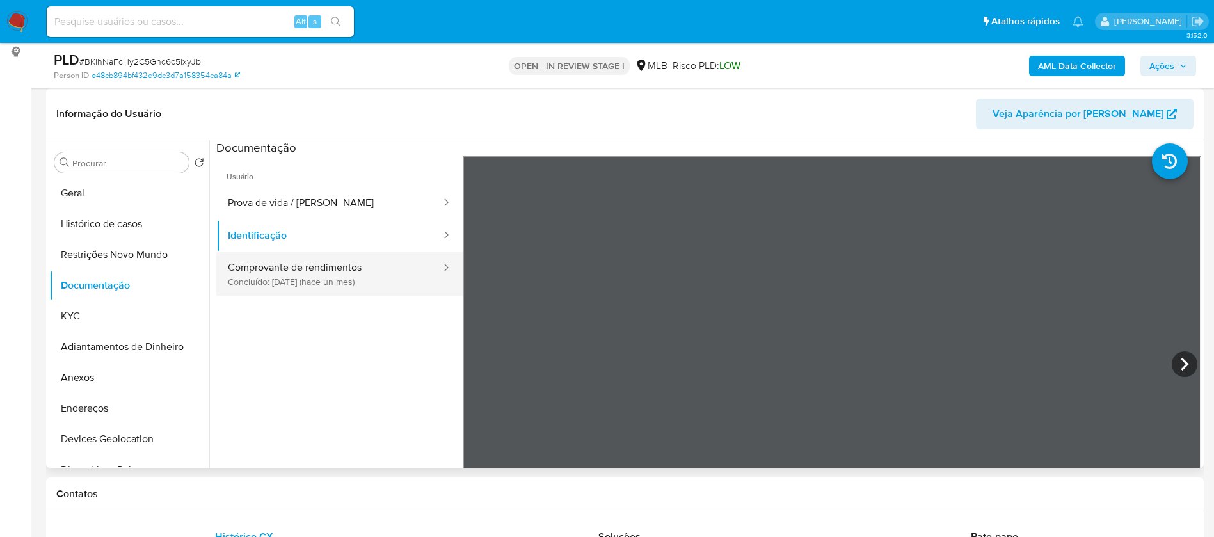
click at [317, 270] on button "Comprovante de rendimentos Concluído: [DATE] (hace un mes)" at bounding box center [329, 274] width 226 height 44
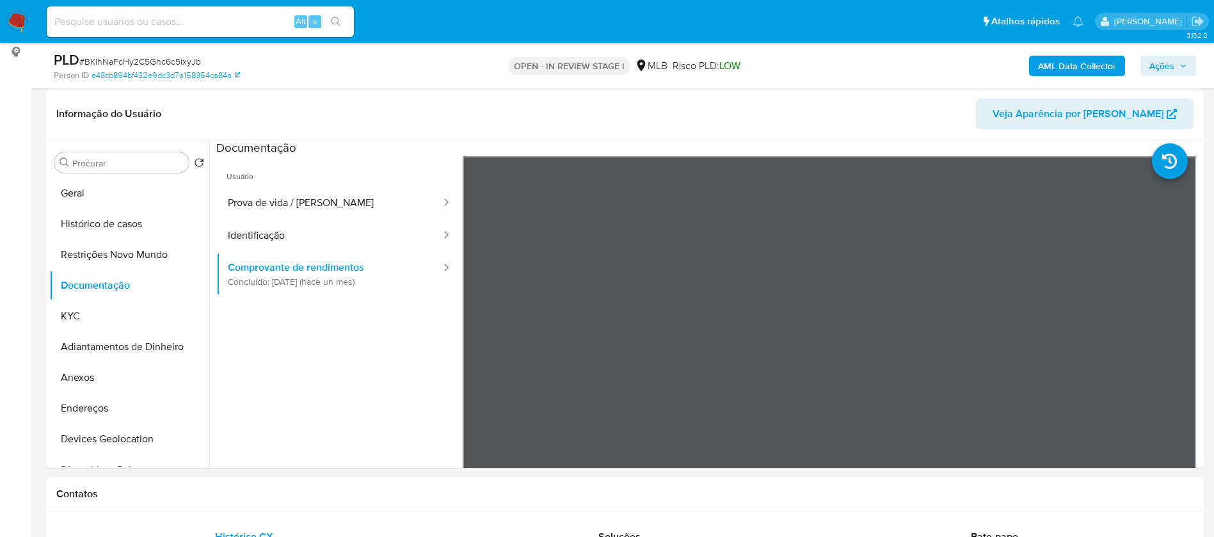
click at [1099, 61] on b "AML Data Collector" at bounding box center [1077, 66] width 78 height 20
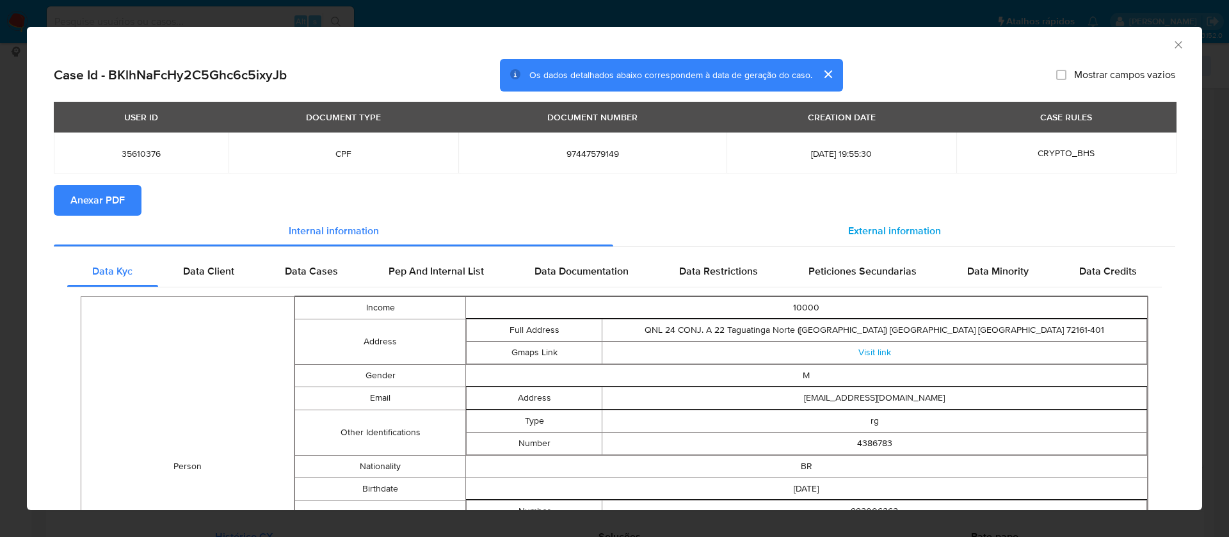
click at [886, 219] on div "External information" at bounding box center [894, 231] width 562 height 31
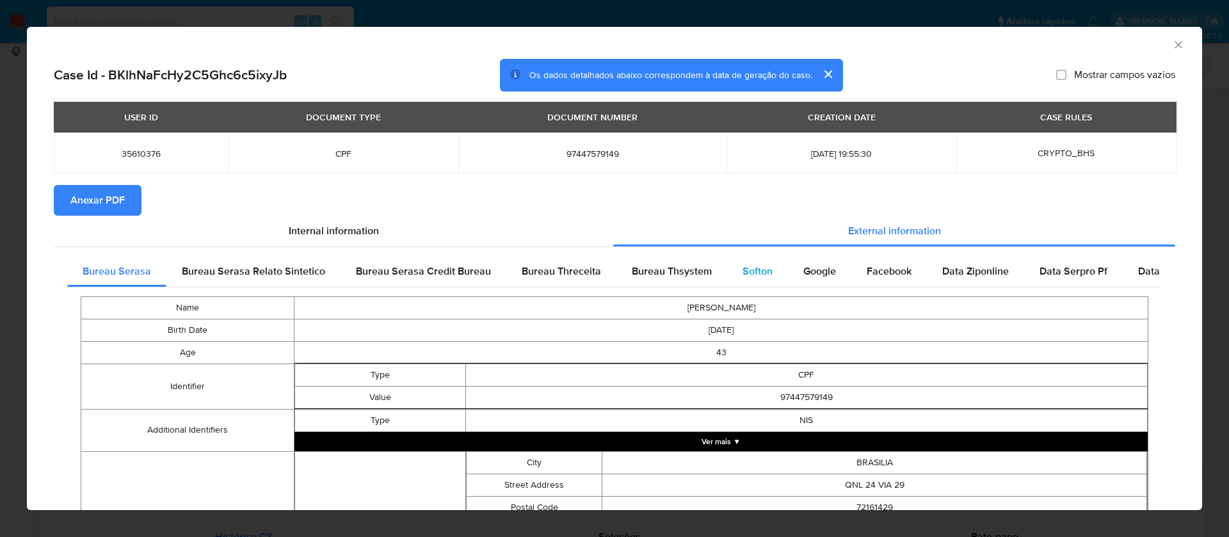
click at [761, 262] on div "Softon" at bounding box center [757, 271] width 61 height 31
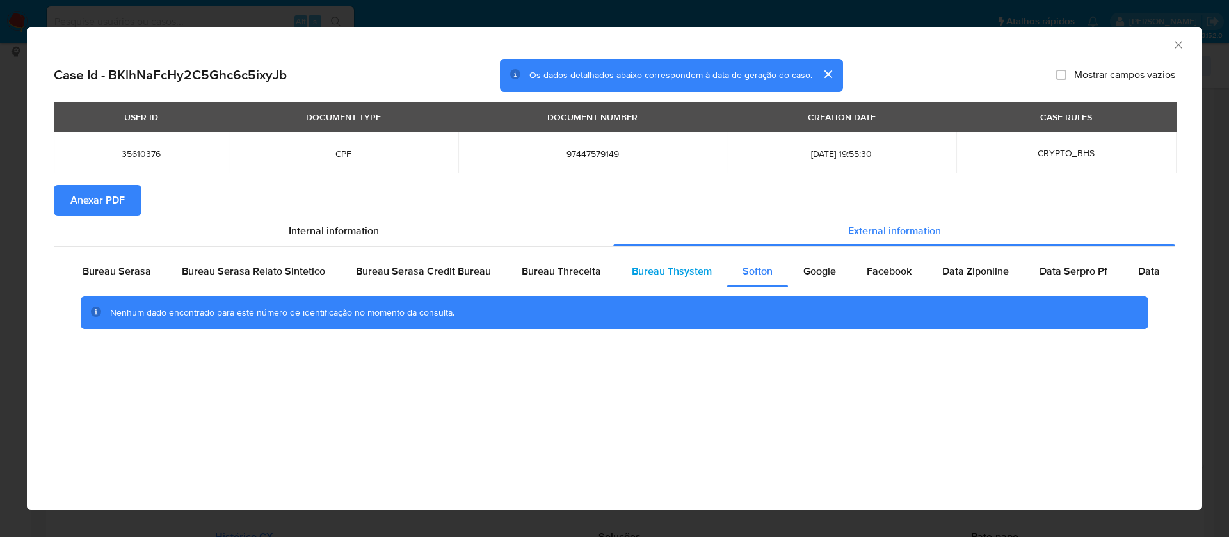
click at [685, 275] on span "Bureau Thsystem" at bounding box center [672, 271] width 80 height 15
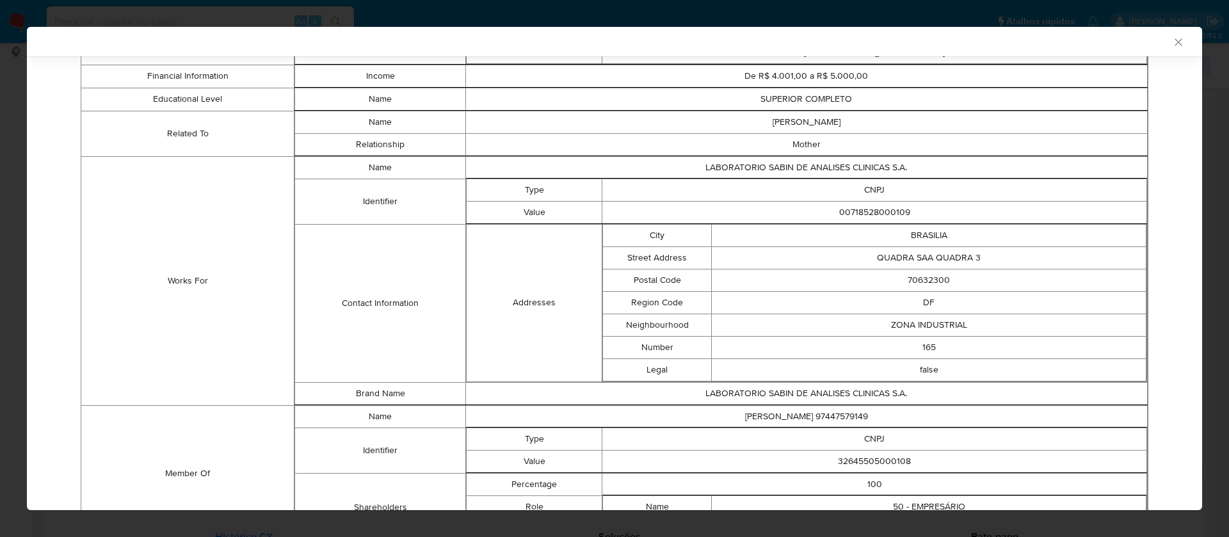
scroll to position [845, 0]
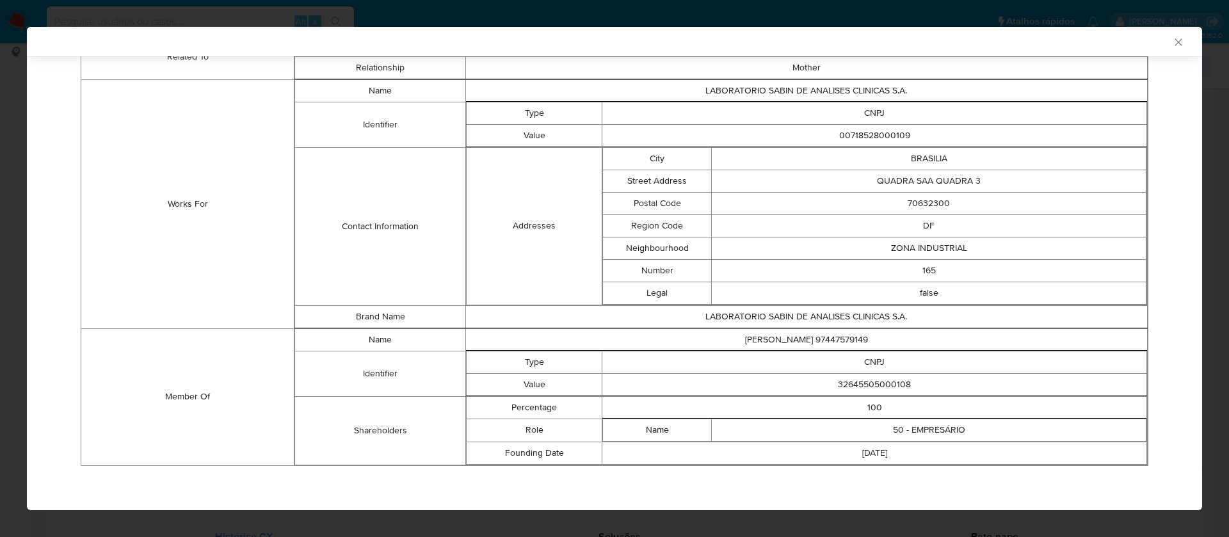
click at [862, 385] on td "32645505000108" at bounding box center [874, 384] width 545 height 22
copy td "32645505000108"
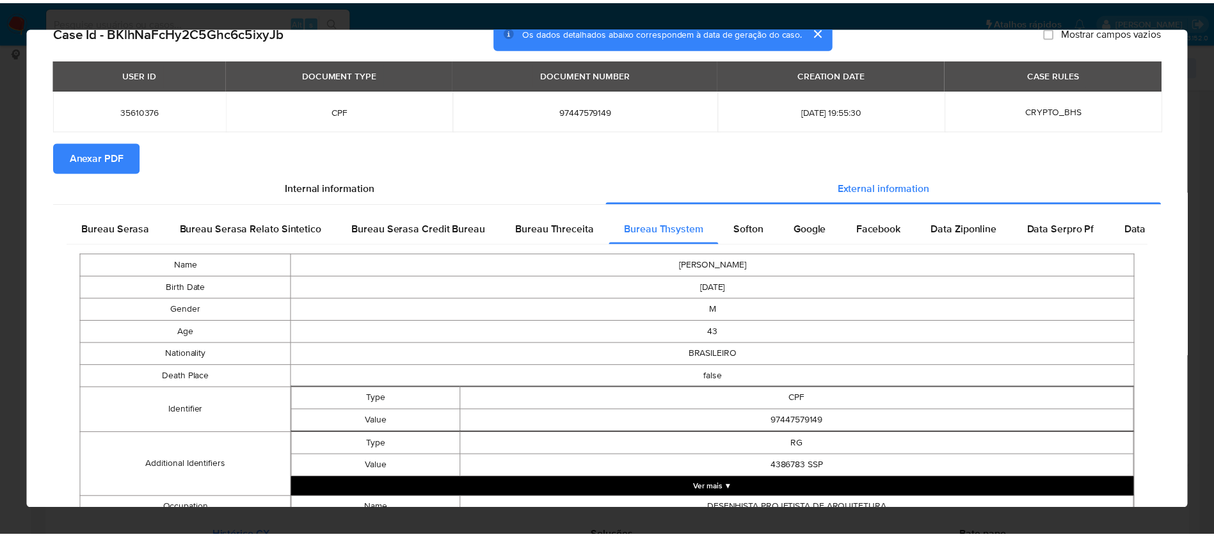
scroll to position [0, 0]
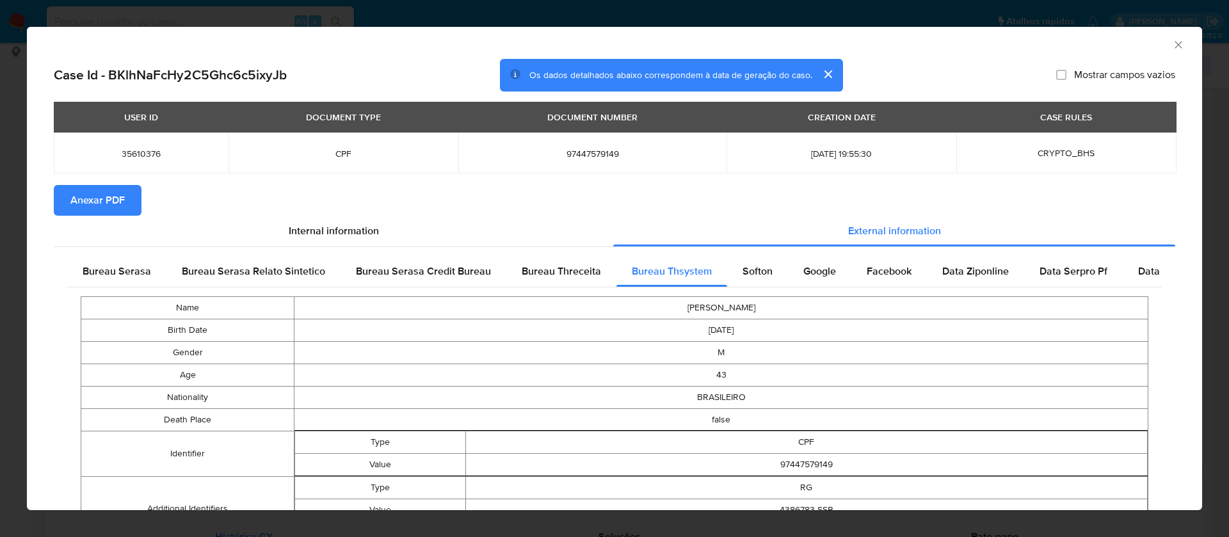
click at [1074, 72] on span "Mostrar campos vazios" at bounding box center [1124, 74] width 101 height 13
click at [1062, 72] on input "Mostrar campos vazios" at bounding box center [1061, 75] width 10 height 10
checkbox input "true"
click at [119, 191] on span "Anexar PDF" at bounding box center [97, 200] width 54 height 28
click at [1172, 50] on icon "Fechar a janela" at bounding box center [1178, 44] width 13 height 13
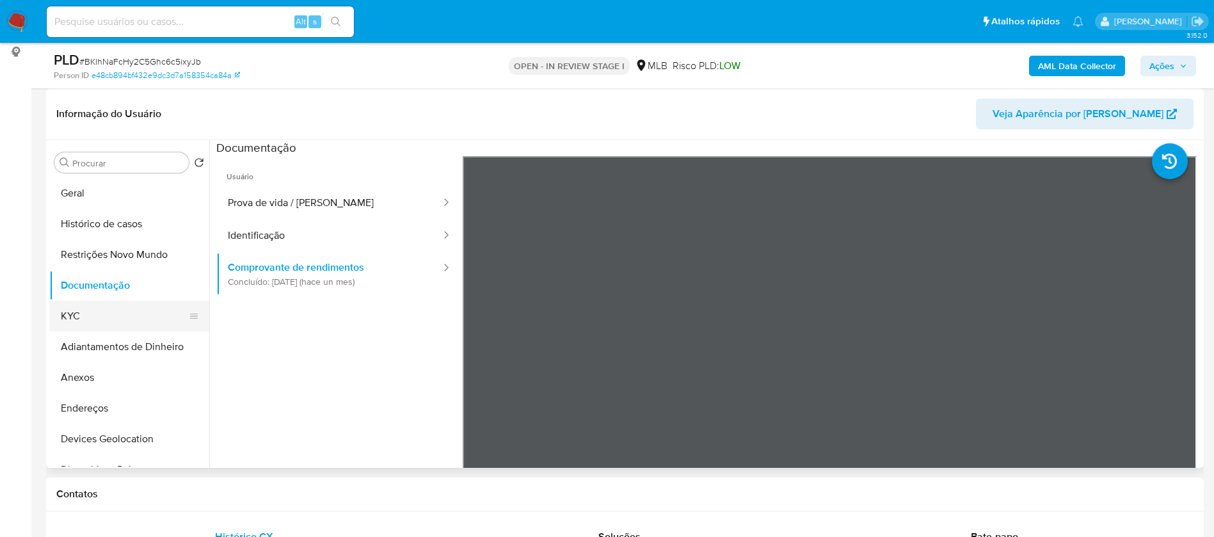
click at [107, 317] on button "KYC" at bounding box center [124, 316] width 150 height 31
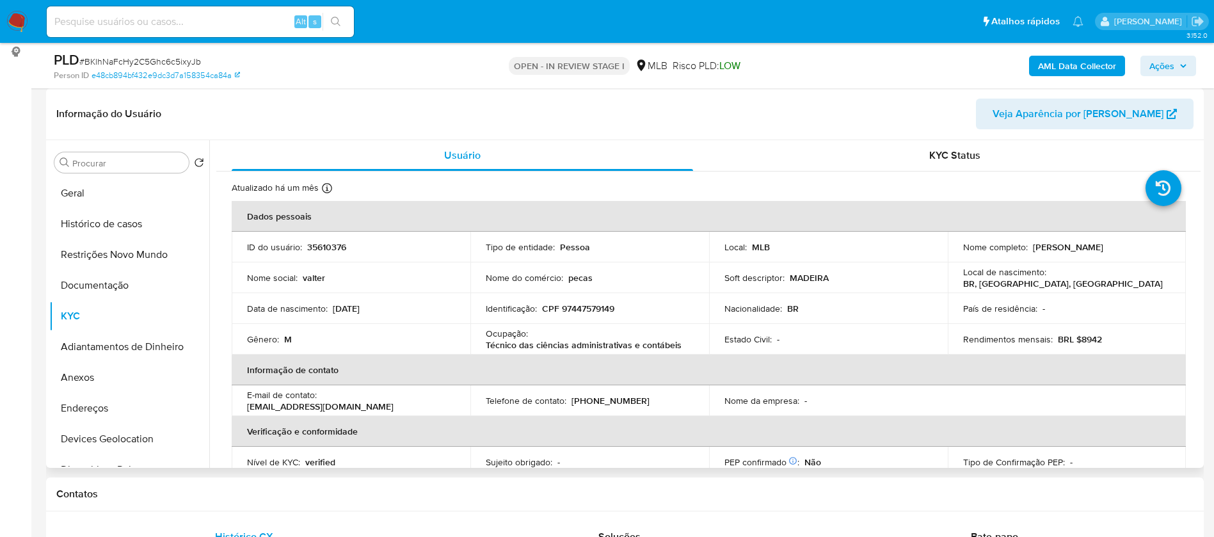
drag, startPoint x: 1090, startPoint y: 243, endPoint x: 1028, endPoint y: 244, distance: 61.4
click at [1028, 244] on div "Nome completo : [PERSON_NAME]" at bounding box center [1067, 247] width 208 height 12
copy p "[PERSON_NAME]"
click at [339, 248] on p "35610376" at bounding box center [326, 247] width 39 height 12
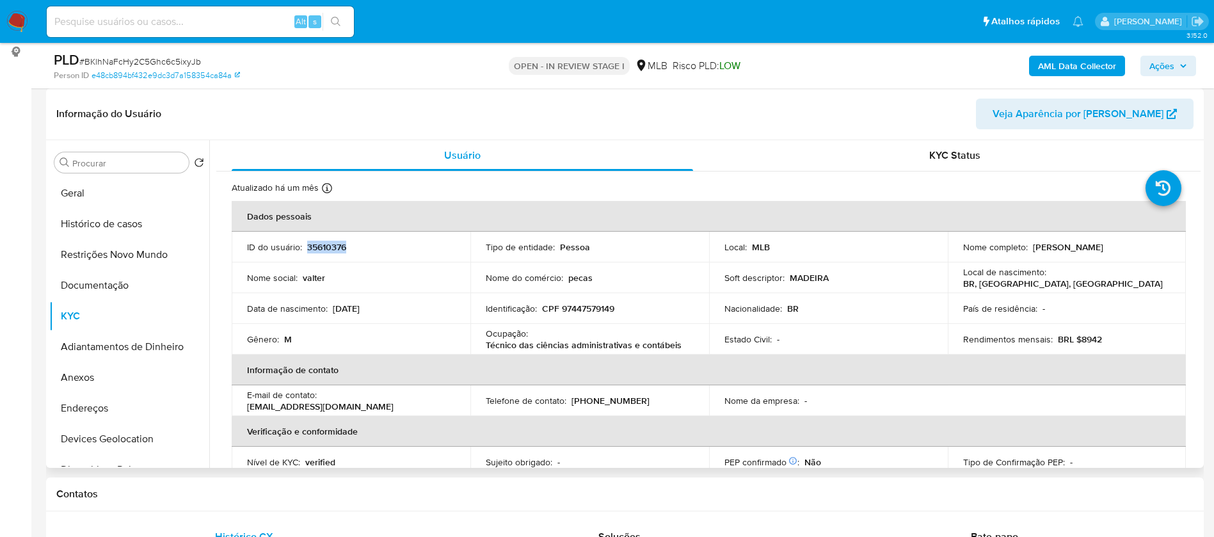
click at [339, 248] on p "35610376" at bounding box center [326, 247] width 39 height 12
copy p "35610376"
click at [98, 189] on button "Geral" at bounding box center [124, 193] width 150 height 31
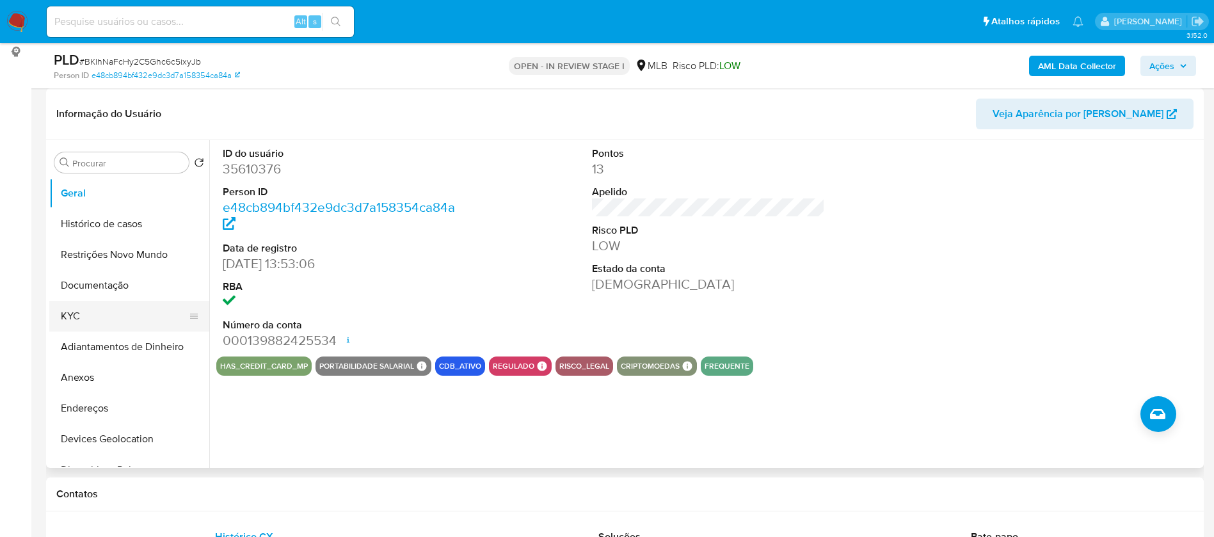
click at [78, 317] on button "KYC" at bounding box center [124, 316] width 150 height 31
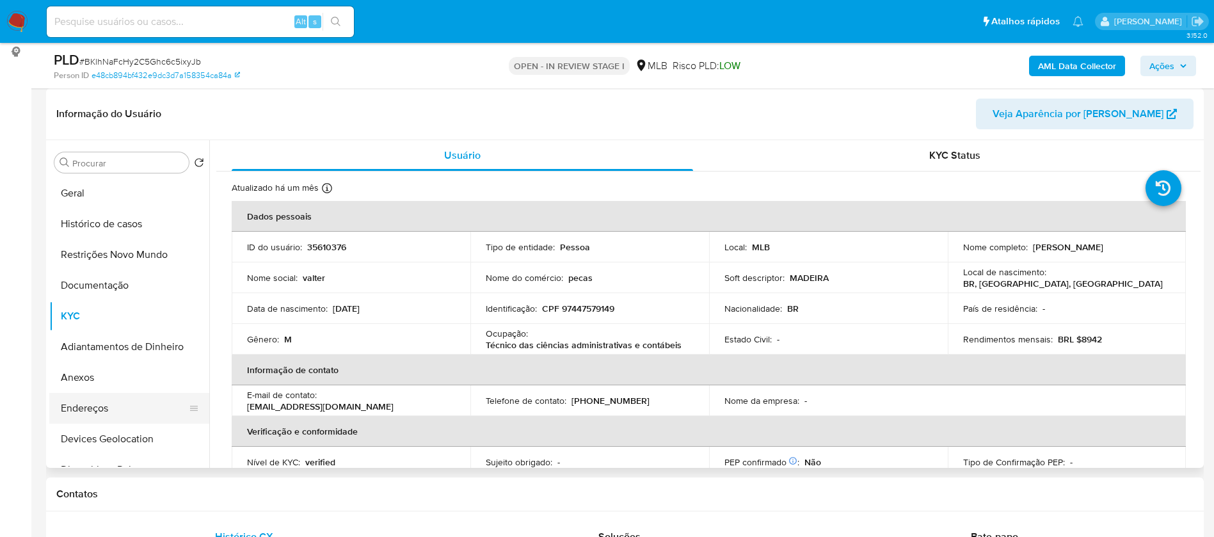
click at [115, 406] on button "Endereços" at bounding box center [124, 408] width 150 height 31
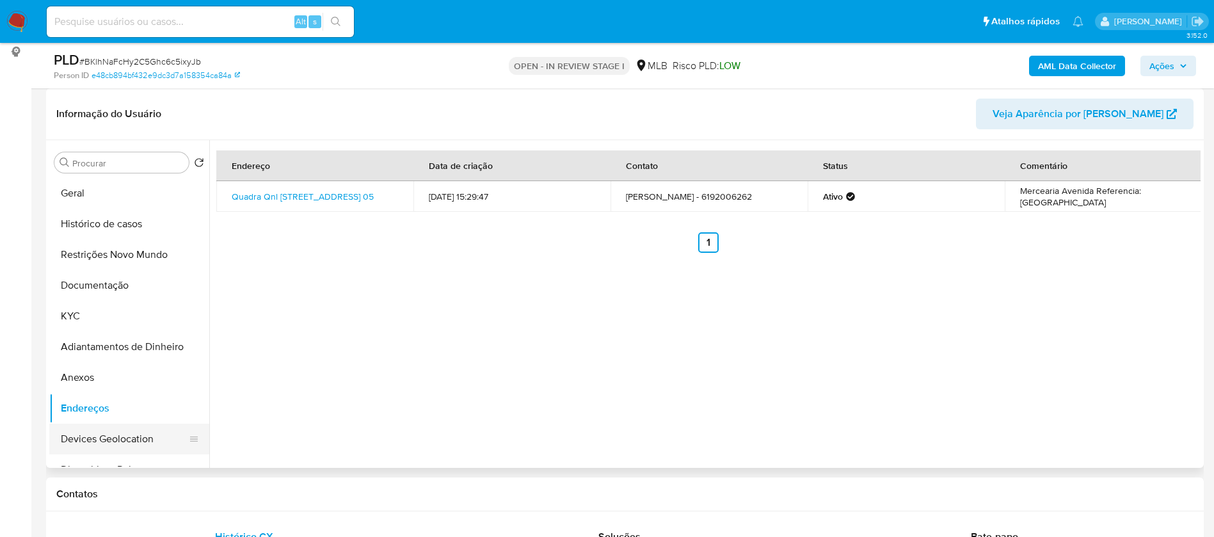
click at [127, 436] on button "Devices Geolocation" at bounding box center [124, 439] width 150 height 31
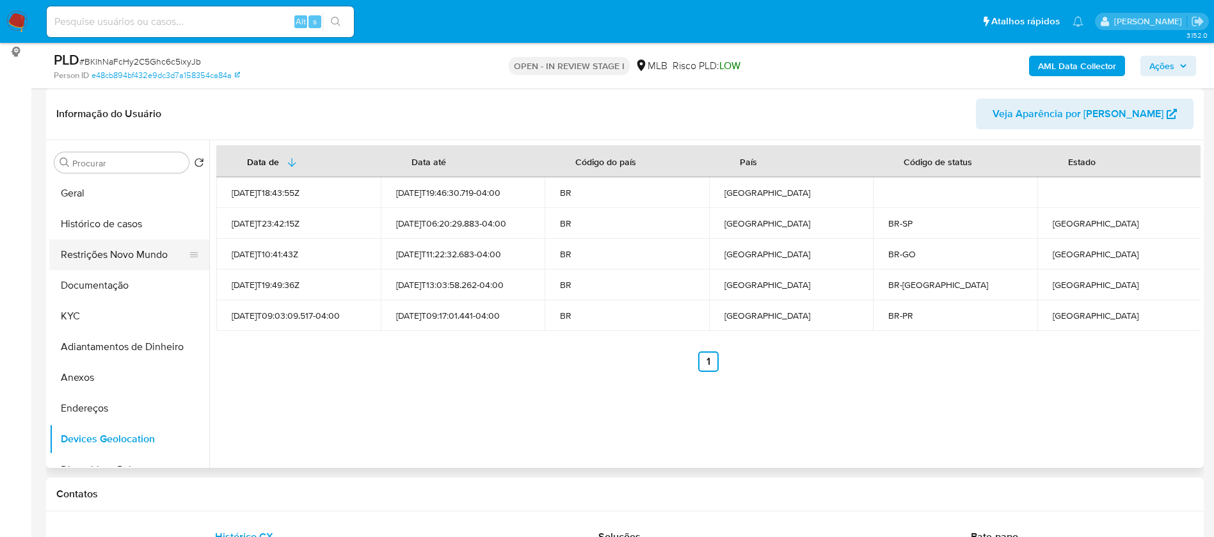
click at [136, 246] on button "Restrições Novo Mundo" at bounding box center [124, 254] width 150 height 31
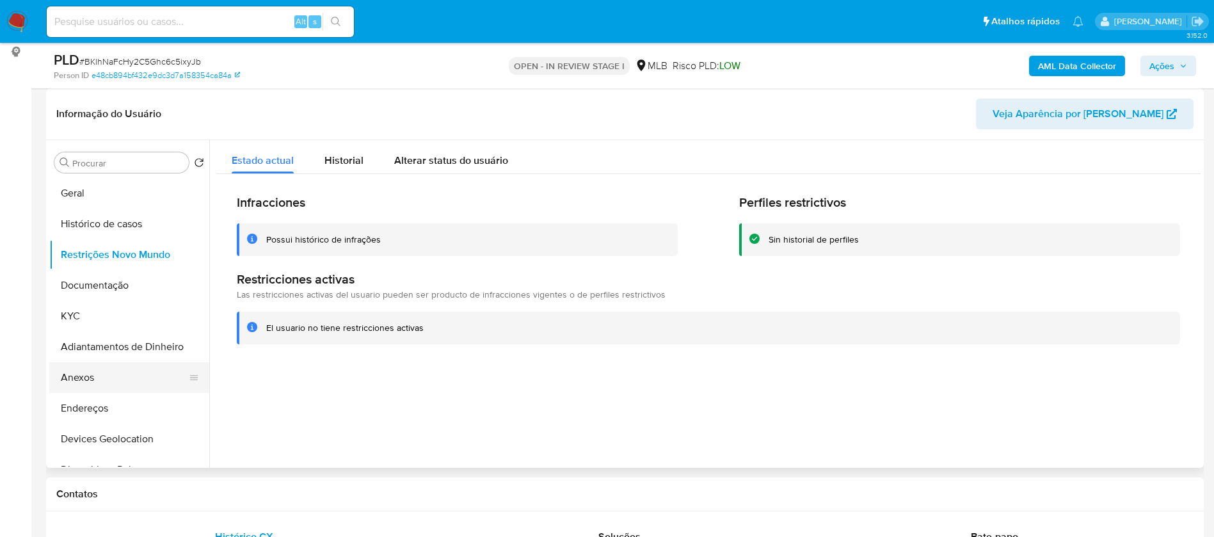
scroll to position [96, 0]
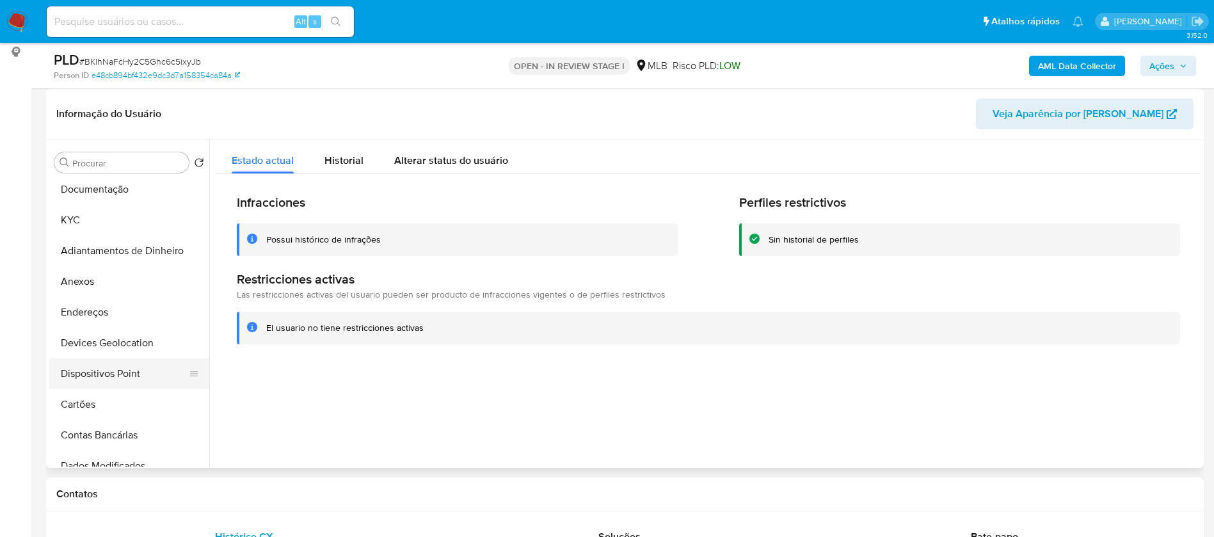
click at [130, 377] on button "Dispositivos Point" at bounding box center [124, 373] width 150 height 31
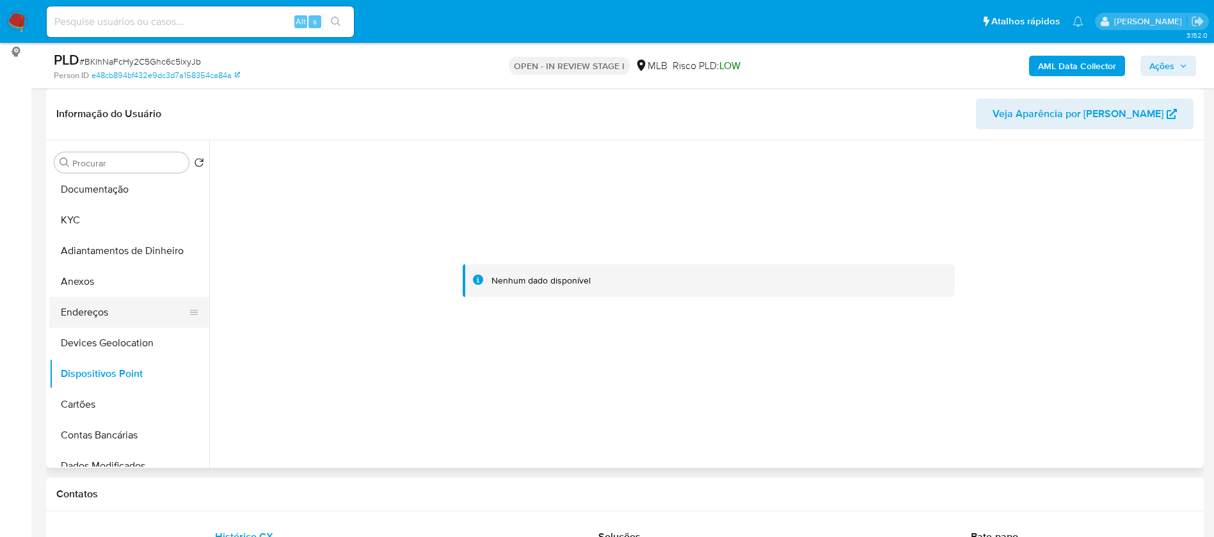
click at [98, 314] on button "Endereços" at bounding box center [124, 312] width 150 height 31
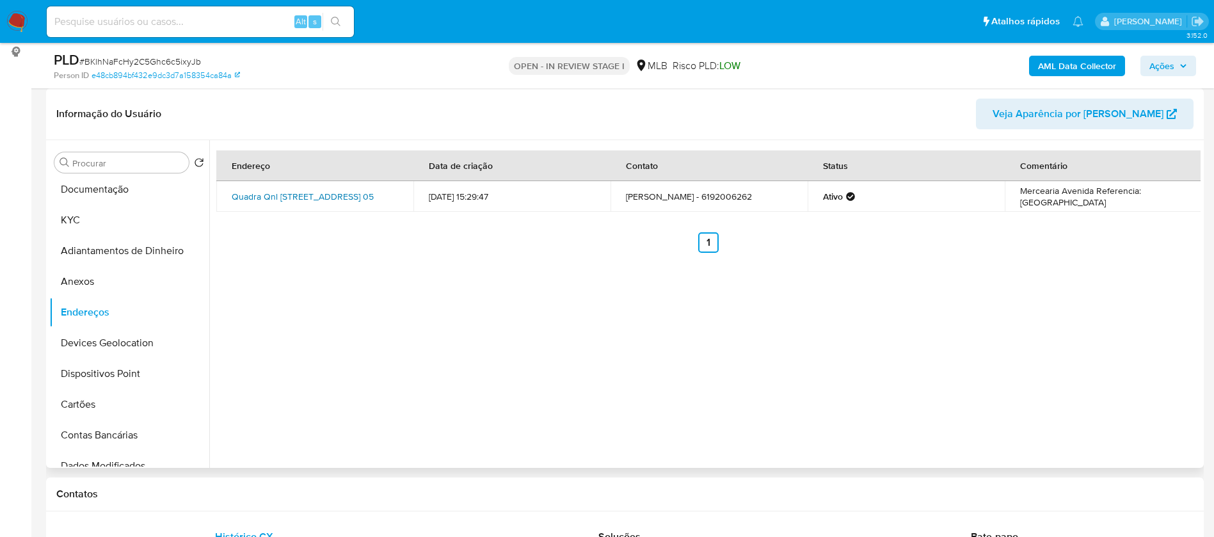
click at [348, 190] on link "Quadra Qnl 24 Via 29 05, Brasília, Distrito Federal, 72161429, Brasil 05" at bounding box center [303, 196] width 142 height 13
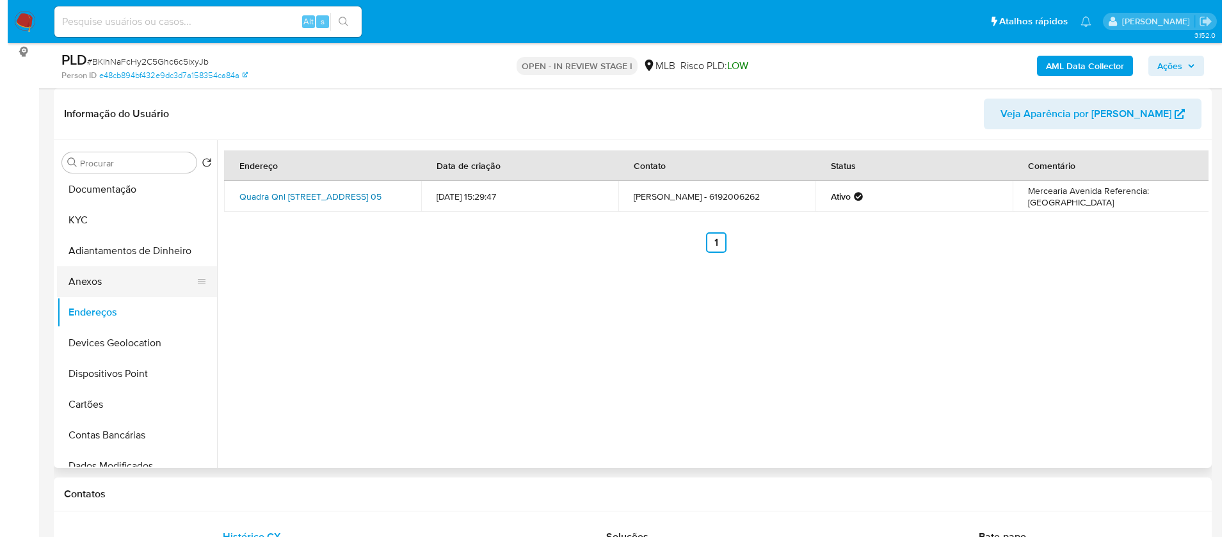
scroll to position [0, 0]
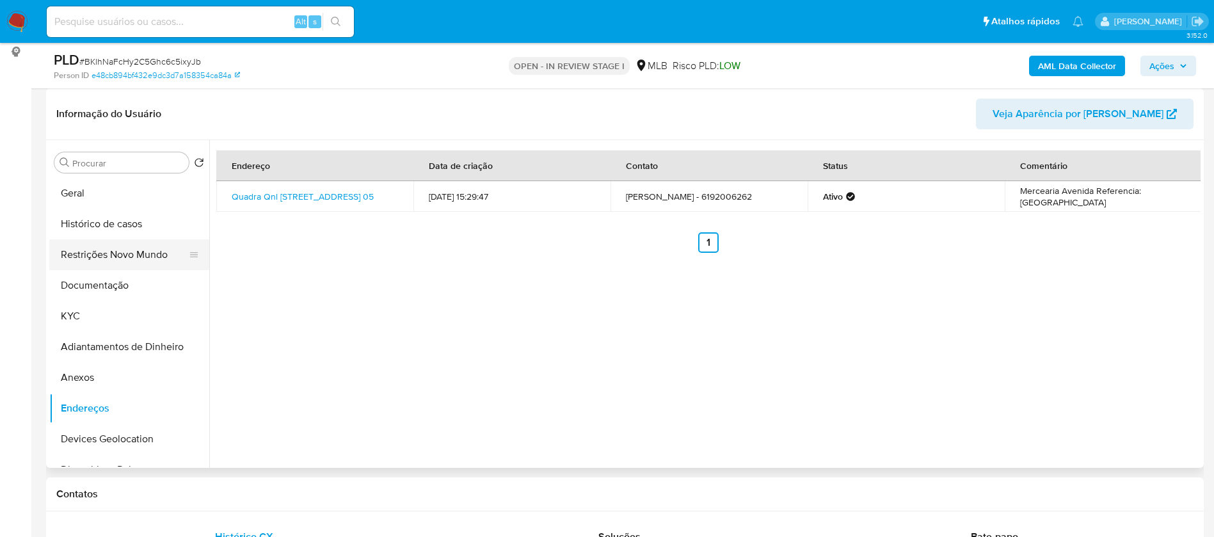
click at [126, 255] on button "Restrições Novo Mundo" at bounding box center [124, 254] width 150 height 31
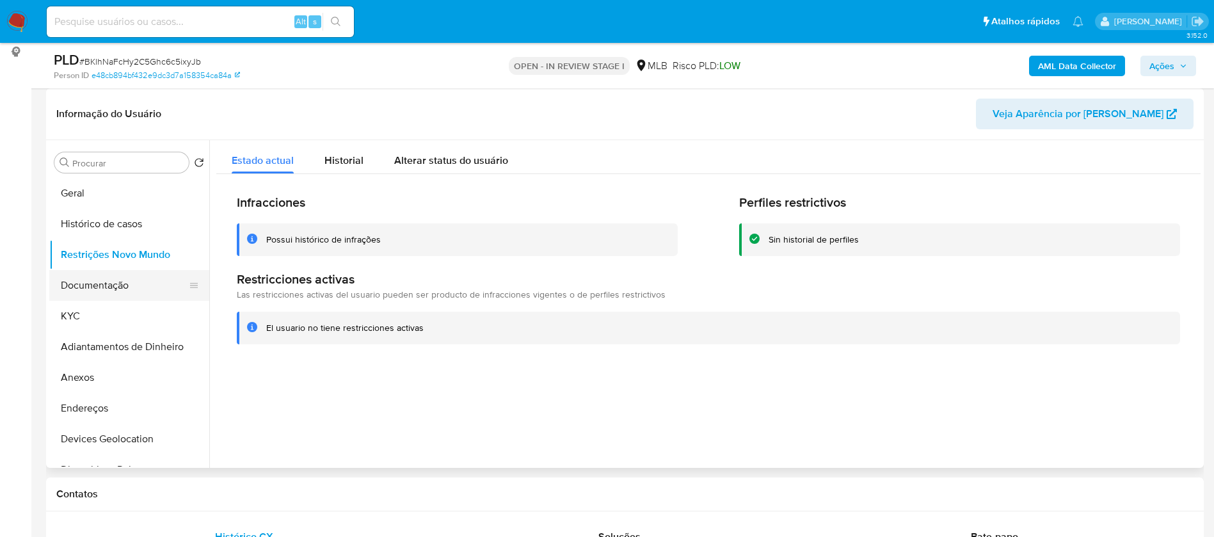
click at [113, 282] on button "Documentação" at bounding box center [124, 285] width 150 height 31
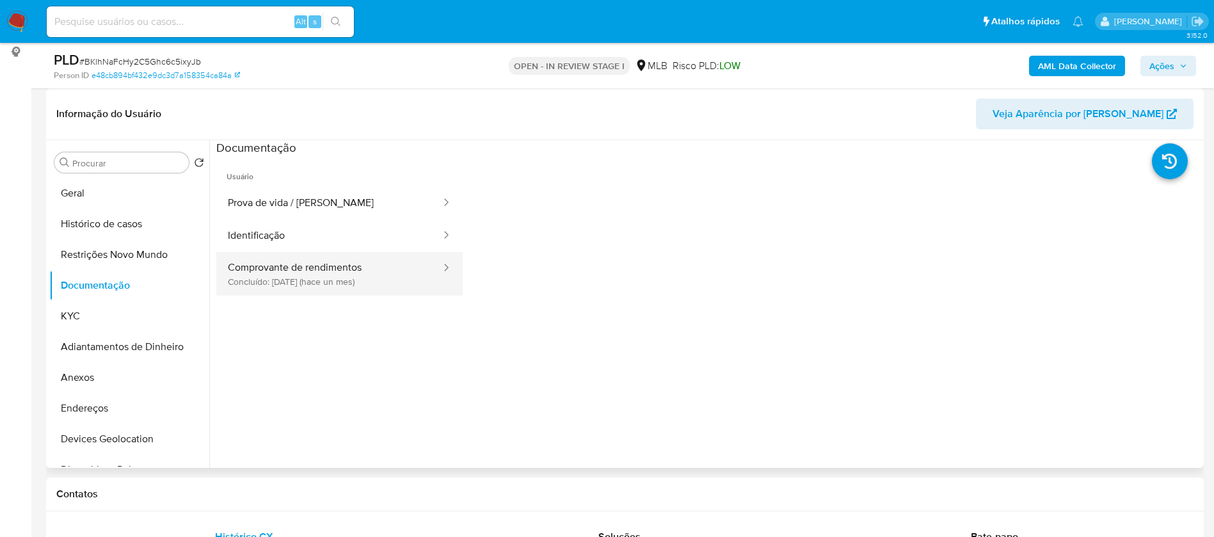
click at [357, 271] on button "Comprovante de rendimentos Concluído: 17/07/2025 (hace un mes)" at bounding box center [329, 274] width 226 height 44
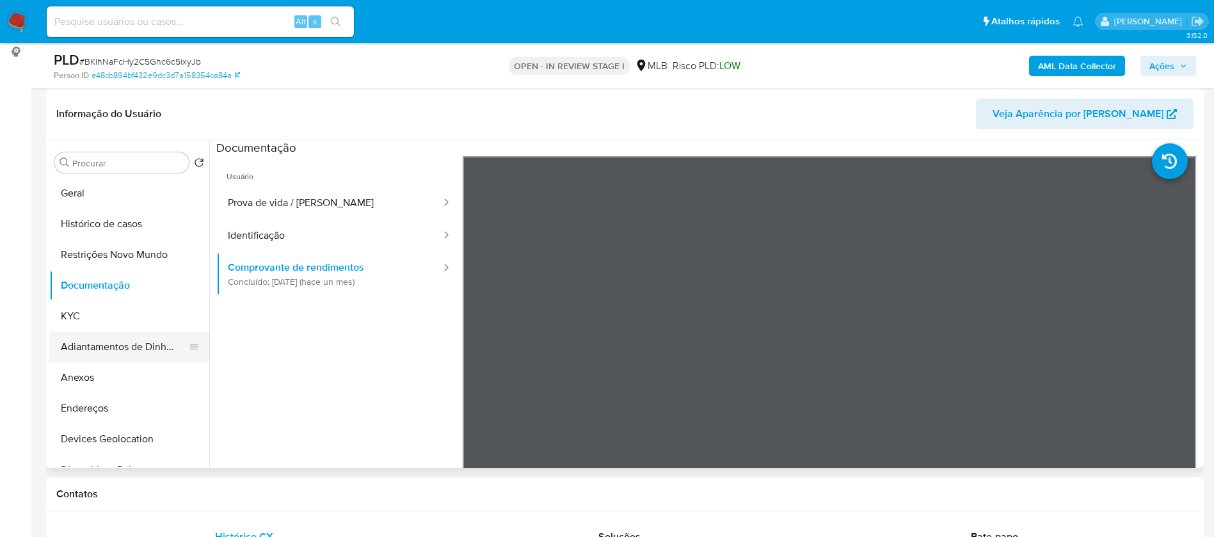
drag, startPoint x: 120, startPoint y: 367, endPoint x: 137, endPoint y: 355, distance: 20.6
click at [120, 367] on button "Anexos" at bounding box center [129, 377] width 160 height 31
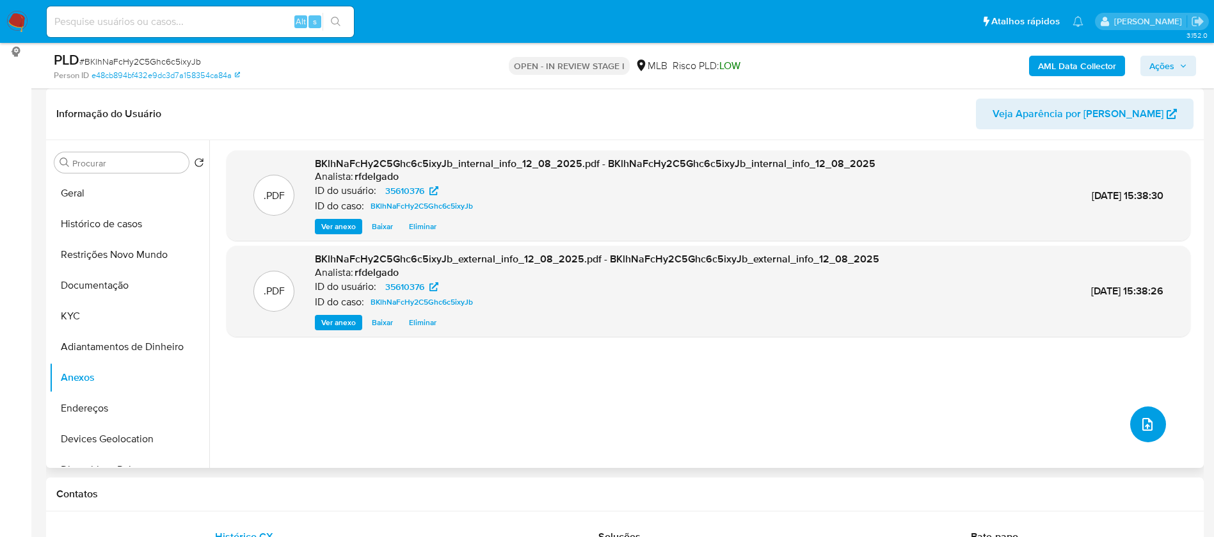
click at [1140, 427] on icon "upload-file" at bounding box center [1147, 424] width 15 height 15
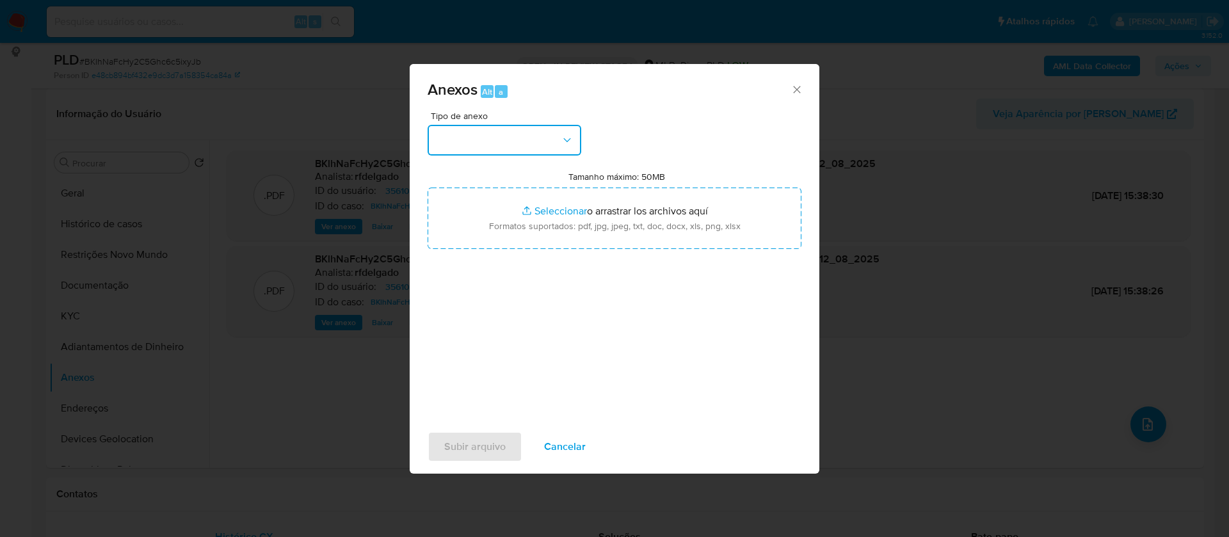
click at [553, 144] on button "button" at bounding box center [504, 140] width 154 height 31
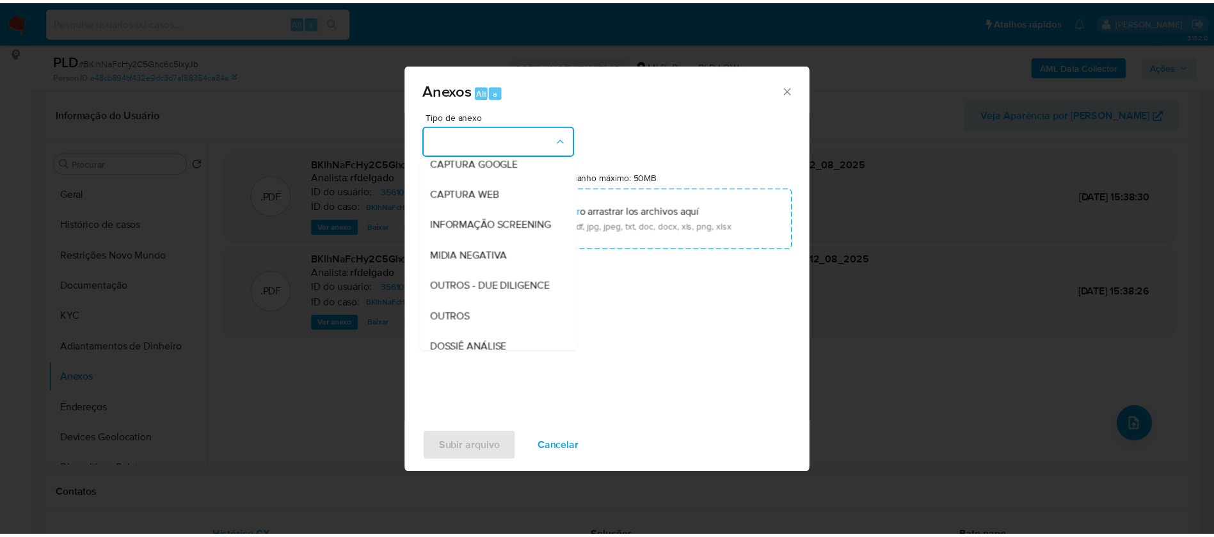
scroll to position [192, 0]
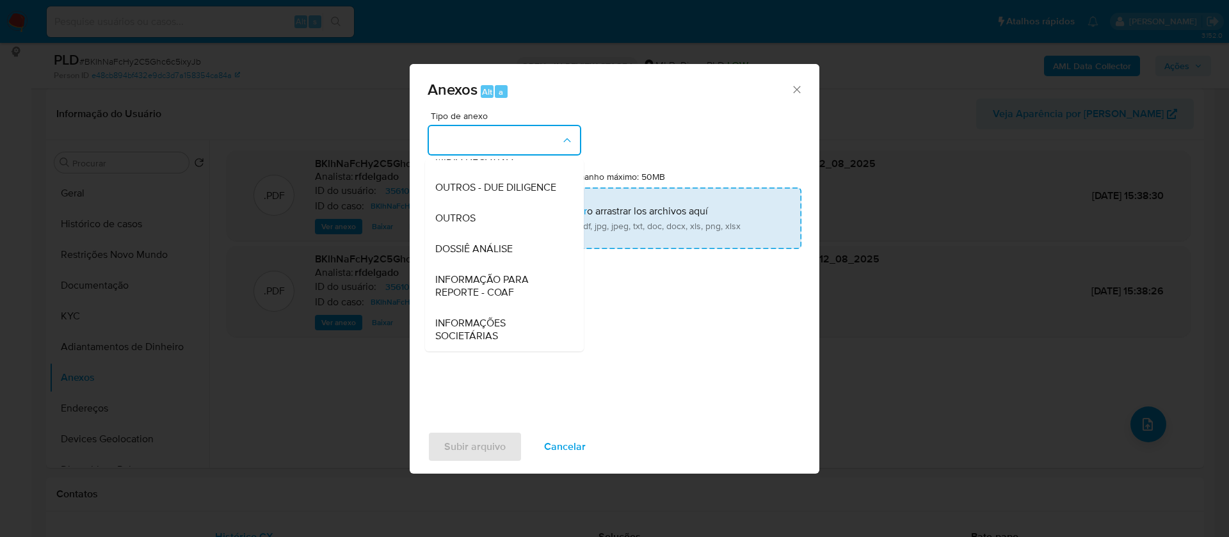
drag, startPoint x: 494, startPoint y: 253, endPoint x: 570, endPoint y: 198, distance: 94.3
click at [494, 253] on span "DOSSIÊ ANÁLISE" at bounding box center [473, 249] width 77 height 13
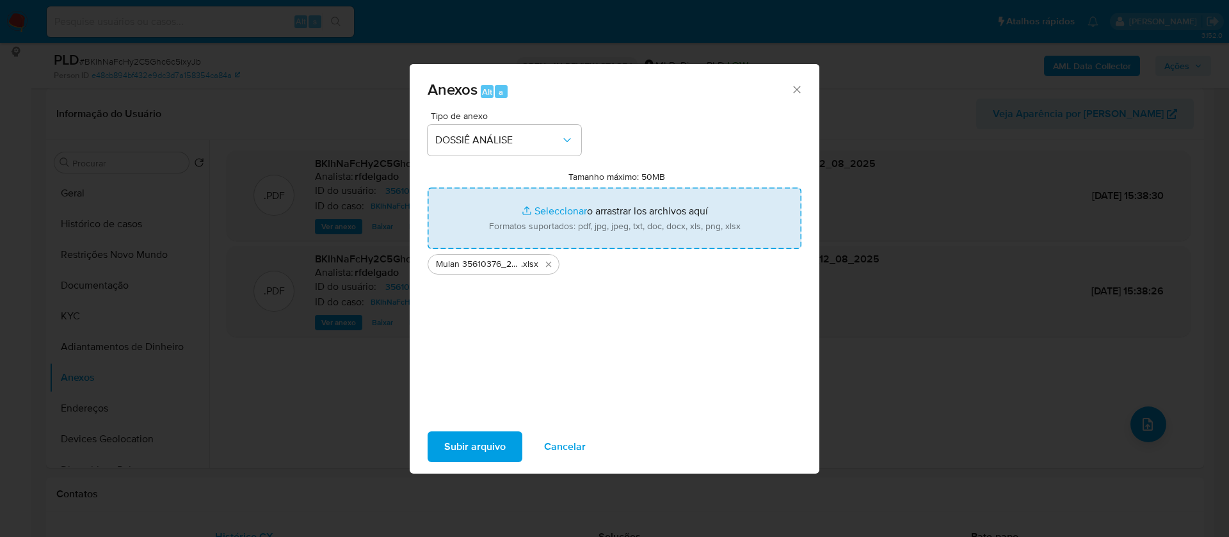
type input "C:\fakepath\SAR - - CPF 97447579149 - VALTER LUIS VIEIRA.pdf"
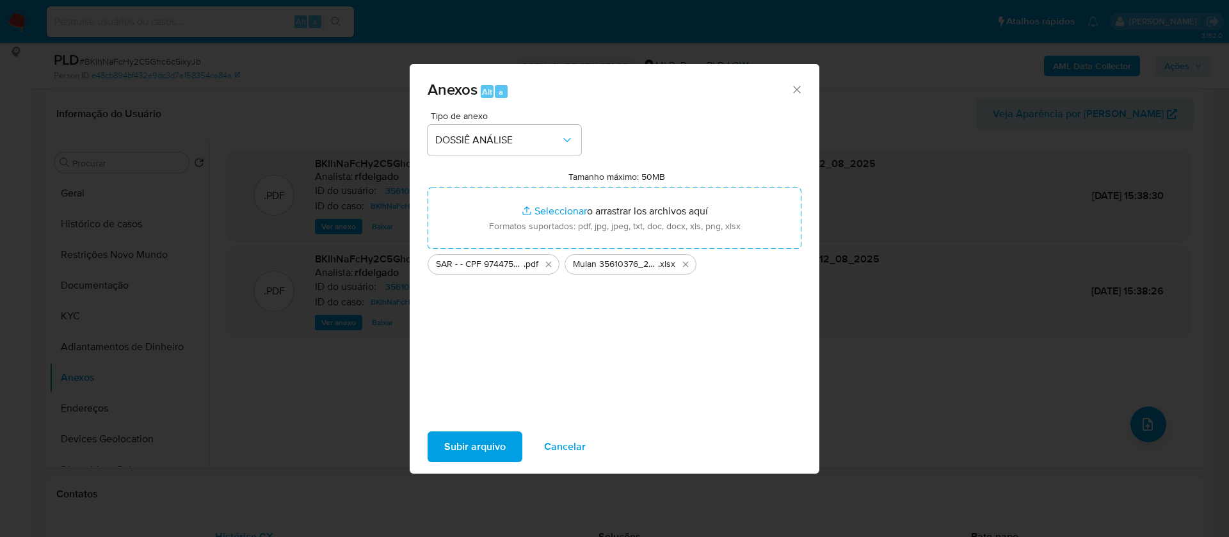
click at [470, 445] on span "Subir arquivo" at bounding box center [474, 447] width 61 height 28
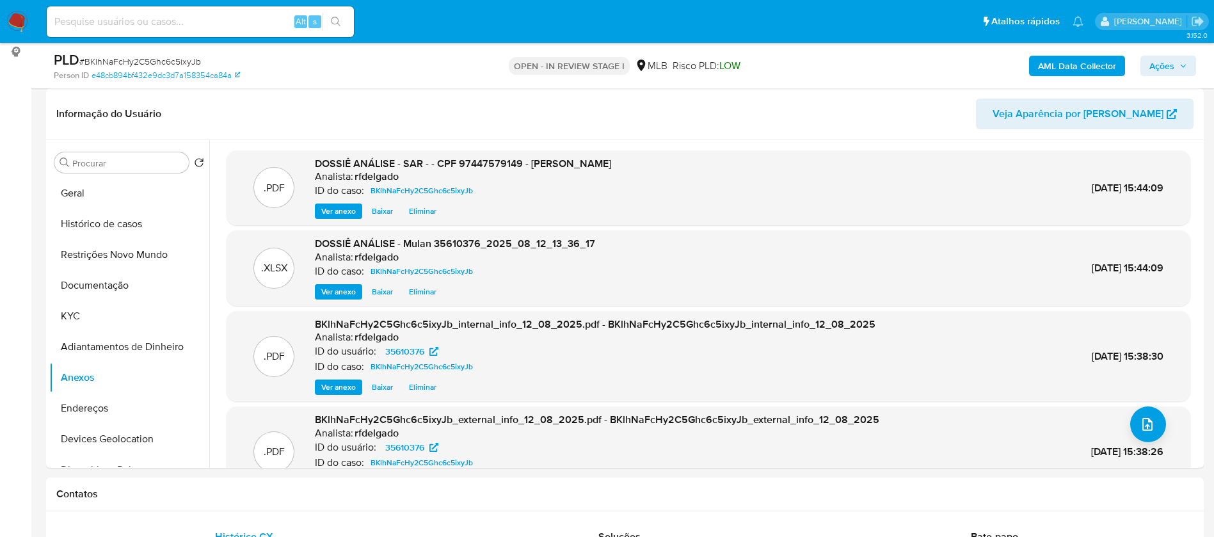
click at [1162, 68] on span "Ações" at bounding box center [1161, 66] width 25 height 20
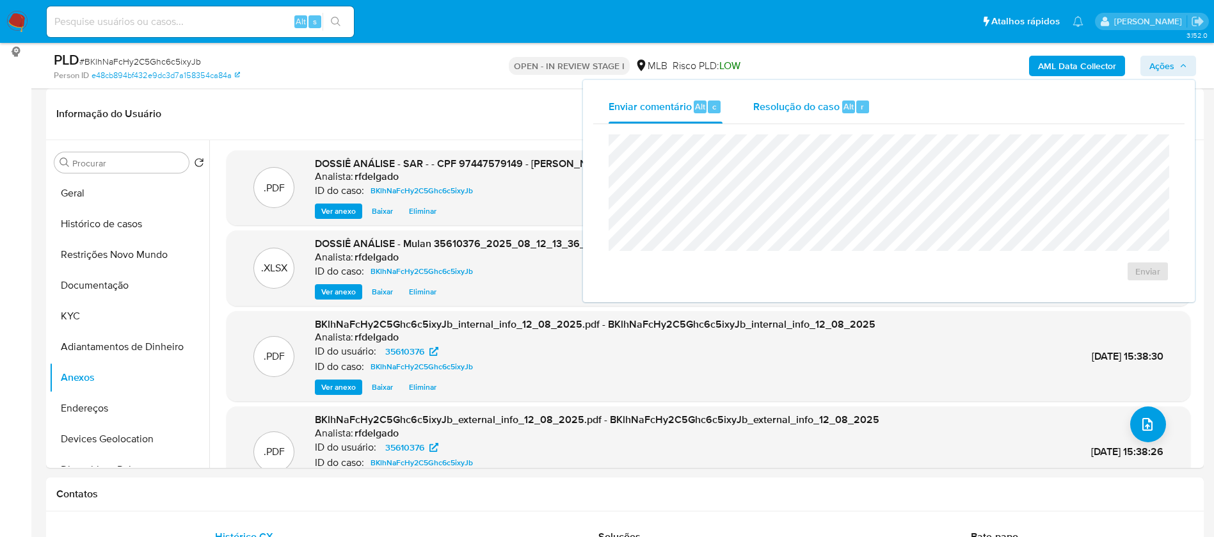
click at [795, 100] on span "Resolução do caso" at bounding box center [796, 106] width 86 height 15
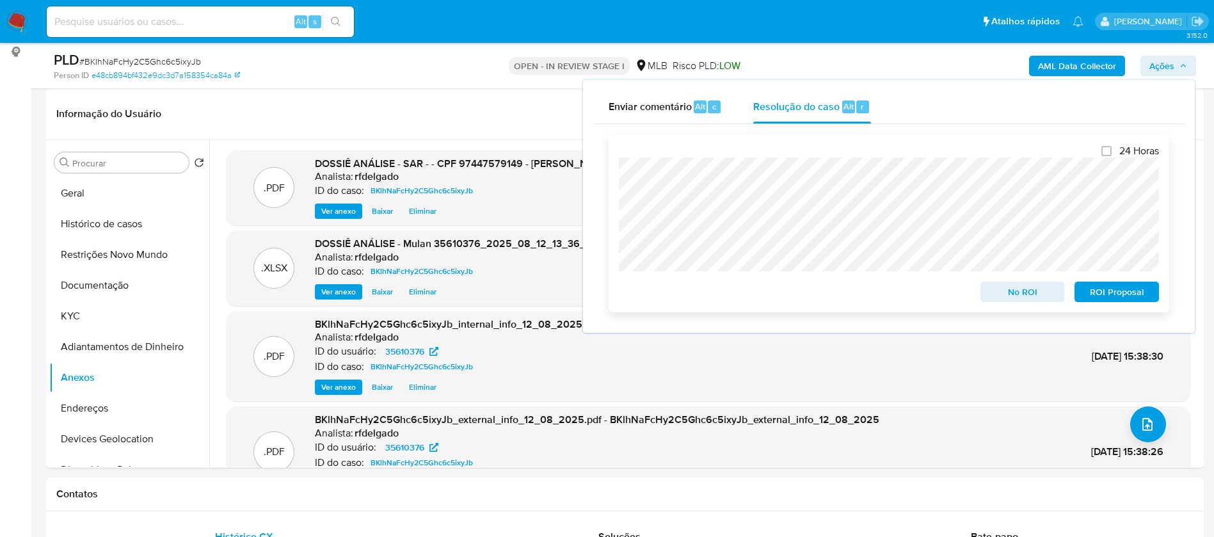
click at [1043, 292] on span "No ROI" at bounding box center [1022, 292] width 67 height 18
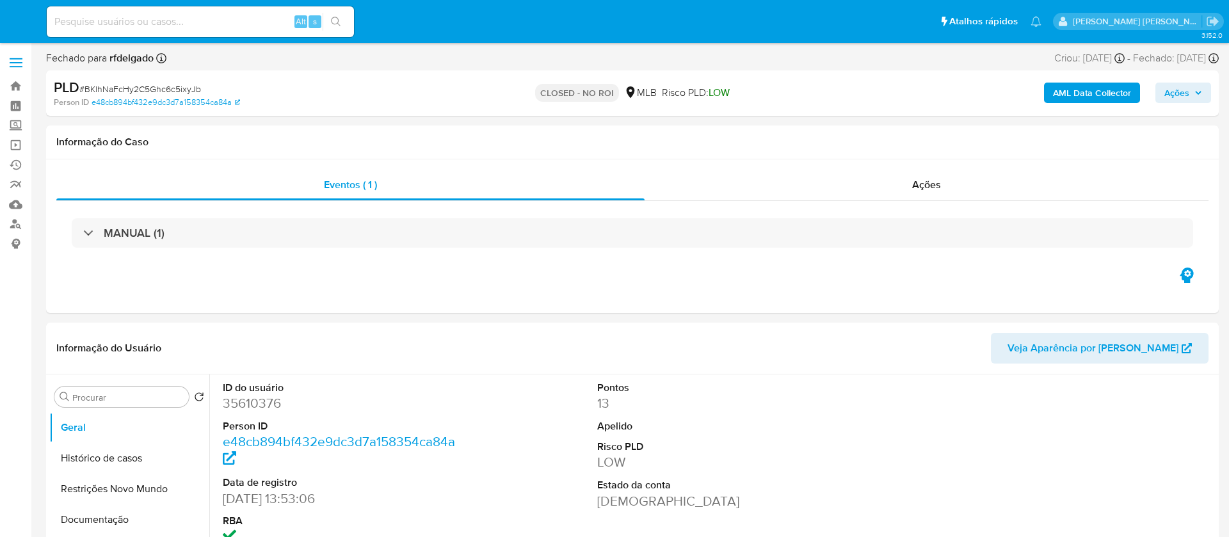
select select "10"
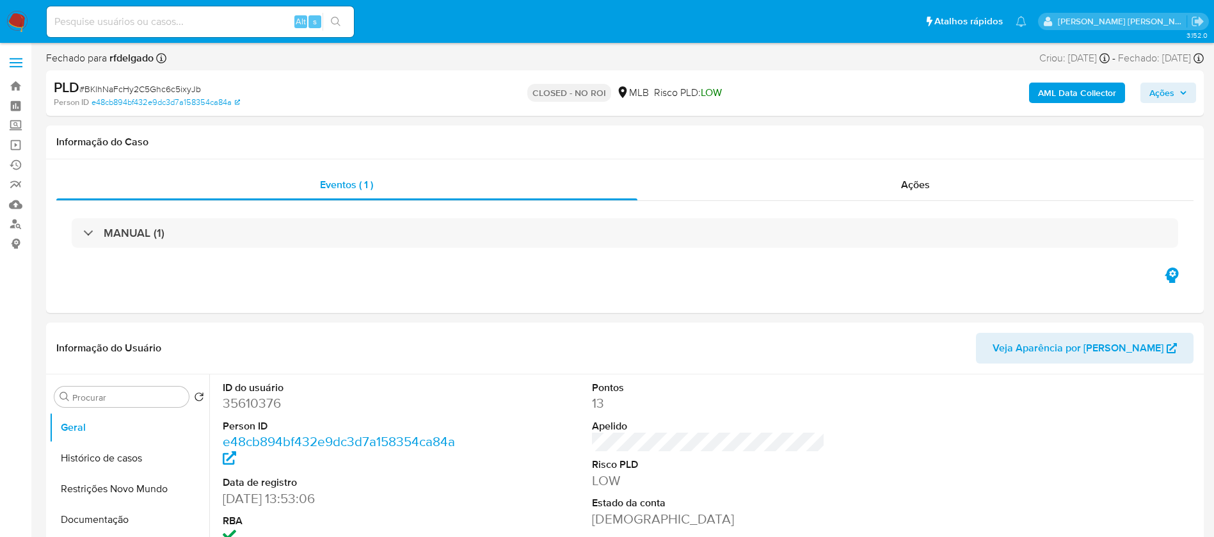
click at [161, 20] on input at bounding box center [200, 21] width 307 height 17
paste input "4hQrLDMKHgQ9skbvwjYCHwQB"
type input "4hQrLDMKHgQ9skbvwjYCHwQB"
click at [338, 15] on button "search-icon" at bounding box center [335, 22] width 26 height 18
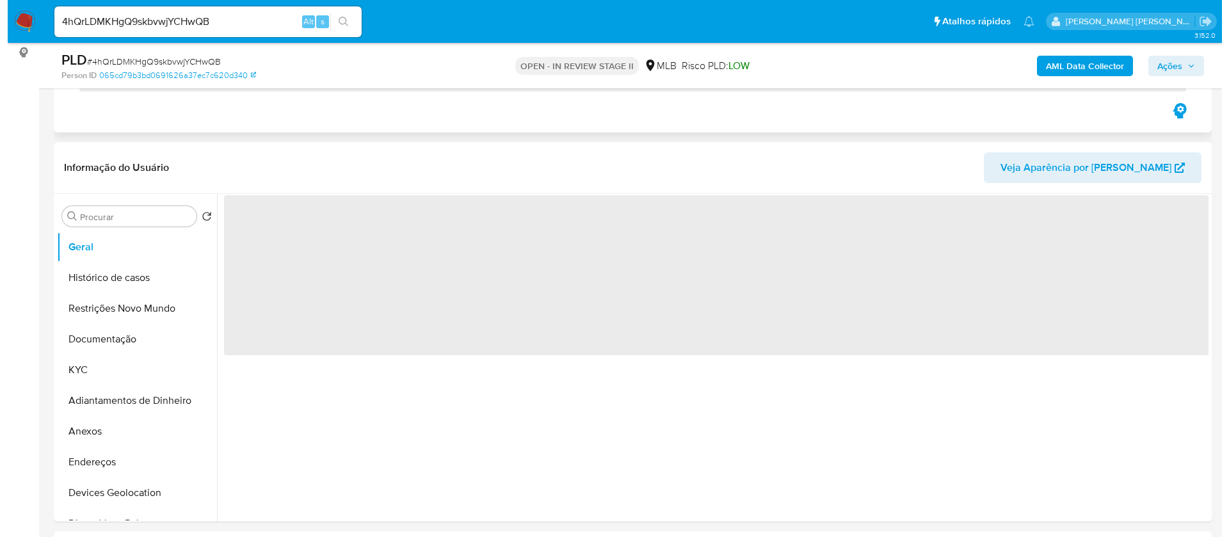
scroll to position [192, 0]
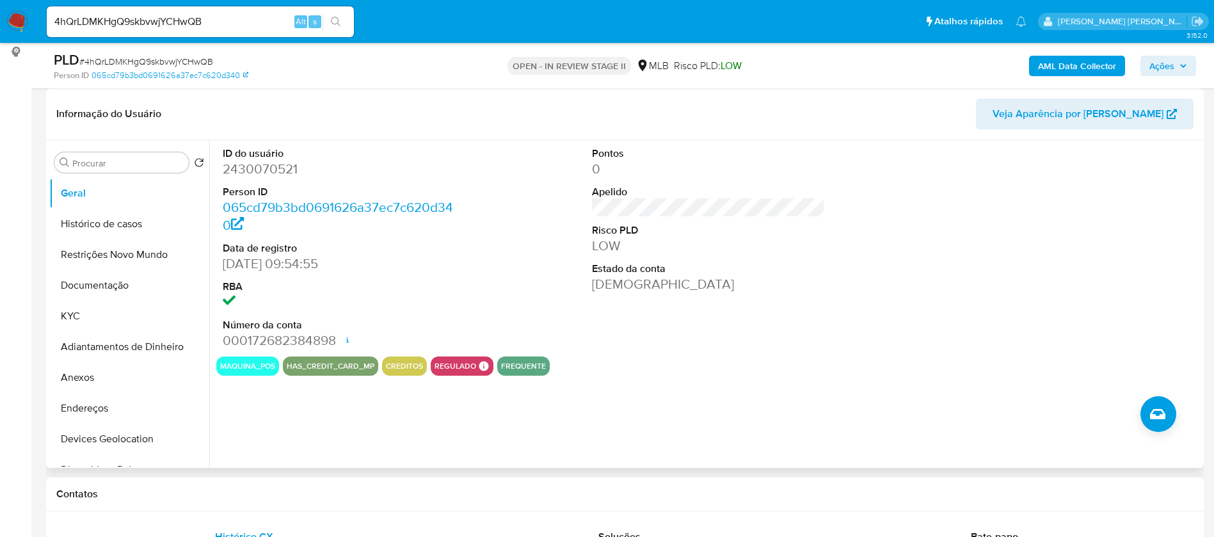
select select "10"
click at [90, 312] on button "KYC" at bounding box center [124, 316] width 150 height 31
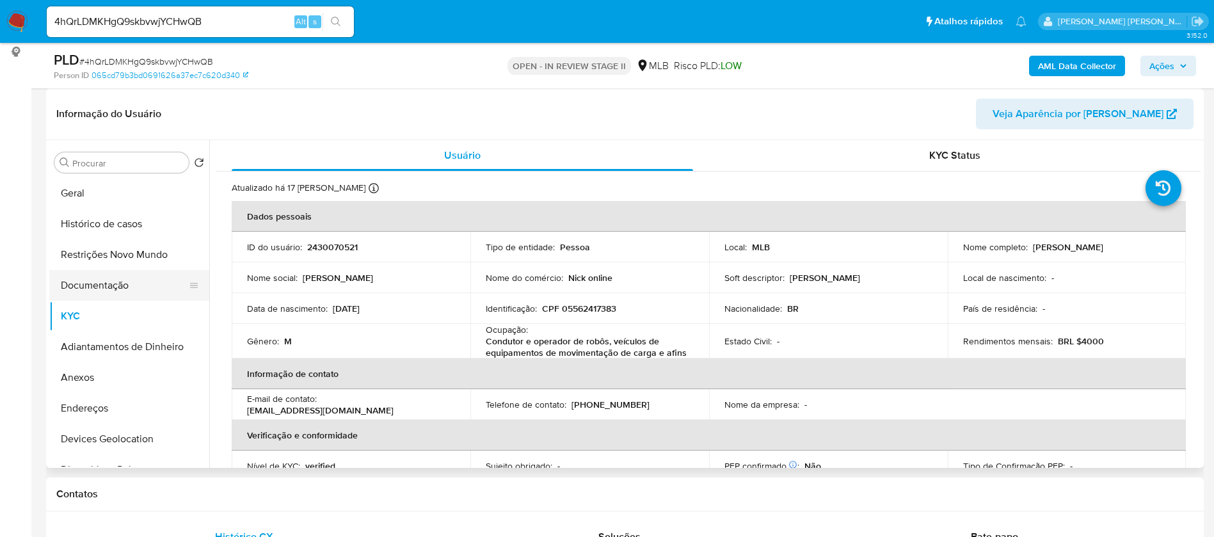
click at [132, 290] on button "Documentação" at bounding box center [124, 285] width 150 height 31
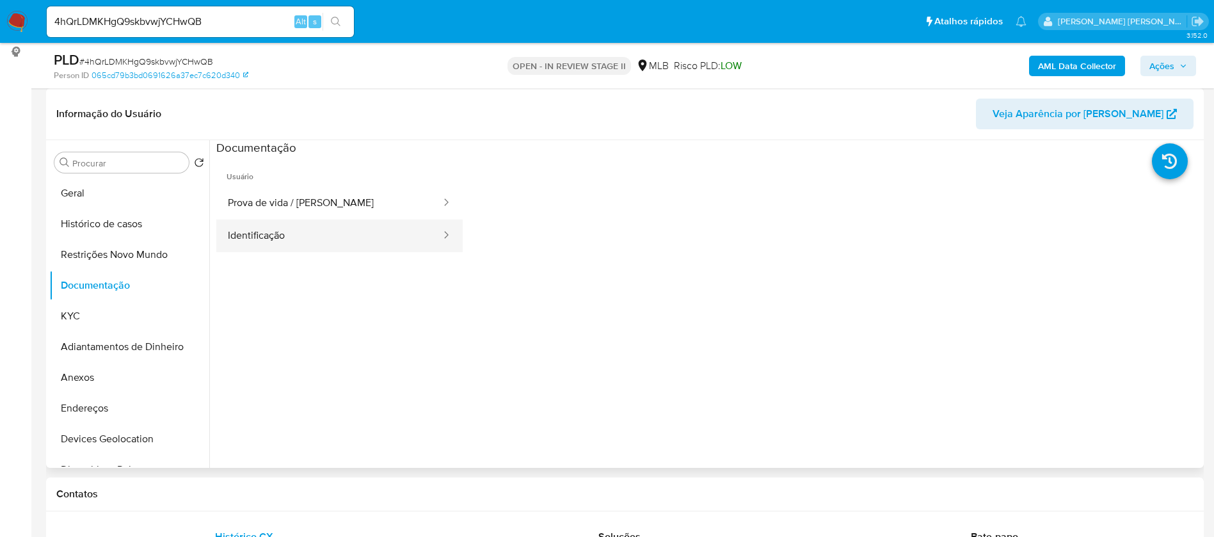
click at [354, 231] on button "Identificação" at bounding box center [329, 235] width 226 height 33
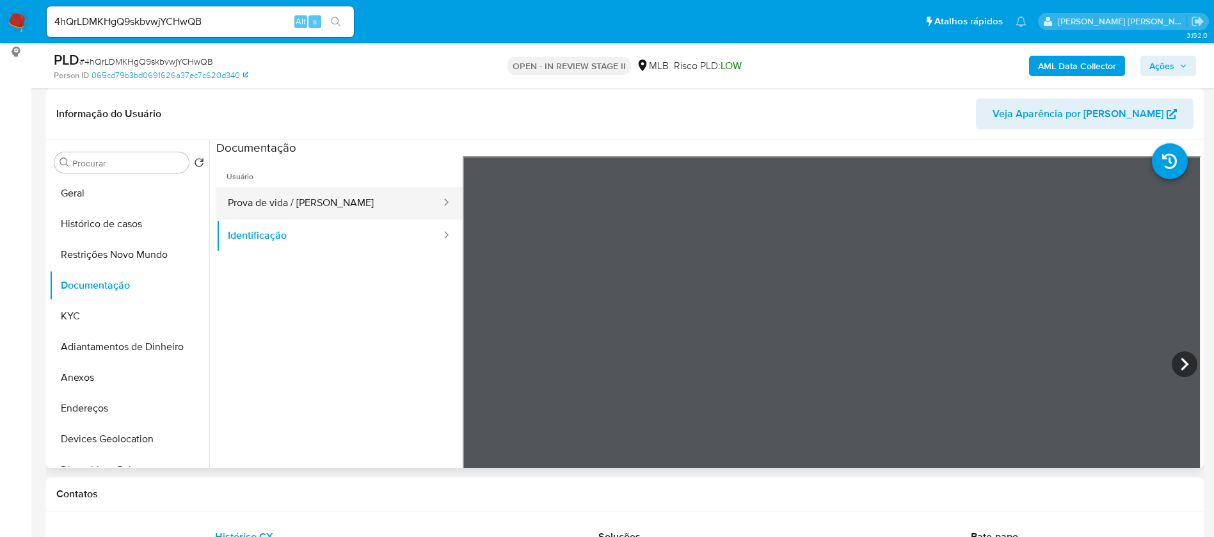
click at [322, 213] on button "Prova de vida / Selfie" at bounding box center [329, 203] width 226 height 33
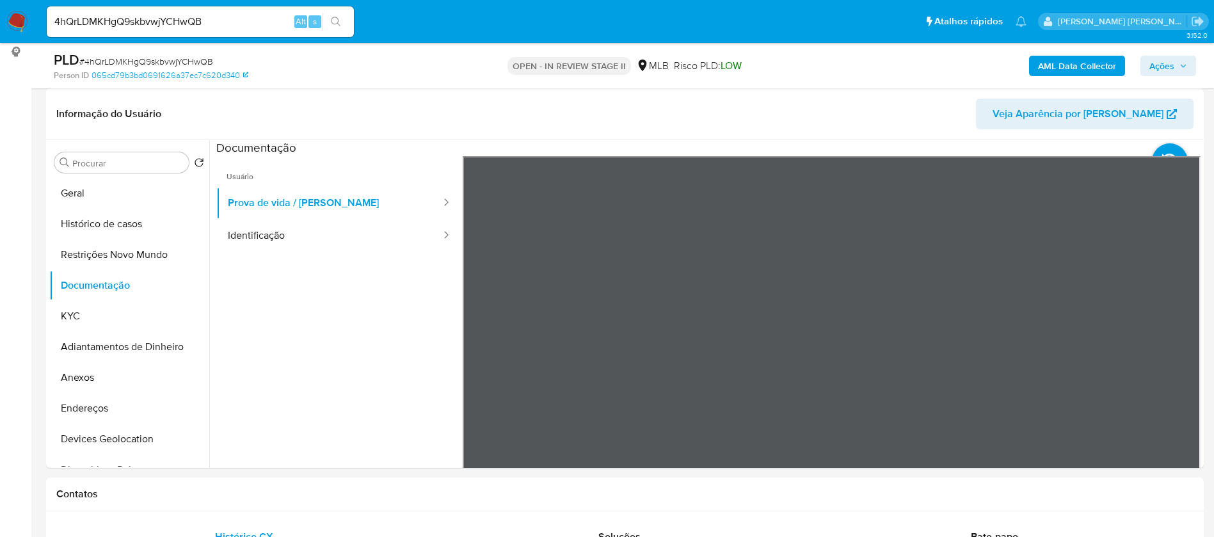
click at [1074, 69] on b "AML Data Collector" at bounding box center [1077, 66] width 78 height 20
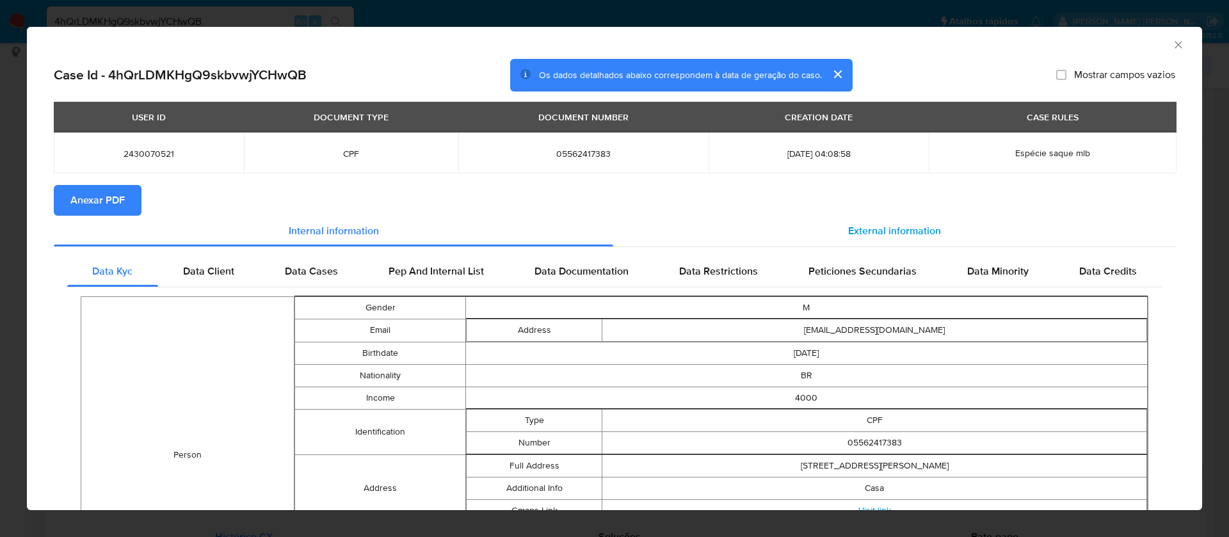
click at [847, 216] on div "External information" at bounding box center [894, 231] width 562 height 31
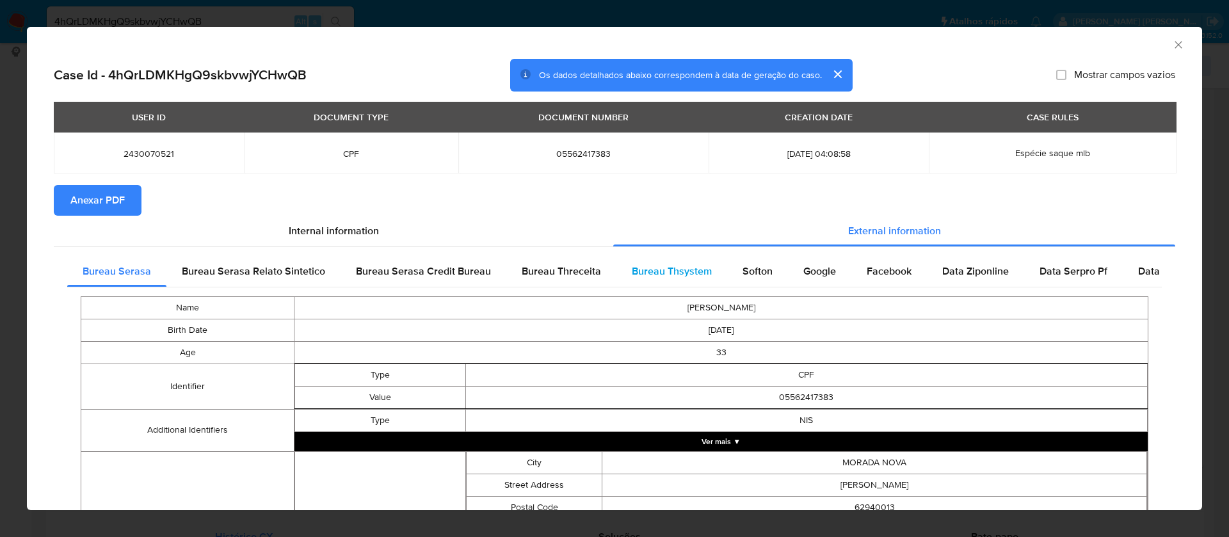
click at [713, 276] on div "Bureau Thsystem" at bounding box center [671, 271] width 111 height 31
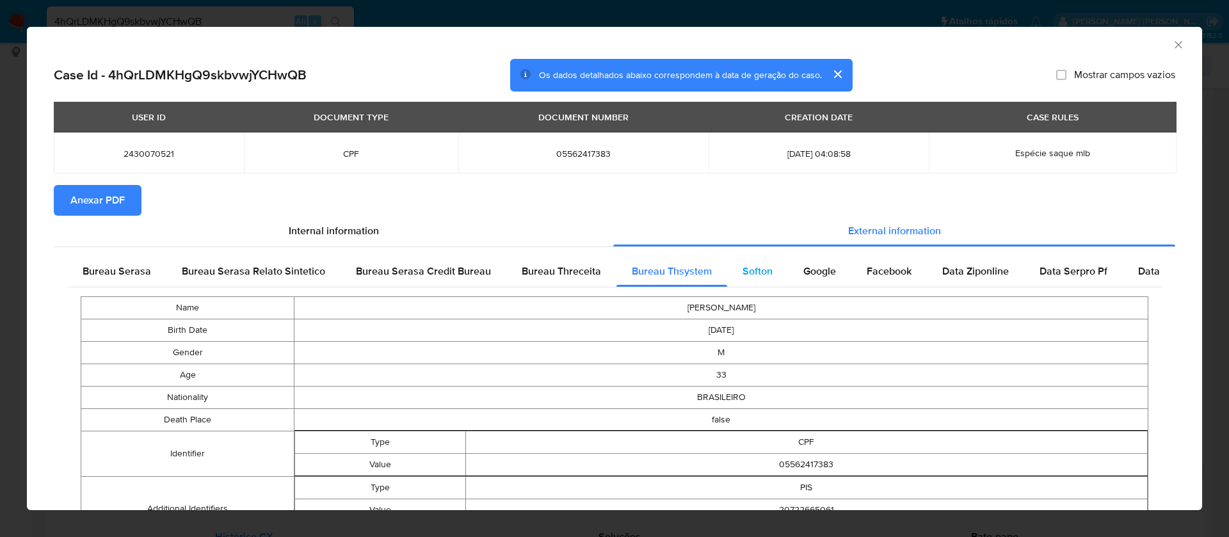
click at [754, 267] on span "Softon" at bounding box center [757, 271] width 30 height 15
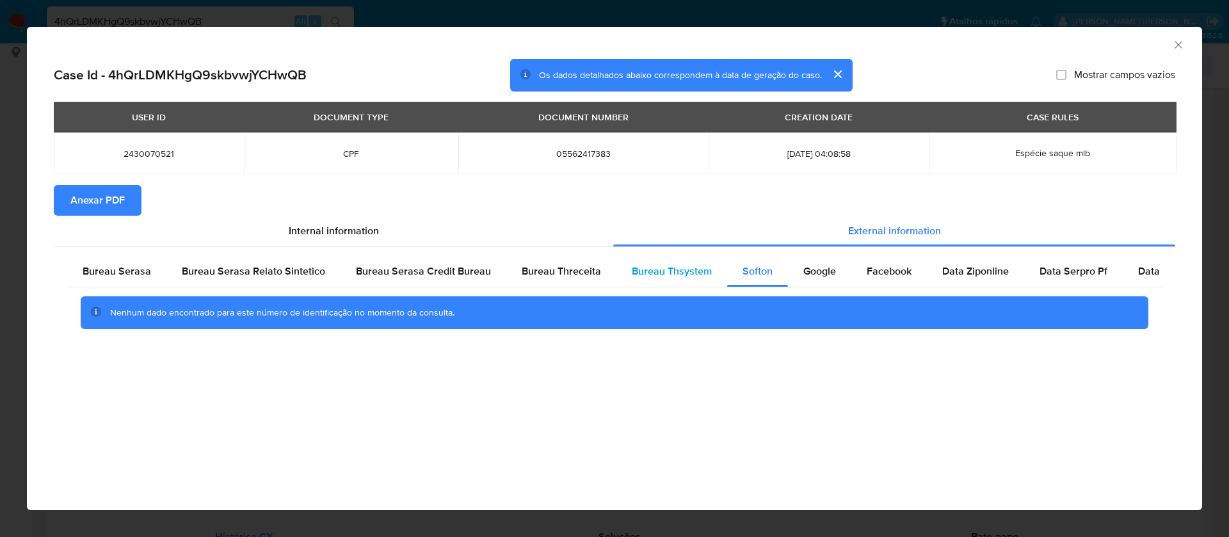
click at [674, 271] on span "Bureau Thsystem" at bounding box center [672, 271] width 80 height 15
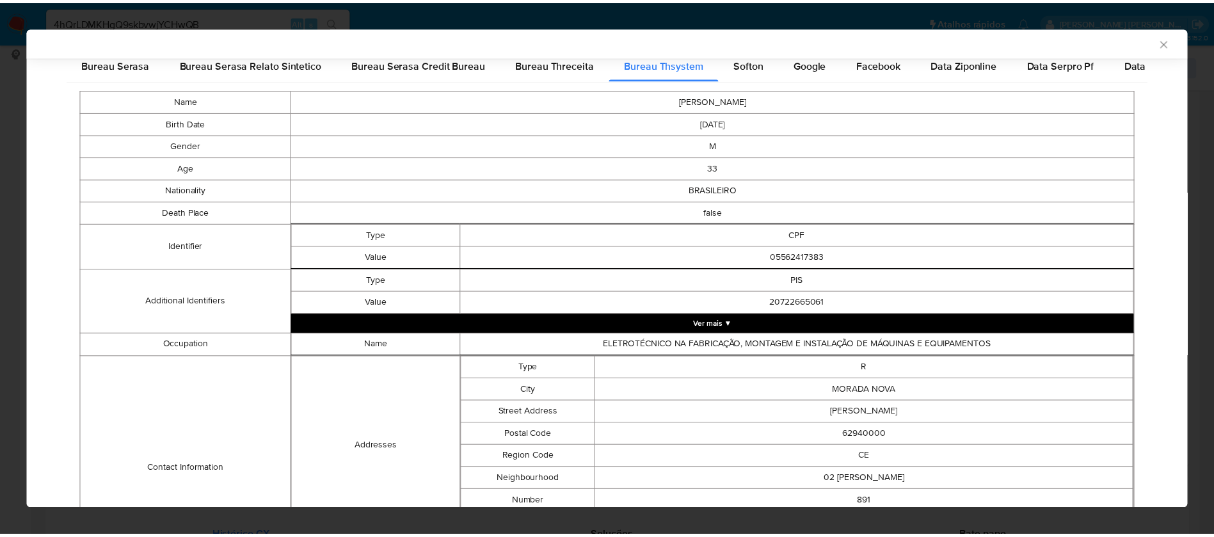
scroll to position [0, 0]
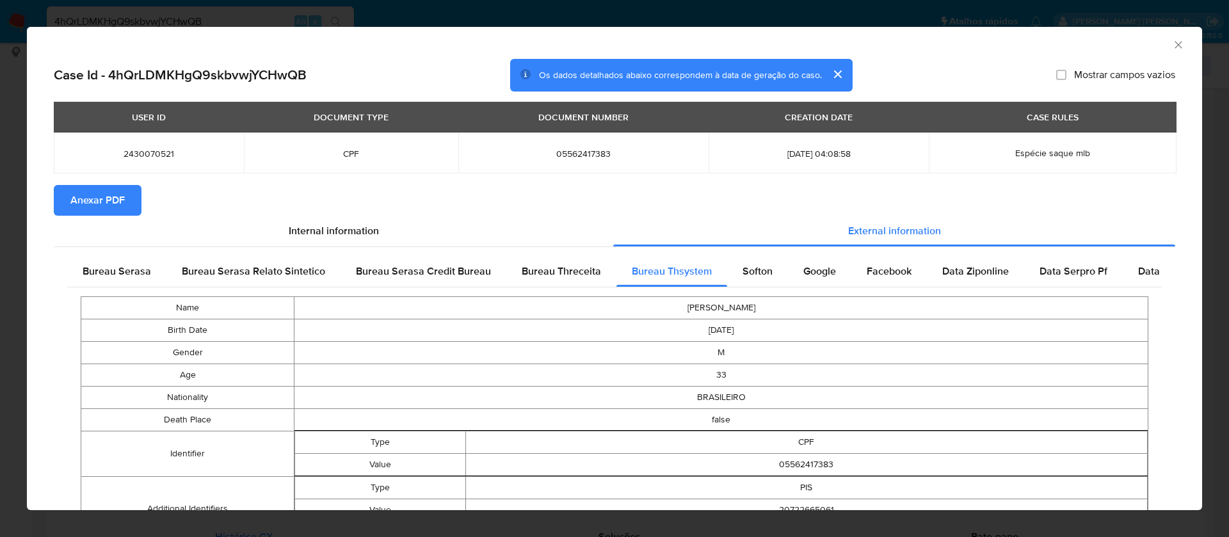
click at [1104, 74] on span "Mostrar campos vazios" at bounding box center [1124, 74] width 101 height 13
click at [1066, 74] on input "Mostrar campos vazios" at bounding box center [1061, 75] width 10 height 10
checkbox input "true"
click at [112, 199] on span "Anexar PDF" at bounding box center [97, 200] width 54 height 28
click at [1172, 40] on icon "Fechar a janela" at bounding box center [1178, 44] width 13 height 13
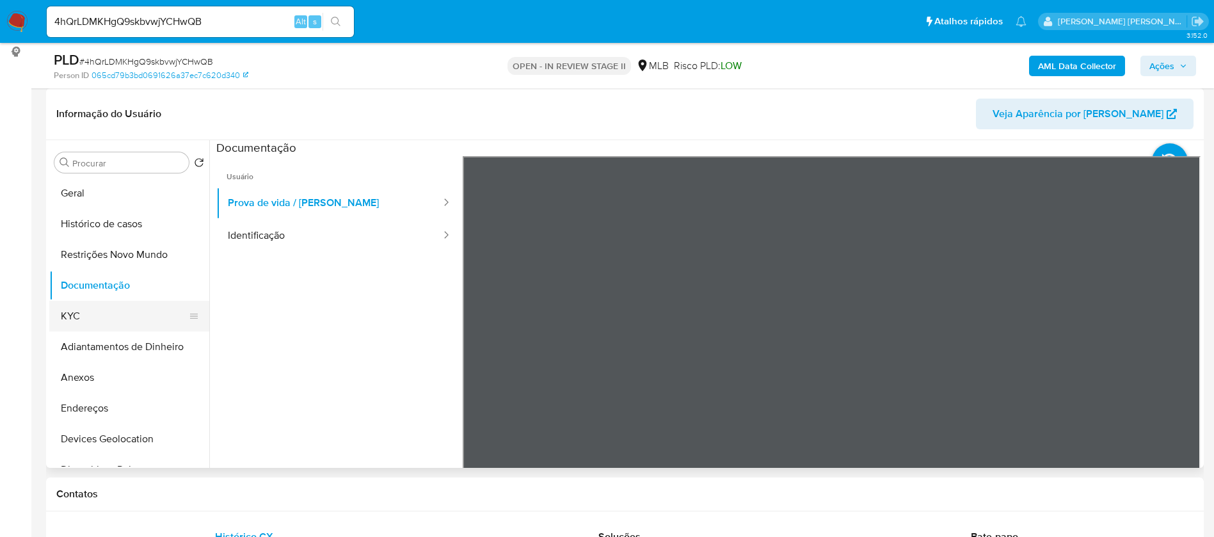
click at [99, 319] on button "KYC" at bounding box center [124, 316] width 150 height 31
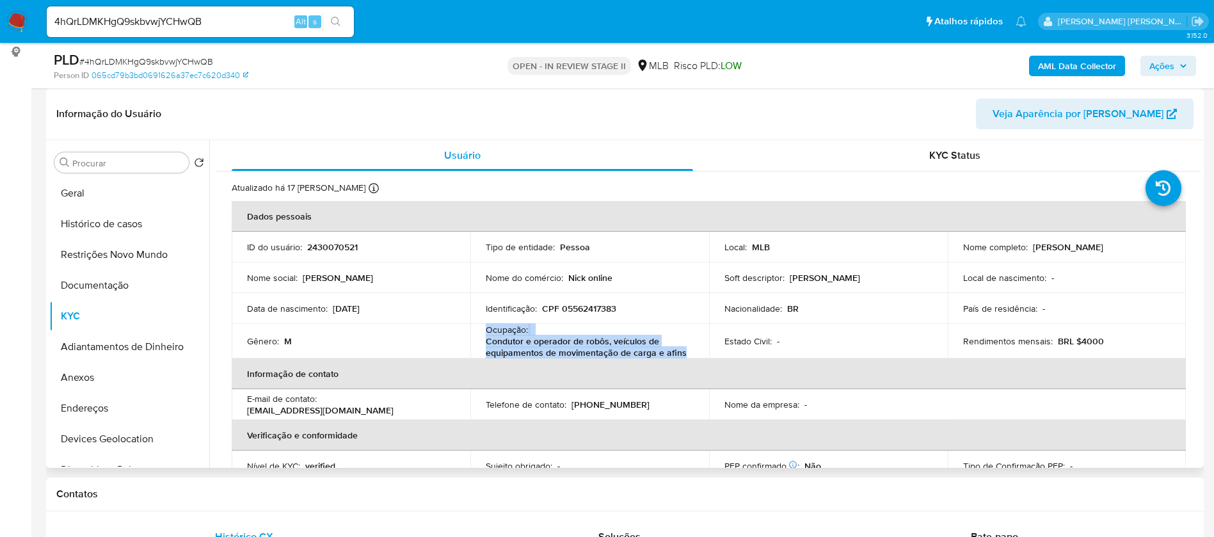
drag, startPoint x: 683, startPoint y: 350, endPoint x: 477, endPoint y: 333, distance: 206.1
click at [477, 333] on td "Ocupação : Condutor e operador de robôs, veículos de equipamentos de movimentaç…" at bounding box center [589, 341] width 239 height 35
copy div "Ocupação : Condutor e operador de robôs, veículos de equipamentos de movimentaç…"
drag, startPoint x: 1136, startPoint y: 243, endPoint x: 1030, endPoint y: 244, distance: 106.9
click at [1030, 244] on div "Nome completo : Gabriel Nicolas Oliveira" at bounding box center [1067, 247] width 208 height 12
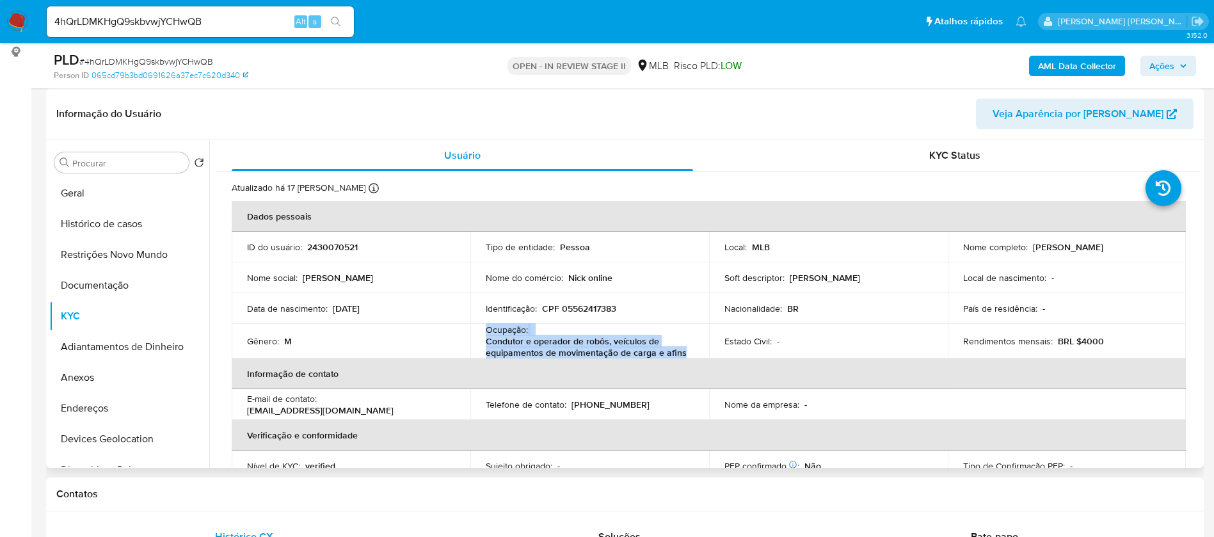
copy p "Gabriel Nicolas Oliveira"
click at [347, 246] on p "2430070521" at bounding box center [332, 247] width 51 height 12
click at [347, 245] on p "2430070521" at bounding box center [332, 247] width 51 height 12
copy p "2430070521"
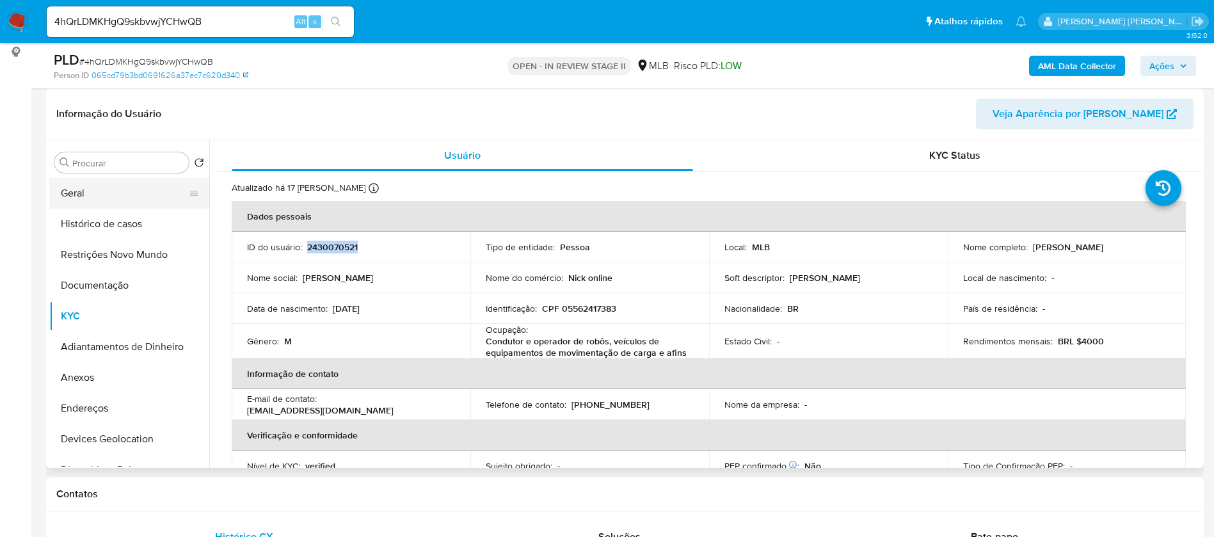
click at [121, 189] on button "Geral" at bounding box center [124, 193] width 150 height 31
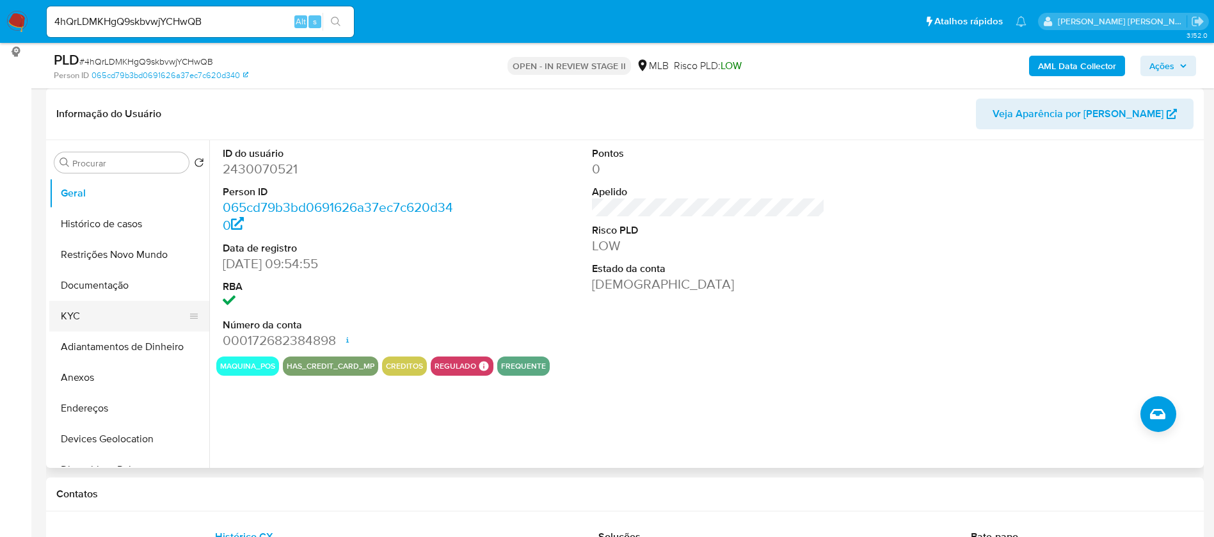
click at [124, 312] on button "KYC" at bounding box center [124, 316] width 150 height 31
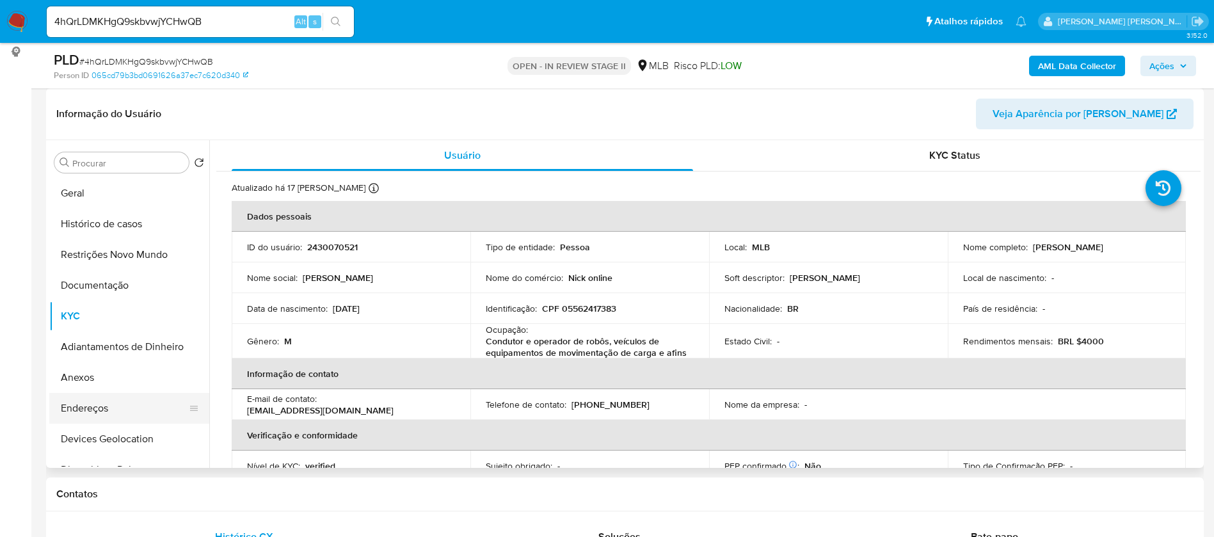
click at [102, 403] on button "Endereços" at bounding box center [124, 408] width 150 height 31
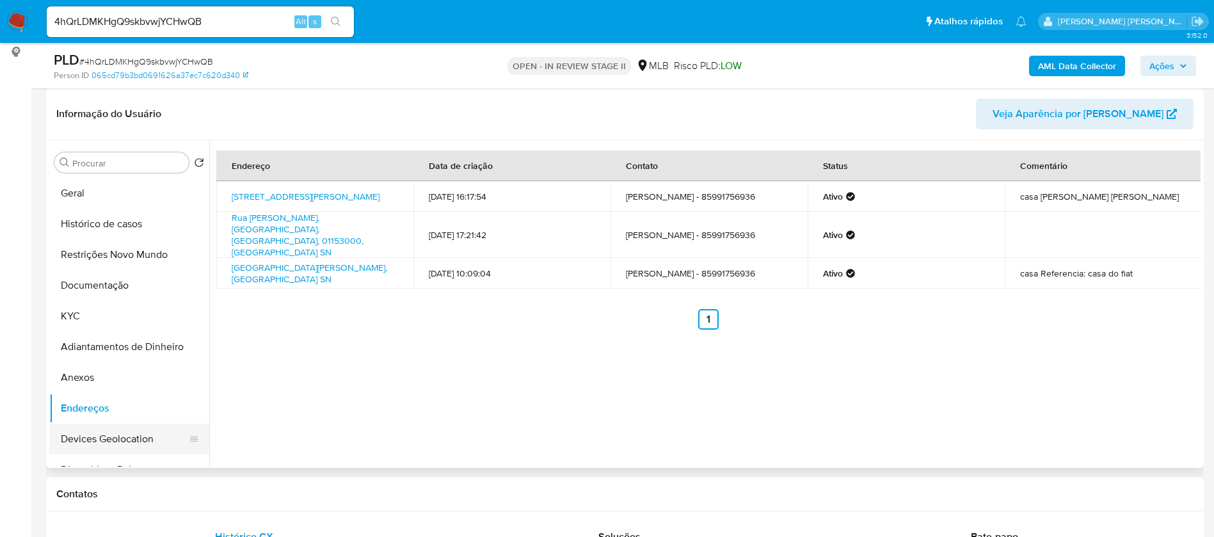
click at [113, 432] on button "Devices Geolocation" at bounding box center [124, 439] width 150 height 31
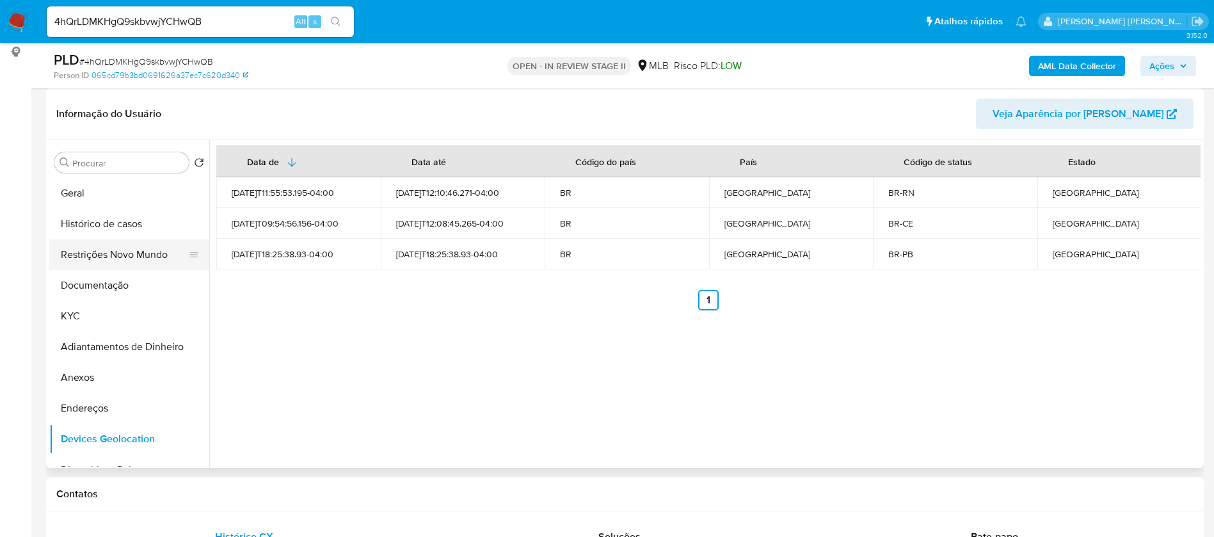
click at [120, 258] on button "Restrições Novo Mundo" at bounding box center [124, 254] width 150 height 31
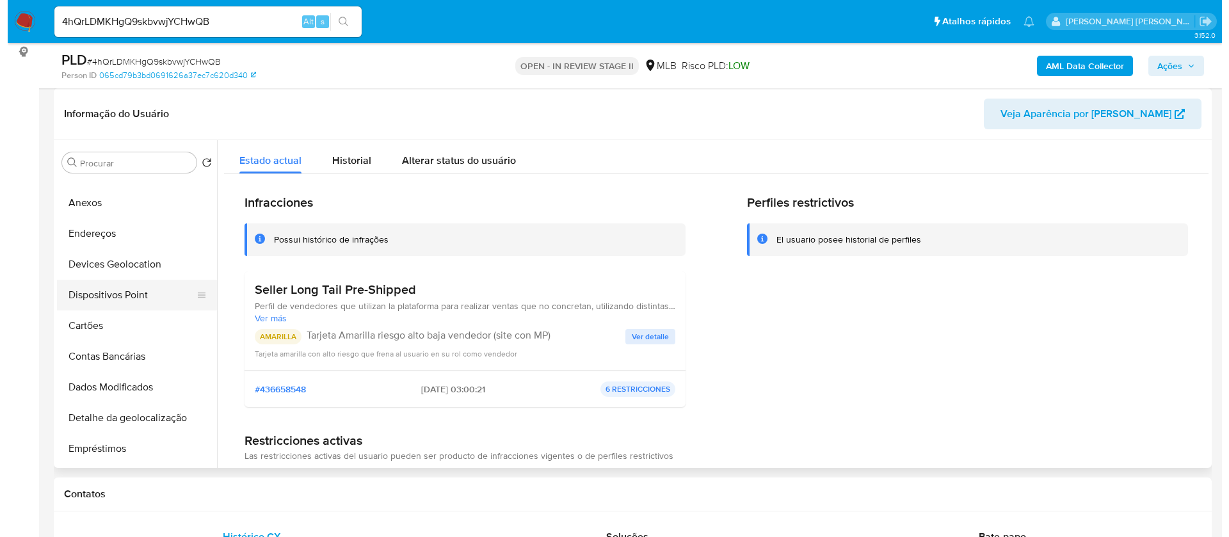
scroll to position [192, 0]
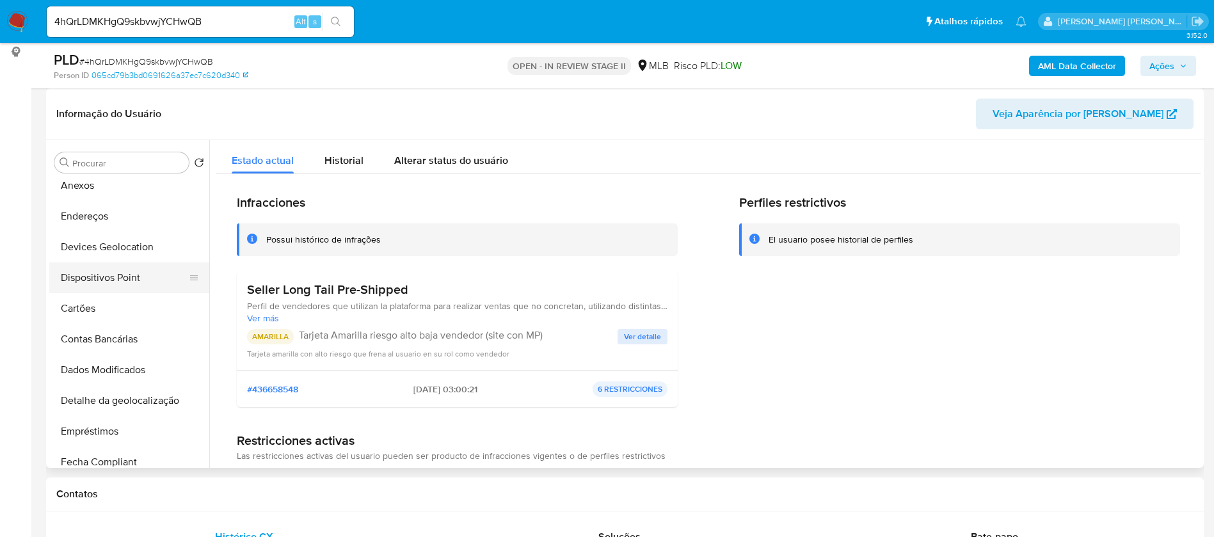
click at [130, 275] on button "Dispositivos Point" at bounding box center [124, 277] width 150 height 31
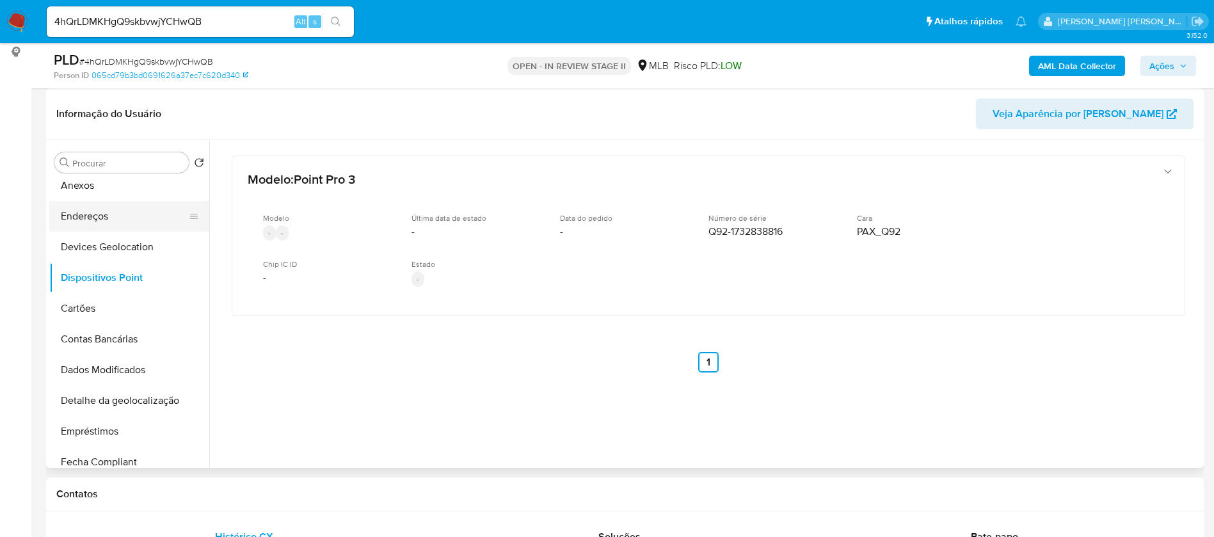
click at [111, 211] on button "Endereços" at bounding box center [124, 216] width 150 height 31
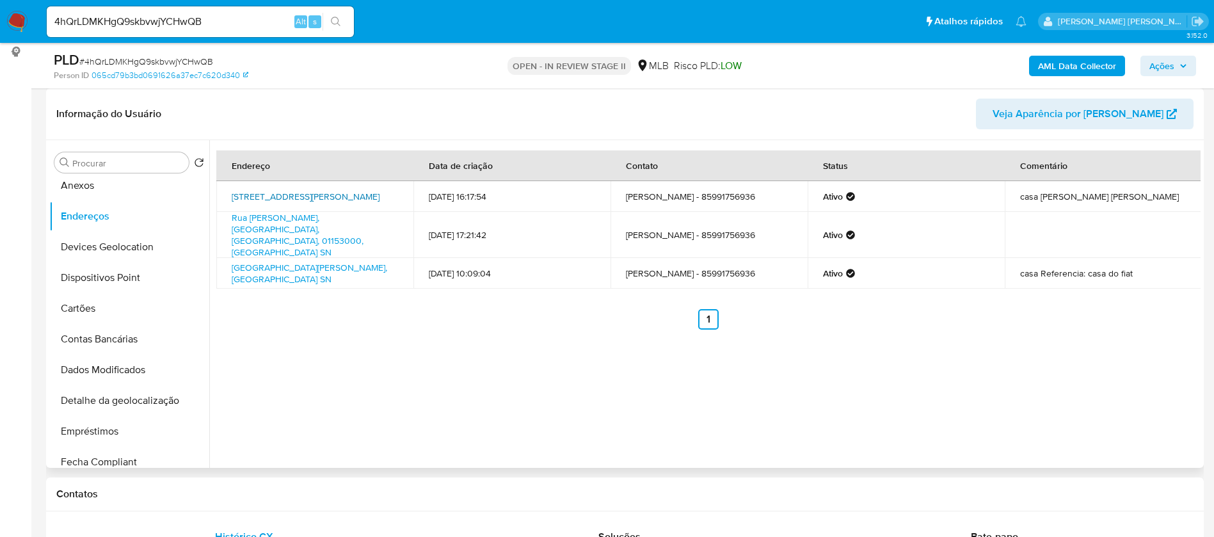
click at [262, 192] on link "Rua Messias Filomeno 14, Fortaleza, Ceará, 60010400, Brasil 14" at bounding box center [306, 196] width 148 height 13
click at [128, 178] on button "Anexos" at bounding box center [124, 185] width 150 height 31
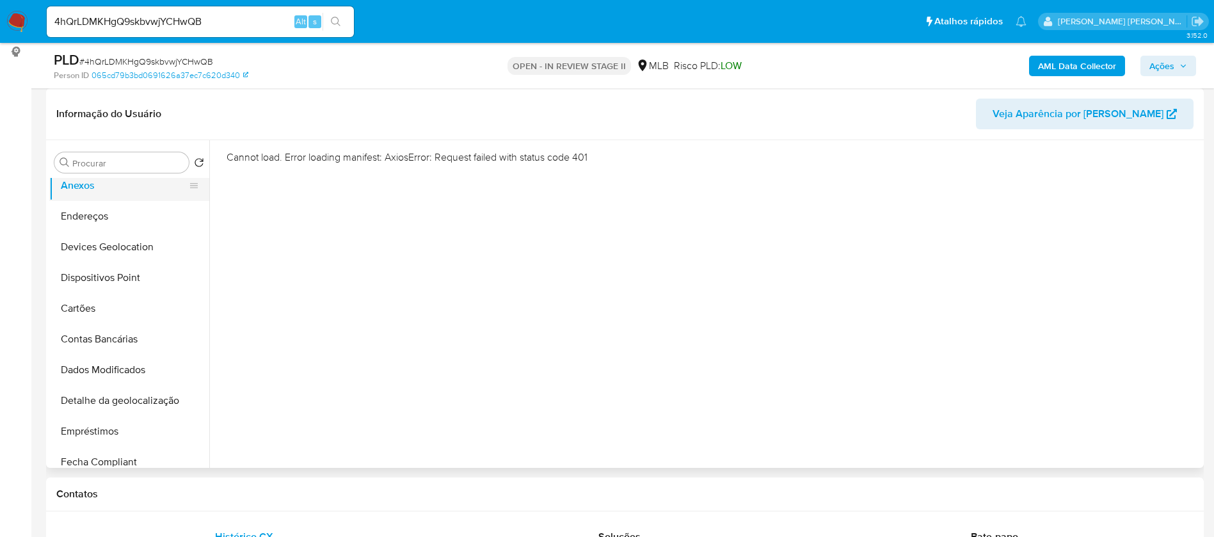
click at [104, 197] on button "Anexos" at bounding box center [124, 185] width 150 height 31
click at [116, 221] on button "Endereços" at bounding box center [124, 216] width 150 height 31
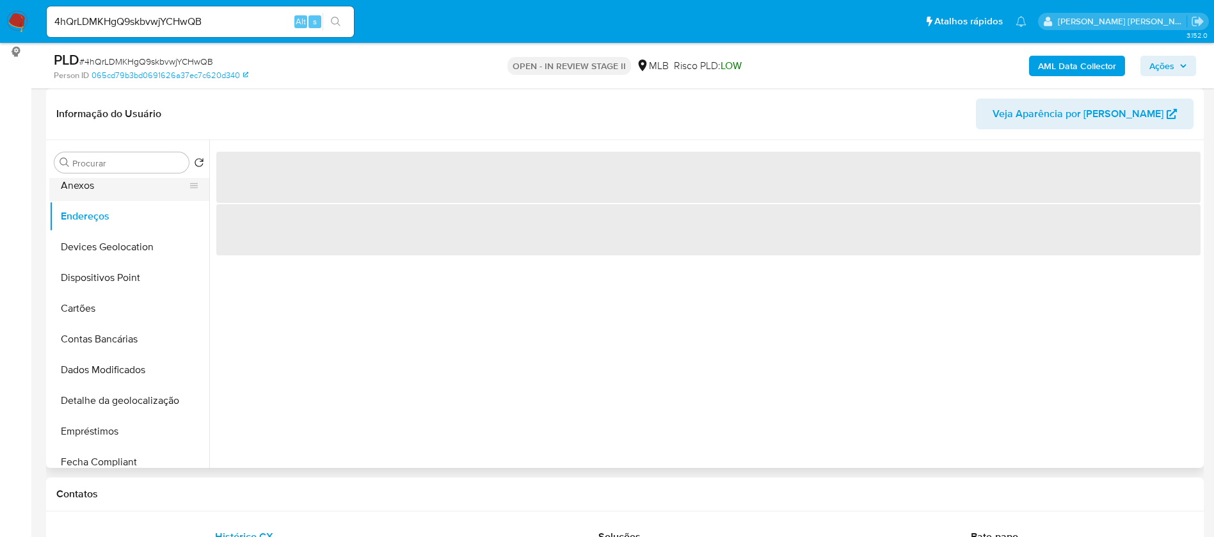
click at [116, 192] on button "Anexos" at bounding box center [124, 185] width 150 height 31
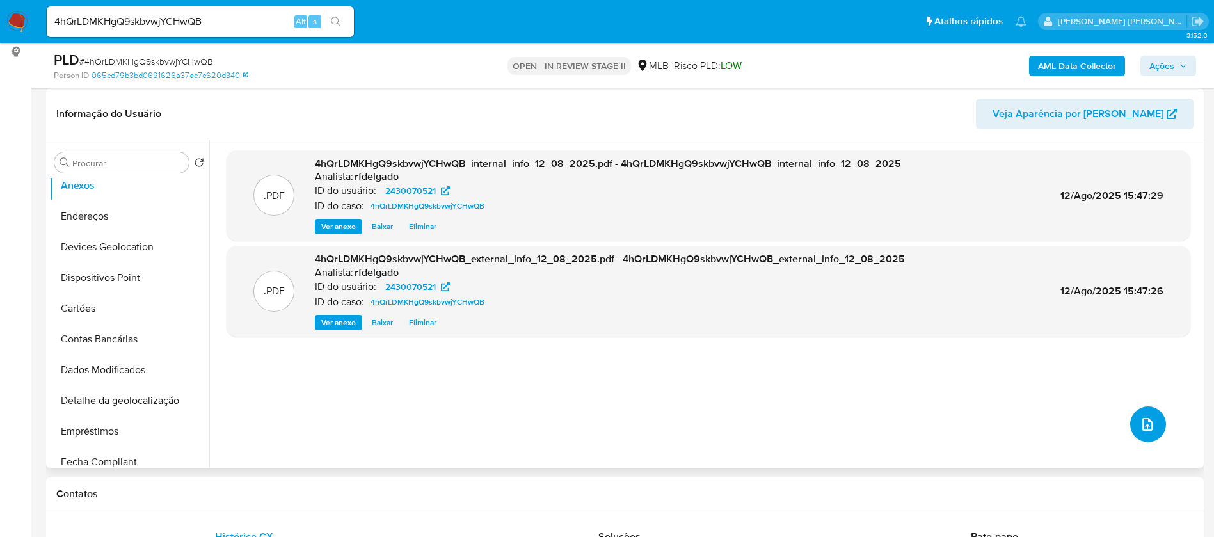
click at [1142, 418] on icon "upload-file" at bounding box center [1147, 424] width 10 height 13
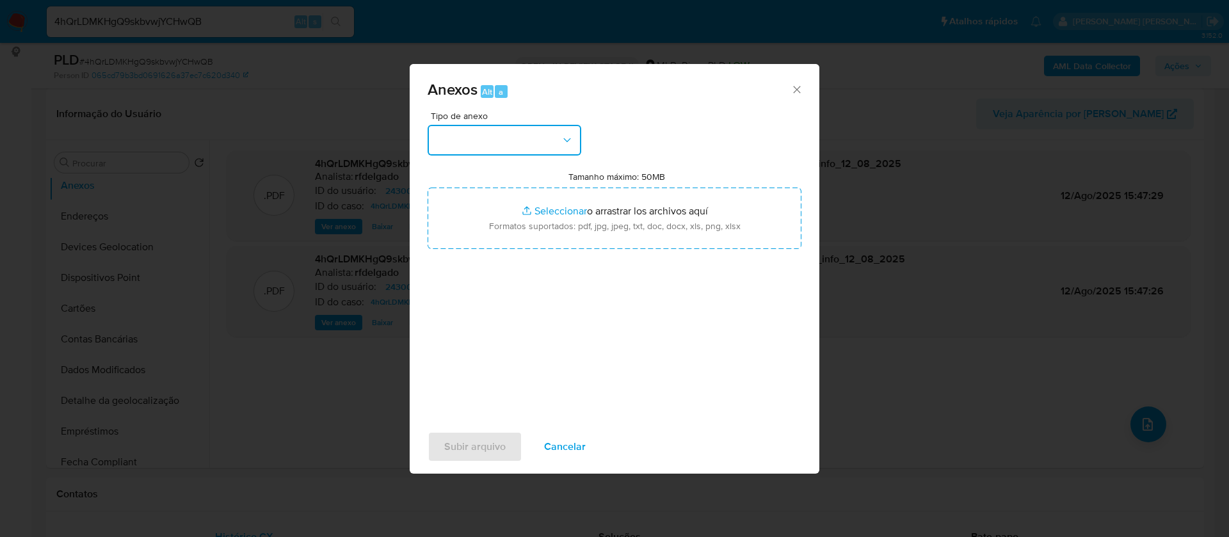
click at [534, 145] on button "button" at bounding box center [504, 140] width 154 height 31
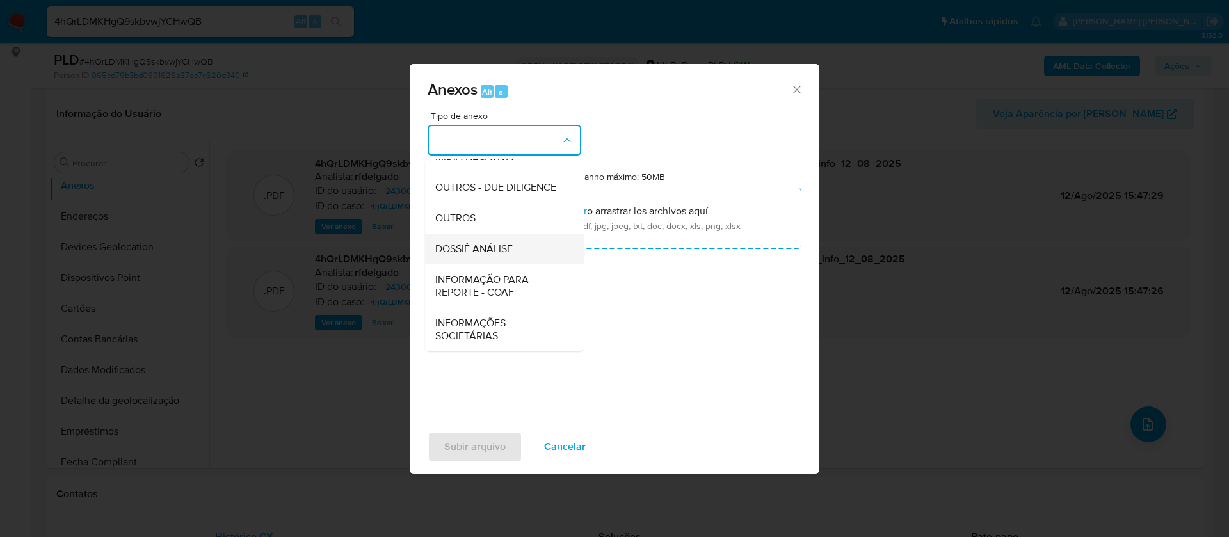
click at [516, 250] on div "DOSSIÊ ANÁLISE" at bounding box center [500, 249] width 131 height 31
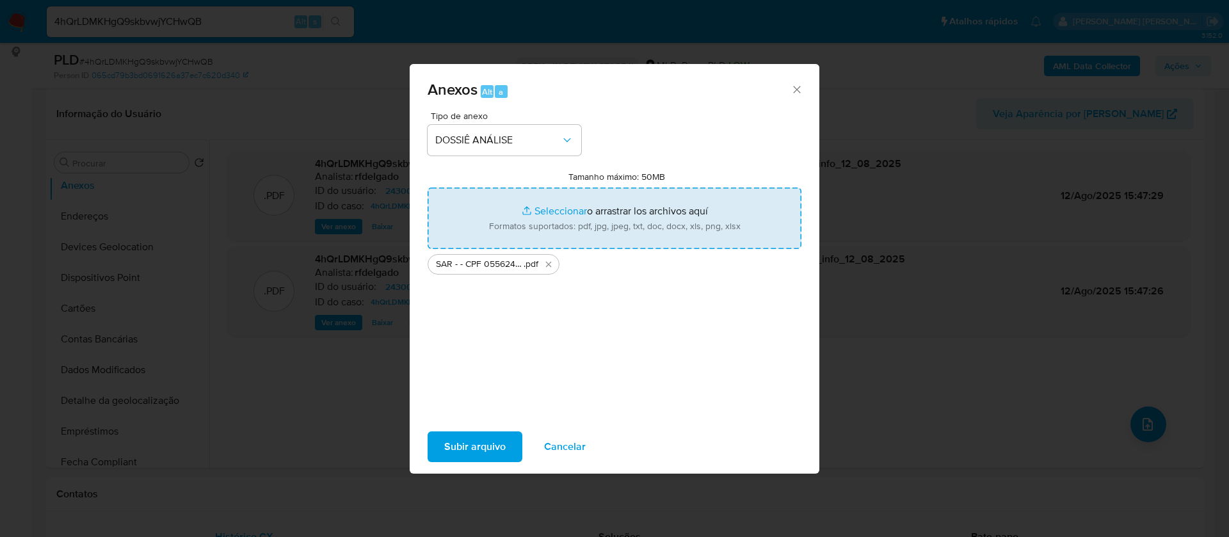
type input "C:\fakepath\Mulan 2430070521_2025_08_12_13_36_10 (1).xlsx"
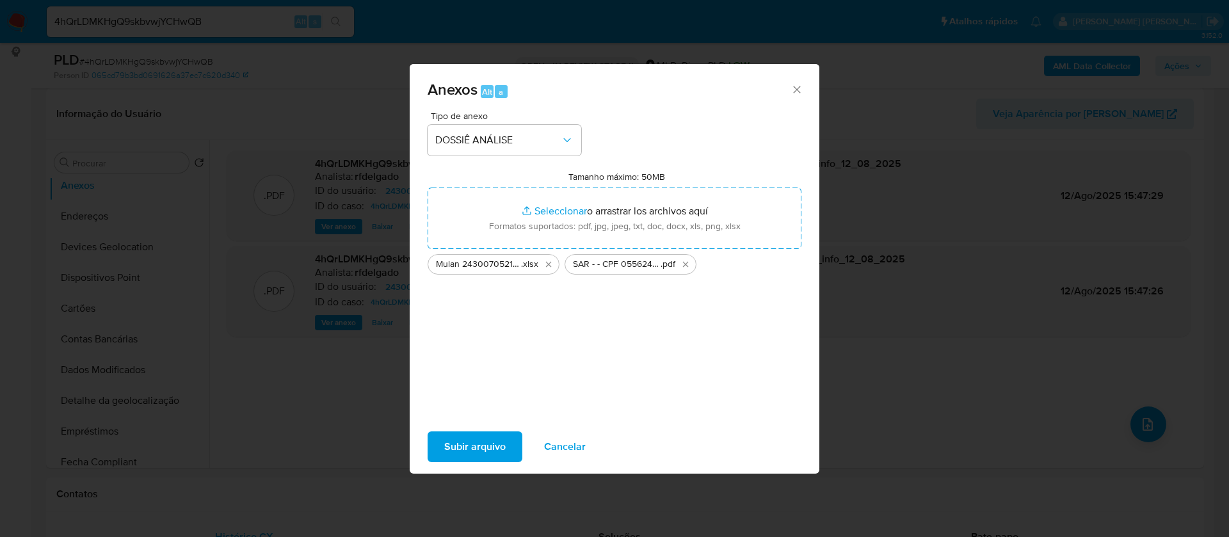
click at [496, 457] on span "Subir arquivo" at bounding box center [474, 447] width 61 height 28
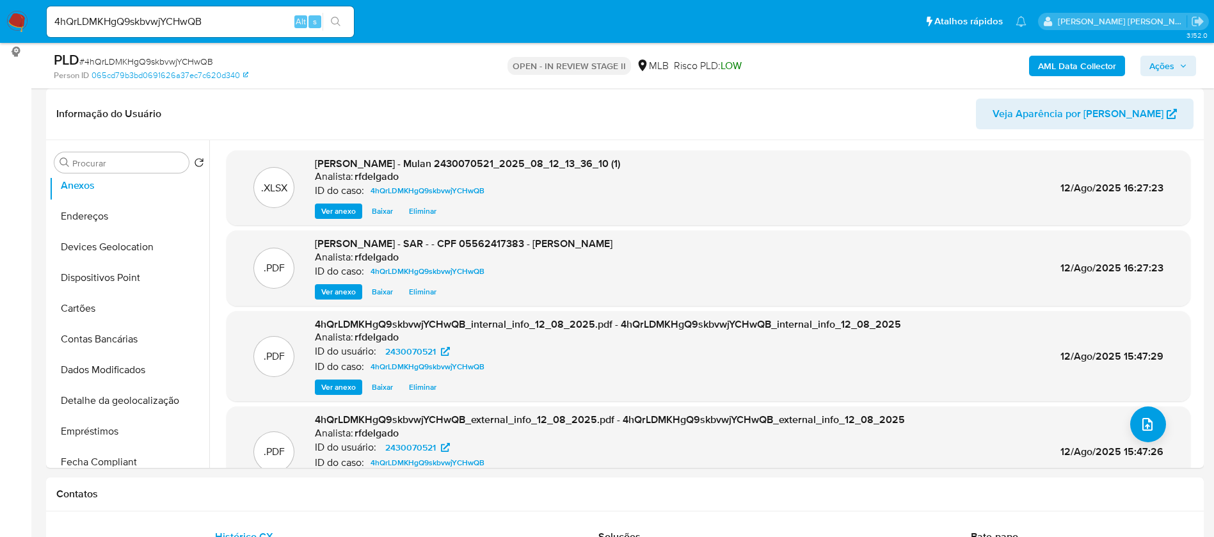
click at [1181, 70] on span "Ações" at bounding box center [1168, 66] width 38 height 18
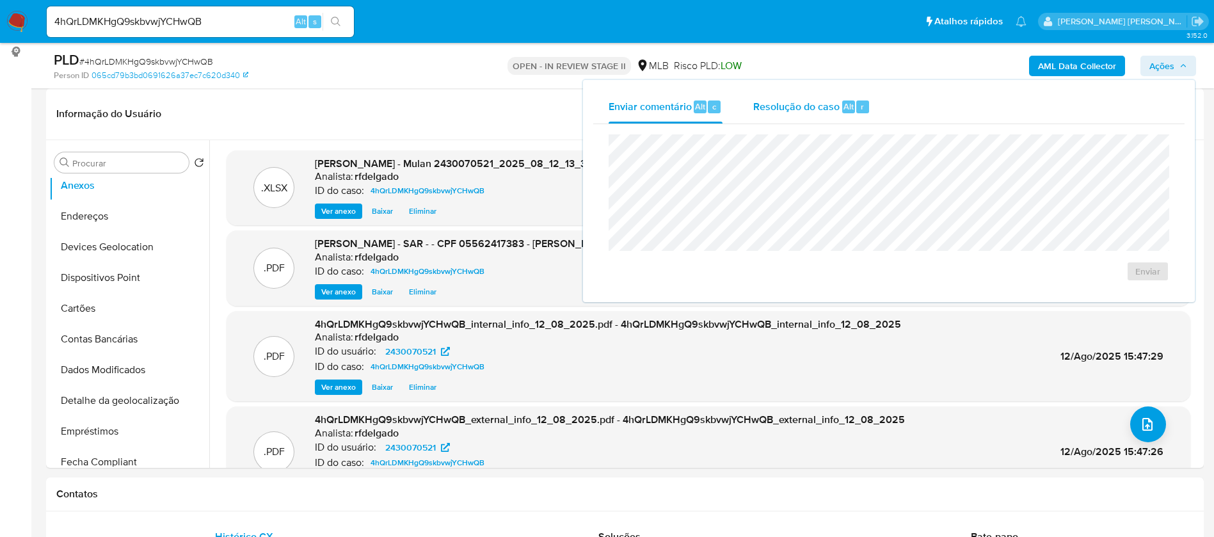
click at [748, 105] on button "Resolução do caso Alt r" at bounding box center [812, 106] width 148 height 33
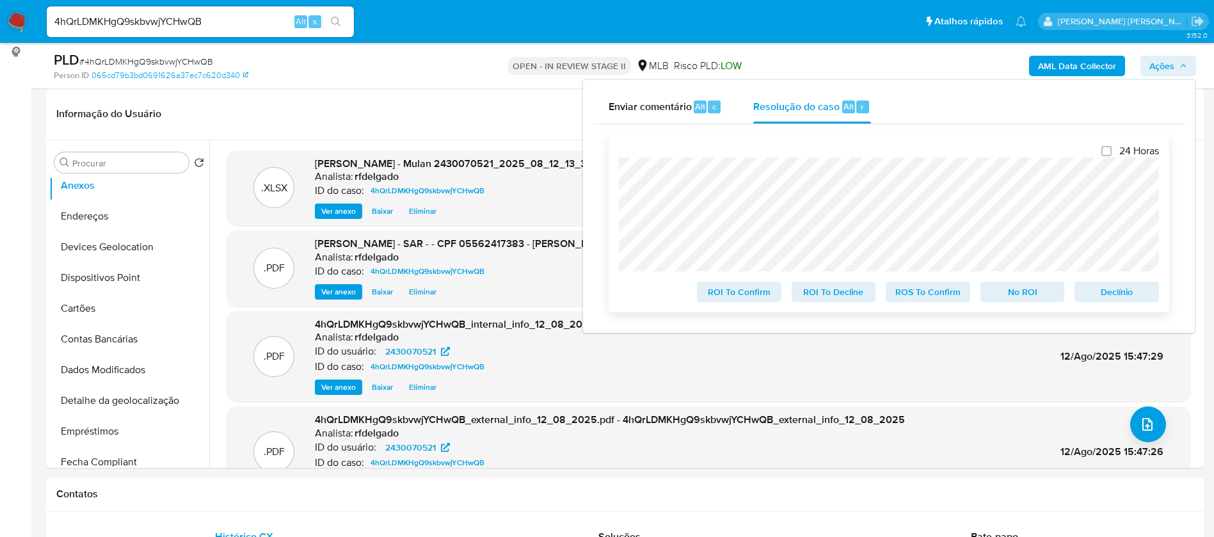
click at [1136, 301] on span "Declínio" at bounding box center [1116, 292] width 67 height 18
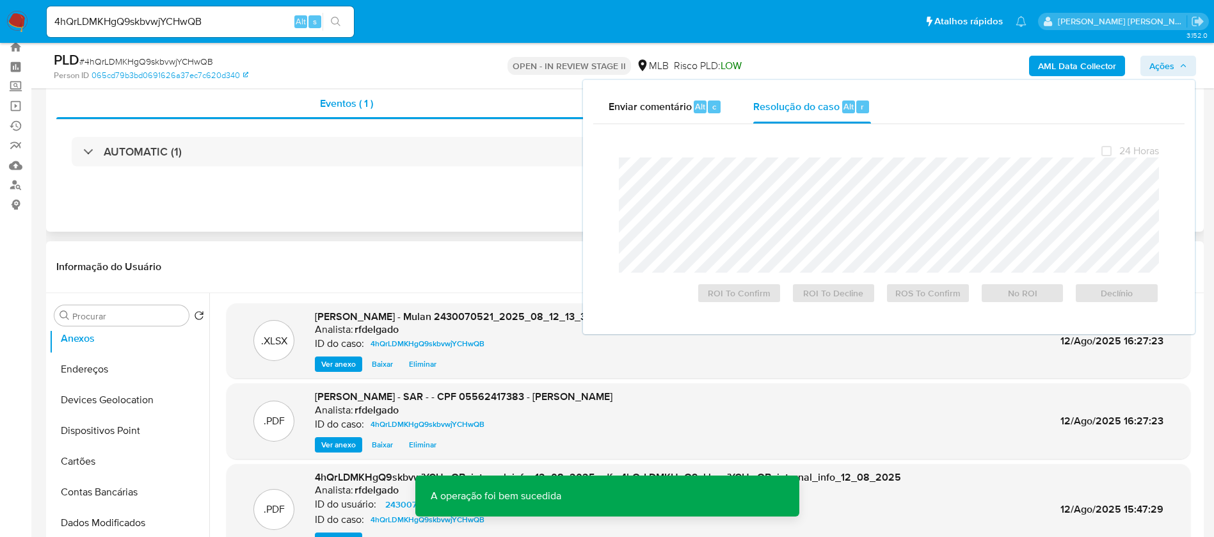
scroll to position [0, 0]
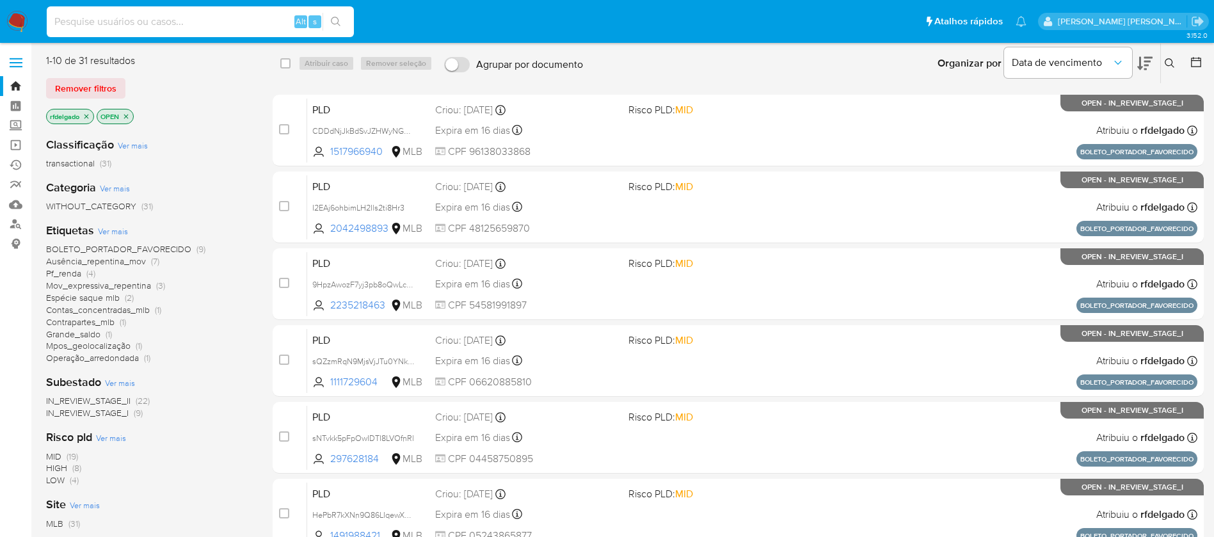
click at [262, 23] on input at bounding box center [200, 21] width 307 height 17
paste input "HaIshVHevcEyGazsvbi7xJhk"
type input "HaIshVHevcEyGazsvbi7xJhk"
click at [334, 19] on icon "search-icon" at bounding box center [336, 22] width 10 height 10
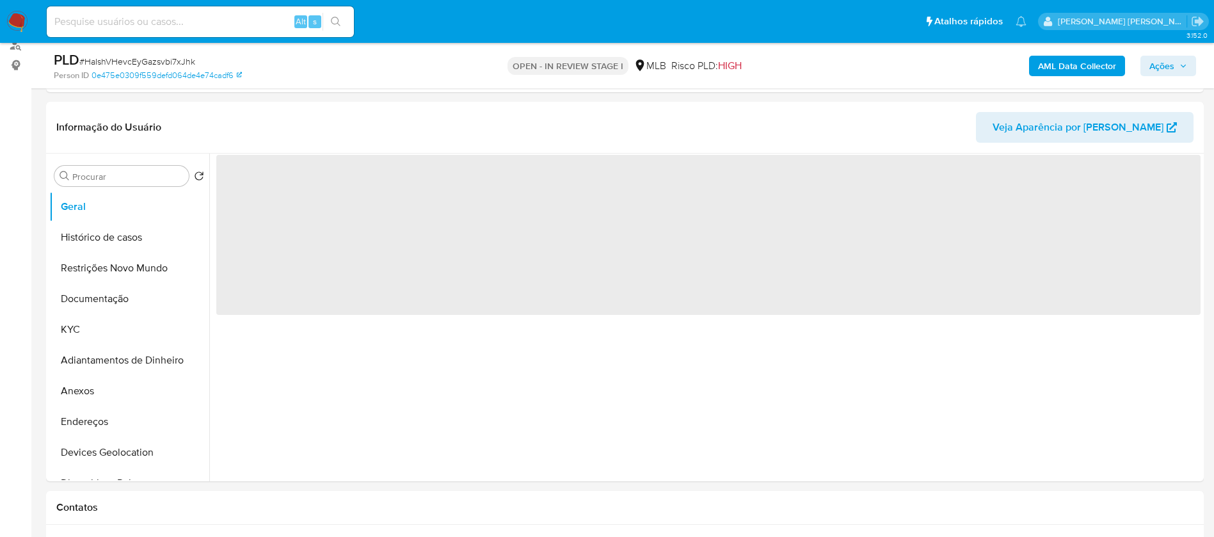
scroll to position [192, 0]
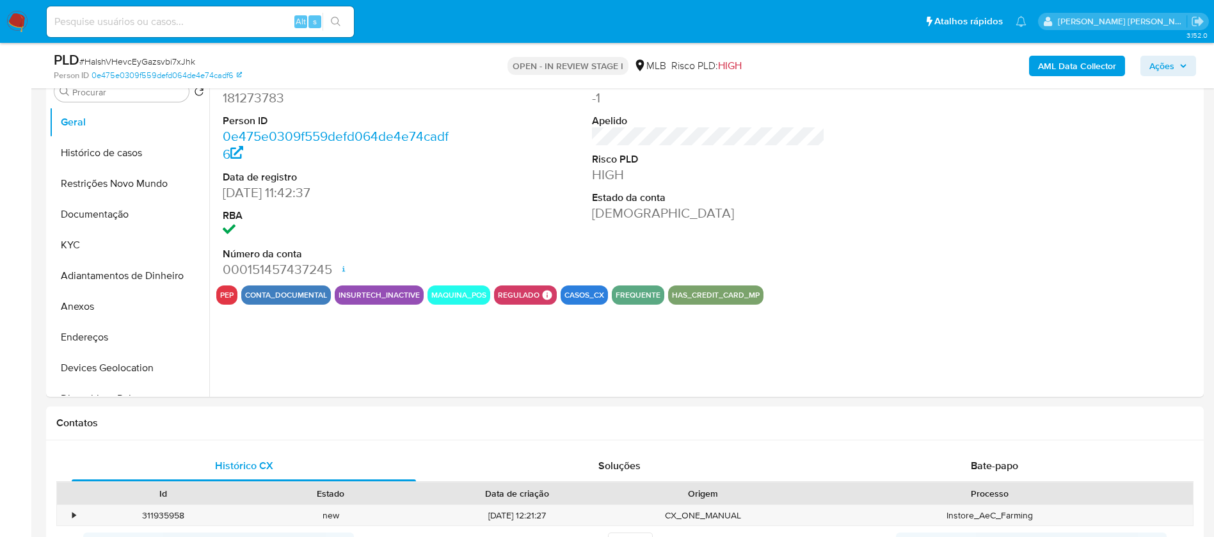
select select "10"
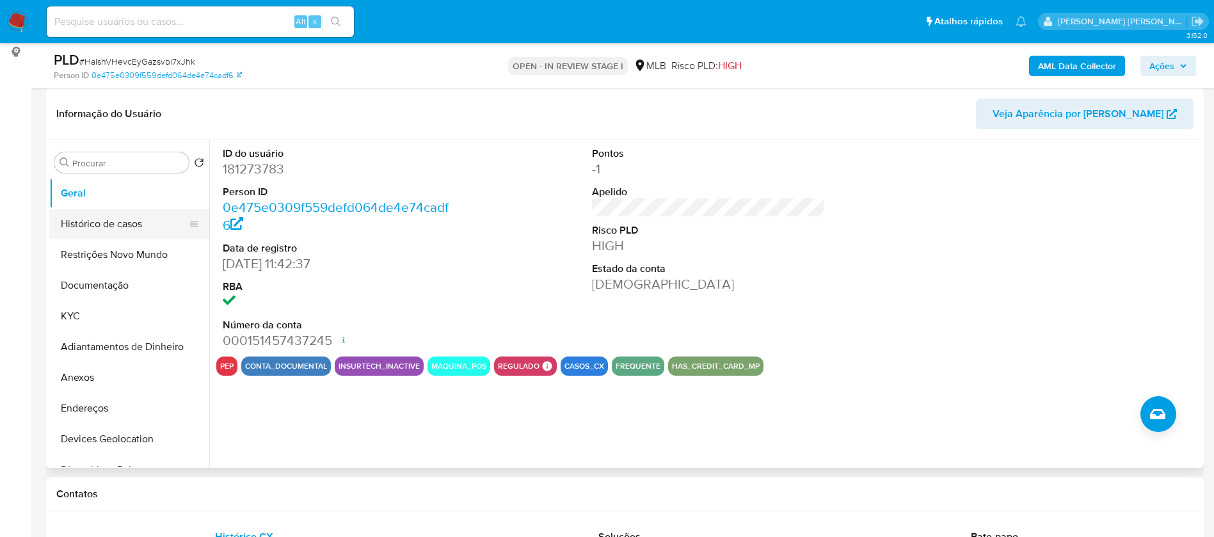
click at [70, 219] on button "Histórico de casos" at bounding box center [124, 224] width 150 height 31
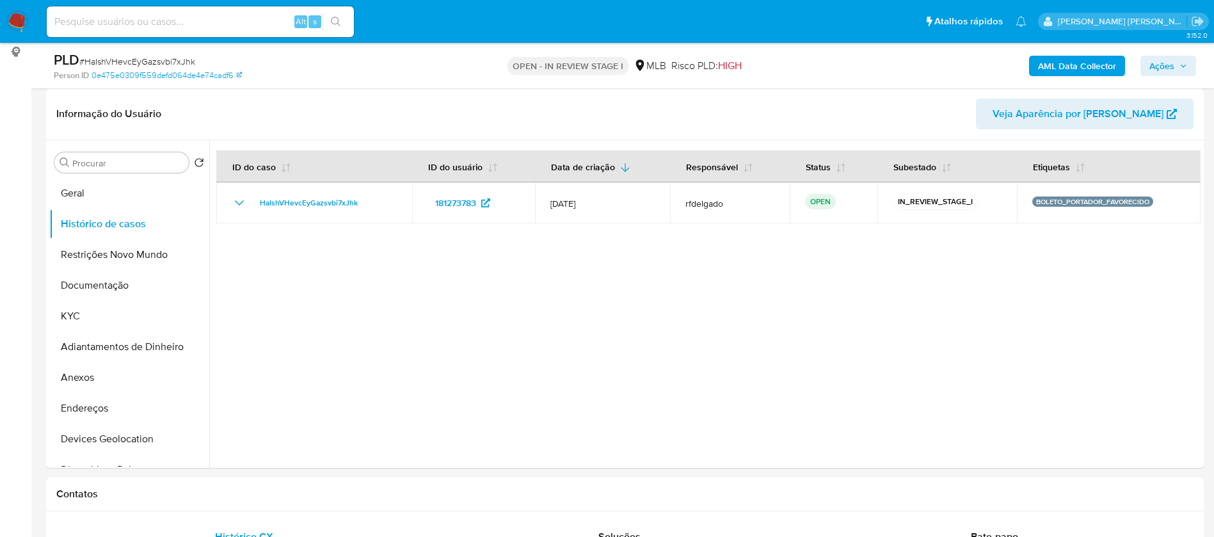
click at [17, 19] on img at bounding box center [17, 22] width 22 height 22
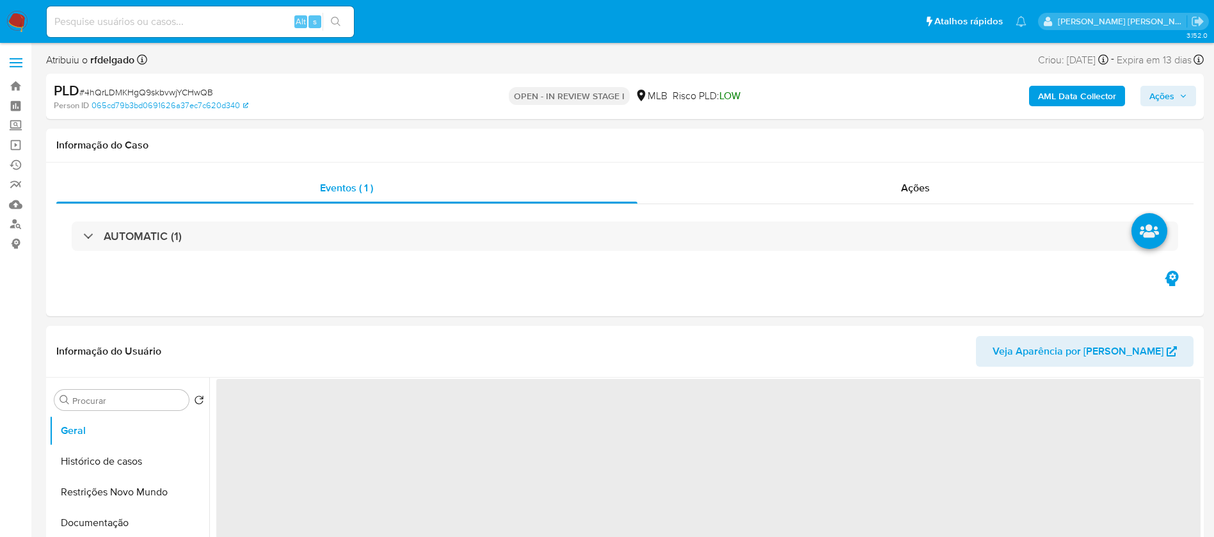
click at [1175, 99] on span "Ações" at bounding box center [1168, 96] width 38 height 18
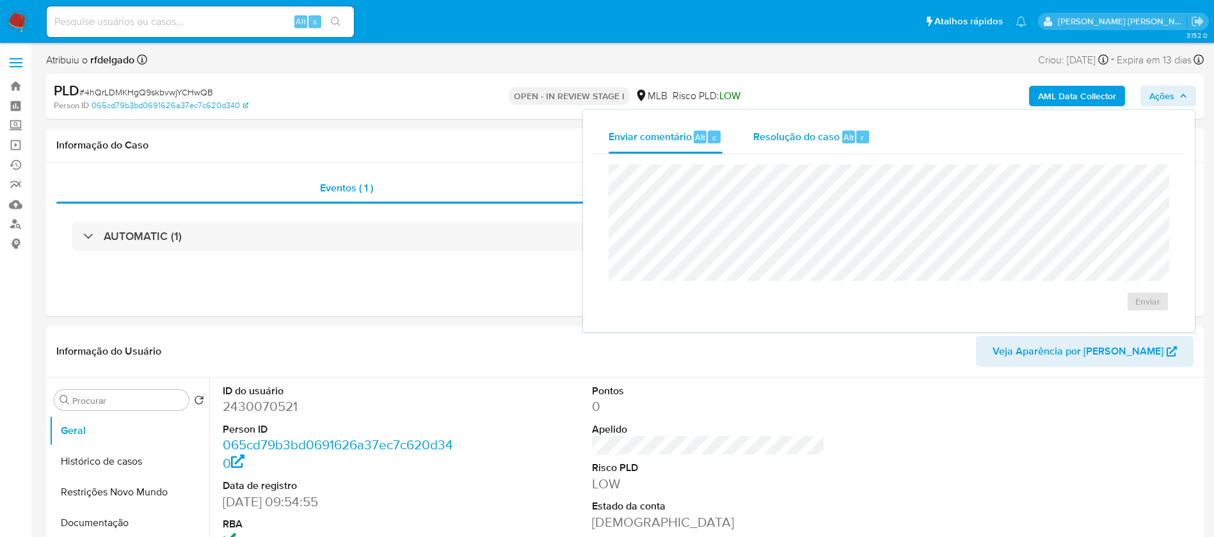
click at [821, 132] on span "Resolução do caso" at bounding box center [796, 136] width 86 height 15
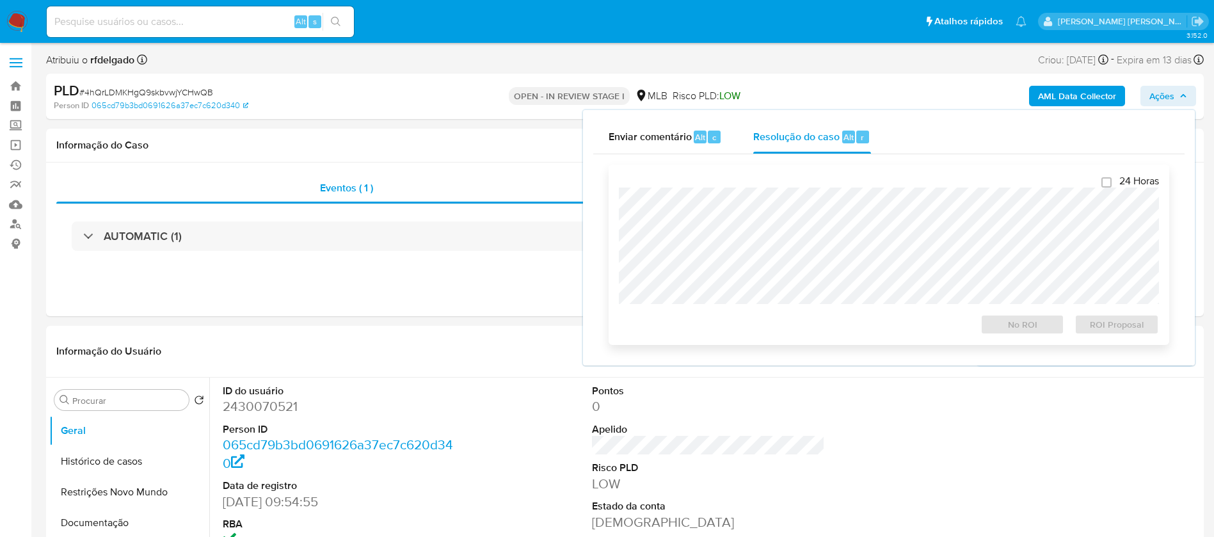
select select "10"
click at [1104, 324] on span "ROI Proposal" at bounding box center [1116, 324] width 67 height 18
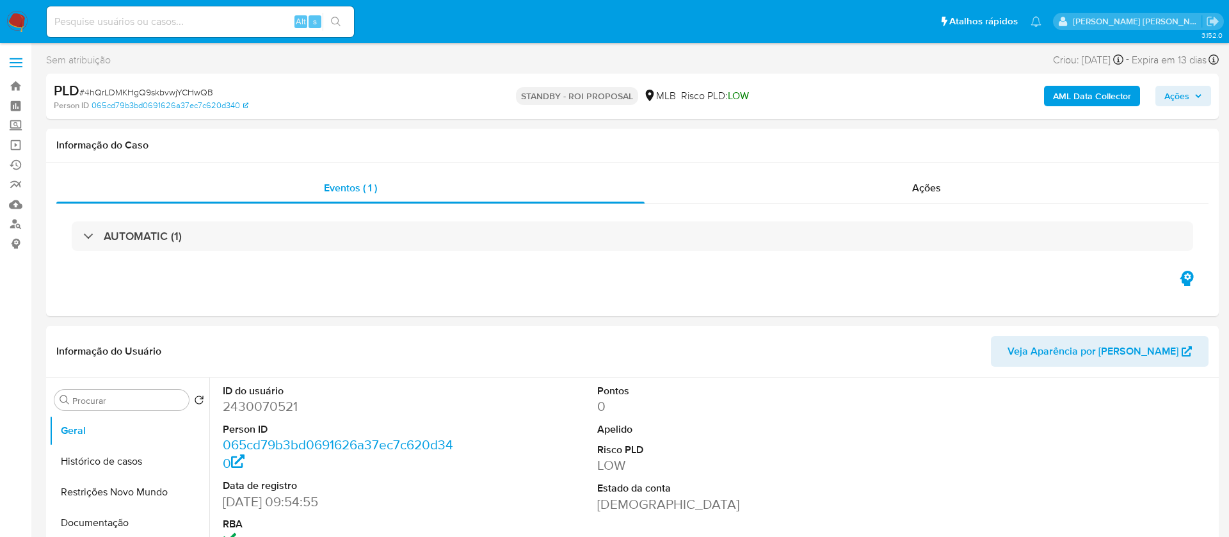
select select "10"
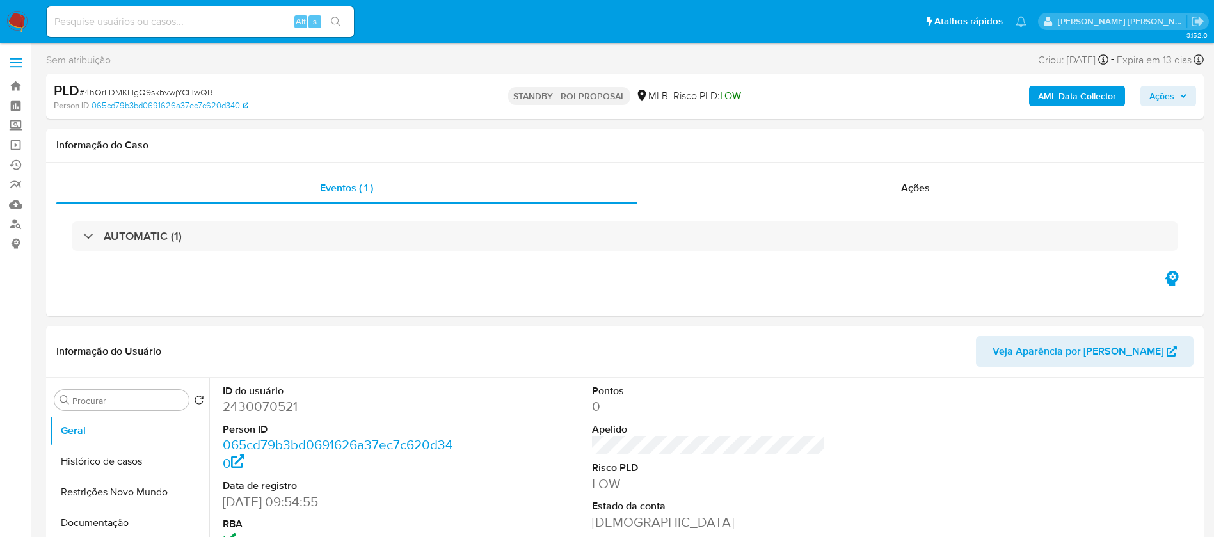
click at [20, 20] on img at bounding box center [17, 22] width 22 height 22
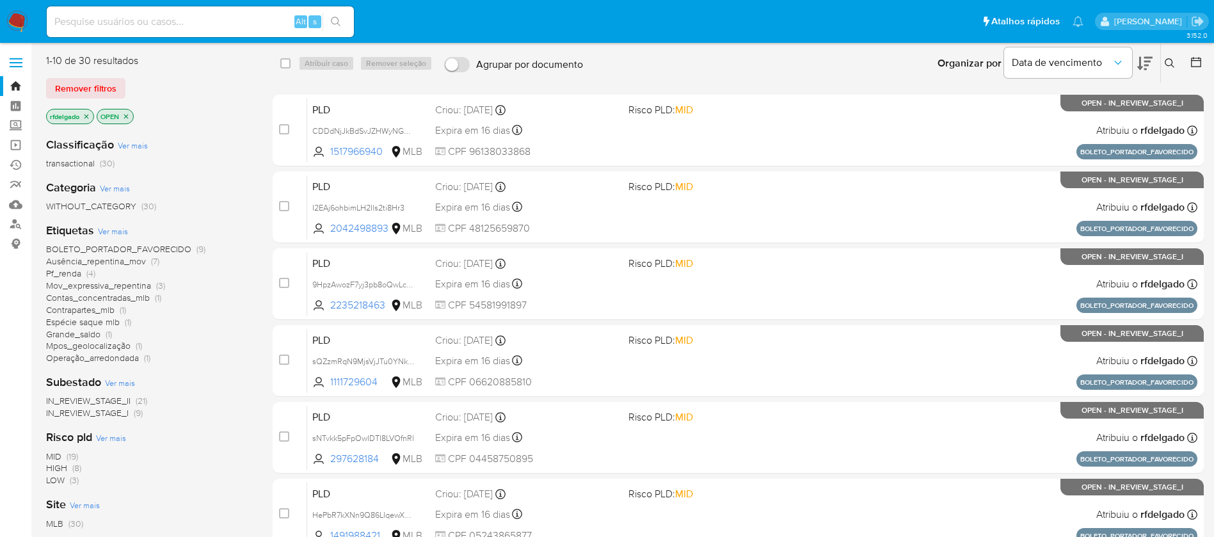
click at [179, 246] on span "BOLETO_PORTADOR_FAVORECIDO" at bounding box center [118, 249] width 145 height 13
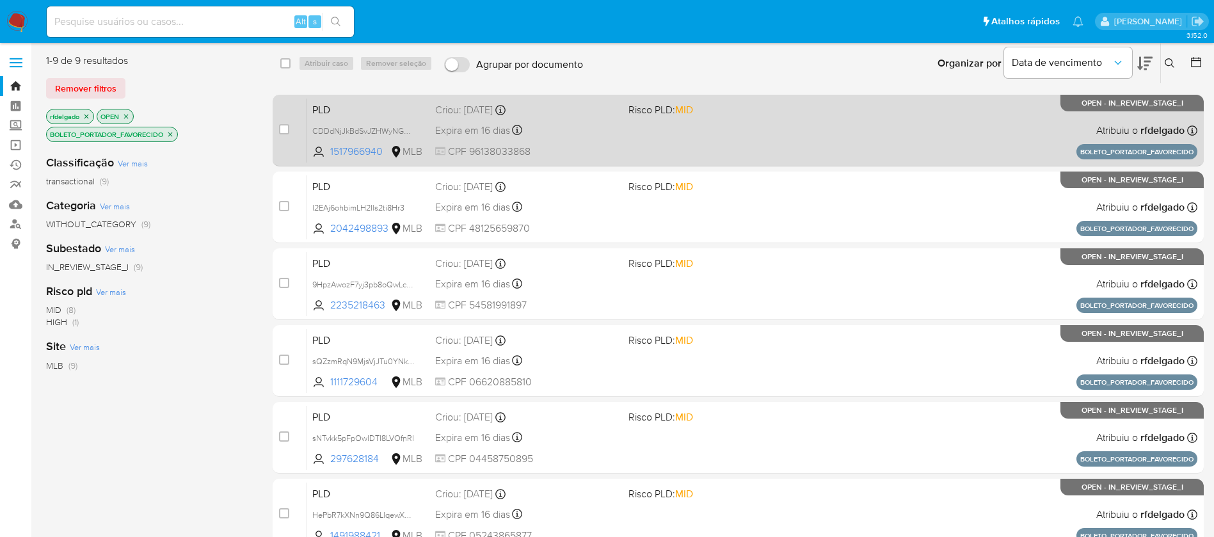
click at [808, 144] on div "PLD CDDdNjJkBdSvJZHWyNGYy1iA 1517966940 MLB Risco PLD: MID Criou: [DATE] Criou:…" at bounding box center [752, 130] width 890 height 65
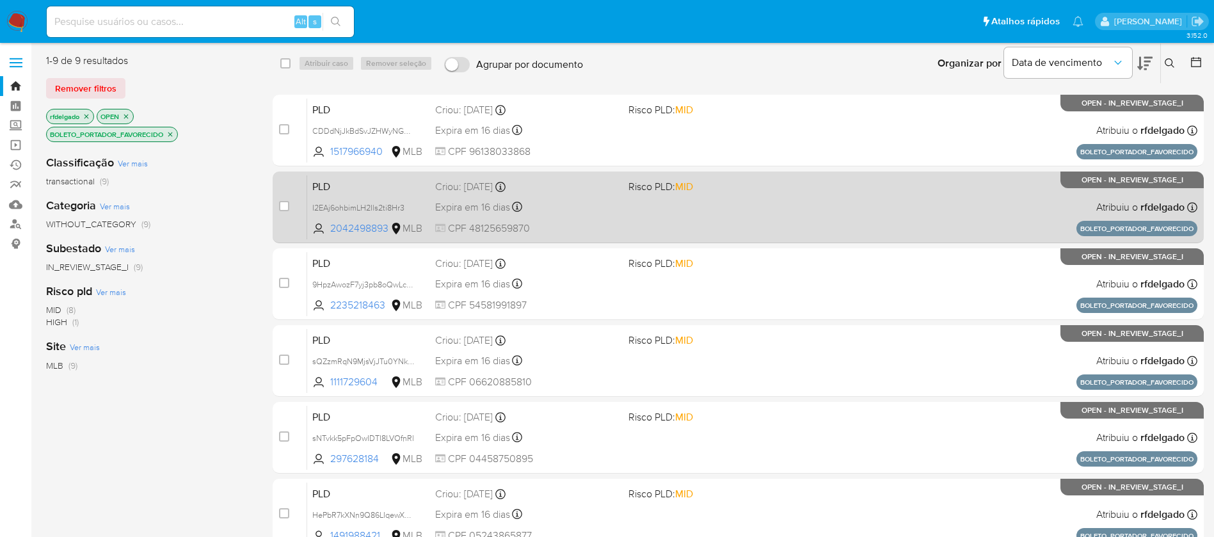
click at [665, 198] on div "PLD I2EAj6ohbimLH2Ils2ti8Hr3 2042498893 MLB Risco PLD: MID Criou: [DATE] Criou:…" at bounding box center [752, 207] width 890 height 65
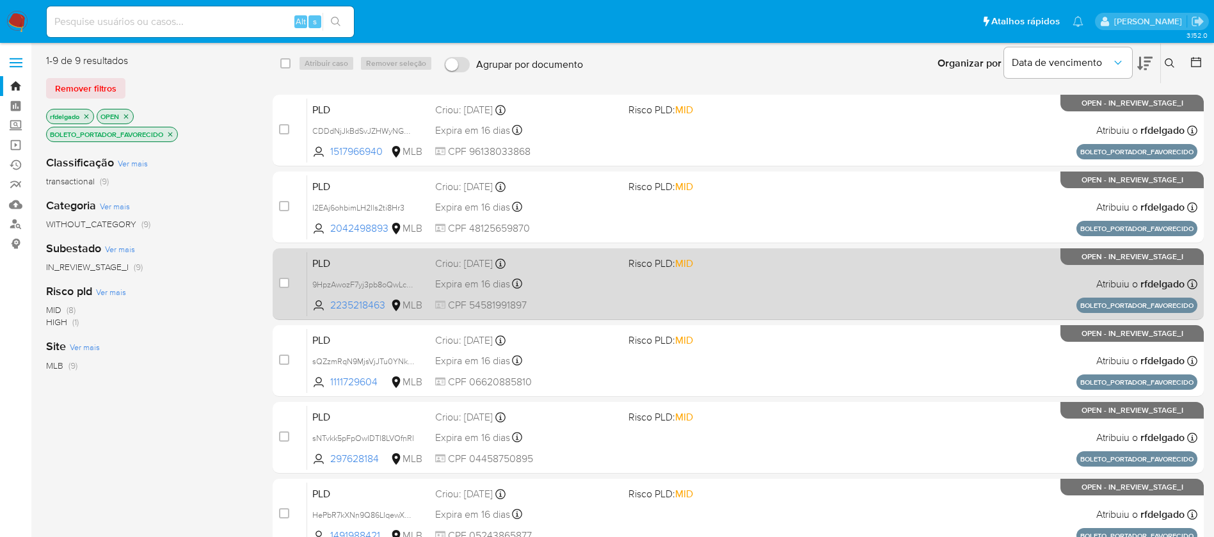
click at [593, 275] on div "Expira em 16 dias Expira em [DATE] 15:36:04" at bounding box center [526, 283] width 183 height 17
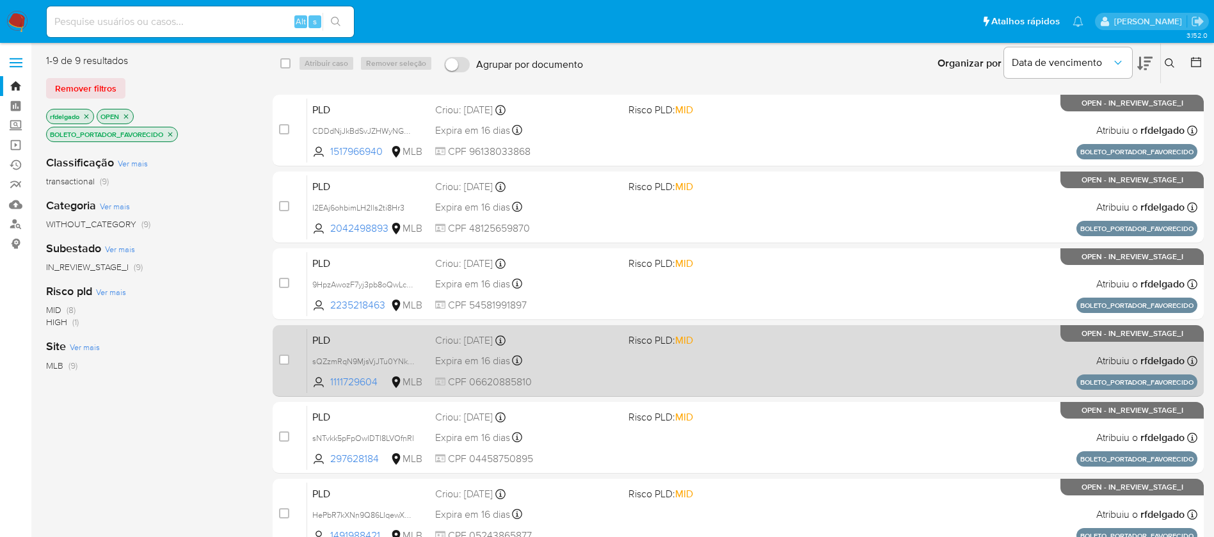
click at [609, 340] on div "Criou: [DATE] Criou: [DATE] 15:36:03" at bounding box center [526, 340] width 183 height 14
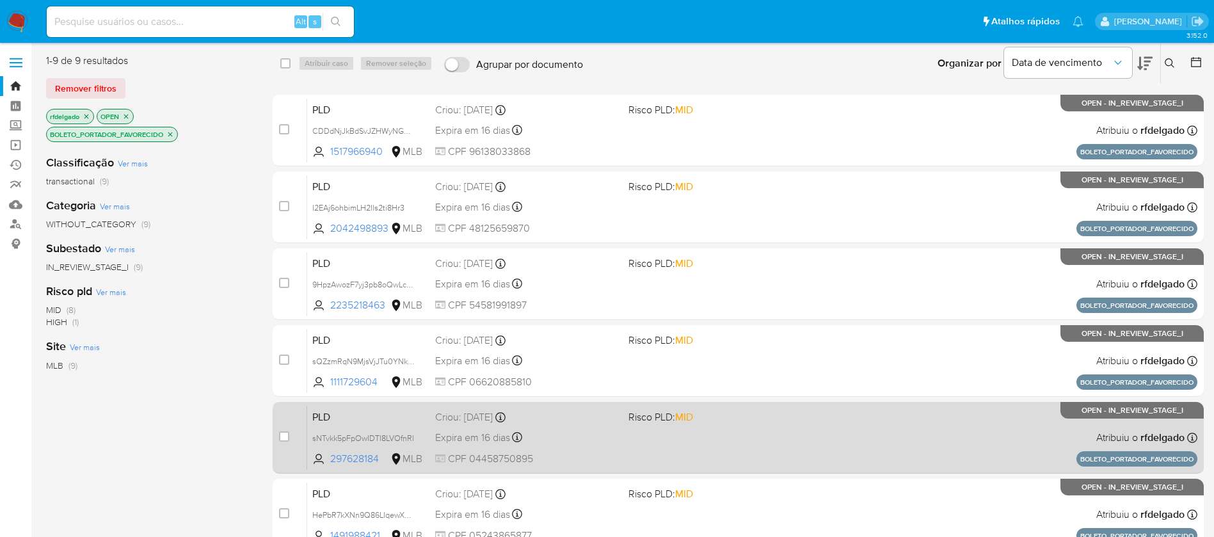
click at [564, 444] on div "Expira em 16 dias Expira em 28/08/2025 15:36:02" at bounding box center [526, 437] width 183 height 17
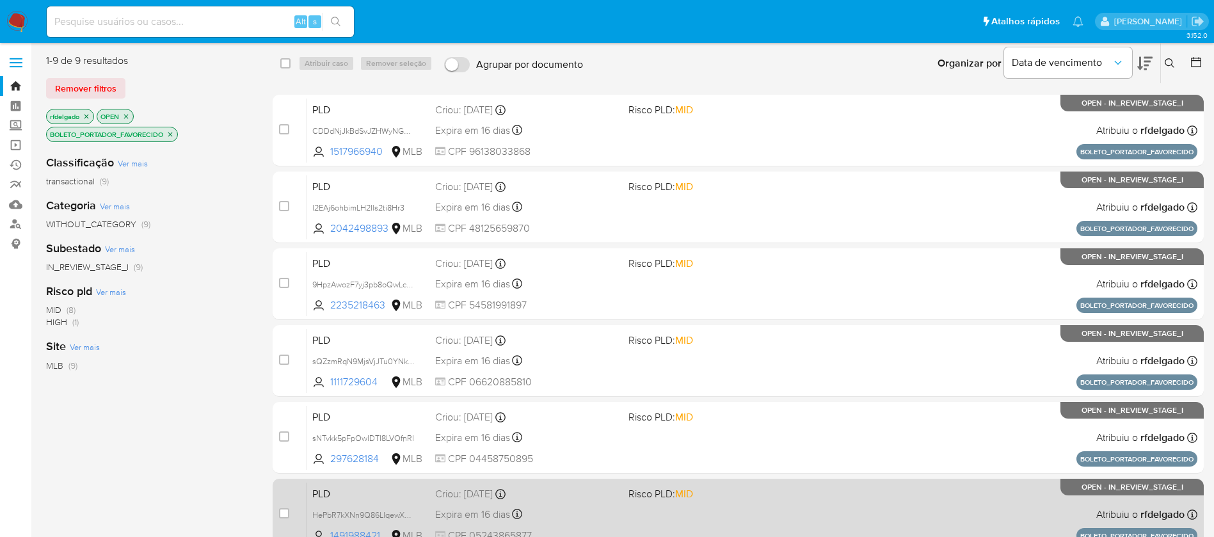
click at [601, 507] on div "Expira em 16 dias Expira em 28/08/2025 15:36:02" at bounding box center [526, 513] width 183 height 17
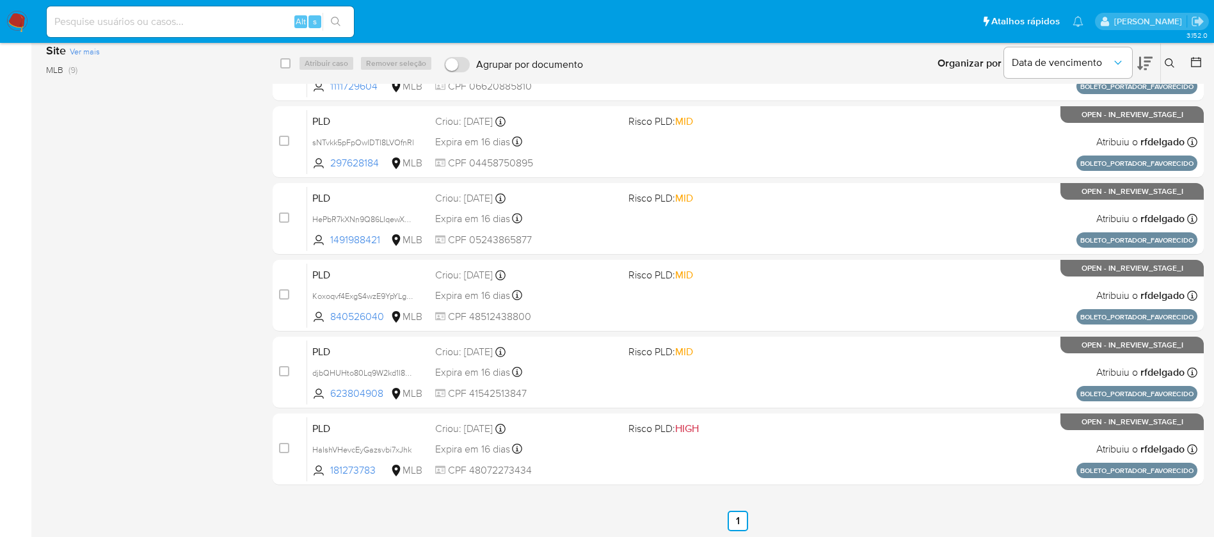
scroll to position [298, 0]
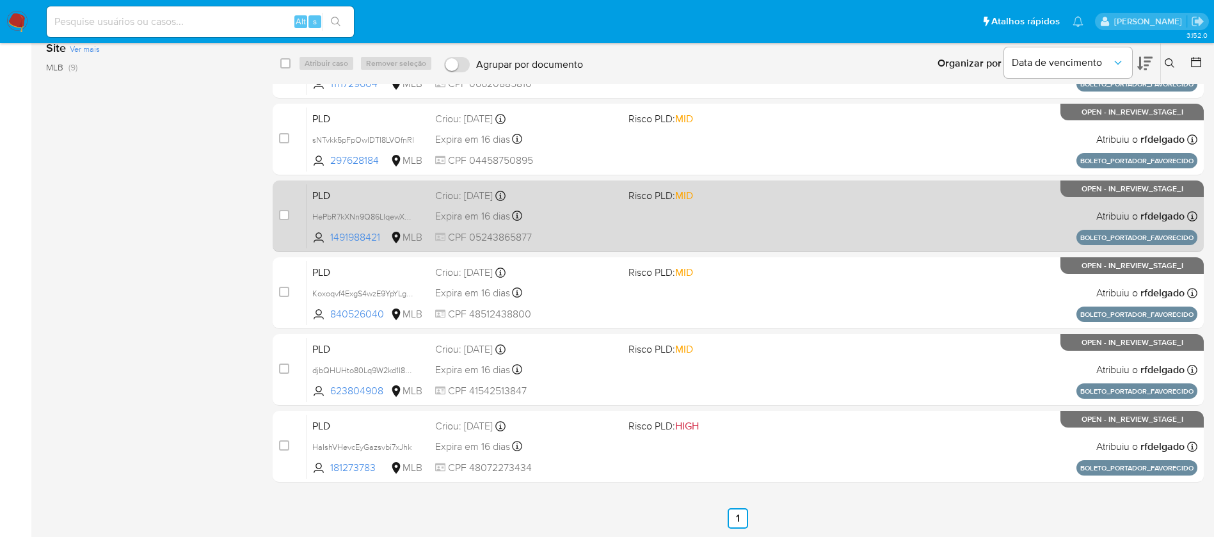
click at [568, 214] on div "Expira em 16 dias Expira em 28/08/2025 15:36:02" at bounding box center [526, 215] width 183 height 17
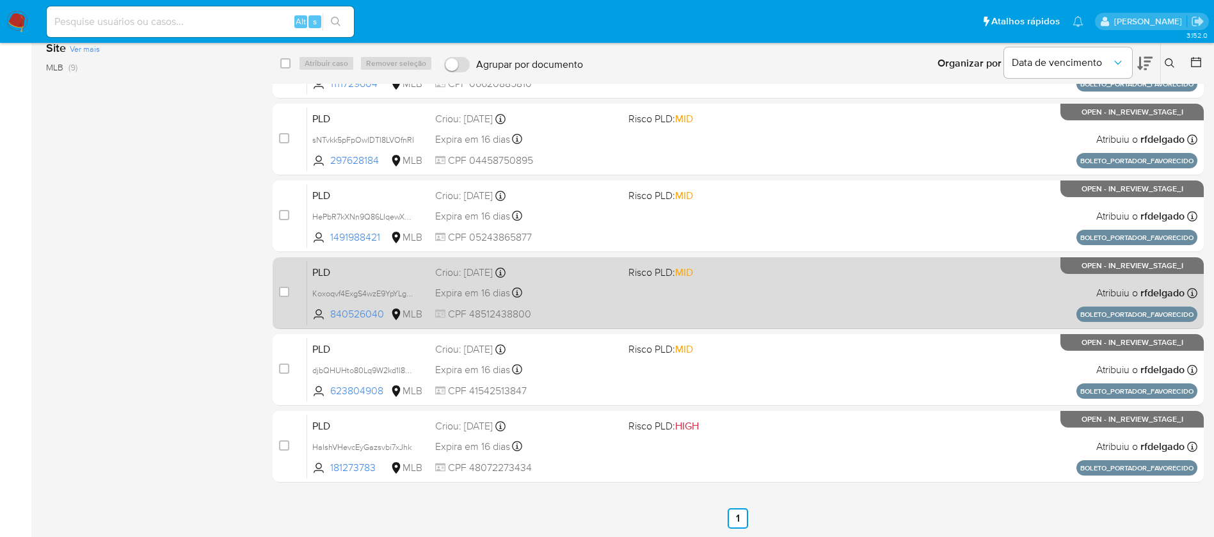
click at [609, 297] on div "Expira em 16 dias Expira em 28/08/2025 15:36:02" at bounding box center [526, 292] width 183 height 17
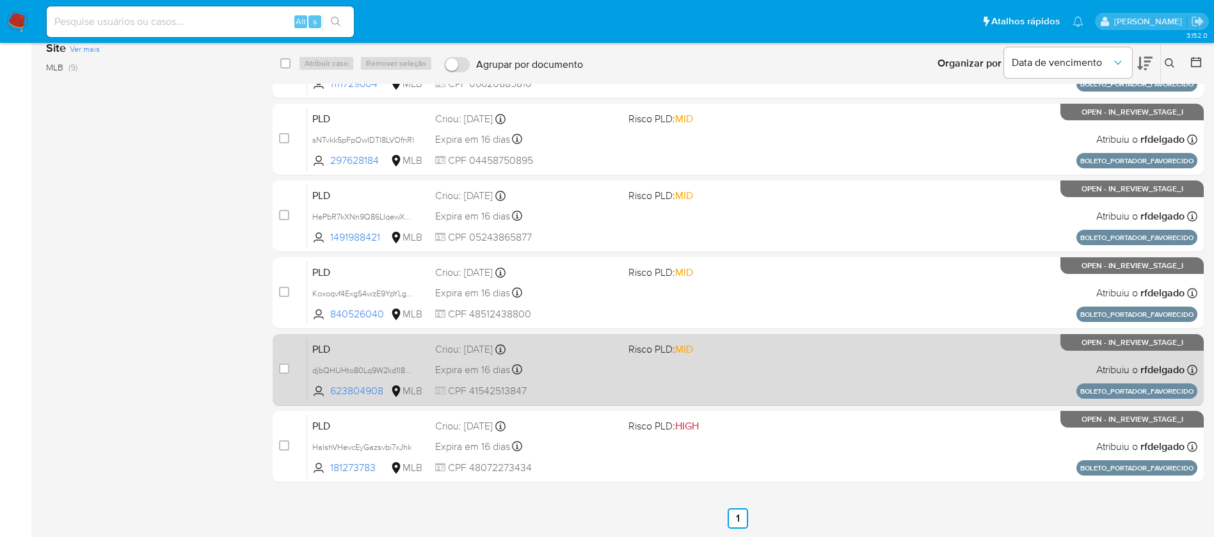
click at [587, 376] on div "Expira em 16 dias Expira em 28/08/2025 15:36:01" at bounding box center [526, 369] width 183 height 17
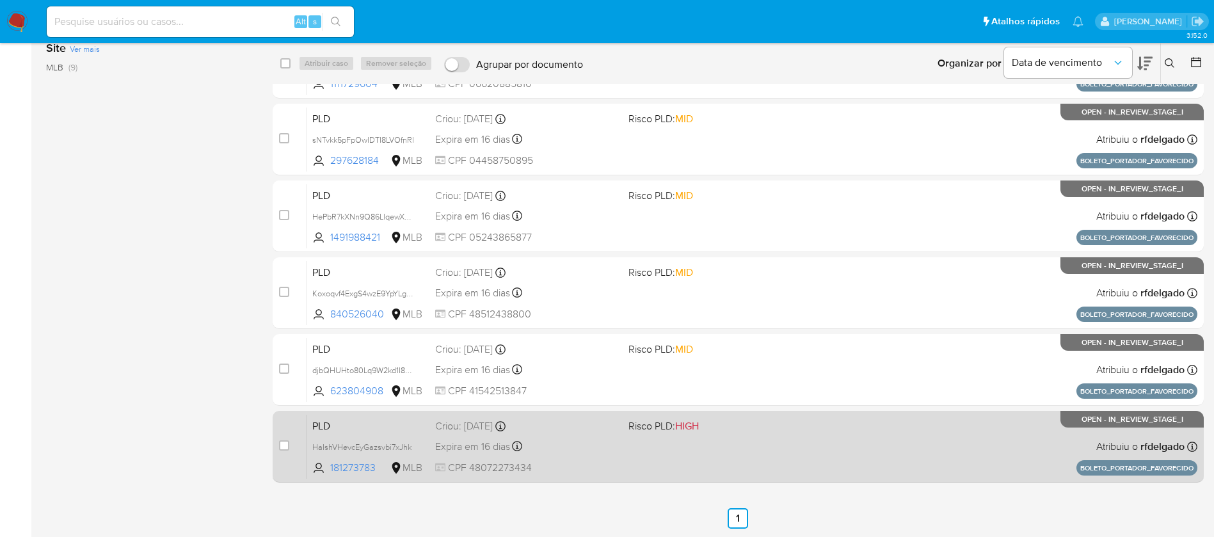
click at [625, 437] on div "PLD HaIshVHevcEyGazsvbi7xJhk 181273783 MLB Risco PLD: HIGH Criou: 14/07/2025 Cr…" at bounding box center [752, 446] width 890 height 65
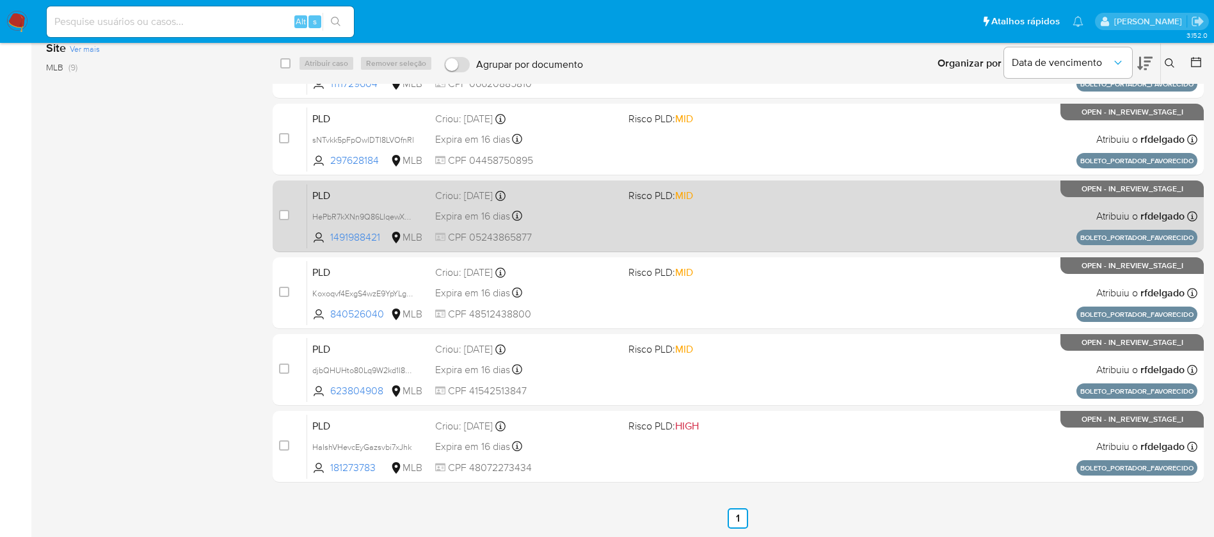
scroll to position [0, 0]
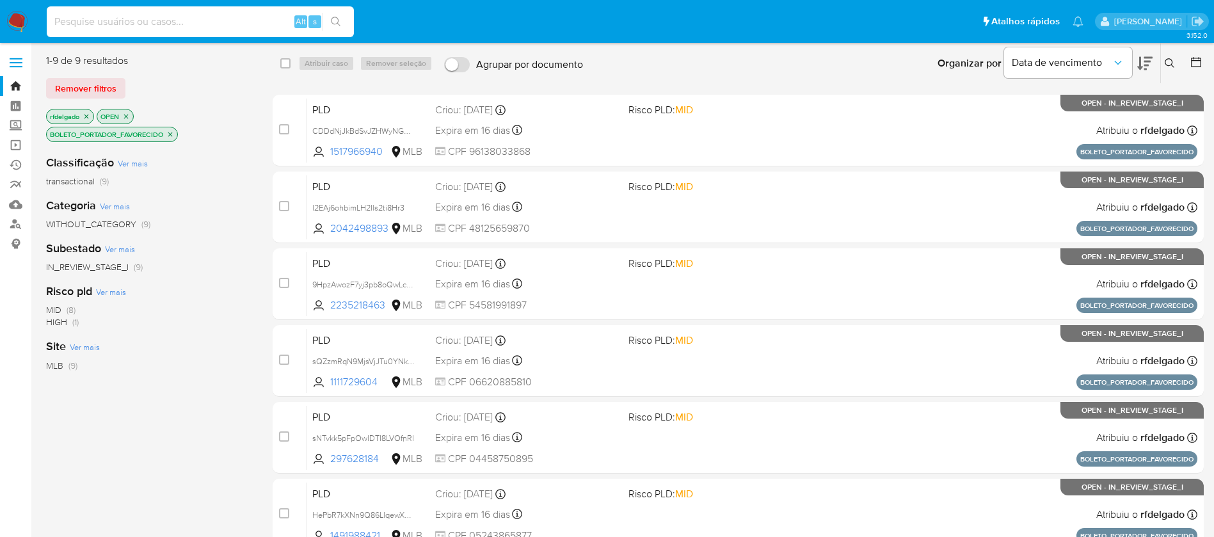
click at [228, 16] on input at bounding box center [200, 21] width 307 height 17
paste input "CDDdNjJkBdSvJZHWyNGYy1iA"
type input "CDDdNjJkBdSvJZHWyNGYy1iA"
click at [333, 18] on icon "search-icon" at bounding box center [336, 22] width 10 height 10
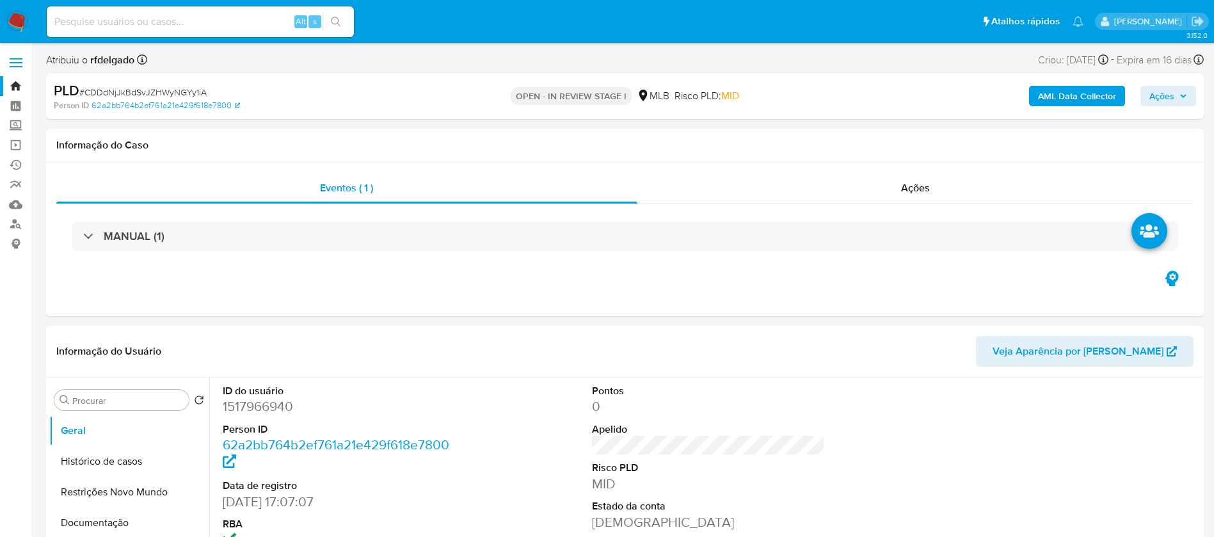
select select "10"
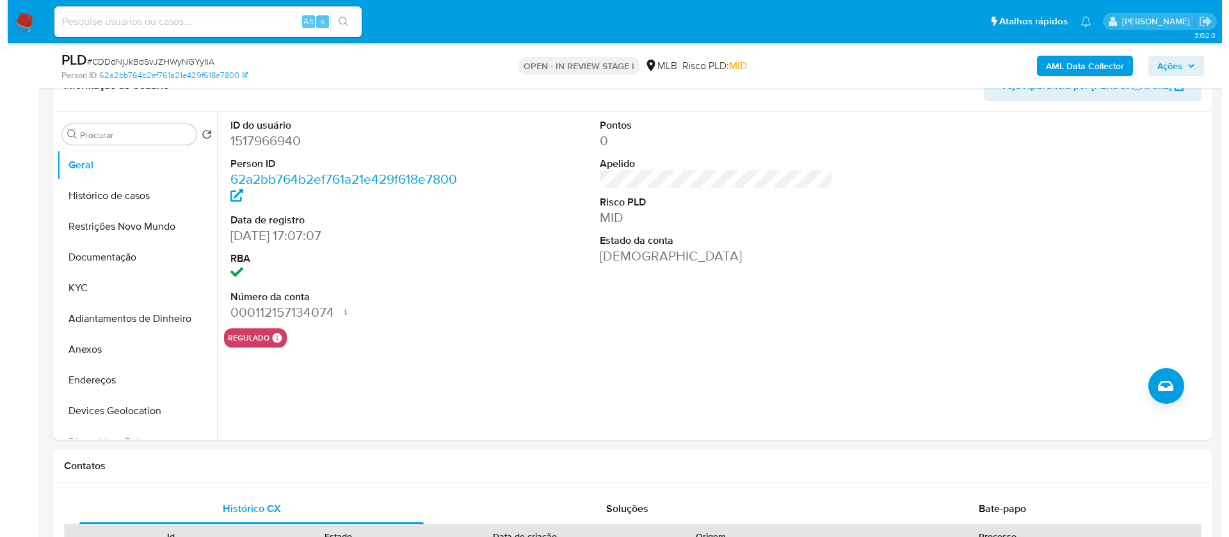
scroll to position [192, 0]
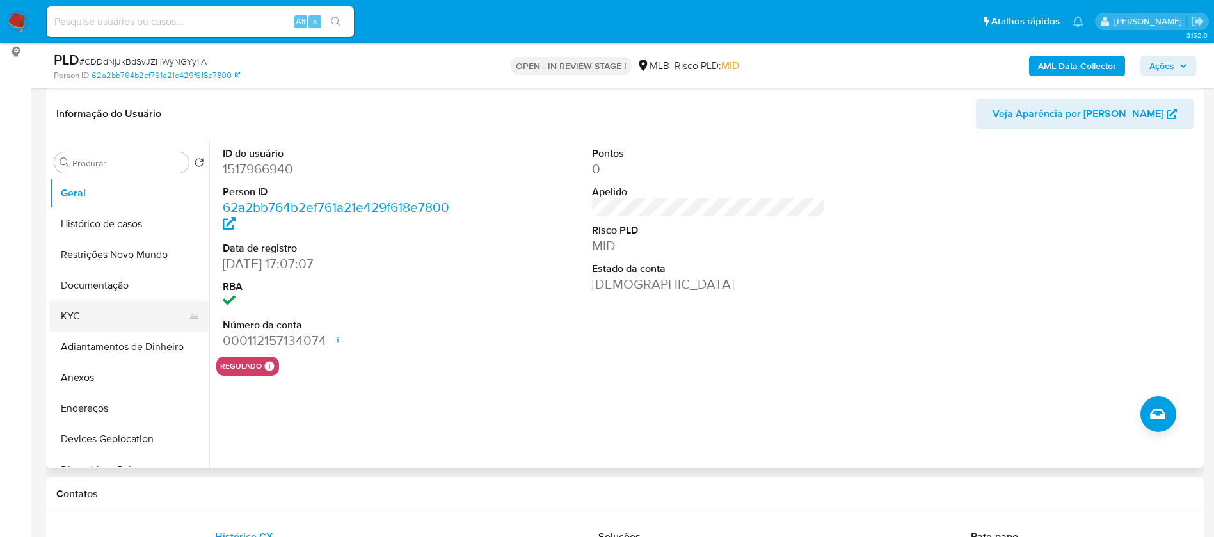
click at [91, 310] on button "KYC" at bounding box center [124, 316] width 150 height 31
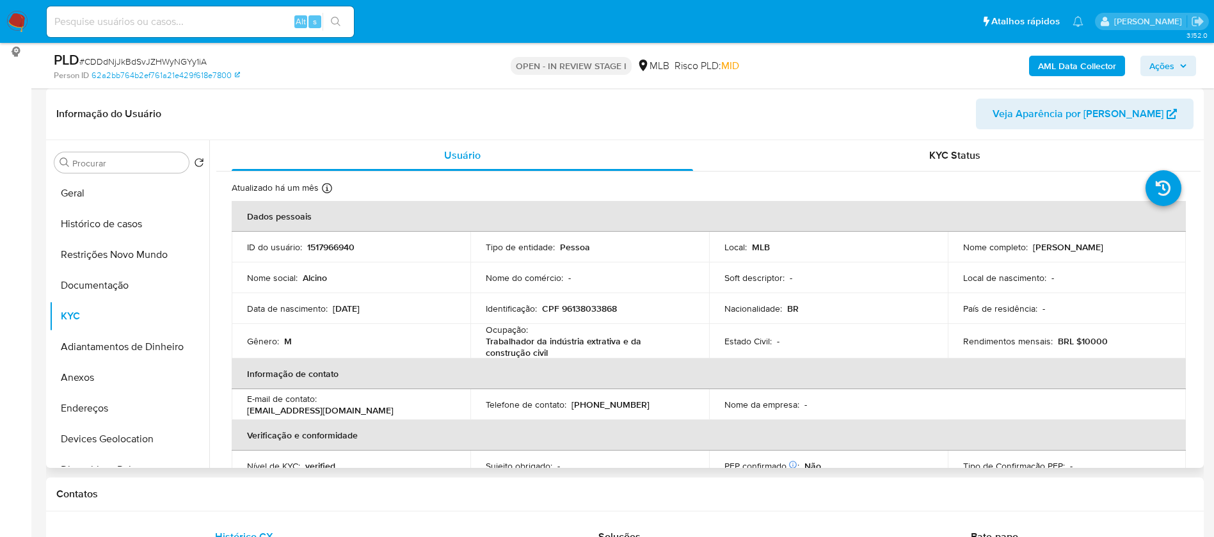
click at [610, 310] on p "CPF 96138033868" at bounding box center [579, 309] width 75 height 12
click at [334, 247] on p "1517966940" at bounding box center [330, 247] width 47 height 12
copy p "1517966940"
click at [134, 278] on button "Documentação" at bounding box center [124, 285] width 150 height 31
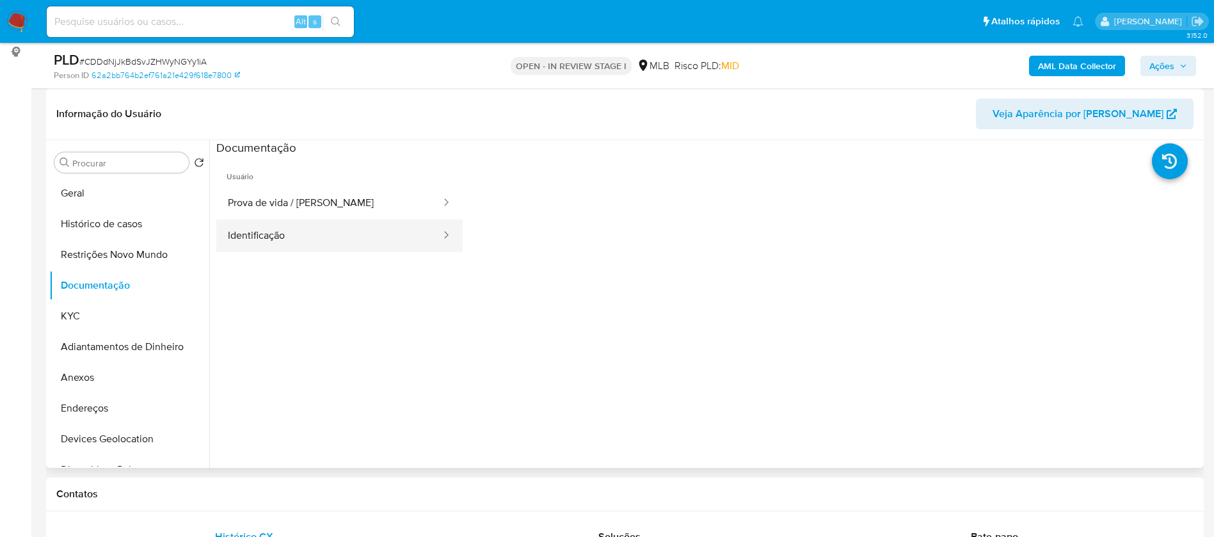
click at [276, 234] on button "Identificação" at bounding box center [329, 235] width 226 height 33
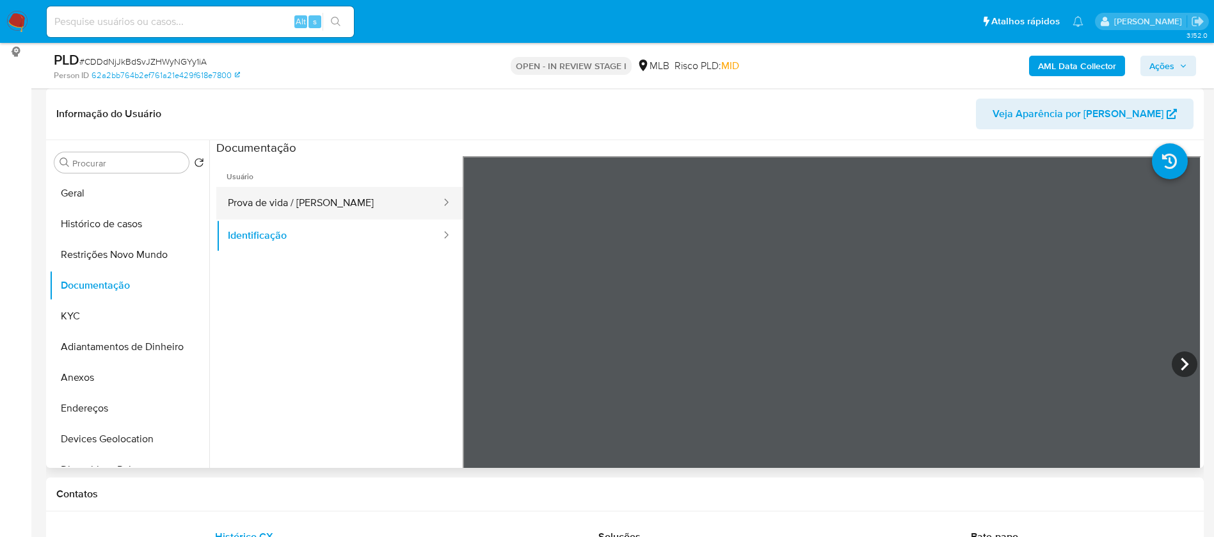
click at [296, 205] on button "Prova de vida / Selfie" at bounding box center [329, 203] width 226 height 33
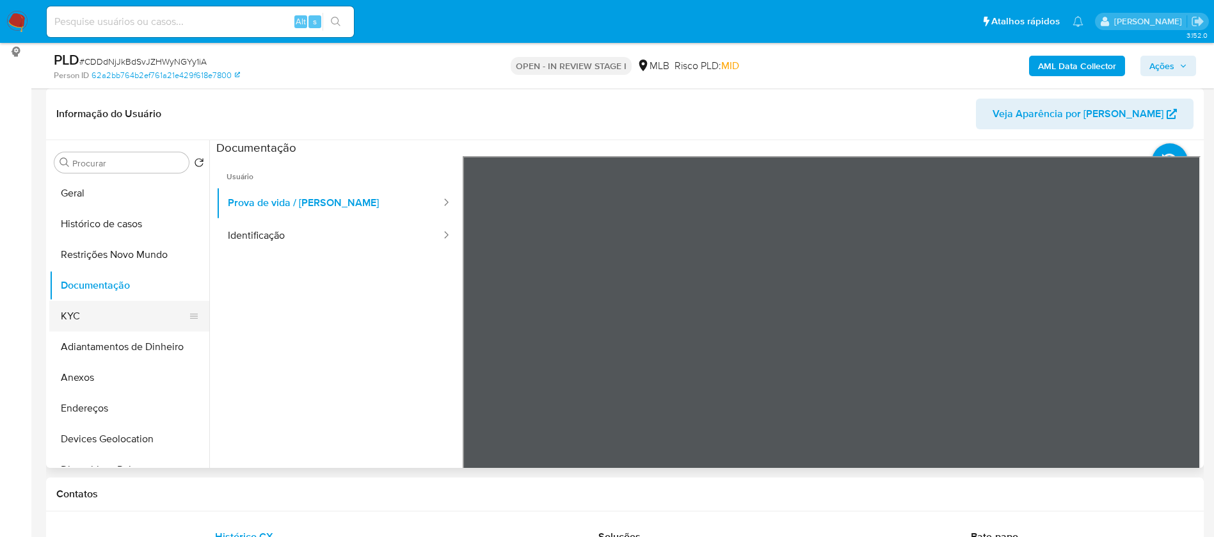
click at [94, 317] on button "KYC" at bounding box center [124, 316] width 150 height 31
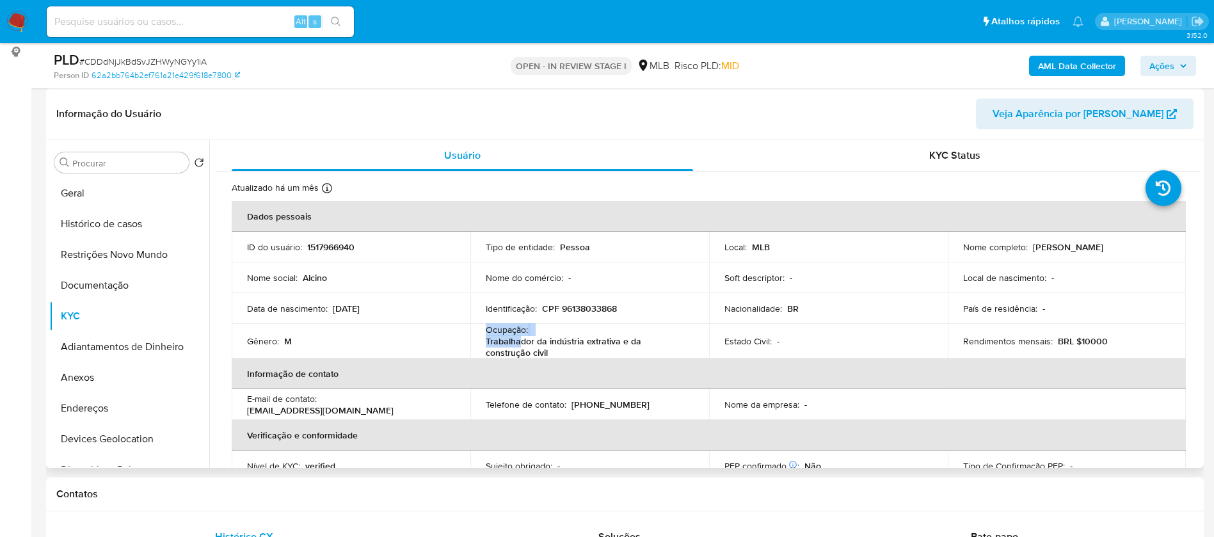
drag, startPoint x: 519, startPoint y: 347, endPoint x: 479, endPoint y: 335, distance: 42.1
click at [479, 335] on td "Ocupação : Trabalhador da indústria extrativa e da construção civil" at bounding box center [589, 341] width 239 height 35
click at [511, 344] on p "Trabalhador da indústria extrativa e da construção civil" at bounding box center [587, 346] width 203 height 23
drag, startPoint x: 509, startPoint y: 354, endPoint x: 479, endPoint y: 332, distance: 38.0
click at [479, 332] on td "Ocupação : Trabalhador da indústria extrativa e da construção civil" at bounding box center [589, 341] width 239 height 35
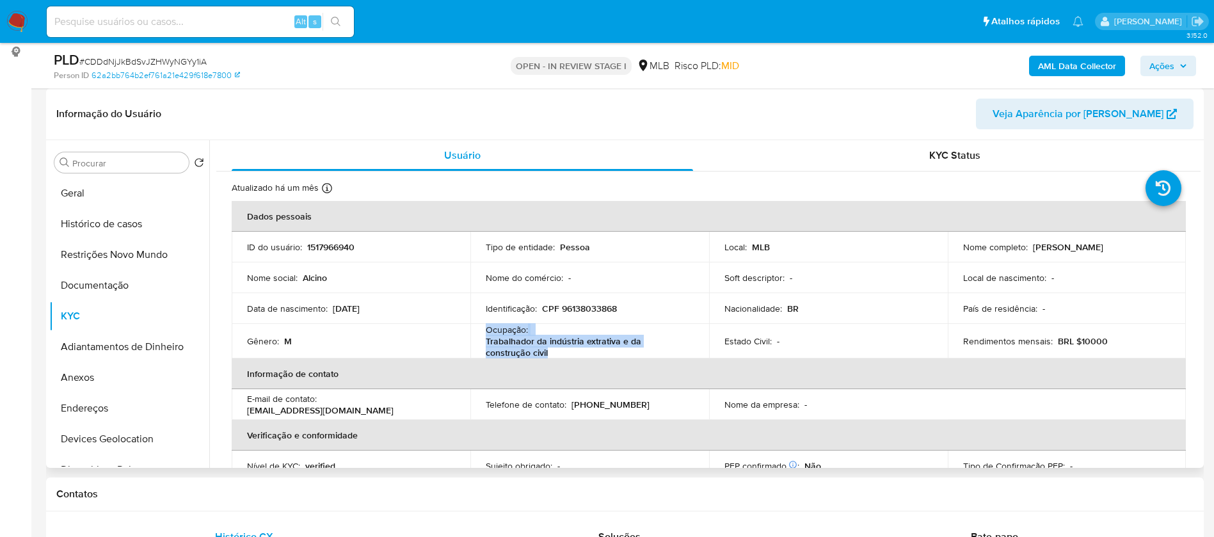
copy div "Ocupação : Trabalhador da indústria extrativa e da construção civil"
click at [1056, 57] on b "AML Data Collector" at bounding box center [1077, 66] width 78 height 20
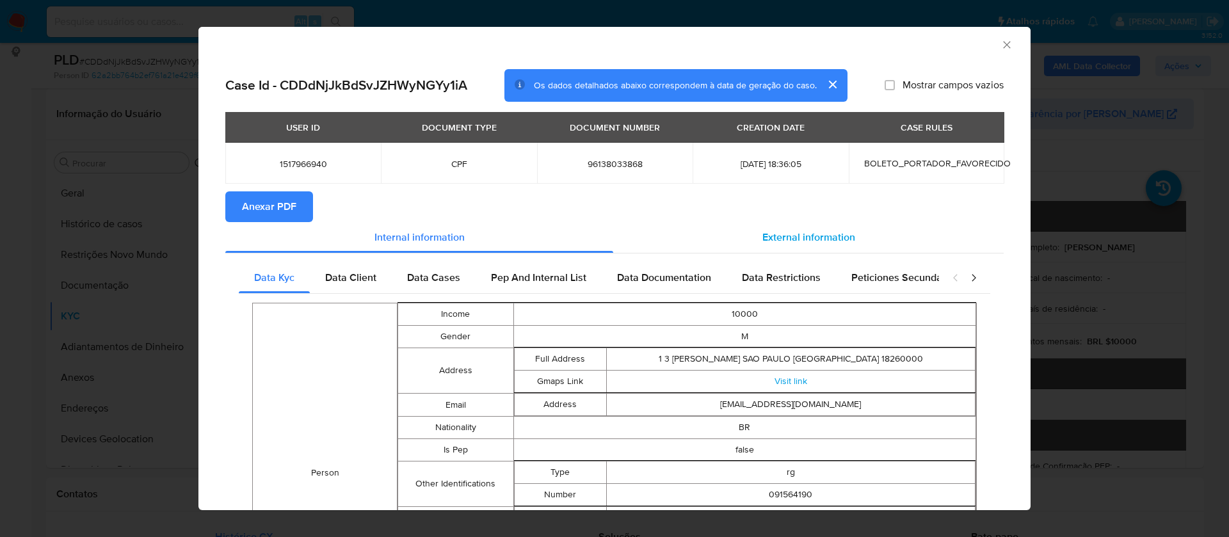
click at [801, 231] on span "External information" at bounding box center [808, 237] width 93 height 15
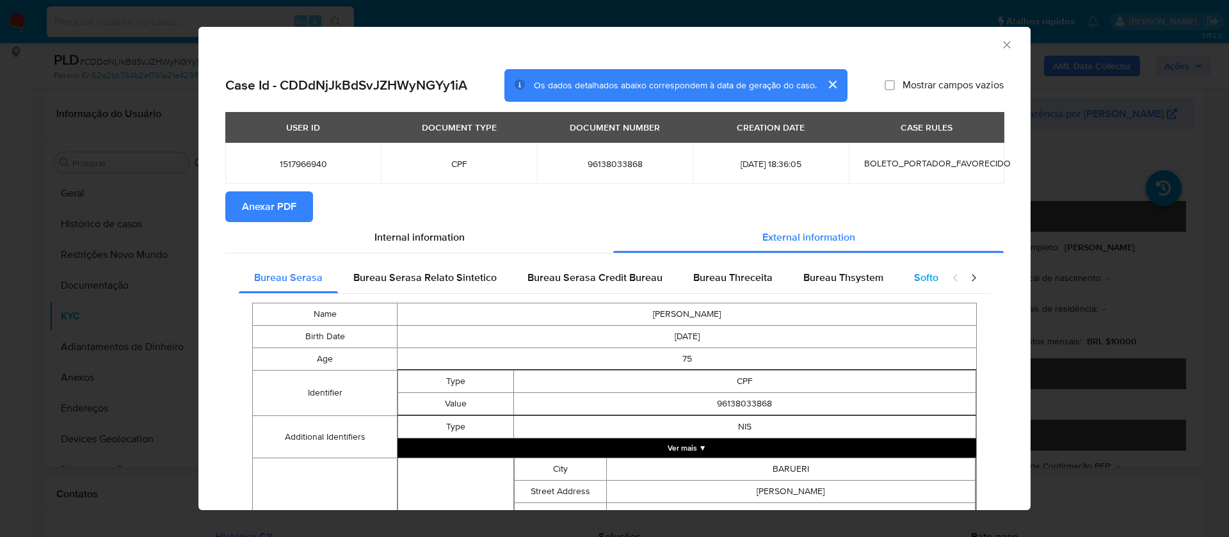
click at [914, 273] on span "Softon" at bounding box center [929, 277] width 30 height 15
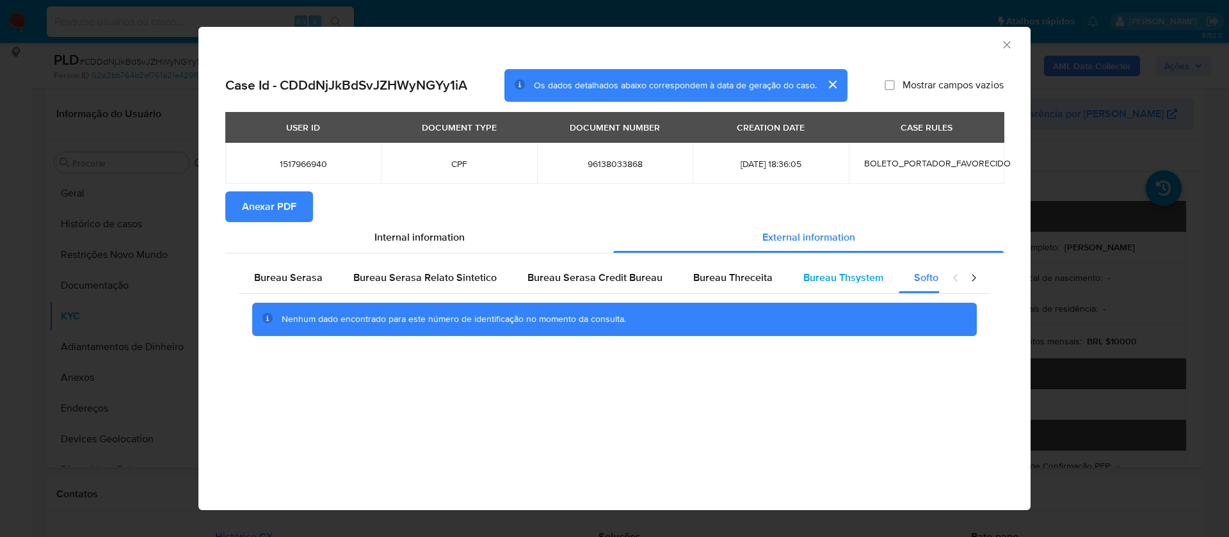
click at [804, 279] on span "Bureau Thsystem" at bounding box center [843, 277] width 80 height 15
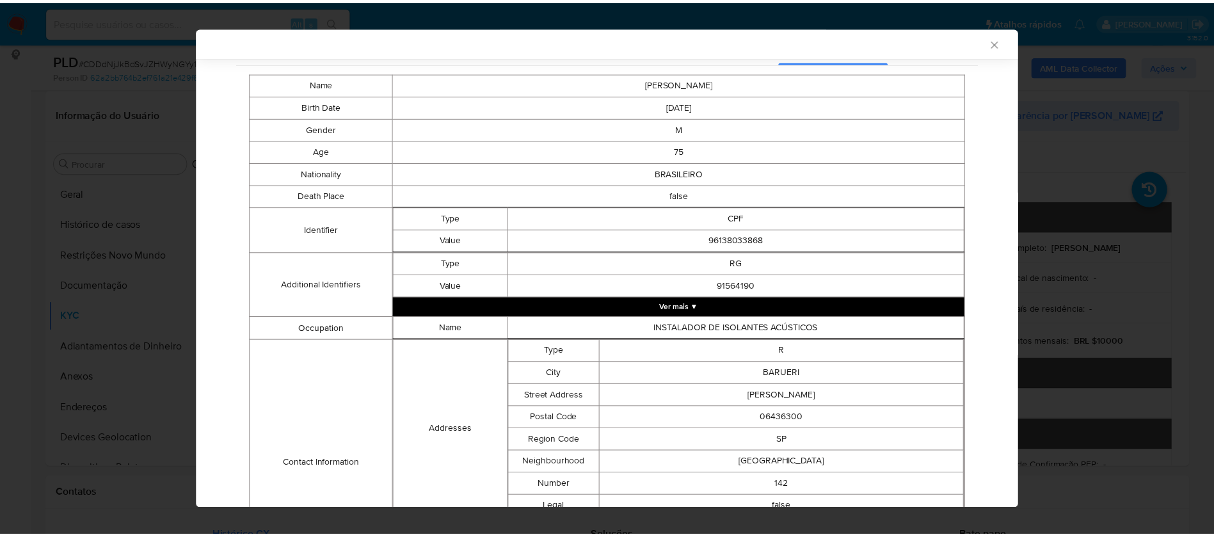
scroll to position [557, 0]
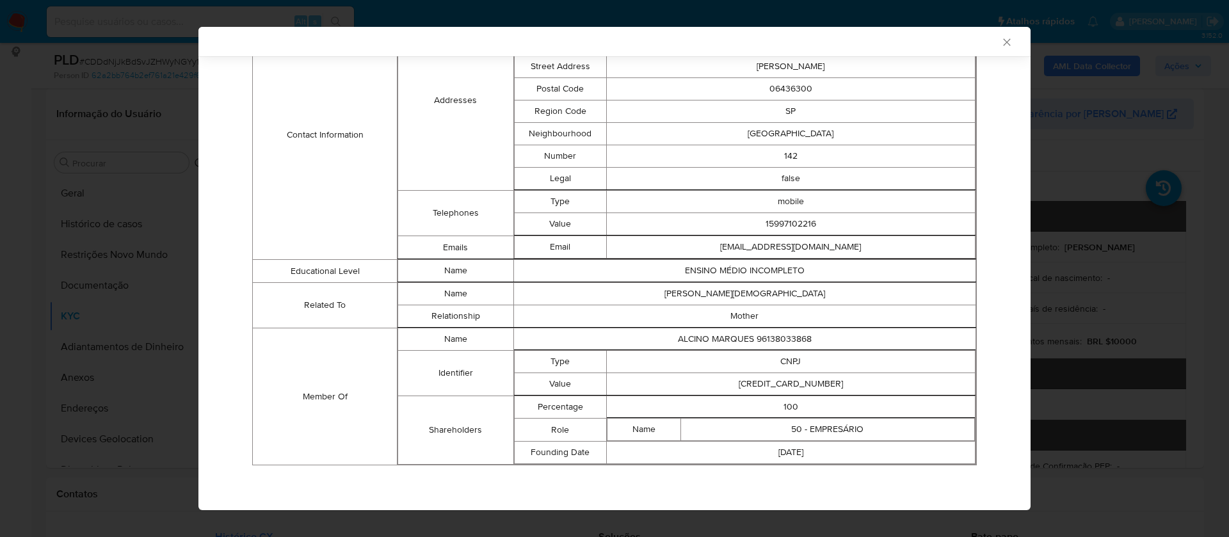
click at [795, 385] on td "30255776000113" at bounding box center [790, 384] width 369 height 22
copy td "30255776000113"
click at [1003, 42] on icon "Fechar a janela" at bounding box center [1006, 41] width 7 height 7
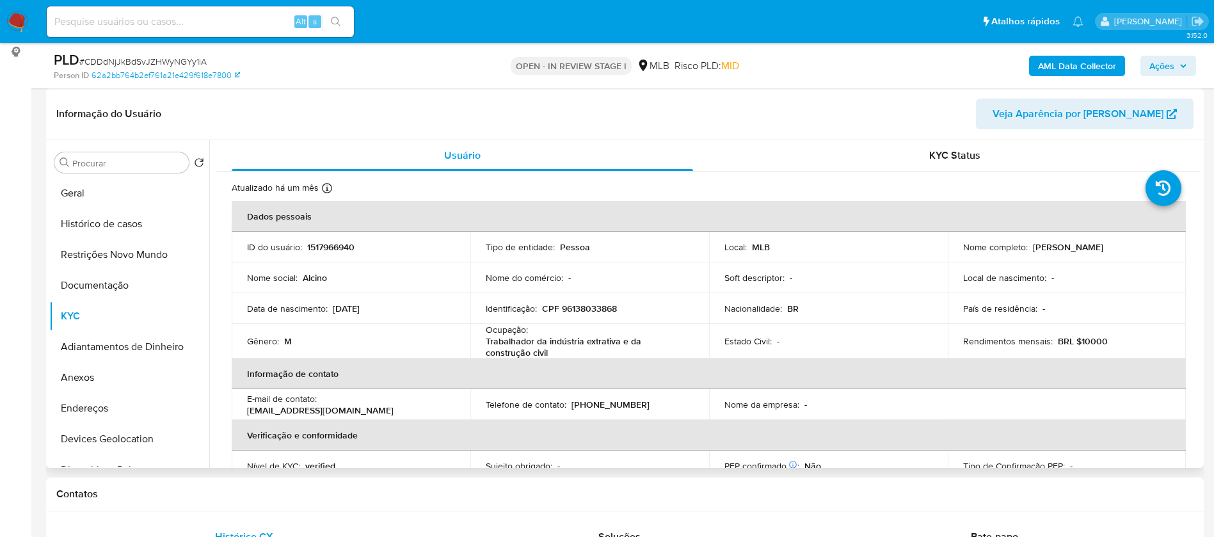
drag, startPoint x: 1095, startPoint y: 246, endPoint x: 1029, endPoint y: 244, distance: 66.6
click at [1029, 244] on div "Nome completo : Alcino Marques" at bounding box center [1067, 247] width 208 height 12
copy p "Alcino Marques"
drag, startPoint x: 613, startPoint y: 306, endPoint x: 562, endPoint y: 310, distance: 50.7
click at [561, 310] on div "Identificação : CPF 96138033868" at bounding box center [590, 309] width 208 height 12
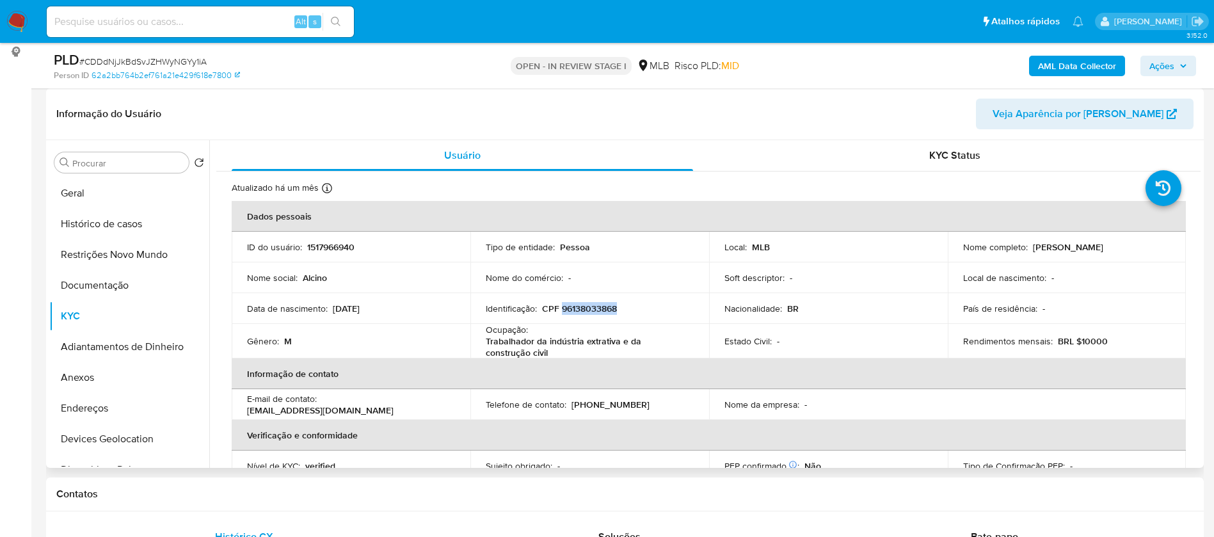
copy p "96138033868"
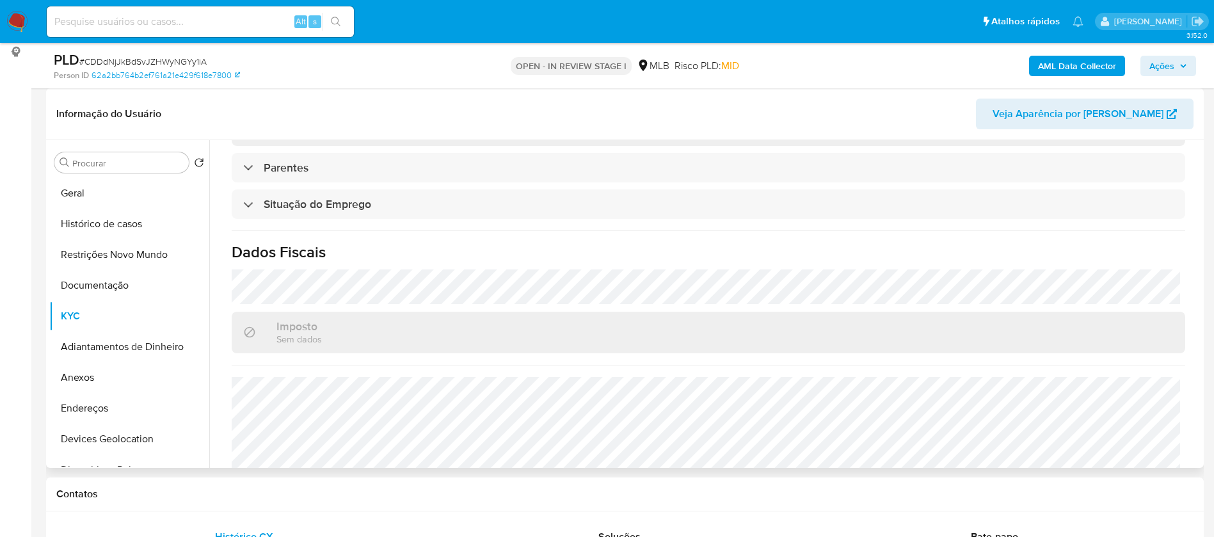
scroll to position [537, 0]
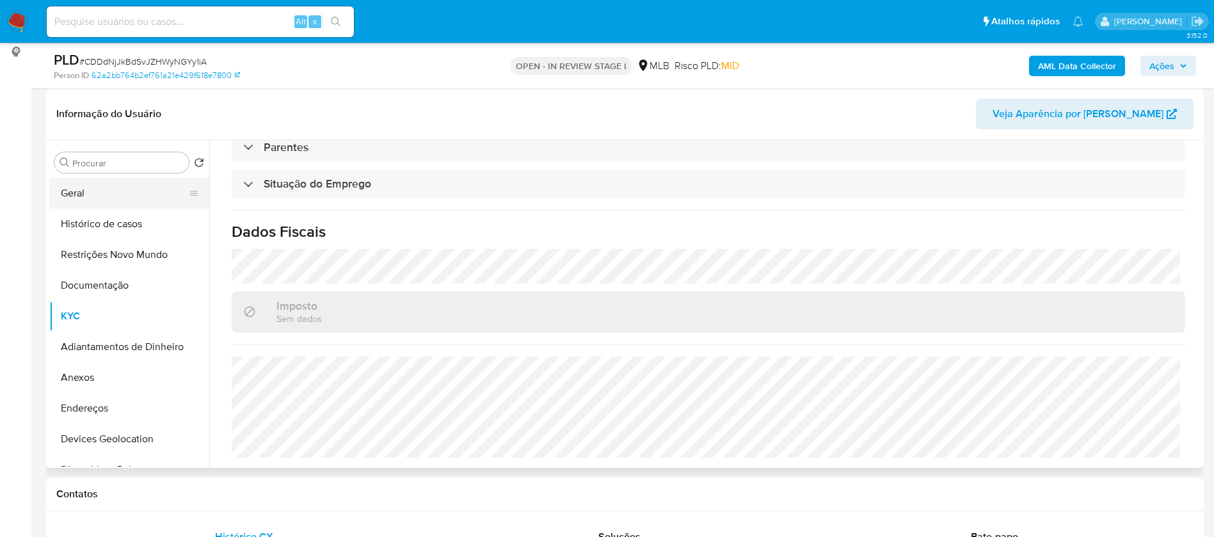
click at [86, 191] on button "Geral" at bounding box center [124, 193] width 150 height 31
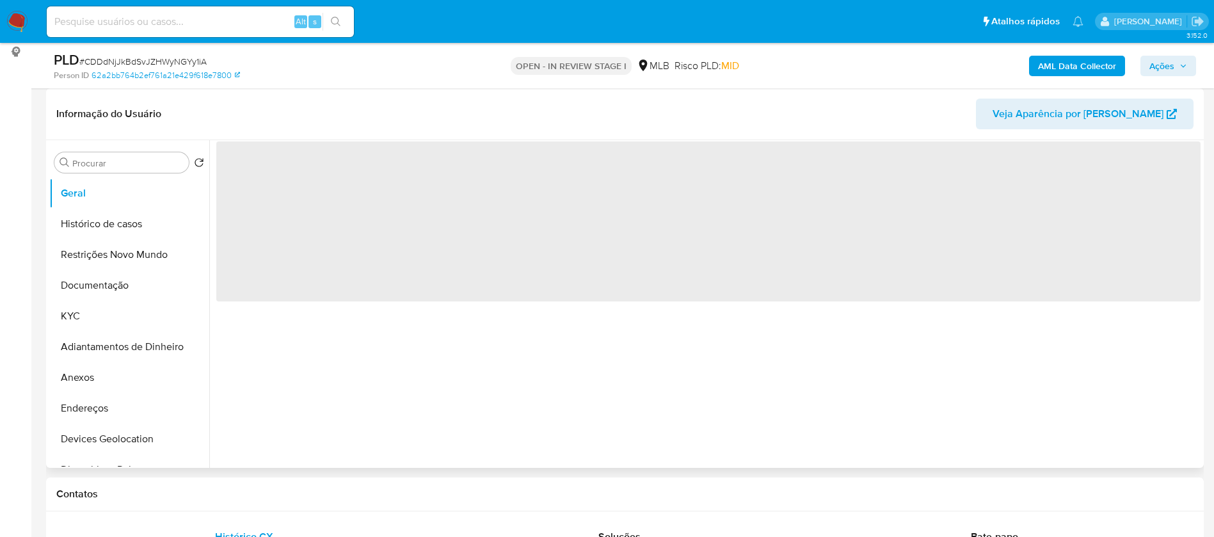
scroll to position [0, 0]
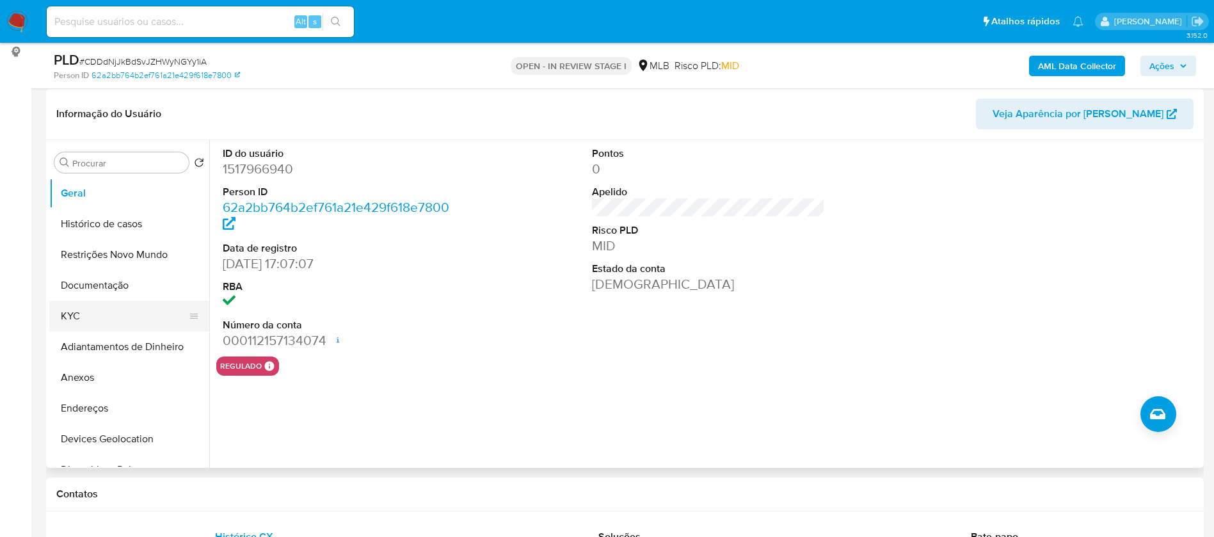
drag, startPoint x: 93, startPoint y: 320, endPoint x: 118, endPoint y: 317, distance: 25.1
click at [93, 319] on button "KYC" at bounding box center [124, 316] width 150 height 31
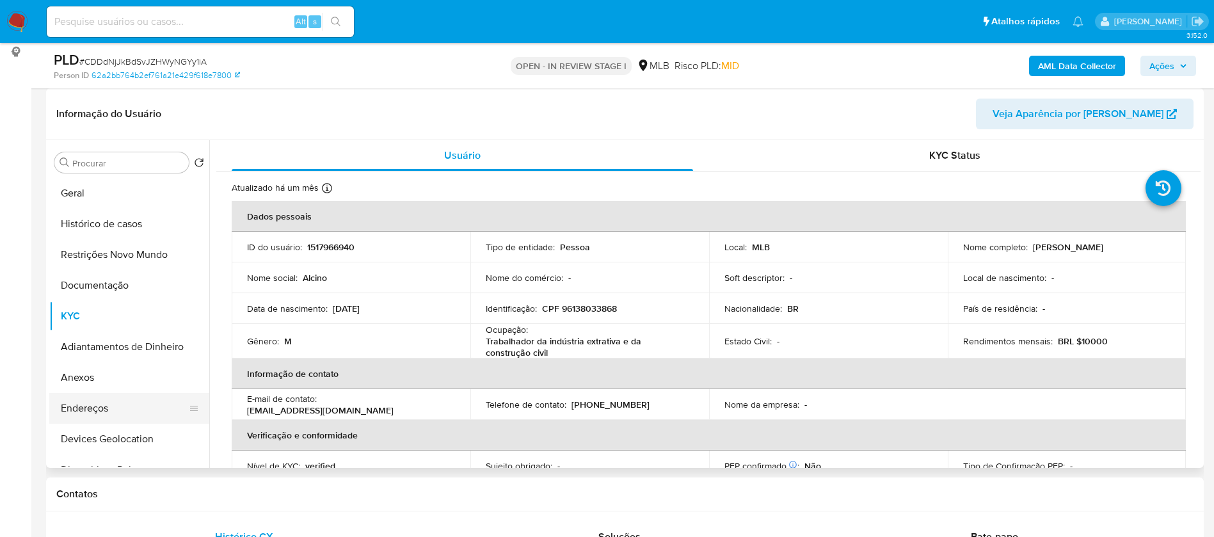
click at [91, 406] on button "Endereços" at bounding box center [124, 408] width 150 height 31
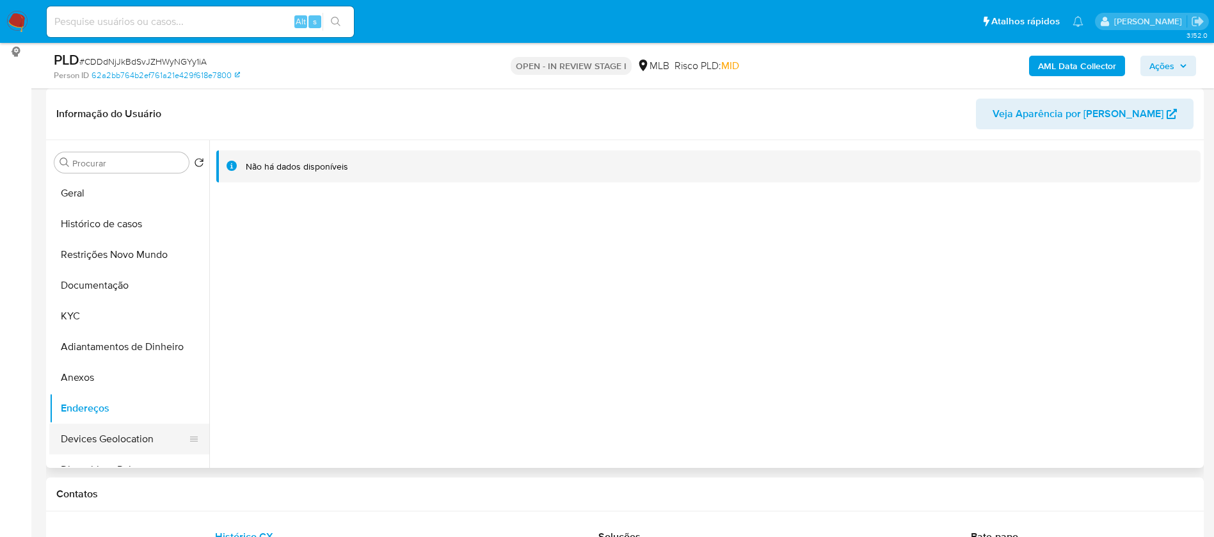
click at [106, 434] on button "Devices Geolocation" at bounding box center [124, 439] width 150 height 31
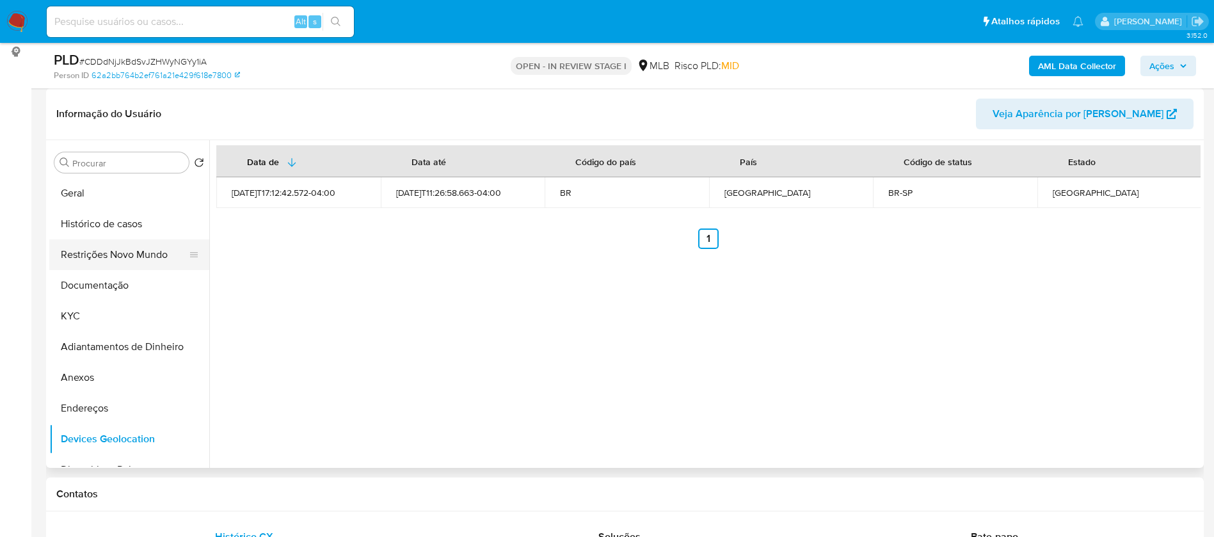
click at [148, 253] on button "Restrições Novo Mundo" at bounding box center [124, 254] width 150 height 31
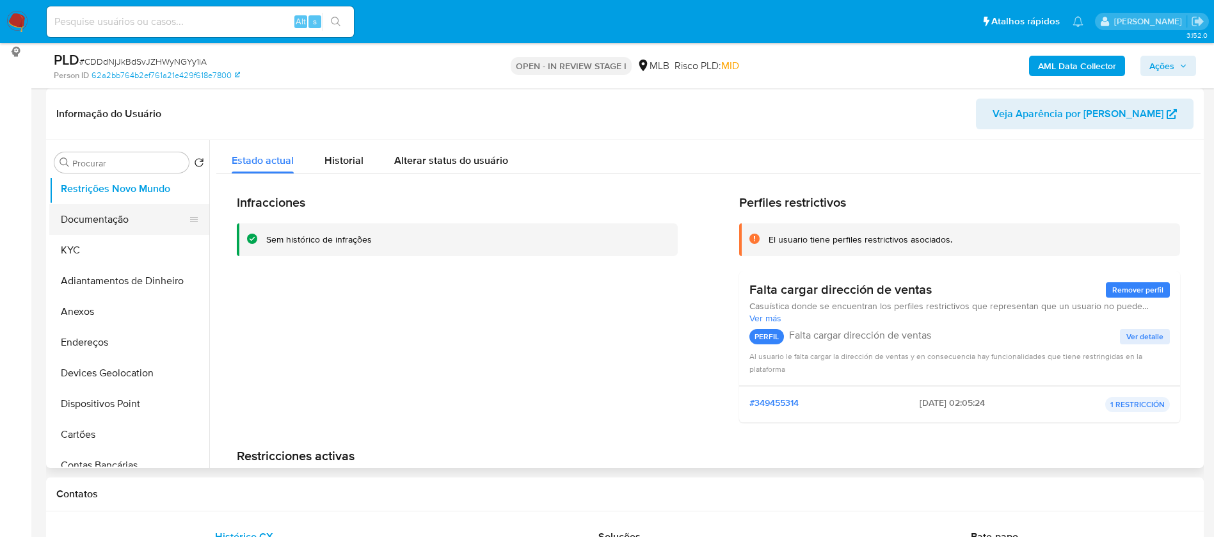
scroll to position [96, 0]
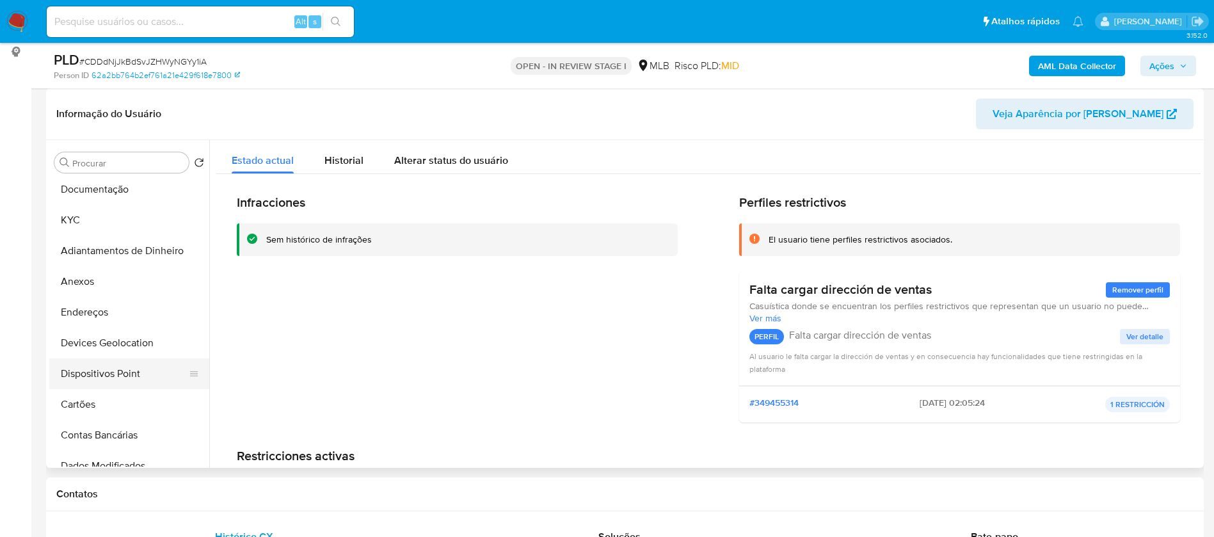
click at [148, 375] on button "Dispositivos Point" at bounding box center [124, 373] width 150 height 31
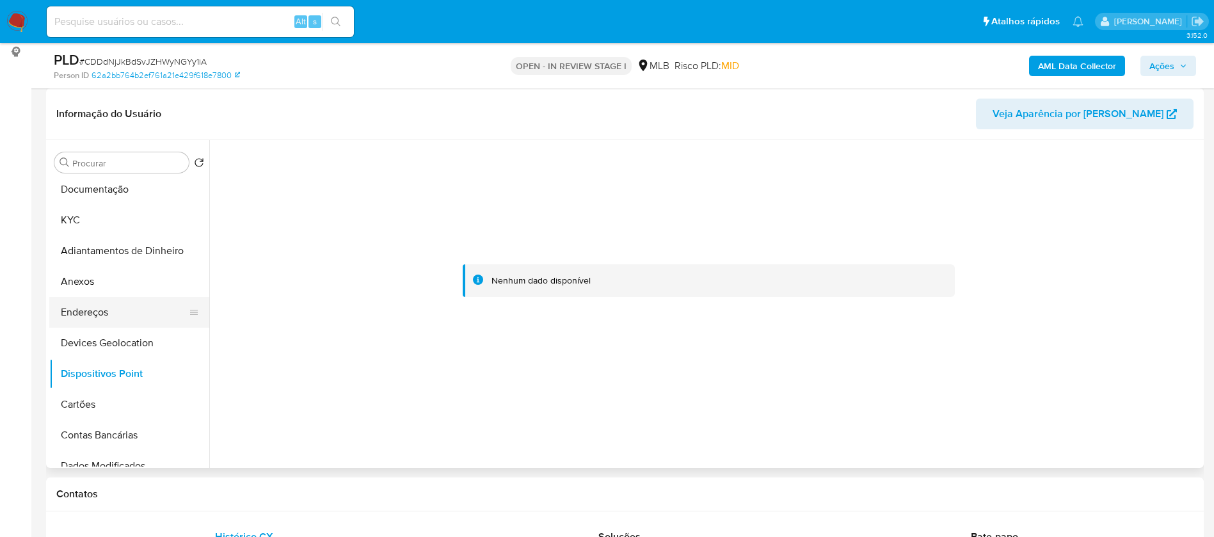
click at [119, 321] on button "Endereços" at bounding box center [124, 312] width 150 height 31
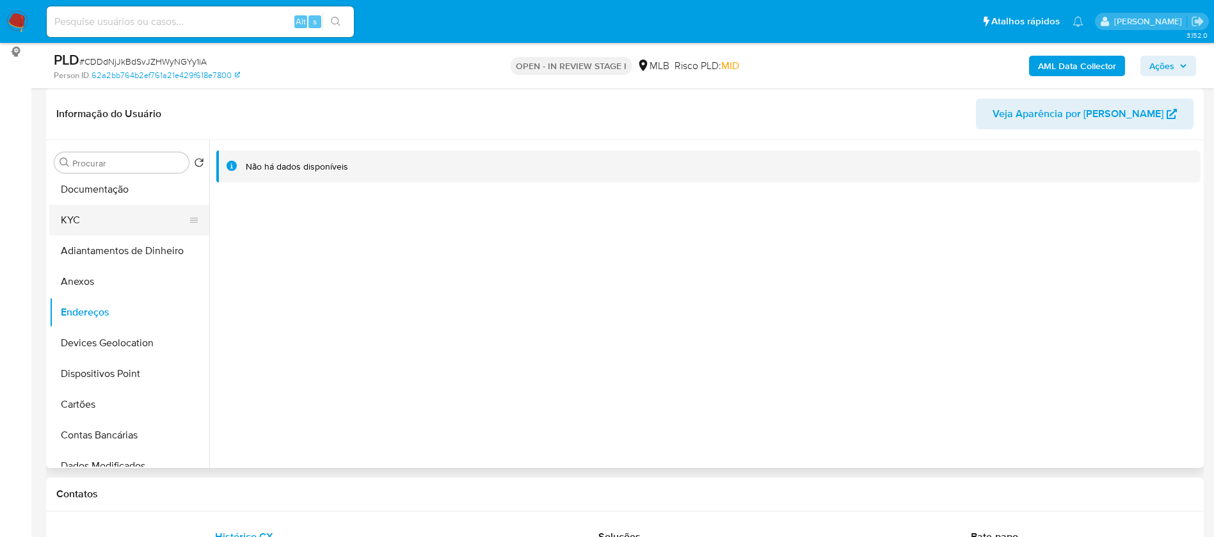
click at [97, 219] on button "KYC" at bounding box center [124, 220] width 150 height 31
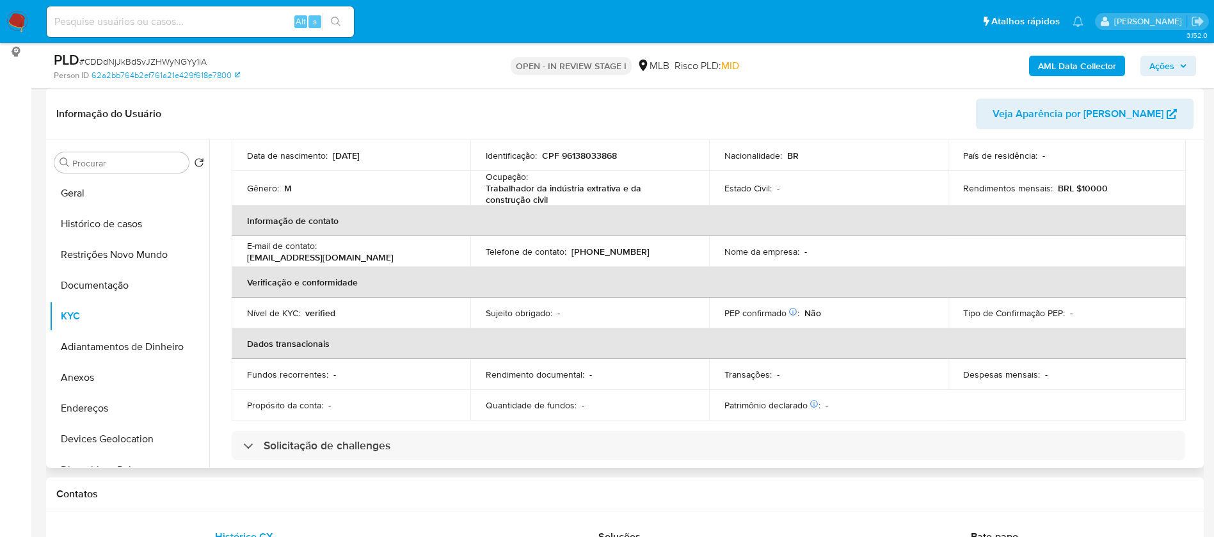
scroll to position [57, 0]
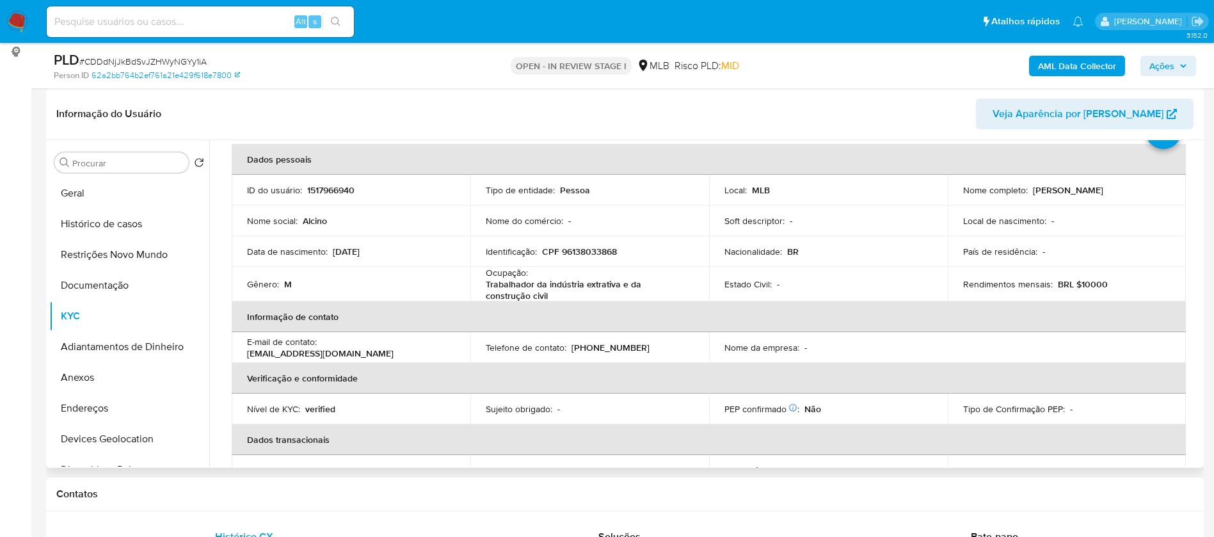
click at [596, 246] on p "CPF 96138033868" at bounding box center [579, 252] width 75 height 12
copy p "96138033868"
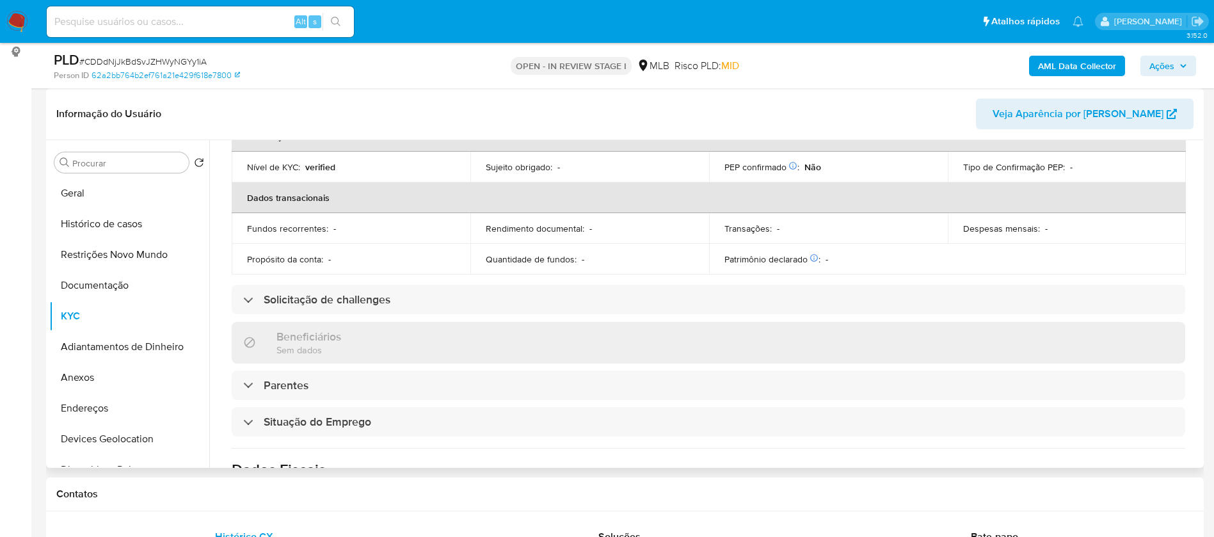
scroll to position [537, 0]
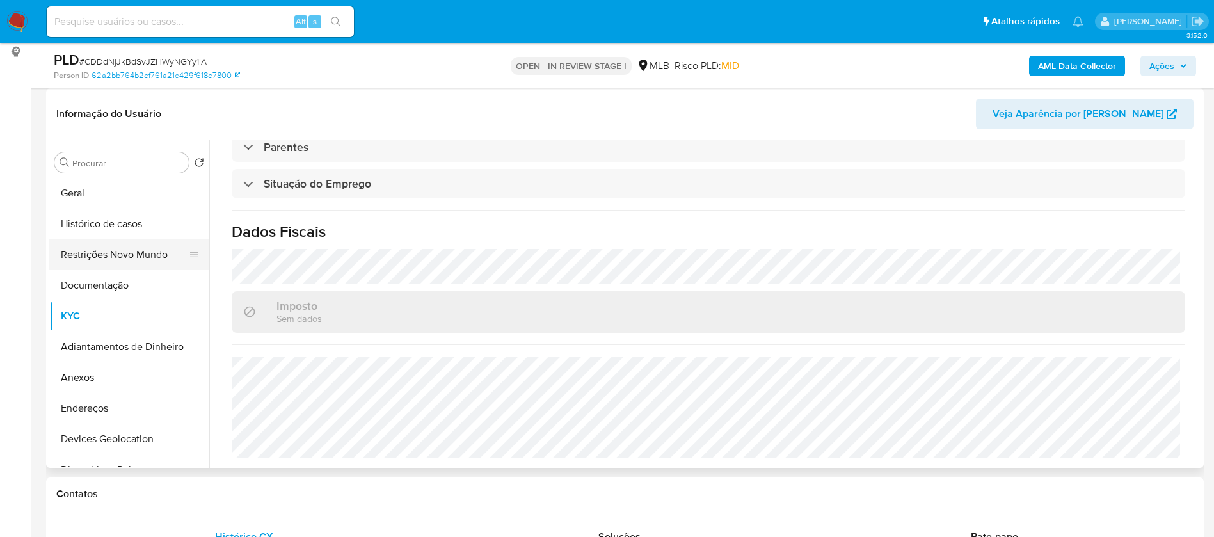
click at [157, 252] on button "Restrições Novo Mundo" at bounding box center [124, 254] width 150 height 31
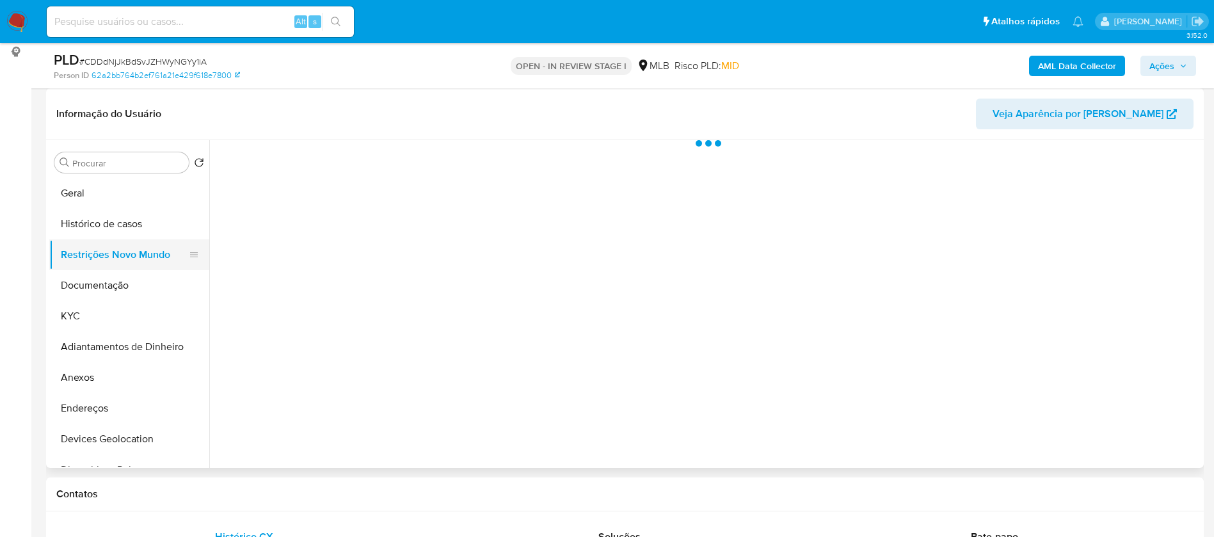
scroll to position [0, 0]
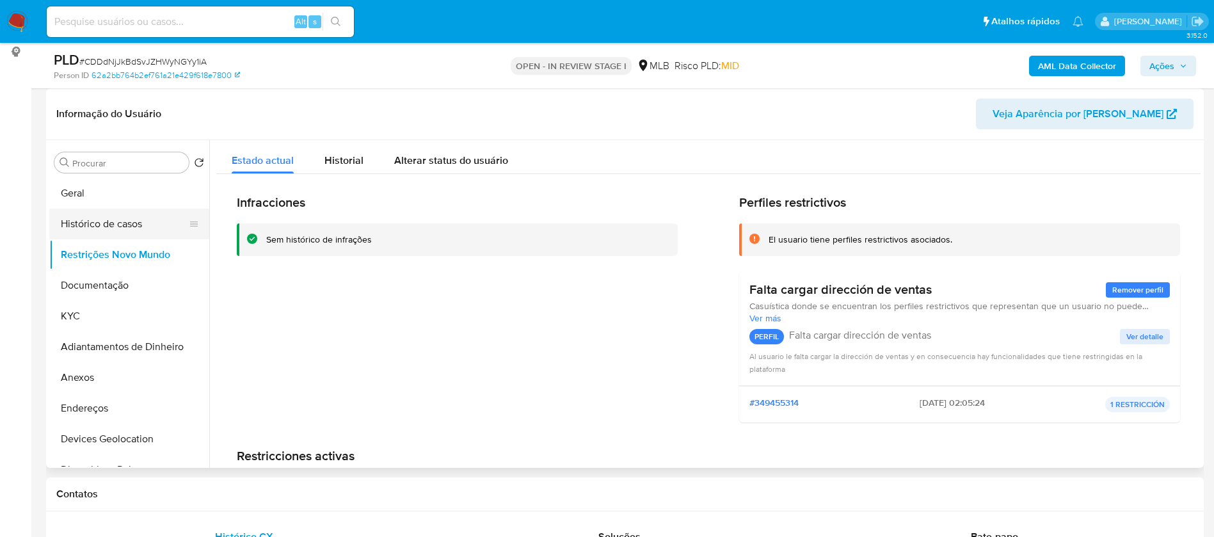
click at [109, 222] on button "Histórico de casos" at bounding box center [124, 224] width 150 height 31
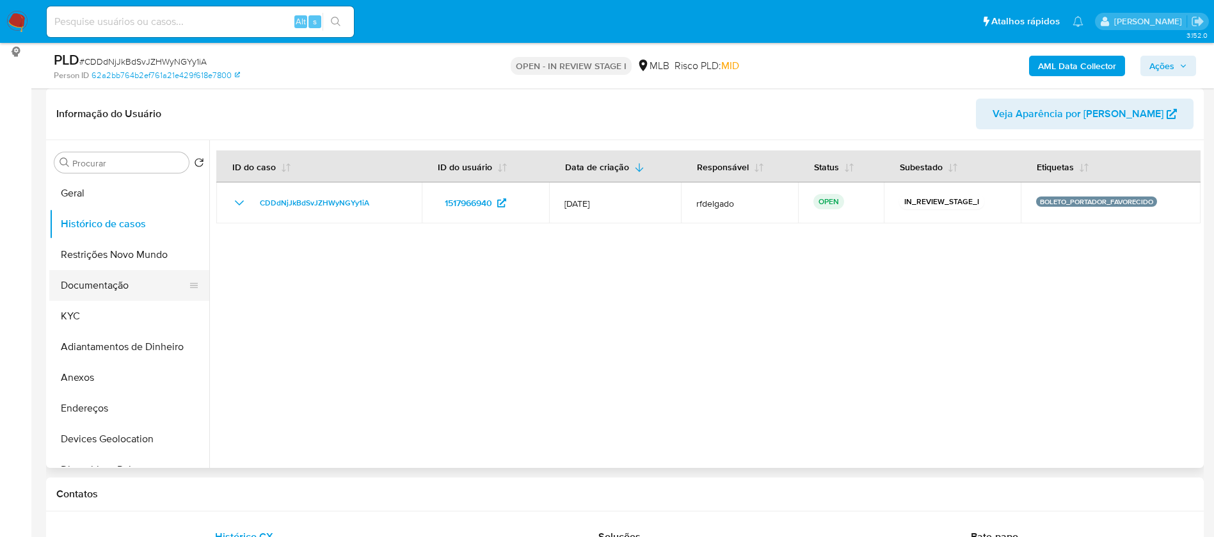
click at [111, 291] on button "Documentação" at bounding box center [124, 285] width 150 height 31
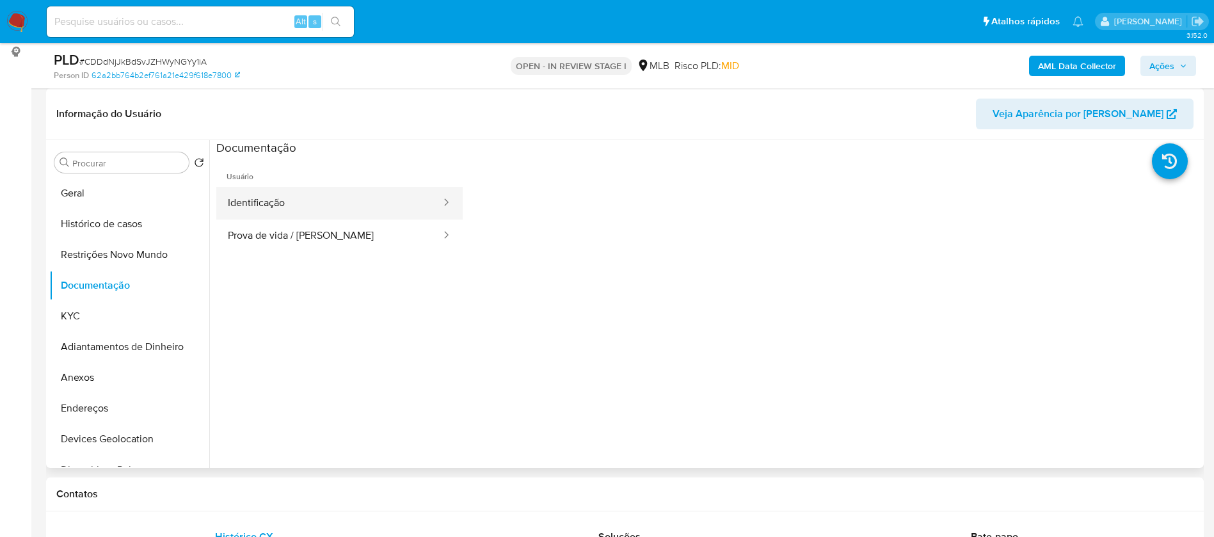
click at [328, 202] on button "Identificação" at bounding box center [329, 203] width 226 height 33
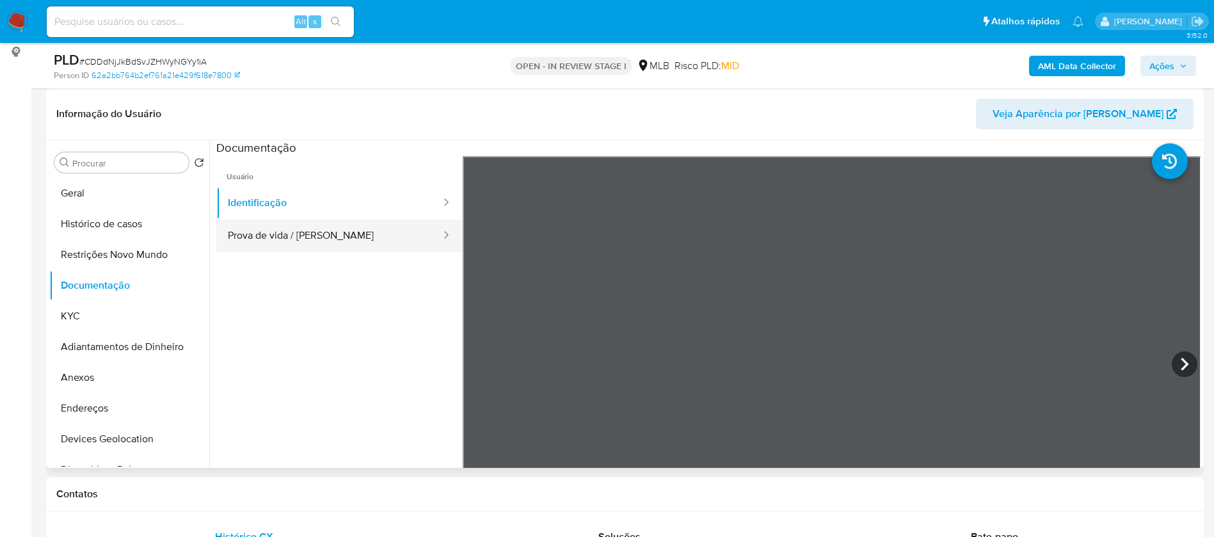
click at [335, 235] on button "Prova de vida / Selfie" at bounding box center [329, 235] width 226 height 33
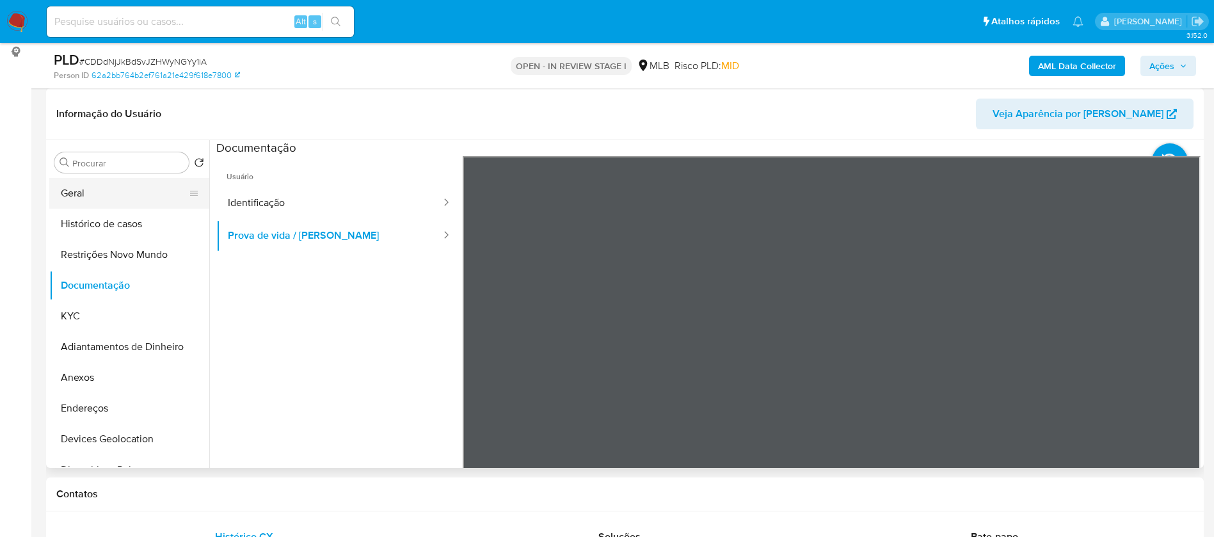
click at [83, 198] on button "Geral" at bounding box center [124, 193] width 150 height 31
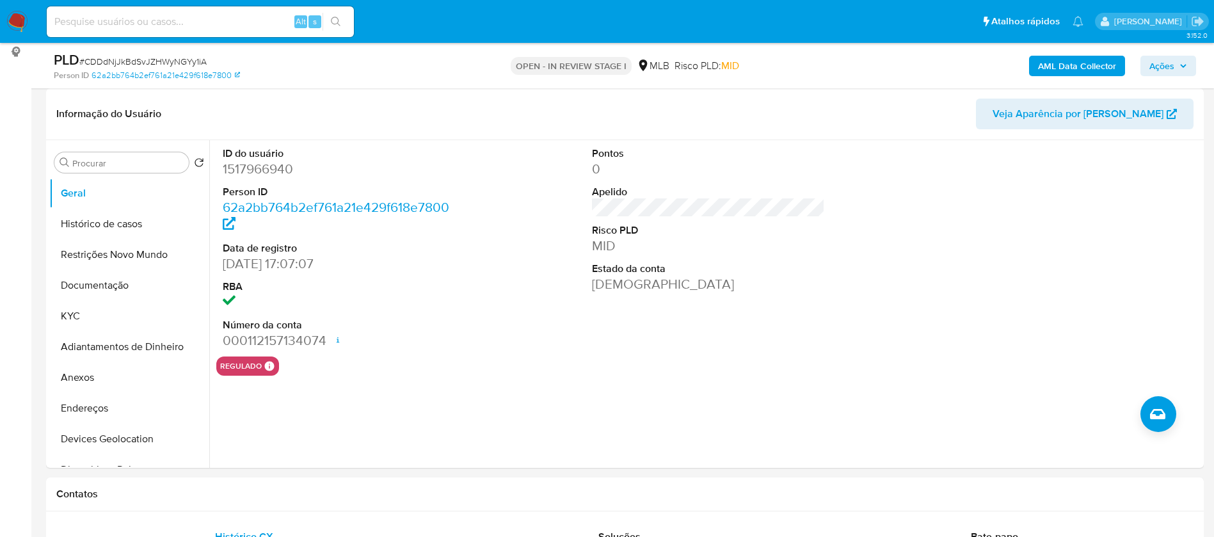
click at [219, 22] on input at bounding box center [200, 21] width 307 height 17
paste input "sQZzmRqN9MjsVjJTu0YNkIi4"
type input "sQZzmRqN9MjsVjJTu0YNkIi4"
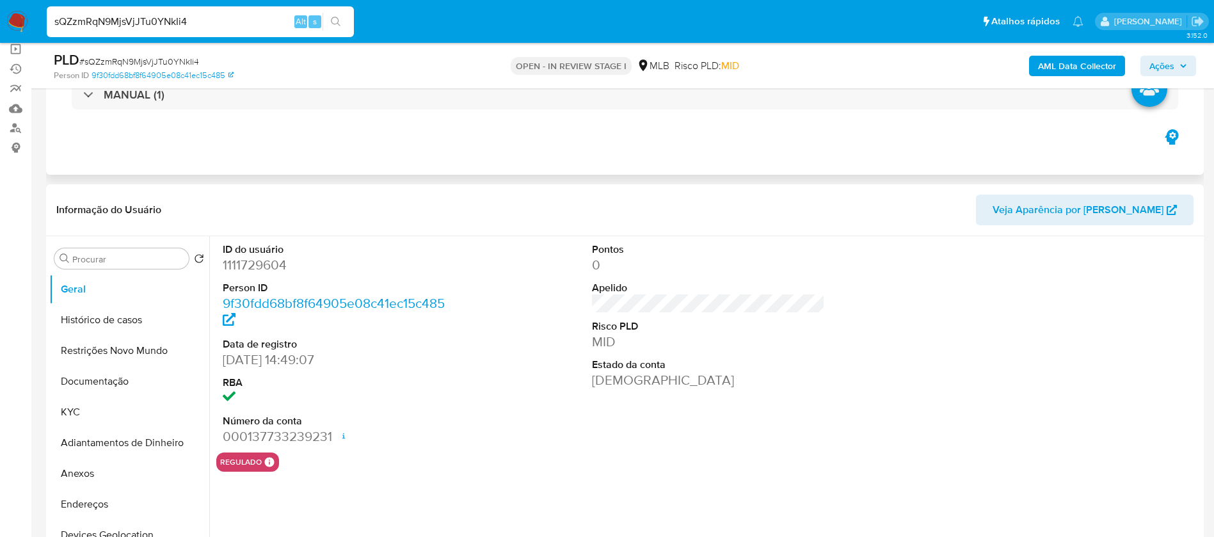
select select "10"
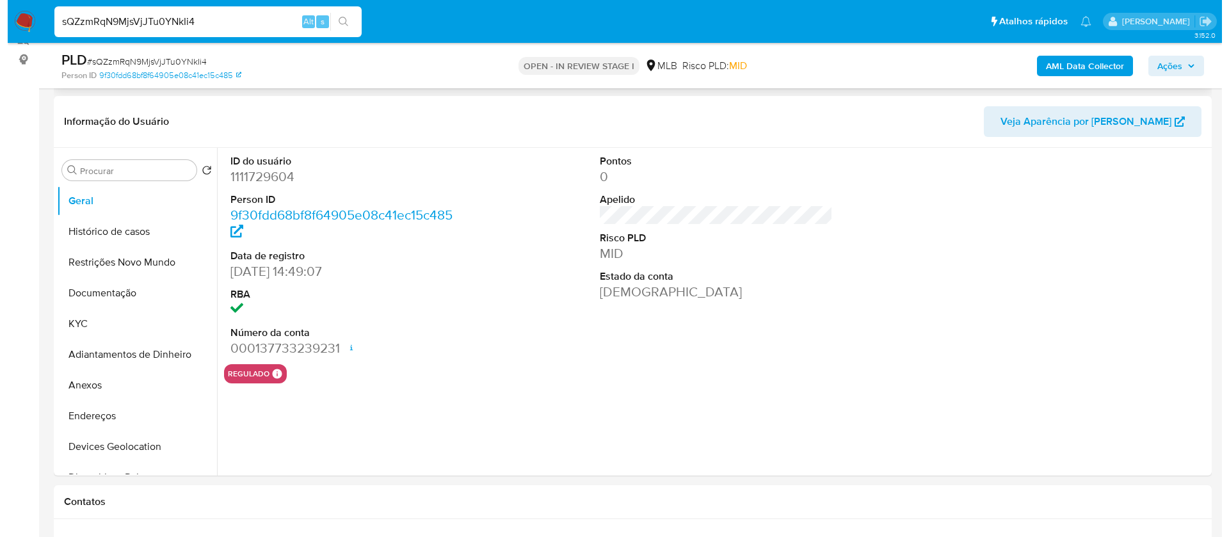
scroll to position [192, 0]
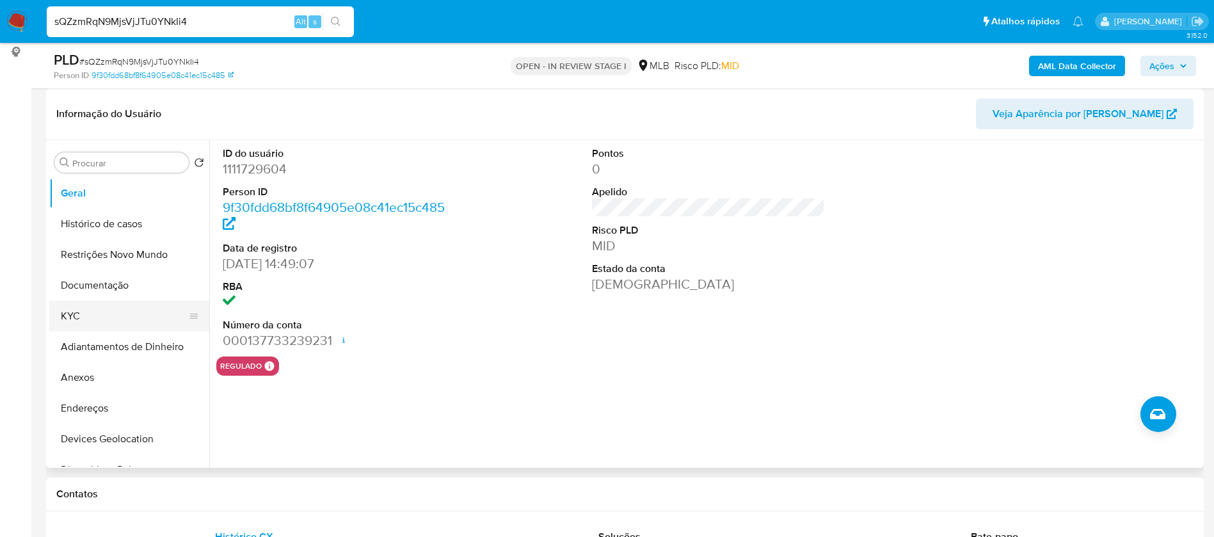
click at [70, 317] on button "KYC" at bounding box center [124, 316] width 150 height 31
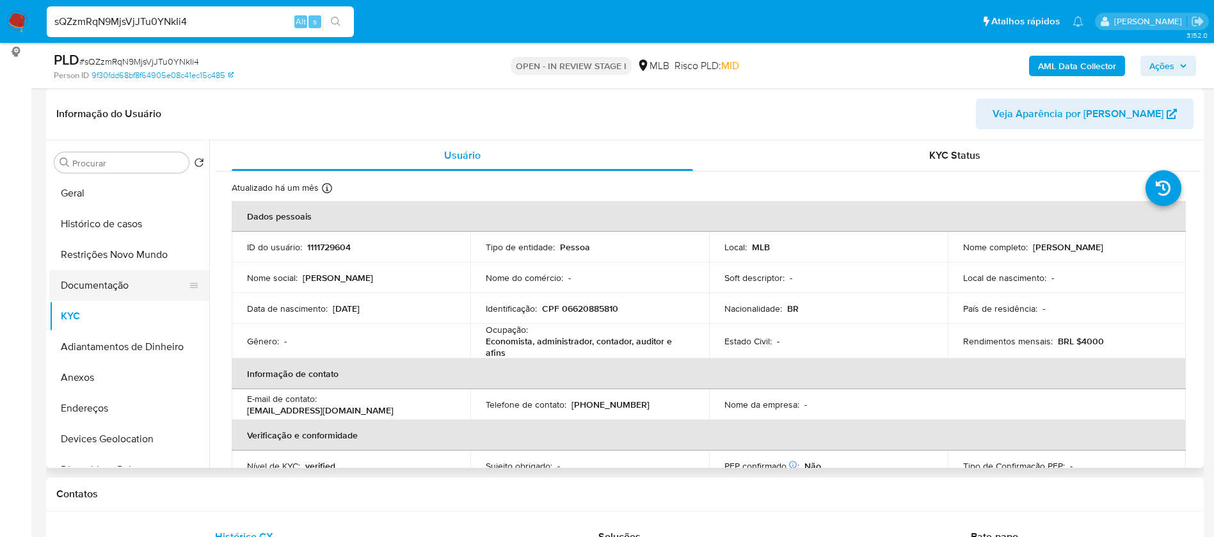
click at [103, 288] on button "Documentação" at bounding box center [124, 285] width 150 height 31
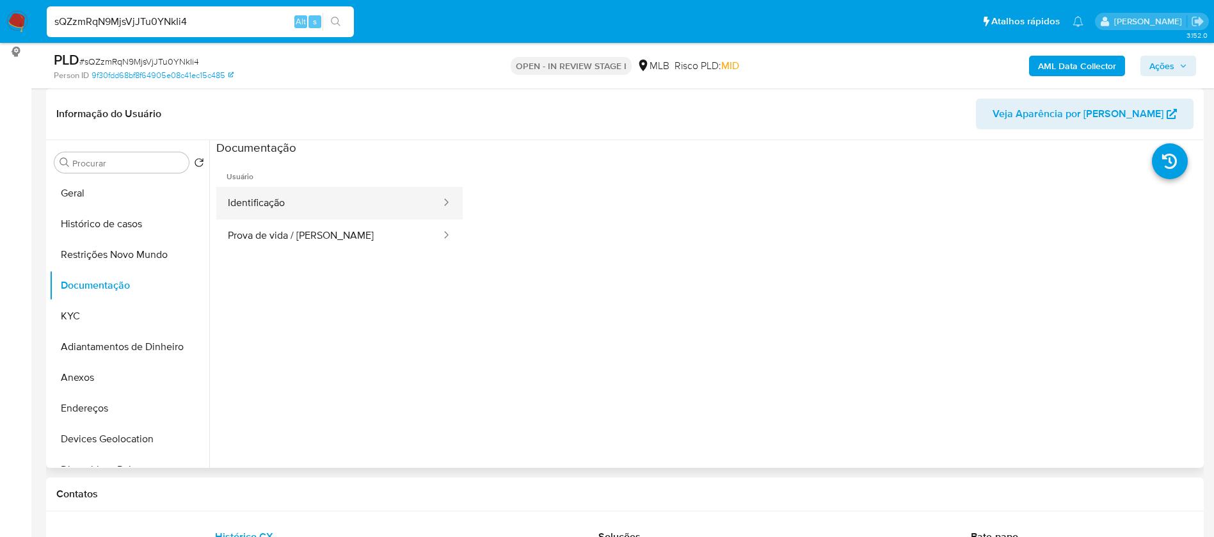
click at [356, 205] on button "Identificação" at bounding box center [329, 203] width 226 height 33
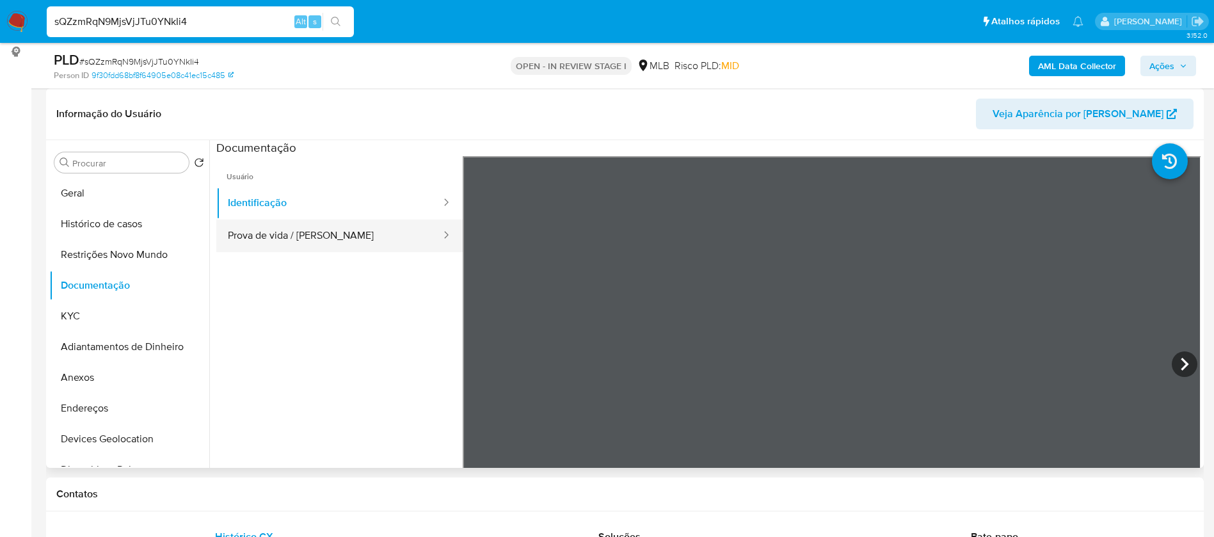
click at [372, 243] on button "Prova de vida / Selfie" at bounding box center [329, 235] width 226 height 33
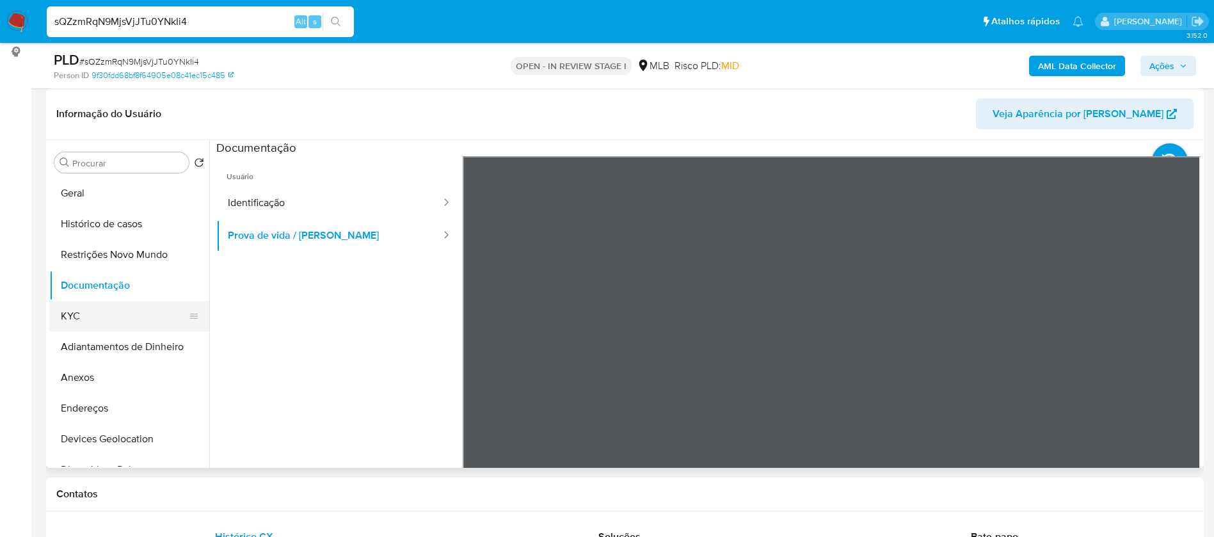
click at [102, 314] on button "KYC" at bounding box center [124, 316] width 150 height 31
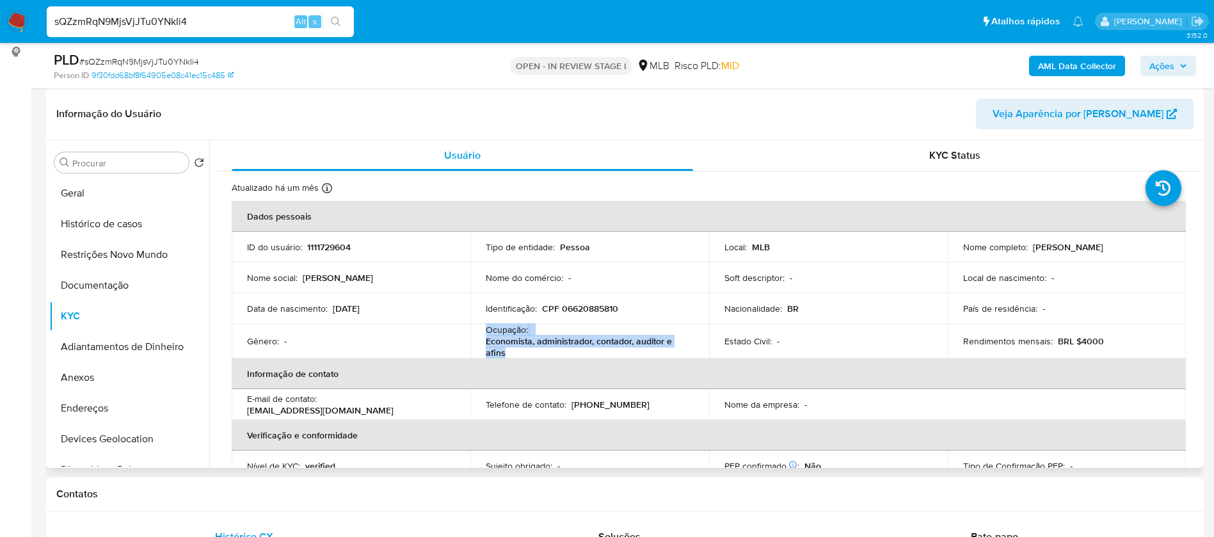
drag, startPoint x: 508, startPoint y: 353, endPoint x: 480, endPoint y: 331, distance: 35.6
click at [480, 331] on td "Ocupação : Economista, administrador, contador, auditor e afins" at bounding box center [589, 341] width 239 height 35
copy div "Ocupação : Economista, administrador, contador, auditor e afins"
click at [1095, 66] on b "AML Data Collector" at bounding box center [1077, 66] width 78 height 20
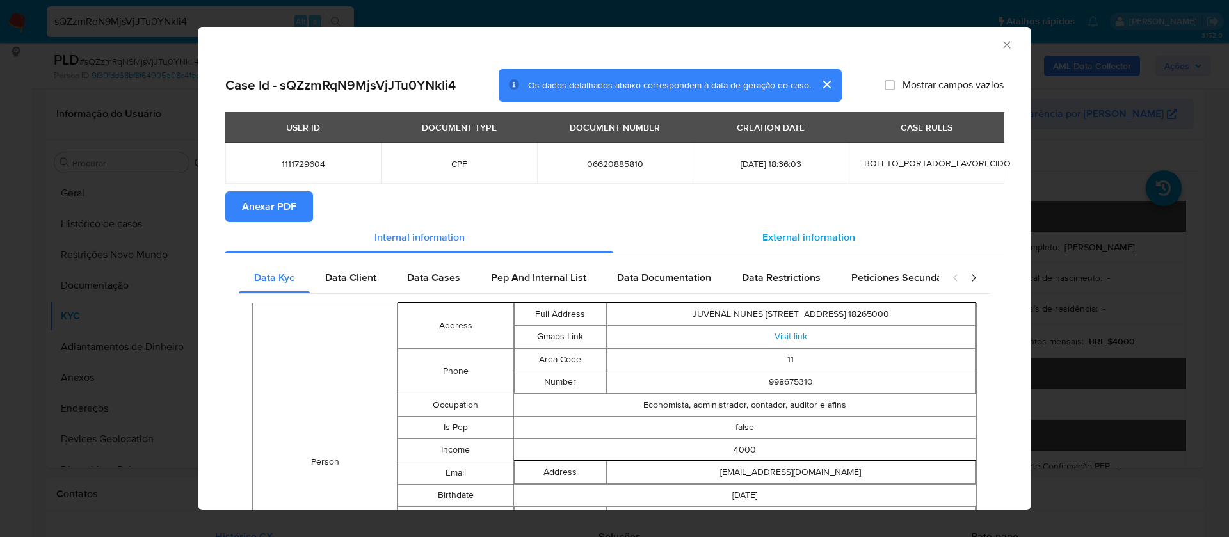
click at [776, 232] on span "External information" at bounding box center [808, 237] width 93 height 15
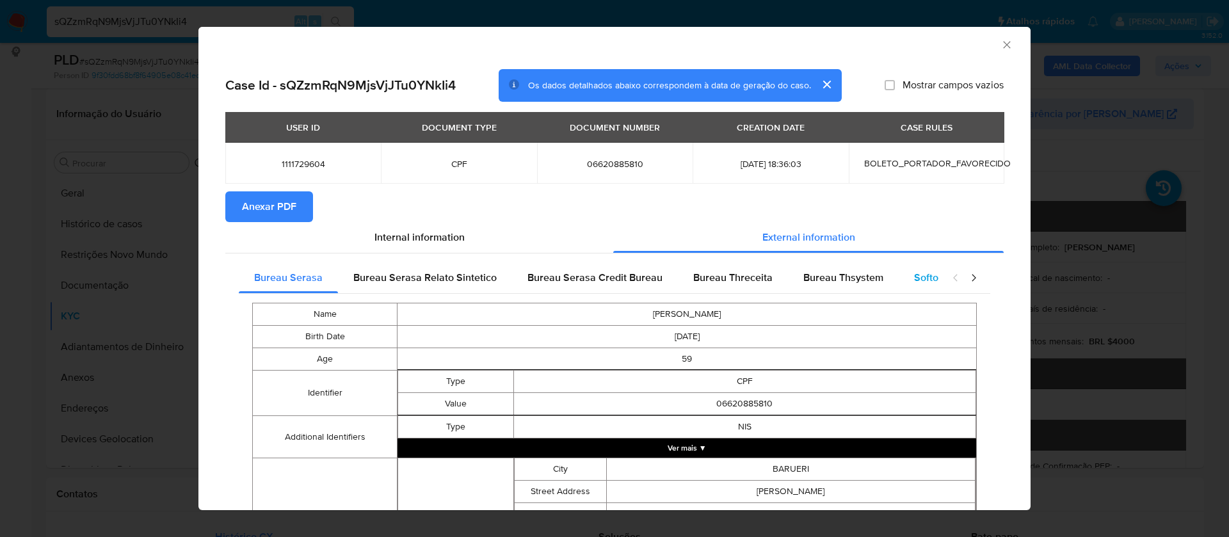
click at [916, 271] on span "Softon" at bounding box center [929, 277] width 30 height 15
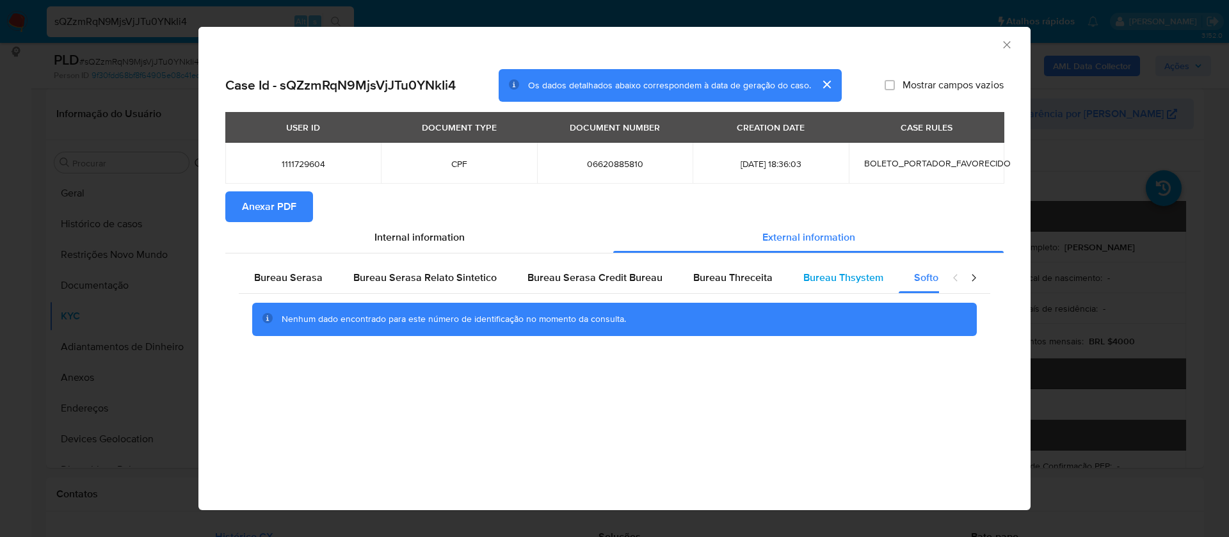
click at [841, 273] on span "Bureau Thsystem" at bounding box center [843, 277] width 80 height 15
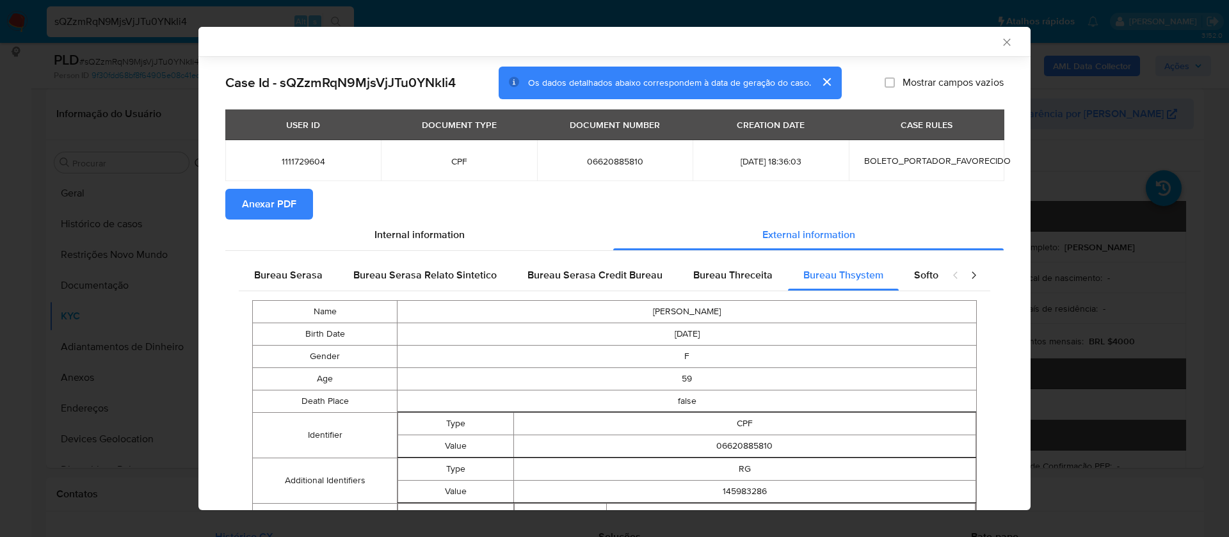
scroll to position [530, 0]
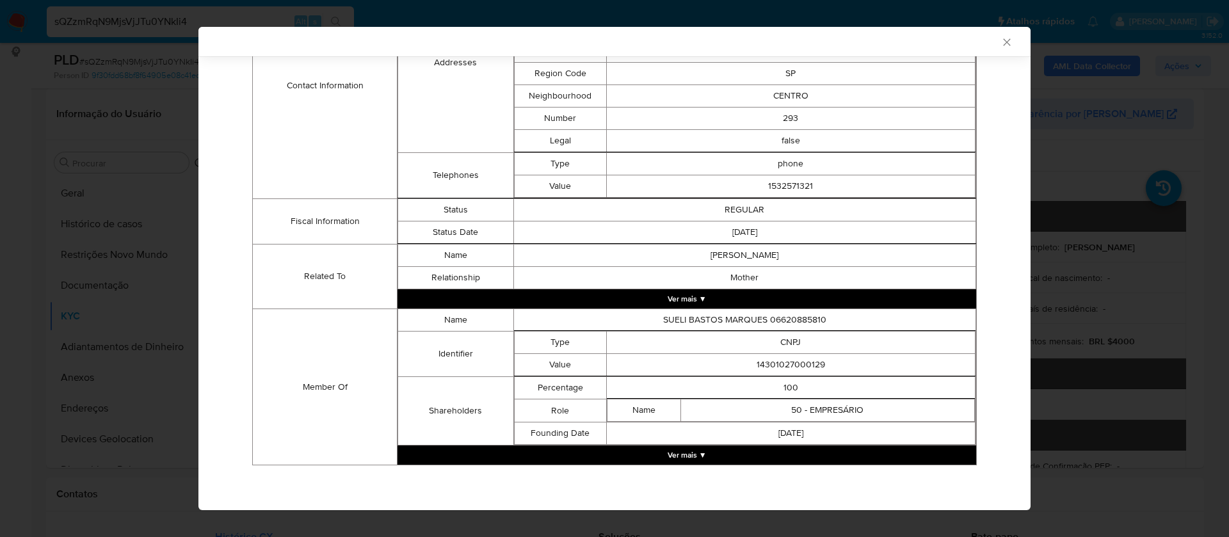
click at [789, 364] on td "14301027000129" at bounding box center [790, 365] width 369 height 22
click at [789, 363] on td "14301027000129" at bounding box center [790, 365] width 369 height 22
copy td "14301027000129"
click at [687, 450] on button "Ver mais ▼" at bounding box center [686, 454] width 578 height 19
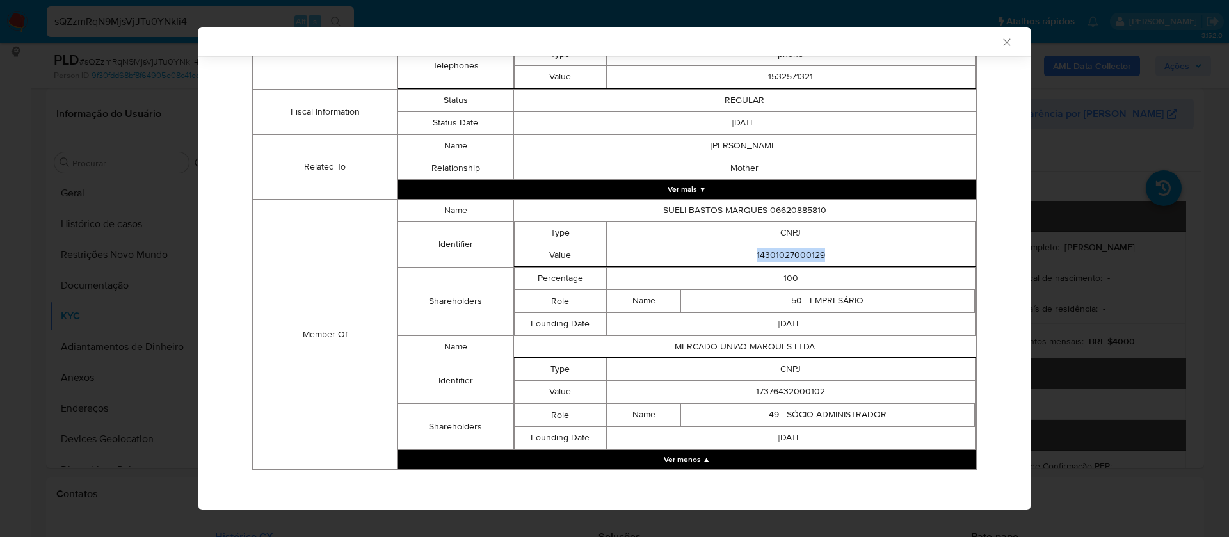
scroll to position [644, 0]
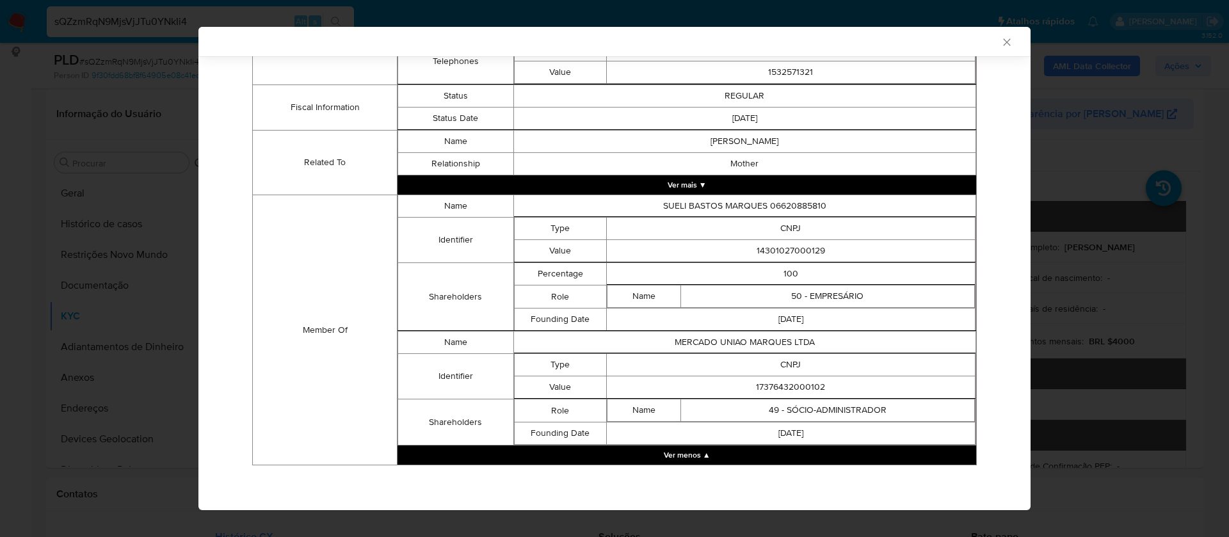
click at [793, 385] on td "17376432000102" at bounding box center [790, 387] width 369 height 22
copy td "17376432000102"
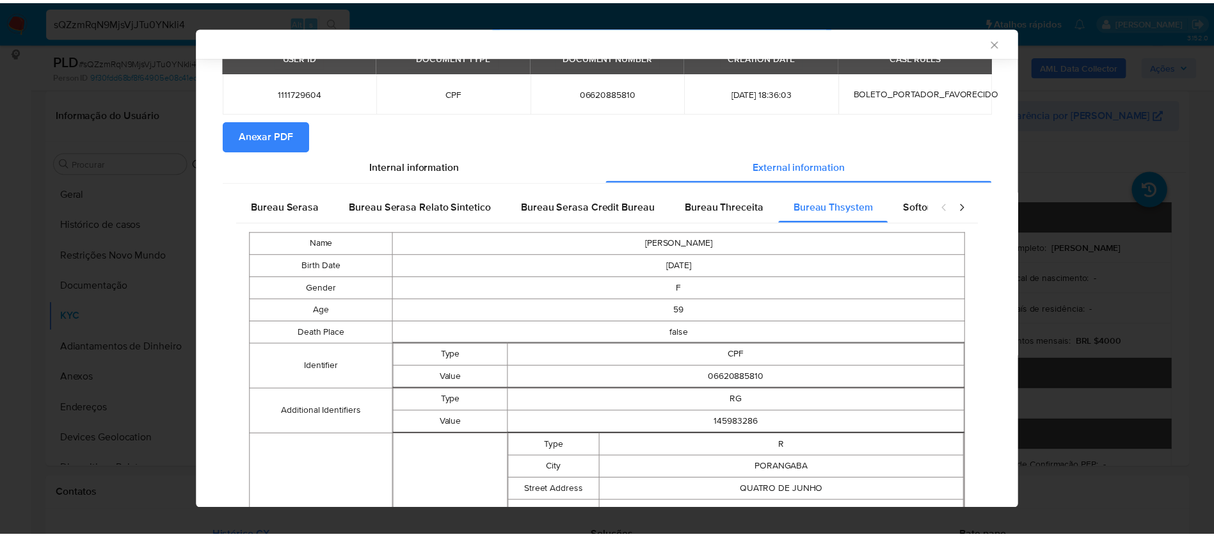
scroll to position [0, 0]
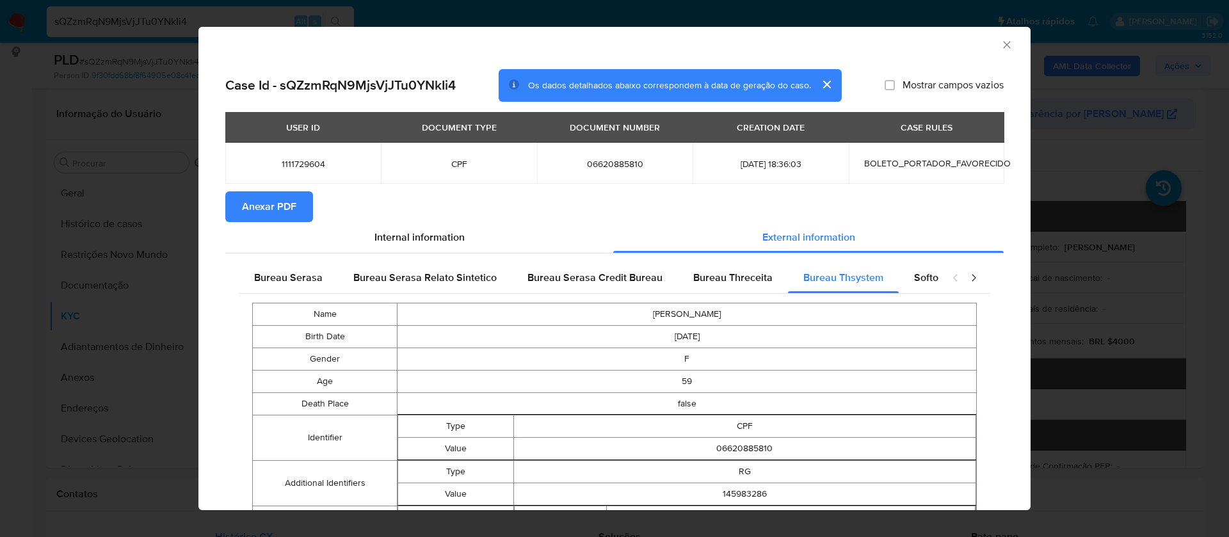
click at [1000, 43] on icon "Fechar a janela" at bounding box center [1006, 44] width 13 height 13
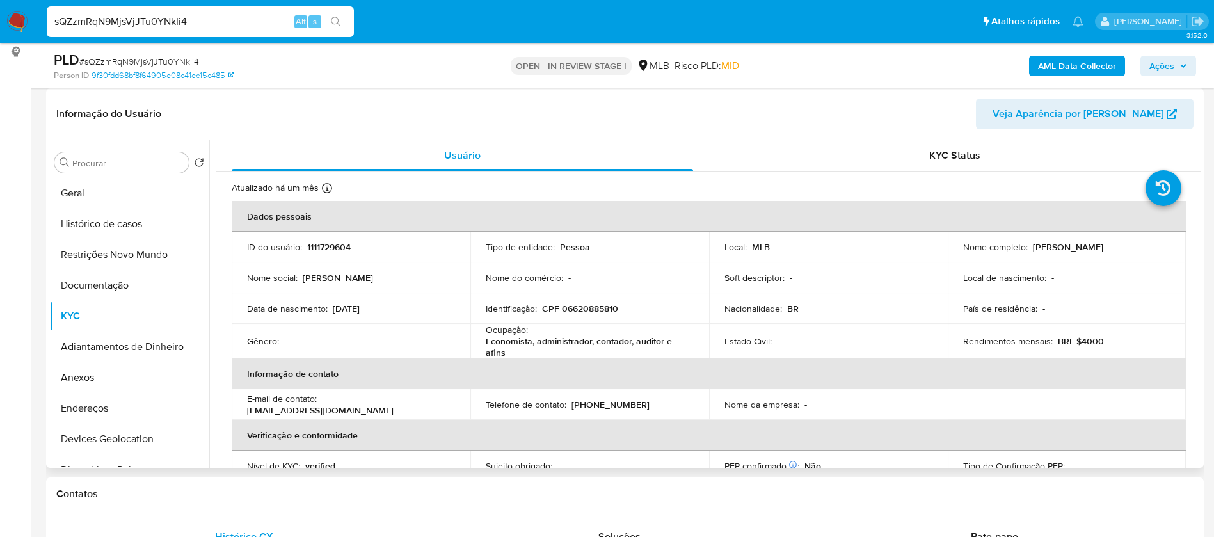
click at [322, 241] on p "1111729604" at bounding box center [329, 247] width 44 height 12
click at [825, 113] on header "Informação do Usuário Veja Aparência por Pessoa" at bounding box center [624, 114] width 1137 height 31
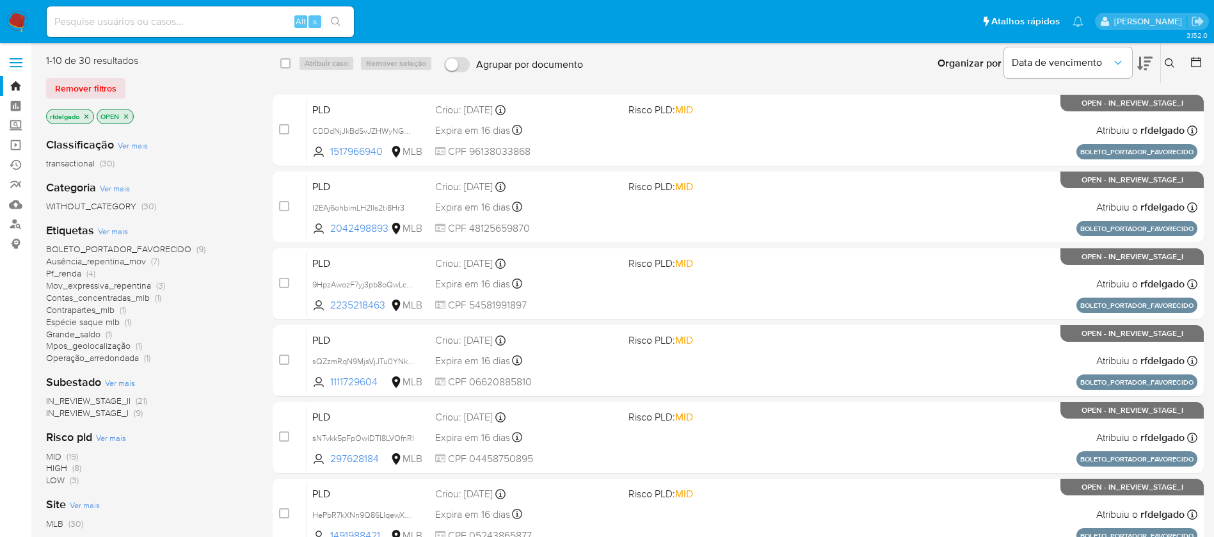
click at [113, 228] on span "Ver mais" at bounding box center [113, 231] width 30 height 12
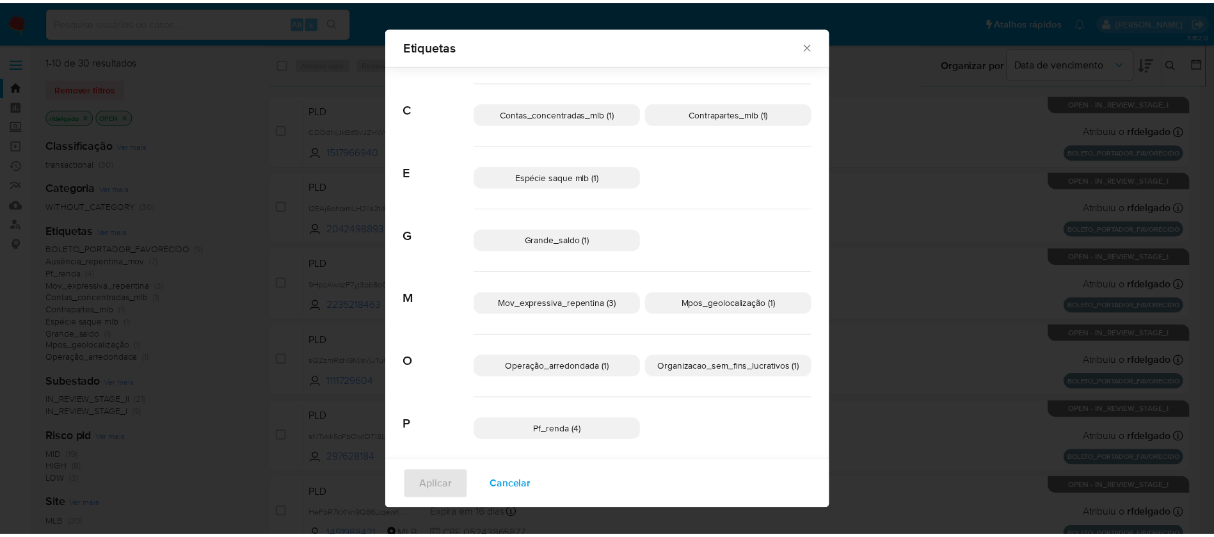
scroll to position [141, 0]
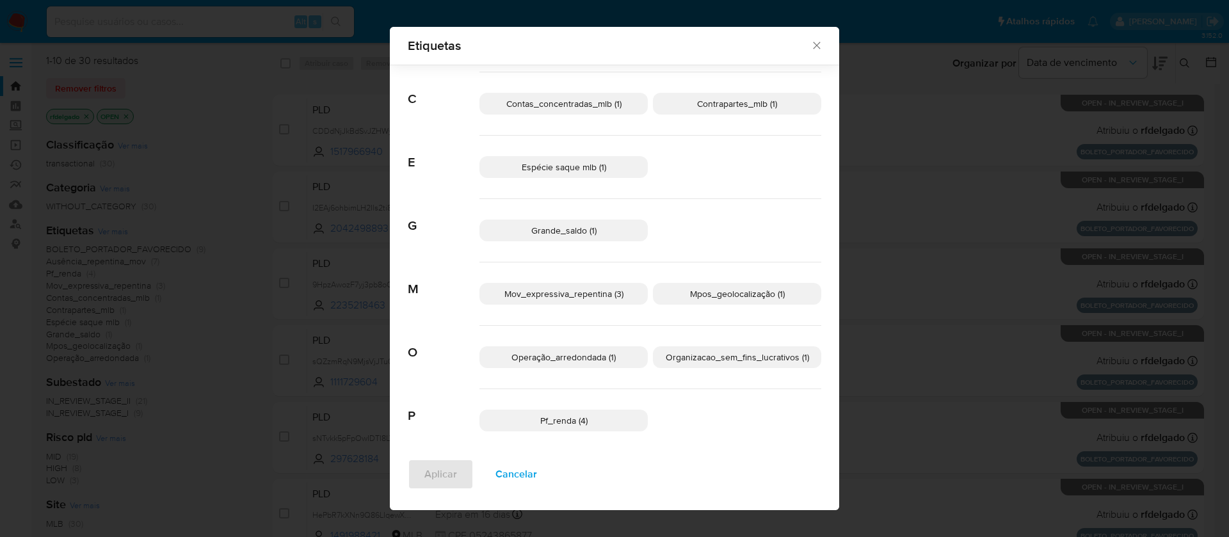
click at [810, 45] on icon "Fechar" at bounding box center [816, 45] width 13 height 13
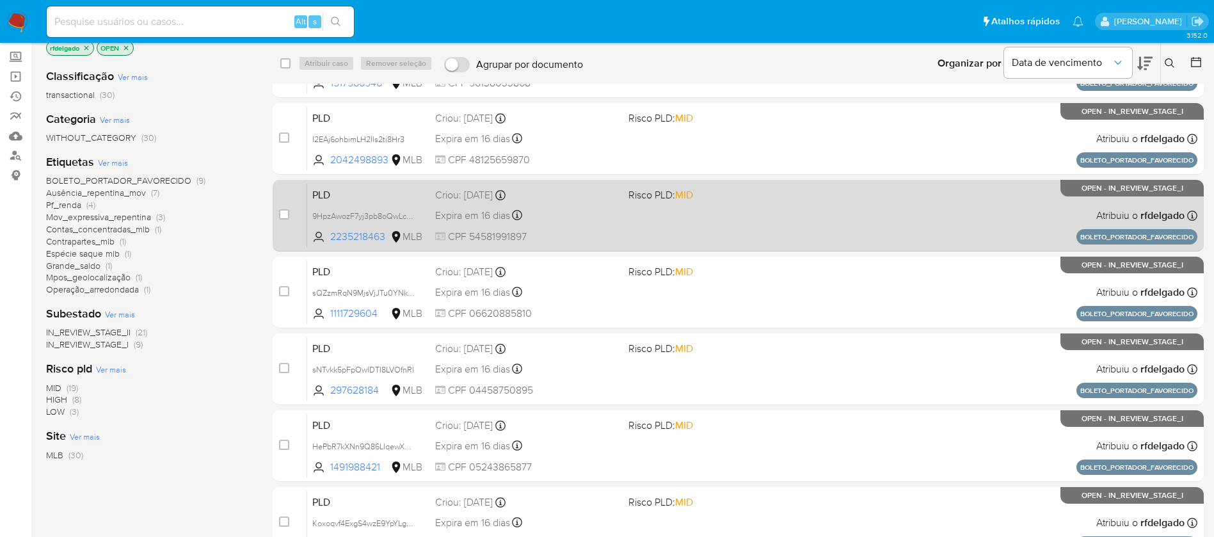
scroll to position [0, 0]
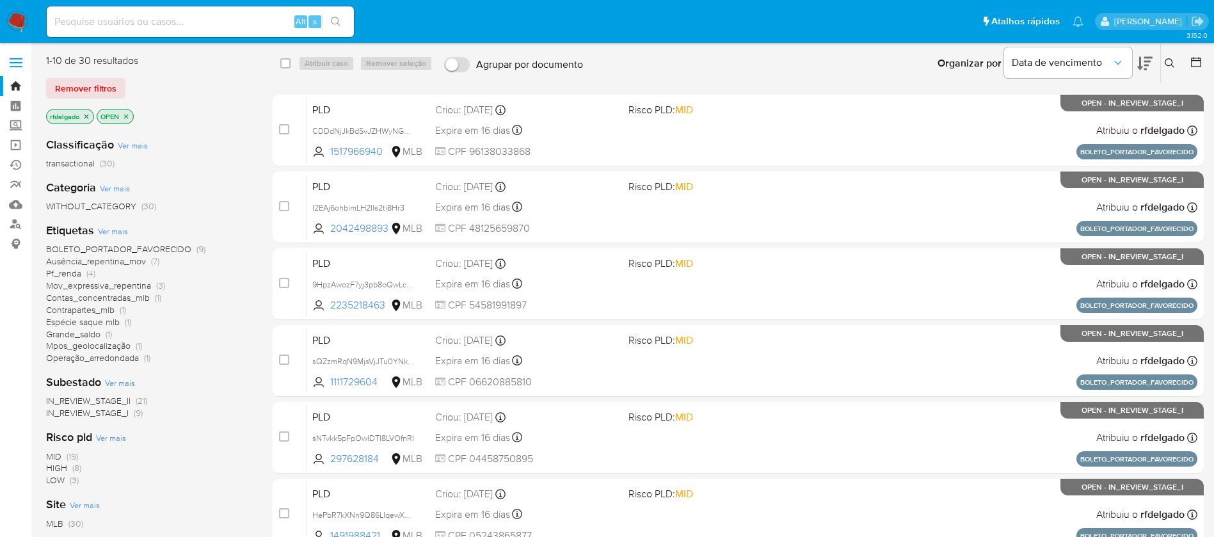
click at [157, 247] on span "BOLETO_PORTADOR_FAVORECIDO" at bounding box center [118, 249] width 145 height 13
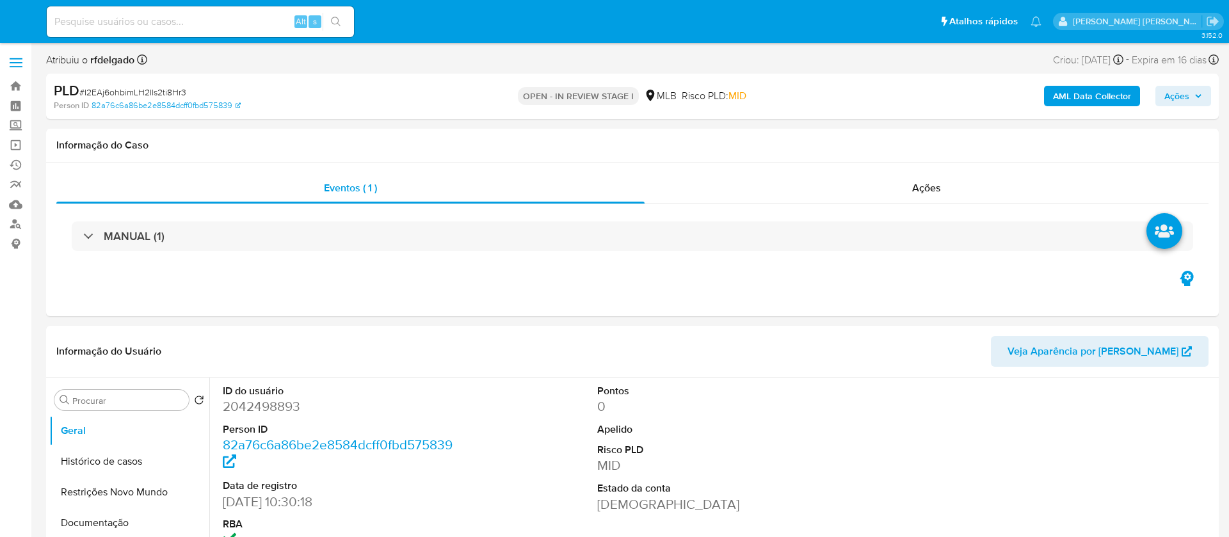
select select "10"
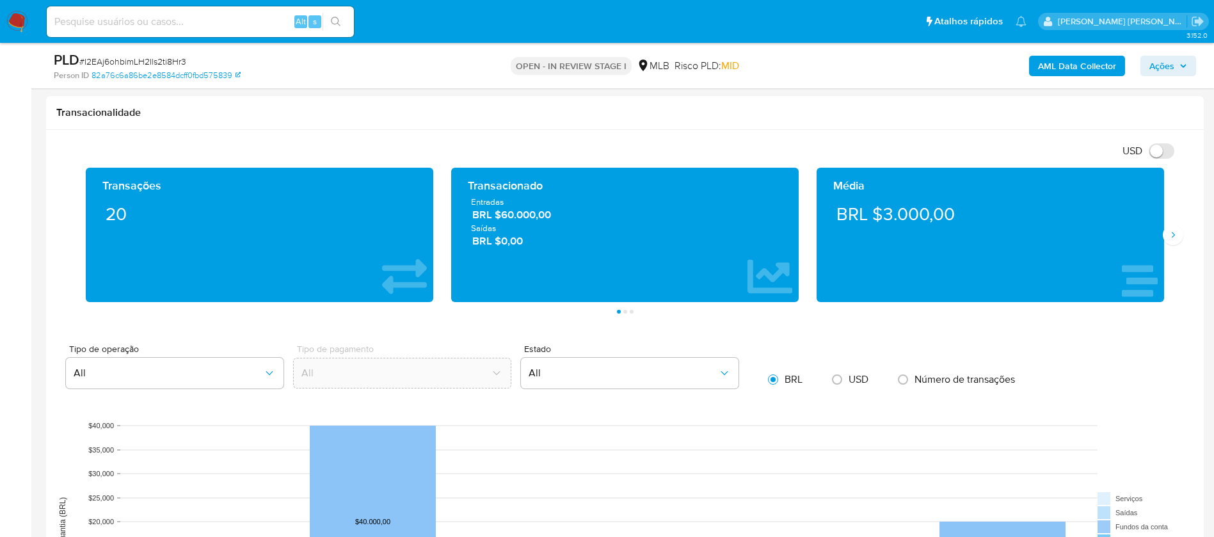
scroll to position [1248, 0]
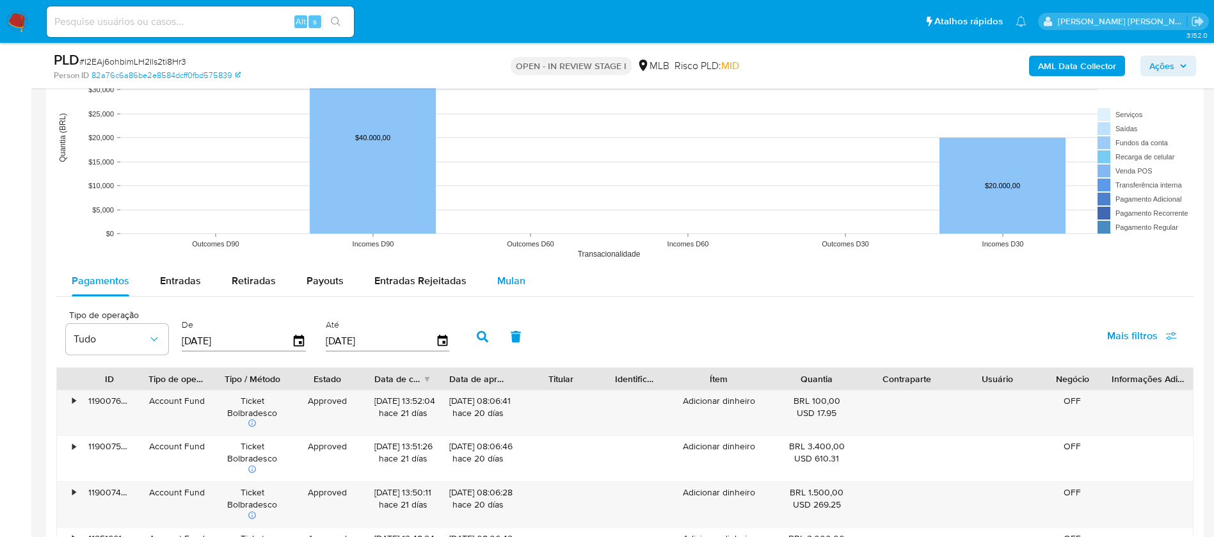
click at [510, 277] on span "Mulan" at bounding box center [511, 280] width 28 height 15
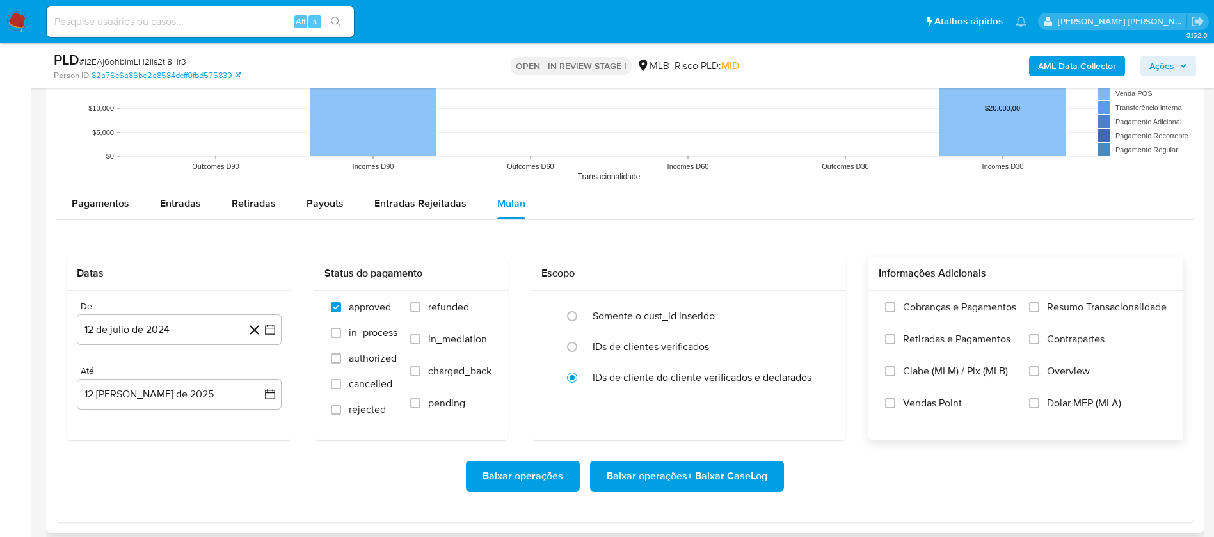
scroll to position [1344, 0]
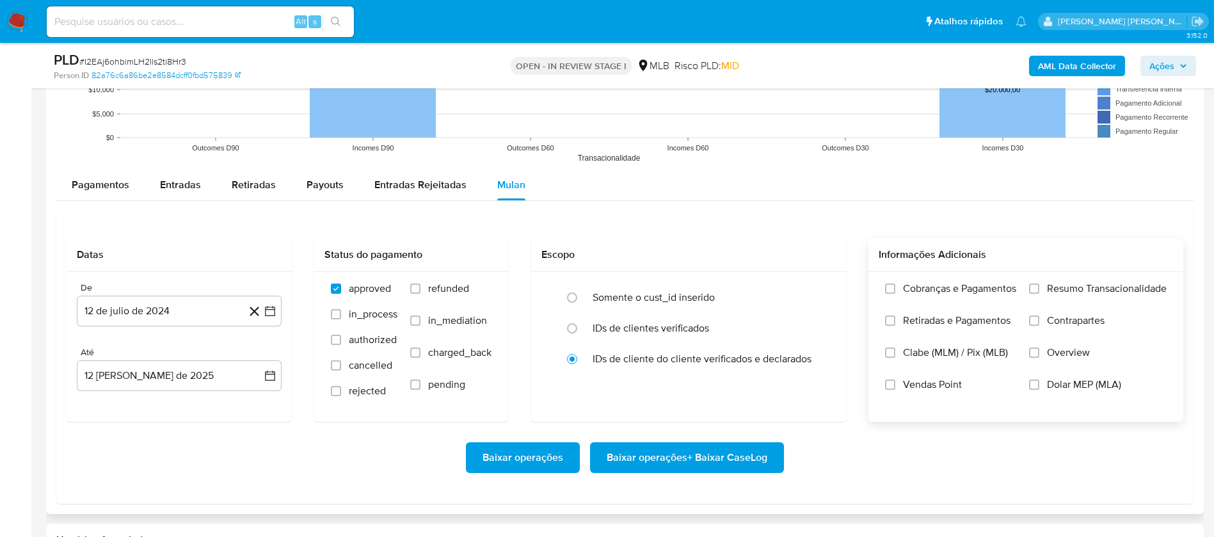
click at [1060, 284] on span "Resumo Transacionalidade" at bounding box center [1107, 288] width 120 height 13
click at [1039, 284] on input "Resumo Transacionalidade" at bounding box center [1034, 288] width 10 height 10
click at [943, 383] on span "Vendas Point" at bounding box center [932, 384] width 59 height 13
click at [895, 383] on input "Vendas Point" at bounding box center [890, 384] width 10 height 10
click at [180, 314] on button "12 de julio de 2024" at bounding box center [179, 311] width 205 height 31
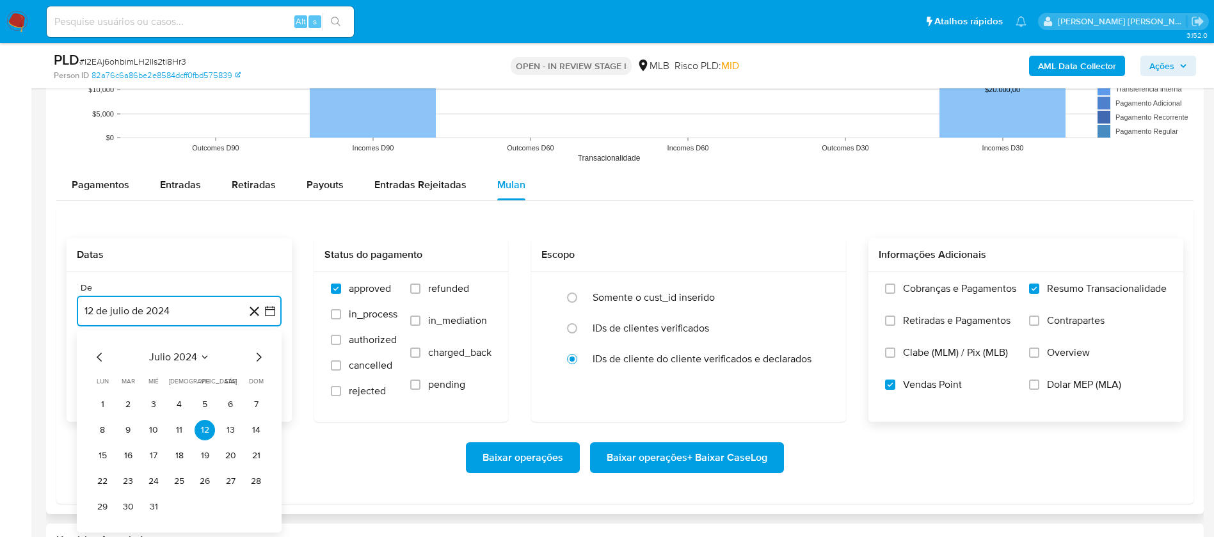
click at [194, 361] on span "julio 2024" at bounding box center [173, 357] width 48 height 13
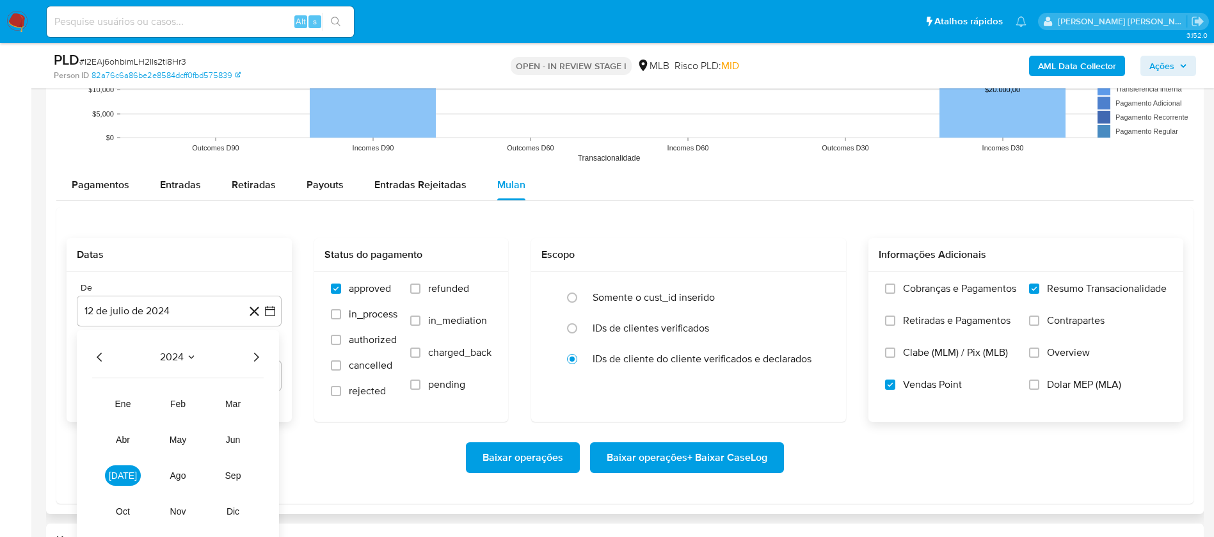
click at [256, 356] on icon "Año siguiente" at bounding box center [255, 356] width 15 height 15
click at [232, 436] on span "jun" at bounding box center [233, 439] width 15 height 10
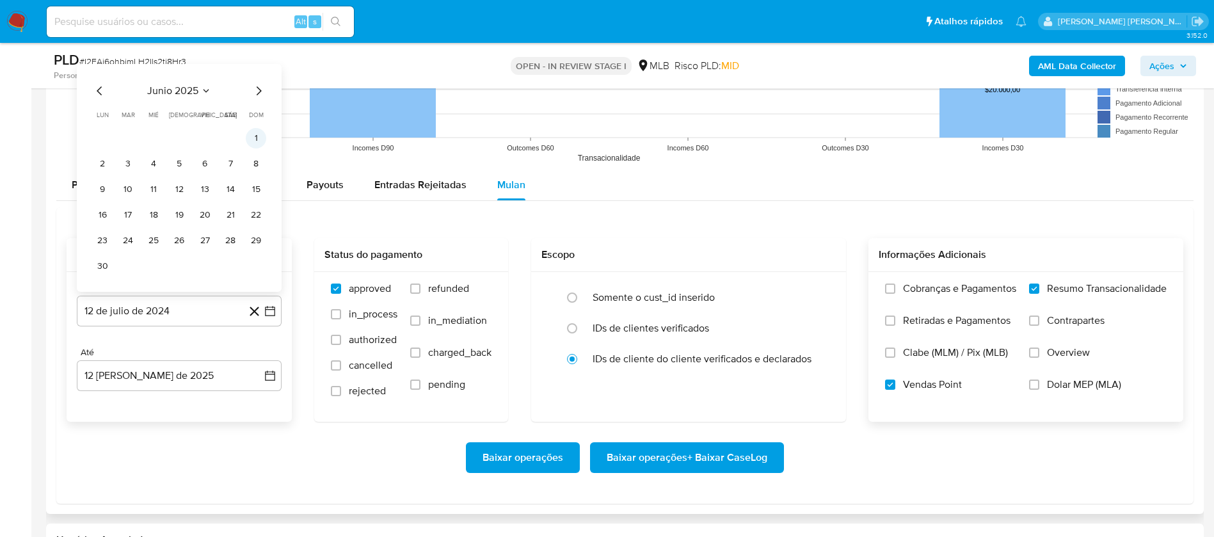
click at [260, 138] on button "1" at bounding box center [256, 138] width 20 height 20
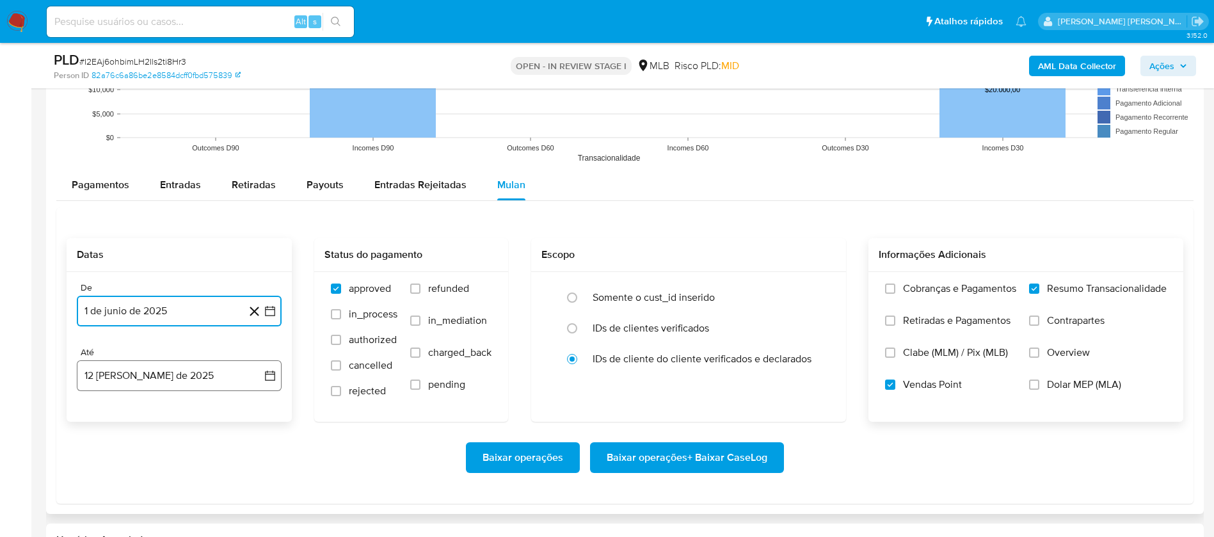
click at [198, 372] on button "12 [PERSON_NAME] de 2025" at bounding box center [179, 375] width 205 height 31
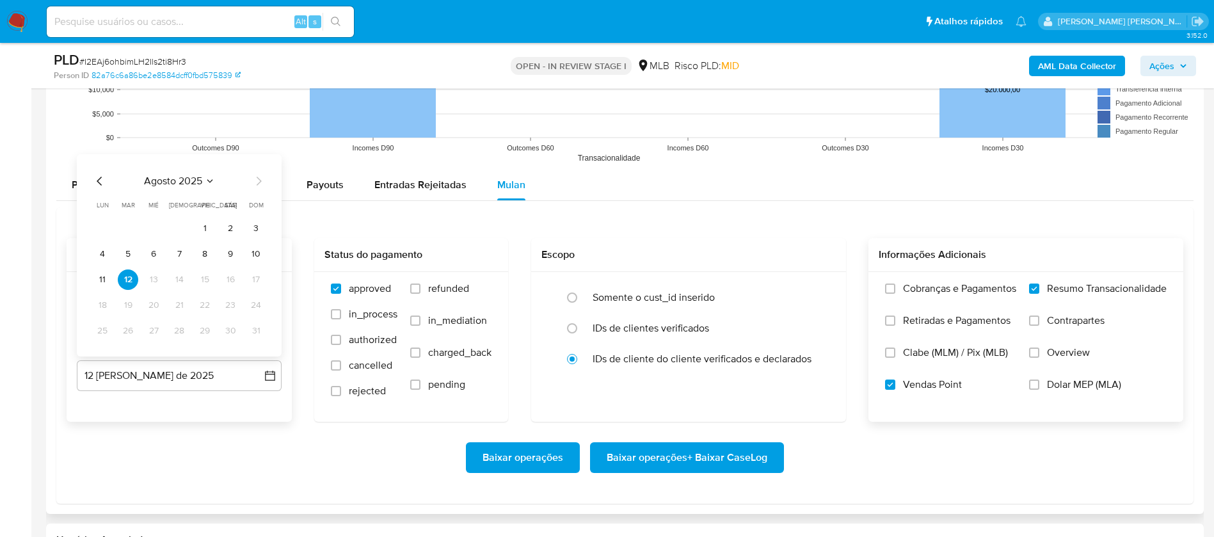
click at [227, 249] on button "9" at bounding box center [230, 254] width 20 height 20
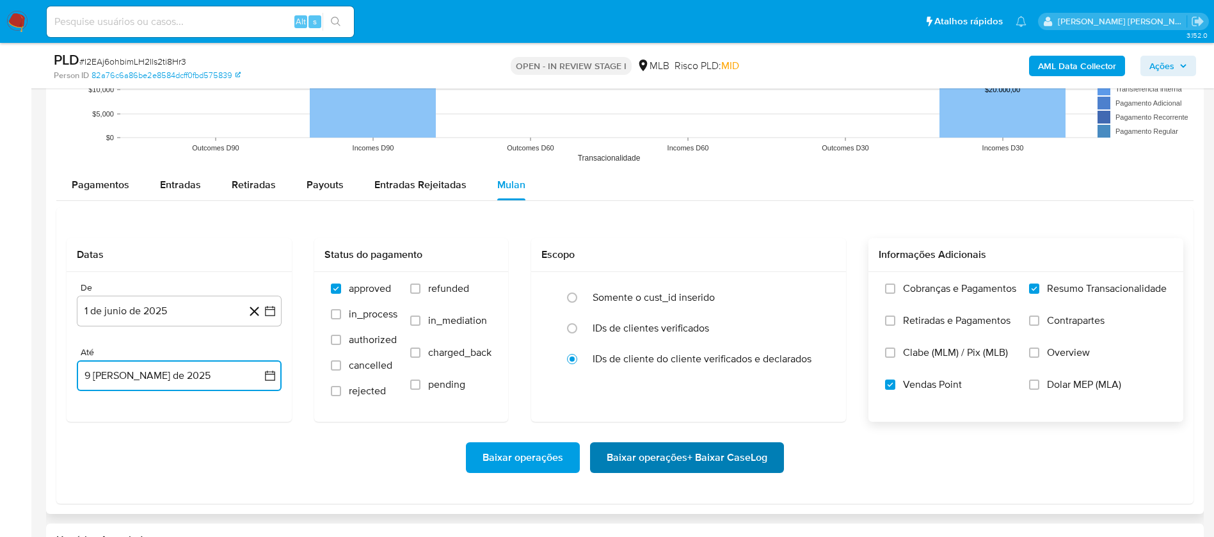
click at [651, 451] on span "Baixar operações + Baixar CaseLog" at bounding box center [687, 457] width 161 height 28
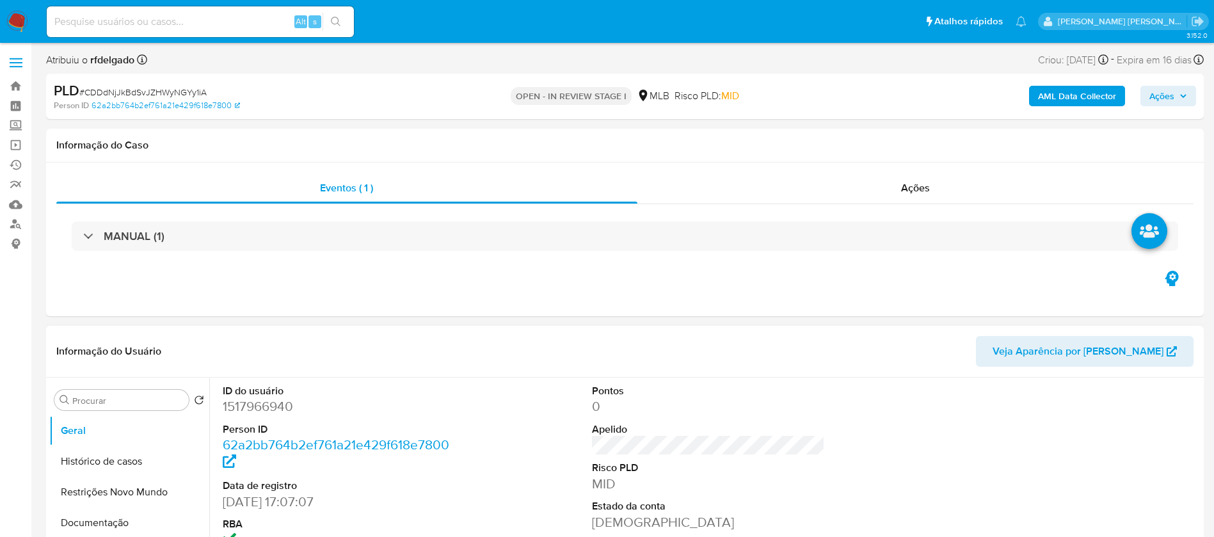
click at [554, 332] on div "Informação do Usuário Veja Aparência por [PERSON_NAME]" at bounding box center [625, 352] width 1158 height 52
select select "10"
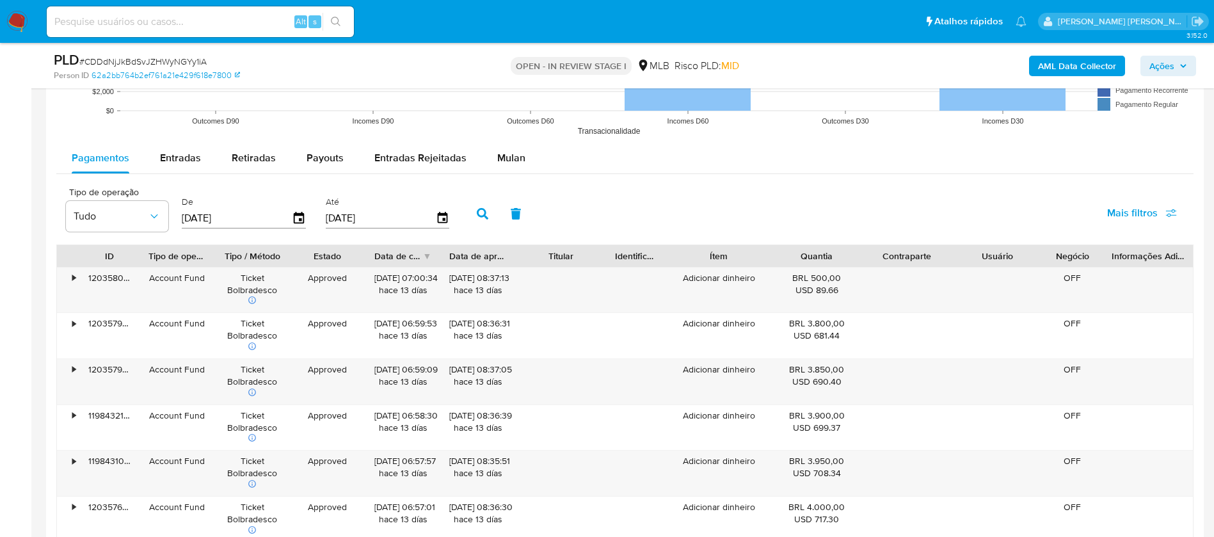
scroll to position [1344, 0]
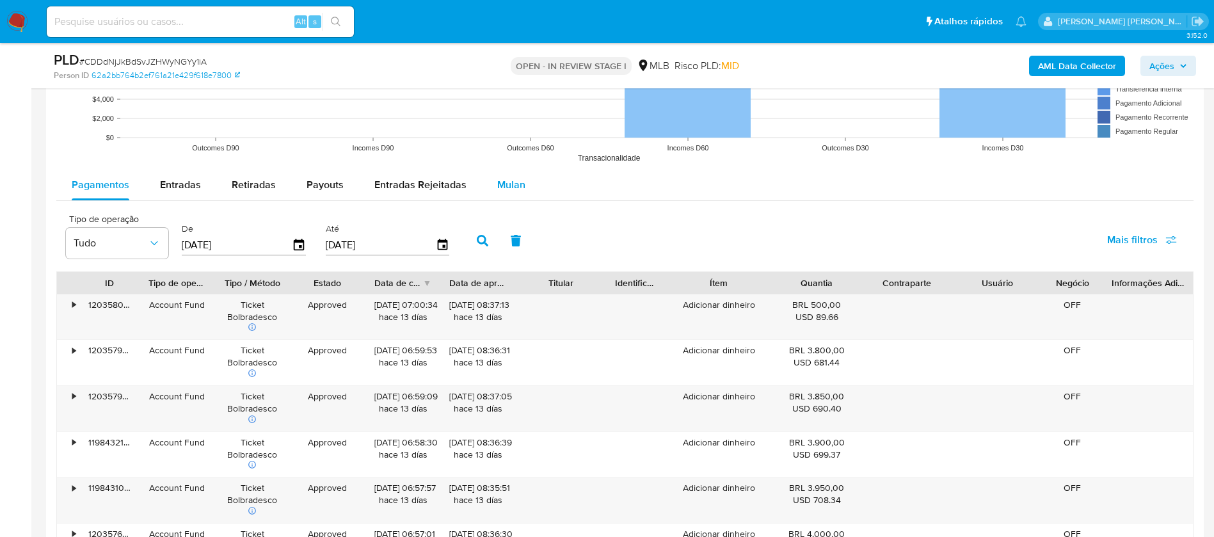
click at [511, 186] on span "Mulan" at bounding box center [511, 184] width 28 height 15
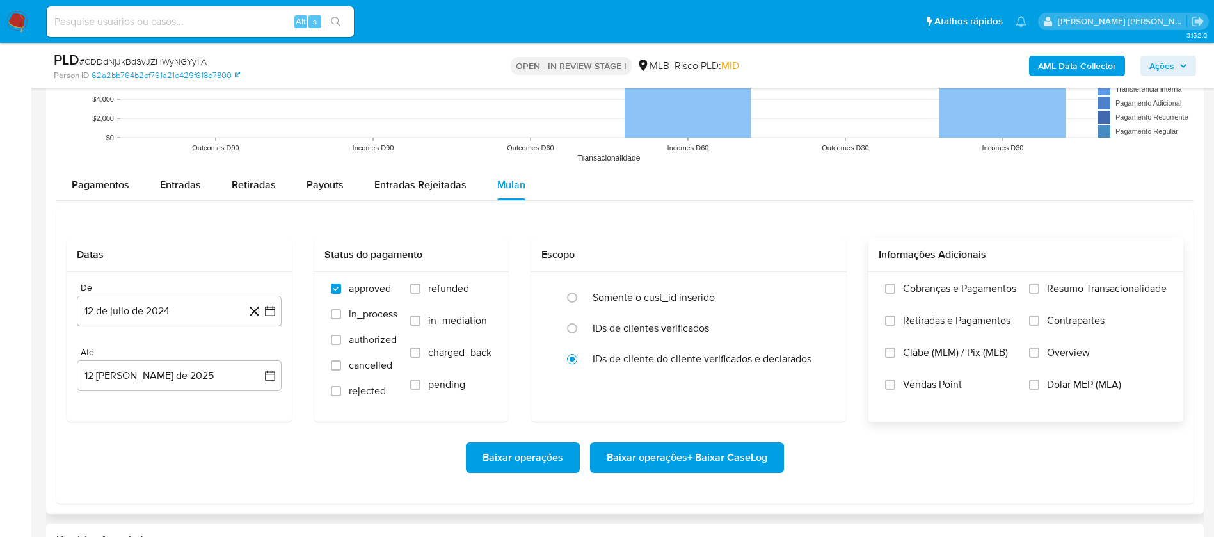
click at [818, 288] on span "Resumo Transacionalidade" at bounding box center [1107, 288] width 120 height 13
click at [818, 288] on input "Resumo Transacionalidade" at bounding box center [1034, 288] width 10 height 10
click at [818, 357] on label "Vendas Point" at bounding box center [950, 394] width 131 height 32
click at [818, 357] on input "Vendas Point" at bounding box center [890, 384] width 10 height 10
click at [202, 309] on button "12 de julio de 2024" at bounding box center [179, 311] width 205 height 31
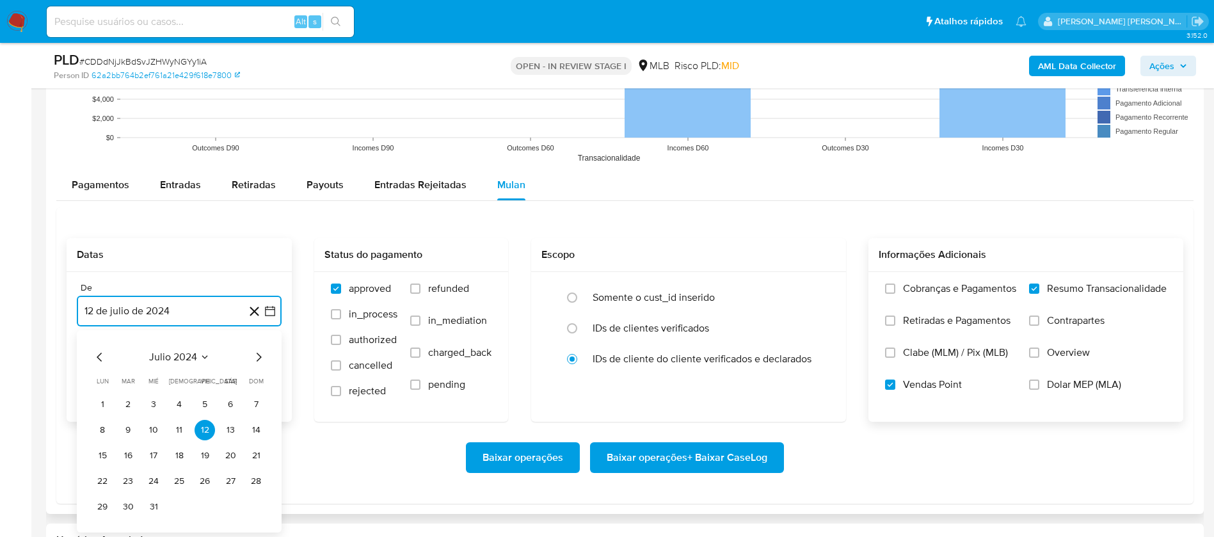
click at [200, 357] on icon "Seleccionar mes y año" at bounding box center [205, 357] width 10 height 10
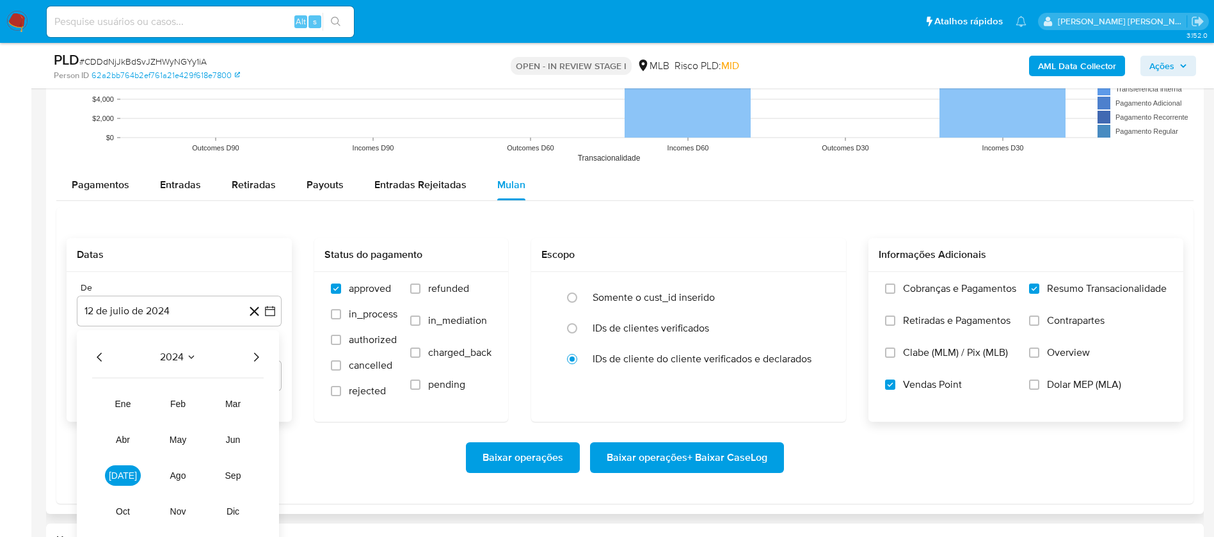
click at [255, 353] on icon "Año siguiente" at bounding box center [255, 356] width 15 height 15
click at [239, 357] on span "jun" at bounding box center [233, 439] width 15 height 10
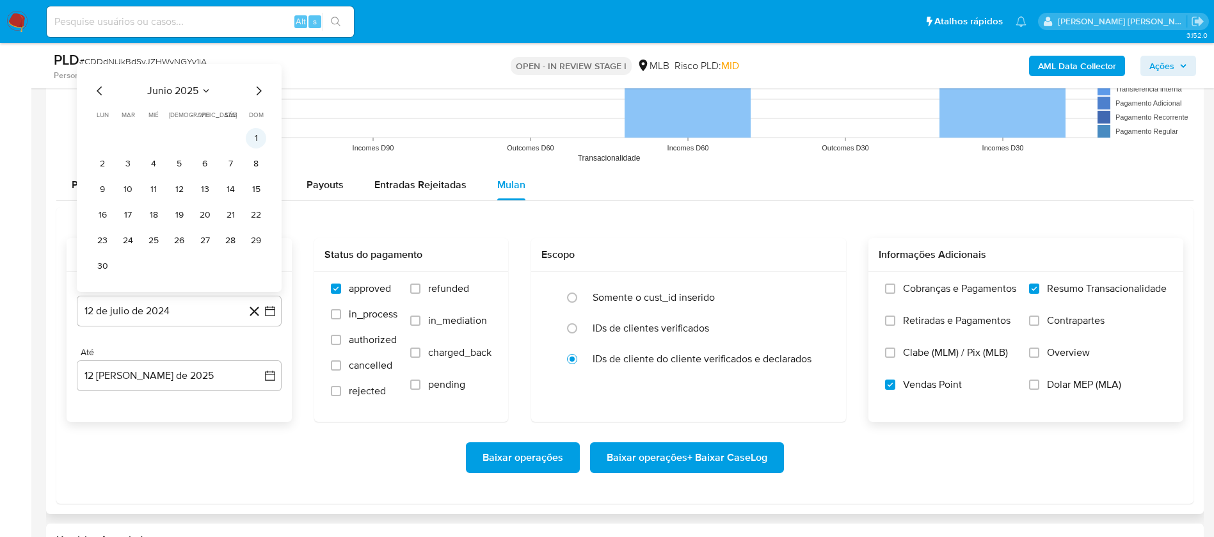
click at [257, 136] on button "1" at bounding box center [256, 138] width 20 height 20
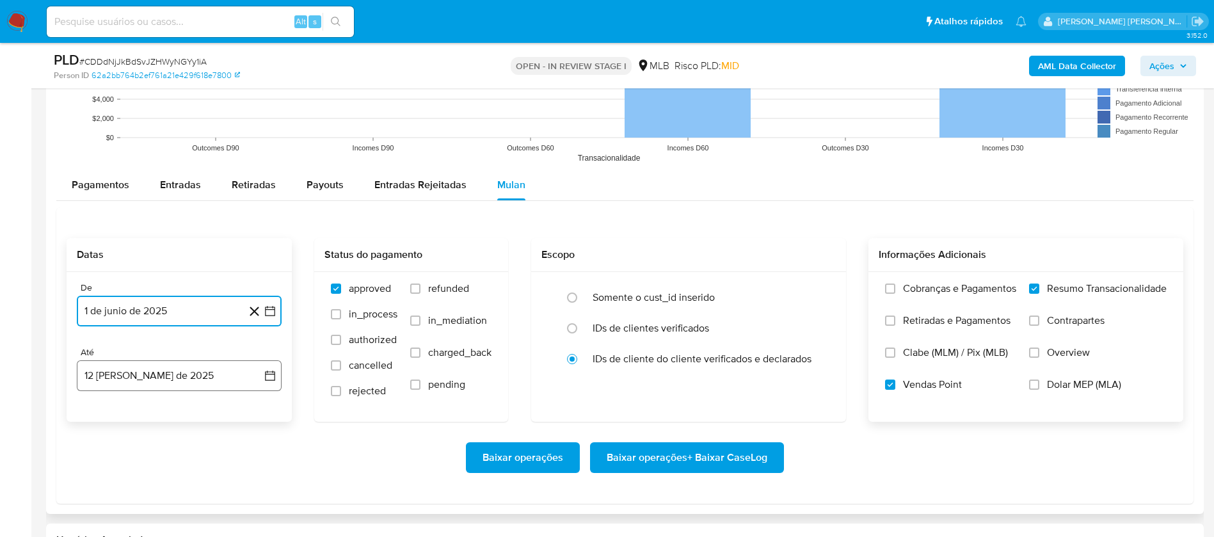
click at [219, 357] on button "12 [PERSON_NAME] de 2025" at bounding box center [179, 375] width 205 height 31
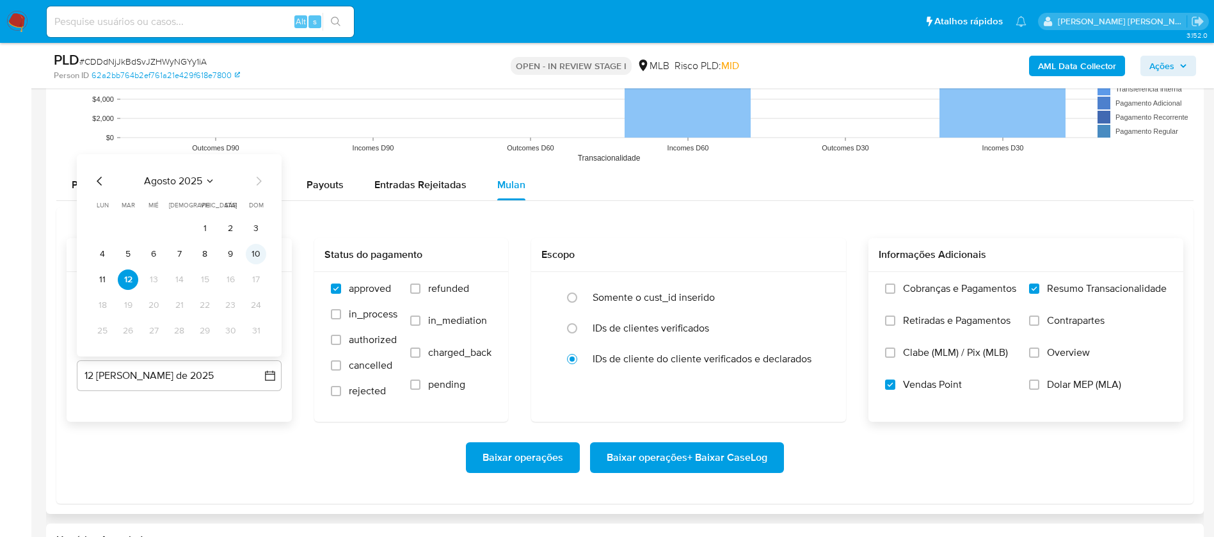
click at [258, 257] on button "10" at bounding box center [256, 254] width 20 height 20
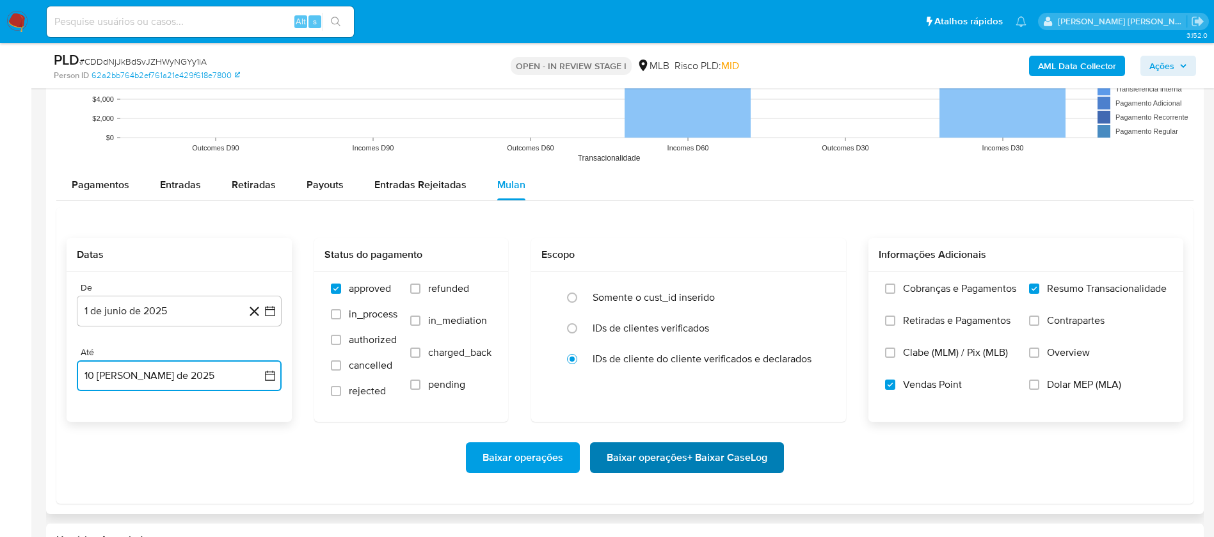
click at [692, 357] on span "Baixar operações + Baixar CaseLog" at bounding box center [687, 457] width 161 height 28
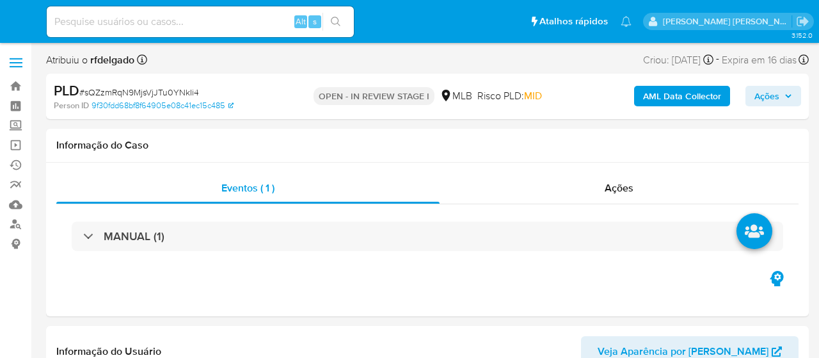
select select "10"
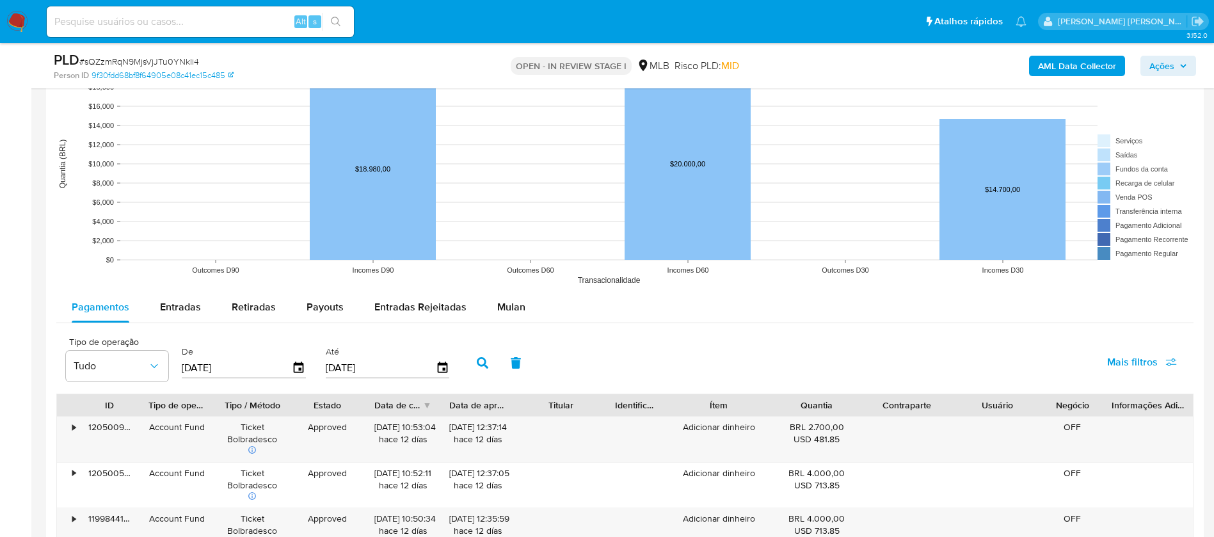
scroll to position [1344, 0]
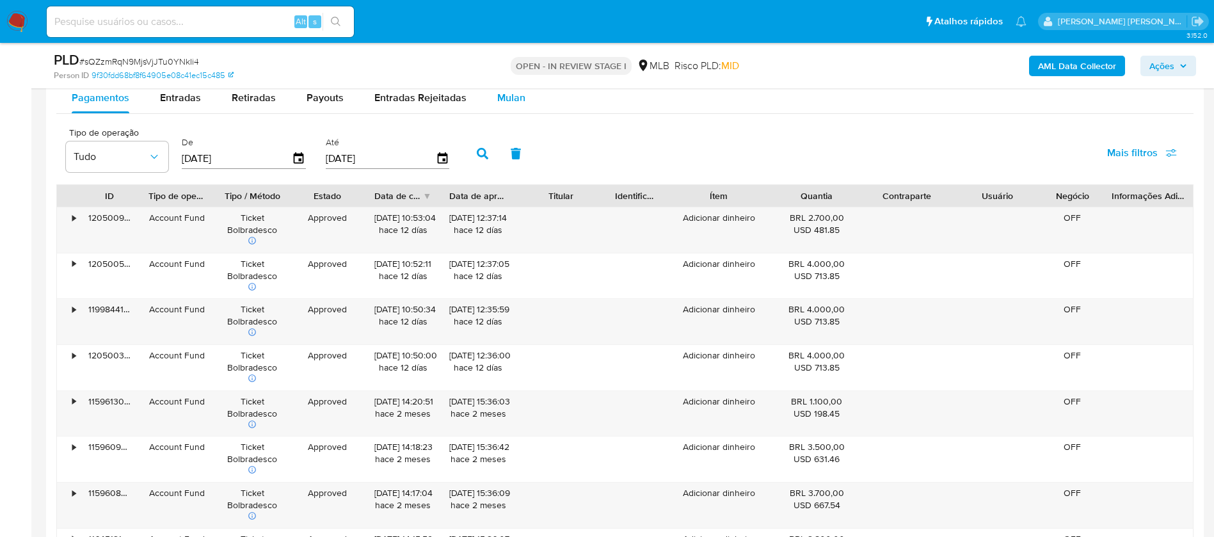
click at [506, 92] on span "Mulan" at bounding box center [511, 97] width 28 height 15
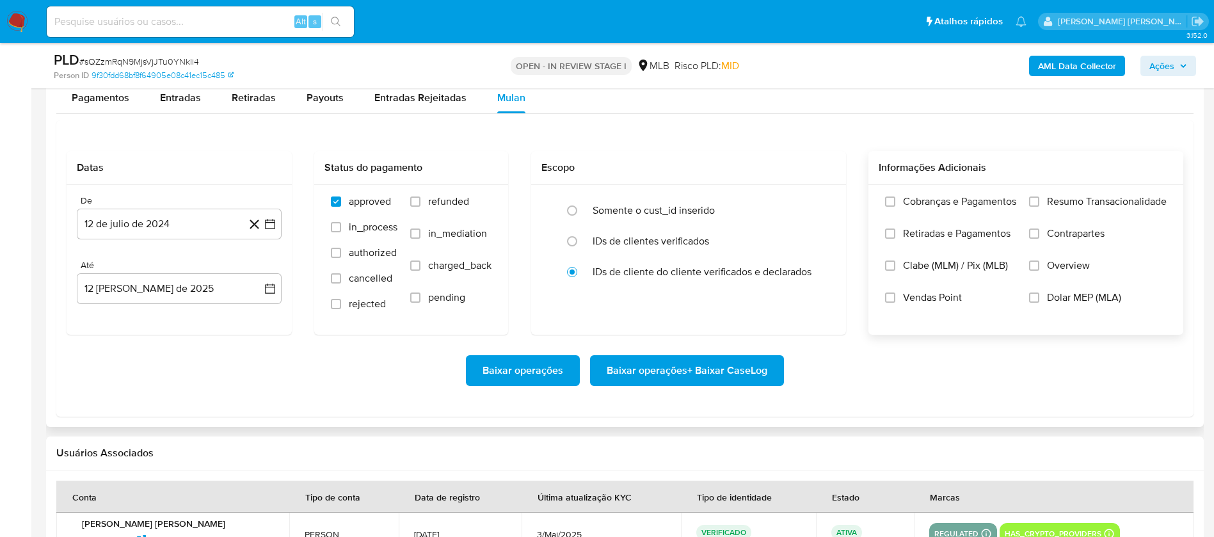
click at [818, 294] on label "Vendas Point" at bounding box center [950, 307] width 131 height 32
click at [818, 294] on input "Vendas Point" at bounding box center [890, 297] width 10 height 10
click at [202, 223] on button "12 de julio de 2024" at bounding box center [179, 224] width 205 height 31
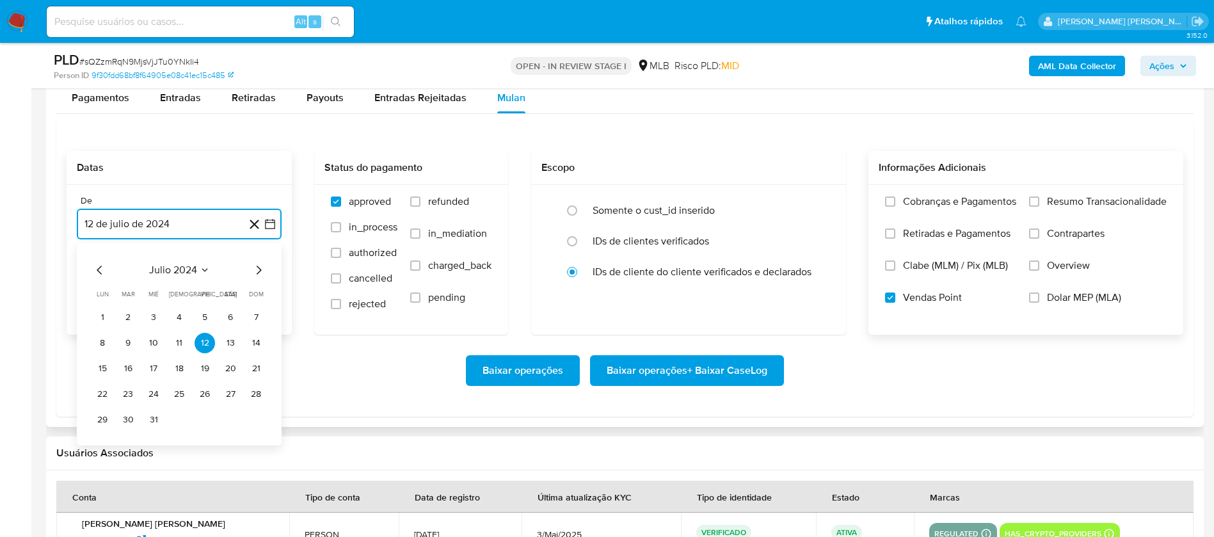
click at [193, 265] on span "julio 2024" at bounding box center [173, 270] width 48 height 13
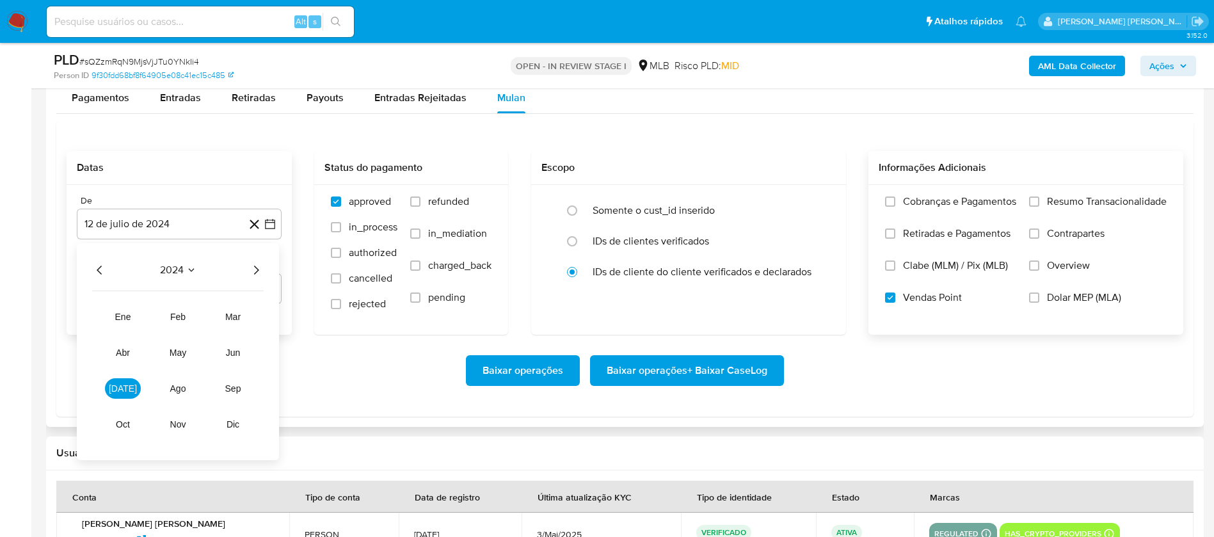
click at [259, 267] on icon "Año siguiente" at bounding box center [255, 269] width 15 height 15
click at [234, 353] on span "jun" at bounding box center [233, 352] width 15 height 10
click at [257, 316] on button "1" at bounding box center [256, 317] width 20 height 20
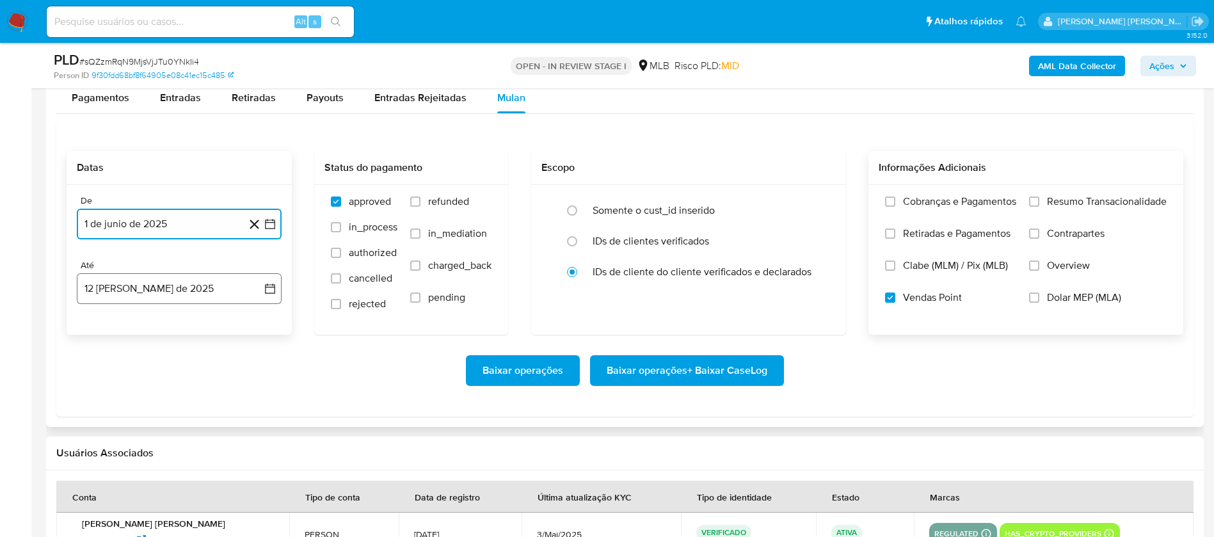
click at [227, 287] on button "12 [PERSON_NAME] de 2025" at bounding box center [179, 288] width 205 height 31
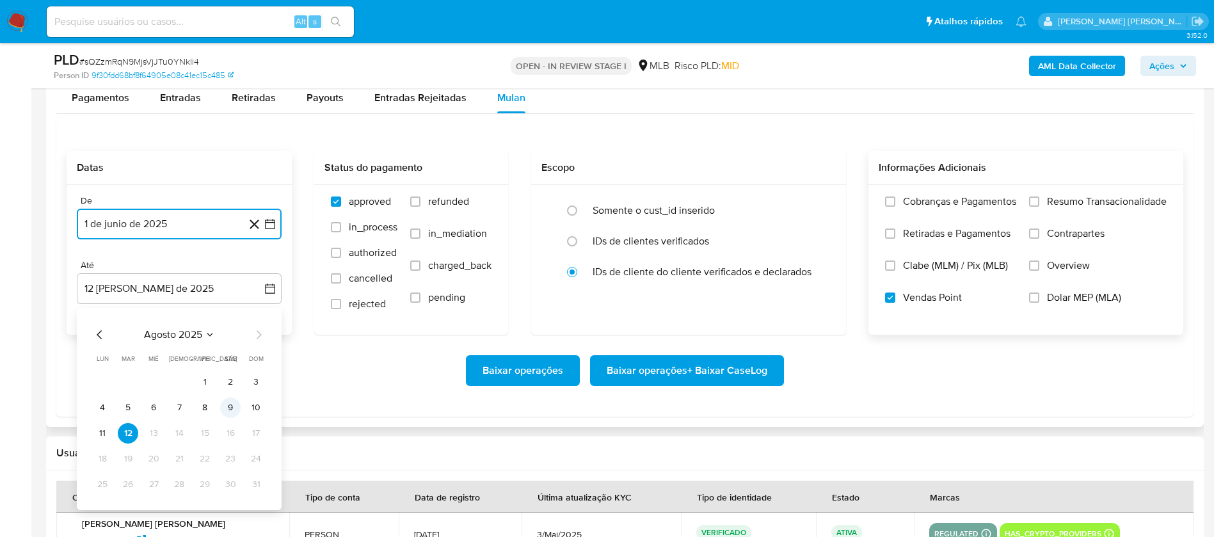
click at [232, 357] on button "9" at bounding box center [230, 407] width 20 height 20
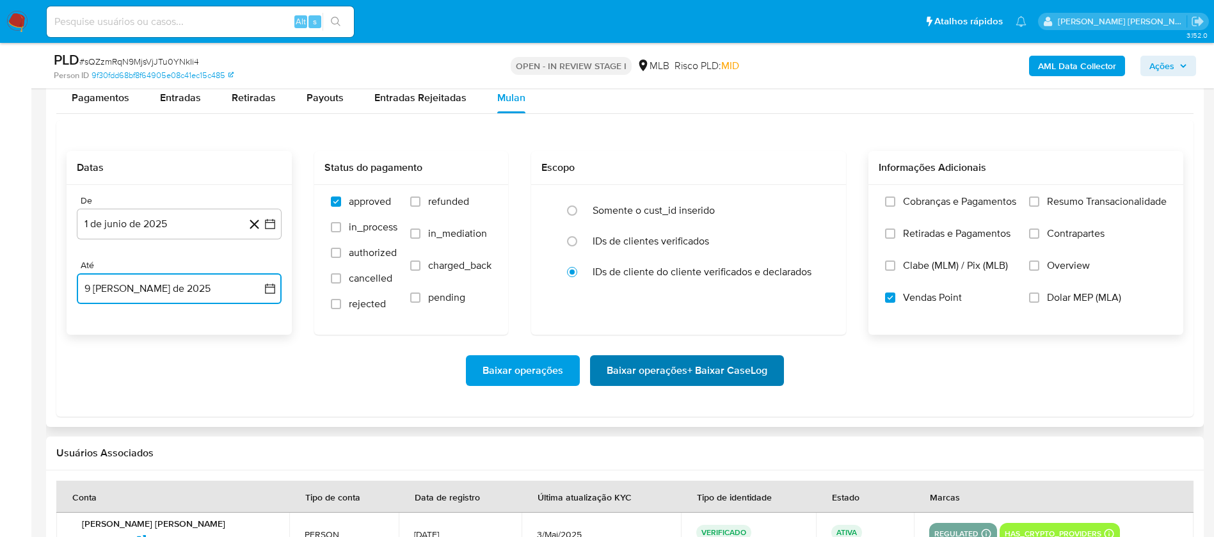
click at [620, 357] on span "Baixar operações + Baixar CaseLog" at bounding box center [687, 370] width 161 height 28
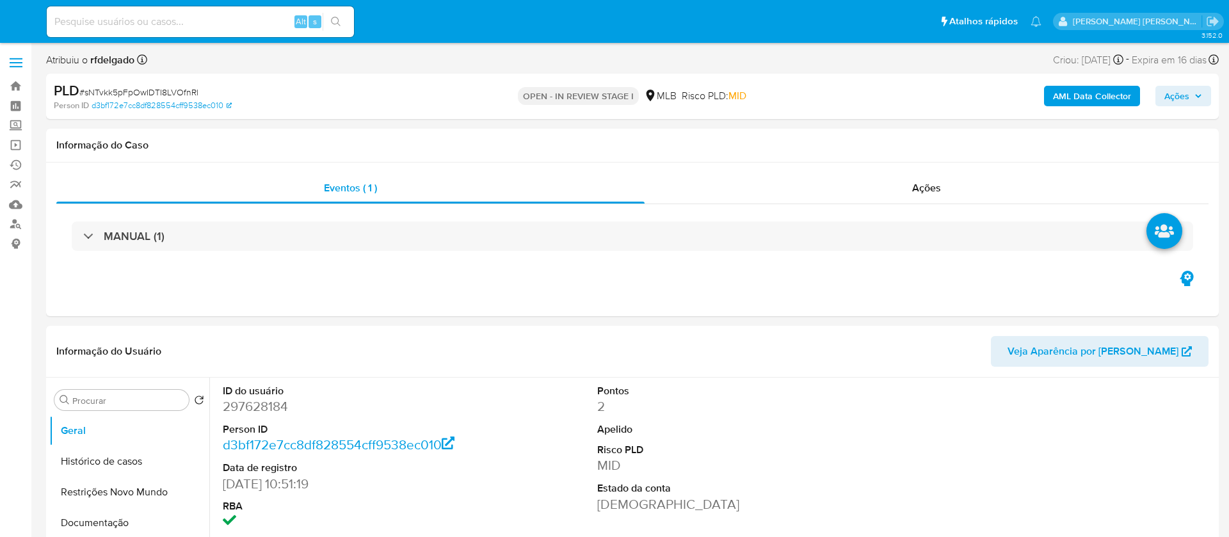
select select "10"
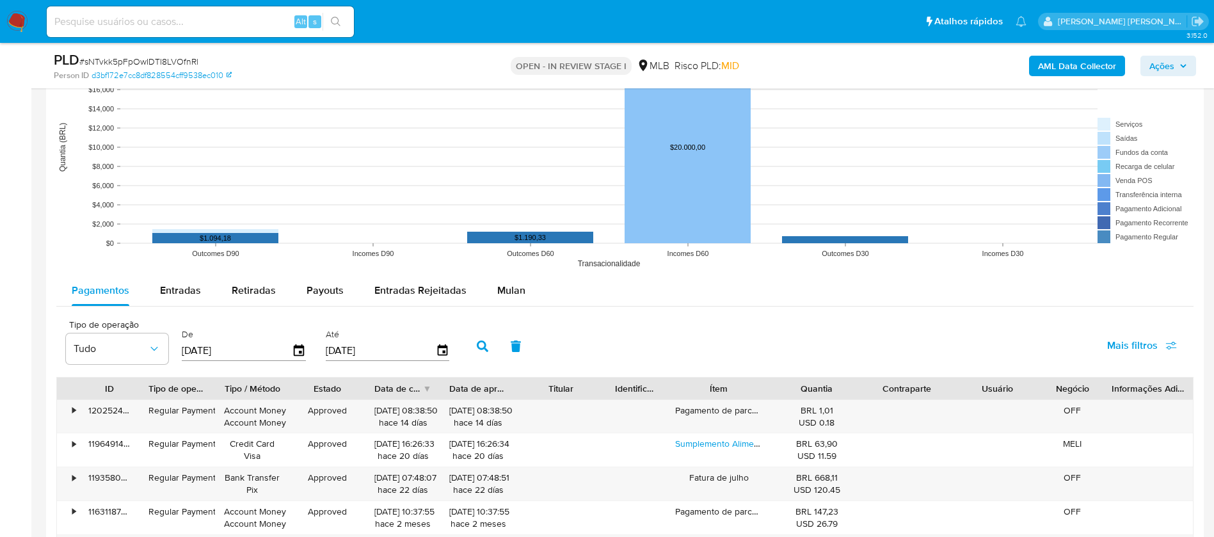
scroll to position [1248, 0]
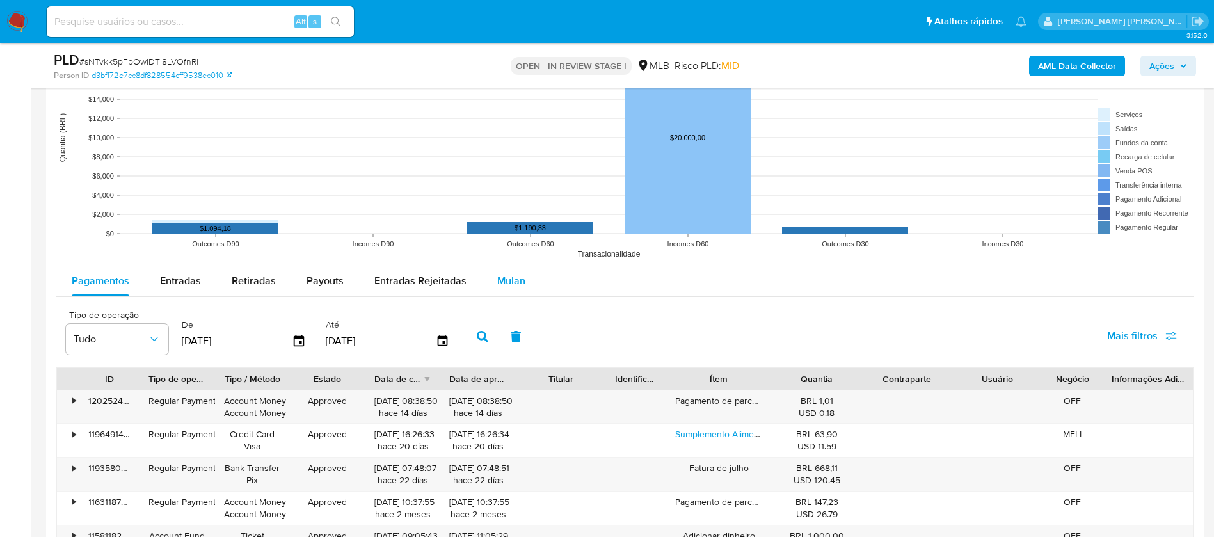
click at [501, 272] on div "Mulan" at bounding box center [511, 281] width 28 height 31
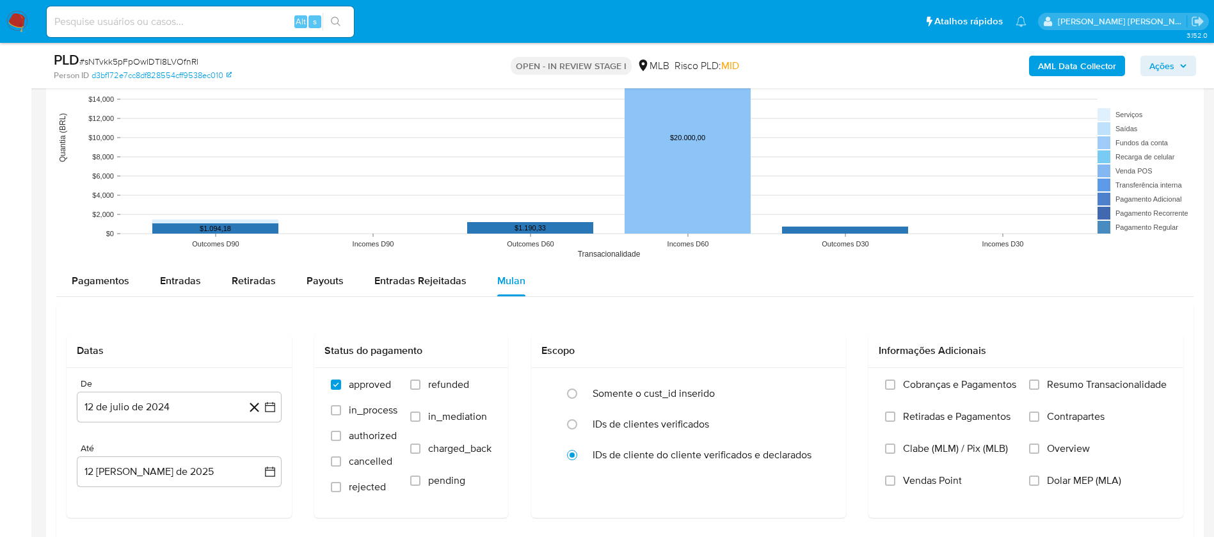
click at [1056, 383] on span "Resumo Transacionalidade" at bounding box center [1107, 384] width 120 height 13
click at [1039, 383] on input "Resumo Transacionalidade" at bounding box center [1034, 384] width 10 height 10
click at [944, 477] on span "Vendas Point" at bounding box center [932, 480] width 59 height 13
click at [895, 477] on input "Vendas Point" at bounding box center [890, 480] width 10 height 10
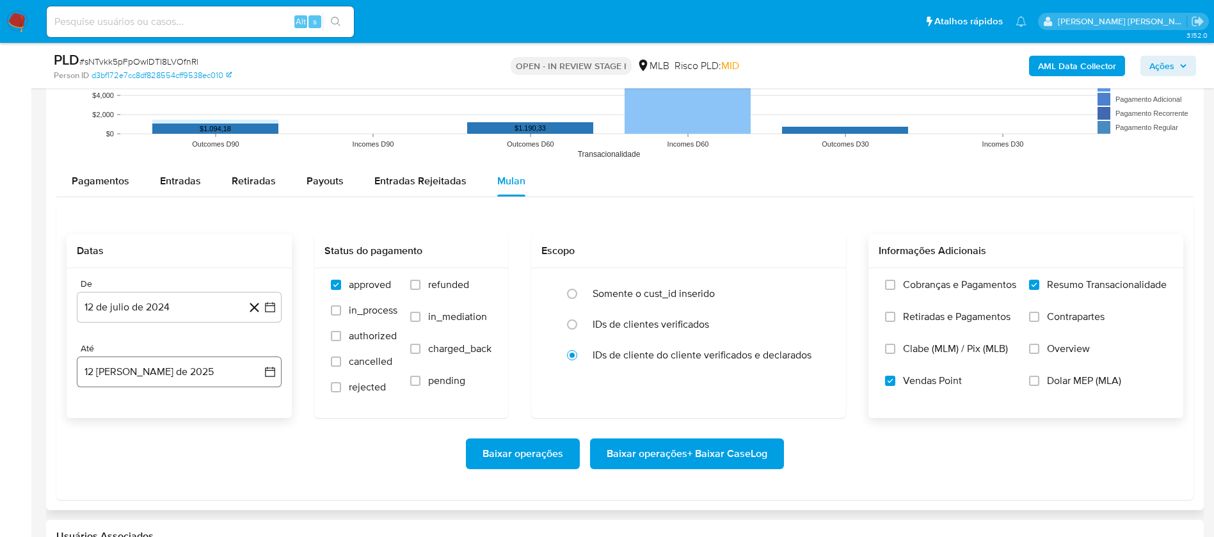
scroll to position [1440, 0]
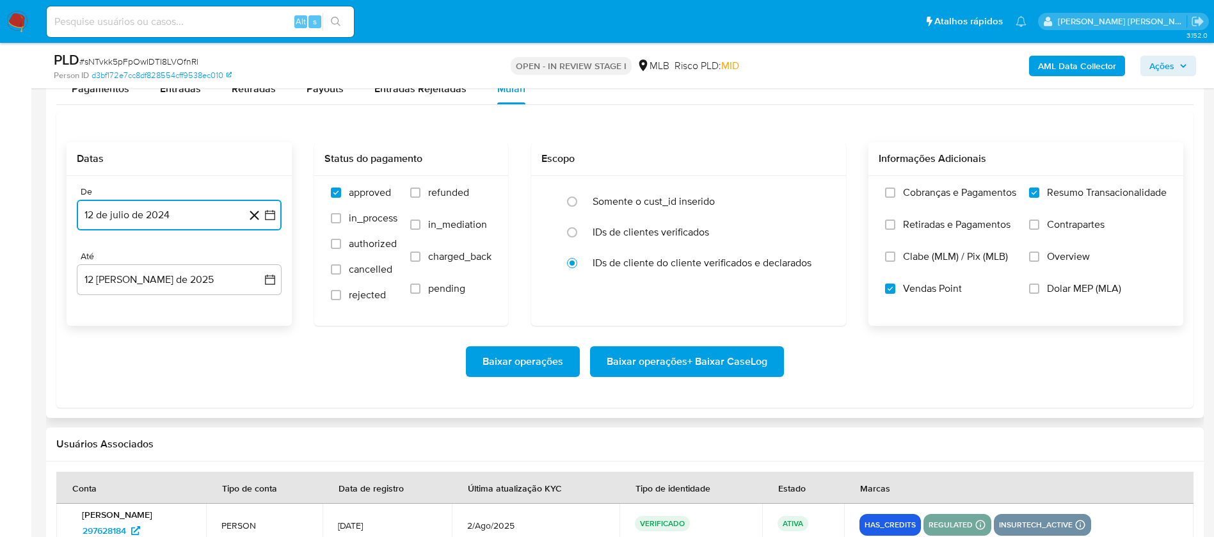
click at [208, 216] on button "12 de julio de 2024" at bounding box center [179, 215] width 205 height 31
click at [189, 256] on span "julio 2024" at bounding box center [173, 261] width 48 height 13
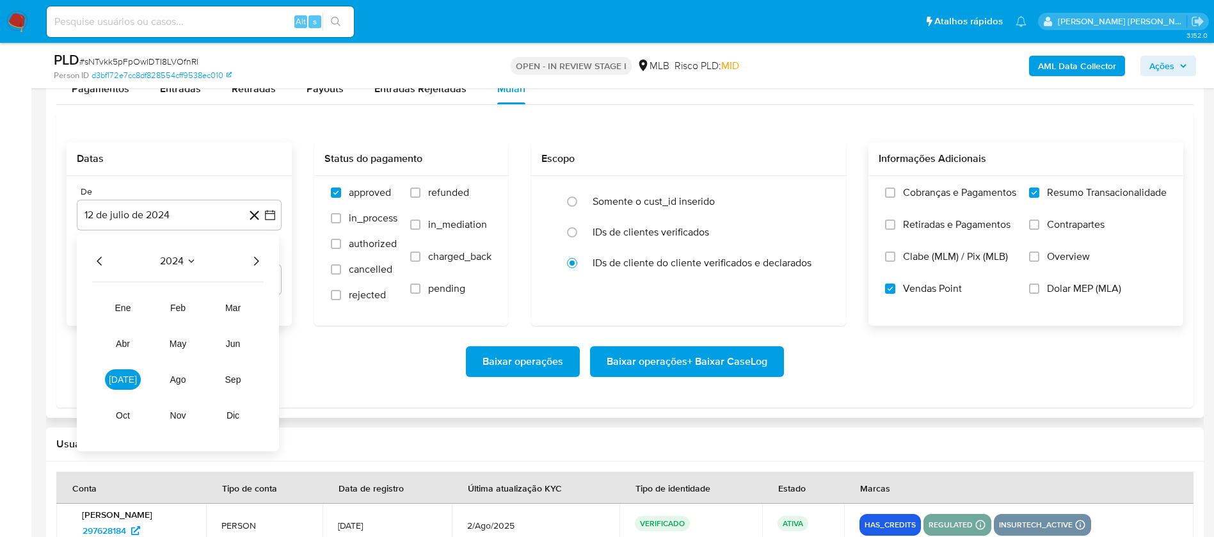
click at [250, 259] on icon "Año siguiente" at bounding box center [255, 260] width 15 height 15
click at [234, 340] on span "jun" at bounding box center [233, 343] width 15 height 10
click at [255, 308] on button "1" at bounding box center [256, 308] width 20 height 20
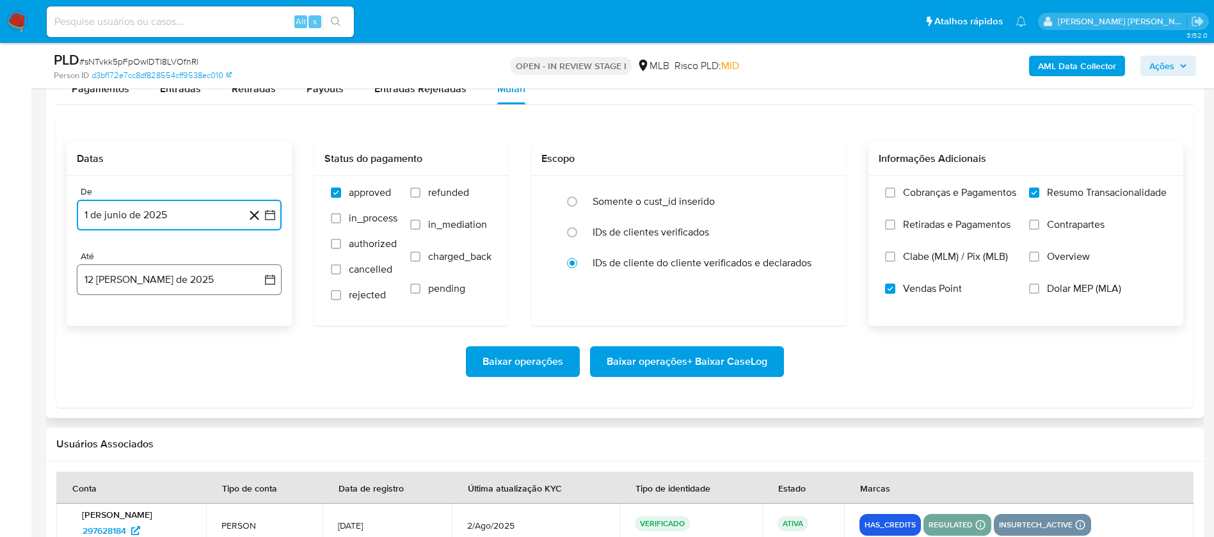
click at [218, 282] on button "12 [PERSON_NAME] de 2025" at bounding box center [179, 279] width 205 height 31
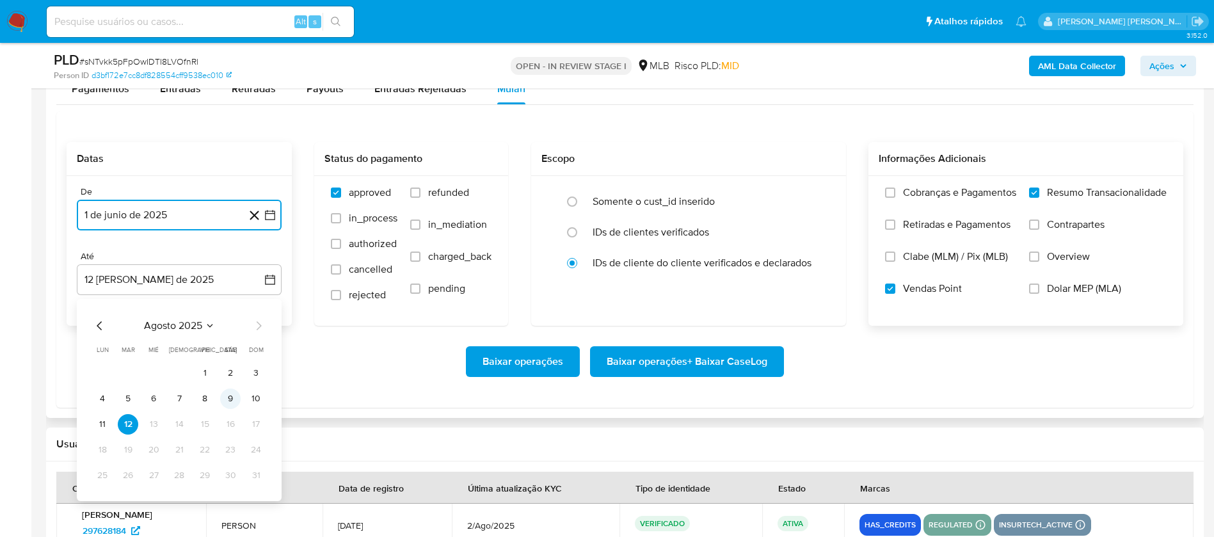
click at [231, 396] on button "9" at bounding box center [230, 398] width 20 height 20
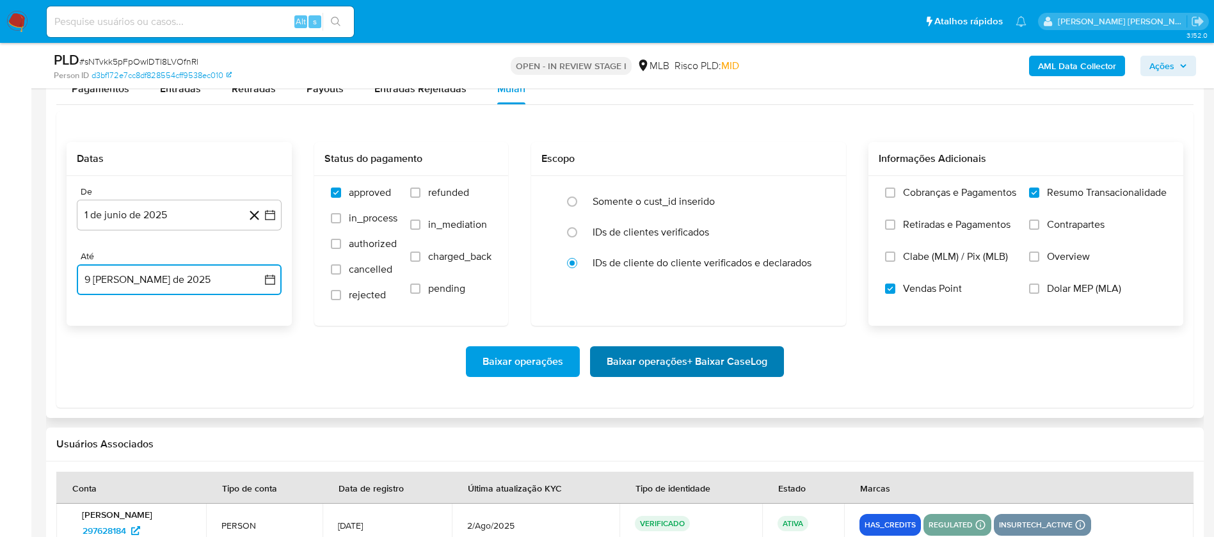
click at [718, 361] on span "Baixar operações + Baixar CaseLog" at bounding box center [687, 361] width 161 height 28
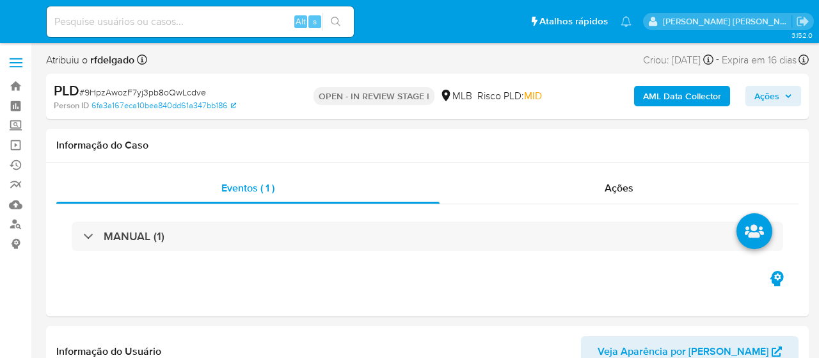
select select "10"
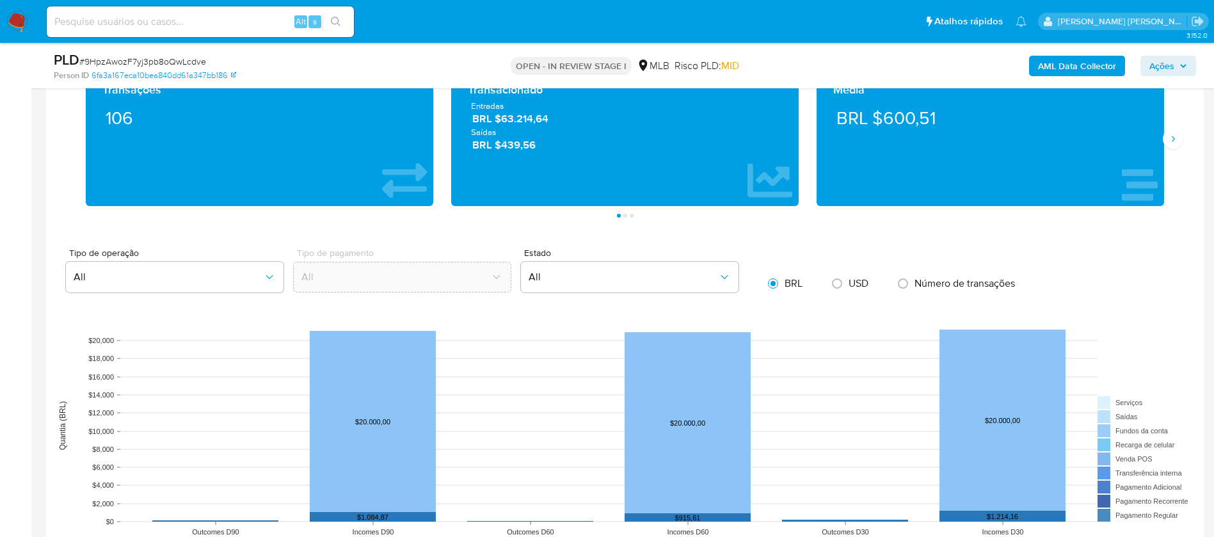
scroll to position [1344, 0]
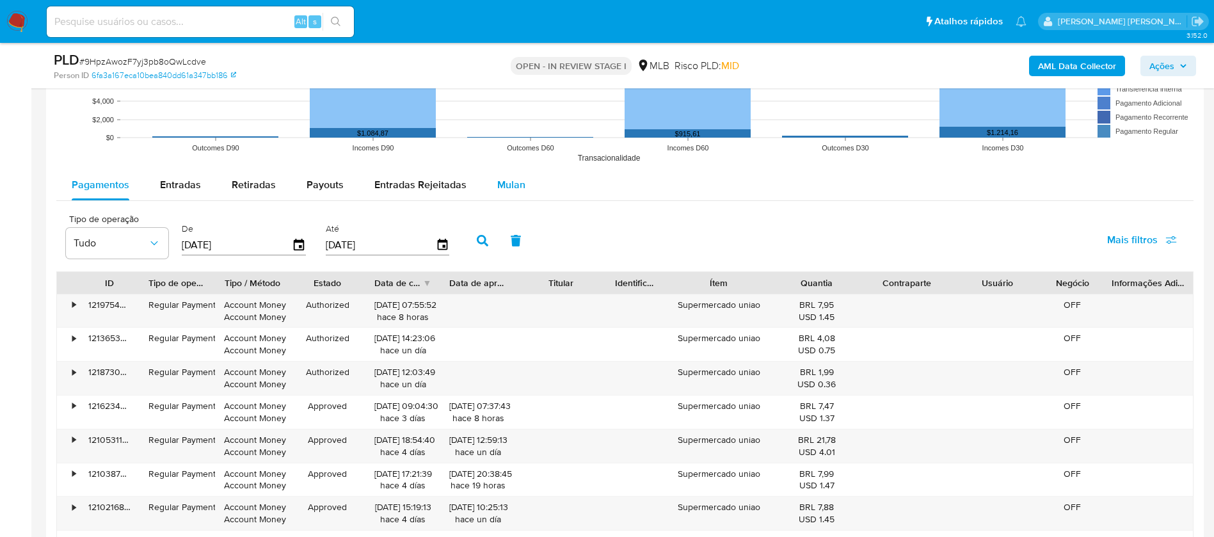
click at [507, 181] on span "Mulan" at bounding box center [511, 184] width 28 height 15
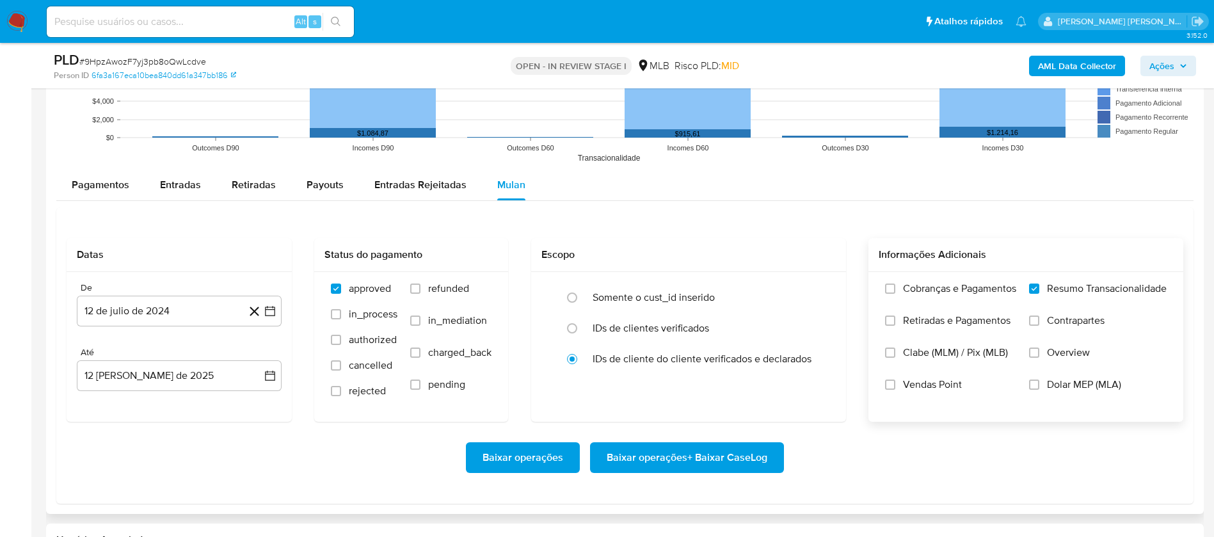
click at [818, 357] on span "Vendas Point" at bounding box center [932, 384] width 59 height 13
click at [818, 357] on input "Vendas Point" at bounding box center [890, 384] width 10 height 10
click at [177, 310] on button "12 de julio de 2024" at bounding box center [179, 311] width 205 height 31
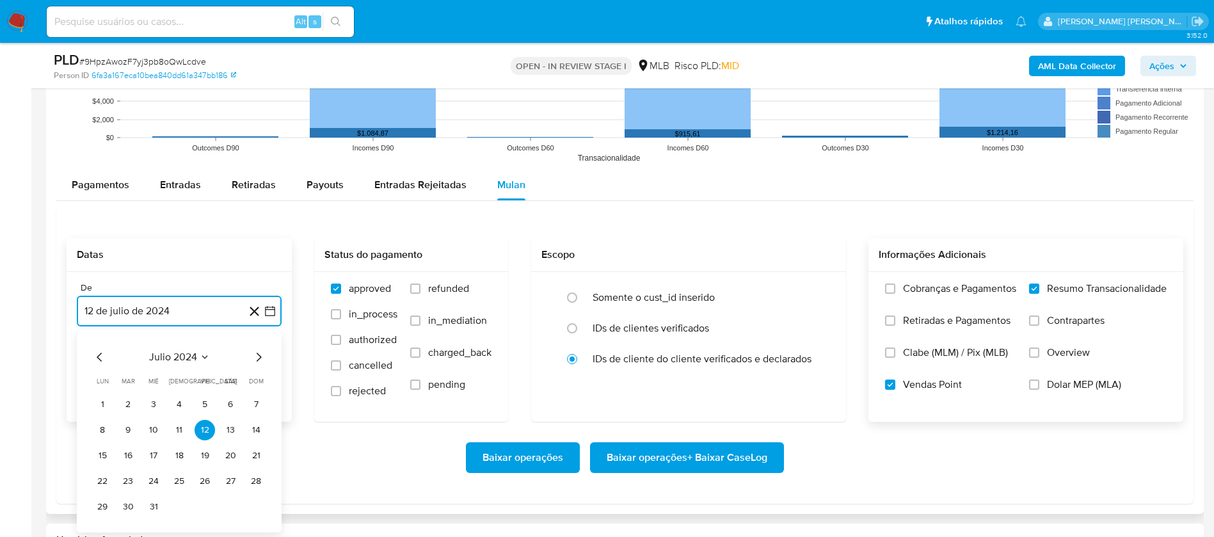
click at [200, 355] on icon "Seleccionar mes y año" at bounding box center [205, 357] width 10 height 10
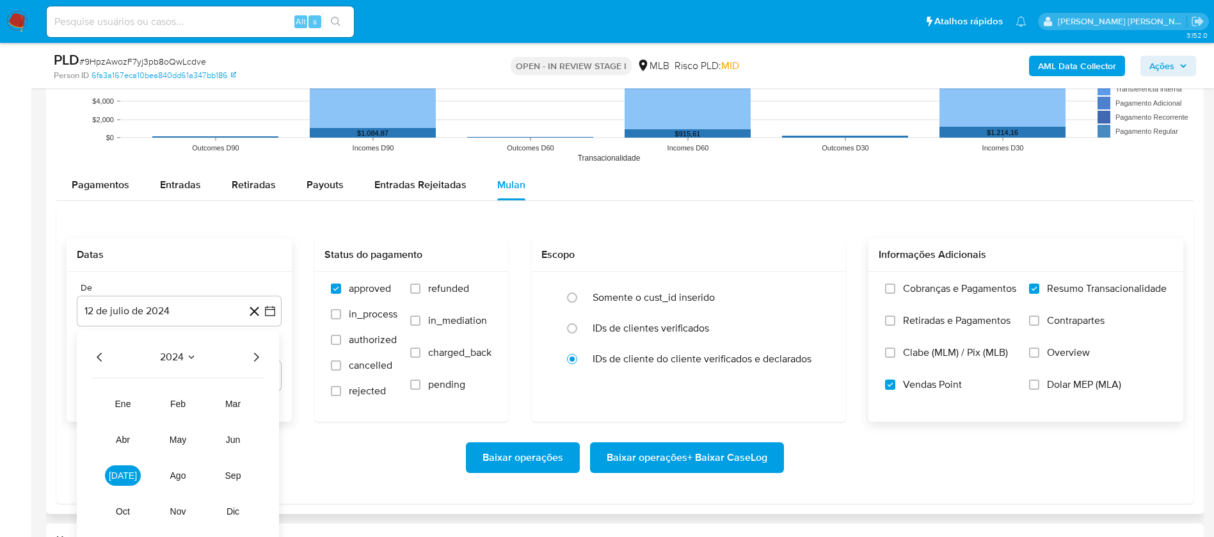
click at [253, 353] on icon "Año siguiente" at bounding box center [255, 356] width 15 height 15
click at [232, 357] on span "jun" at bounding box center [233, 439] width 15 height 10
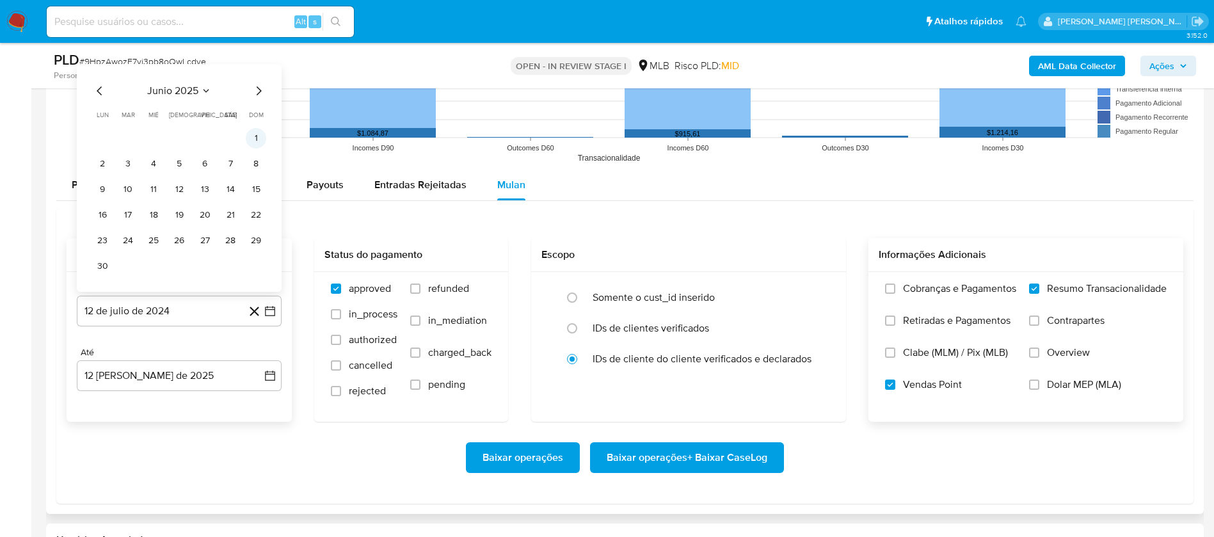
click at [262, 134] on button "1" at bounding box center [256, 138] width 20 height 20
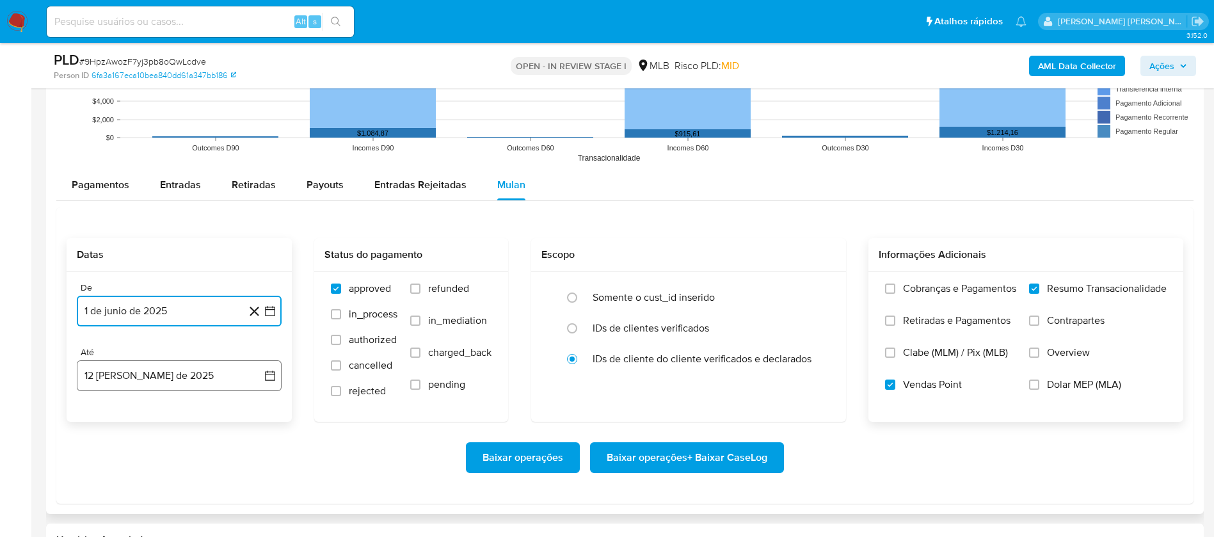
click at [214, 357] on button "12 [PERSON_NAME] de 2025" at bounding box center [179, 375] width 205 height 31
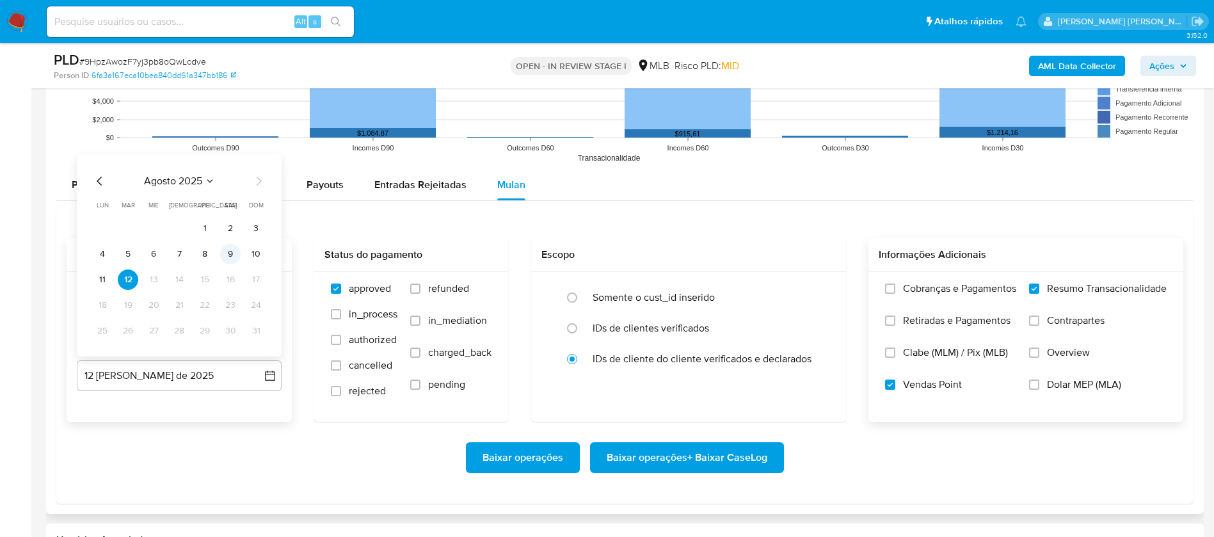
click at [231, 255] on button "9" at bounding box center [230, 254] width 20 height 20
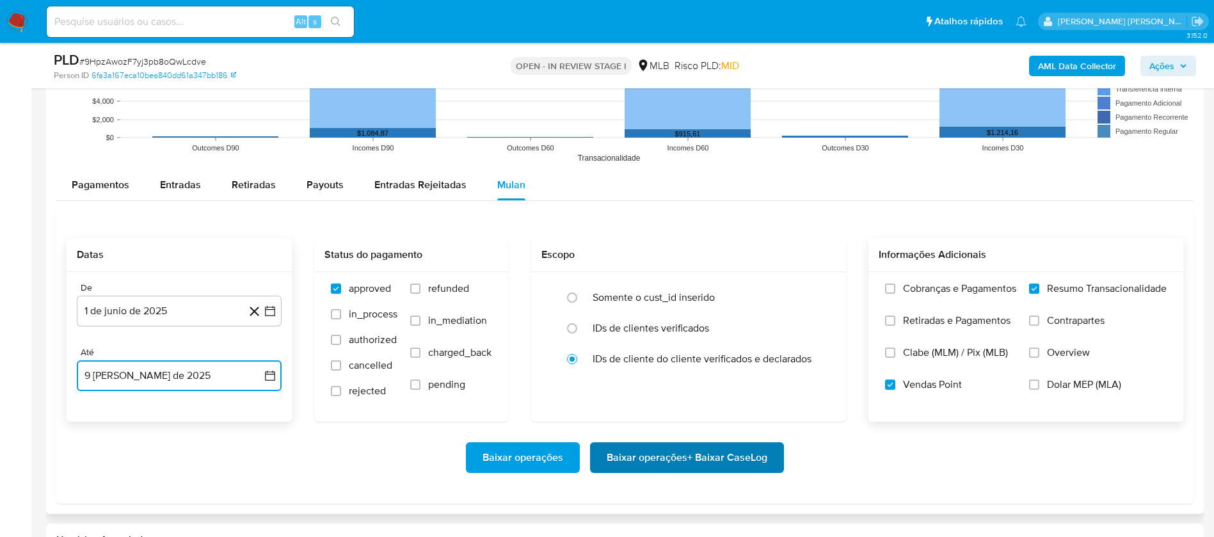
click at [655, 357] on span "Baixar operações + Baixar CaseLog" at bounding box center [687, 457] width 161 height 28
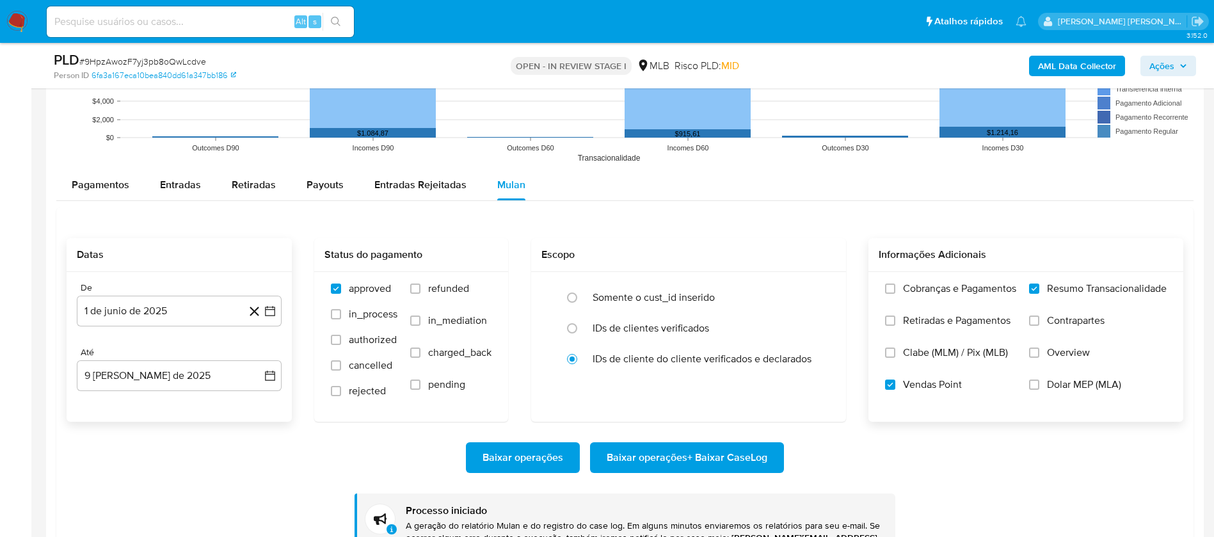
click at [818, 357] on div "Baixar operações Baixar operações + Baixar CaseLog Processo iniciado A geração …" at bounding box center [625, 494] width 1117 height 145
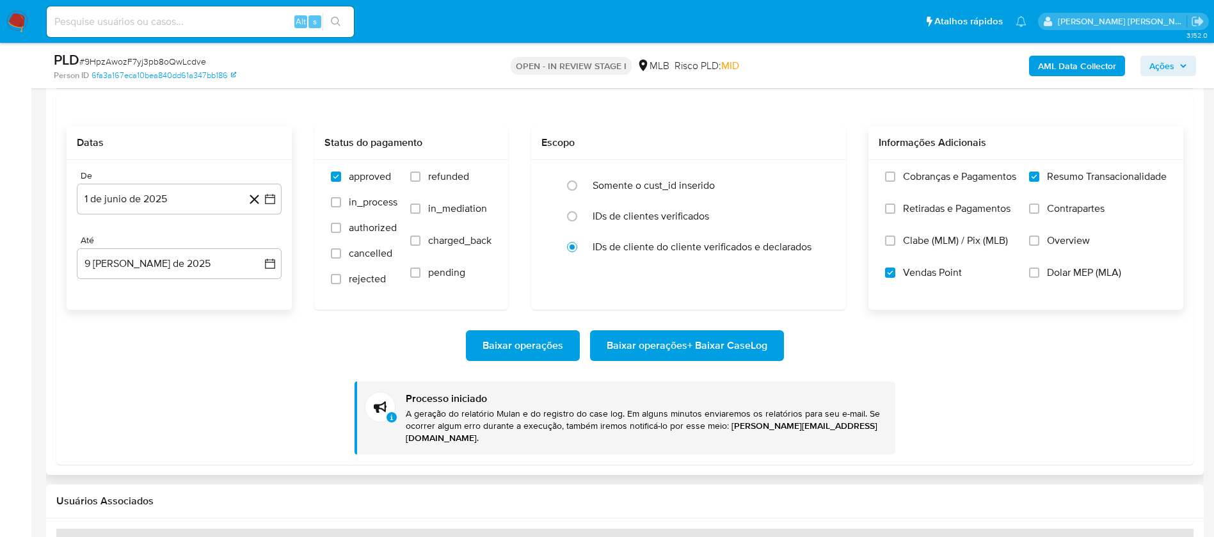
scroll to position [1632, 0]
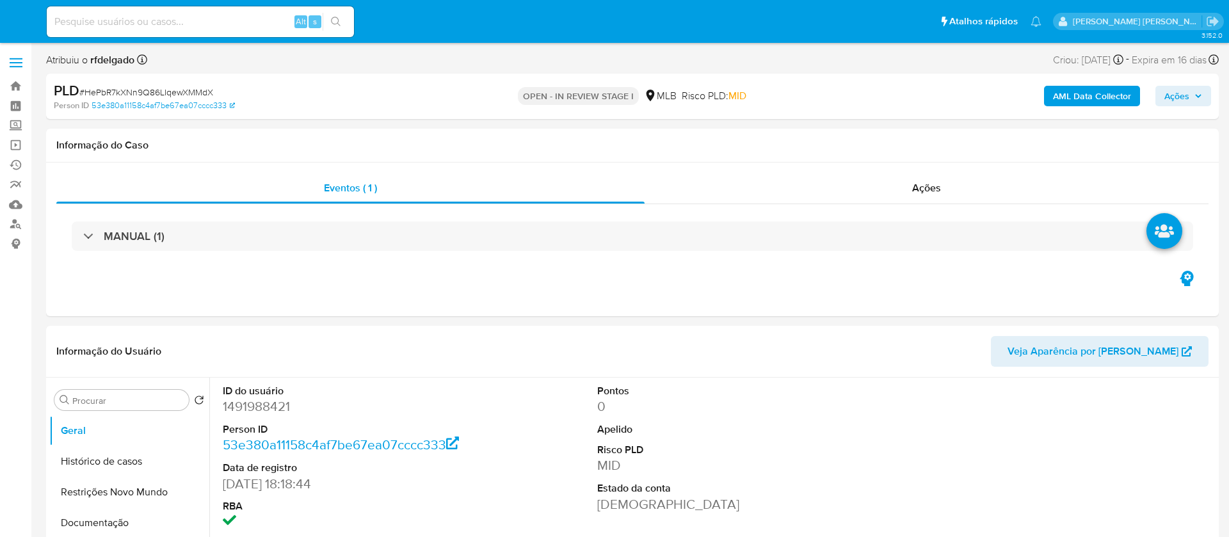
select select "10"
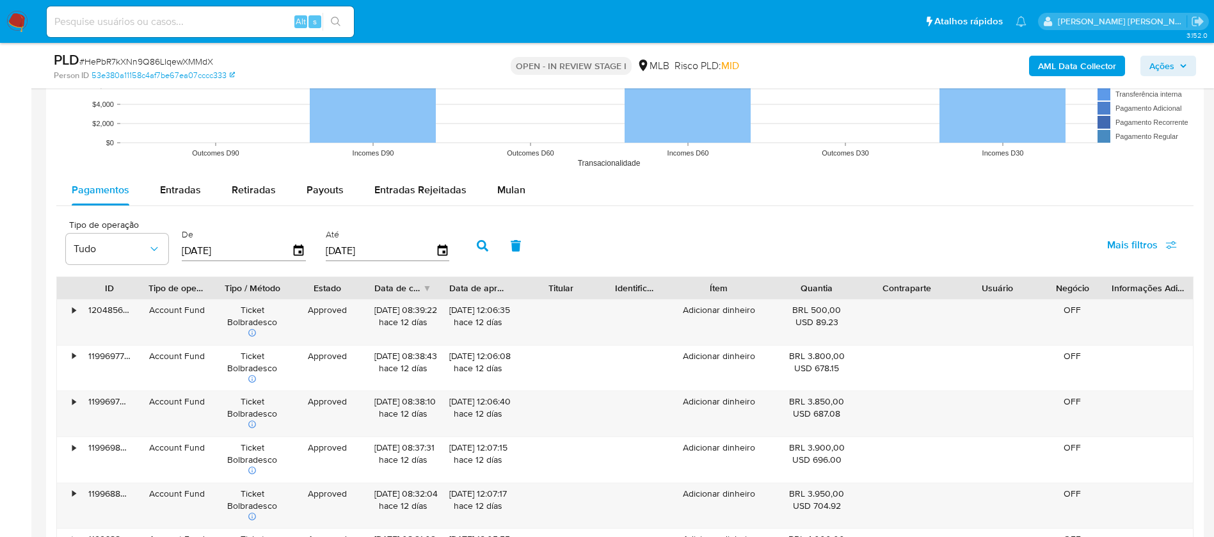
scroll to position [1248, 0]
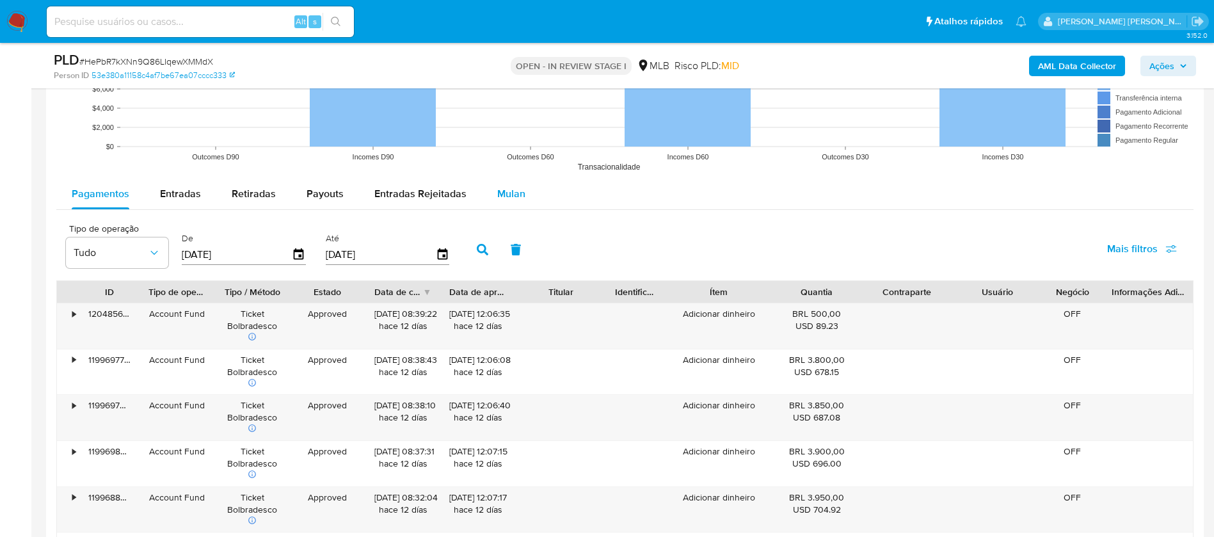
click at [507, 192] on span "Mulan" at bounding box center [511, 193] width 28 height 15
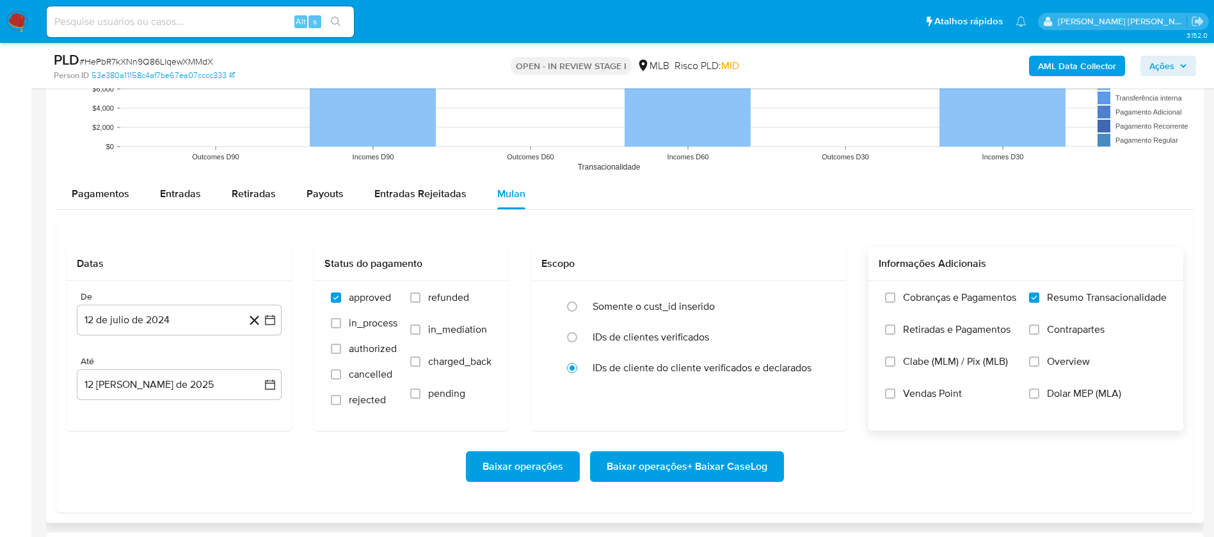
click at [924, 396] on span "Vendas Point" at bounding box center [932, 393] width 59 height 13
click at [895, 396] on input "Vendas Point" at bounding box center [890, 393] width 10 height 10
click at [157, 323] on button "12 de julio de 2024" at bounding box center [179, 320] width 205 height 31
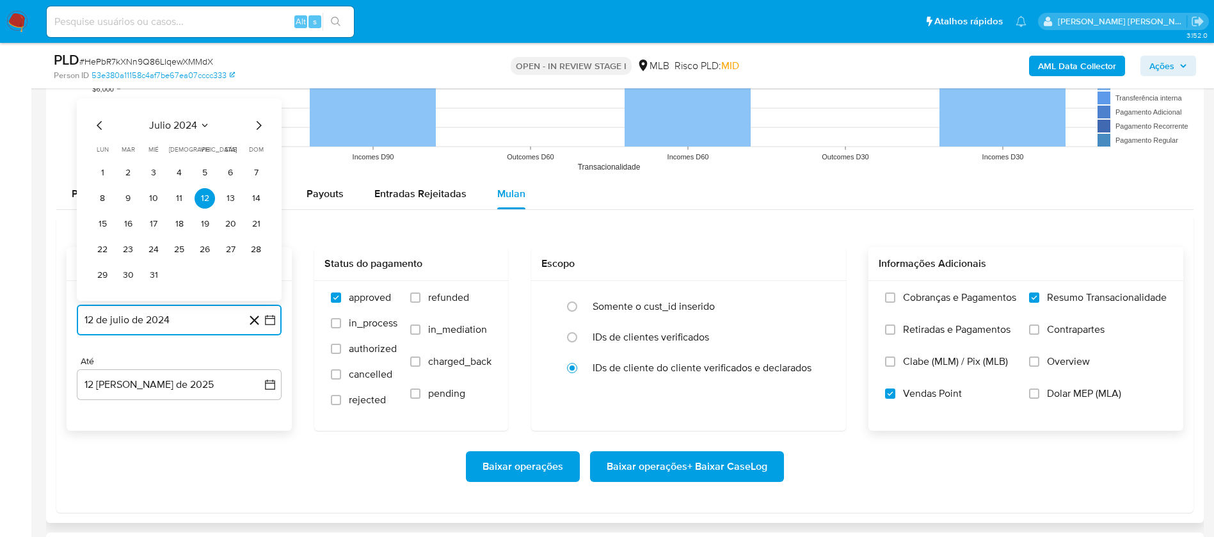
click at [188, 125] on span "julio 2024" at bounding box center [173, 125] width 48 height 13
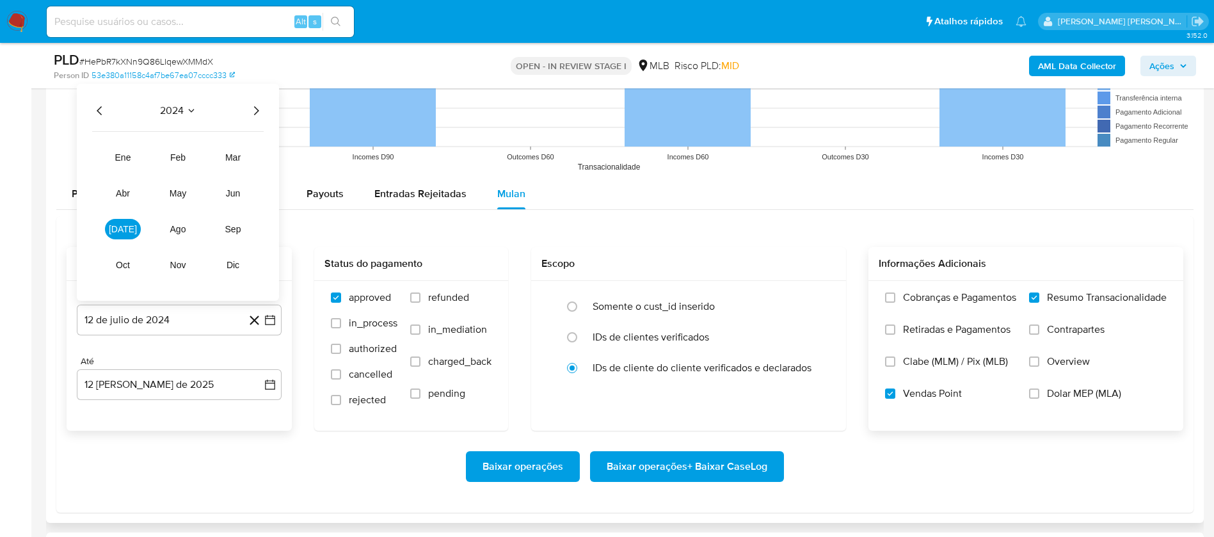
click at [255, 107] on icon "Año siguiente" at bounding box center [256, 110] width 5 height 9
click at [234, 191] on span "jun" at bounding box center [233, 193] width 15 height 10
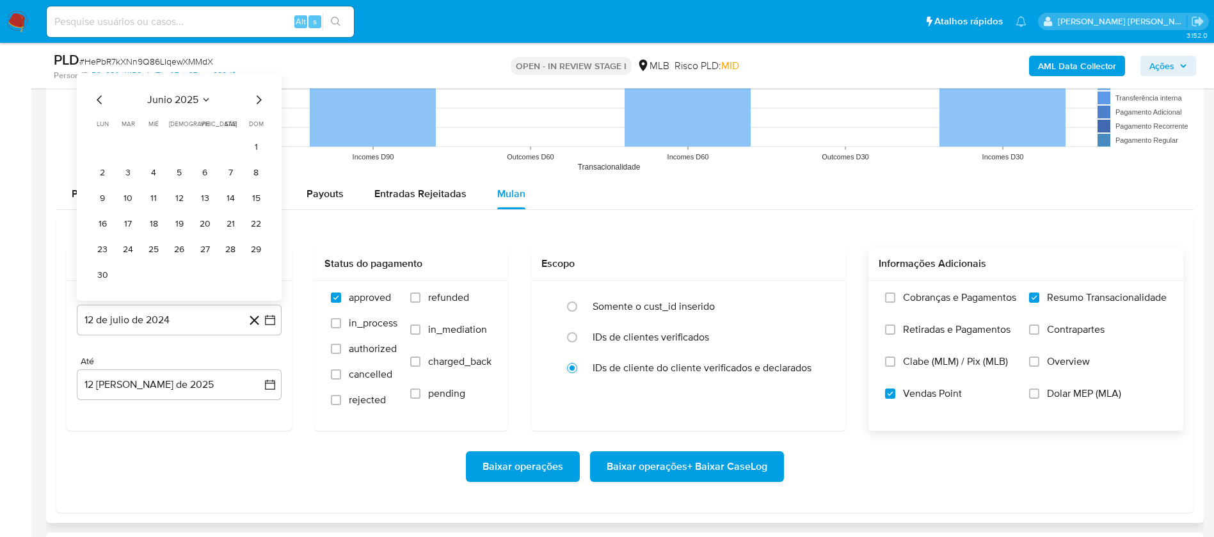
click at [250, 149] on button "1" at bounding box center [256, 147] width 20 height 20
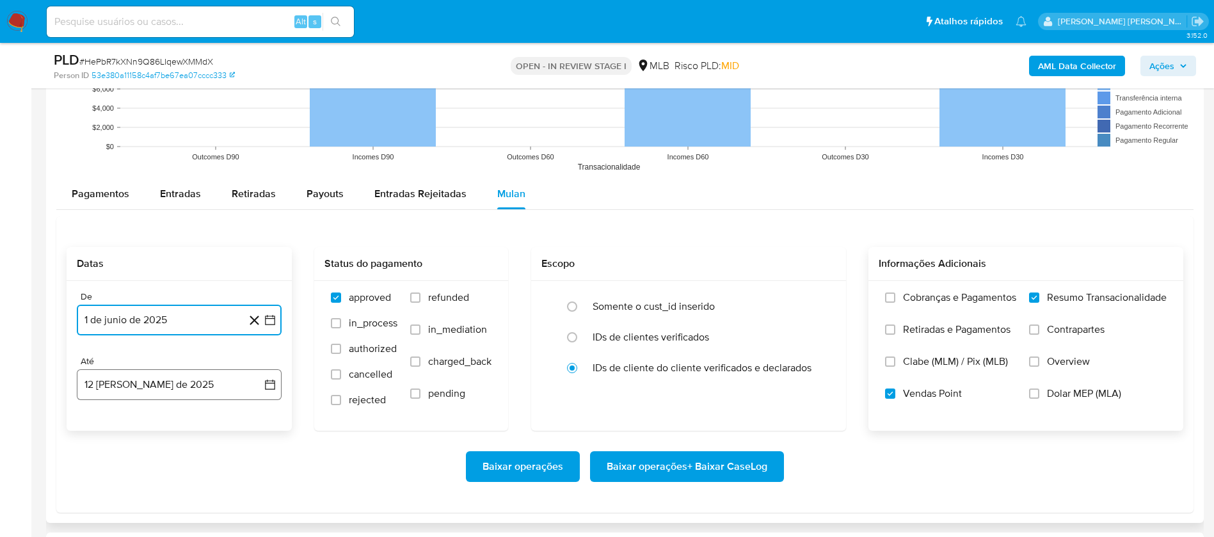
click at [193, 392] on button "12 [PERSON_NAME] de 2025" at bounding box center [179, 384] width 205 height 31
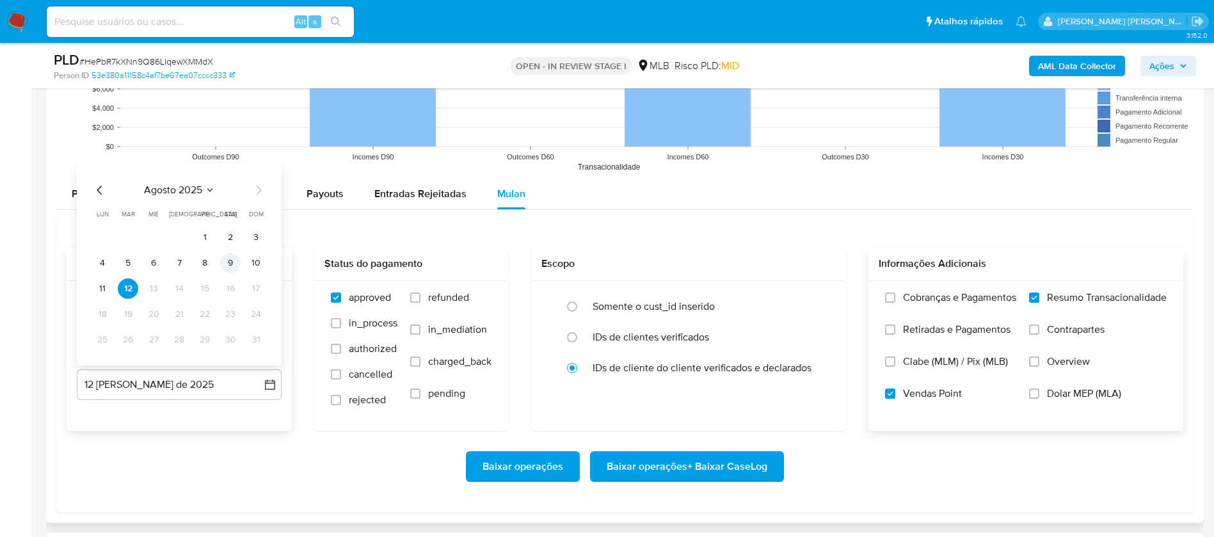
click at [231, 262] on button "9" at bounding box center [230, 263] width 20 height 20
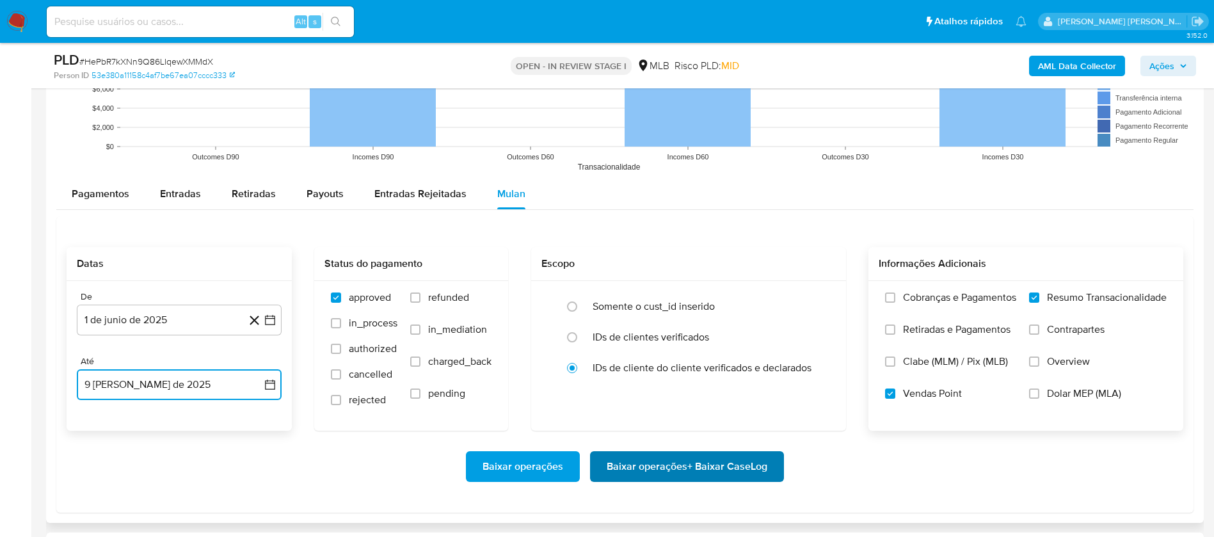
click at [672, 472] on span "Baixar operações + Baixar CaseLog" at bounding box center [687, 466] width 161 height 28
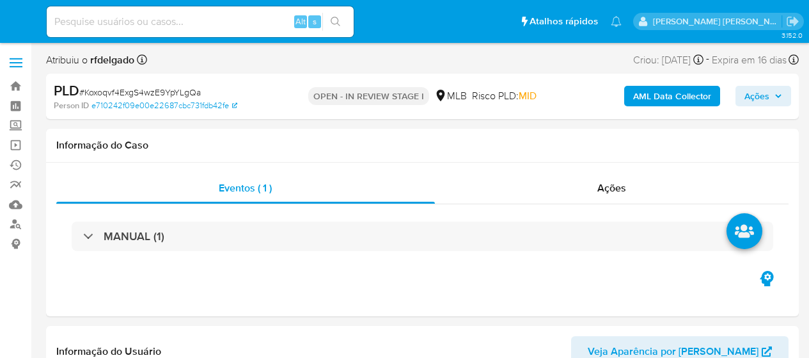
select select "10"
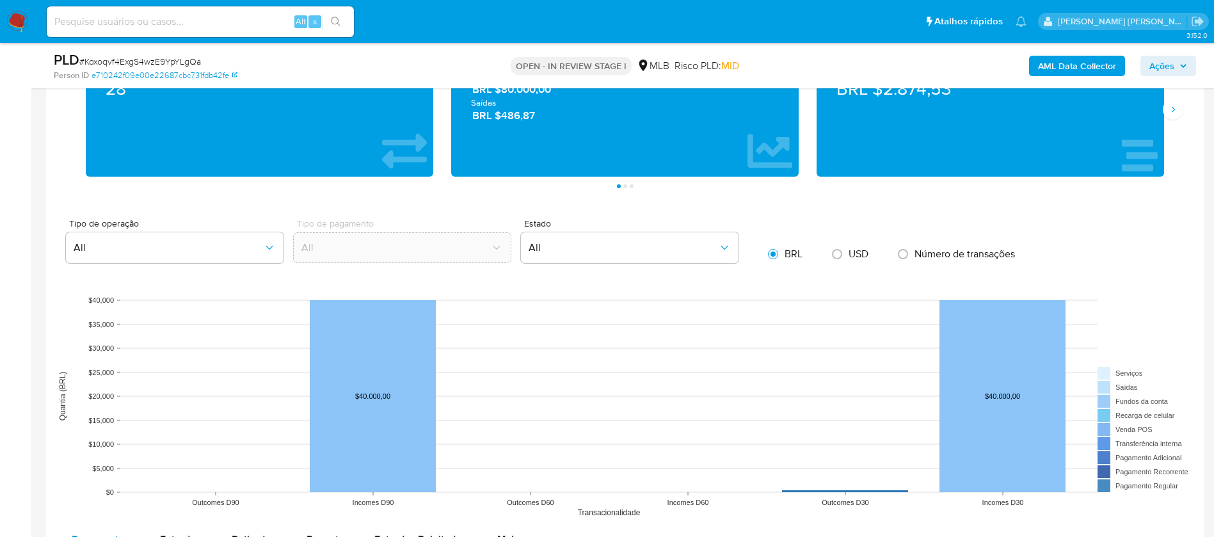
scroll to position [1152, 0]
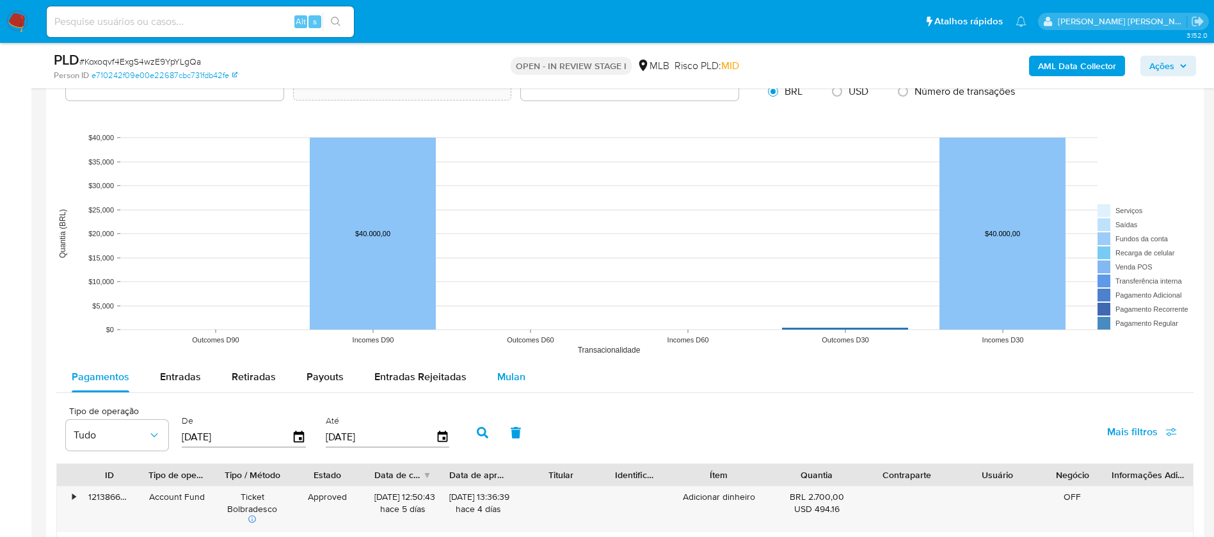
click at [505, 357] on span "Mulan" at bounding box center [511, 376] width 28 height 15
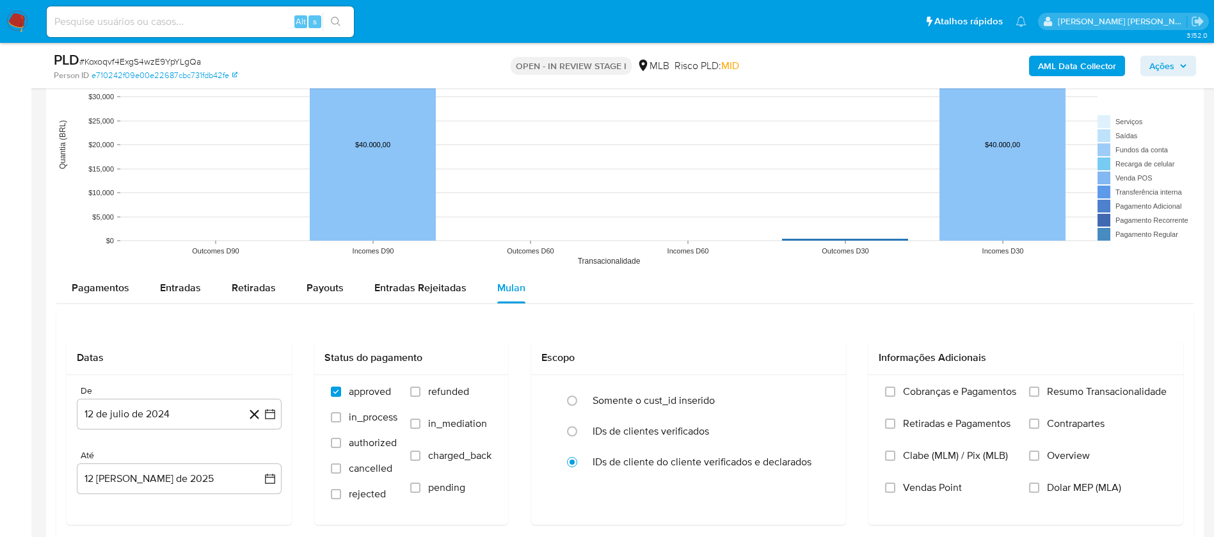
scroll to position [1344, 0]
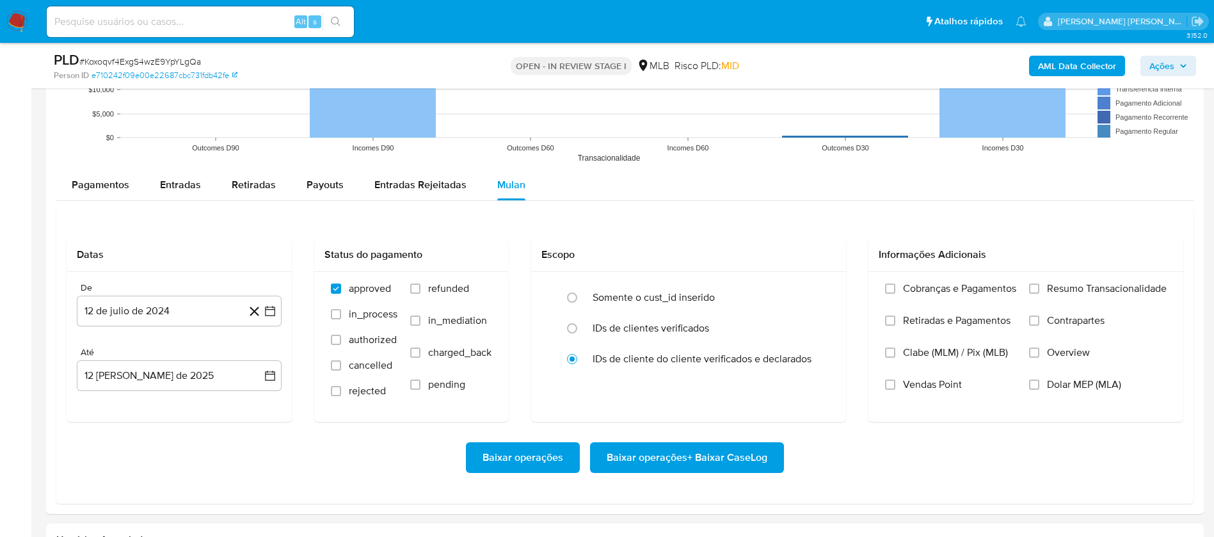
click at [809, 287] on span "Resumo Transacionalidade" at bounding box center [1107, 288] width 120 height 13
click at [809, 287] on input "Resumo Transacionalidade" at bounding box center [1034, 288] width 10 height 10
click at [809, 357] on span "Vendas Point" at bounding box center [932, 384] width 59 height 13
click at [809, 357] on input "Vendas Point" at bounding box center [890, 384] width 10 height 10
click at [168, 294] on div "De 12 de [PERSON_NAME] de 2024 [DATE]" at bounding box center [179, 304] width 205 height 44
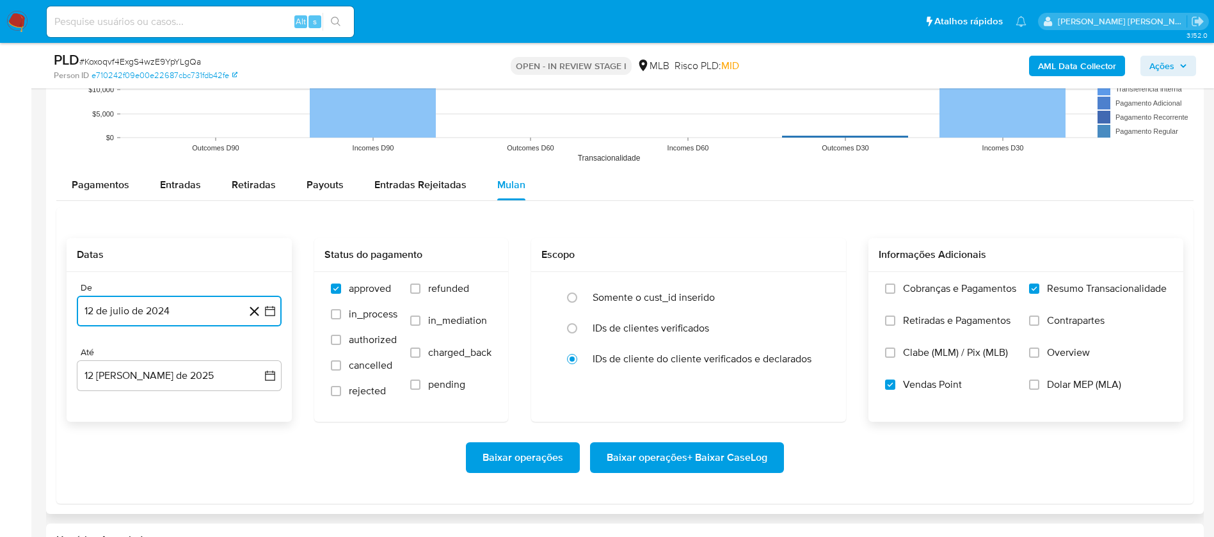
click at [186, 308] on button "12 de julio de 2024" at bounding box center [179, 311] width 205 height 31
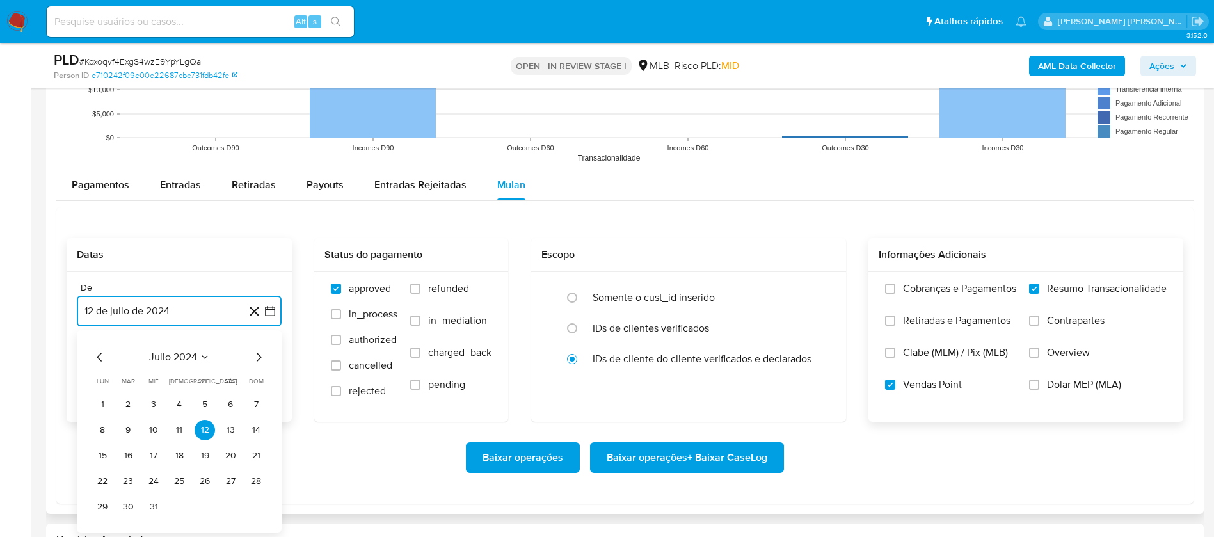
click at [186, 353] on span "julio 2024" at bounding box center [173, 357] width 48 height 13
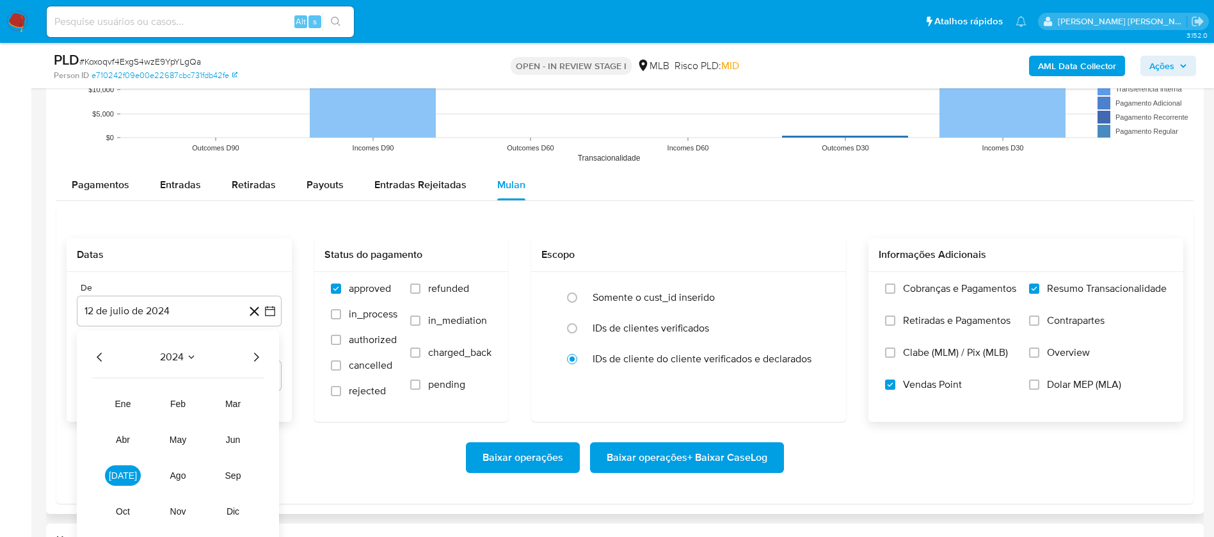
click at [254, 353] on icon "Año siguiente" at bounding box center [255, 356] width 15 height 15
click at [238, 357] on span "jun" at bounding box center [233, 439] width 15 height 10
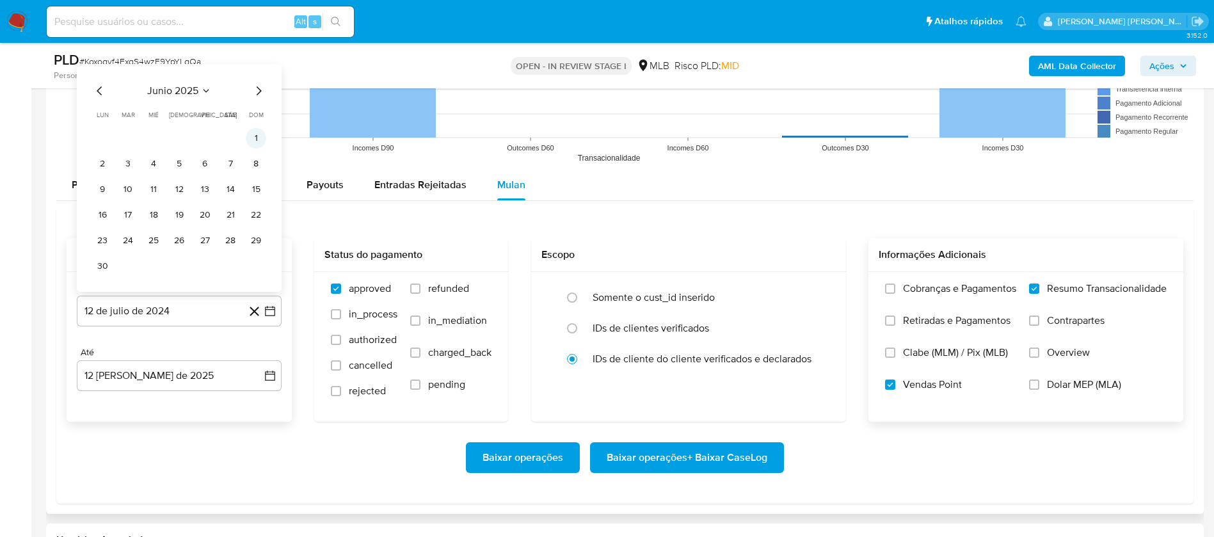
click at [252, 129] on button "1" at bounding box center [256, 138] width 20 height 20
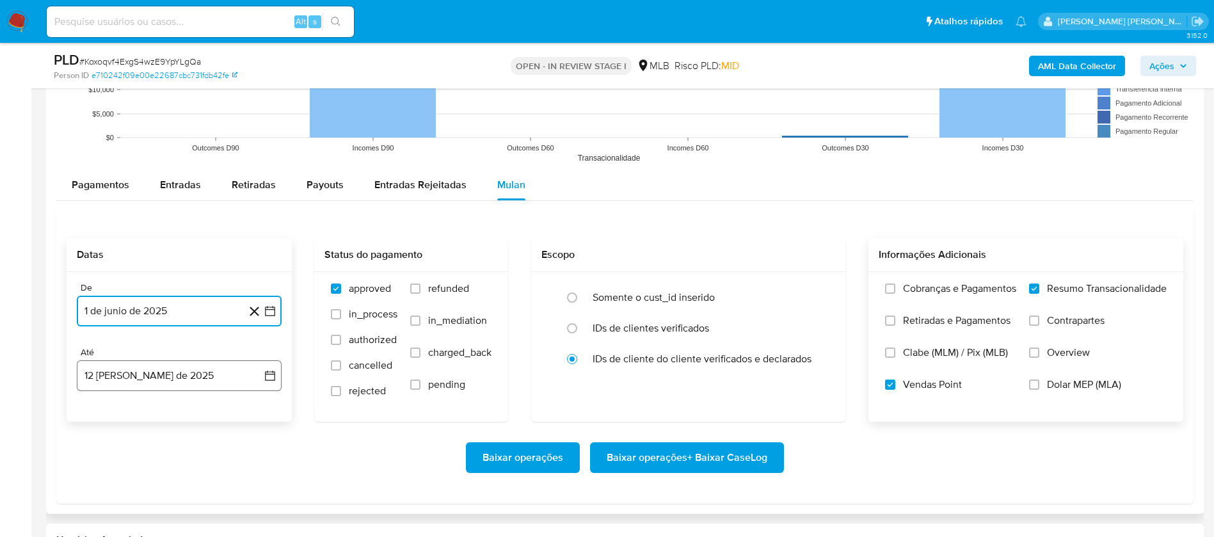
click at [199, 357] on button "12 [PERSON_NAME] de 2025" at bounding box center [179, 375] width 205 height 31
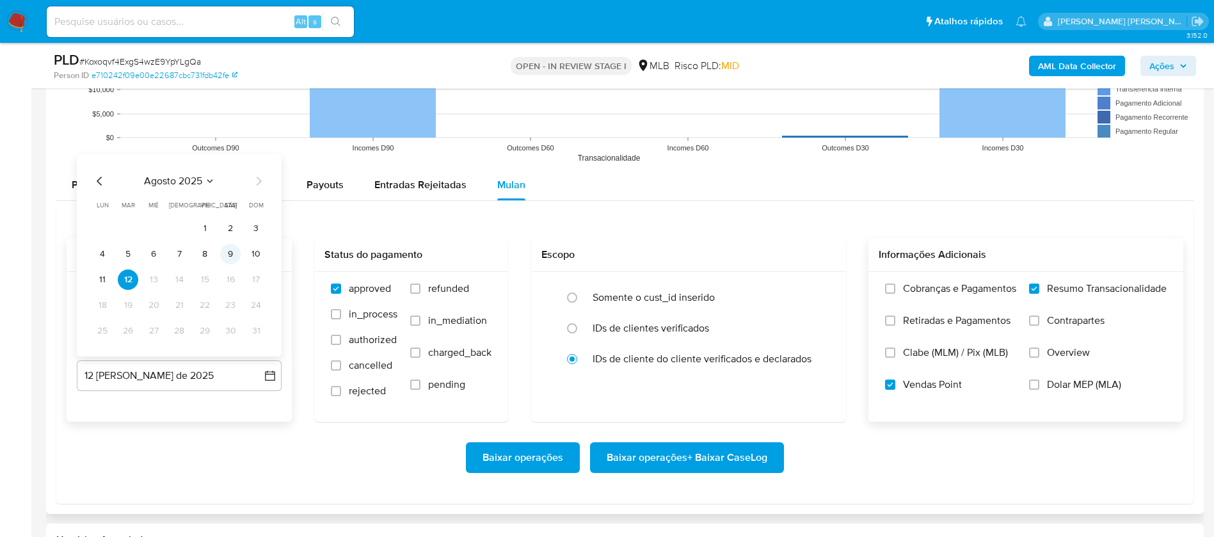
click at [232, 249] on button "9" at bounding box center [230, 254] width 20 height 20
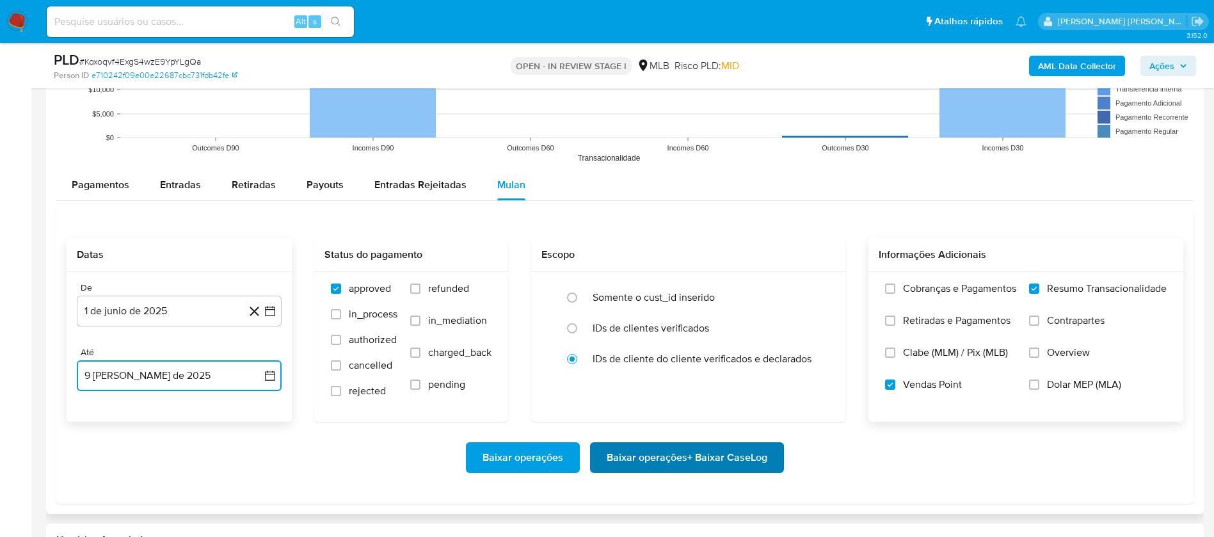
click at [694, 357] on span "Baixar operações + Baixar CaseLog" at bounding box center [687, 457] width 161 height 28
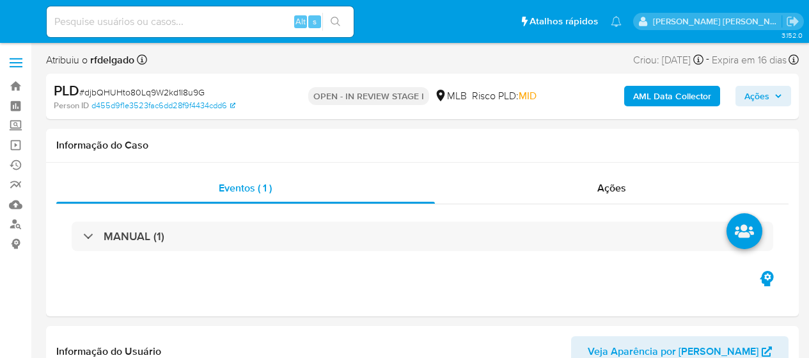
select select "10"
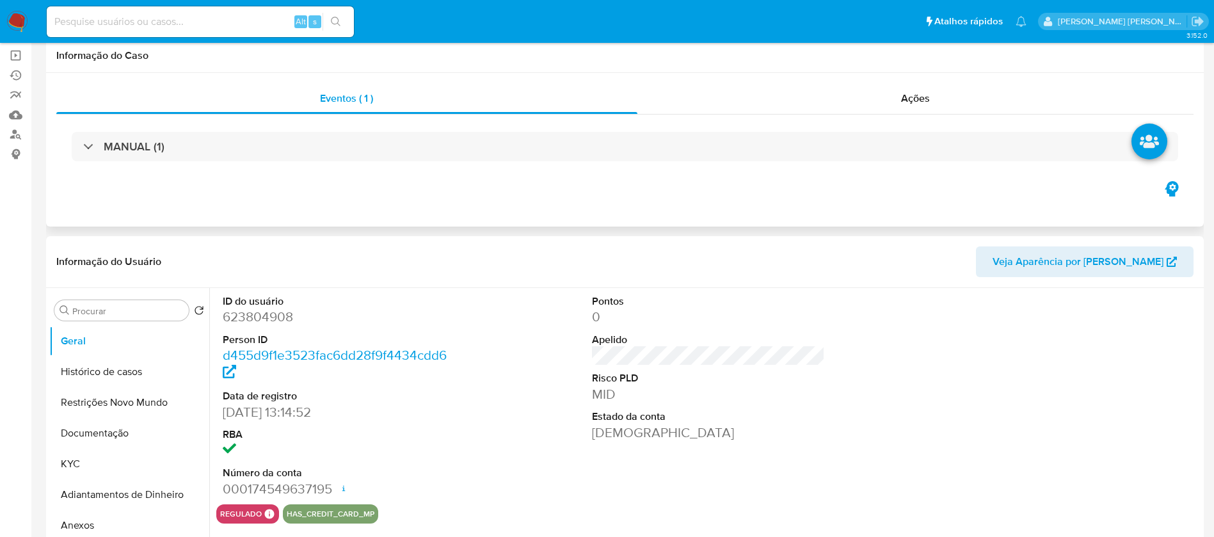
scroll to position [192, 0]
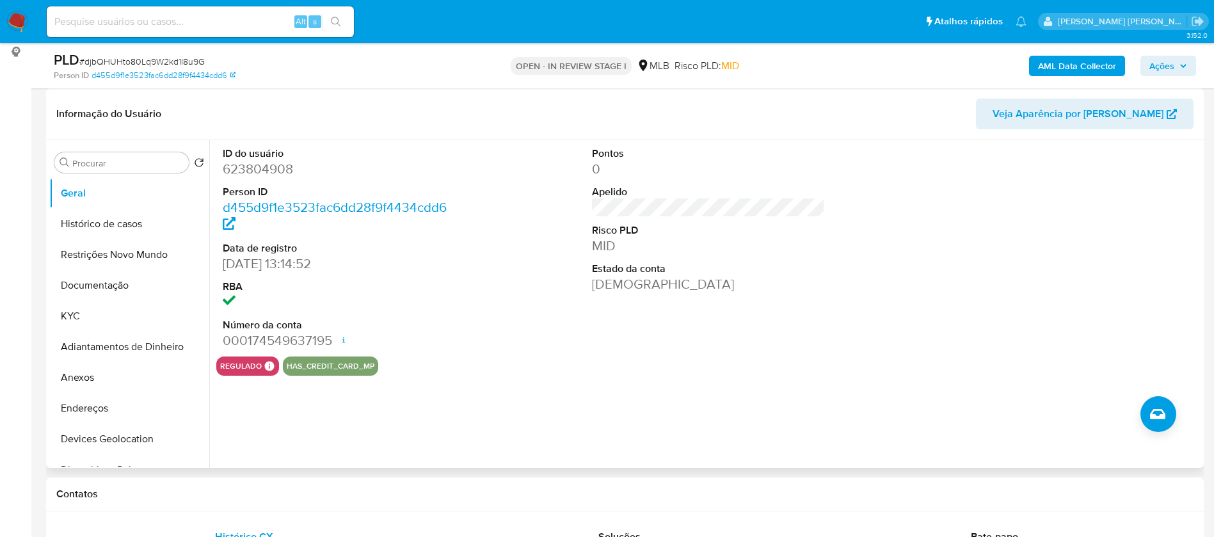
click at [255, 165] on dd "623804908" at bounding box center [340, 169] width 234 height 18
click at [255, 164] on dd "623804908" at bounding box center [340, 169] width 234 height 18
copy dd "623804908"
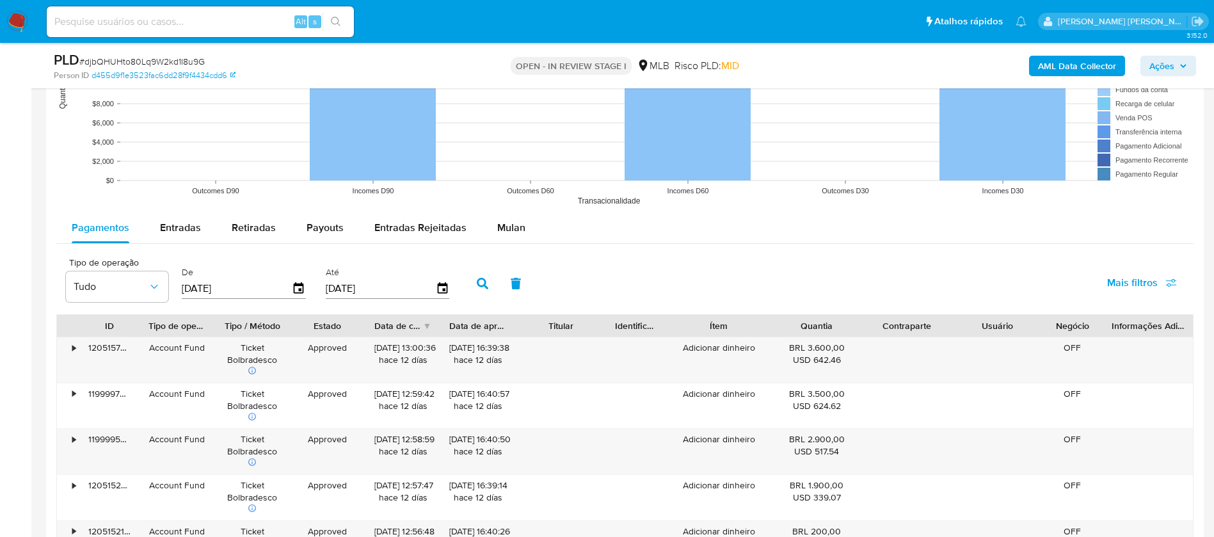
scroll to position [1248, 0]
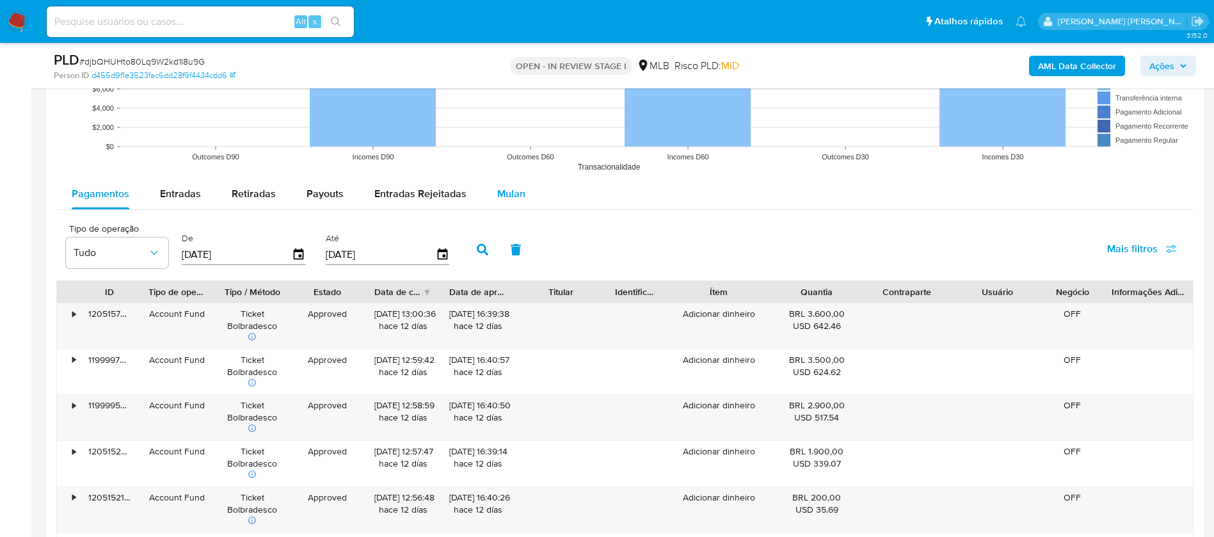
click at [507, 191] on span "Mulan" at bounding box center [511, 193] width 28 height 15
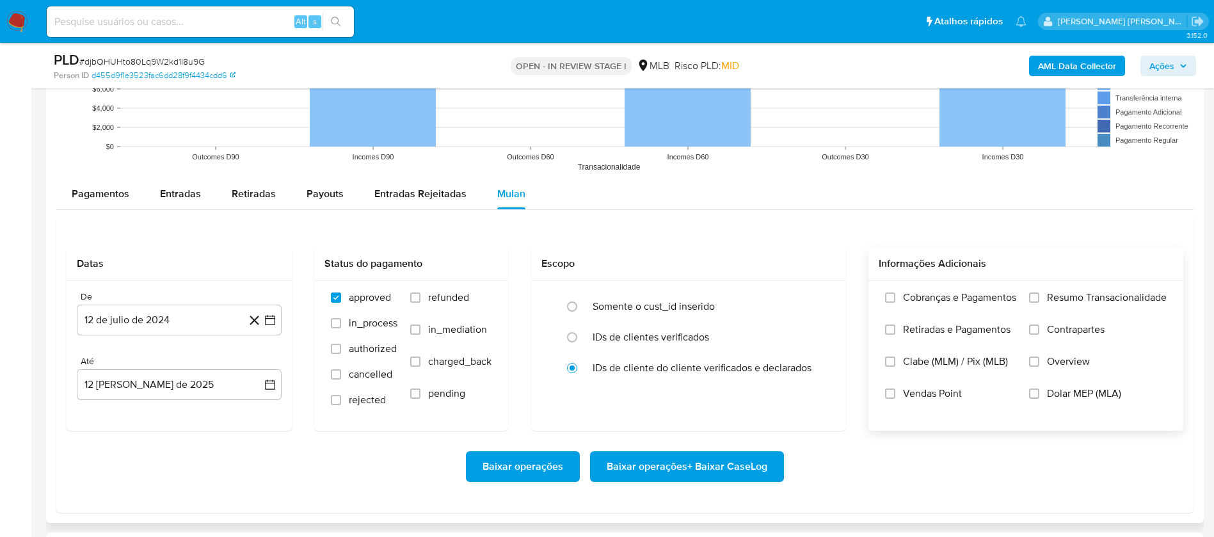
click at [809, 301] on span "Resumo Transacionalidade" at bounding box center [1107, 297] width 120 height 13
click at [809, 301] on input "Resumo Transacionalidade" at bounding box center [1034, 297] width 10 height 10
click at [809, 357] on span "Vendas Point" at bounding box center [932, 393] width 59 height 13
click at [809, 357] on input "Vendas Point" at bounding box center [890, 393] width 10 height 10
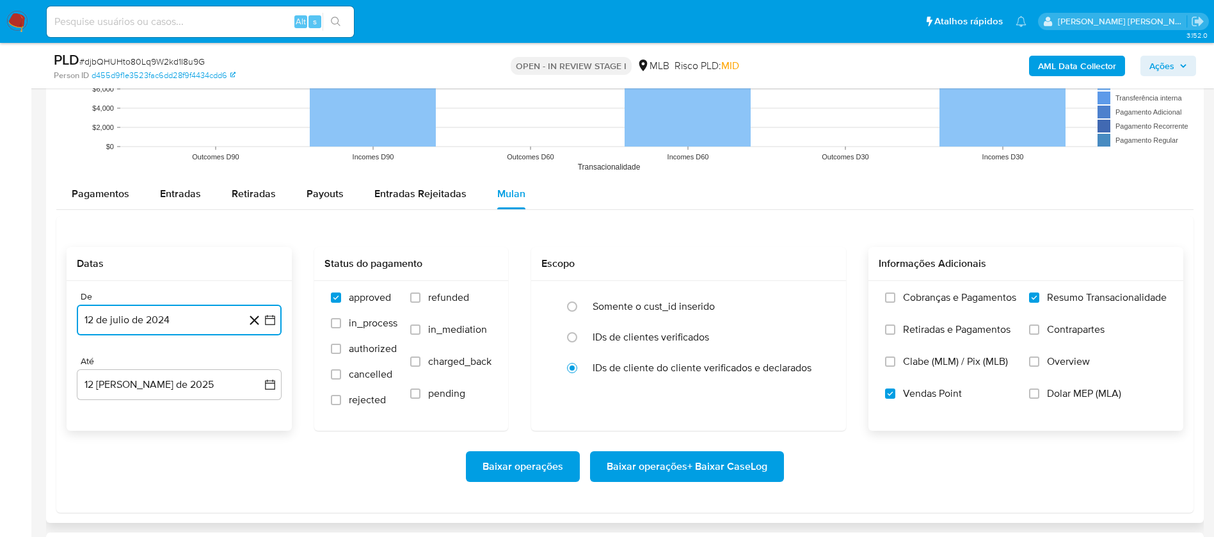
click at [186, 310] on button "12 de julio de 2024" at bounding box center [179, 320] width 205 height 31
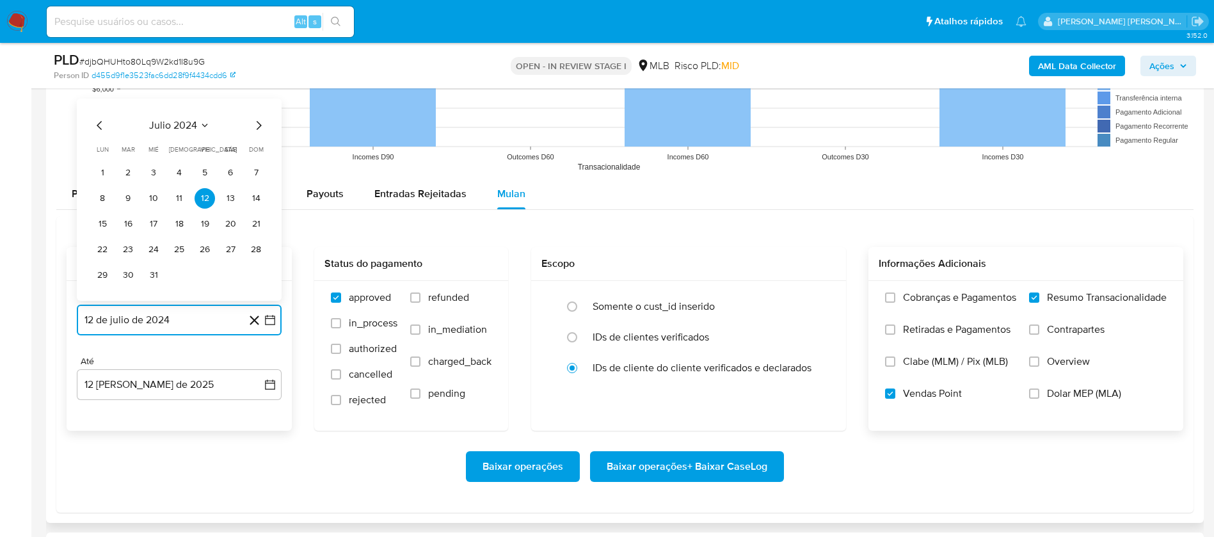
click at [189, 120] on span "julio 2024" at bounding box center [173, 125] width 48 height 13
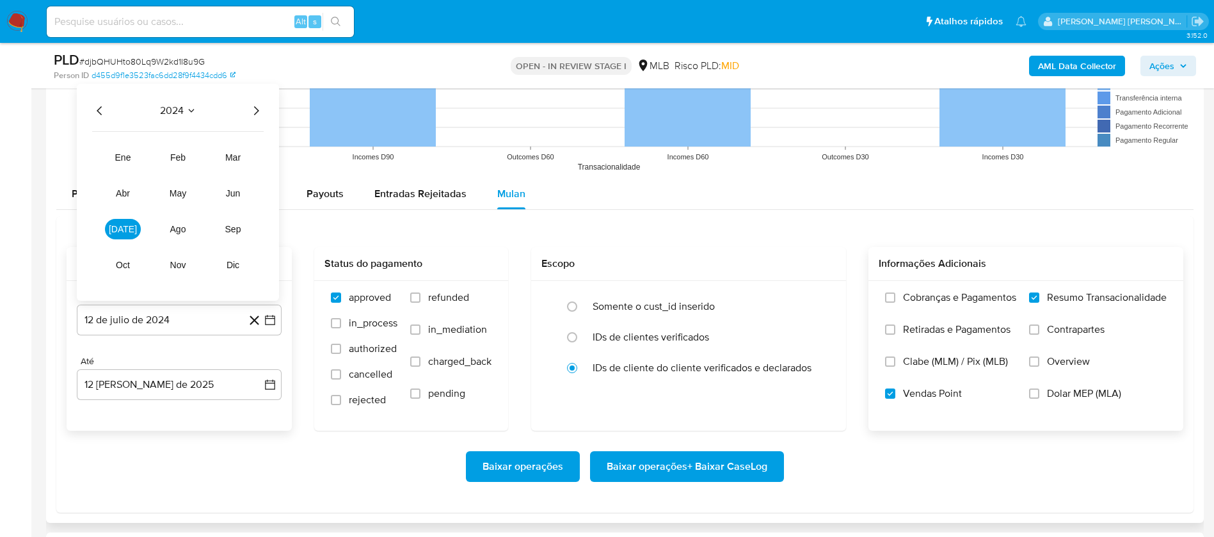
click at [259, 110] on icon "Año siguiente" at bounding box center [255, 110] width 15 height 15
click at [241, 193] on button "jun" at bounding box center [233, 193] width 36 height 20
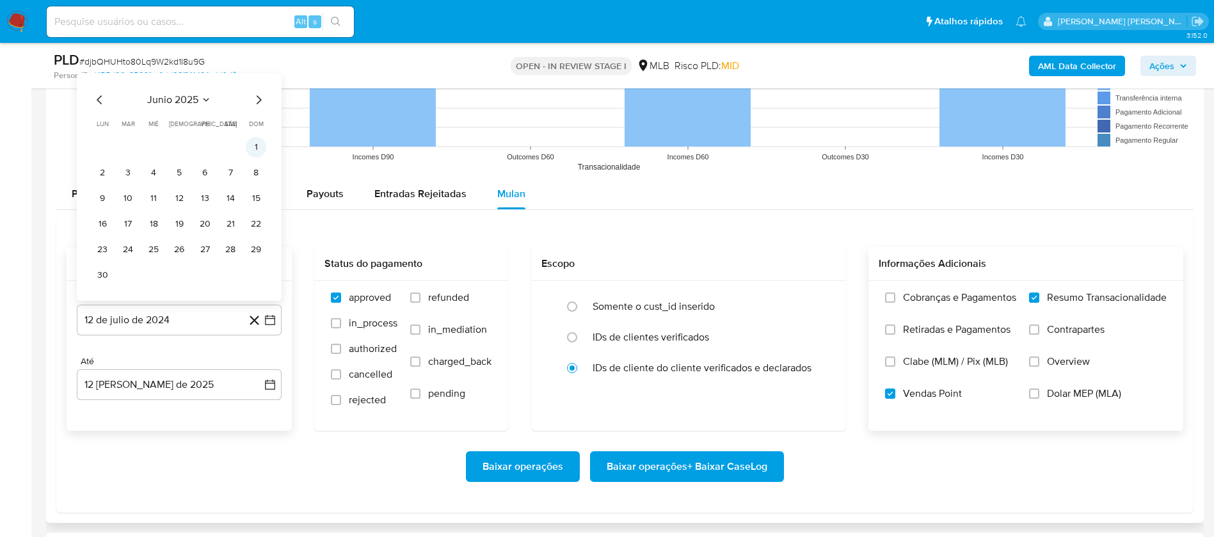
click at [251, 148] on button "1" at bounding box center [256, 147] width 20 height 20
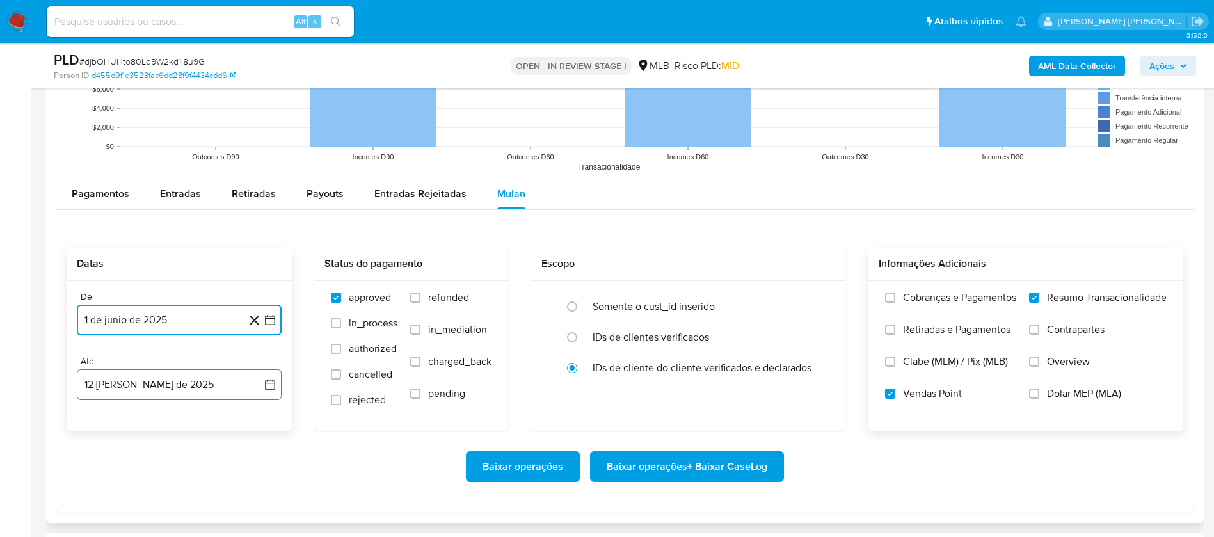
click at [191, 357] on button "12 [PERSON_NAME] de 2025" at bounding box center [179, 384] width 205 height 31
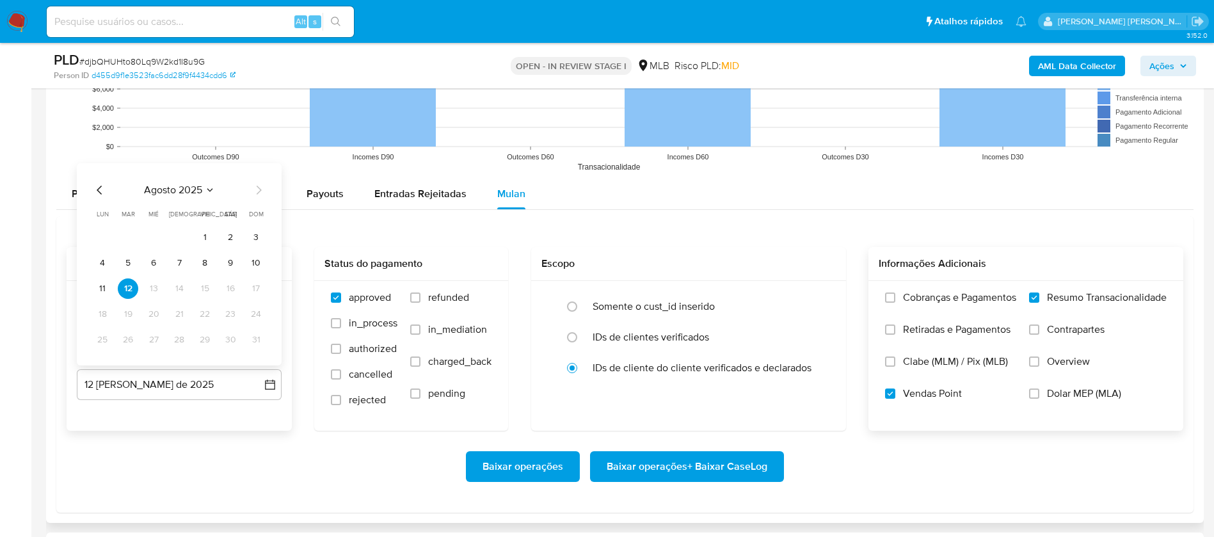
click at [236, 259] on button "9" at bounding box center [230, 263] width 20 height 20
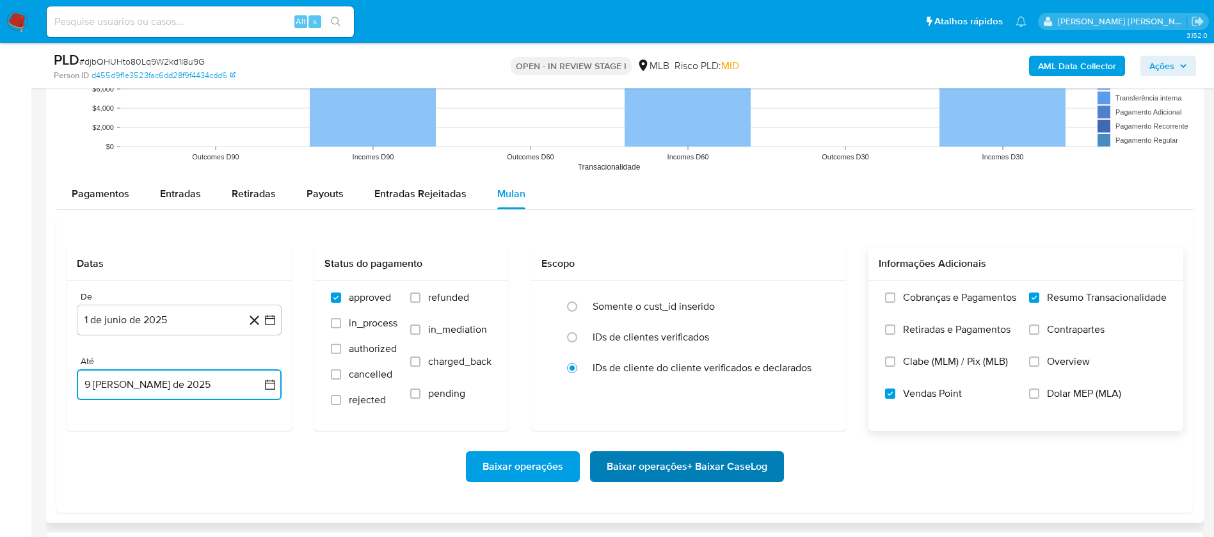
click at [694, 357] on span "Baixar operações + Baixar CaseLog" at bounding box center [687, 466] width 161 height 28
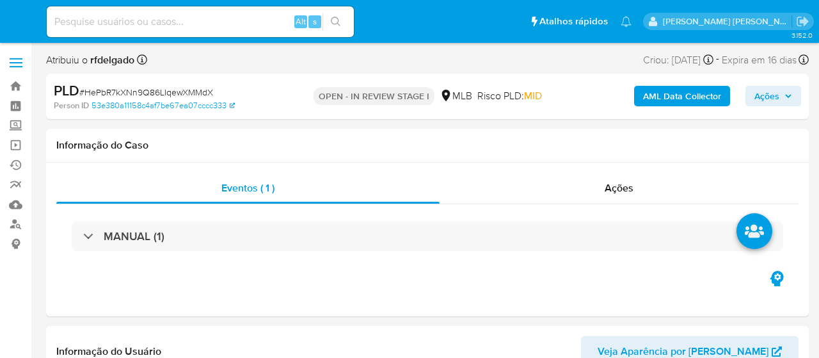
select select "10"
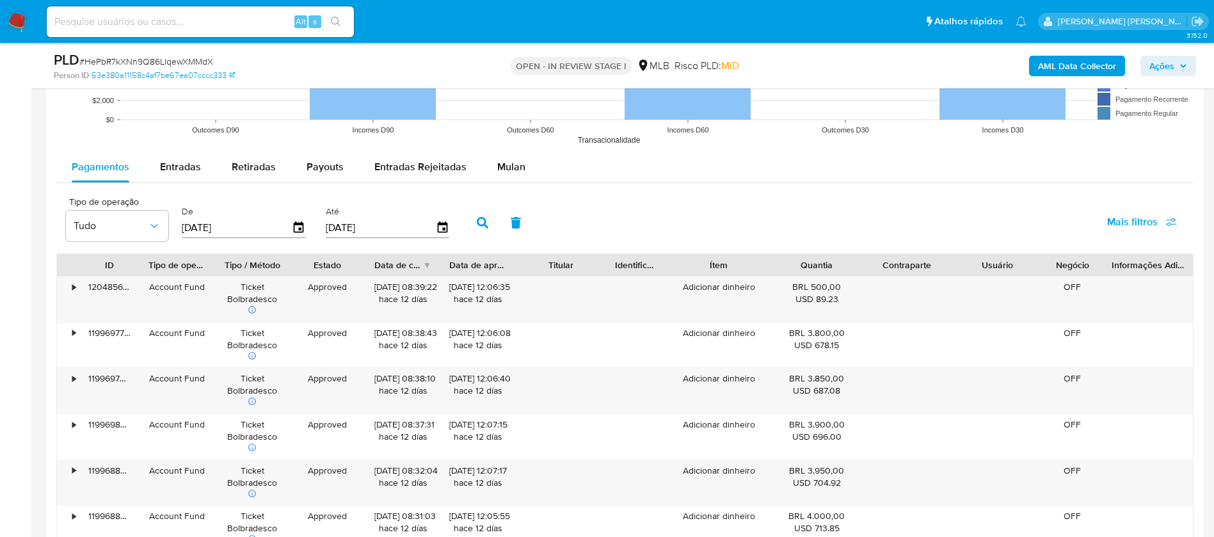
scroll to position [1248, 0]
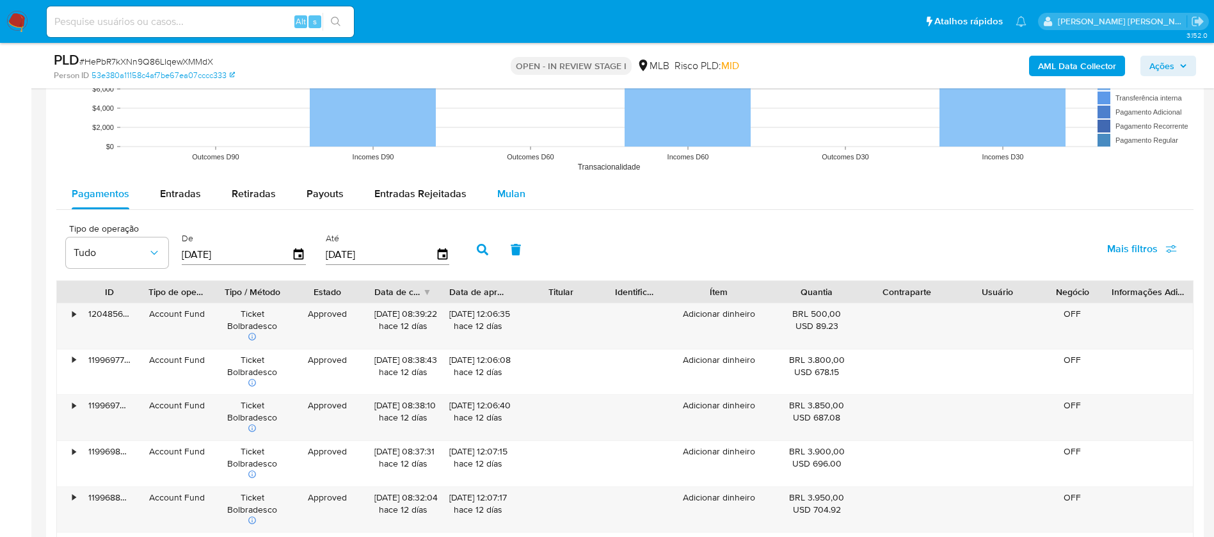
click at [511, 188] on span "Mulan" at bounding box center [511, 193] width 28 height 15
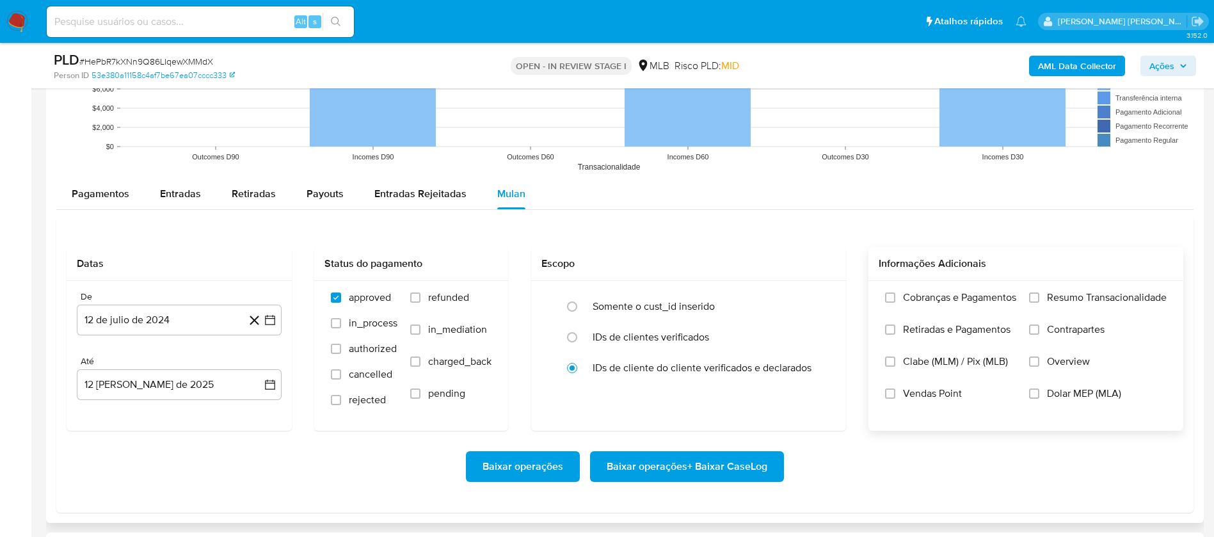
click at [818, 291] on span "Resumo Transacionalidade" at bounding box center [1107, 297] width 120 height 13
click at [818, 292] on input "Resumo Transacionalidade" at bounding box center [1034, 297] width 10 height 10
click at [818, 357] on span "Vendas Point" at bounding box center [932, 393] width 59 height 13
click at [818, 357] on input "Vendas Point" at bounding box center [890, 393] width 10 height 10
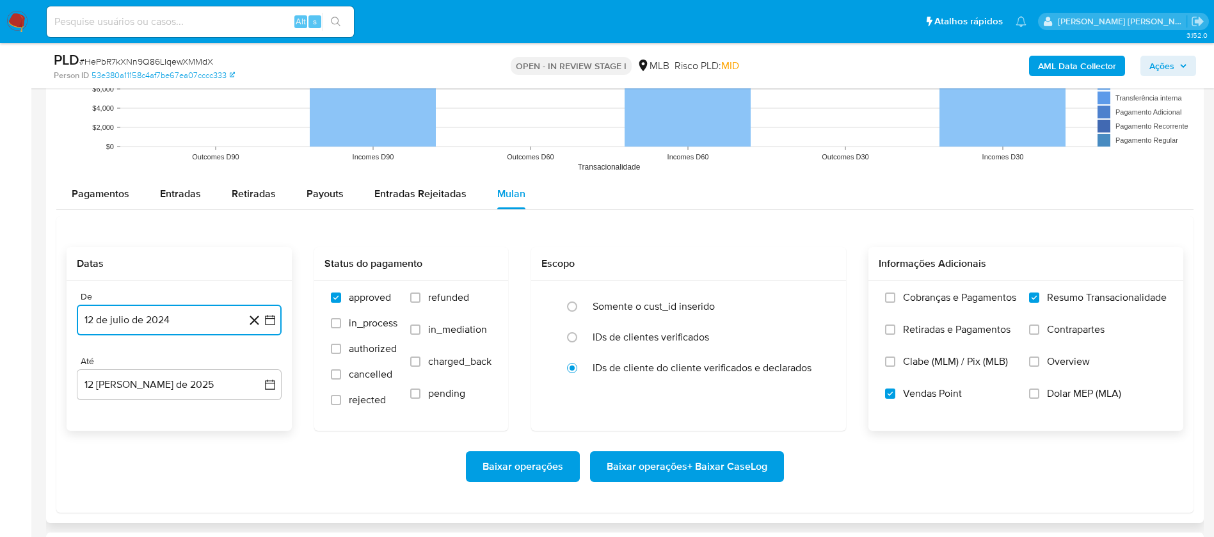
click at [183, 313] on button "12 de julio de 2024" at bounding box center [179, 320] width 205 height 31
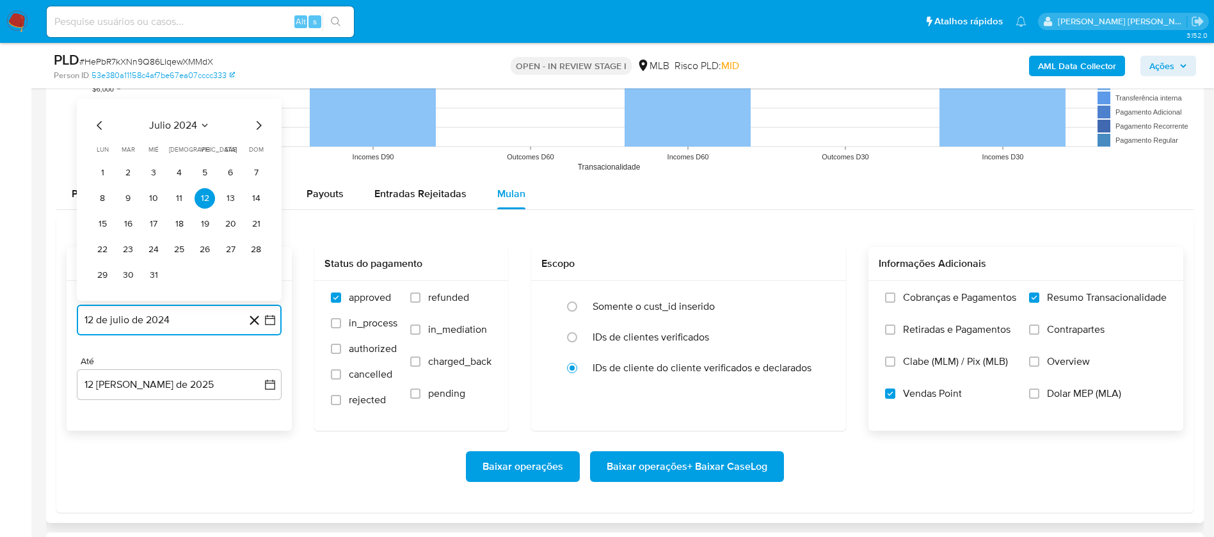
click at [198, 123] on button "julio 2024" at bounding box center [179, 125] width 61 height 13
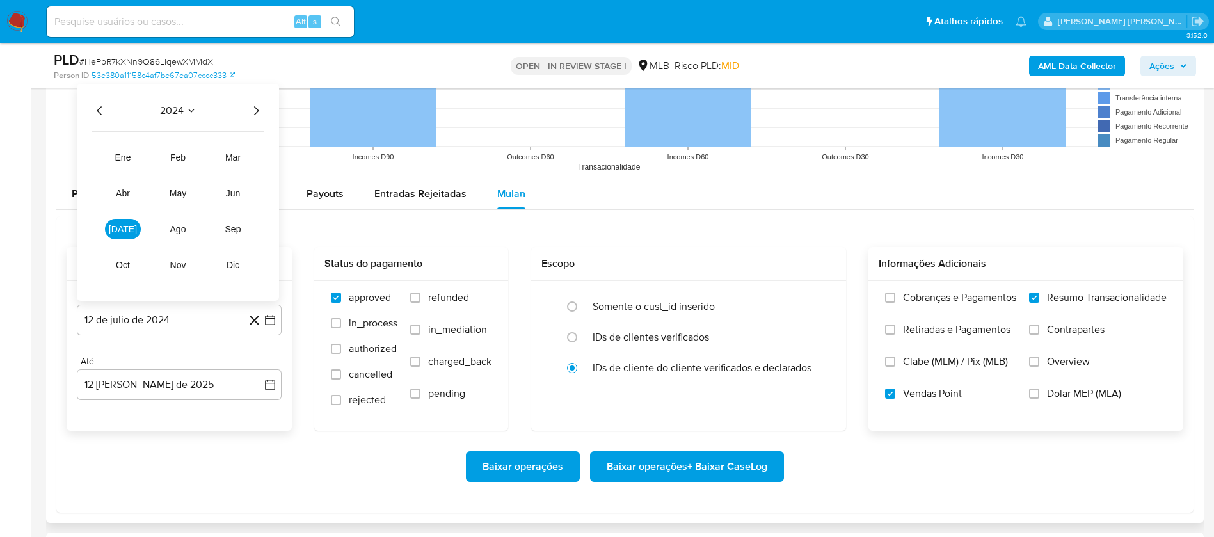
click at [260, 106] on icon "Año siguiente" at bounding box center [255, 110] width 15 height 15
click at [239, 185] on button "jun" at bounding box center [233, 193] width 36 height 20
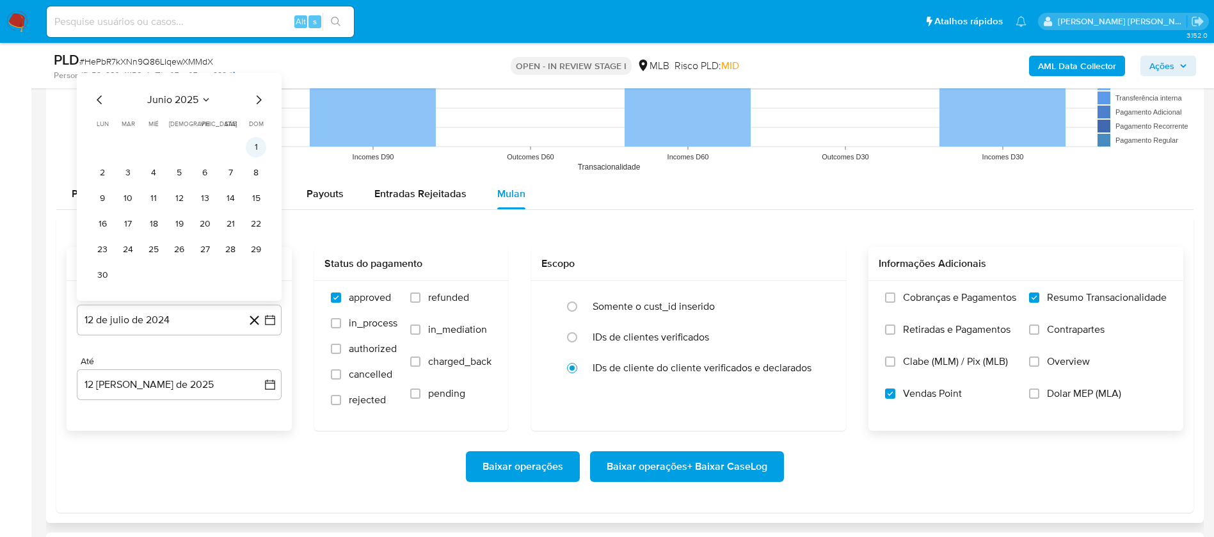
click at [252, 151] on button "1" at bounding box center [256, 147] width 20 height 20
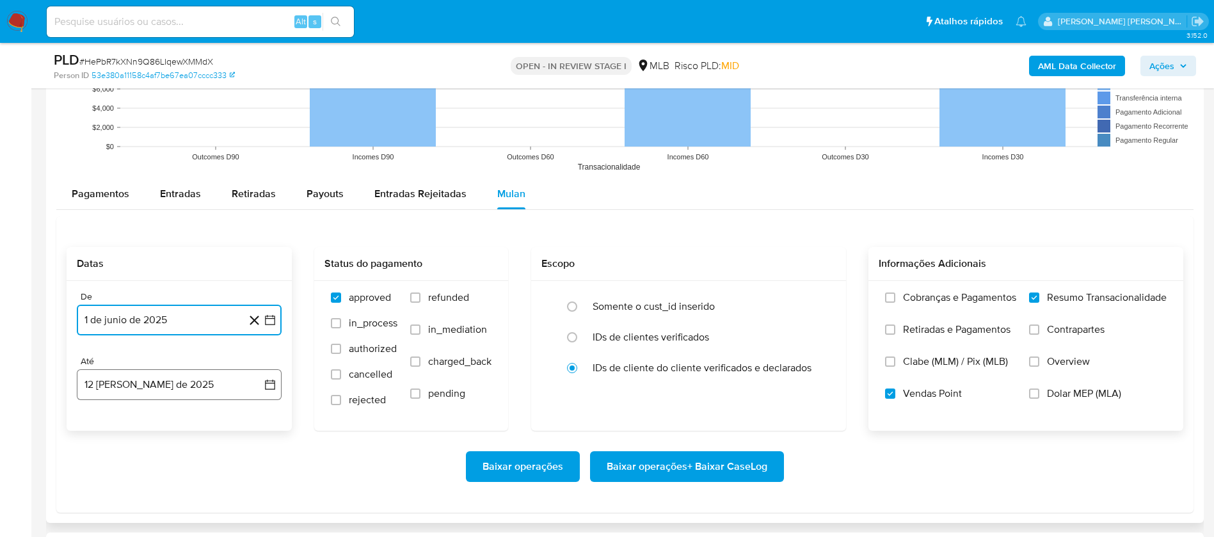
click at [177, 357] on button "12 [PERSON_NAME] de 2025" at bounding box center [179, 384] width 205 height 31
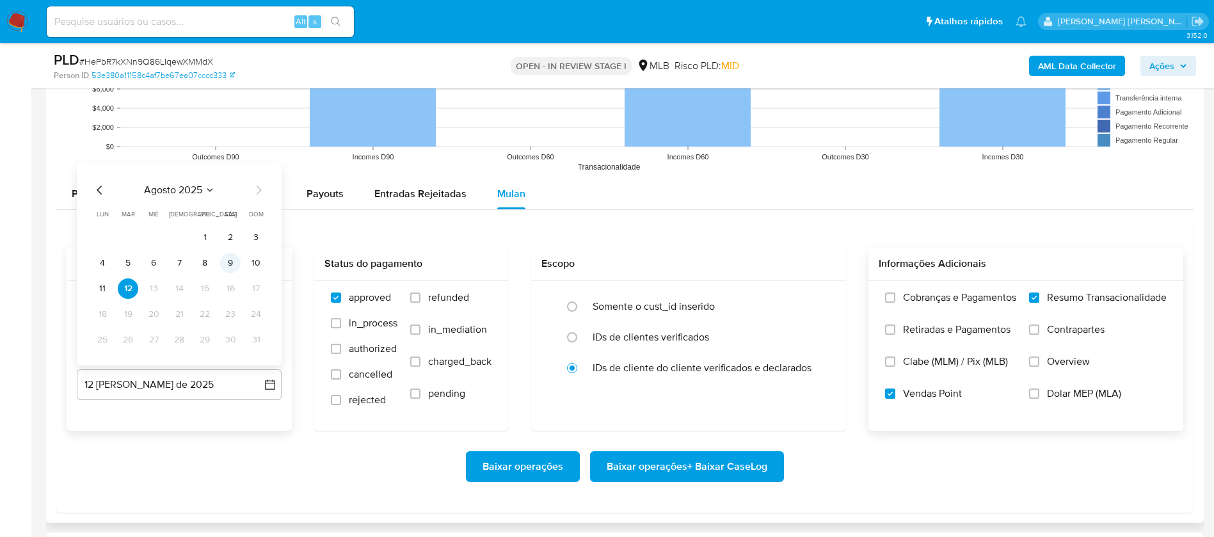
click at [230, 260] on button "9" at bounding box center [230, 263] width 20 height 20
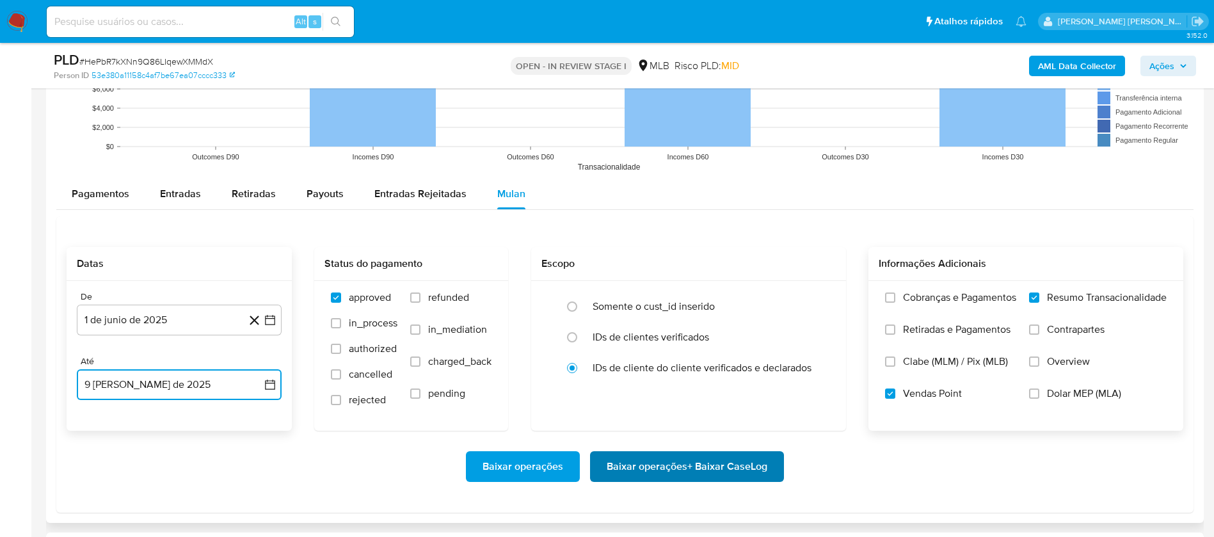
click at [658, 357] on span "Baixar operações + Baixar CaseLog" at bounding box center [687, 466] width 161 height 28
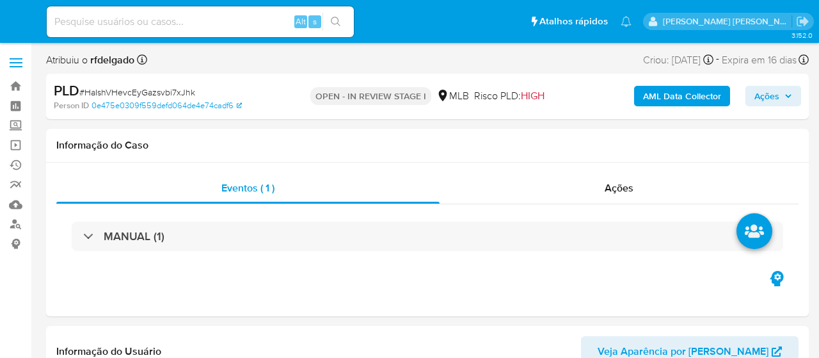
select select "10"
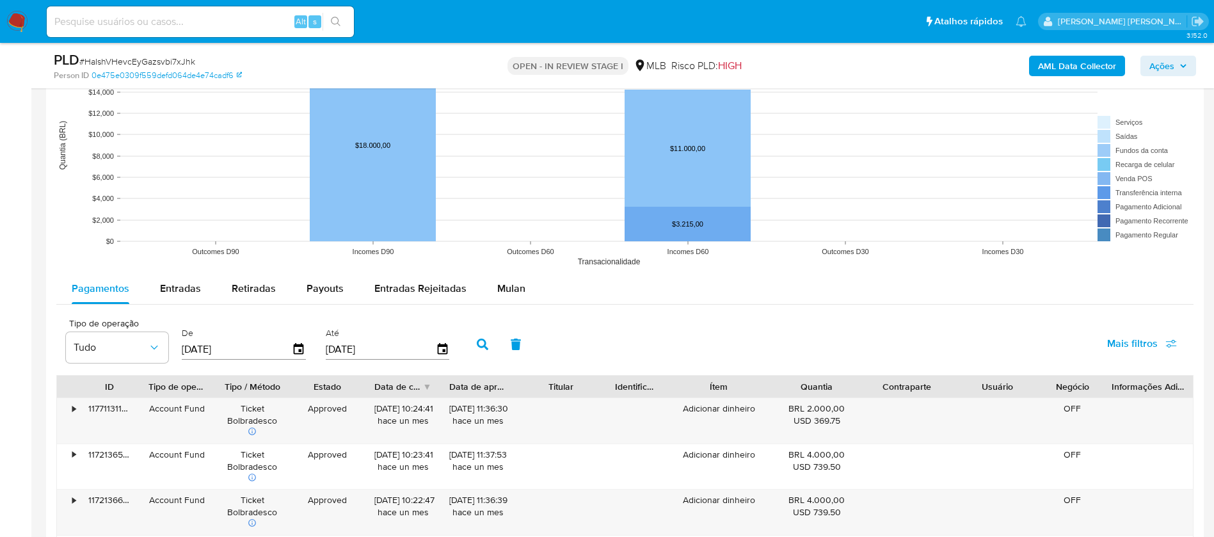
scroll to position [1248, 0]
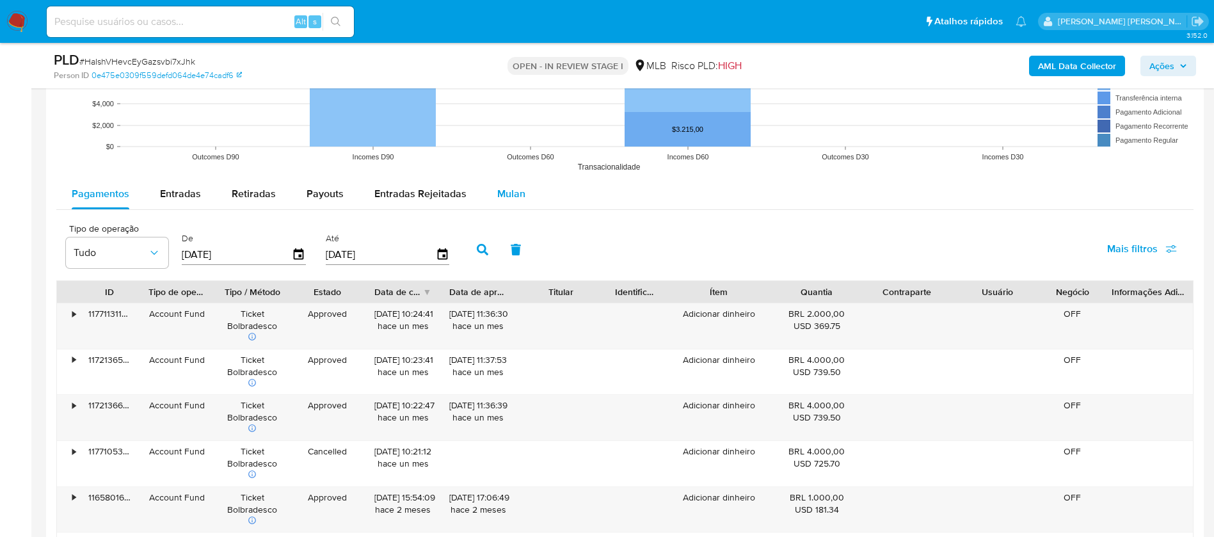
click at [511, 193] on span "Mulan" at bounding box center [511, 193] width 28 height 15
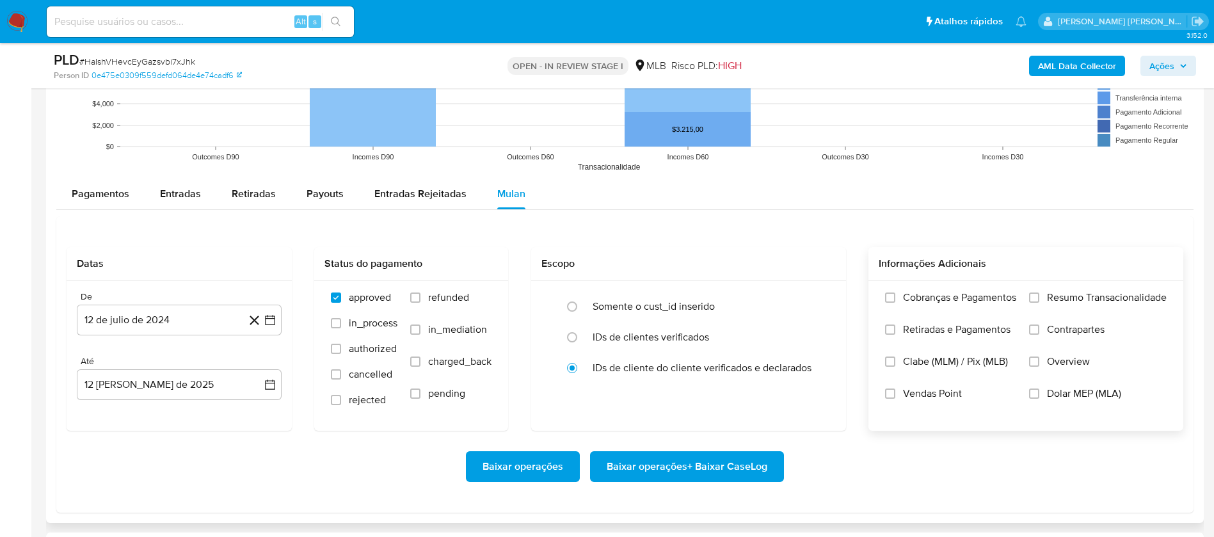
click at [818, 296] on span "Resumo Transacionalidade" at bounding box center [1107, 297] width 120 height 13
click at [818, 296] on input "Resumo Transacionalidade" at bounding box center [1034, 297] width 10 height 10
click at [818, 357] on span "Vendas Point" at bounding box center [932, 393] width 59 height 13
click at [818, 357] on input "Vendas Point" at bounding box center [890, 393] width 10 height 10
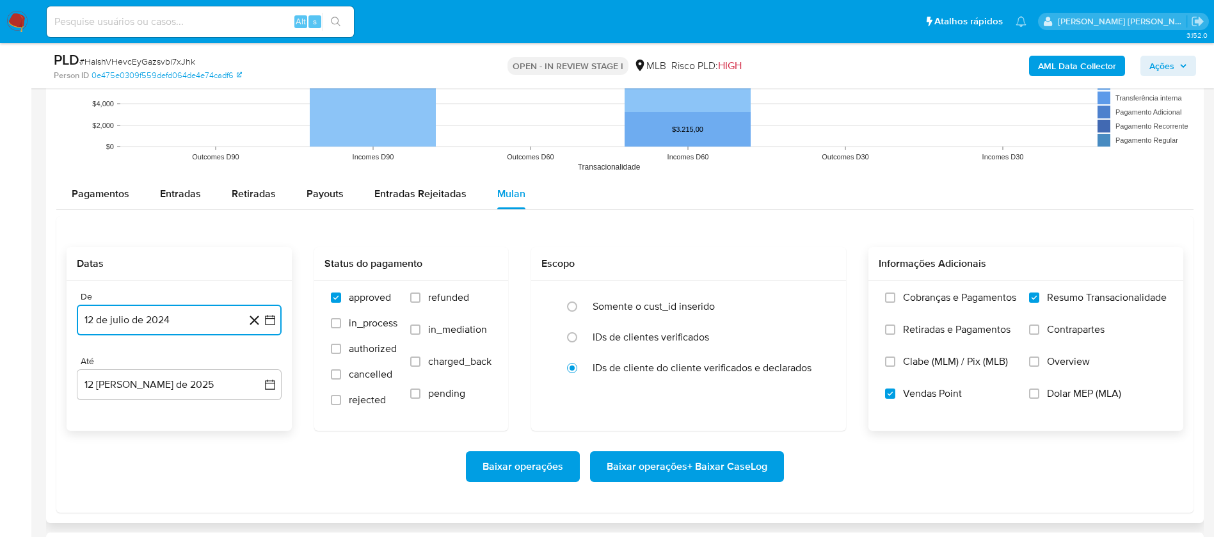
click at [149, 326] on button "12 de julio de 2024" at bounding box center [179, 320] width 205 height 31
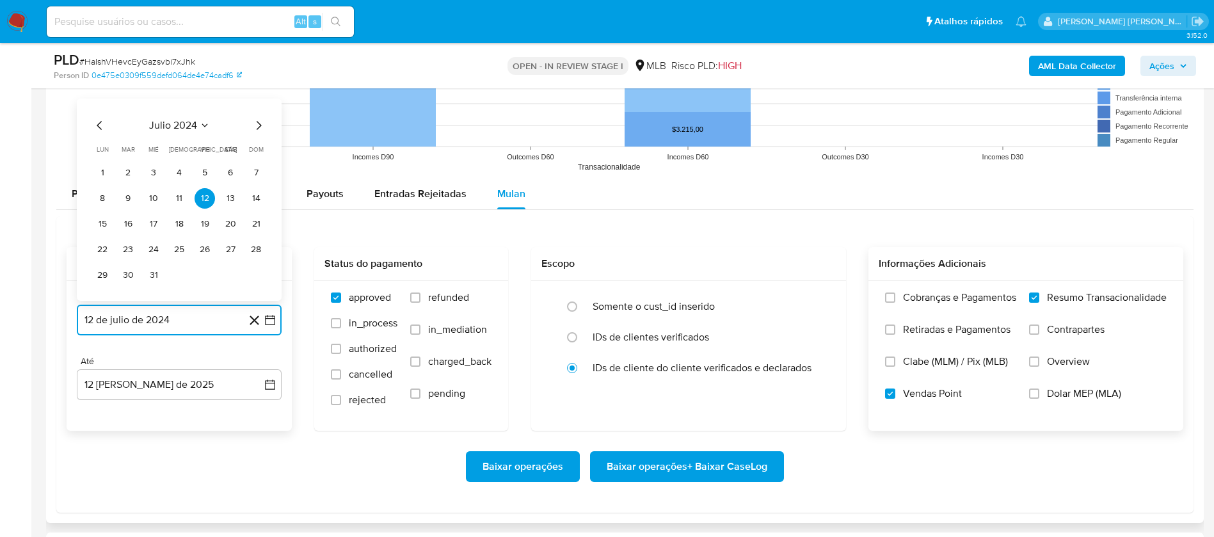
click at [179, 125] on span "julio 2024" at bounding box center [173, 125] width 48 height 13
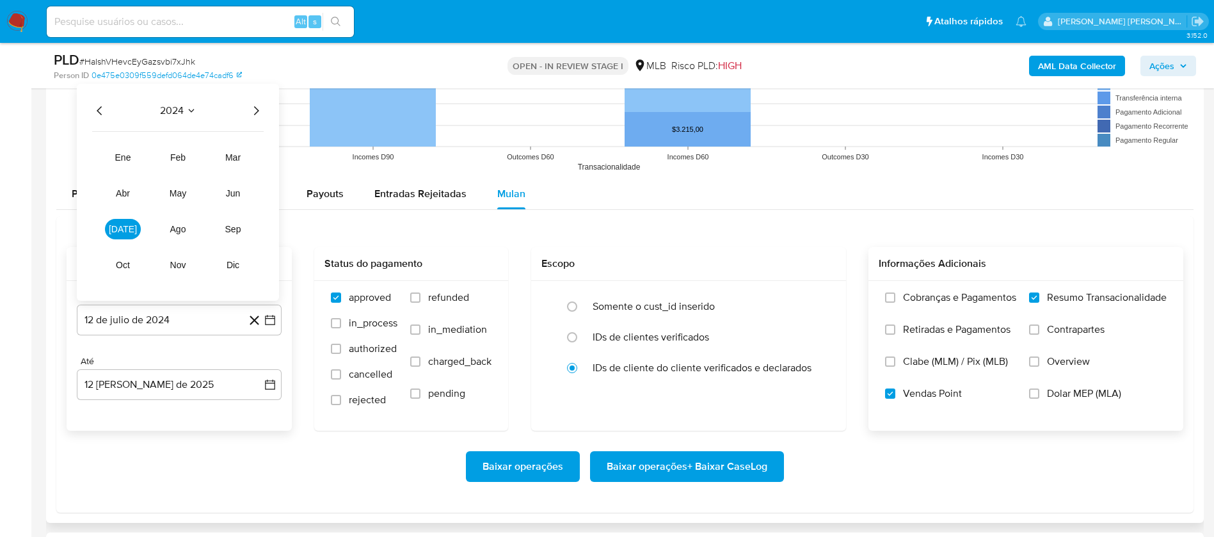
click at [257, 105] on icon "Año siguiente" at bounding box center [255, 110] width 15 height 15
click at [228, 195] on span "jun" at bounding box center [233, 193] width 15 height 10
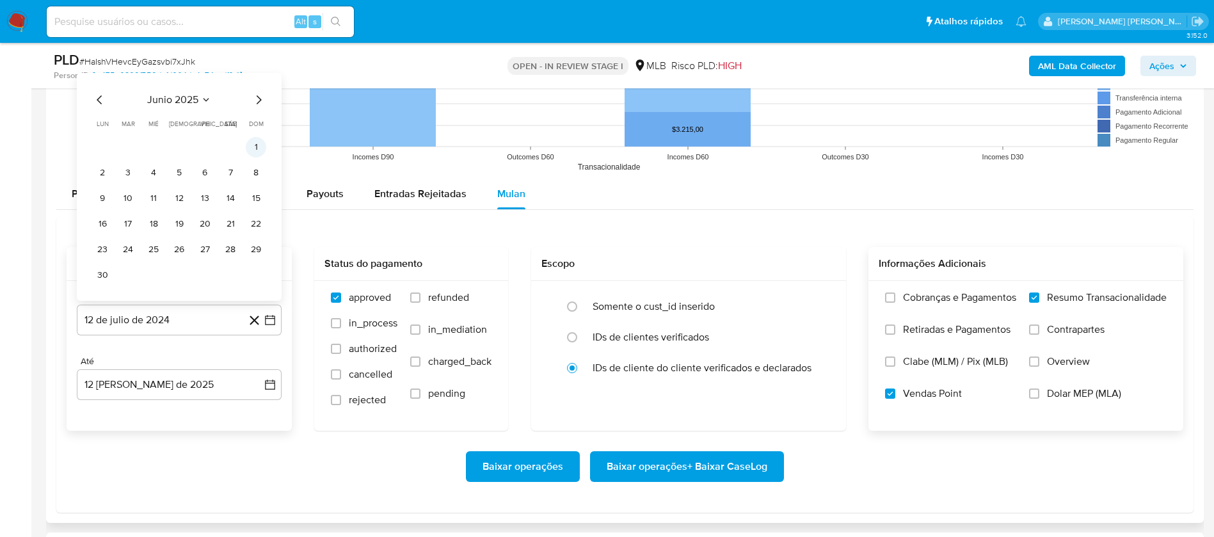
click at [259, 141] on button "1" at bounding box center [256, 147] width 20 height 20
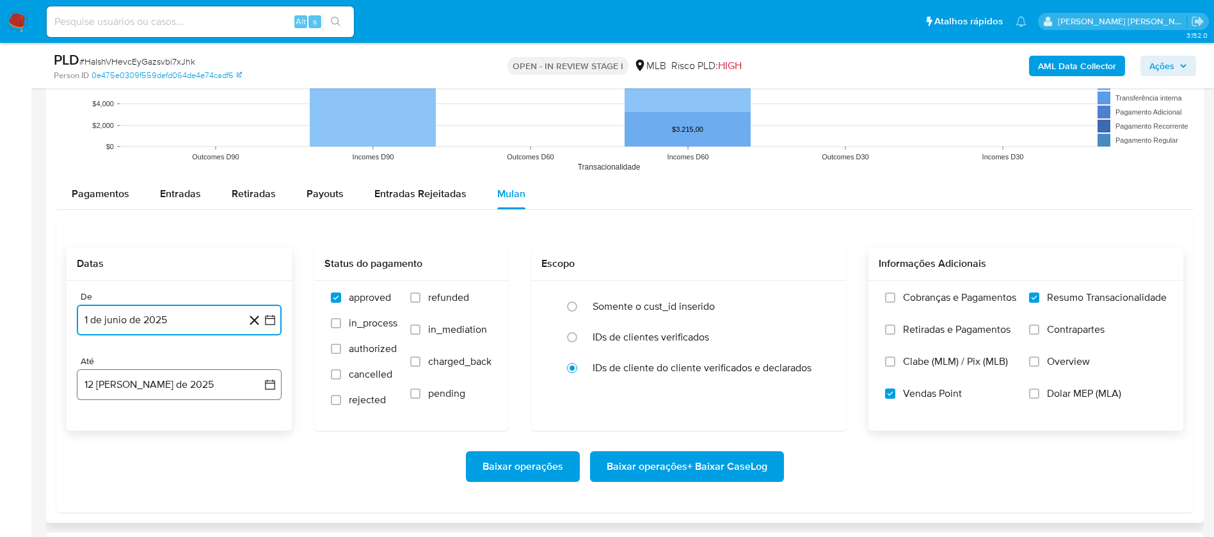
click at [177, 357] on button "12 de agosto de 2025" at bounding box center [179, 384] width 205 height 31
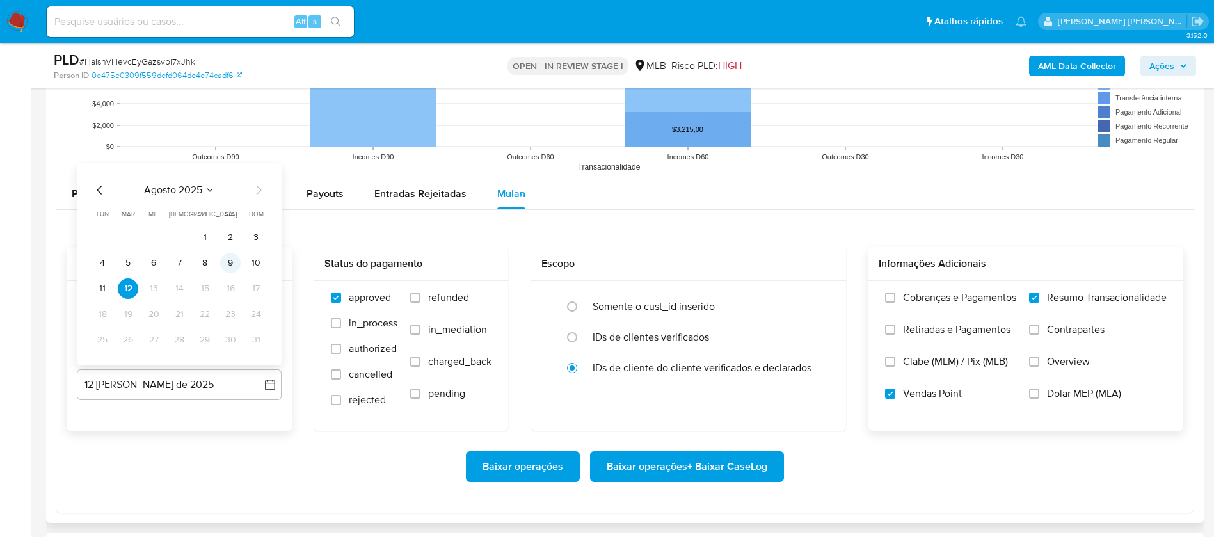
click at [234, 265] on button "9" at bounding box center [230, 263] width 20 height 20
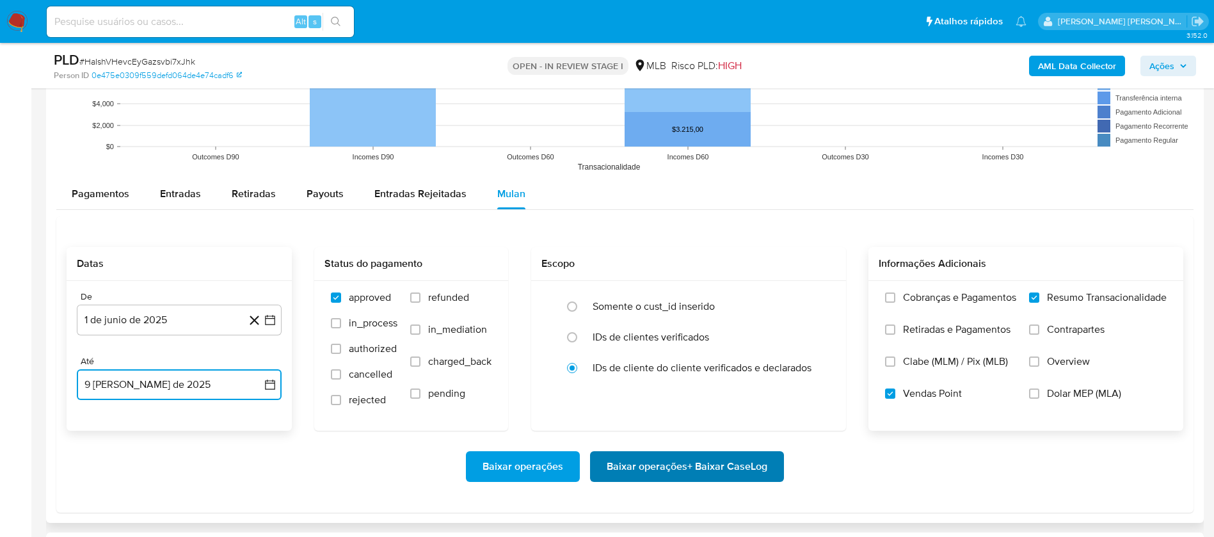
click at [751, 357] on span "Baixar operações + Baixar CaseLog" at bounding box center [687, 466] width 161 height 28
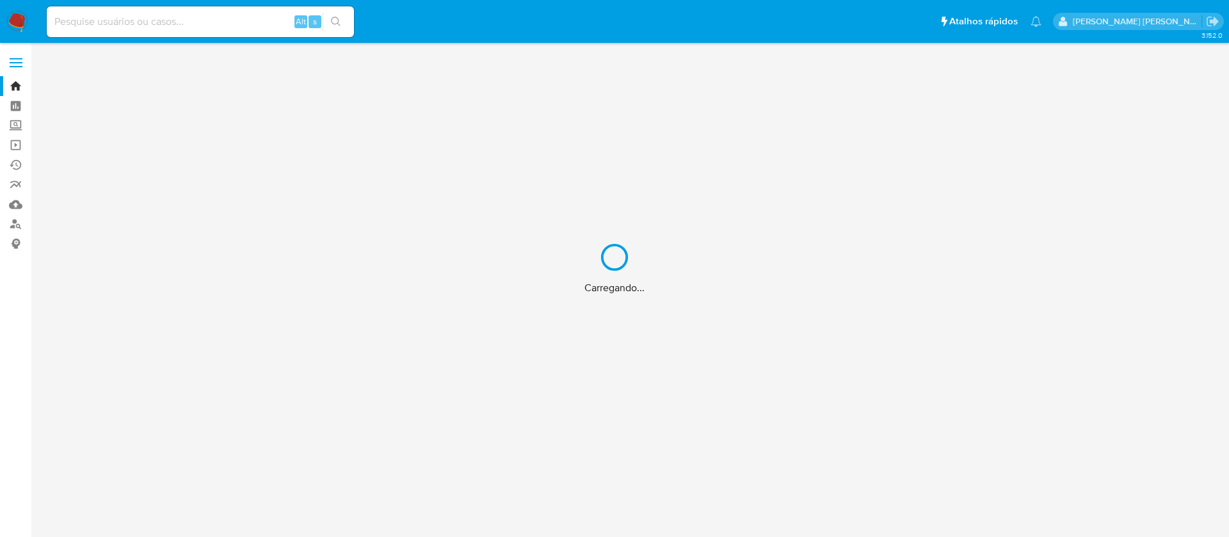
click at [197, 26] on div "Carregando..." at bounding box center [614, 268] width 1229 height 537
click at [196, 18] on div "Carregando..." at bounding box center [614, 268] width 1229 height 537
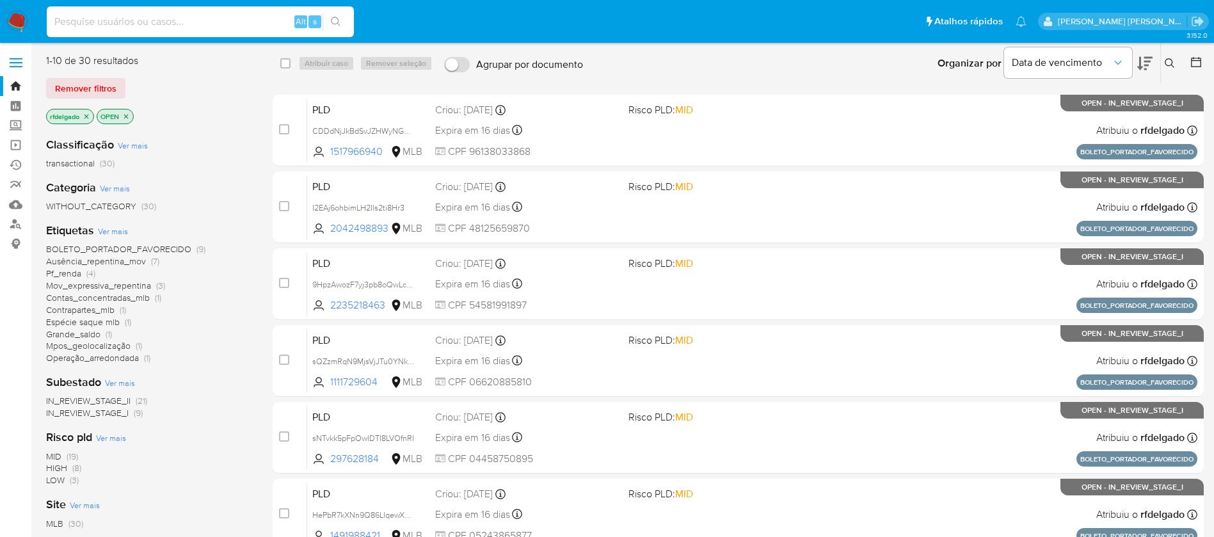
click at [196, 18] on input at bounding box center [200, 21] width 307 height 17
paste input "623804908"
type input "623804908"
click at [334, 24] on icon "search-icon" at bounding box center [336, 22] width 10 height 10
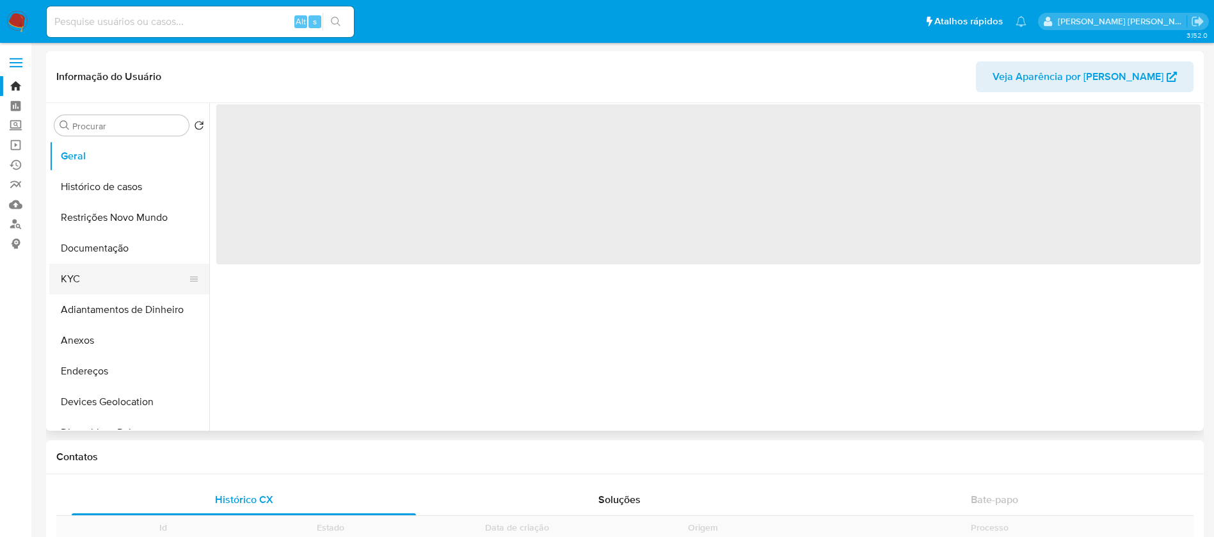
click at [92, 278] on button "KYC" at bounding box center [124, 279] width 150 height 31
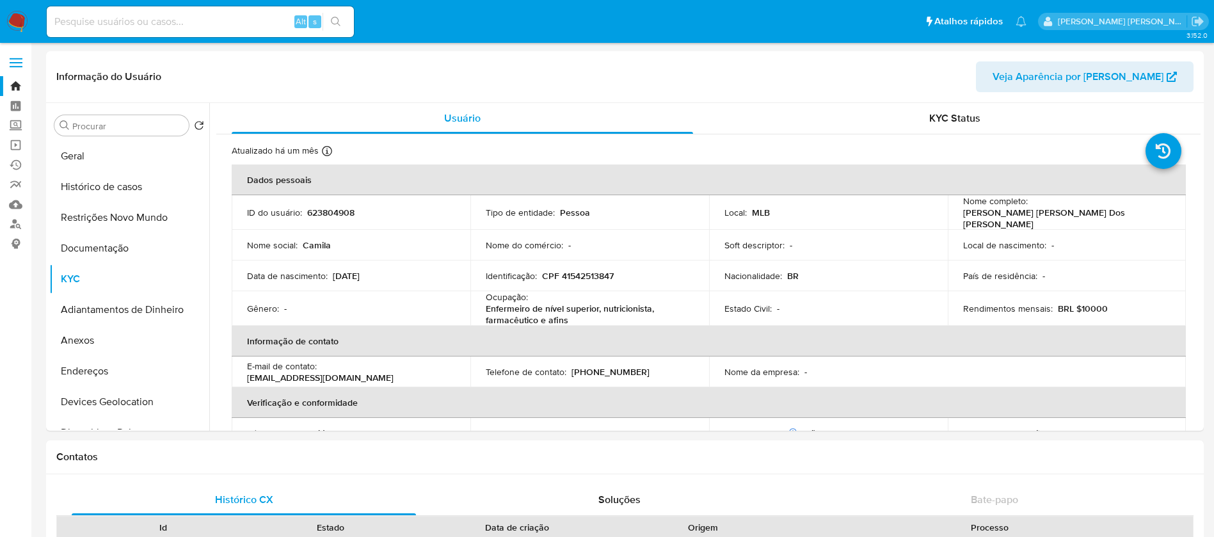
select select "10"
click at [133, 187] on button "Histórico de casos" at bounding box center [124, 186] width 150 height 31
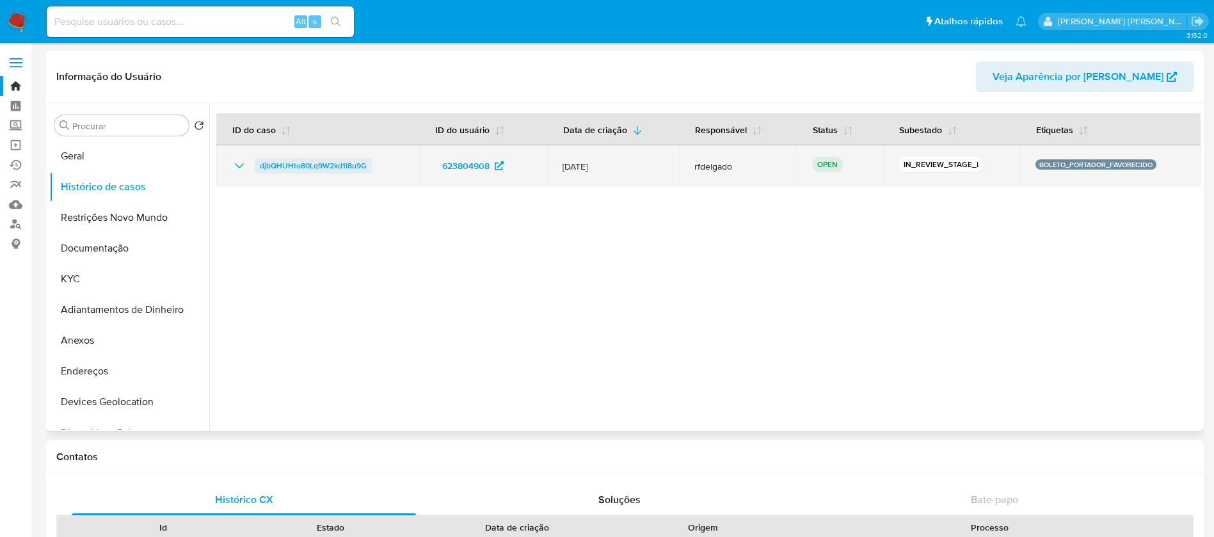
drag, startPoint x: 384, startPoint y: 166, endPoint x: 259, endPoint y: 163, distance: 125.4
click at [259, 163] on div "djbQHUHto80Lq9W2kd1I8u9G" at bounding box center [318, 165] width 172 height 15
